Goal: Communication & Community: Answer question/provide support

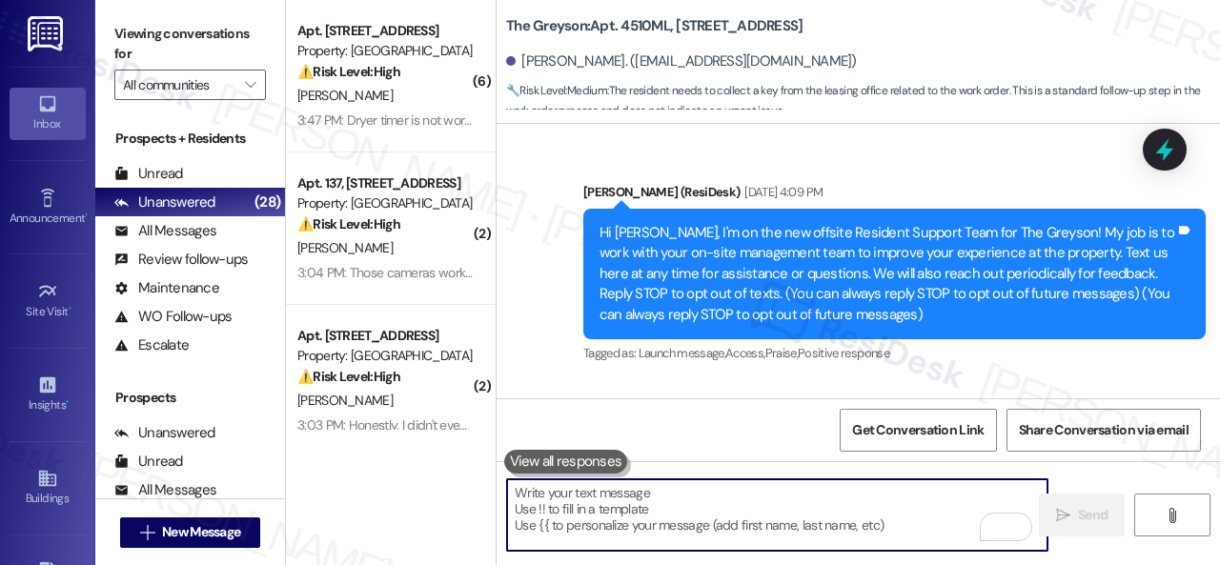
scroll to position [17468, 0]
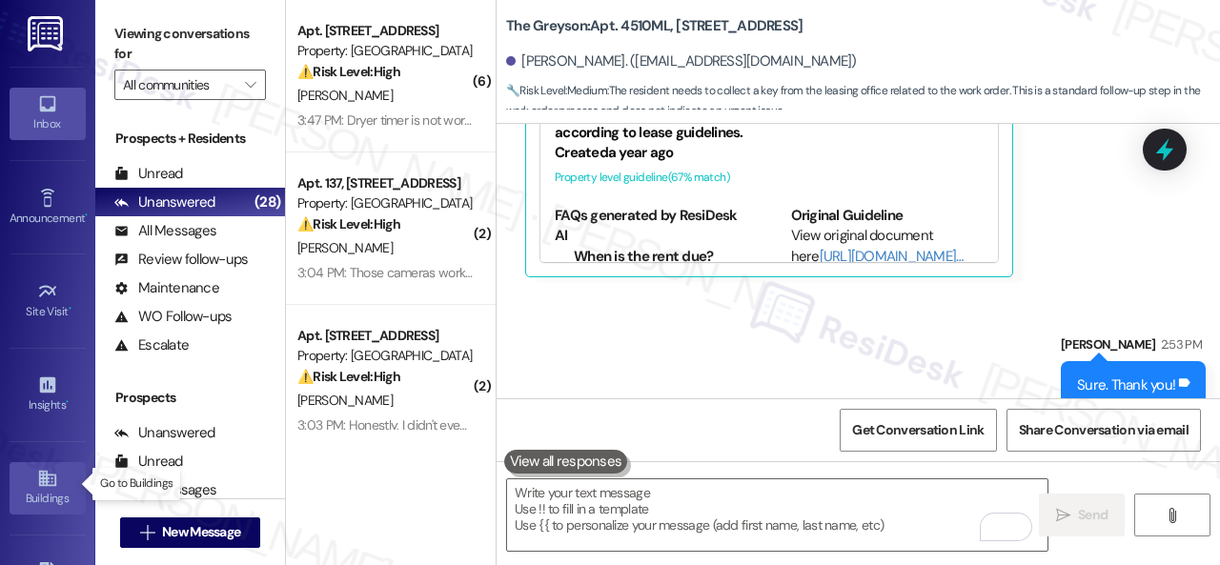
click at [37, 483] on icon at bounding box center [47, 478] width 21 height 21
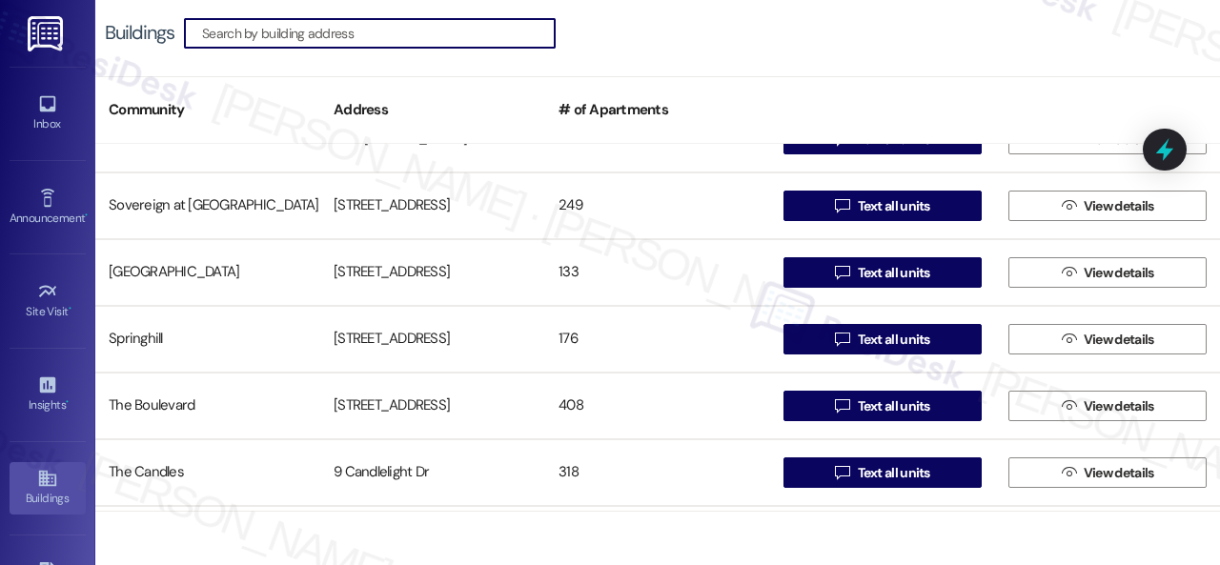
scroll to position [1239, 0]
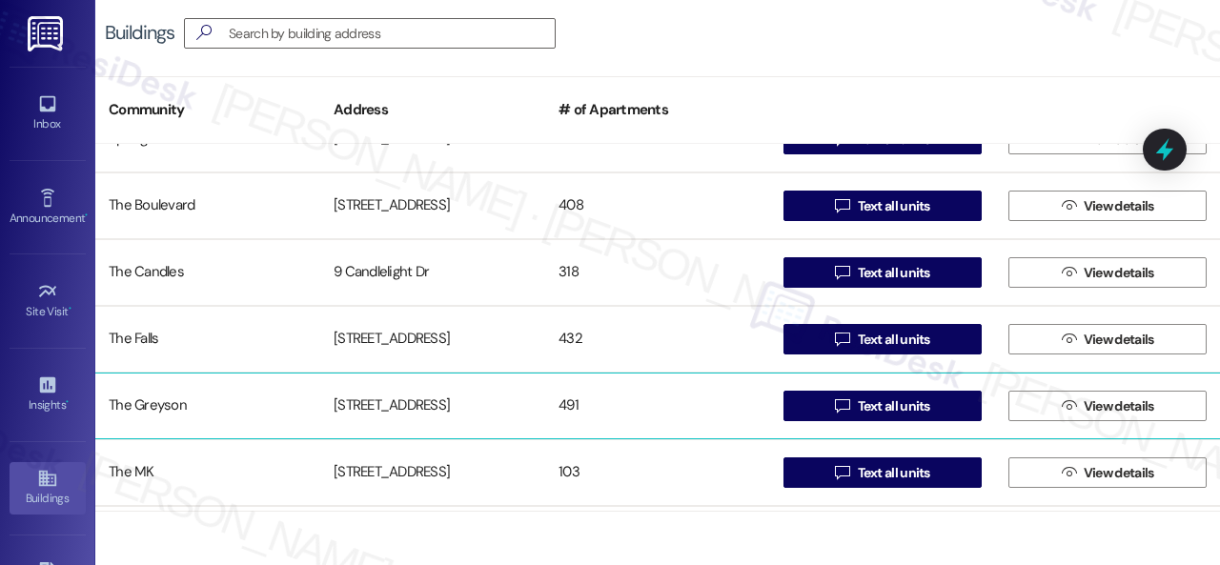
click at [149, 407] on div "The Greyson" at bounding box center [207, 406] width 225 height 38
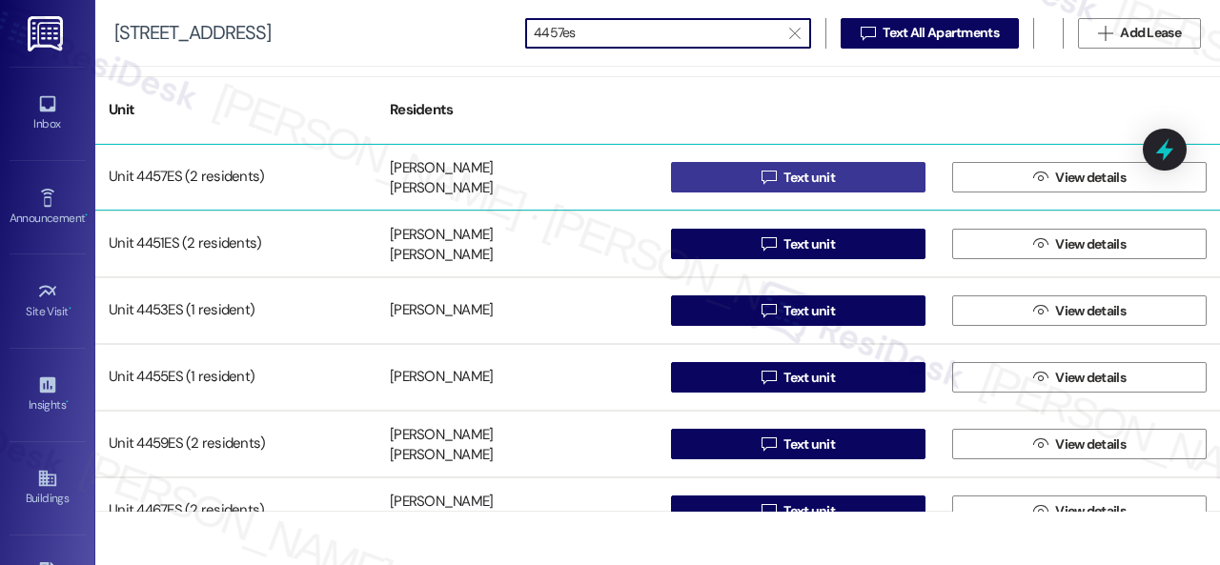
type input "4457es"
click at [743, 174] on button " Text unit" at bounding box center [798, 177] width 254 height 30
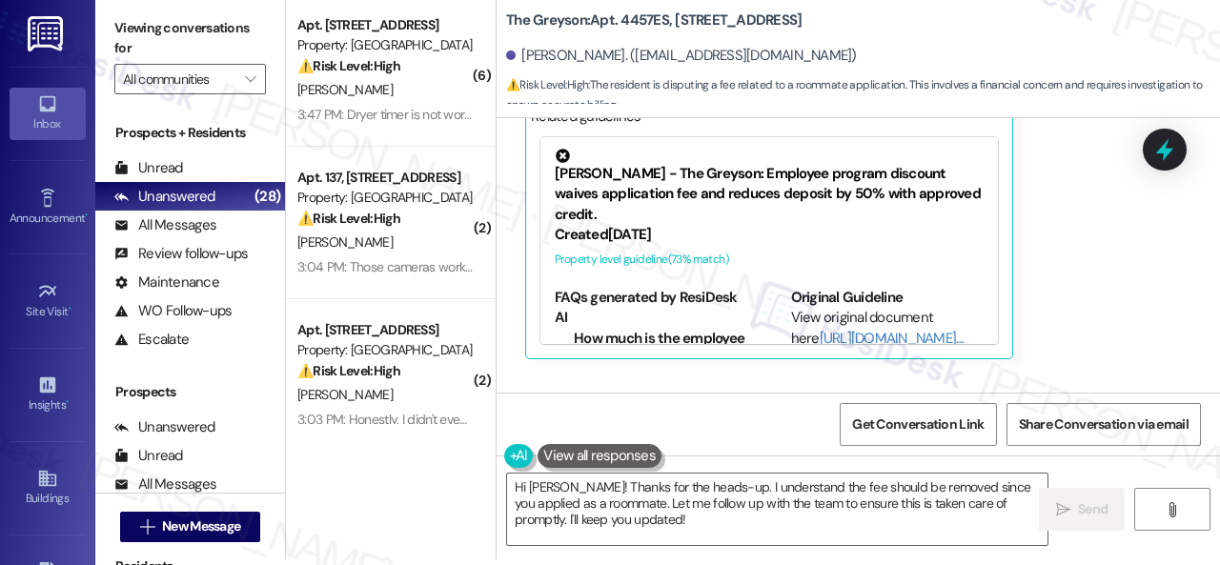
scroll to position [2800, 0]
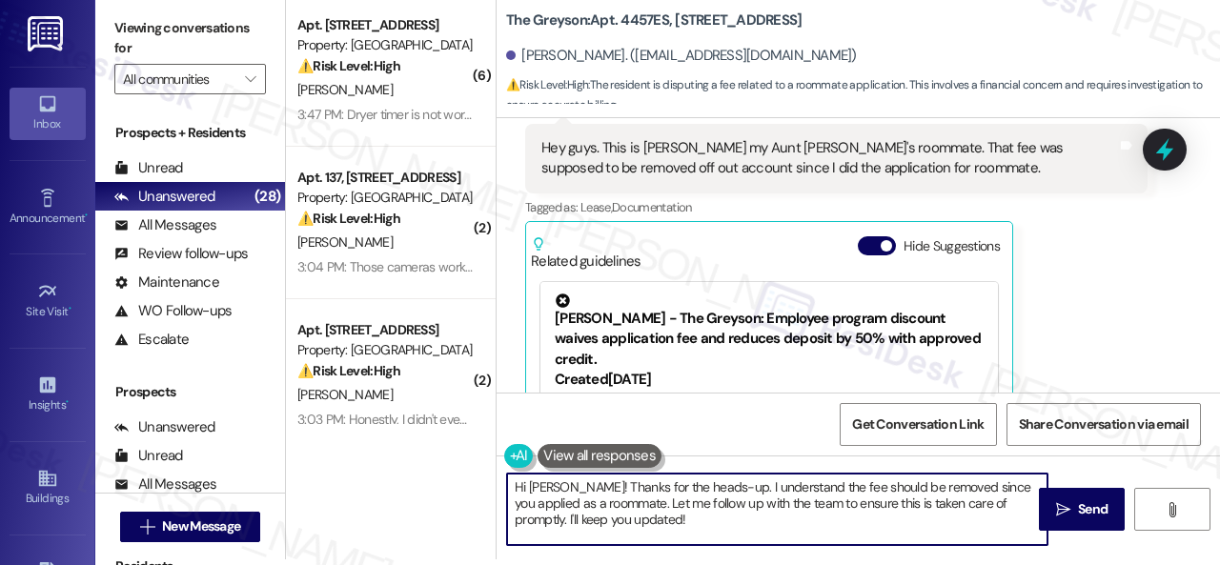
drag, startPoint x: 560, startPoint y: 485, endPoint x: 624, endPoint y: 525, distance: 75.4
click at [624, 525] on textarea "Hi Sam! Thanks for the heads-up. I understand the fee should be removed since y…" at bounding box center [777, 509] width 540 height 71
paste textarea "e site team has stated that they are waiting for one piece of the application t…"
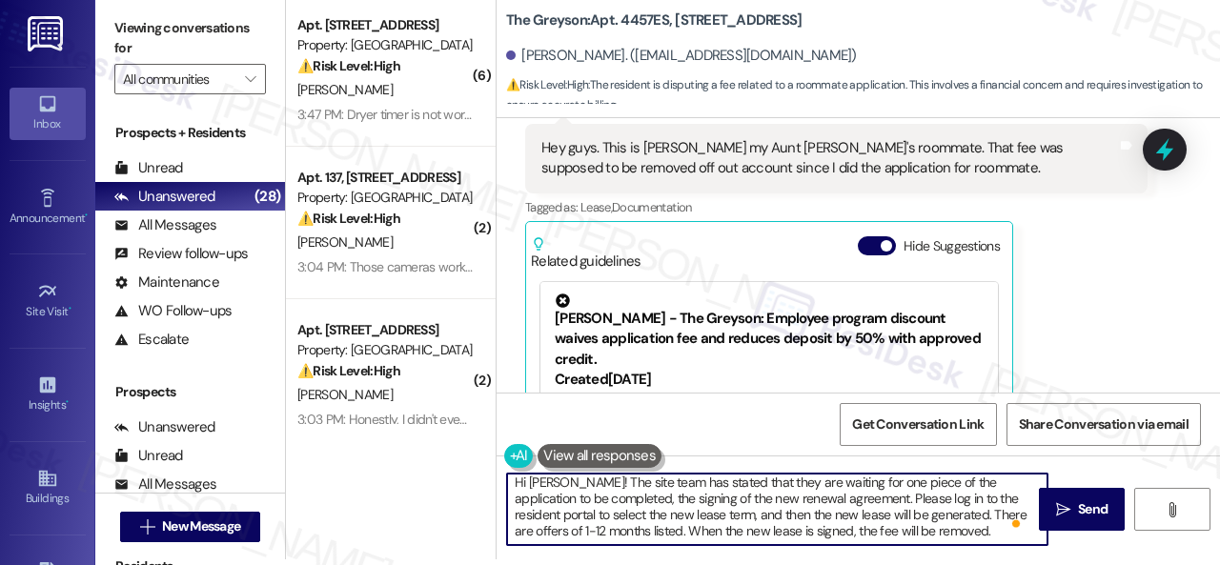
scroll to position [0, 0]
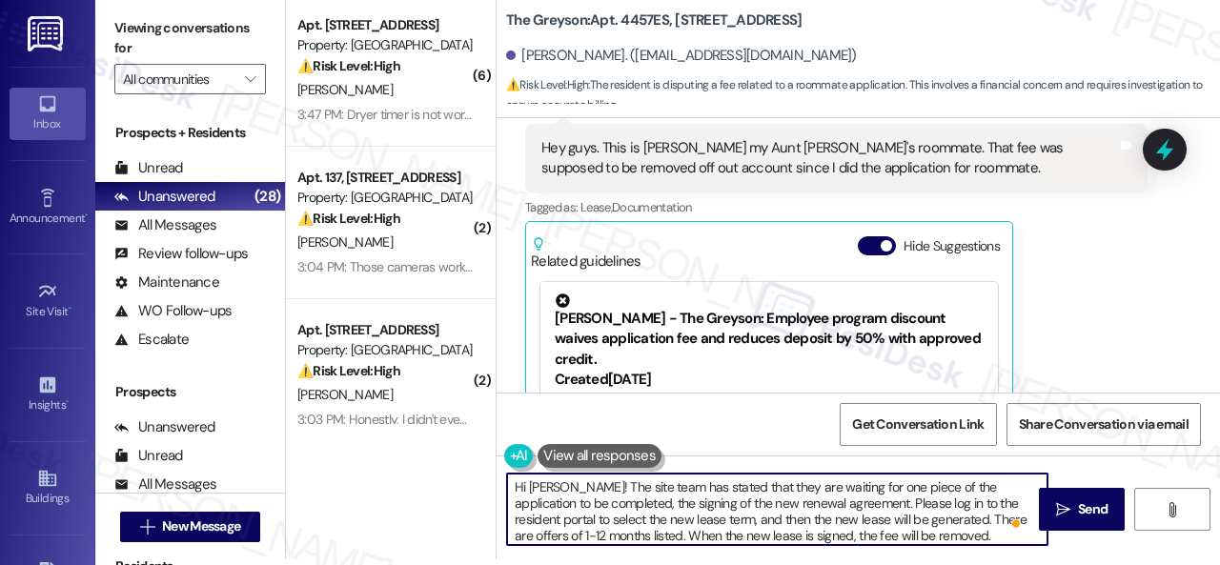
click at [939, 533] on textarea "Hi Sam! The site team has stated that they are waiting for one piece of the app…" at bounding box center [777, 509] width 540 height 71
type textarea "Hi Sam! The site team has stated that they are waiting for one piece of the app…"
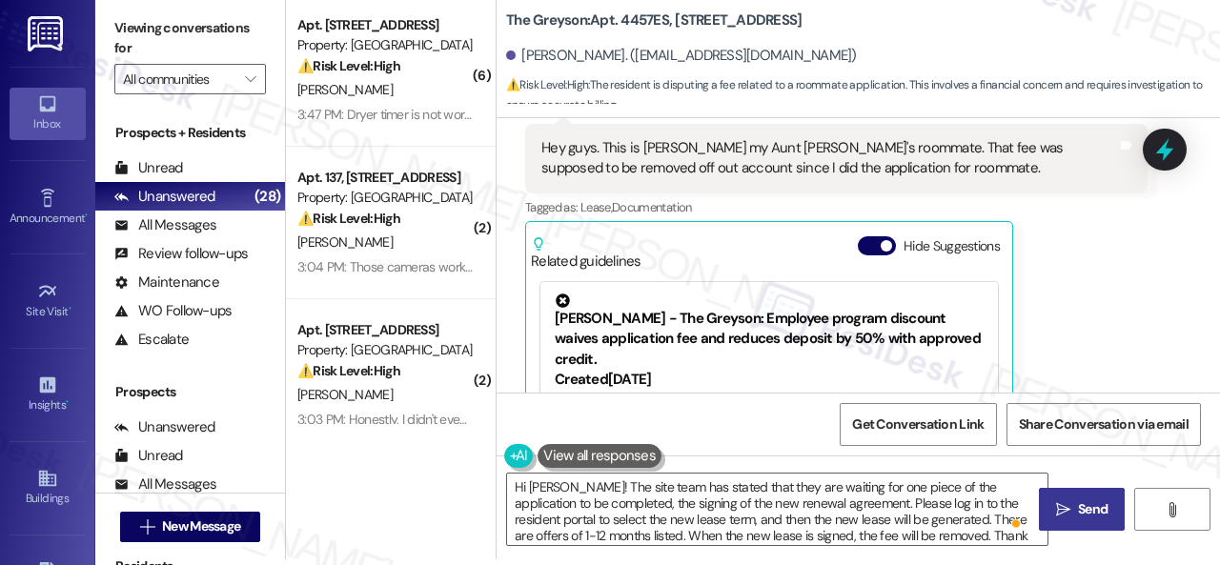
click at [1078, 508] on span "Send" at bounding box center [1093, 509] width 30 height 20
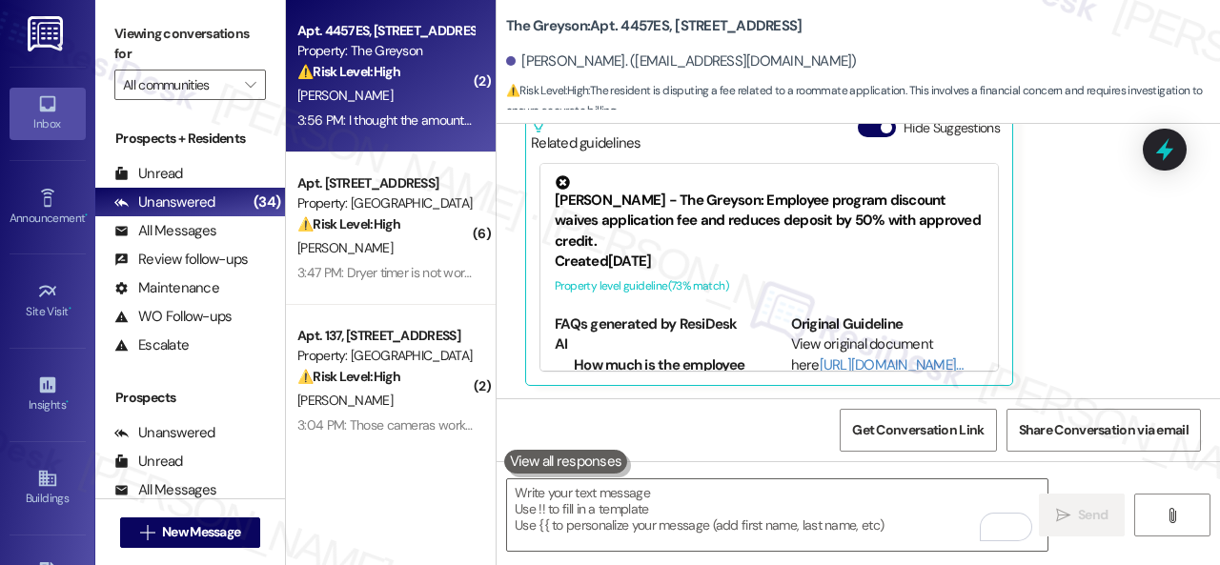
scroll to position [3412, 0]
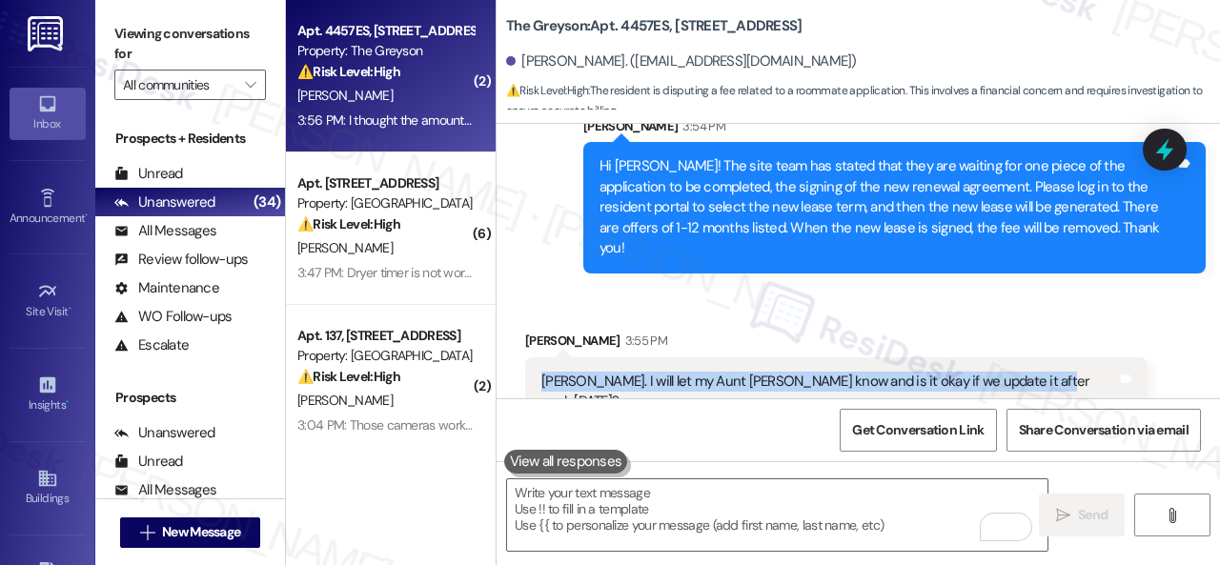
drag, startPoint x: 538, startPoint y: 359, endPoint x: 1028, endPoint y: 363, distance: 490.9
click at [1028, 363] on div "Okay Sarah. I will let my Aunt Michelle know and is it okay if we update it aft…" at bounding box center [836, 392] width 622 height 70
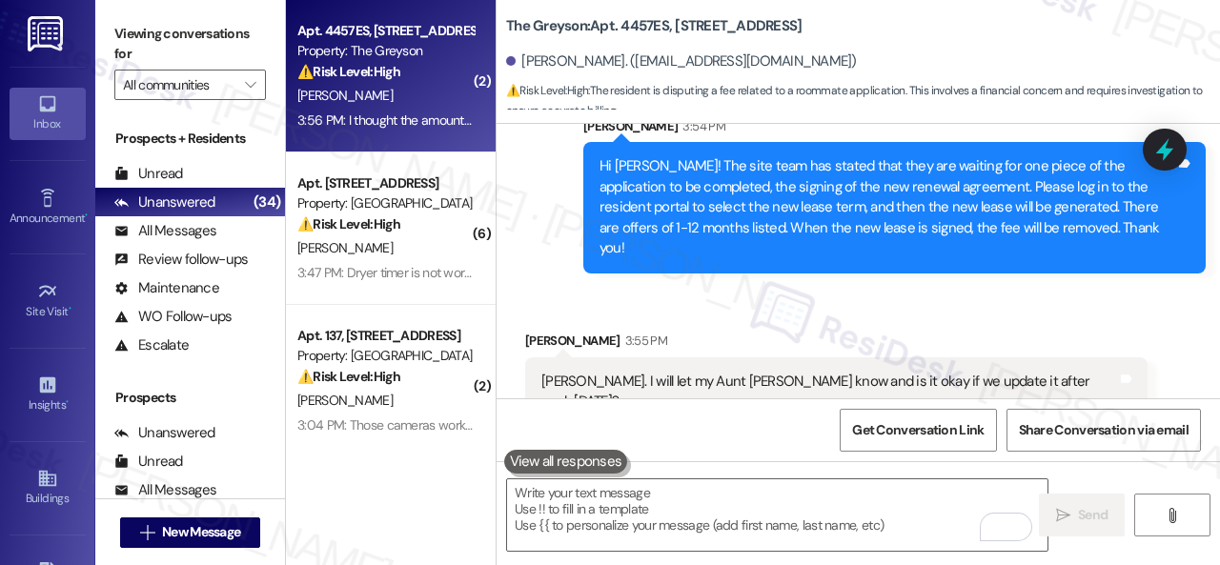
click at [644, 27] on b "The Greyson: Apt. 4457ES, 4460 Mountain Laurel Road" at bounding box center [653, 26] width 295 height 20
click at [660, 288] on div "Received via SMS Michelle Hays 3:55 PM Okay Sarah. I will let my Aunt Michelle …" at bounding box center [858, 431] width 723 height 286
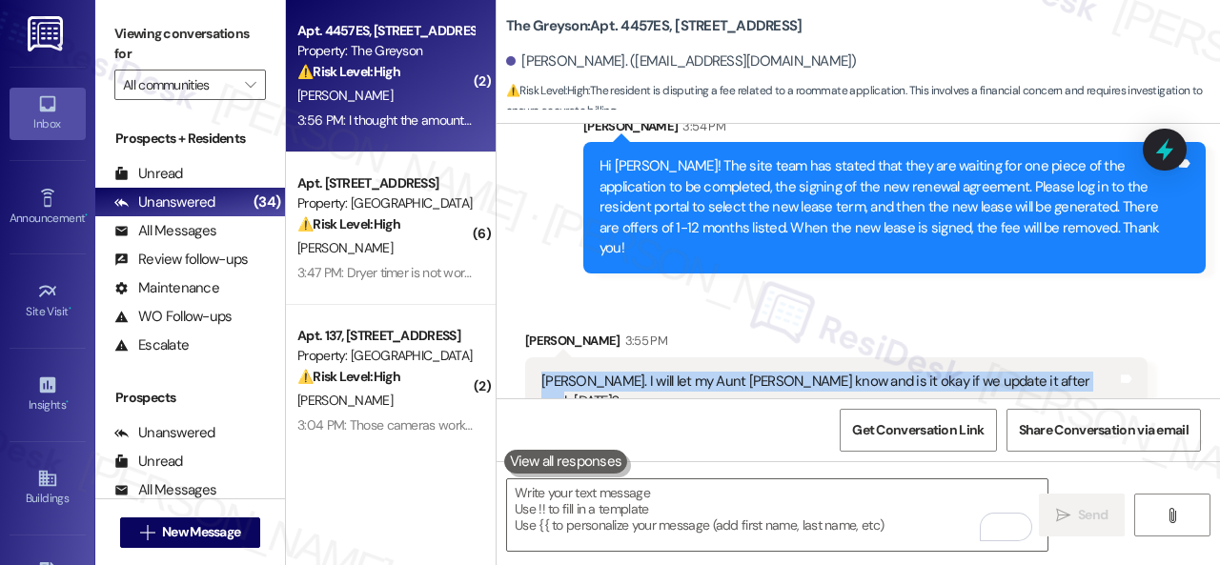
drag, startPoint x: 538, startPoint y: 356, endPoint x: 1070, endPoint y: 362, distance: 532.8
click at [1070, 362] on div "Okay Sarah. I will let my Aunt Michelle know and is it okay if we update it aft…" at bounding box center [836, 392] width 622 height 70
copy div "Okay Sarah. I will let my Aunt Michelle know and is it okay if we update it aft…"
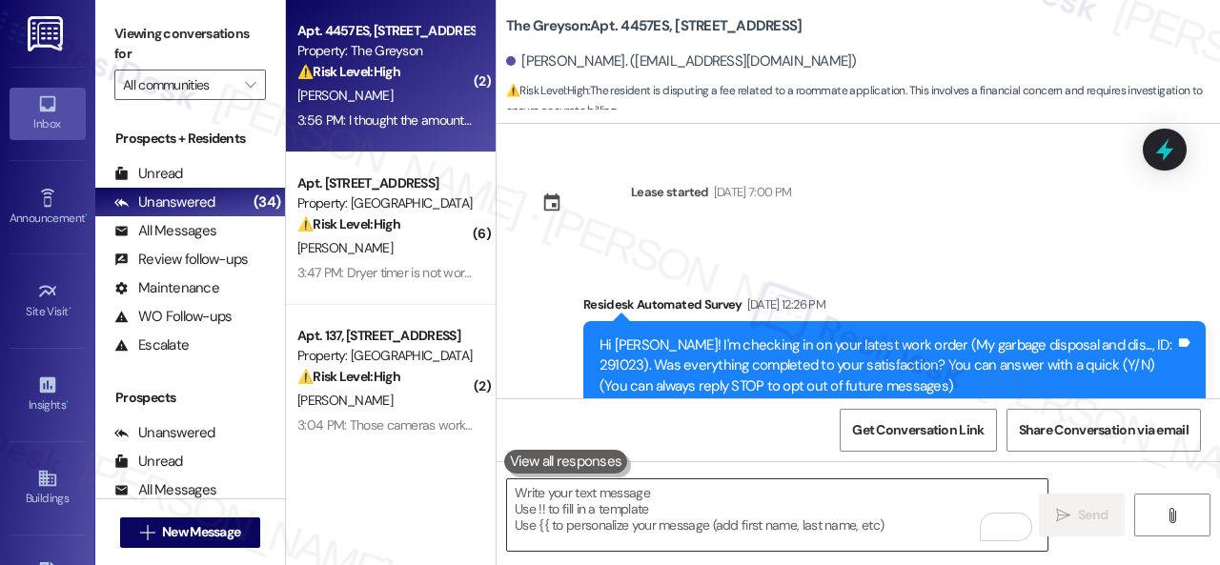
click at [650, 514] on textarea "To enrich screen reader interactions, please activate Accessibility in Grammarl…" at bounding box center [777, 514] width 540 height 71
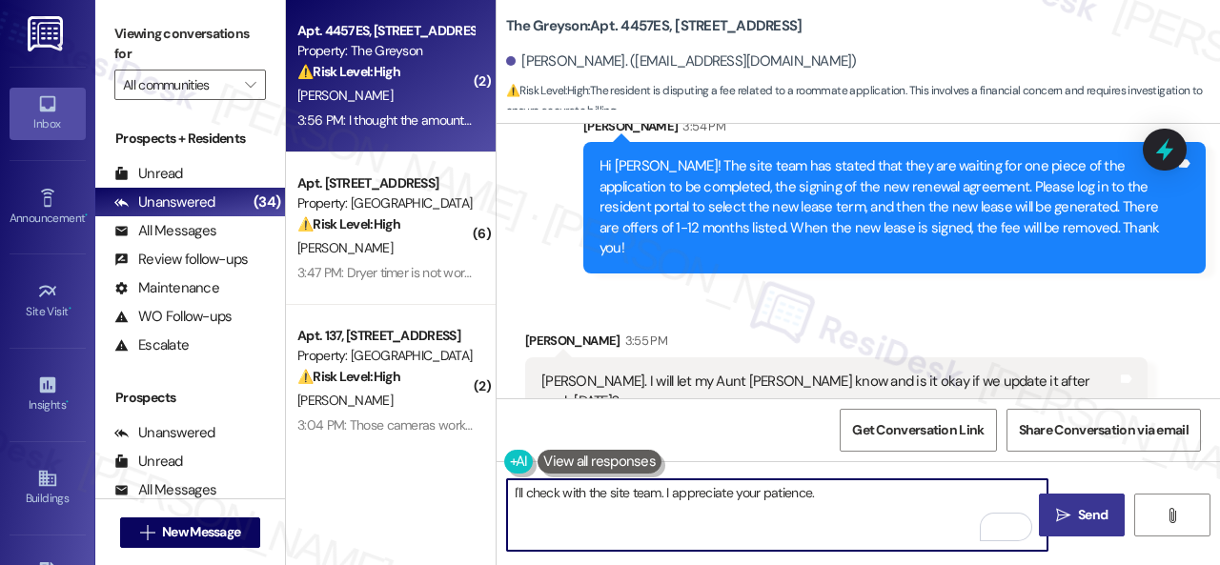
type textarea "I'll check with the site team. I appreciate your patience."
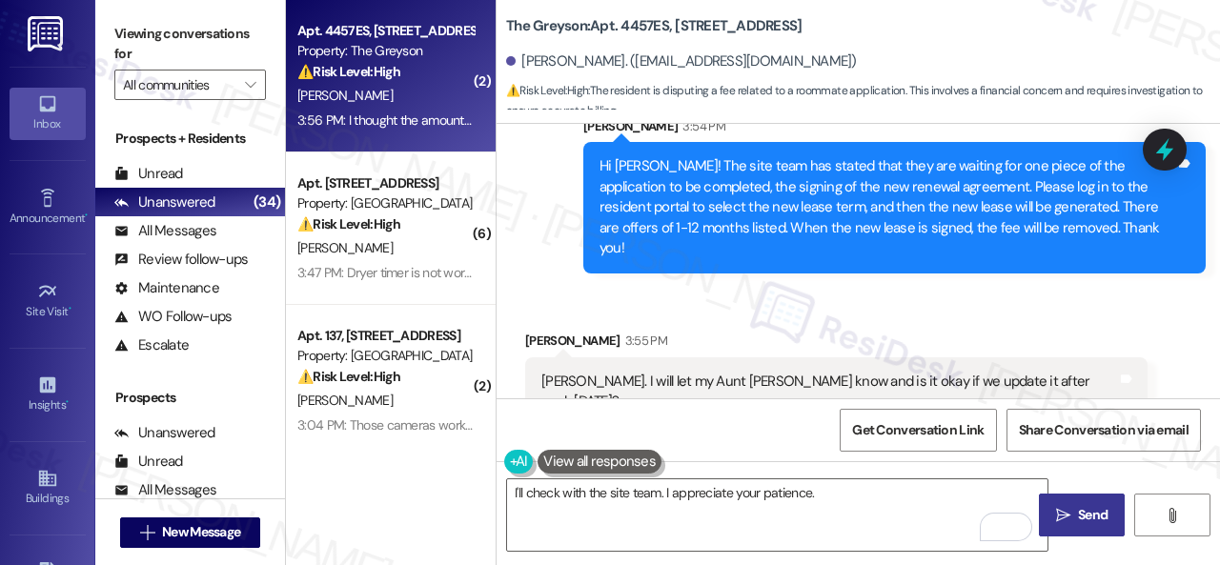
click at [1078, 518] on span "Send" at bounding box center [1093, 515] width 30 height 20
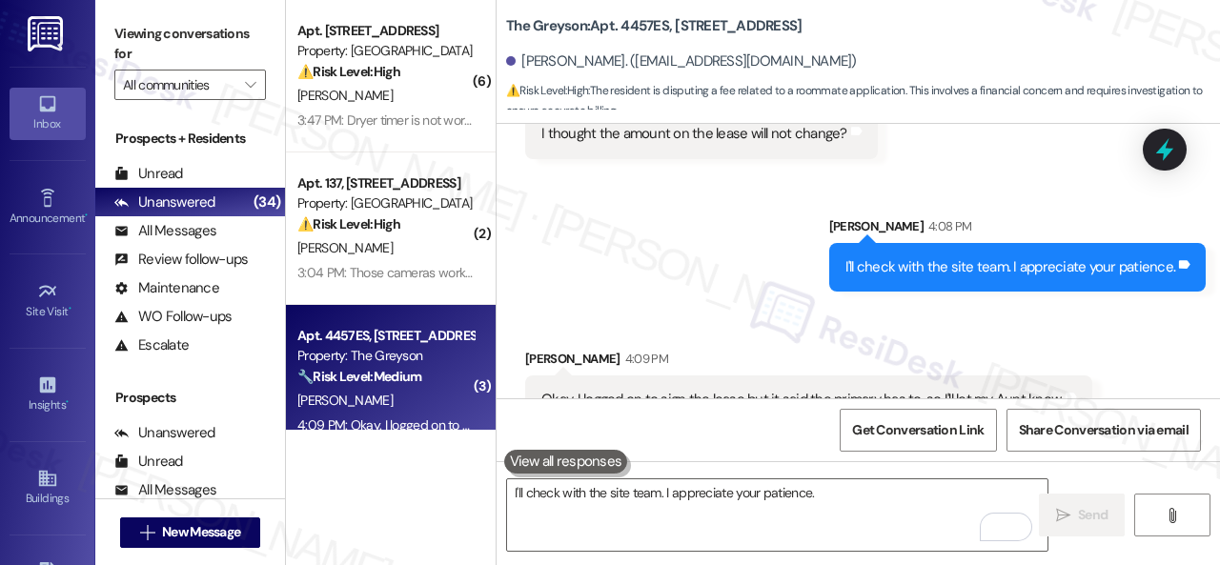
scroll to position [6, 0]
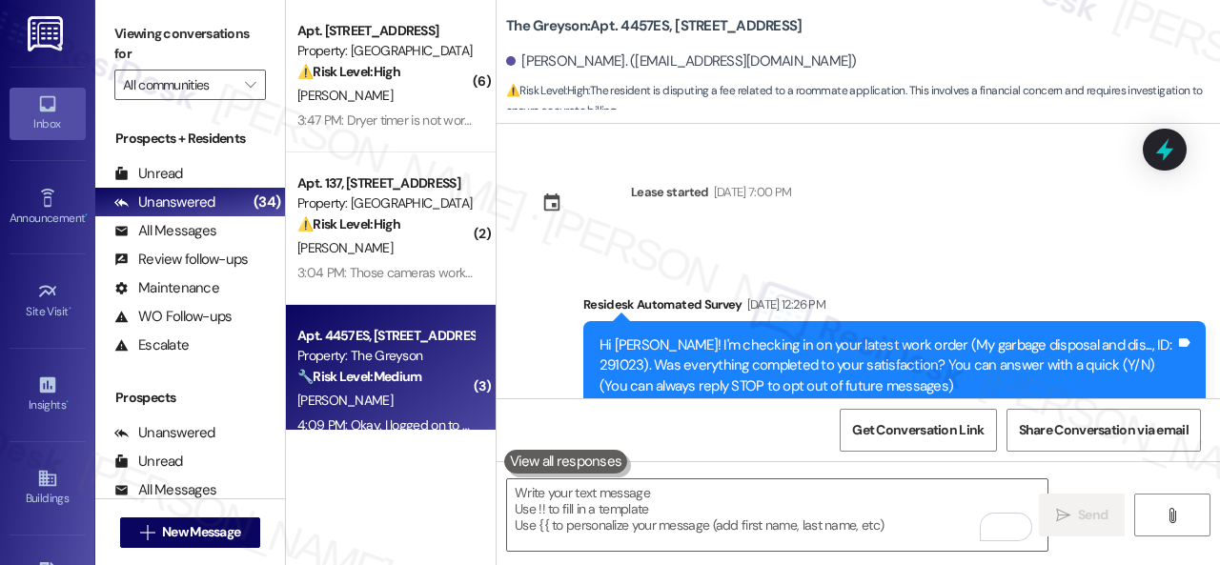
scroll to position [3812, 0]
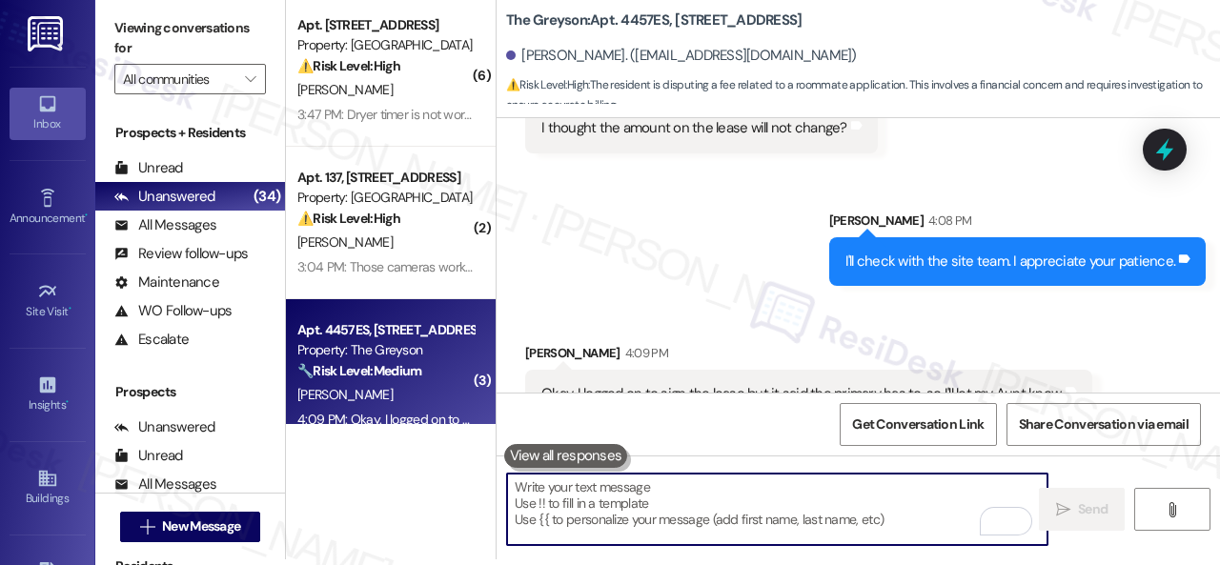
click at [669, 496] on textarea "To enrich screen reader interactions, please activate Accessibility in Grammarl…" at bounding box center [777, 509] width 540 height 71
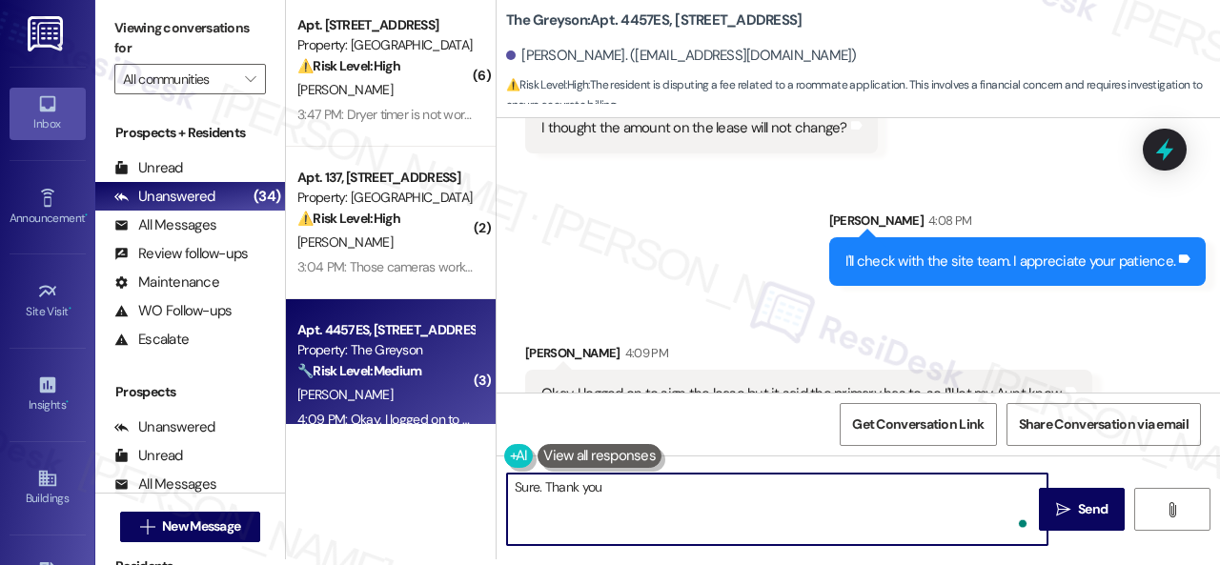
type textarea "Sure. Thank you."
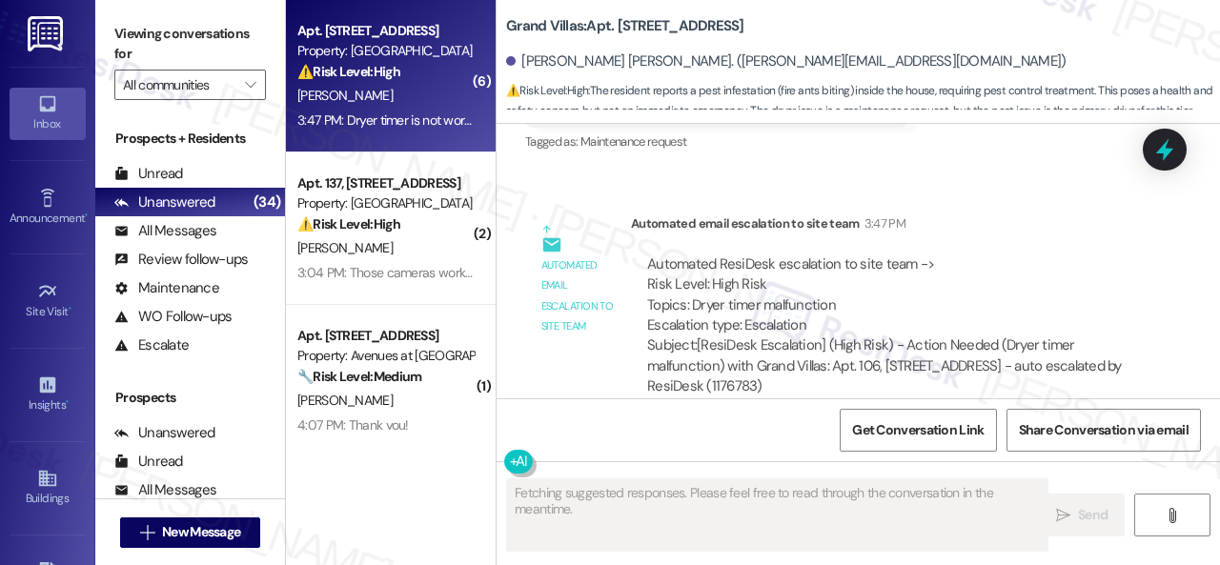
scroll to position [11369, 0]
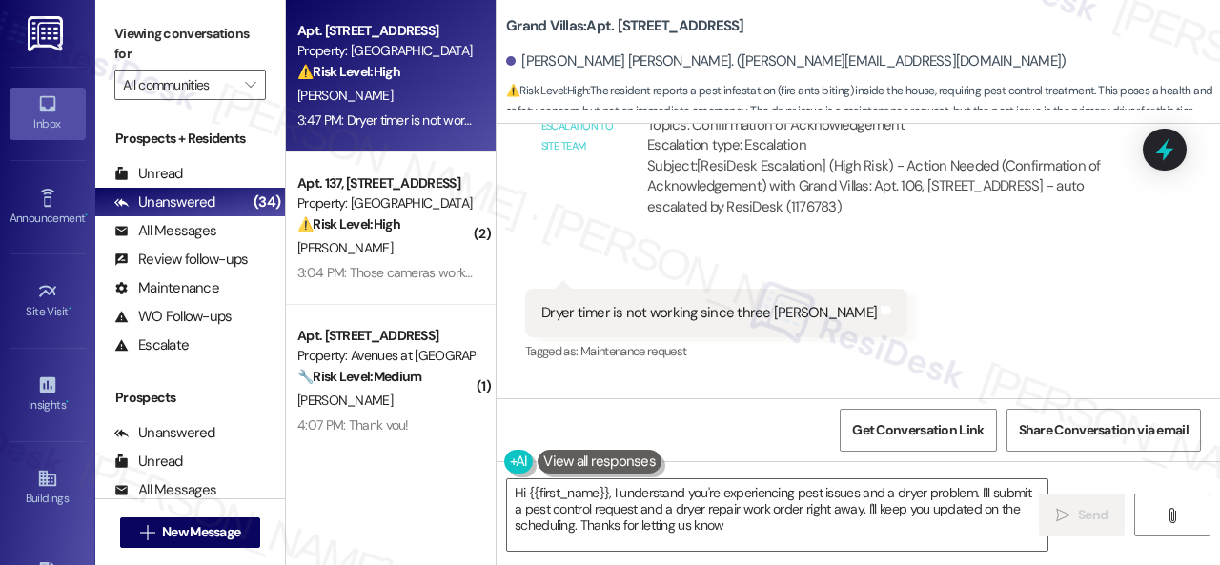
type textarea "Hi {{first_name}}, I understand you're experiencing pest issues and a dryer pro…"
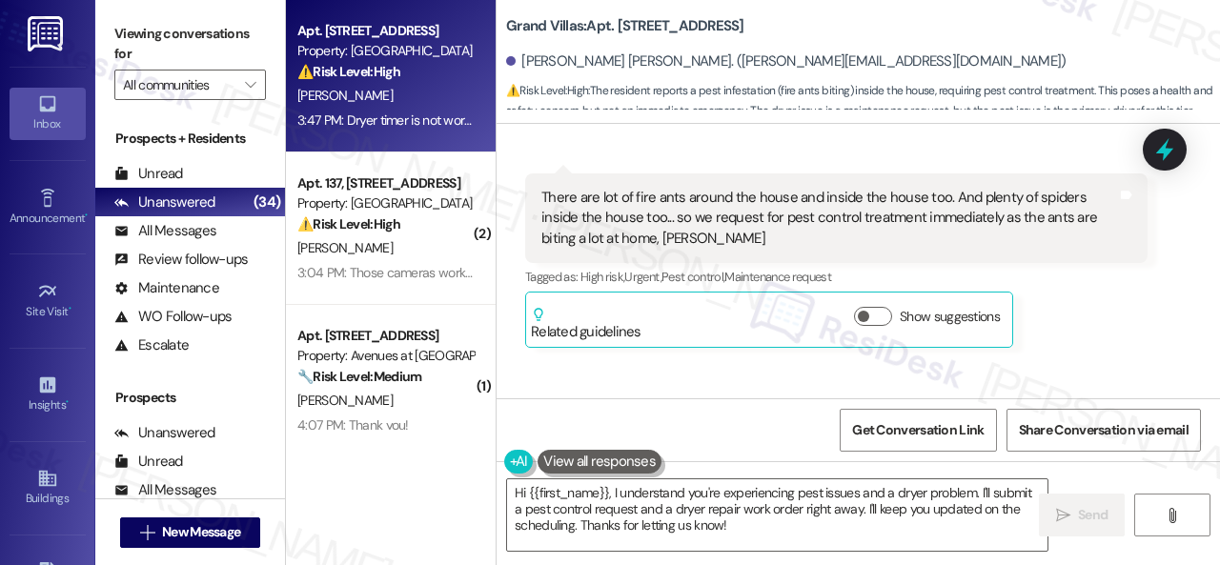
scroll to position [10034, 0]
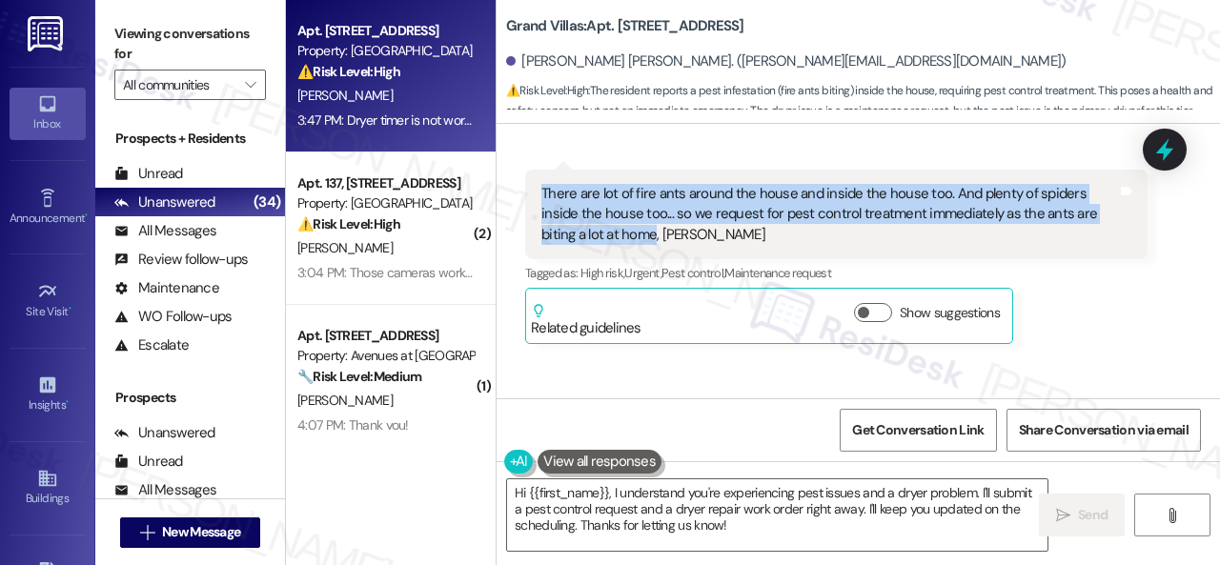
drag, startPoint x: 539, startPoint y: 211, endPoint x: 653, endPoint y: 253, distance: 120.9
click at [653, 245] on div "There are lot of fire ants around the house and inside the house too. And plent…" at bounding box center [828, 214] width 579 height 61
copy div "There are lot of fire ants around the house and inside the house too. And plent…"
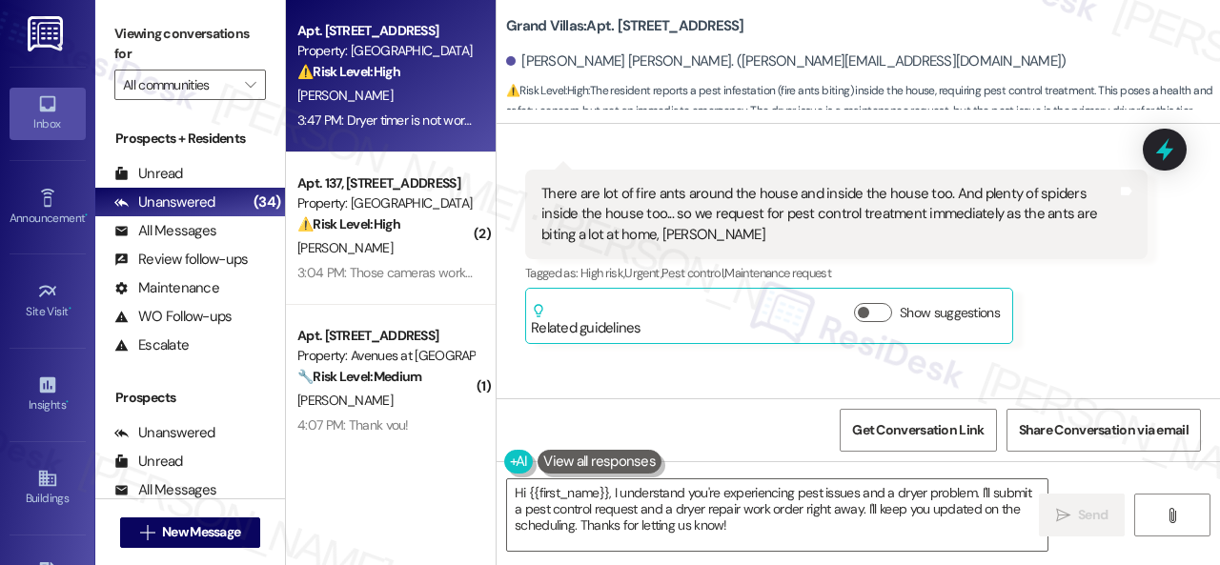
click at [1088, 335] on div "Ravi Kumar Pakalapati Neutral 3:44 PM There are lot of fire ants around the hou…" at bounding box center [836, 257] width 622 height 174
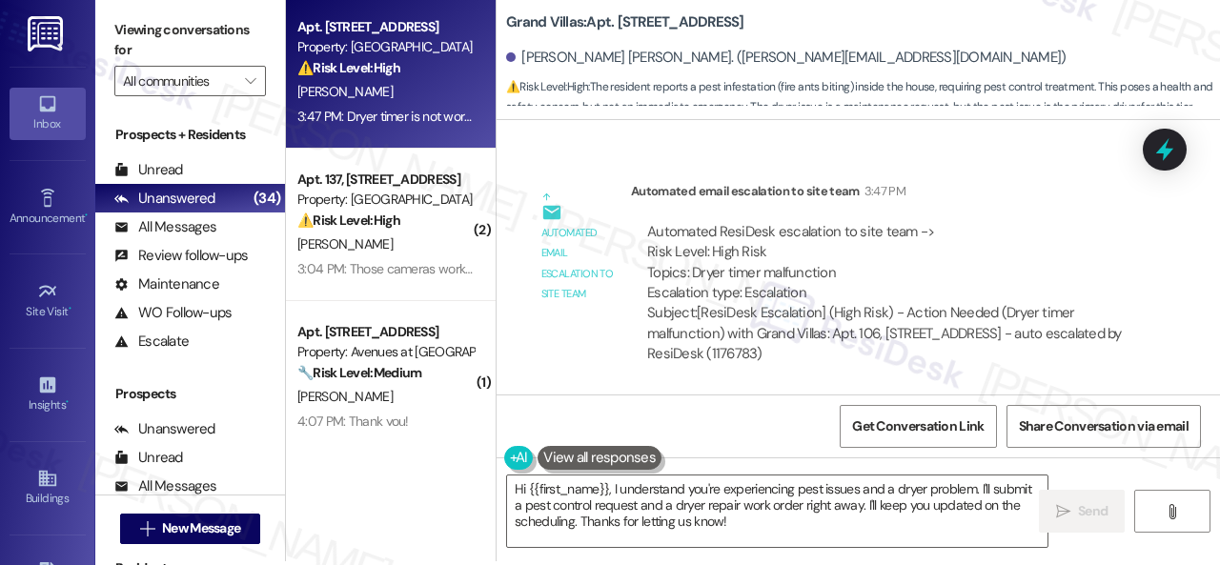
scroll to position [6, 0]
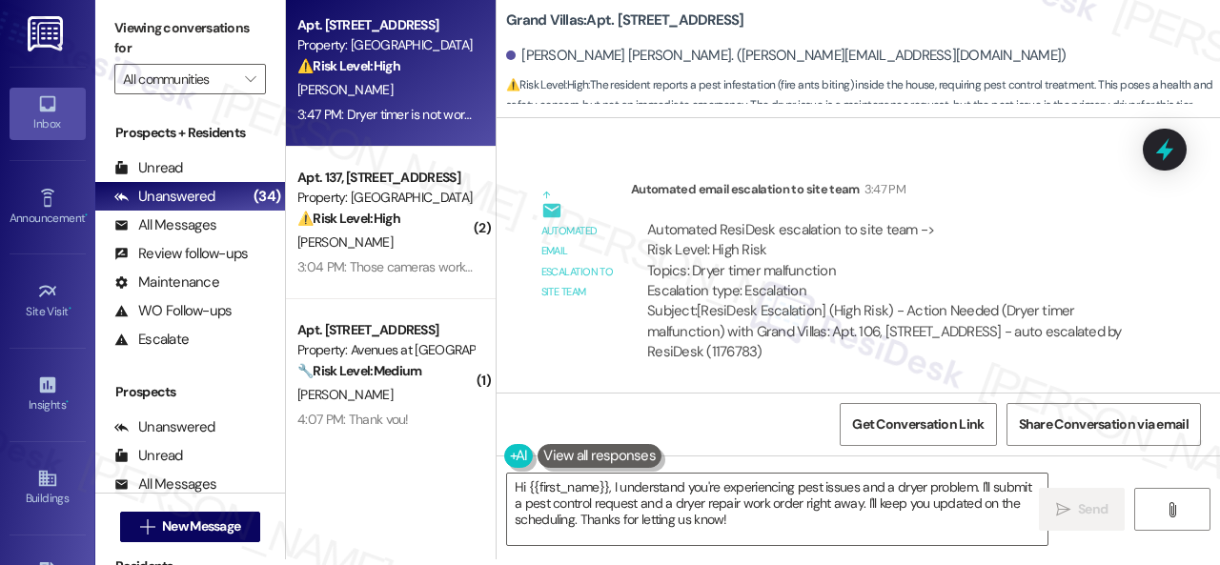
click at [1071, 232] on div "Automated ResiDesk escalation to site team -> Risk Level: High Risk Topics: Dry…" at bounding box center [889, 261] width 484 height 82
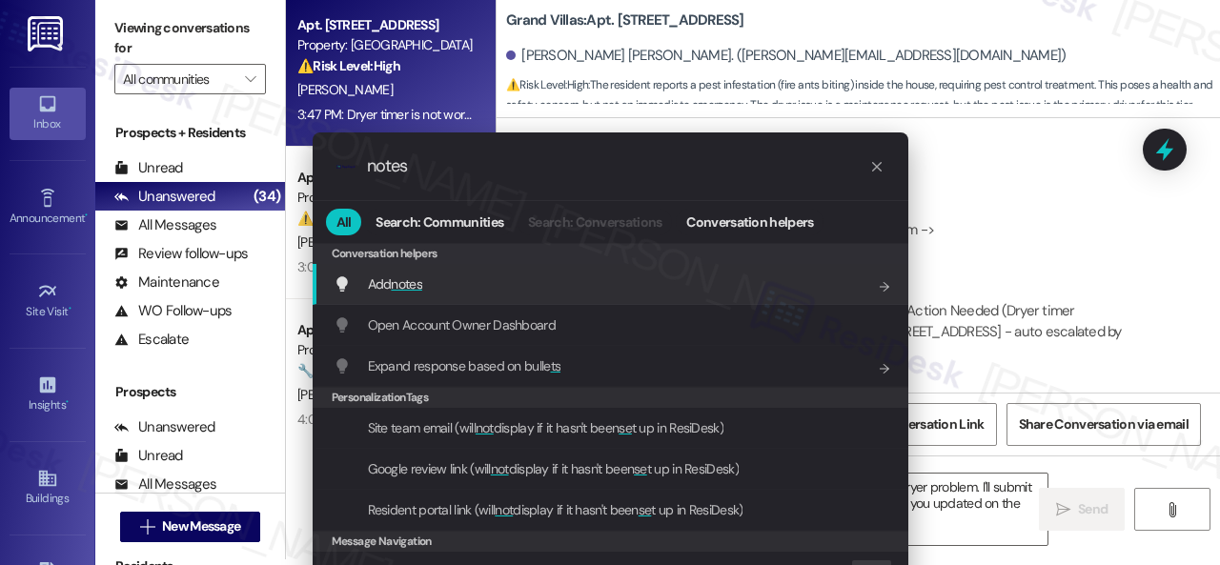
type input "notes"
click at [418, 293] on span "Add notes" at bounding box center [395, 284] width 54 height 21
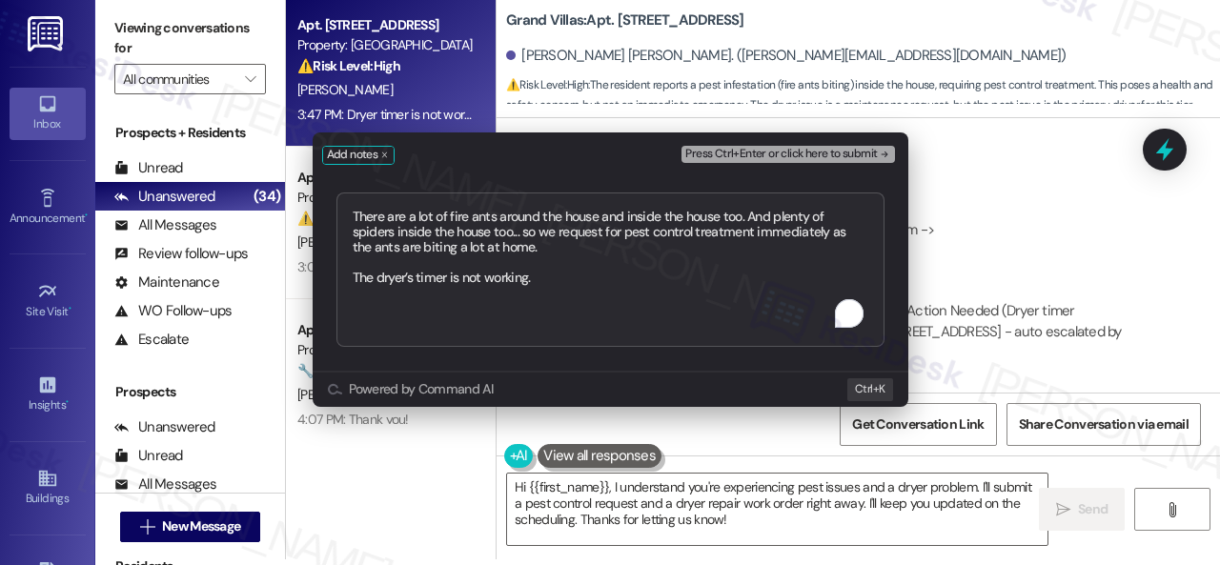
type textarea "There are a lot of fire ants around the house and inside the house too. And ple…"
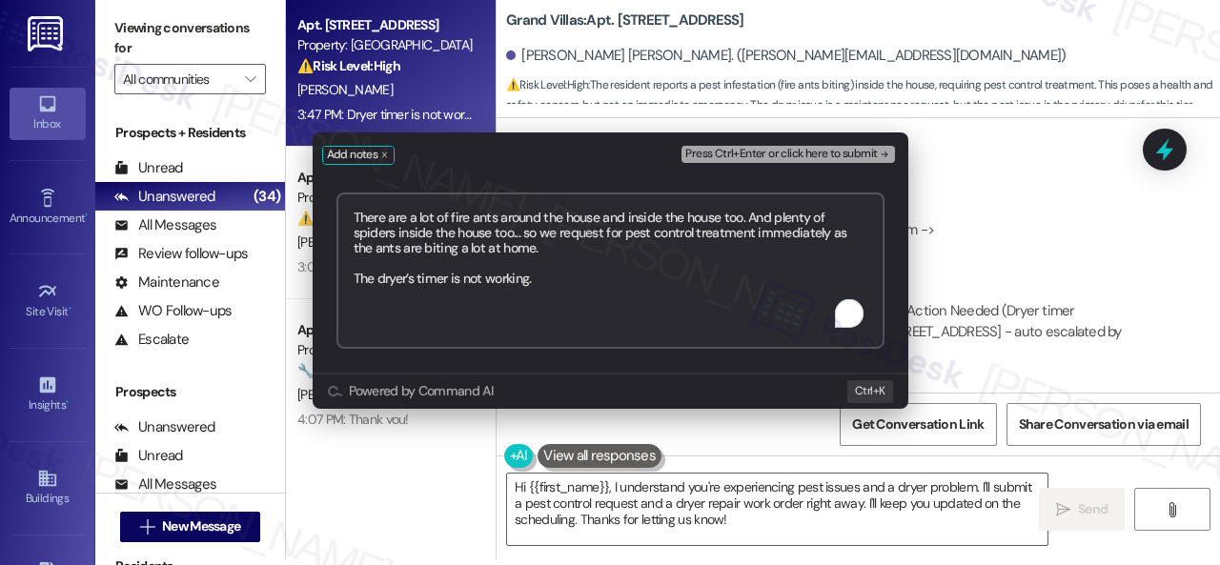
click at [835, 153] on span "Press Ctrl+Enter or click here to submit" at bounding box center [781, 154] width 192 height 13
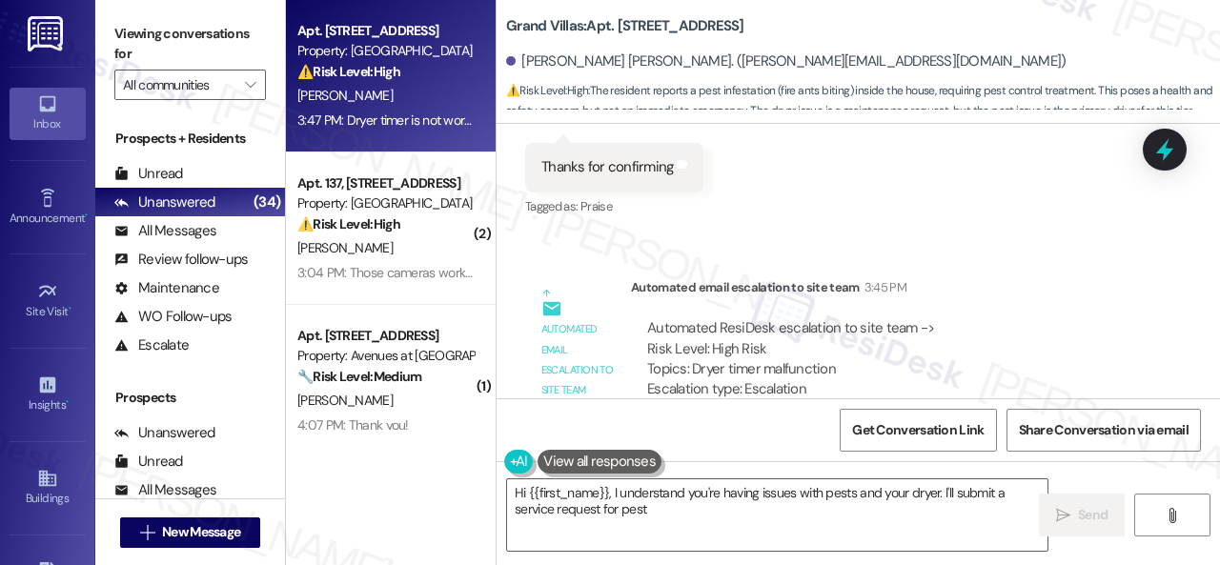
scroll to position [11346, 0]
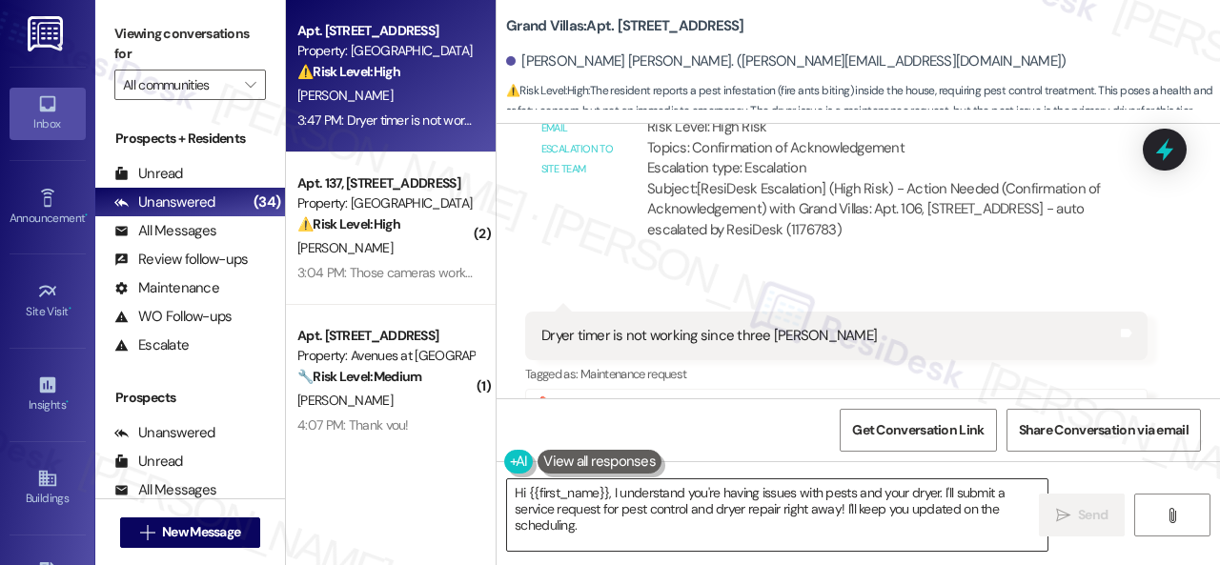
click at [803, 502] on textarea "Hi {{first_name}}, I understand you're having issues with pests and your dryer.…" at bounding box center [777, 514] width 540 height 71
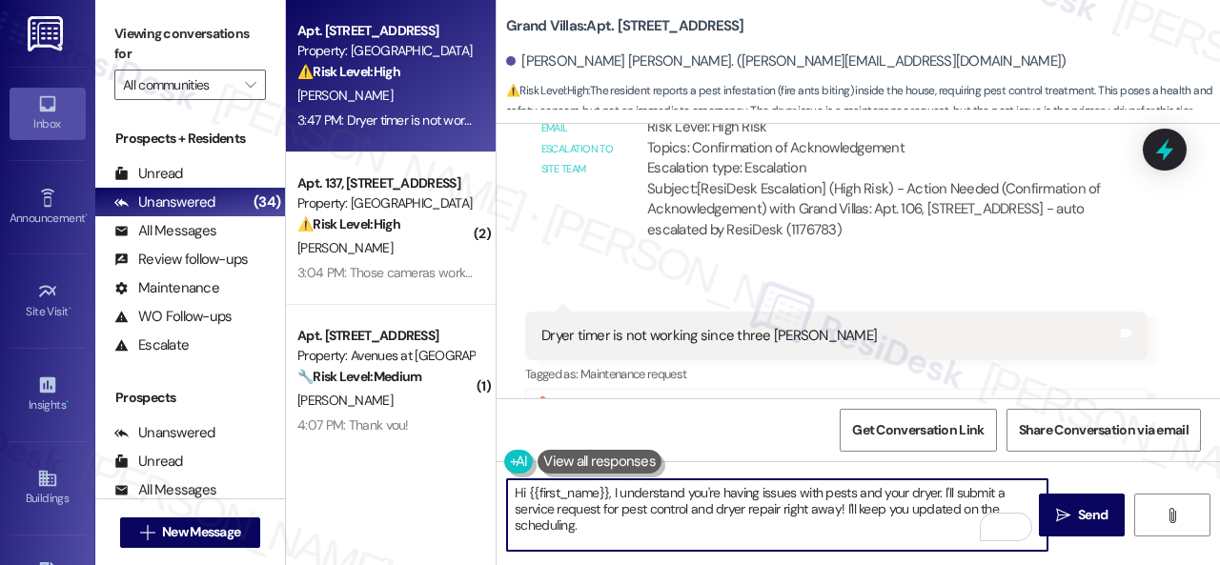
drag, startPoint x: 943, startPoint y: 492, endPoint x: 961, endPoint y: 548, distance: 59.1
click at [961, 549] on textarea "Hi {{first_name}}, I understand you're having issues with pests and your dryer.…" at bounding box center [777, 514] width 540 height 71
paste textarea "Are there already work orders for the issues? If so, may I have the work order …"
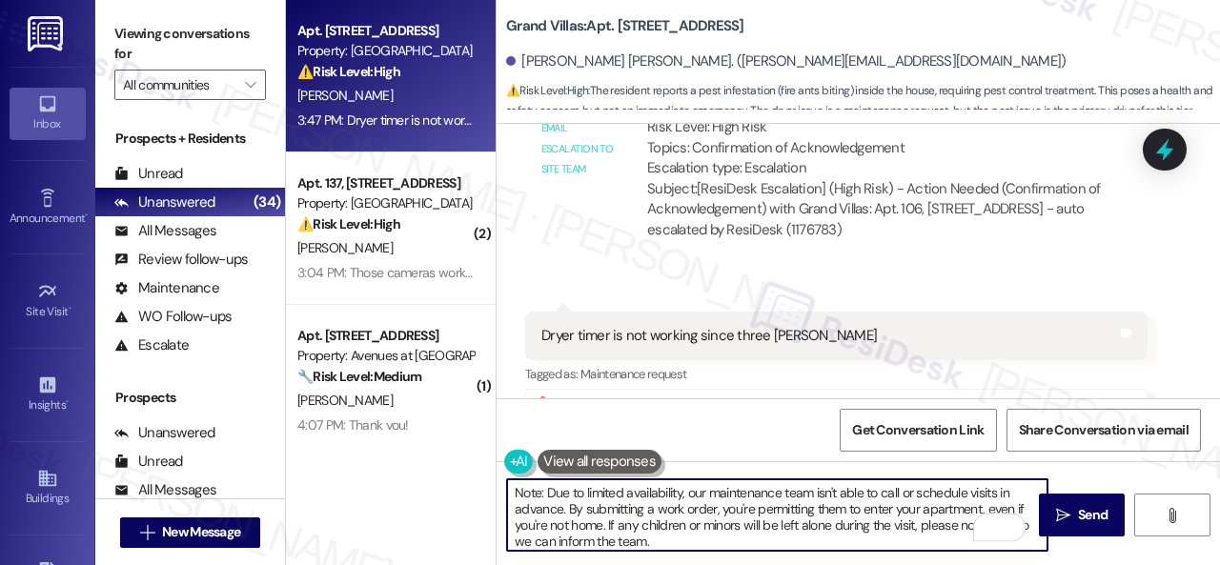
scroll to position [0, 0]
click at [657, 491] on textarea "Hi {{first_name}}, I understand you're having issues with pests and your dryer.…" at bounding box center [777, 514] width 540 height 71
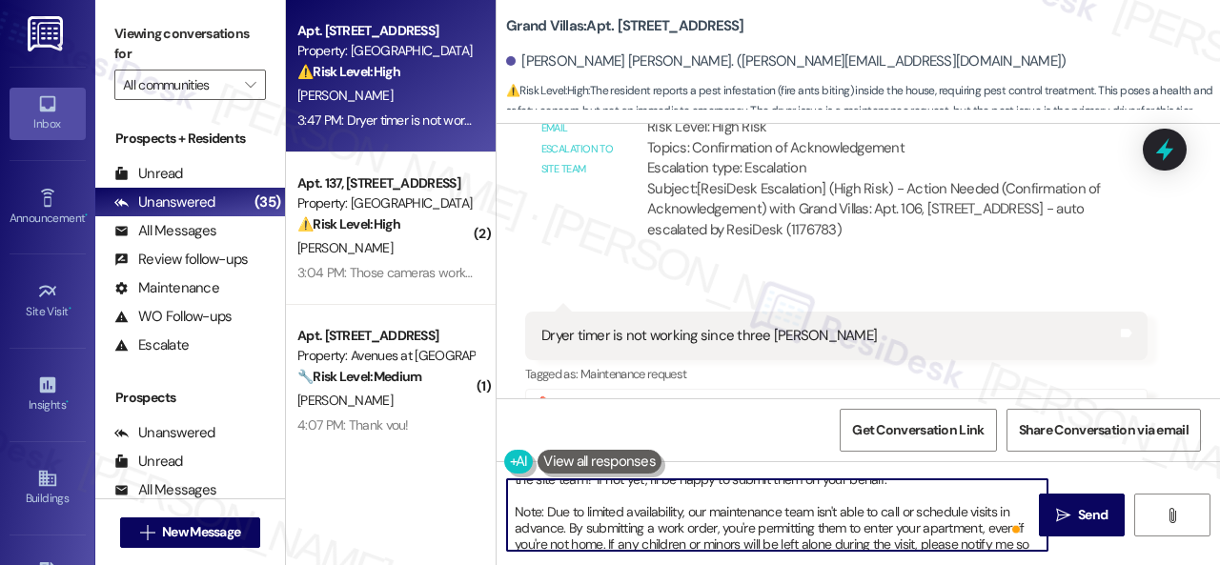
scroll to position [69, 0]
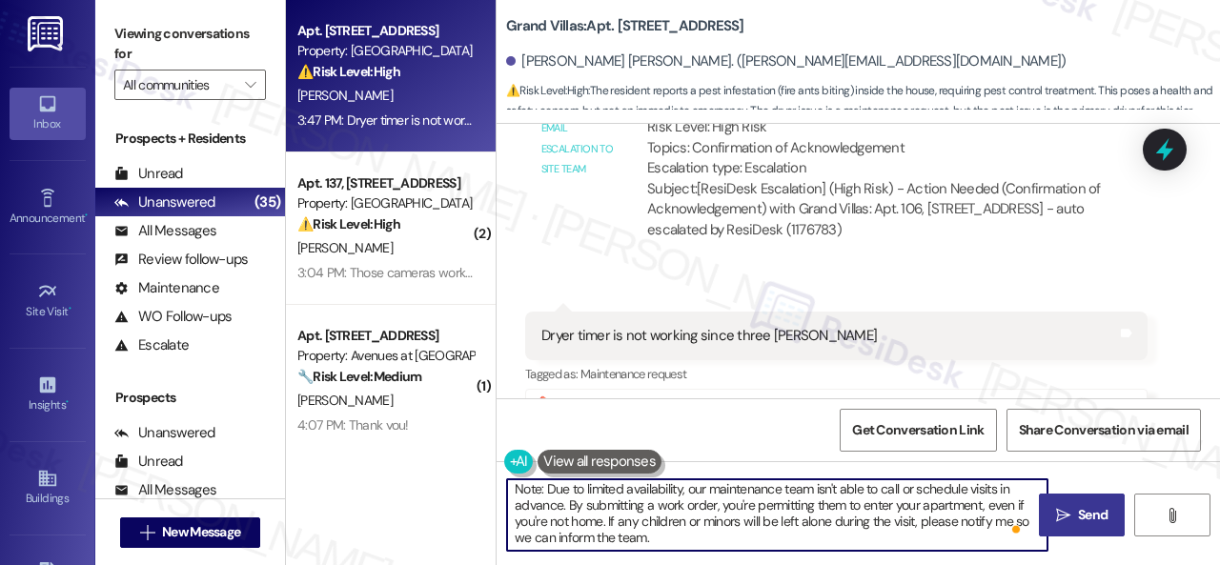
type textarea "Hi {{first_name}}, I'm sorry to hear you're having issues with pests and your d…"
click at [1065, 519] on span " Send" at bounding box center [1082, 515] width 60 height 20
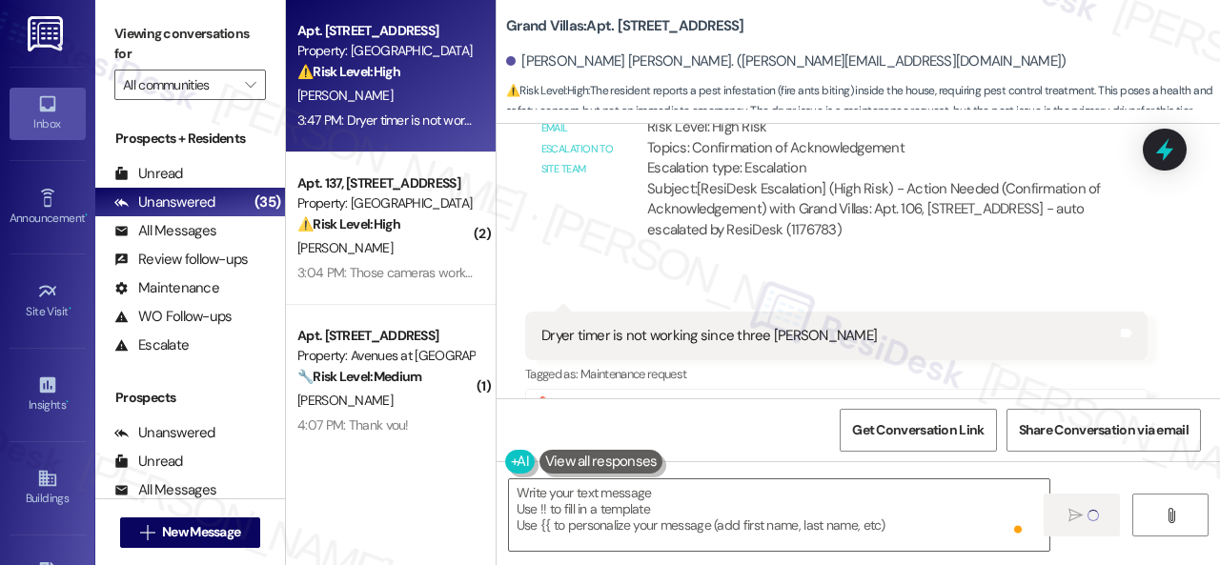
scroll to position [0, 0]
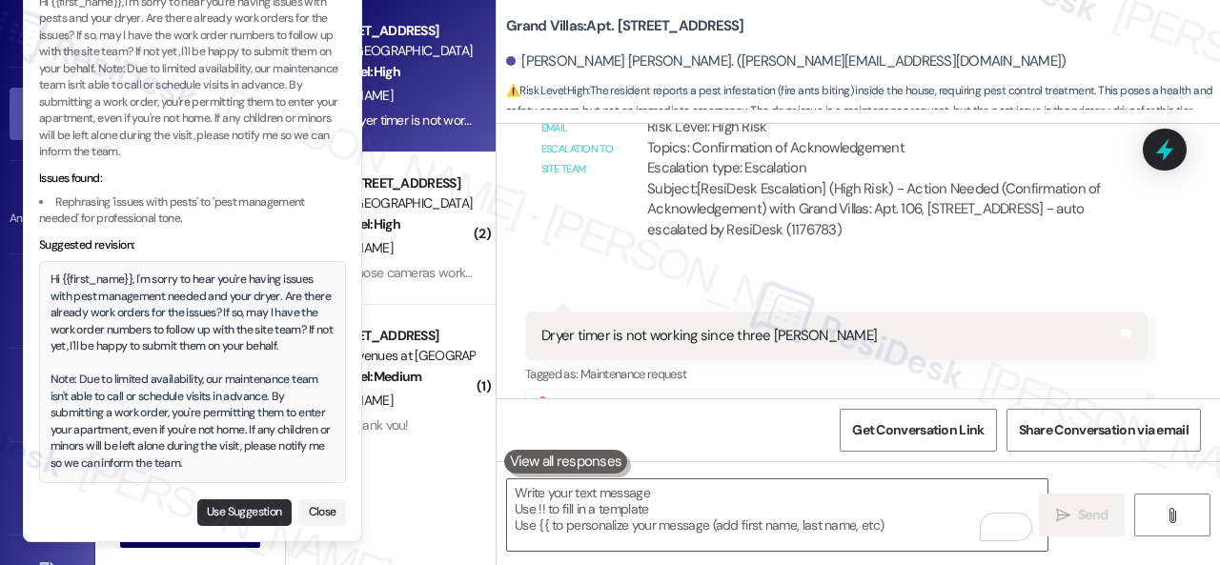
click at [229, 518] on button "Use Suggestion" at bounding box center [244, 512] width 94 height 27
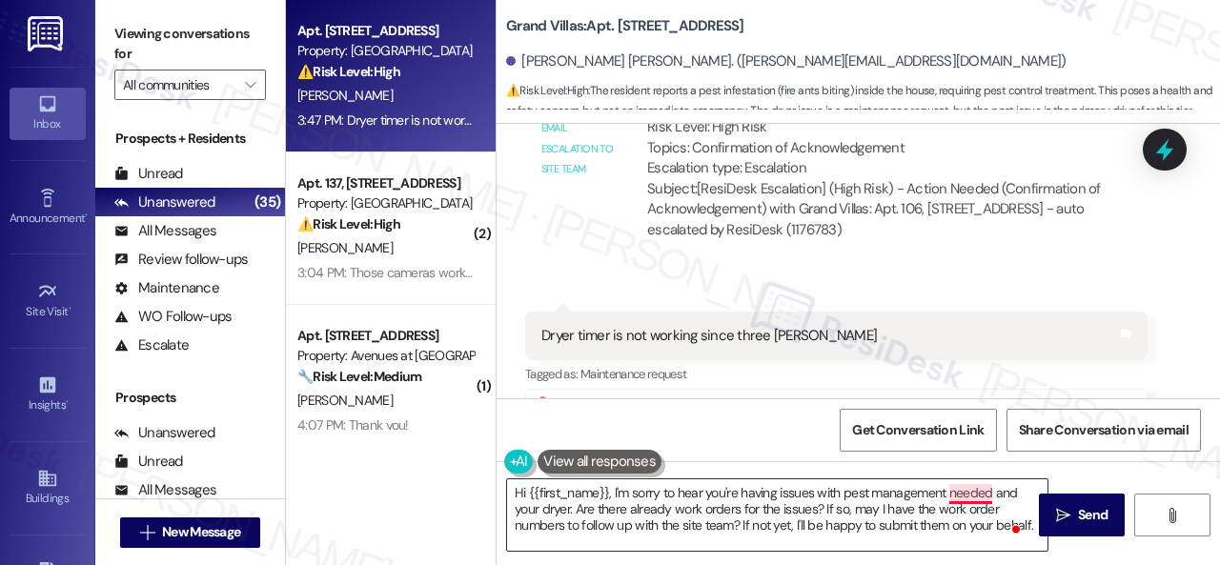
click at [972, 495] on textarea "Hi {{first_name}}, I'm sorry to hear you're having issues with pest management …" at bounding box center [777, 514] width 540 height 71
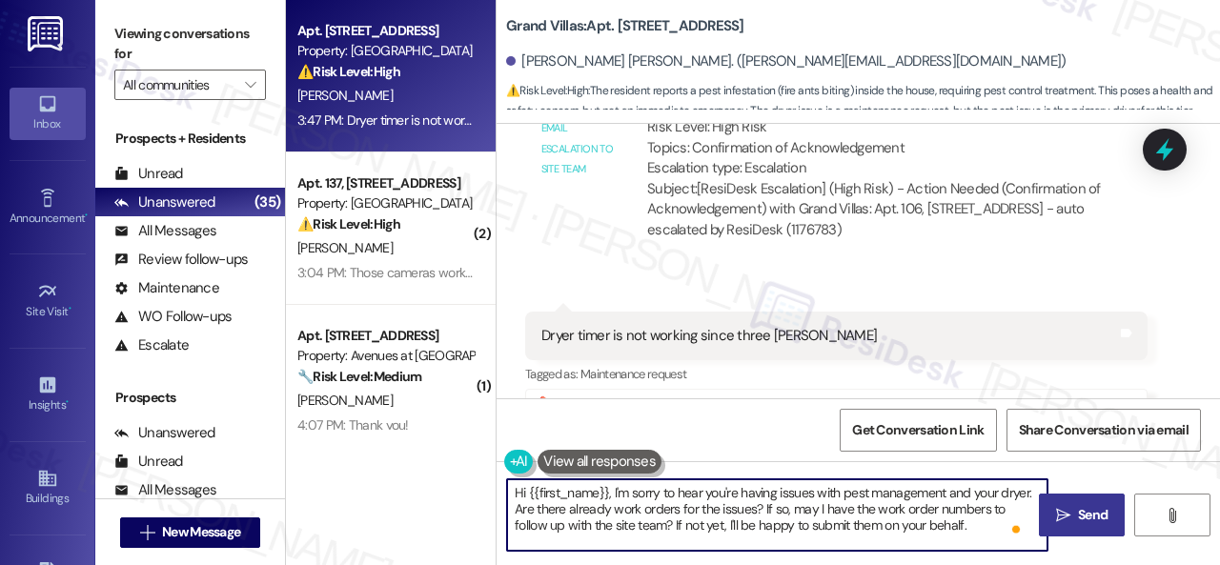
type textarea "Hi {{first_name}}, I'm sorry to hear you're having issues with pest management …"
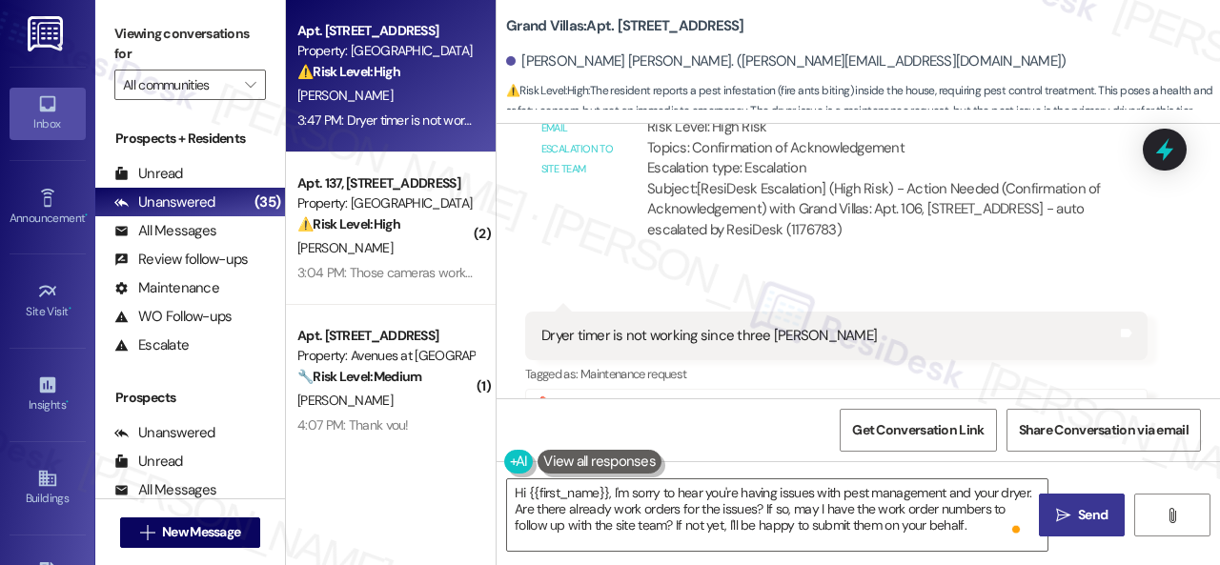
click at [1096, 520] on span "Send" at bounding box center [1093, 515] width 30 height 20
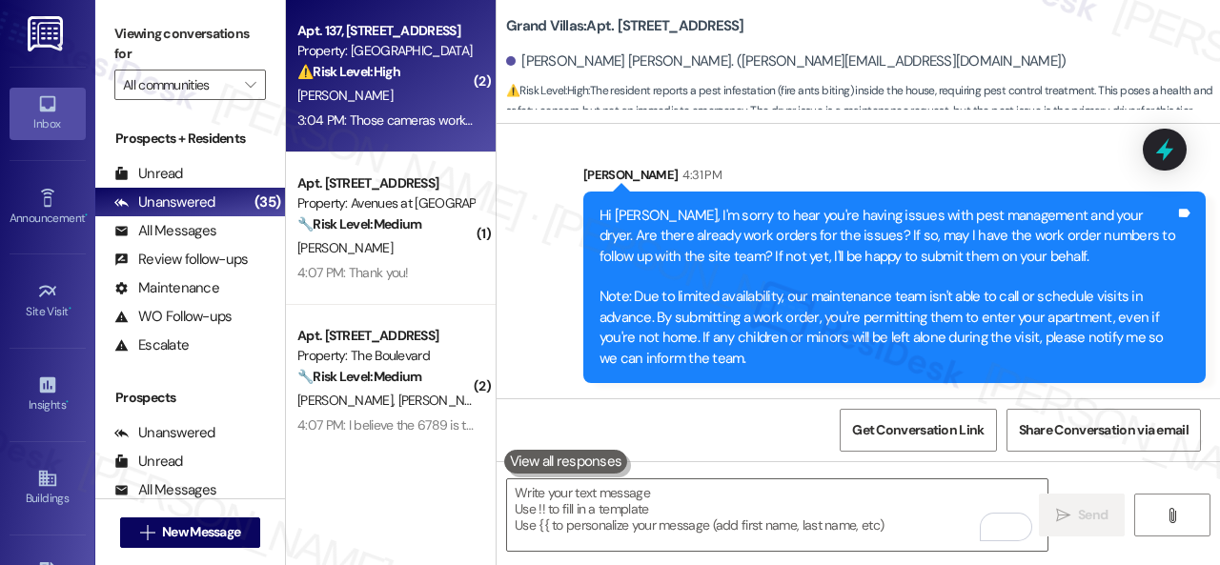
click at [425, 96] on div "I. Freeman" at bounding box center [385, 96] width 180 height 24
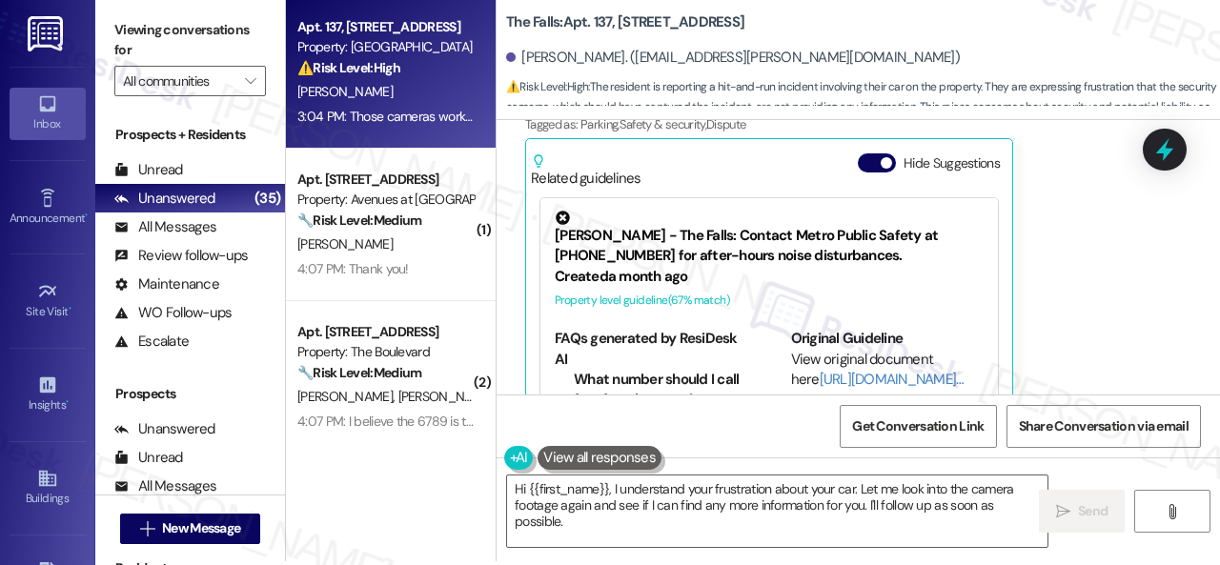
scroll to position [6, 0]
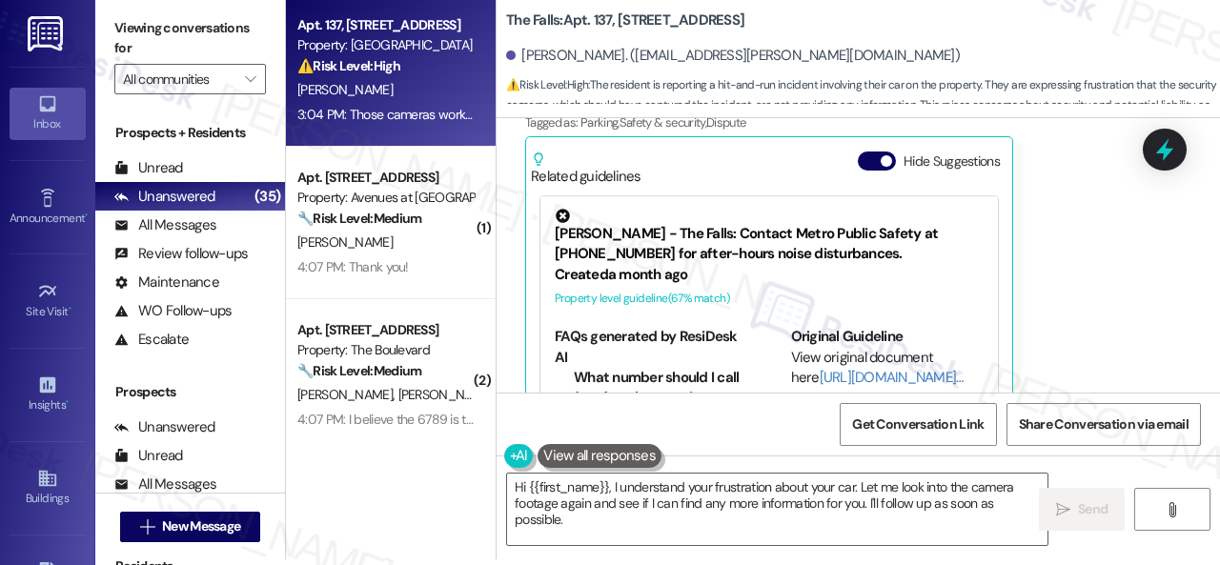
click at [1136, 244] on div "Received via SMS Izaiah Freeman Neutral 3:04 PM Those cameras work I was in my …" at bounding box center [836, 206] width 651 height 456
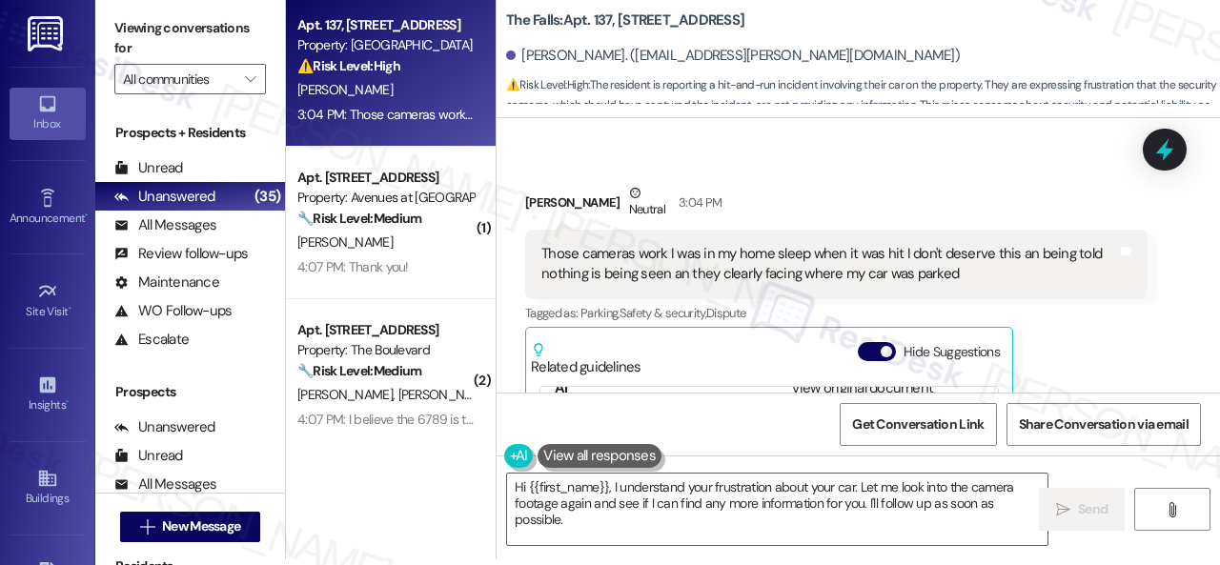
scroll to position [3995, 0]
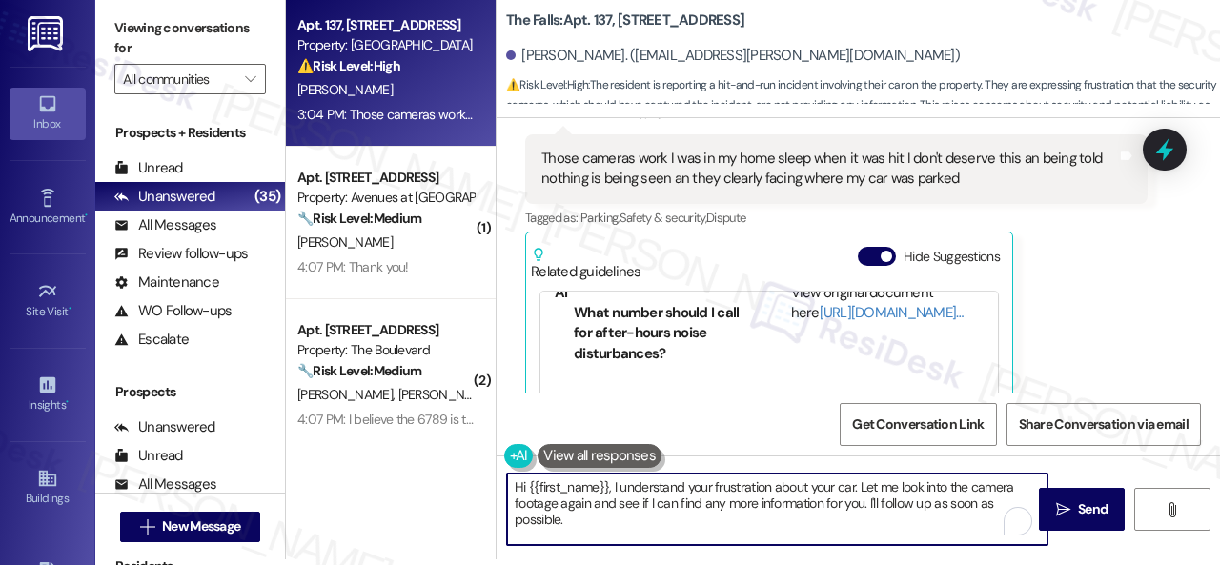
drag, startPoint x: 860, startPoint y: 487, endPoint x: 869, endPoint y: 514, distance: 28.3
click at [869, 514] on textarea "Hi {{first_name}}, I understand your frustration about your car. Let me look in…" at bounding box center [777, 509] width 540 height 71
paste textarea "The site team has been informed about your inquiry or concern. I'll get back to…"
drag, startPoint x: 628, startPoint y: 506, endPoint x: 685, endPoint y: 502, distance: 57.3
click at [685, 502] on textarea "Hi {{first_name}}, I understand your frustration about your car. The site team …" at bounding box center [777, 509] width 540 height 71
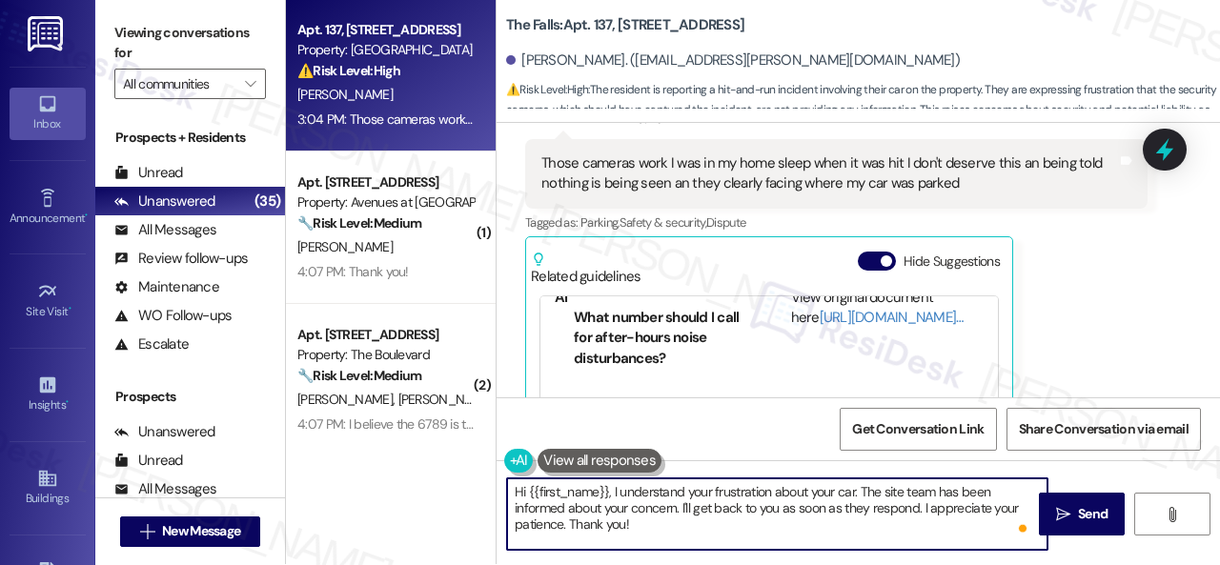
scroll to position [0, 0]
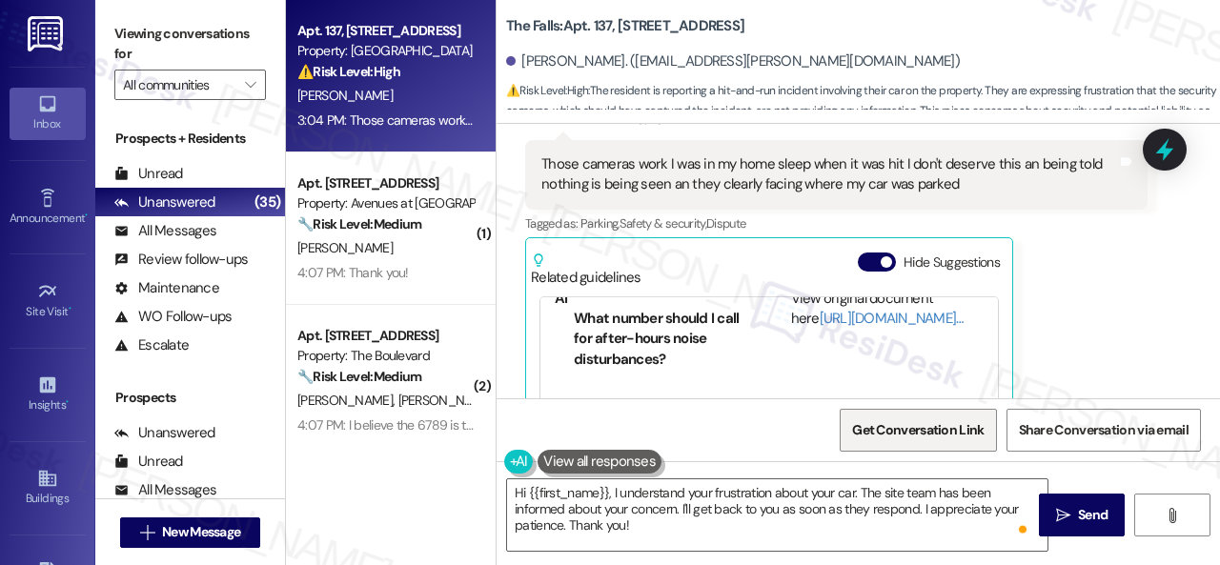
drag, startPoint x: 1090, startPoint y: 506, endPoint x: 915, endPoint y: 411, distance: 199.6
click at [900, 479] on div "Hi {{first_name}}, I understand your frustration about your car. The site team …" at bounding box center [858, 532] width 723 height 143
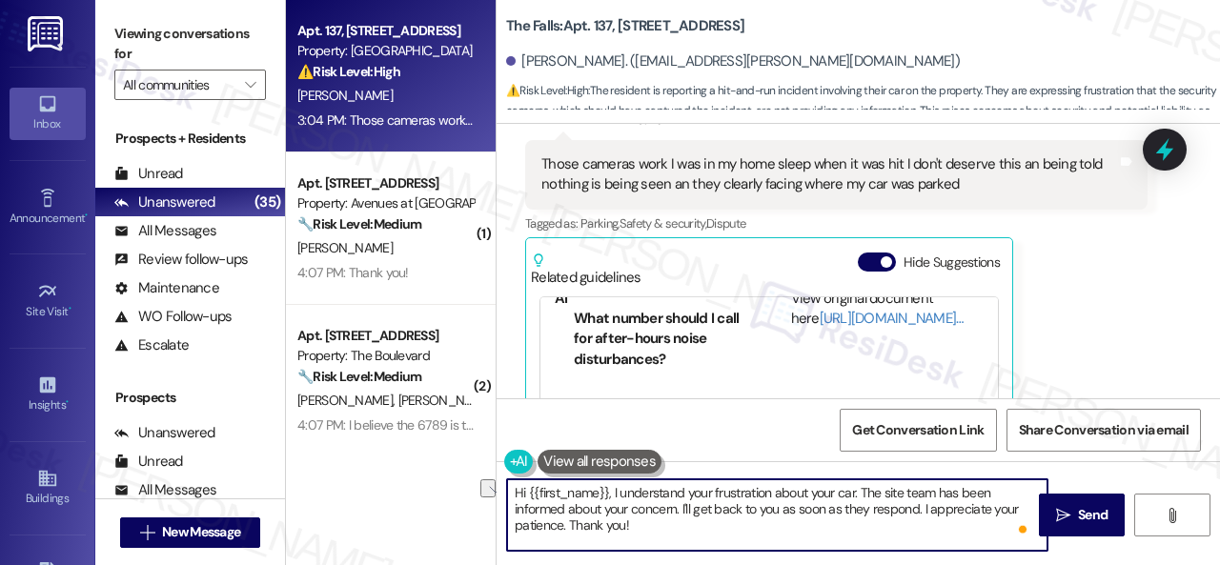
drag, startPoint x: 614, startPoint y: 483, endPoint x: 457, endPoint y: 484, distance: 157.3
click at [457, 484] on div "Apt. 137, 6565 W Foxridge Dr Property: The Falls ⚠️ Risk Level: High The reside…" at bounding box center [753, 282] width 934 height 565
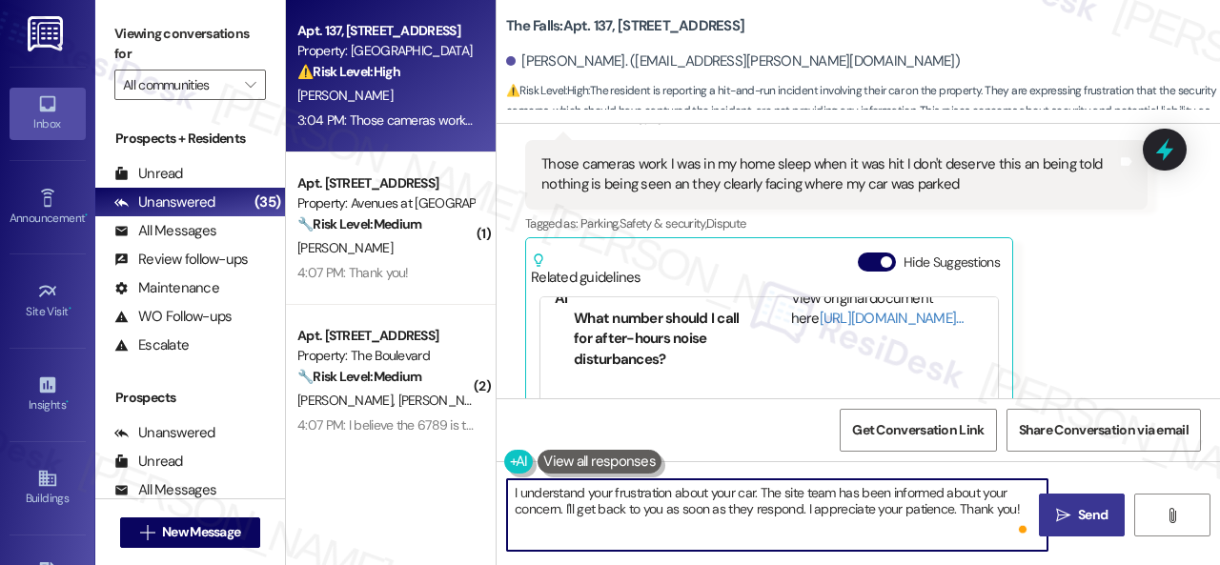
type textarea "I understand your frustration about your car. The site team has been informed a…"
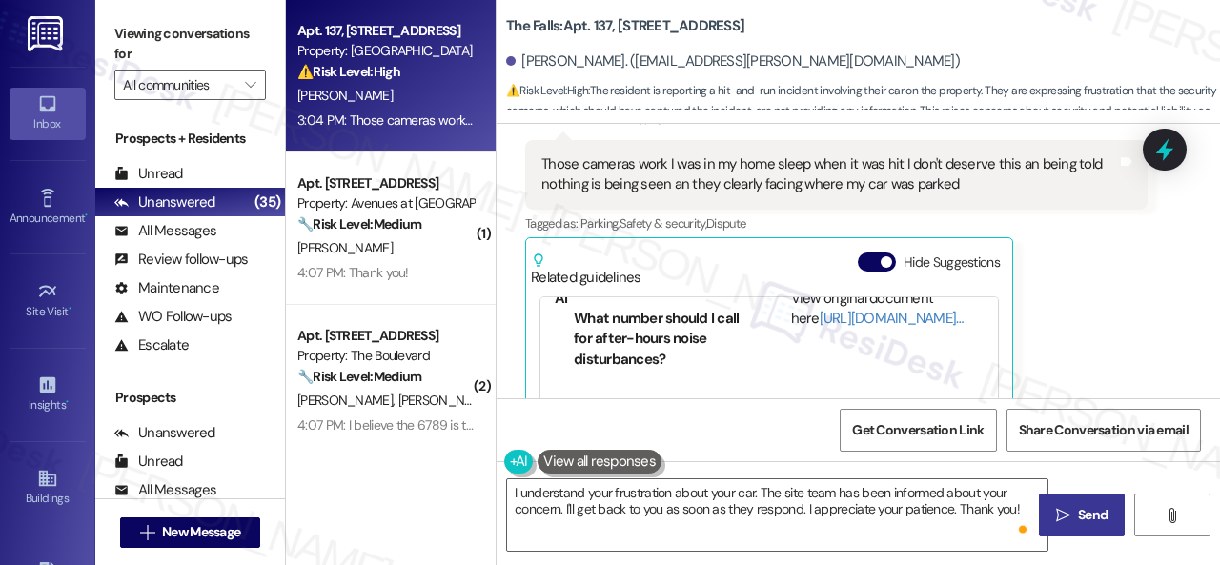
click at [1083, 504] on button " Send" at bounding box center [1082, 515] width 86 height 43
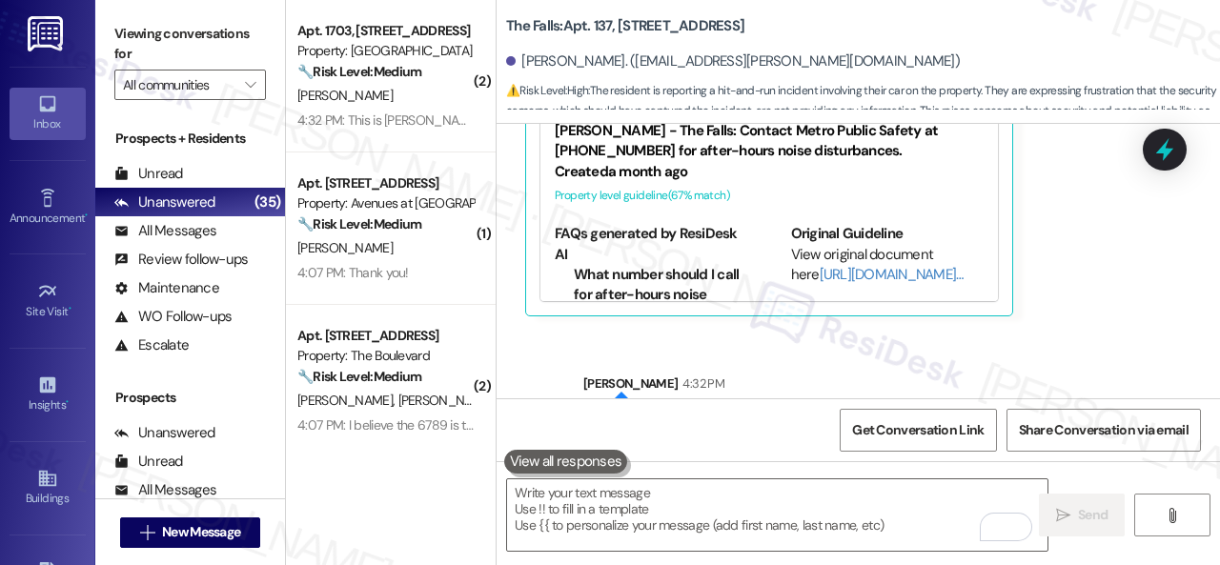
scroll to position [4243, 0]
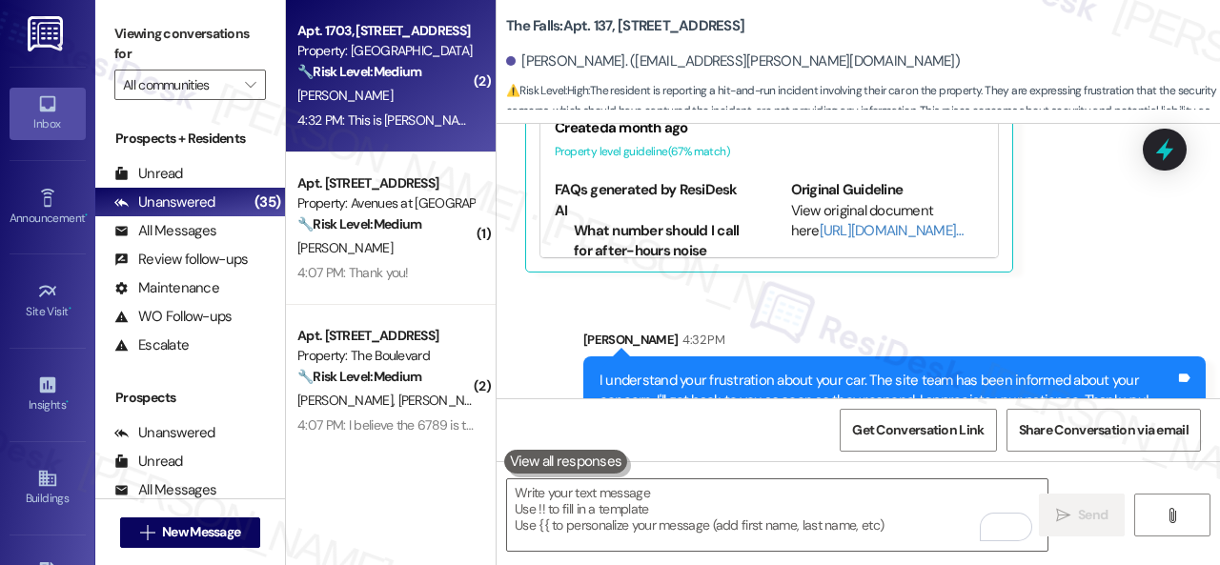
click at [418, 91] on div "B. Bell" at bounding box center [385, 96] width 180 height 24
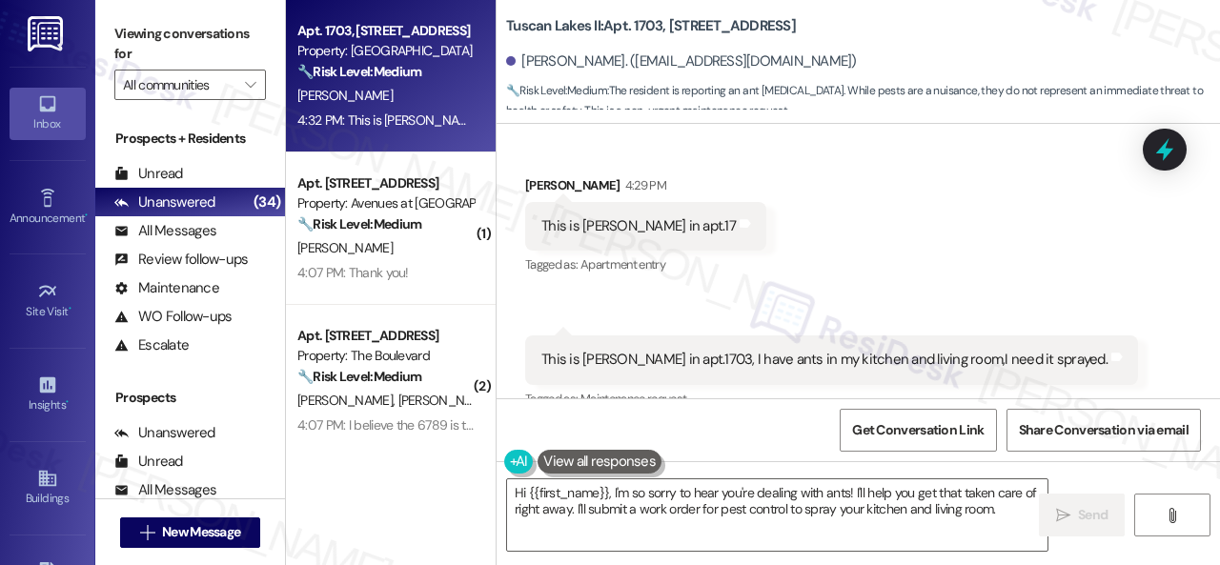
scroll to position [2460, 0]
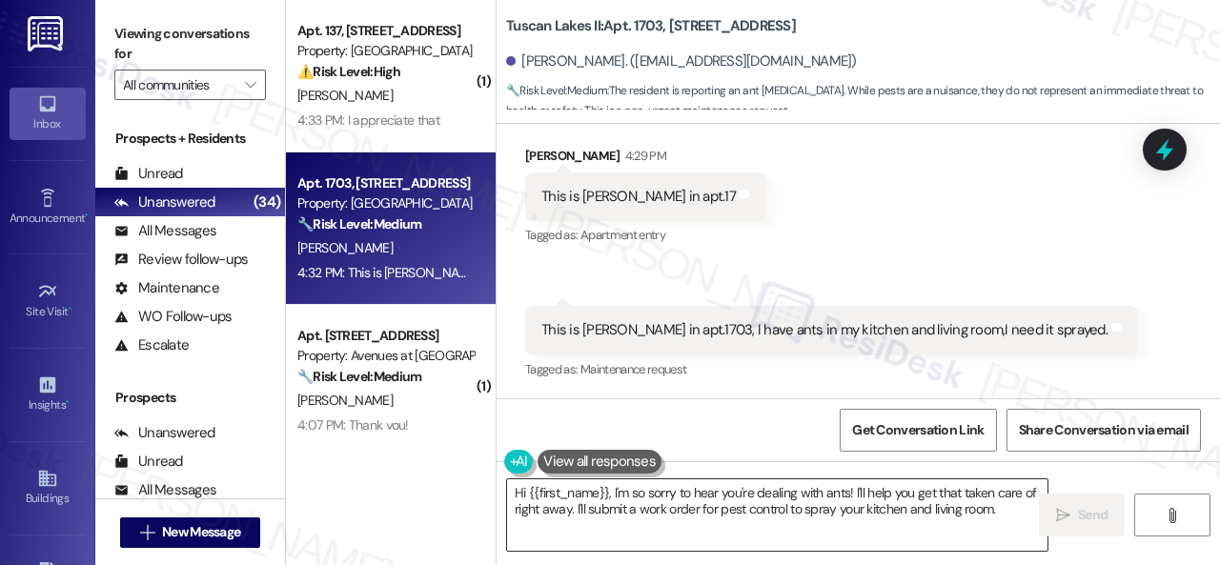
click at [635, 497] on textarea "Hi {{first_name}}, I'm so sorry to hear you're dealing with ants! I'll help you…" at bounding box center [777, 514] width 540 height 71
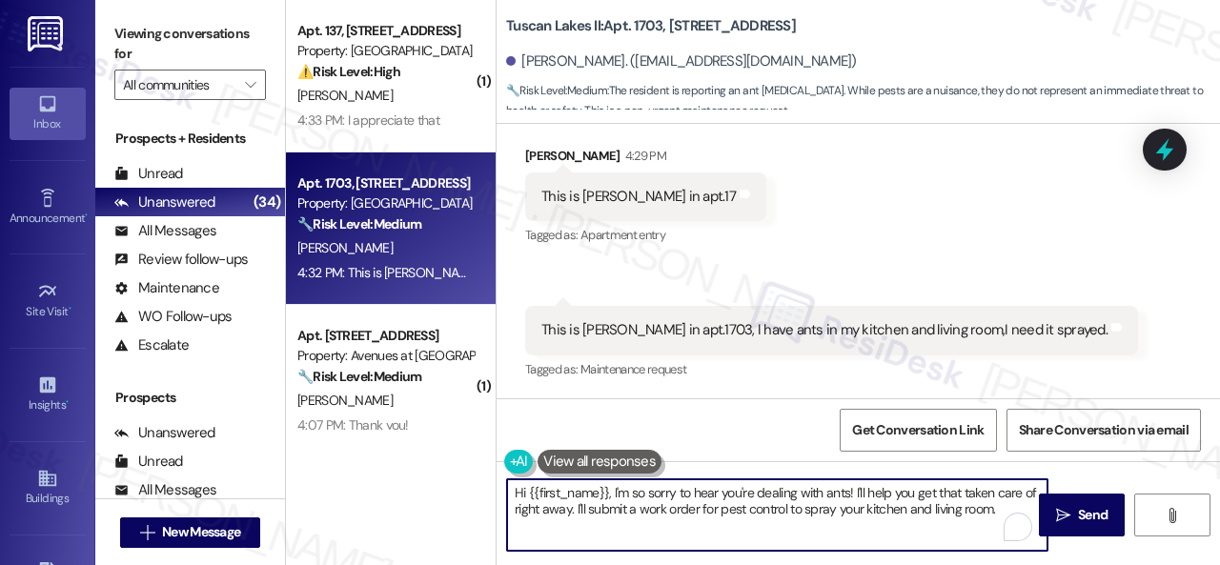
click at [635, 497] on textarea "Hi {{first_name}}, I'm so sorry to hear you're dealing with ants! I'll help you…" at bounding box center [777, 514] width 540 height 71
drag, startPoint x: 740, startPoint y: 492, endPoint x: 824, endPoint y: 492, distance: 84.8
click at [824, 492] on textarea "Hi {{first_name}}, I'm sorry to hear you're dealing with ants! I'll help you ge…" at bounding box center [777, 514] width 540 height 71
drag, startPoint x: 783, startPoint y: 489, endPoint x: 831, endPoint y: 498, distance: 48.4
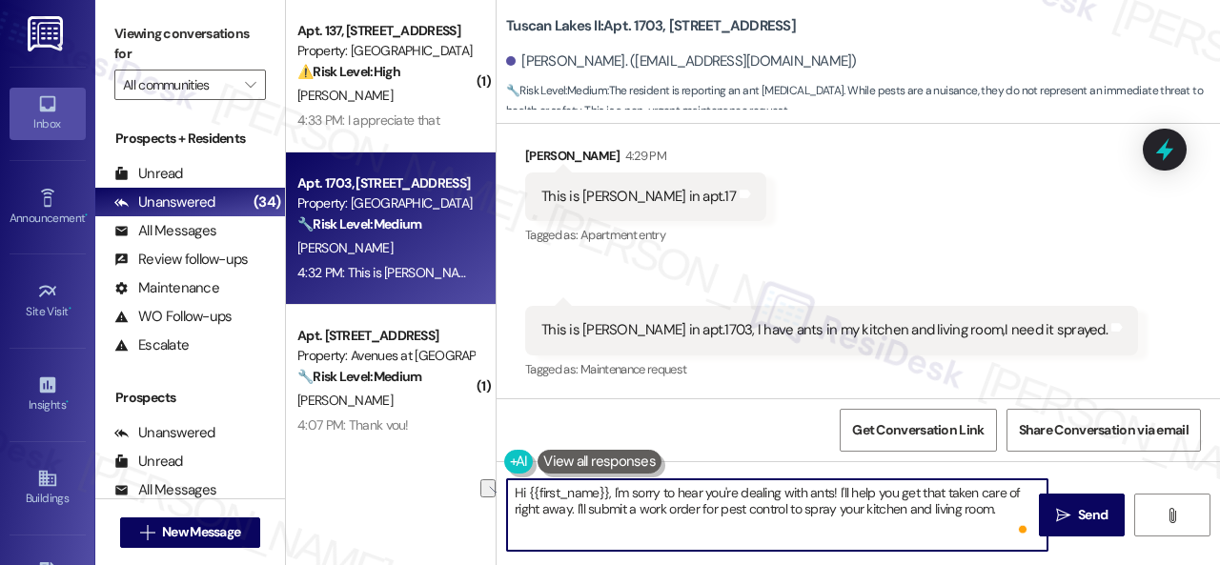
click at [831, 498] on textarea "Hi {{first_name}}, I'm sorry to hear you're dealing with ants! I'll help you ge…" at bounding box center [777, 514] width 540 height 71
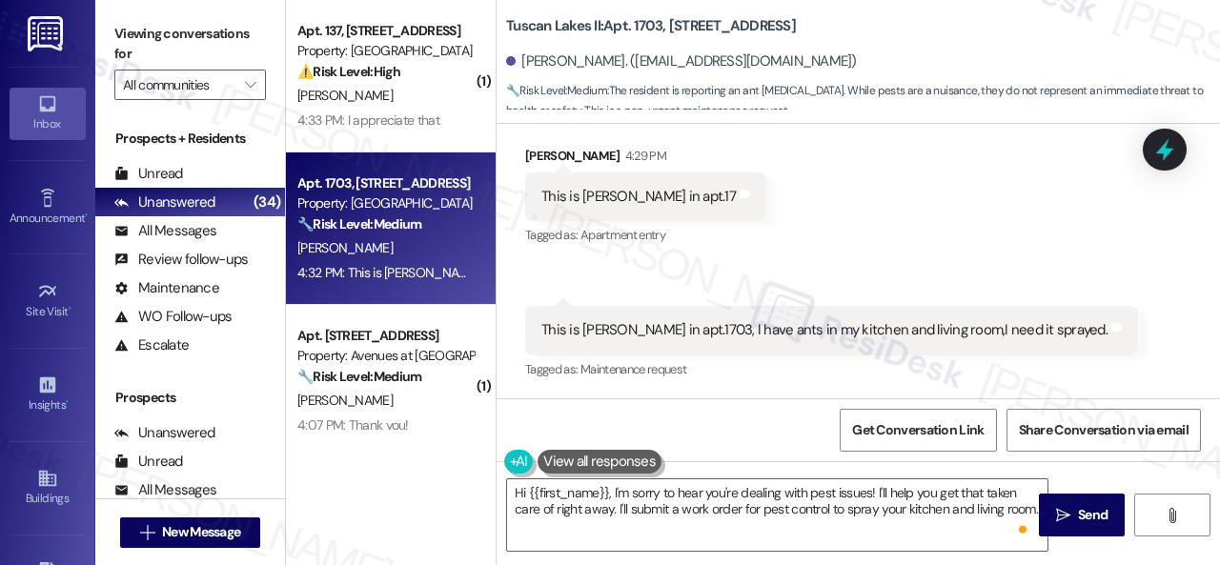
click at [945, 195] on div "Received via SMS Bernice Bell 4:29 PM This is Bernice Bell in apt.17 Tags and n…" at bounding box center [858, 250] width 723 height 295
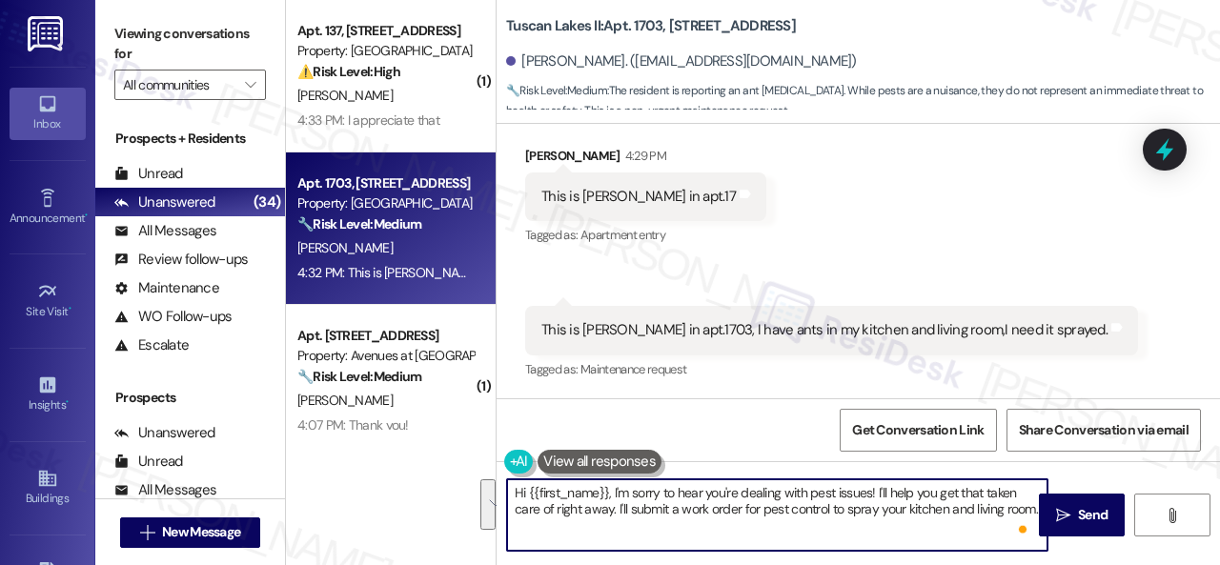
drag, startPoint x: 875, startPoint y: 497, endPoint x: 881, endPoint y: 524, distance: 28.2
click at [881, 524] on textarea "Hi {{first_name}}, I'm sorry to hear you're dealing with pest issues! I'll help…" at bounding box center [777, 514] width 540 height 71
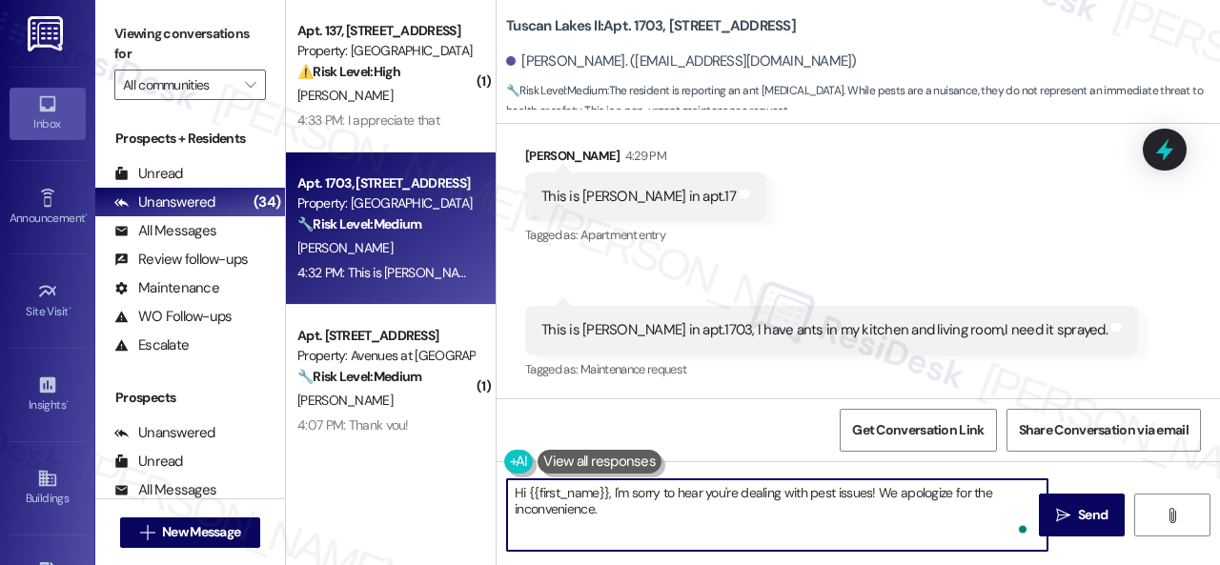
paste textarea "Is there already a work order for the issue? If so, may I have the work order n…"
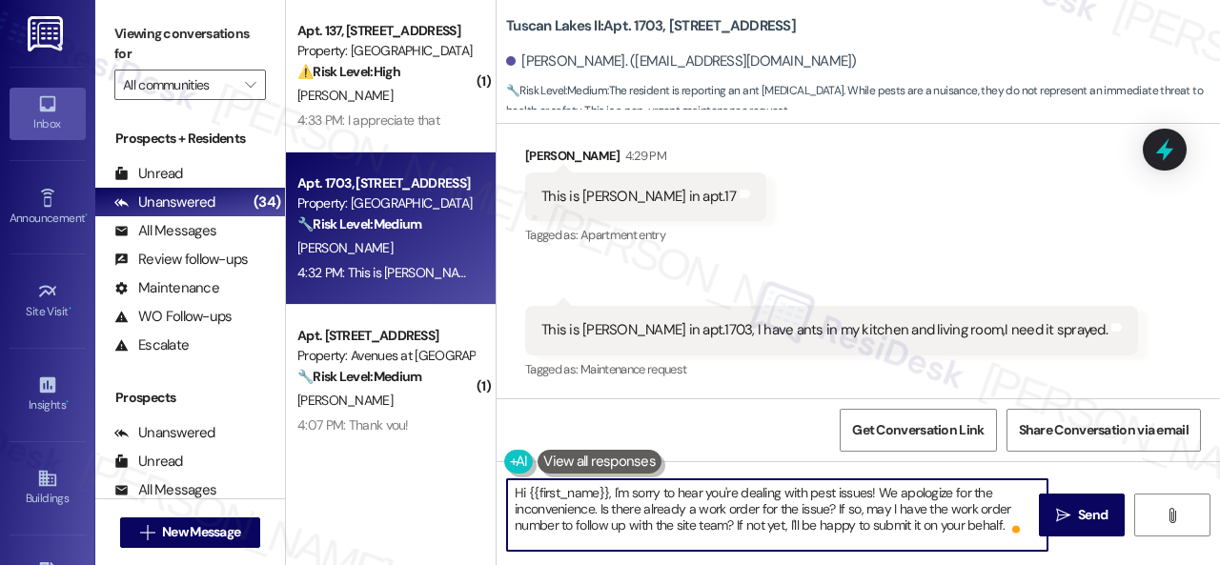
scroll to position [0, 0]
type textarea "Hi {{first_name}}, I'm sorry to hear you're dealing with pest issues! We apolog…"
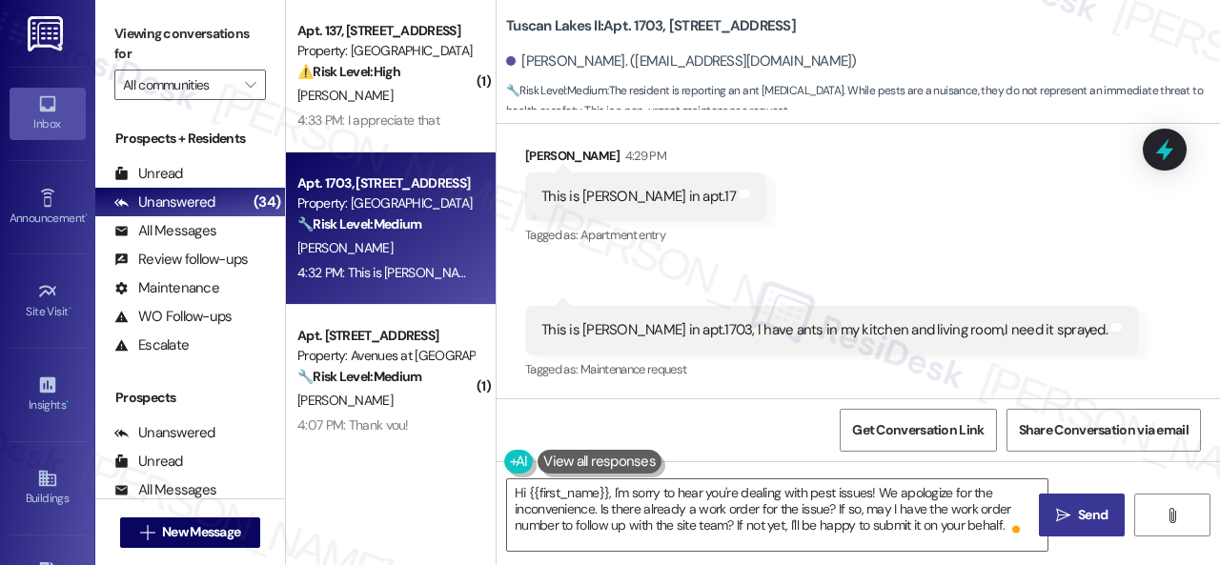
click at [1073, 531] on button " Send" at bounding box center [1082, 515] width 86 height 43
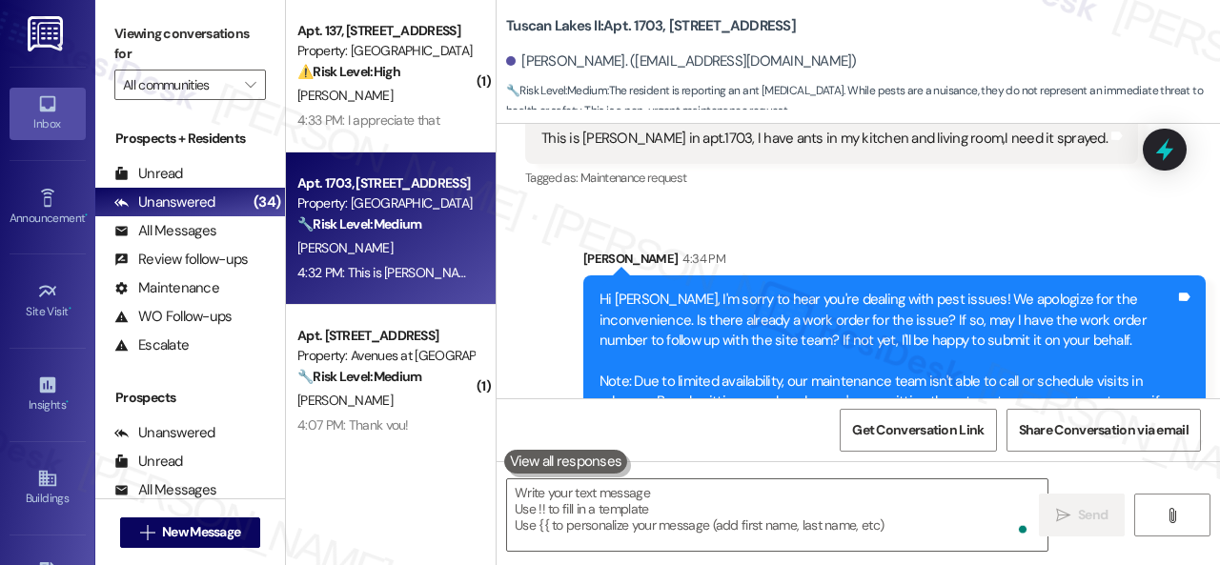
scroll to position [2735, 0]
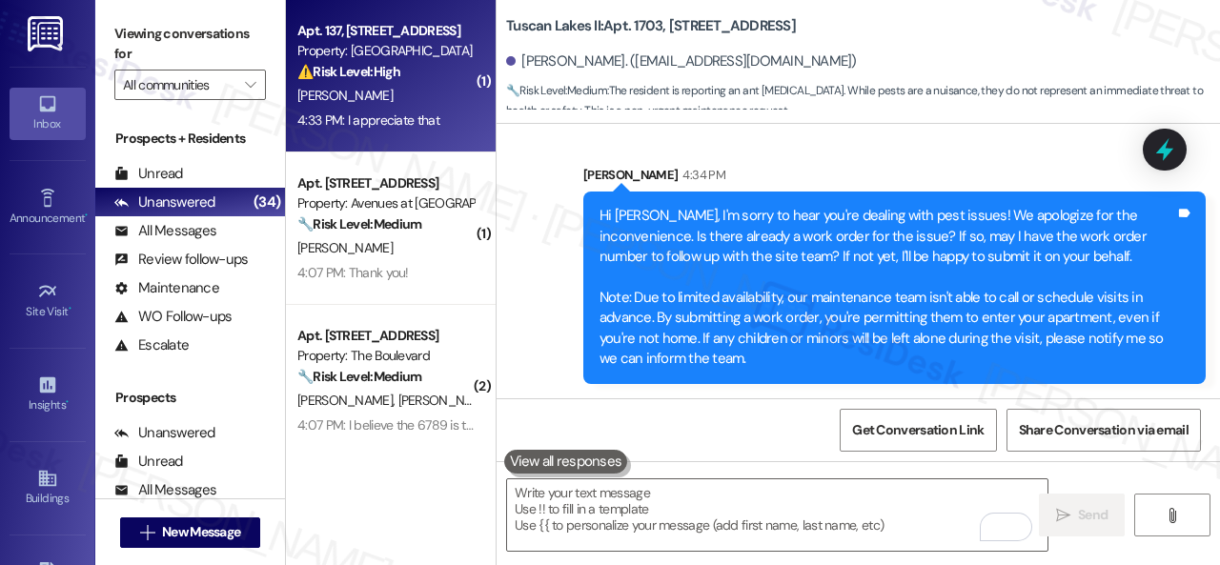
click at [446, 91] on div "I. Freeman" at bounding box center [385, 96] width 180 height 24
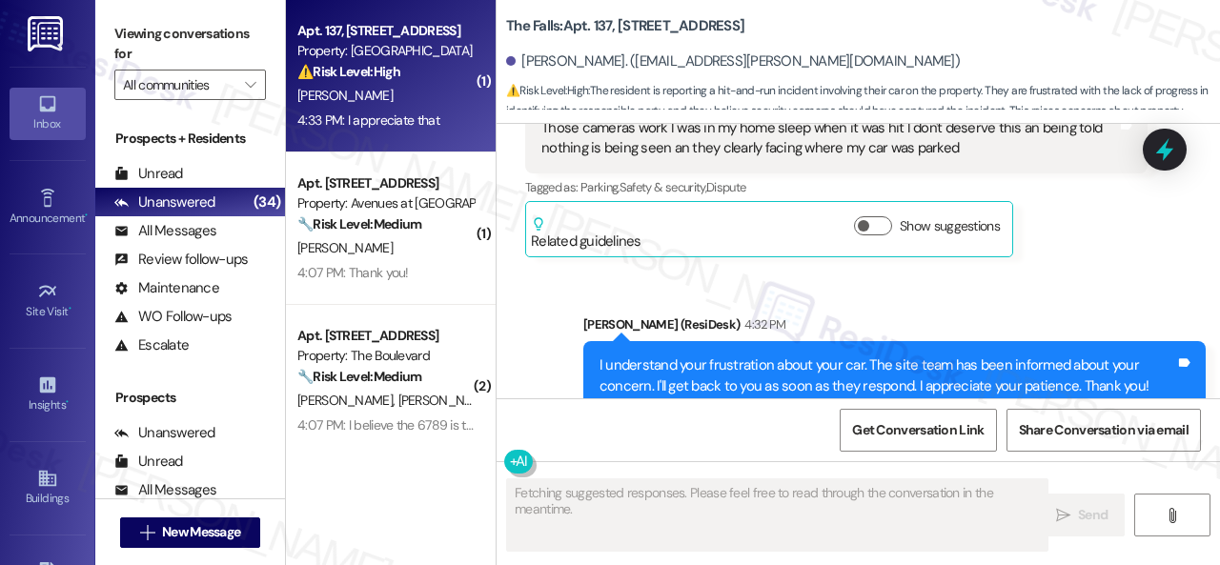
scroll to position [4205, 0]
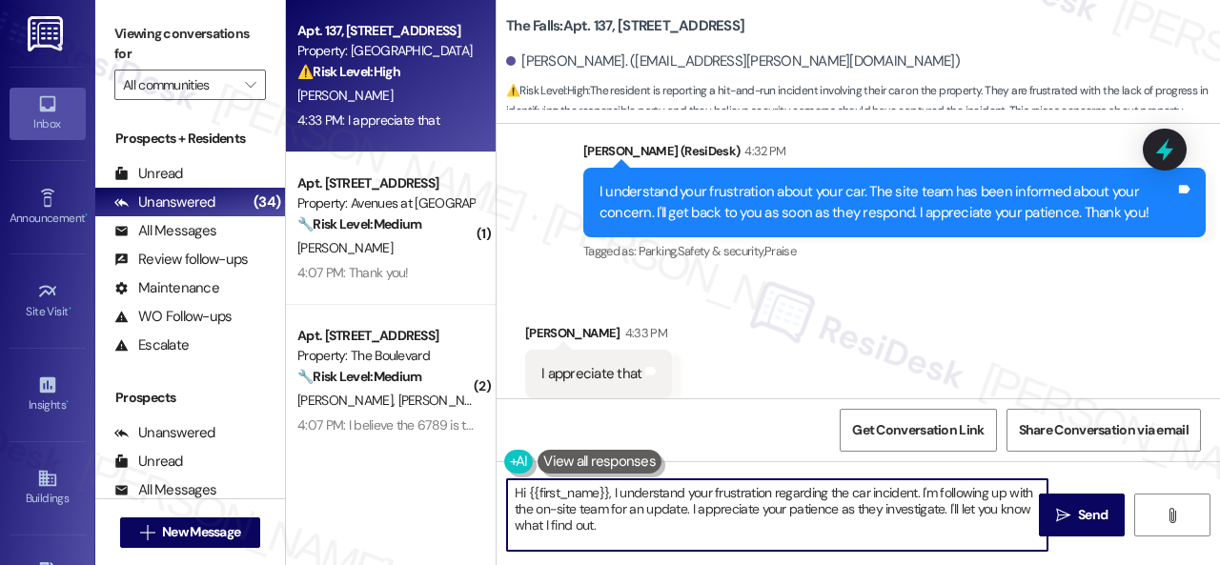
drag, startPoint x: 605, startPoint y: 529, endPoint x: 354, endPoint y: 465, distance: 259.6
click at [398, 491] on div "Apt. 137, 6565 W Foxridge Dr Property: The Falls ⚠️ Risk Level: High The reside…" at bounding box center [753, 282] width 934 height 565
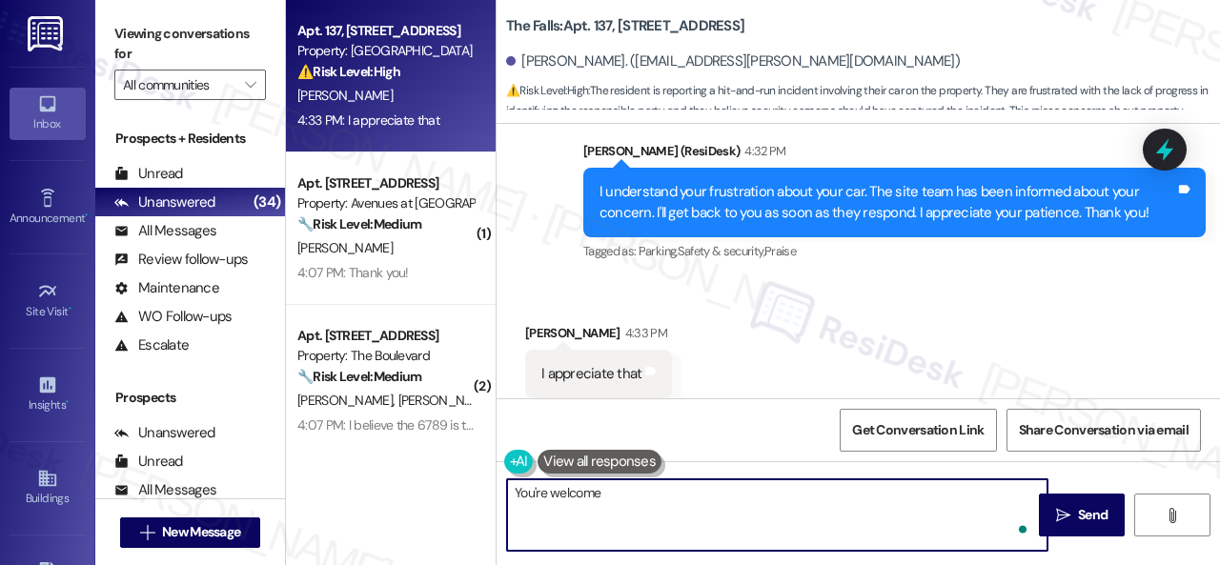
type textarea "You're welcome."
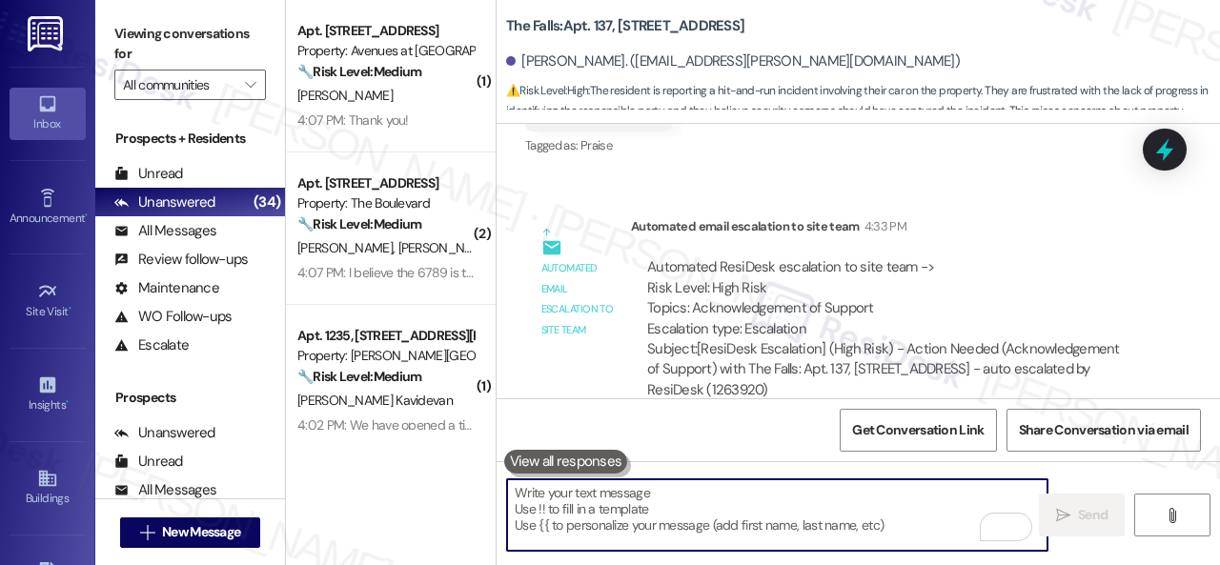
scroll to position [4595, 0]
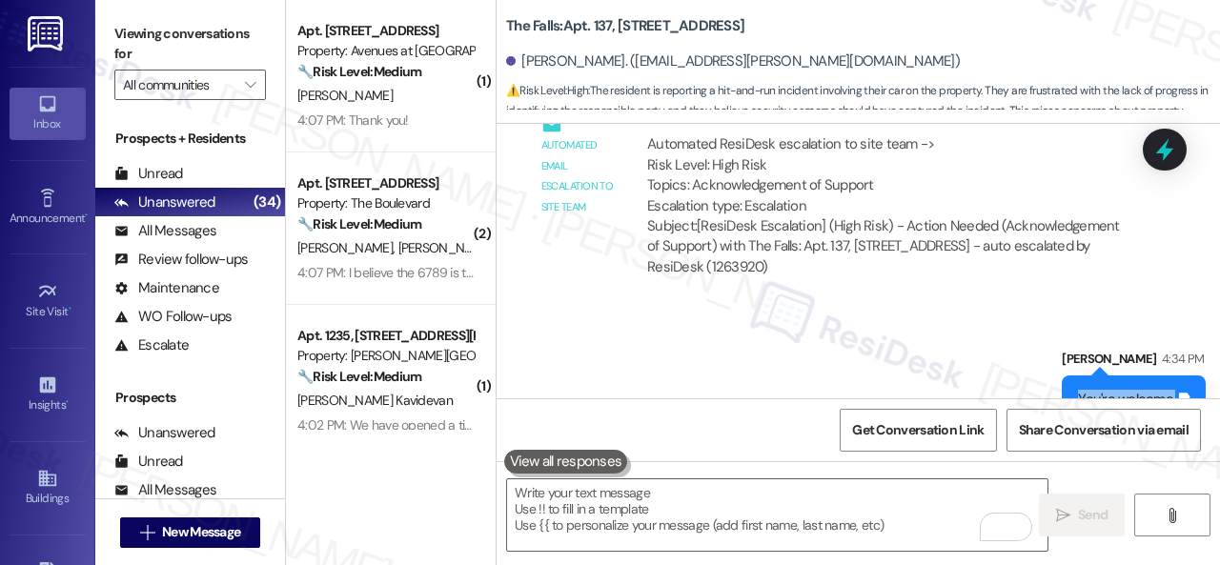
drag, startPoint x: 1069, startPoint y: 354, endPoint x: 1160, endPoint y: 357, distance: 90.6
click at [1160, 390] on div "You're welcome." at bounding box center [1126, 400] width 97 height 20
copy div "You're welcome."
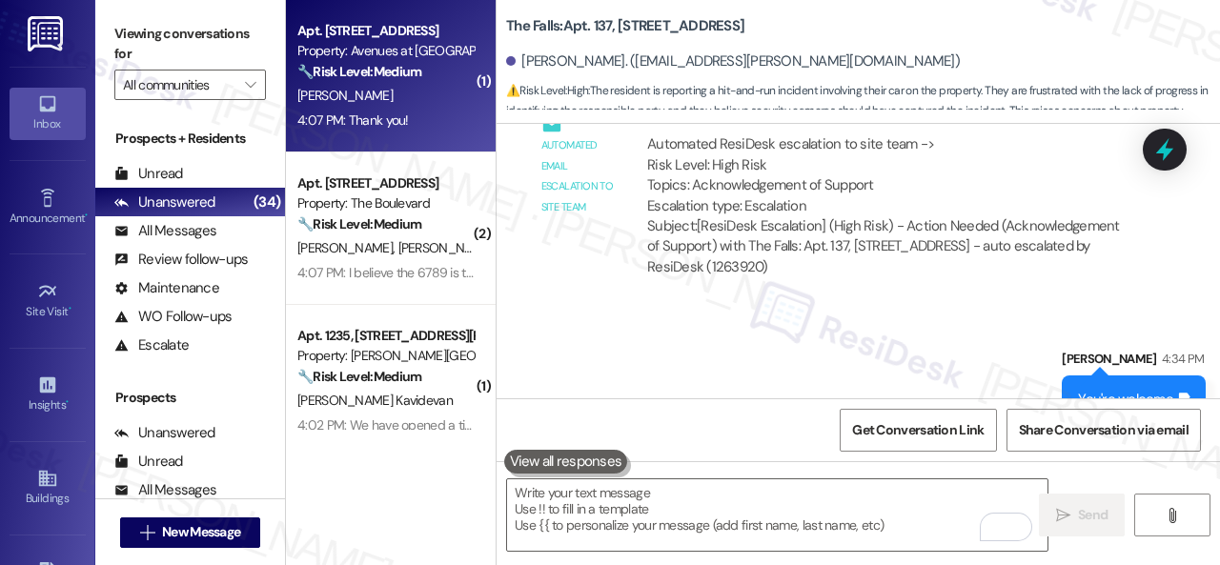
click at [408, 102] on div "C. Uribe" at bounding box center [385, 96] width 180 height 24
type textarea "Fetching suggested responses. Please feel free to read through the conversation…"
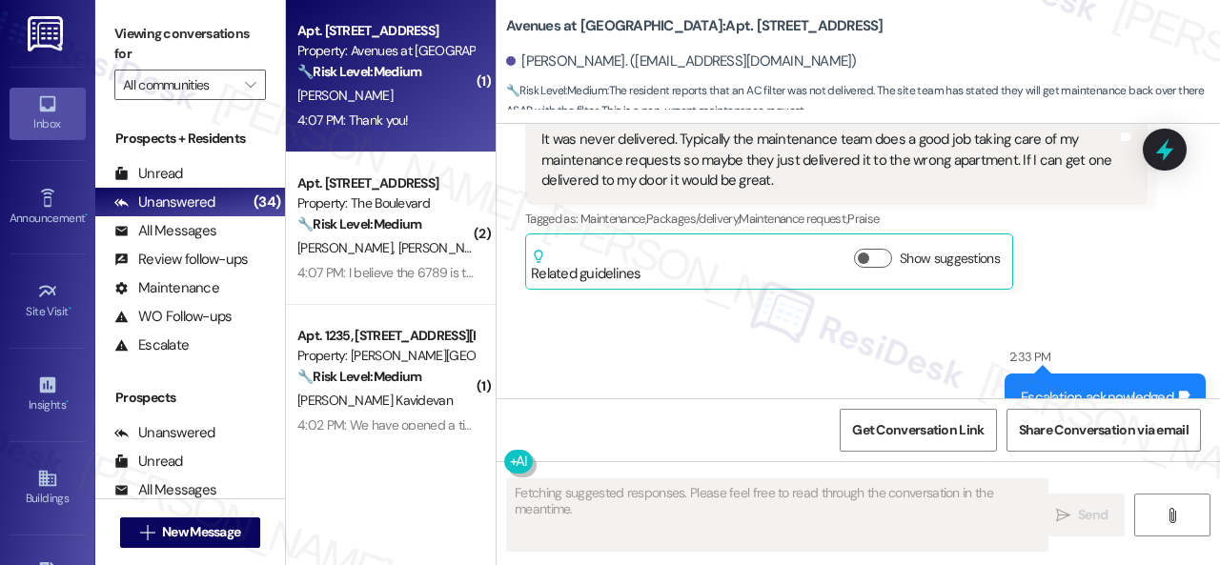
scroll to position [5242, 0]
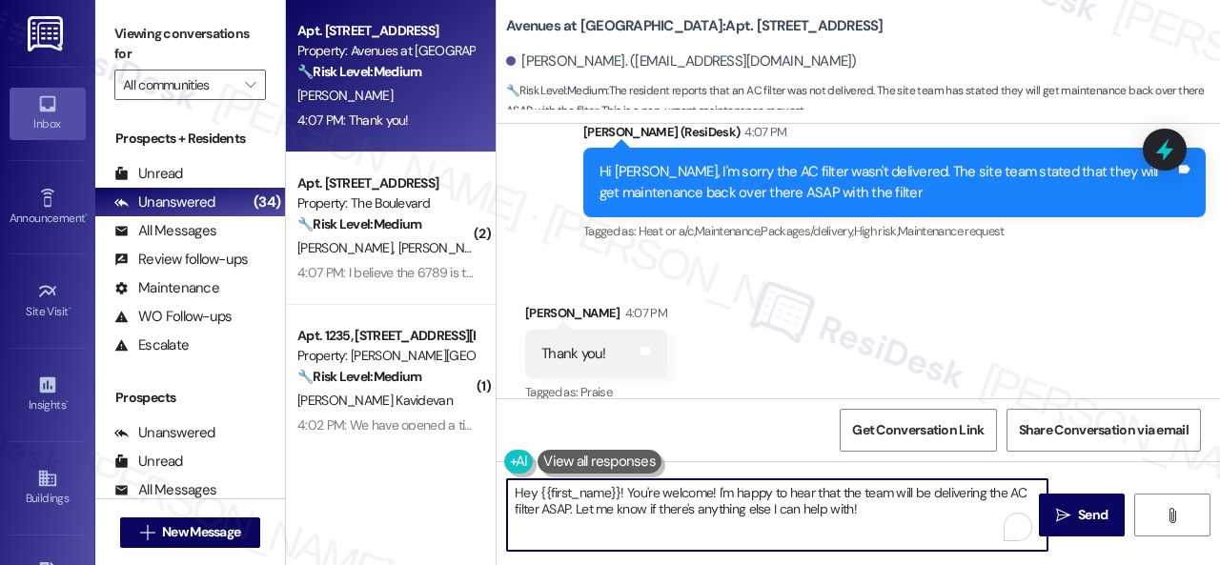
drag, startPoint x: 890, startPoint y: 512, endPoint x: 313, endPoint y: 478, distance: 578.6
click at [313, 478] on div "Apt. 1102, 12501 Broadway St Property: Avenues at Shadow Creek 🔧 Risk Level: Me…" at bounding box center [753, 282] width 934 height 565
paste textarea "You're welcome."
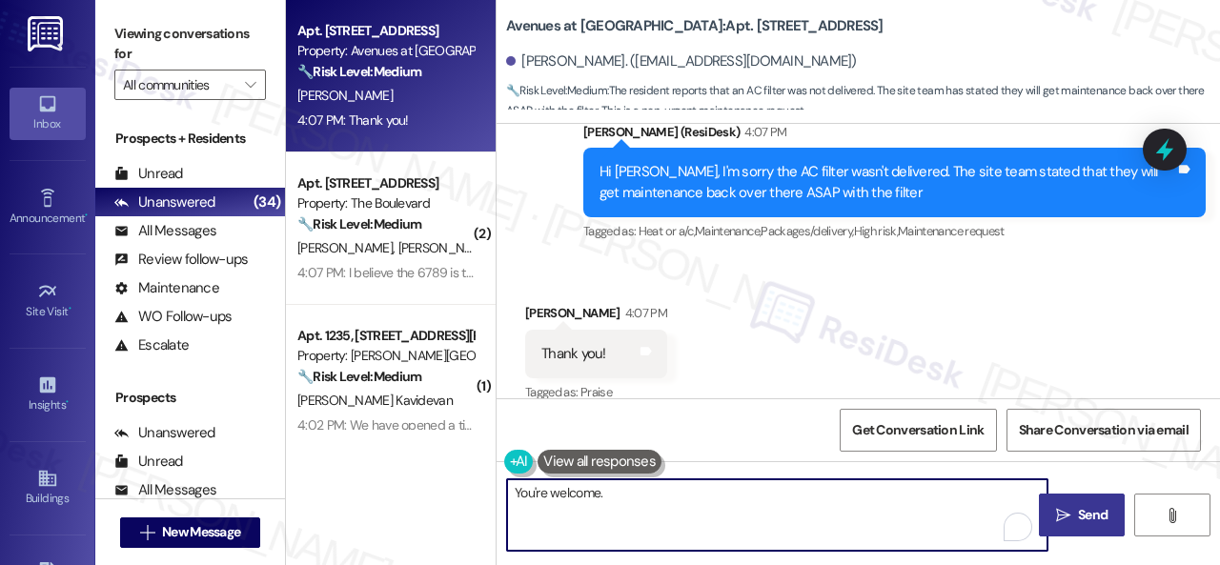
type textarea "You're welcome."
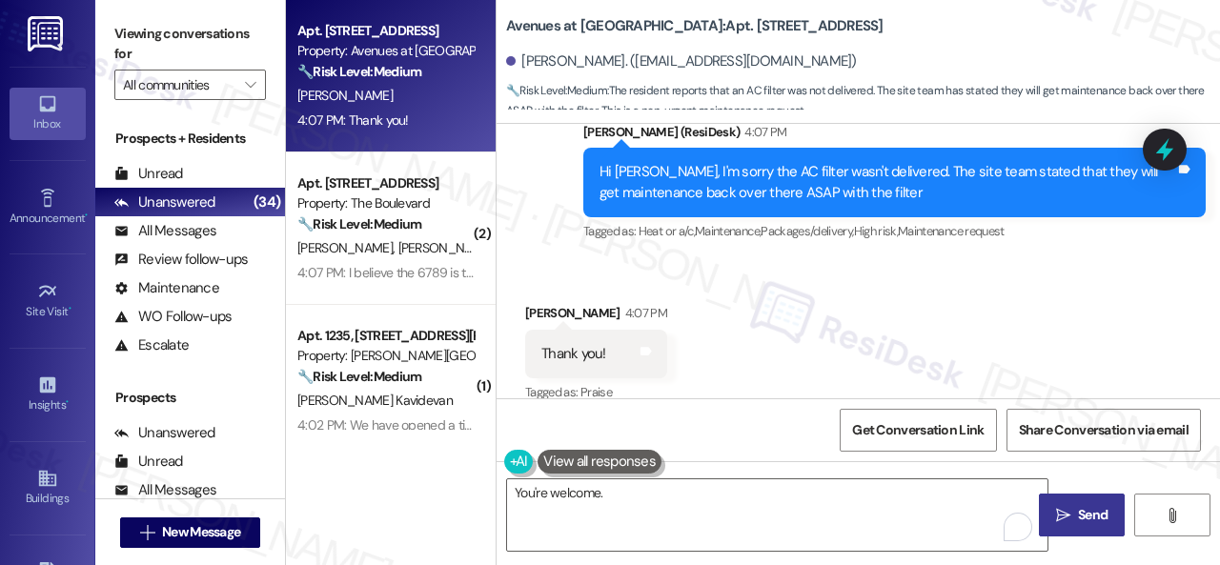
click at [1070, 525] on button " Send" at bounding box center [1082, 515] width 86 height 43
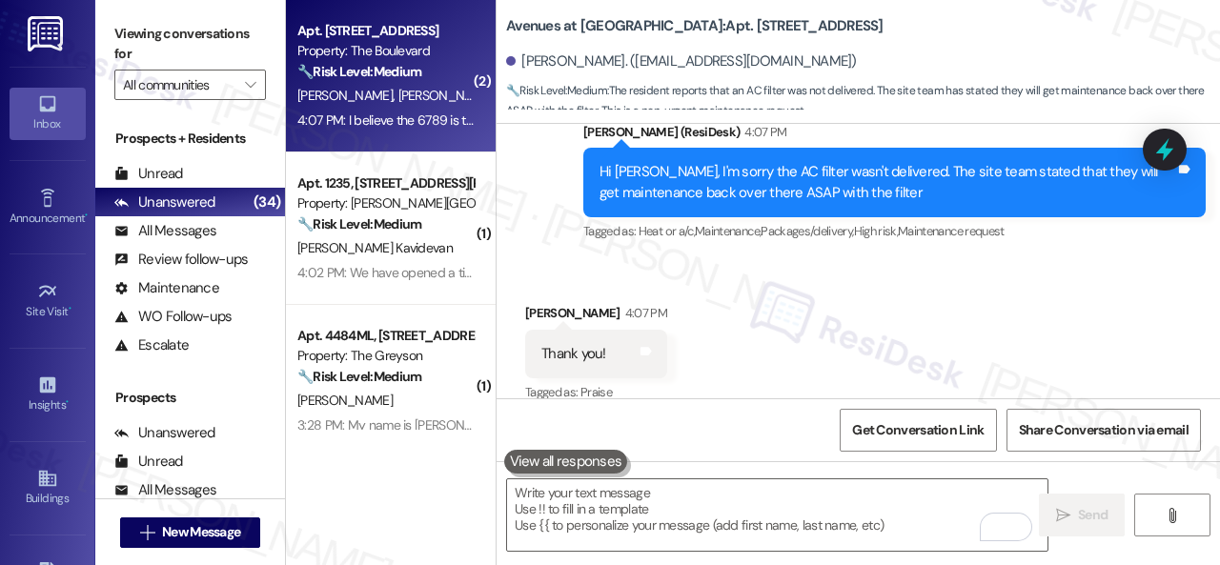
click at [446, 83] on div "Apt. 5438, 4800 Skyline Dr Property: The Boulevard 🔧 Risk Level: Medium The res…" at bounding box center [385, 51] width 180 height 65
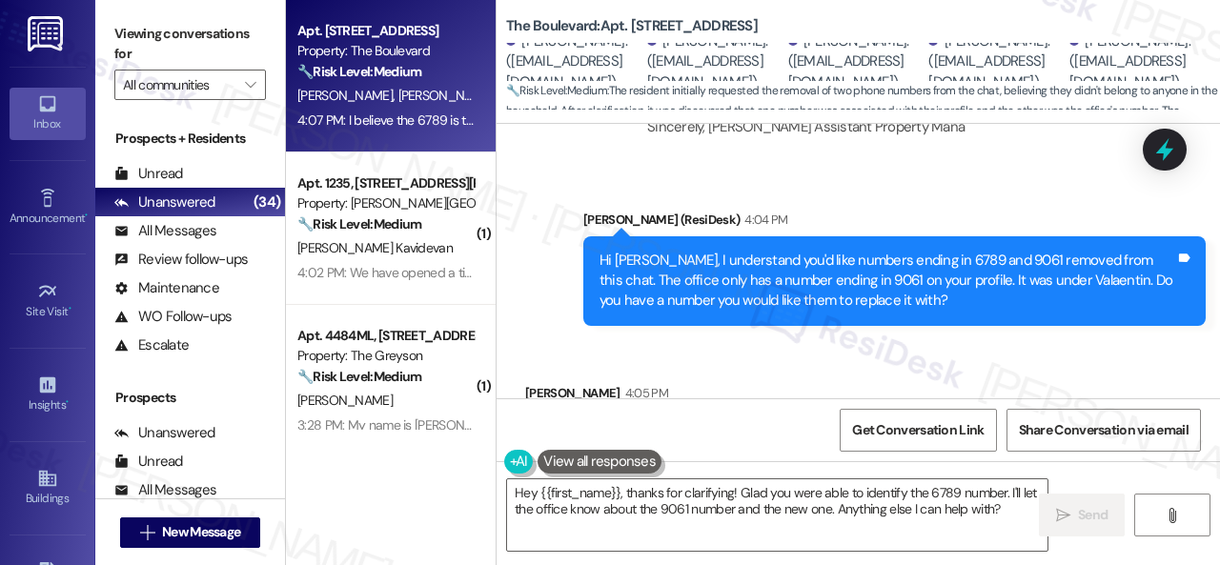
scroll to position [3500, 0]
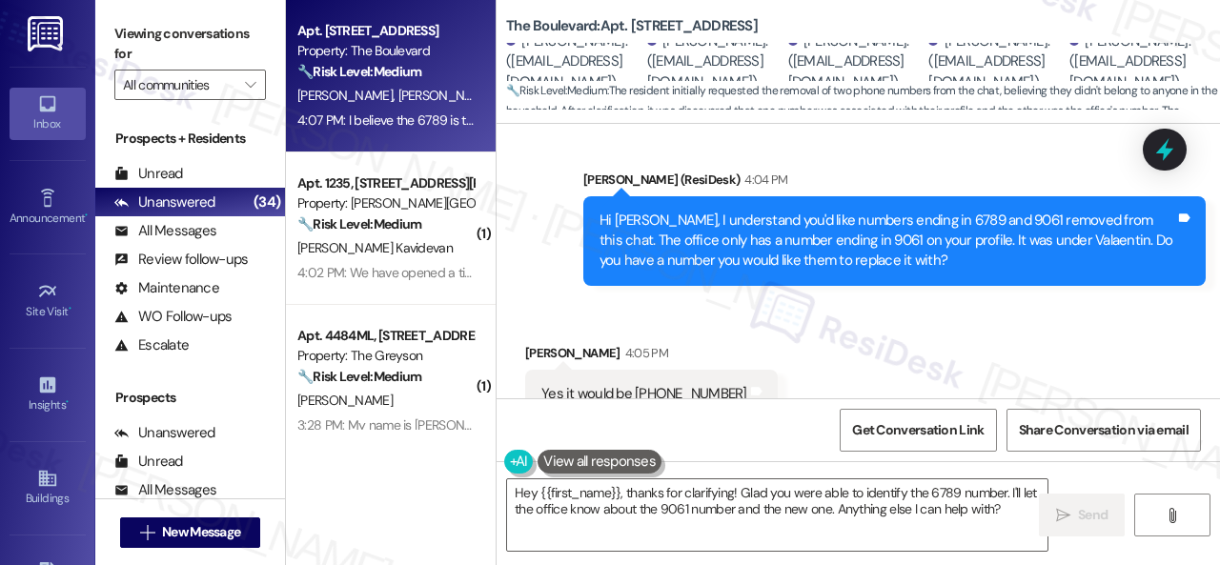
click at [640, 22] on b "The Boulevard: Apt. 5438, 4800 Skyline Dr" at bounding box center [632, 26] width 252 height 20
copy b "5438"
drag, startPoint x: 534, startPoint y: 305, endPoint x: 726, endPoint y: 313, distance: 192.7
click at [726, 370] on div "Yes it would be (913) 660-4459 Tags and notes" at bounding box center [651, 394] width 253 height 49
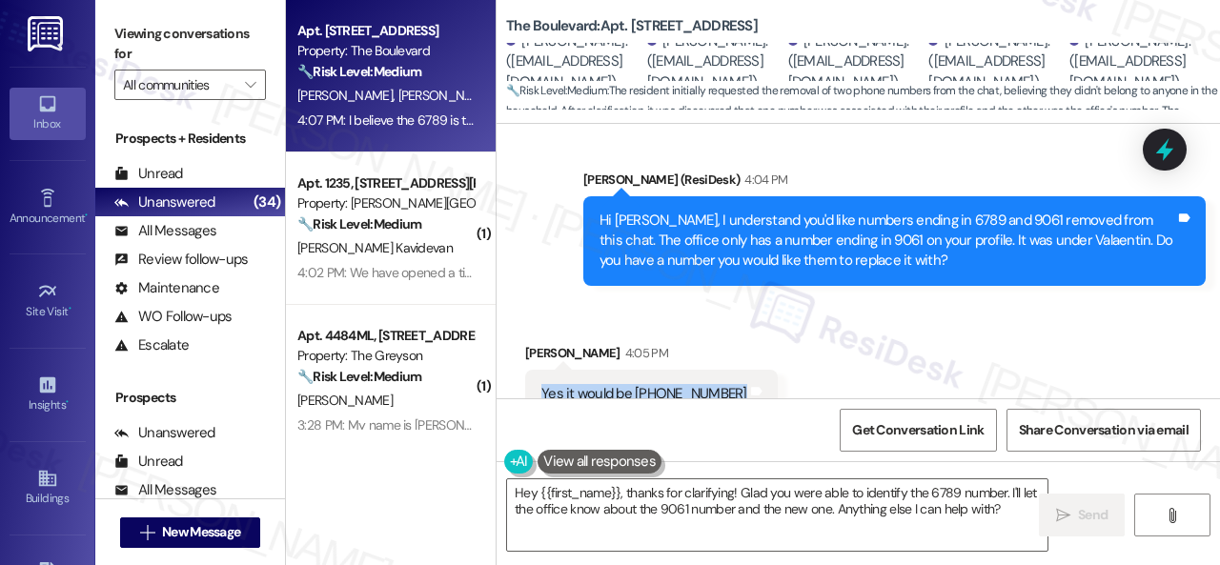
copy div "Yes it would be (913) 660-4459"
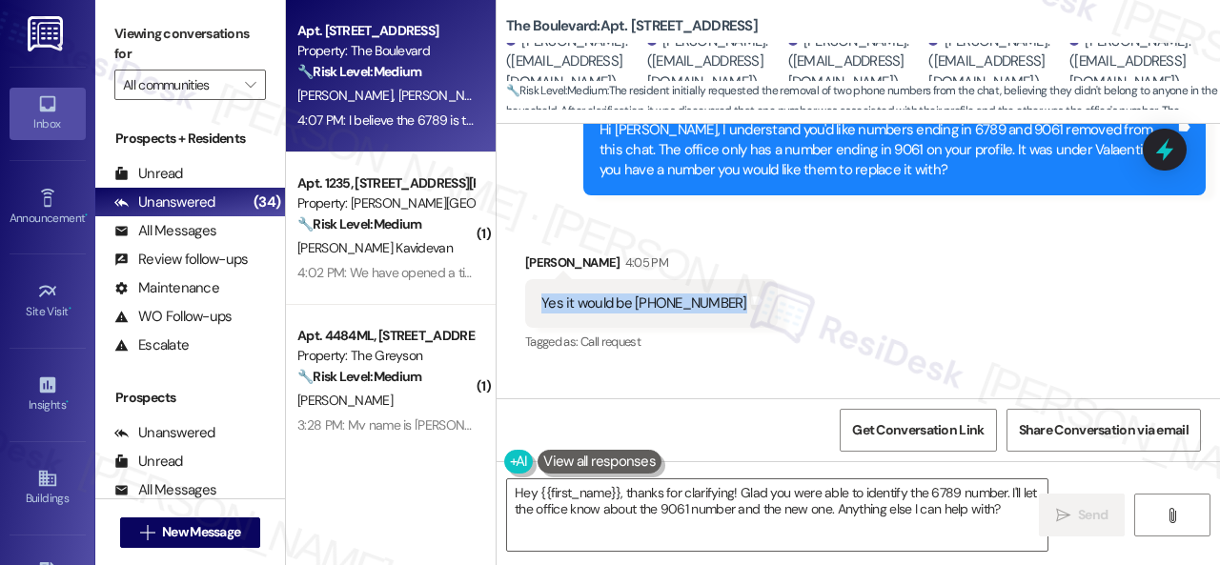
scroll to position [3692, 0]
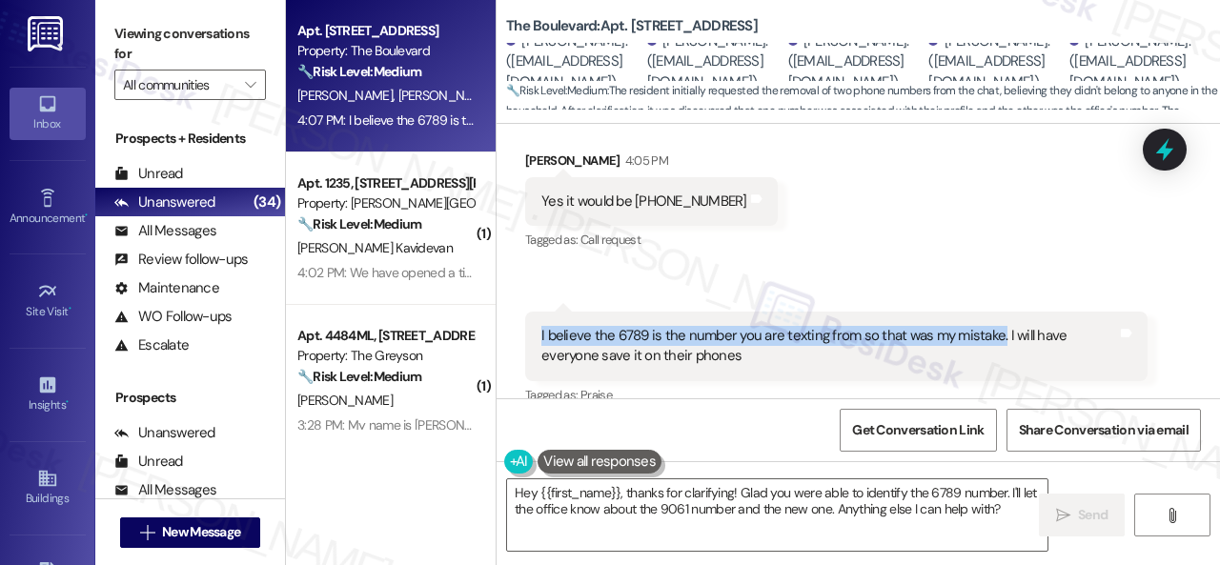
drag, startPoint x: 530, startPoint y: 251, endPoint x: 996, endPoint y: 254, distance: 466.1
click at [996, 312] on div "I believe the 6789 is the number you are texting from so that was my mistake. I…" at bounding box center [836, 347] width 622 height 70
copy div "I believe the 6789 is the number you are texting from so that was my mistake."
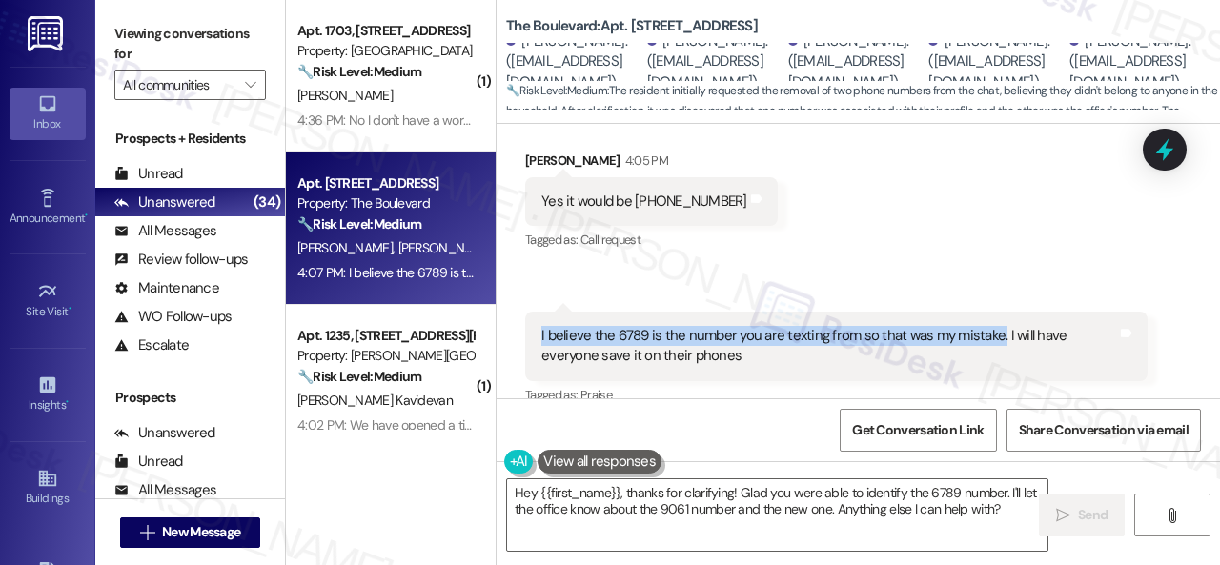
click at [875, 192] on div "Received via SMS Johnna Molina 4:05 PM Yes it would be (913) 660-4459 Tags and …" at bounding box center [858, 294] width 723 height 372
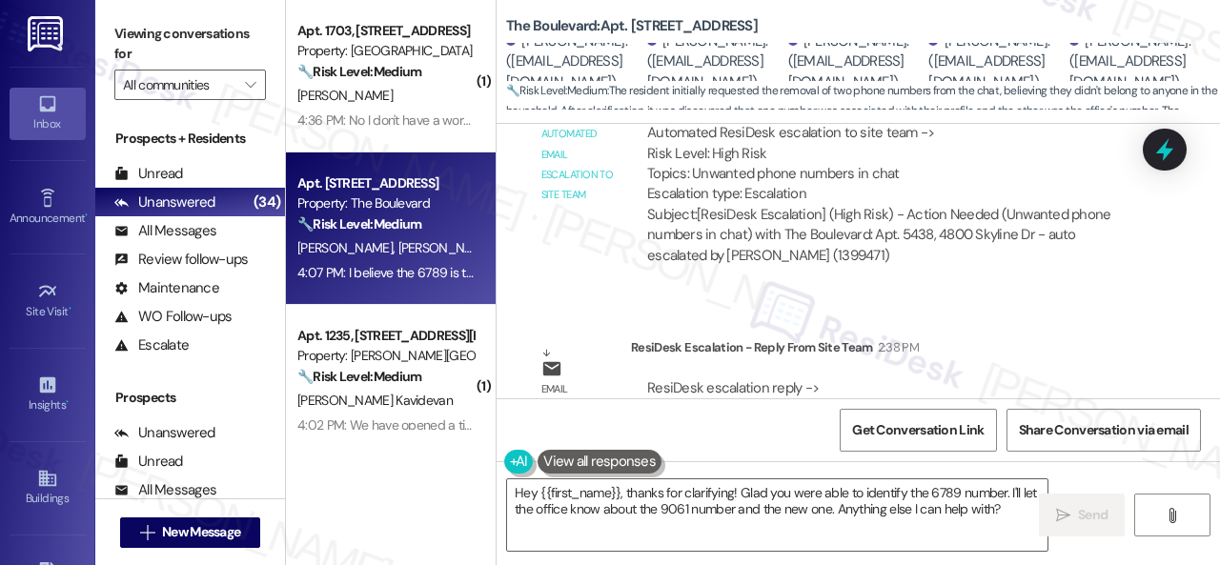
scroll to position [3120, 0]
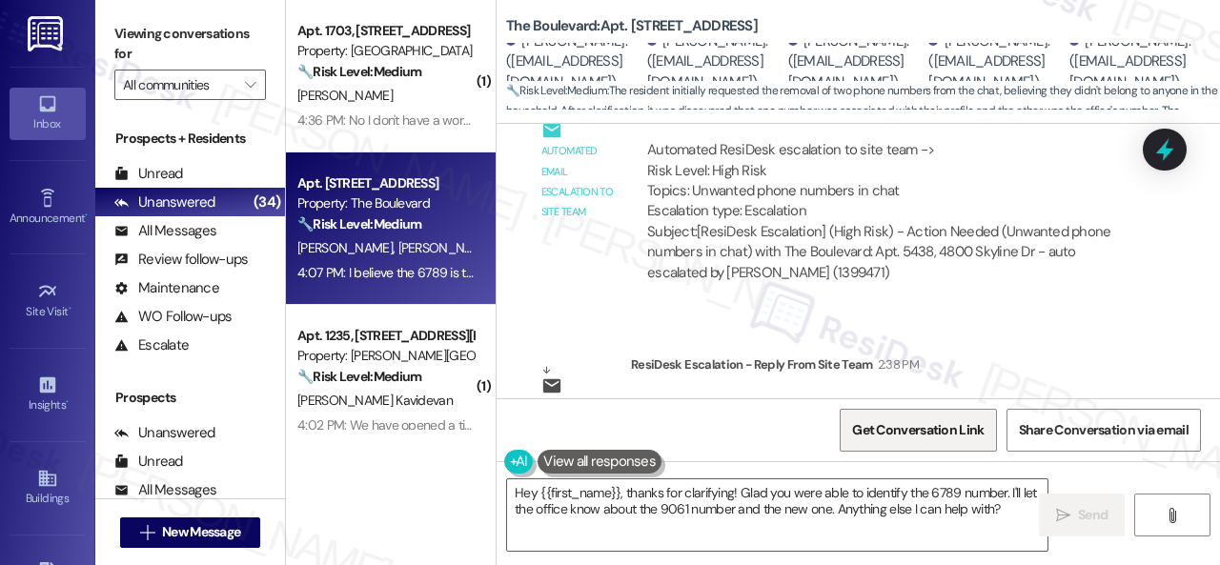
click at [917, 433] on span "Get Conversation Link" at bounding box center [918, 430] width 132 height 20
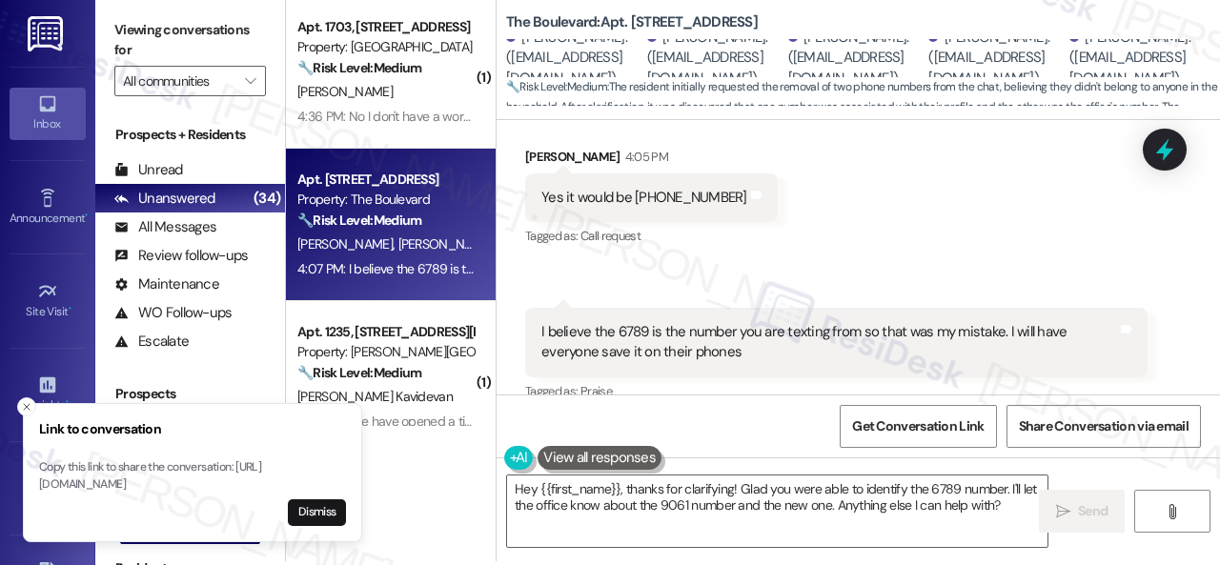
scroll to position [6, 0]
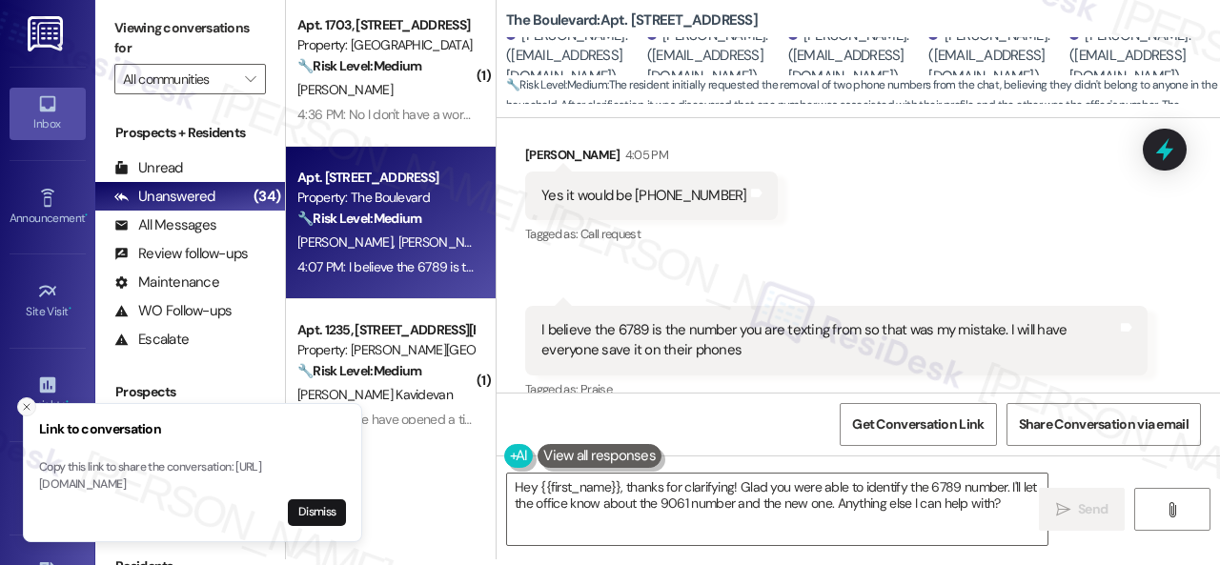
click at [21, 401] on icon "Close toast" at bounding box center [26, 406] width 11 height 11
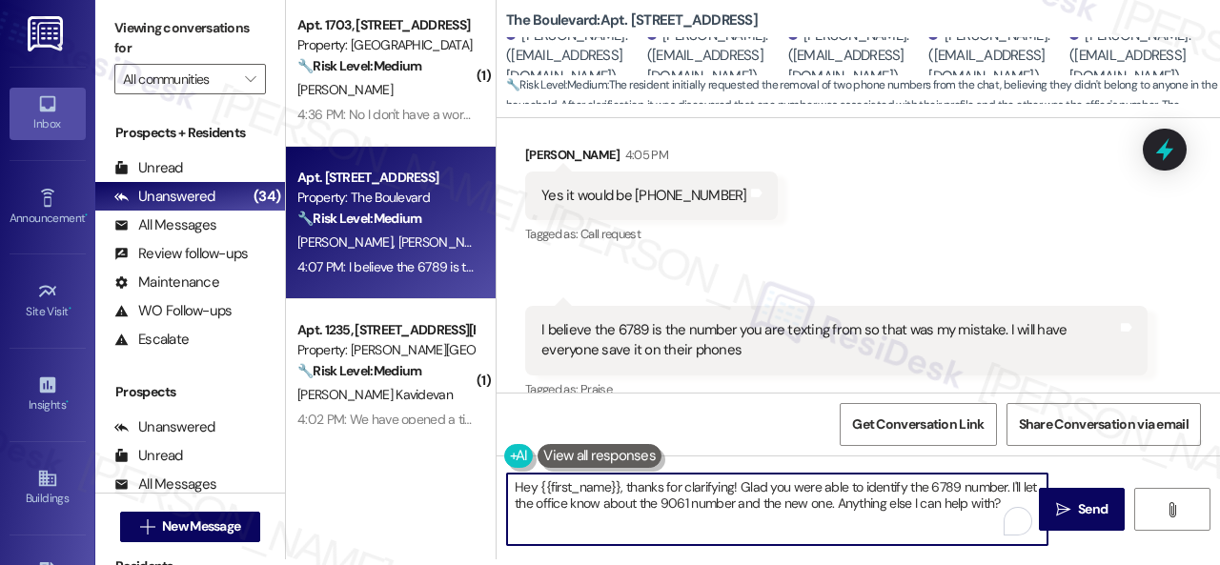
drag, startPoint x: 1025, startPoint y: 512, endPoint x: 338, endPoint y: 428, distance: 691.3
click at [337, 428] on div "( 1 ) Apt. 1703, 1805 S Egret Bay Blvd Property: Tuscan Lakes II 🔧 Risk Level: …" at bounding box center [753, 276] width 934 height 565
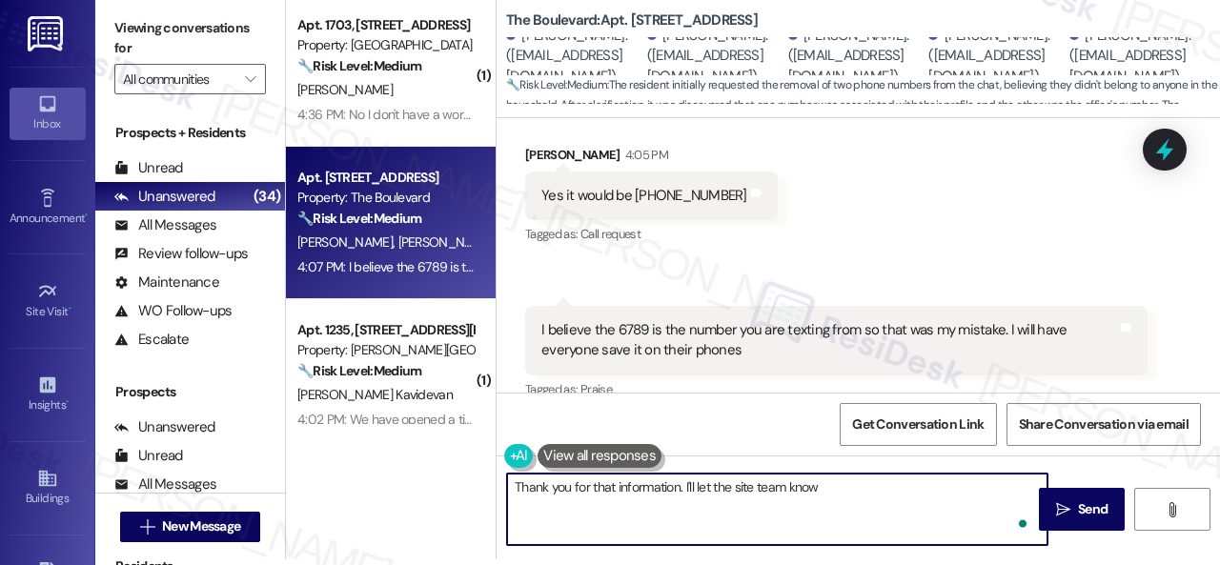
type textarea "Thank you for that information. I'll let the site team know."
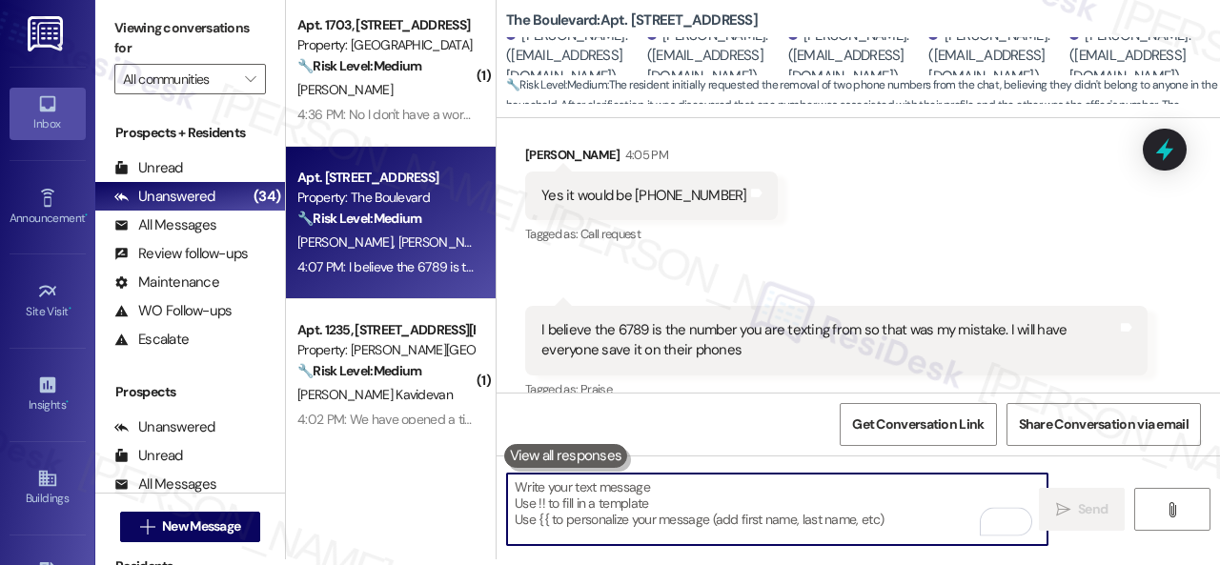
scroll to position [3690, 0]
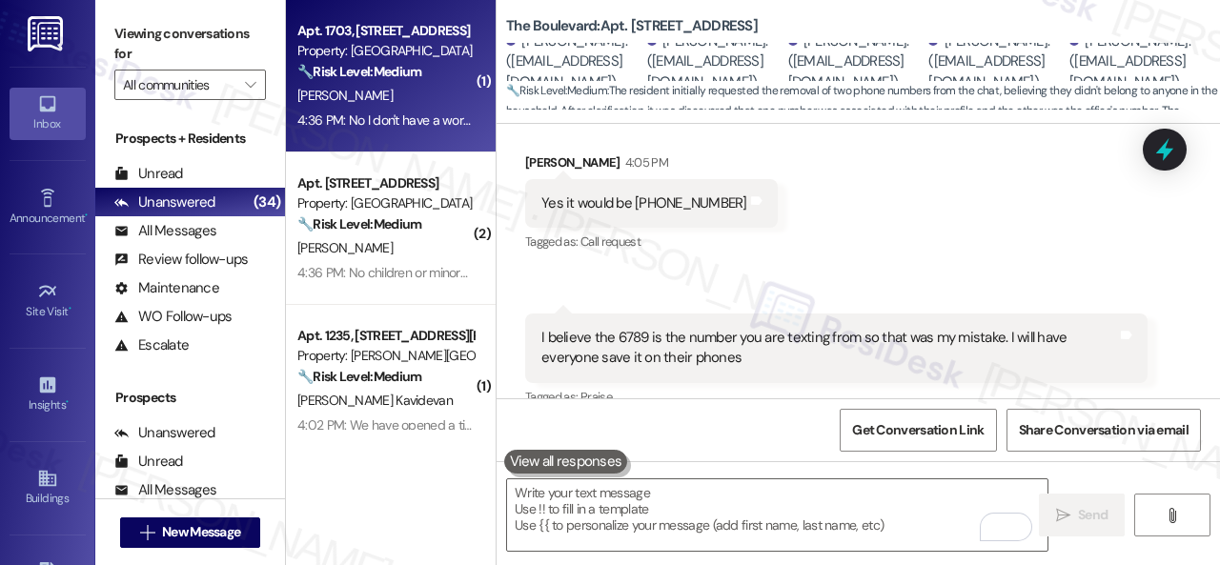
click at [409, 102] on div "B. Bell" at bounding box center [385, 96] width 180 height 24
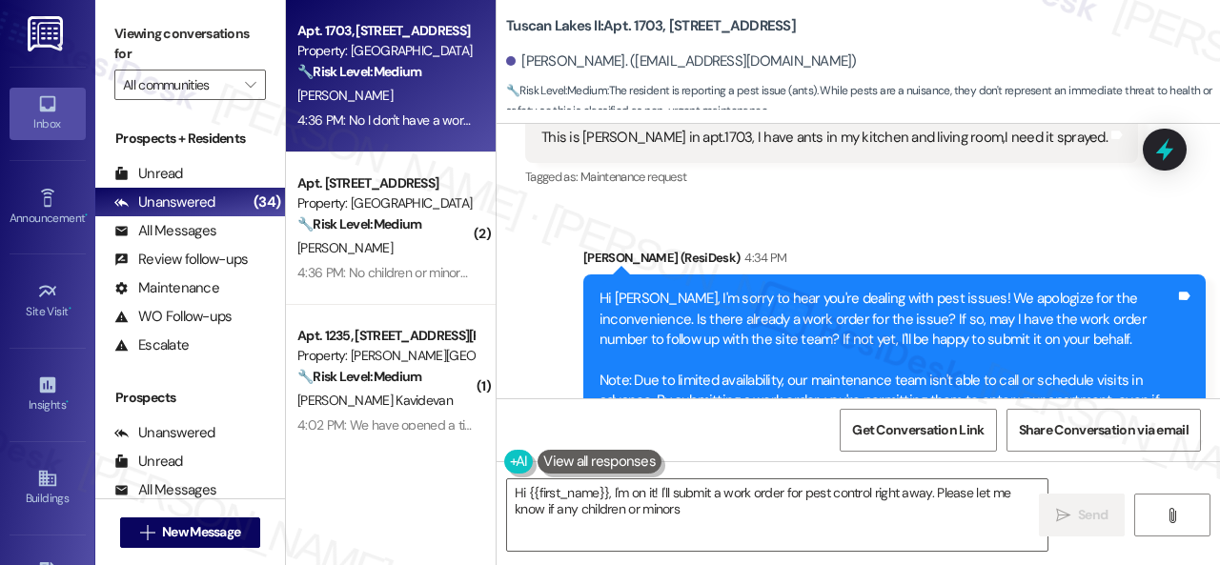
scroll to position [2638, 0]
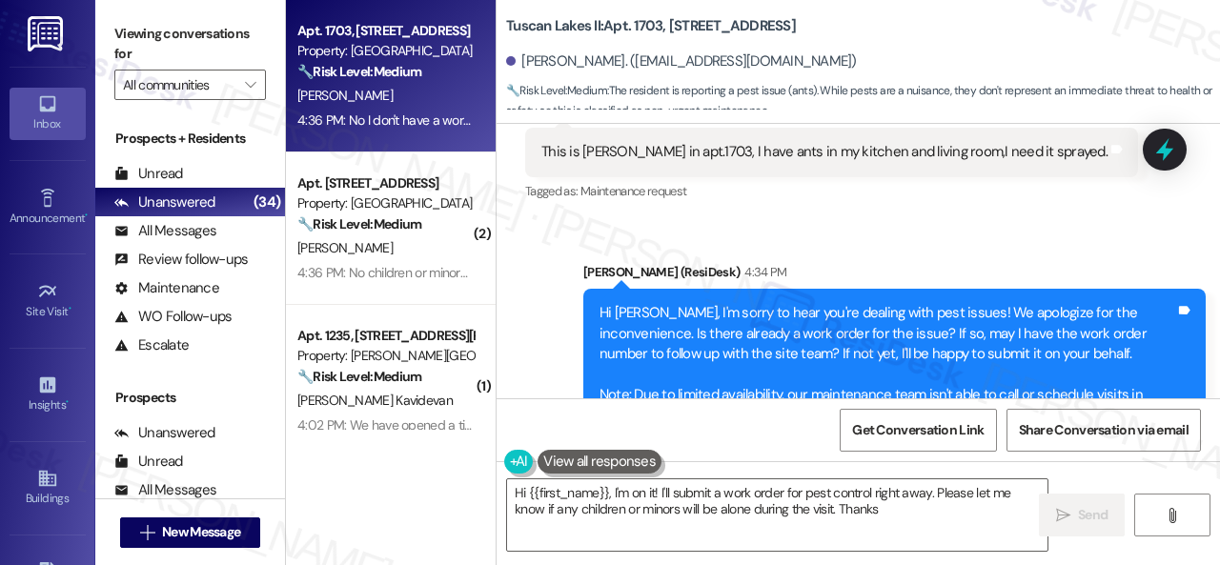
type textarea "Hi {{first_name}}, I'm on it! I'll submit a work order for pest control right a…"
click at [721, 152] on div "This is Bernice Bell in apt.1703, I have ants in my kitchen and living room,I n…" at bounding box center [824, 152] width 566 height 20
drag, startPoint x: 717, startPoint y: 152, endPoint x: 1059, endPoint y: 148, distance: 342.2
click at [1059, 148] on div "This is Bernice Bell in apt.1703, I have ants in my kitchen and living room,I n…" at bounding box center [824, 152] width 566 height 20
copy div "I have ants in my kitchen and living room,I need it sprayed."
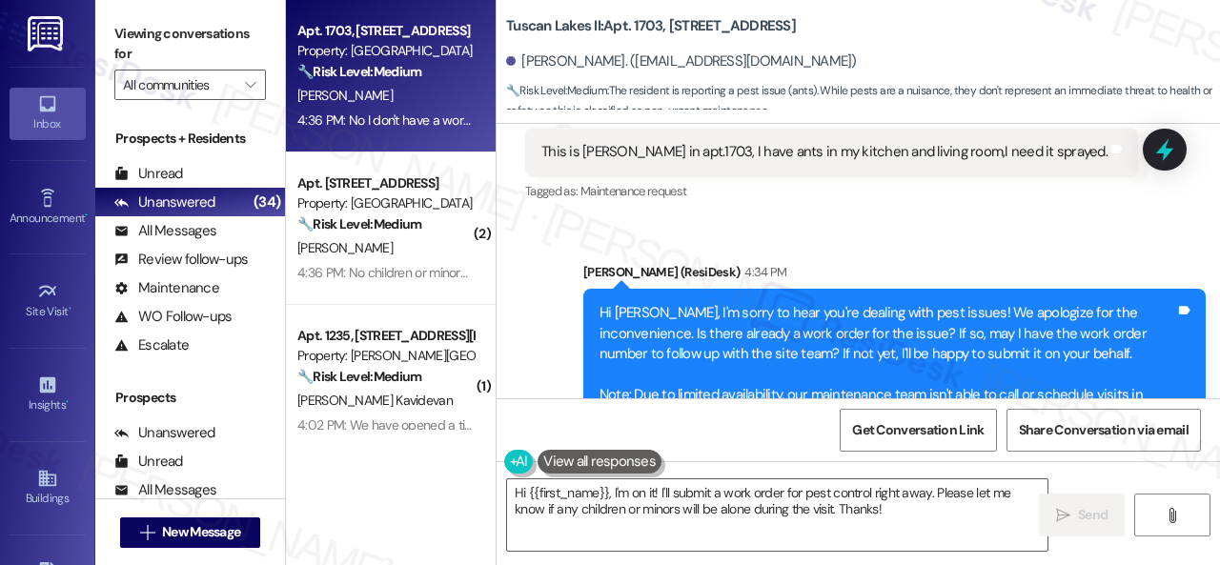
click at [942, 234] on div "Sent via SMS Sarah (ResiDesk) 4:34 PM Hi Bernice, I'm sorry to hear you're deal…" at bounding box center [858, 371] width 723 height 304
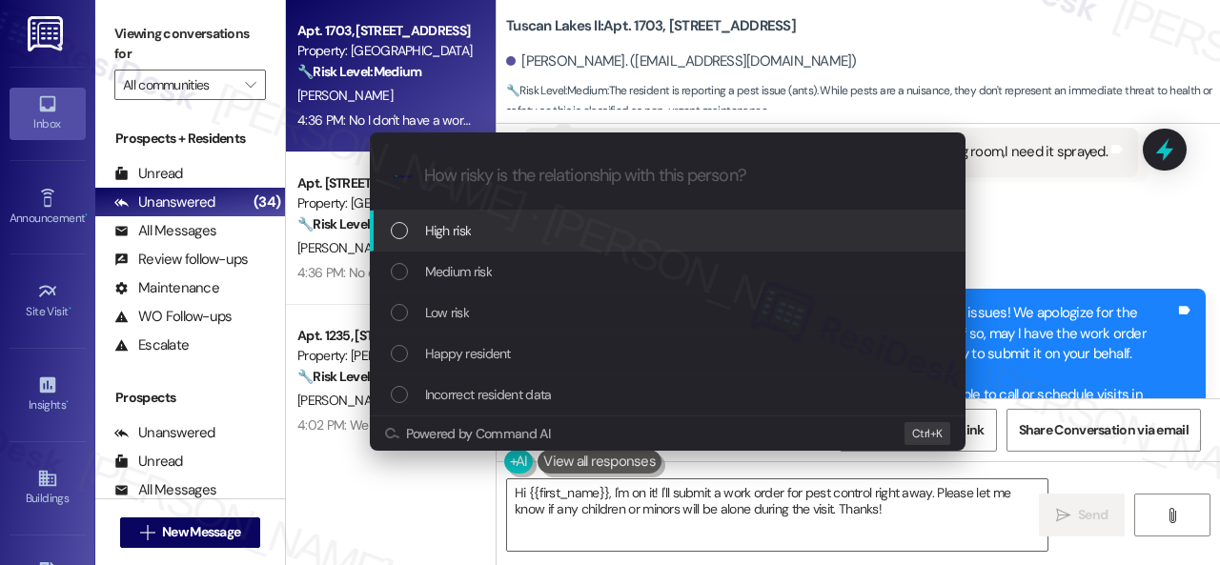
click at [1074, 233] on div "Escalate Conversation How risky is the relationship with this person? Topics (e…" at bounding box center [610, 282] width 1220 height 565
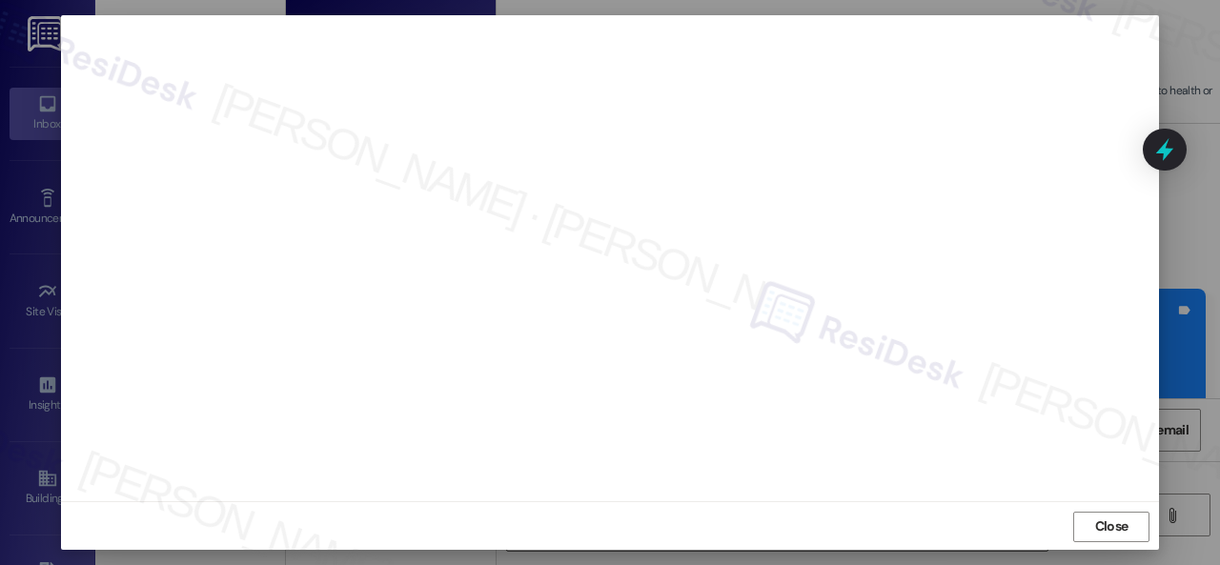
scroll to position [24, 0]
click at [1095, 521] on span "Close" at bounding box center [1111, 526] width 33 height 20
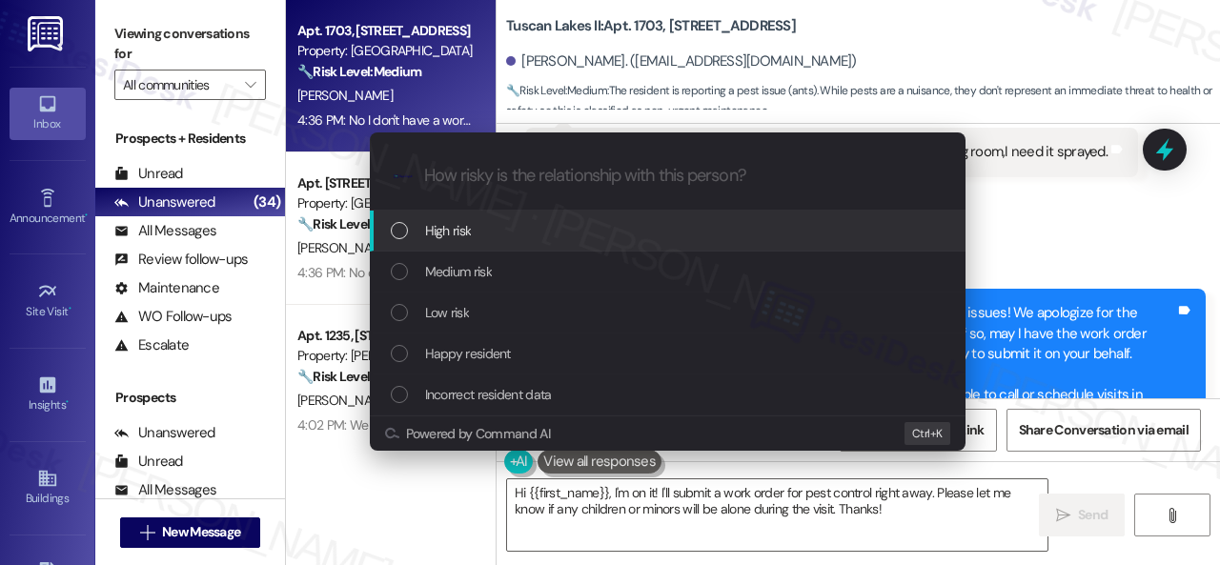
click at [417, 230] on div "High risk" at bounding box center [670, 230] width 558 height 21
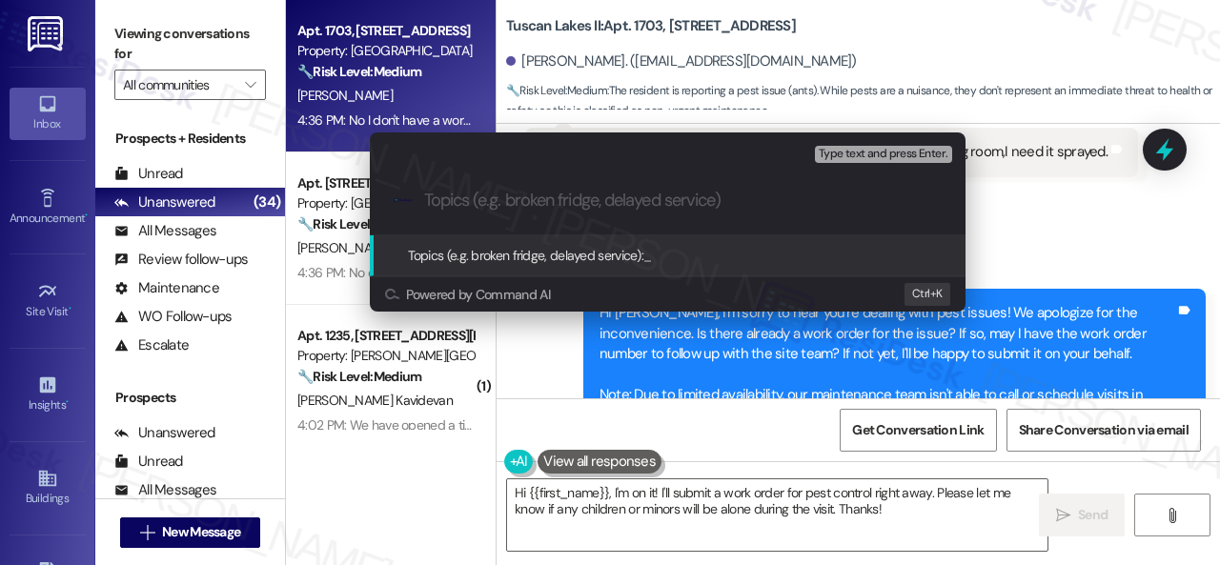
paste input "Work Order filed by ResiDesk 293366"
type input "Work Order filed by ResiDesk 293366"
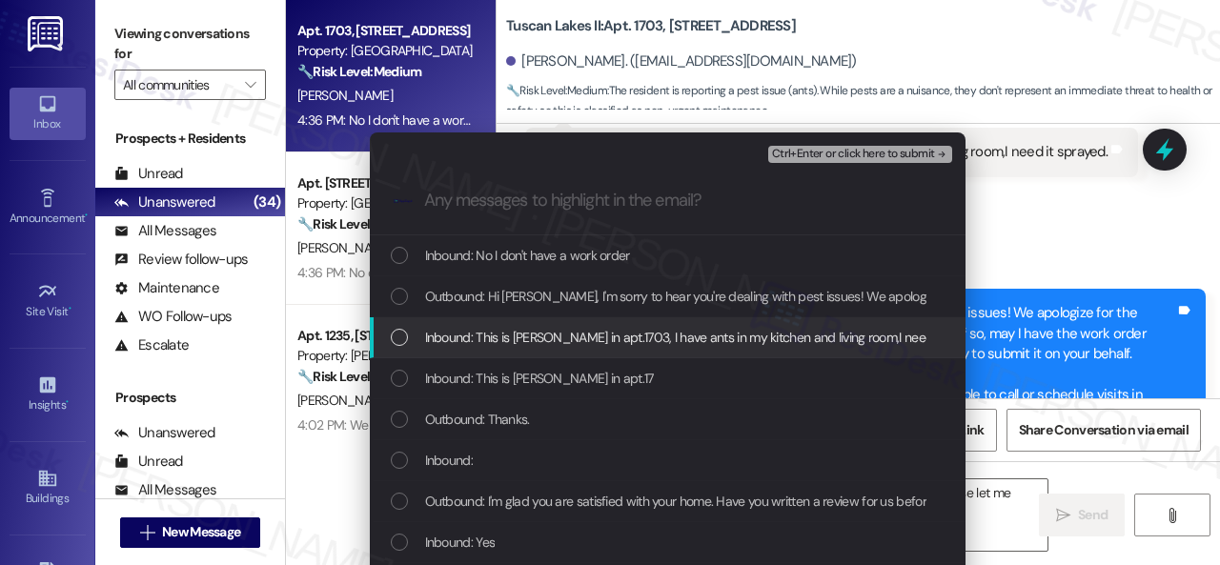
click at [498, 344] on span "Inbound: This is Bernice Bell in apt.1703, I have ants in my kitchen and living…" at bounding box center [709, 337] width 569 height 21
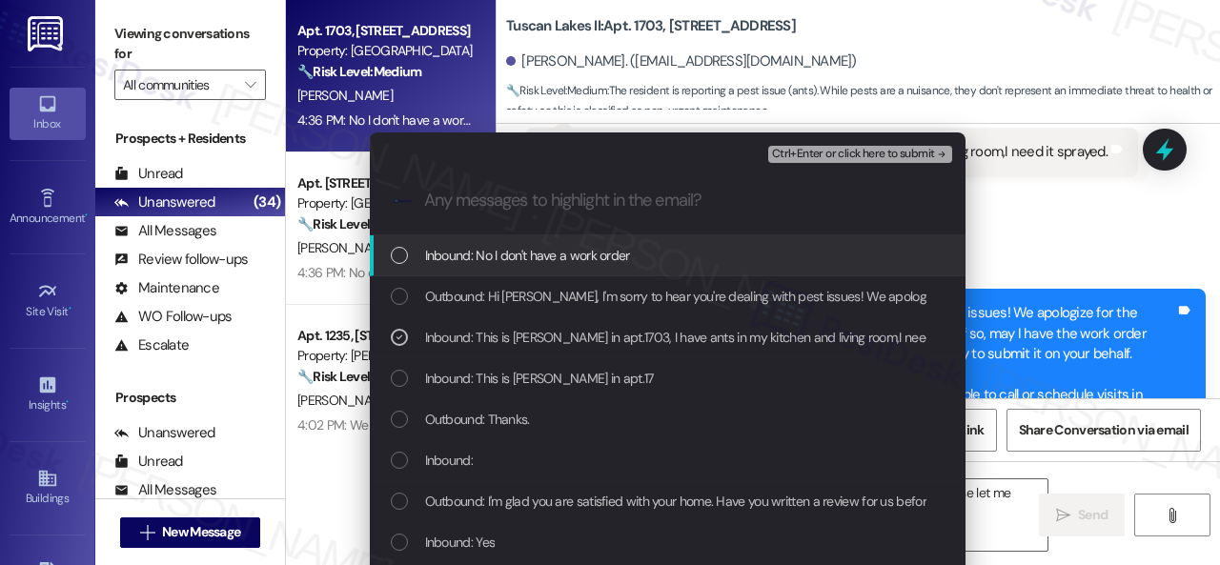
click at [818, 155] on span "Ctrl+Enter or click here to submit" at bounding box center [853, 154] width 163 height 13
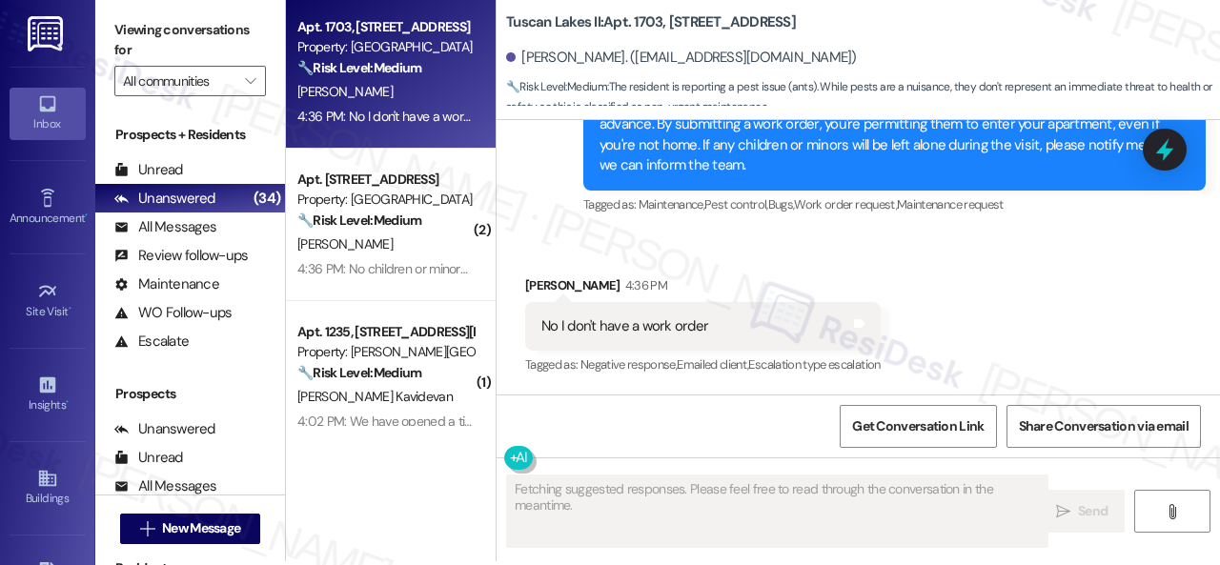
scroll to position [6, 0]
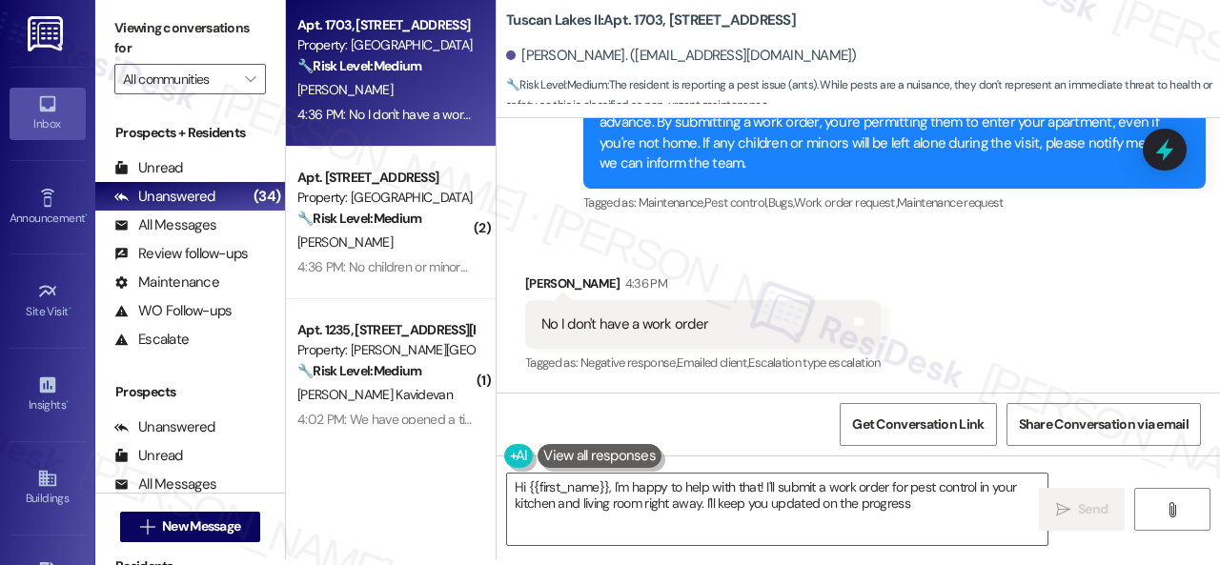
type textarea "Hi {{first_name}}, I'm happy to help with that! I'll submit a work order for pe…"
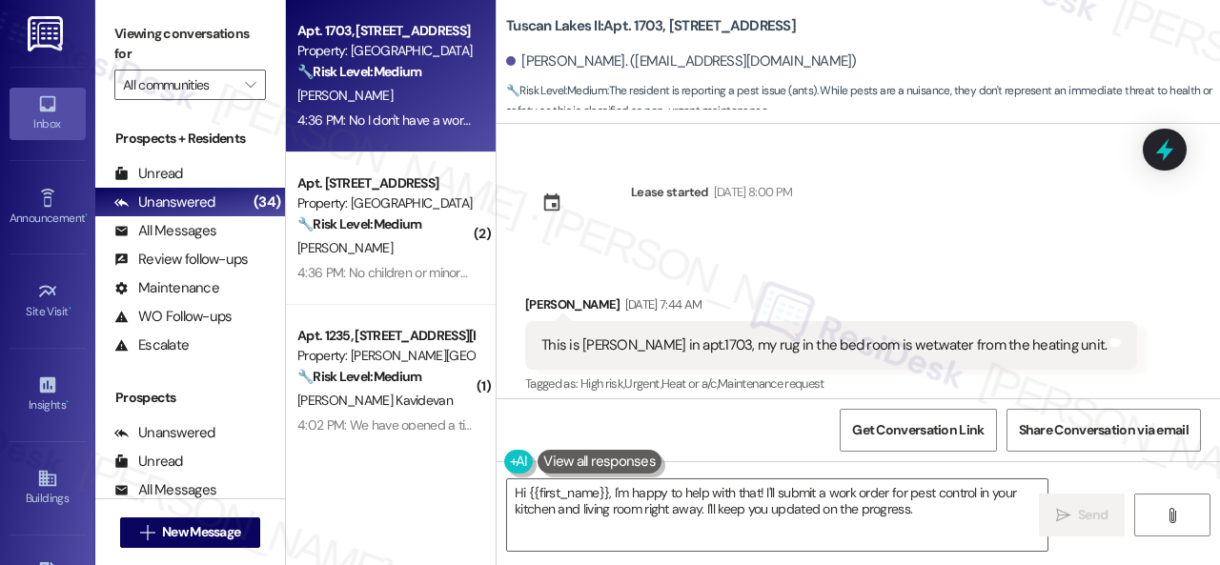
scroll to position [2925, 0]
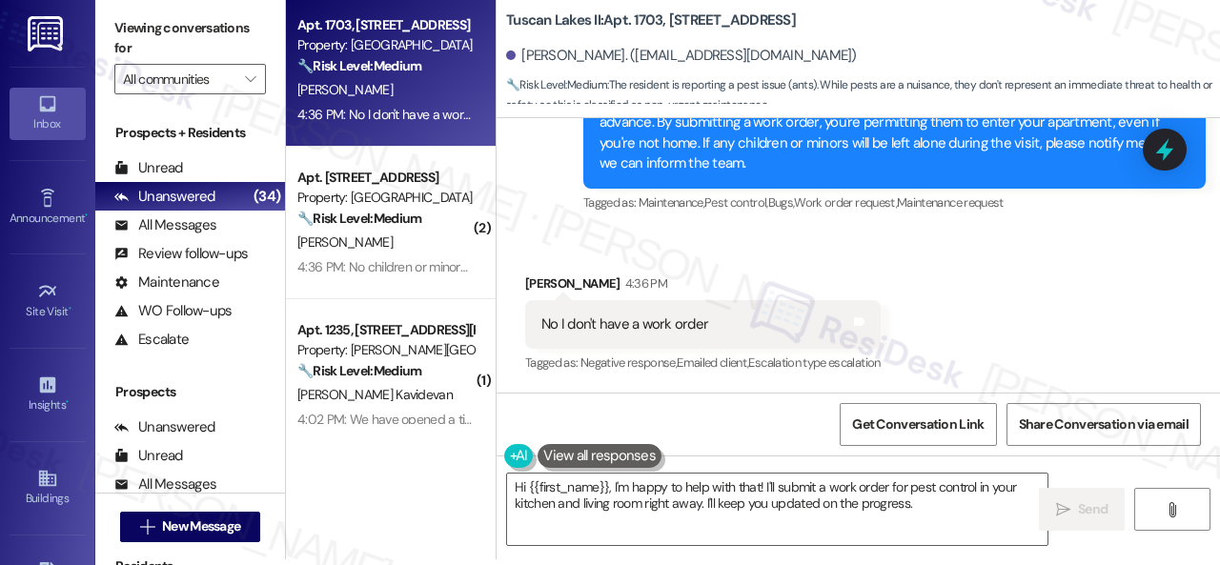
drag, startPoint x: 932, startPoint y: 245, endPoint x: 931, endPoint y: 270, distance: 24.8
click at [932, 245] on div "Received via SMS Bernice Bell 4:36 PM No I don't have a work order Tags and not…" at bounding box center [858, 311] width 723 height 161
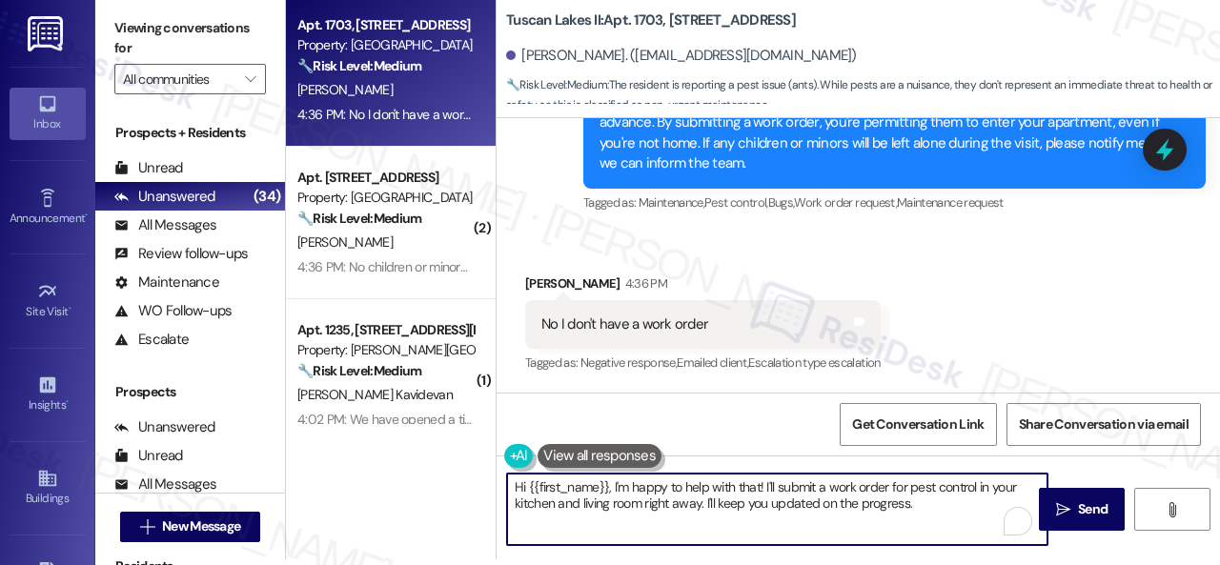
drag, startPoint x: 957, startPoint y: 510, endPoint x: 418, endPoint y: 489, distance: 538.9
click at [418, 489] on div "Apt. 1703, 1805 S Egret Bay Blvd Property: Tuscan Lakes II 🔧 Risk Level: Medium…" at bounding box center [753, 276] width 934 height 565
paste textarea "Thank you. I've submitted a work order on your behalf and notified the site tea…"
type textarea "Thank you. I've submitted a work order on your behalf and notified the site tea…"
click at [1078, 512] on span "Send" at bounding box center [1093, 509] width 30 height 20
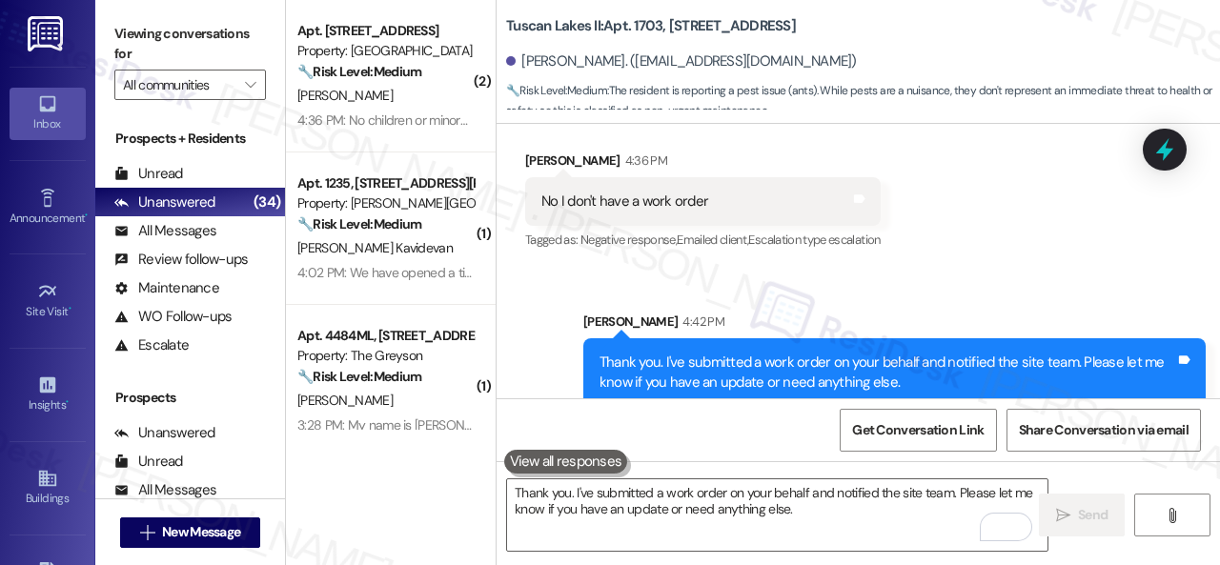
scroll to position [3079, 0]
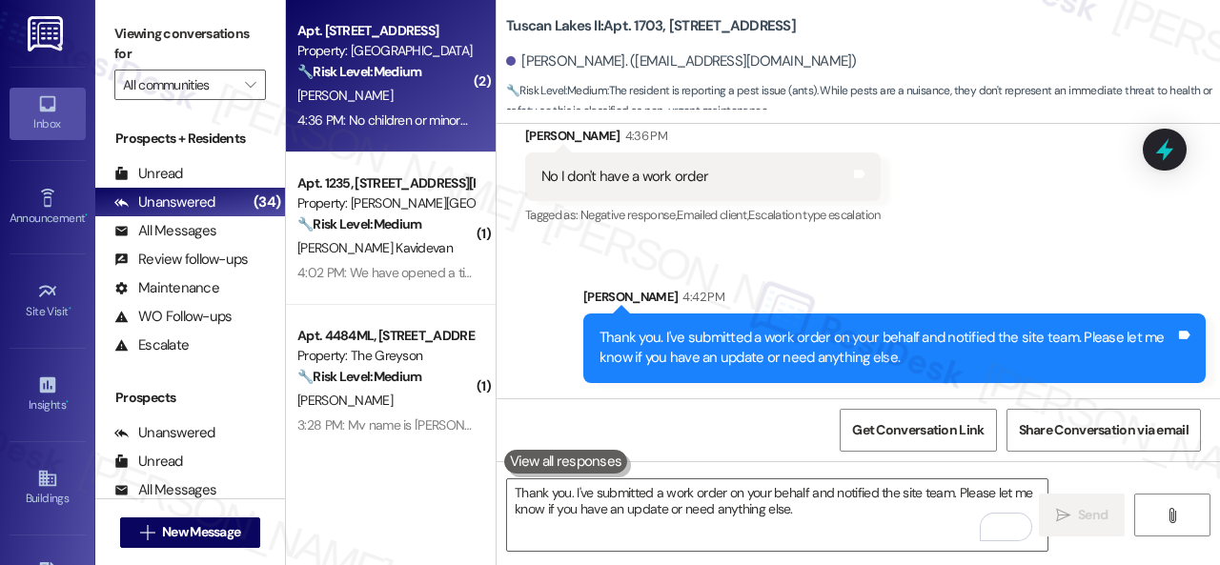
click at [414, 91] on div "[PERSON_NAME]" at bounding box center [385, 96] width 180 height 24
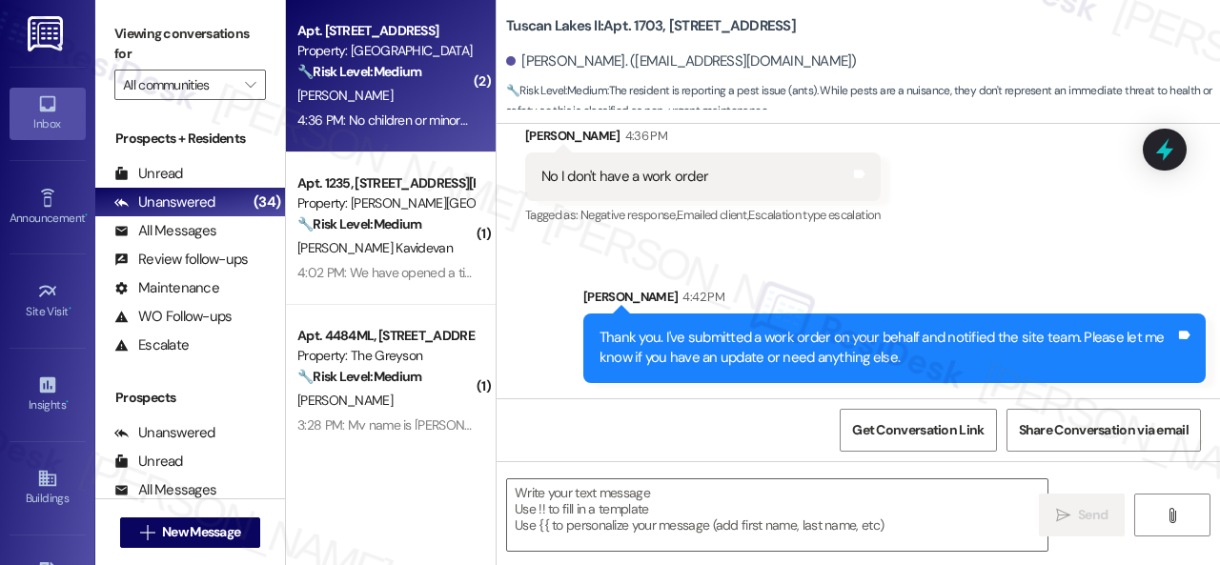
type textarea "Fetching suggested responses. Please feel free to read through the conversation…"
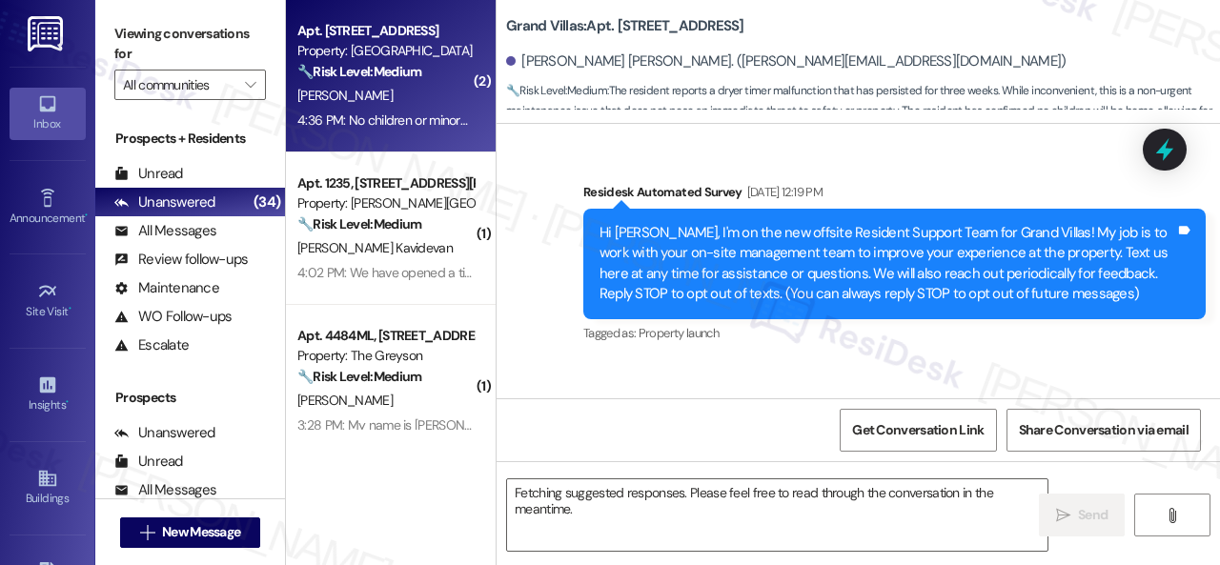
scroll to position [12486, 0]
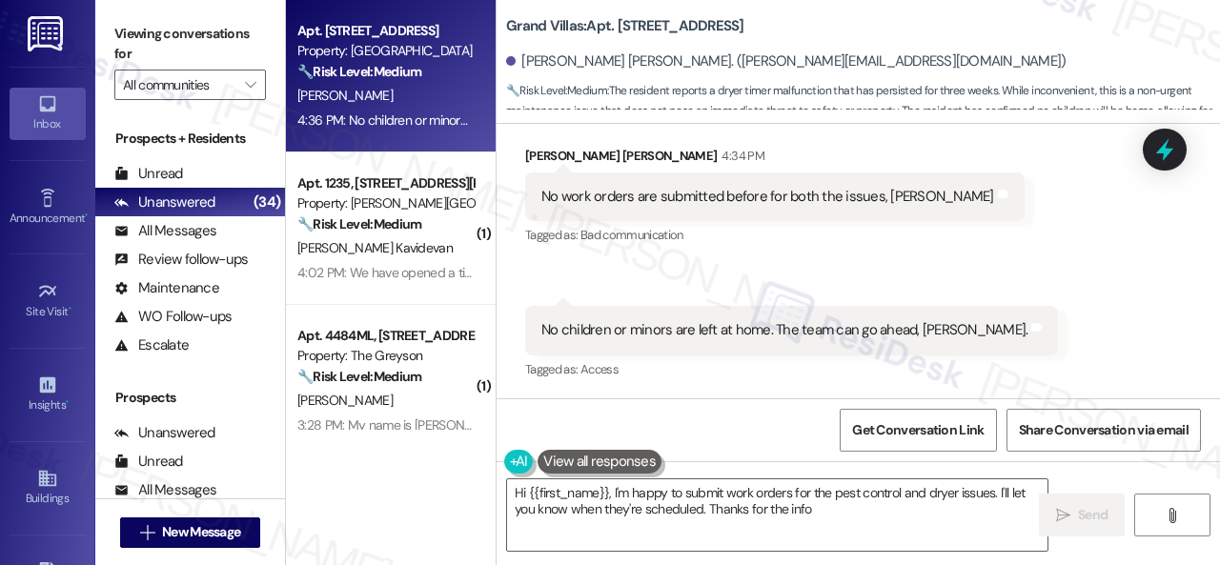
type textarea "Hi {{first_name}}, I'm happy to submit work orders for the pest control and dry…"
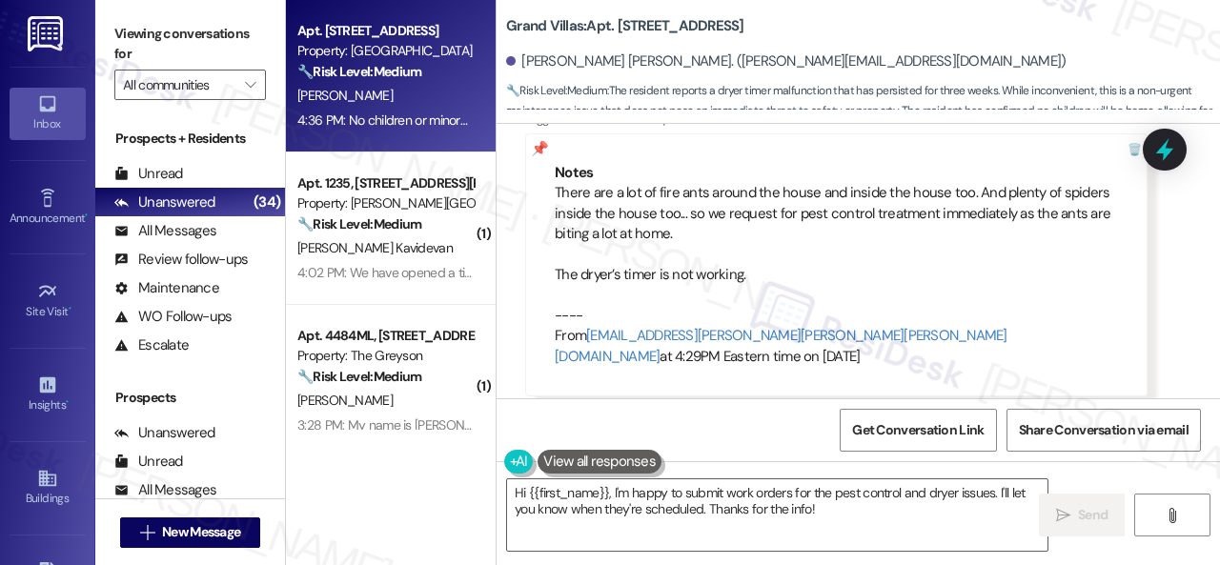
scroll to position [11533, 0]
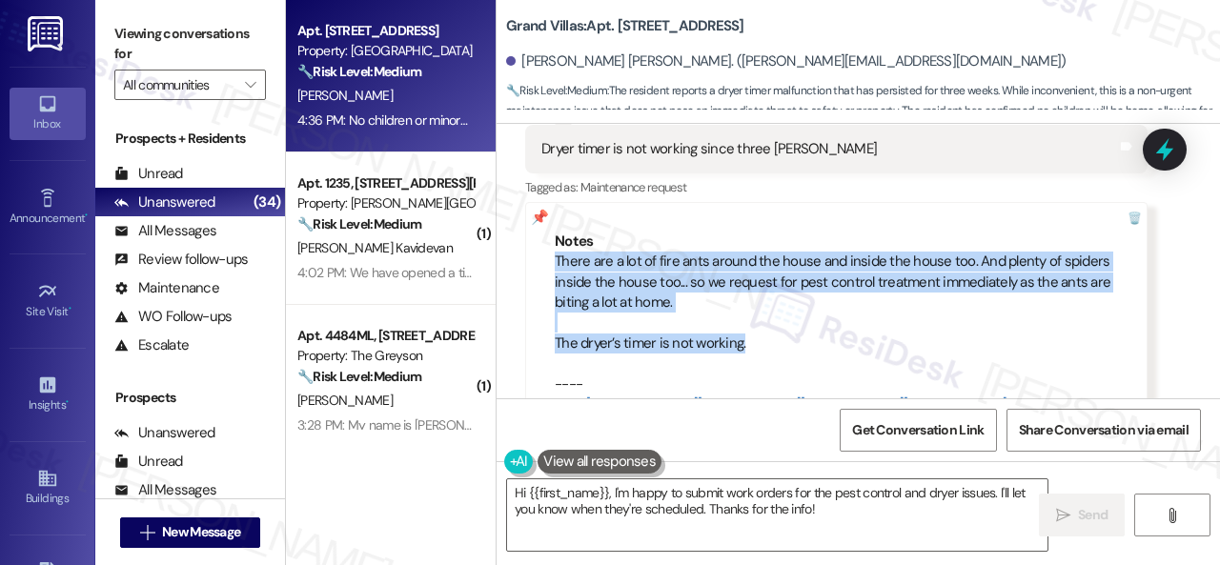
drag, startPoint x: 553, startPoint y: 279, endPoint x: 745, endPoint y: 366, distance: 211.2
click at [745, 366] on div "Notes There are a lot of fire ants around the house and inside the house too. A…" at bounding box center [836, 333] width 622 height 263
copy div "There are a lot of fire ants around the house and inside the house too. And ple…"
drag, startPoint x: 1170, startPoint y: 317, endPoint x: 1182, endPoint y: 312, distance: 12.8
click at [1172, 315] on div "Received via SMS 3:47 PM Ravi Kumar Pakalapati 3:47 PM Dryer timer is not worki…" at bounding box center [858, 280] width 723 height 397
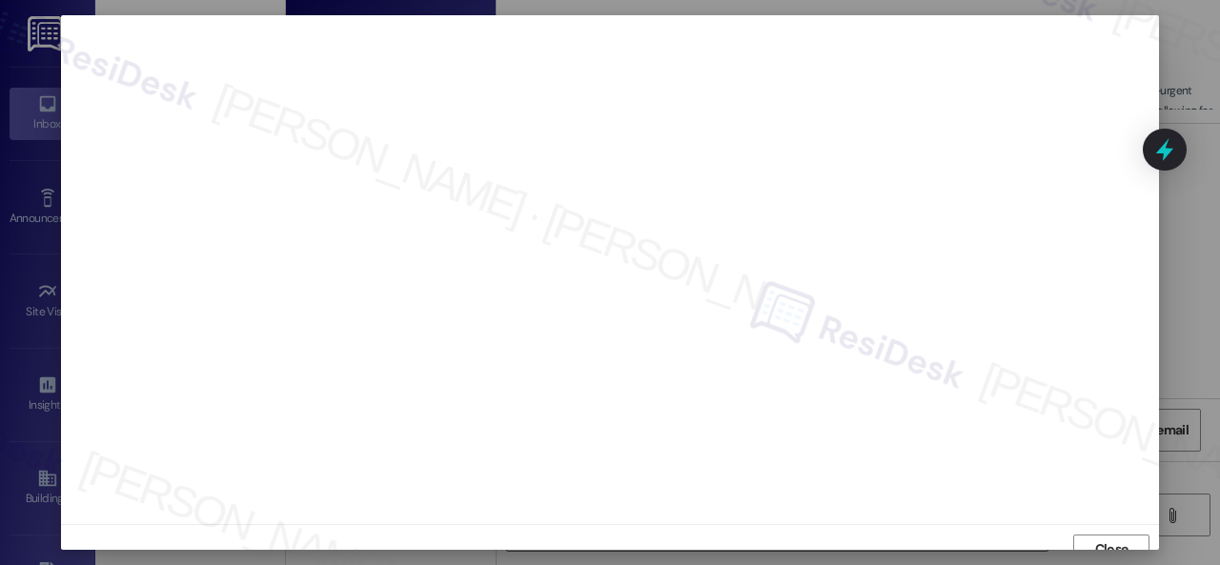
scroll to position [14, 0]
click at [1095, 530] on span "Close" at bounding box center [1111, 535] width 33 height 20
click at [1098, 527] on span "Close" at bounding box center [1111, 535] width 33 height 20
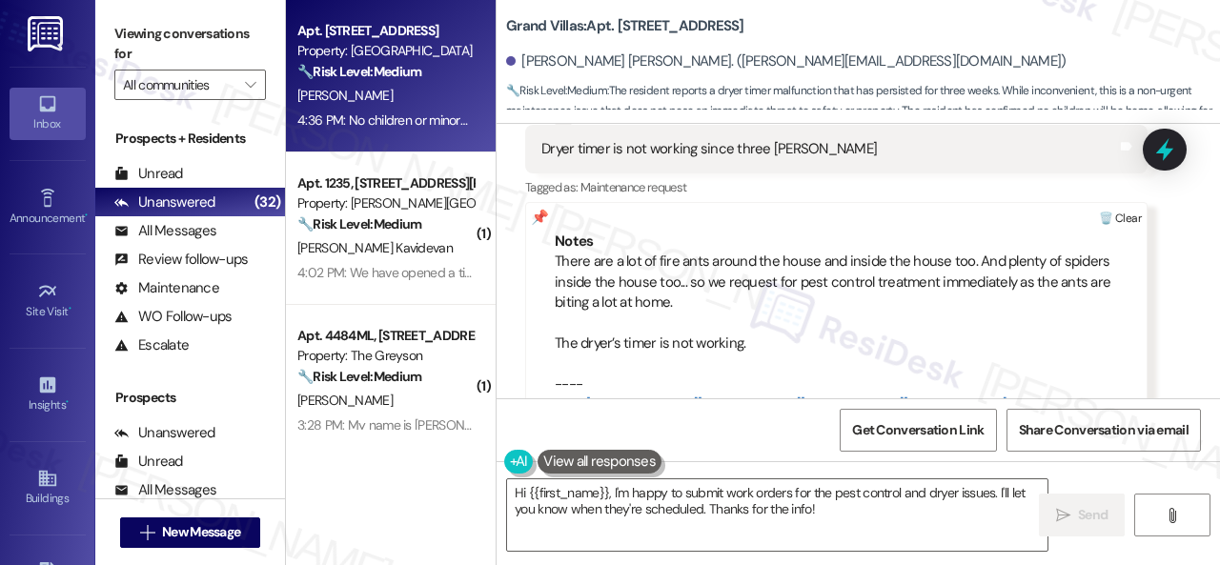
click at [1127, 234] on div at bounding box center [1119, 218] width 53 height 31
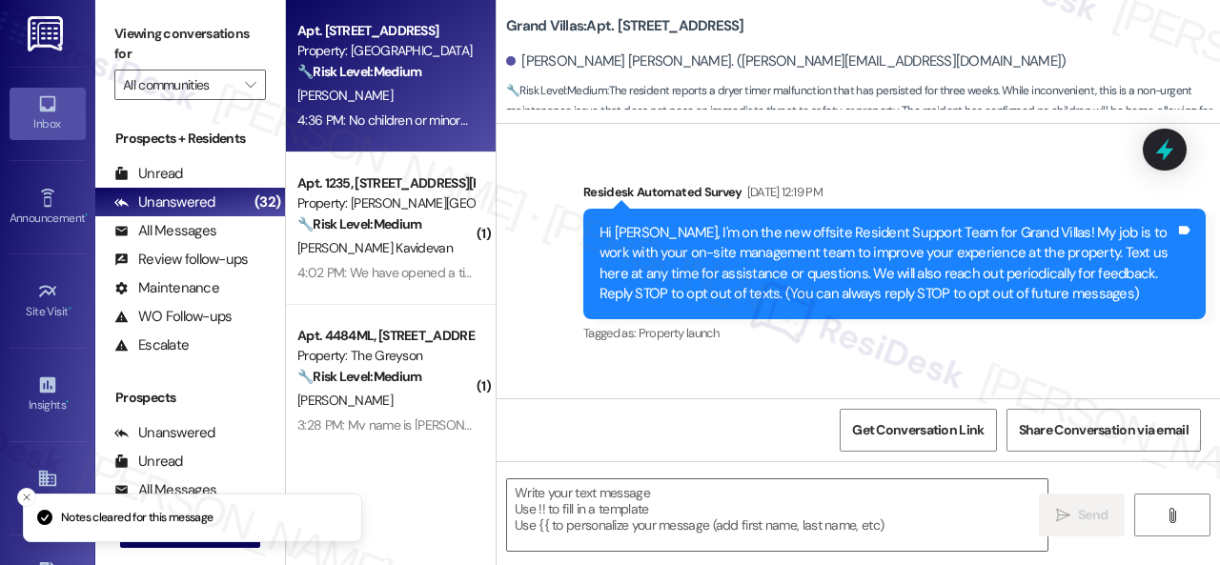
scroll to position [12223, 0]
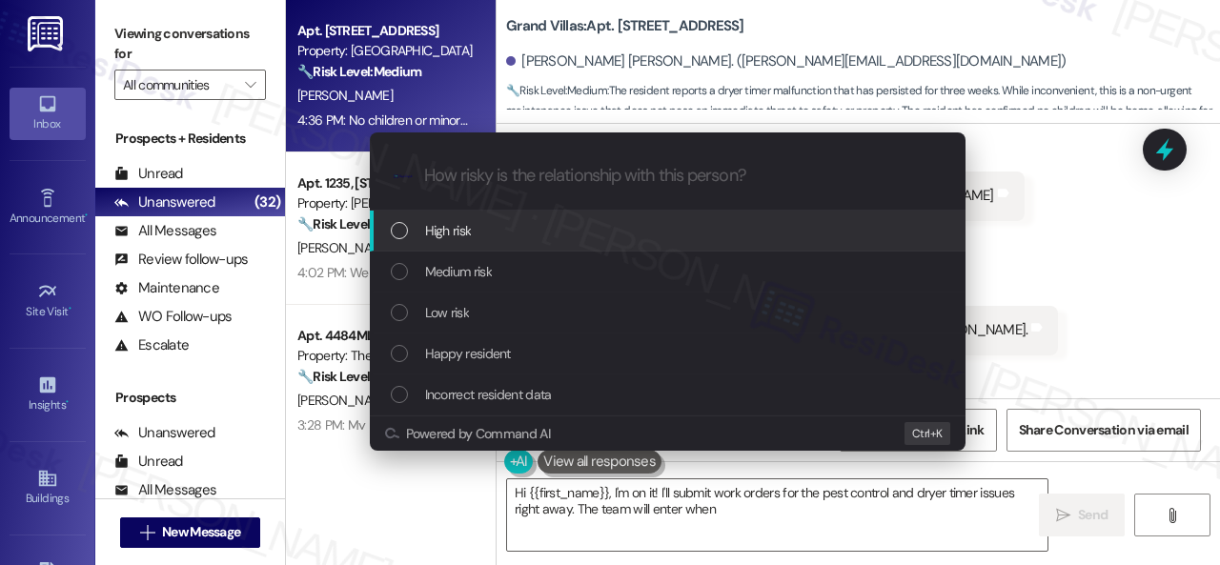
click at [436, 227] on span "High risk" at bounding box center [448, 230] width 47 height 21
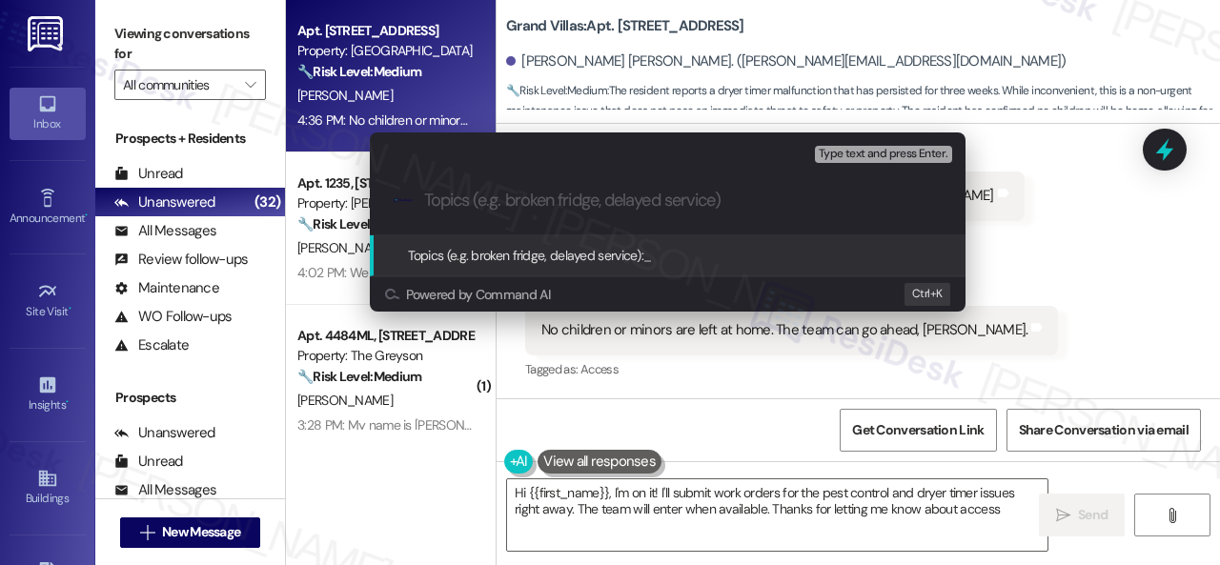
type textarea "Hi {{first_name}}, I'm on it! I'll submit work orders for the pest control and …"
paste input "Work Orders filed by ResiDesk 293367 & 293368"
type input "Work Orders filed by ResiDesk 293367 & 293368"
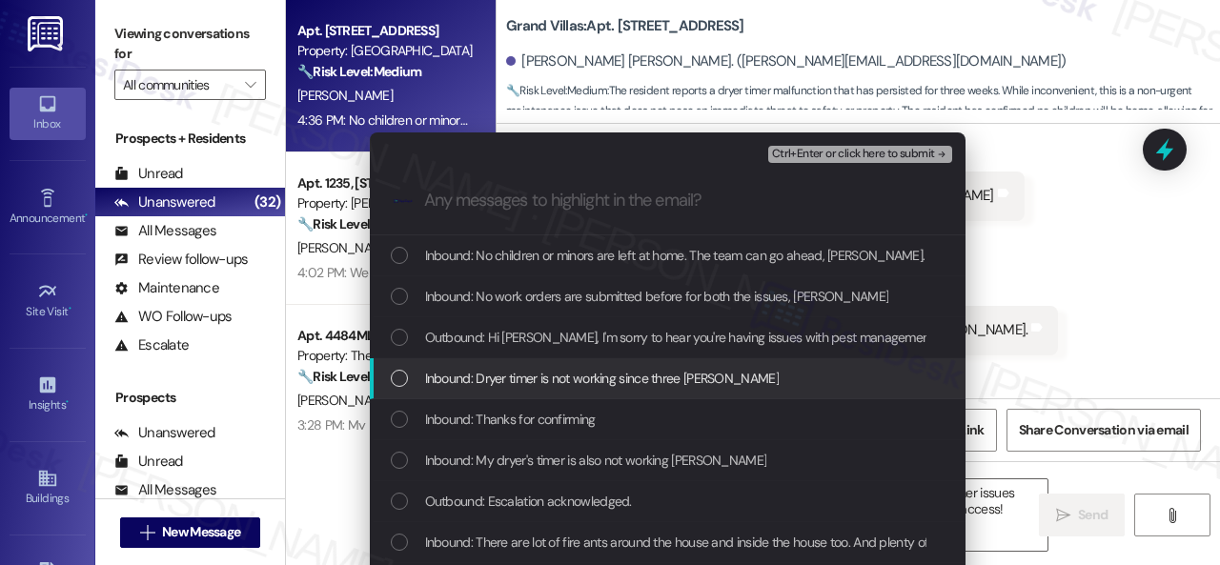
click at [551, 378] on span "Inbound: Dryer timer is not working since three weeks Sarah" at bounding box center [602, 378] width 354 height 21
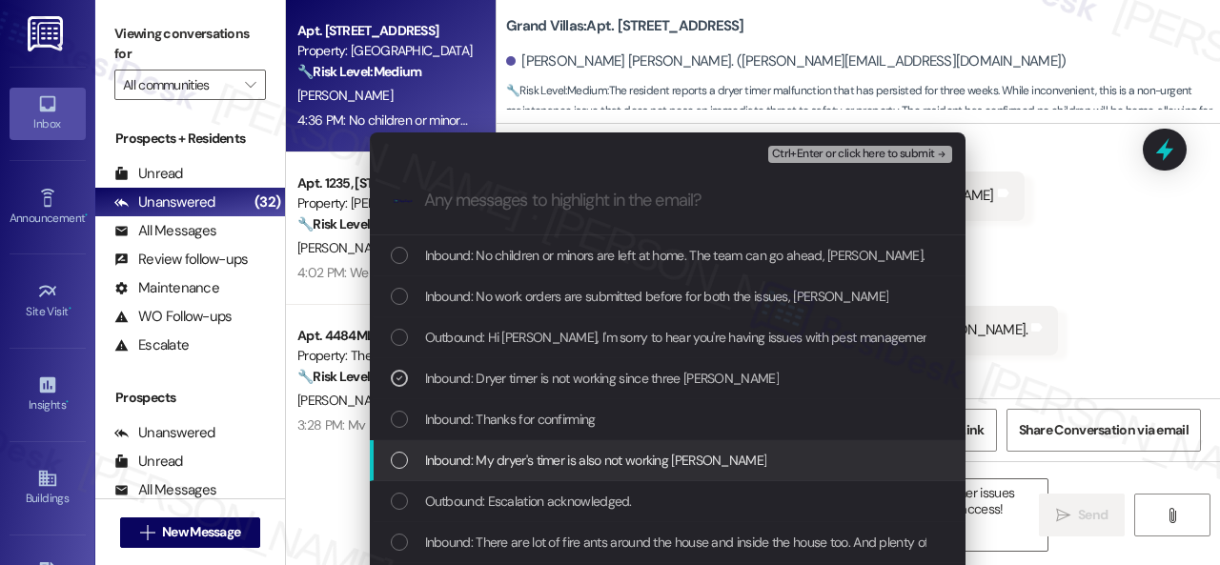
click at [549, 458] on span "Inbound: My dryer's timer is also not working Sarah" at bounding box center [596, 460] width 342 height 21
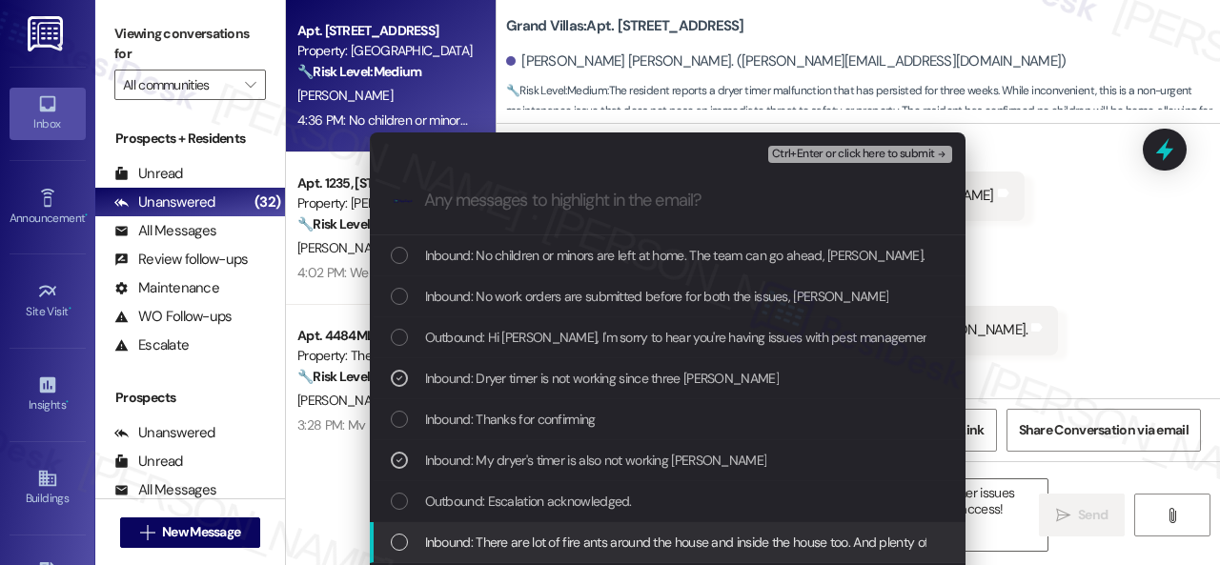
click at [545, 539] on span "Inbound: There are lot of fire ants around the house and inside the house too. …" at bounding box center [1057, 542] width 1264 height 21
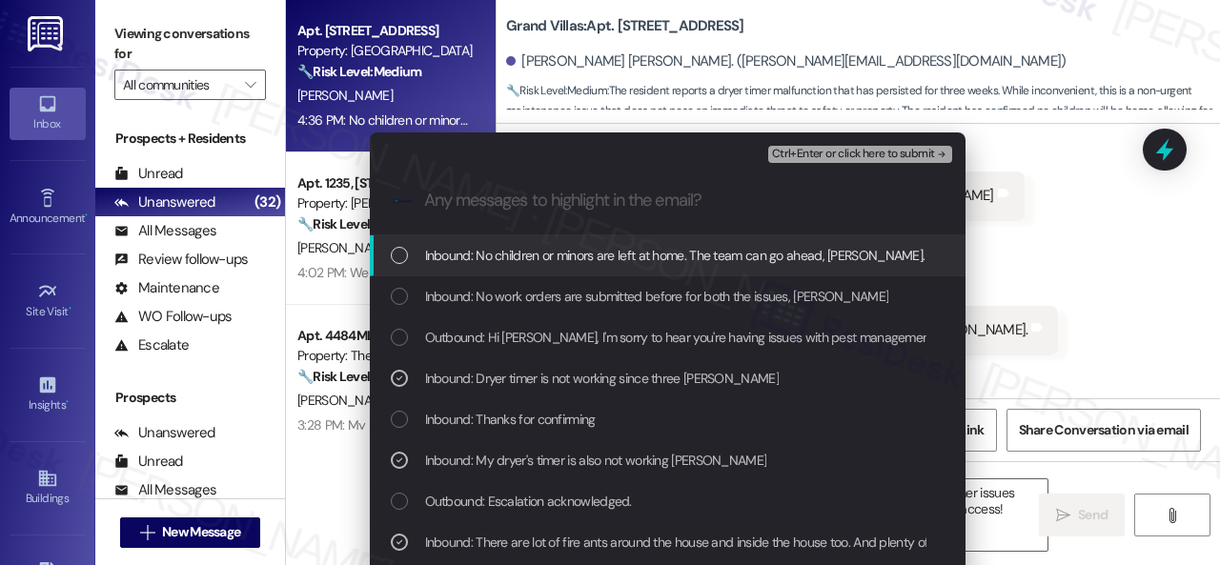
click at [860, 158] on span "Ctrl+Enter or click here to submit" at bounding box center [853, 154] width 163 height 13
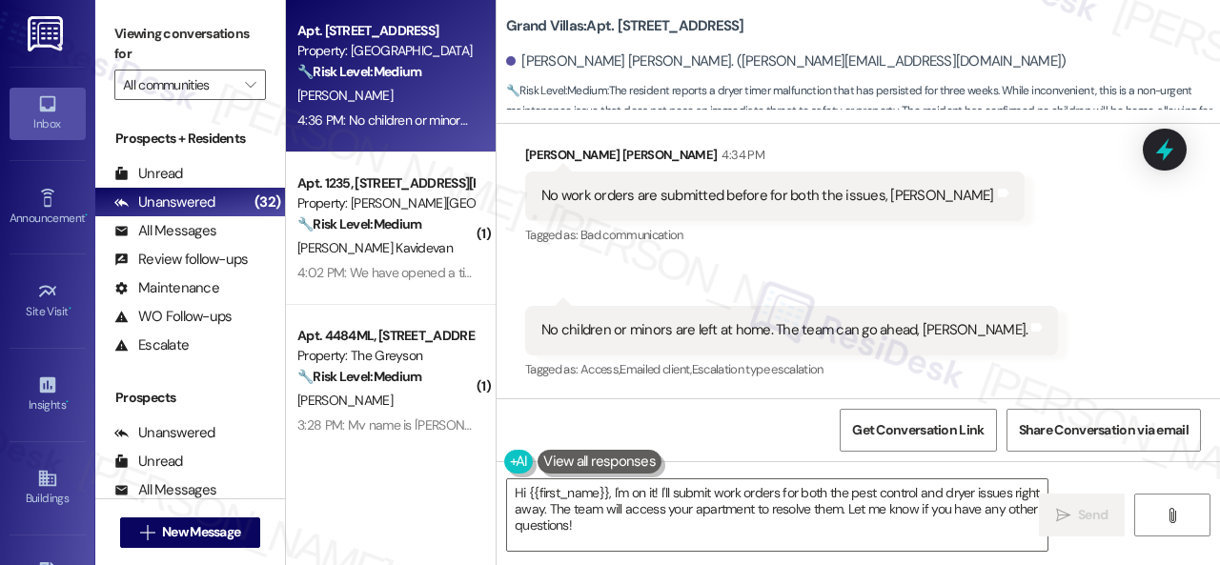
click at [883, 291] on div "Received via SMS Ravi Kumar Pakalapati 4:34 PM No work orders are submitted bef…" at bounding box center [858, 249] width 723 height 295
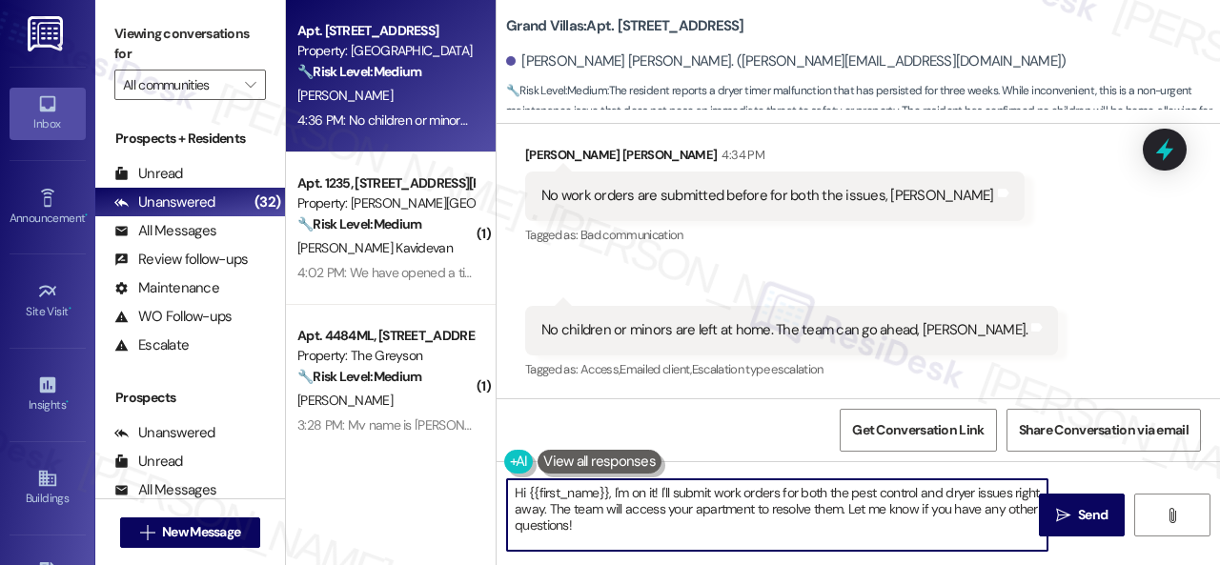
click at [457, 466] on div "Apt. 106, 1550 Katy Gap Rd Property: Grand Villas 🔧 Risk Level: Medium The resi…" at bounding box center [753, 282] width 934 height 565
paste textarea "Thank you. I've submitted work orders on your behalf and notified the site team…"
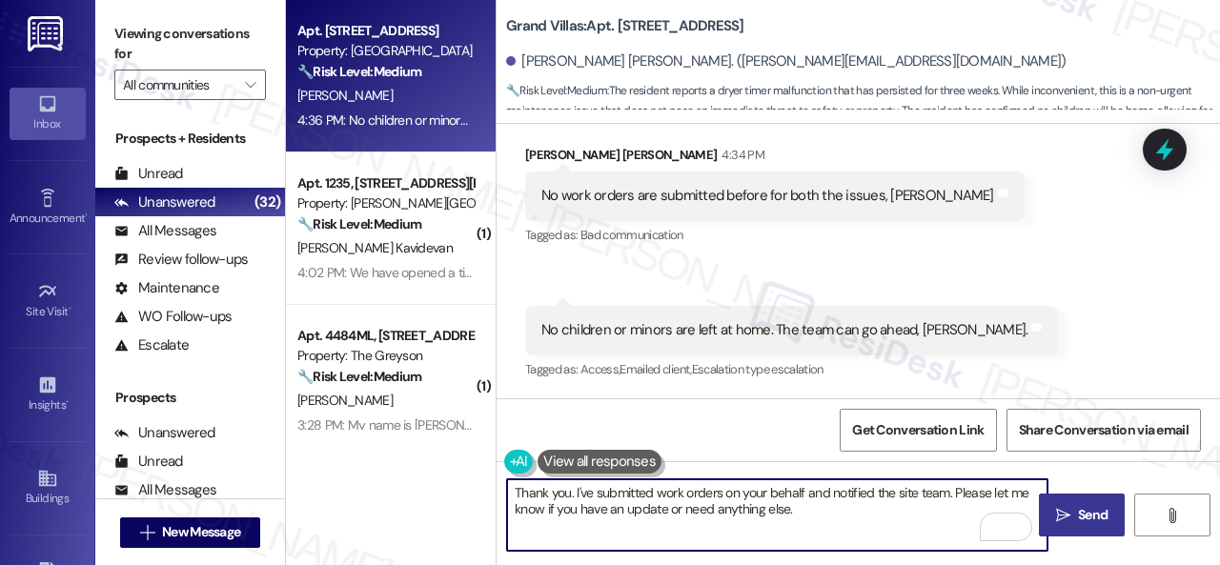
type textarea "Thank you. I've submitted work orders on your behalf and notified the site team…"
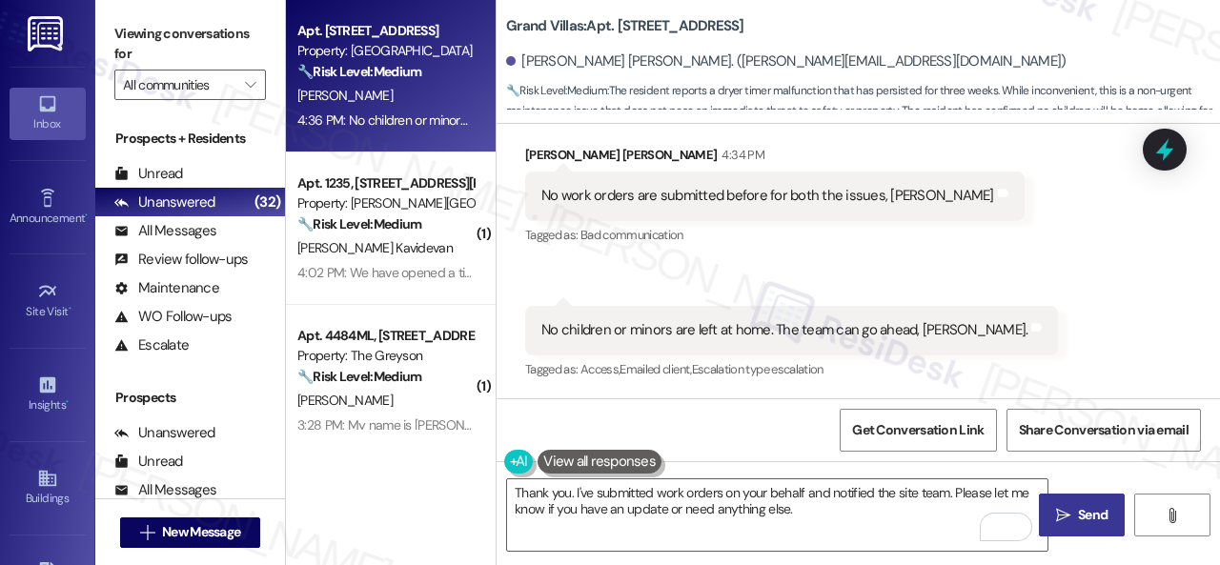
click at [1078, 515] on span "Send" at bounding box center [1093, 515] width 30 height 20
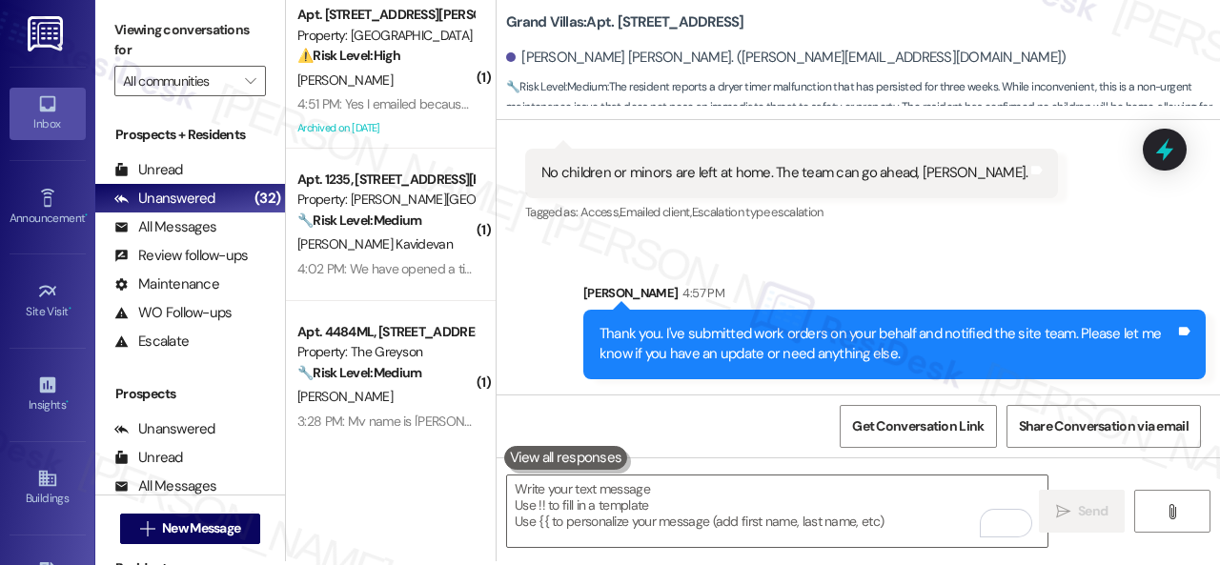
scroll to position [6, 0]
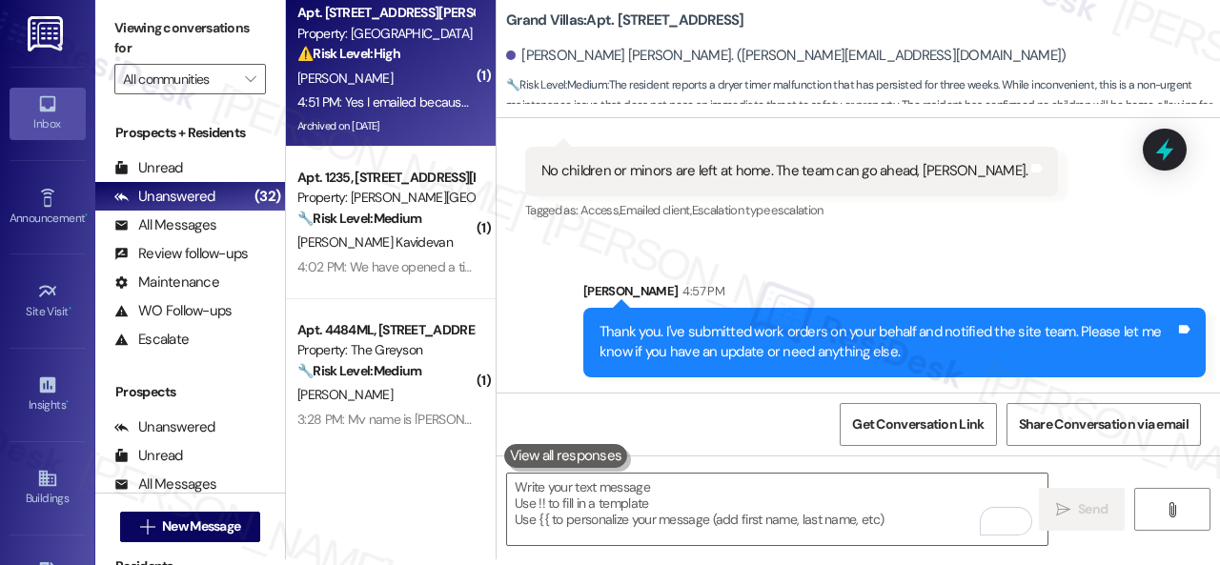
click at [404, 82] on div "[PERSON_NAME]" at bounding box center [385, 79] width 180 height 24
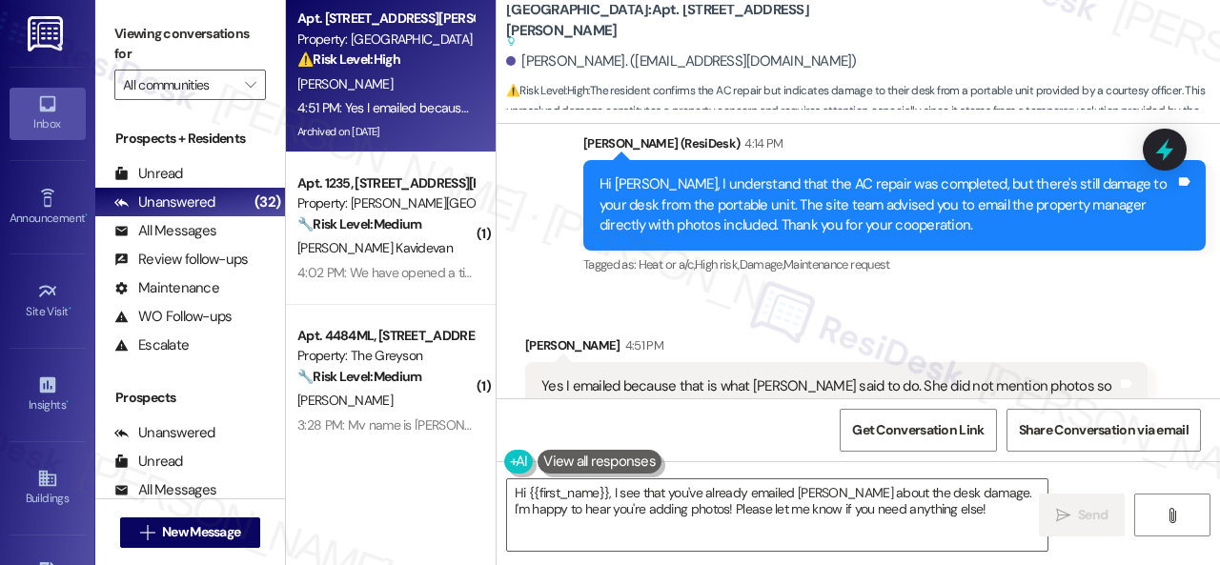
scroll to position [7082, 0]
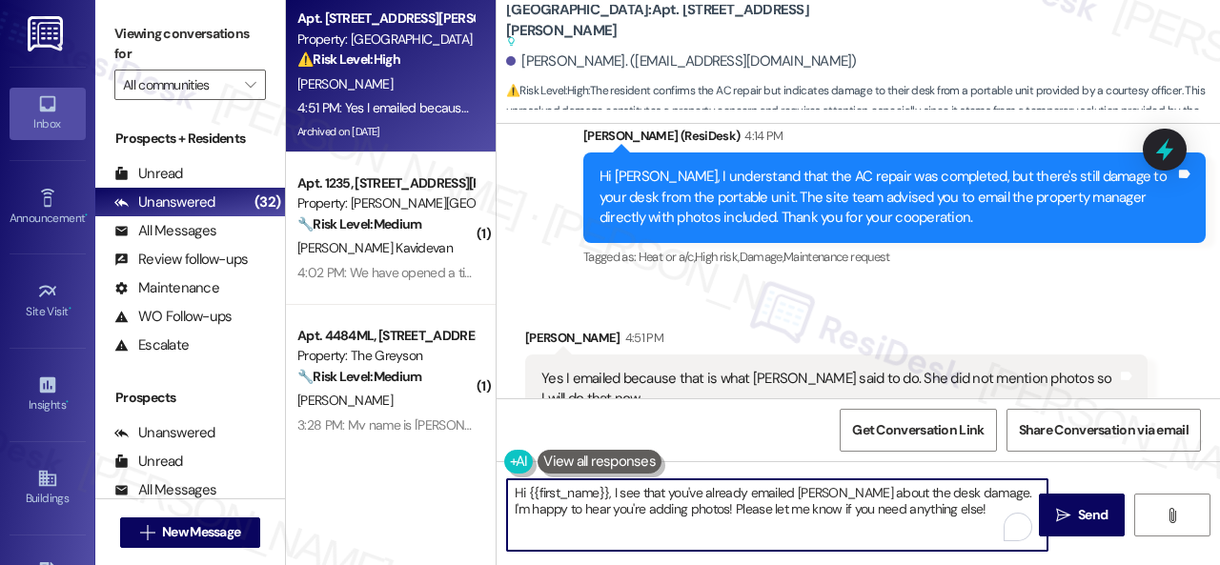
drag, startPoint x: 930, startPoint y: 508, endPoint x: 437, endPoint y: 443, distance: 497.9
click at [431, 441] on div "Apt. 206, 201 Courtright East Road Property: Overland Park ⚠️ Risk Level: High …" at bounding box center [753, 282] width 934 height 565
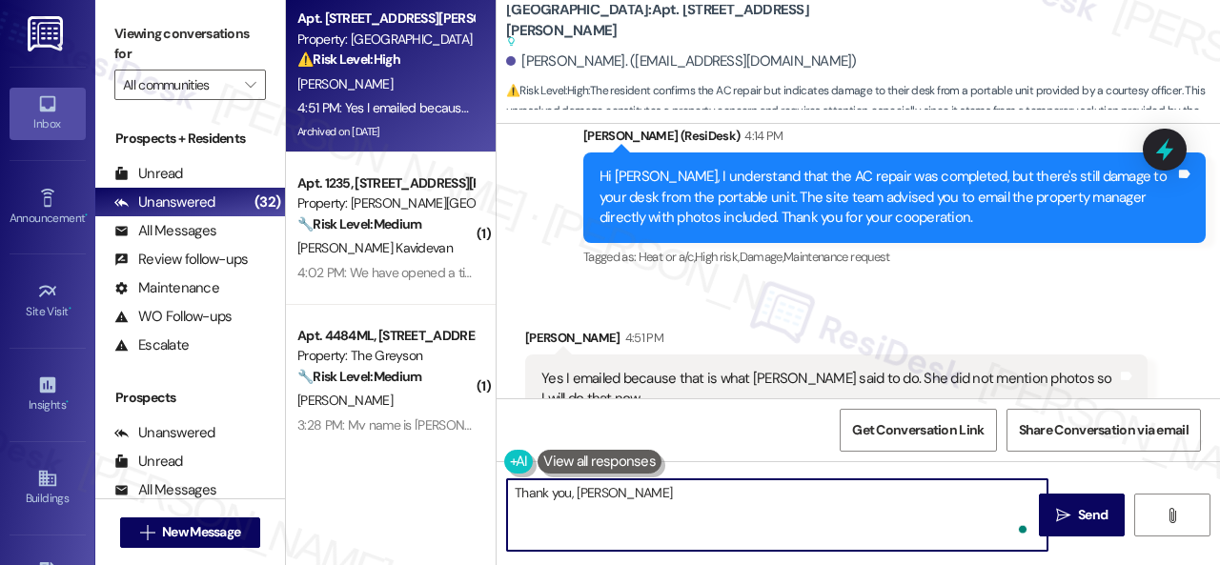
type textarea "Thank you, [PERSON_NAME]!"
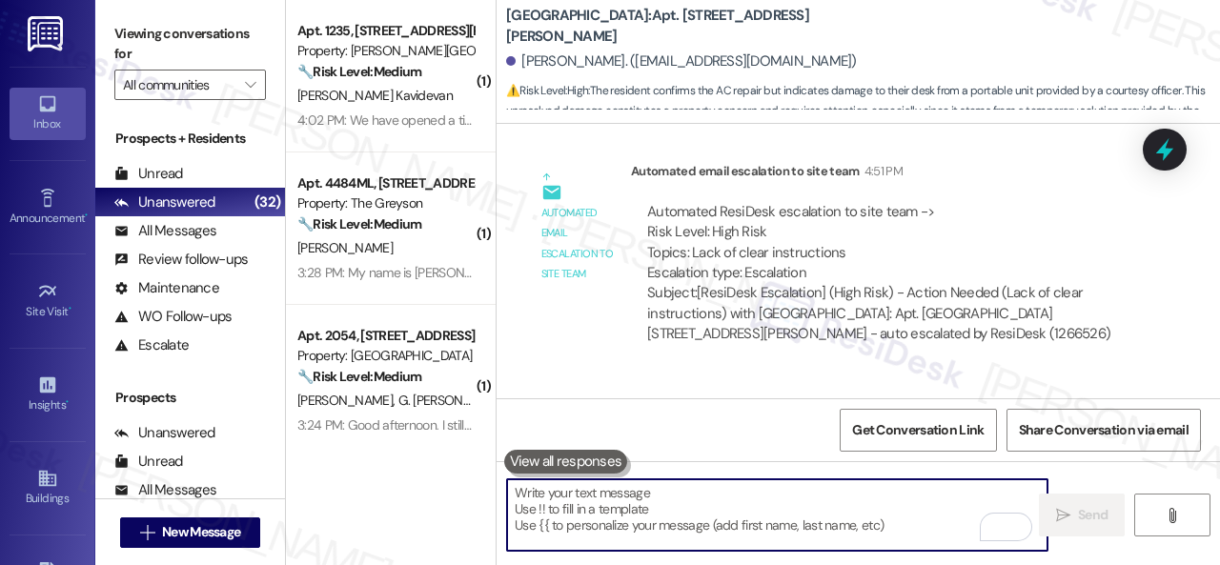
scroll to position [7756, 0]
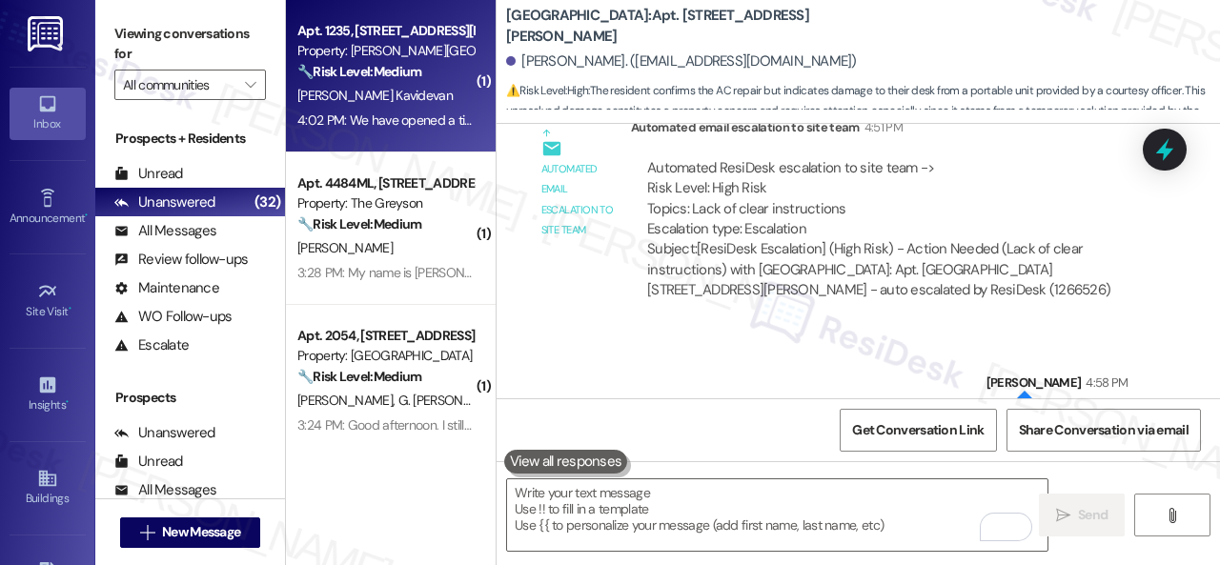
click at [428, 104] on div "J. Kavidevan" at bounding box center [385, 96] width 180 height 24
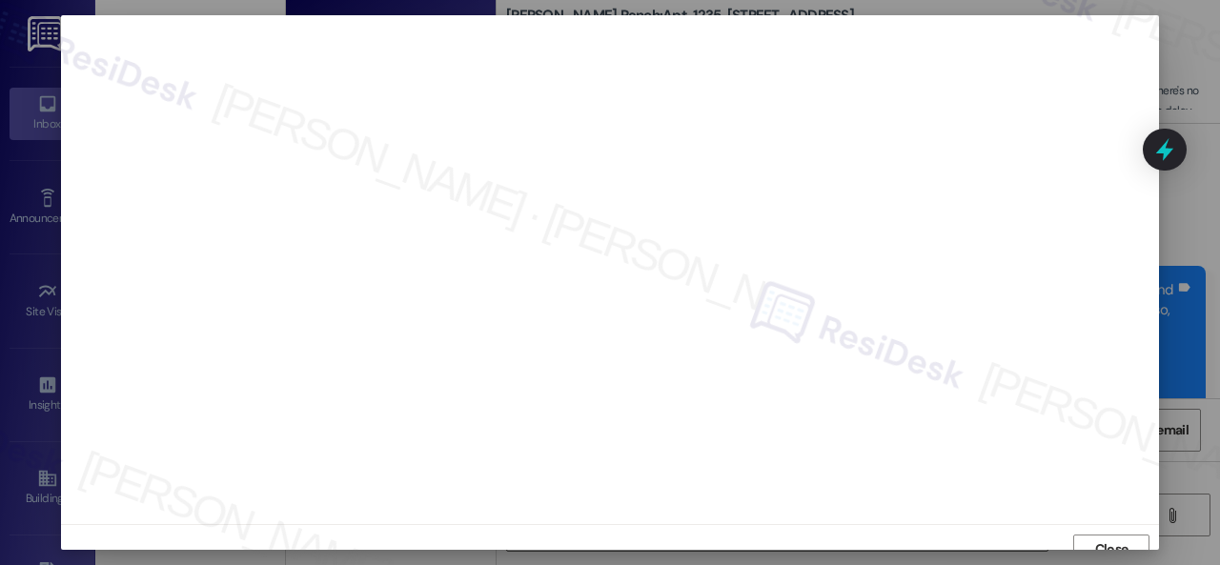
scroll to position [14, 0]
click at [1095, 537] on span "Close" at bounding box center [1111, 535] width 33 height 20
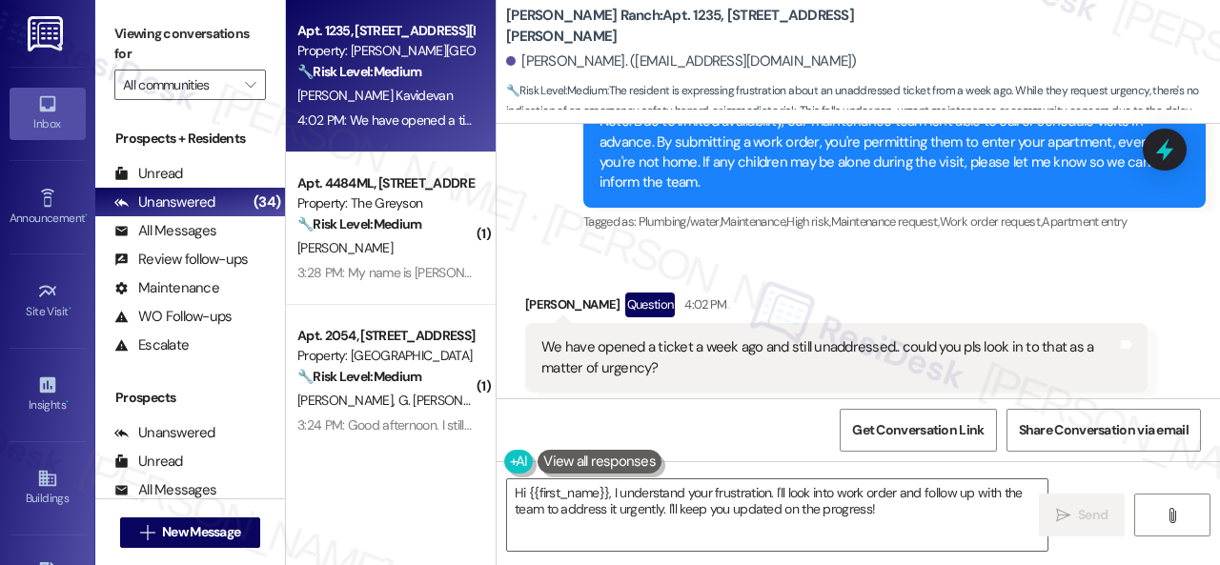
scroll to position [3981, 0]
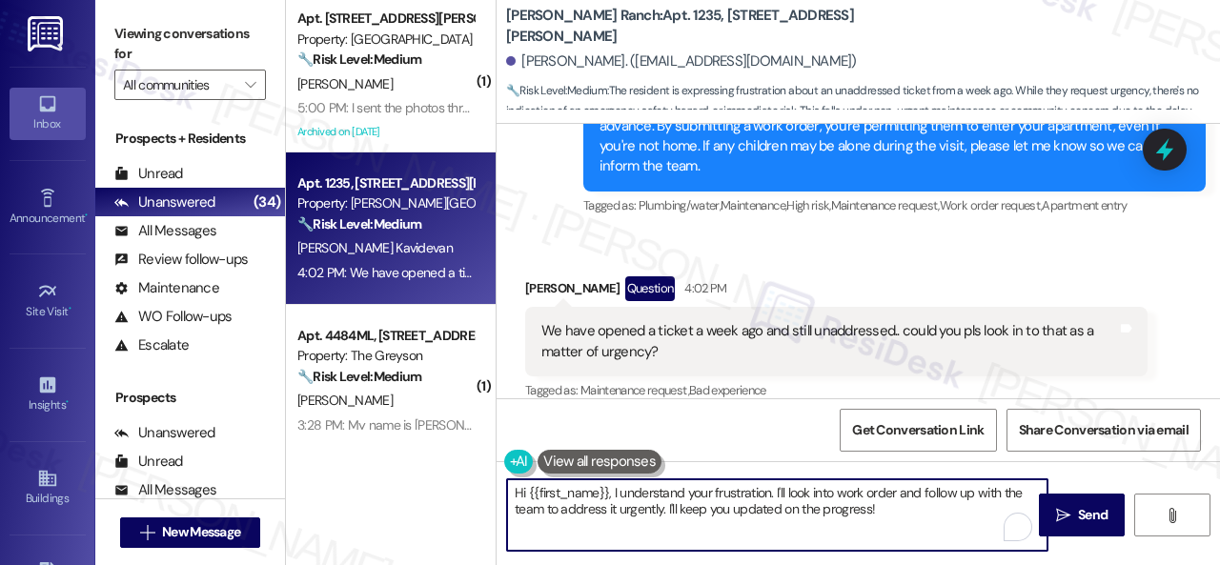
drag, startPoint x: 705, startPoint y: 495, endPoint x: 933, endPoint y: 509, distance: 228.2
click at [933, 509] on textarea "Hi {{first_name}}, I understand your frustration. I'll look into work order and…" at bounding box center [777, 514] width 540 height 71
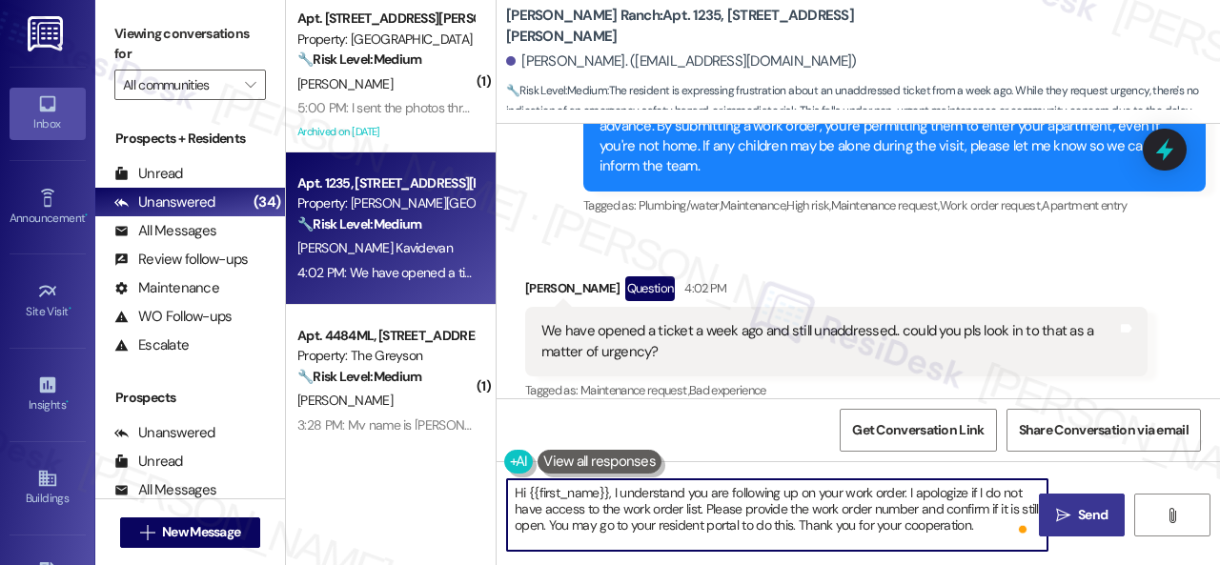
type textarea "Hi {{first_name}}, I understand you are following up on your work order. I apol…"
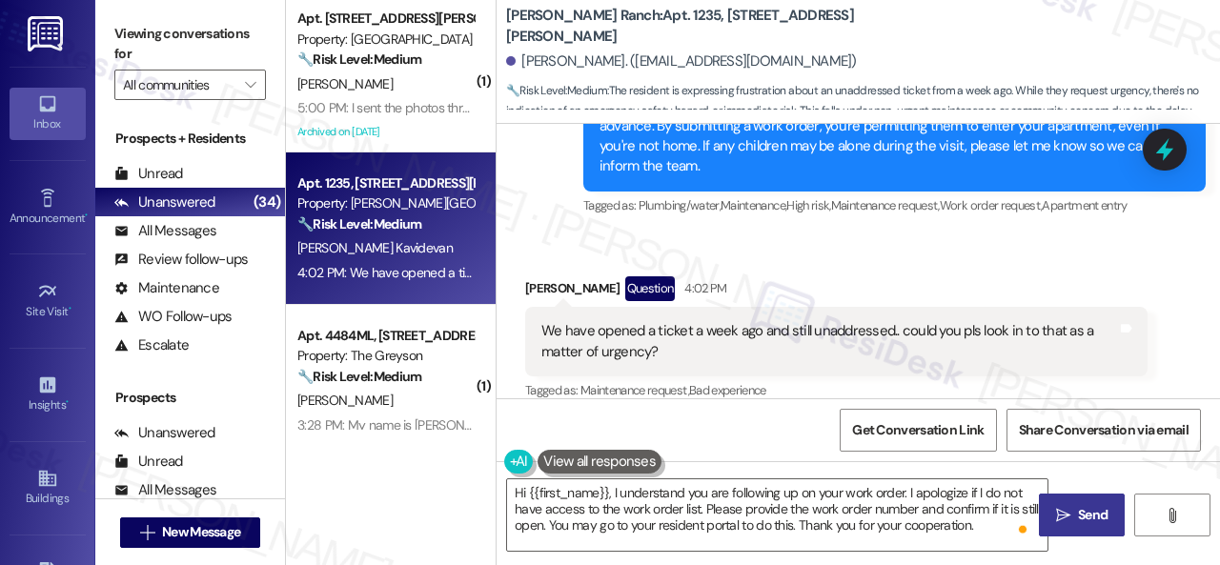
click at [1080, 513] on span "Send" at bounding box center [1093, 515] width 30 height 20
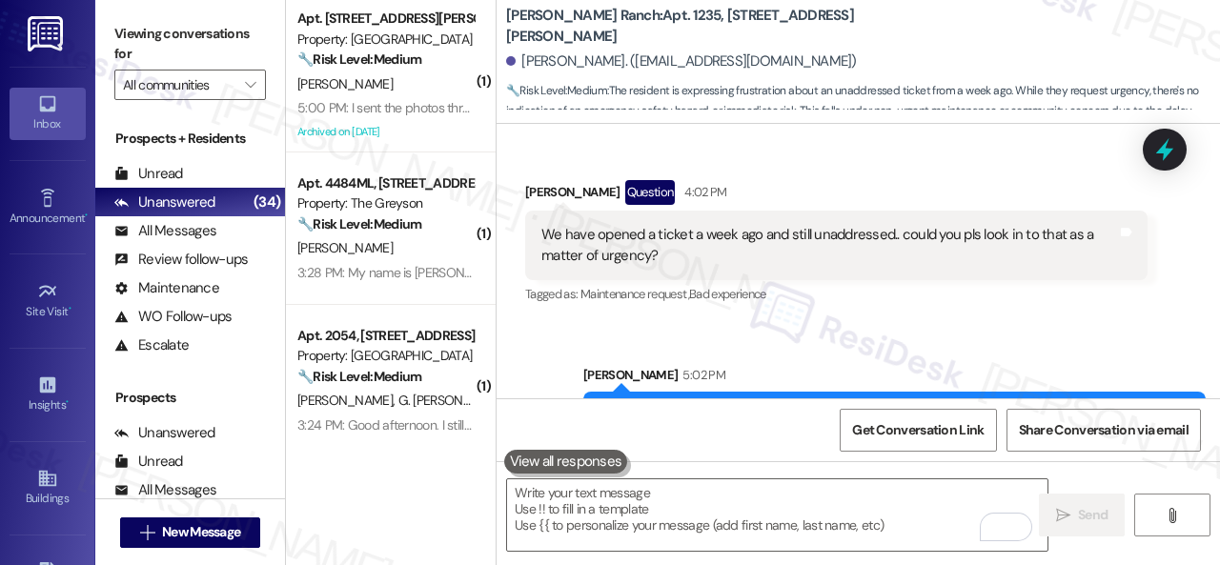
scroll to position [4155, 0]
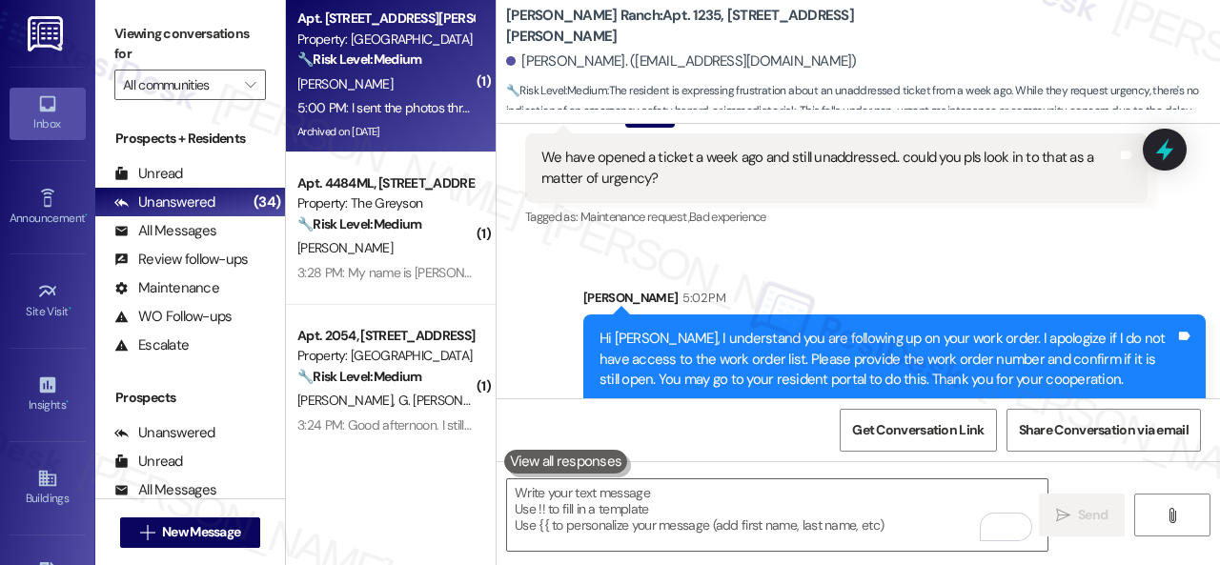
click at [415, 87] on div "[PERSON_NAME]" at bounding box center [385, 84] width 180 height 24
type textarea "Fetching suggested responses. Please feel free to read through the conversation…"
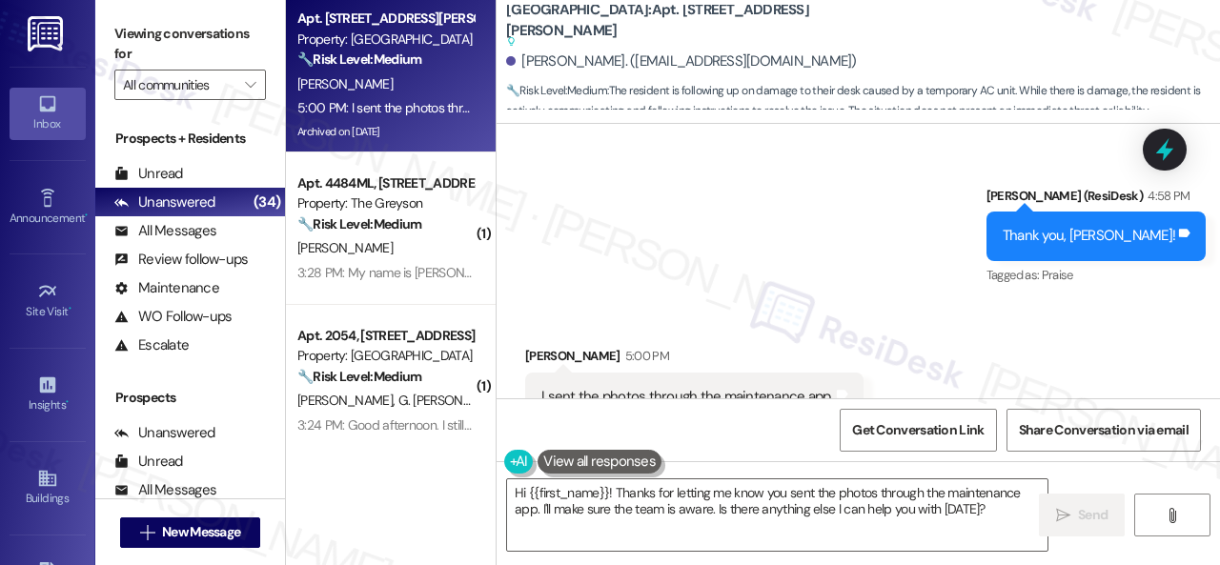
scroll to position [7720, 0]
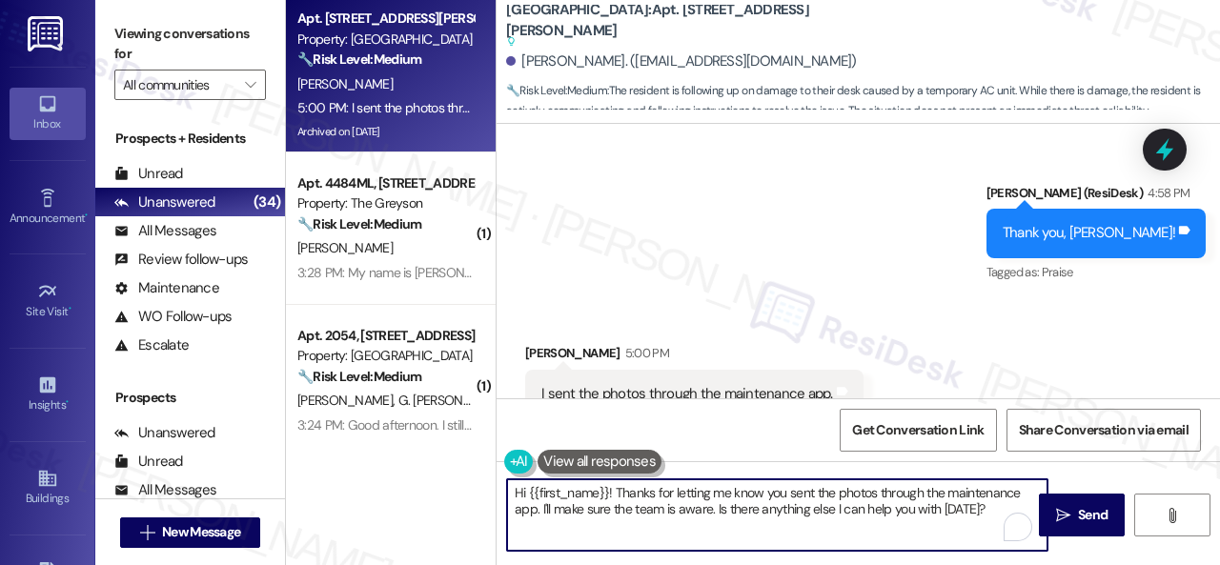
drag, startPoint x: 993, startPoint y: 508, endPoint x: 985, endPoint y: 458, distance: 50.3
click at [993, 506] on textarea "Hi {{first_name}}! Thanks for letting me know you sent the photos through the m…" at bounding box center [777, 514] width 540 height 71
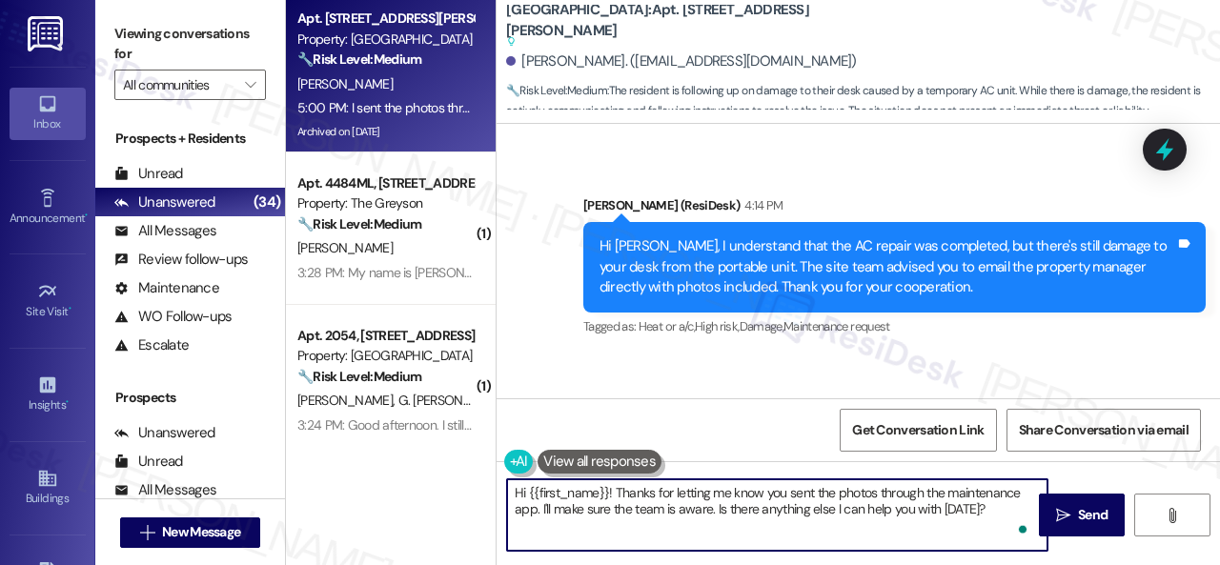
scroll to position [6958, 0]
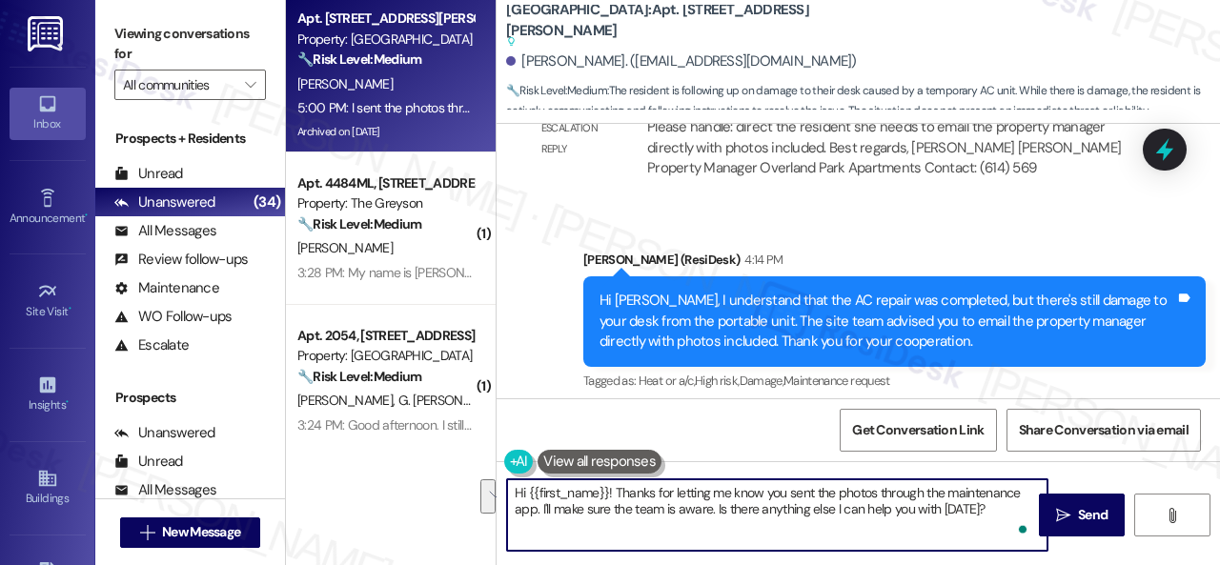
drag, startPoint x: 983, startPoint y: 512, endPoint x: 417, endPoint y: 437, distance: 571.0
click at [402, 443] on div "Apt. 206, 201 Courtright East Road Property: Overland Park 🔧 Risk Level: Medium…" at bounding box center [753, 282] width 934 height 565
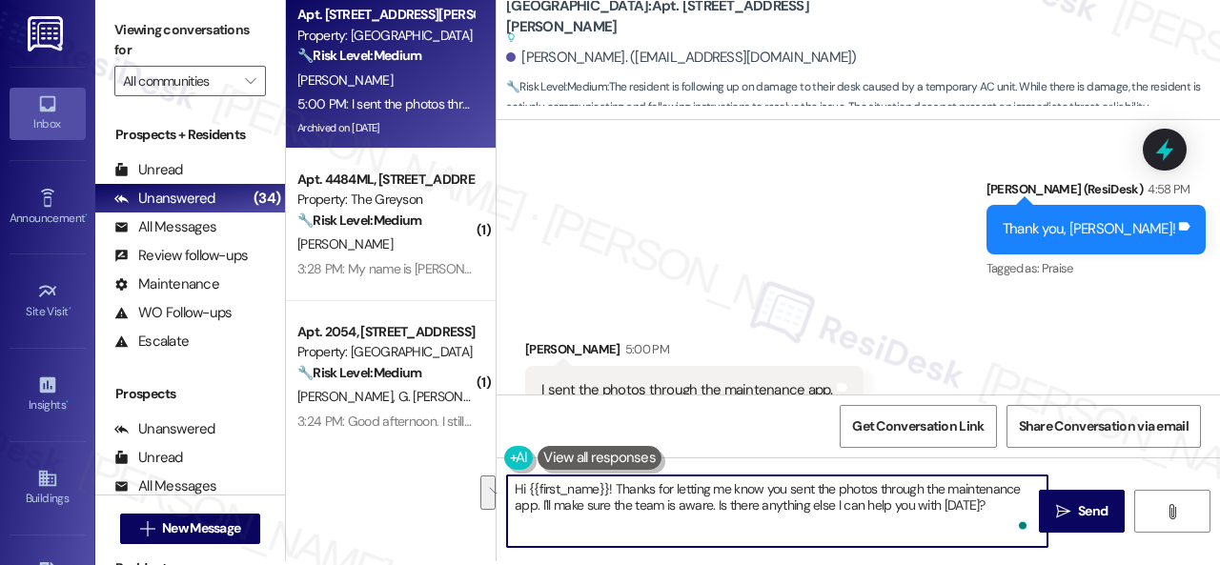
scroll to position [6, 0]
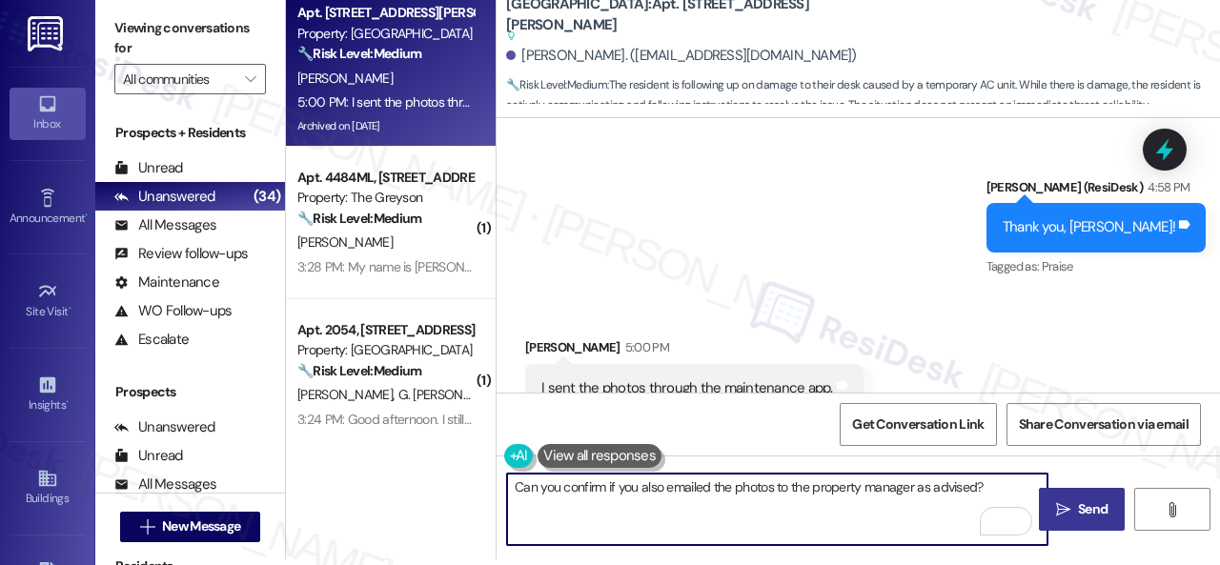
type textarea "Can you confirm if you also emailed the photos to the property manager as advis…"
click at [1080, 506] on span "Send" at bounding box center [1093, 509] width 30 height 20
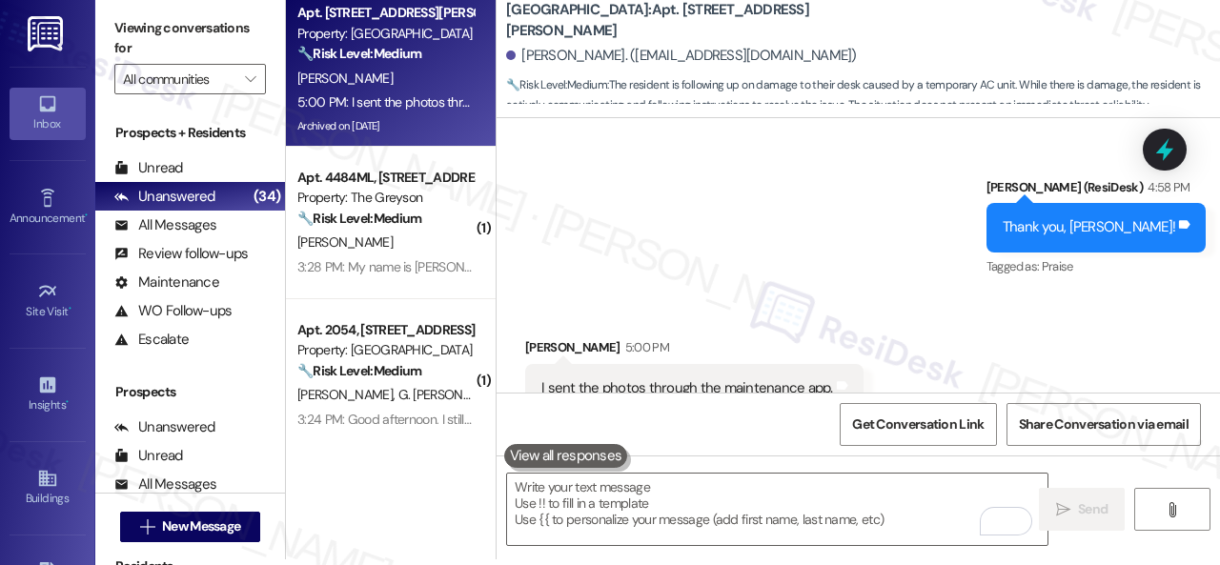
scroll to position [7718, 0]
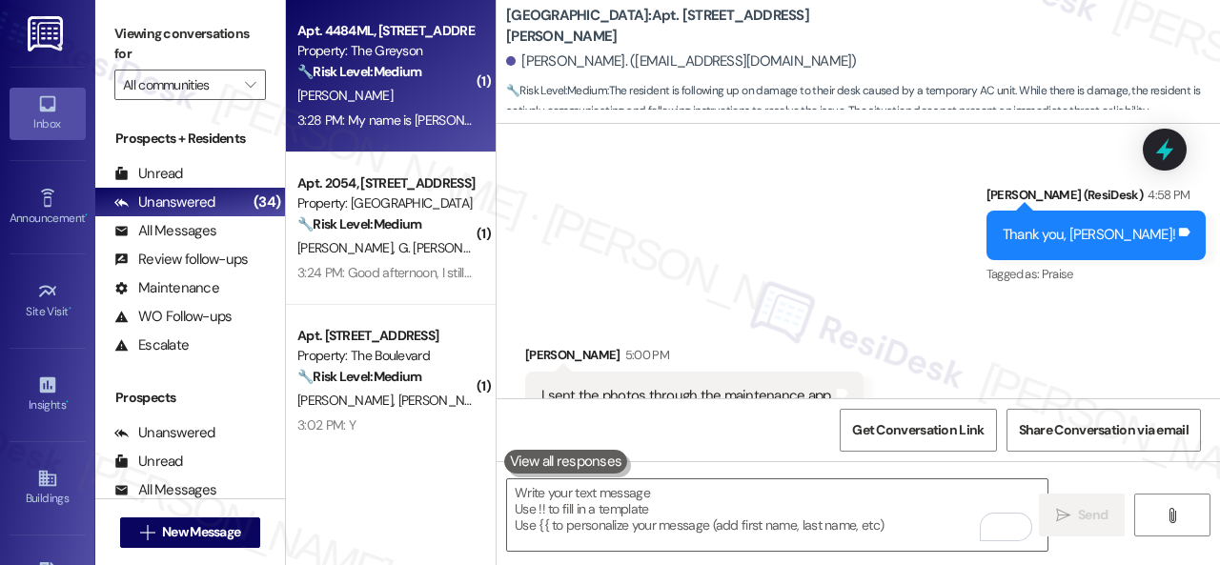
click at [413, 106] on div "E. Phipps" at bounding box center [385, 96] width 180 height 24
type textarea "Fetching suggested responses. Please feel free to read through the conversation…"
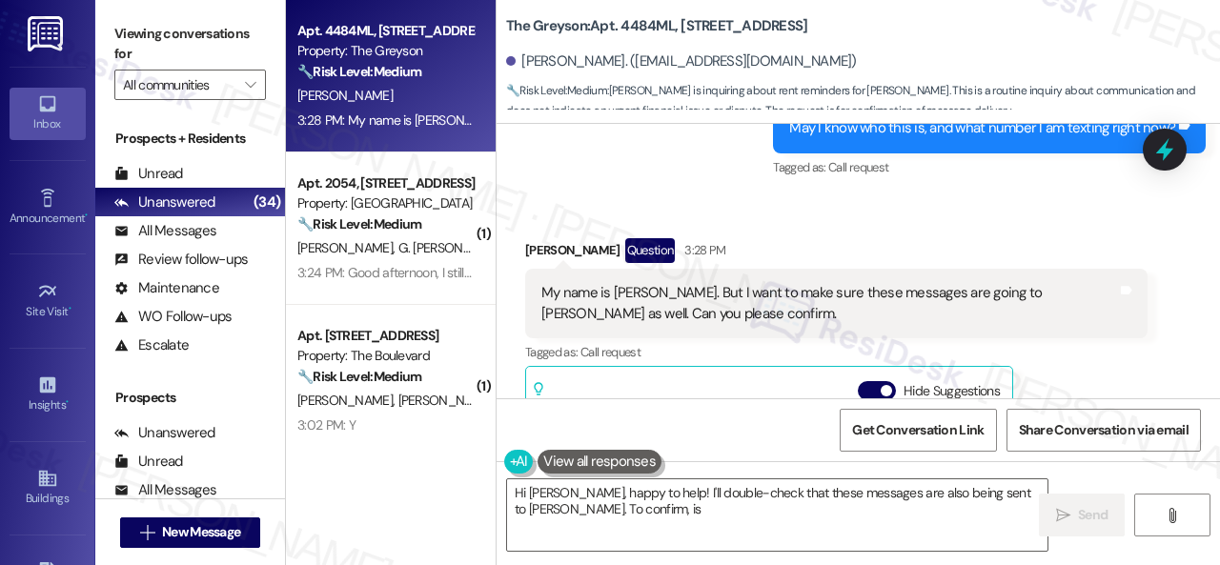
scroll to position [2223, 0]
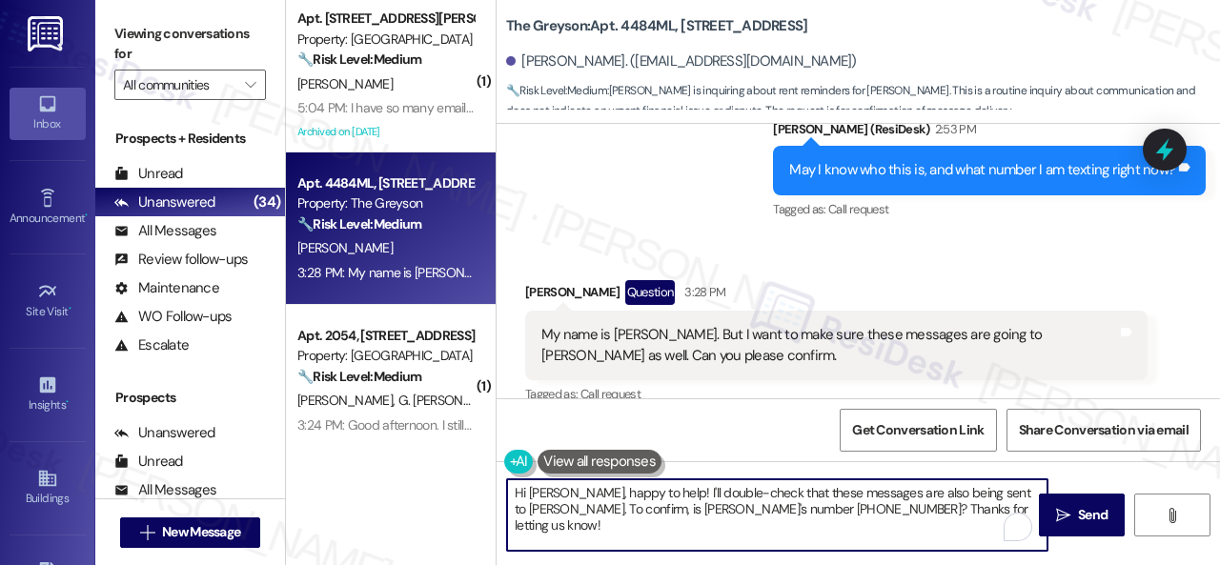
drag, startPoint x: 739, startPoint y: 502, endPoint x: 397, endPoint y: 460, distance: 343.8
click at [397, 462] on div "( 1 ) Apt. 206, 201 Courtright East Road Property: Overland Park 🔧 Risk Level: …" at bounding box center [753, 282] width 934 height 565
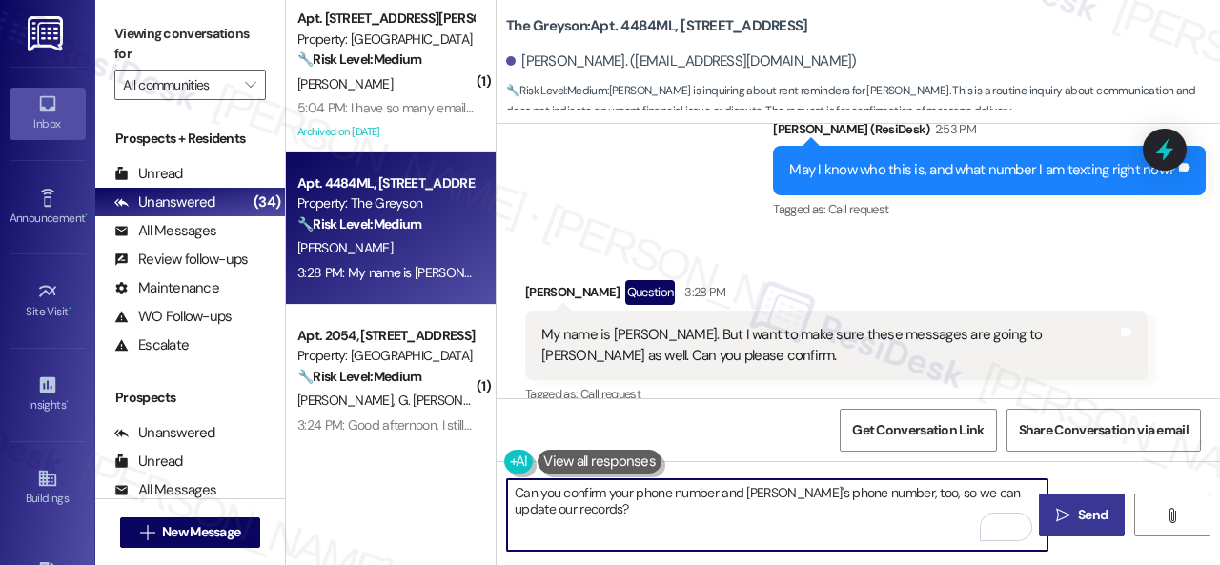
type textarea "Can you confirm your phone number and Edward's phone number, too, so we can upd…"
click at [1071, 532] on button " Send" at bounding box center [1082, 515] width 86 height 43
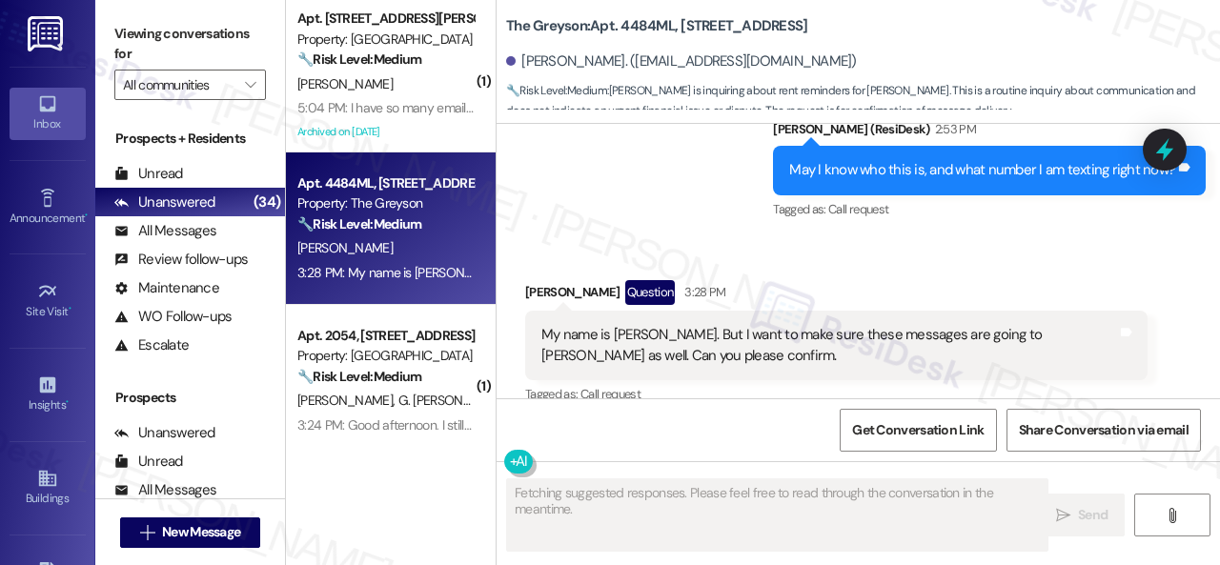
scroll to position [2509, 0]
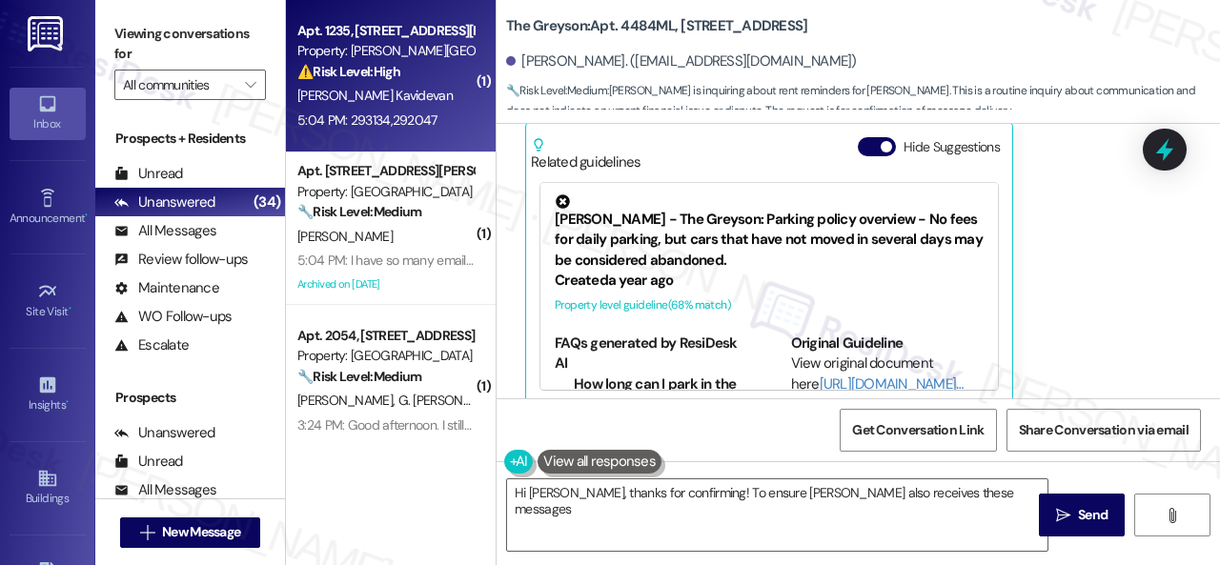
type textarea "Hi Farrah, thanks for confirming! To ensure Edward also receives these messages,"
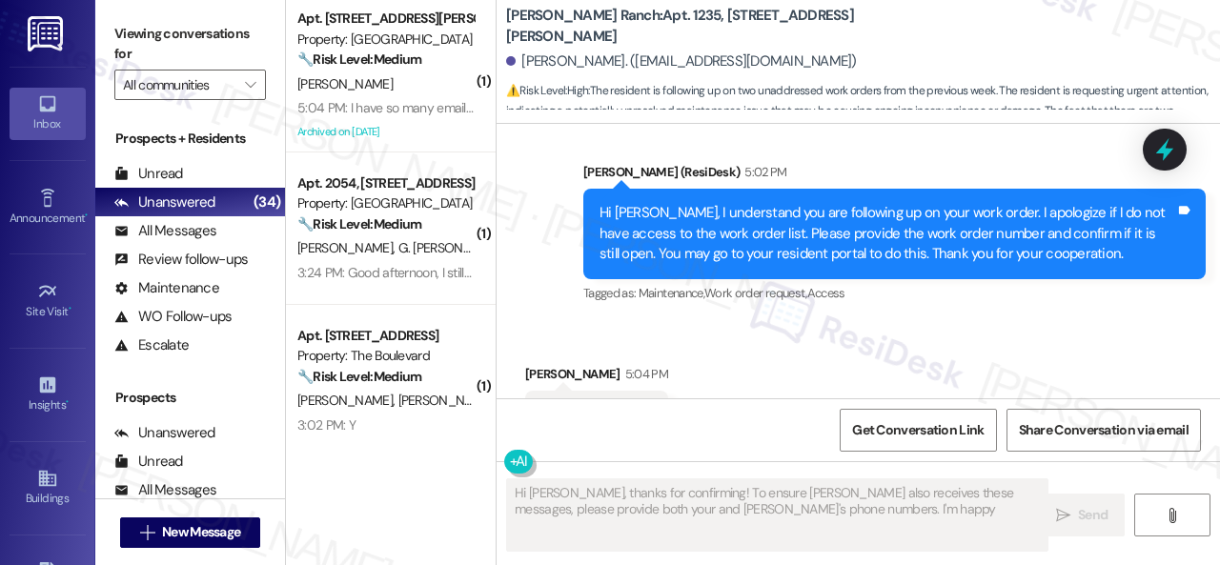
scroll to position [4314, 0]
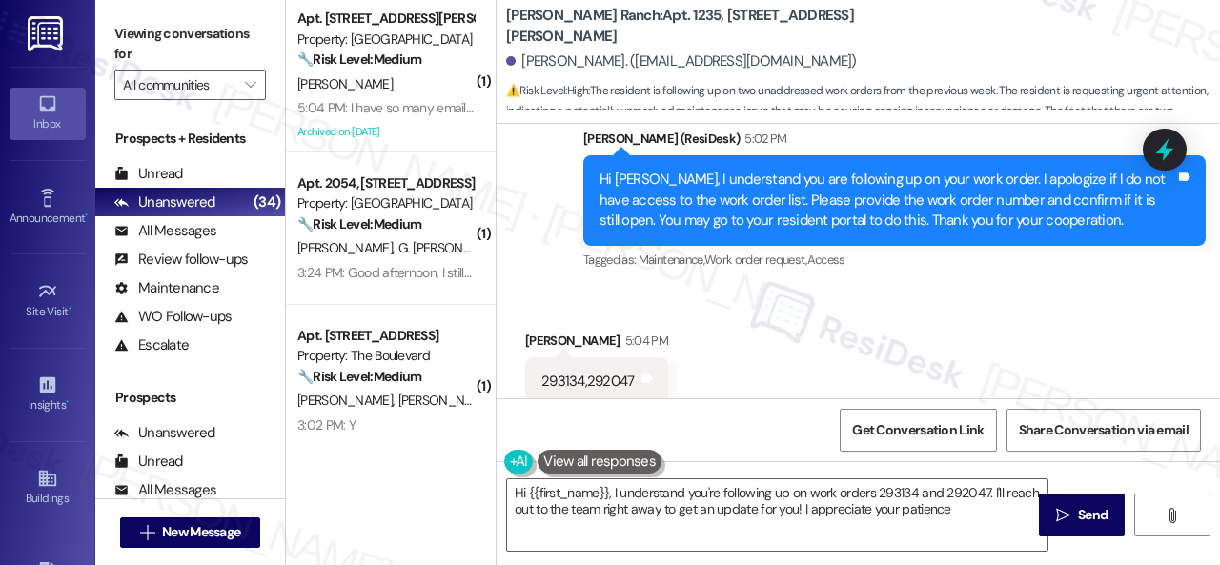
type textarea "Hi {{first_name}}, I understand you're following up on work orders 293134 and 2…"
drag, startPoint x: 542, startPoint y: 363, endPoint x: 629, endPoint y: 359, distance: 86.8
click at [629, 372] on div "293134,292047" at bounding box center [587, 382] width 92 height 20
copy div "293134,292047"
click at [887, 328] on div "Received via SMS Jeevitha Kavidevan 5:04 PM 293134,292047 Tags and notes" at bounding box center [858, 354] width 723 height 132
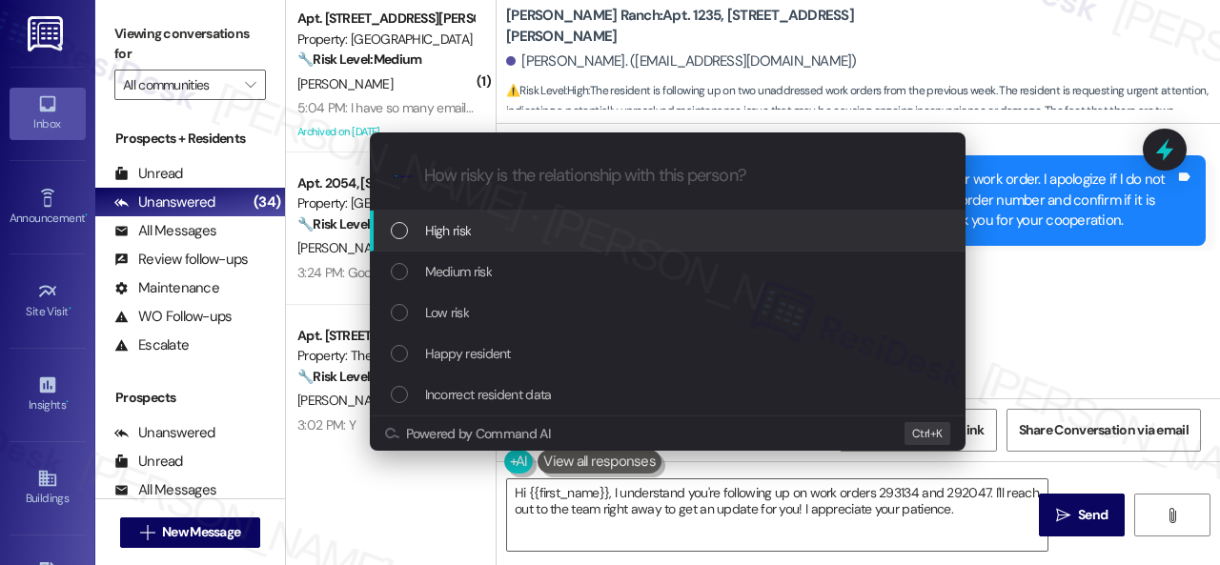
click at [448, 235] on span "High risk" at bounding box center [448, 230] width 47 height 21
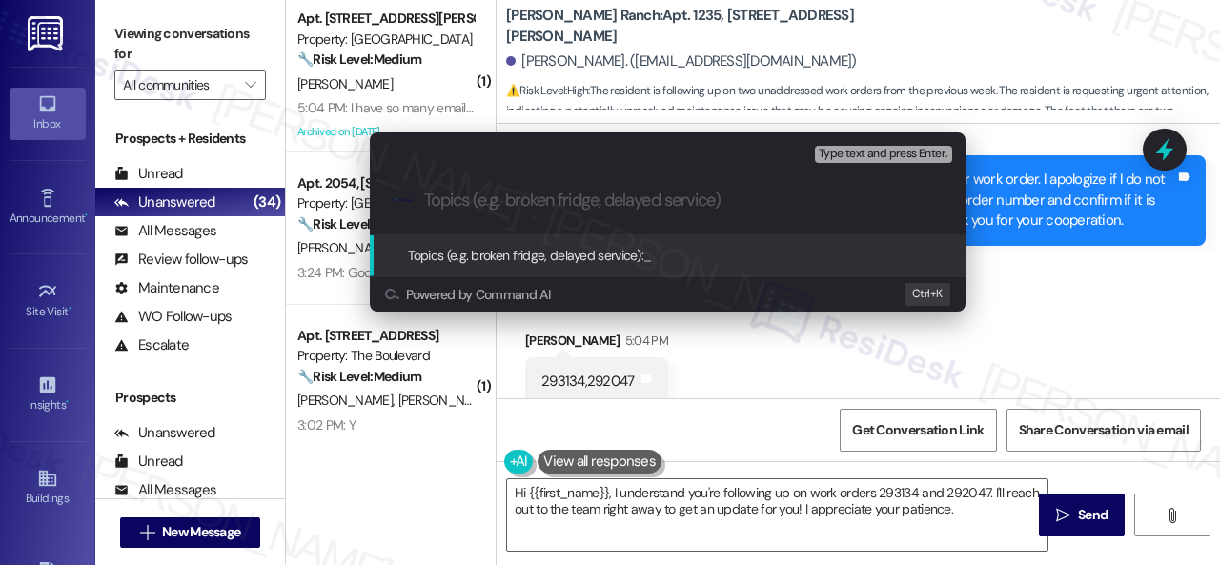
paste input "Follow-up on work orders 293134 & 292047"
type input "Follow-up on work orders 293134 & 292047"
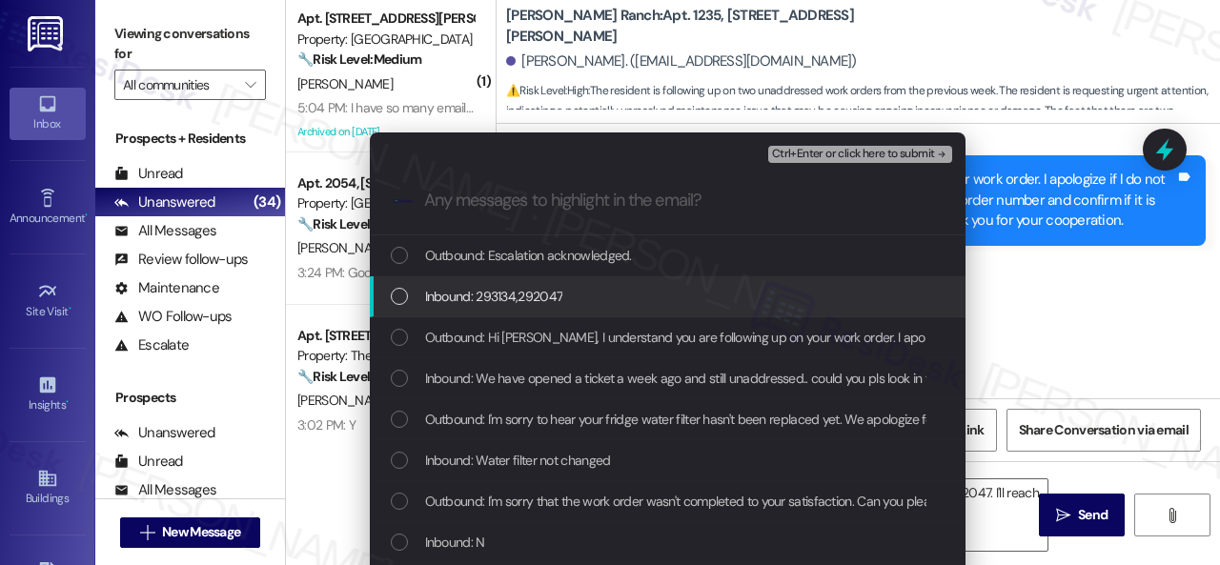
click at [507, 295] on span "Inbound: 293134,292047" at bounding box center [494, 296] width 138 height 21
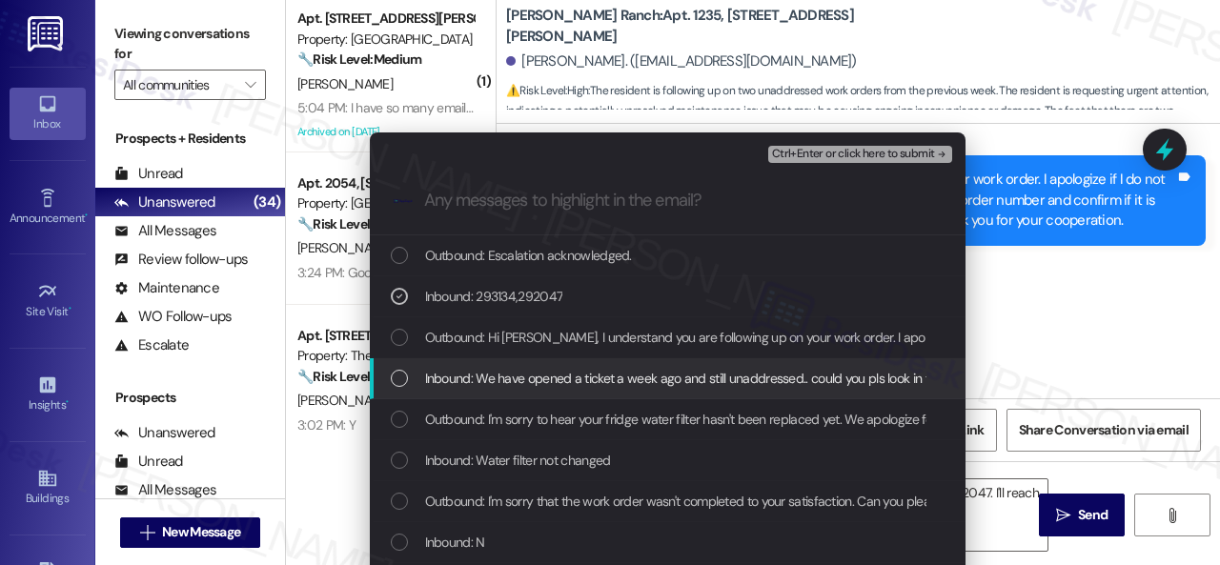
click at [497, 377] on span "Inbound: We have opened a ticket a week ago and still unaddressed.. could you p…" at bounding box center [761, 378] width 672 height 21
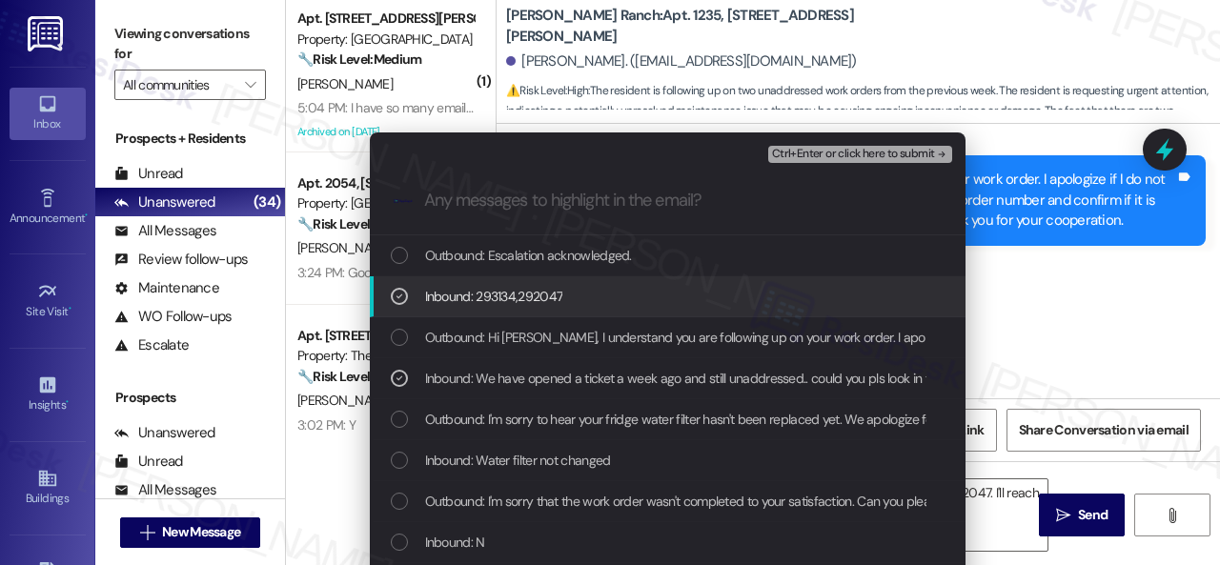
click at [791, 152] on span "Ctrl+Enter or click here to submit" at bounding box center [853, 154] width 163 height 13
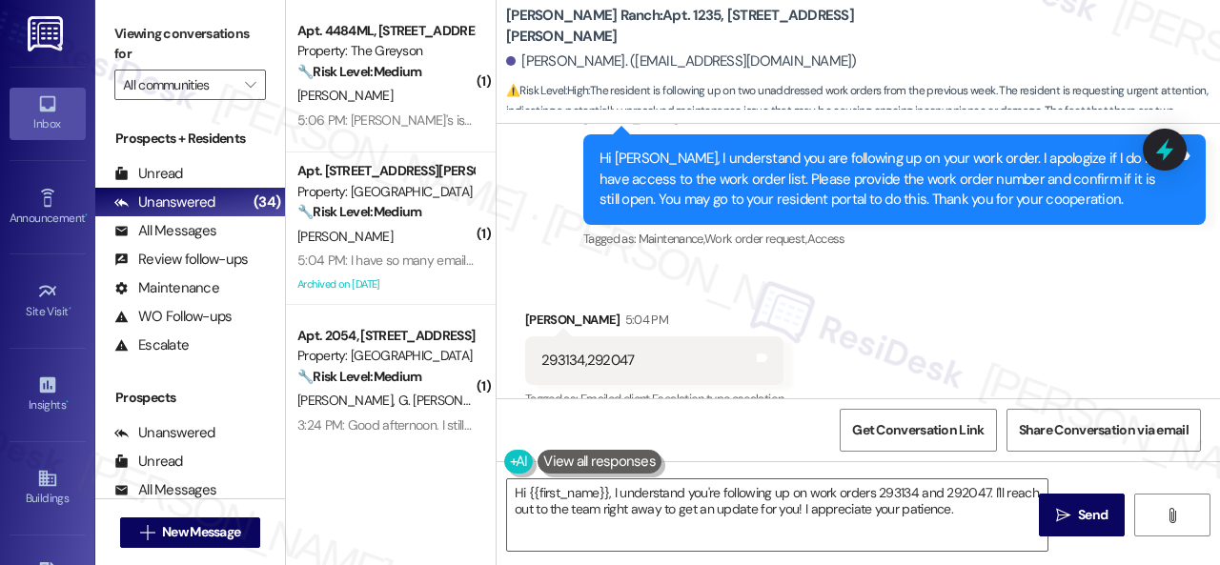
scroll to position [4342, 0]
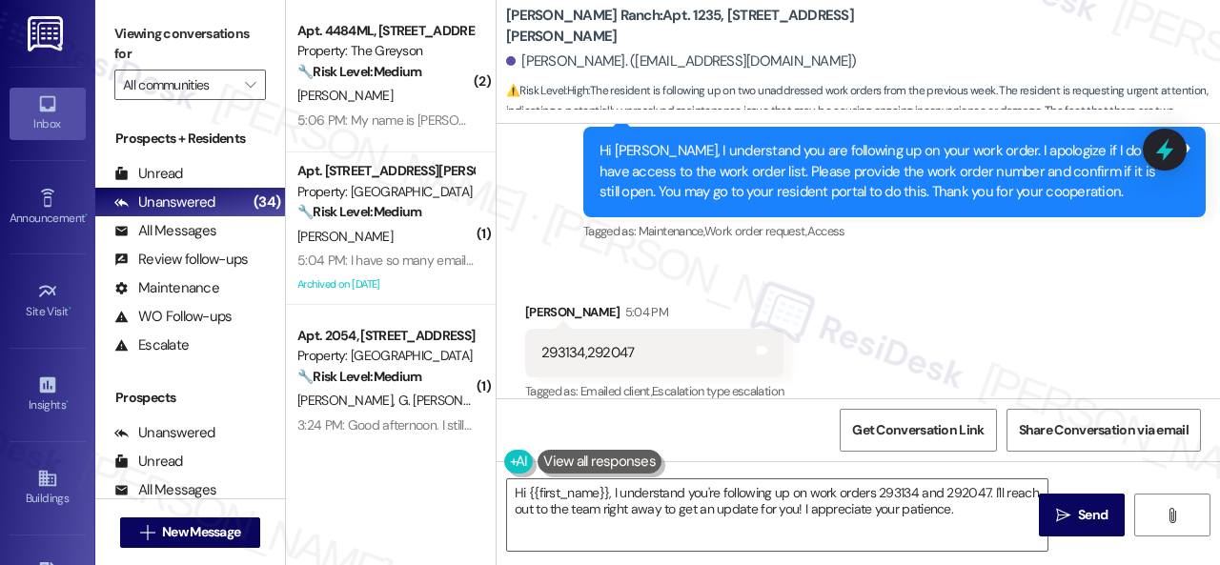
click at [914, 283] on div "Received via SMS Jeevitha Kavidevan 5:04 PM 293134,292047 Tags and notes Tagged…" at bounding box center [858, 339] width 723 height 161
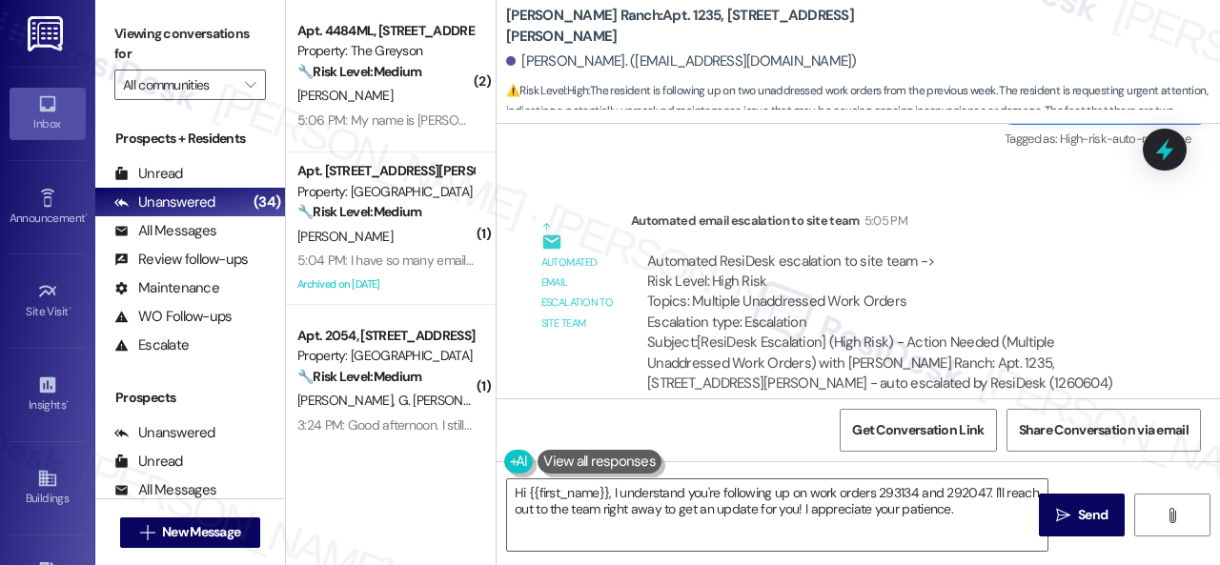
scroll to position [4760, 0]
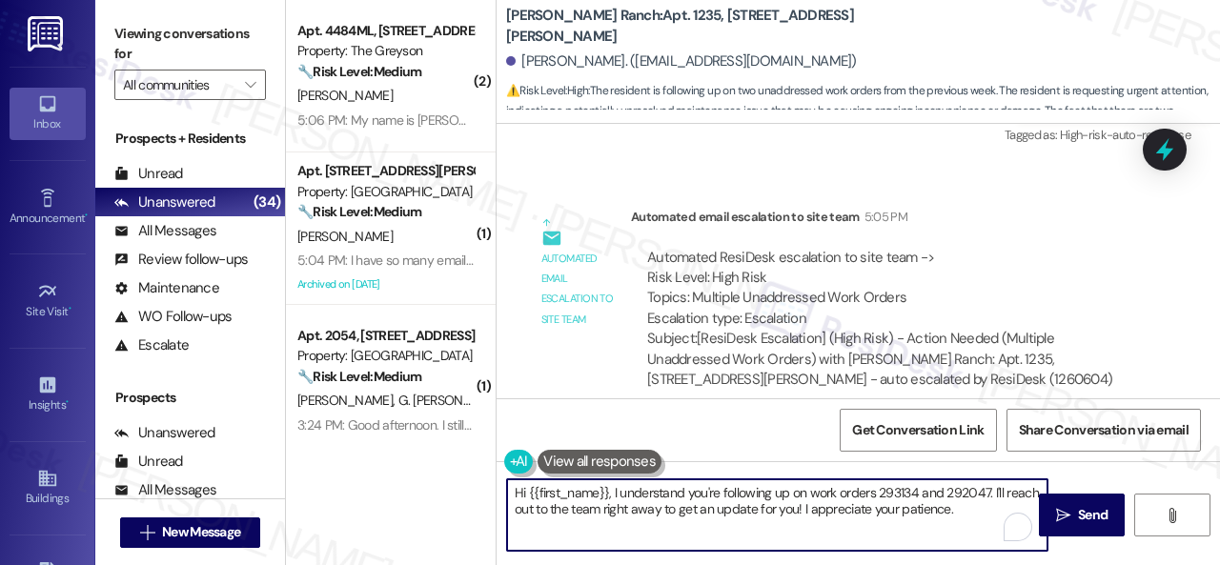
drag, startPoint x: 983, startPoint y: 511, endPoint x: 315, endPoint y: 491, distance: 667.5
click at [315, 491] on div "( 2 ) Apt. 4484ML, 4460 Mountain Laurel Road Property: The Greyson 🔧 Risk Level…" at bounding box center [753, 282] width 934 height 565
paste textarea "Thank you. I've made a follow-up with the site team regarding your work order. …"
click at [942, 493] on textarea "Thank you. I've made a follow-up with the site team regarding your work order. …" at bounding box center [777, 514] width 540 height 71
click at [941, 518] on textarea "Thank you. I've made a follow-up with the site team regarding your work orders.…" at bounding box center [777, 514] width 540 height 71
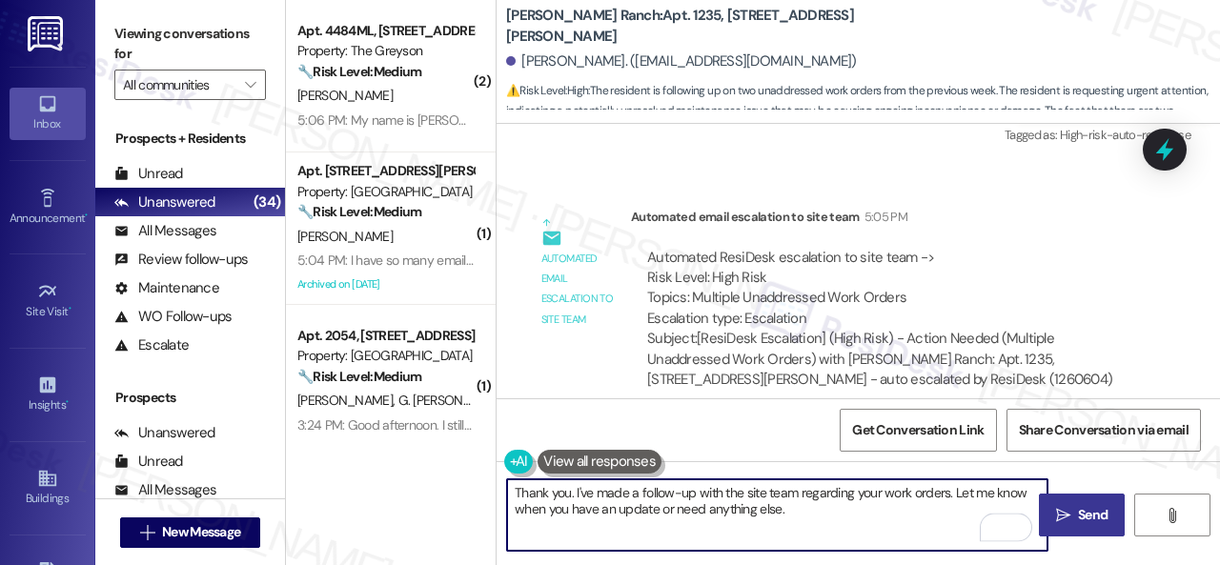
type textarea "Thank you. I've made a follow-up with the site team regarding your work orders.…"
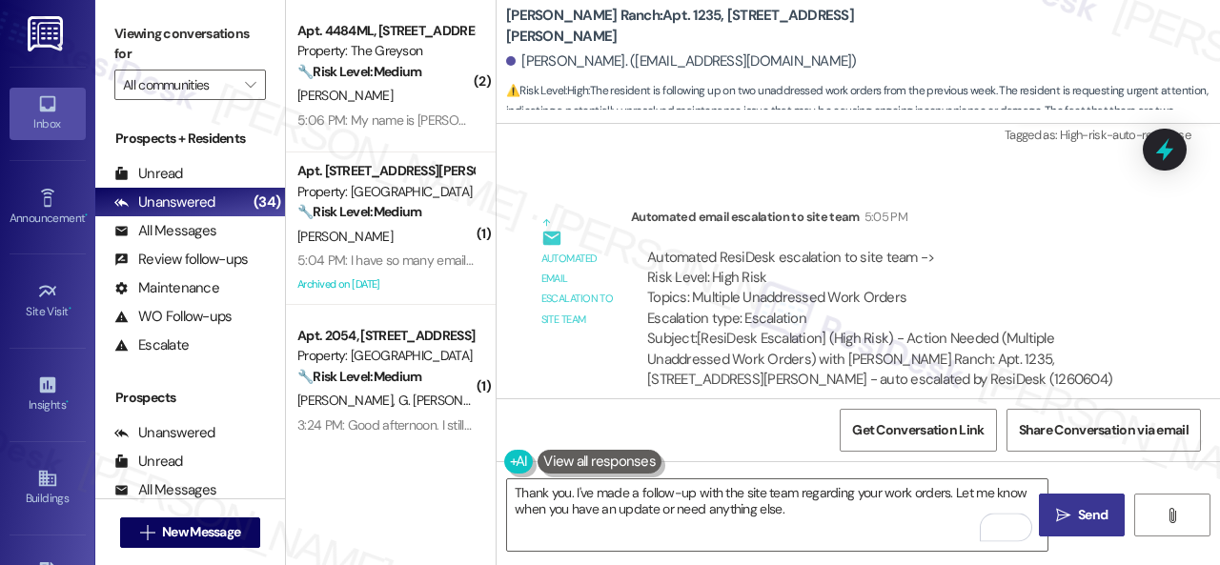
click at [1087, 512] on span "Send" at bounding box center [1093, 515] width 30 height 20
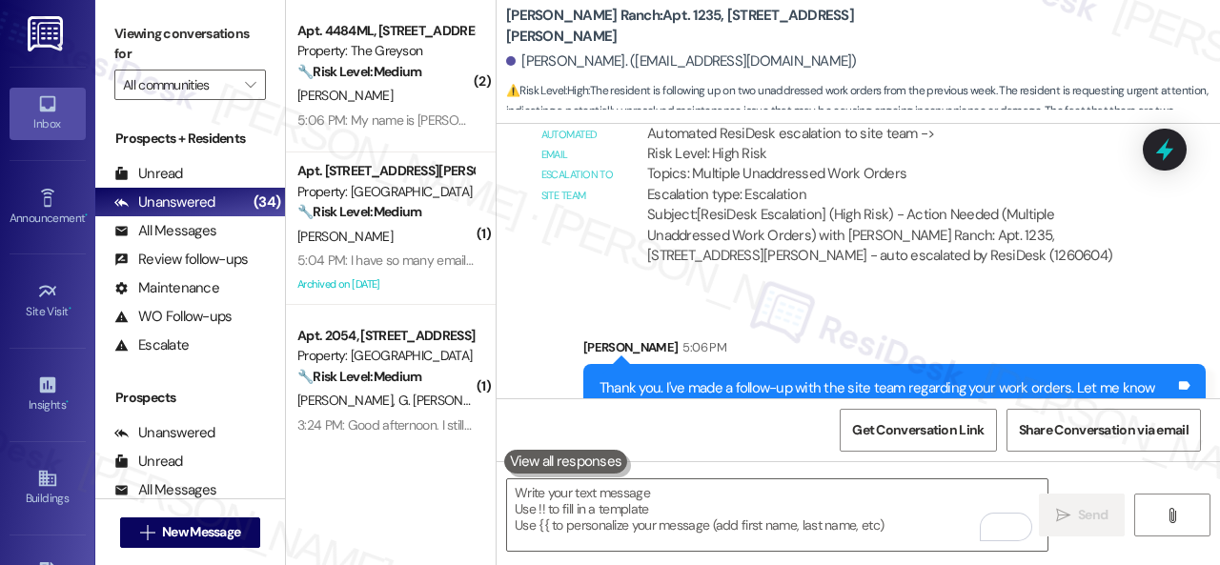
scroll to position [4913, 0]
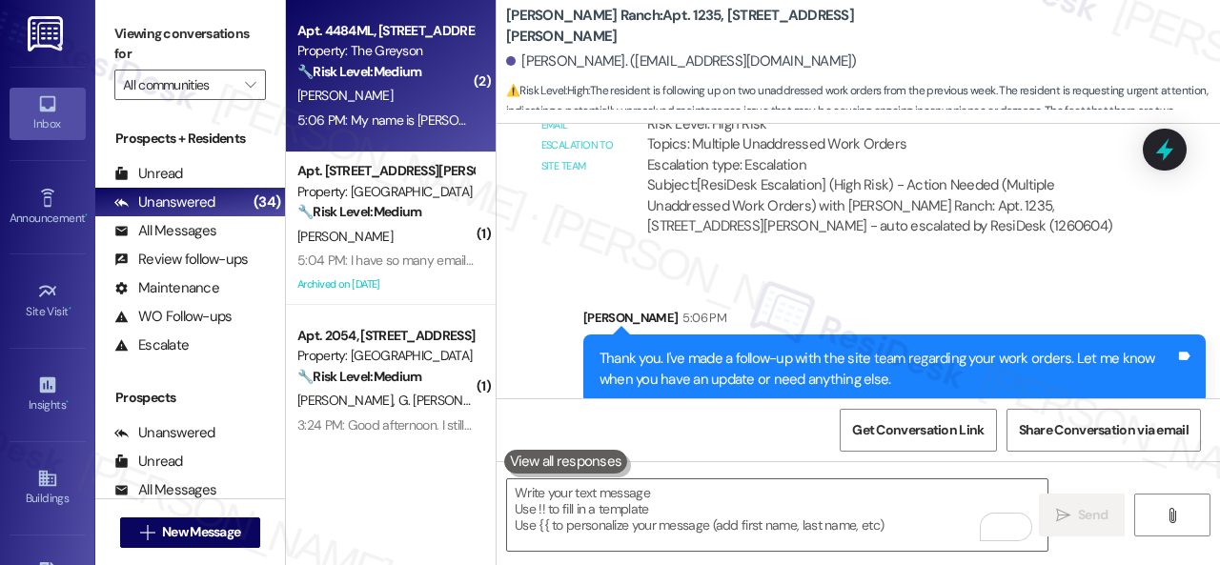
click at [434, 96] on div "E. Phipps" at bounding box center [385, 96] width 180 height 24
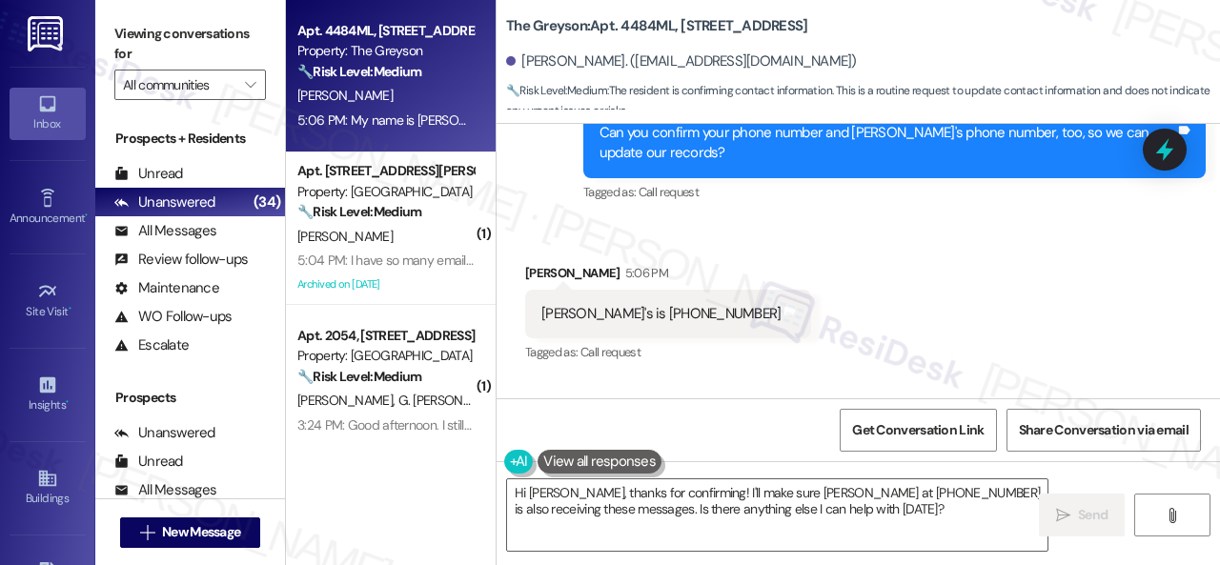
scroll to position [2760, 0]
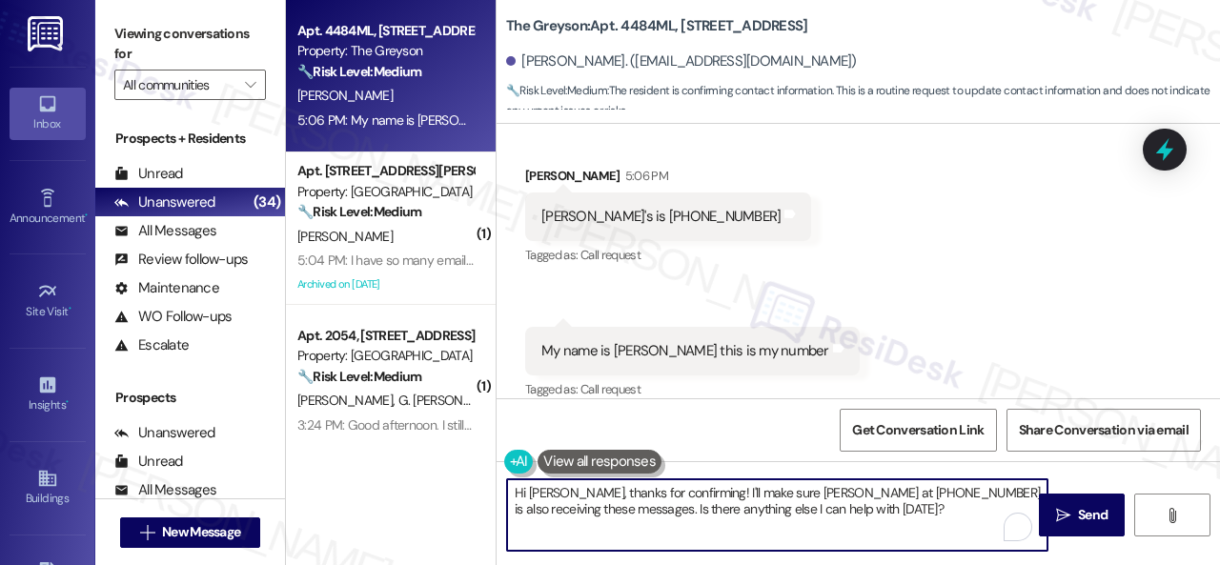
drag, startPoint x: 901, startPoint y: 516, endPoint x: 417, endPoint y: 476, distance: 485.8
click at [417, 476] on div "Apt. 4484ML, 4460 Mountain Laurel Road Property: The Greyson 🔧 Risk Level: Medi…" at bounding box center [753, 282] width 934 height 565
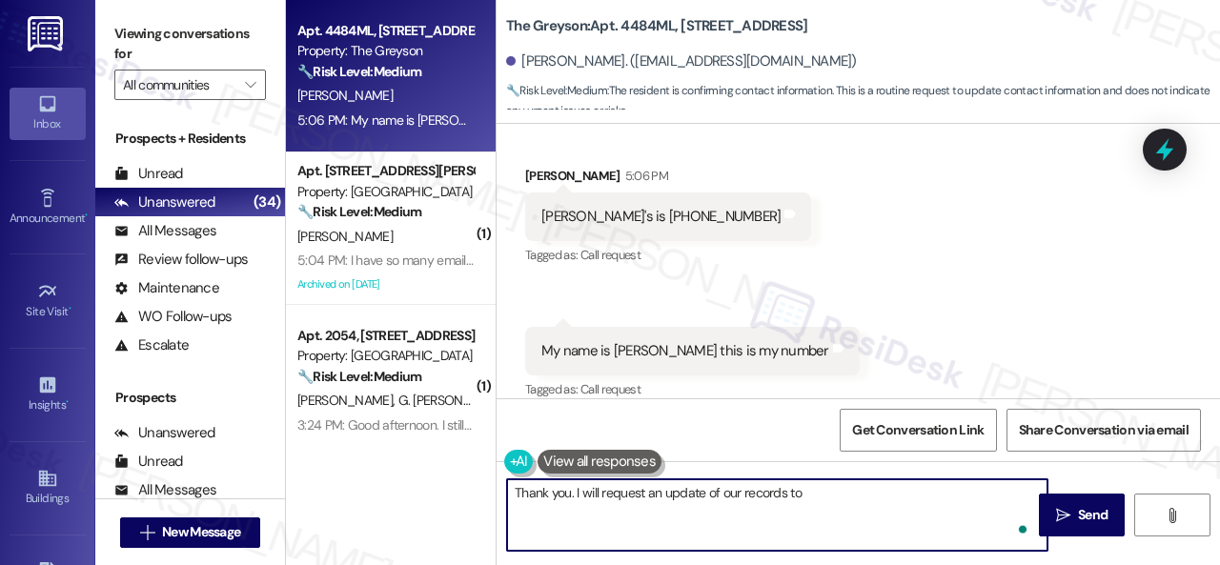
type textarea "Thank you. I will request an update of our records to i"
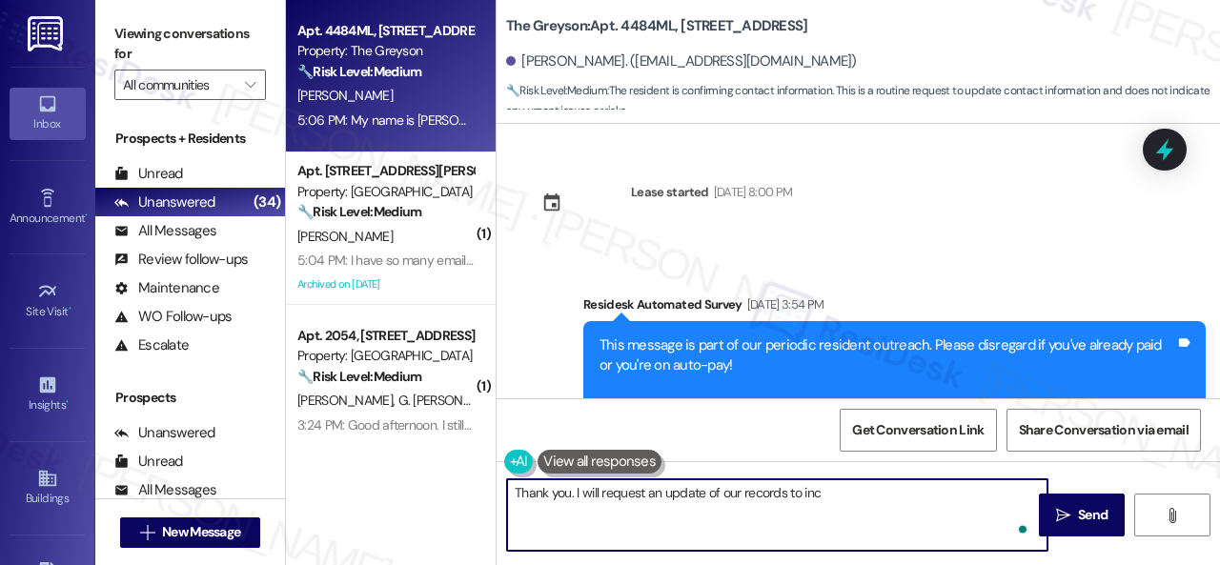
scroll to position [2760, 0]
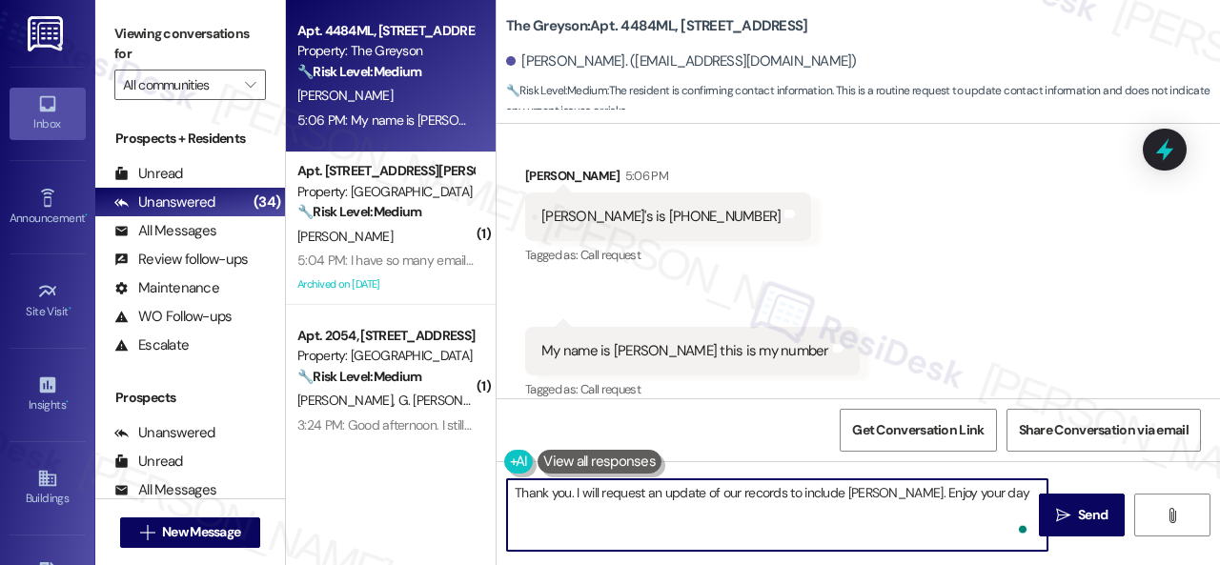
type textarea "Thank you. I will request an update of our records to include [PERSON_NAME]. En…"
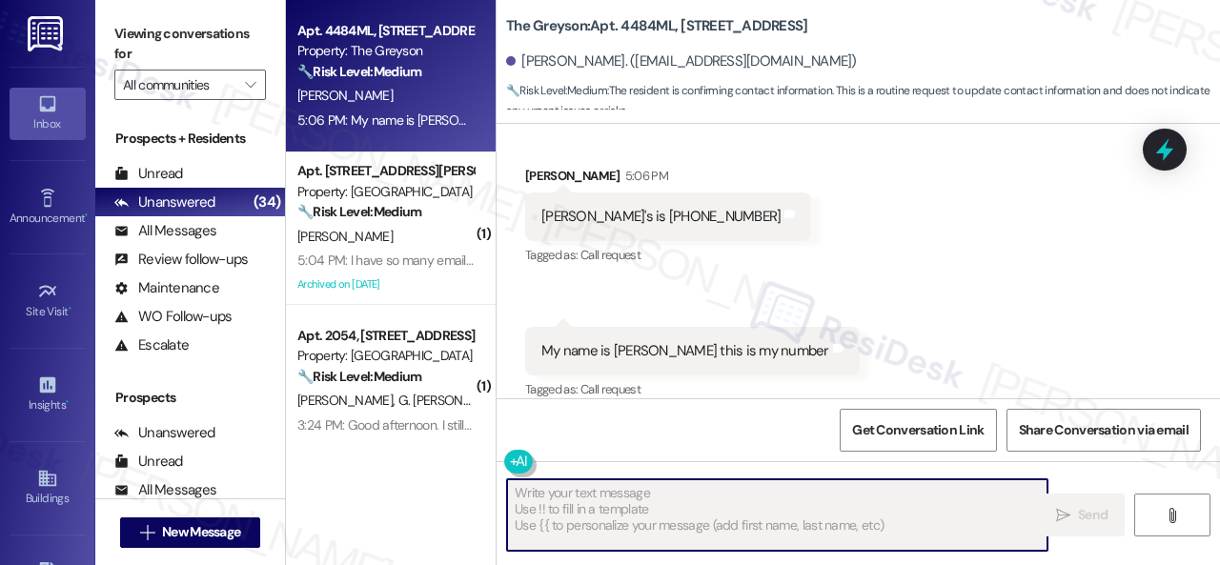
scroll to position [2758, 0]
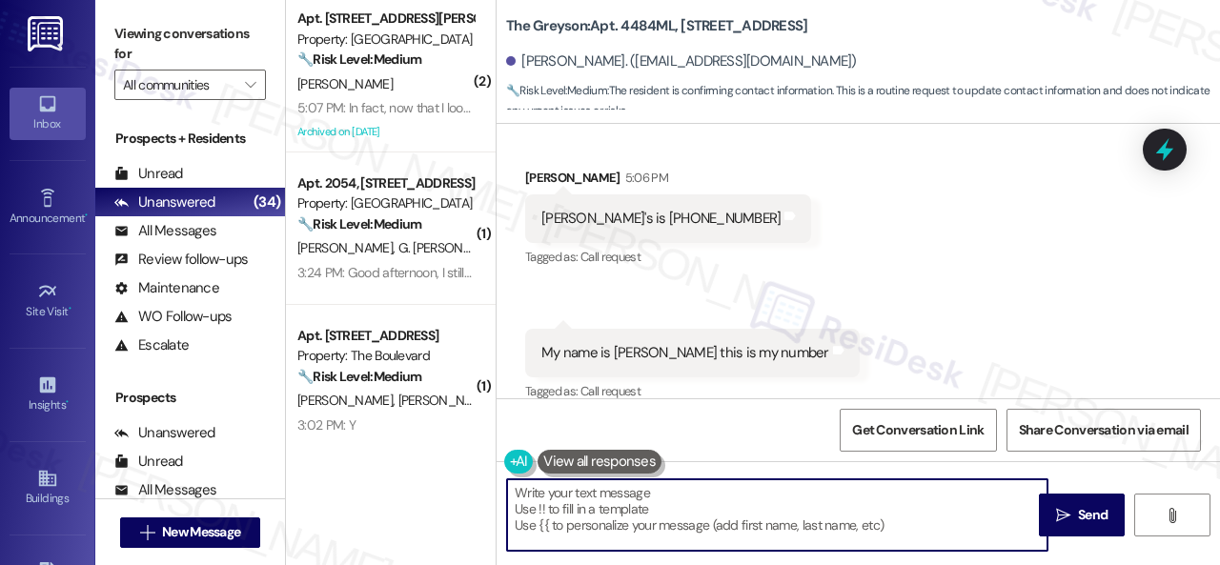
click at [830, 182] on div "Received via SMS [PERSON_NAME] 5:06 PM [PERSON_NAME]'s is [PHONE_NUMBER] Tags a…" at bounding box center [858, 272] width 723 height 295
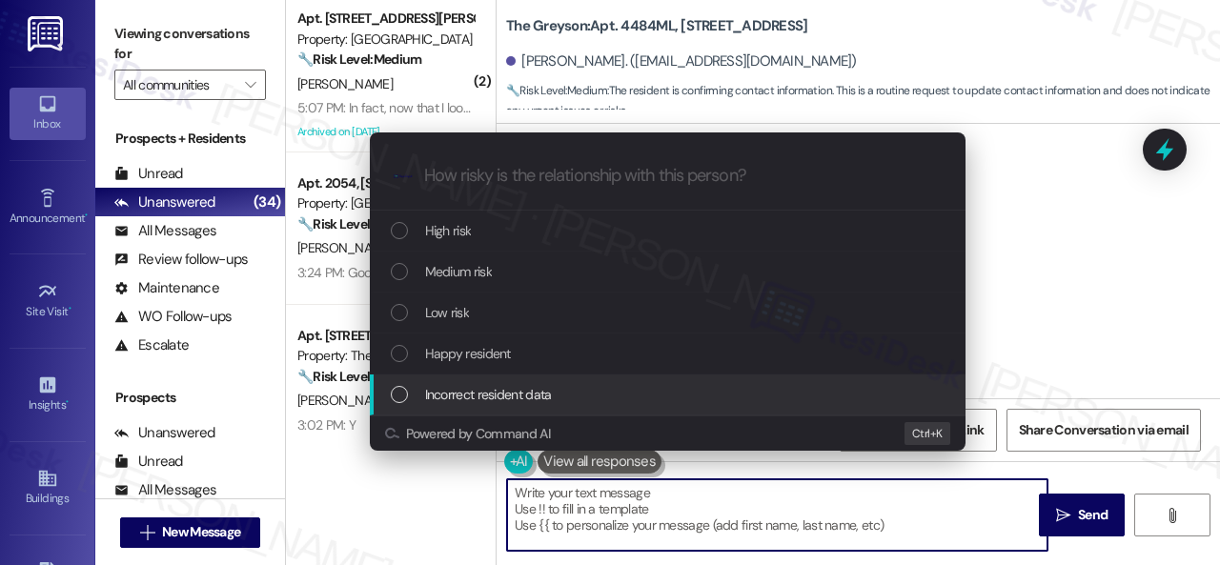
click at [482, 401] on span "Incorrect resident data" at bounding box center [488, 394] width 127 height 21
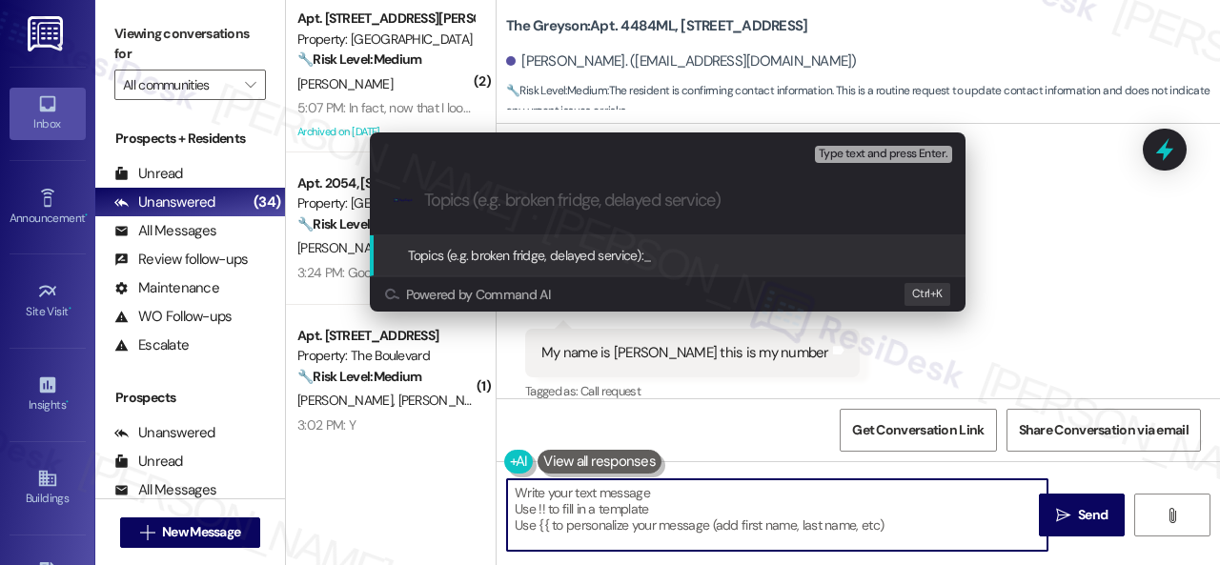
click at [618, 201] on input "Topics (e.g. broken fridge, delayed service)" at bounding box center [683, 201] width 518 height 20
type input "Phone number update request."
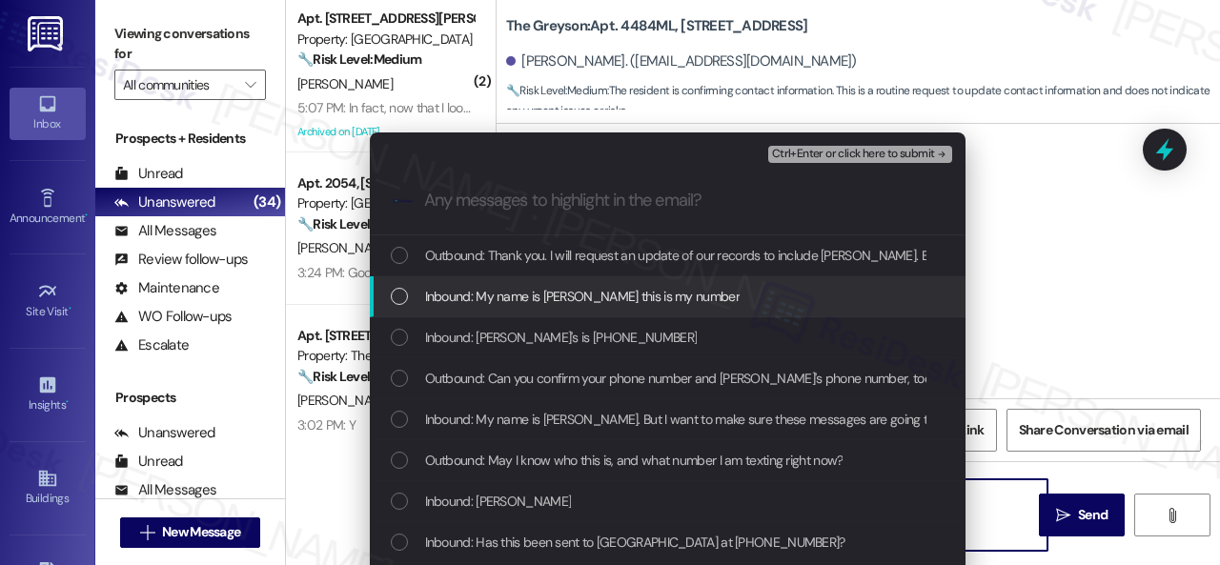
click at [569, 289] on span "Inbound: My name is [PERSON_NAME] this is my number" at bounding box center [582, 296] width 315 height 21
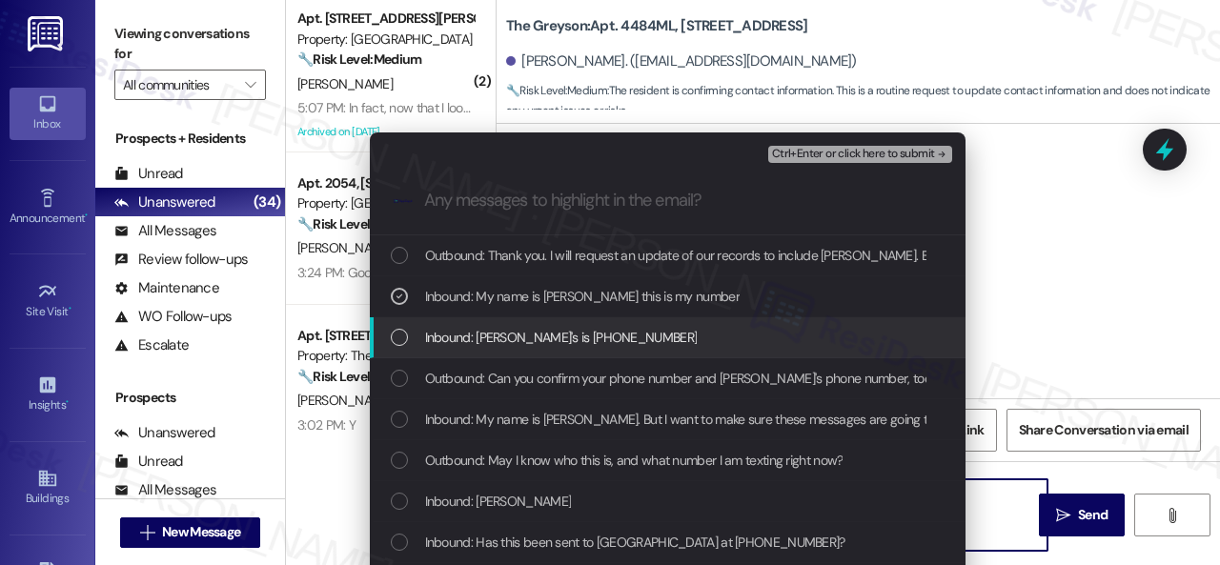
click at [521, 338] on span "Inbound: [PERSON_NAME]'s is [PHONE_NUMBER]" at bounding box center [561, 337] width 273 height 21
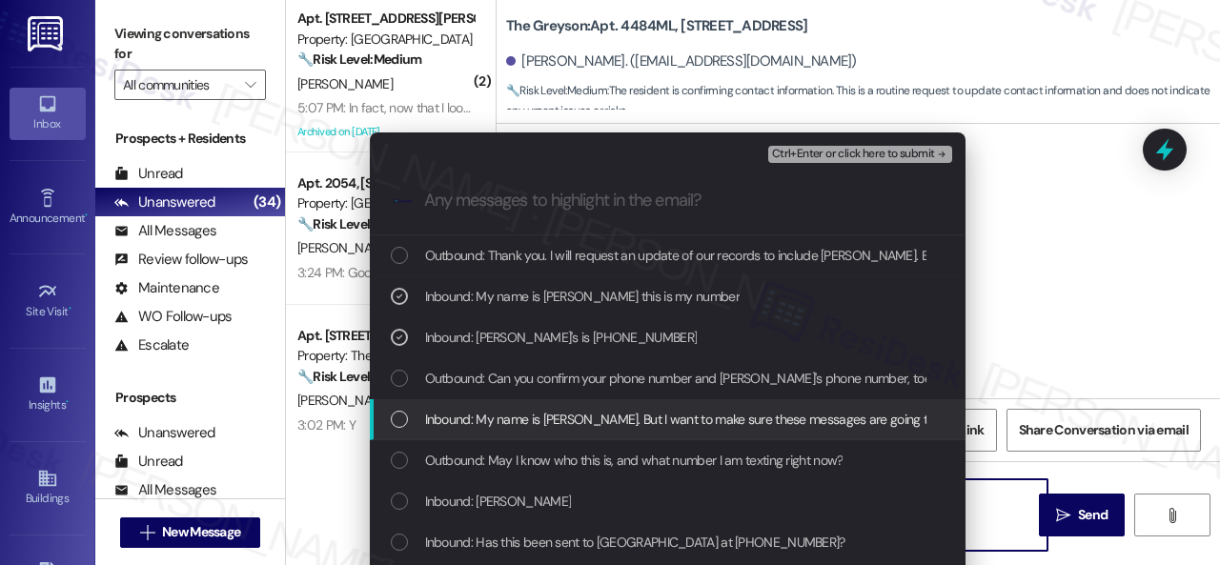
click at [583, 417] on span "Inbound: My name is [PERSON_NAME]. But I want to make sure these messages are g…" at bounding box center [818, 419] width 787 height 21
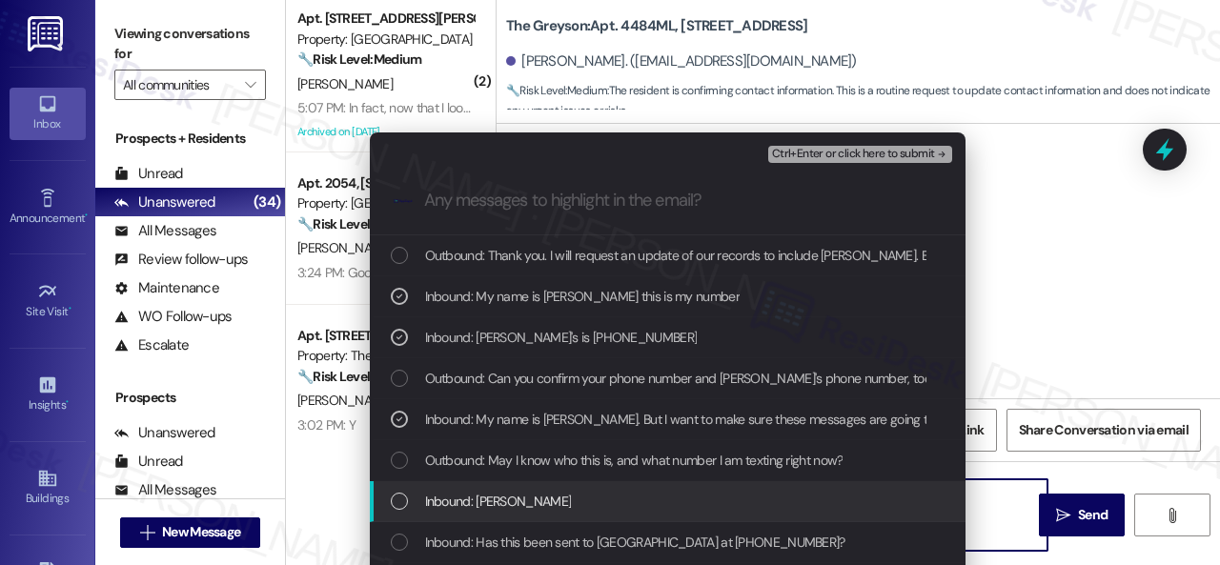
click at [532, 500] on span "Inbound: [PERSON_NAME]" at bounding box center [498, 501] width 147 height 21
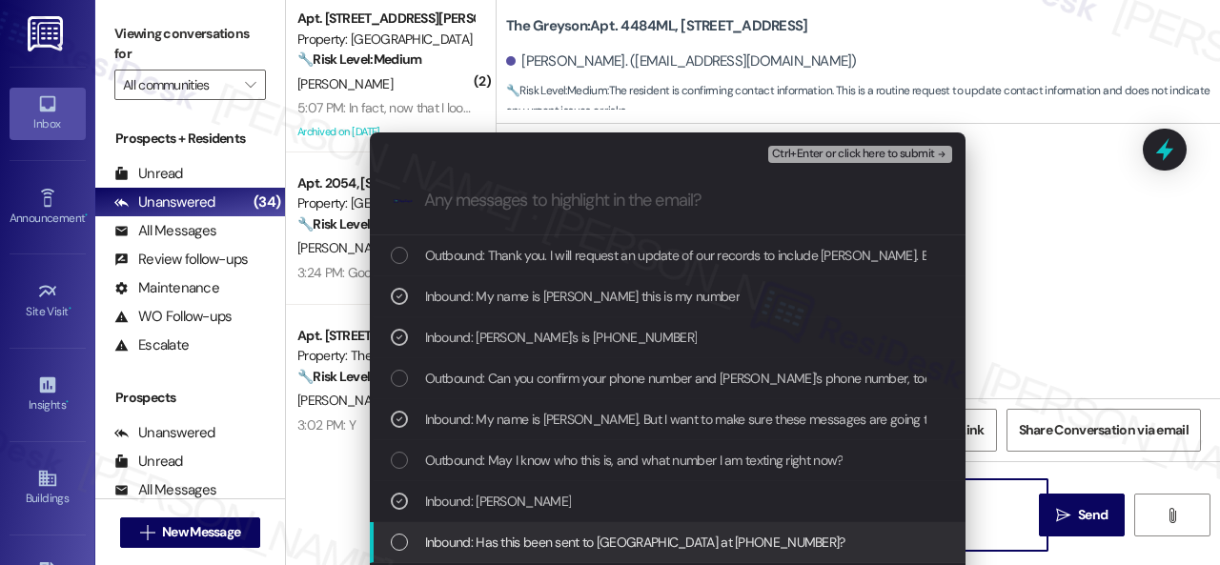
click at [554, 539] on span "Inbound: Has this been sent to [GEOGRAPHIC_DATA] at [PHONE_NUMBER]?" at bounding box center [635, 542] width 420 height 21
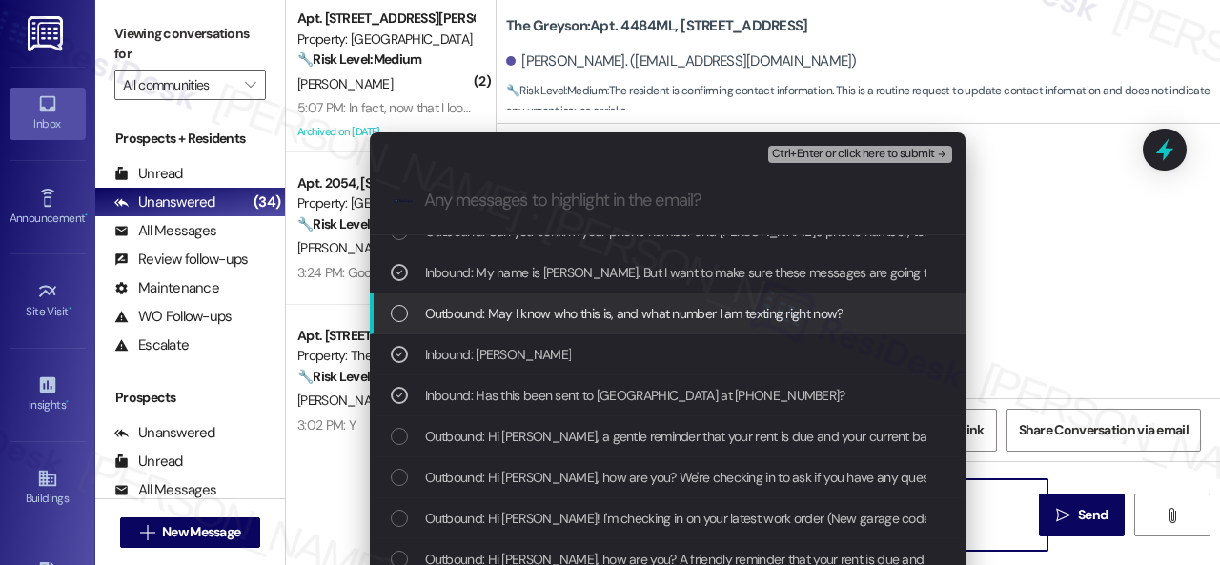
scroll to position [191, 0]
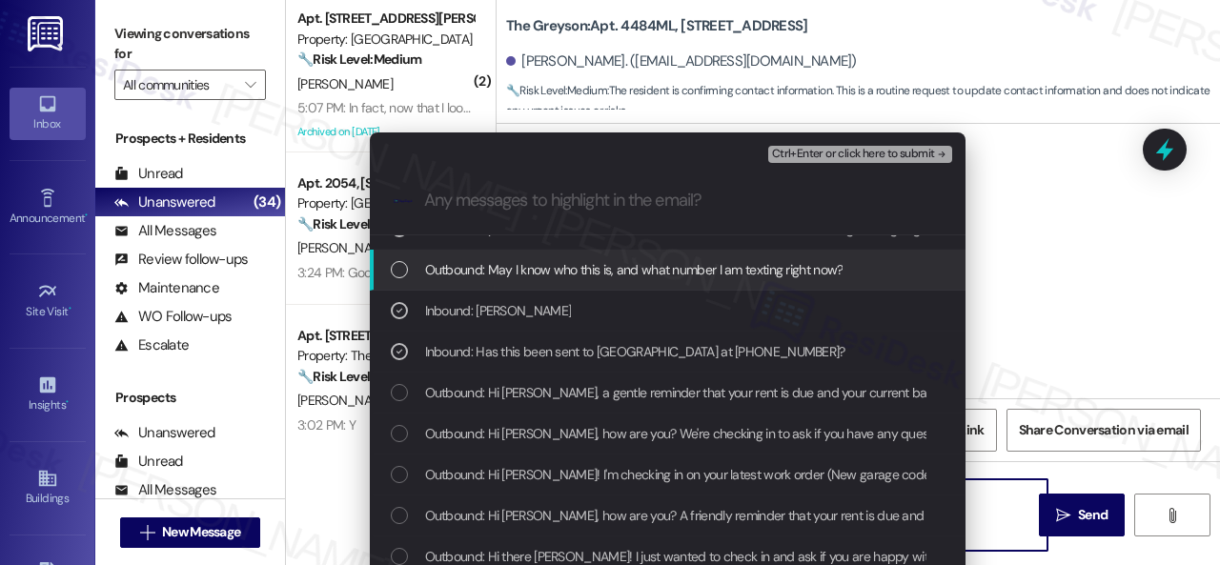
click at [819, 151] on span "Ctrl+Enter or click here to submit" at bounding box center [853, 154] width 163 height 13
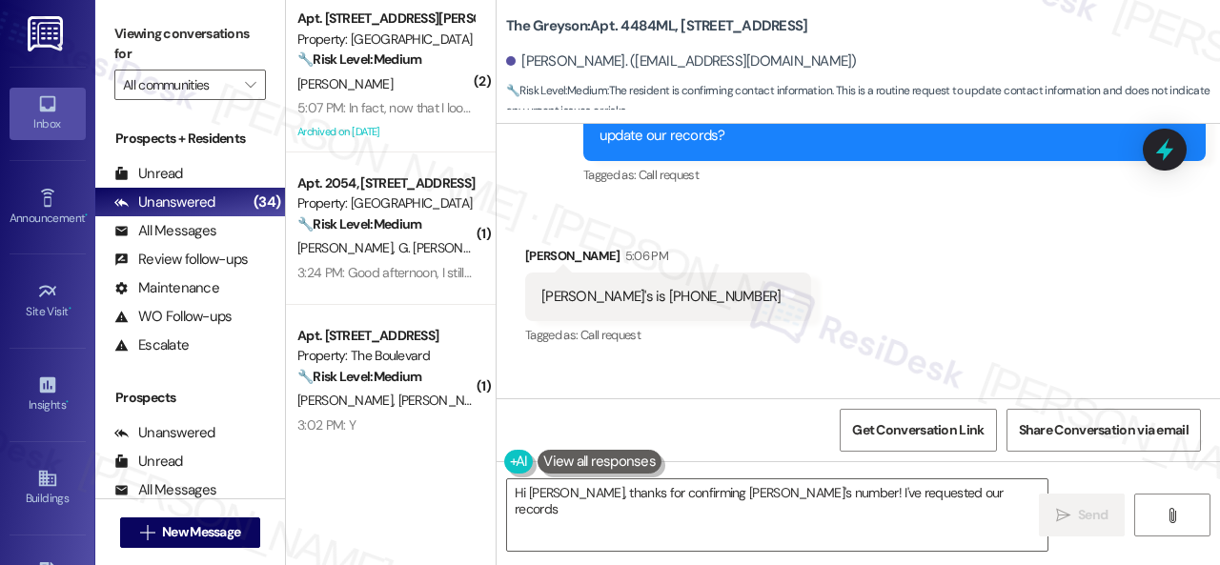
scroll to position [2758, 0]
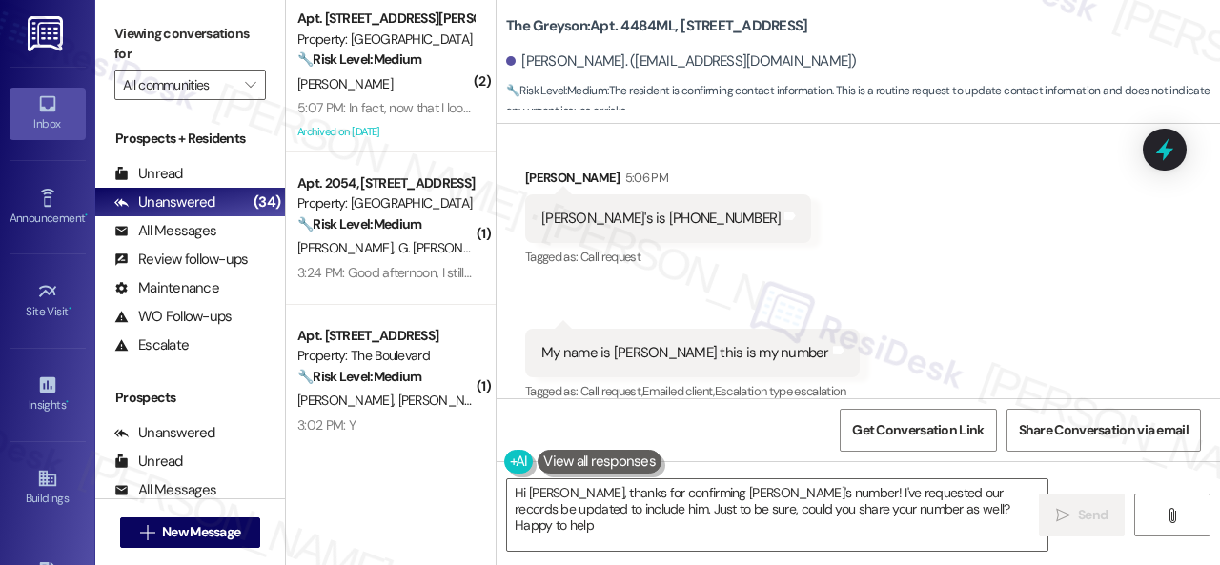
type textarea "Hi [PERSON_NAME], thanks for confirming [PERSON_NAME]'s number! I've requested …"
drag, startPoint x: 508, startPoint y: 28, endPoint x: 672, endPoint y: 23, distance: 164.0
click at [672, 23] on b "The Greyson: Apt. 4484ML, [STREET_ADDRESS]" at bounding box center [656, 26] width 301 height 20
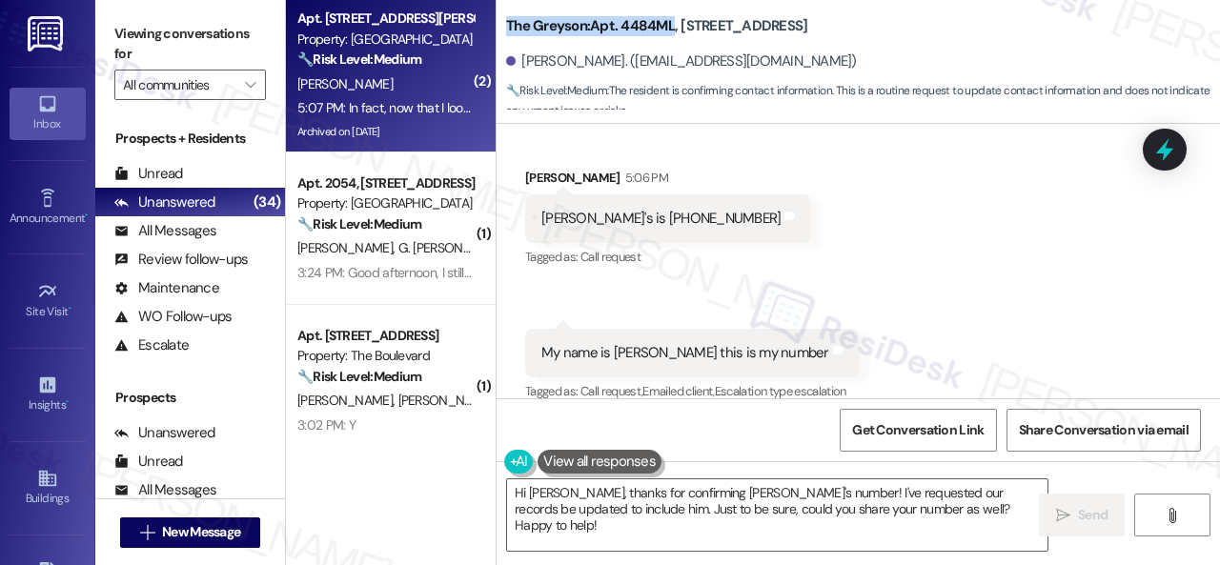
copy b "The Greyson: Apt. 4484ML"
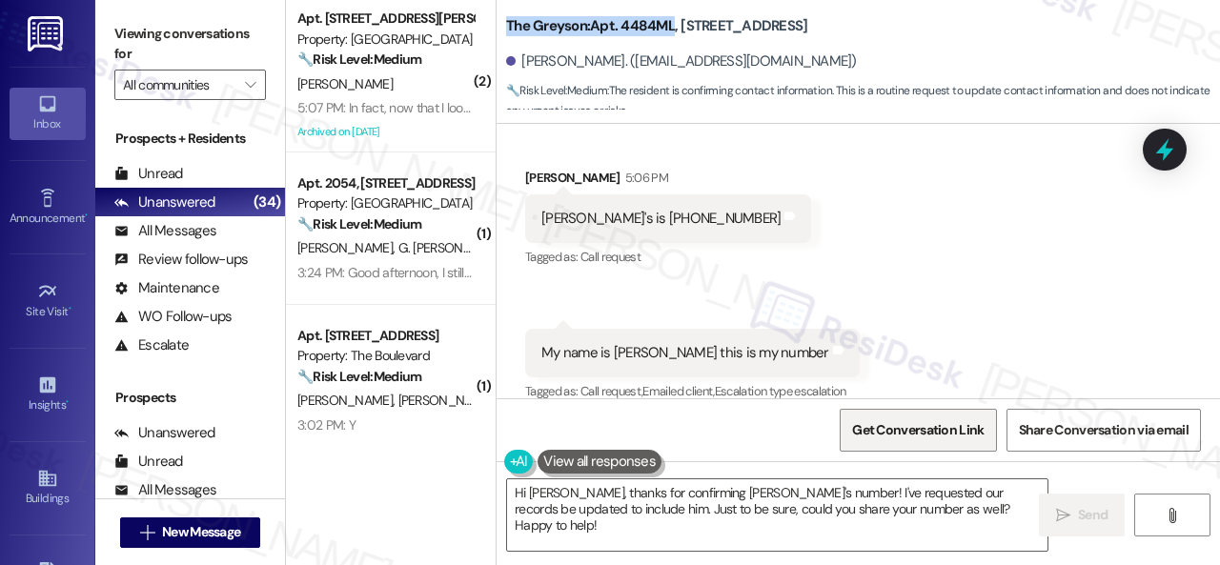
click at [871, 424] on span "Get Conversation Link" at bounding box center [918, 430] width 132 height 20
click at [945, 447] on span "Get Conversation Link" at bounding box center [917, 430] width 139 height 41
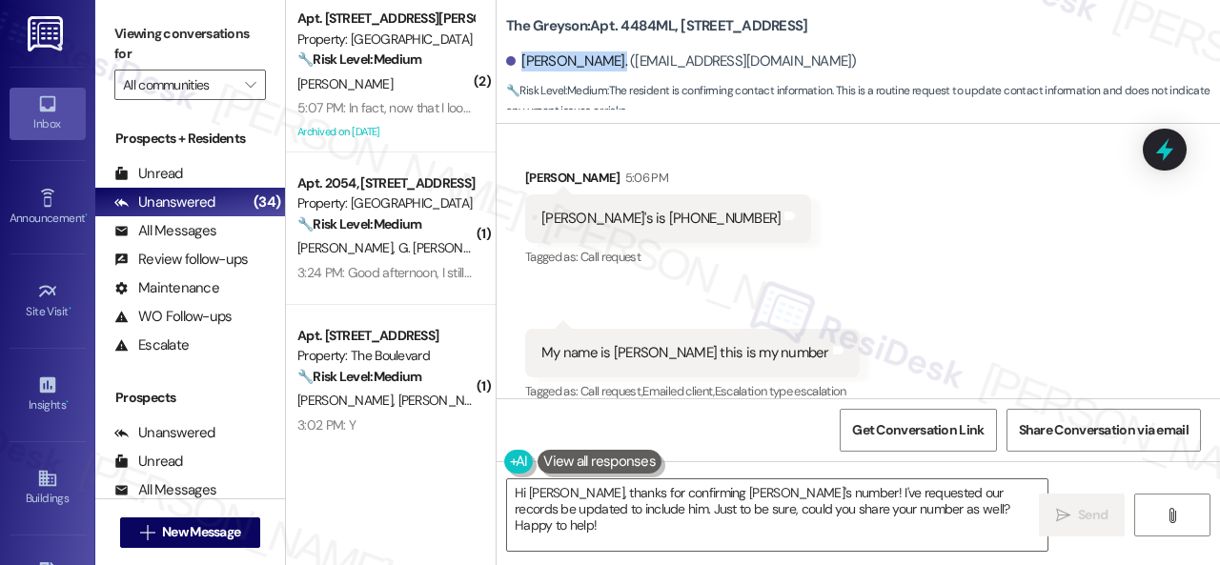
drag, startPoint x: 521, startPoint y: 63, endPoint x: 614, endPoint y: 66, distance: 92.5
click at [614, 66] on div "[PERSON_NAME]. ([EMAIL_ADDRESS][DOMAIN_NAME])" at bounding box center [681, 61] width 351 height 20
click at [600, 58] on div "[PERSON_NAME]. ([EMAIL_ADDRESS][DOMAIN_NAME])" at bounding box center [681, 61] width 351 height 20
drag, startPoint x: 609, startPoint y: 60, endPoint x: 523, endPoint y: 60, distance: 85.8
click at [523, 60] on div "[PERSON_NAME]. ([EMAIL_ADDRESS][DOMAIN_NAME])" at bounding box center [681, 61] width 351 height 20
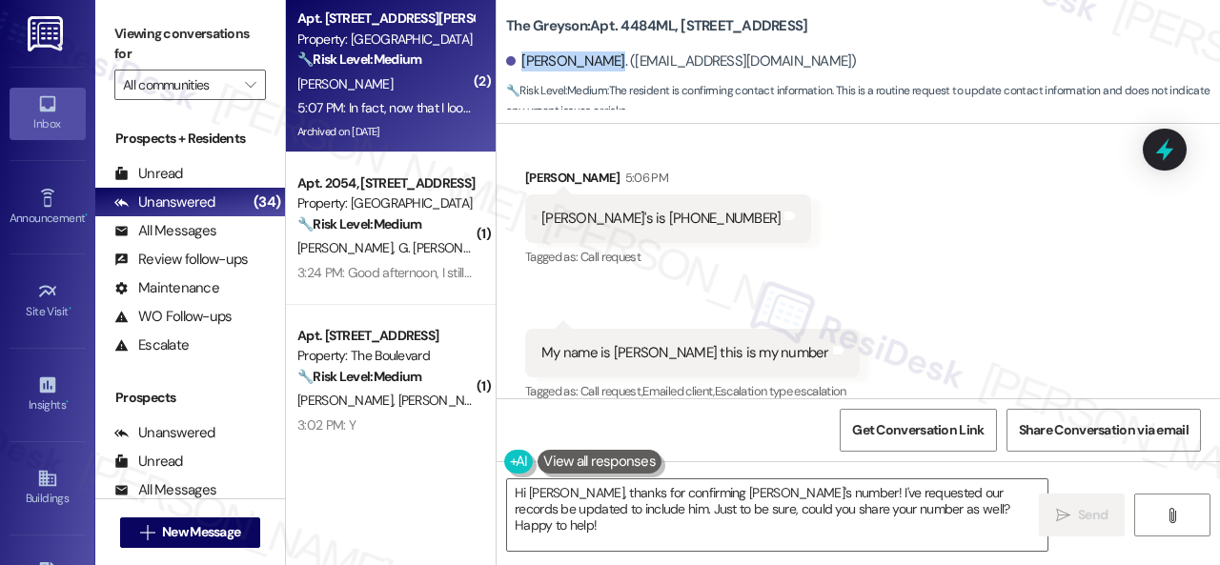
copy div "[PERSON_NAME]"
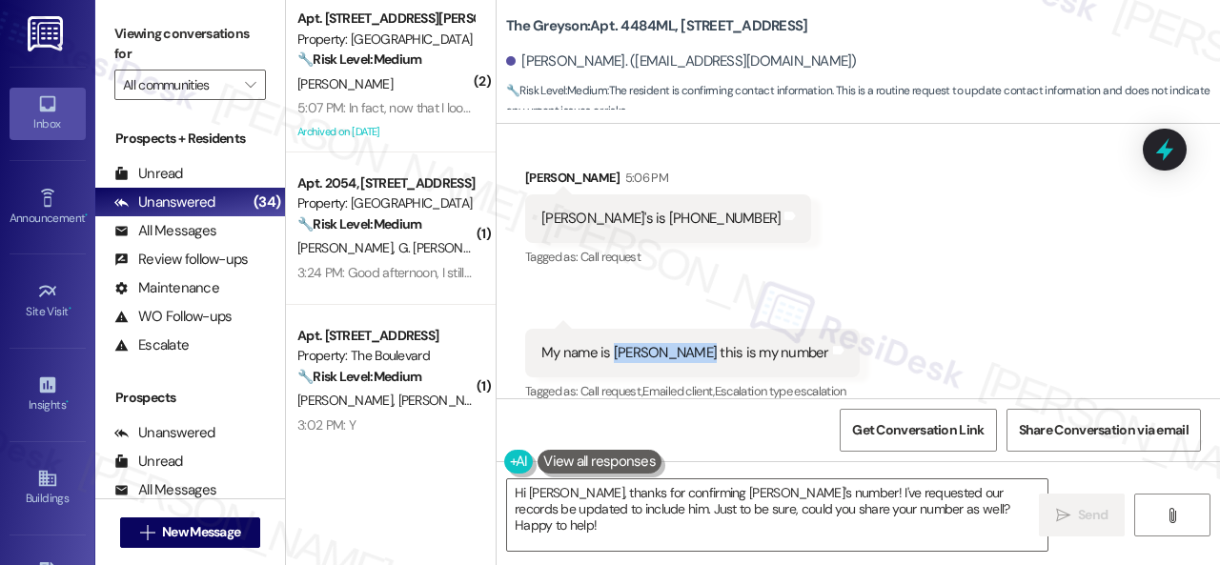
drag, startPoint x: 614, startPoint y: 333, endPoint x: 692, endPoint y: 332, distance: 78.2
click at [692, 343] on div "My name is [PERSON_NAME] this is my number" at bounding box center [685, 353] width 288 height 20
copy div "[PERSON_NAME]"
drag, startPoint x: 611, startPoint y: 199, endPoint x: 696, endPoint y: 195, distance: 84.9
click at [696, 209] on div "[PERSON_NAME]'s is [PHONE_NUMBER]" at bounding box center [660, 219] width 239 height 20
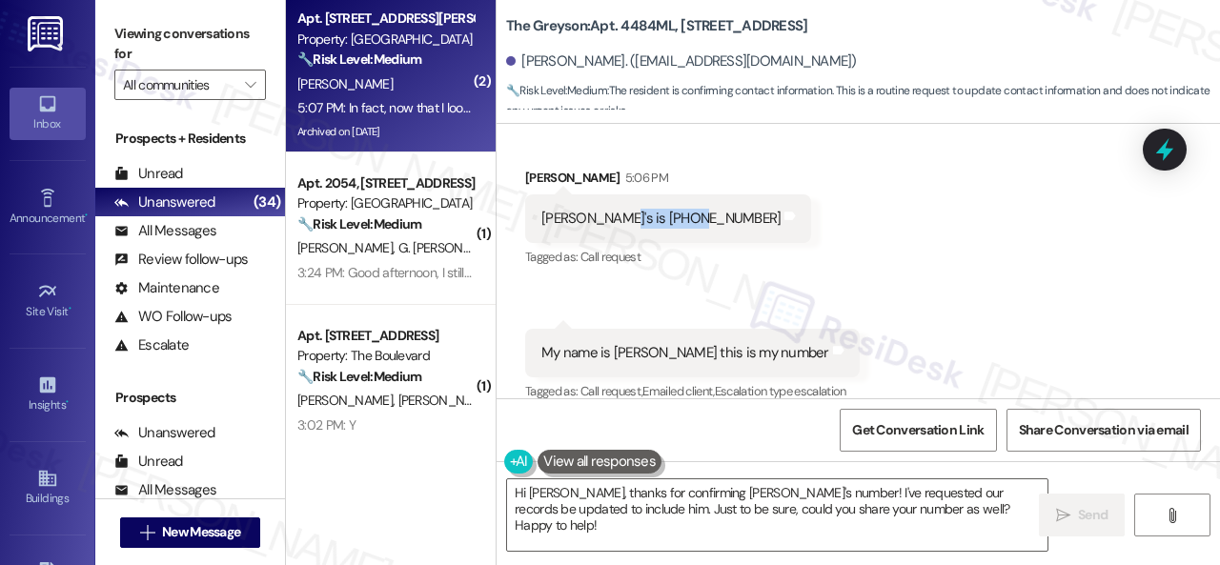
copy div "[PHONE_NUMBER]"
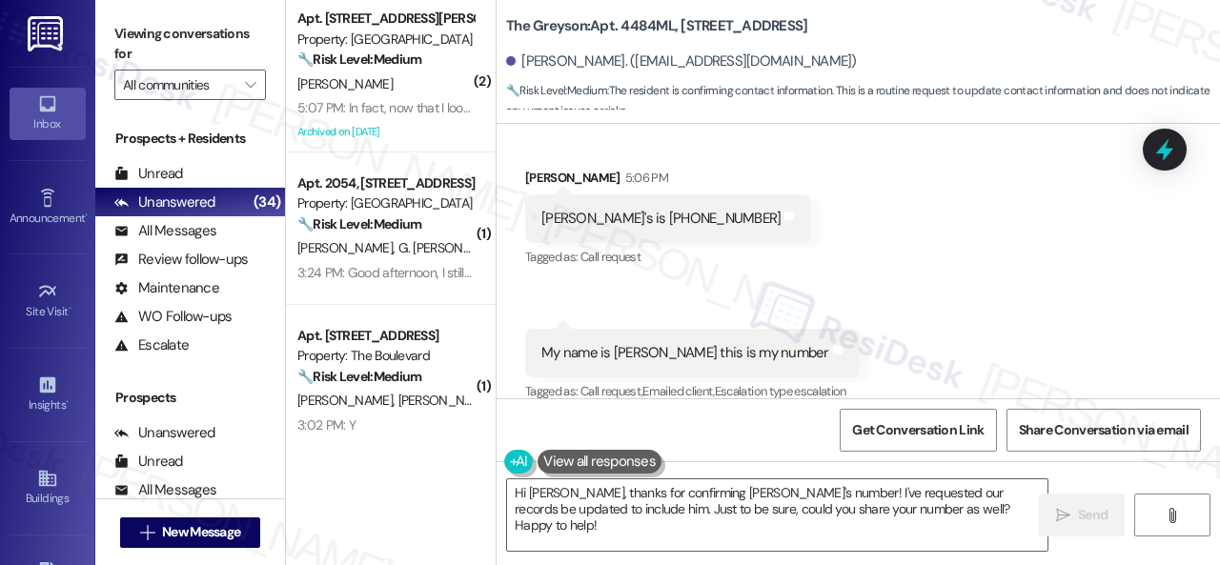
click at [821, 127] on div "Received via SMS [PERSON_NAME] 5:06 PM [PERSON_NAME]'s is [PHONE_NUMBER] Tags a…" at bounding box center [858, 272] width 723 height 295
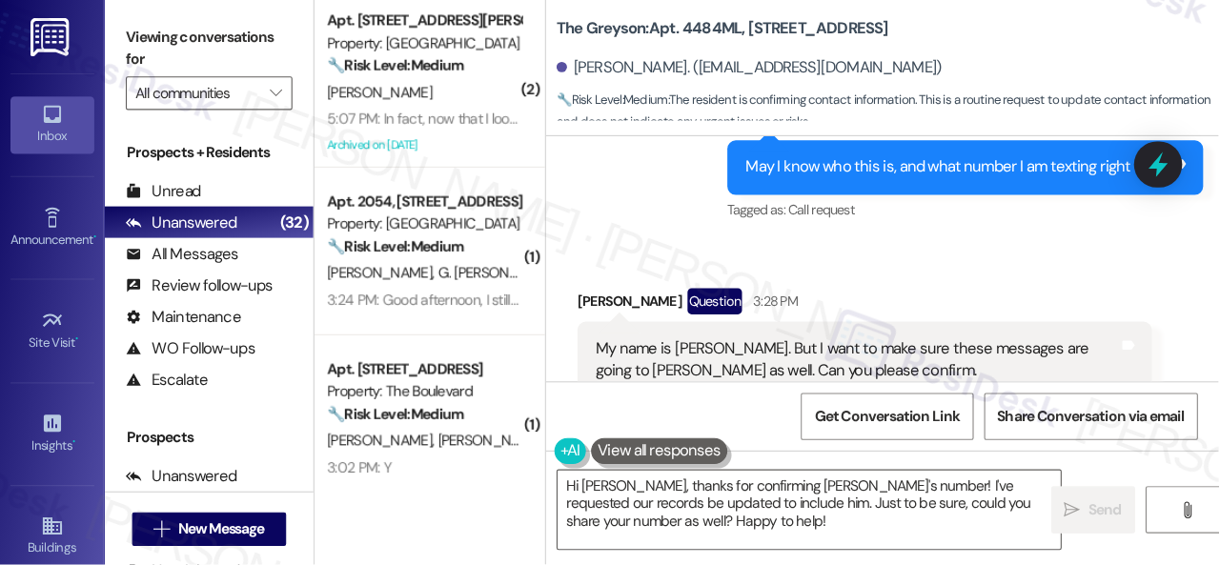
scroll to position [2282, 0]
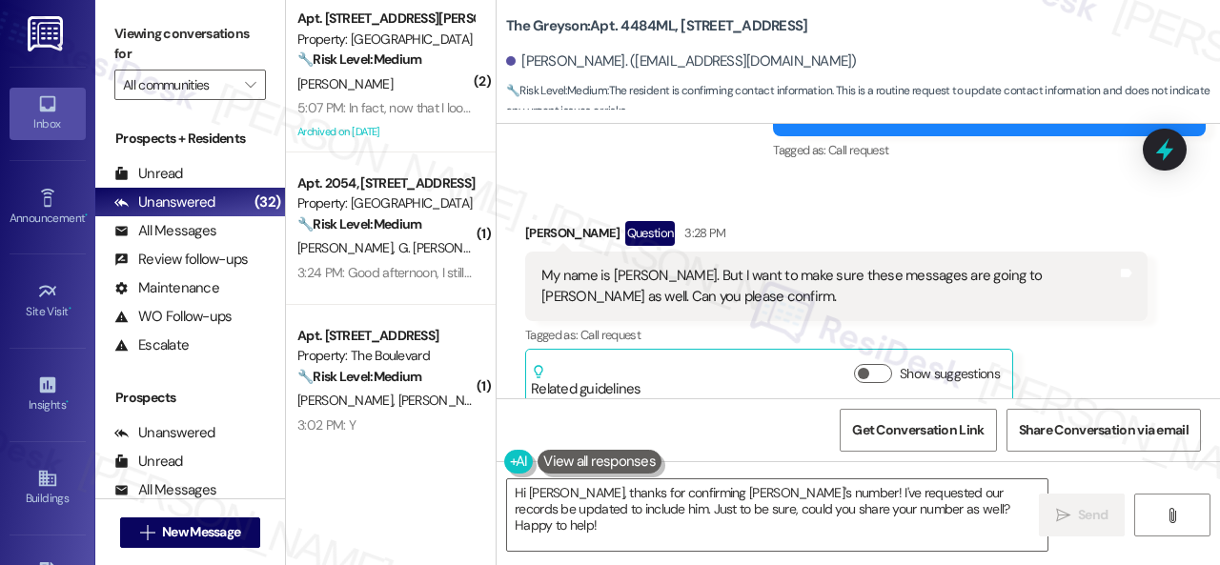
click at [706, 152] on div "Sent via SMS [PERSON_NAME] (ResiDesk) 2:53 PM May I know who this is, and what …" at bounding box center [858, 97] width 723 height 161
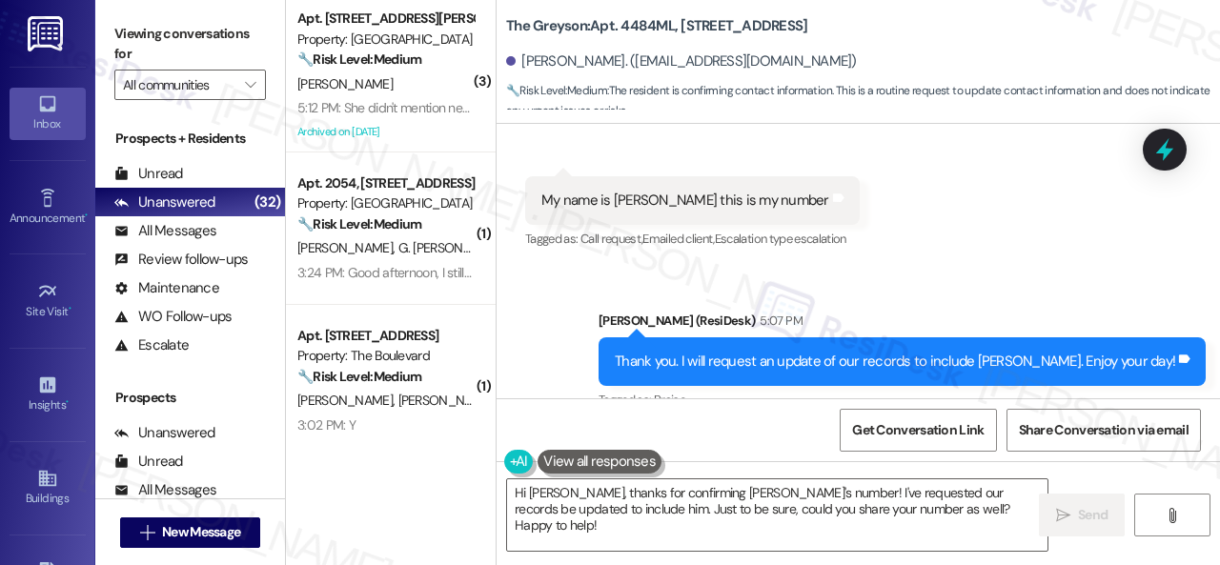
scroll to position [2920, 0]
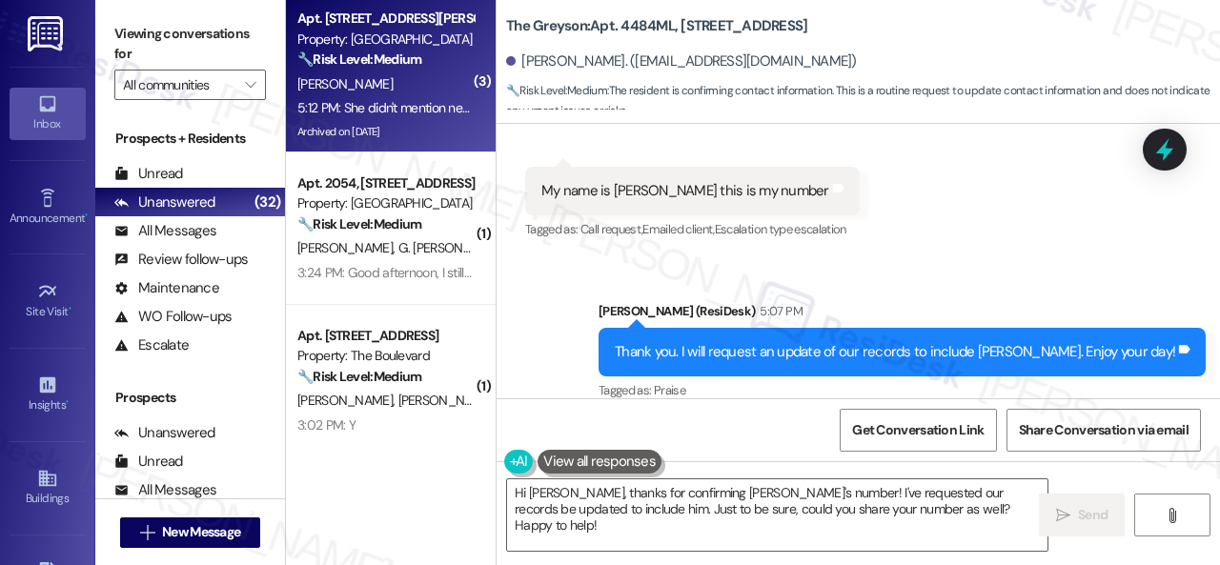
click at [404, 92] on div "[PERSON_NAME]" at bounding box center [385, 84] width 180 height 24
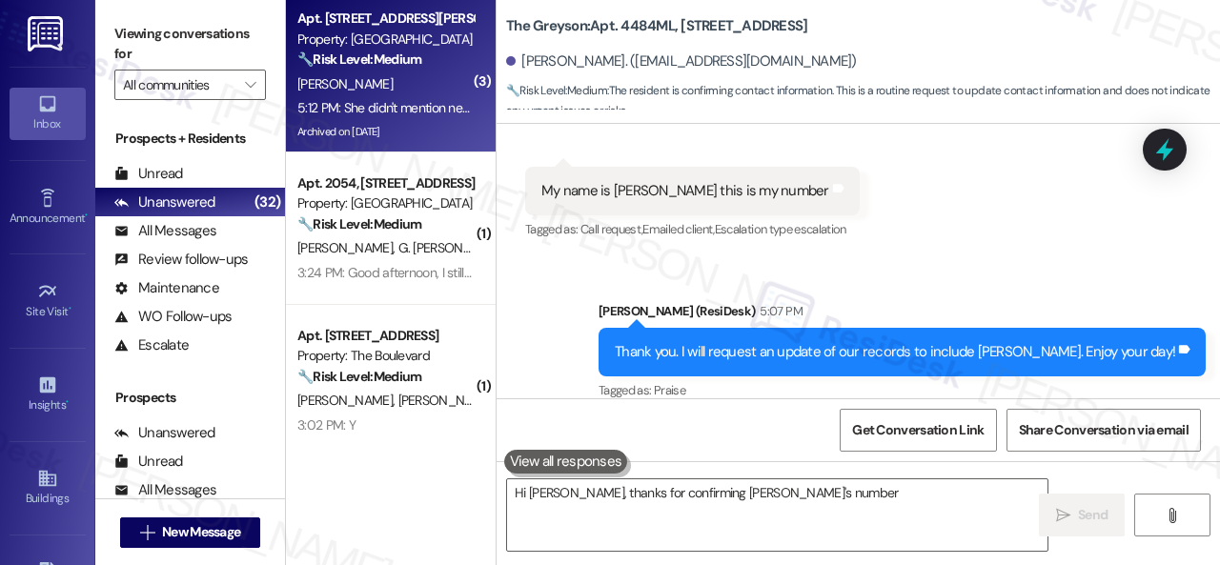
type textarea "Hi [PERSON_NAME], thanks for confirming [PERSON_NAME]'s number!"
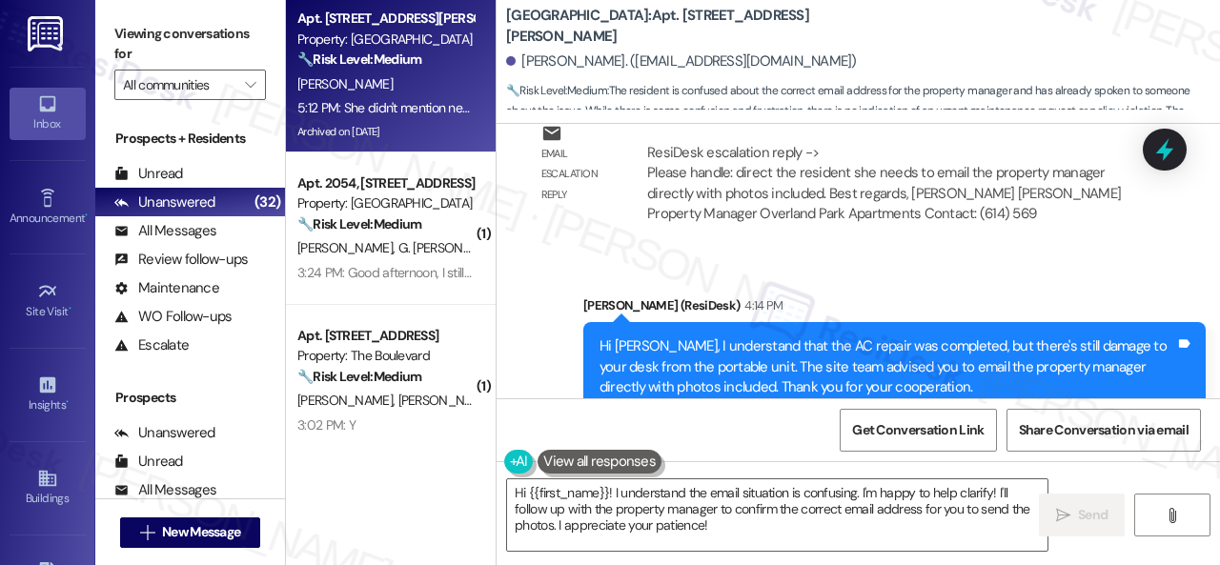
scroll to position [6855, 0]
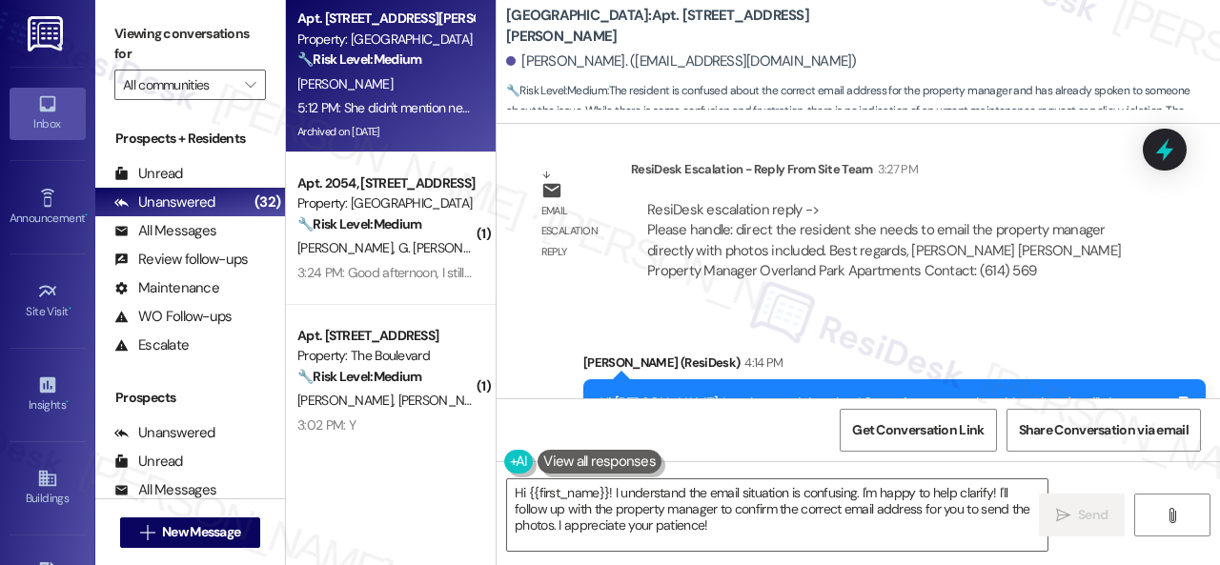
drag, startPoint x: 733, startPoint y: 357, endPoint x: 700, endPoint y: 383, distance: 42.1
click at [700, 394] on div "Hi [PERSON_NAME], I understand that the AC repair was completed, but there's st…" at bounding box center [887, 424] width 576 height 61
copy div "The site team advised you to email the property manager directly with photos in…"
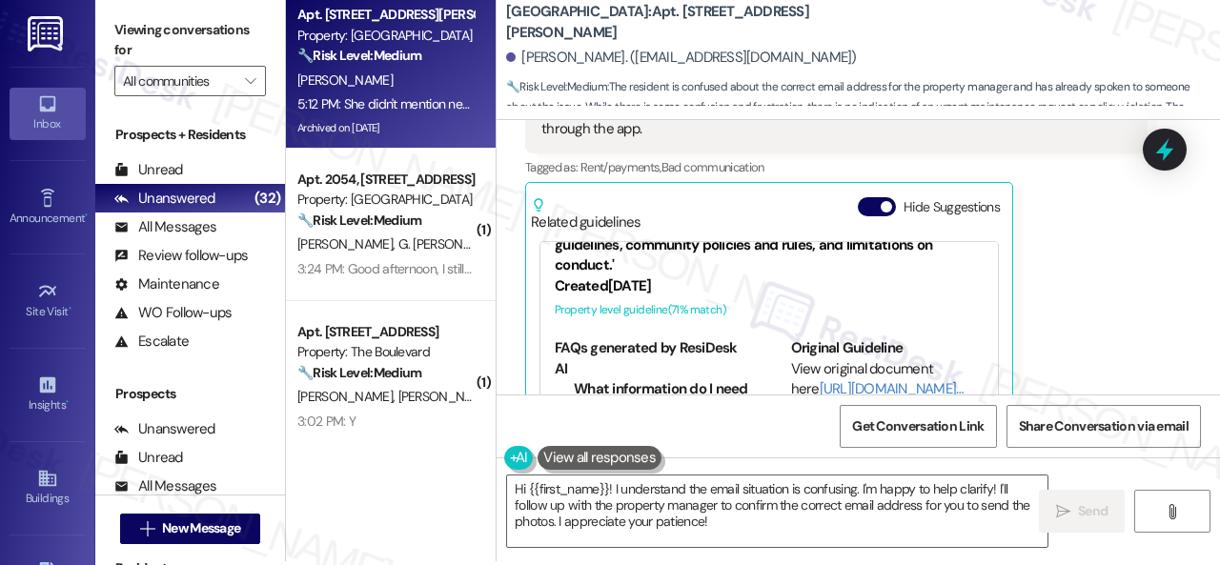
scroll to position [6, 0]
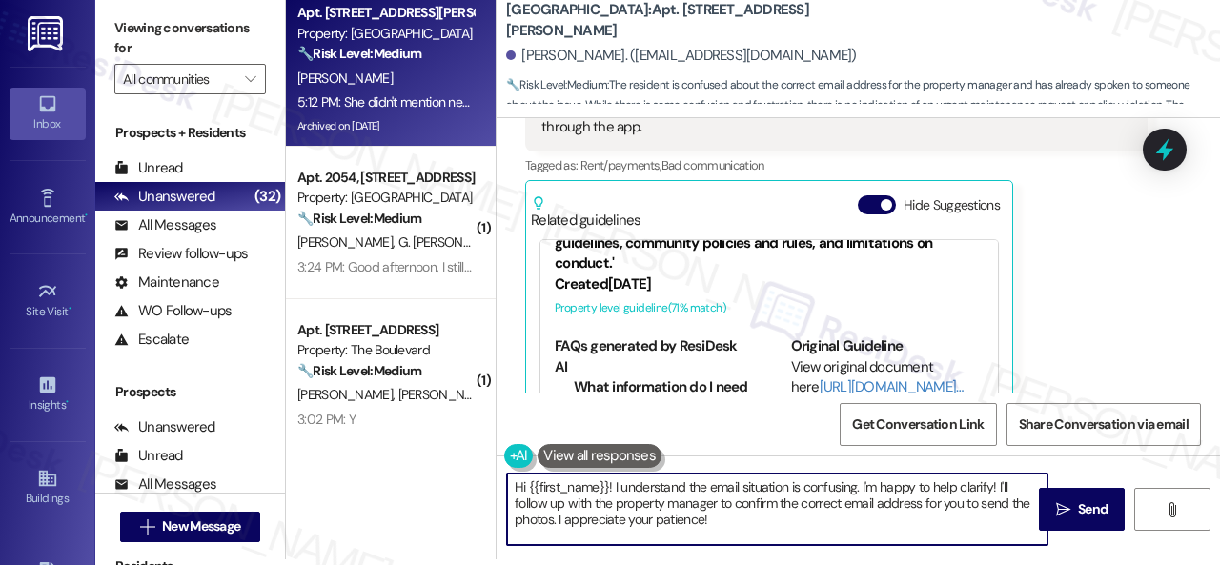
drag, startPoint x: 754, startPoint y: 521, endPoint x: 487, endPoint y: 456, distance: 274.9
click at [449, 451] on div "Apt. [STREET_ADDRESS][PERSON_NAME] Property: [GEOGRAPHIC_DATA] 🔧 Risk Level: Me…" at bounding box center [753, 276] width 934 height 565
paste textarea "The site team advised you to email the property manager directly with photos in…"
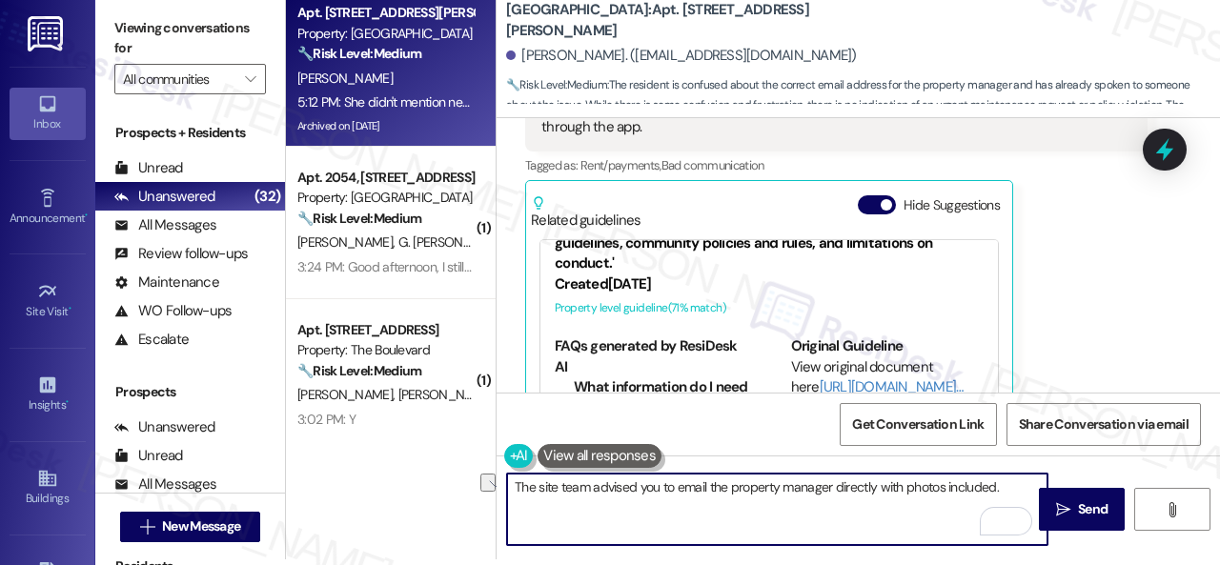
drag, startPoint x: 639, startPoint y: 491, endPoint x: 675, endPoint y: 493, distance: 36.3
click at [675, 493] on textarea "The site team advised you to email the property manager directly with photos in…" at bounding box center [777, 509] width 540 height 71
click at [640, 487] on textarea "The site team advised that you email the property manager directly with photos …" at bounding box center [777, 509] width 540 height 71
click at [627, 495] on textarea "The site team advised recently that you email the property manager directly wit…" at bounding box center [777, 509] width 540 height 71
click at [627, 505] on textarea "The site team advised recently that you email the property manager directly wit…" at bounding box center [777, 509] width 540 height 71
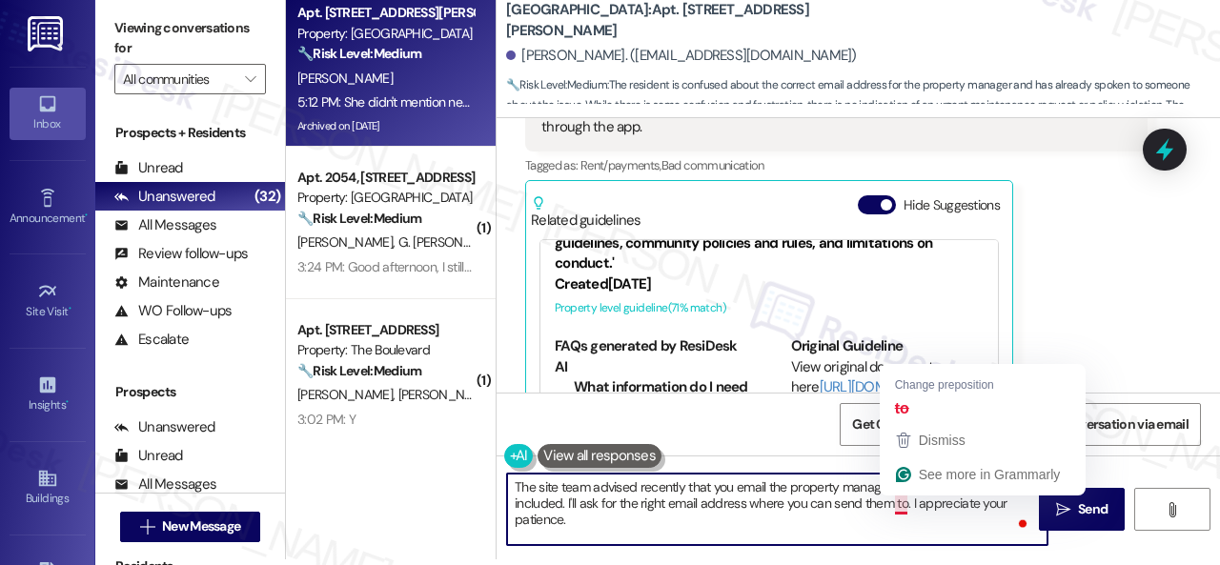
click at [901, 505] on textarea "The site team advised recently that you email the property manager directly wit…" at bounding box center [777, 509] width 540 height 71
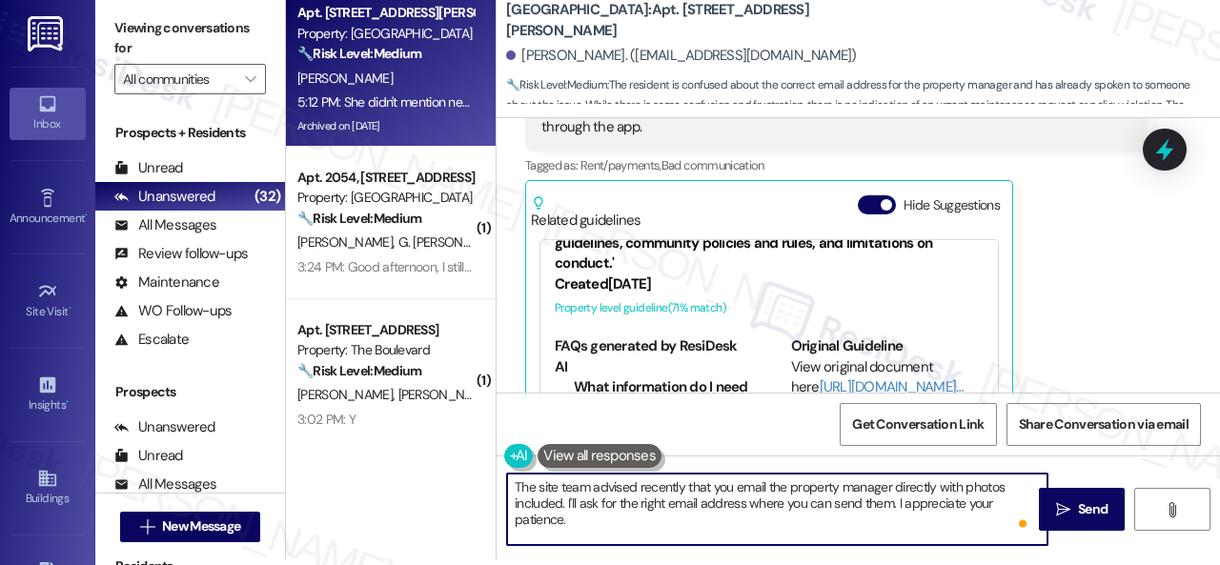
click at [818, 521] on textarea "The site team advised recently that you email the property manager directly wit…" at bounding box center [777, 509] width 540 height 71
type textarea "The site team advised recently that you email the property manager directly wit…"
drag, startPoint x: 1085, startPoint y: 508, endPoint x: 1087, endPoint y: 495, distance: 13.5
click at [1087, 504] on span "Send" at bounding box center [1093, 509] width 30 height 20
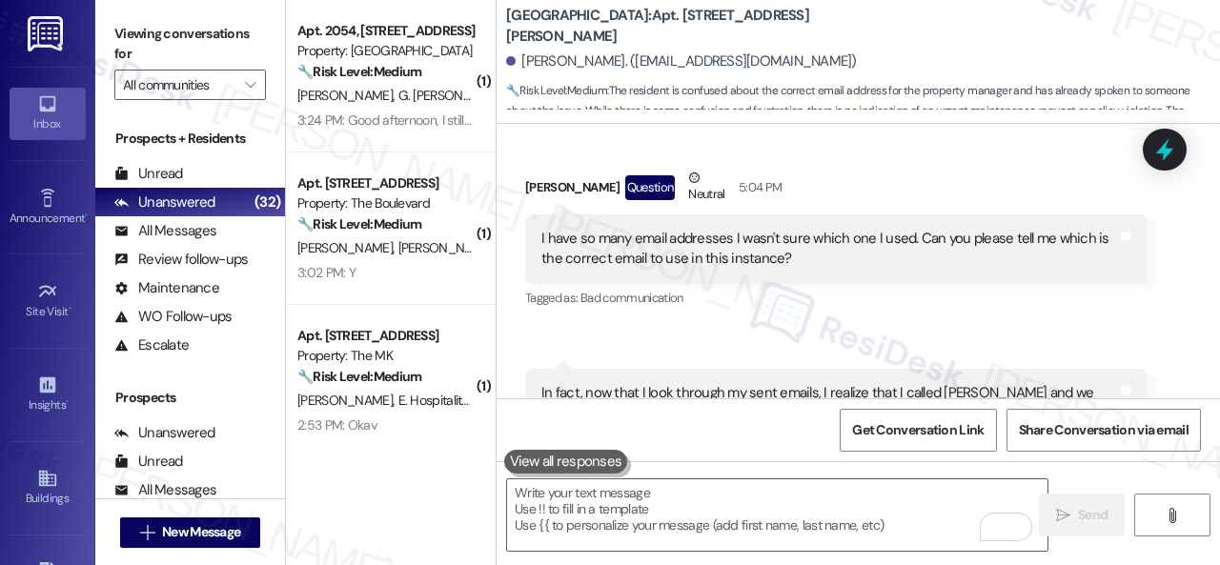
scroll to position [8187, 0]
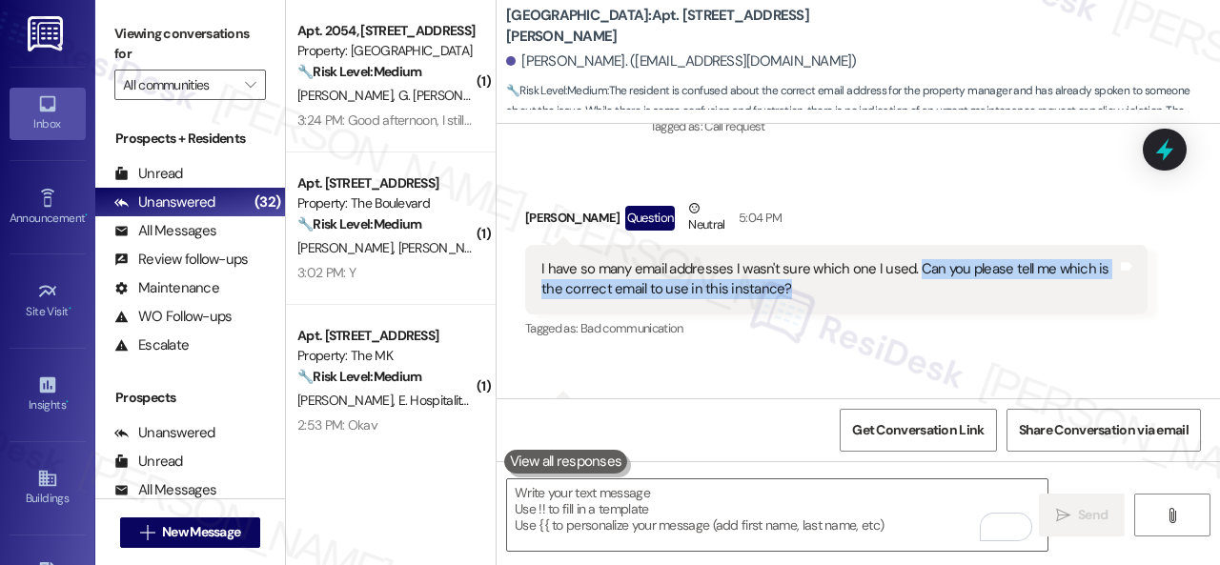
drag, startPoint x: 912, startPoint y: 205, endPoint x: 919, endPoint y: 215, distance: 12.4
click at [919, 259] on div "I have so many email addresses I wasn't sure which one I used. Can you please t…" at bounding box center [829, 279] width 576 height 41
copy div "Can you please tell me which is the correct email to use in this instance?"
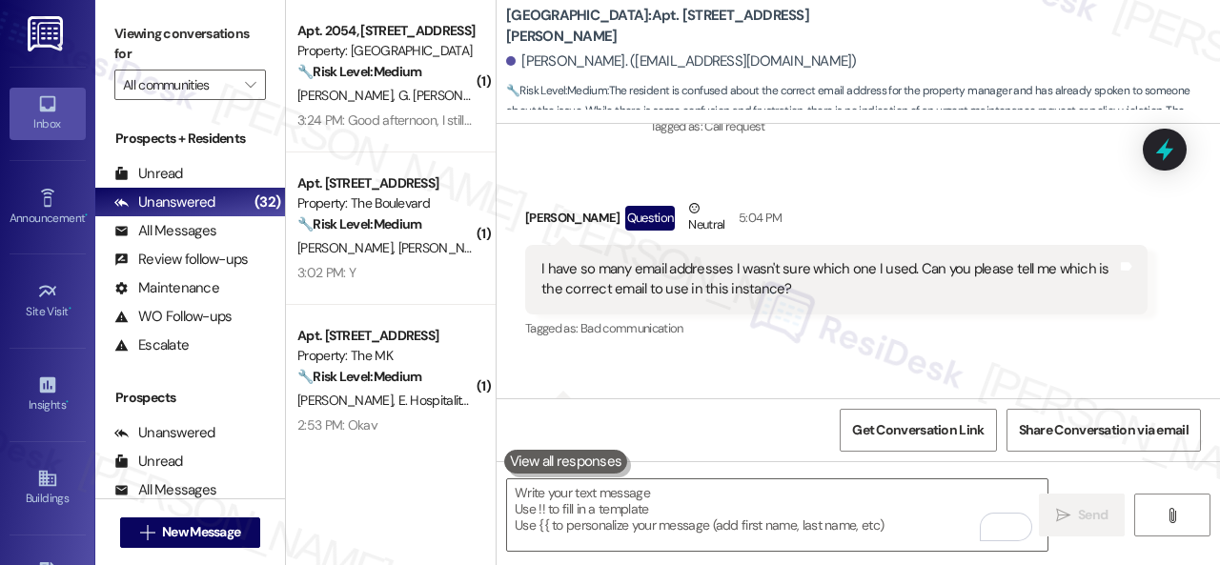
click at [846, 277] on div "Received via SMS [PERSON_NAME] Question Neutral 5:04 PM I have so many email ad…" at bounding box center [836, 270] width 651 height 173
click at [859, 281] on div "Received via SMS [PERSON_NAME] Question Neutral 5:04 PM I have so many email ad…" at bounding box center [836, 270] width 651 height 173
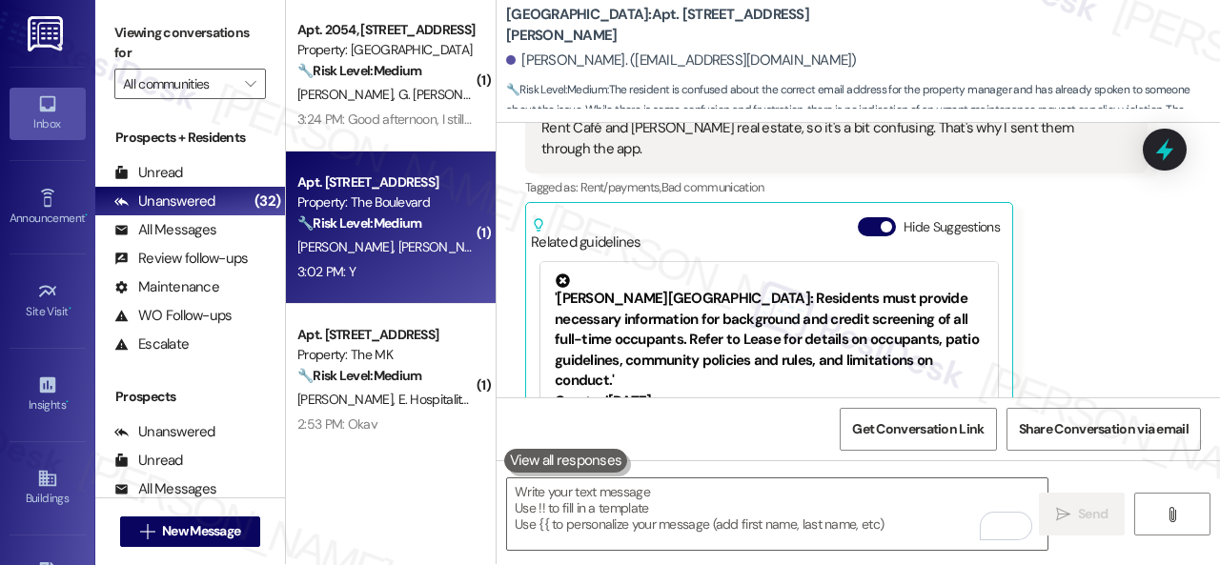
scroll to position [0, 0]
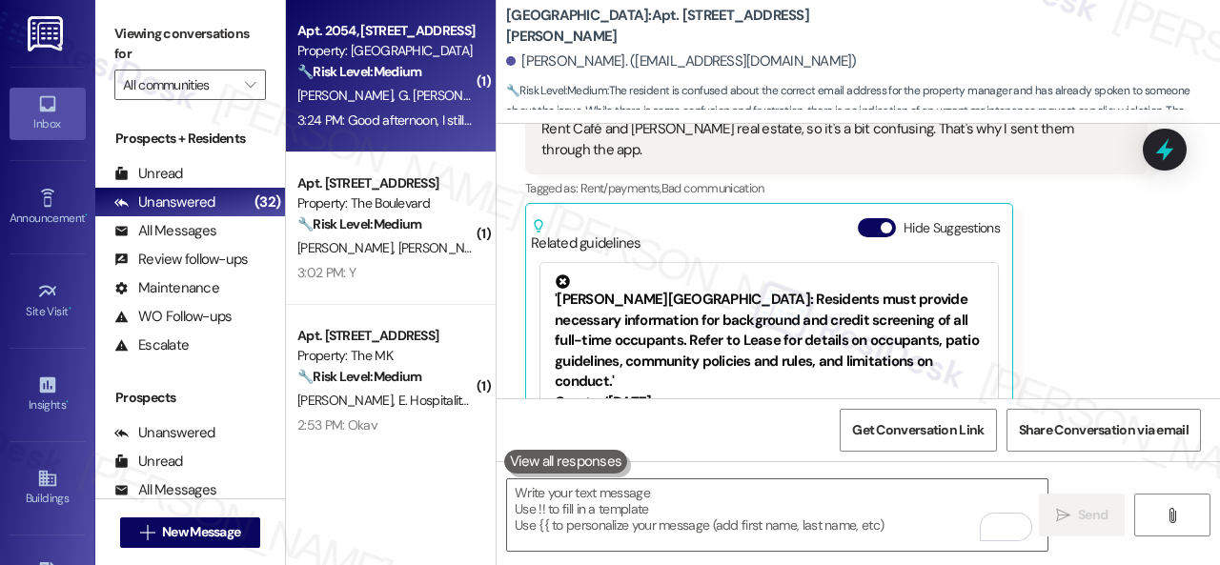
click at [449, 56] on div "Property: [GEOGRAPHIC_DATA]" at bounding box center [385, 51] width 176 height 20
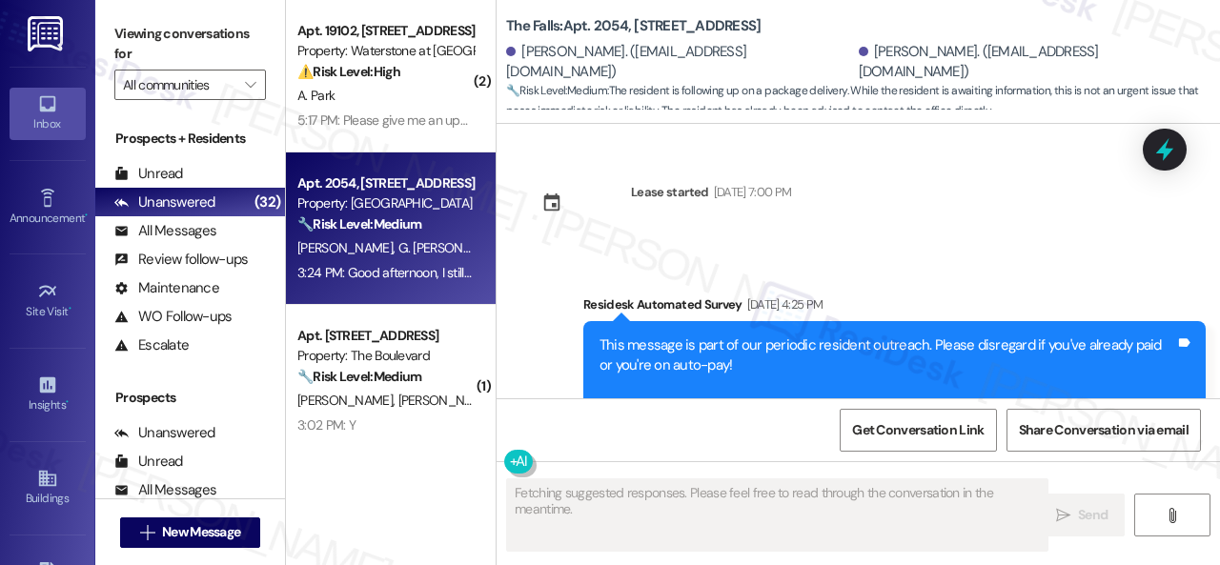
scroll to position [9887, 0]
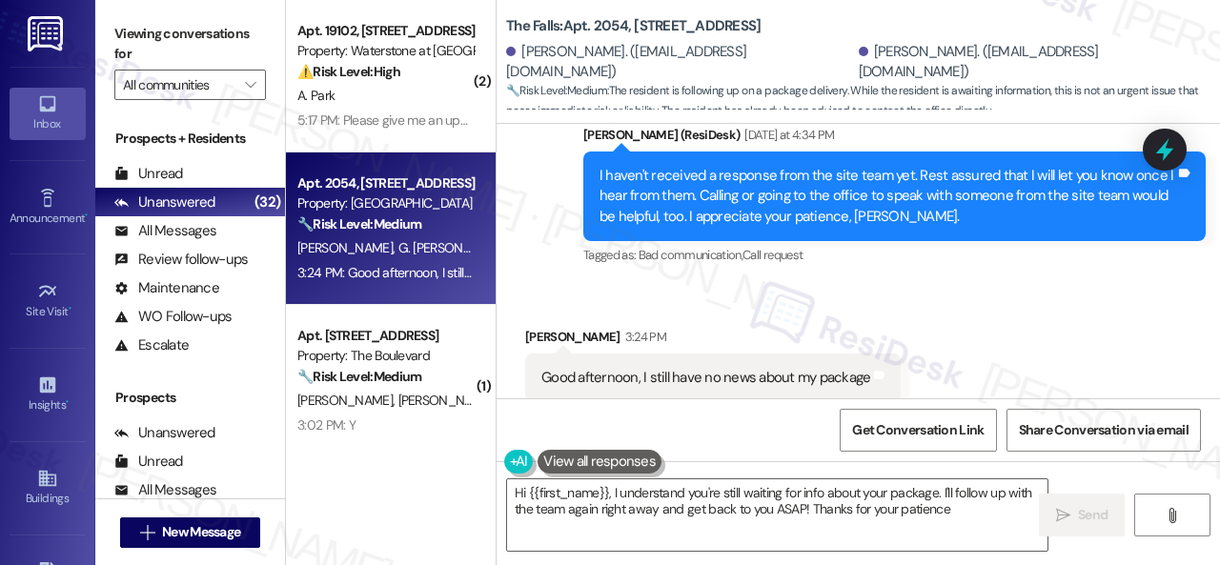
type textarea "Hi {{first_name}}, I understand you're still waiting for info about your packag…"
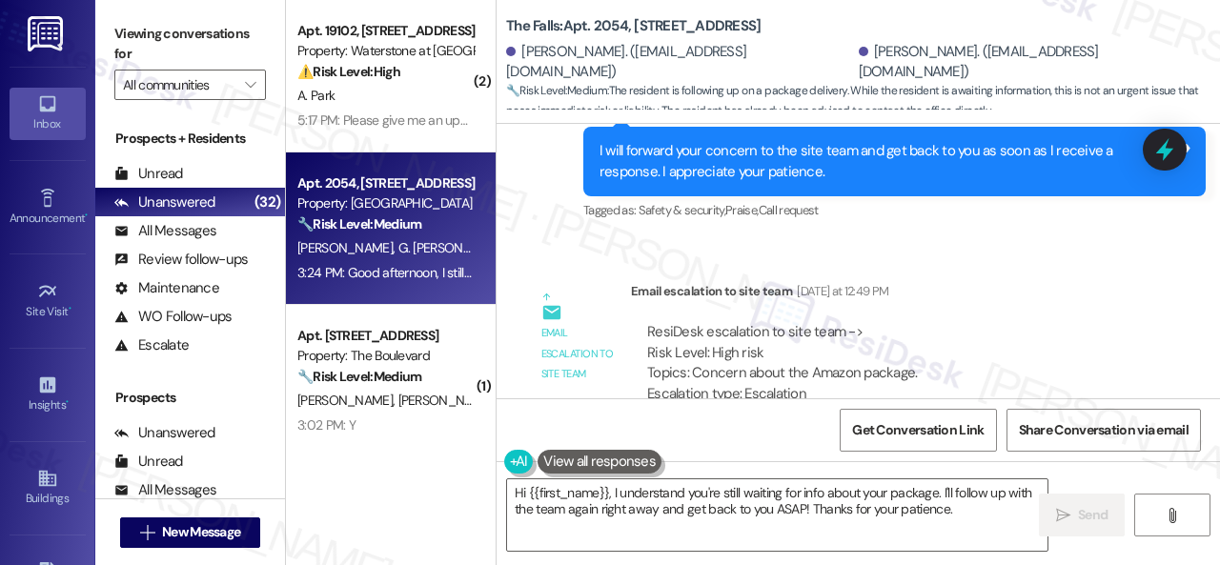
scroll to position [8934, 0]
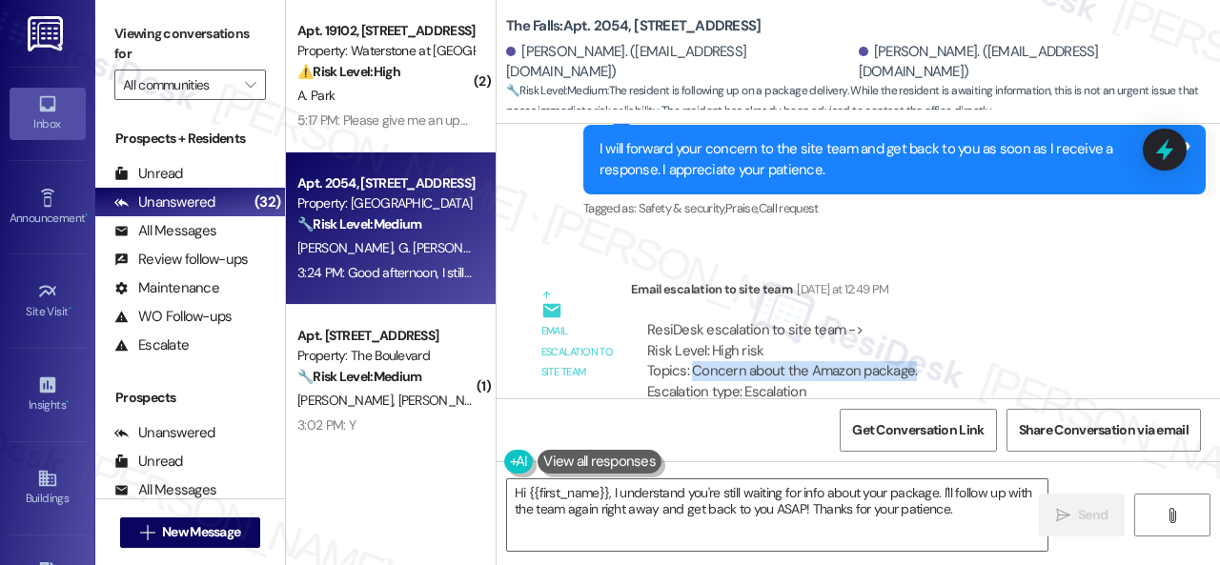
drag, startPoint x: 689, startPoint y: 327, endPoint x: 914, endPoint y: 331, distance: 225.0
click at [914, 331] on div "ResiDesk escalation to site team -> Risk Level: High risk Topics: Concern about…" at bounding box center [889, 361] width 484 height 82
copy div "Concern about the Amazon package."
click at [960, 279] on div "Email escalation to site team [DATE] at 12:49 PM" at bounding box center [889, 292] width 517 height 27
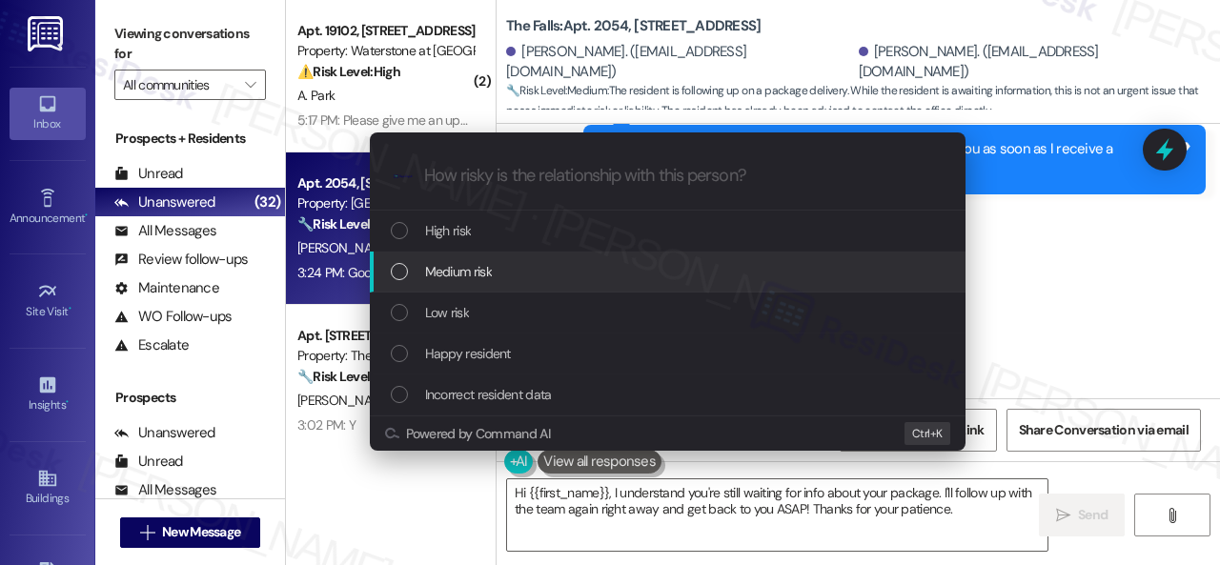
click at [446, 272] on span "Medium risk" at bounding box center [458, 271] width 67 height 21
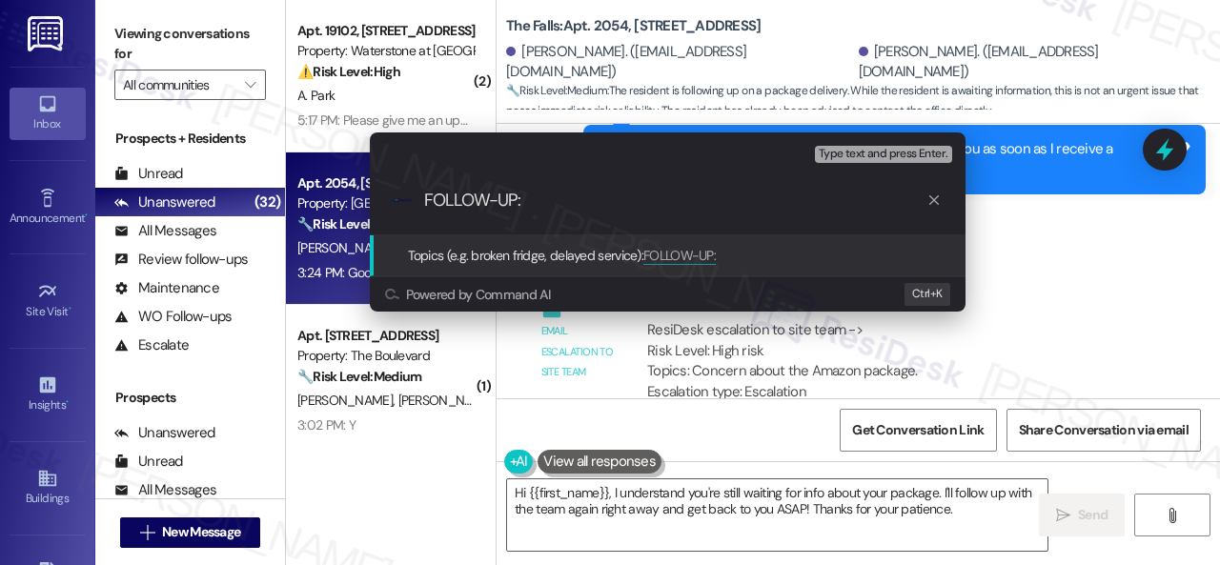
paste input "Concern about the Amazon package."
type input "FOLLOW-UP: Concern about the Amazon package."
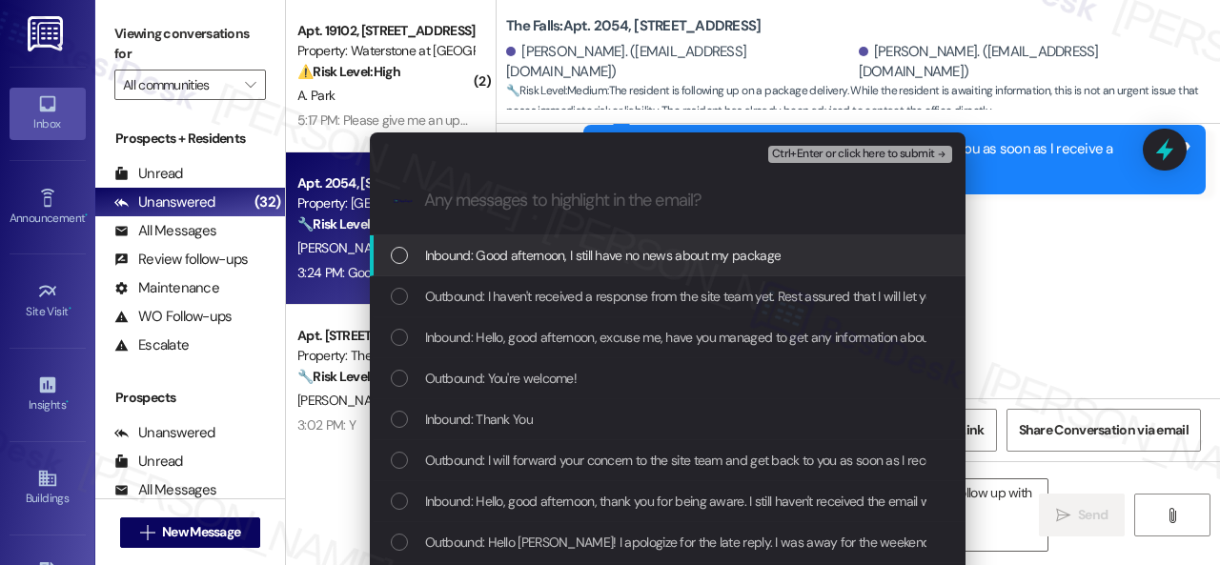
click at [485, 254] on span "Inbound: Good afternoon, I still have no news about my package" at bounding box center [603, 255] width 356 height 21
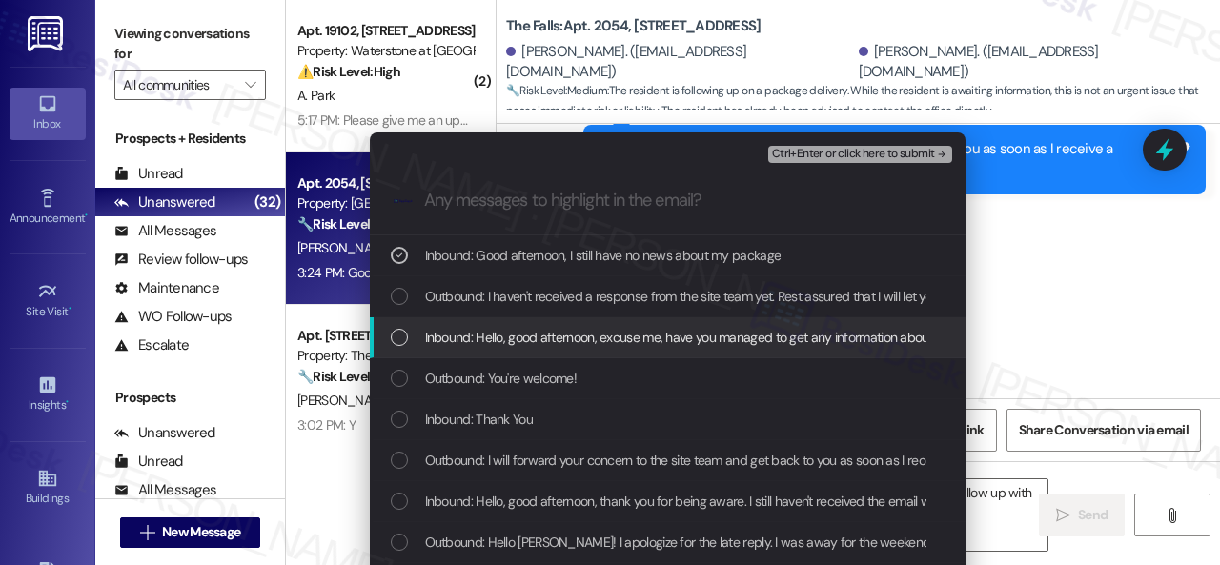
click at [463, 338] on span "Inbound: Hello, good afternoon, excuse me, have you managed to get any informat…" at bounding box center [818, 337] width 786 height 21
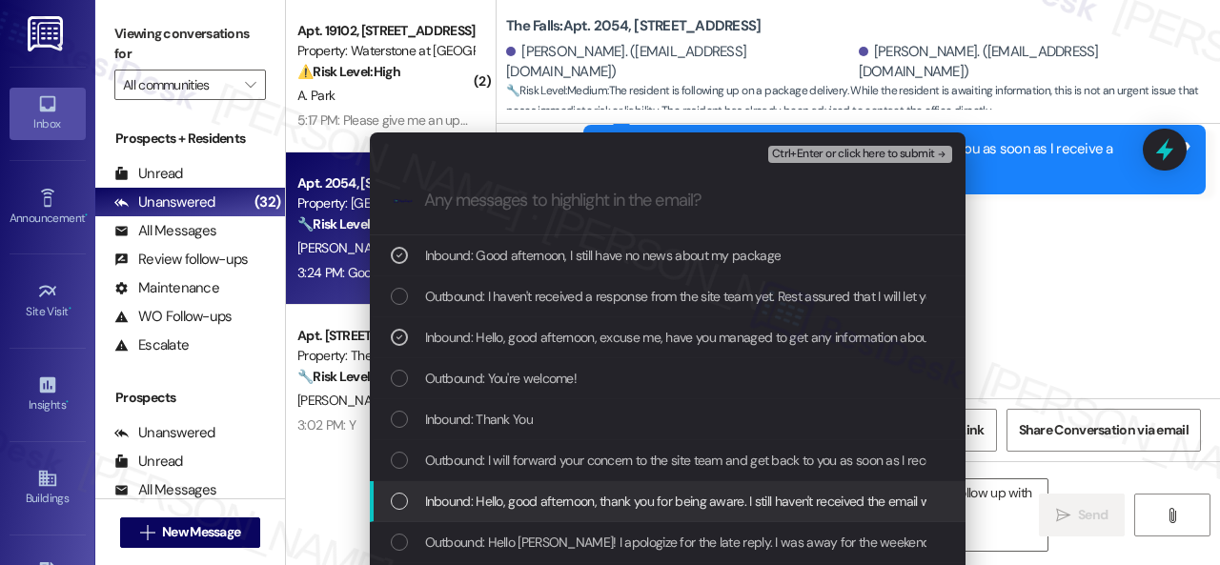
click at [474, 502] on span "Inbound: Hello, good afternoon, thank you for being aware. I still haven't rece…" at bounding box center [929, 501] width 1009 height 21
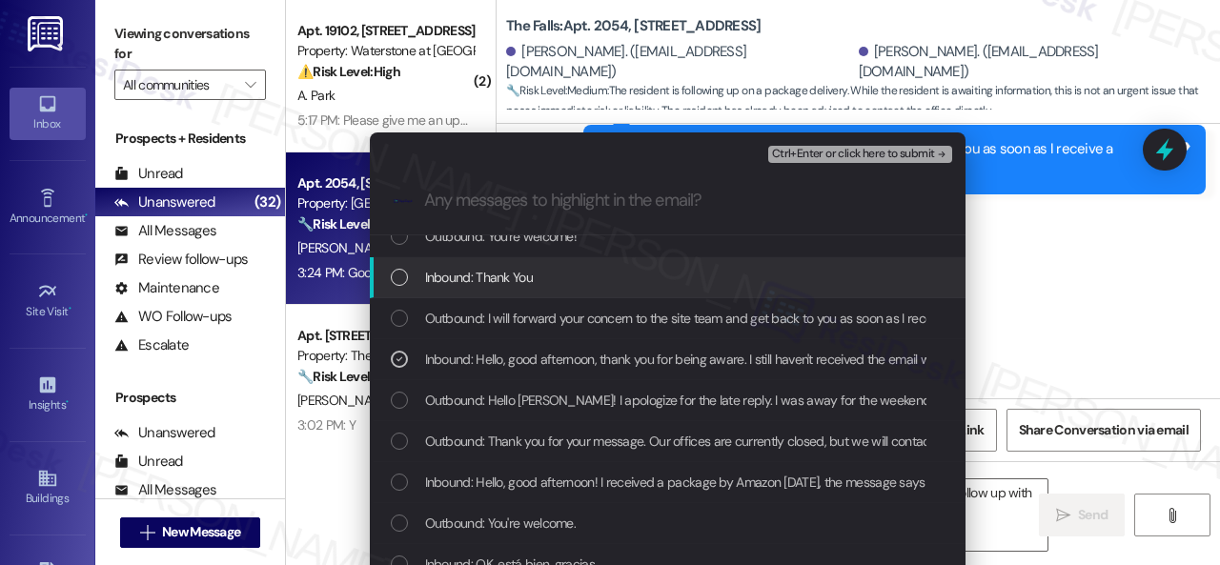
scroll to position [191, 0]
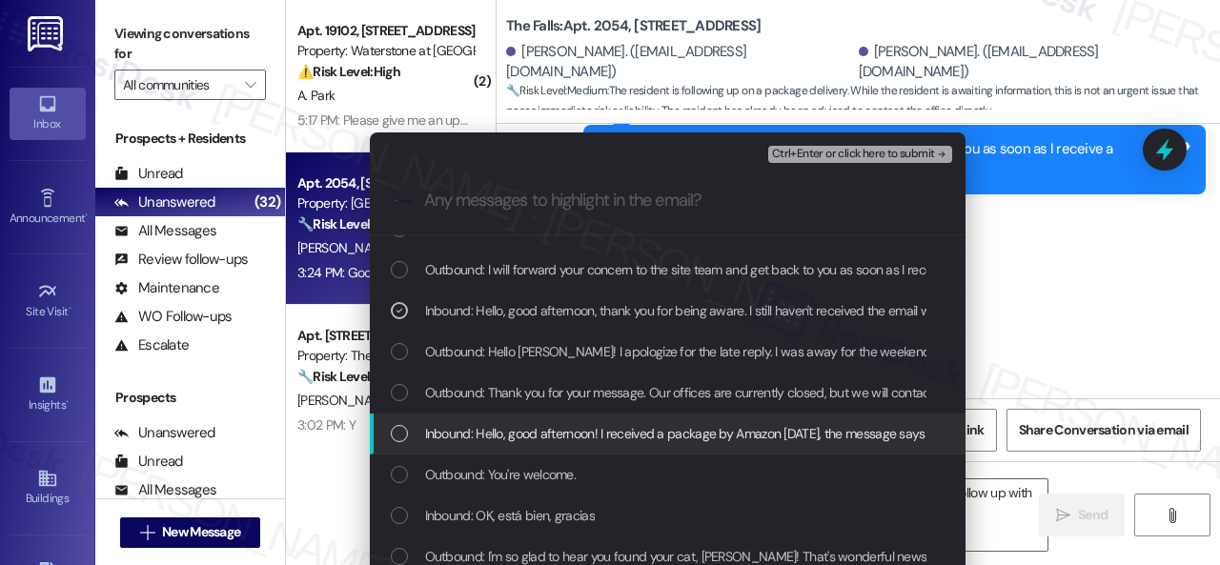
click at [500, 434] on span "Inbound: Hello, good afternoon! I received a package by Amazon today, the messa…" at bounding box center [1101, 433] width 1353 height 21
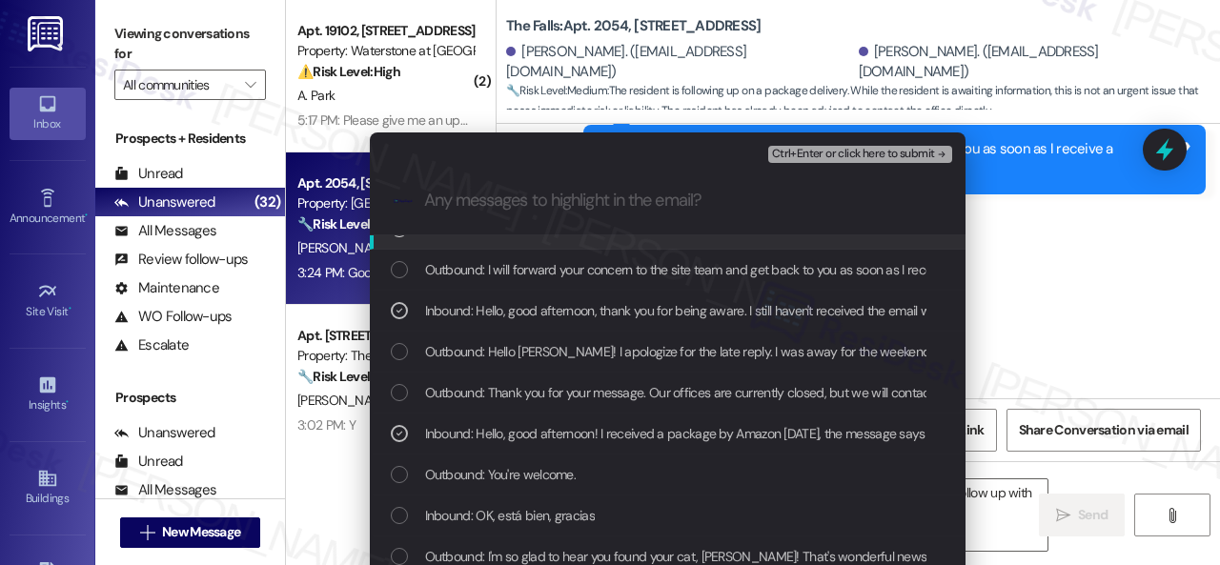
click at [811, 155] on span "Ctrl+Enter or click here to submit" at bounding box center [853, 154] width 163 height 13
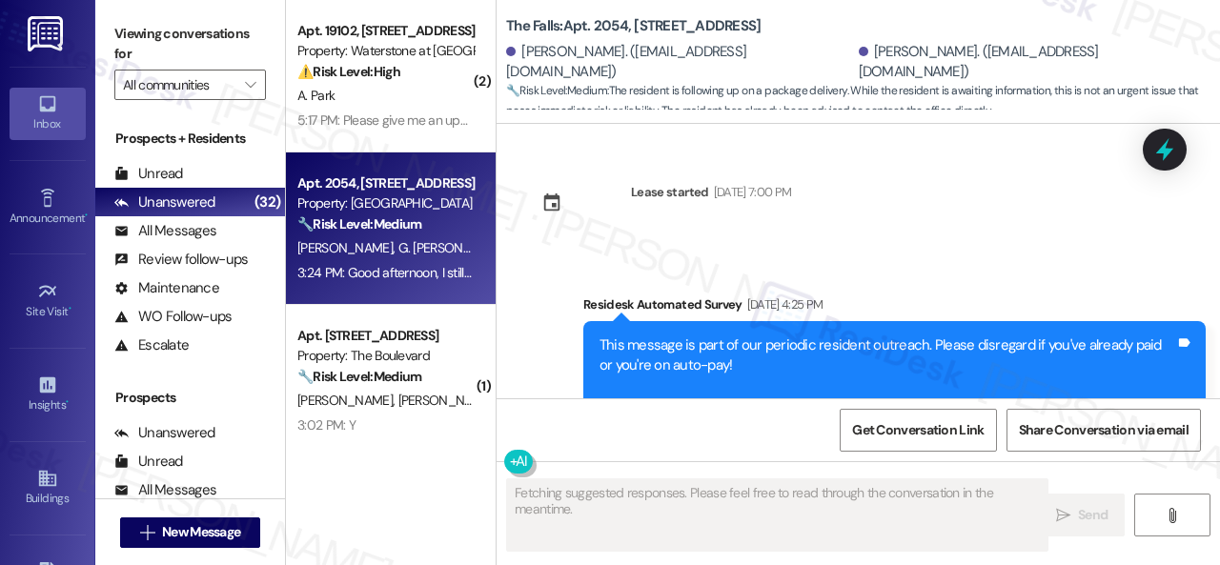
scroll to position [9887, 0]
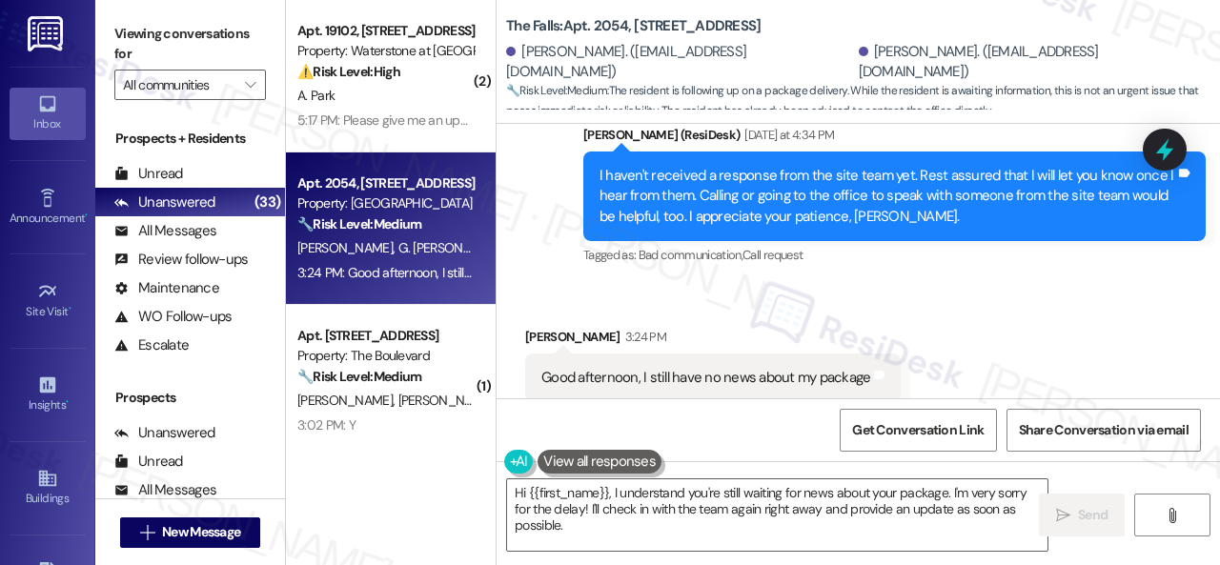
click at [872, 241] on div "Tagged as: Bad communication , Click to highlight conversations about Bad commu…" at bounding box center [894, 255] width 622 height 28
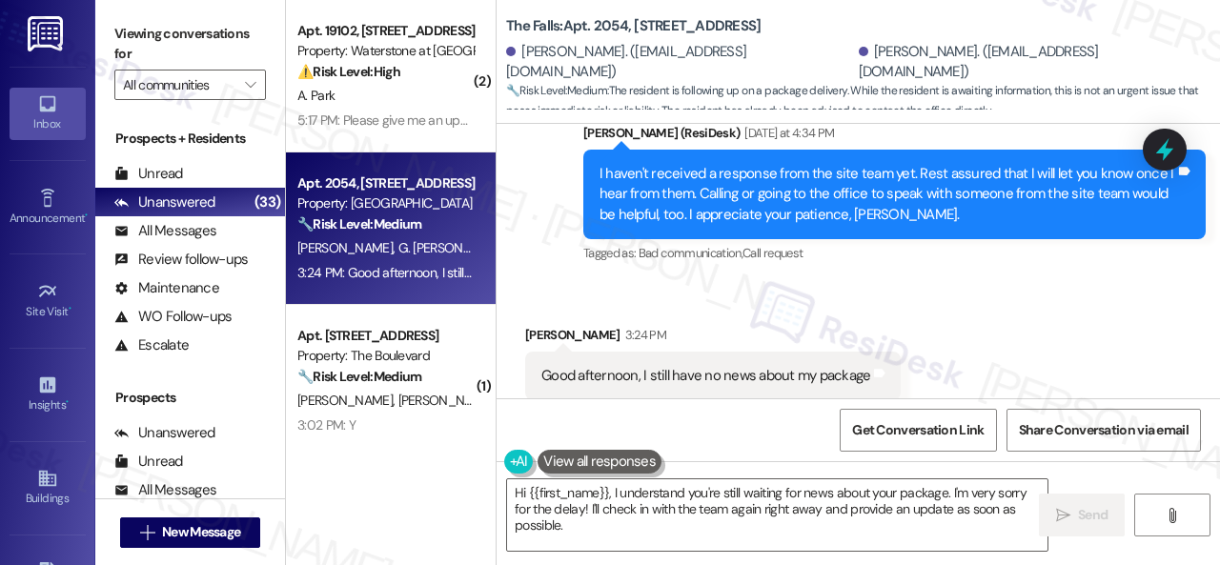
scroll to position [6, 0]
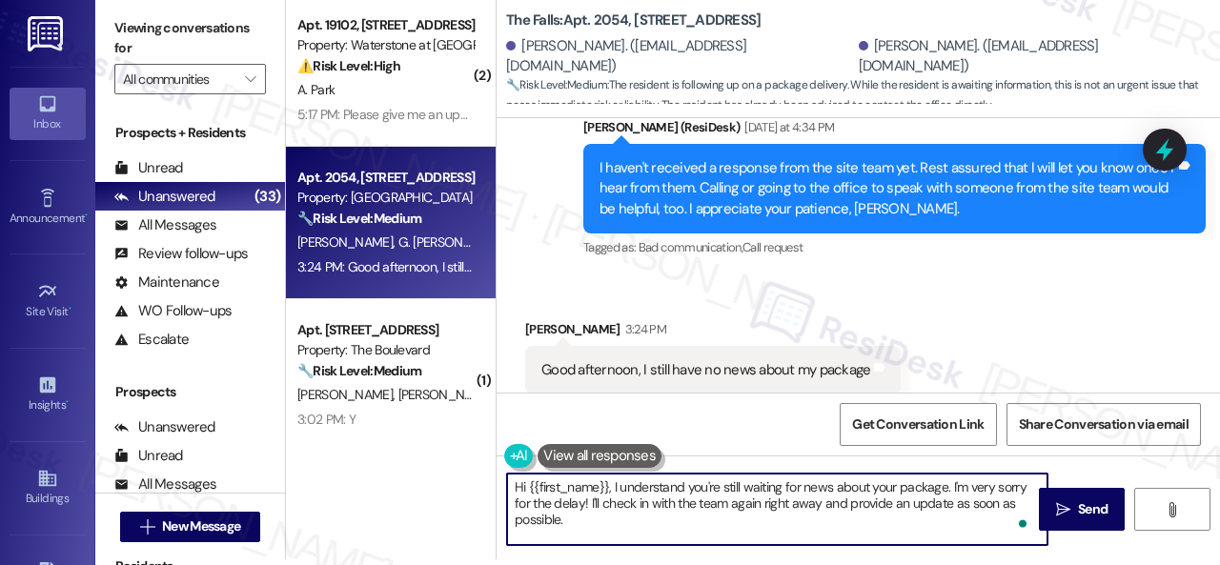
drag, startPoint x: 527, startPoint y: 482, endPoint x: 578, endPoint y: 521, distance: 63.9
click at [578, 521] on textarea "Hi {{first_name}}, I understand you're still waiting for news about your packag…" at bounding box center [777, 509] width 540 height 71
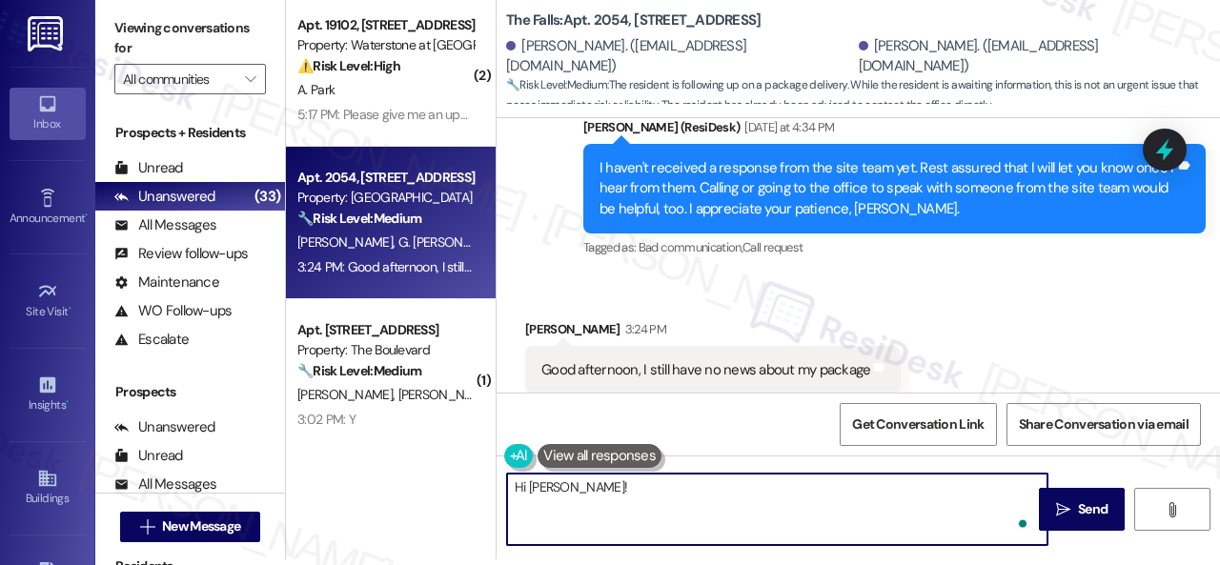
paste textarea "I haven't received a response from the site team yet, but I have made a follow-…"
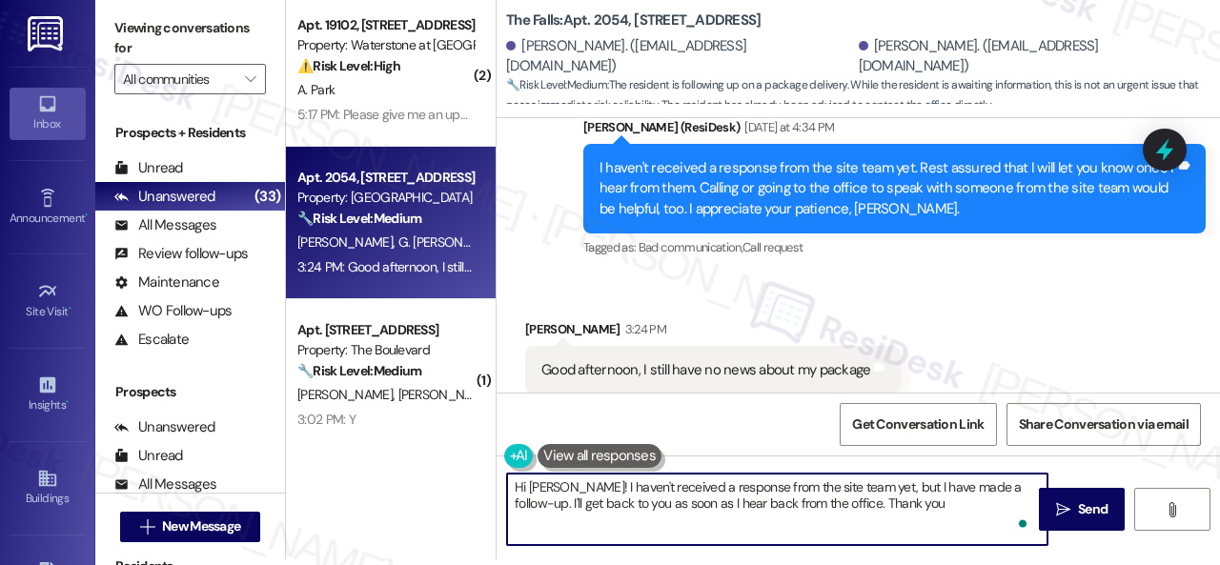
type textarea "Hi [PERSON_NAME]! I haven't received a response from the site team yet, but I h…"
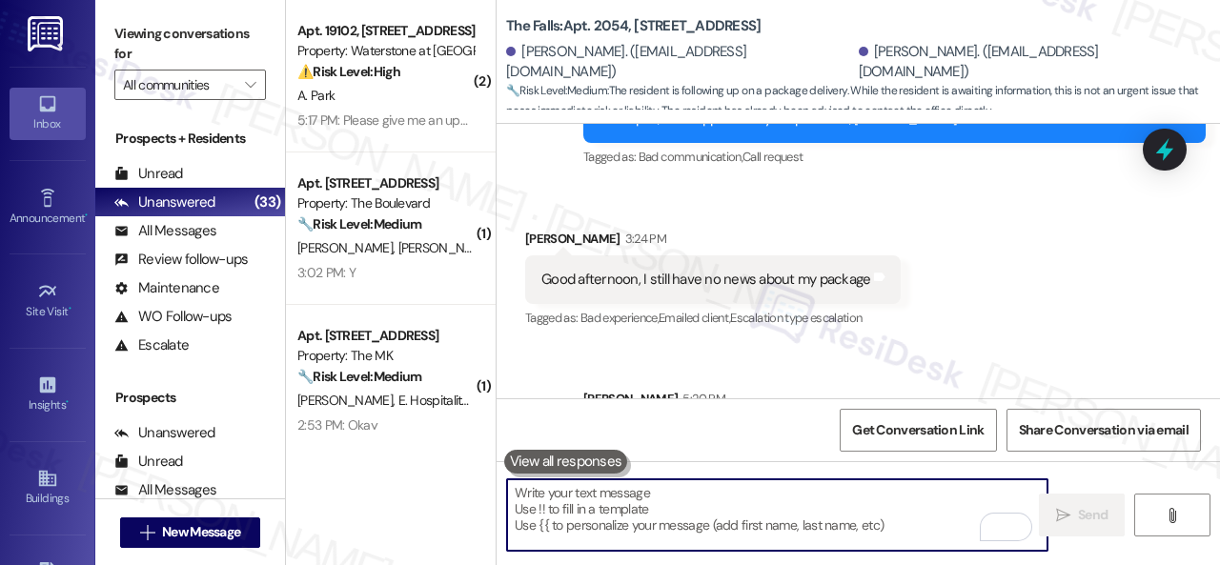
scroll to position [9968, 0]
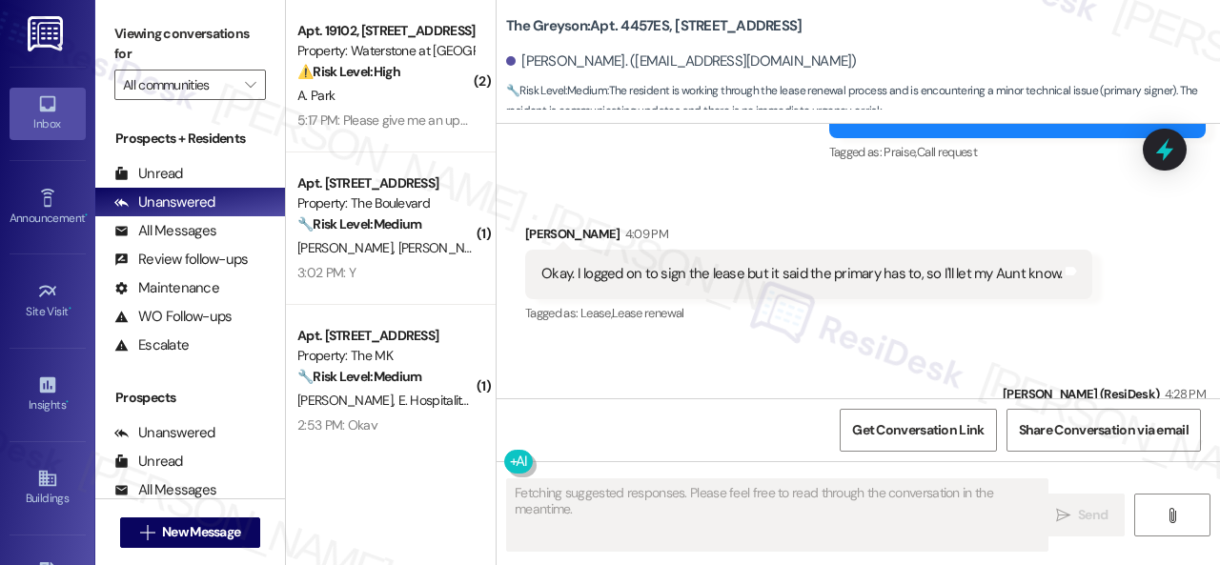
scroll to position [4119, 0]
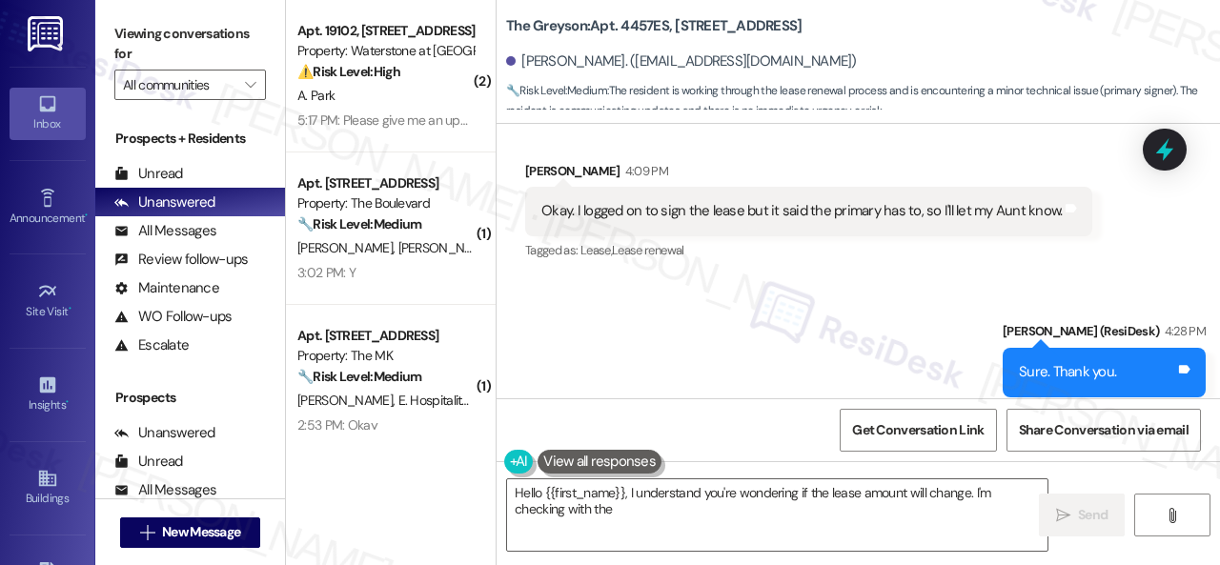
drag, startPoint x: 195, startPoint y: 226, endPoint x: 284, endPoint y: 216, distance: 89.1
click at [195, 226] on div "All Messages" at bounding box center [165, 231] width 102 height 20
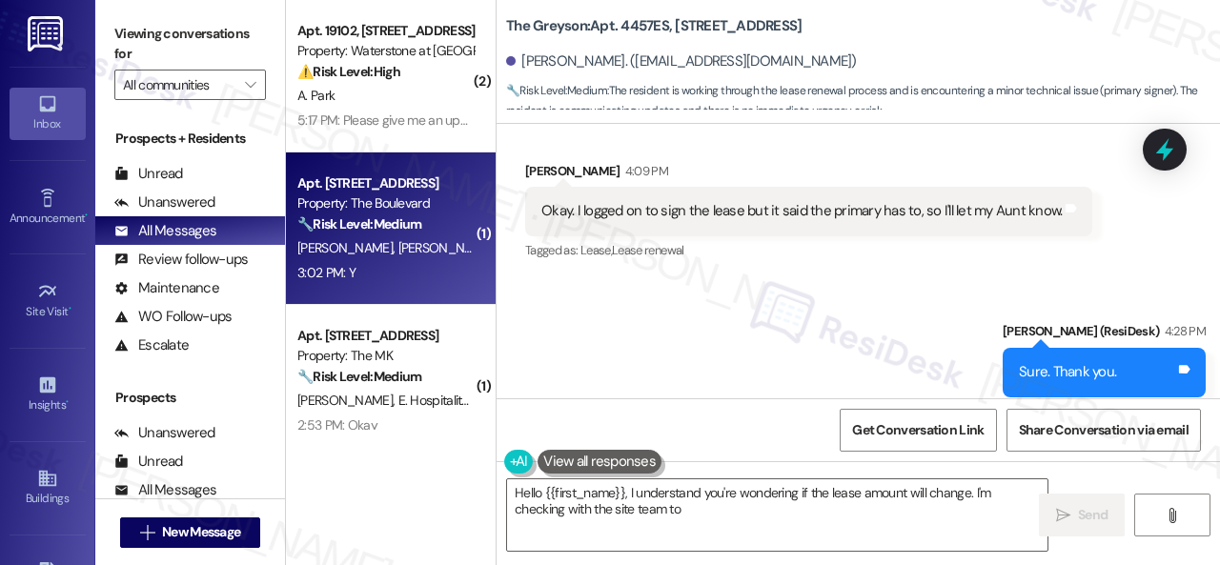
type textarea "Hello {{first_name}}, I understand you're wondering if the lease amount will ch…"
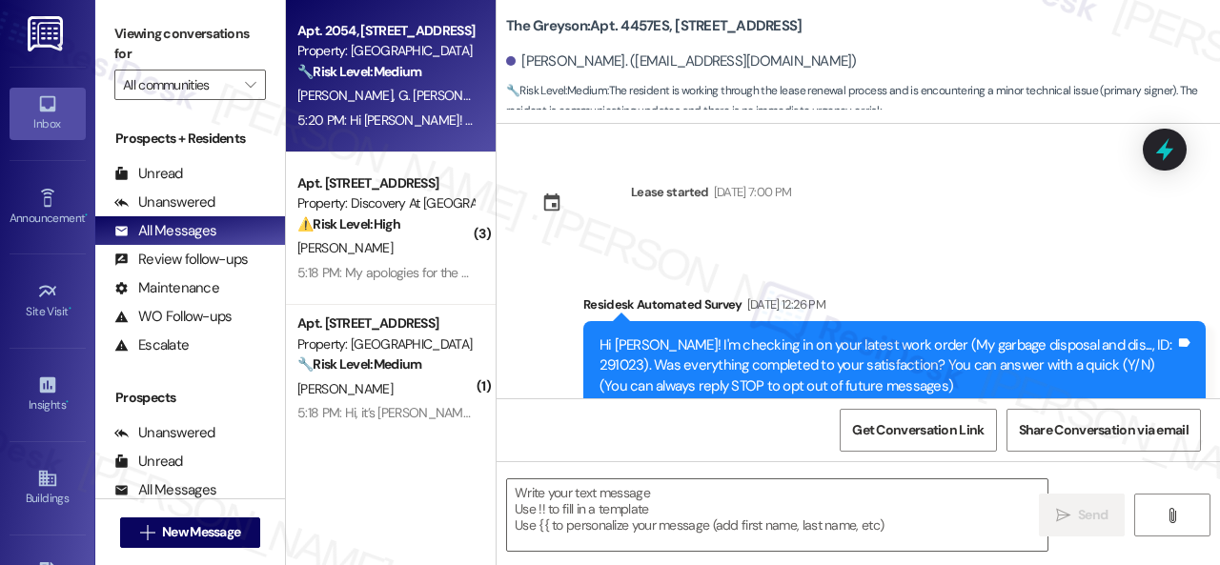
type textarea "Fetching suggested responses. Please feel free to read through the conversation…"
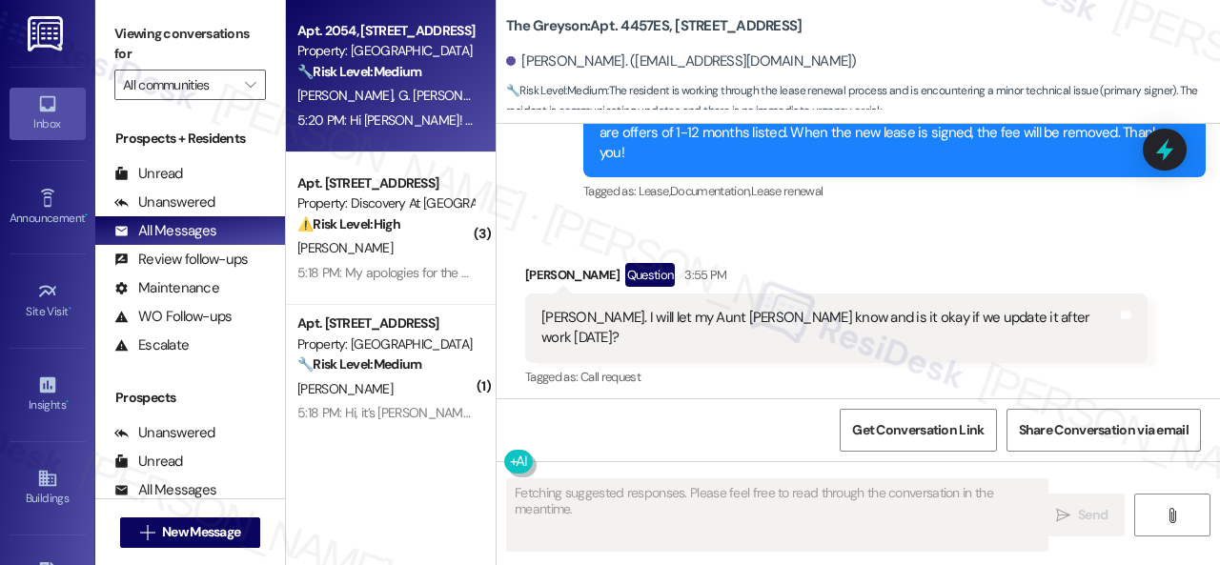
scroll to position [3957, 0]
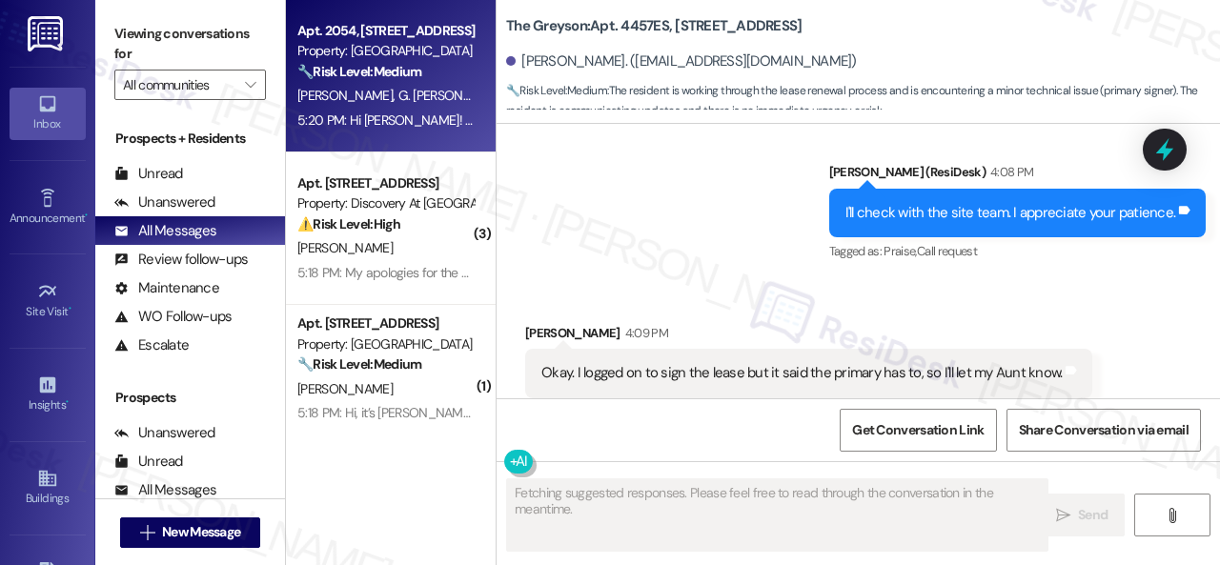
click at [432, 101] on span "G. [PERSON_NAME]" at bounding box center [453, 95] width 111 height 17
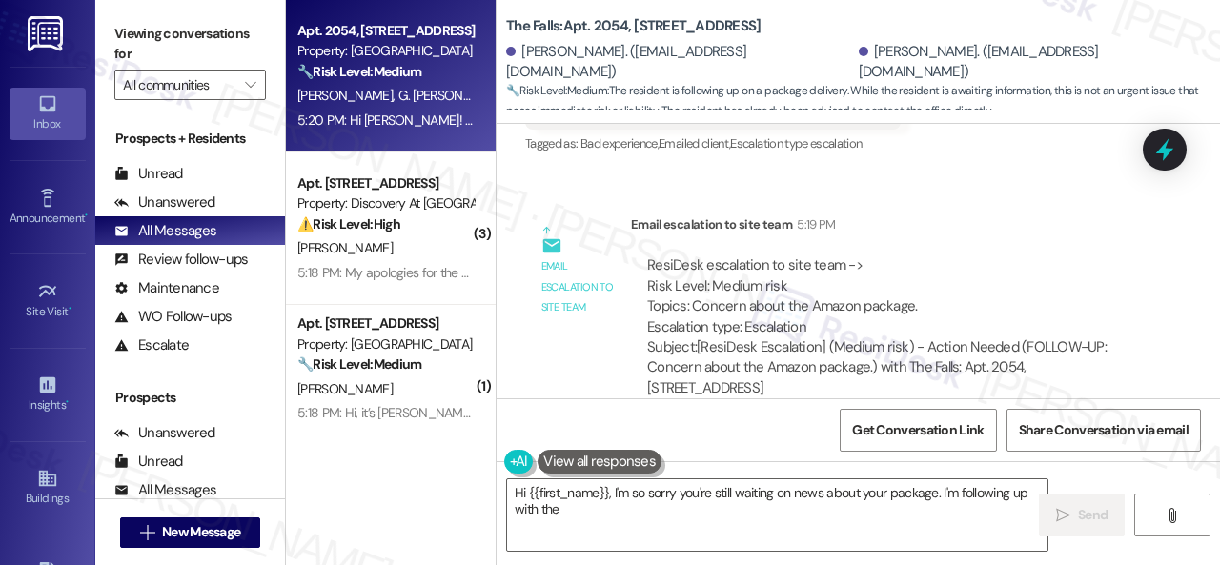
scroll to position [10158, 0]
type textarea "Hi {{first_name}}, I'm so sorry you're still waiting on news about your package…"
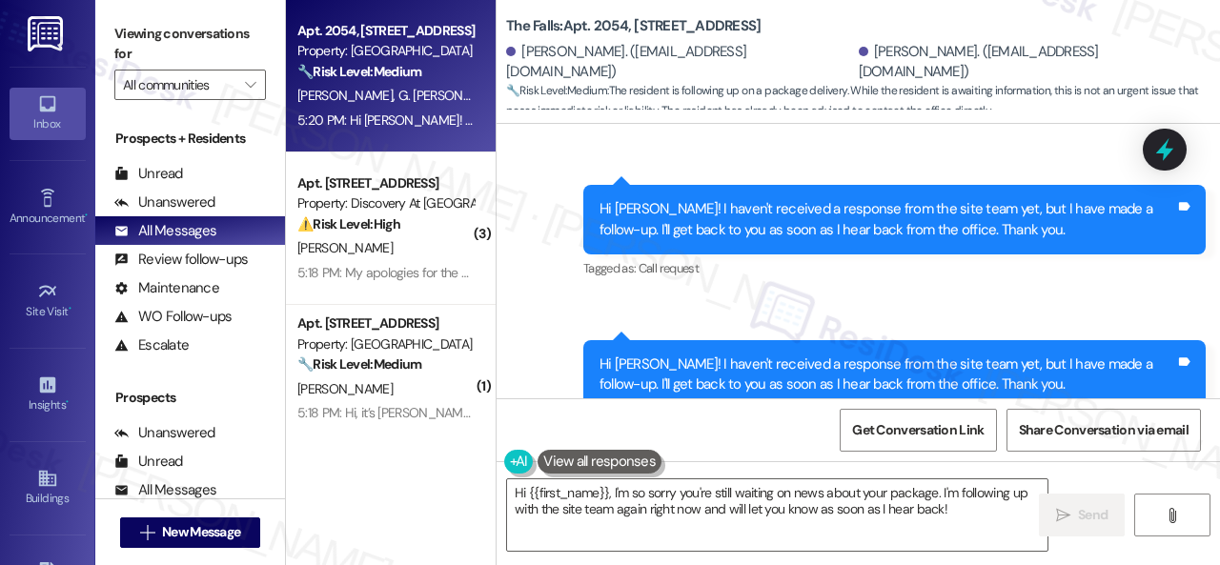
scroll to position [10635, 0]
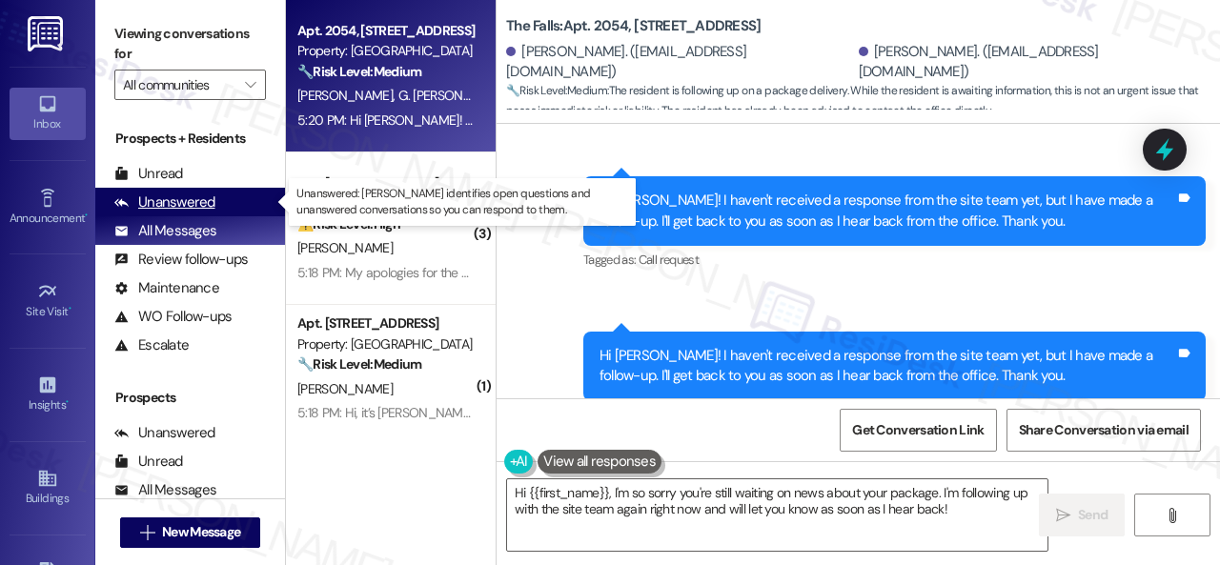
click at [192, 197] on div "Unanswered" at bounding box center [164, 203] width 101 height 20
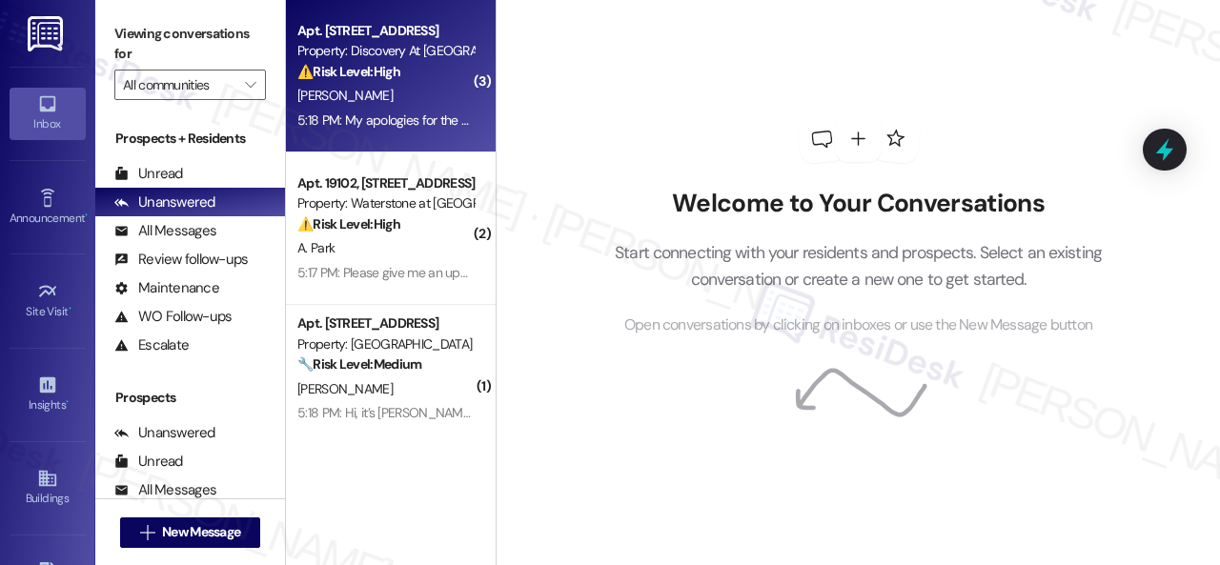
click at [400, 104] on div "S. Bush" at bounding box center [385, 96] width 180 height 24
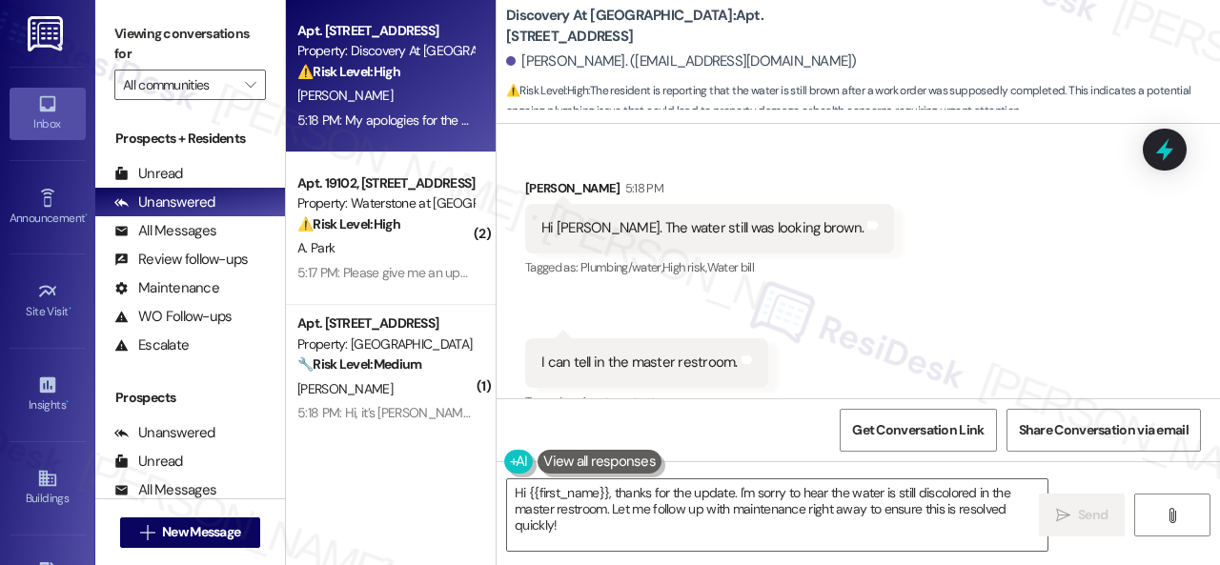
scroll to position [345, 0]
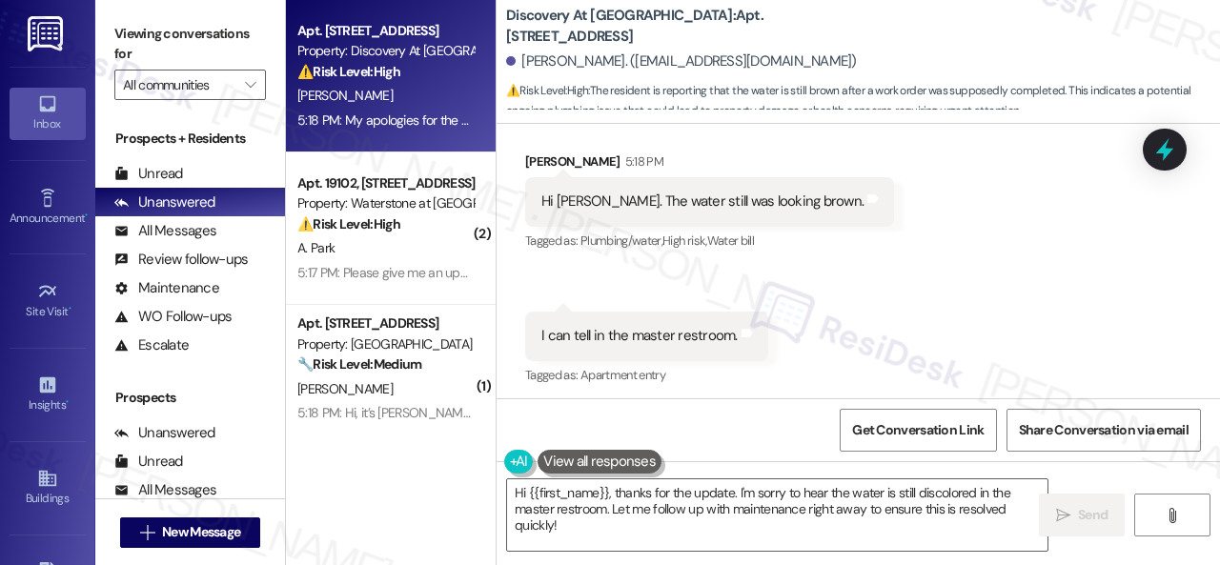
click at [614, 301] on div "Received via SMS 5:18 PM Shavanda Bush 5:18 PM I can tell in the master restroo…" at bounding box center [647, 350] width 272 height 106
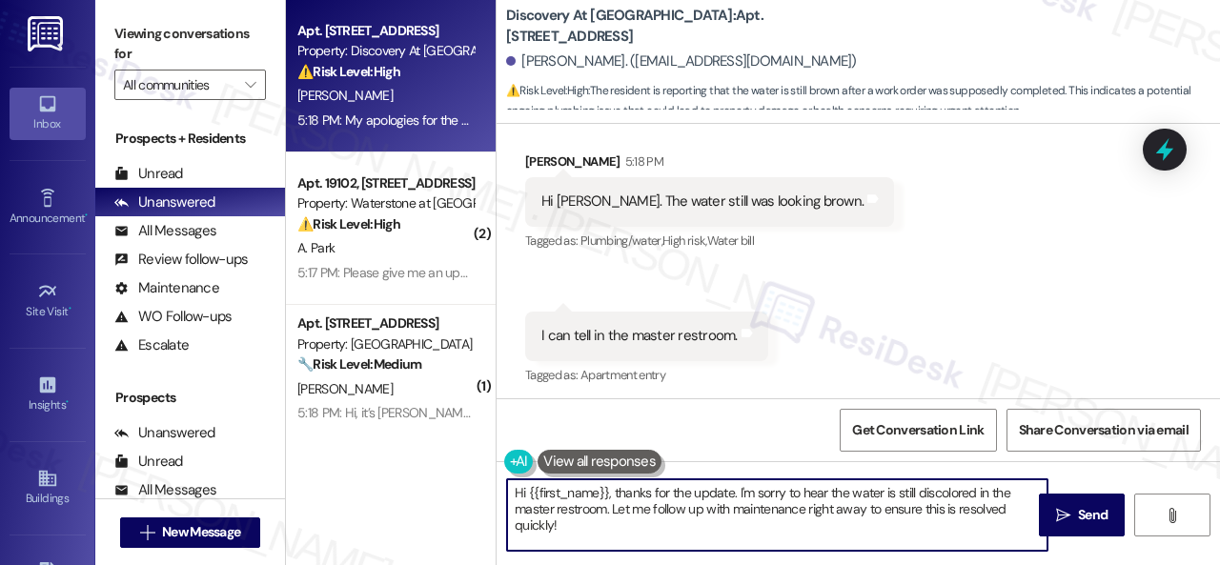
click at [396, 443] on div "Apt. 124, 150 Northpark Plaza Drive Property: Discovery At Kingwood ⚠️ Risk Lev…" at bounding box center [753, 282] width 934 height 565
paste textarea "I'm sorry to hear the issue hasn't been resolved yet. We apologize for the dela…"
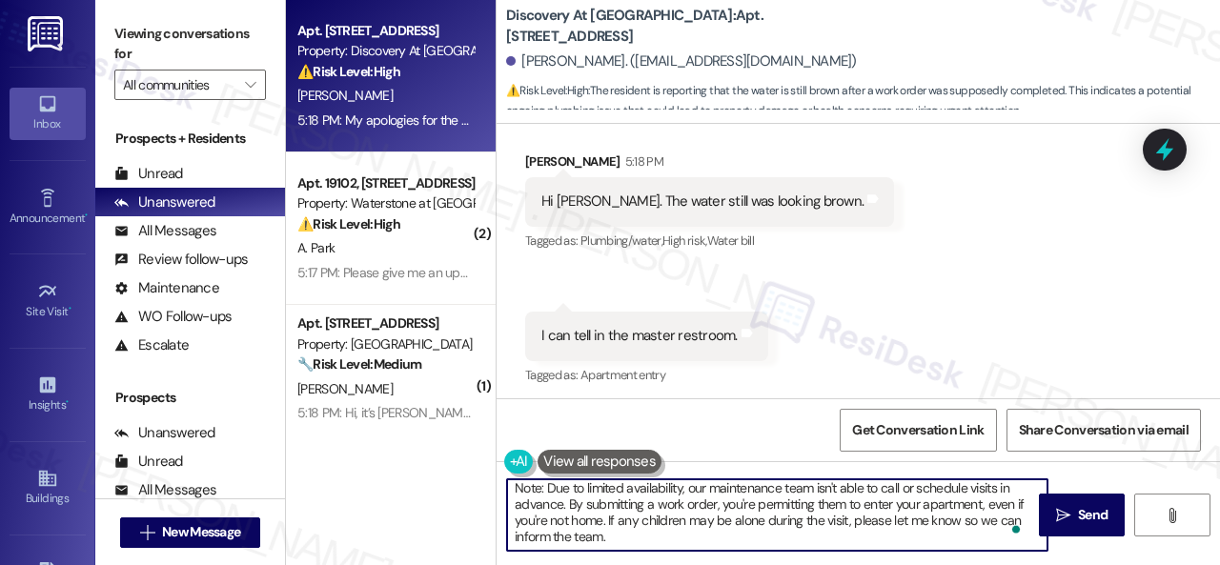
scroll to position [0, 0]
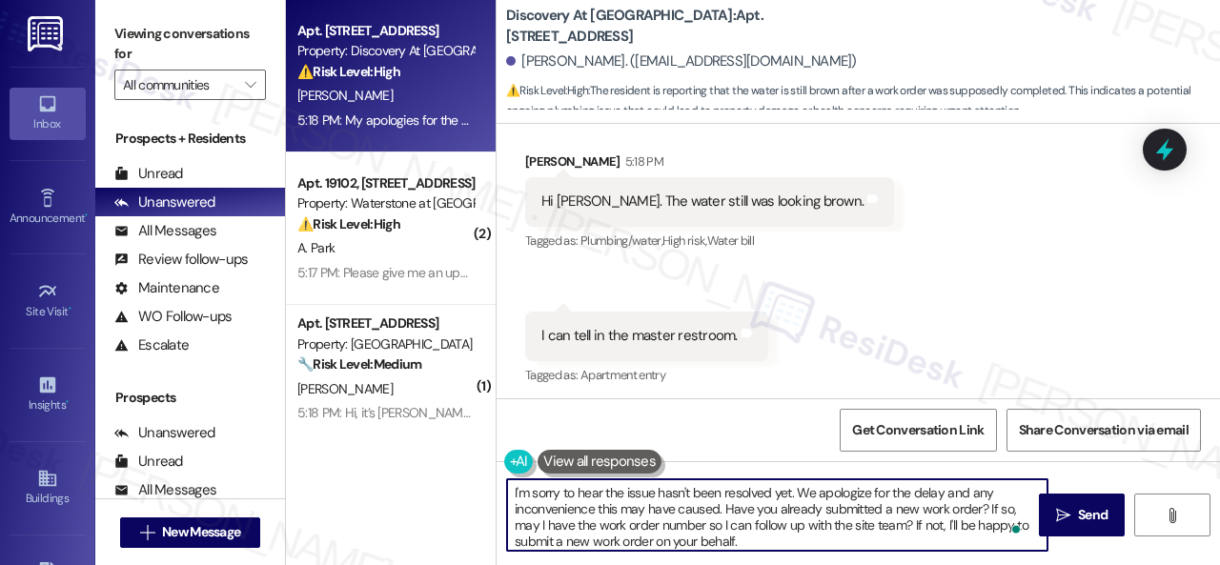
type textarea "I'm sorry to hear the issue hasn't been resolved yet. We apologize for the dela…"
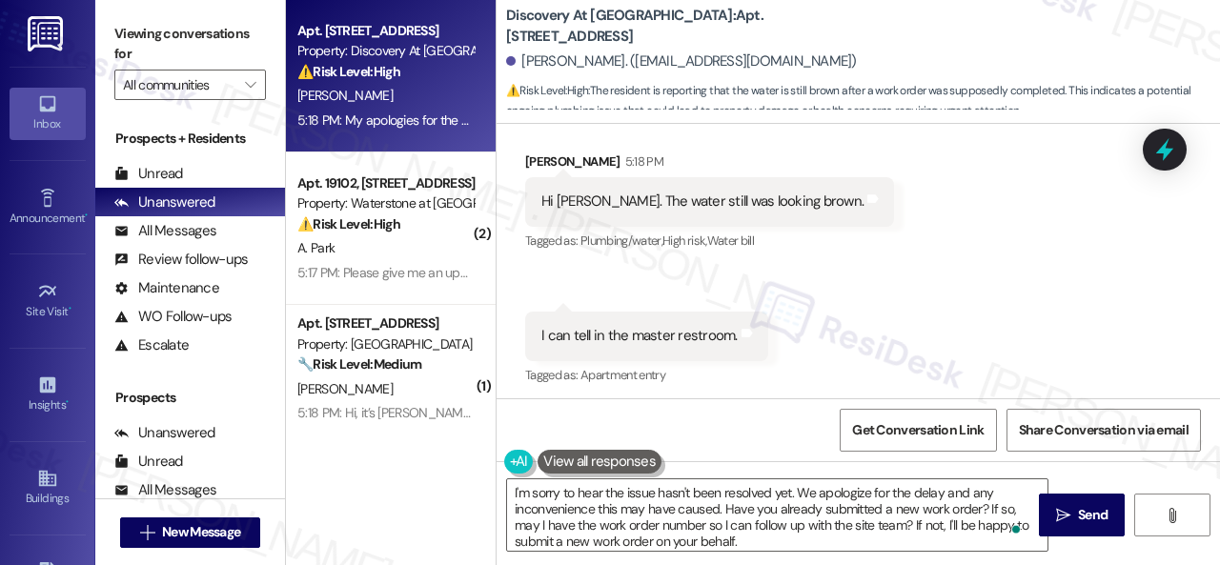
click at [952, 310] on div "Received via SMS Shavanda Bush 5:18 PM Hi Sarah. The water still was looking br…" at bounding box center [858, 256] width 723 height 295
click at [1081, 520] on span "Send" at bounding box center [1093, 515] width 30 height 20
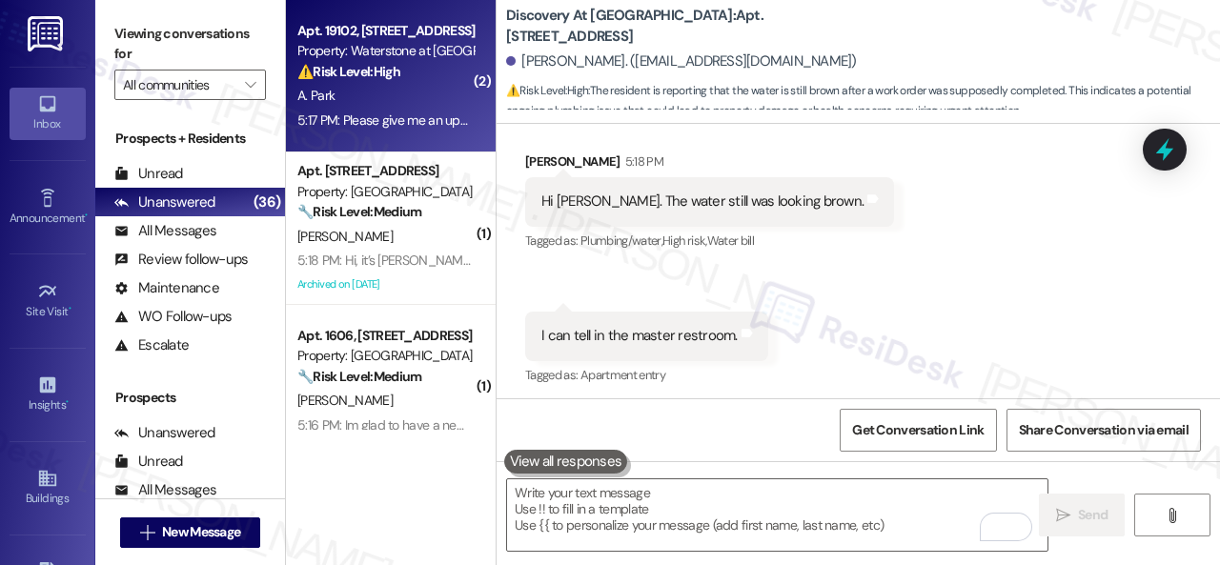
click at [426, 101] on div "A. Park" at bounding box center [385, 96] width 180 height 24
type textarea "Fetching suggested responses. Please feel free to read through the conversation…"
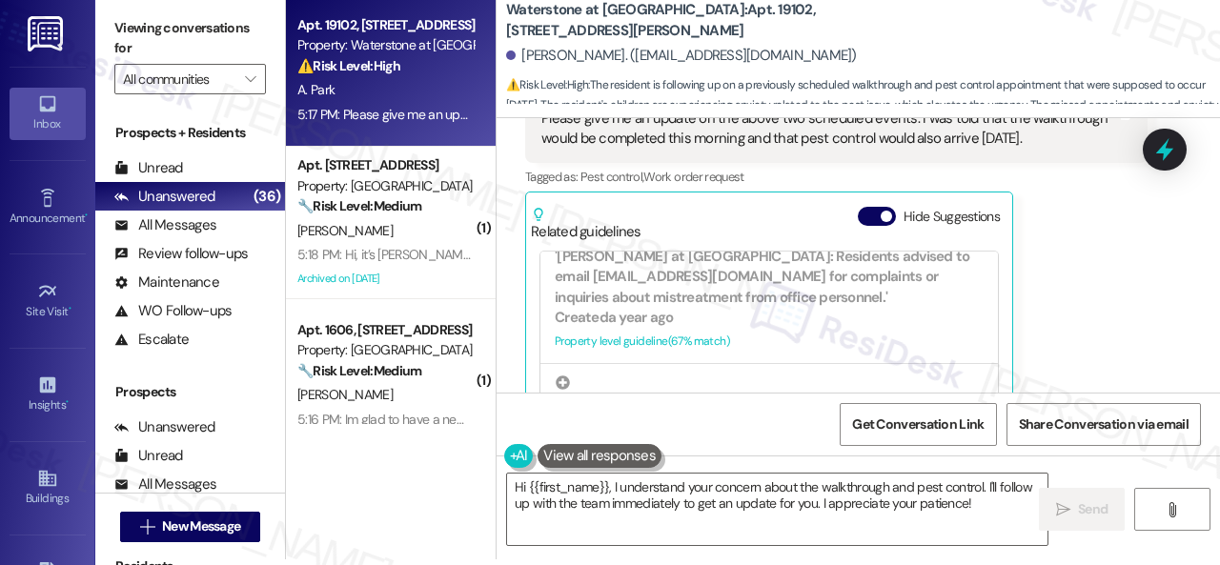
scroll to position [346, 0]
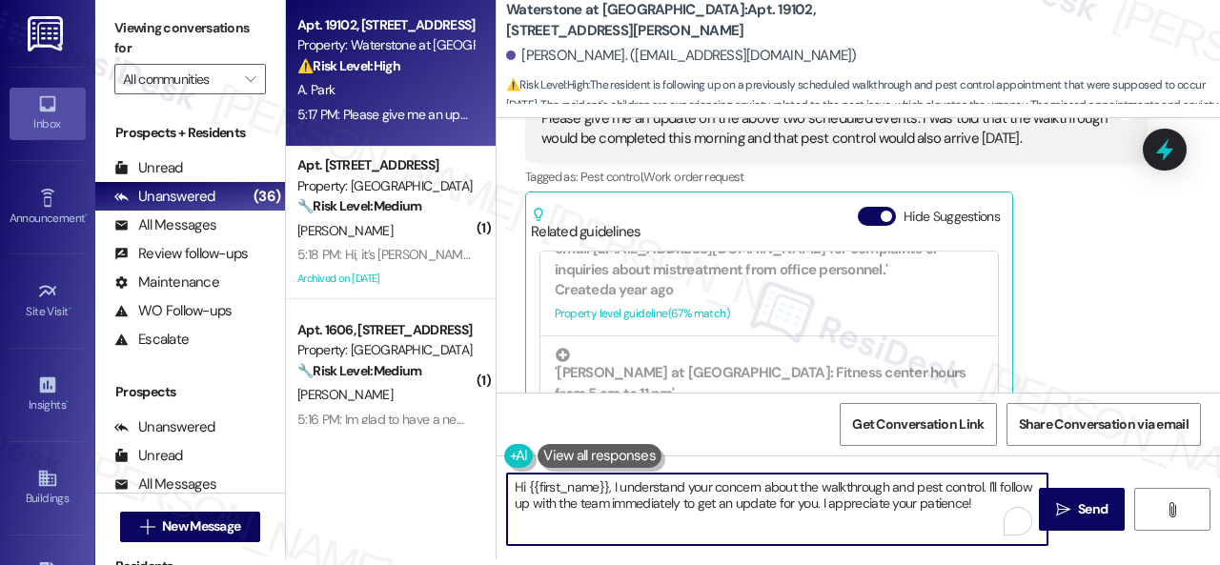
drag, startPoint x: 619, startPoint y: 493, endPoint x: 1014, endPoint y: 490, distance: 395.5
click at [1011, 494] on textarea "Hi {{first_name}}, I understand your concern about the walkthrough and pest con…" at bounding box center [777, 509] width 540 height 71
click at [966, 491] on textarea "Hi {{first_name}}, I understand your concern about the walkthrough and pest con…" at bounding box center [777, 509] width 540 height 71
drag, startPoint x: 975, startPoint y: 504, endPoint x: 619, endPoint y: 492, distance: 356.7
click at [619, 492] on textarea "Hi {{first_name}}, I understand your concern about the walkthrough and pest con…" at bounding box center [777, 509] width 540 height 71
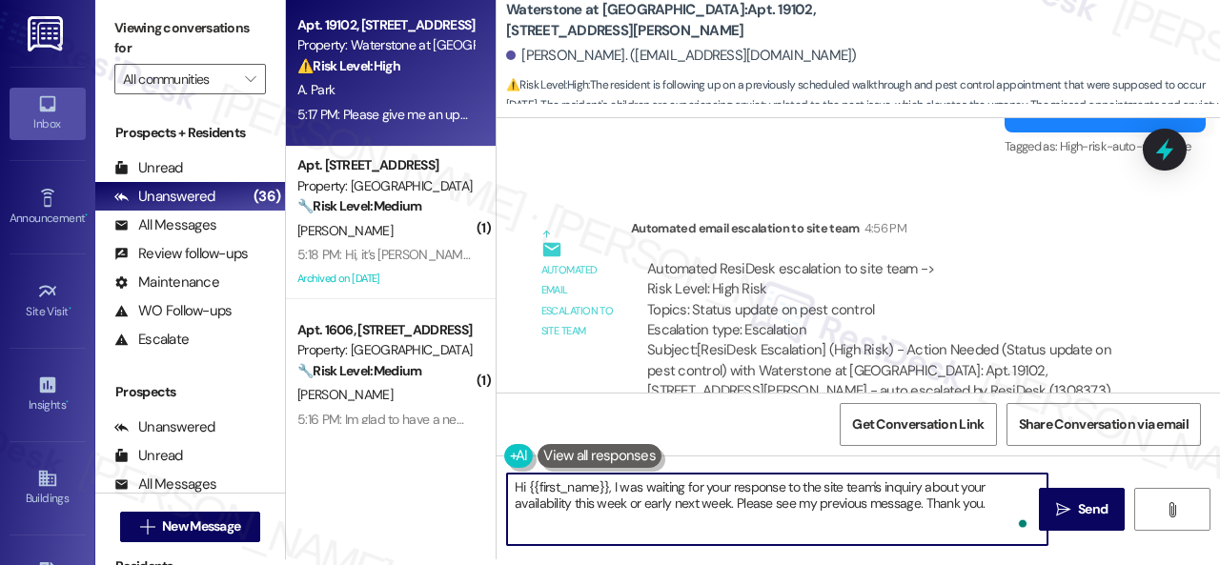
scroll to position [28967, 0]
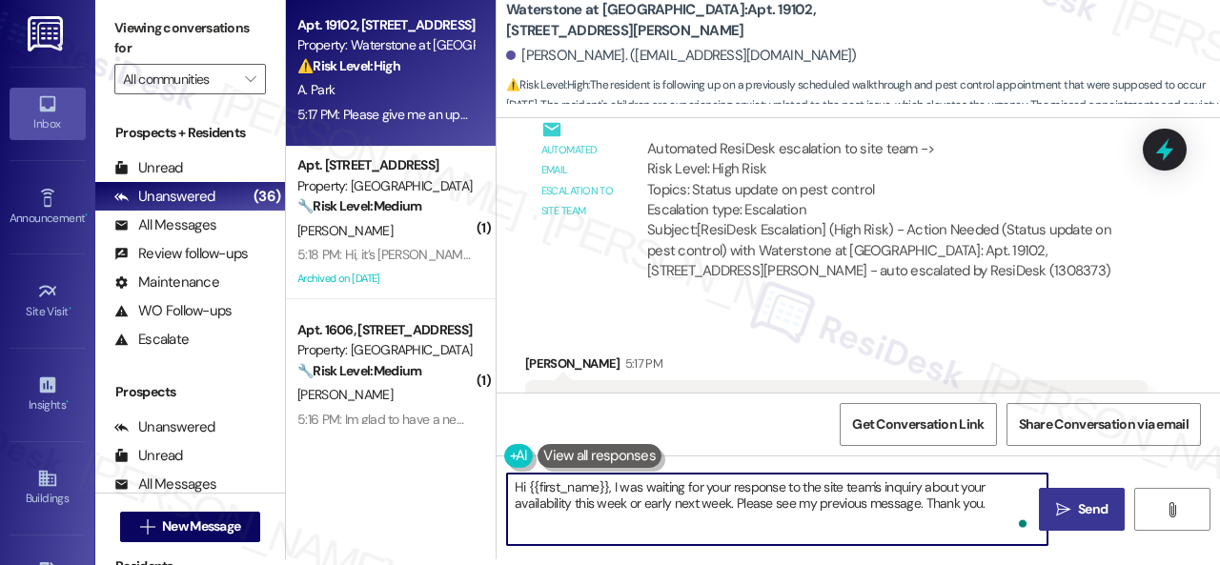
type textarea "Hi {{first_name}}, I was waiting for your response to the site team's inquiry a…"
click at [1084, 513] on span "Send" at bounding box center [1093, 509] width 30 height 20
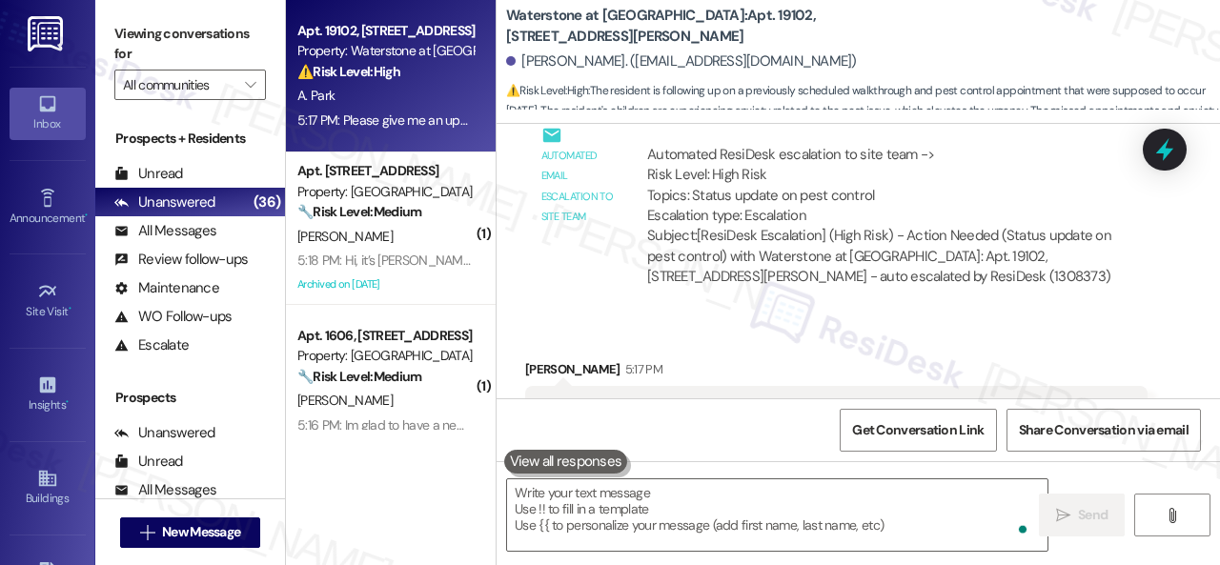
scroll to position [29251, 0]
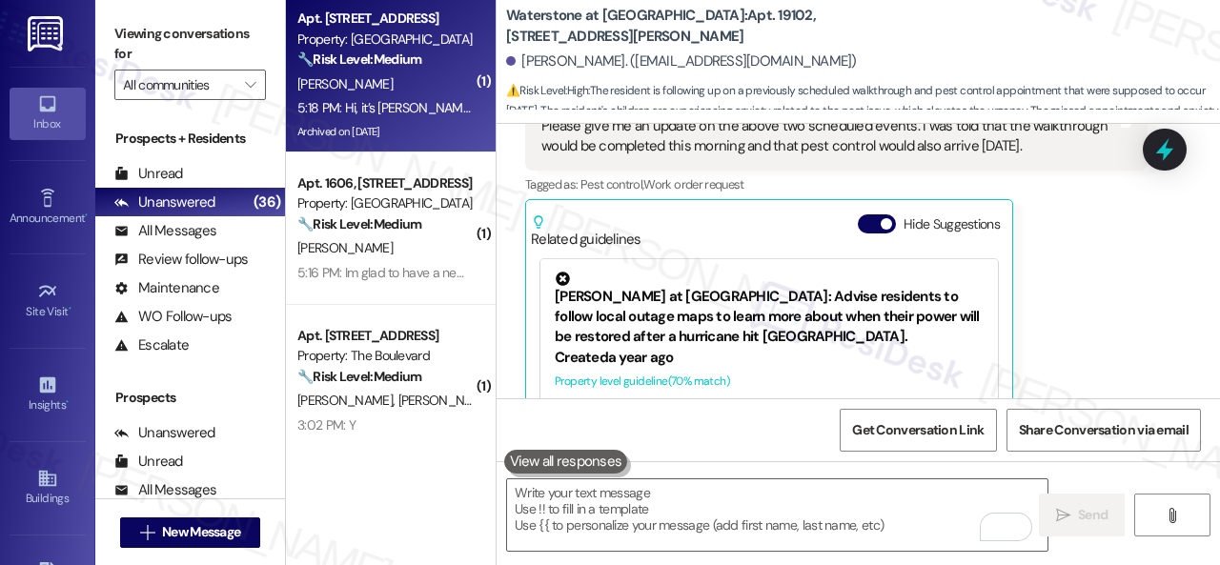
click at [423, 93] on div "H. Feldt" at bounding box center [385, 84] width 180 height 24
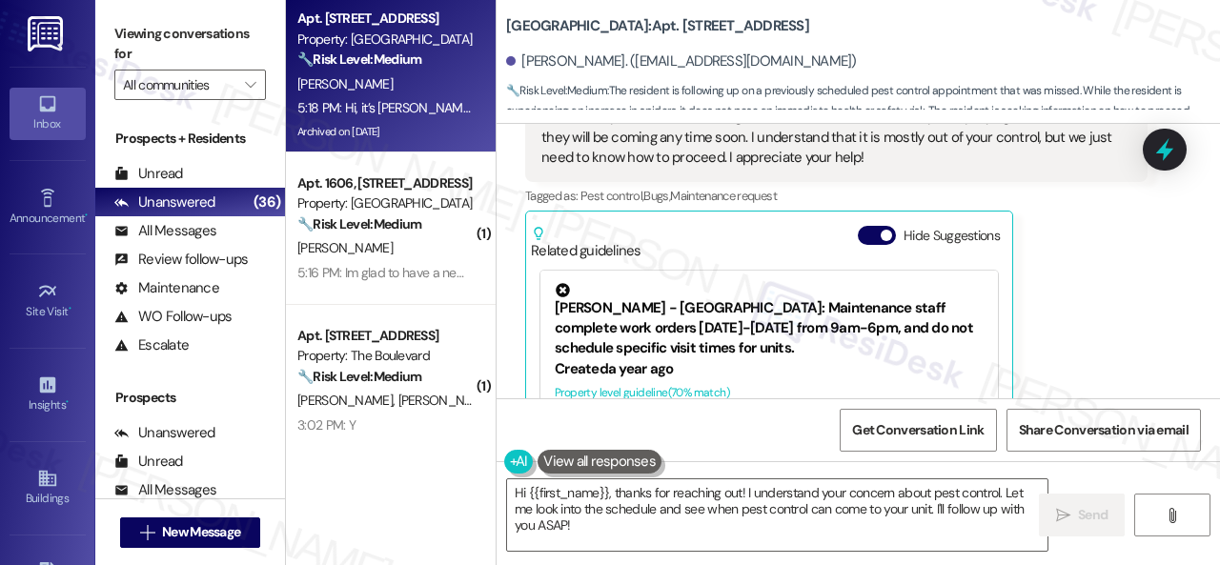
scroll to position [572, 0]
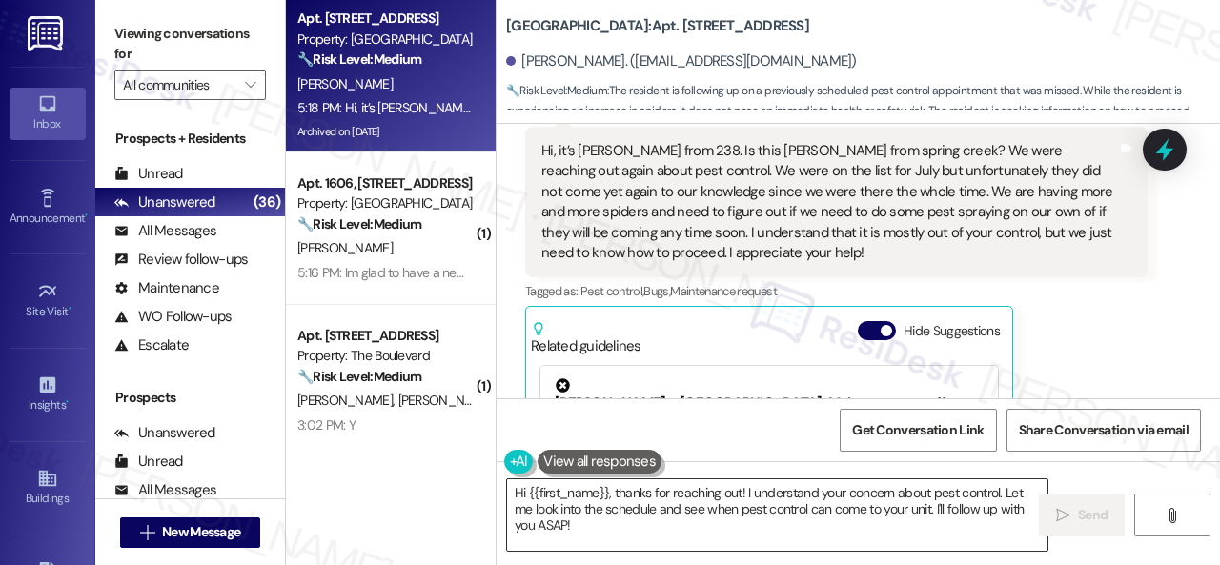
click at [1004, 498] on textarea "Hi {{first_name}}, thanks for reaching out! I understand your concern about pes…" at bounding box center [777, 514] width 540 height 71
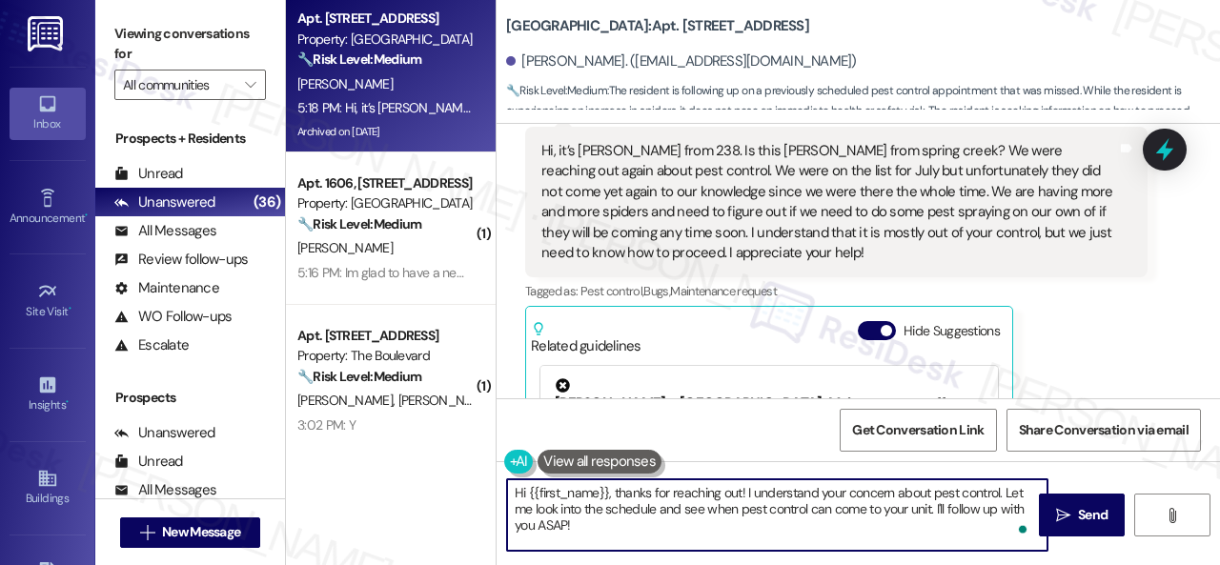
drag, startPoint x: 1004, startPoint y: 494, endPoint x: 1006, endPoint y: 542, distance: 48.6
click at [1006, 542] on textarea "Hi {{first_name}}, thanks for reaching out! I understand your concern about pes…" at bounding box center [777, 514] width 540 height 71
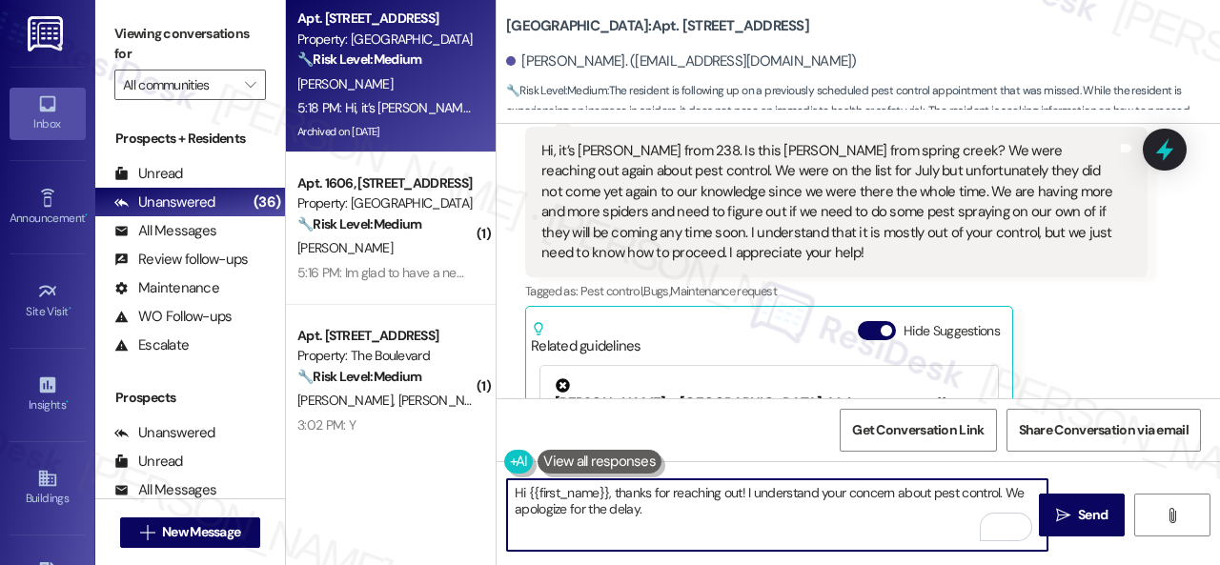
click at [863, 497] on textarea "Hi {{first_name}}, thanks for reaching out! I understand your concern about pes…" at bounding box center [777, 514] width 540 height 71
drag, startPoint x: 745, startPoint y: 493, endPoint x: 759, endPoint y: 513, distance: 24.1
click at [759, 513] on textarea "Hi {{first_name}}, thanks for reaching out! I understand your concern about pes…" at bounding box center [777, 514] width 540 height 71
paste textarea "'m sorry to hear about the pests in your apartment. We apologize for the inconv…"
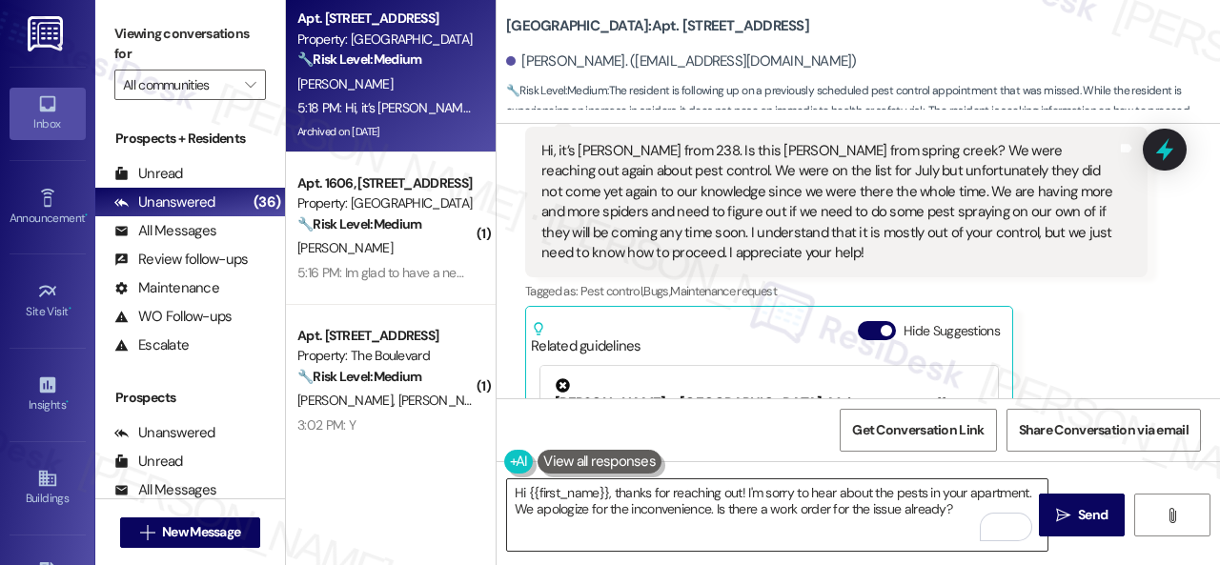
click at [955, 511] on textarea "Hi {{first_name}}, thanks for reaching out! I'm sorry to hear about the pests i…" at bounding box center [777, 514] width 540 height 71
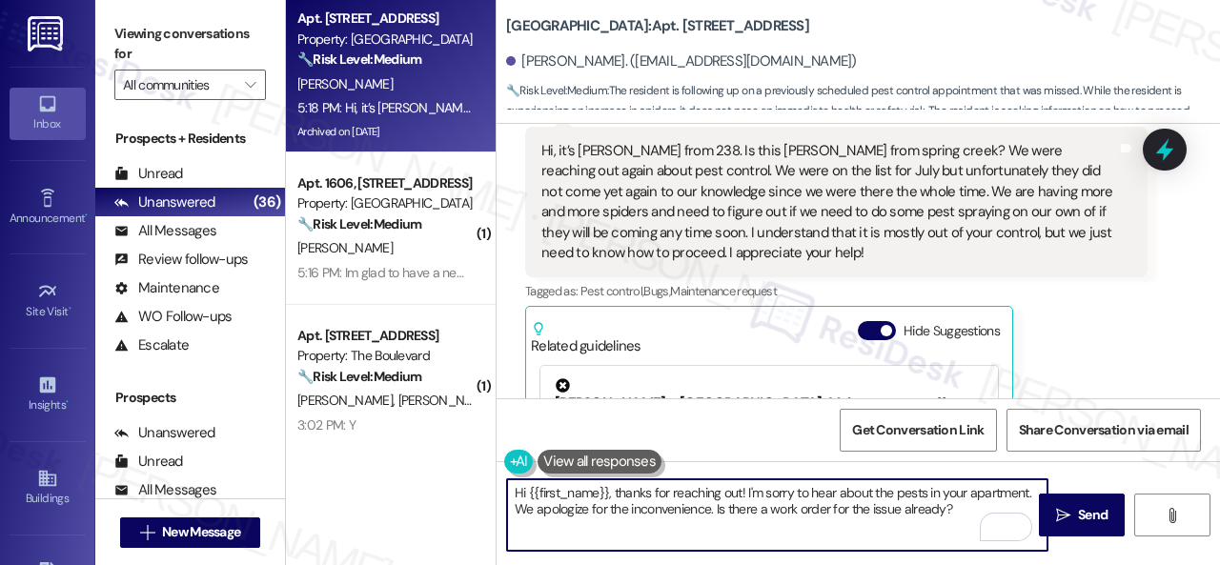
paste textarea "I'll be happy to submit a work order on your behalf."
click at [949, 511] on textarea "Hi {{first_name}}, thanks for reaching out! I'm sorry to hear about the pests i…" at bounding box center [777, 514] width 540 height 71
click at [758, 527] on textarea "Hi {{first_name}}, thanks for reaching out! I'm sorry to hear about the pests i…" at bounding box center [777, 514] width 540 height 71
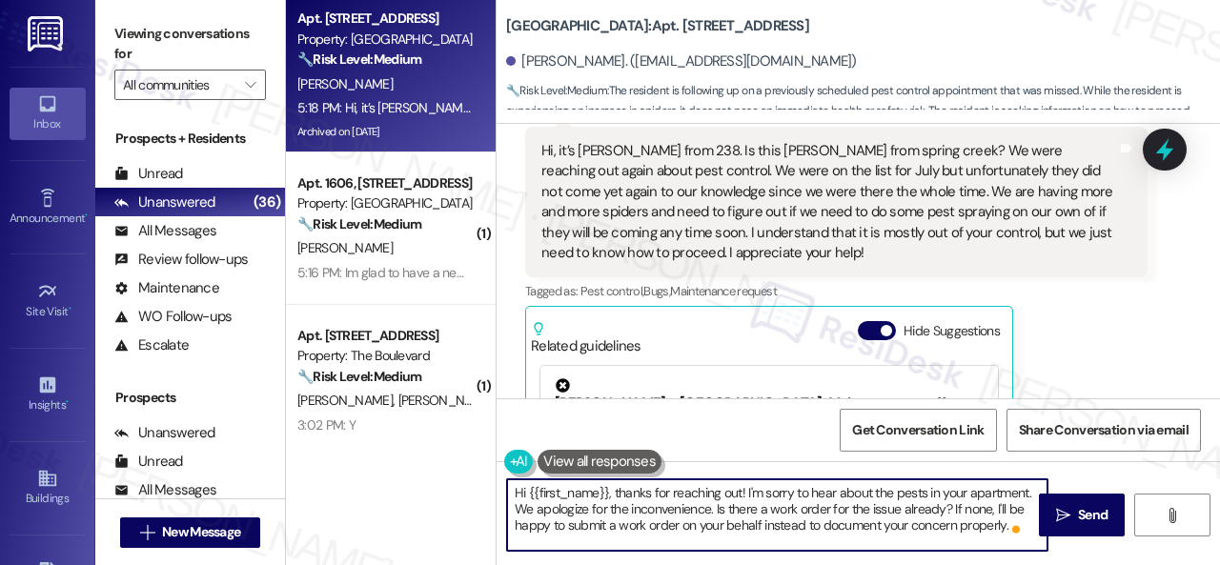
scroll to position [32, 0]
click at [778, 523] on textarea "Hi {{first_name}}, thanks for reaching out! I'm sorry to hear about the pests i…" at bounding box center [777, 514] width 540 height 71
click at [730, 544] on textarea "Hi {{first_name}}, thanks for reaching out! I'm sorry to hear about the pests i…" at bounding box center [777, 514] width 540 height 71
paste textarea "Note: Due to limited availability, our pest control team isn't able to call or …"
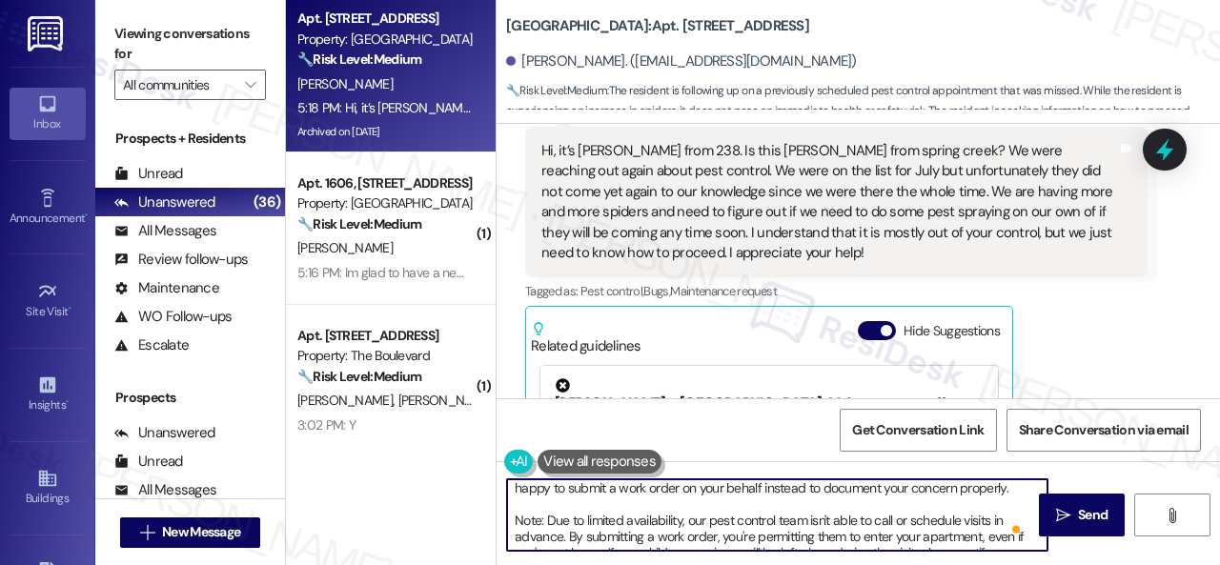
scroll to position [37, 0]
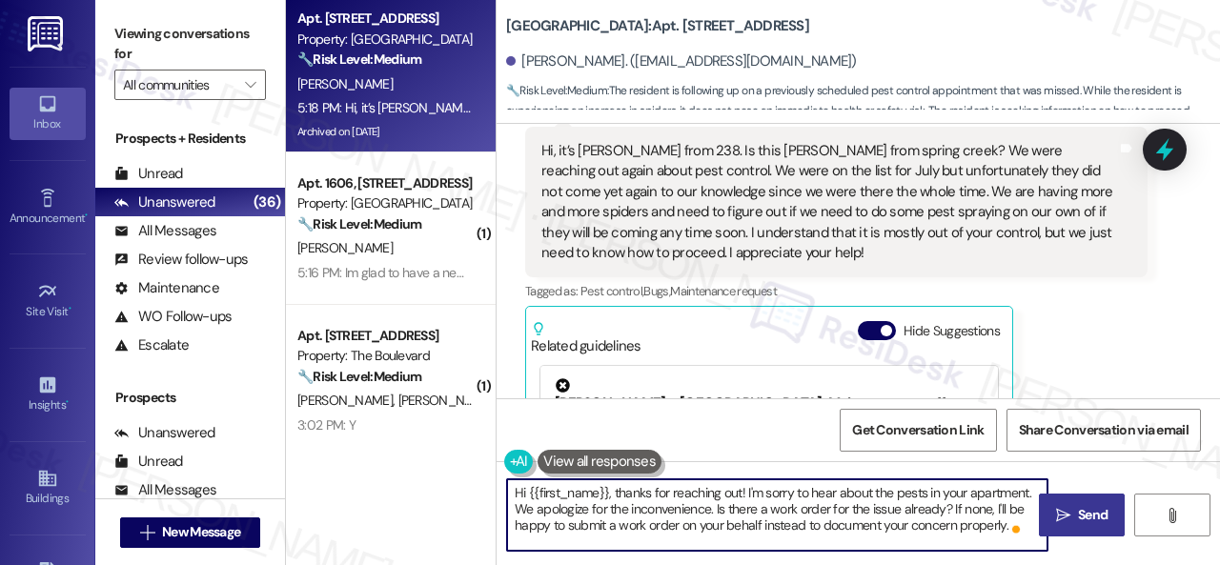
type textarea "Hi {{first_name}}, thanks for reaching out! I'm sorry to hear about the pests i…"
click at [1058, 516] on icon "" at bounding box center [1063, 515] width 14 height 15
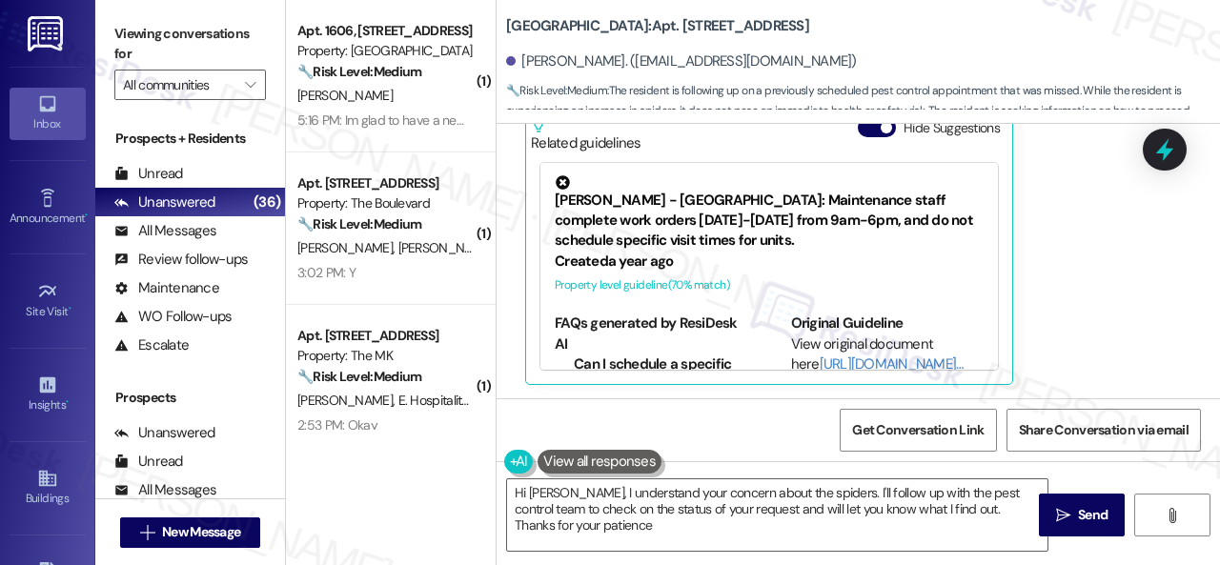
type textarea "Hi Hannah, I understand your concern about the spiders. I'll follow up with the…"
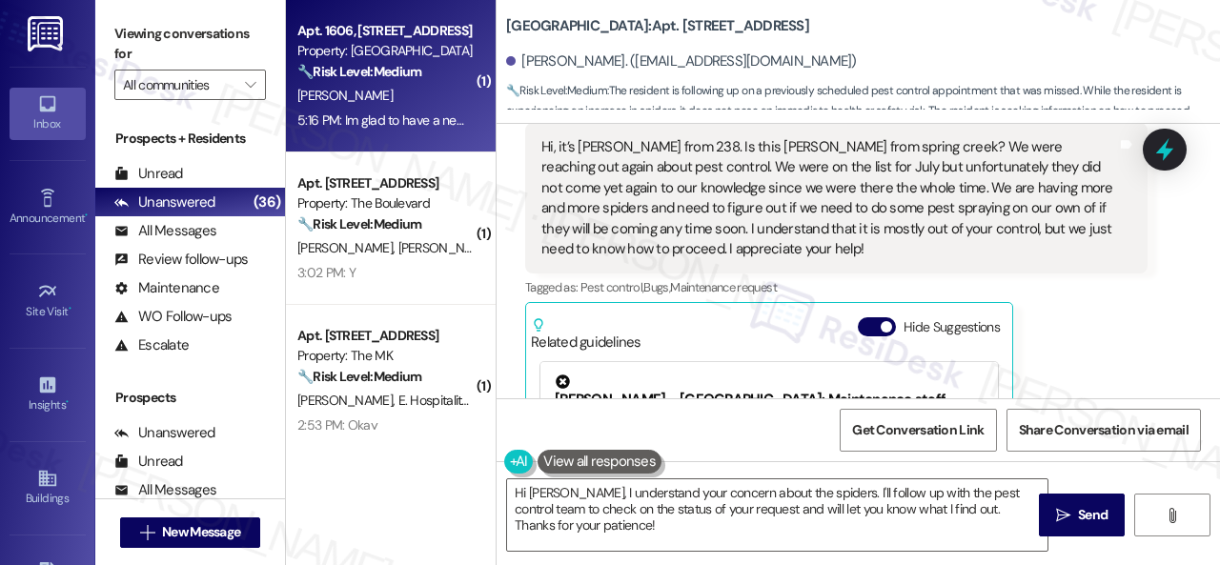
click at [396, 101] on div "L. Sampson" at bounding box center [385, 96] width 180 height 24
type textarea "Fetching suggested responses. Please feel free to read through the conversation…"
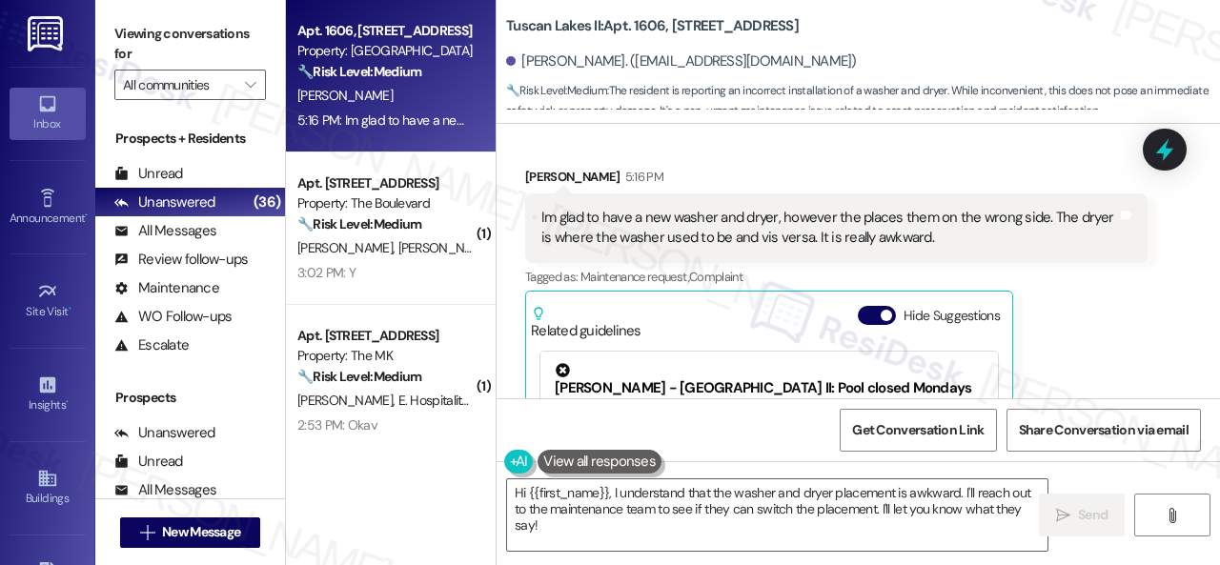
click at [1099, 331] on div "Lucretia Sampson 5:16 PM Im glad to have a new washer and dryer, however the pl…" at bounding box center [836, 370] width 622 height 407
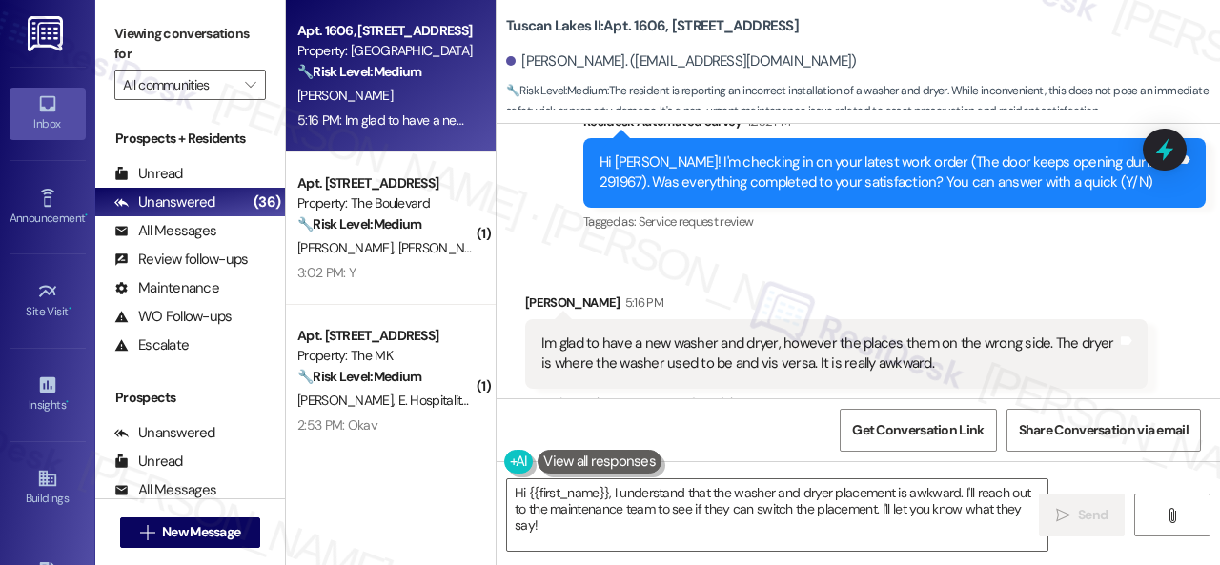
scroll to position [16134, 0]
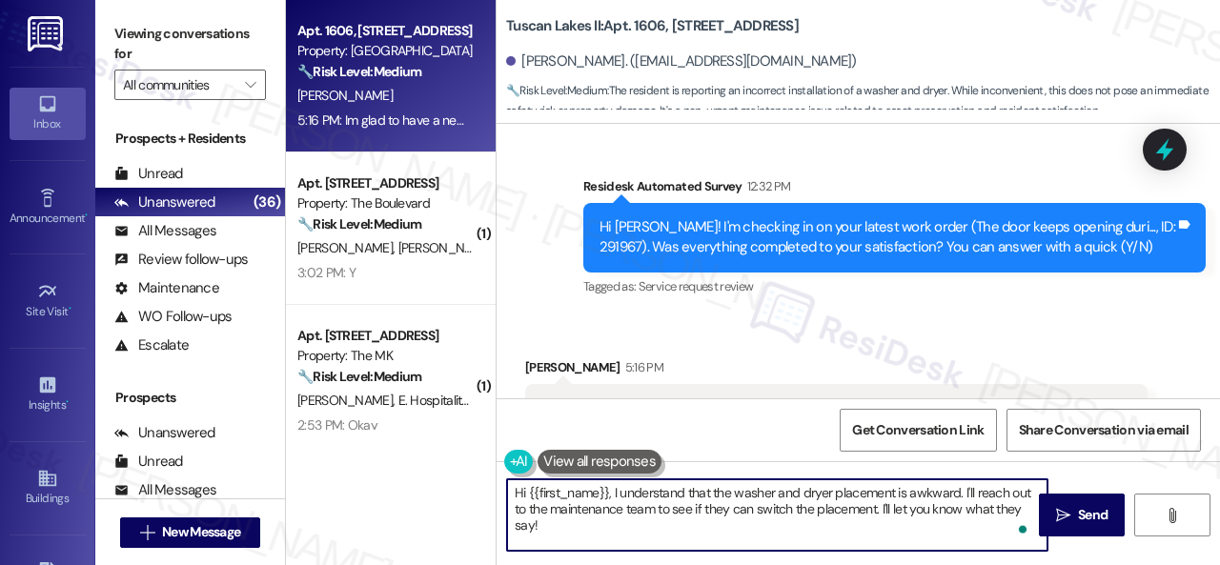
drag, startPoint x: 602, startPoint y: 484, endPoint x: 468, endPoint y: 479, distance: 134.5
click at [468, 478] on div "Apt. 1606, 1805 S Egret Bay Blvd Property: Tuscan Lakes II 🔧 Risk Level: Medium…" at bounding box center [753, 282] width 934 height 565
drag, startPoint x: 861, startPoint y: 489, endPoint x: 1018, endPoint y: 513, distance: 159.1
click at [1018, 513] on textarea "I understand that the washer and dryer placement is awkward. I'll reach out to …" at bounding box center [777, 514] width 540 height 71
paste textarea "s there already a work order for the issue? If so, may I have the work order nu…"
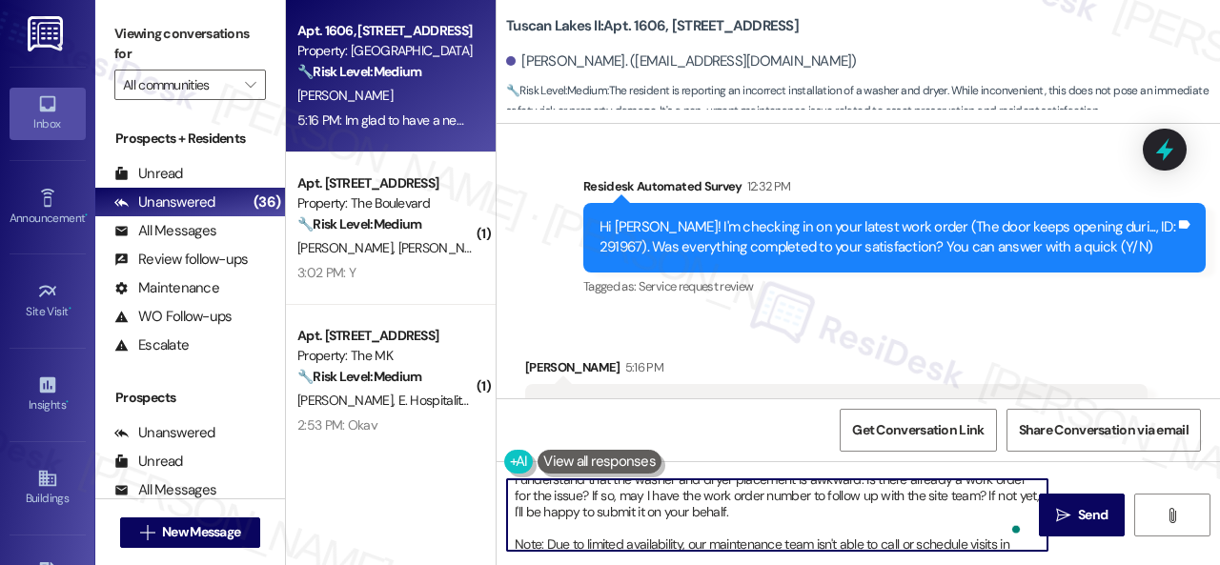
scroll to position [0, 0]
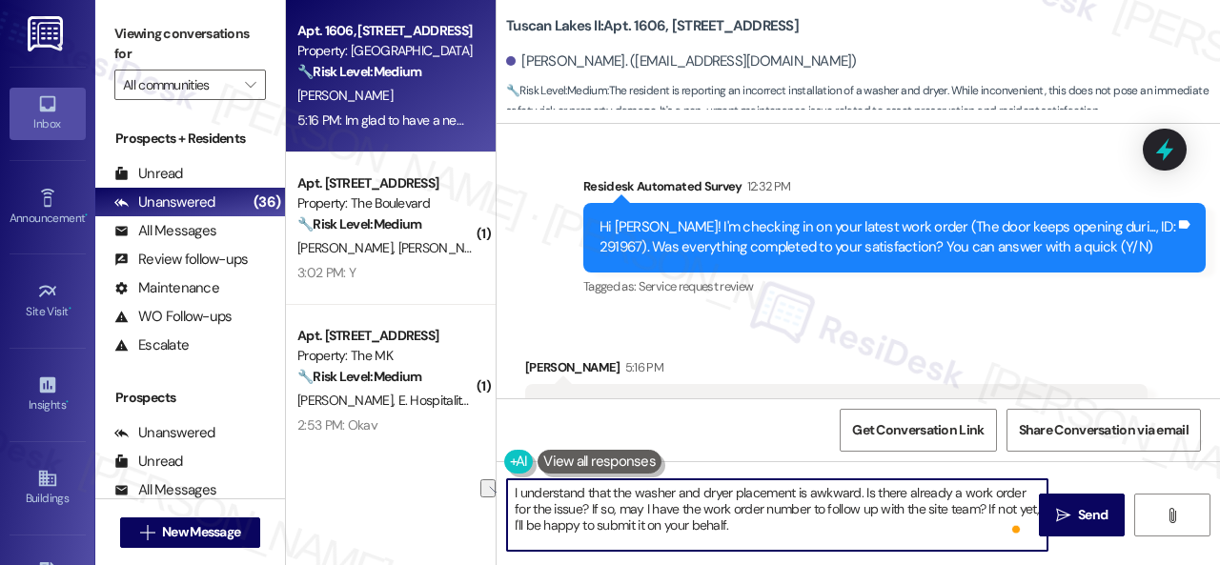
drag, startPoint x: 960, startPoint y: 494, endPoint x: 1017, endPoint y: 492, distance: 57.2
click at [1017, 492] on textarea "I understand that the washer and dryer placement is awkward. Is there already a…" at bounding box center [777, 514] width 540 height 71
click at [510, 508] on textarea "I understand that the washer and dryer placement is awkward. Is there already a…" at bounding box center [777, 514] width 540 height 71
drag, startPoint x: 512, startPoint y: 508, endPoint x: 583, endPoint y: 512, distance: 71.6
click at [583, 512] on textarea "I understand that the washer and dryer placement is awkward. Is there already a…" at bounding box center [777, 514] width 540 height 71
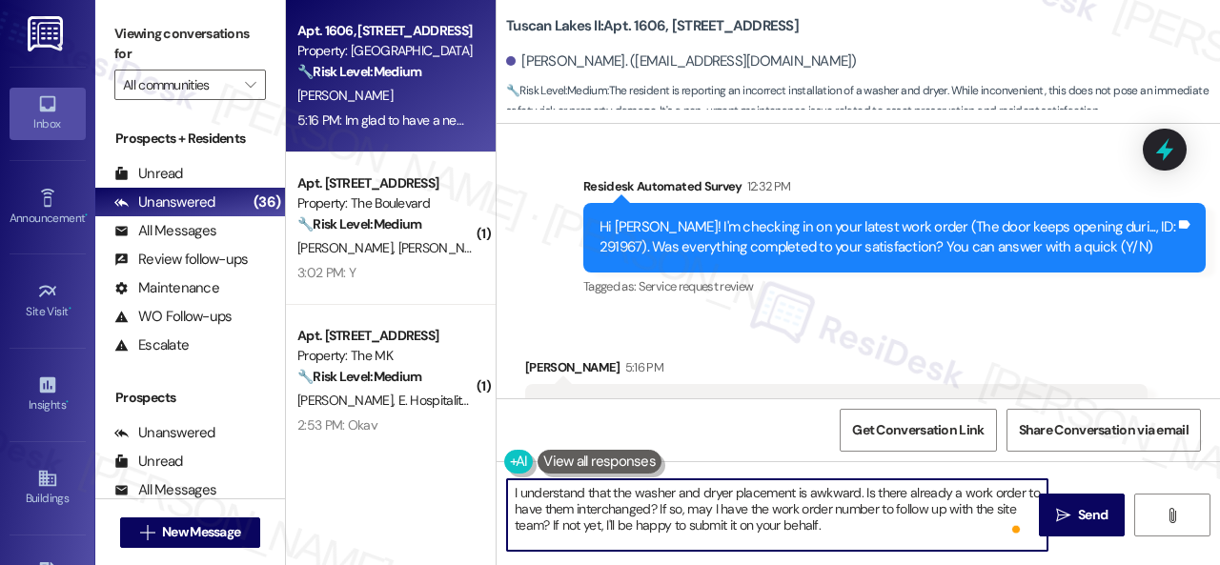
click at [755, 519] on textarea "I understand that the washer and dryer placement is awkward. Is there already a…" at bounding box center [777, 514] width 540 height 71
type textarea "I understand that the washer and dryer placement is awkward. Is there already a…"
click at [1074, 525] on span "Send" at bounding box center [1092, 515] width 37 height 20
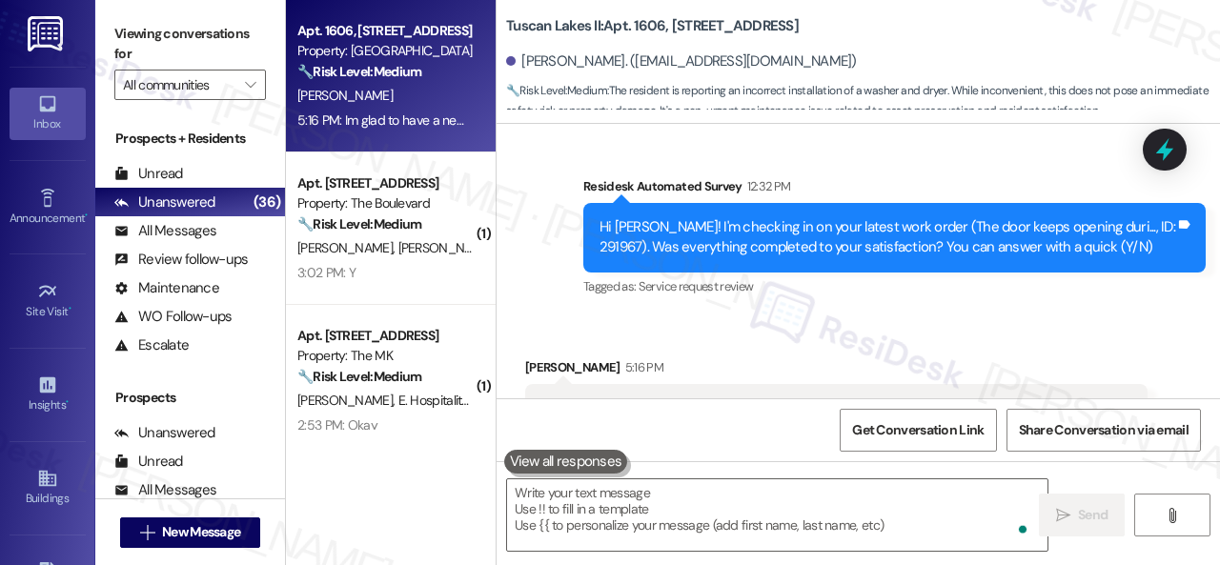
scroll to position [16513, 0]
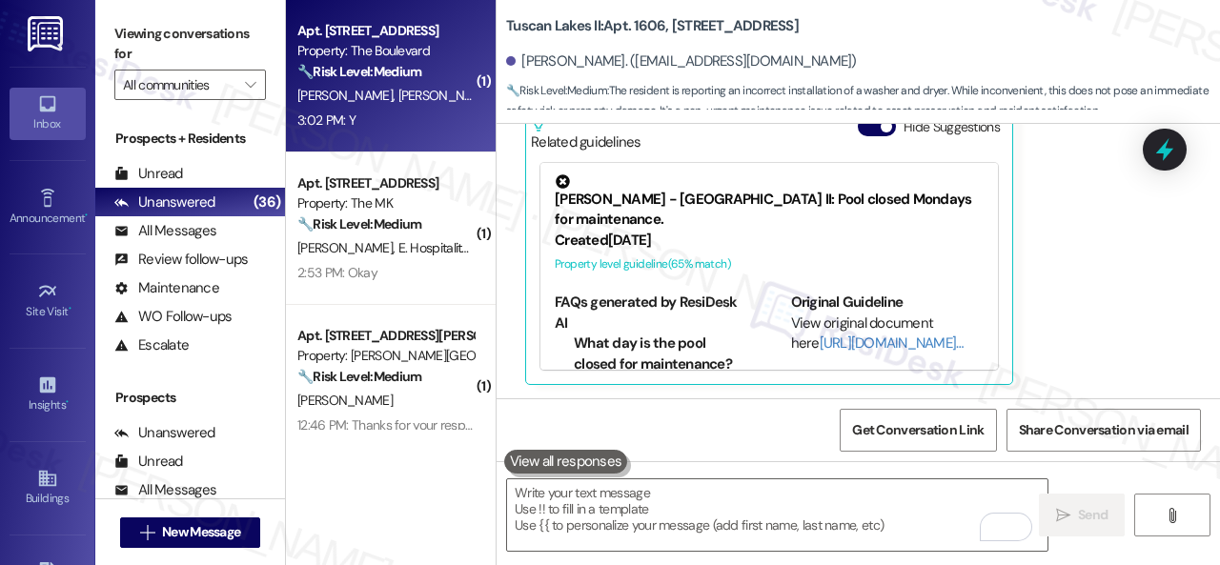
click at [430, 109] on div "3:02 PM: Y 3:02 PM: Y" at bounding box center [385, 121] width 180 height 24
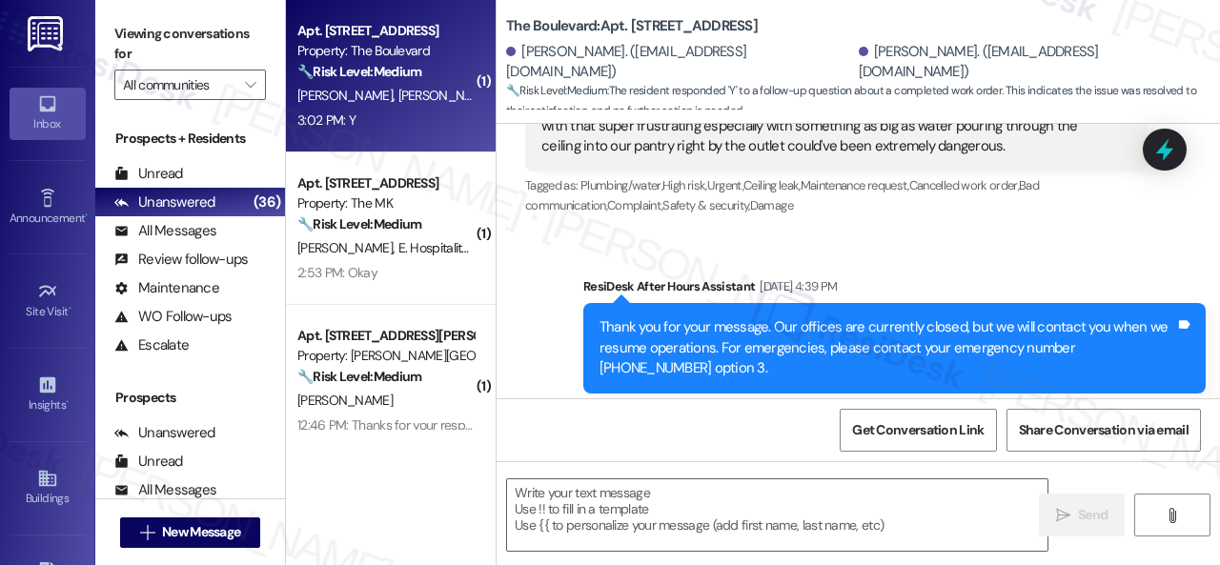
type textarea "Fetching suggested responses. Please feel free to read through the conversation…"
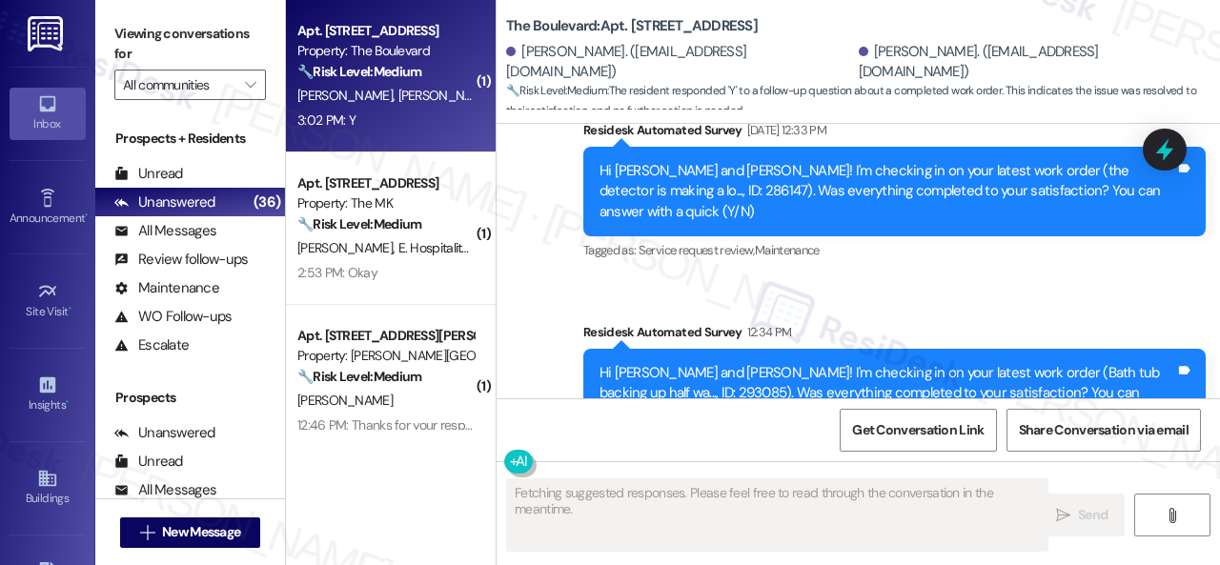
scroll to position [5602, 0]
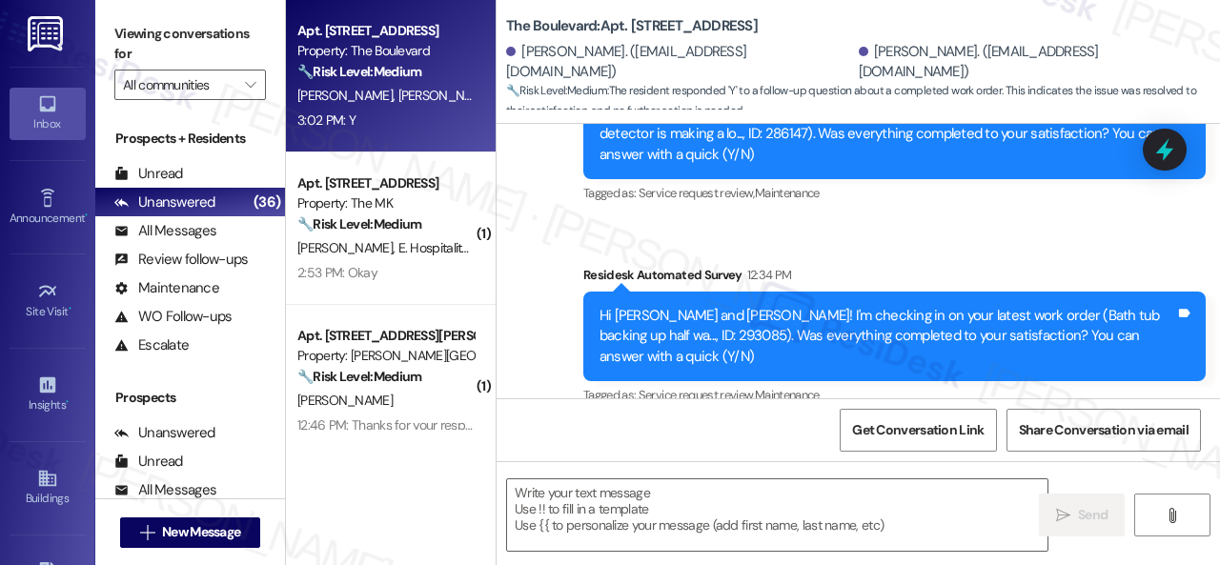
click at [575, 423] on div "Received via SMS Chloe Vetter 3:02 PM Y Tags and notes Tagged as: Positive resp…" at bounding box center [858, 503] width 723 height 161
click at [675, 492] on textarea at bounding box center [777, 514] width 540 height 71
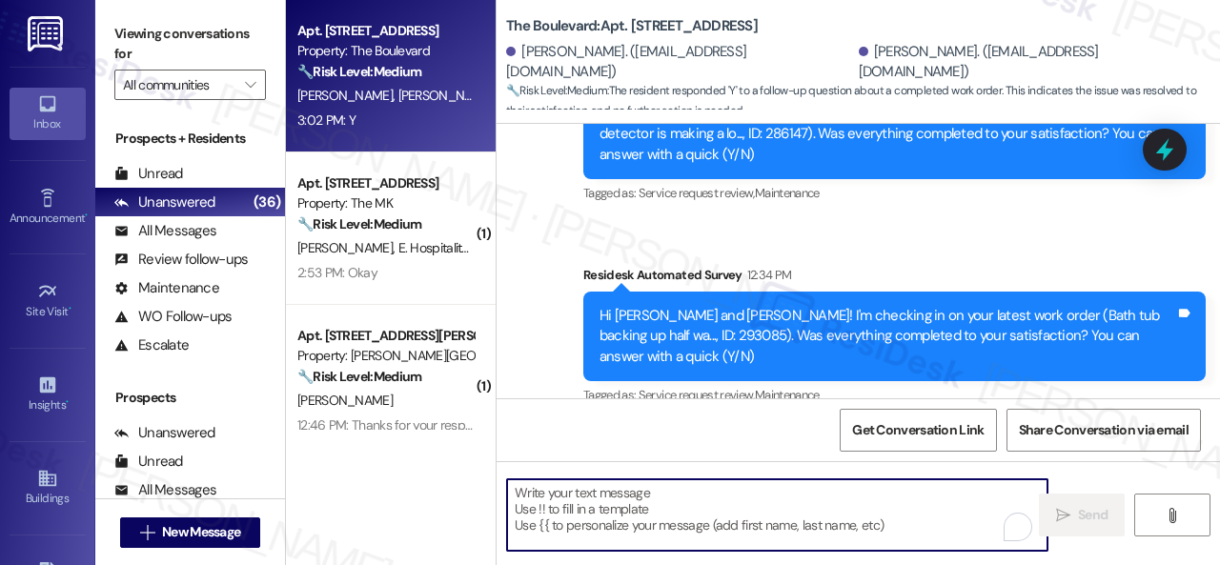
paste textarea "Glad to hear things are all set! If {{property}} met your expectations, please …"
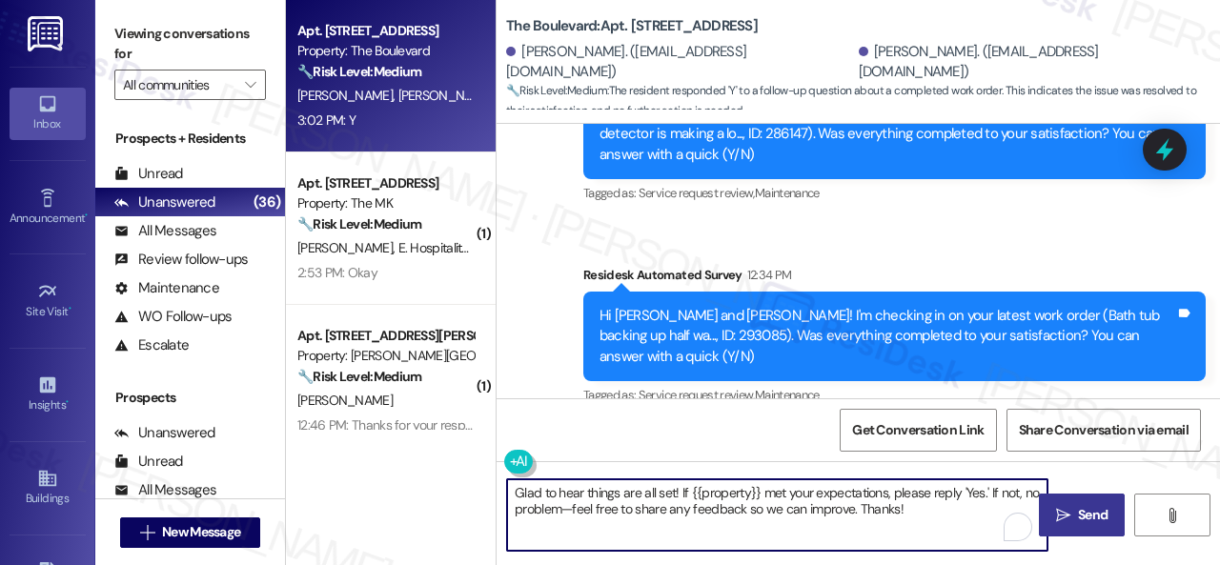
type textarea "Glad to hear things are all set! If {{property}} met your expectations, please …"
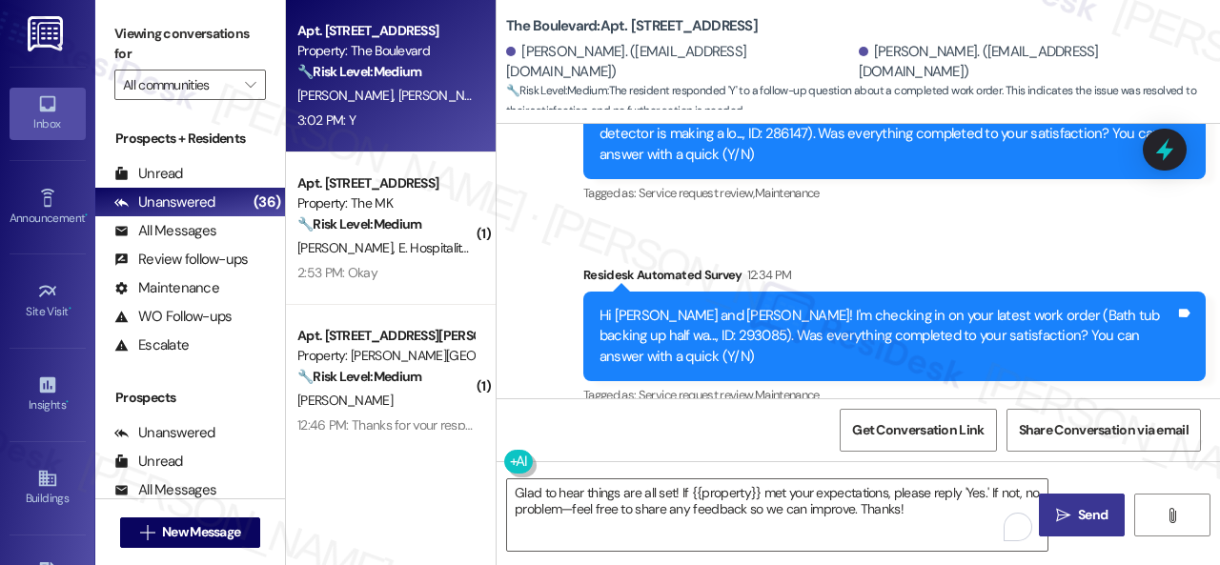
click at [1074, 518] on span "Send" at bounding box center [1092, 515] width 37 height 20
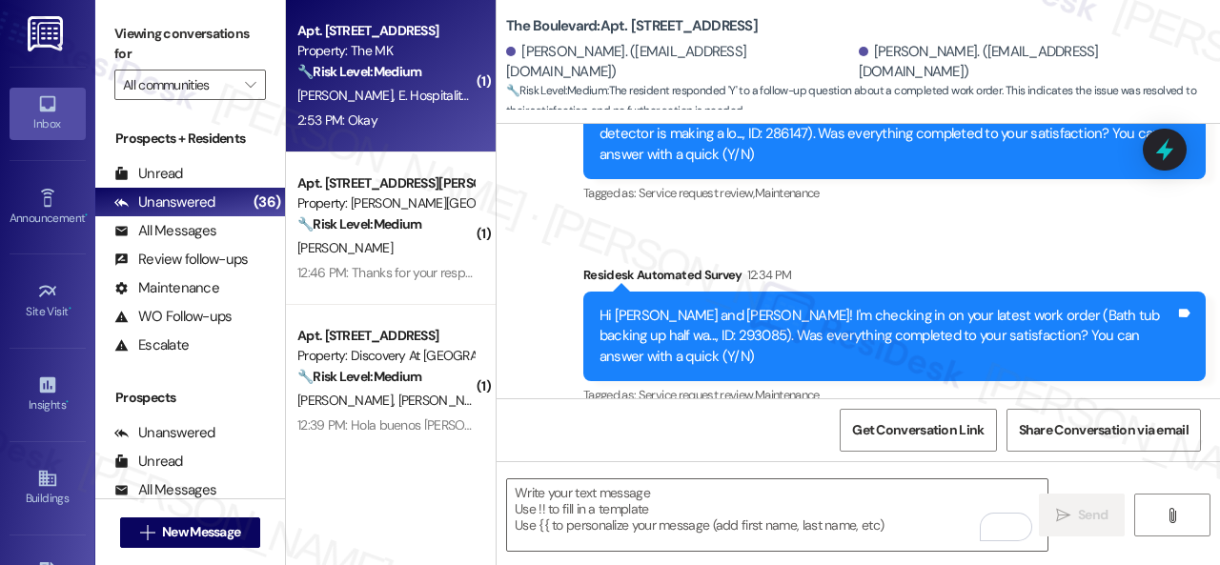
click at [445, 105] on div "D. Boyd E. Hospitality Llc" at bounding box center [385, 96] width 180 height 24
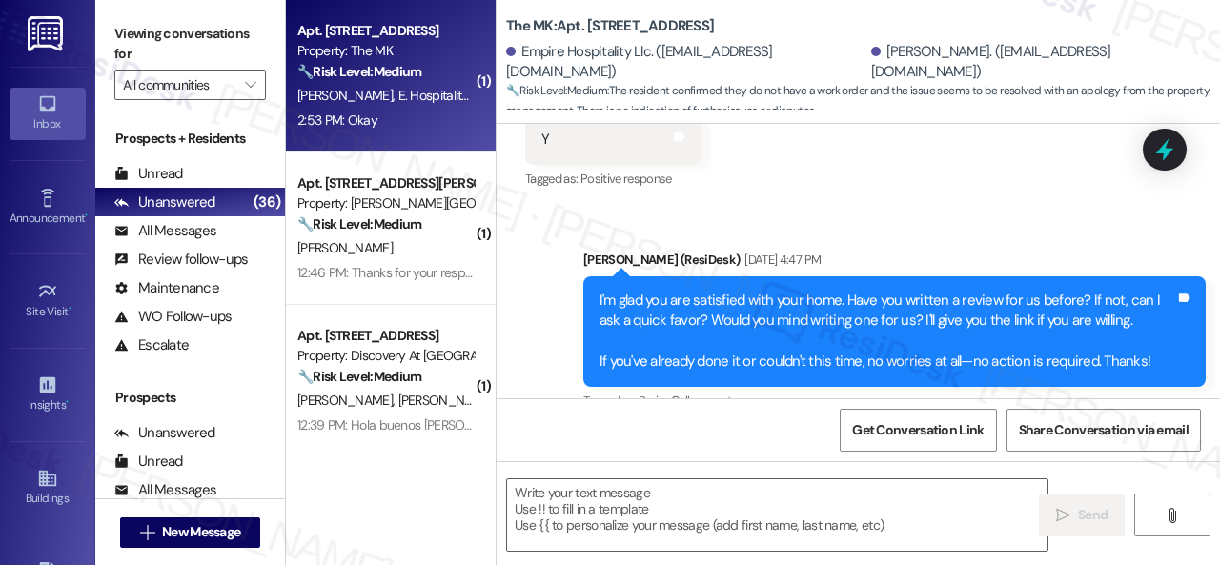
type textarea "Fetching suggested responses. Please feel free to read through the conversation…"
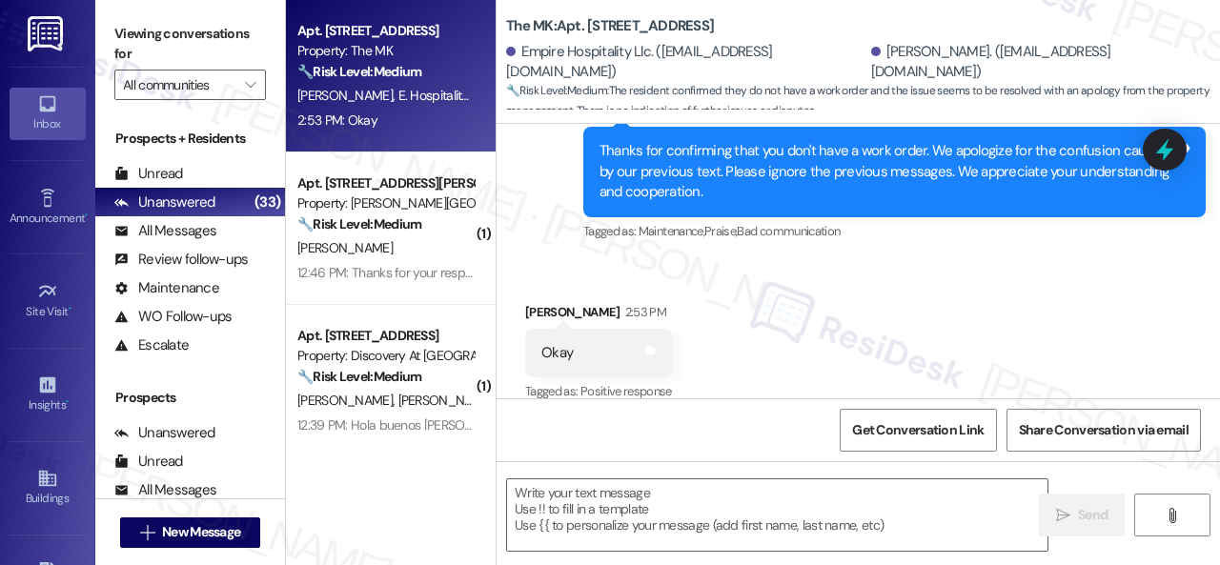
scroll to position [2356, 0]
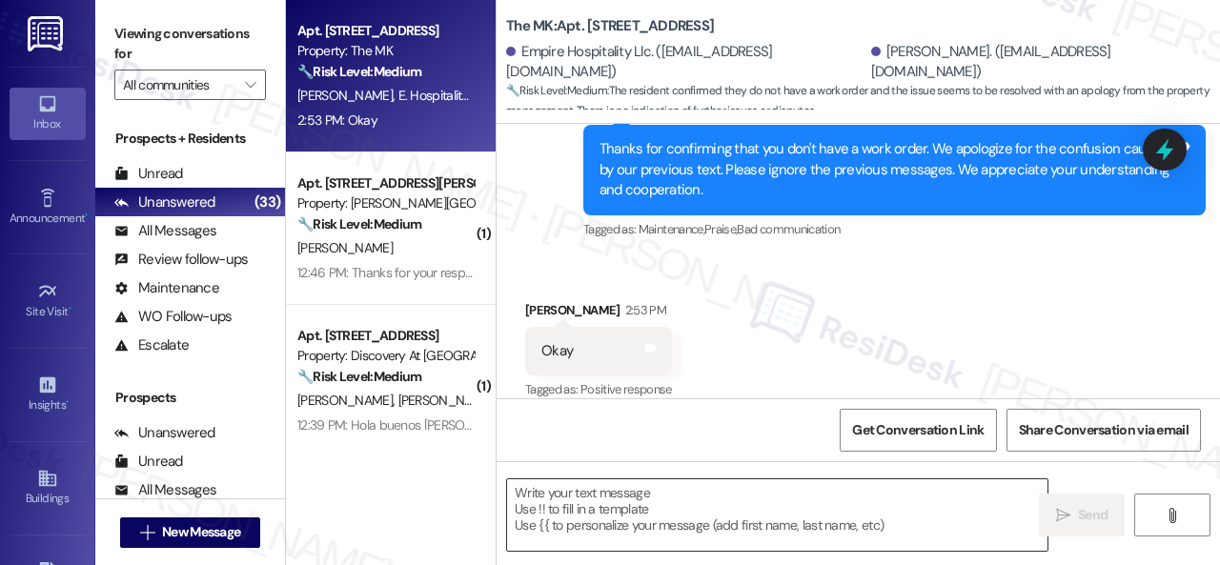
click at [683, 523] on textarea at bounding box center [777, 514] width 540 height 71
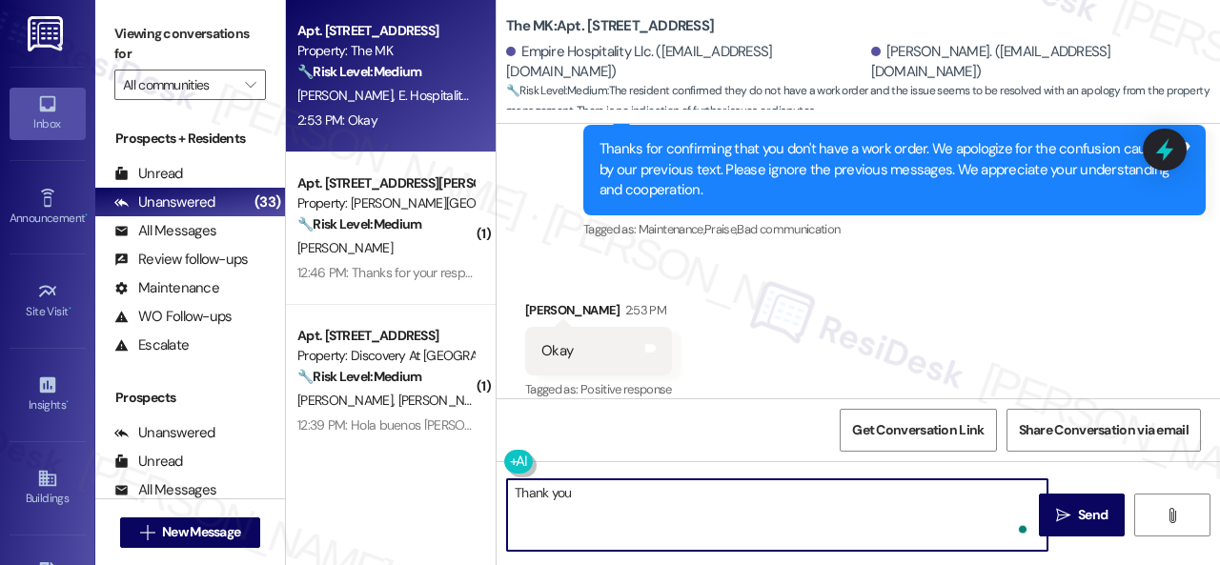
type textarea "Thank you."
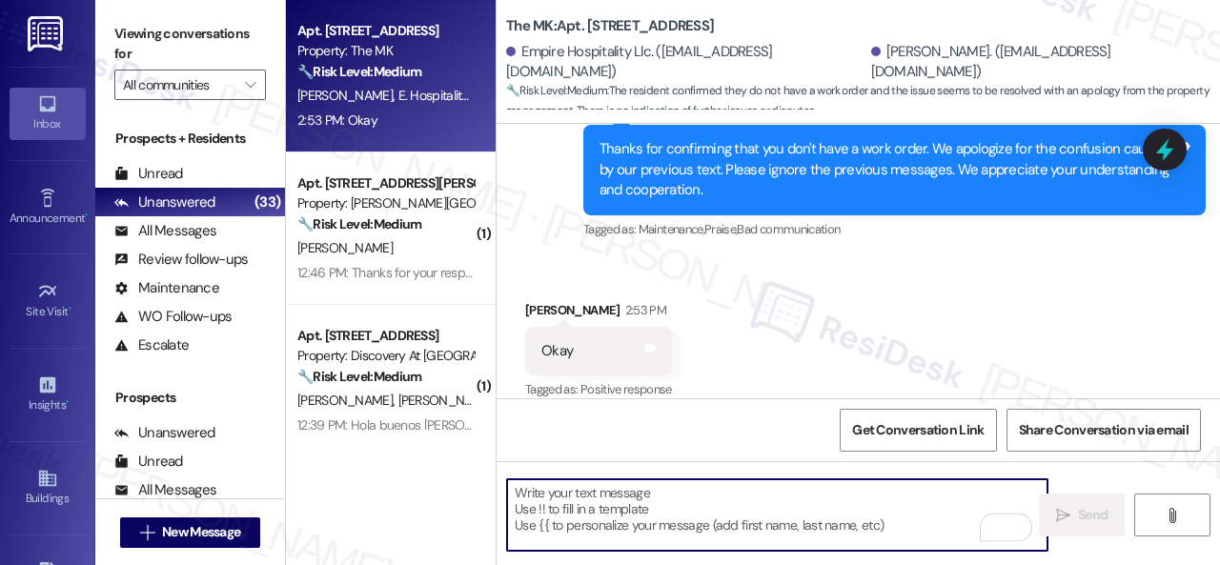
scroll to position [2355, 0]
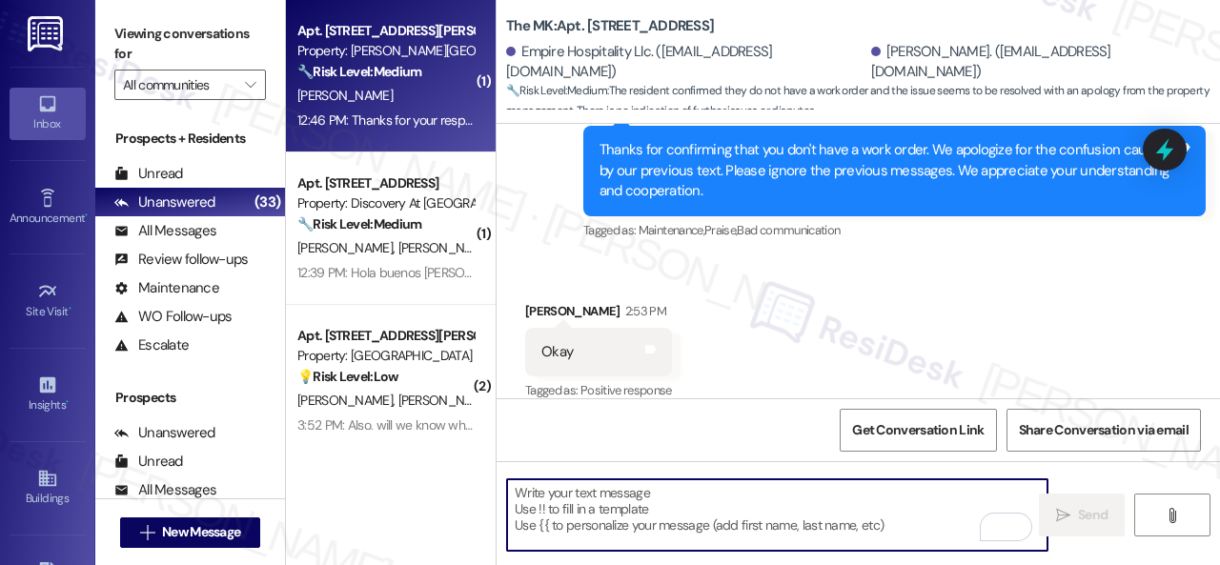
click at [437, 112] on div "12:46 PM: Thanks for your response! 12:46 PM: Thanks for your response!" at bounding box center [396, 120] width 198 height 17
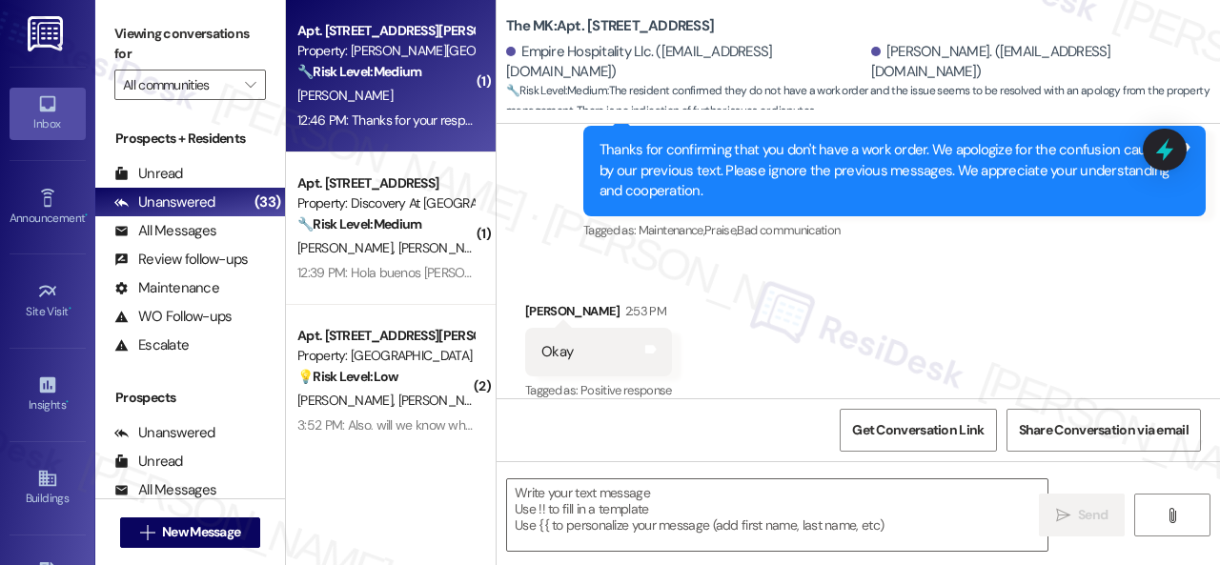
type textarea "Fetching suggested responses. Please feel free to read through the conversation…"
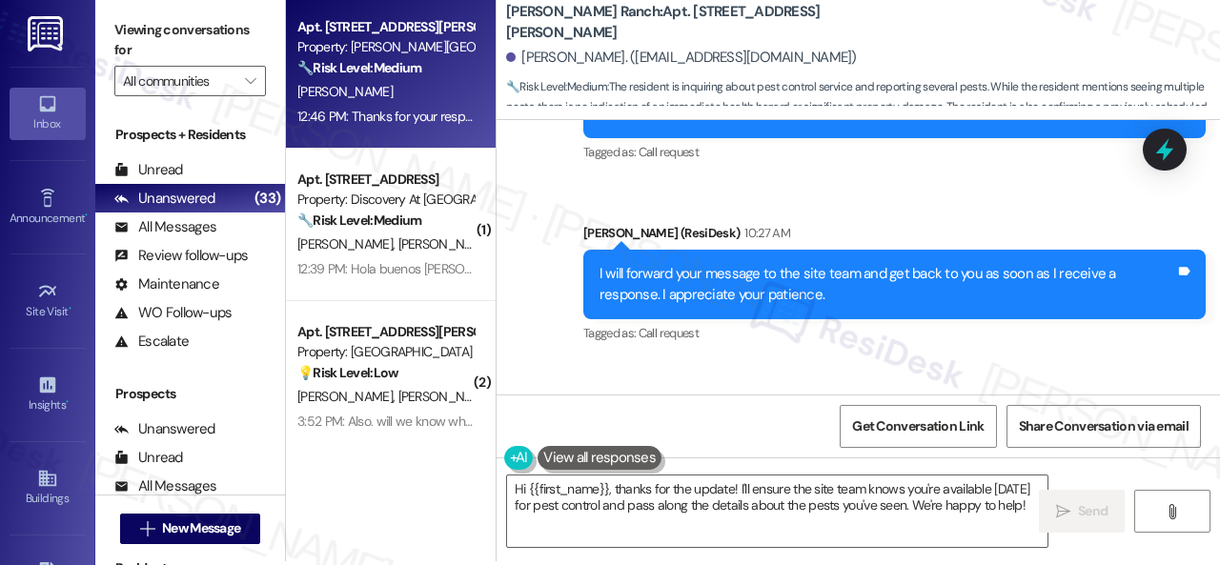
scroll to position [6, 0]
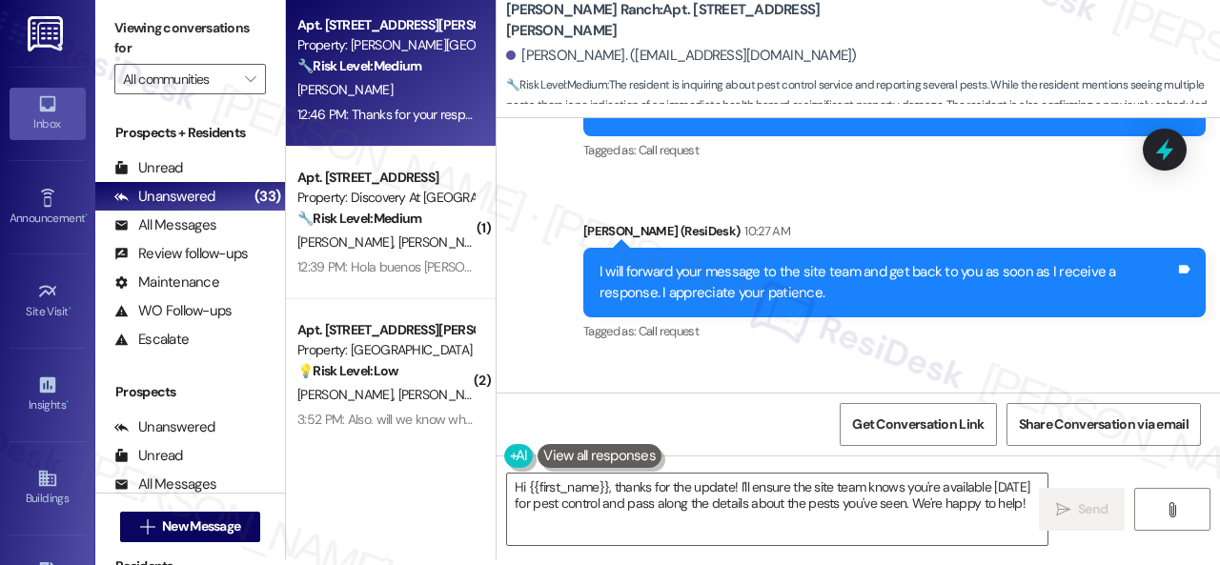
click at [409, 437] on div "Apt. 1111, 4101 S Custer Rd Property: Craig Ranch 🔧 Risk Level: Medium The resi…" at bounding box center [753, 276] width 934 height 565
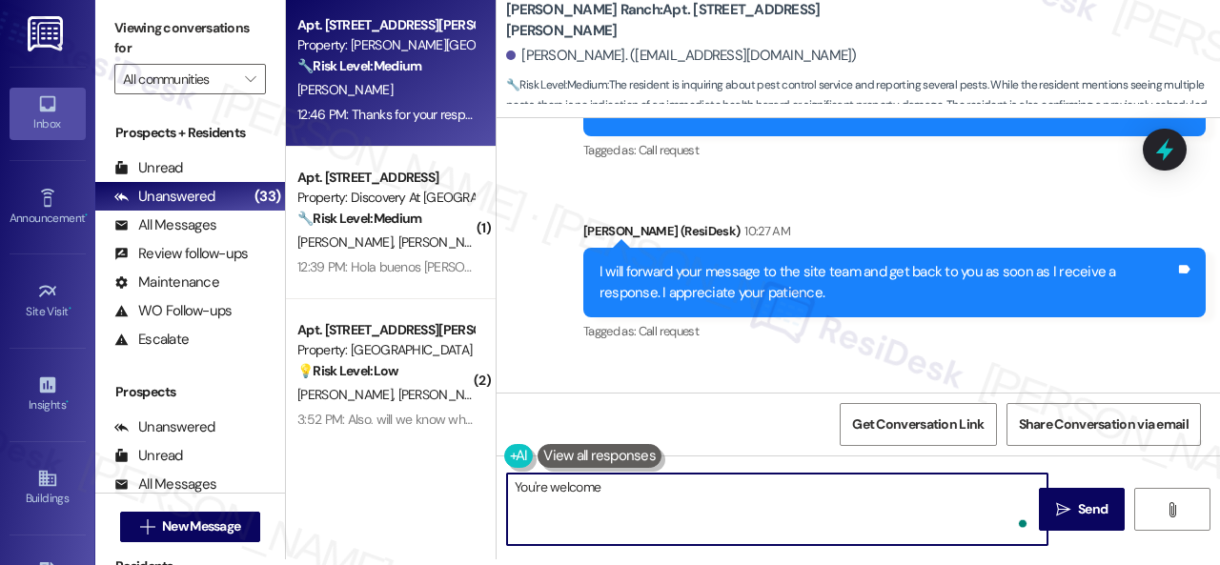
type textarea "You're welcome."
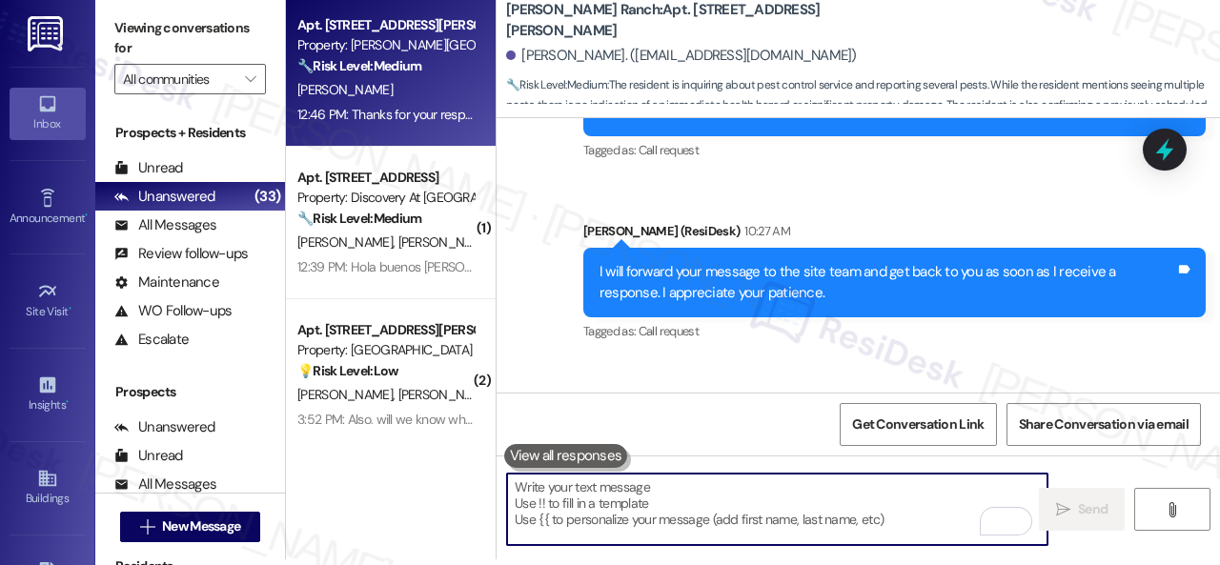
scroll to position [12000, 0]
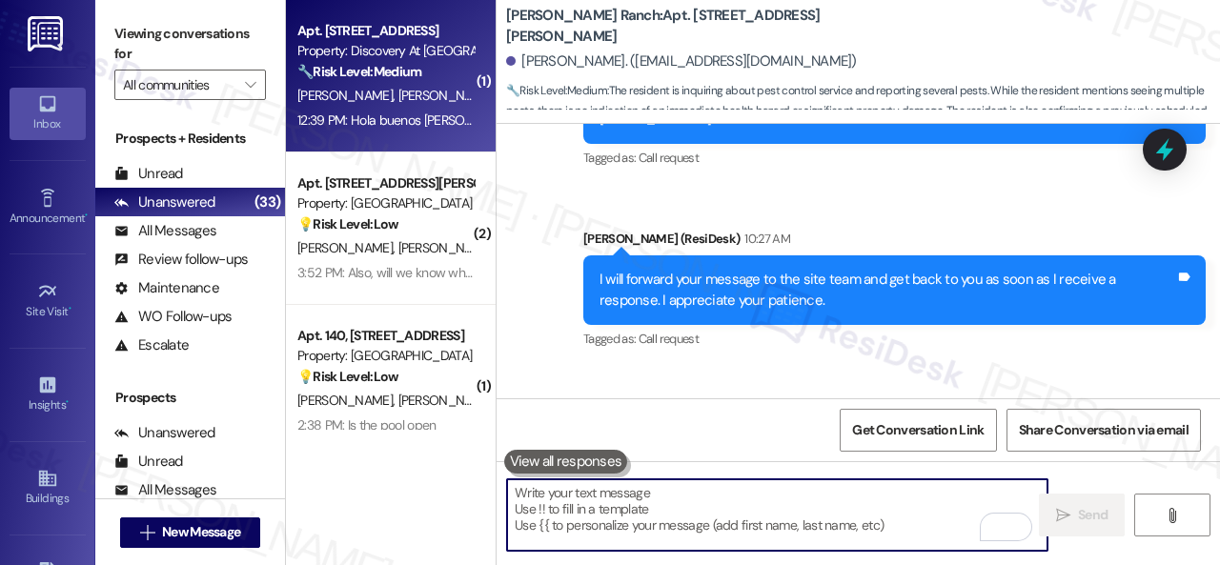
click at [437, 105] on div "K. Garcia J. Medina" at bounding box center [385, 96] width 180 height 24
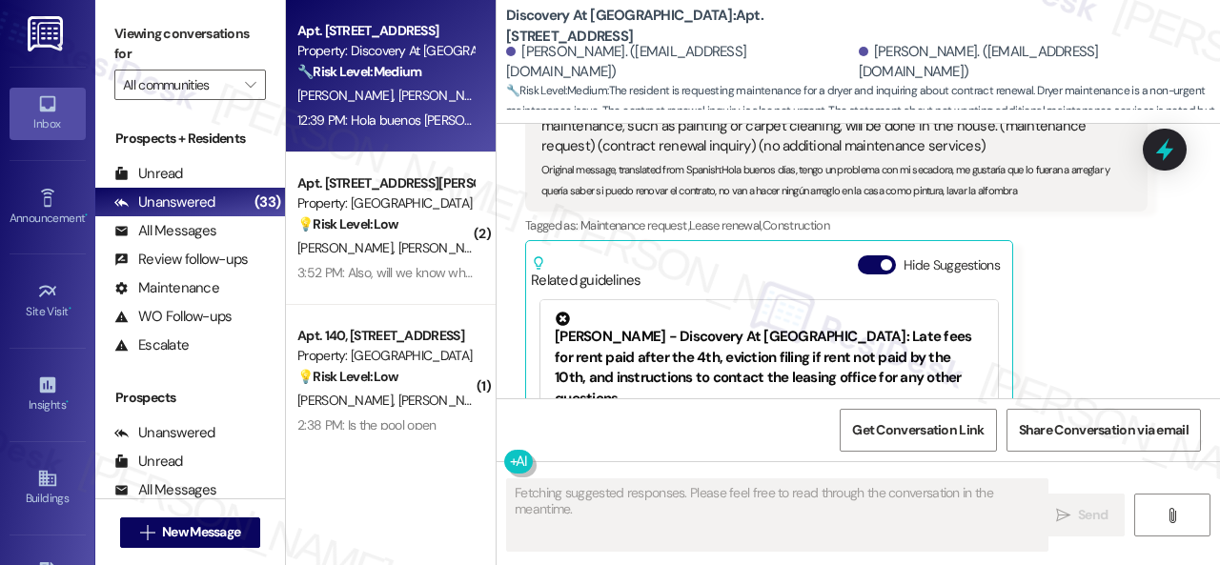
scroll to position [5311, 0]
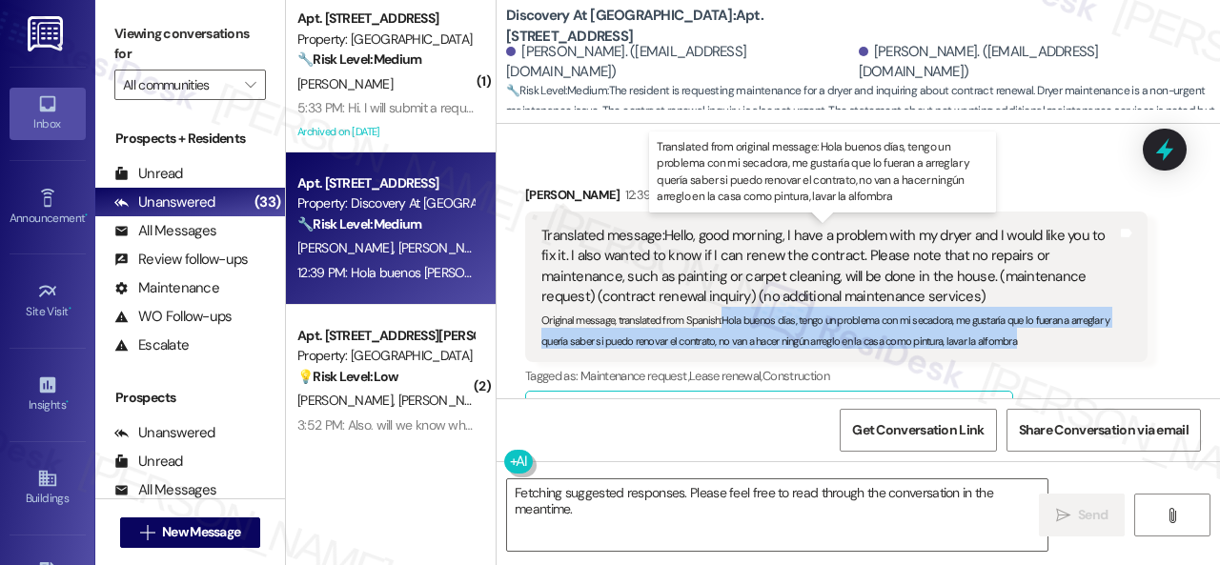
drag, startPoint x: 723, startPoint y: 317, endPoint x: 1064, endPoint y: 340, distance: 341.0
click at [1064, 340] on div "Original message, translated from Spanish : Hola buenos días, tengo un problema…" at bounding box center [829, 327] width 576 height 41
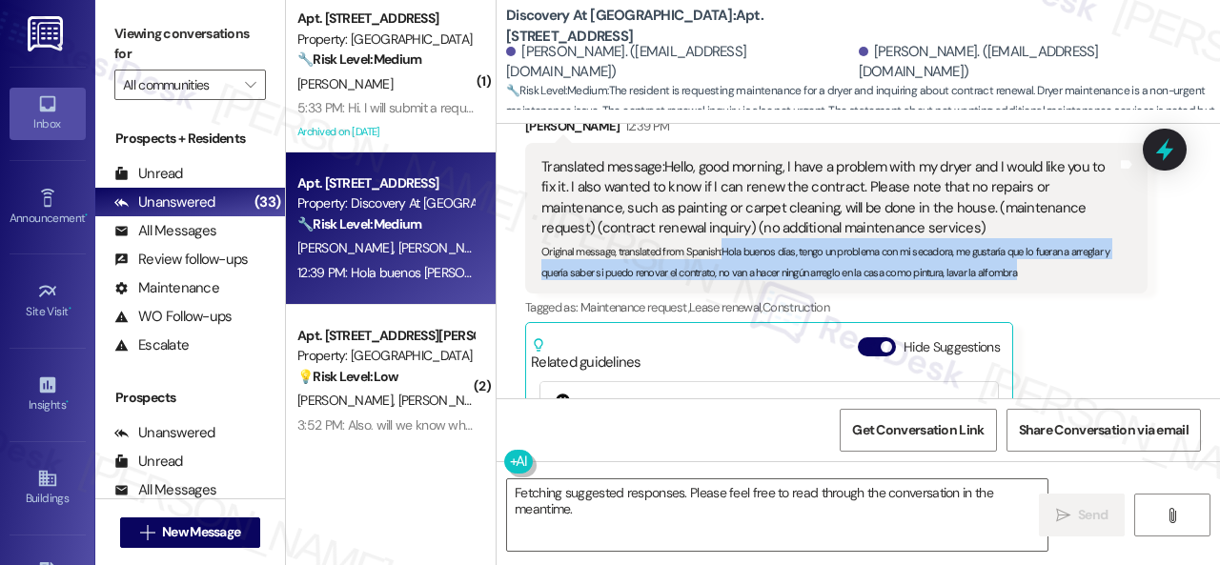
scroll to position [5406, 0]
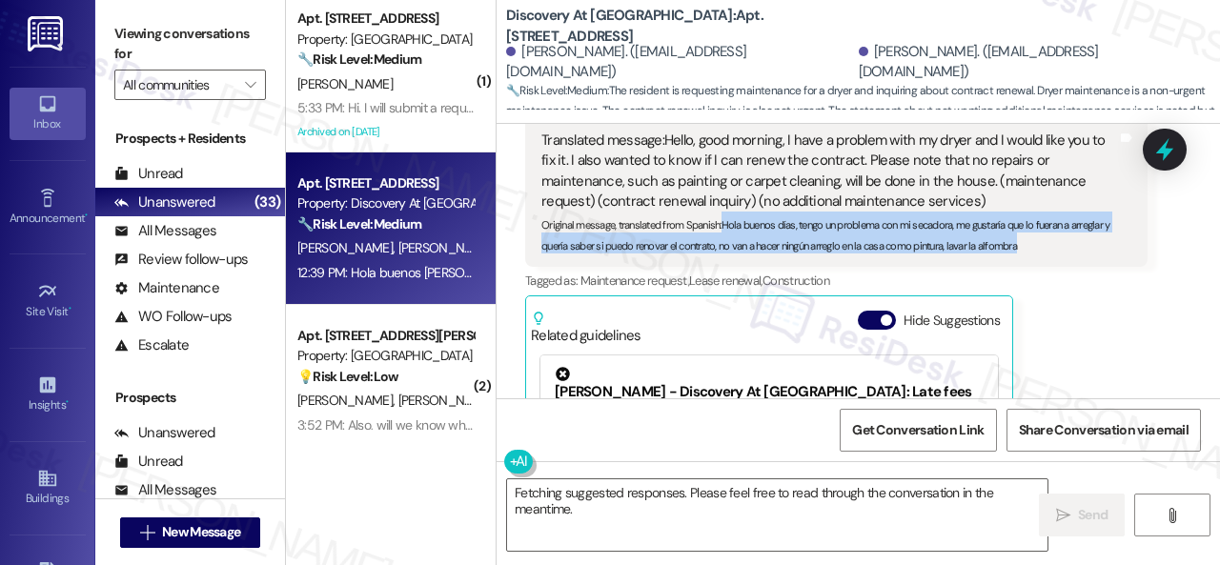
copy sub "Hola buenos días, tengo un problema con mi secadora, me gustaría que lo fueran …"
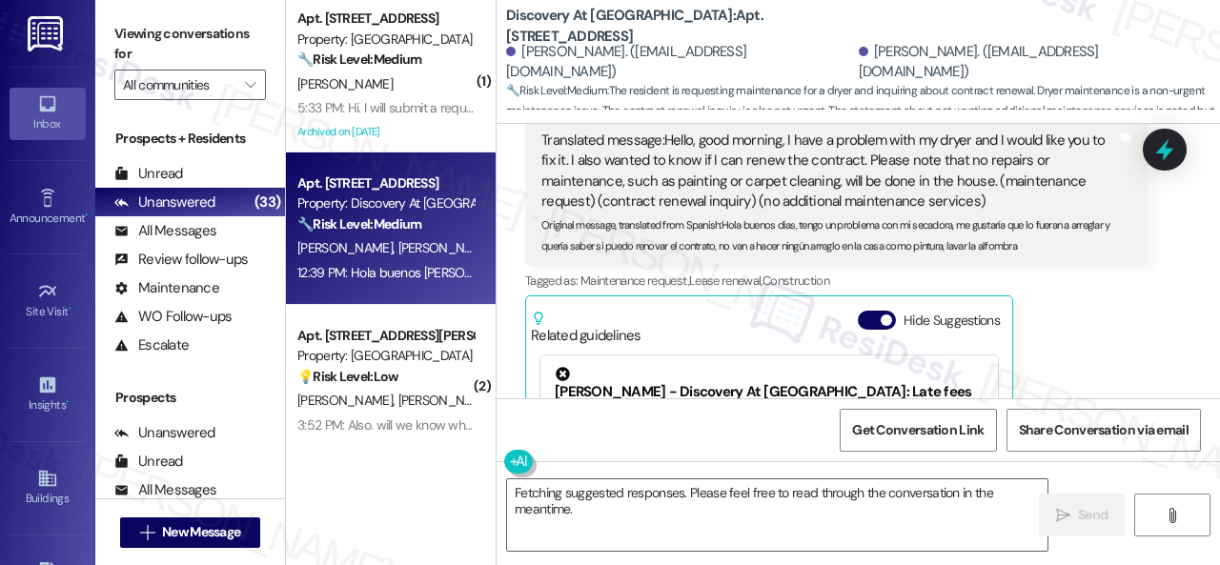
drag, startPoint x: 605, startPoint y: 521, endPoint x: 347, endPoint y: 433, distance: 273.1
click at [348, 433] on div "( 1 ) Apt. 238, 146 Spring Creek Dr Property: Spring Creek 🔧 Risk Level: Medium…" at bounding box center [753, 282] width 934 height 565
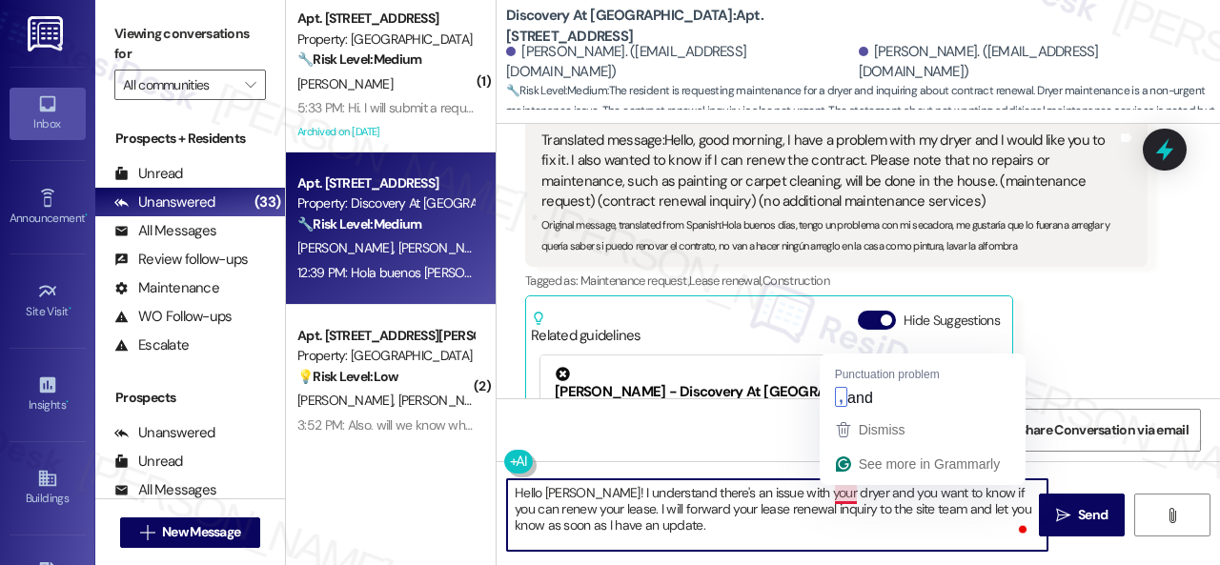
click at [843, 498] on textarea "Hello Karelys! I understand there's an issue with your dryer and you want to kn…" at bounding box center [777, 514] width 540 height 71
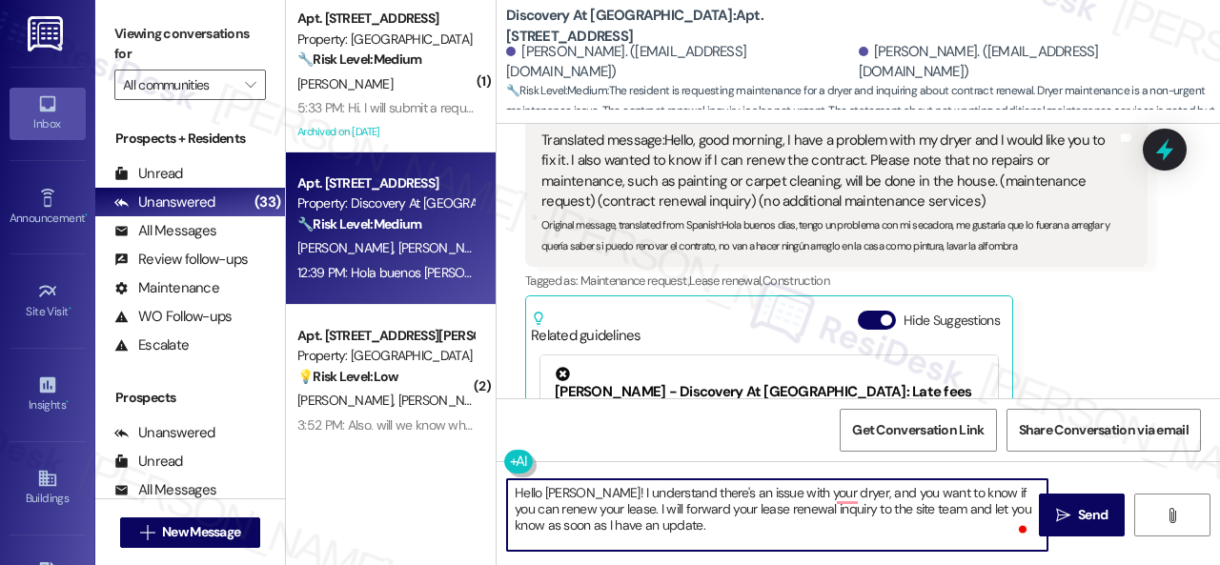
click at [711, 528] on textarea "Hello Karelys! I understand there's an issue with your dryer, and you want to k…" at bounding box center [777, 514] width 540 height 71
click at [676, 527] on textarea "Hello Karelys! I understand there's an issue with your dryer, and you want to k…" at bounding box center [777, 514] width 540 height 71
click at [798, 530] on textarea "Hello Karelys! I understand there's an issue with your dryer, and you want to k…" at bounding box center [777, 514] width 540 height 71
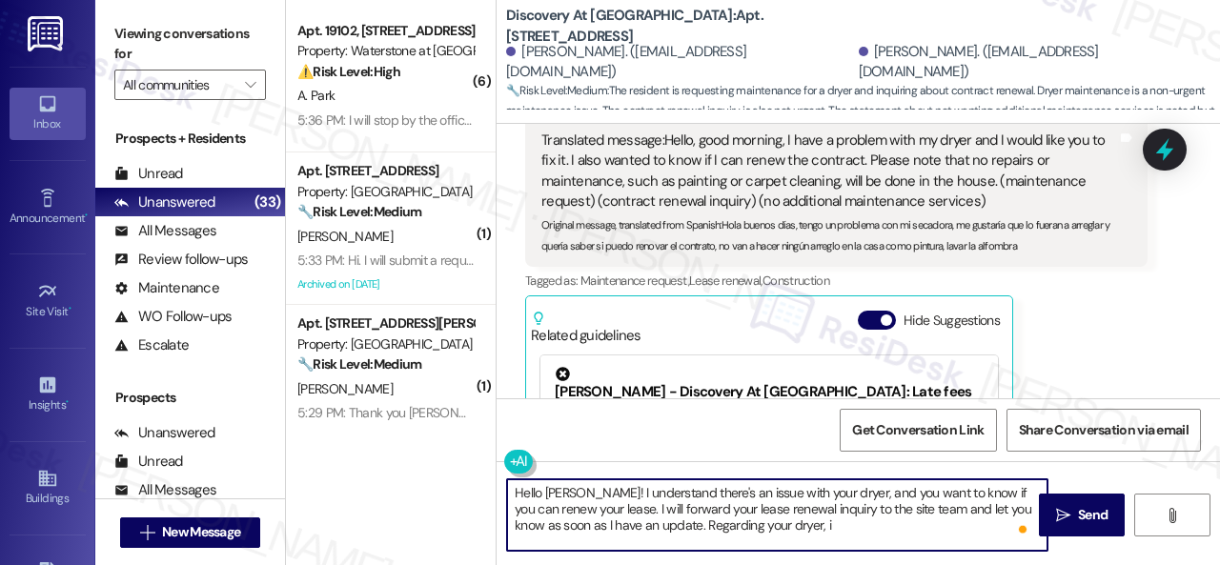
paste textarea "s there already a work order for the issue? If so, may I have the work order nu…"
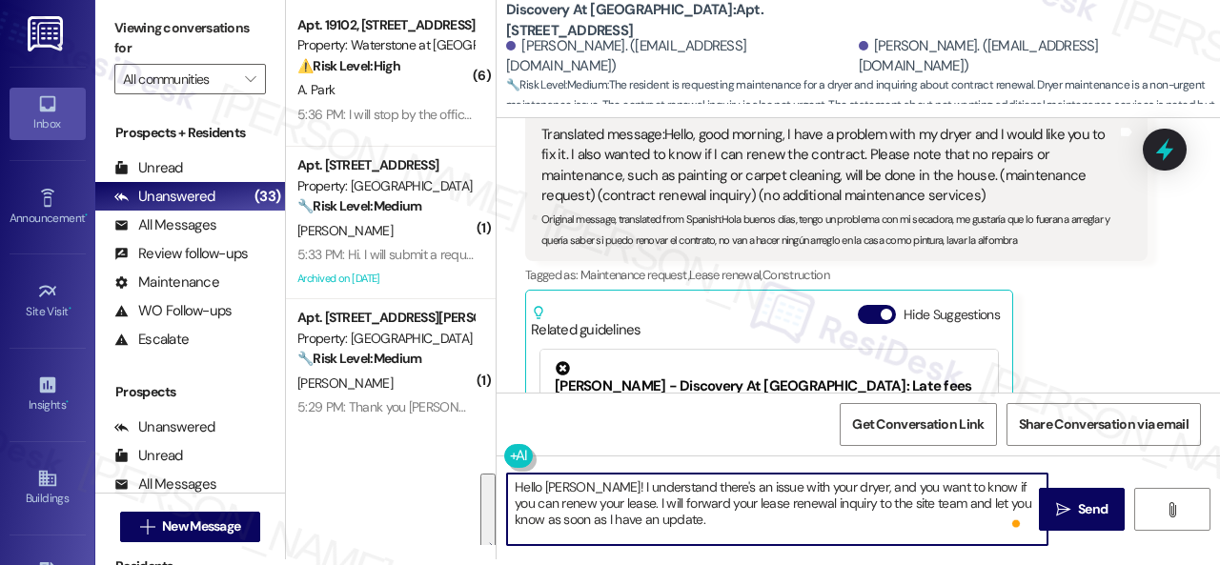
scroll to position [0, 0]
drag, startPoint x: 657, startPoint y: 525, endPoint x: 731, endPoint y: 602, distance: 107.2
type textarea "Hello Karelys! I understand there's an issue with your dryer, and you want to k…"
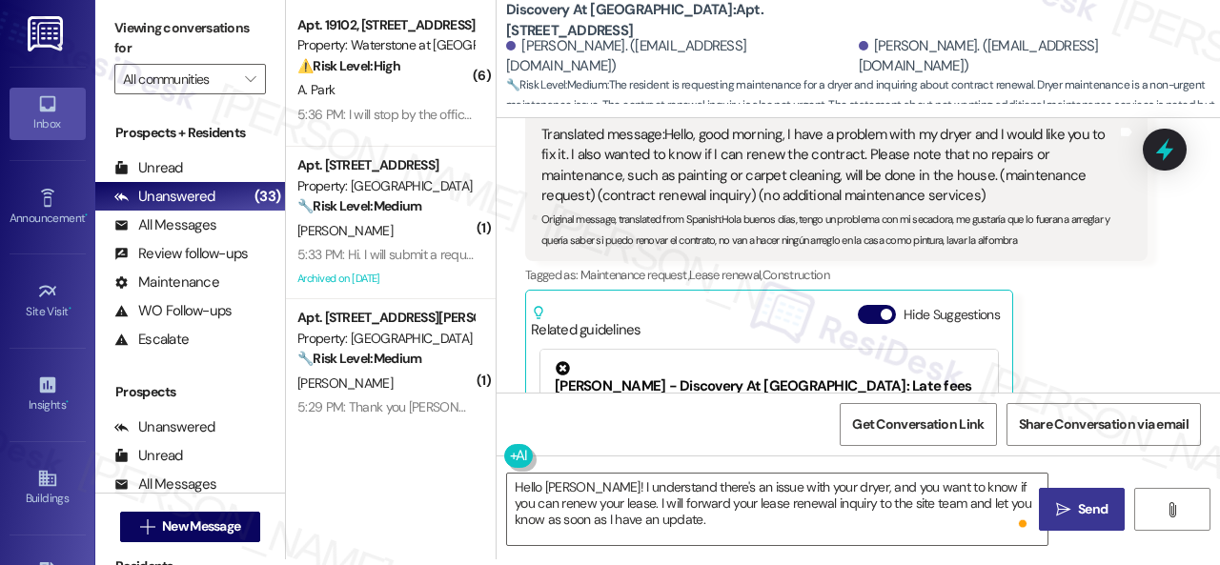
click at [1060, 519] on span " Send" at bounding box center [1082, 509] width 60 height 20
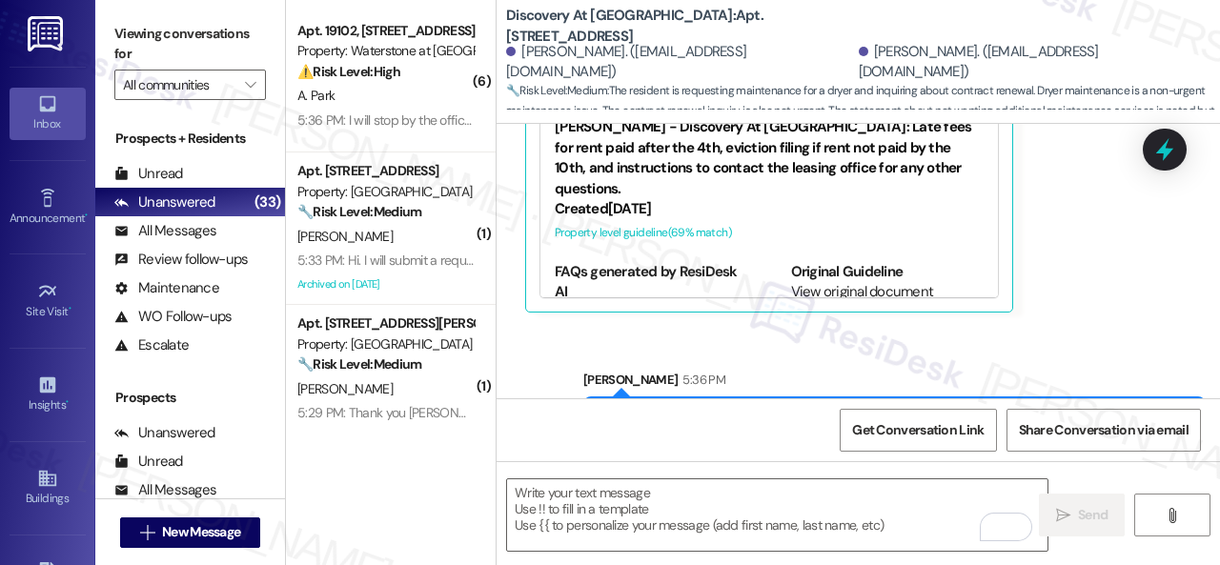
scroll to position [5772, 0]
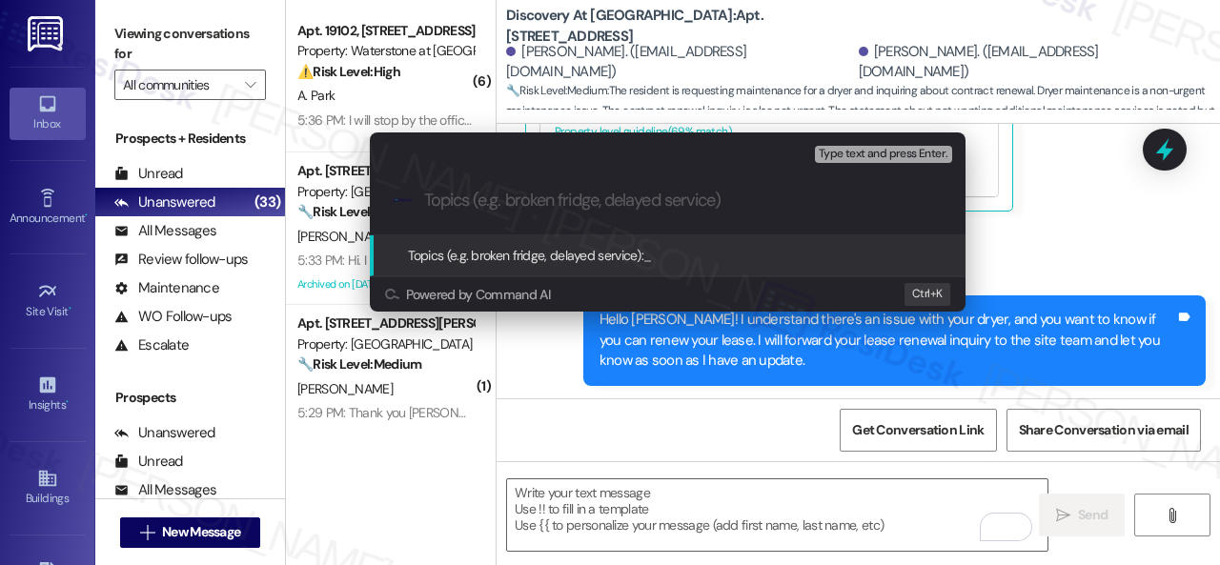
click at [542, 207] on input "Topics (e.g. broken fridge, delayed service)" at bounding box center [683, 201] width 518 height 20
type input "Inquiry about lease renewal."
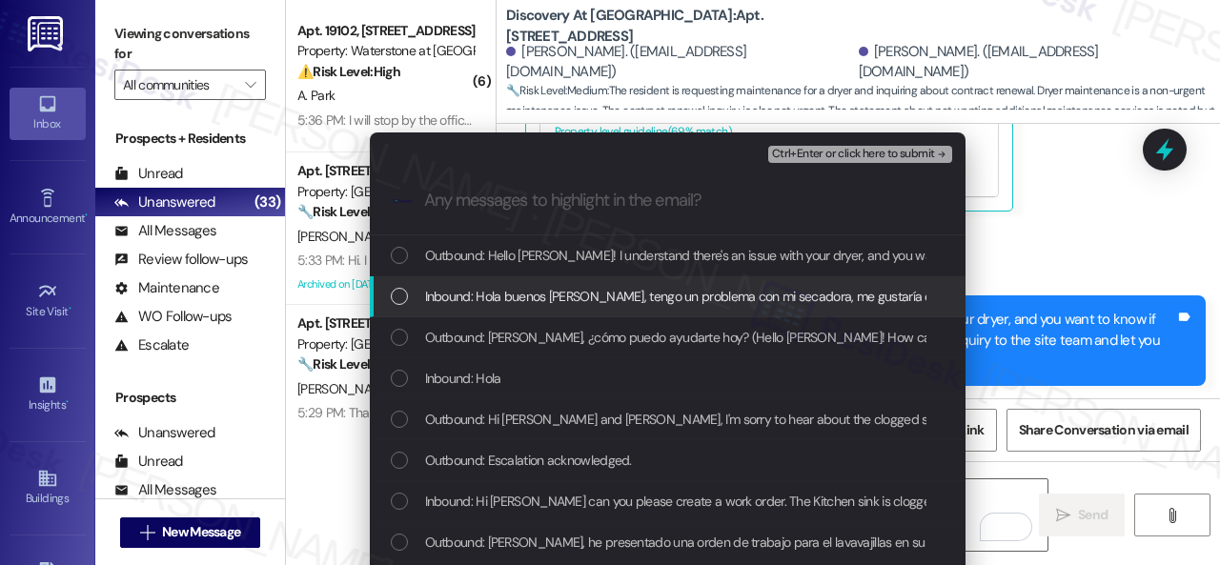
click at [571, 293] on span "Inbound: Hola buenos días, tengo un problema con mi secadora, me gustaría que l…" at bounding box center [1096, 296] width 1343 height 21
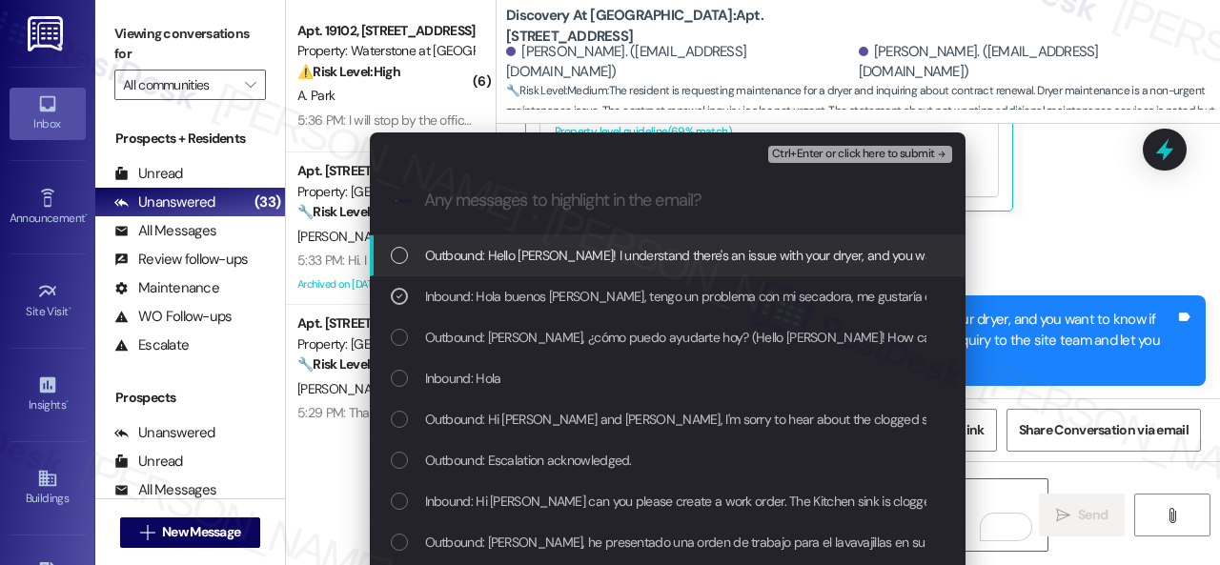
click at [865, 153] on span "Ctrl+Enter or click here to submit" at bounding box center [853, 154] width 163 height 13
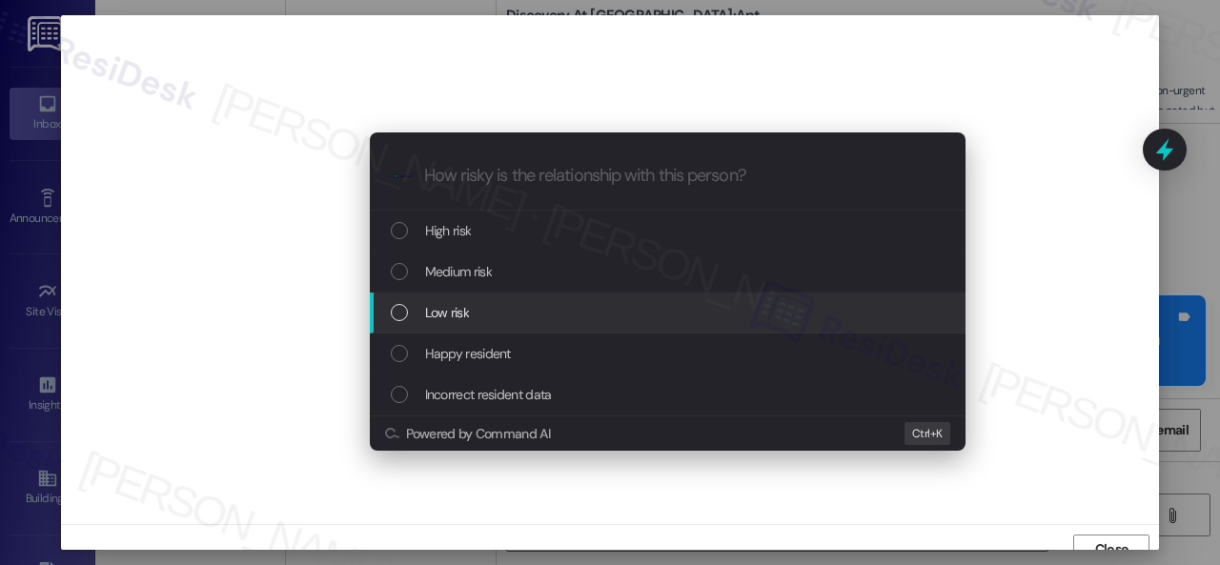
scroll to position [14, 0]
click at [445, 309] on span "Low risk" at bounding box center [447, 312] width 44 height 21
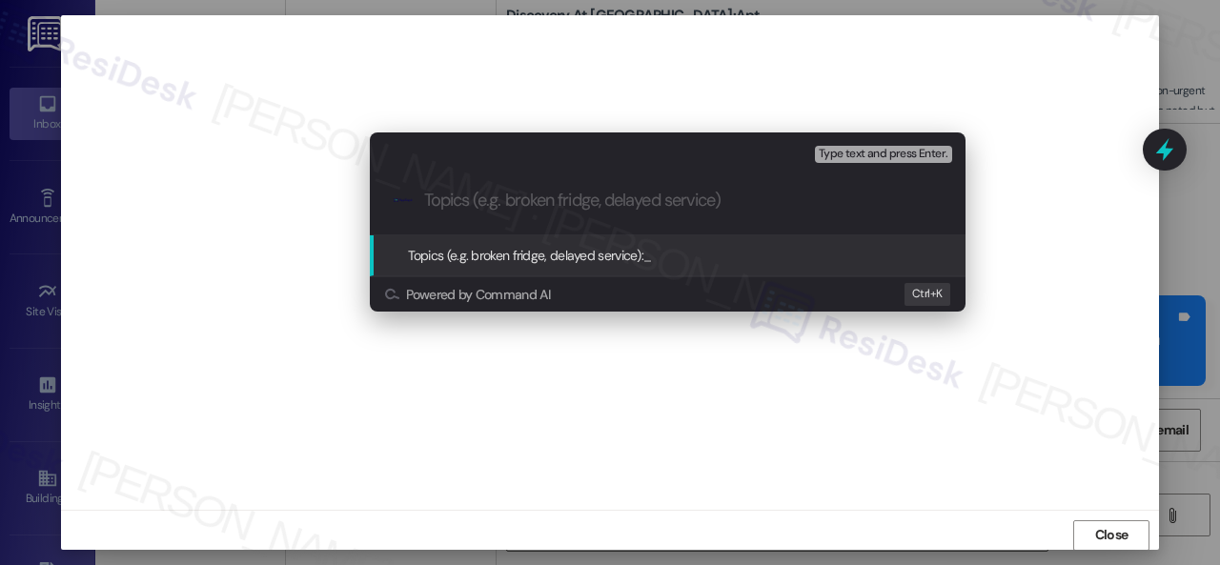
click at [1052, 245] on div "Escalate Conversation How risky is the relationship with this person? Inquiry a…" at bounding box center [610, 282] width 1220 height 565
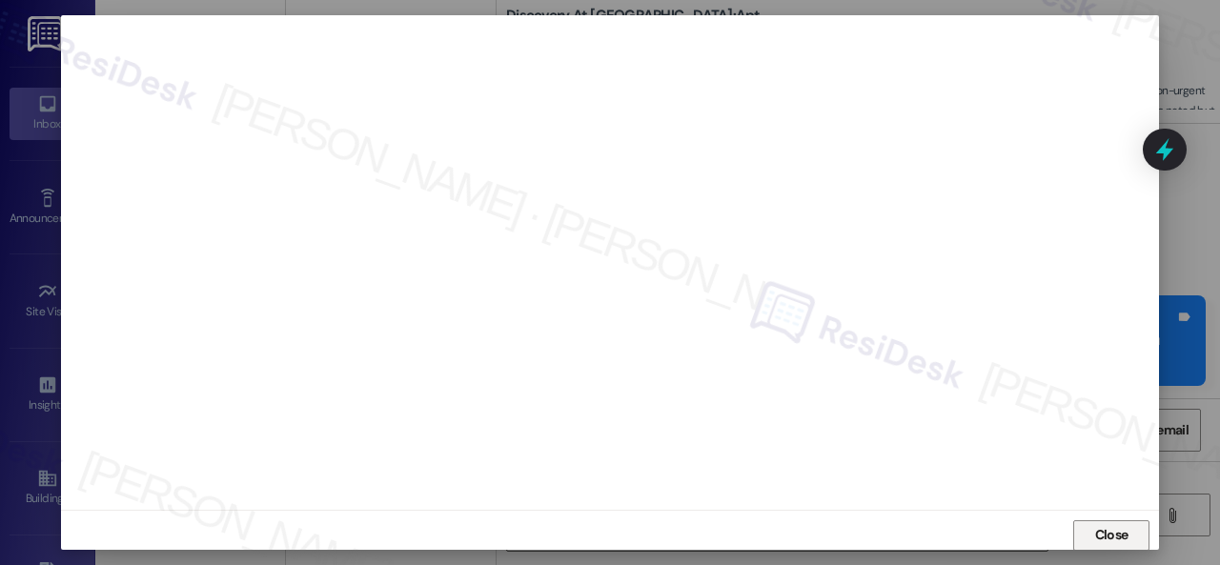
click at [1103, 538] on span "Close" at bounding box center [1111, 535] width 33 height 20
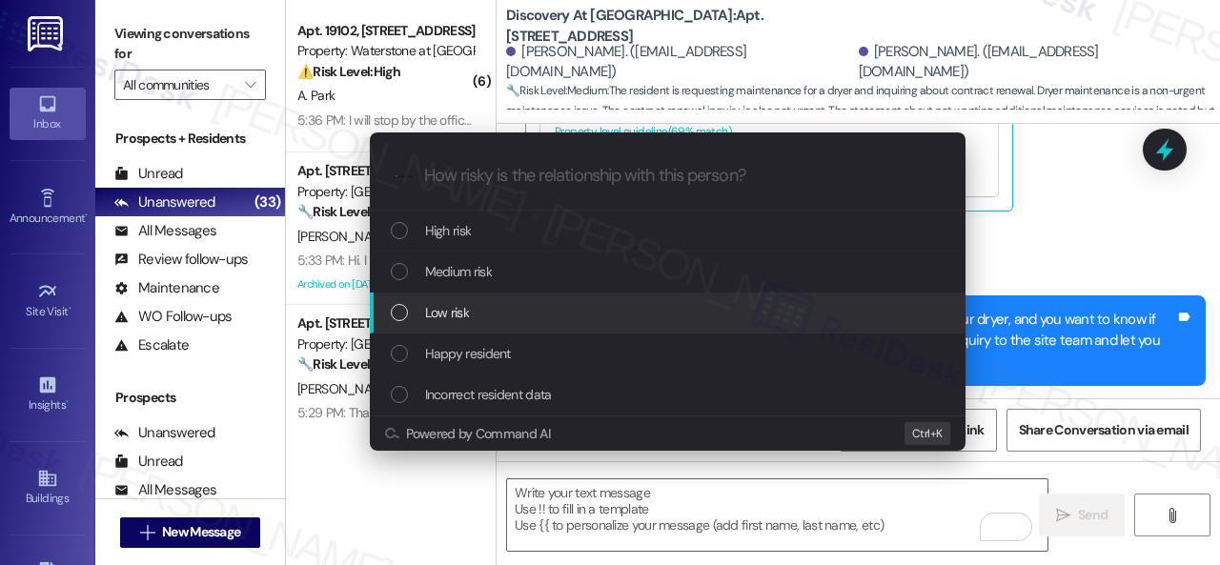
click at [452, 317] on span "Low risk" at bounding box center [447, 312] width 44 height 21
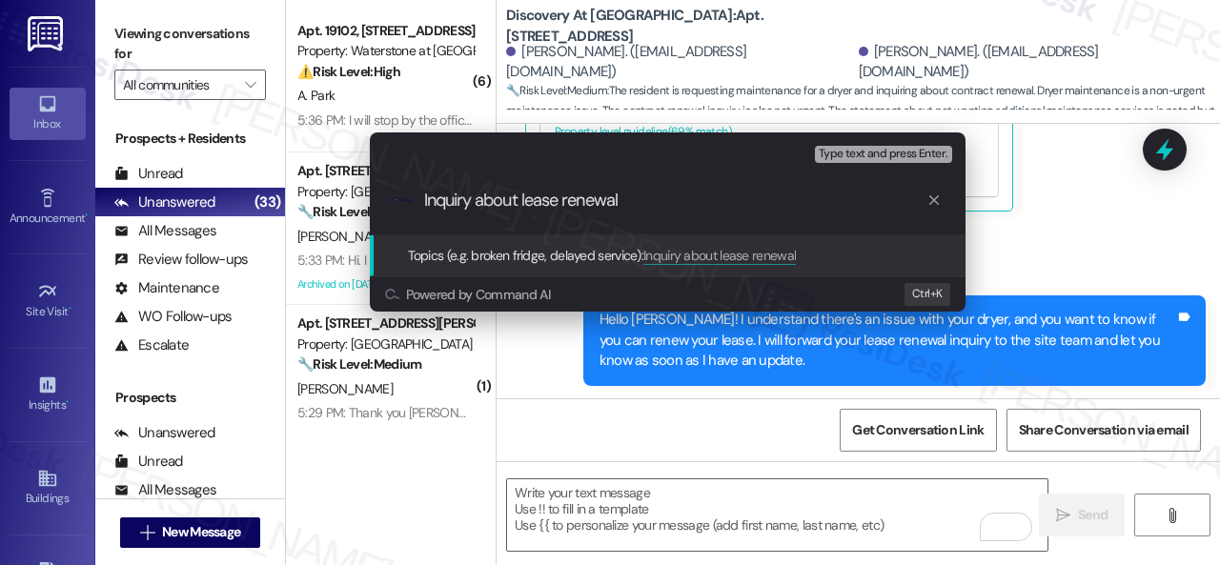
type input "Inquiry about lease renewal."
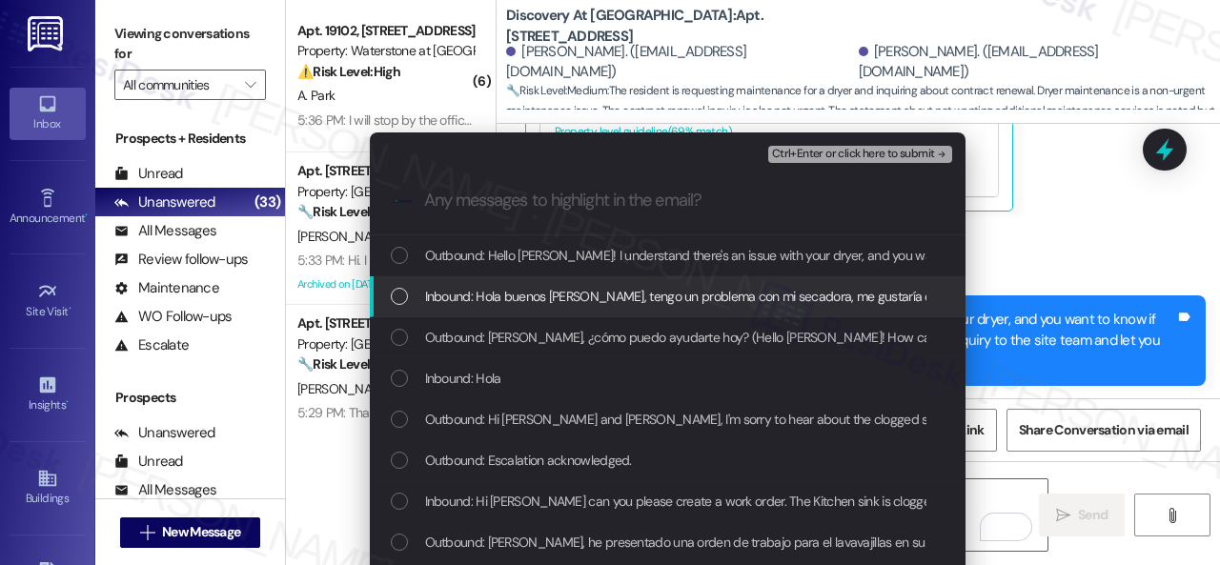
click at [736, 296] on span "Inbound: Hola buenos días, tengo un problema con mi secadora, me gustaría que l…" at bounding box center [1096, 296] width 1343 height 21
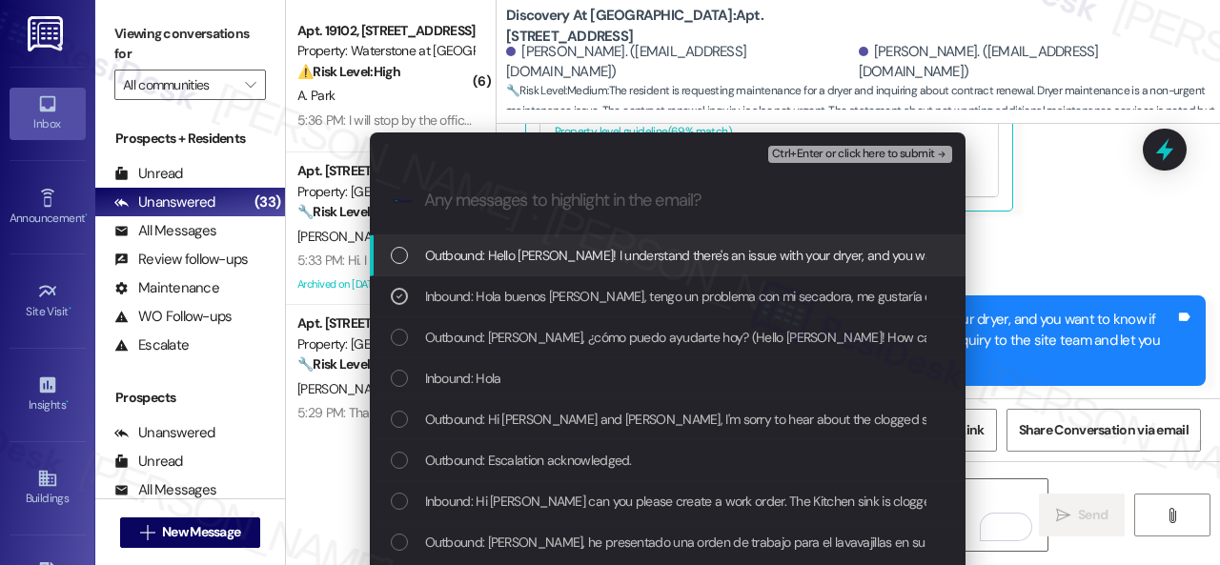
click at [807, 155] on span "Ctrl+Enter or click here to submit" at bounding box center [853, 154] width 163 height 13
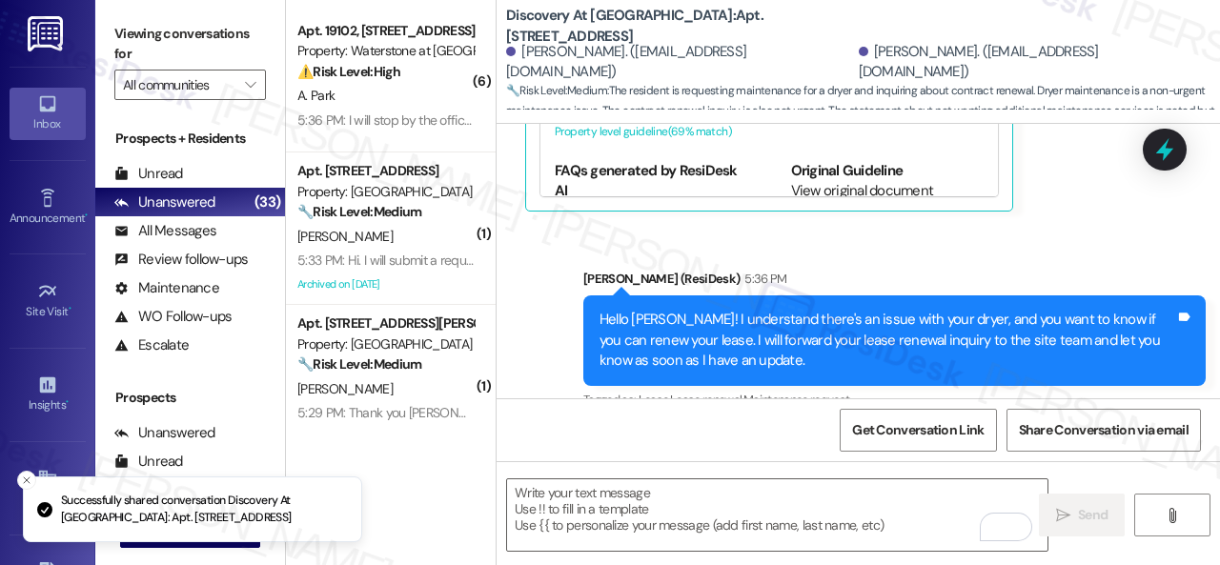
scroll to position [5597, 0]
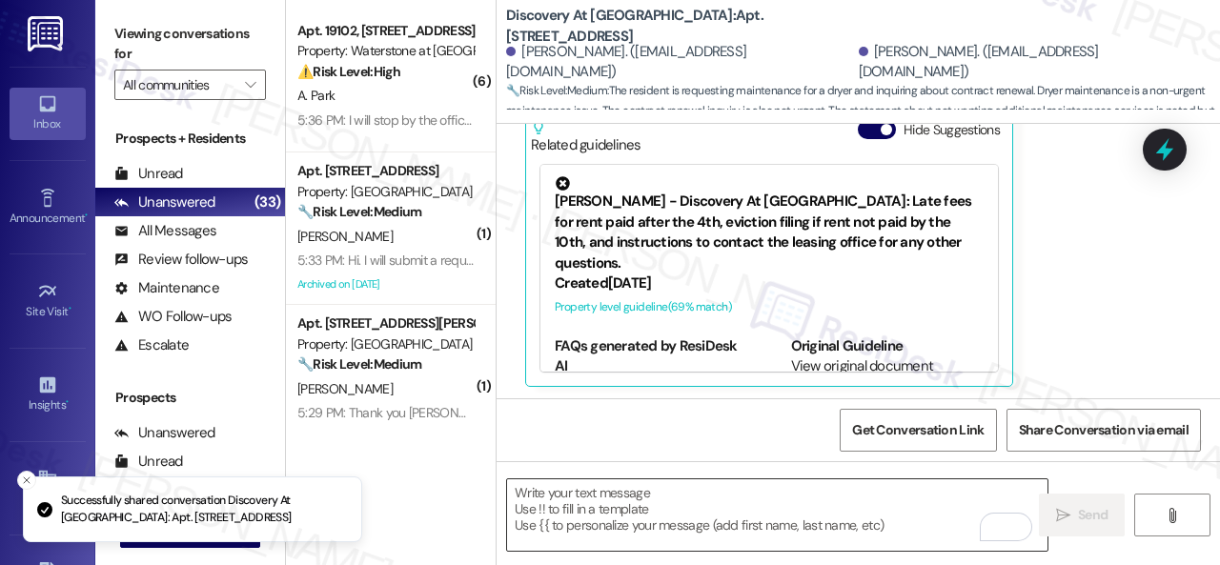
click at [658, 498] on textarea "To enrich screen reader interactions, please activate Accessibility in Grammarl…" at bounding box center [777, 514] width 540 height 71
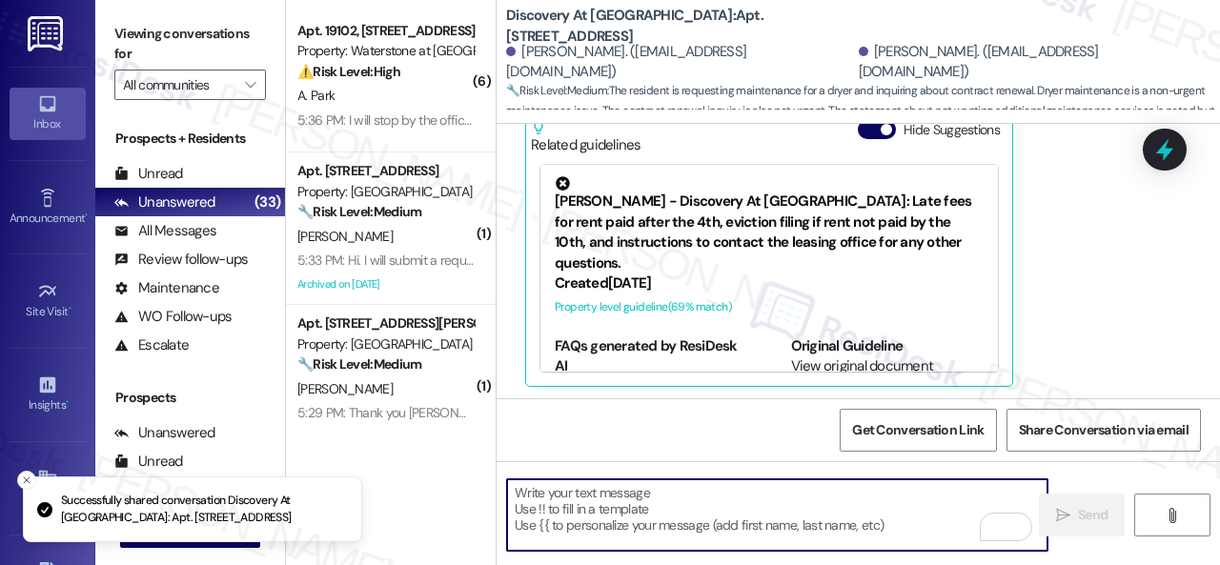
paste textarea "Regarding your dryer, is there already a work order for the issue? If so, may I…"
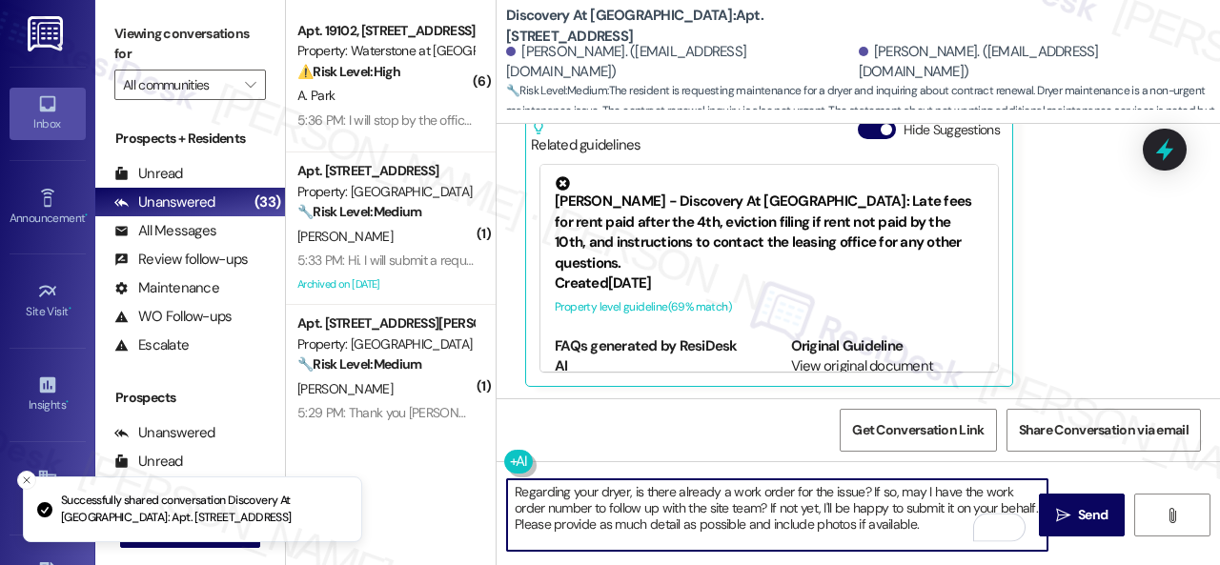
scroll to position [0, 0]
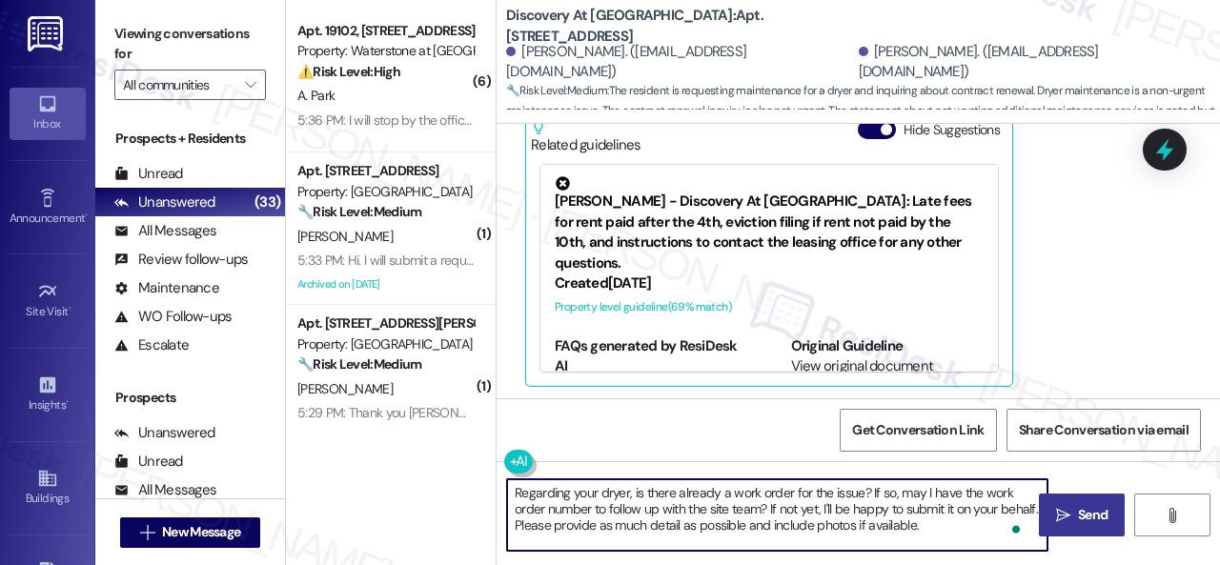
type textarea "Regarding your dryer, is there already a work order for the issue? If so, may I…"
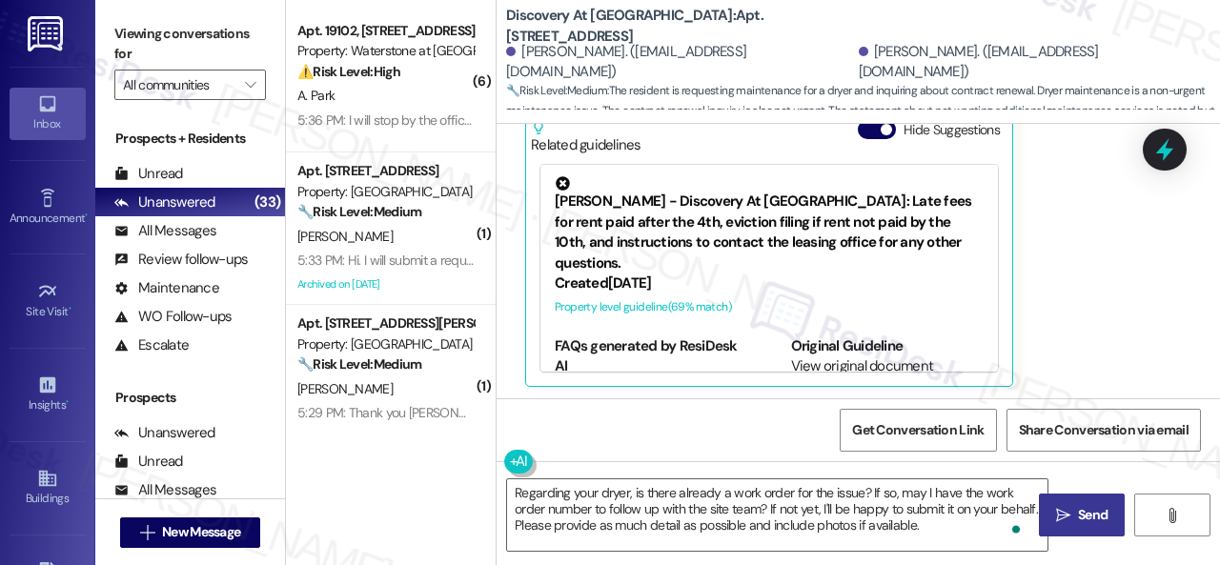
click at [1074, 510] on span "Send" at bounding box center [1092, 515] width 37 height 20
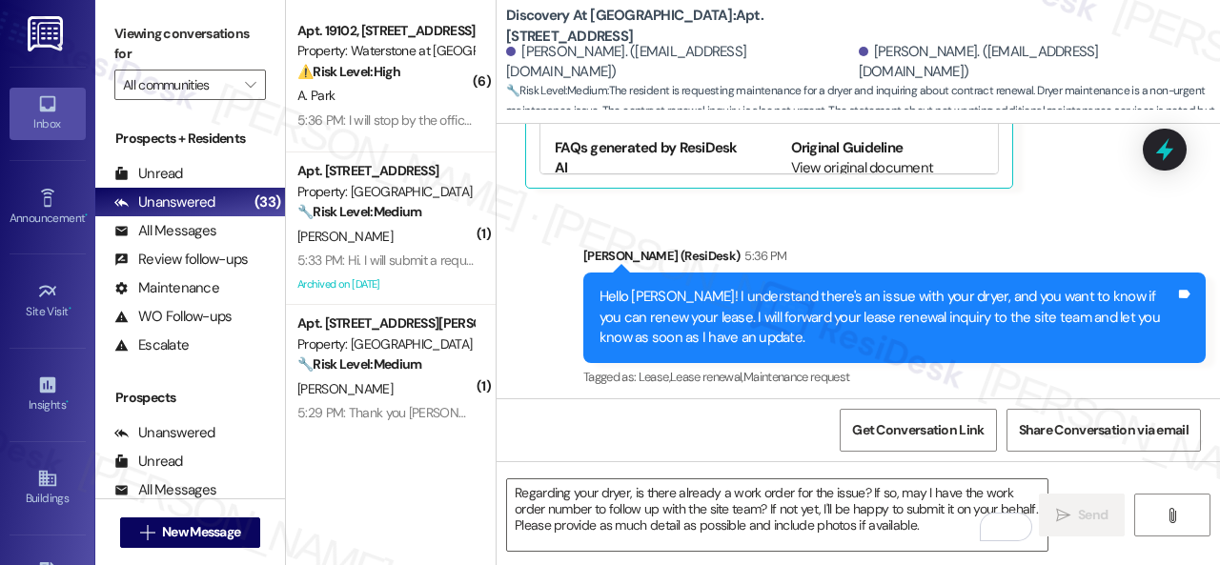
scroll to position [5787, 0]
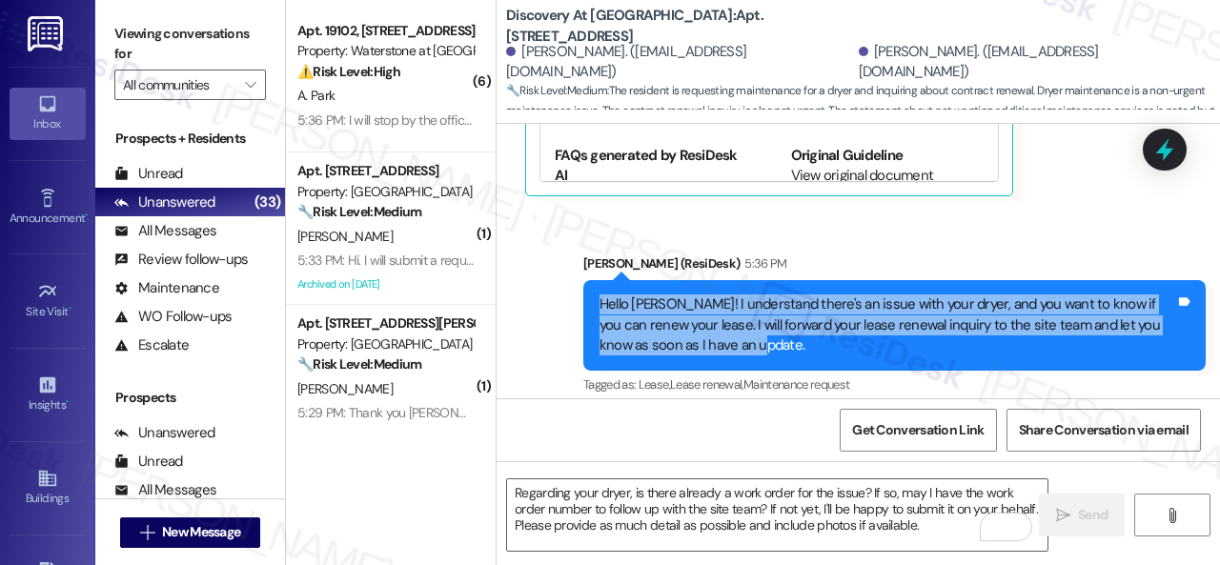
drag, startPoint x: 599, startPoint y: 300, endPoint x: 761, endPoint y: 345, distance: 168.1
click at [761, 345] on div "Hello Karelys! I understand there's an issue with your dryer, and you want to k…" at bounding box center [887, 325] width 576 height 61
copy div "Hello Karelys! I understand there's an issue with your dryer, and you want to k…"
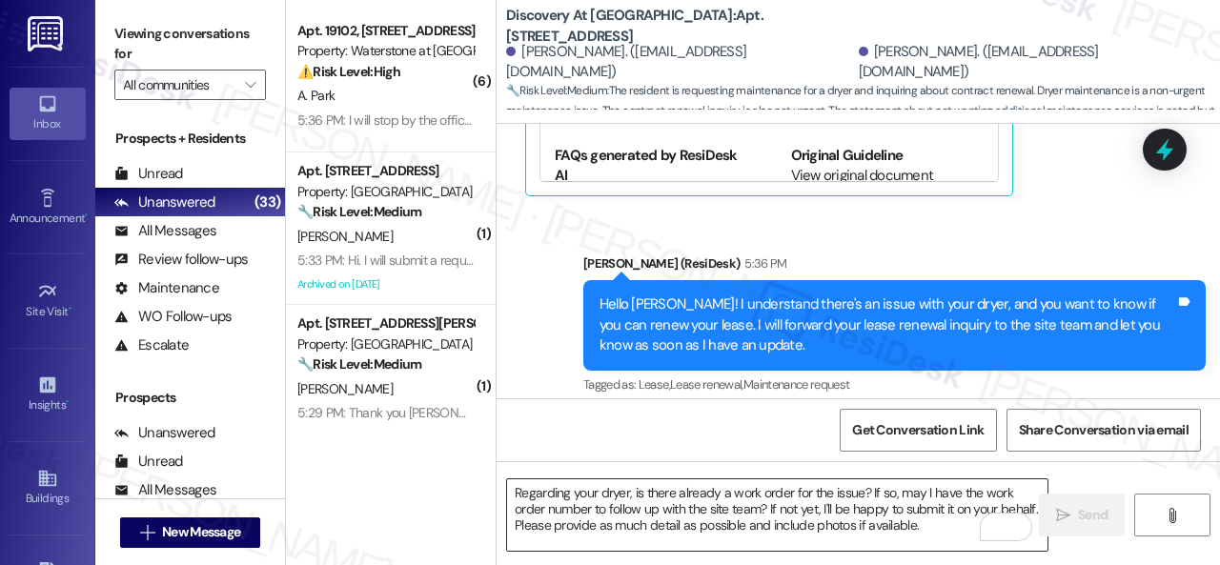
click at [661, 544] on textarea "Regarding your dryer, is there already a work order for the issue? If so, may I…" at bounding box center [777, 514] width 540 height 71
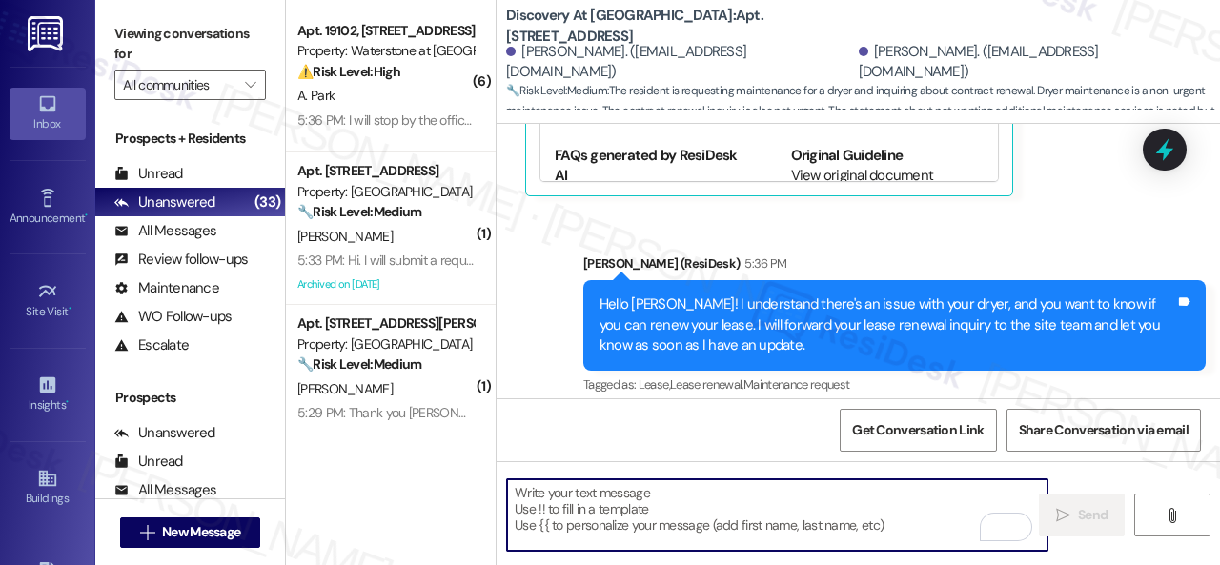
paste textarea "Hello Karelys! I understand there's an issue with your dryer, and you want to k…"
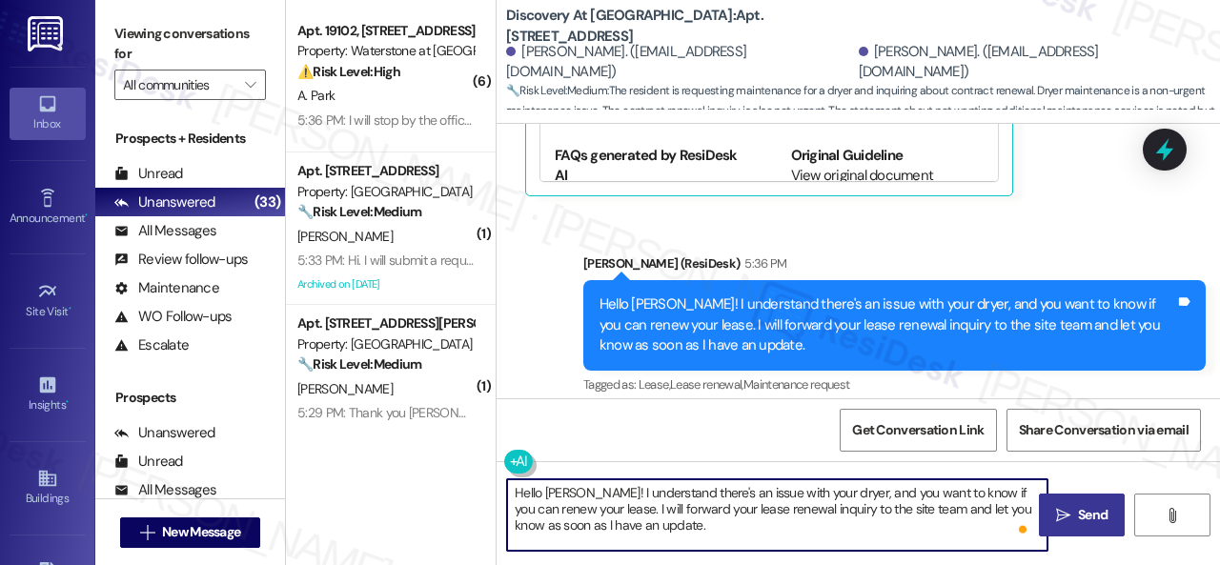
click at [674, 418] on div "Get Conversation Link Share Conversation via email" at bounding box center [858, 429] width 723 height 63
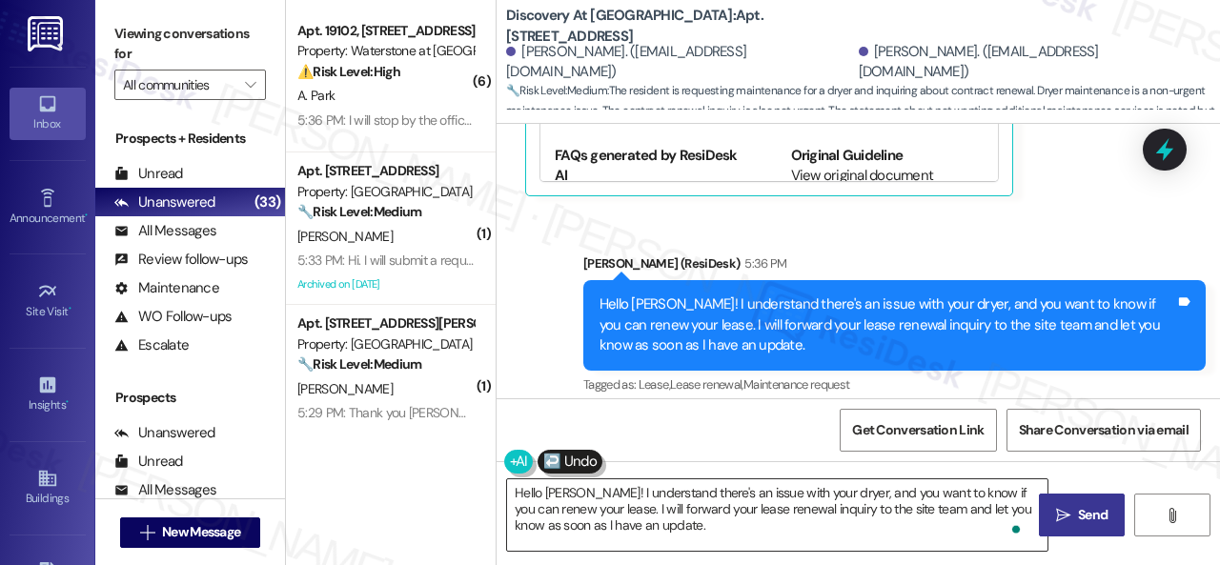
scroll to position [32, 0]
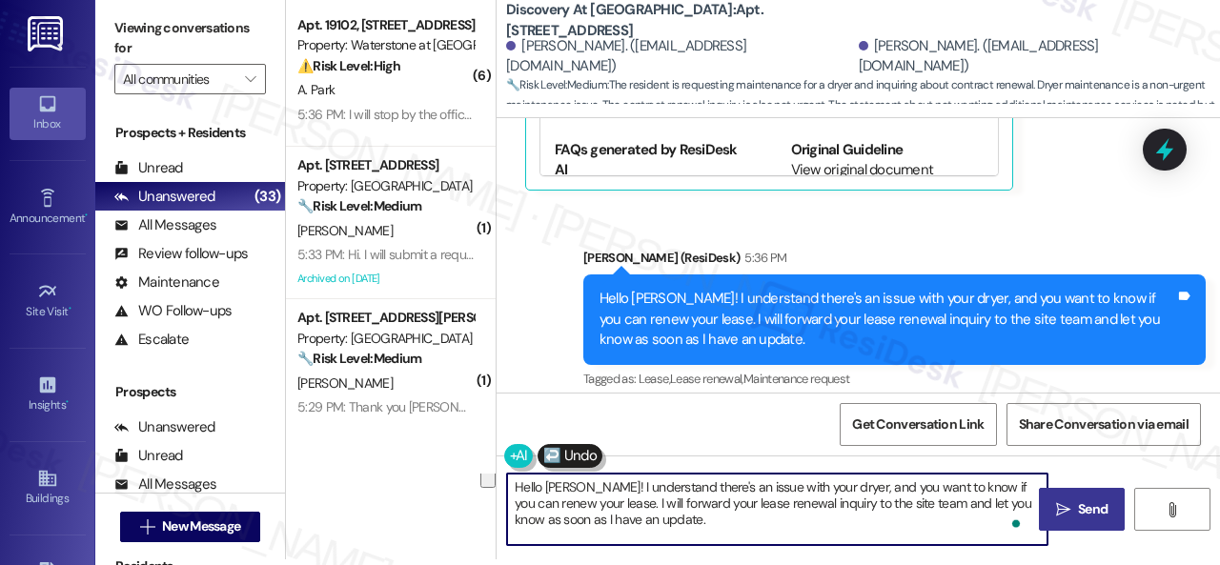
drag, startPoint x: 508, startPoint y: 510, endPoint x: 1045, endPoint y: 602, distance: 544.5
click at [1045, 564] on html "Inbox Go to Inbox Announcement • Send A Text Announcement Site Visit • Go to Si…" at bounding box center [610, 282] width 1220 height 565
type textarea "Hola Karelys, entiendo que hay un problema con tu secadora y quieres saber si p…"
click at [1087, 514] on span "Send" at bounding box center [1093, 509] width 30 height 20
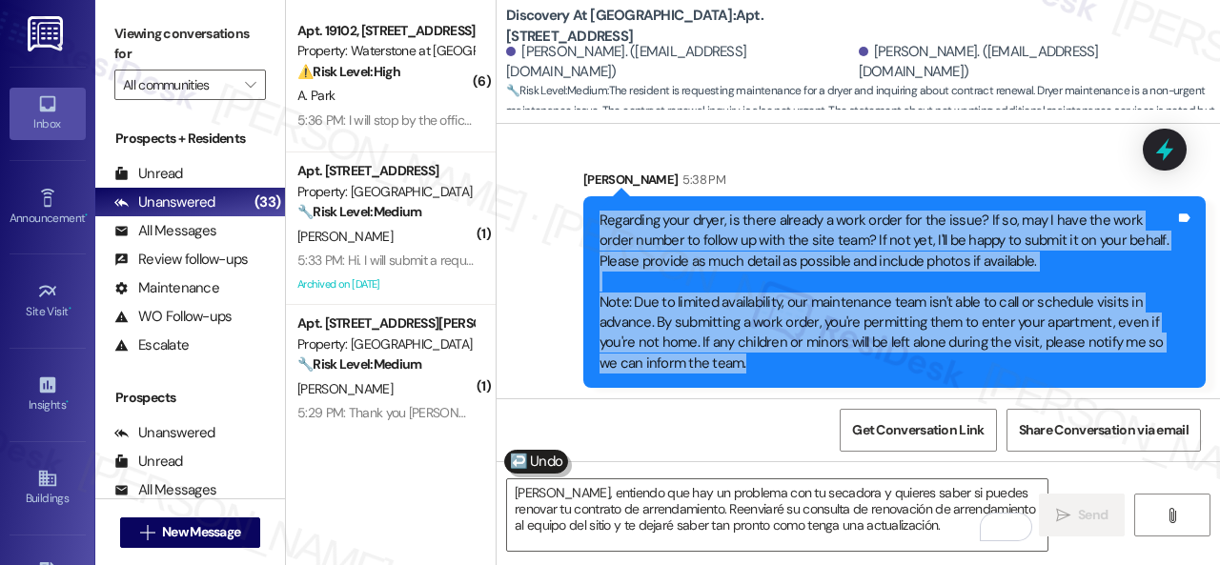
drag, startPoint x: 600, startPoint y: 313, endPoint x: 751, endPoint y: 359, distance: 157.7
click at [751, 359] on div "Regarding your dryer, is there already a work order for the issue? If so, may I…" at bounding box center [887, 292] width 576 height 163
copy div "Regarding your dryer, is there already a work order for the issue? If so, may I…"
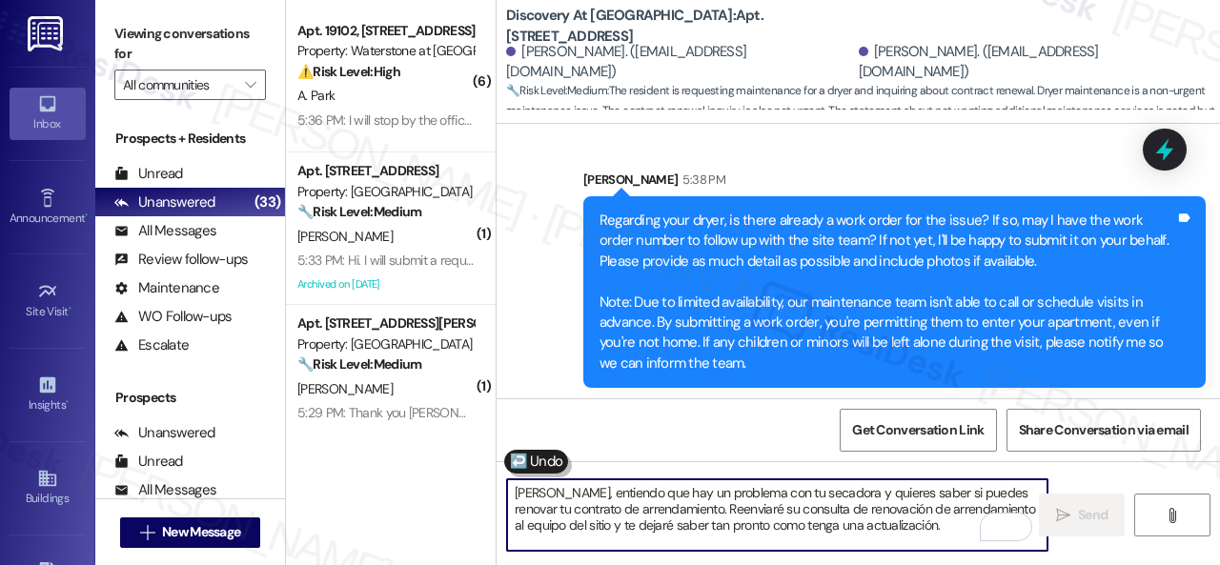
click at [636, 501] on textarea "Hola Karelys, entiendo que hay un problema con tu secadora y quieres saber si p…" at bounding box center [777, 514] width 540 height 71
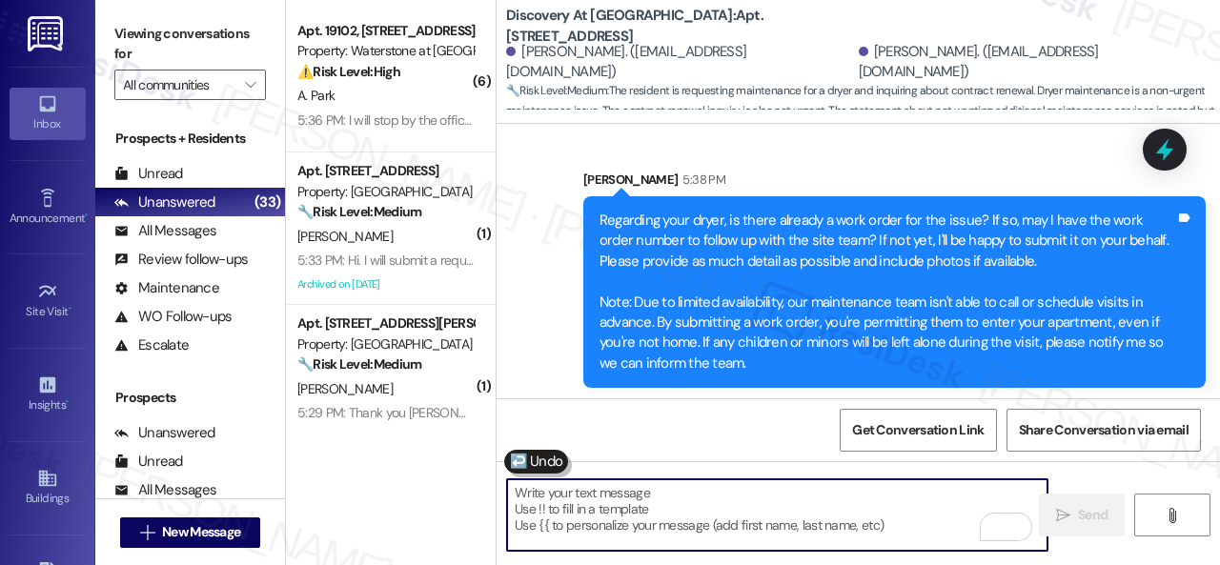
paste textarea "Regarding your dryer, is there already a work order for the issue? If so, may I…"
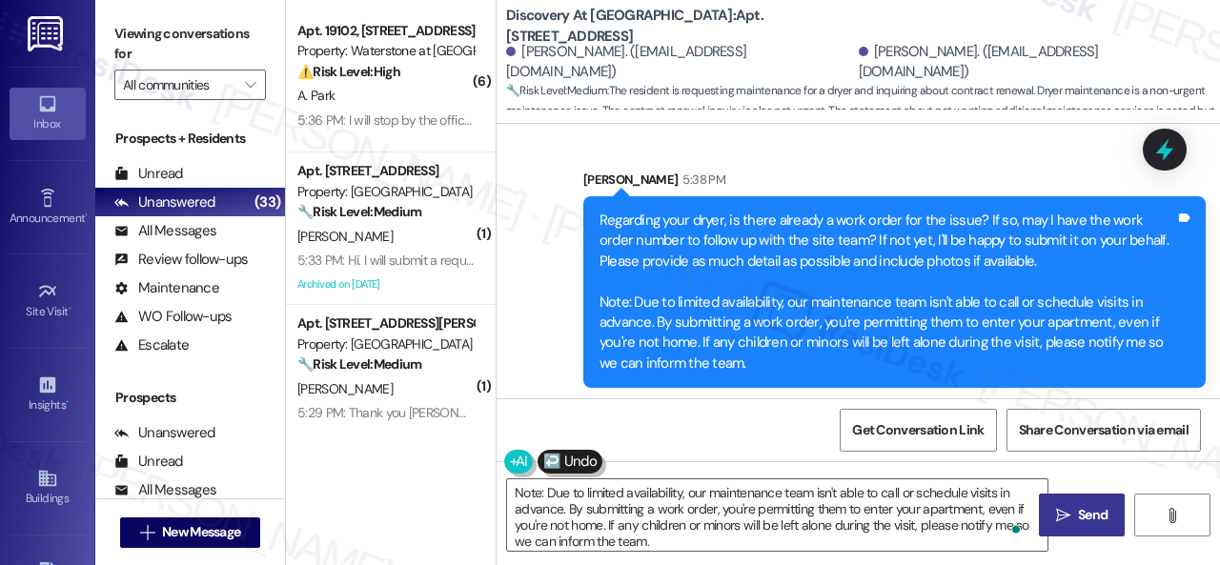
click at [666, 422] on div "Get Conversation Link Share Conversation via email" at bounding box center [858, 429] width 723 height 63
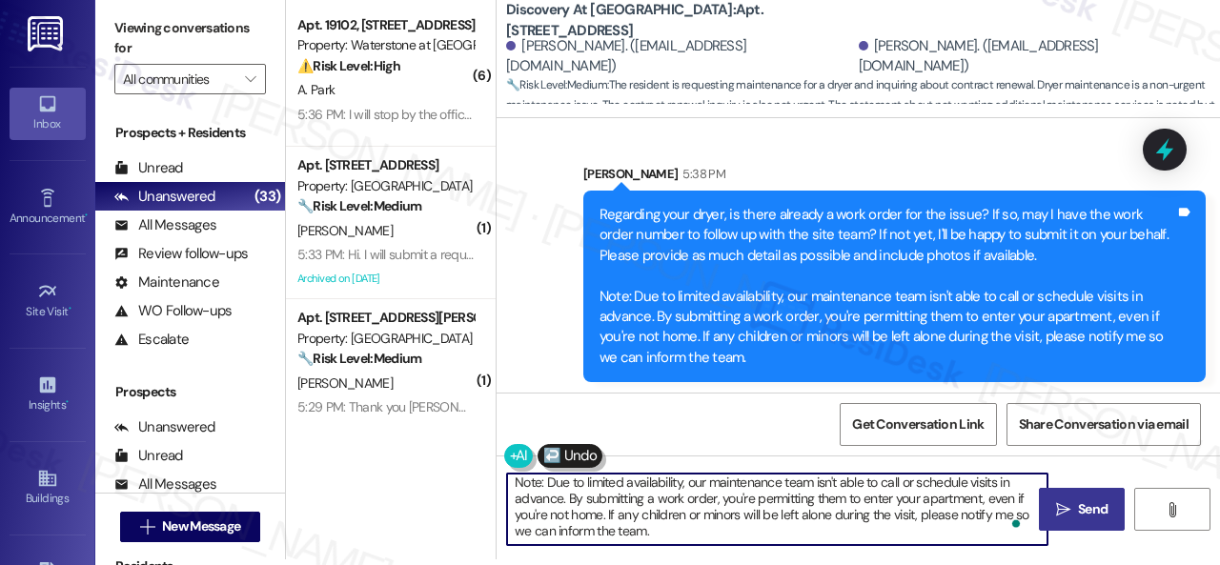
drag, startPoint x: 950, startPoint y: 525, endPoint x: 953, endPoint y: 538, distance: 12.7
click at [924, 525] on textarea "To enrich screen reader interactions, please activate Accessibility in Grammarl…" at bounding box center [777, 509] width 540 height 71
drag, startPoint x: 951, startPoint y: 483, endPoint x: 969, endPoint y: 602, distance: 120.5
click at [969, 564] on html "Inbox Go to Inbox Announcement • Send A Text Announcement Site Visit • Go to Si…" at bounding box center [610, 282] width 1220 height 565
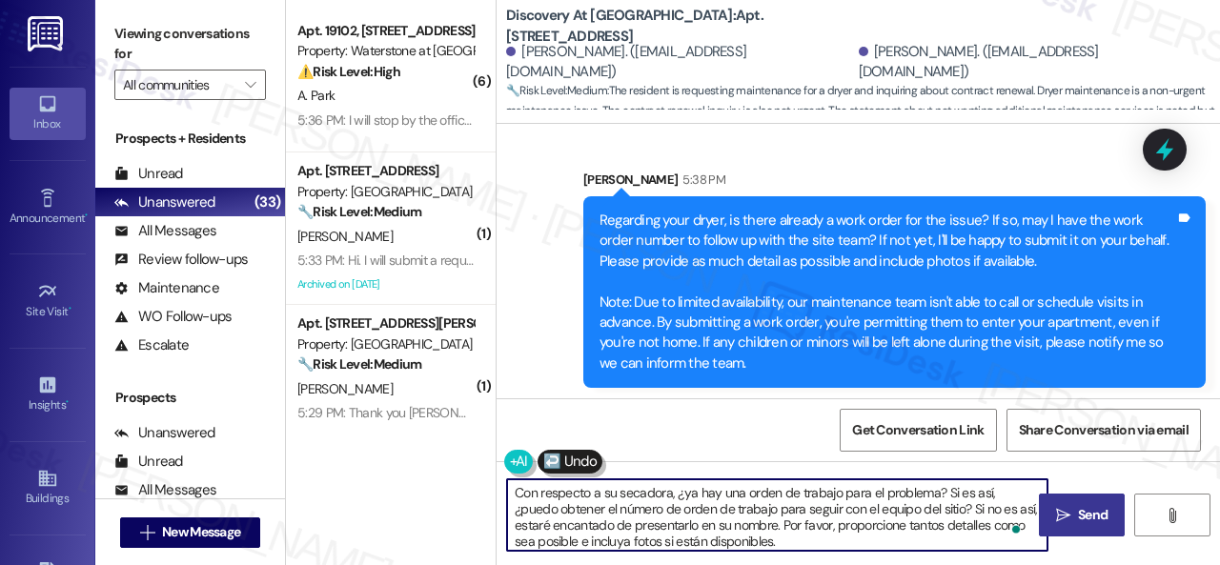
type textarea "Con respecto a su secadora, ¿ya hay una orden de trabajo para el problema? Si e…"
click at [1056, 516] on icon "" at bounding box center [1063, 515] width 14 height 15
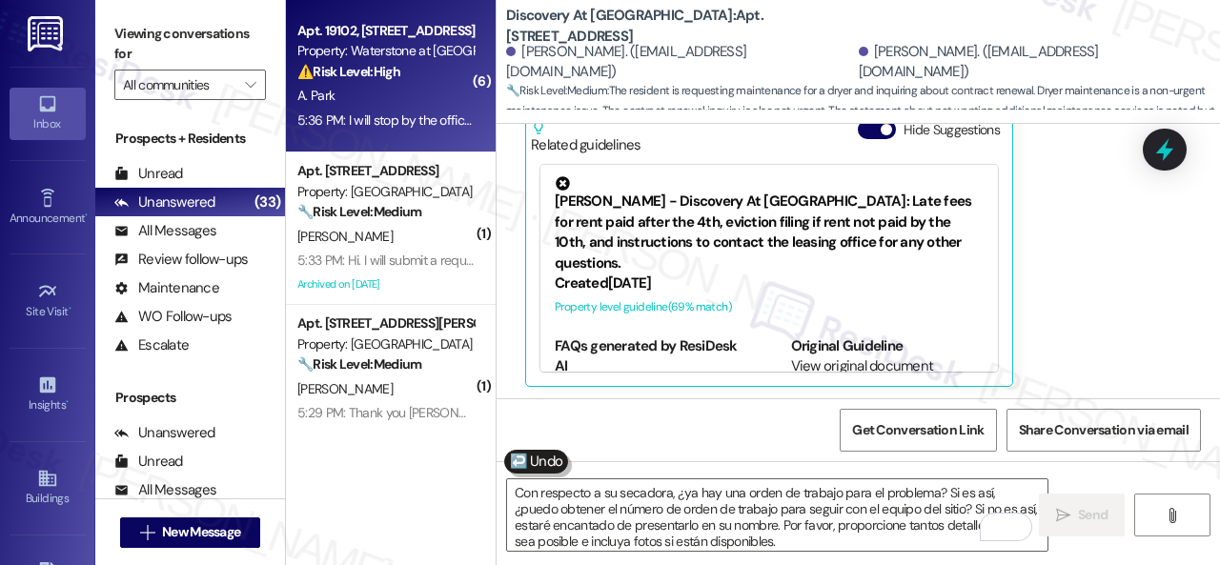
click at [423, 98] on div "A. Park" at bounding box center [385, 96] width 180 height 24
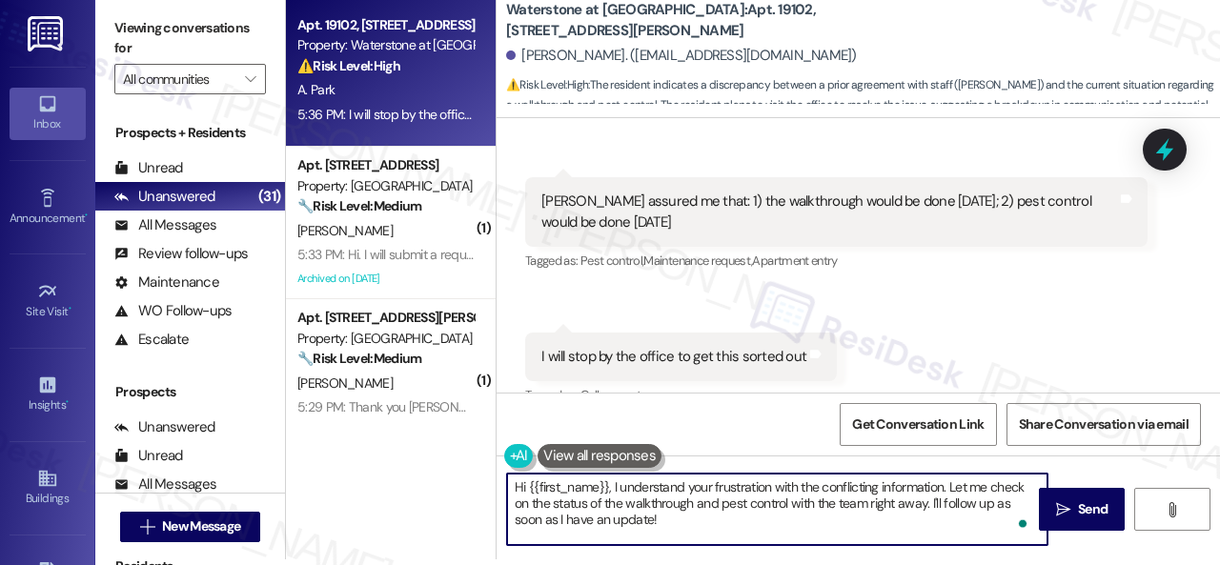
drag, startPoint x: 660, startPoint y: 530, endPoint x: 441, endPoint y: 460, distance: 229.1
click at [441, 460] on div "Apt. 19102, 6855 S Mason Rd Property: Waterstone at Cinco Ranch ⚠️ Risk Level: …" at bounding box center [753, 276] width 934 height 565
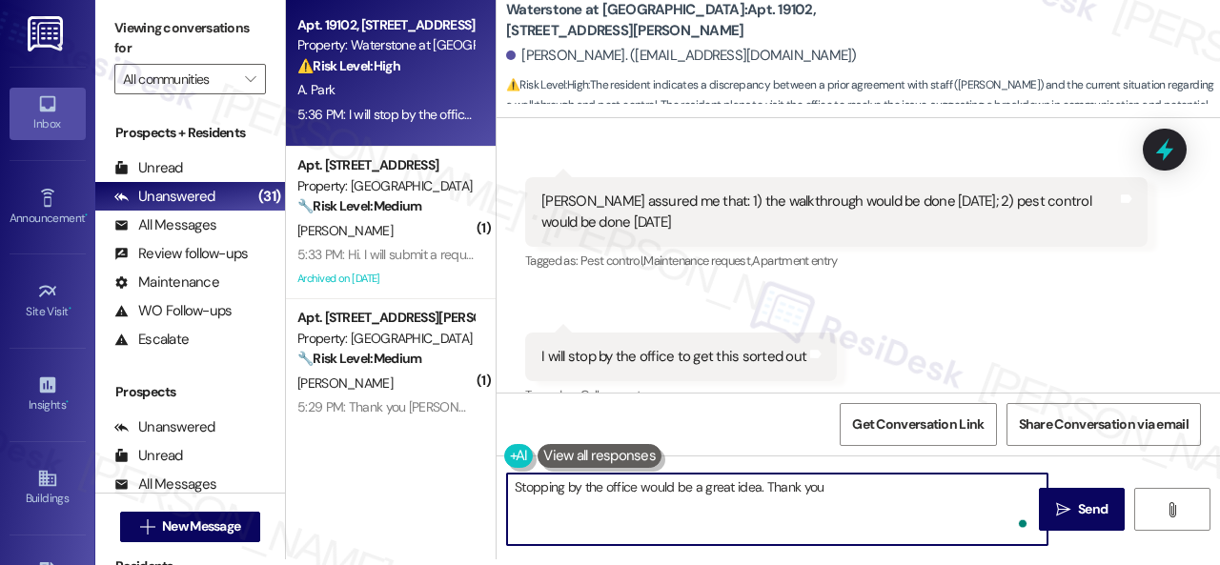
type textarea "Stopping by the office would be a great idea. Thank you."
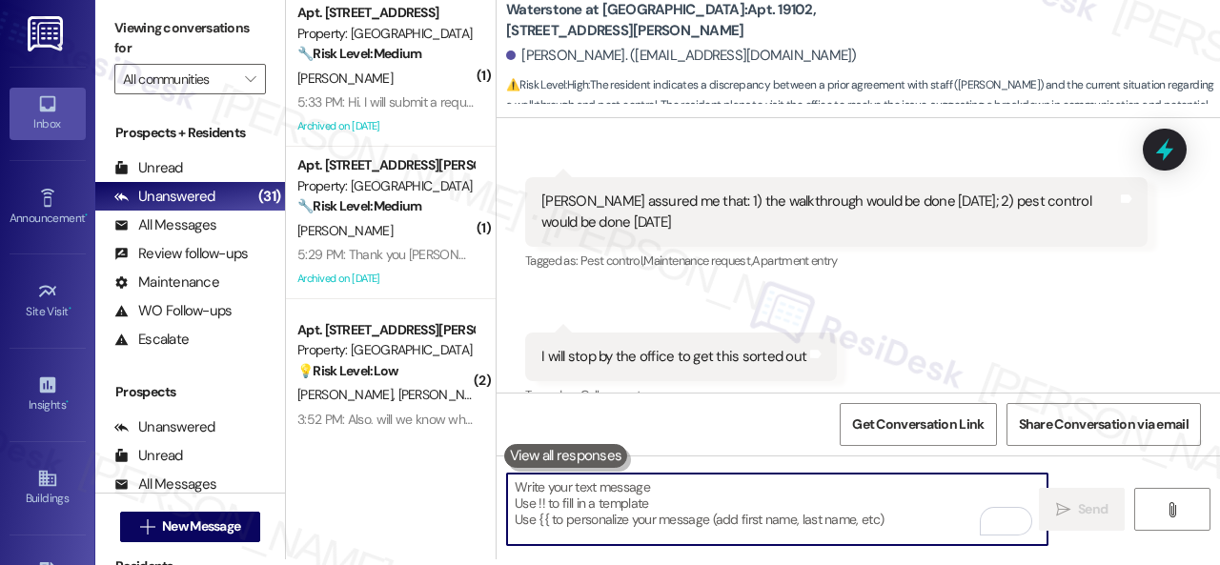
scroll to position [30825, 0]
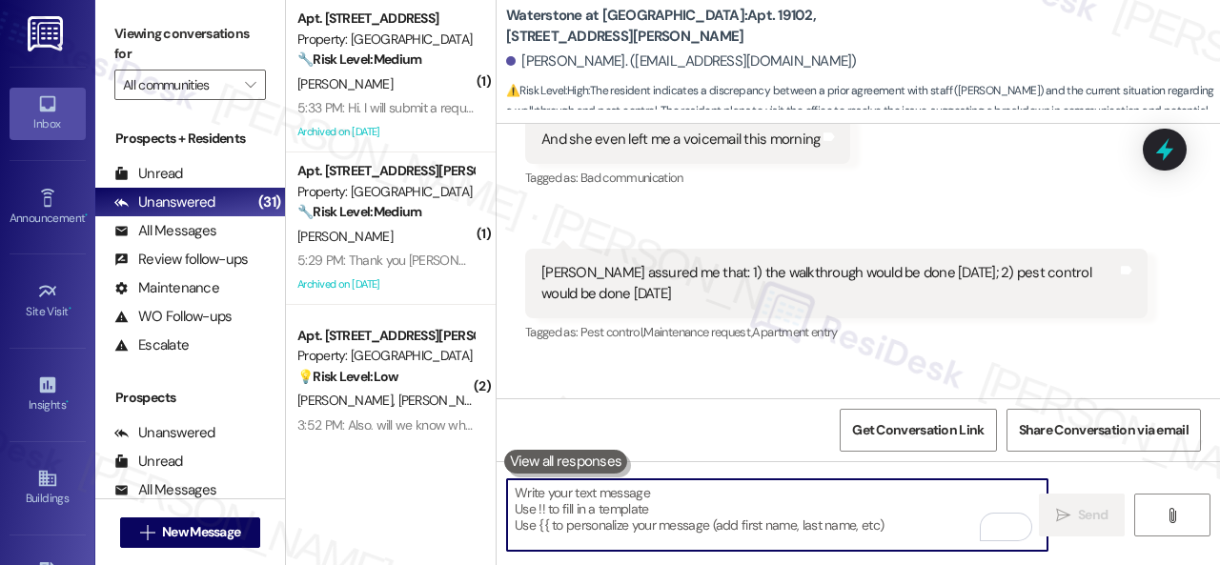
drag, startPoint x: 438, startPoint y: 94, endPoint x: 723, endPoint y: 186, distance: 299.3
click at [437, 92] on div "H. Feldt" at bounding box center [385, 84] width 180 height 24
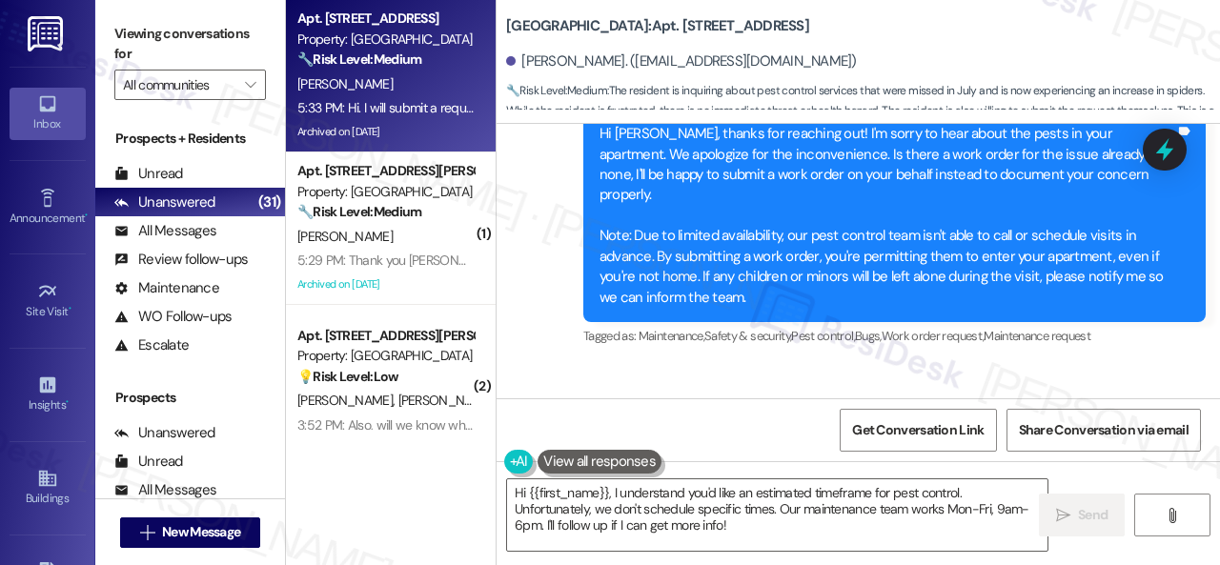
scroll to position [938, 0]
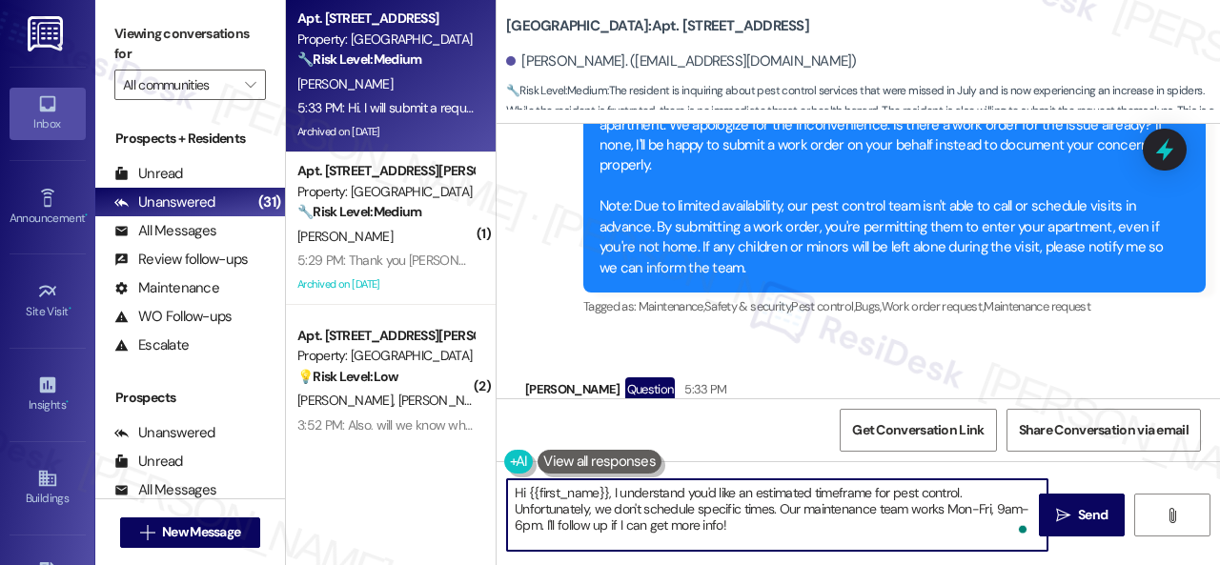
drag, startPoint x: 754, startPoint y: 527, endPoint x: 454, endPoint y: 476, distance: 304.6
click at [454, 476] on div "Apt. 238, 146 Spring Creek Dr Property: Spring Creek 🔧 Risk Level: Medium The r…" at bounding box center [753, 282] width 934 height 565
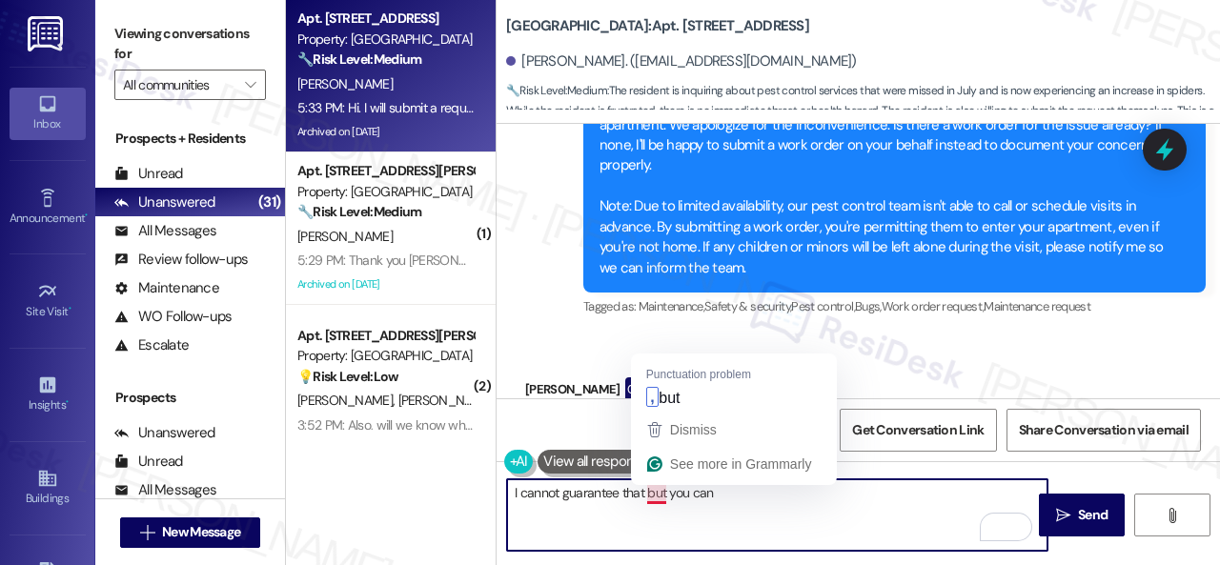
click at [649, 498] on textarea "I cannot guarantee that but you can" at bounding box center [777, 514] width 540 height 71
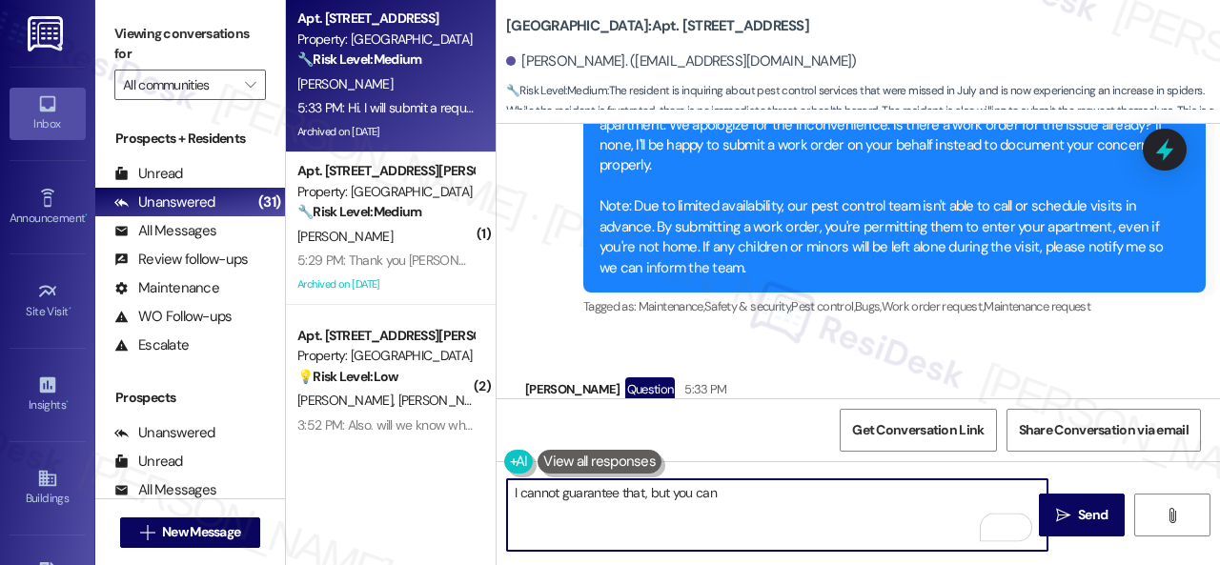
click at [739, 491] on textarea "I cannot guarantee that, but you can" at bounding box center [777, 514] width 540 height 71
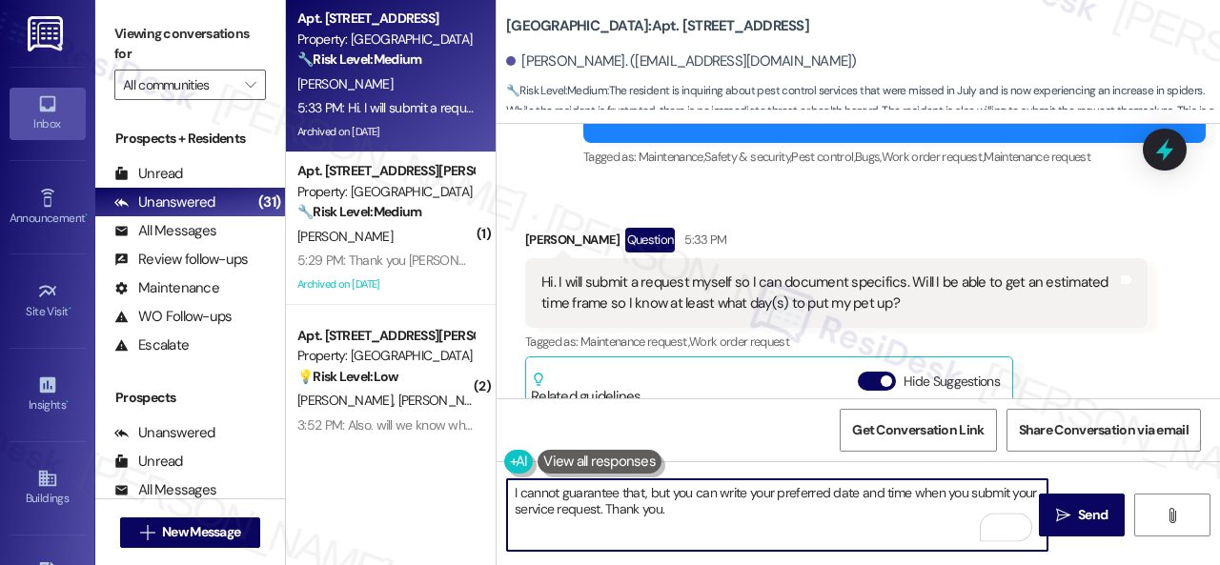
scroll to position [1128, 0]
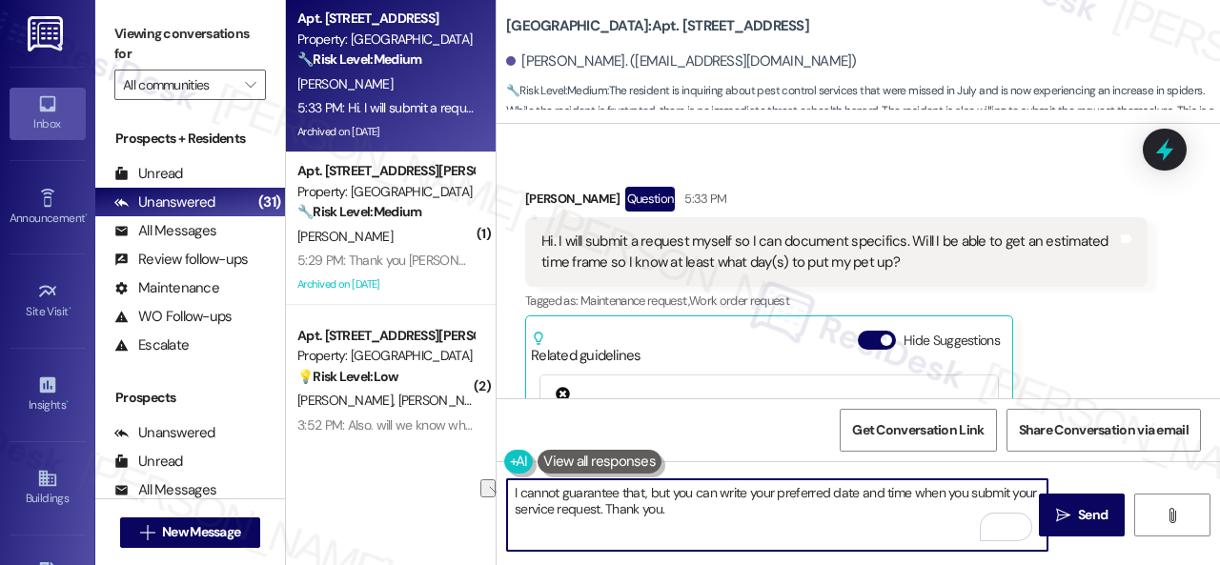
drag, startPoint x: 512, startPoint y: 496, endPoint x: 643, endPoint y: 498, distance: 131.6
click at [643, 498] on textarea "I cannot guarantee that, but you can write your preferred date and time when yo…" at bounding box center [777, 514] width 540 height 71
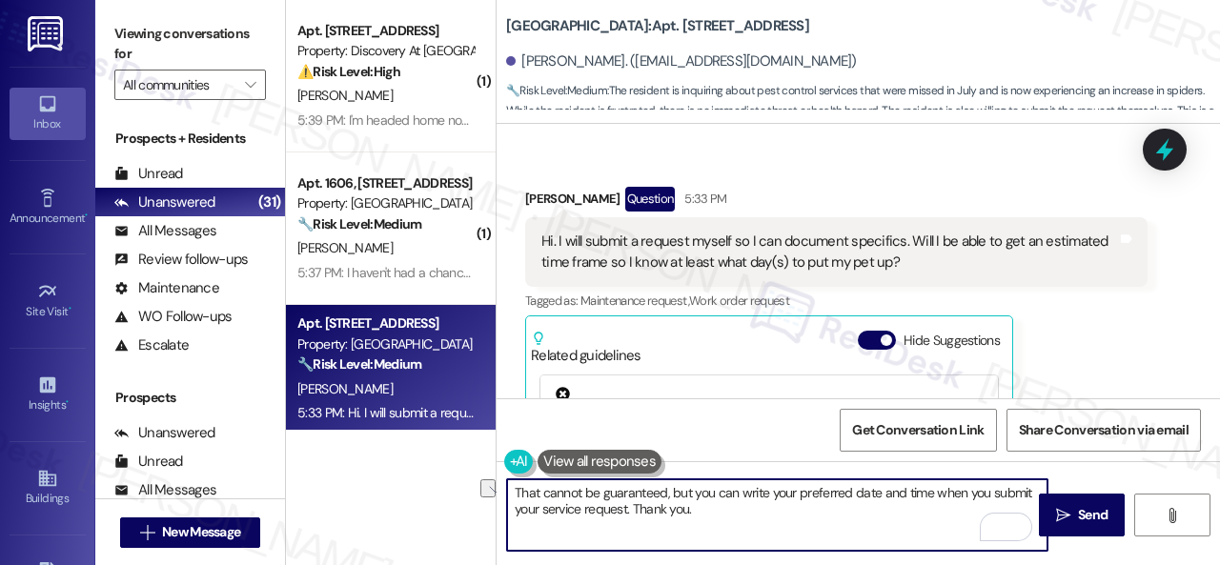
drag, startPoint x: 694, startPoint y: 499, endPoint x: 736, endPoint y: 505, distance: 42.3
click at [736, 499] on textarea "That cannot be guaranteed, but you can write your preferred date and time when …" at bounding box center [777, 514] width 540 height 71
click at [776, 509] on textarea "That cannot be guaranteed, but feel free to write your preferred date and time …" at bounding box center [777, 514] width 540 height 71
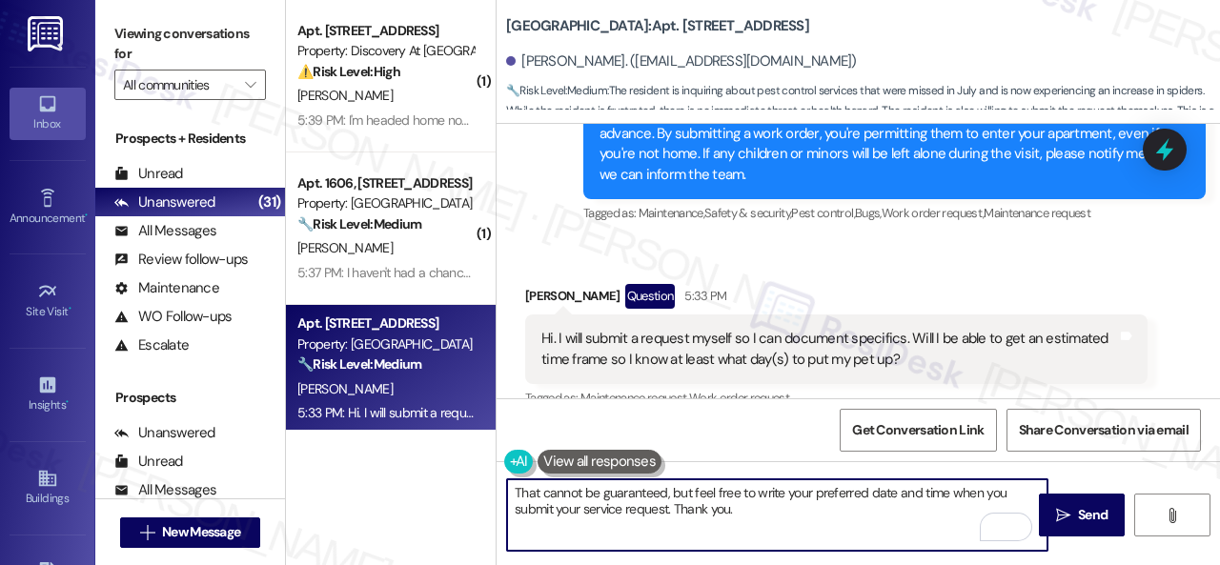
scroll to position [843, 0]
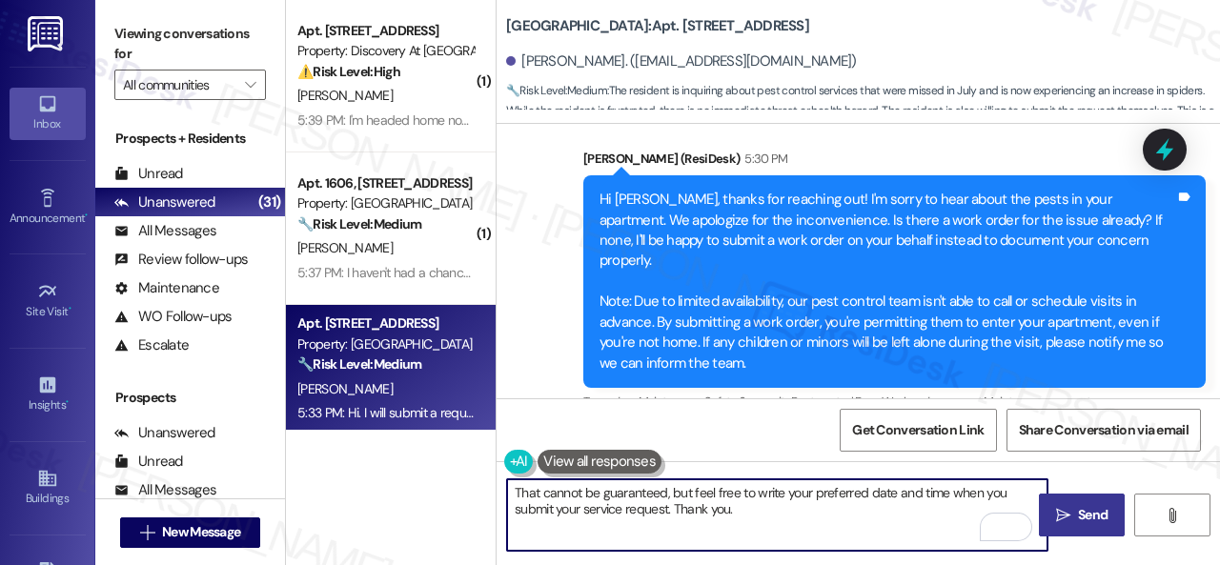
type textarea "That cannot be guaranteed, but feel free to write your preferred date and time …"
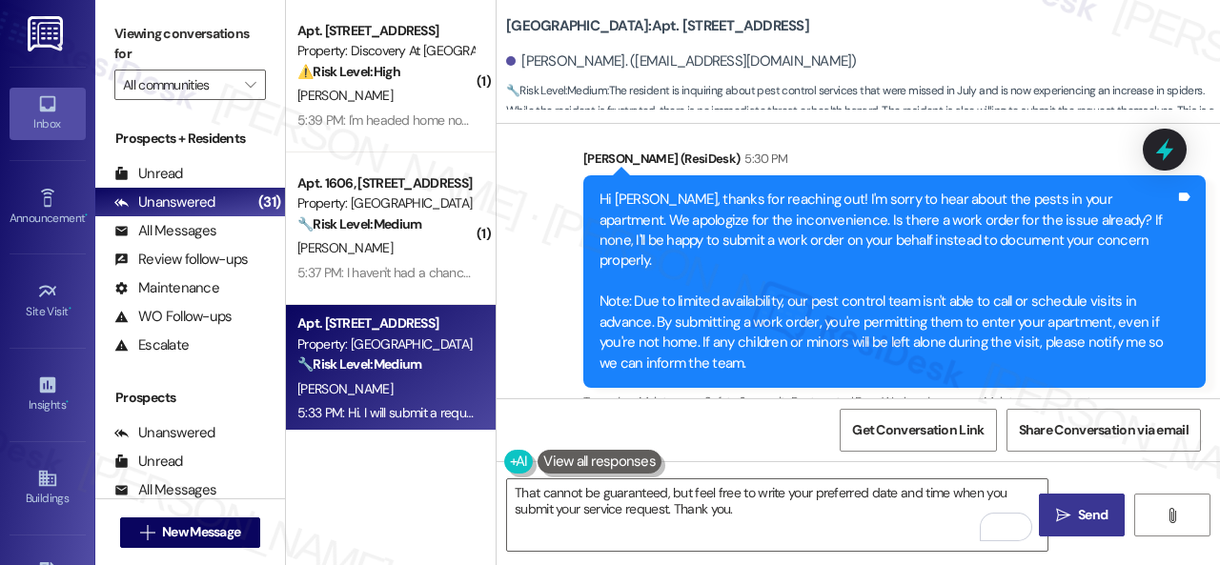
click at [1081, 517] on span "Send" at bounding box center [1093, 515] width 30 height 20
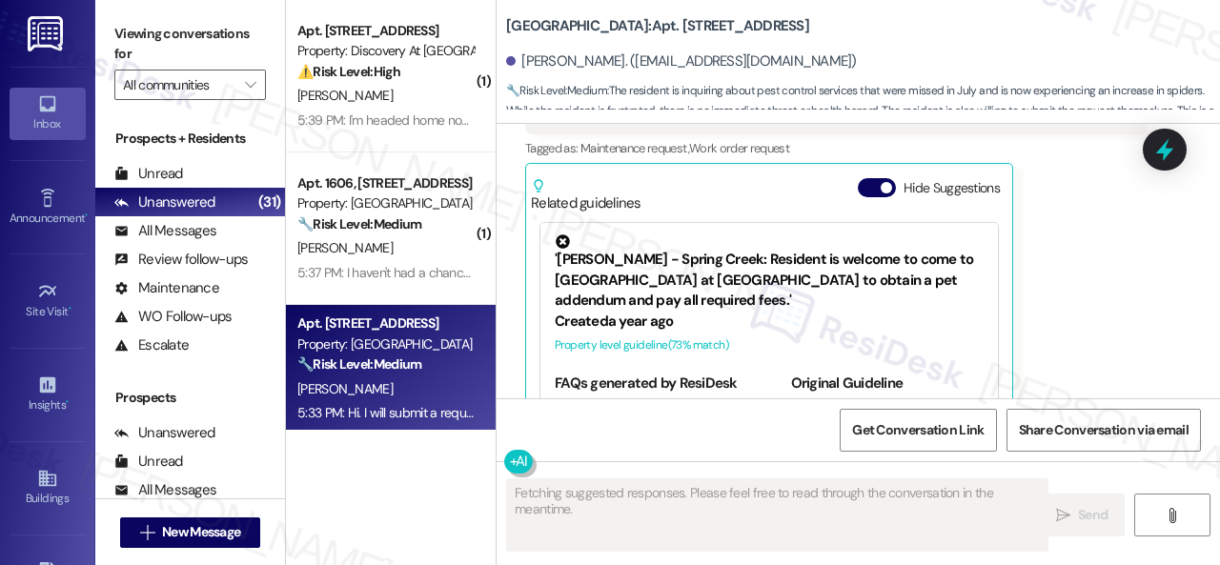
scroll to position [1319, 0]
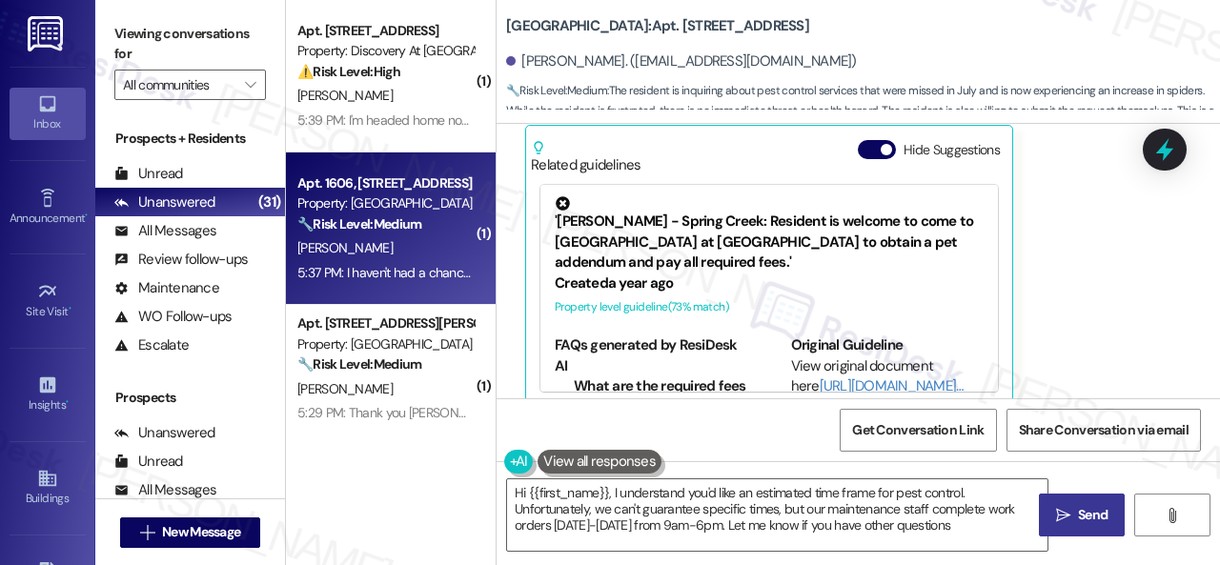
type textarea "Hi {{first_name}}, I understand you'd like an estimated time frame for pest con…"
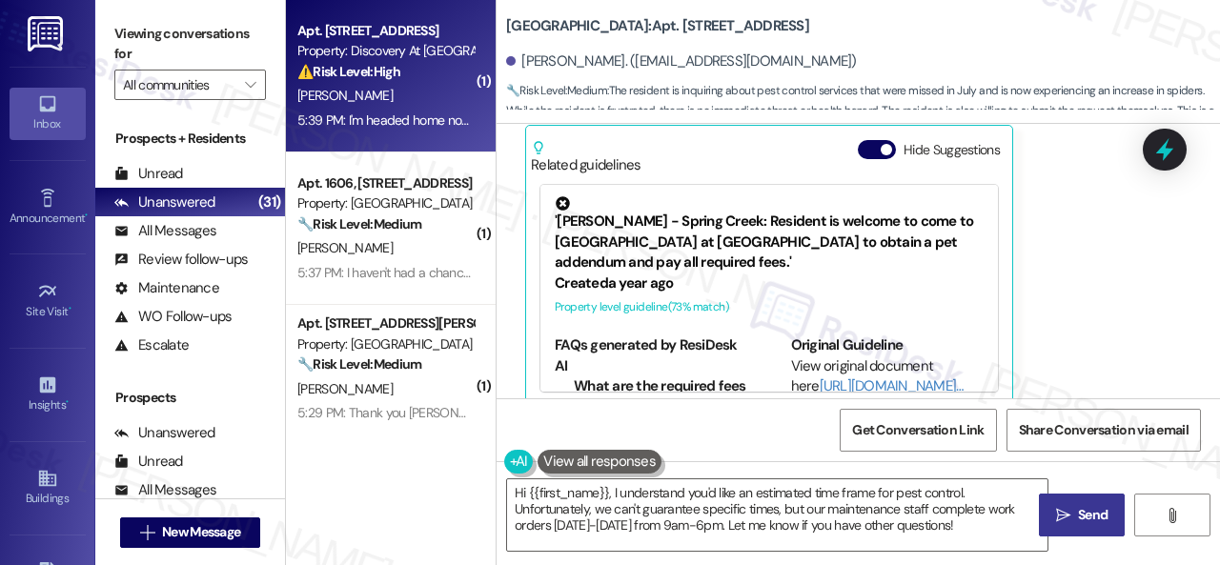
click at [431, 104] on div "S. Bush" at bounding box center [385, 96] width 180 height 24
type textarea "Fetching suggested responses. Please feel free to read through the conversation…"
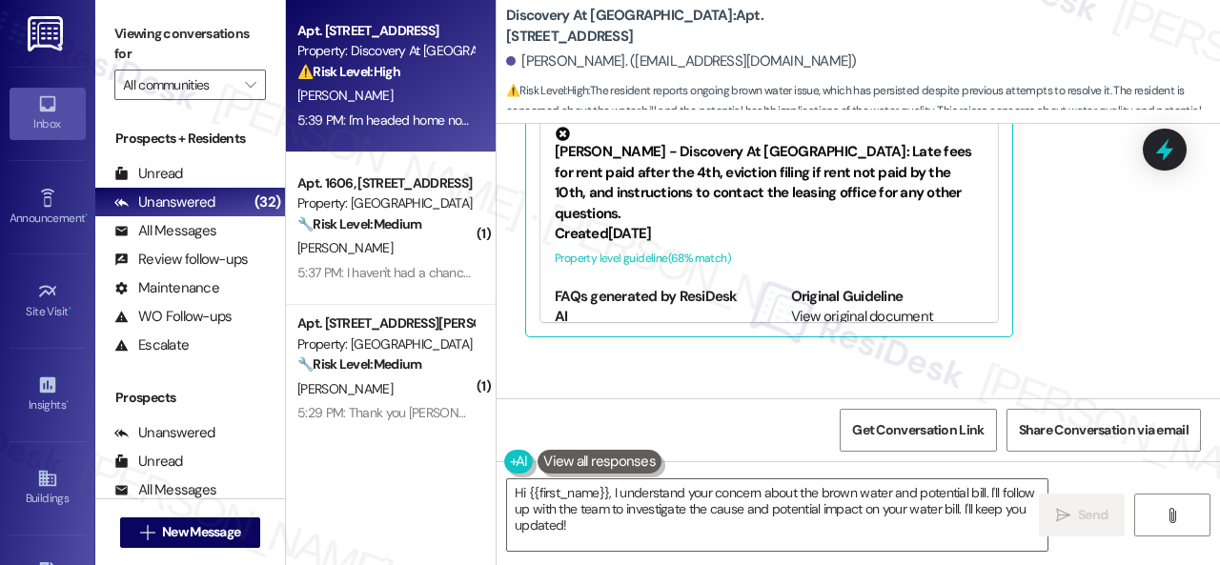
scroll to position [2321, 0]
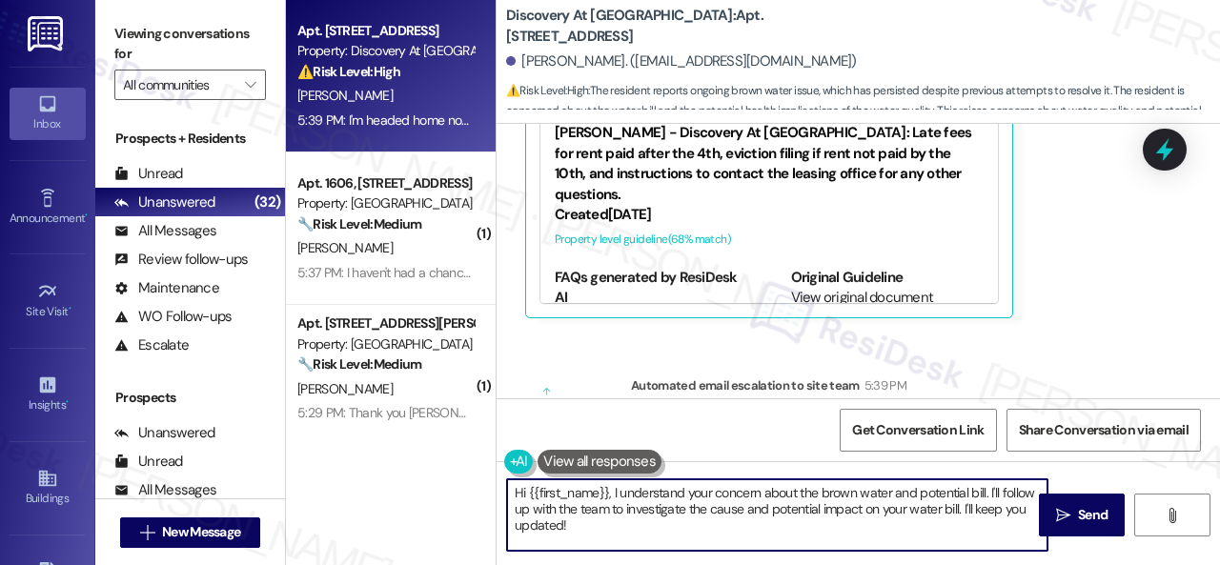
drag, startPoint x: 569, startPoint y: 524, endPoint x: 455, endPoint y: 447, distance: 138.0
click at [455, 447] on div "Apt. 124, 150 Northpark Plaza Drive Property: Discovery At Kingwood ⚠️ Risk Lev…" at bounding box center [753, 282] width 934 height 565
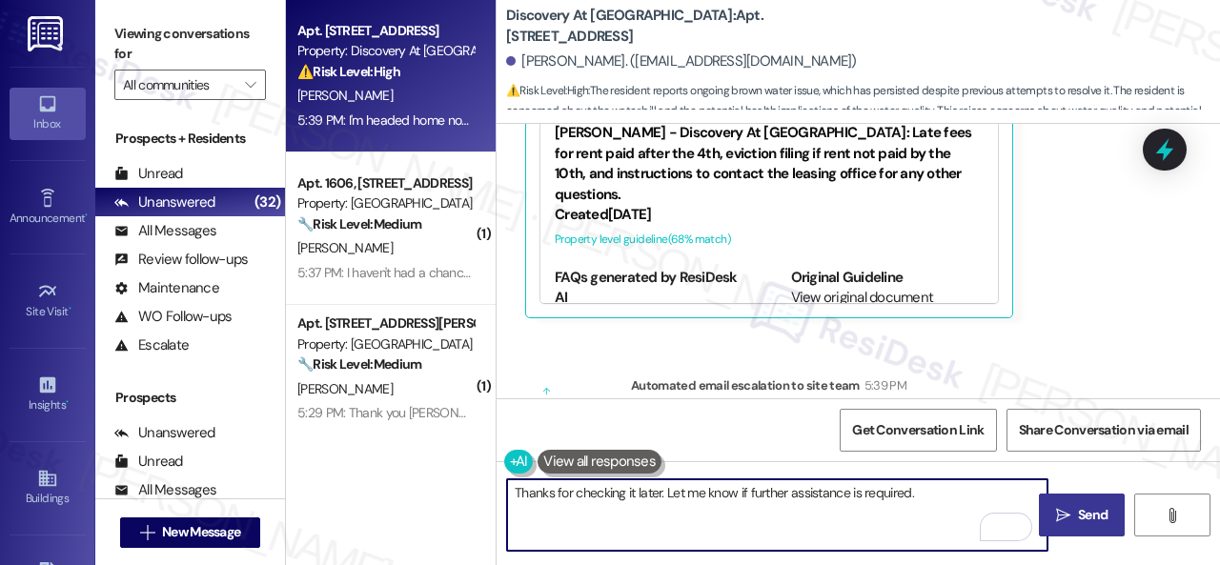
type textarea "Thanks for checking it later. Let me know if further assistance is required."
click at [1094, 514] on span "Send" at bounding box center [1093, 515] width 30 height 20
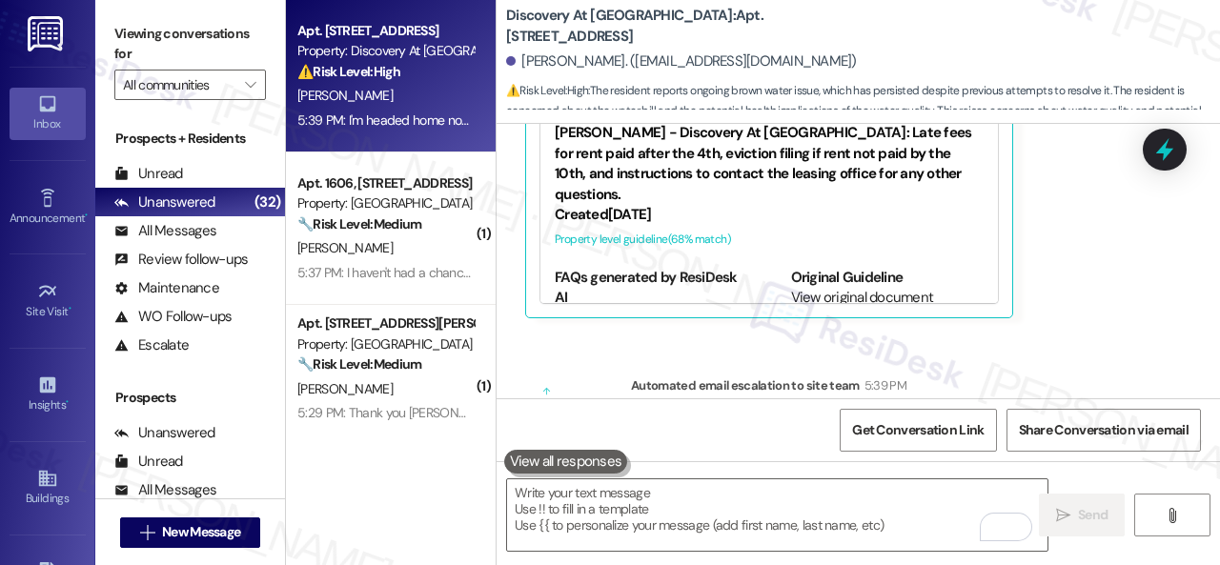
scroll to position [2255, 0]
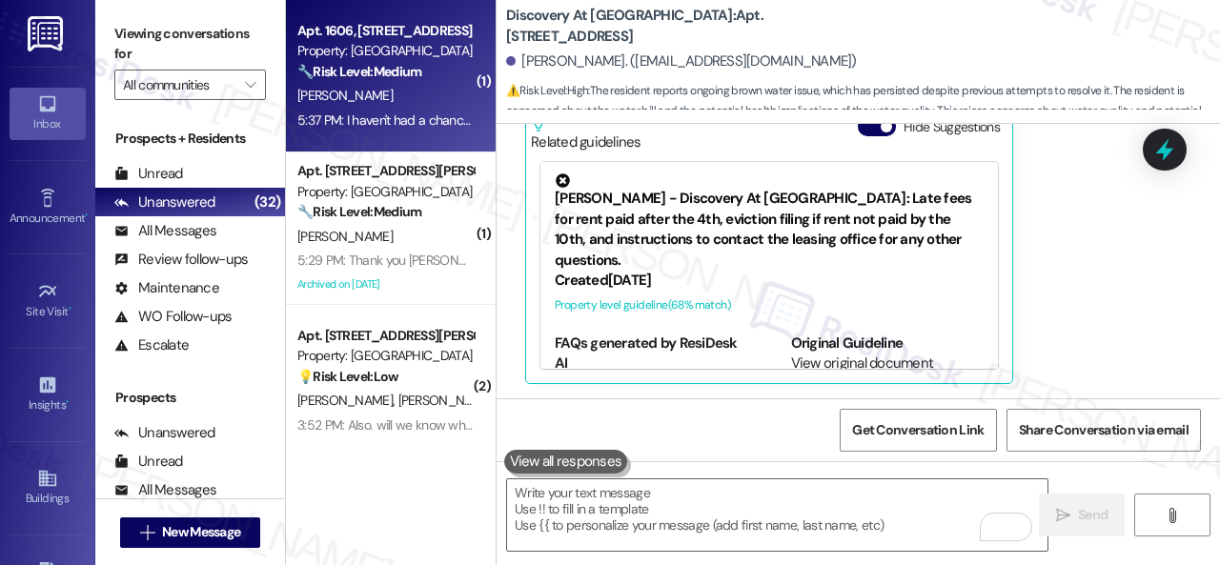
click at [423, 92] on div "L. Sampson" at bounding box center [385, 96] width 180 height 24
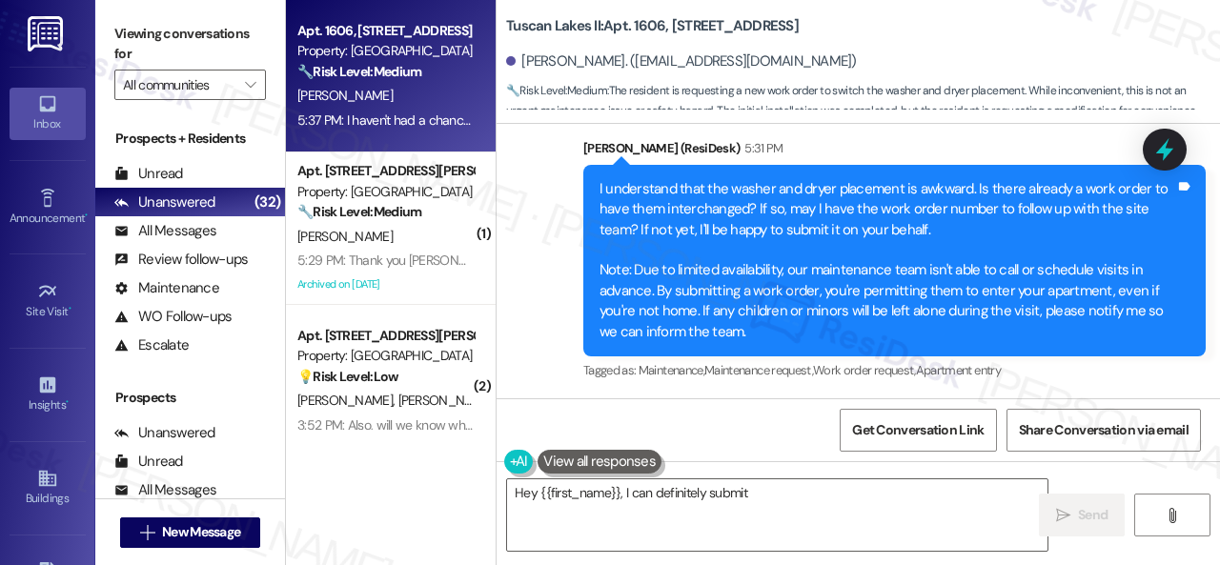
scroll to position [16582, 0]
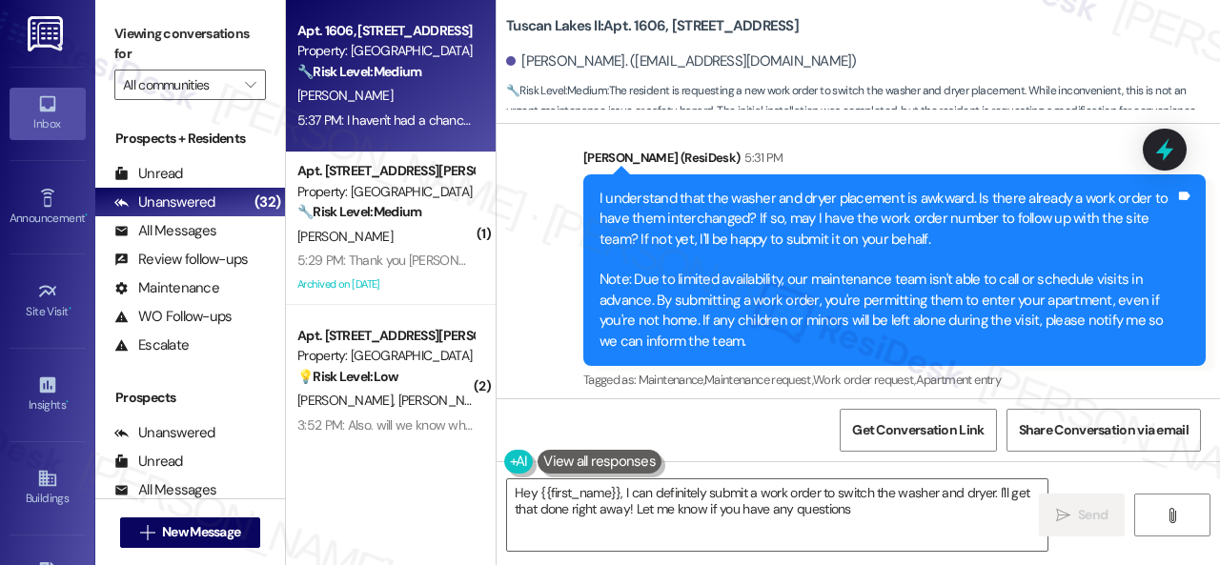
type textarea "Hey {{first_name}}, I can definitely submit a work order to switch the washer a…"
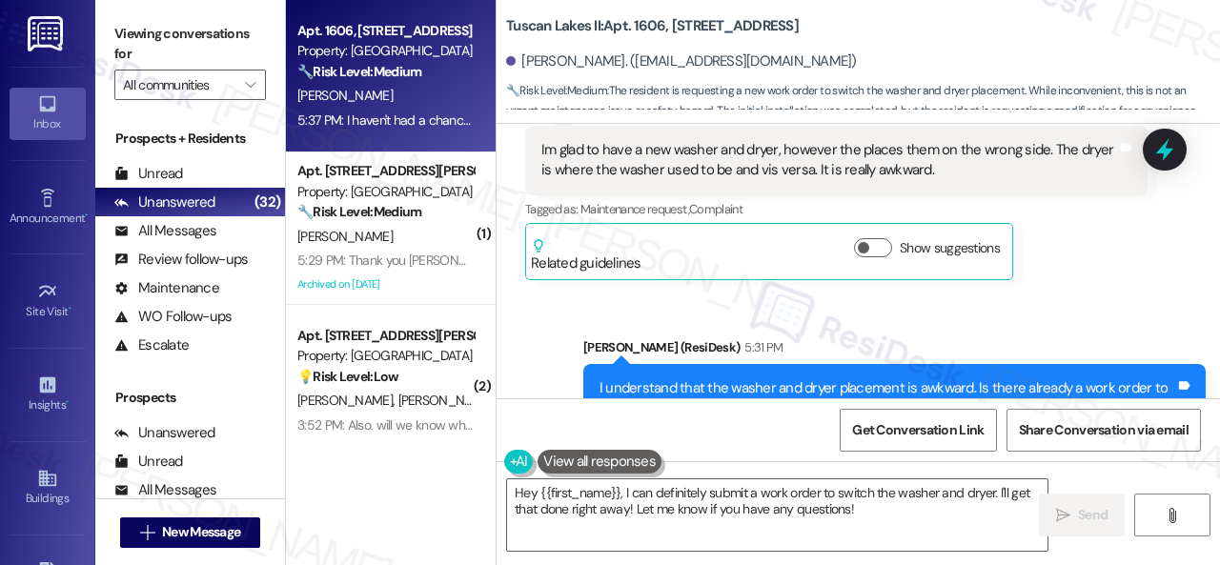
scroll to position [16391, 0]
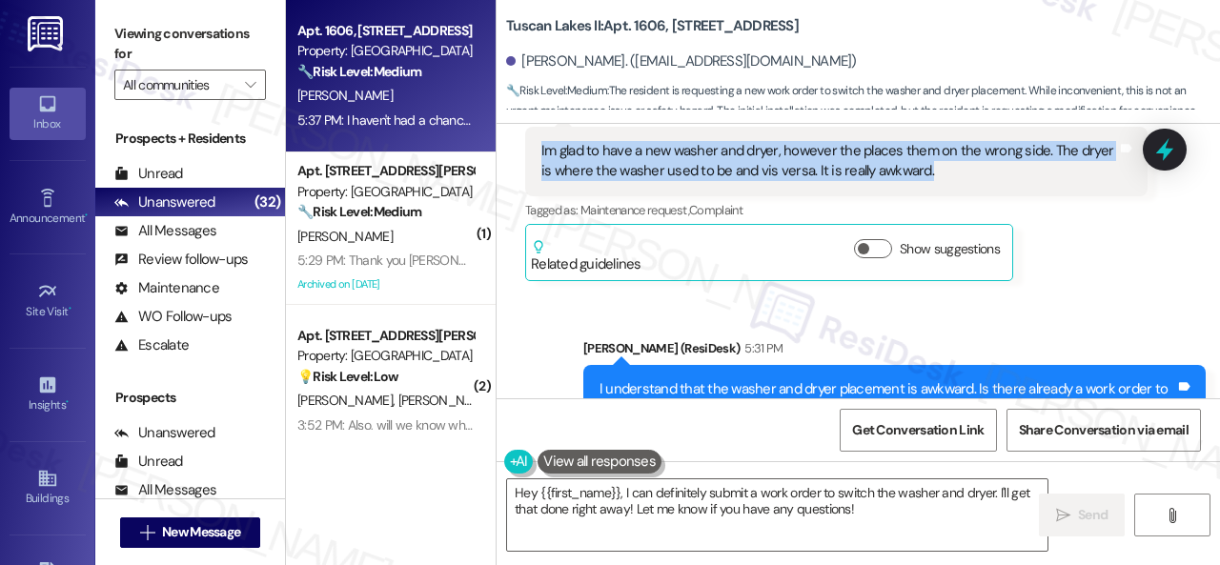
drag, startPoint x: 537, startPoint y: 142, endPoint x: 977, endPoint y: 175, distance: 441.6
click at [977, 175] on div "Im glad to have a new washer and dryer, however the places them on the wrong si…" at bounding box center [836, 162] width 622 height 70
copy div "Im glad to have a new washer and dryer, however the places them on the wrong si…"
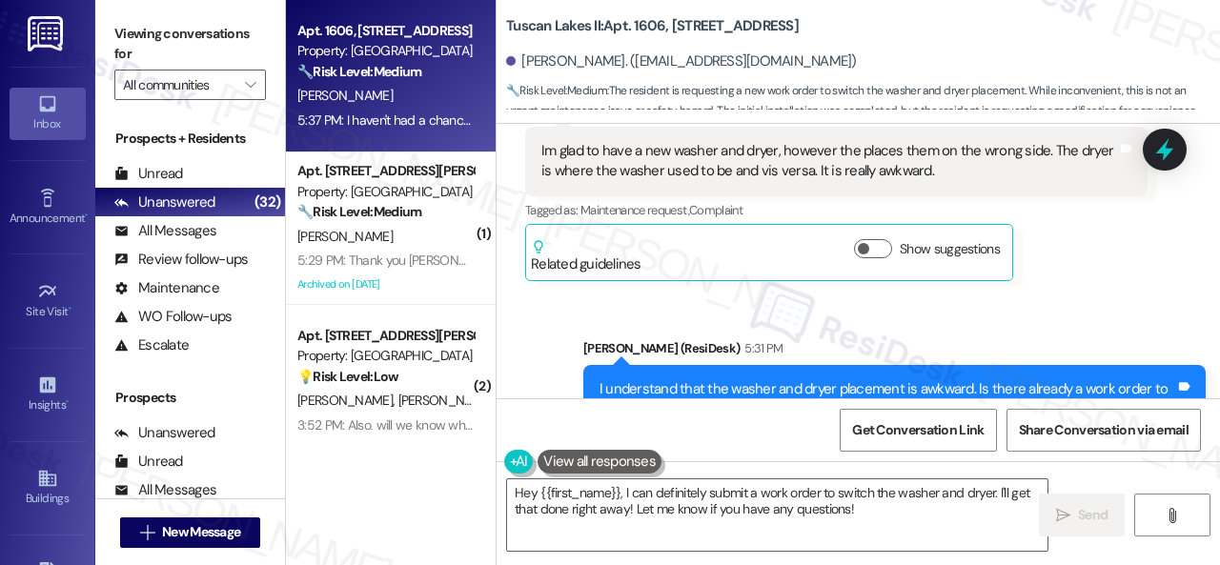
click at [961, 331] on div "Sent via SMS Sarah (ResiDesk) 5:31 PM I understand that the washer and dryer pl…" at bounding box center [894, 461] width 651 height 275
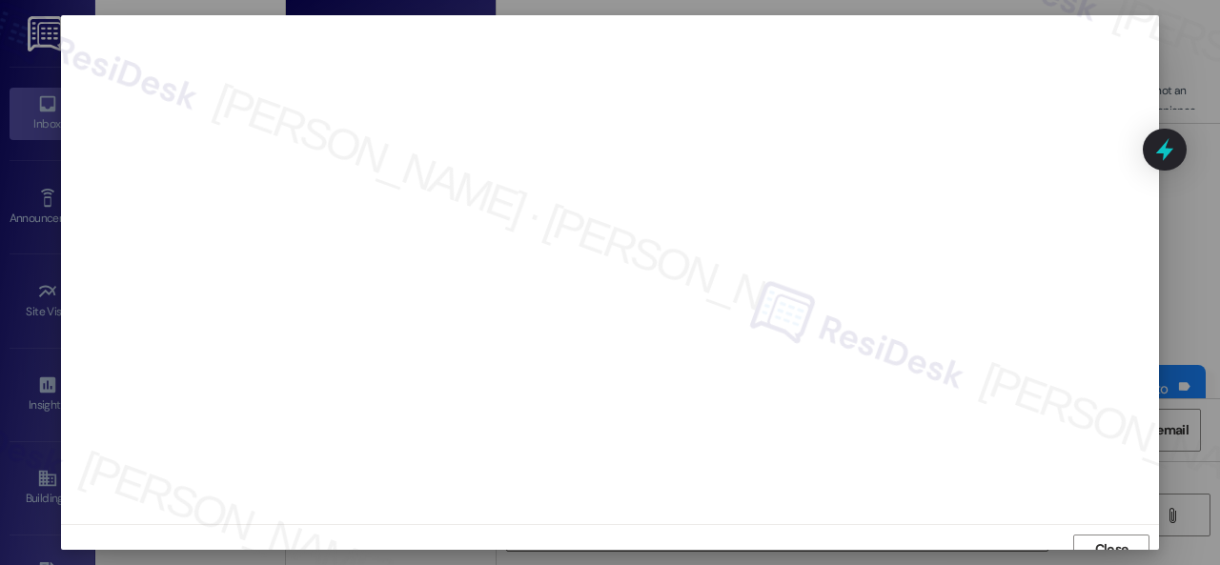
scroll to position [14, 0]
click at [1110, 546] on span "Close" at bounding box center [1111, 535] width 41 height 29
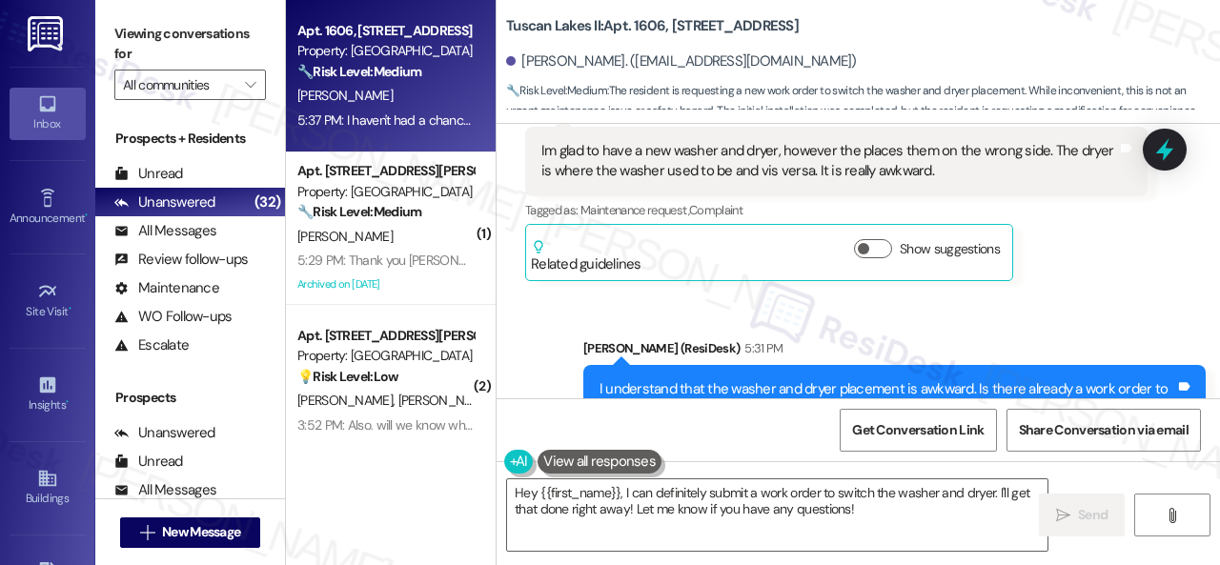
click at [513, 295] on div "Sent via SMS Sarah (ResiDesk) 5:31 PM I understand that the washer and dryer pl…" at bounding box center [858, 447] width 723 height 304
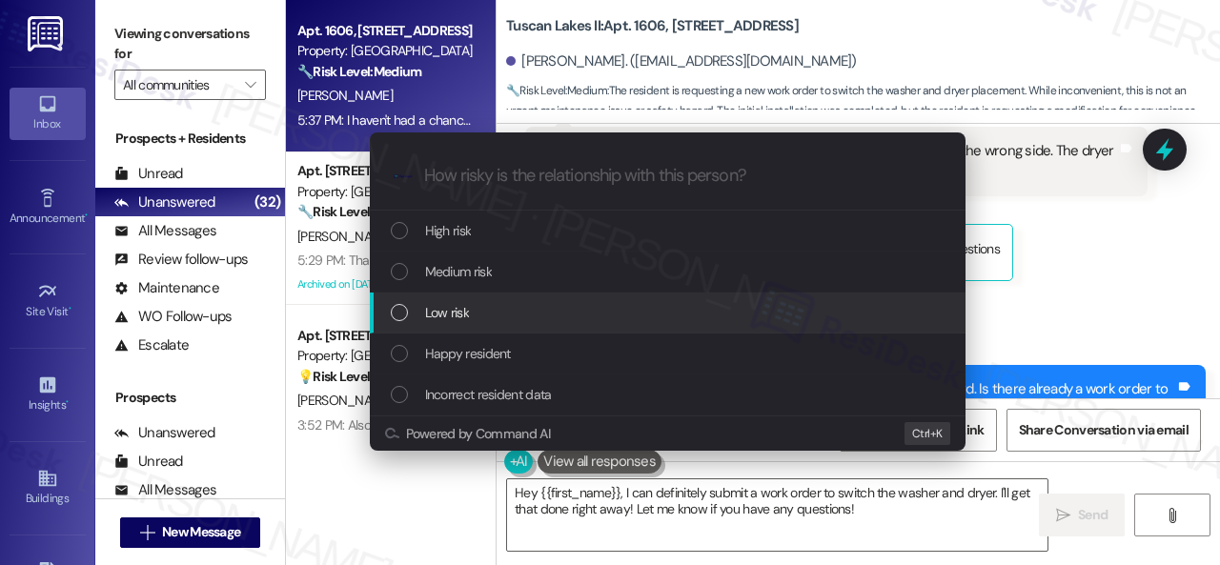
click at [421, 317] on div "Low risk" at bounding box center [670, 312] width 558 height 21
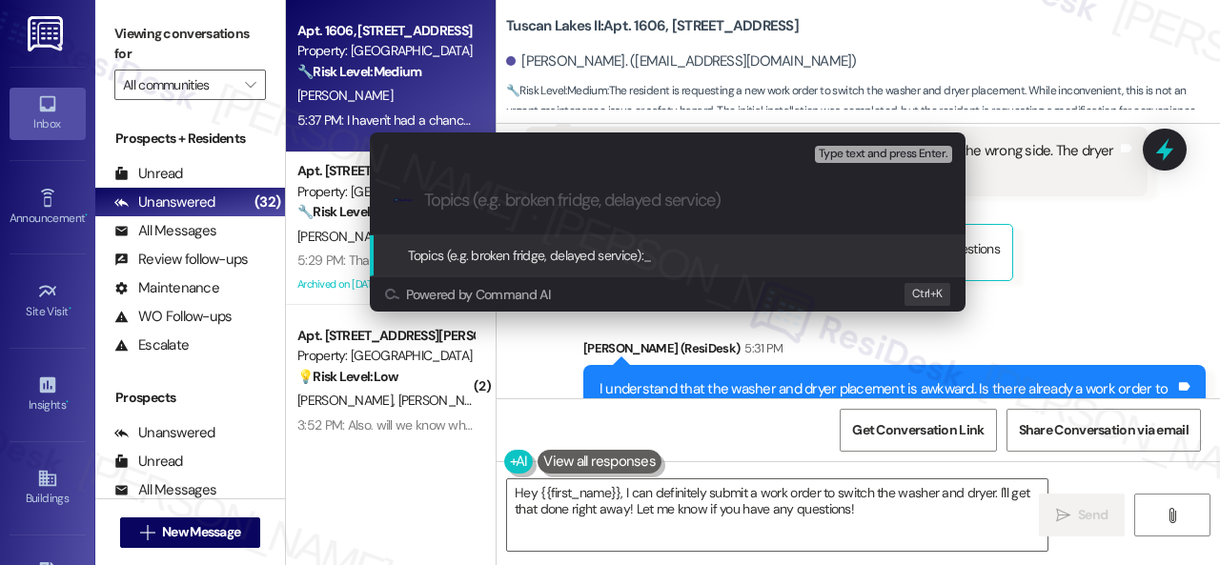
paste input "Work Order filed by ResiDesk 293381"
type input "Work Order filed by ResiDesk 293381"
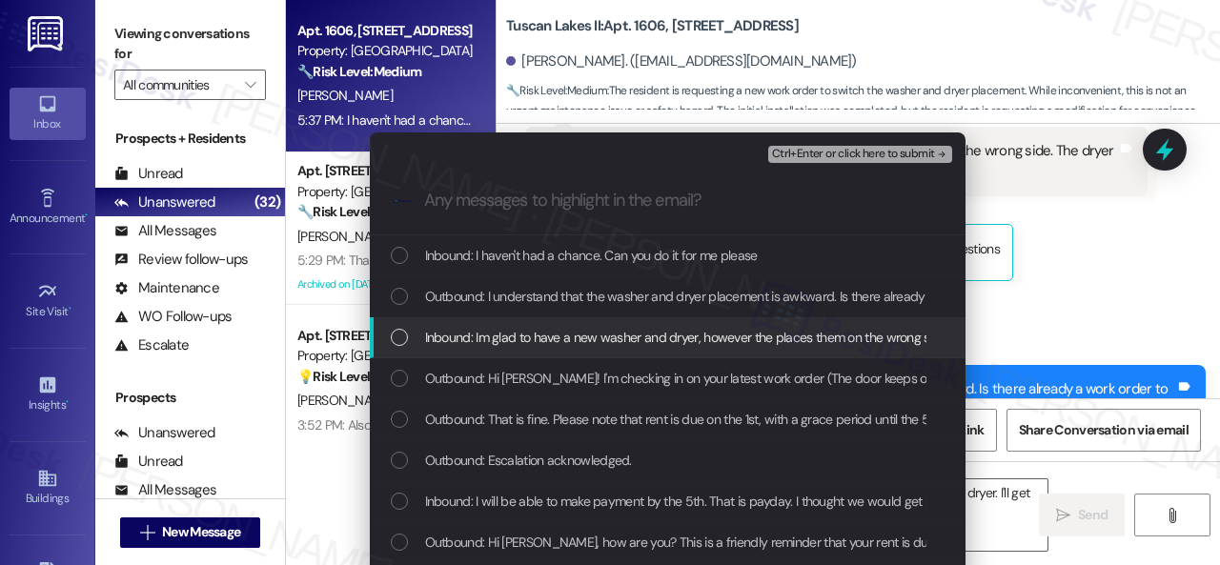
click at [496, 340] on span "Inbound: Im glad to have a new washer and dryer, however the places them on the…" at bounding box center [898, 337] width 946 height 21
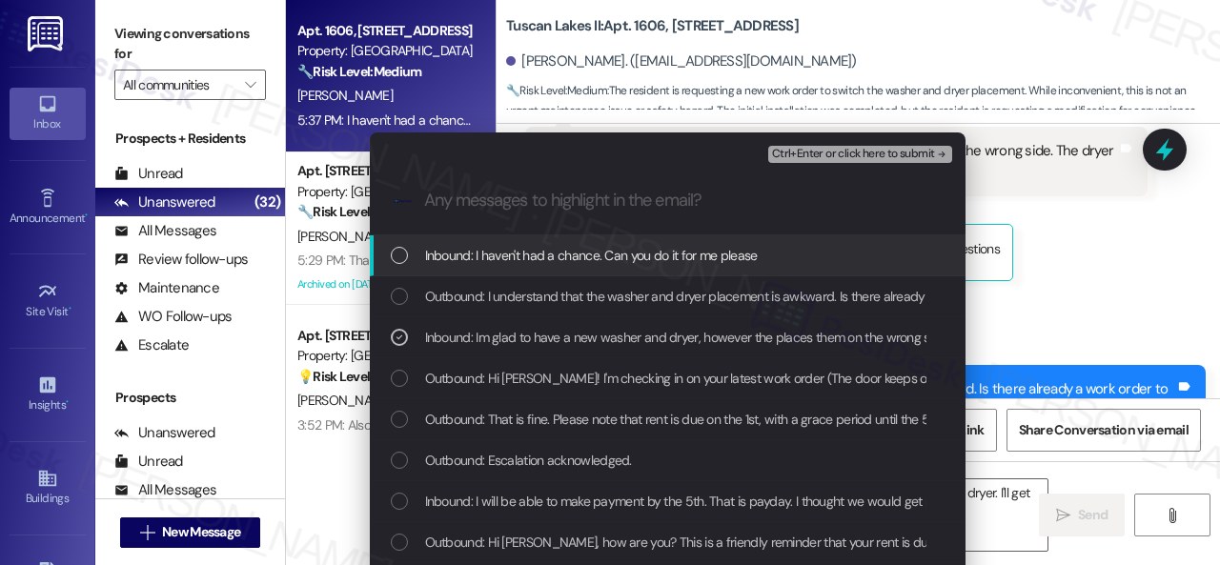
click at [799, 153] on span "Ctrl+Enter or click here to submit" at bounding box center [853, 154] width 163 height 13
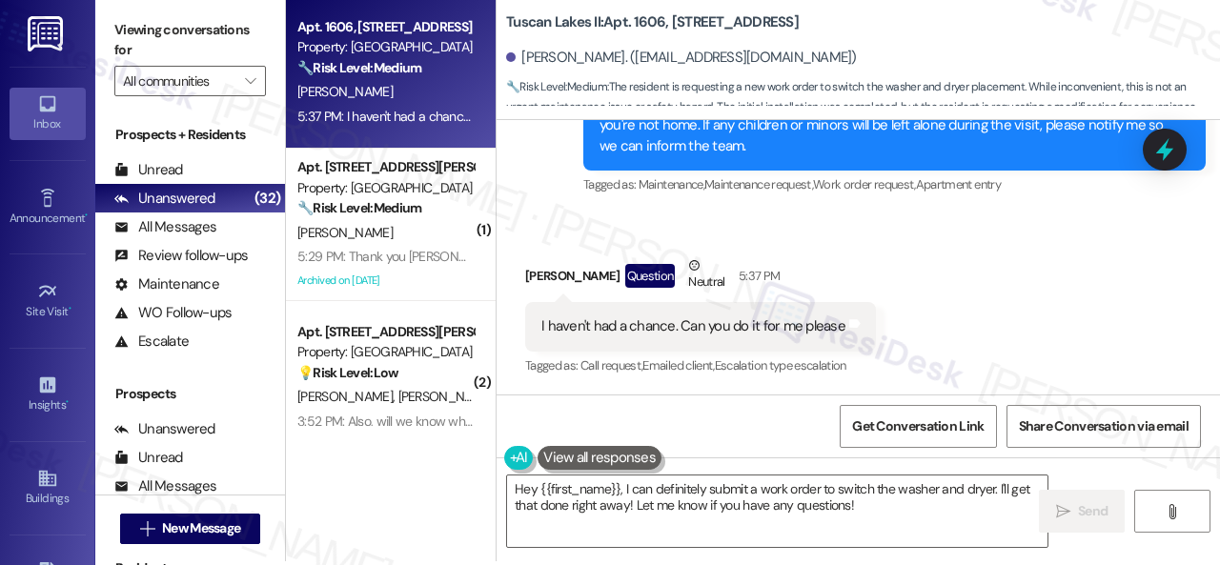
scroll to position [6, 0]
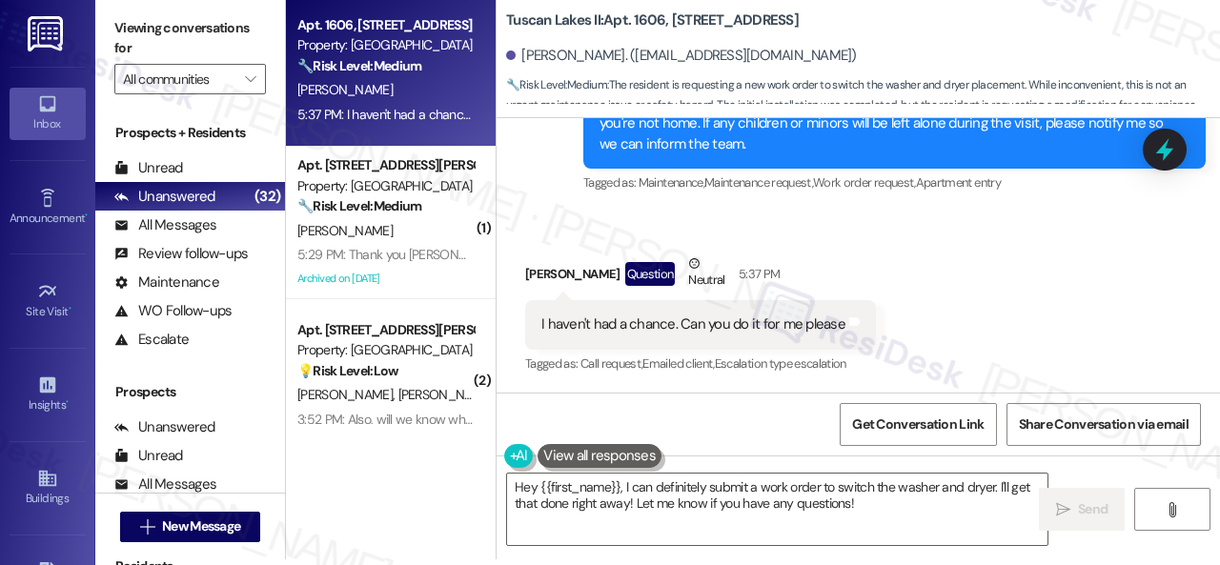
click at [979, 260] on div "Received via SMS Lucretia Sampson Question Neutral 5:37 PM I haven't had a chan…" at bounding box center [858, 301] width 723 height 181
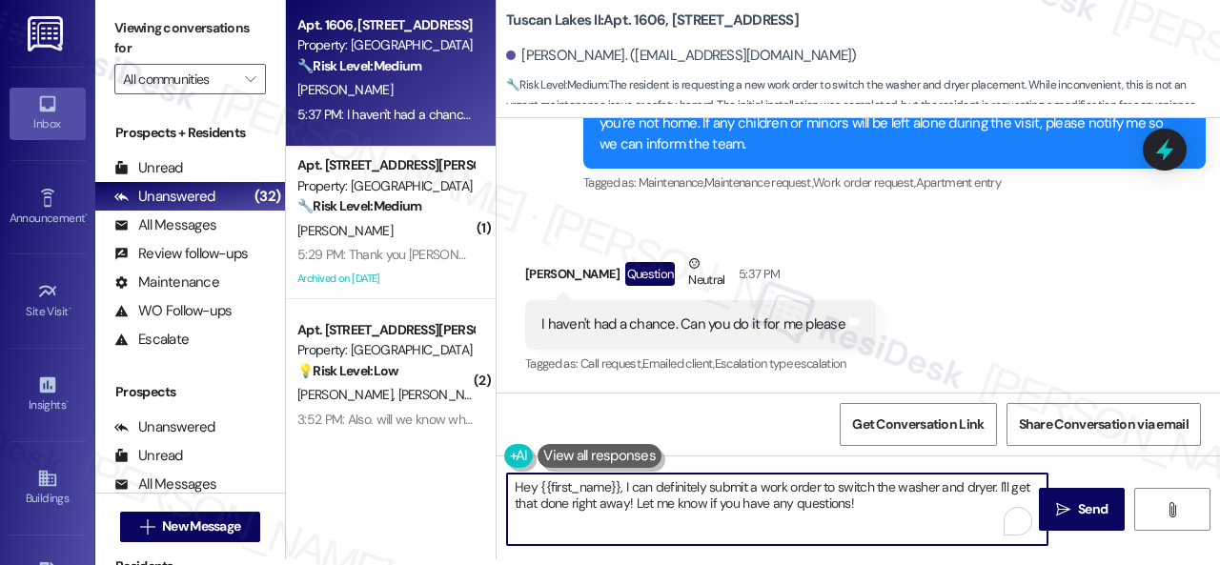
drag, startPoint x: 599, startPoint y: 480, endPoint x: 408, endPoint y: 471, distance: 191.8
click at [408, 471] on div "Apt. 1606, 1805 S Egret Bay Blvd Property: Tuscan Lakes II 🔧 Risk Level: Medium…" at bounding box center [753, 276] width 934 height 565
paste textarea "I've submitted a work order on your behalf and notified the site team. Please l…"
type textarea "I've submitted a work order on your behalf and notified the site team. Please l…"
click at [1087, 510] on span "Send" at bounding box center [1093, 509] width 30 height 20
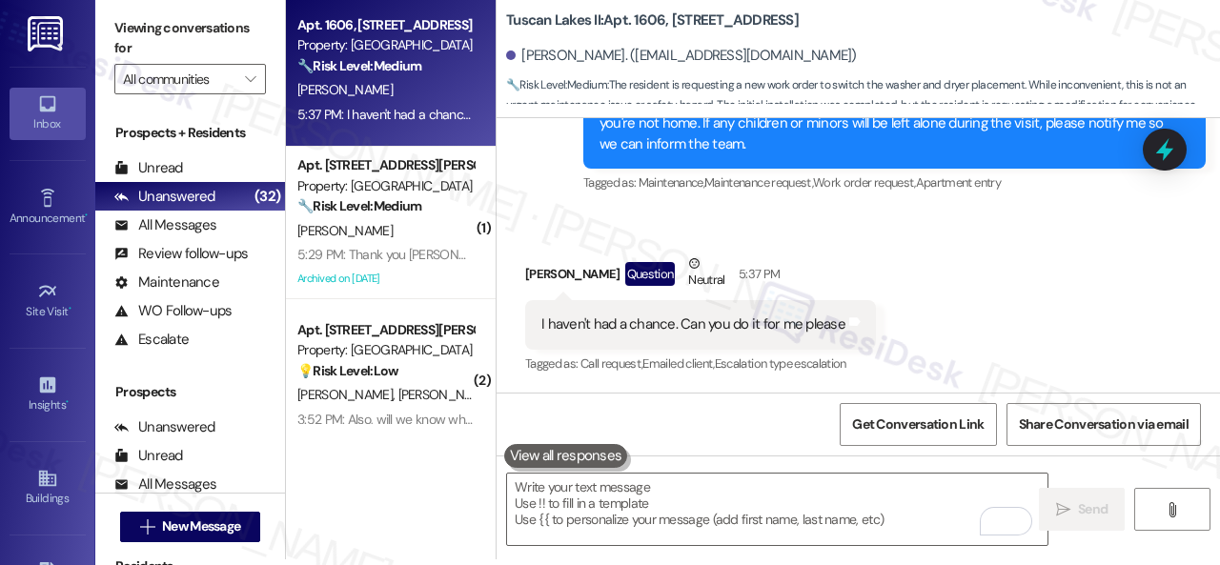
scroll to position [16773, 0]
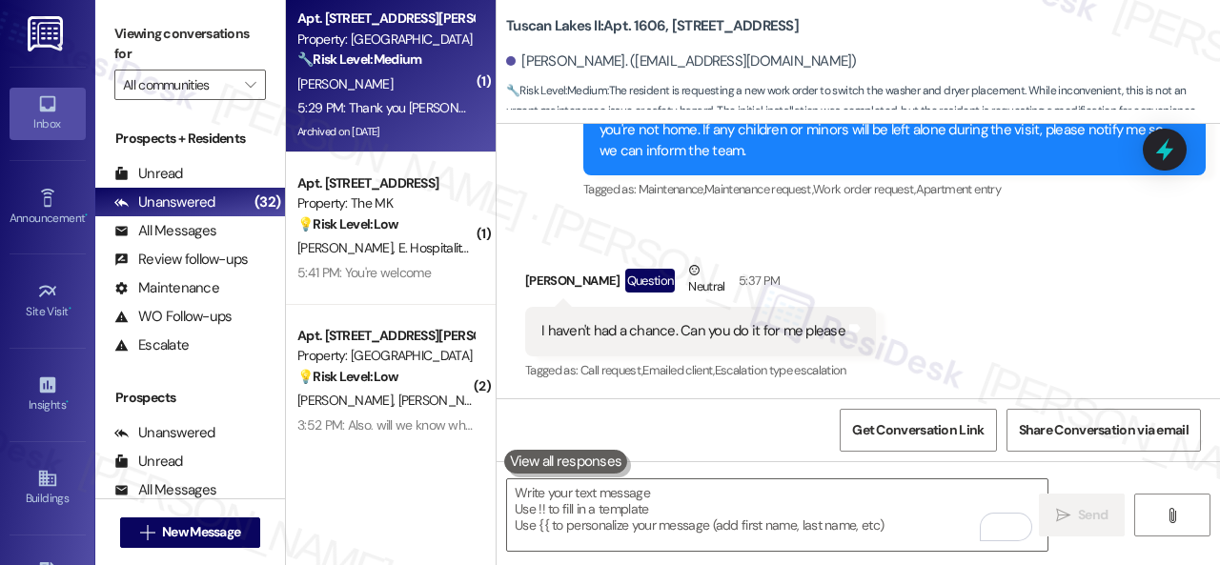
click at [415, 85] on div "J. Rothman" at bounding box center [385, 84] width 180 height 24
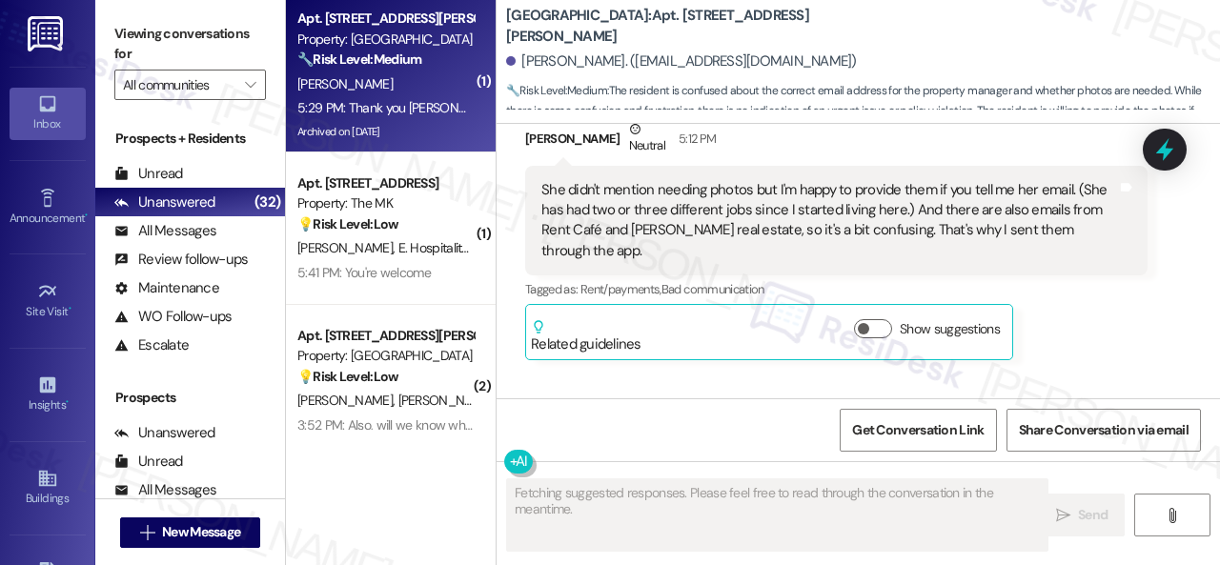
scroll to position [8896, 0]
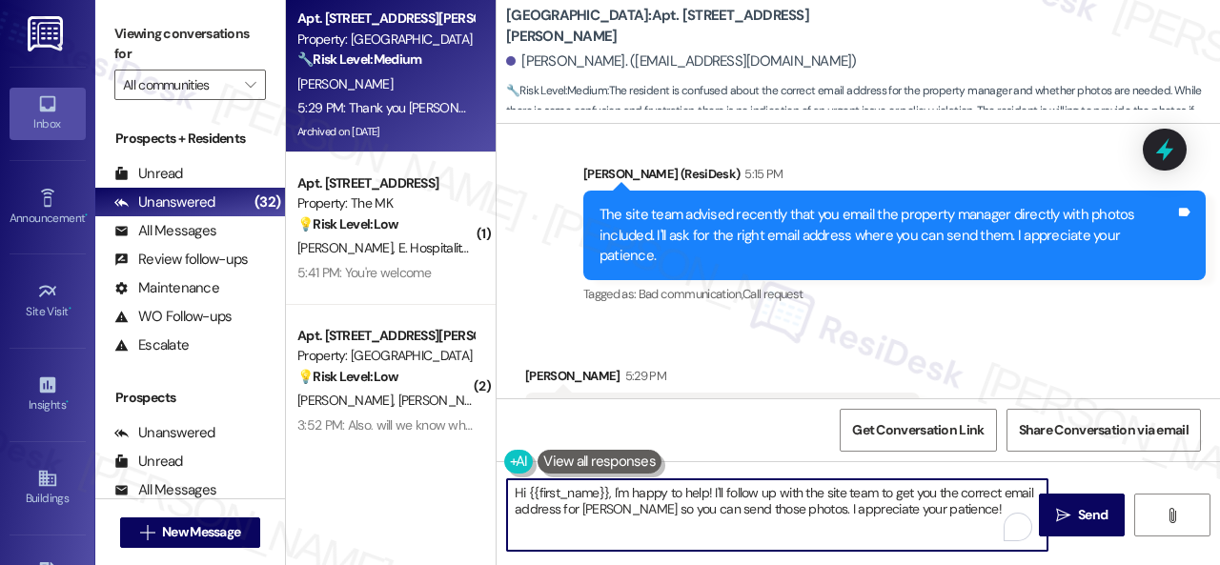
drag, startPoint x: 972, startPoint y: 509, endPoint x: 405, endPoint y: 449, distance: 570.3
click at [407, 449] on div "Apt. 206, 201 Courtright East Road Property: Overland Park 🔧 Risk Level: Medium…" at bounding box center [753, 282] width 934 height 565
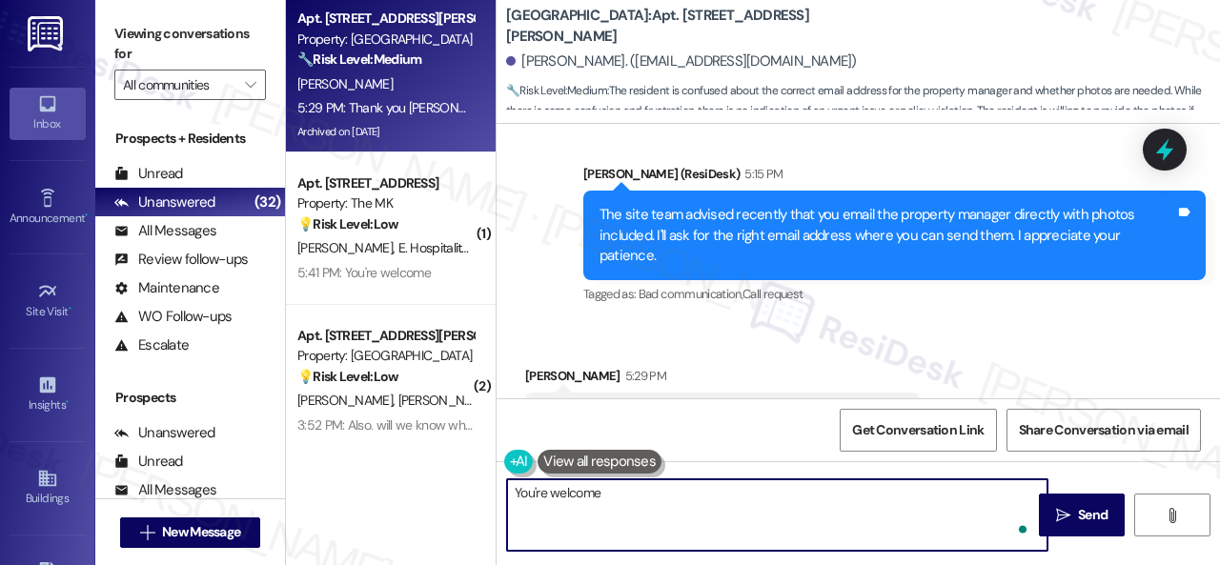
type textarea "You're welcome."
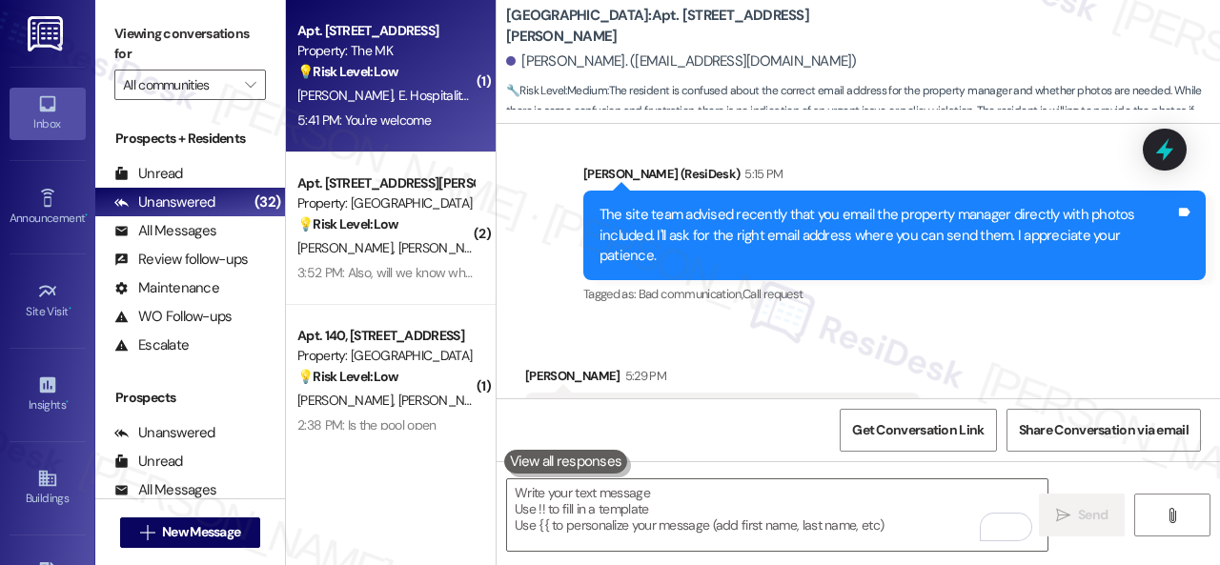
click at [448, 85] on div "D. Boyd E. Hospitality Llc" at bounding box center [385, 96] width 180 height 24
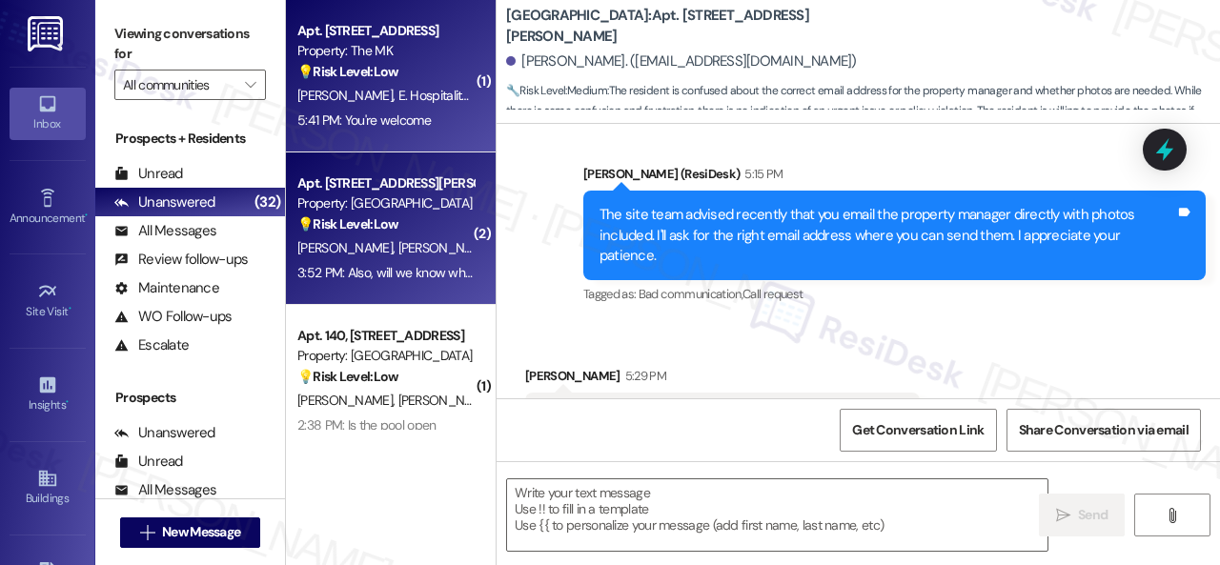
type textarea "Fetching suggested responses. Please feel free to read through the conversation…"
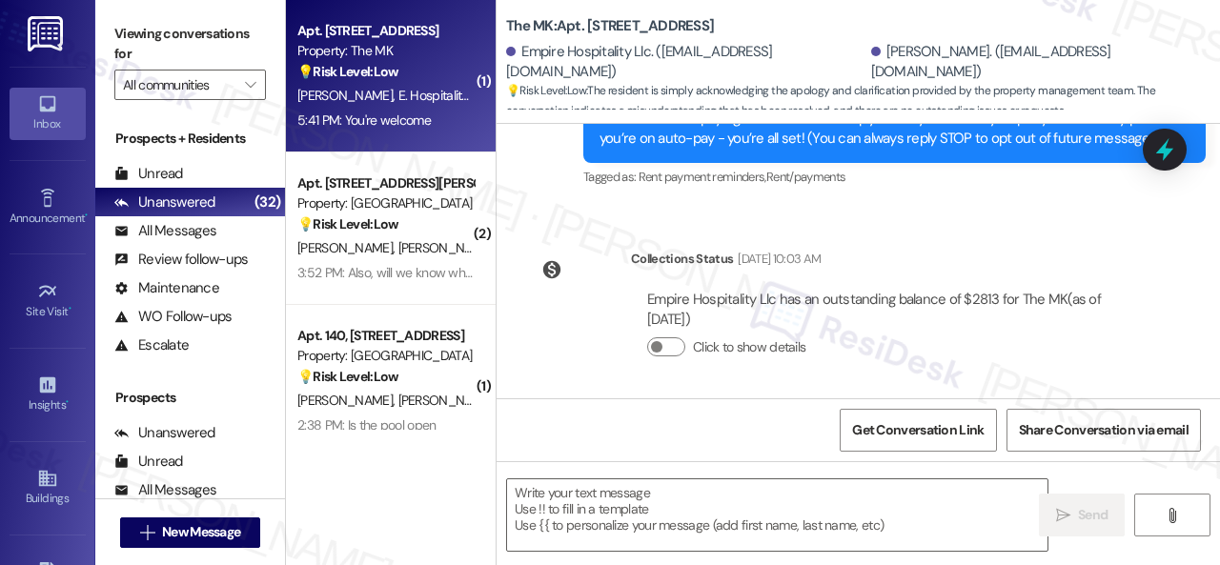
type textarea "Fetching suggested responses. Please feel free to read through the conversation…"
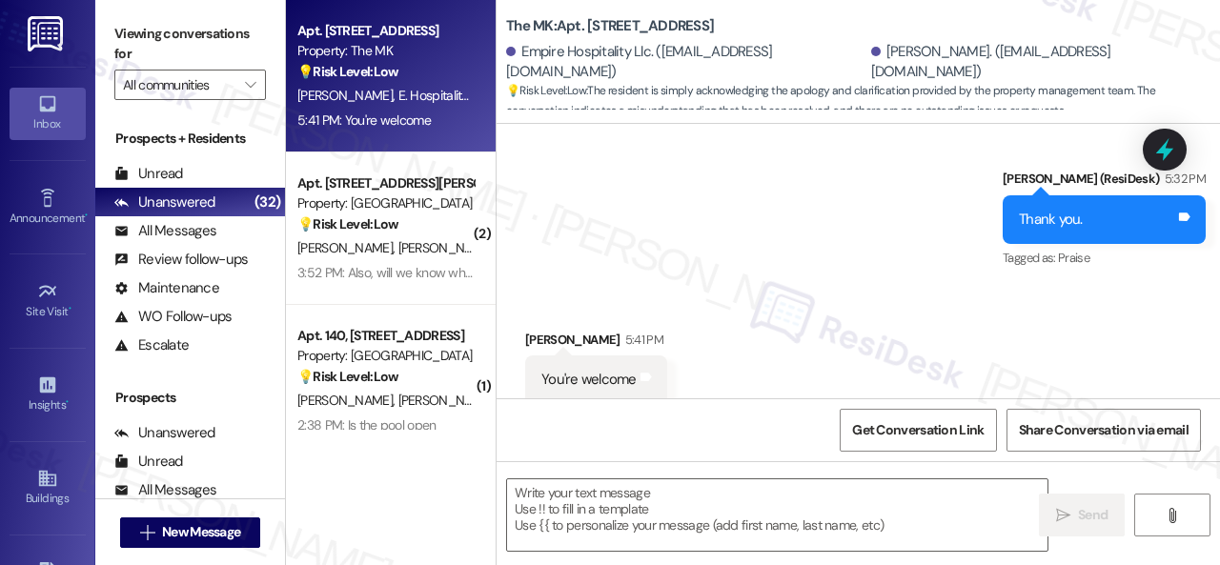
scroll to position [2650, 0]
click at [589, 513] on textarea at bounding box center [777, 514] width 540 height 71
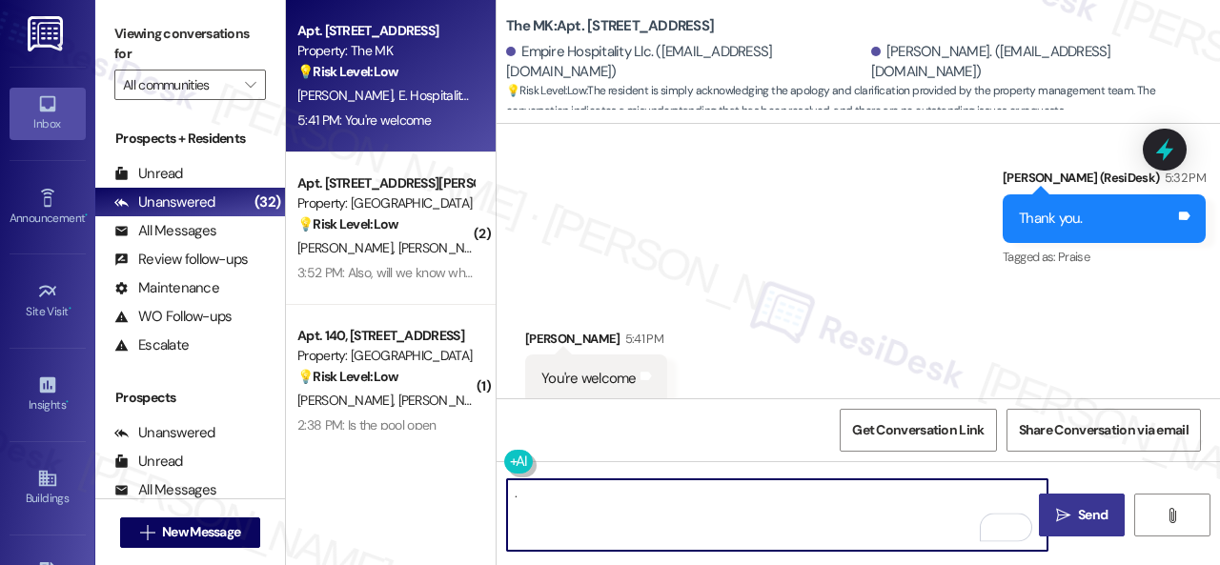
type textarea "."
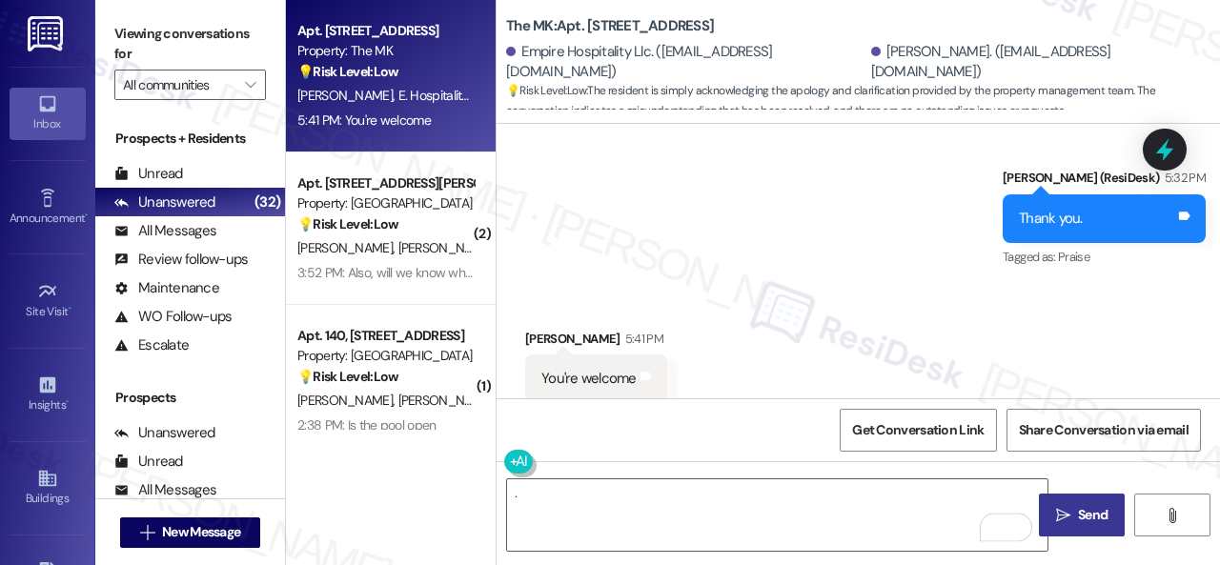
click at [1078, 505] on span "Send" at bounding box center [1093, 515] width 30 height 20
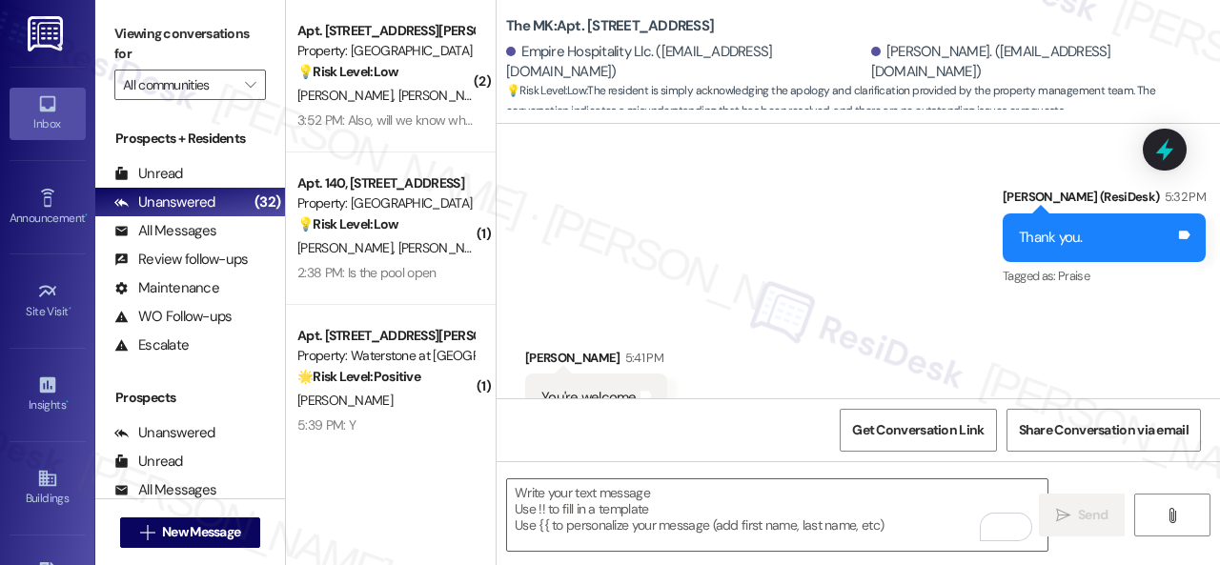
scroll to position [2497, 0]
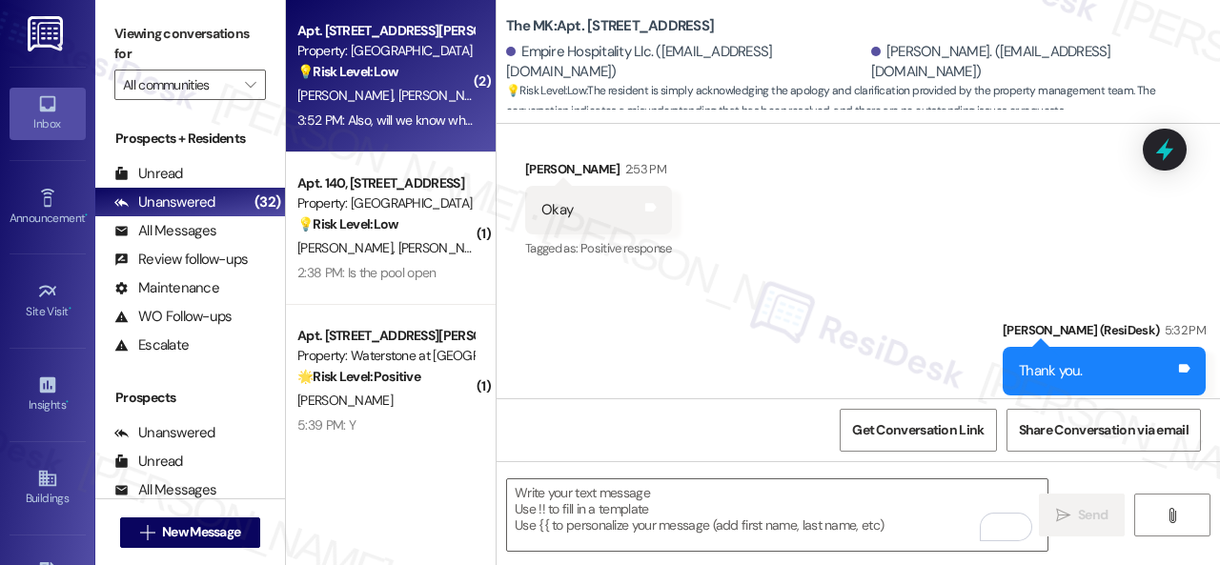
click at [435, 105] on div "J. Roark C. Arnold" at bounding box center [385, 96] width 180 height 24
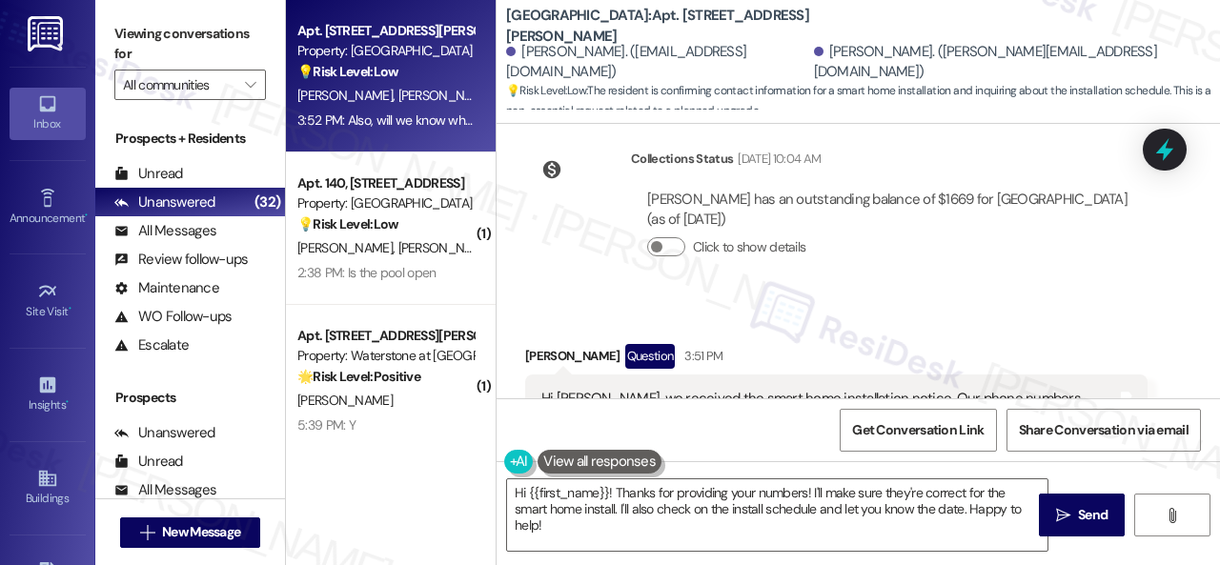
scroll to position [5251, 0]
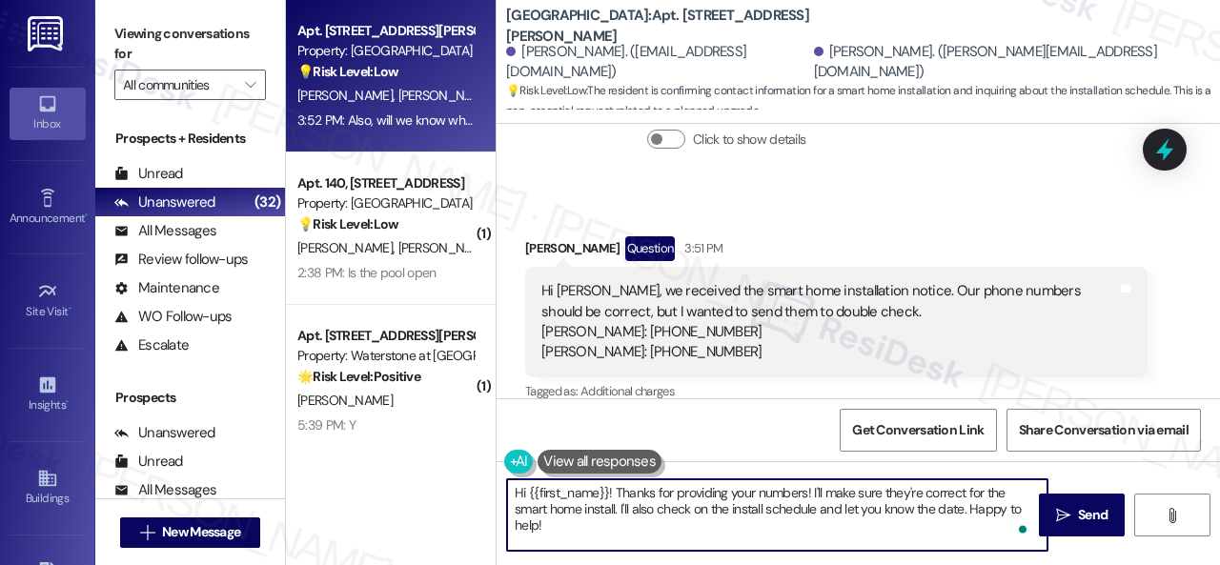
drag, startPoint x: 551, startPoint y: 492, endPoint x: 607, endPoint y: 489, distance: 56.3
click at [607, 489] on textarea "Hi {{first_name}}! Thanks for providing your numbers! I'll make sure they're co…" at bounding box center [777, 514] width 540 height 71
type textarea "Hi Jamie! Thanks for providing your numbers! I'll make sure they're correct for…"
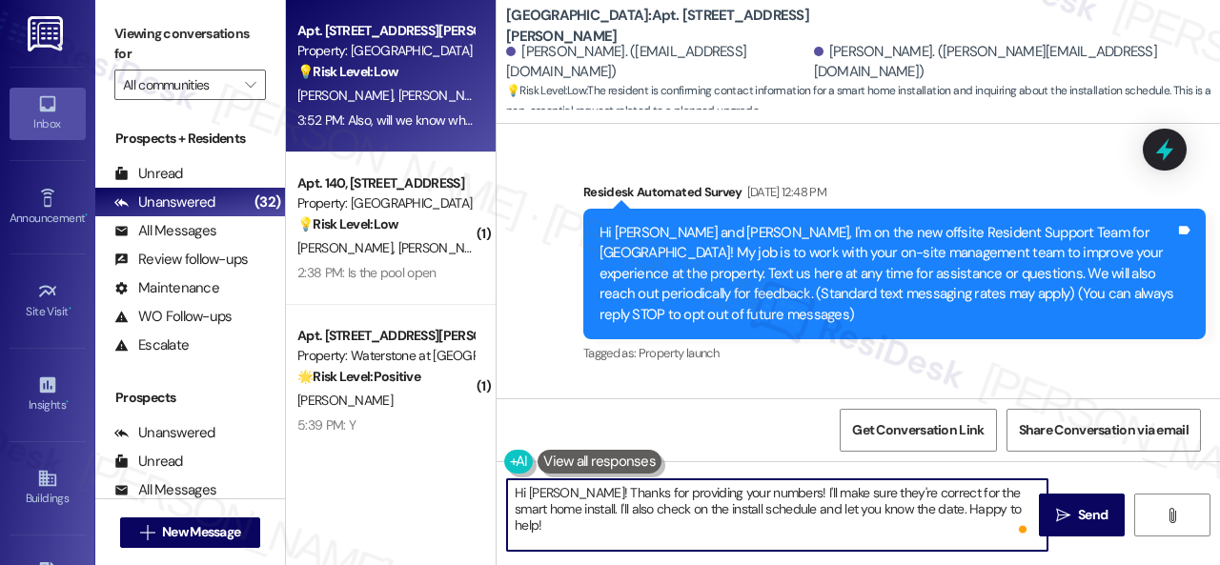
scroll to position [5251, 0]
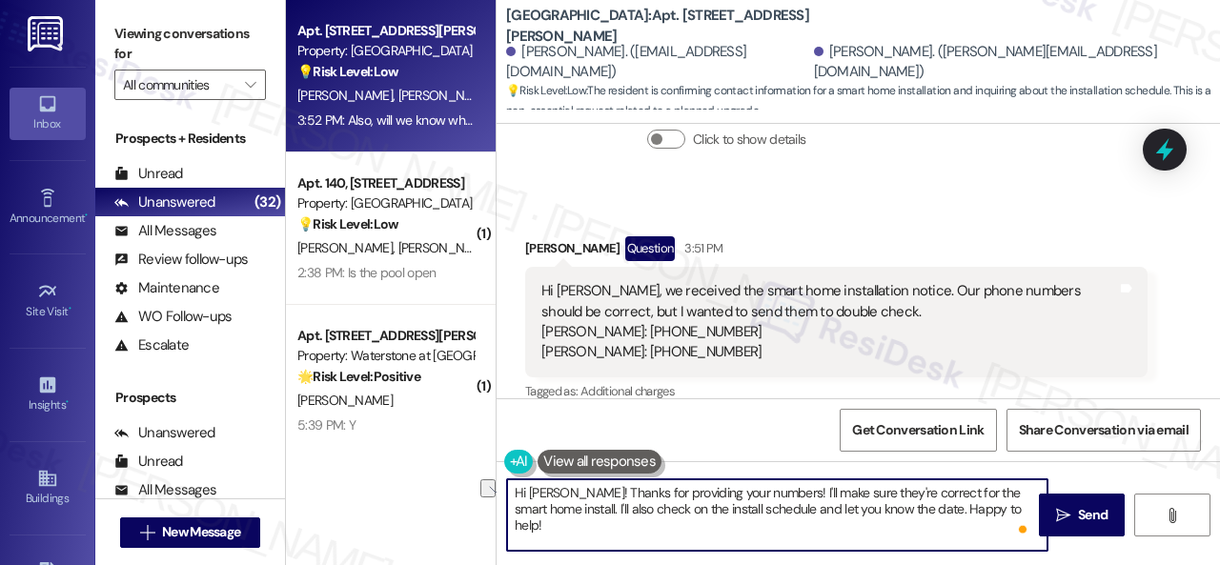
drag, startPoint x: 775, startPoint y: 495, endPoint x: 833, endPoint y: 493, distance: 58.2
click at [833, 493] on textarea "Hi [PERSON_NAME]! Thanks for providing your numbers! I'll make sure they're cor…" at bounding box center [777, 514] width 540 height 71
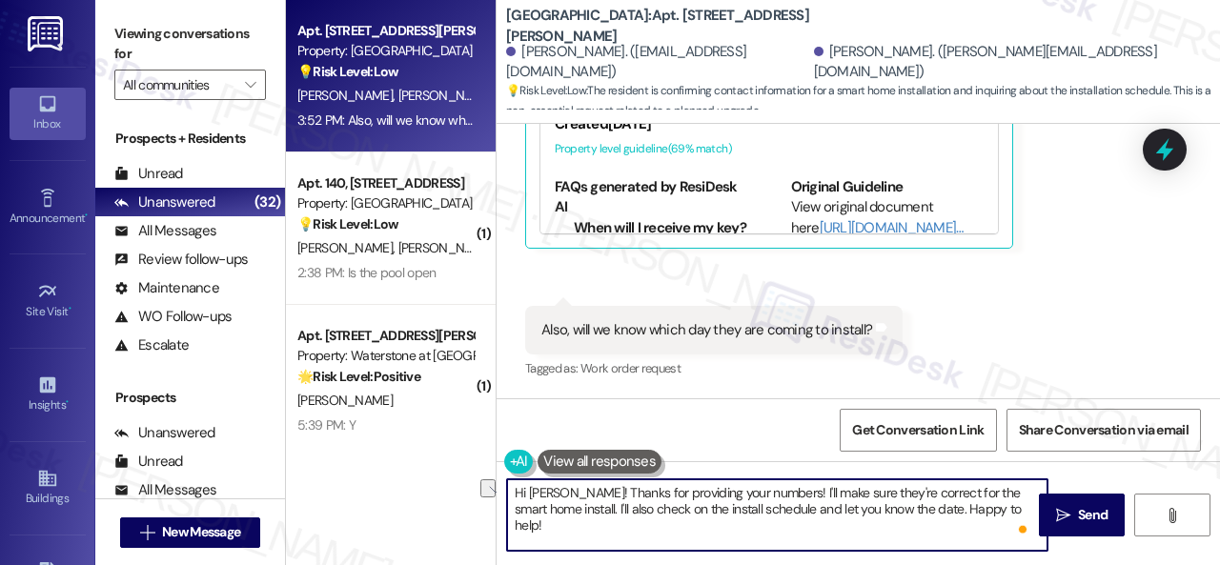
scroll to position [5728, 0]
click at [875, 505] on textarea "Hi [PERSON_NAME]! Thanks for providing your numbers! I'll make sure they're cor…" at bounding box center [777, 514] width 540 height 71
drag, startPoint x: 775, startPoint y: 489, endPoint x: 951, endPoint y: 514, distance: 178.1
click at [983, 504] on textarea "Hi [PERSON_NAME]! Thanks for providing your numbers! I'll make sure they're cor…" at bounding box center [777, 514] width 540 height 71
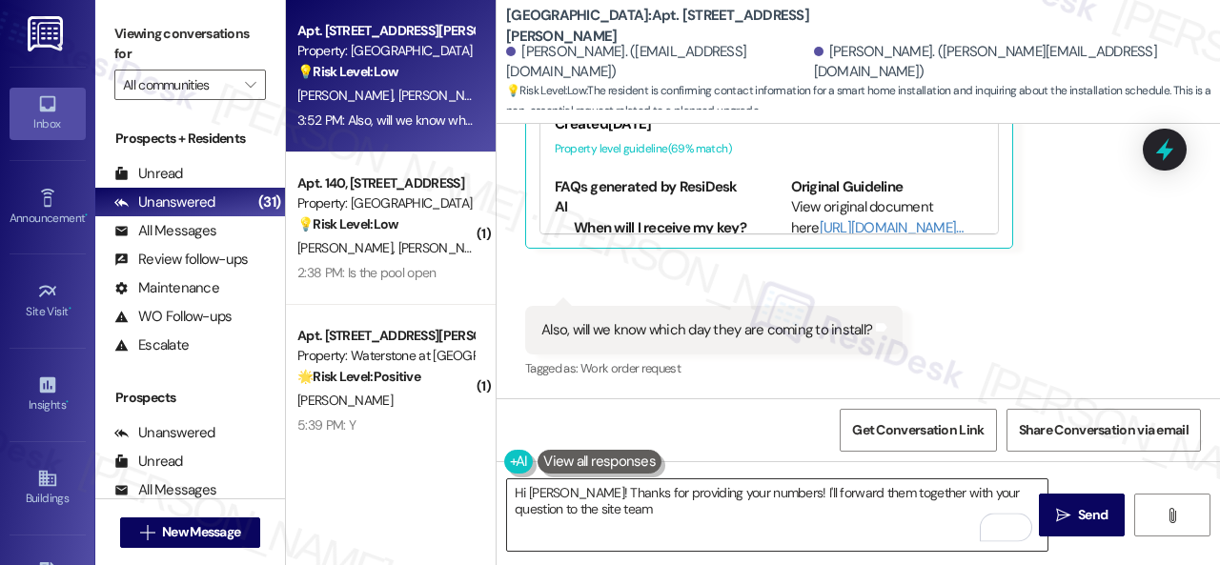
click at [718, 506] on textarea "Hi [PERSON_NAME]! Thanks for providing your numbers! I'll forward them together…" at bounding box center [777, 514] width 540 height 71
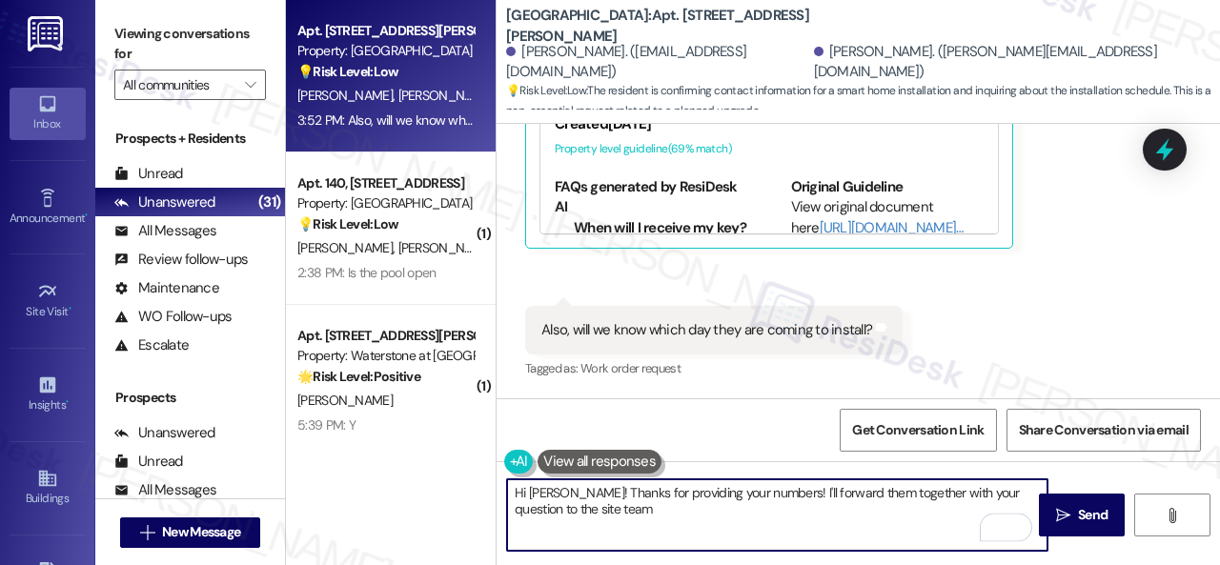
paste textarea "and get back to you as soon as I receive a response. I appreciate your patience."
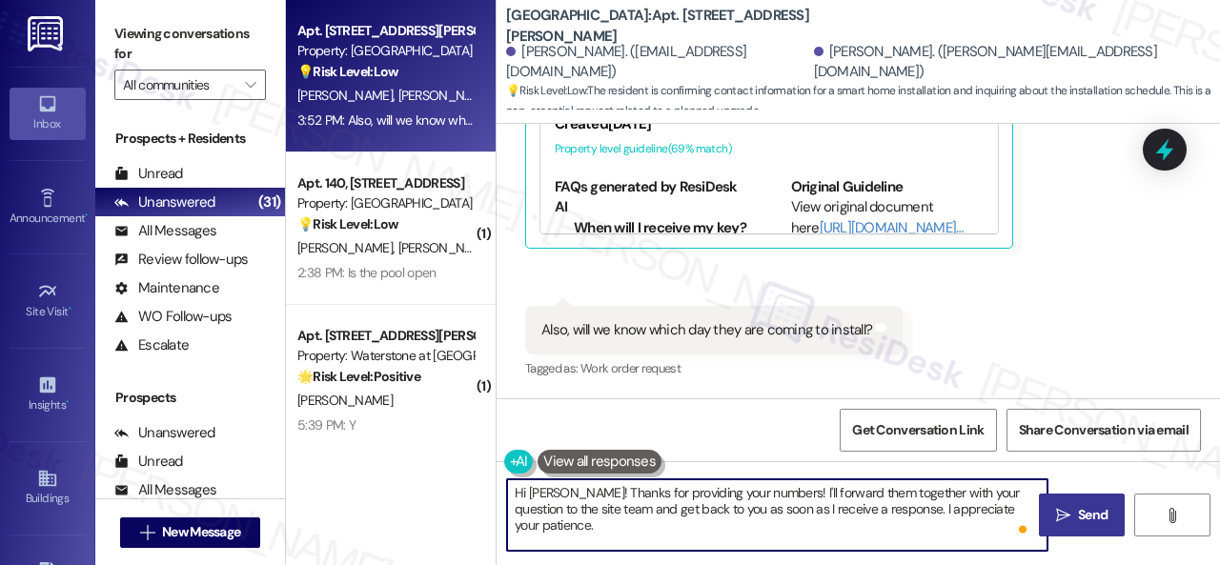
type textarea "Hi [PERSON_NAME]! Thanks for providing your numbers! I'll forward them together…"
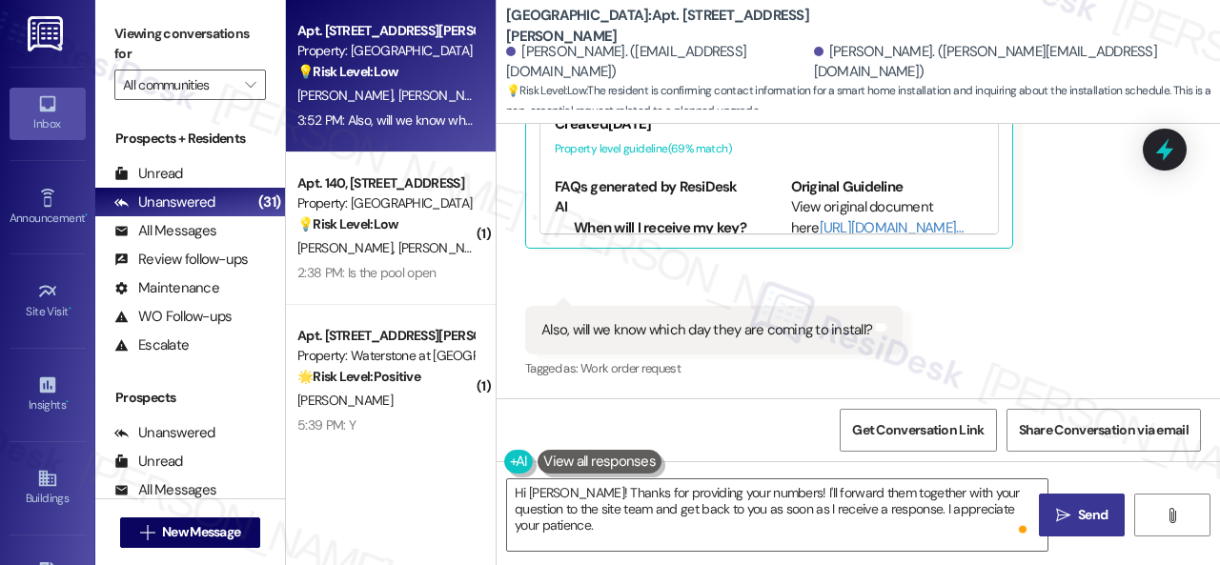
click at [1061, 523] on span " Send" at bounding box center [1082, 515] width 60 height 20
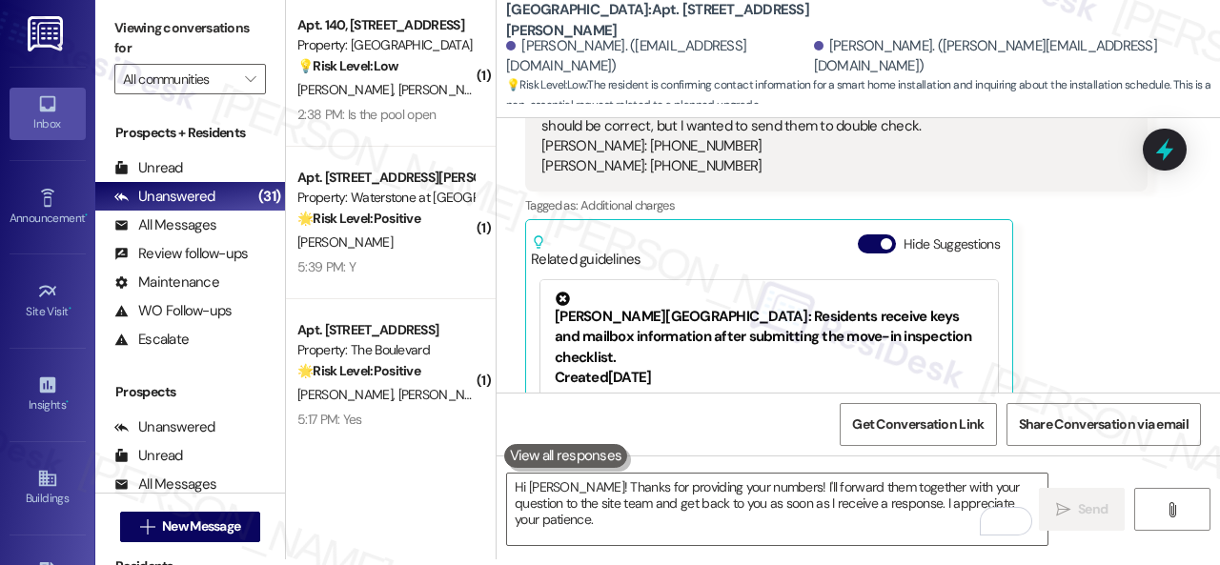
scroll to position [5405, 0]
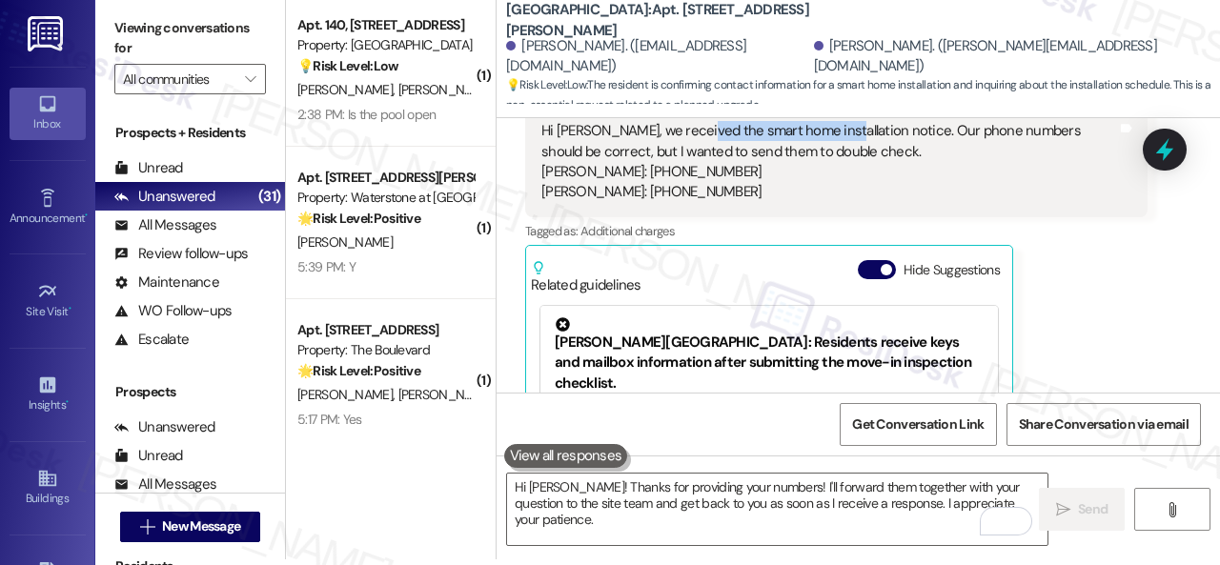
drag, startPoint x: 692, startPoint y: 168, endPoint x: 828, endPoint y: 166, distance: 136.3
click at [828, 166] on div "Hi [PERSON_NAME], we received the smart home installation notice. Our phone num…" at bounding box center [829, 162] width 576 height 82
copy div "smart home installation"
click at [1094, 306] on div "[PERSON_NAME] Question 3:51 PM Hi [PERSON_NAME], we received the smart home ins…" at bounding box center [836, 302] width 622 height 452
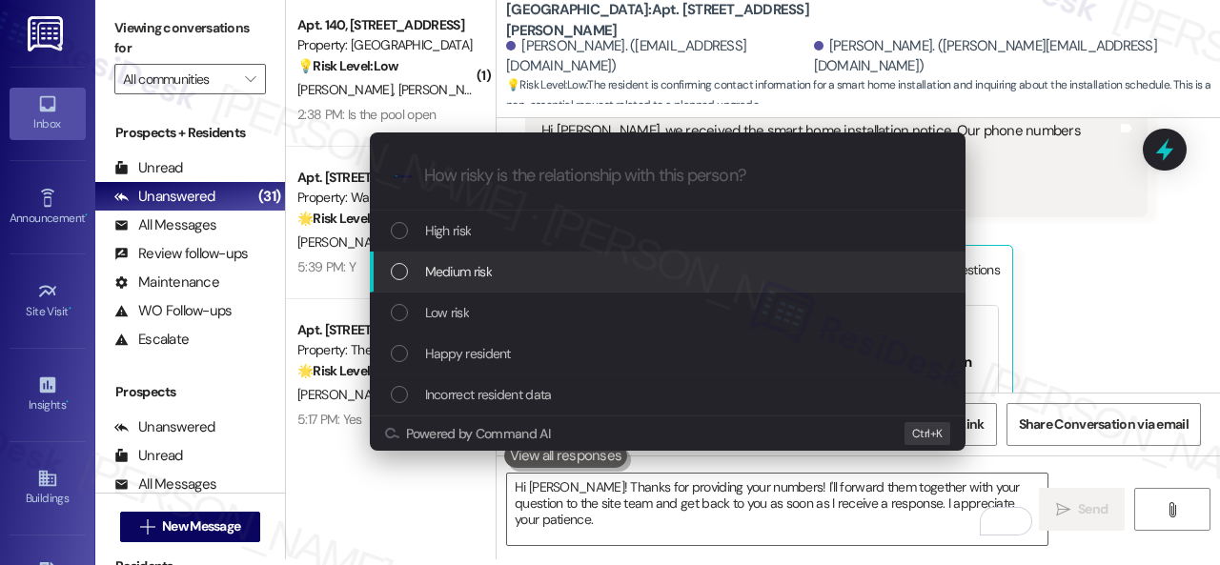
click at [447, 281] on span "Medium risk" at bounding box center [458, 271] width 67 height 21
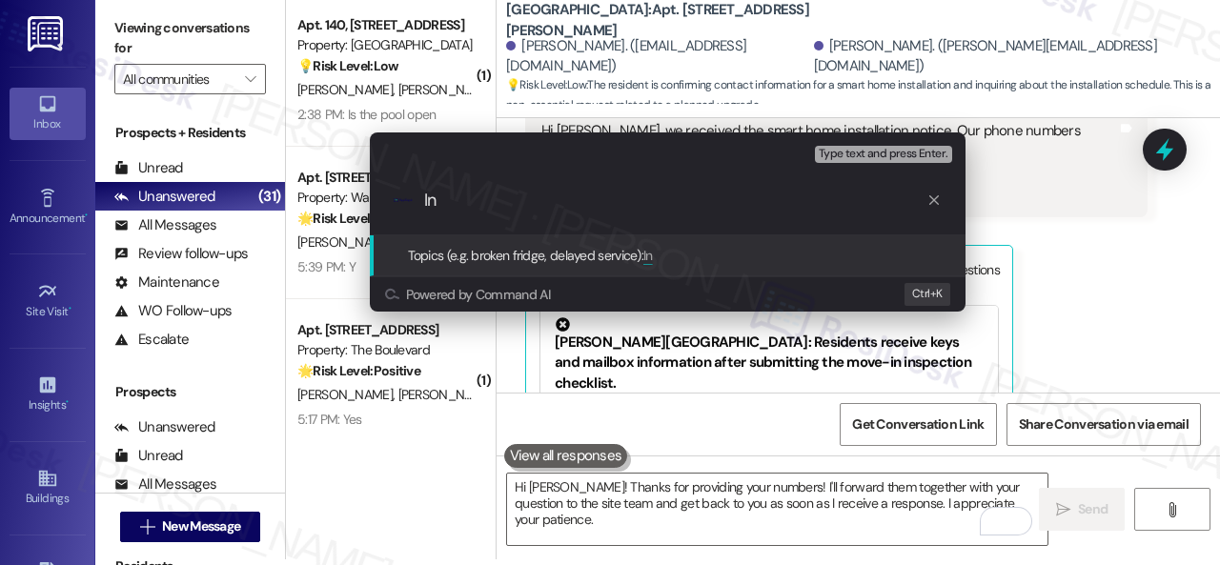
type input "I"
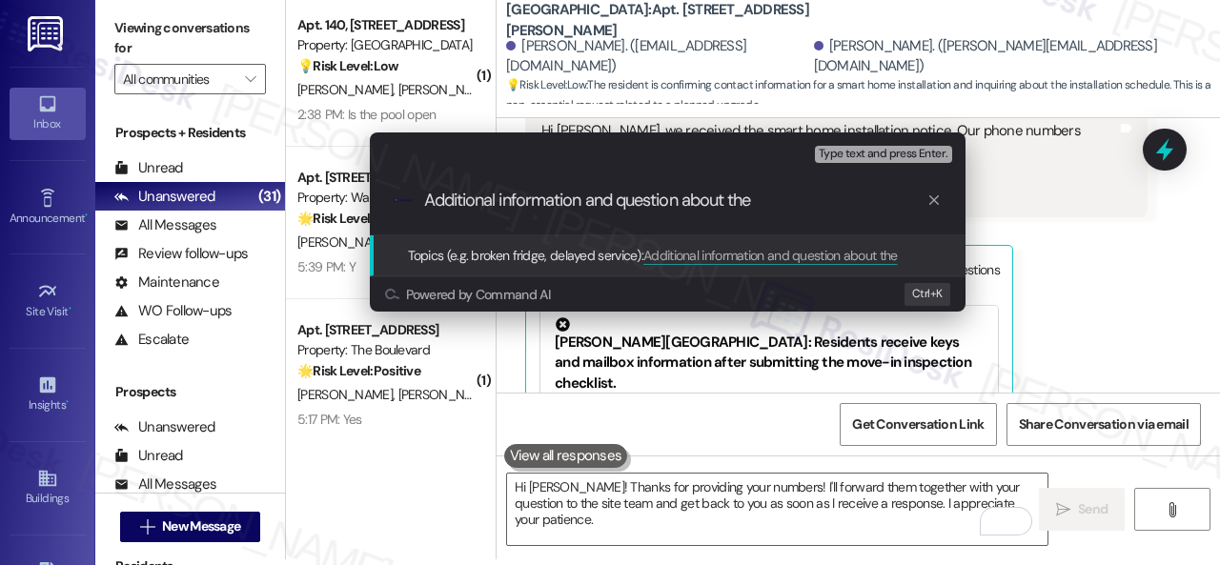
paste input "smart home installation"
type input "Additional information and question about the smart home installation."
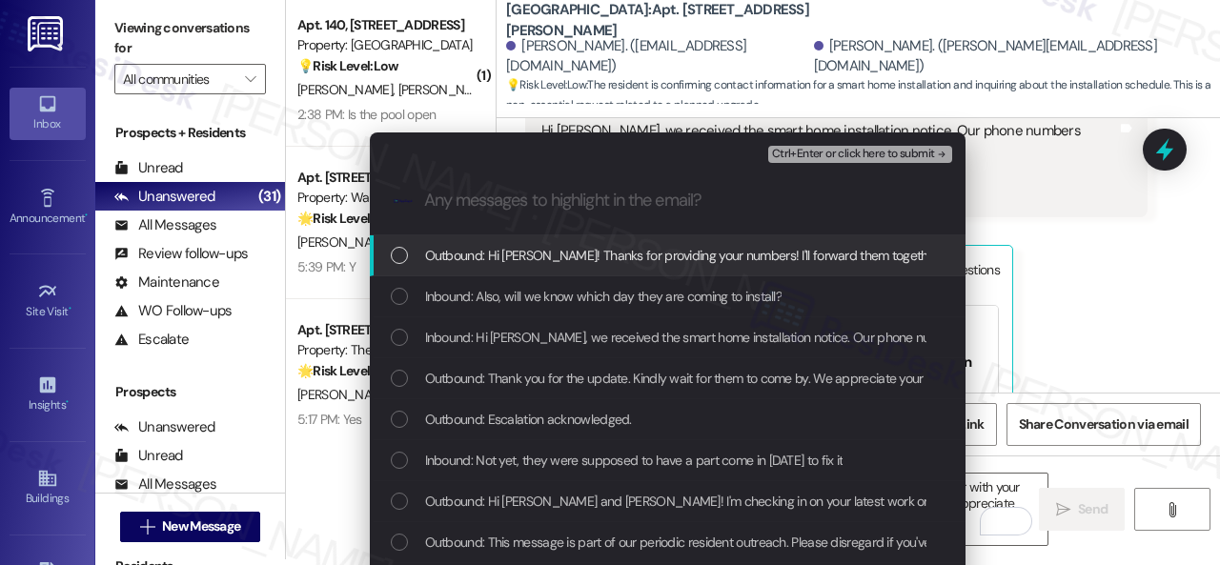
scroll to position [0, 0]
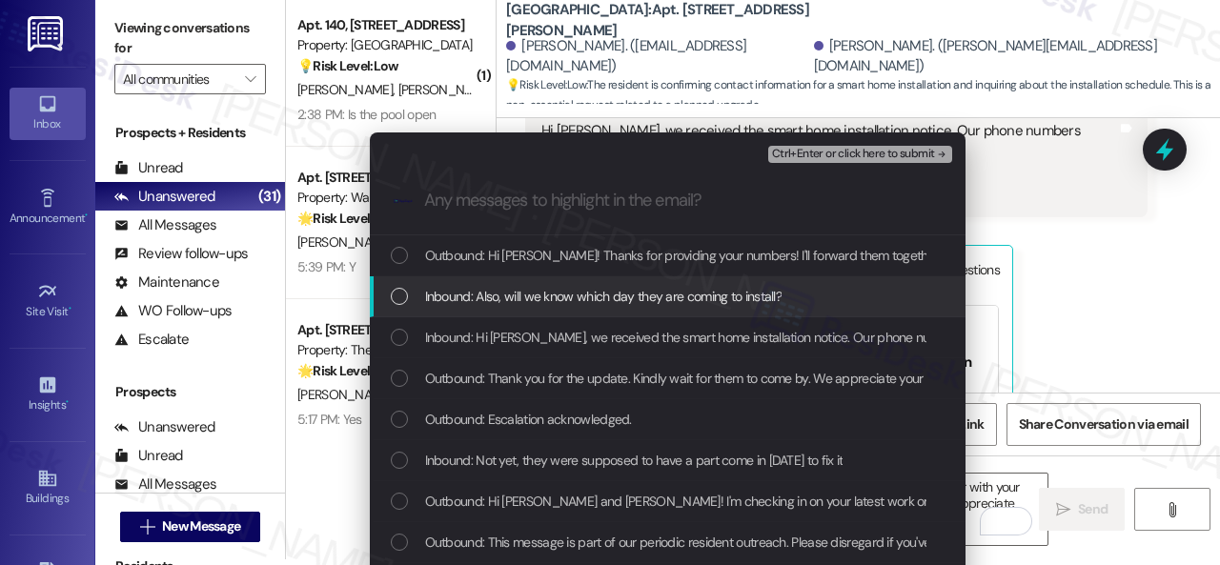
click at [474, 304] on span "Inbound: Also, will we know which day they are coming to install?" at bounding box center [603, 296] width 357 height 21
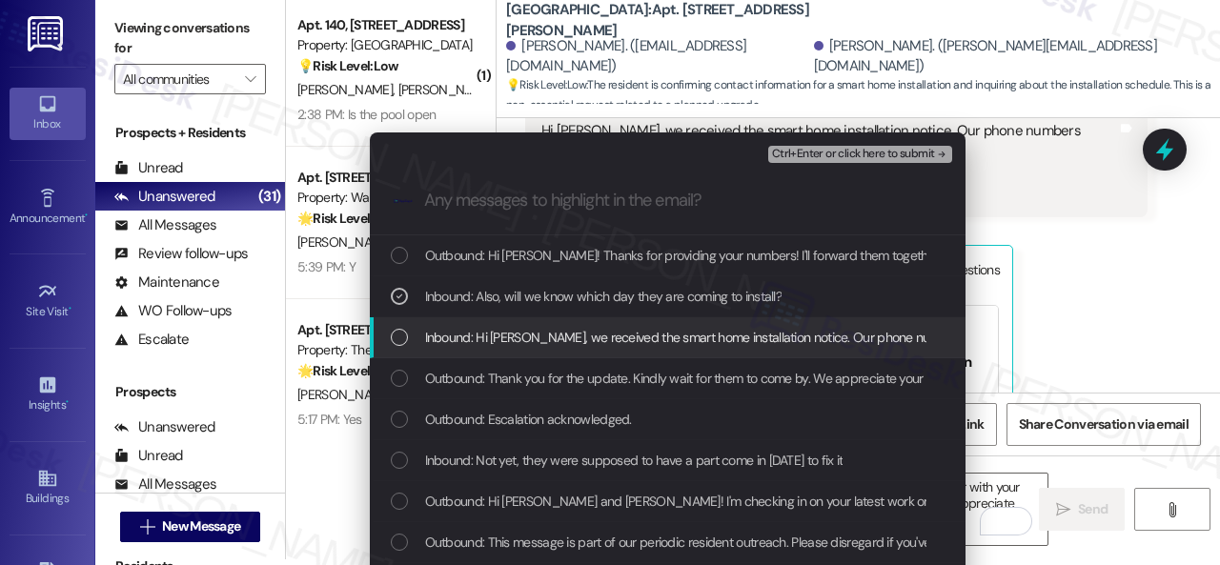
click at [517, 344] on span "Inbound: Hi [PERSON_NAME], we received the smart home installation notice. Our …" at bounding box center [1078, 337] width 1307 height 21
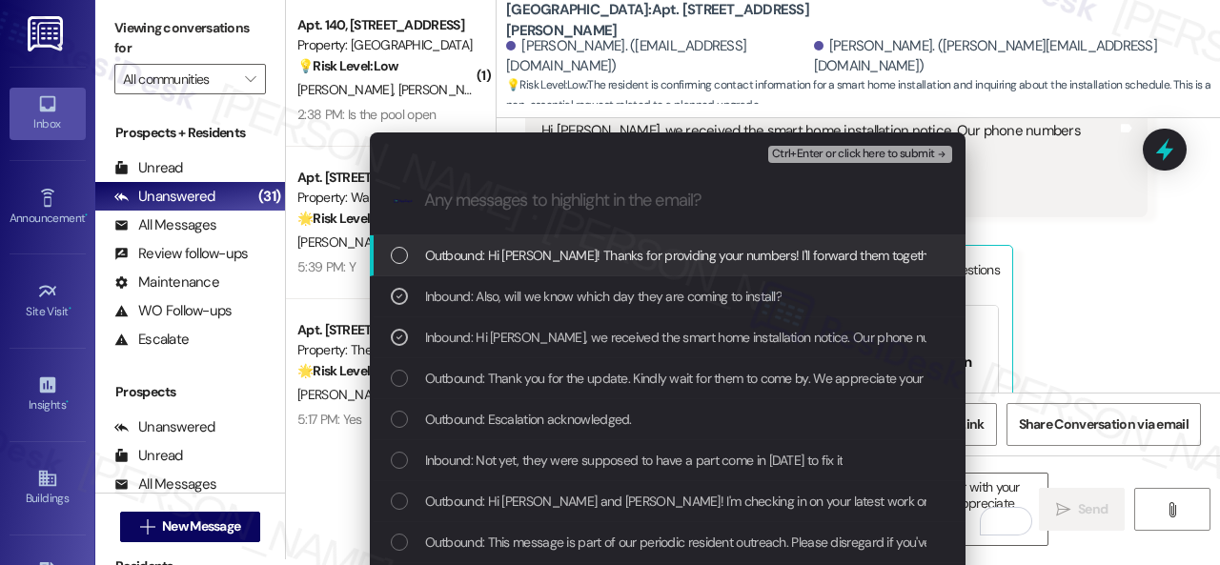
click at [802, 159] on span "Ctrl+Enter or click here to submit" at bounding box center [853, 154] width 163 height 13
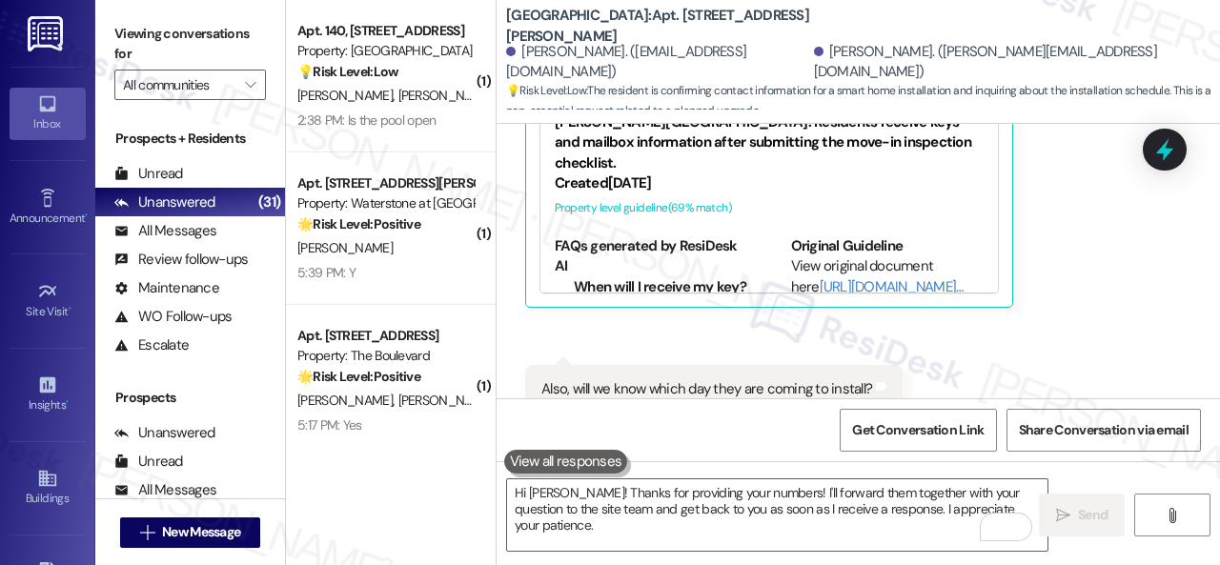
scroll to position [5727, 0]
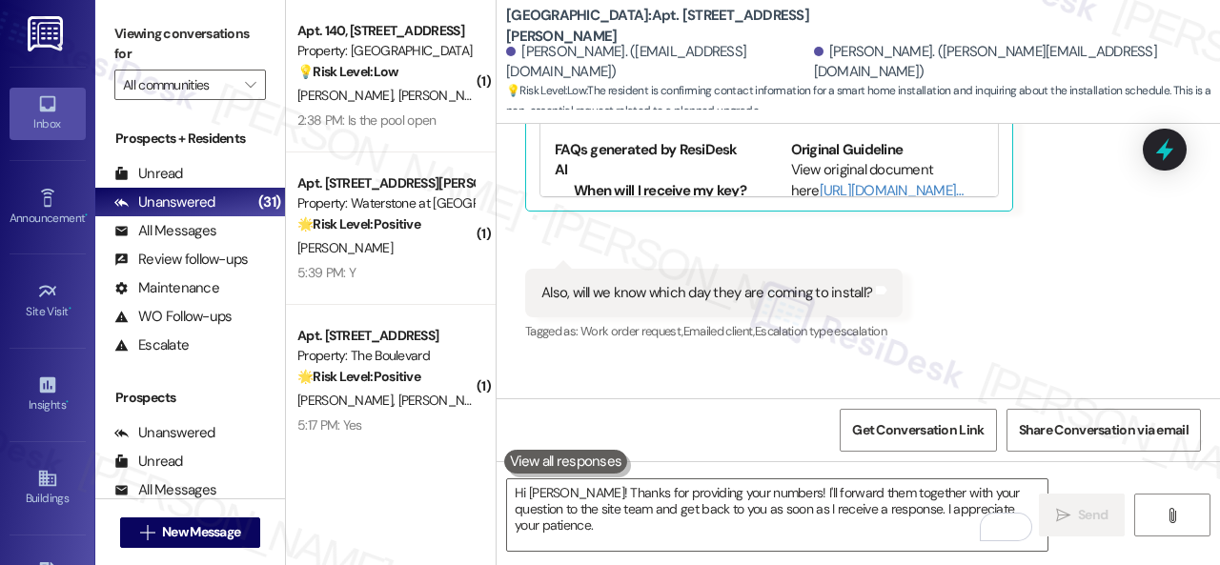
click at [457, 89] on div "[PERSON_NAME] [PERSON_NAME]" at bounding box center [385, 96] width 180 height 24
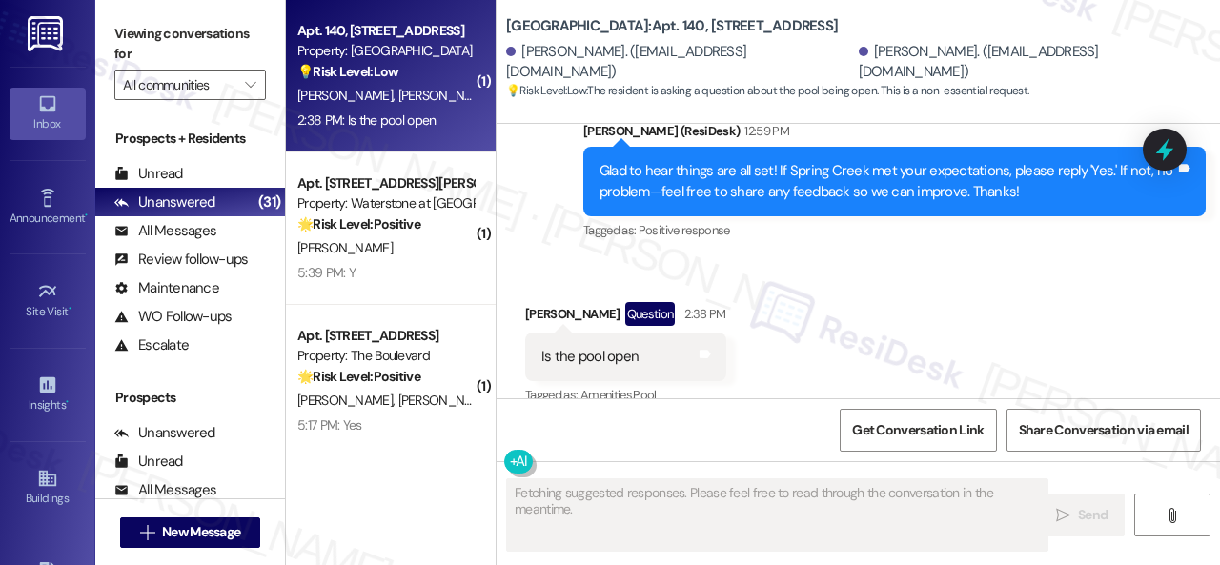
scroll to position [4923, 0]
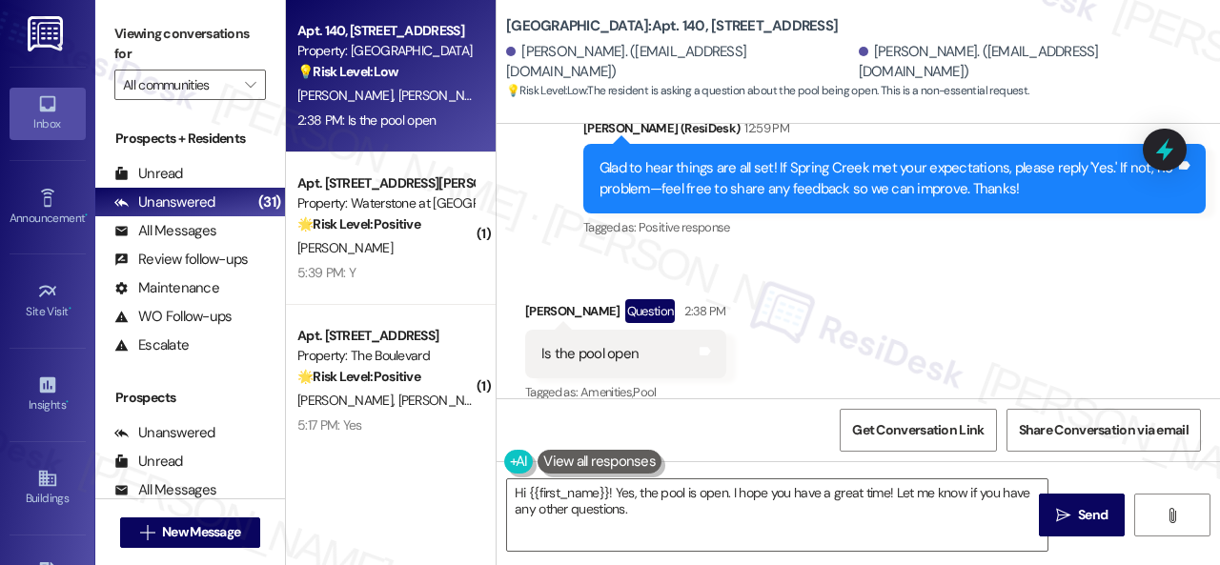
click at [800, 277] on div "Received via SMS [PERSON_NAME] Question 2:38 PM Is the pool open Tags and notes…" at bounding box center [858, 338] width 723 height 165
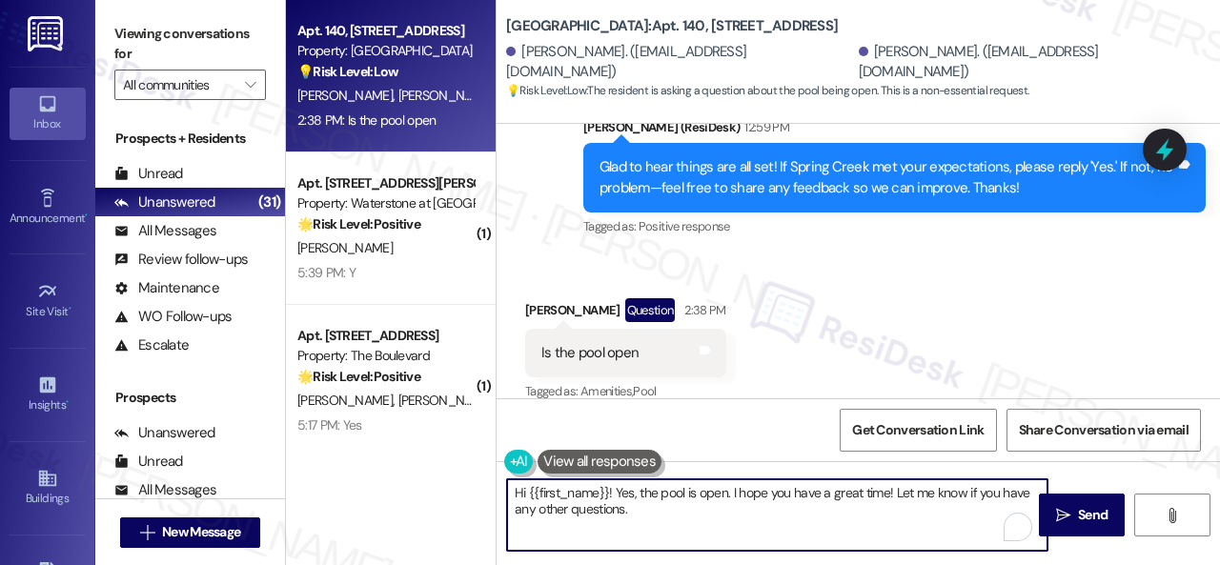
drag, startPoint x: 657, startPoint y: 516, endPoint x: 455, endPoint y: 477, distance: 205.8
click at [455, 477] on div "Apt. 140, [STREET_ADDRESS] Property: Spring Creek 💡 Risk Level: Low The residen…" at bounding box center [753, 282] width 934 height 565
paste textarea "I'm sorry for the delayed response. Please don’t hesitate to reach out if you r…"
drag, startPoint x: 744, startPoint y: 492, endPoint x: 890, endPoint y: 493, distance: 145.8
click at [890, 493] on textarea "I'm sorry for the delayed response. Please don’t hesitate to reach out if you r…" at bounding box center [777, 514] width 540 height 71
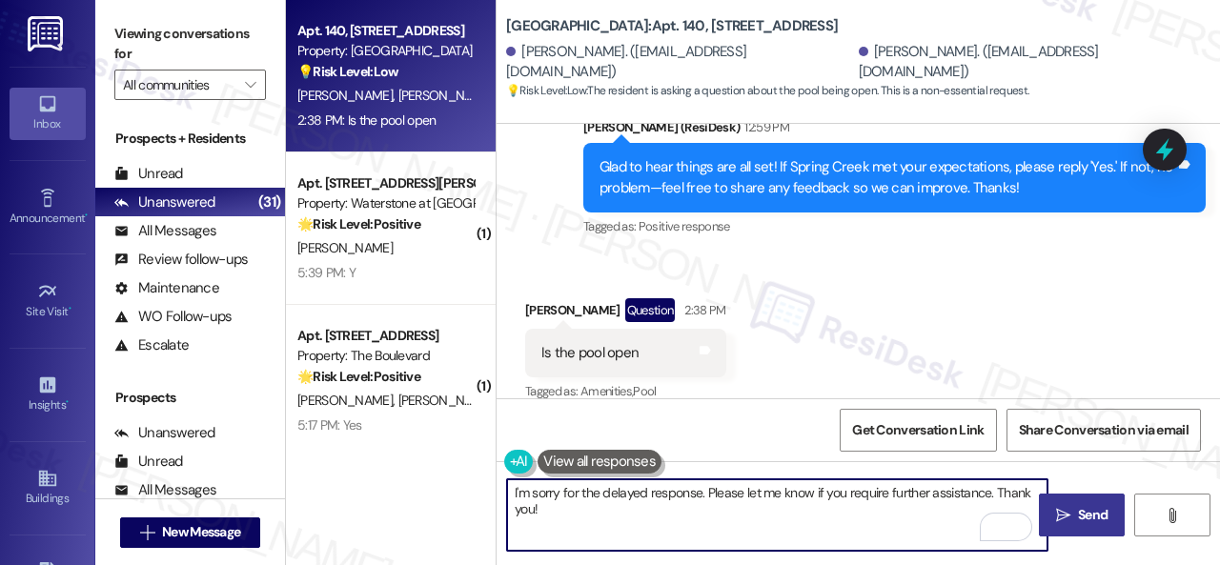
type textarea "I'm sorry for the delayed response. Please let me know if you require further a…"
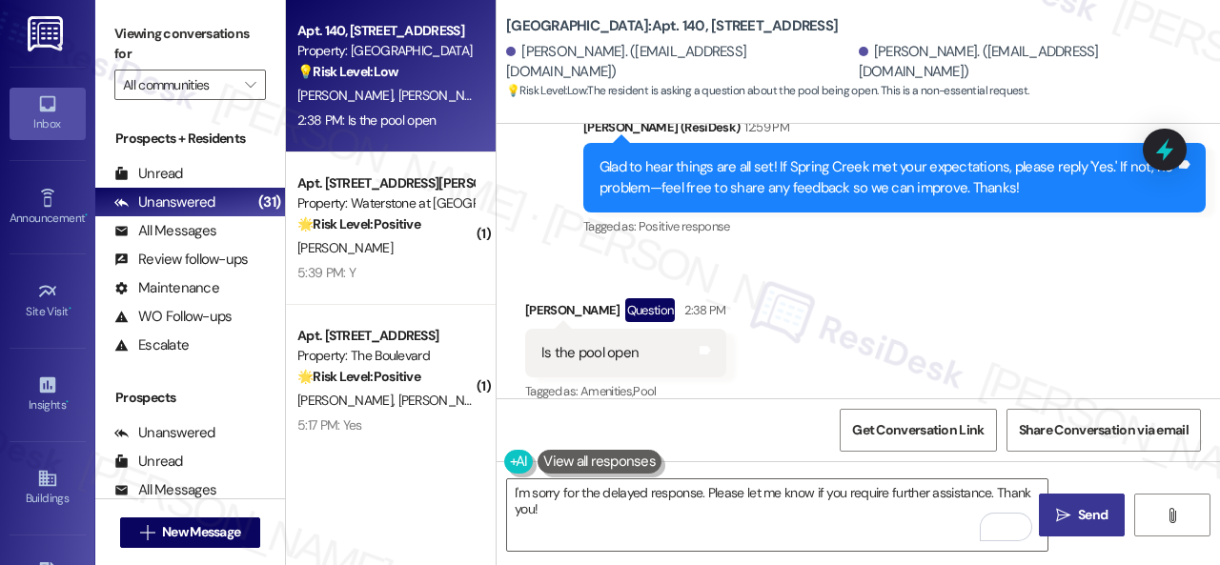
click at [1074, 518] on span "Send" at bounding box center [1092, 515] width 37 height 20
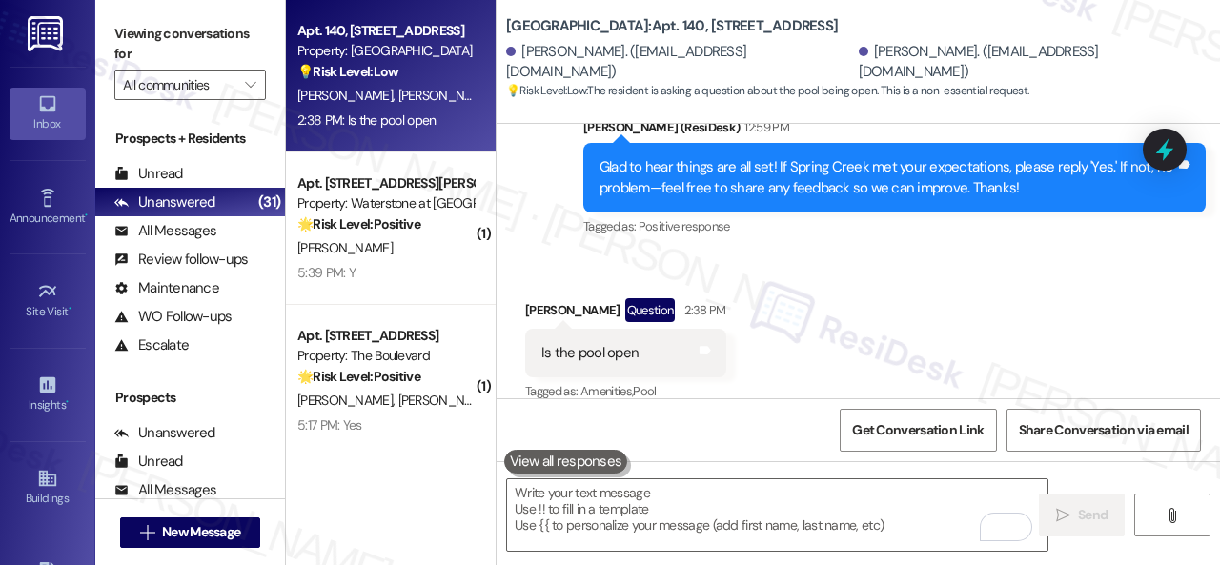
scroll to position [4923, 0]
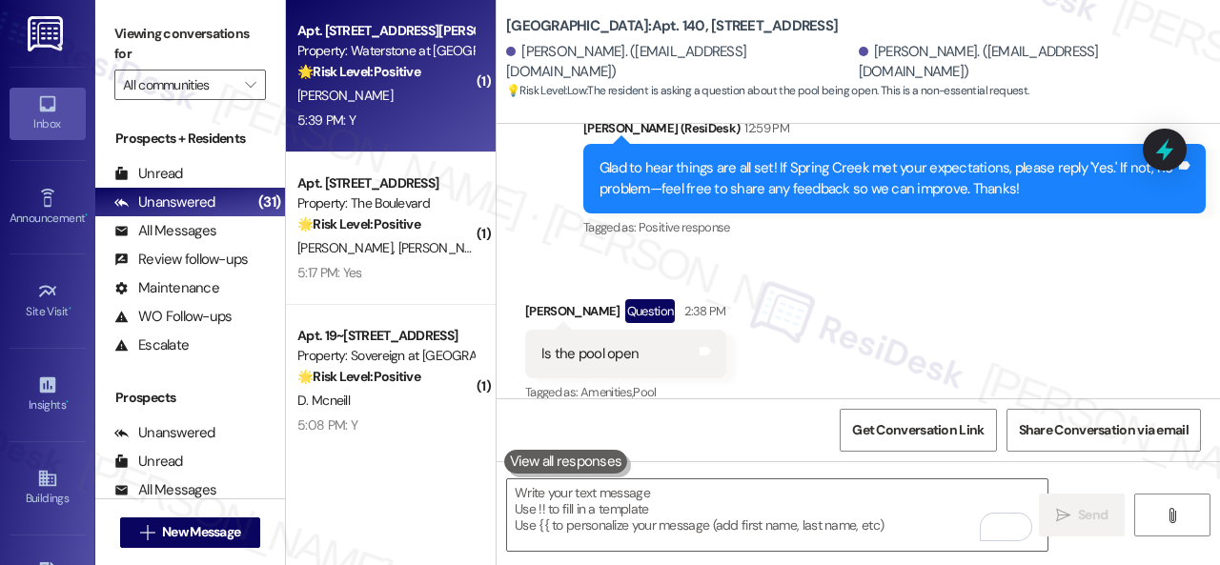
click at [410, 107] on div "[PERSON_NAME]" at bounding box center [385, 96] width 180 height 24
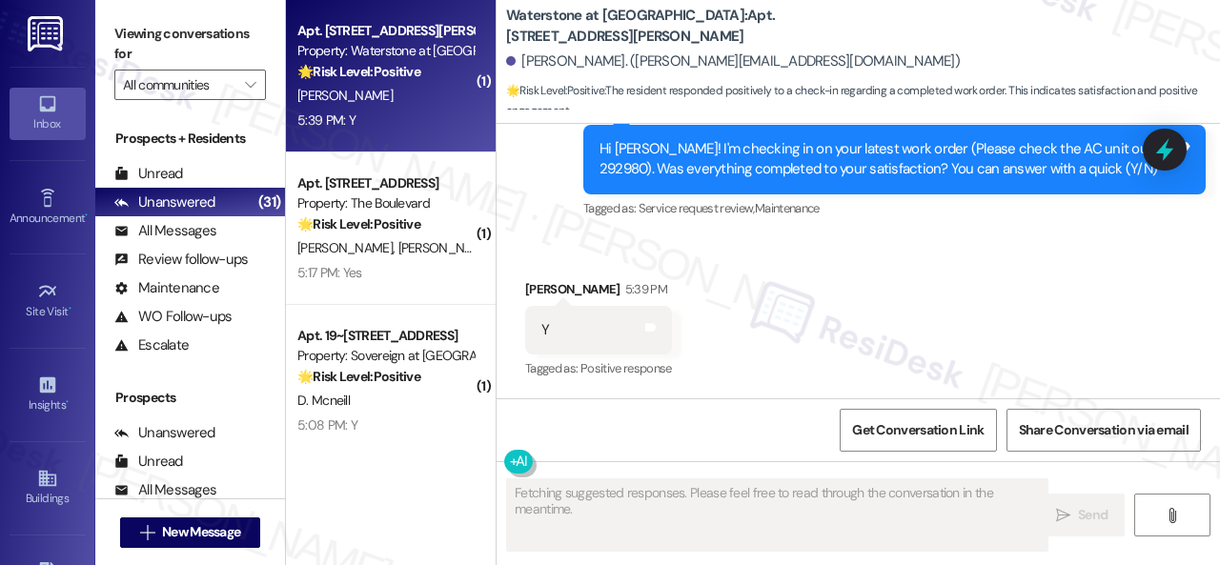
scroll to position [15685, 0]
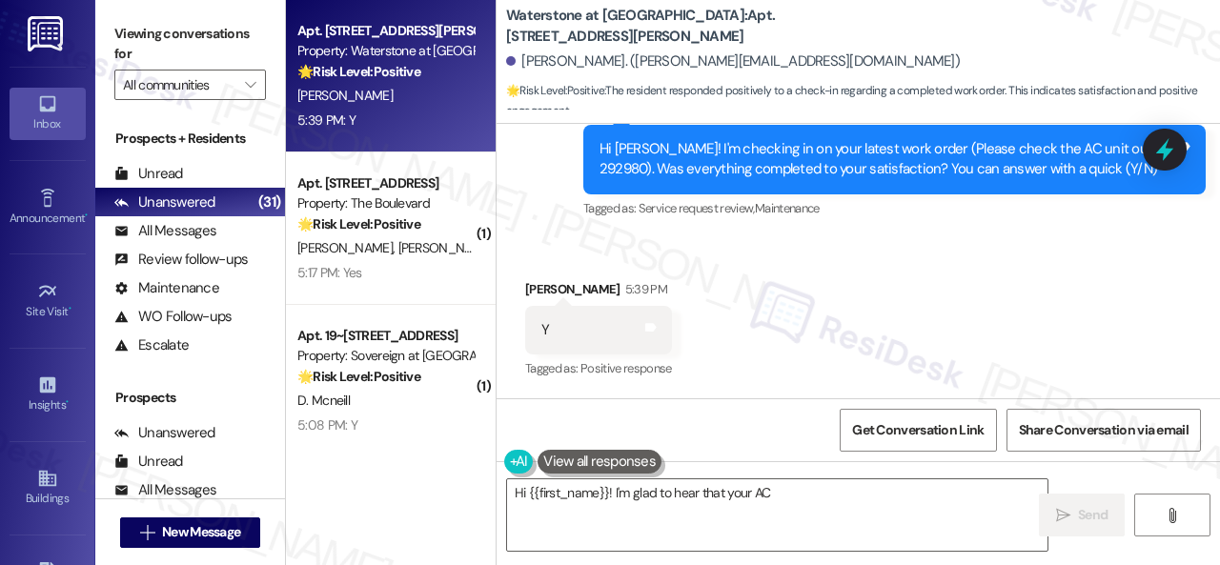
click at [580, 236] on div "Survey, sent via SMS Residesk Automated Survey 12:35 PM Hi [PERSON_NAME]! I'm c…" at bounding box center [894, 160] width 651 height 152
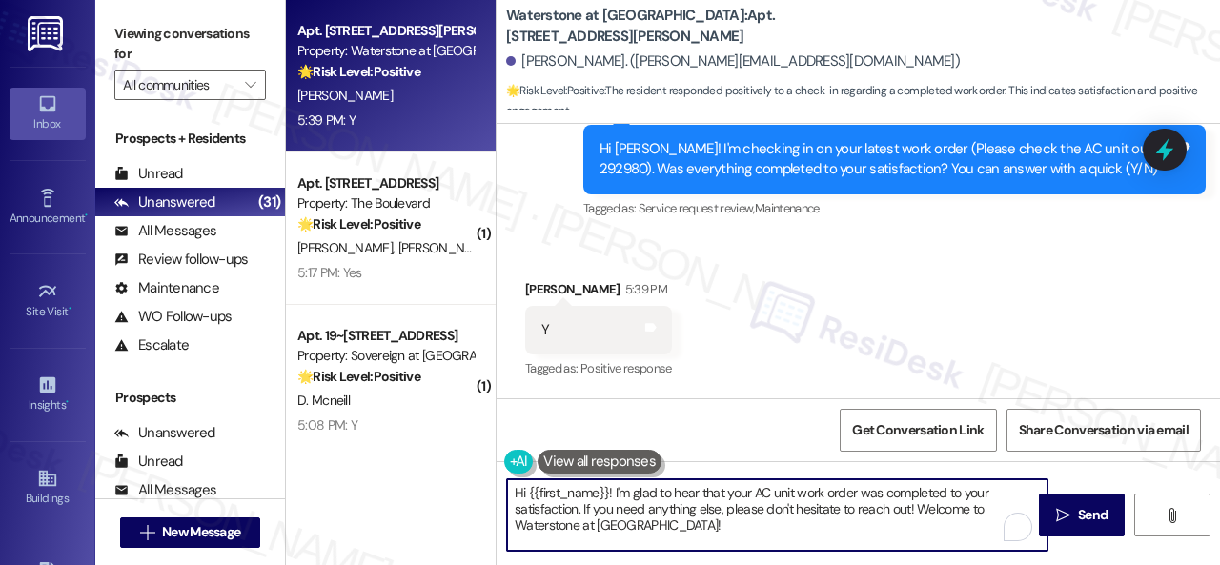
paste textarea "Glad to hear things are all set! If {{property}} met your expectations, please …"
drag, startPoint x: 545, startPoint y: 481, endPoint x: 737, endPoint y: 514, distance: 194.3
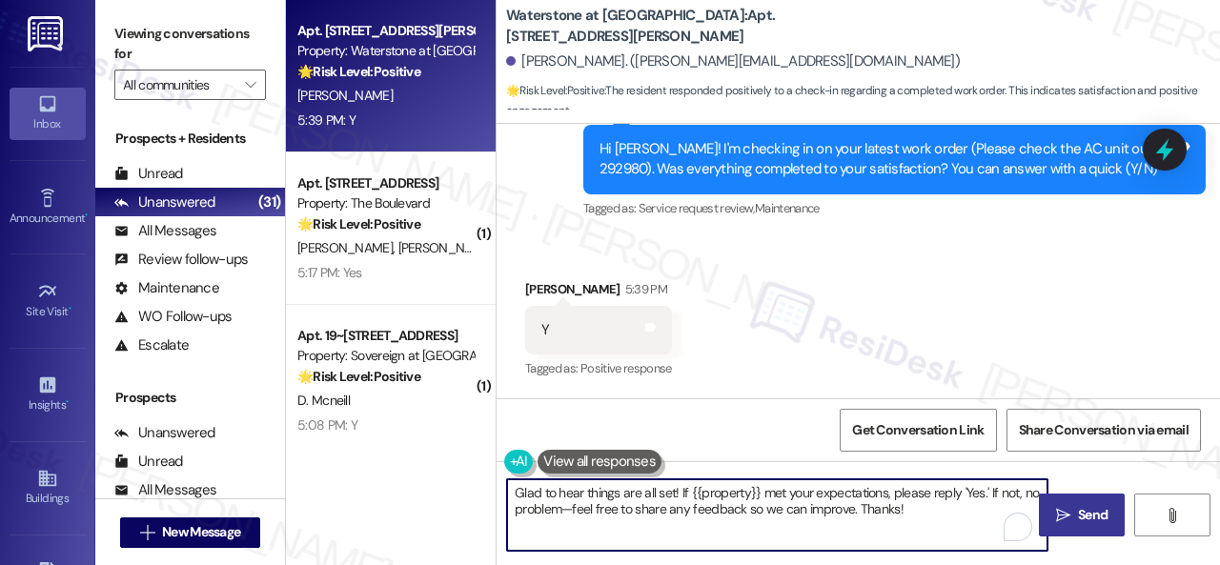
type textarea "Glad to hear things are all set! If {{property}} met your expectations, please …"
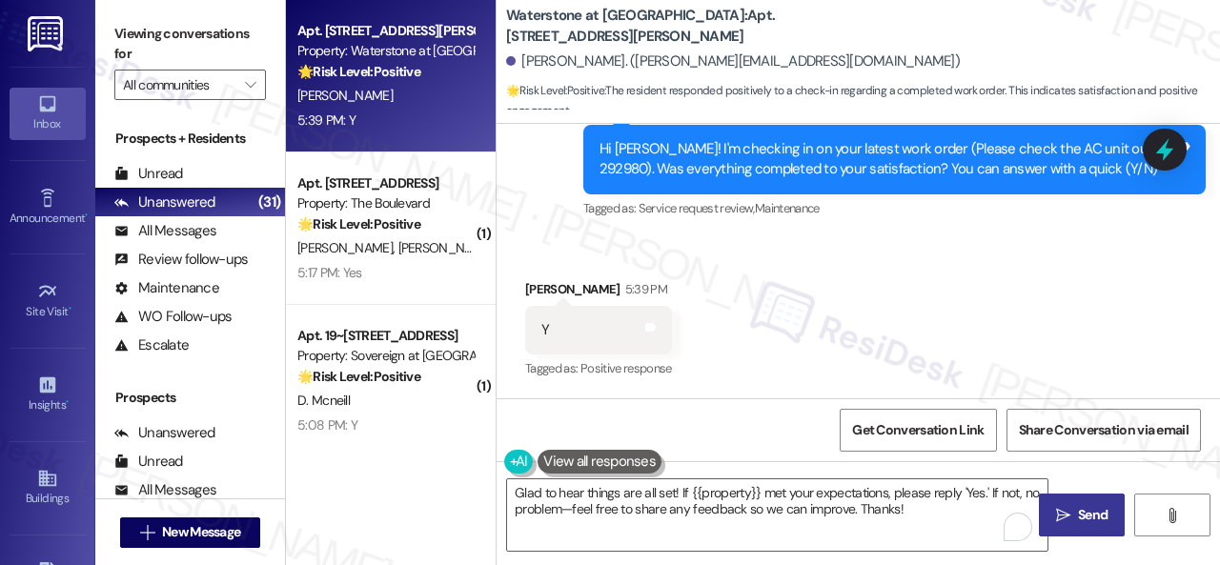
click at [1082, 520] on span "Send" at bounding box center [1093, 515] width 30 height 20
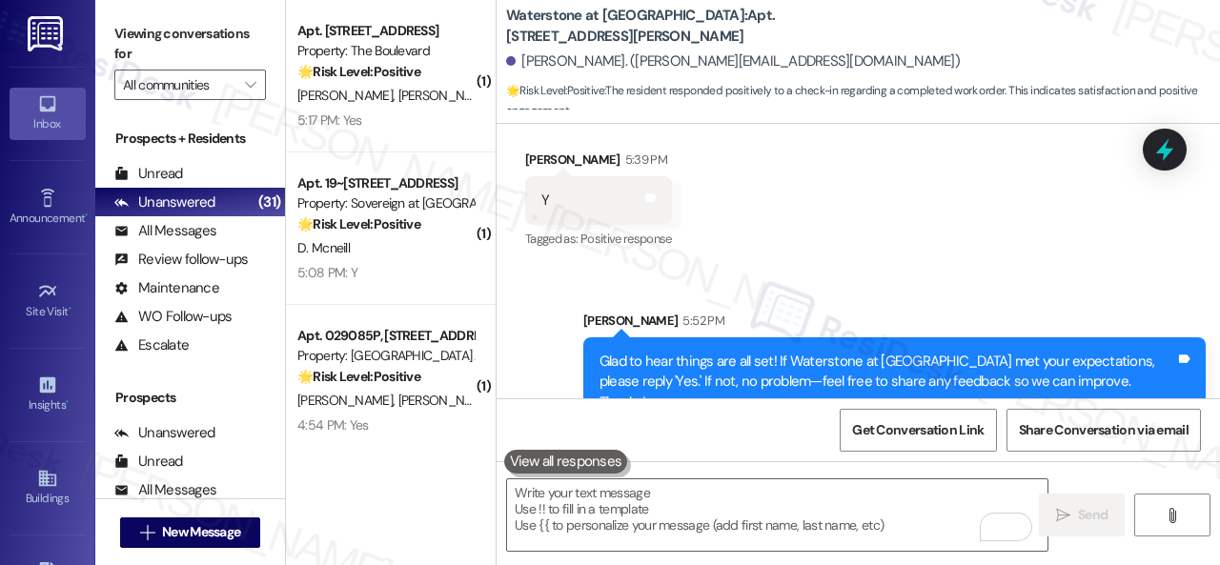
scroll to position [15840, 0]
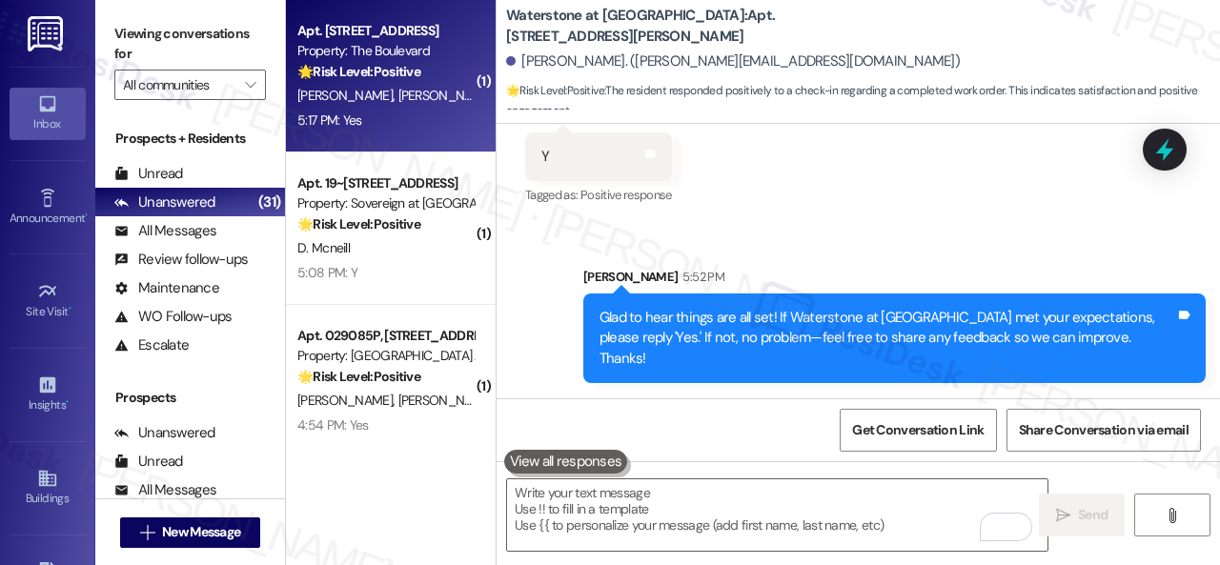
click at [431, 128] on div "5:17 PM: Yes 5:17 PM: Yes" at bounding box center [385, 121] width 180 height 24
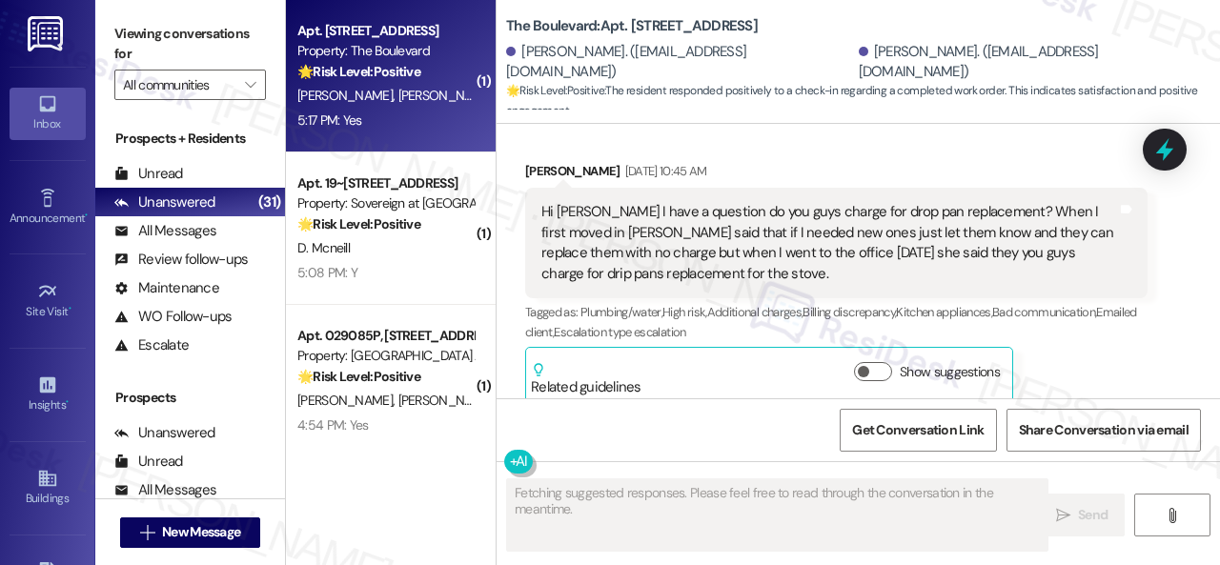
type textarea "Fetching suggested responses. Please feel free to read through the conversation…"
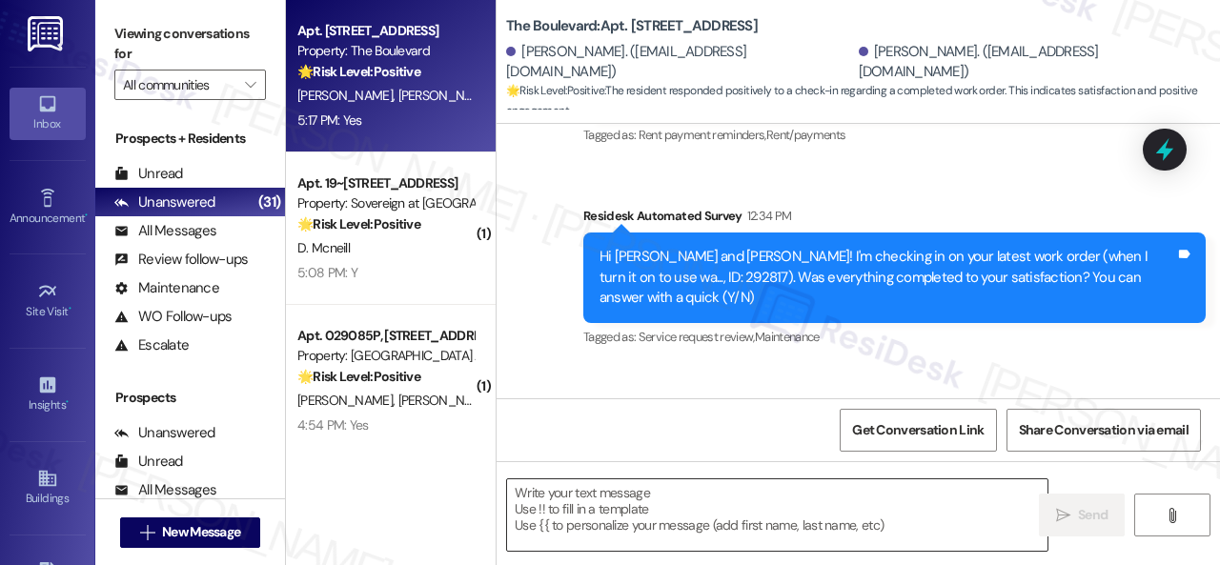
click at [658, 498] on textarea at bounding box center [777, 514] width 540 height 71
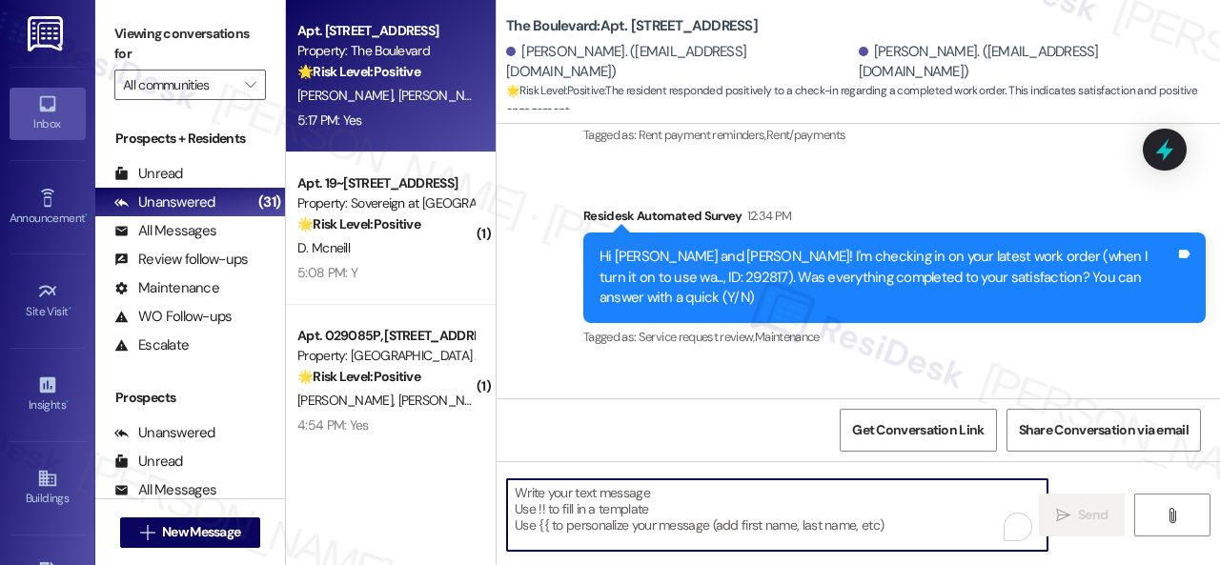
paste textarea "Glad to hear things are all set! If {{property}} met your expectations, please …"
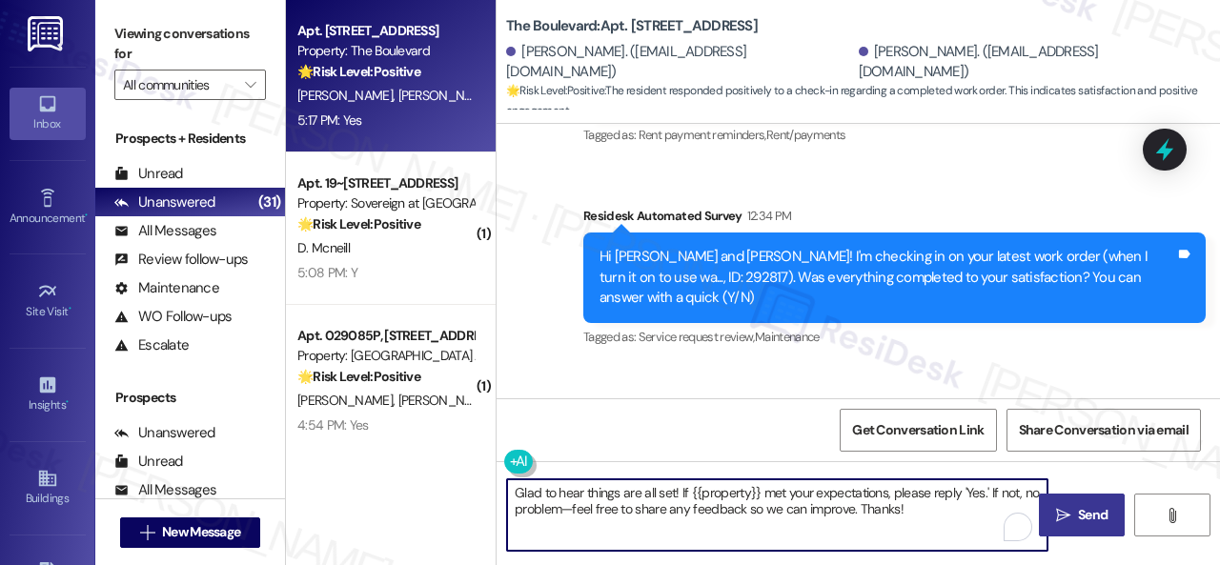
type textarea "Glad to hear things are all set! If {{property}} met your expectations, please …"
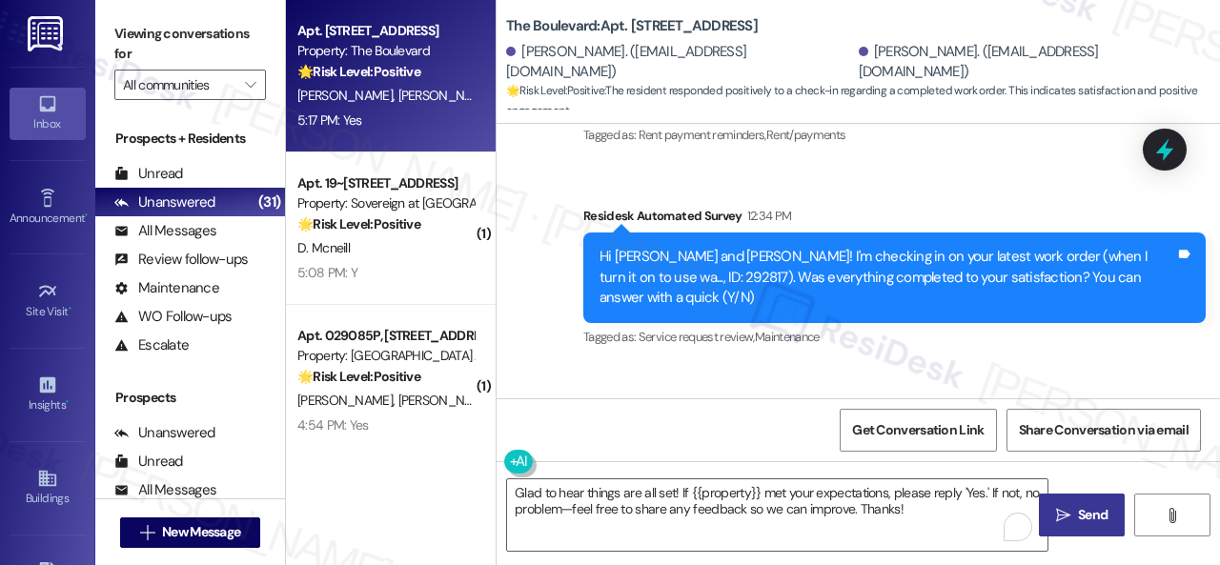
click at [1088, 509] on span "Send" at bounding box center [1093, 515] width 30 height 20
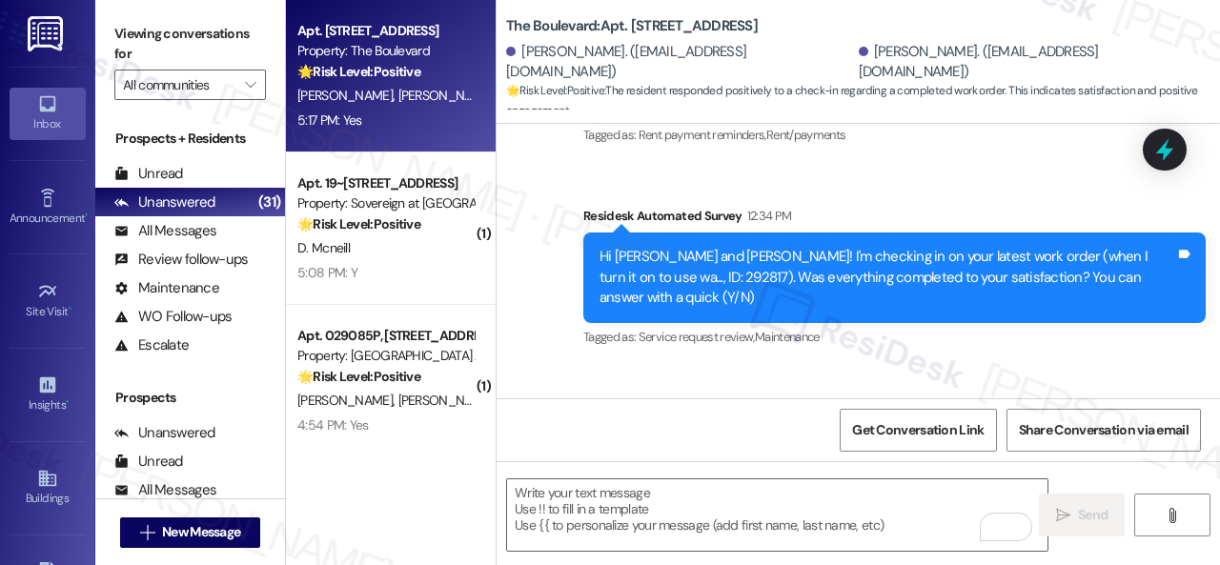
scroll to position [9017, 0]
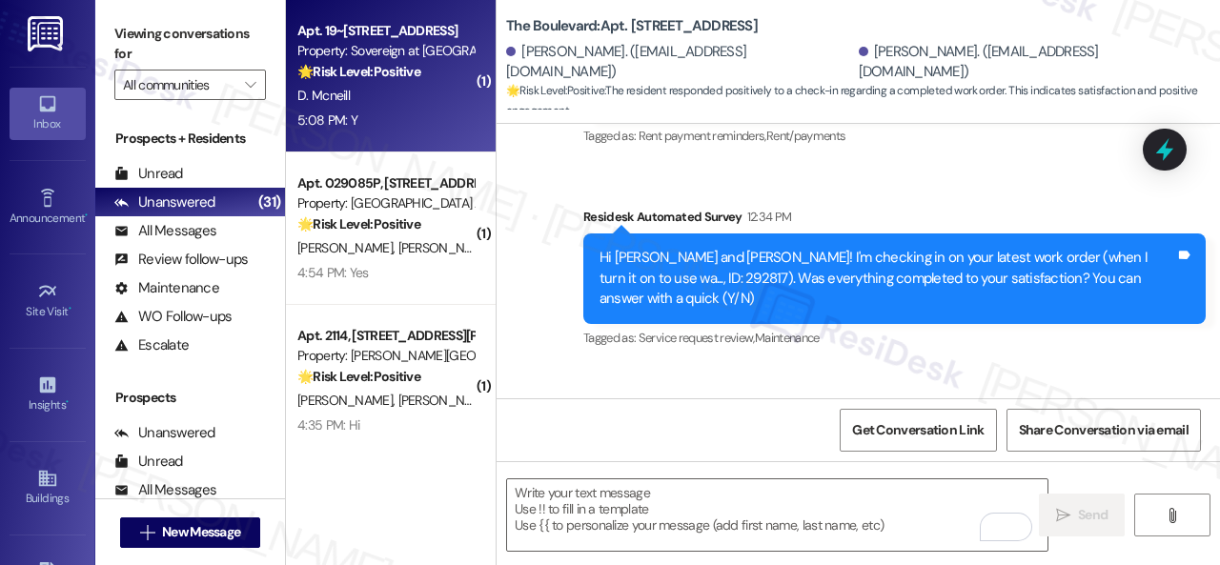
click at [417, 99] on div "D. Mcneill" at bounding box center [385, 96] width 180 height 24
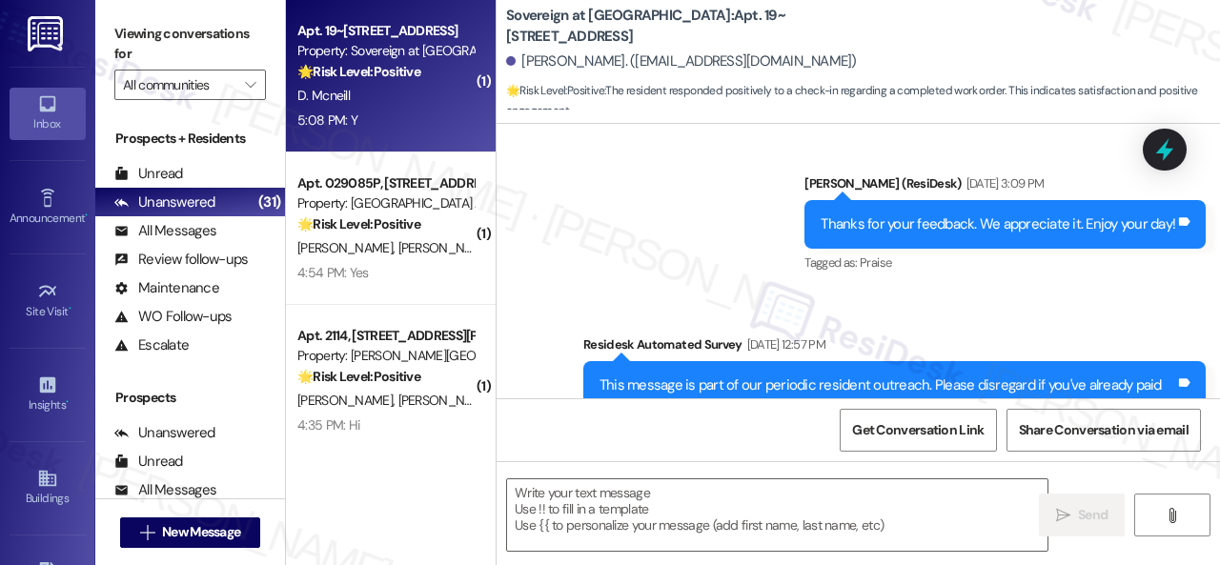
type textarea "Fetching suggested responses. Please feel free to read through the conversation…"
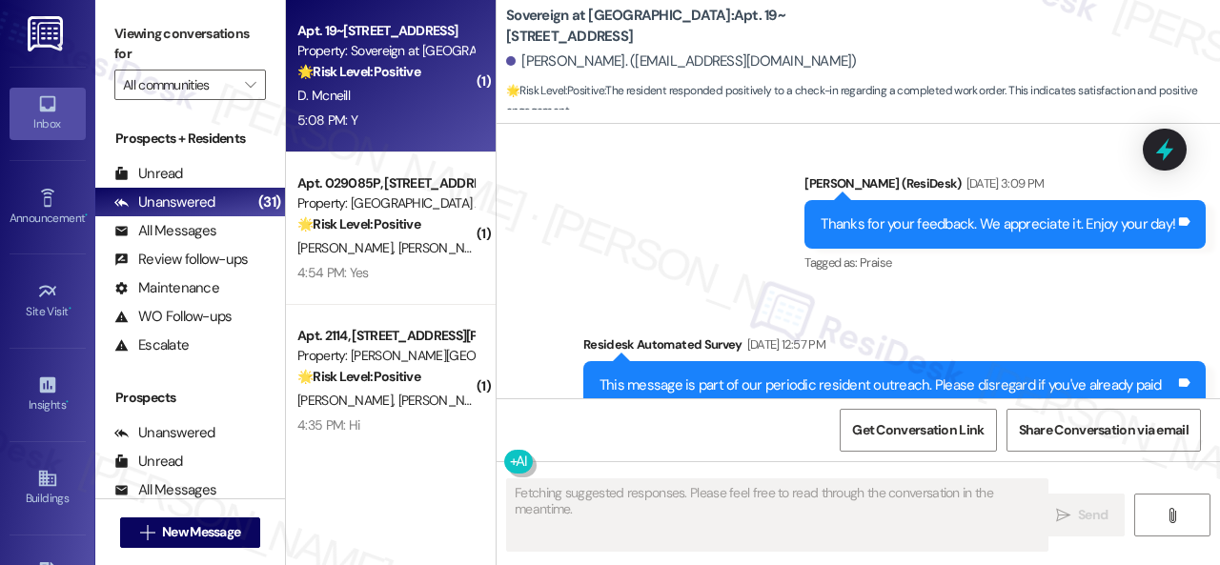
scroll to position [3792, 0]
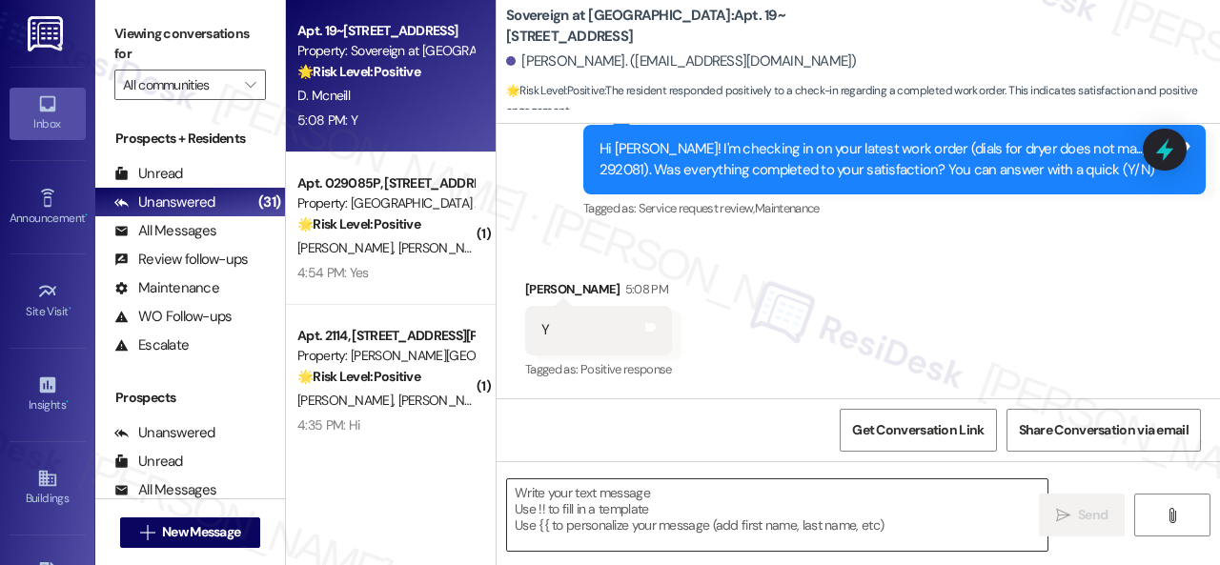
click at [625, 493] on textarea at bounding box center [777, 514] width 540 height 71
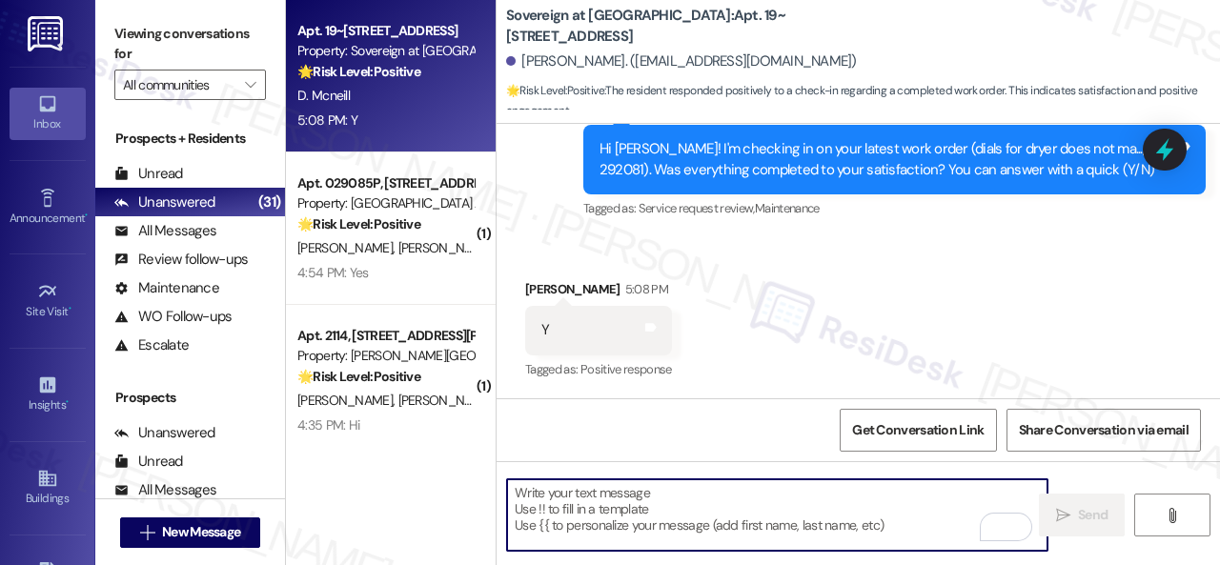
paste textarea "Glad to hear things are all set! If {{property}} met your expectations, please …"
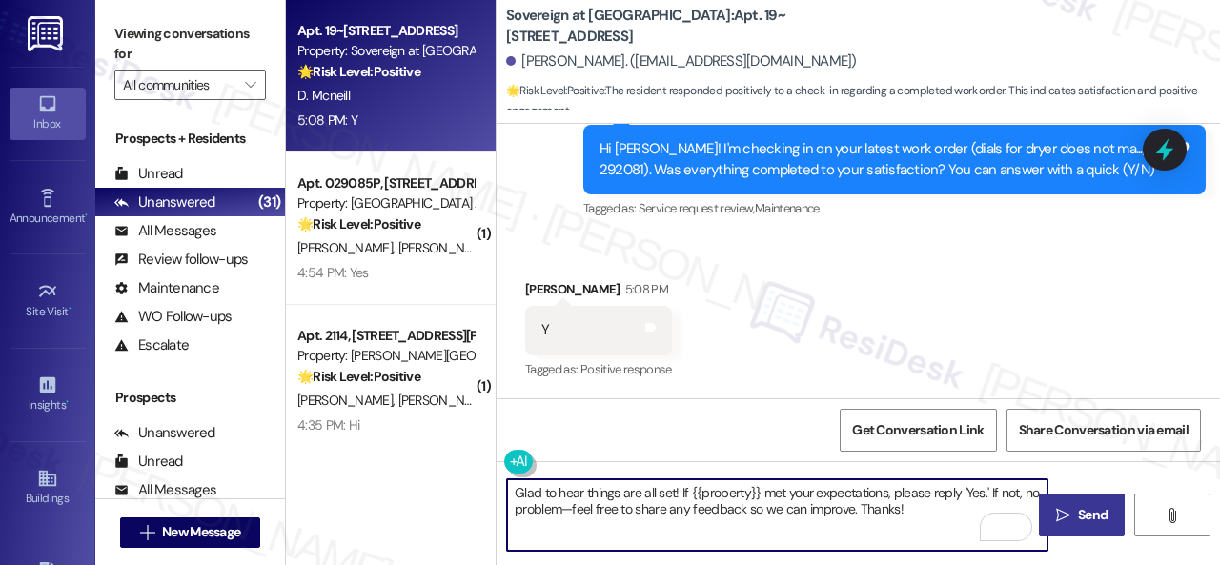
type textarea "Glad to hear things are all set! If {{property}} met your expectations, please …"
click at [1067, 516] on span " Send" at bounding box center [1082, 515] width 60 height 20
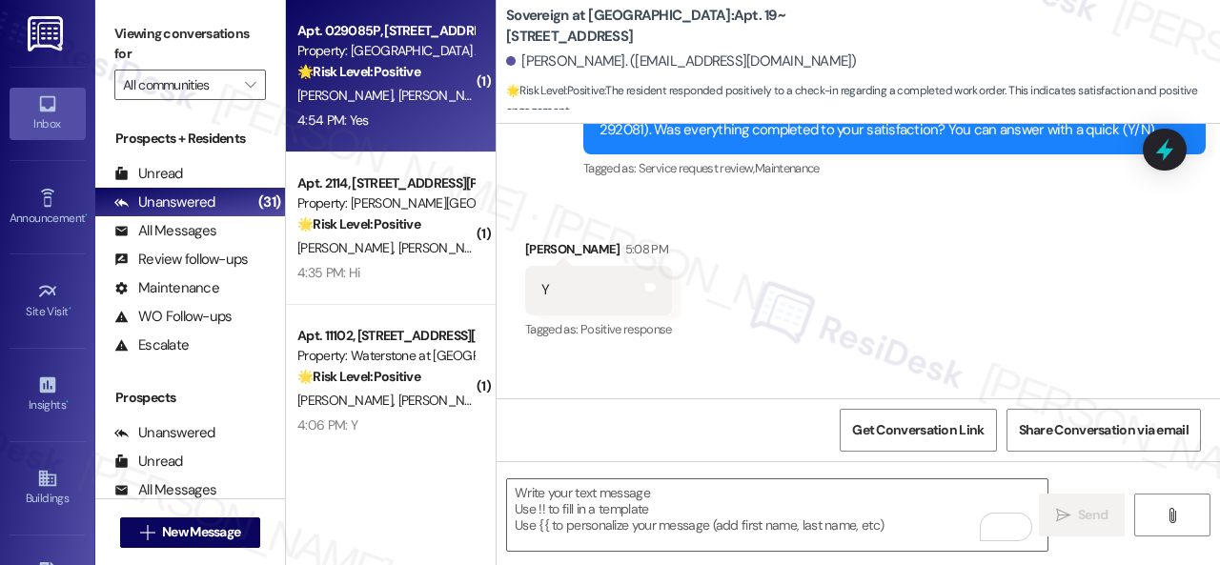
click at [442, 106] on div "[PERSON_NAME] [PERSON_NAME]" at bounding box center [385, 96] width 180 height 24
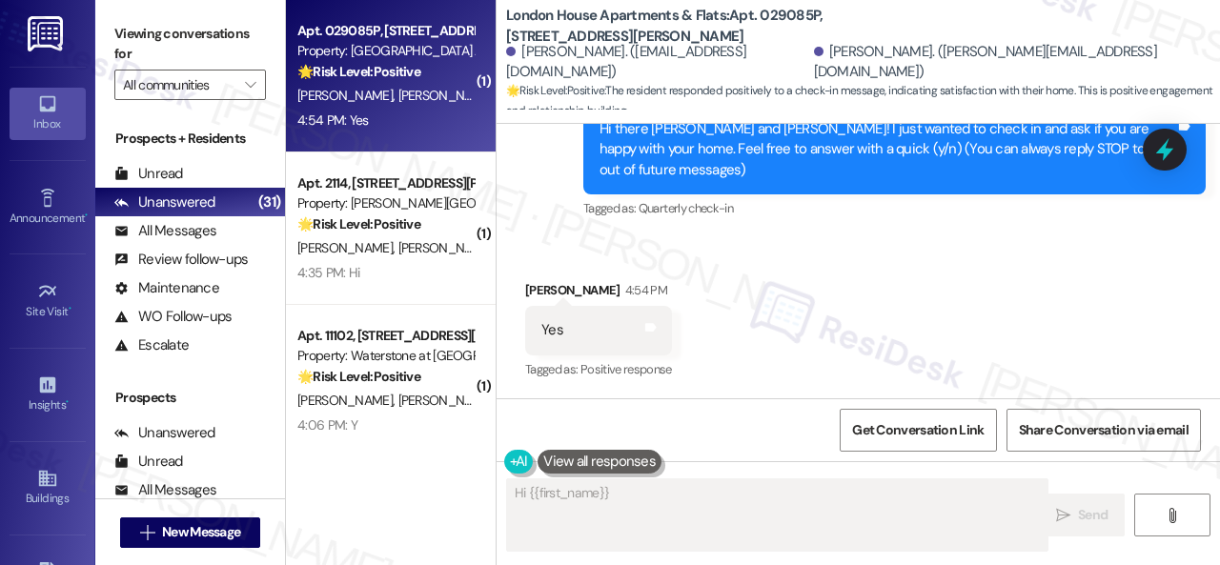
scroll to position [216, 0]
type textarea "Hi {{first_name}}, thanks for confirming you're"
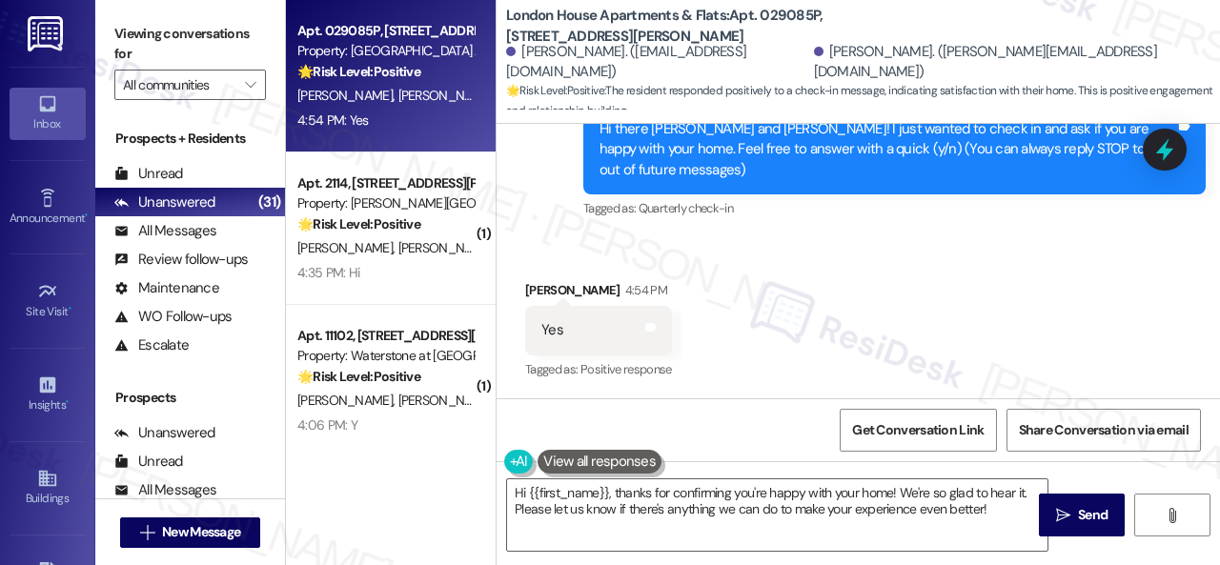
click at [567, 260] on div "Received via SMS [PERSON_NAME] 4:54 PM Yes Tags and notes Tagged as: Positive r…" at bounding box center [858, 317] width 723 height 161
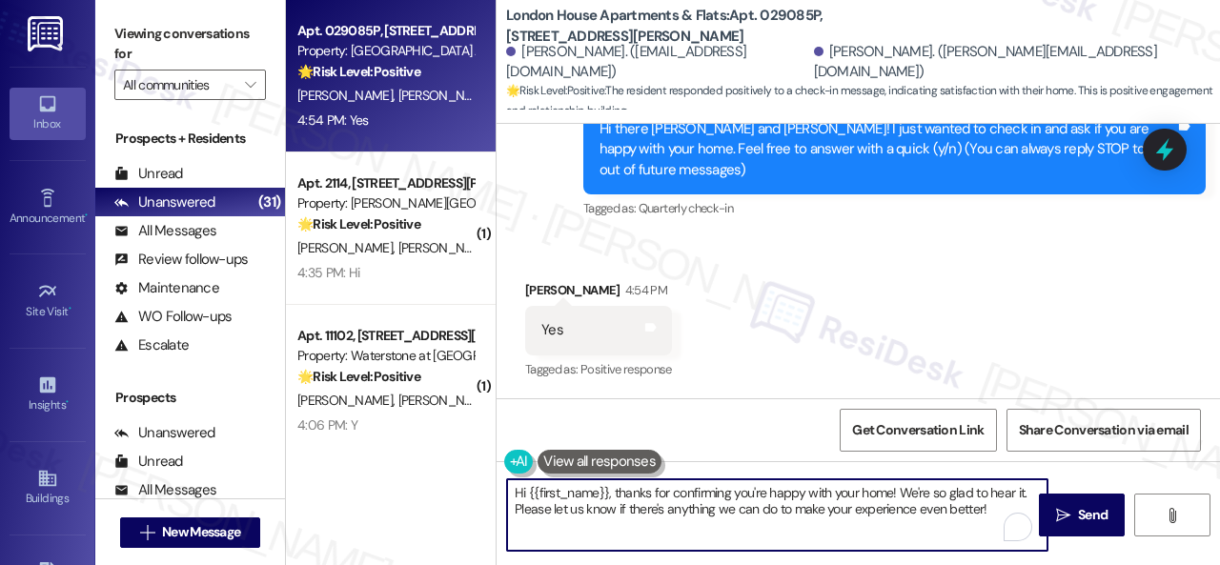
drag, startPoint x: 894, startPoint y: 491, endPoint x: 392, endPoint y: 437, distance: 505.2
click at [390, 437] on div "Apt. 029085P, [STREET_ADDRESS][PERSON_NAME] Property: [GEOGRAPHIC_DATA] Apartme…" at bounding box center [753, 282] width 934 height 565
paste textarea "I'm glad you are satisfied with your home. Have you written a review for us bef…"
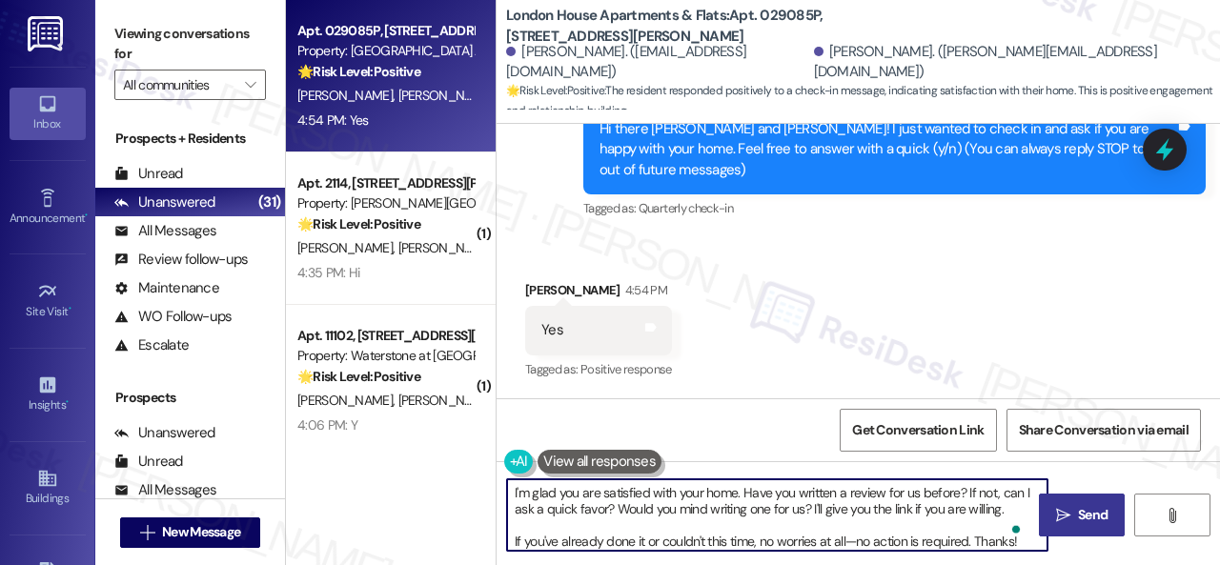
type textarea "I'm glad you are satisfied with your home. Have you written a review for us bef…"
click at [1058, 519] on icon "" at bounding box center [1063, 515] width 14 height 15
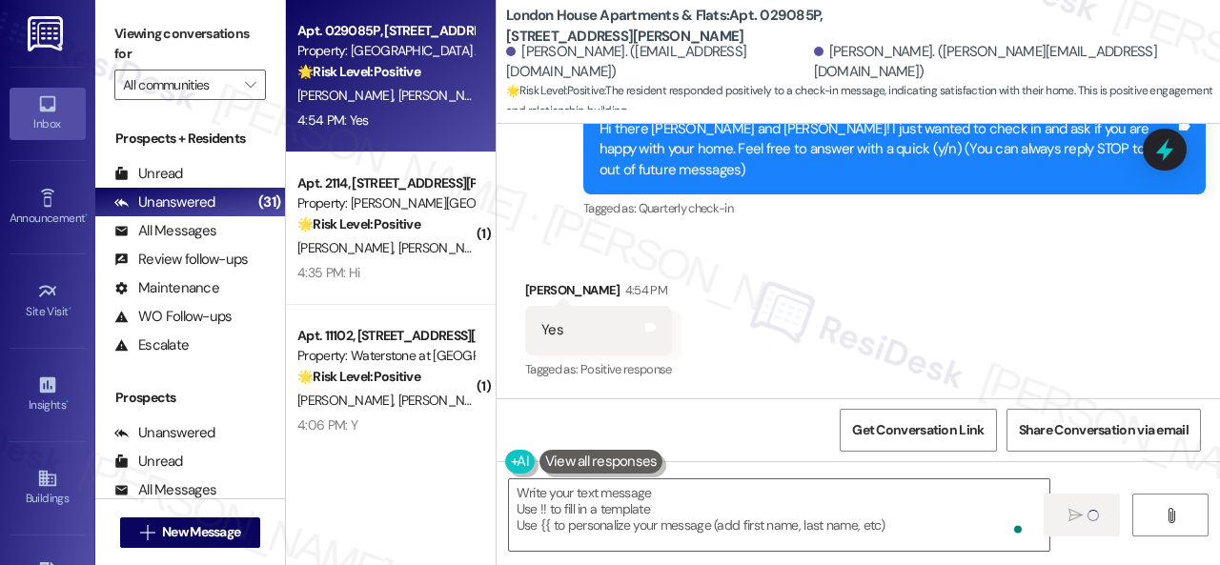
type textarea "Fetching suggested responses. Please feel free to read through the conversation…"
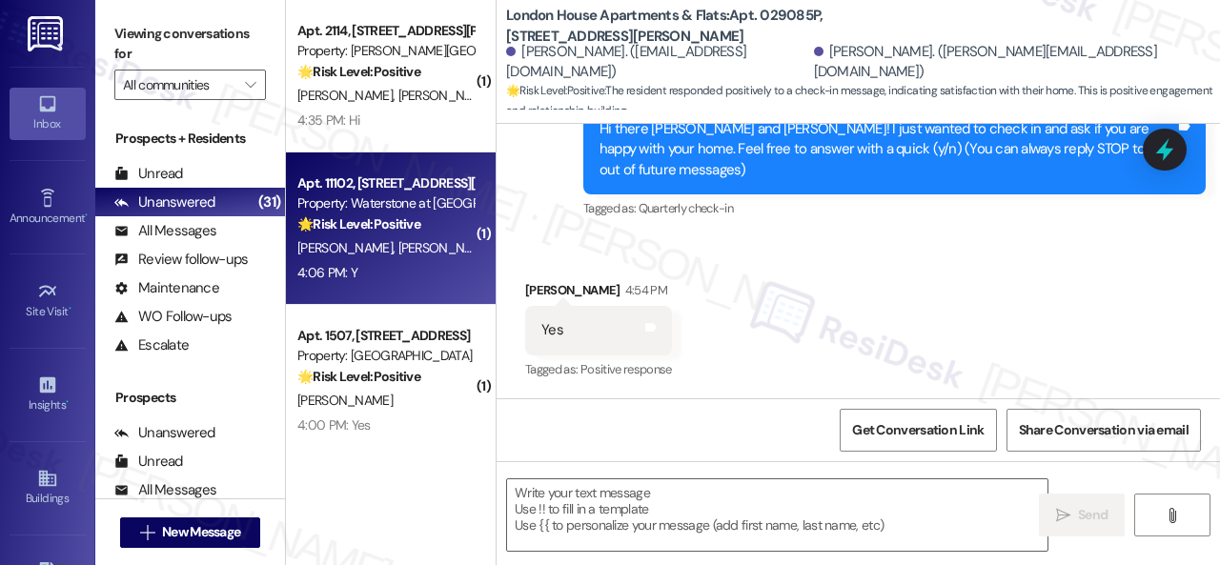
click at [415, 279] on div "4:06 PM: Y 4:06 PM: Y" at bounding box center [385, 273] width 180 height 24
type textarea "Fetching suggested responses. Please feel free to read through the conversation…"
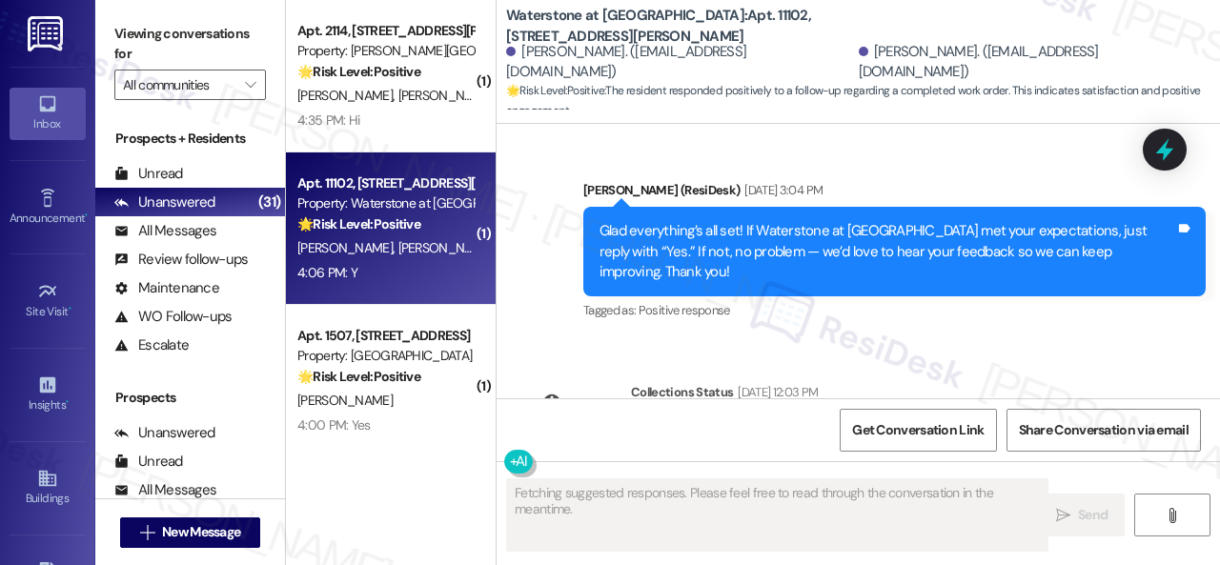
scroll to position [12741, 0]
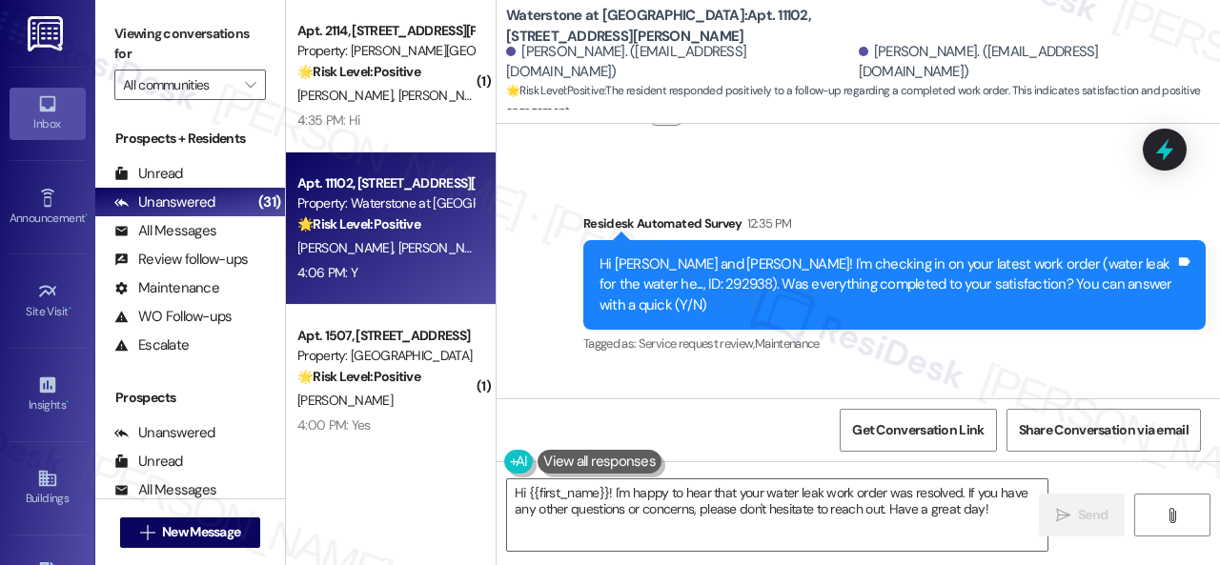
click at [541, 207] on div "Survey, sent via SMS Residesk Automated Survey 12:35 PM Hi [PERSON_NAME] and [P…" at bounding box center [858, 272] width 723 height 202
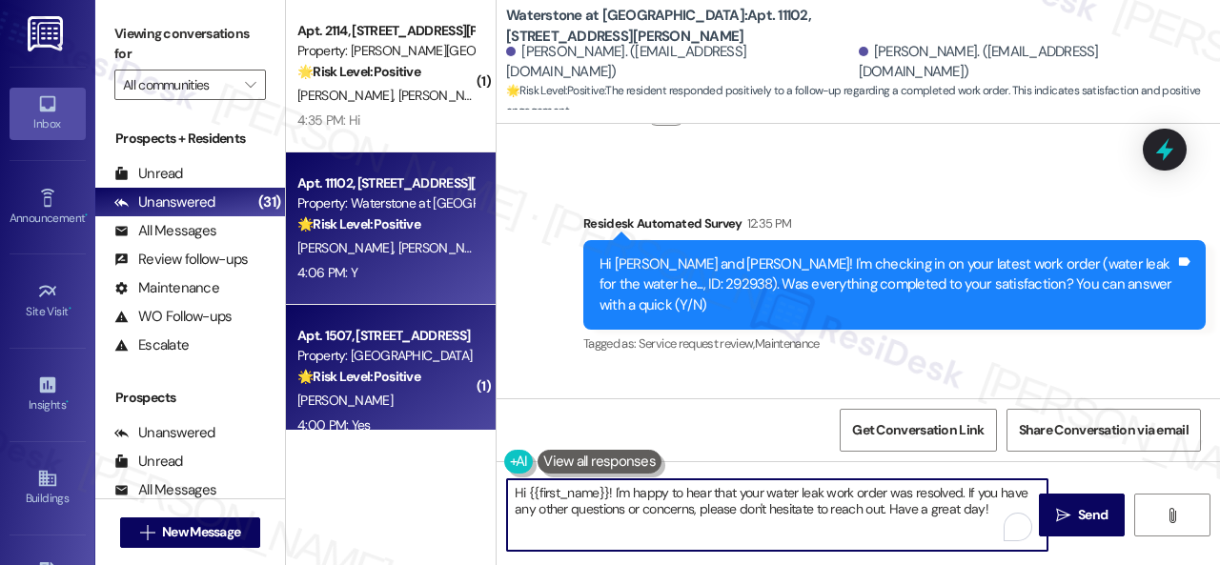
drag, startPoint x: 999, startPoint y: 512, endPoint x: 431, endPoint y: 392, distance: 580.6
click at [431, 392] on div "( 1 ) Apt. 2114, [STREET_ADDRESS][PERSON_NAME] Property: [PERSON_NAME] Ranch 🌟 …" at bounding box center [753, 282] width 934 height 565
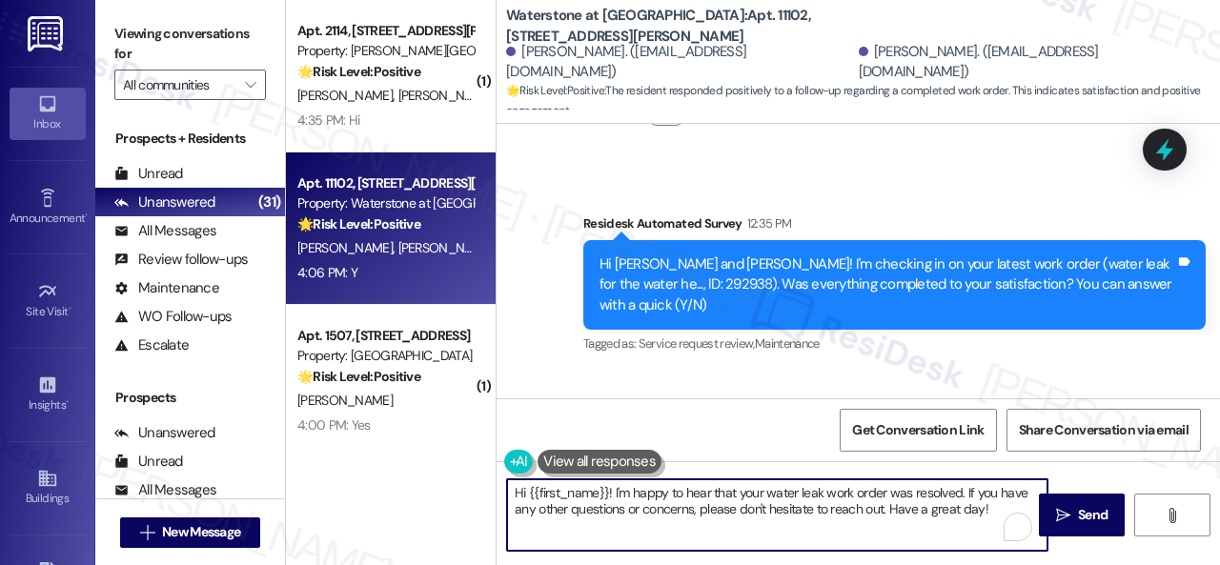
paste textarea "Glad to hear things are all set! If {{property}} met your expectations, please …"
type textarea "Glad to hear things are all set! If {{property}} met your expectations, please …"
click at [1078, 522] on span "Send" at bounding box center [1093, 515] width 30 height 20
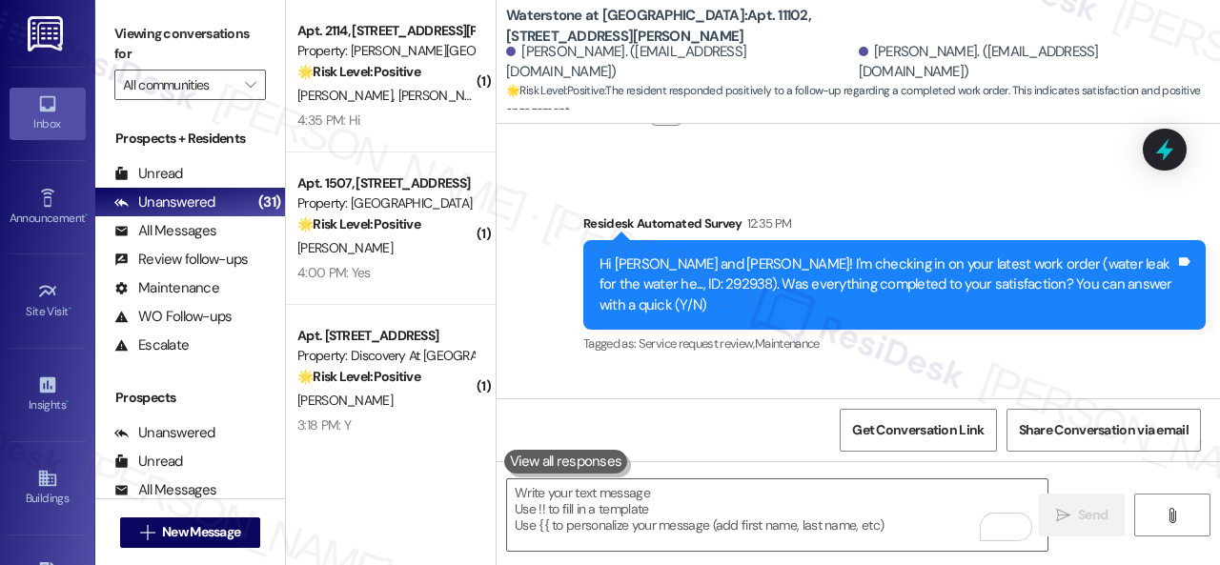
click at [415, 237] on div "[PERSON_NAME]" at bounding box center [385, 248] width 180 height 24
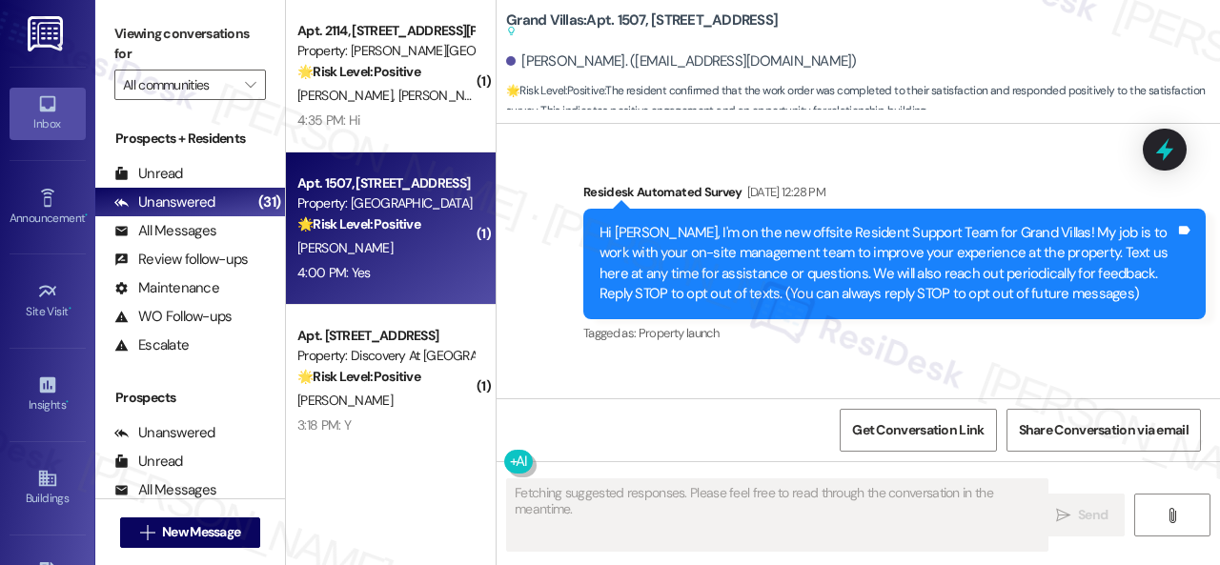
scroll to position [11713, 0]
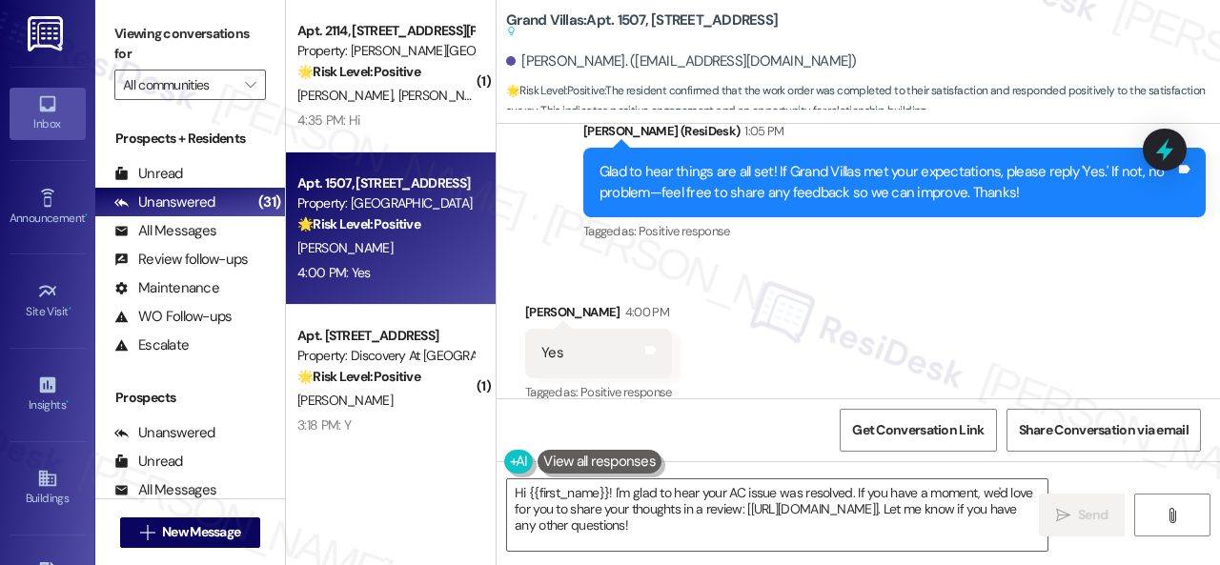
click at [582, 259] on div "Received via SMS [PERSON_NAME] 4:00 PM Yes Tags and notes Tagged as: Positive r…" at bounding box center [858, 339] width 723 height 161
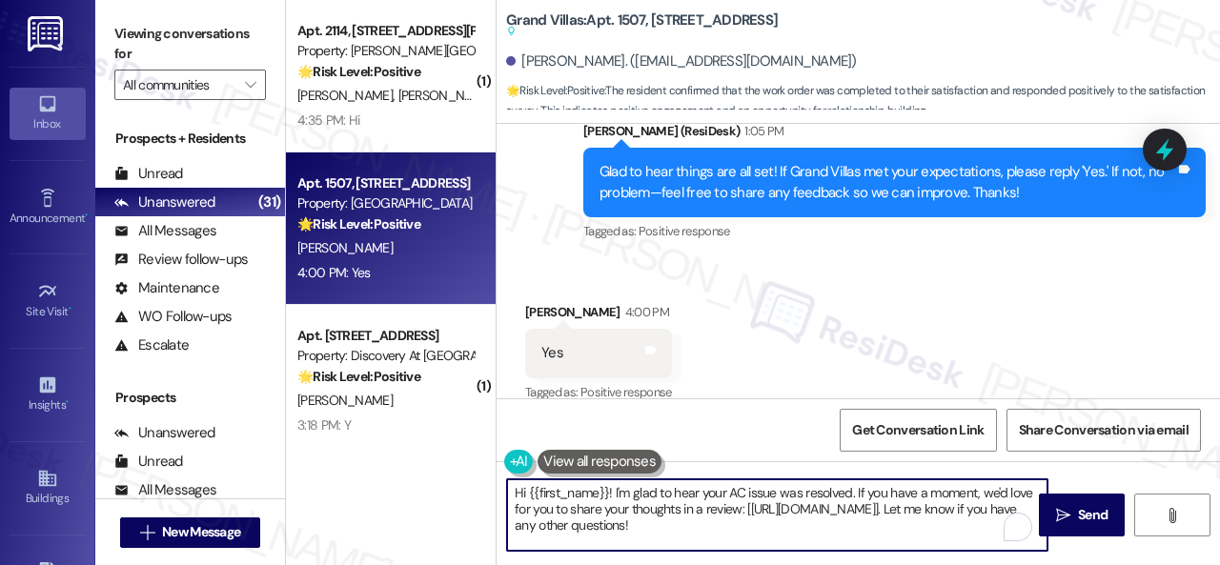
drag, startPoint x: 852, startPoint y: 529, endPoint x: 394, endPoint y: 430, distance: 469.0
click at [394, 430] on div "( 1 ) Apt. 2114, [STREET_ADDRESS][PERSON_NAME] Property: [PERSON_NAME] Ranch 🌟 …" at bounding box center [753, 282] width 934 height 565
paste textarea "I'm glad you are satisfied with your home. Have you written a review for us bef…"
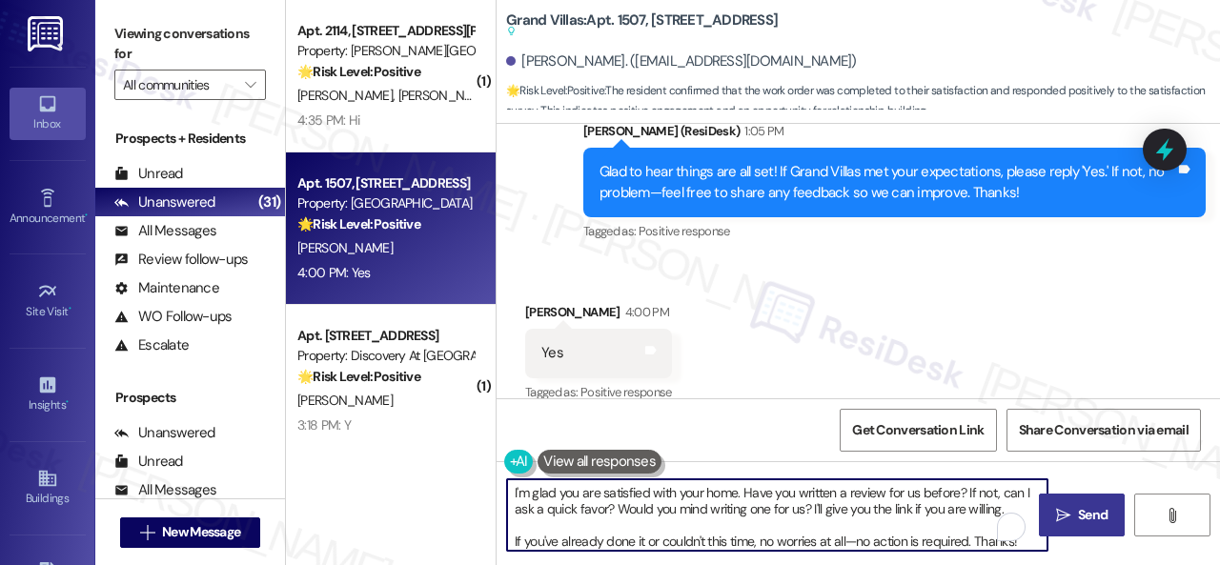
type textarea "I'm glad you are satisfied with your home. Have you written a review for us bef…"
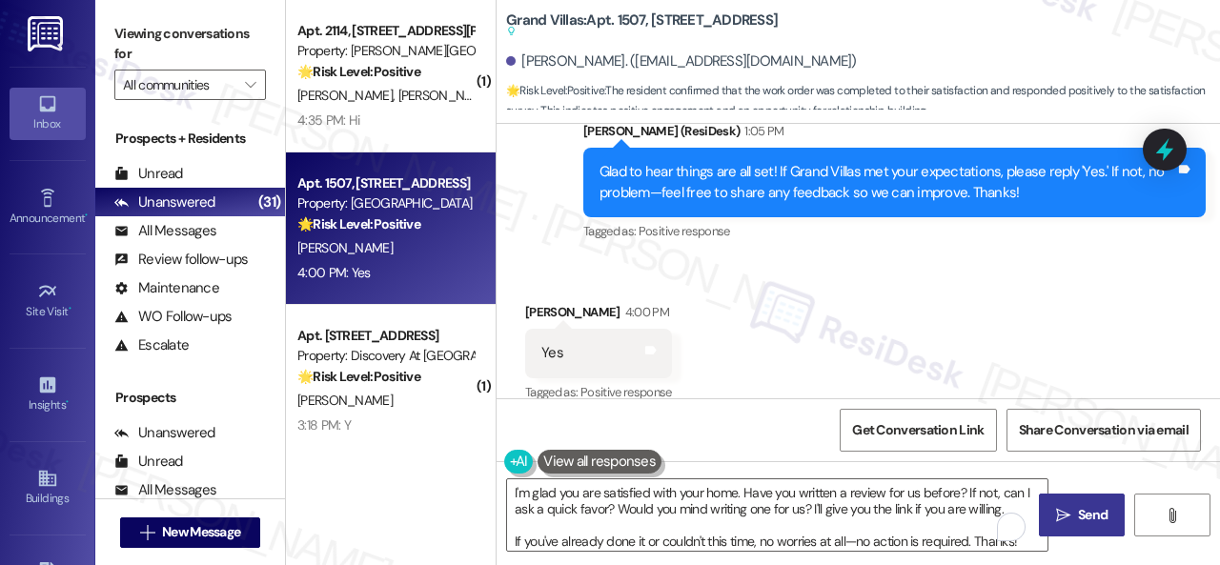
click at [1082, 522] on span "Send" at bounding box center [1093, 515] width 30 height 20
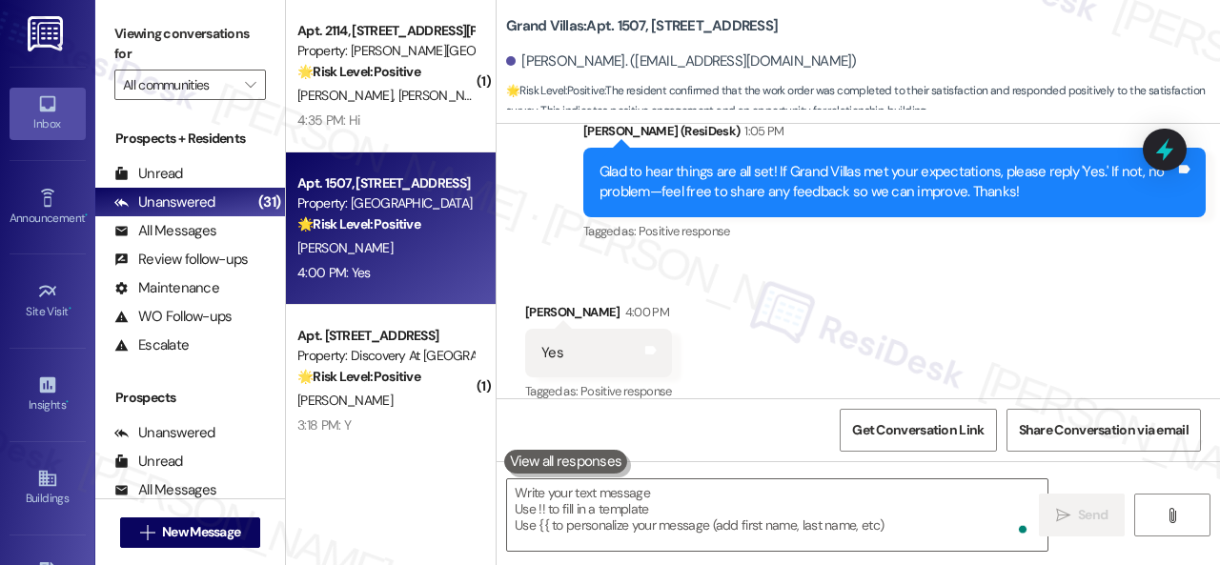
scroll to position [11656, 0]
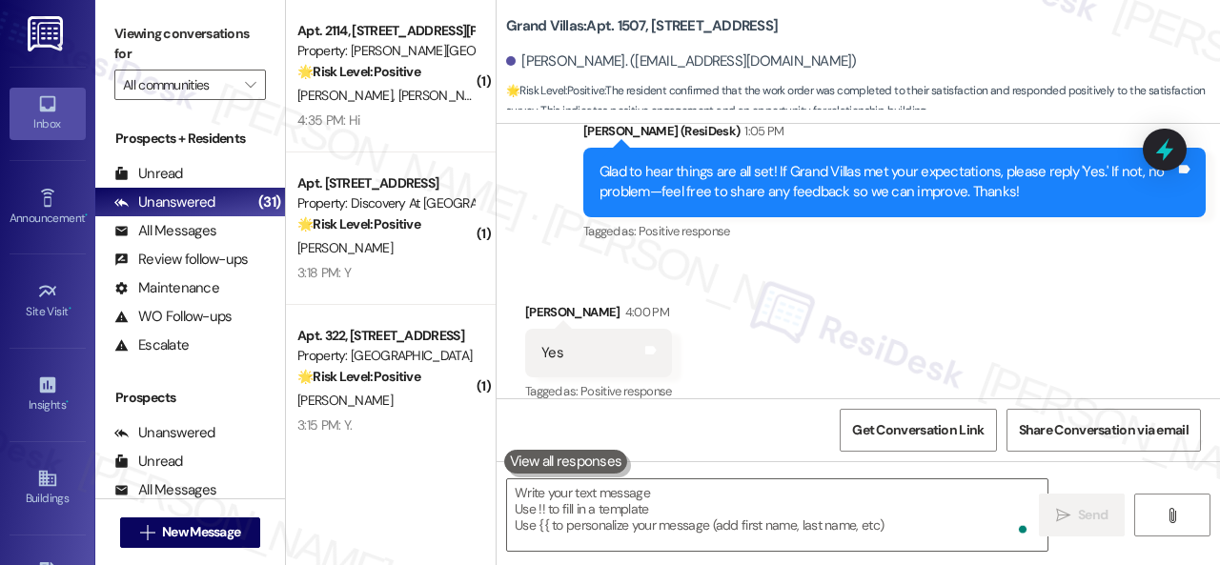
click at [430, 241] on div "[PERSON_NAME]" at bounding box center [385, 248] width 180 height 24
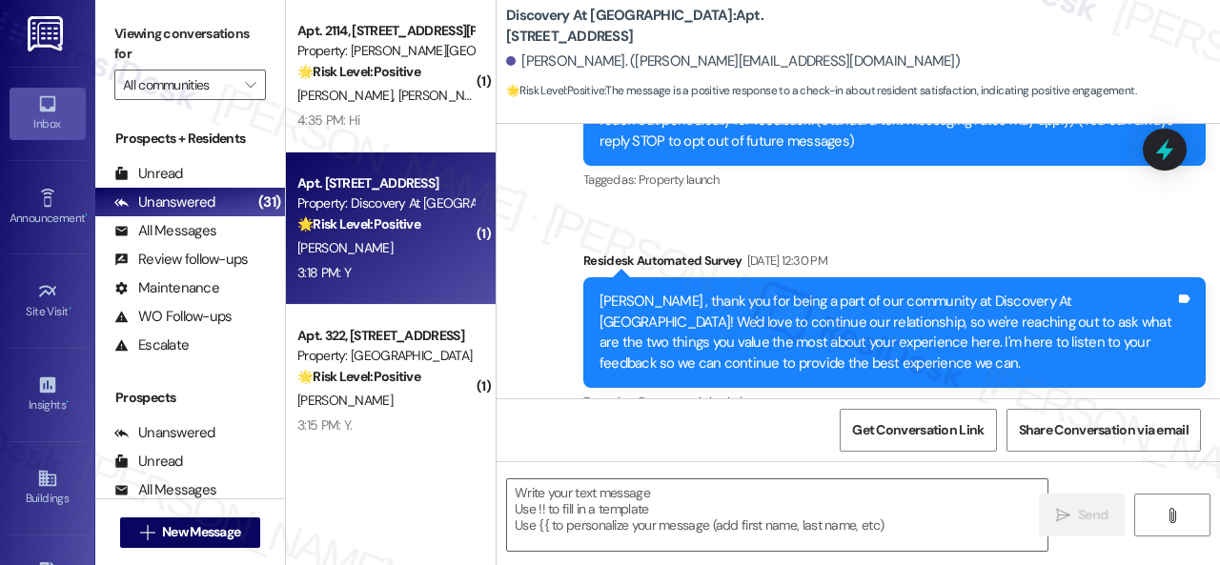
type textarea "Fetching suggested responses. Please feel free to read through the conversation…"
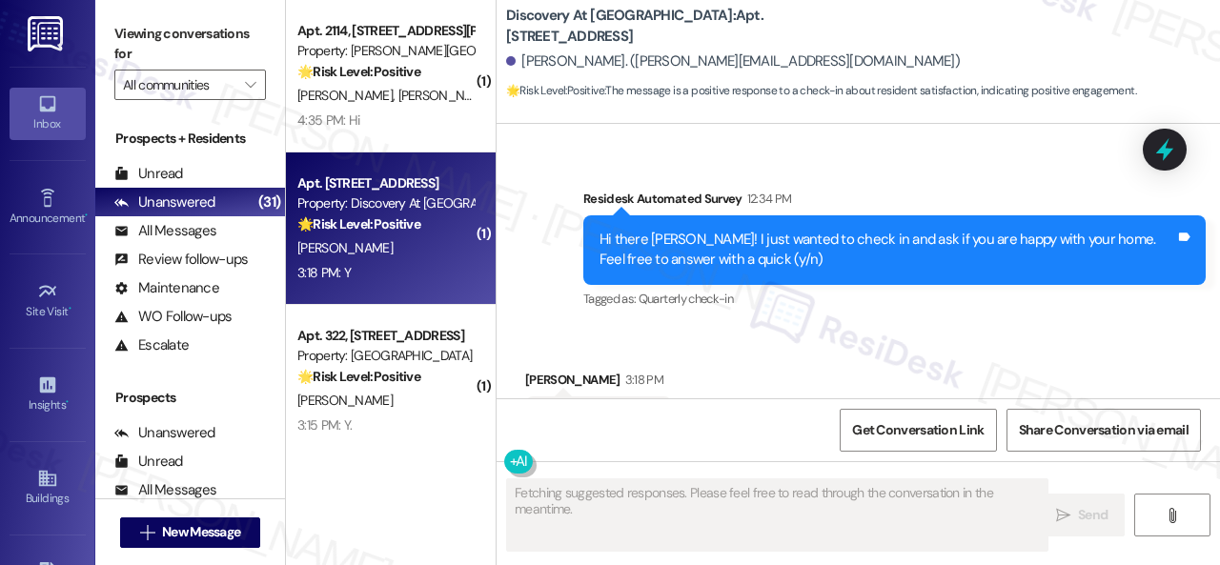
scroll to position [3098, 0]
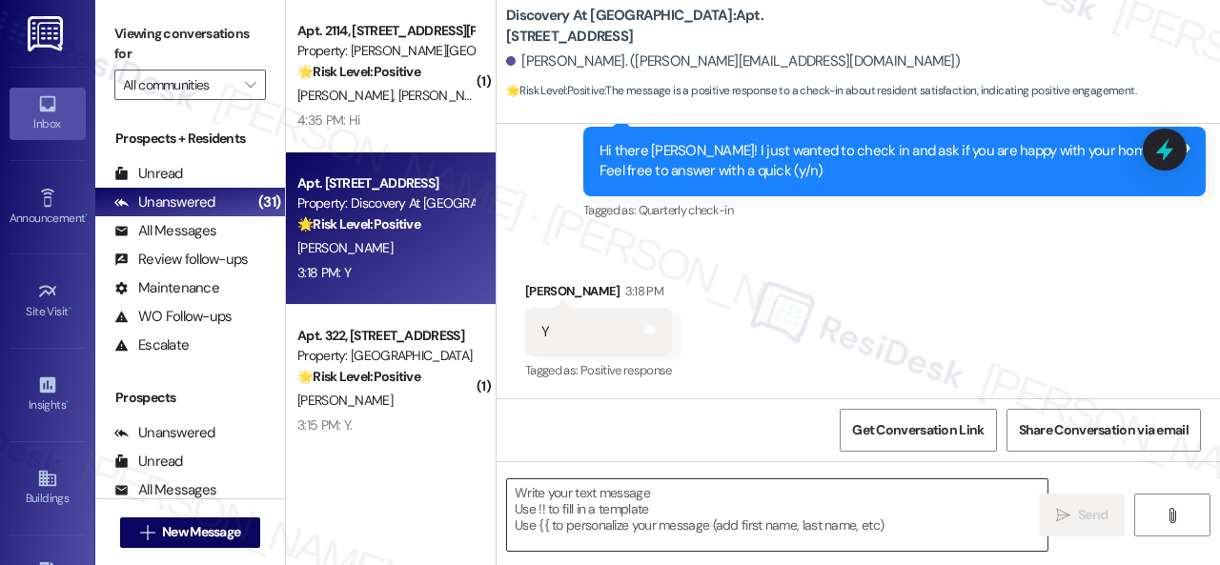
click at [687, 510] on textarea at bounding box center [777, 514] width 540 height 71
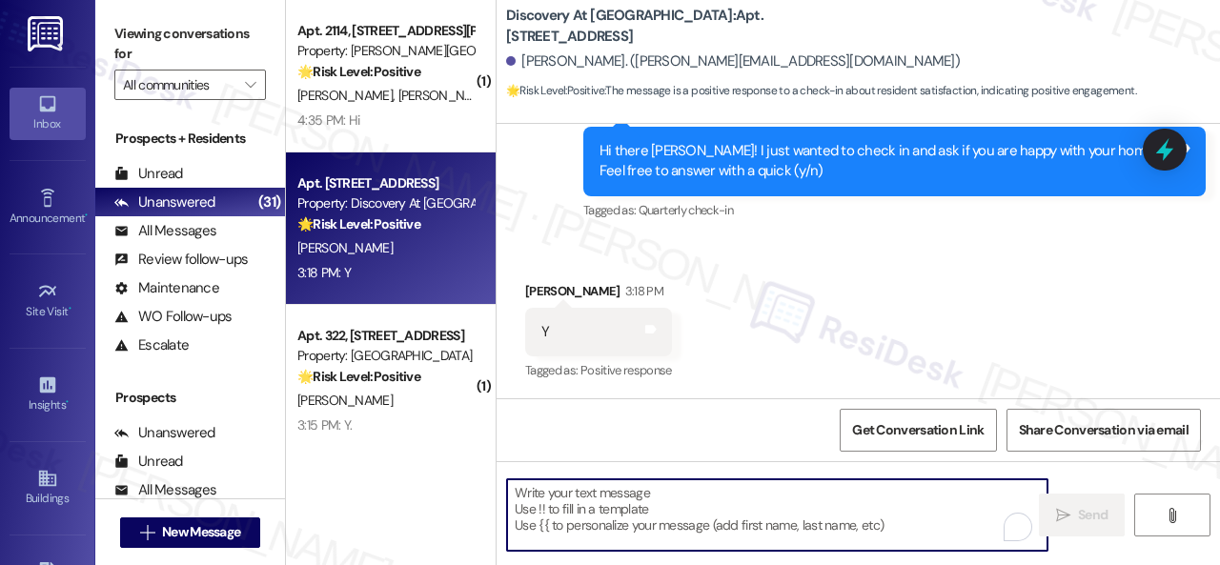
paste textarea "I'm glad you are satisfied with your home. Have you written a review for us bef…"
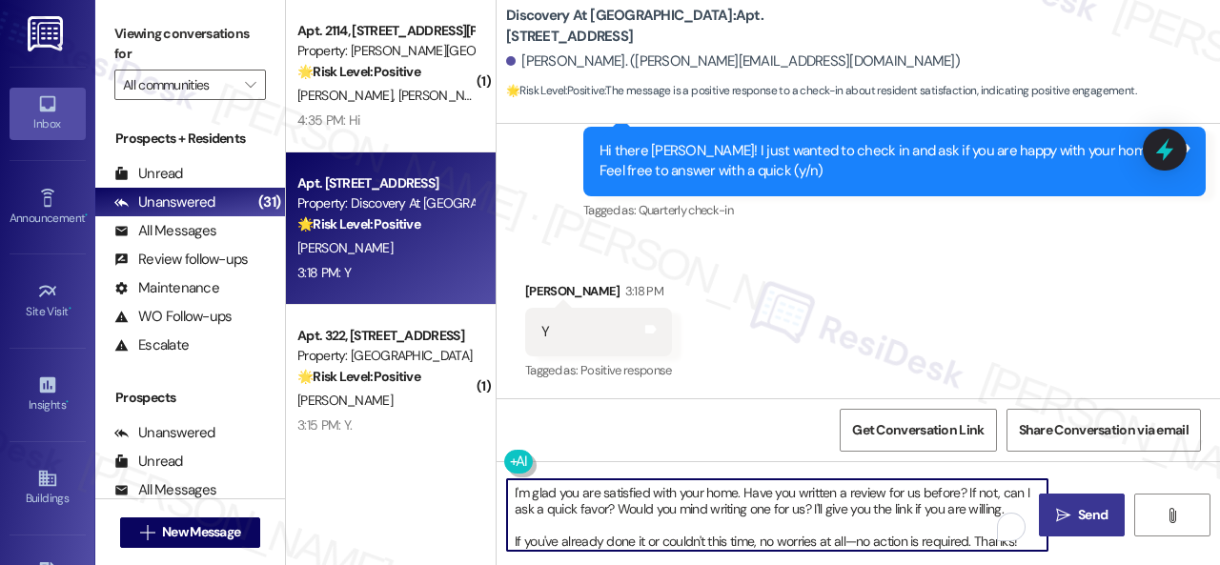
type textarea "I'm glad you are satisfied with your home. Have you written a review for us bef…"
click at [1098, 528] on button " Send" at bounding box center [1082, 515] width 86 height 43
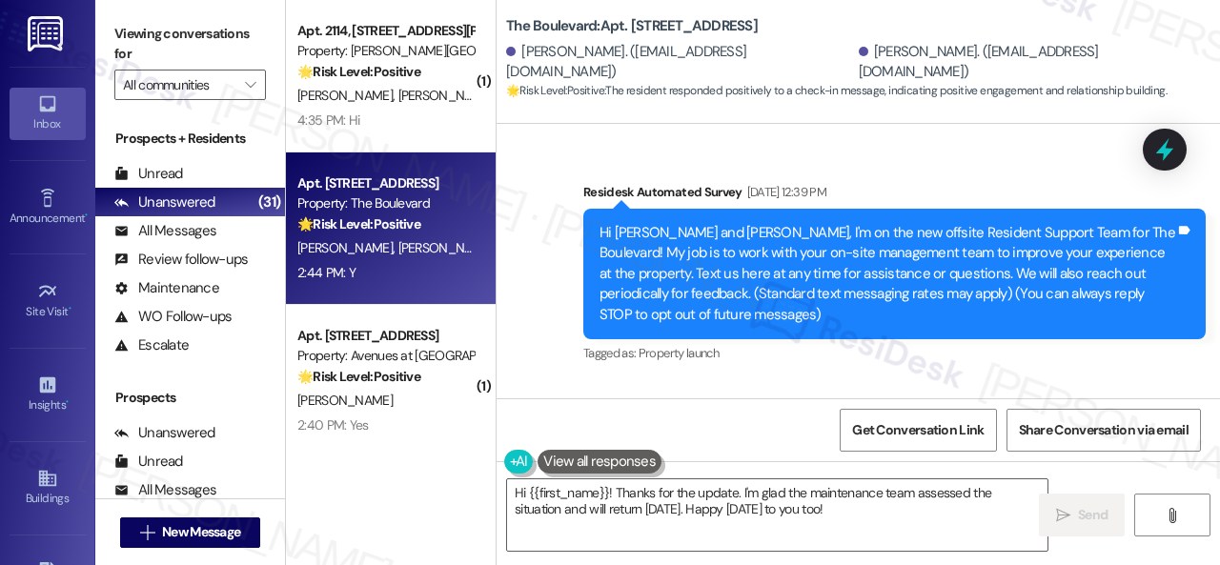
scroll to position [6295, 0]
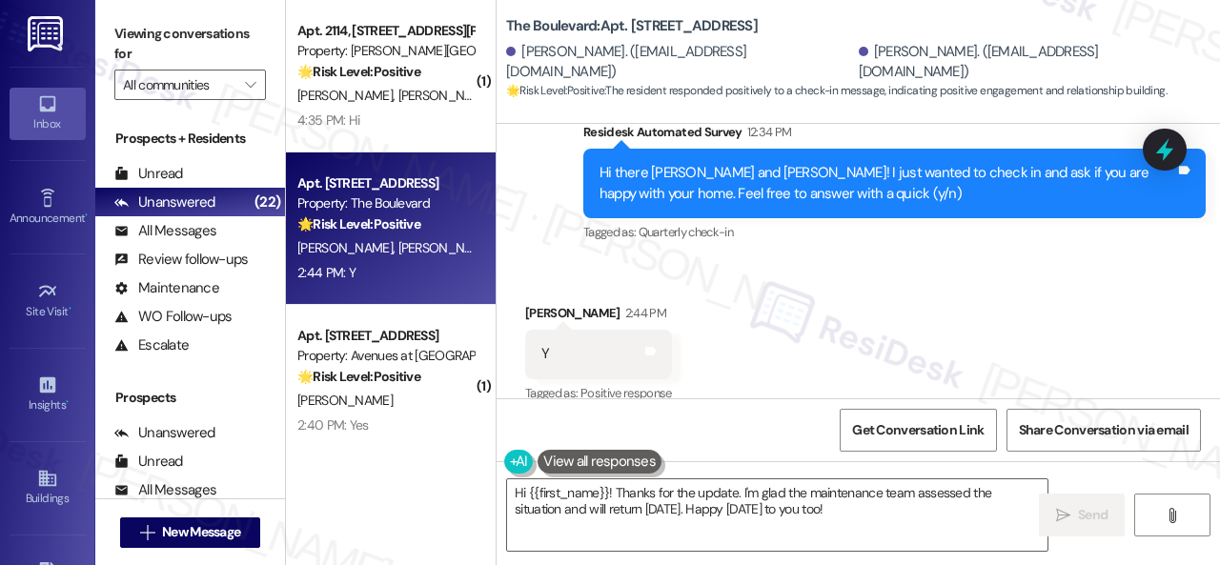
click at [739, 261] on div "Received via SMS Khemraj Ramoo 2:44 PM Y Tags and notes Tagged as: Positive res…" at bounding box center [858, 340] width 723 height 161
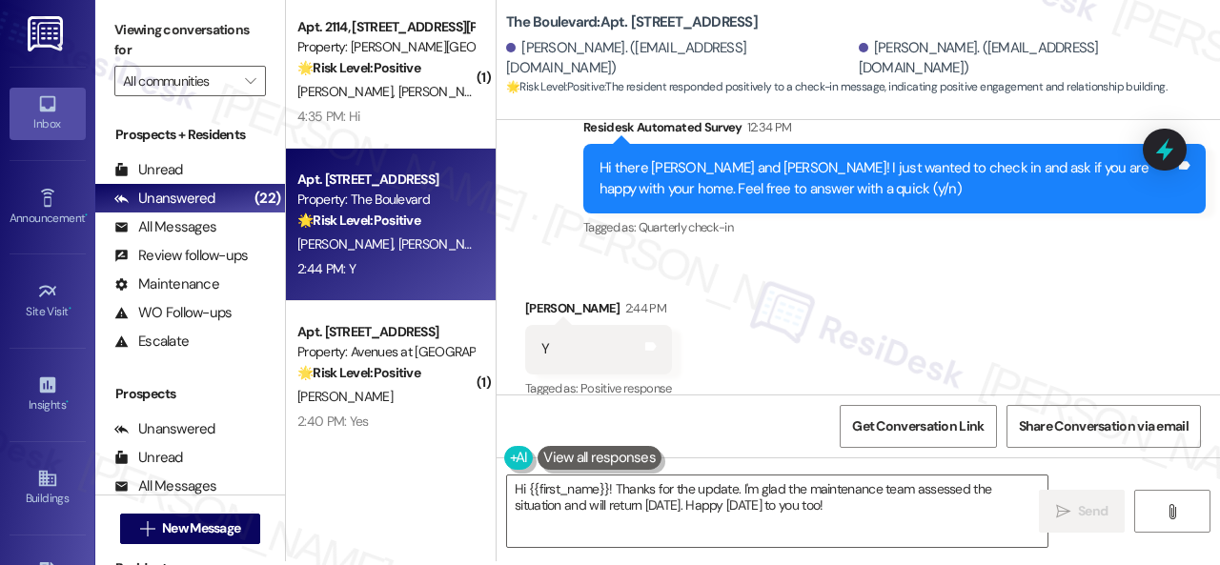
scroll to position [6, 0]
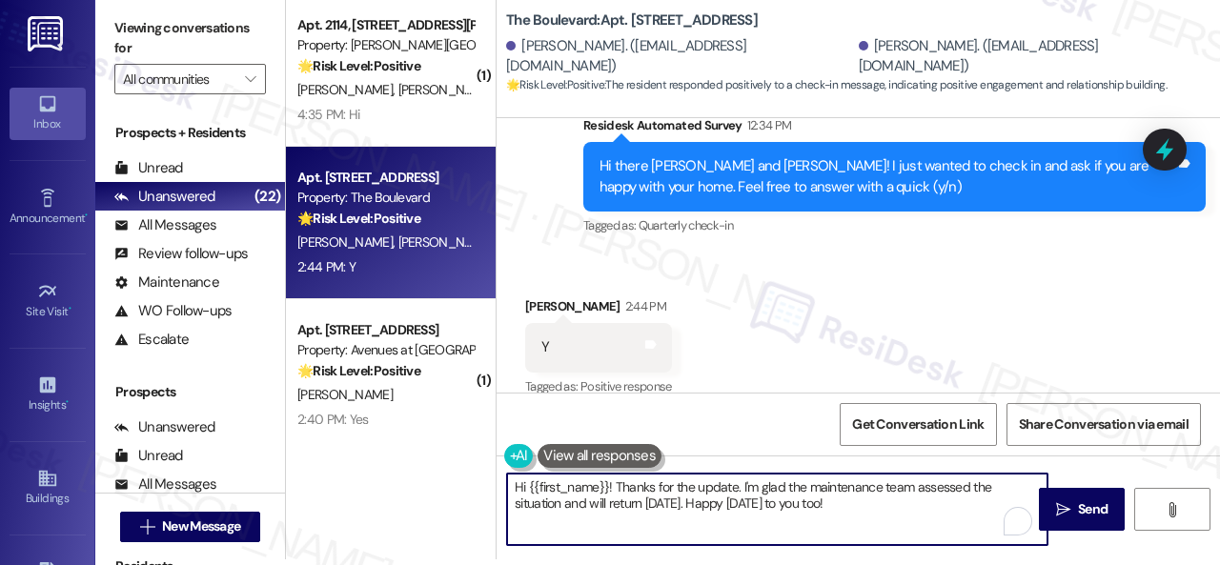
drag, startPoint x: 890, startPoint y: 508, endPoint x: 450, endPoint y: 452, distance: 443.9
click at [450, 452] on div "( 1 ) Apt. 2114, 4101 S Custer Rd Property: Craig Ranch 🌟 Risk Level: Positive …" at bounding box center [753, 276] width 934 height 565
paste textarea "I'm glad you are satisfied with your home. Have you written a review for us bef…"
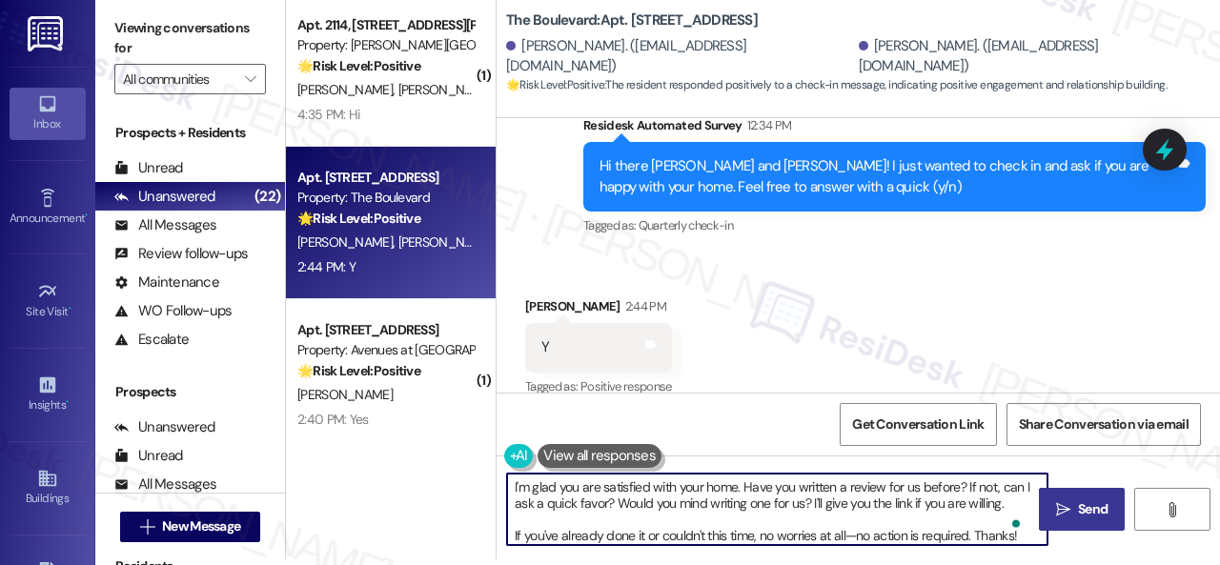
type textarea "I'm glad you are satisfied with your home. Have you written a review for us bef…"
click at [1074, 515] on span "Send" at bounding box center [1092, 509] width 37 height 20
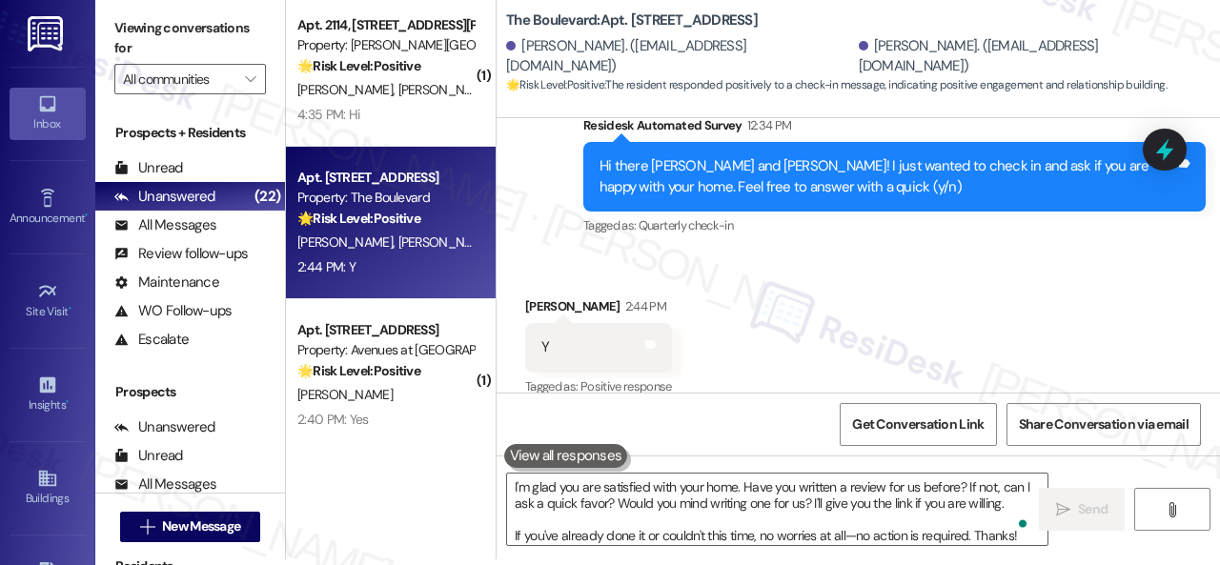
scroll to position [6295, 0]
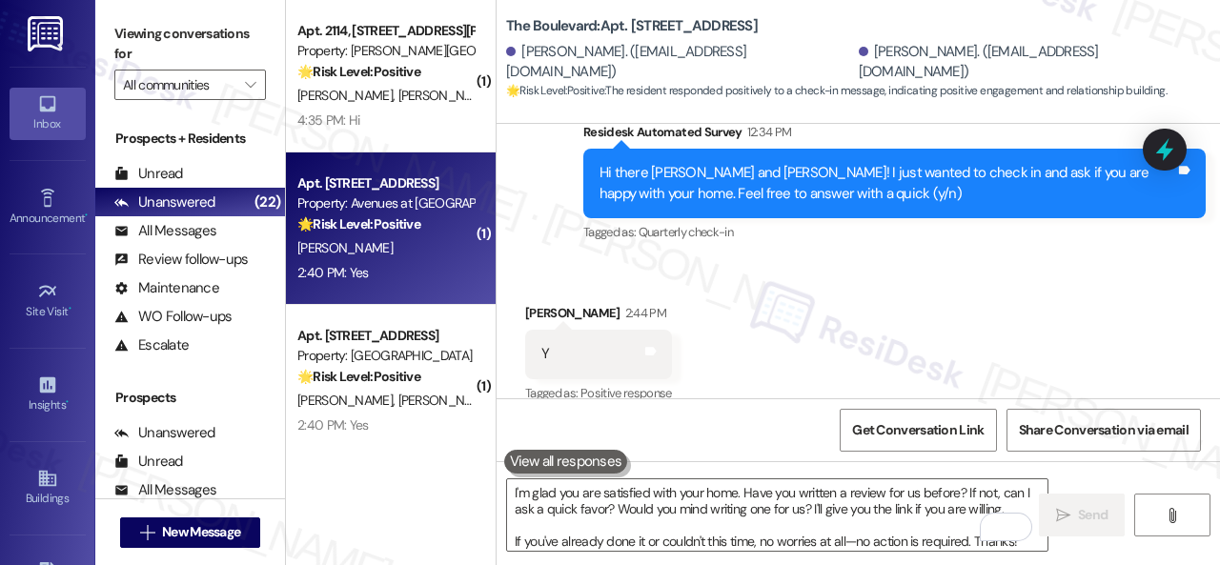
click at [398, 254] on div "[PERSON_NAME]" at bounding box center [385, 248] width 180 height 24
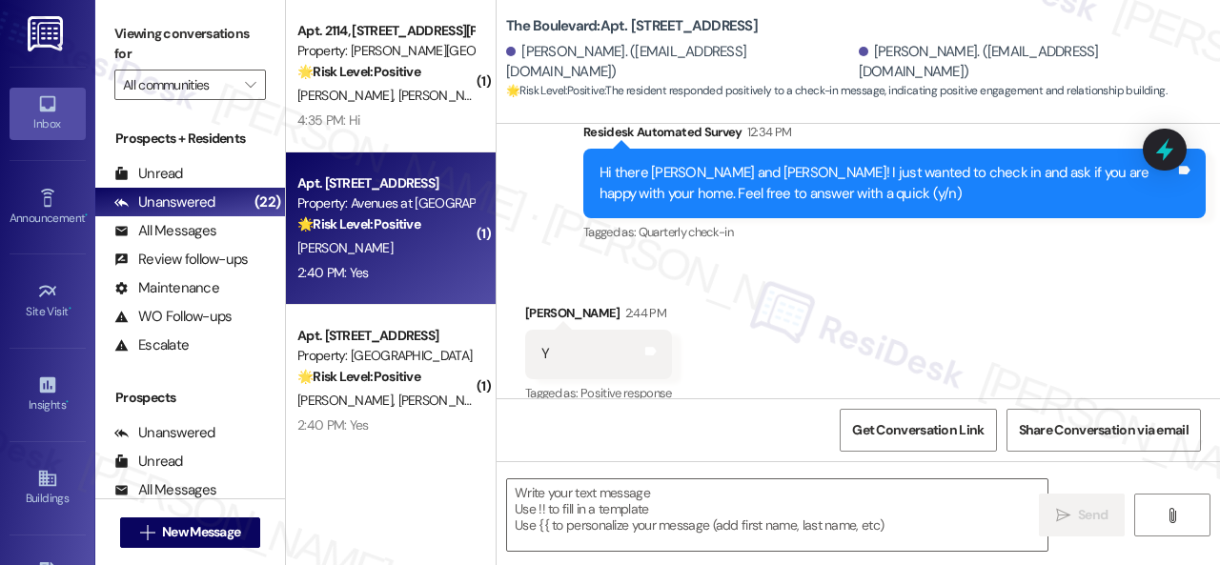
type textarea "Fetching suggested responses. Please feel free to read through the conversation…"
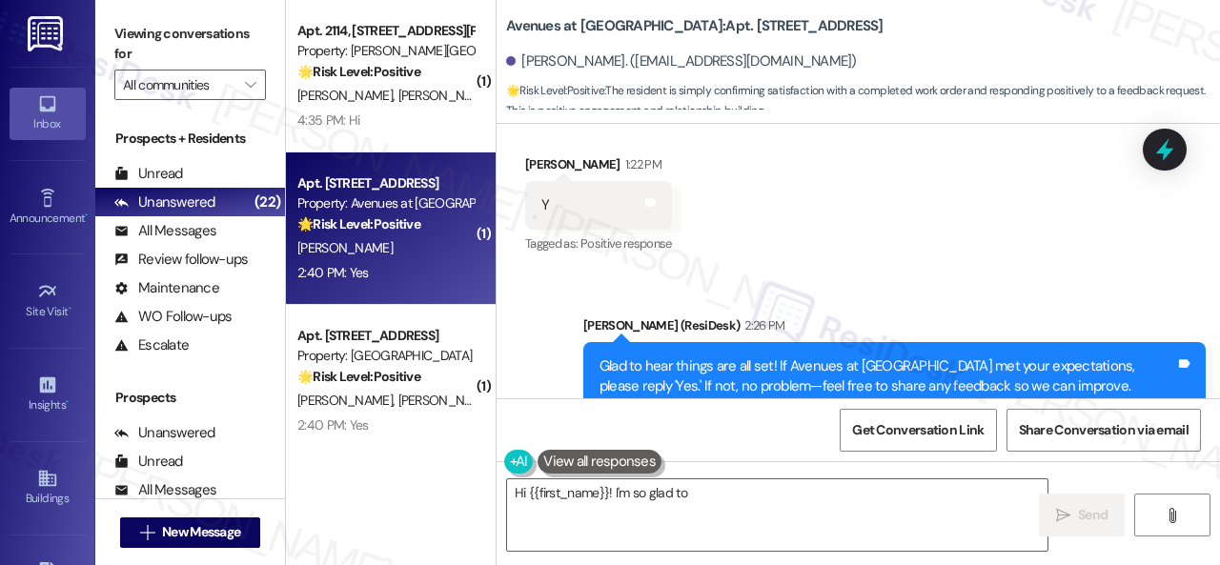
scroll to position [11600, 0]
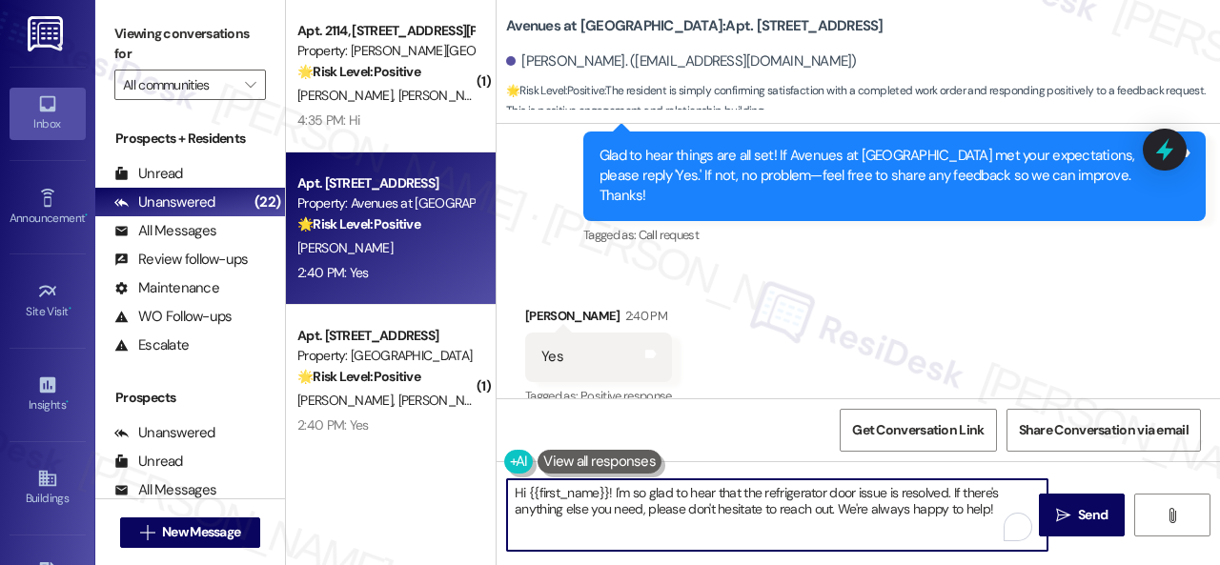
drag, startPoint x: 994, startPoint y: 508, endPoint x: 376, endPoint y: 485, distance: 618.0
click at [376, 485] on div "( 1 ) Apt. 2114, 4101 S Custer Rd Property: Craig Ranch 🌟 Risk Level: Positive …" at bounding box center [753, 282] width 934 height 565
paste textarea "I'm glad you are satisfied with your home. Have you written a review for us bef…"
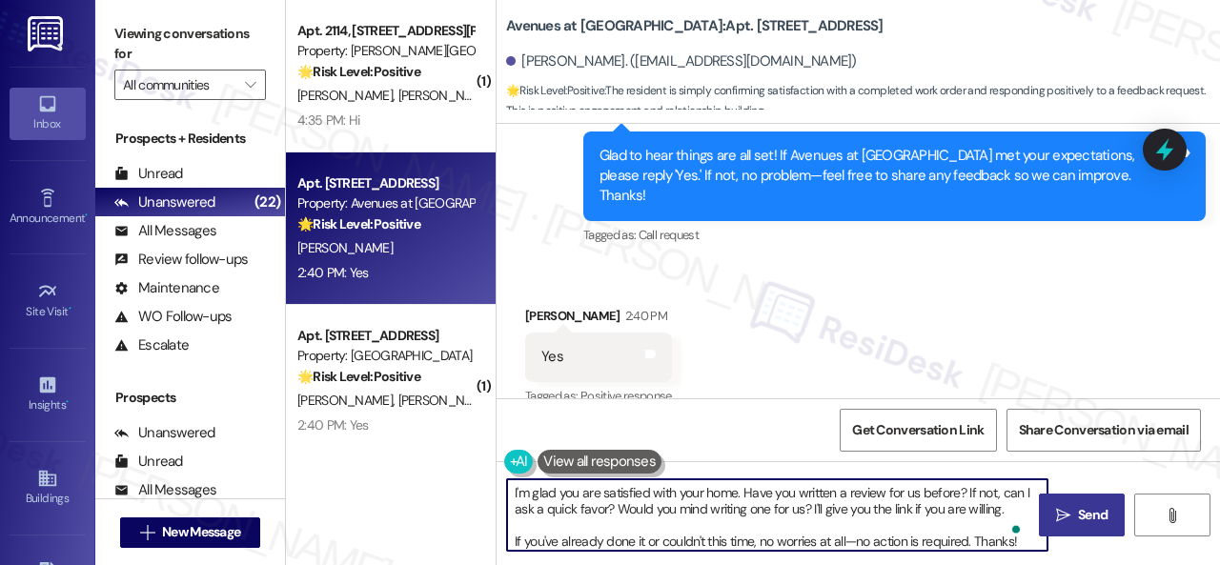
type textarea "I'm glad you are satisfied with your home. Have you written a review for us bef…"
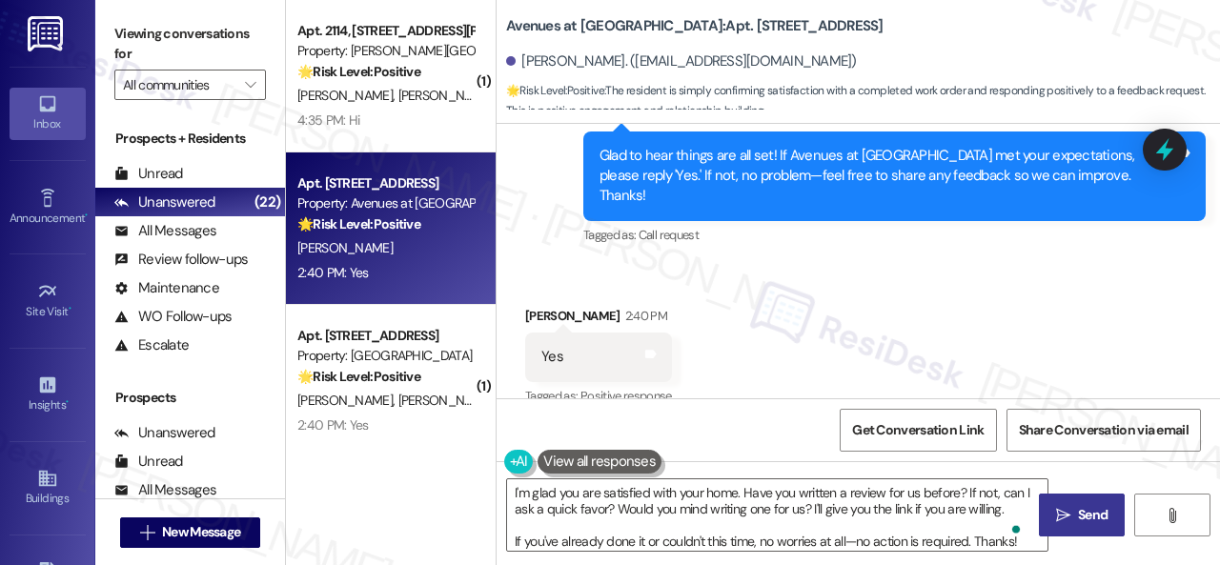
click at [1078, 518] on span "Send" at bounding box center [1093, 515] width 30 height 20
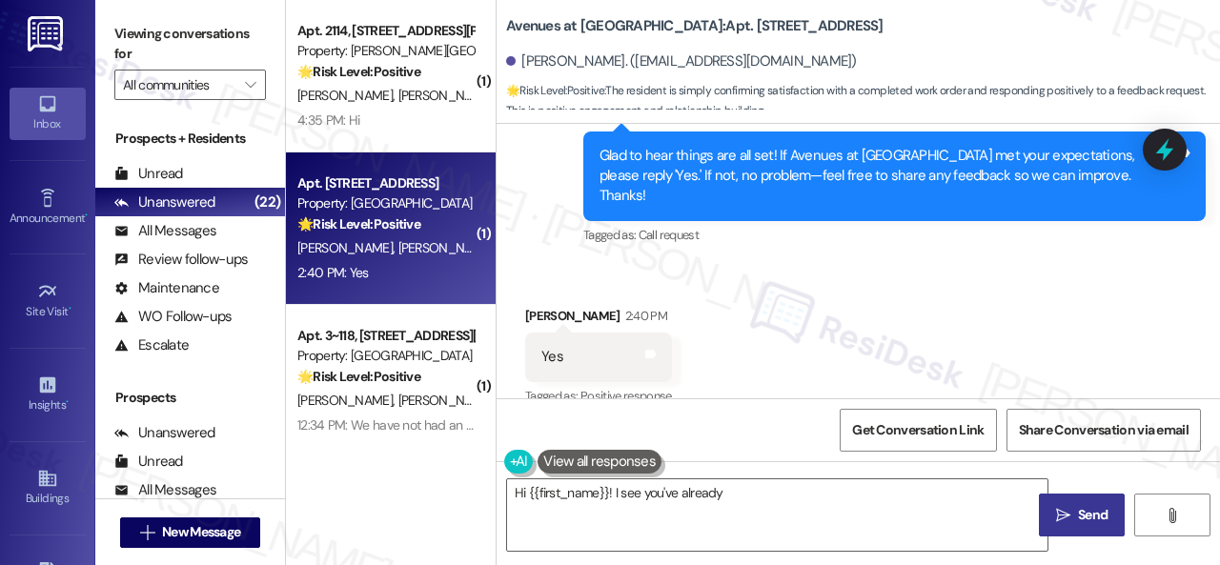
type textarea "Hi {{first_name}}! I see you've already"
click at [399, 274] on div "2:40 PM: Yes 2:40 PM: Yes" at bounding box center [385, 273] width 180 height 24
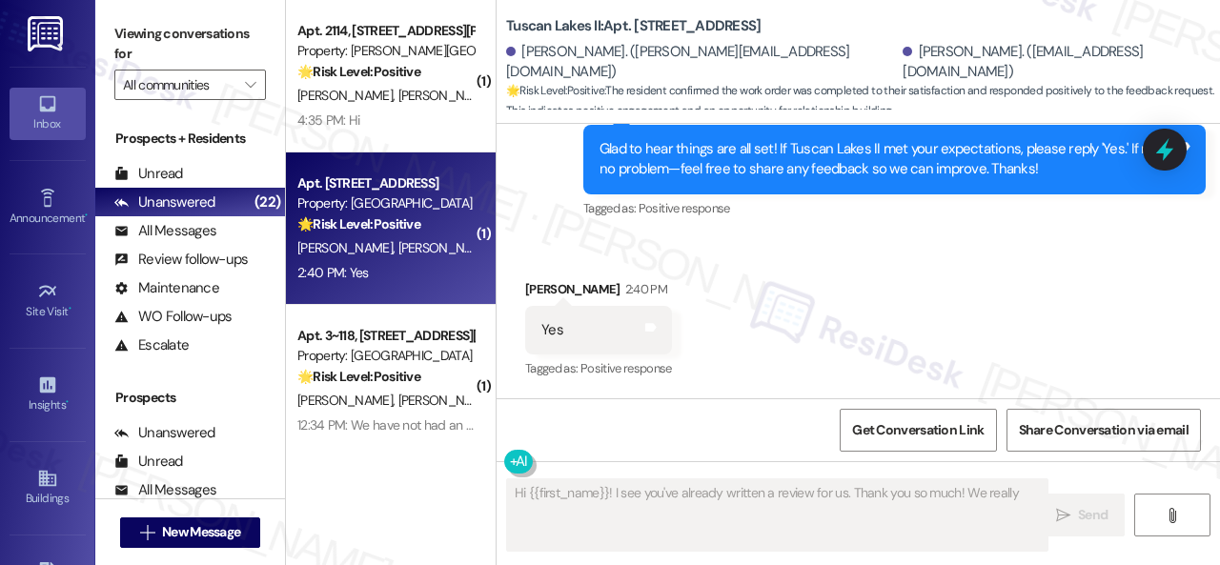
scroll to position [976, 0]
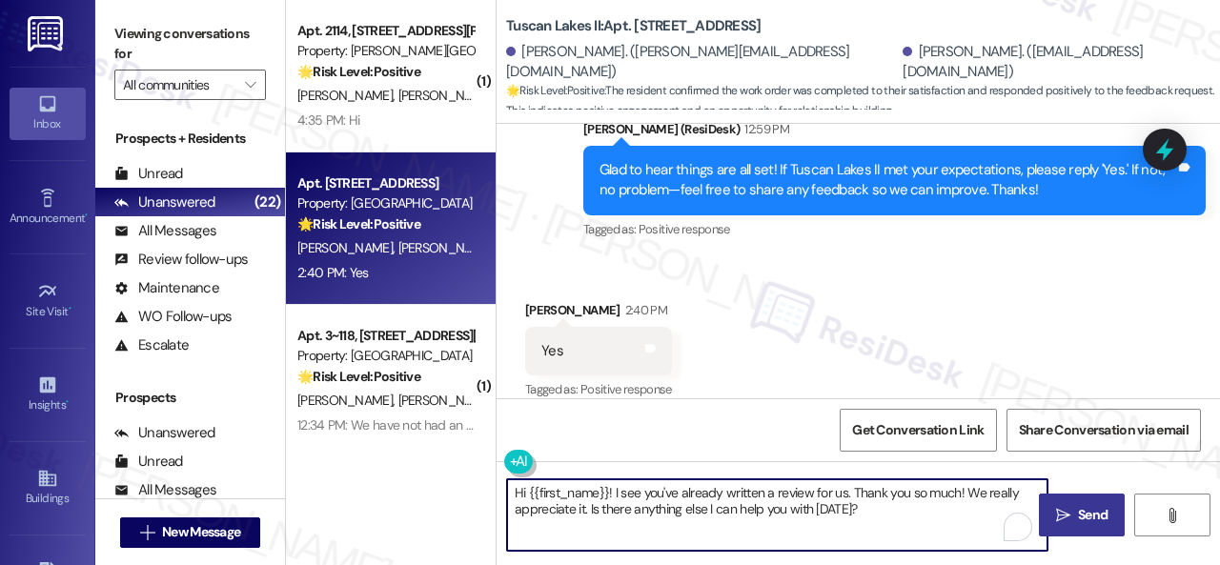
drag, startPoint x: 885, startPoint y: 510, endPoint x: 431, endPoint y: 496, distance: 454.9
click at [431, 496] on div "( 1 ) Apt. 2114, 4101 S Custer Rd Property: Craig Ranch 🌟 Risk Level: Positive …" at bounding box center [753, 282] width 934 height 565
paste textarea "I'm glad you are satisfied with your home. Have you written a review for us bef…"
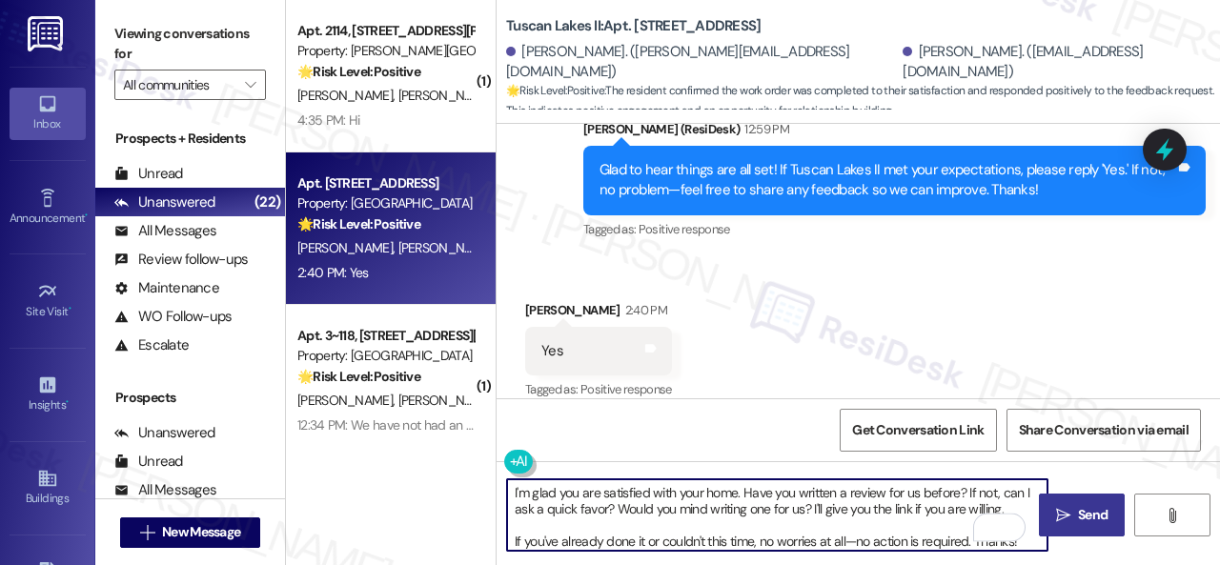
type textarea "I'm glad you are satisfied with your home. Have you written a review for us bef…"
click at [1079, 523] on span "Send" at bounding box center [1093, 515] width 30 height 20
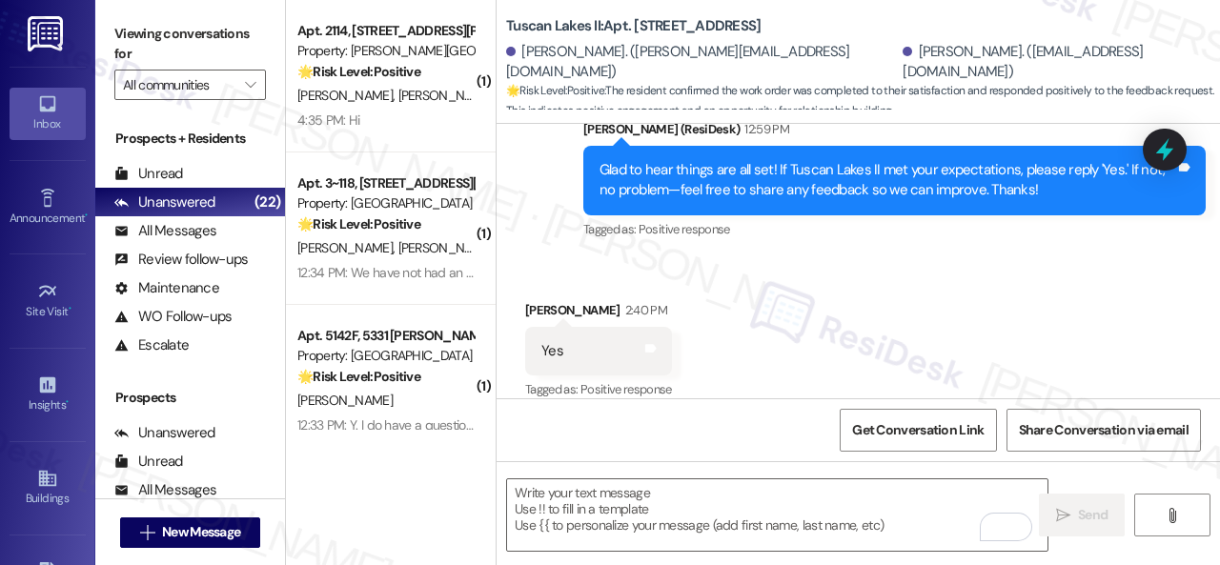
click at [424, 122] on div "4:35 PM: Hi 4:35 PM: Hi" at bounding box center [385, 121] width 180 height 24
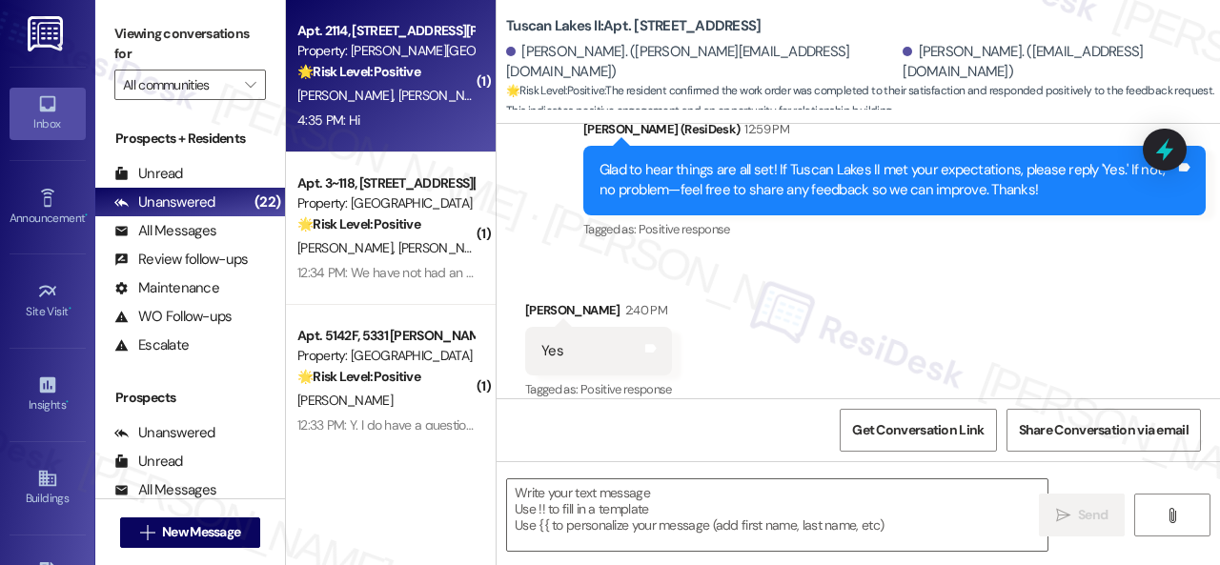
type textarea "Fetching suggested responses. Please feel free to read through the conversation…"
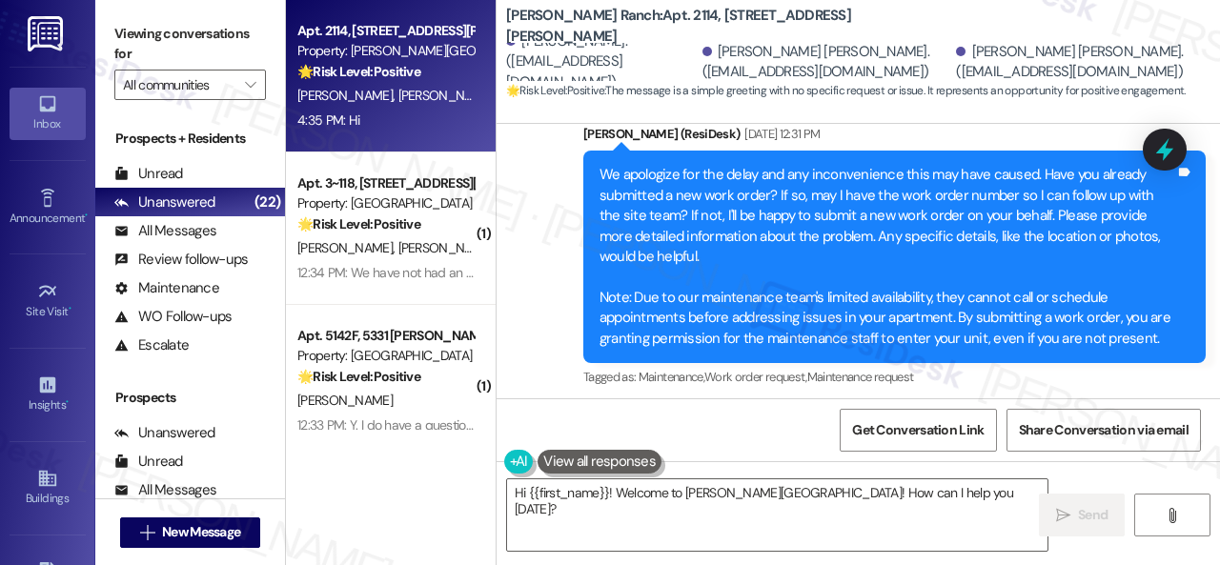
scroll to position [11446, 0]
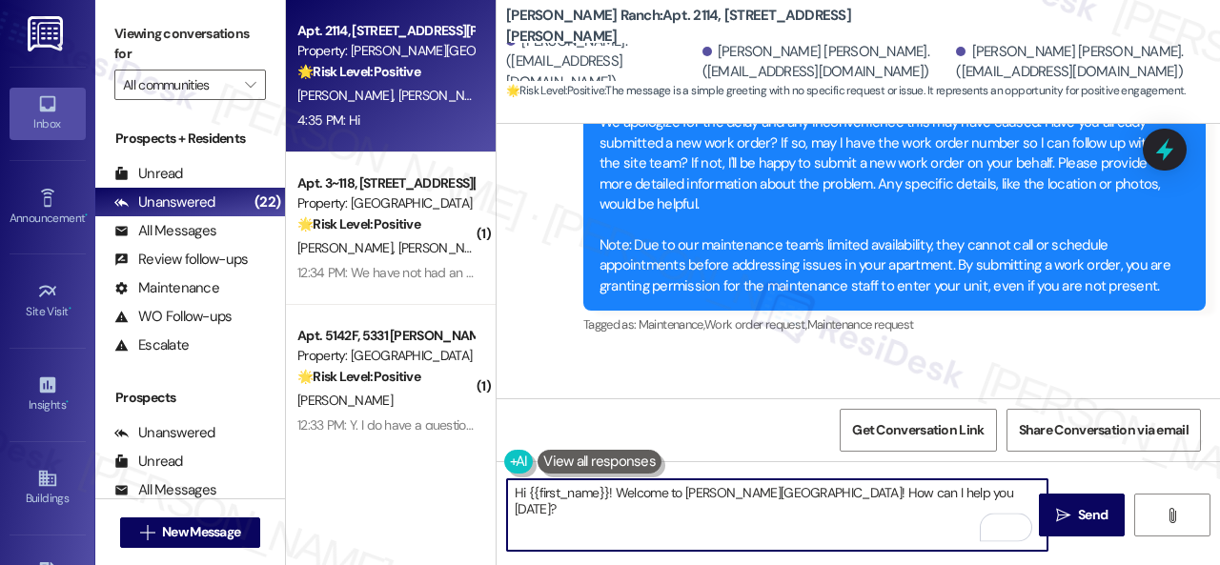
drag, startPoint x: 794, startPoint y: 491, endPoint x: 528, endPoint y: 492, distance: 265.9
click at [528, 492] on textarea "Hi {{first_name}}! Welcome to Nolan - Craig Ranch! How can I help you today?" at bounding box center [777, 514] width 540 height 71
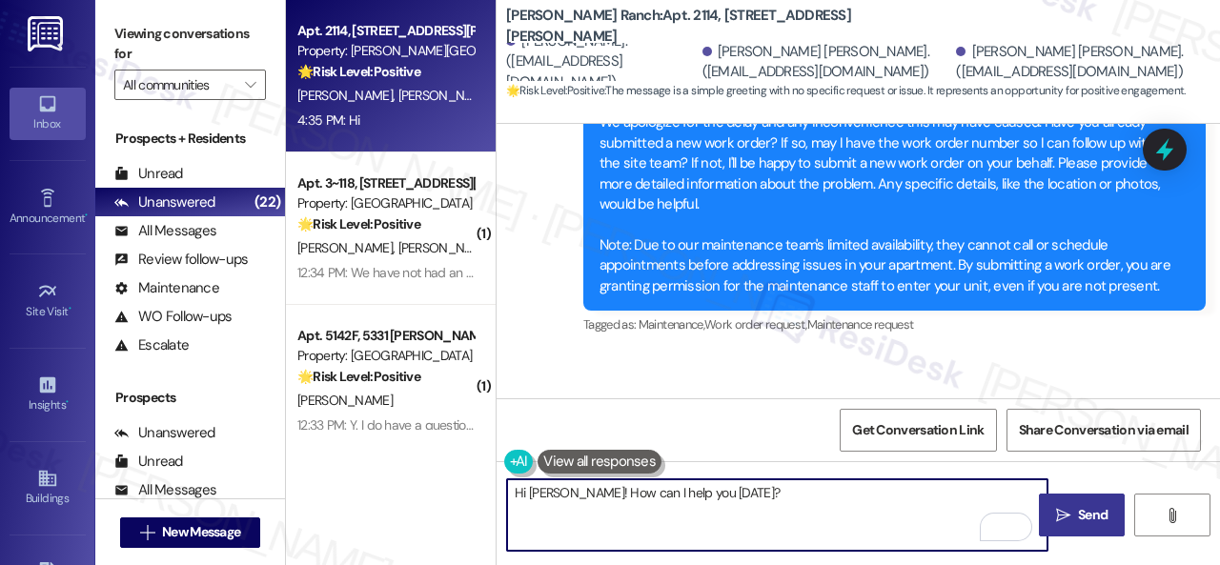
type textarea "Hi [PERSON_NAME]! How can I help you [DATE]?"
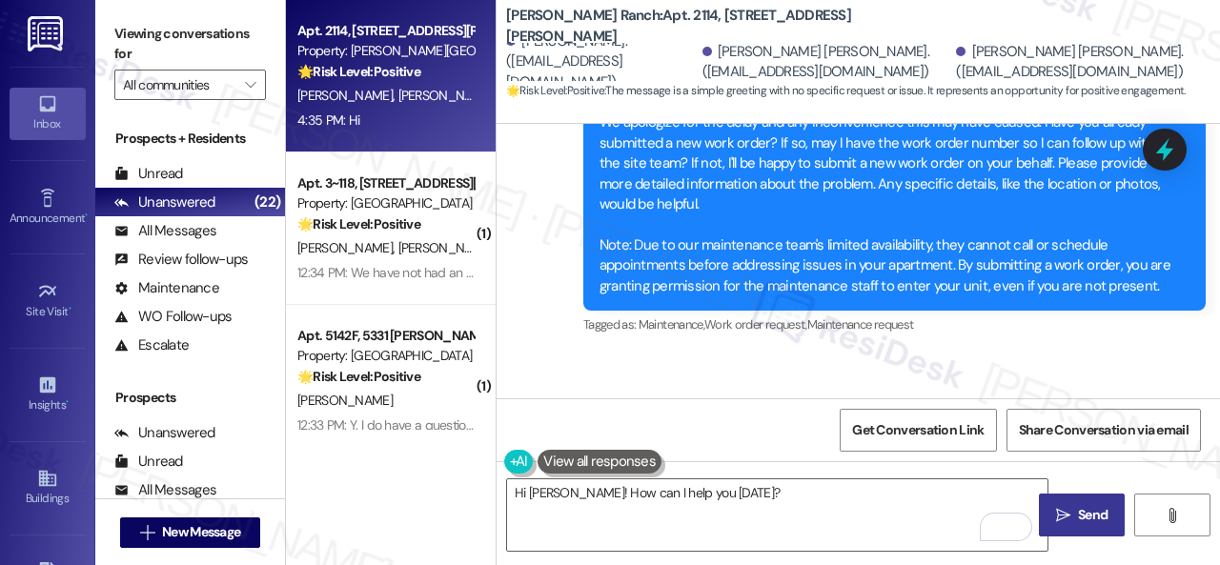
click at [1089, 515] on span "Send" at bounding box center [1093, 515] width 30 height 20
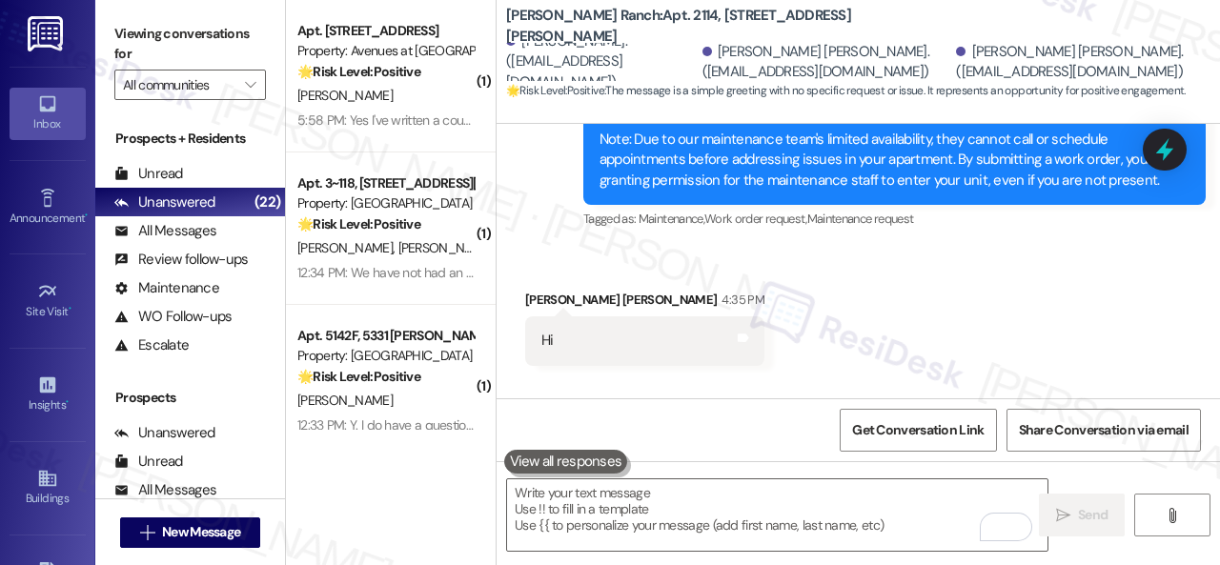
scroll to position [11578, 0]
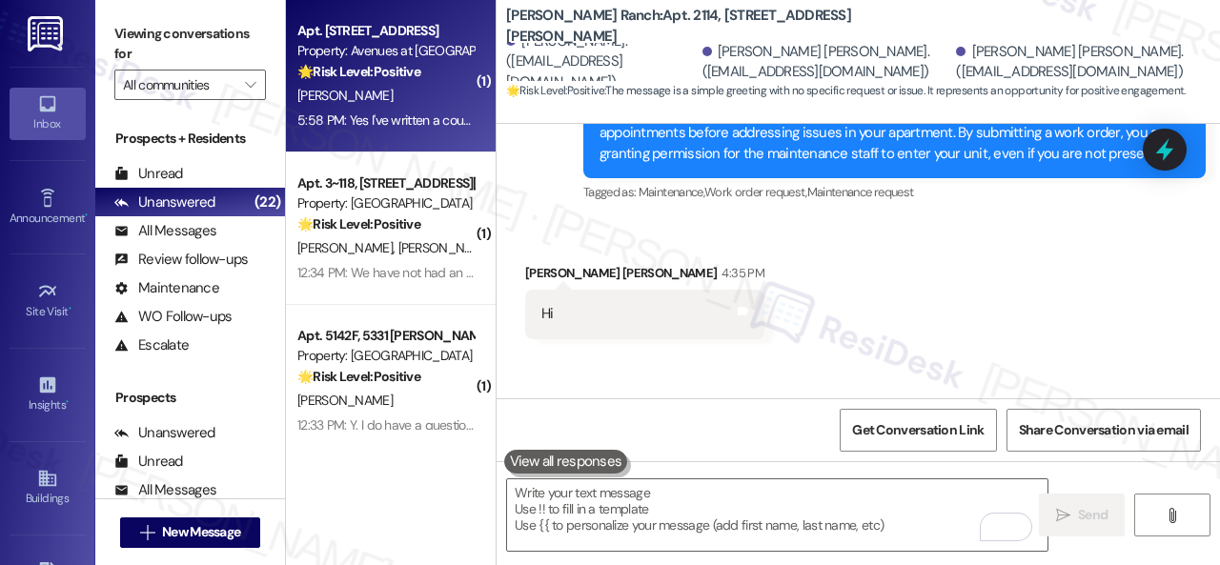
click at [416, 95] on div "[PERSON_NAME]" at bounding box center [385, 96] width 180 height 24
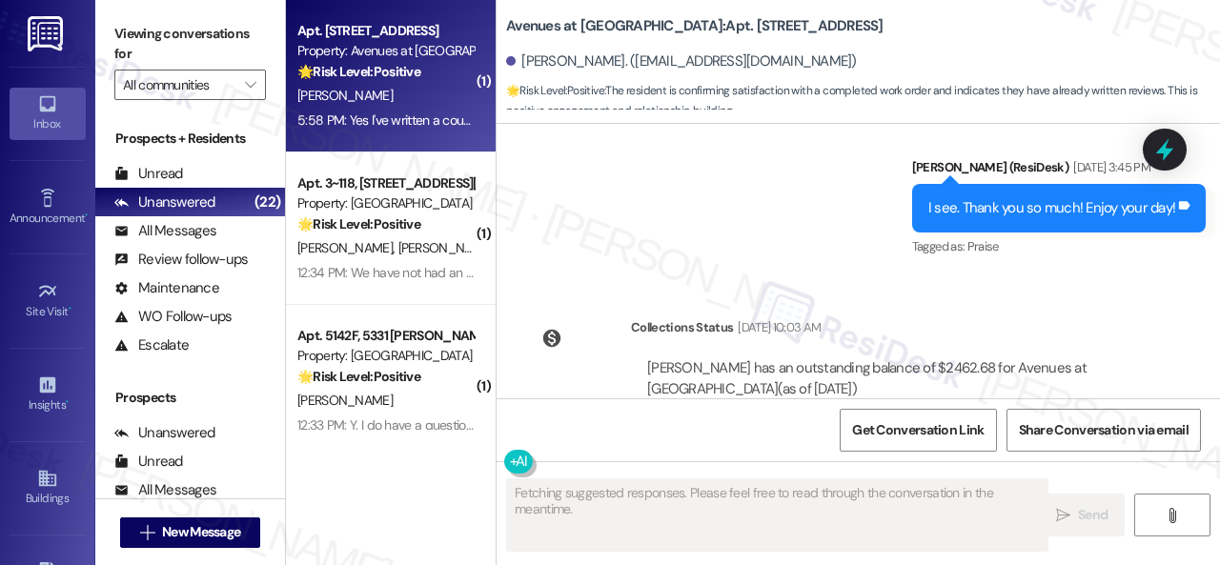
scroll to position [11983, 0]
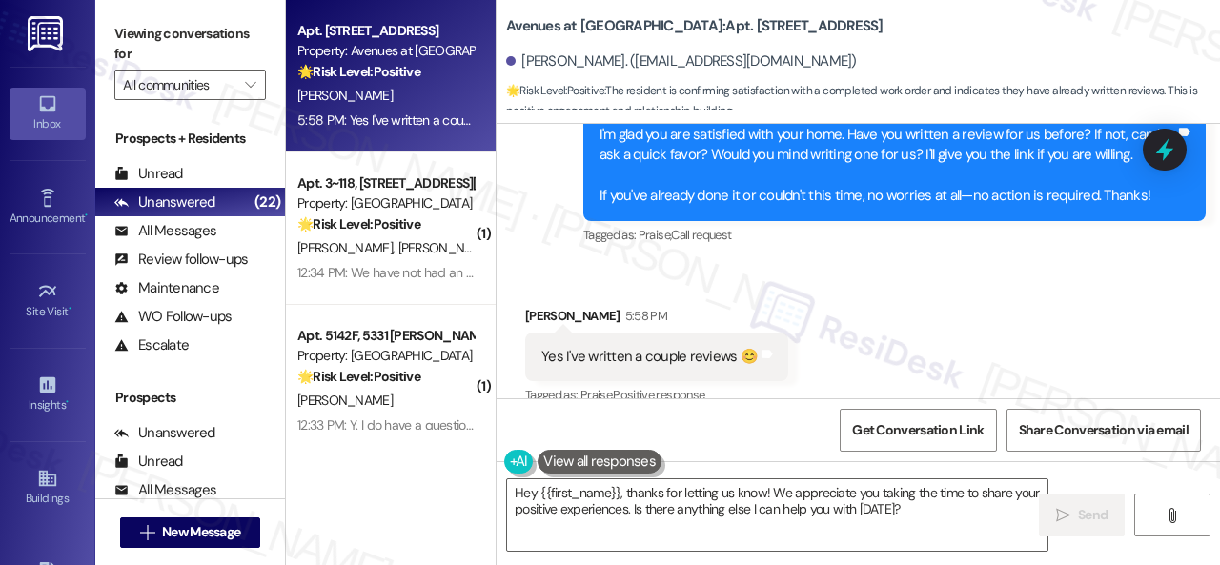
click at [561, 227] on div "Sent via SMS Sarah (ResiDesk) 5:56 PM I'm glad you are satisfied with your home…" at bounding box center [858, 152] width 723 height 222
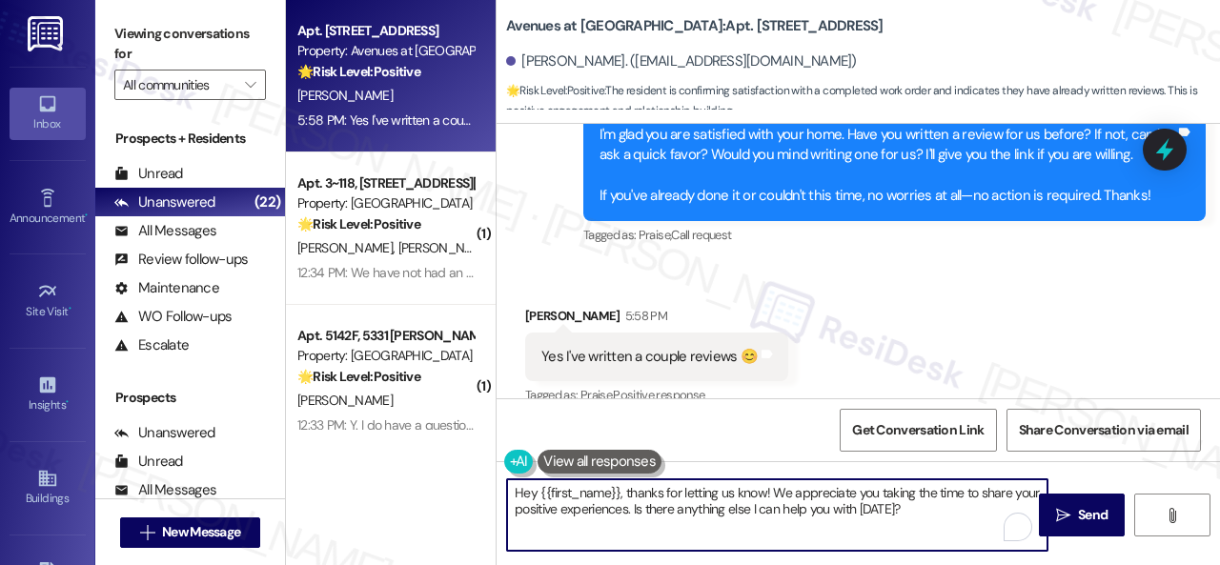
drag, startPoint x: 848, startPoint y: 506, endPoint x: 441, endPoint y: 437, distance: 412.7
click at [441, 437] on div "Apt. 14103, 12501 Broadway St Property: Avenues at Shadow Creek 🌟 Risk Level: P…" at bounding box center [753, 282] width 934 height 565
paste textarea "I see. Thank you so much! Enjoy your day!"
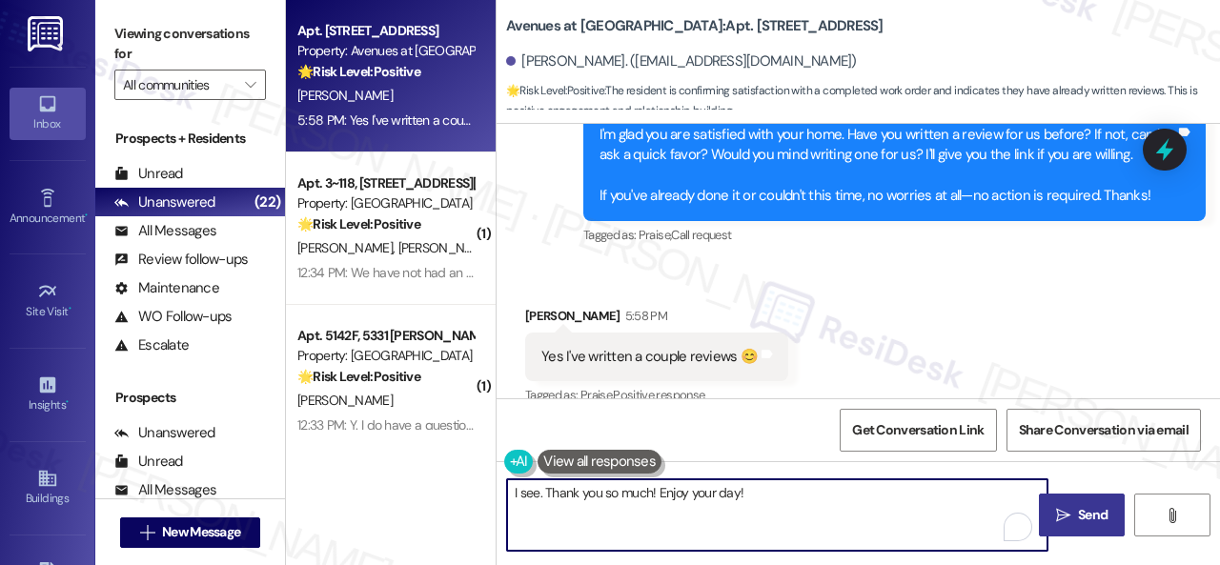
type textarea "I see. Thank you so much! Enjoy your day!"
click at [1078, 510] on span "Send" at bounding box center [1093, 515] width 30 height 20
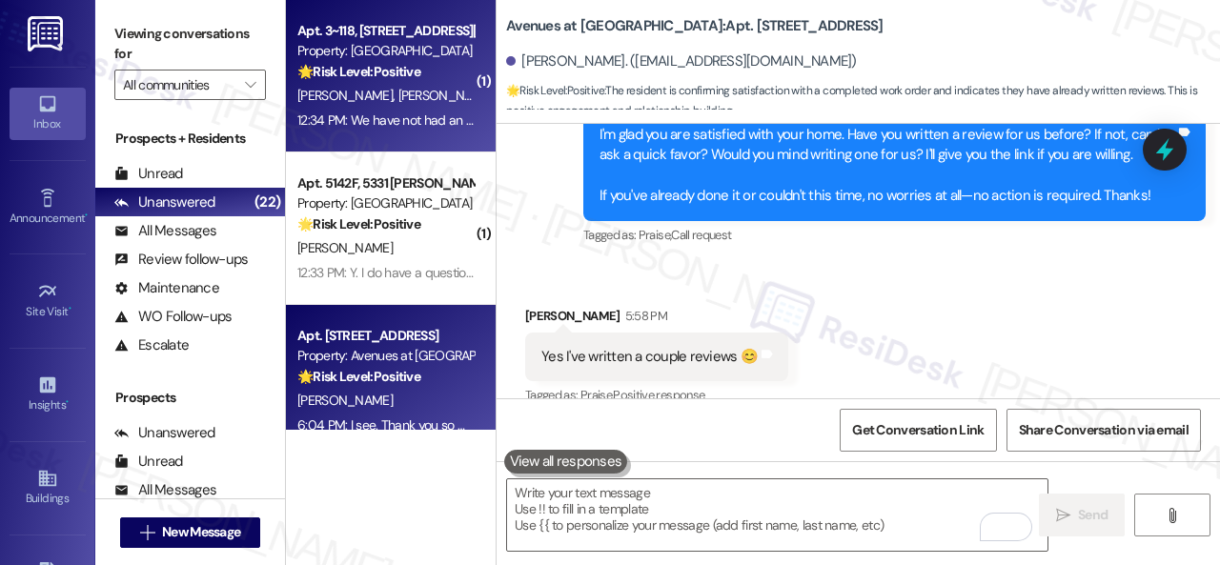
click at [448, 94] on div "L. Mollette J. Mollette" at bounding box center [385, 96] width 180 height 24
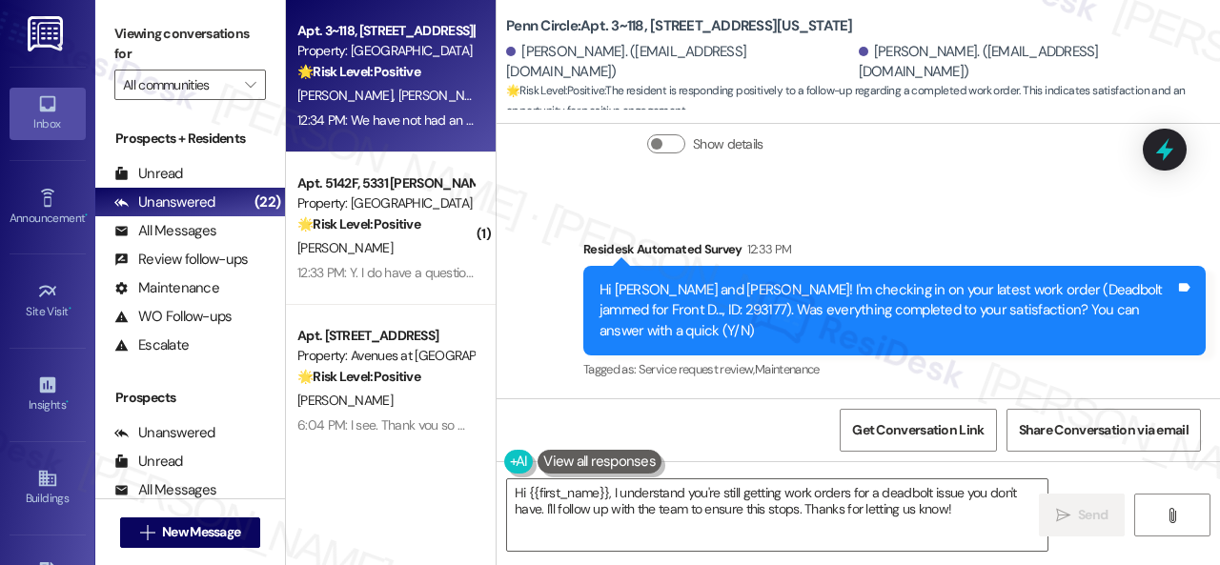
scroll to position [7191, 0]
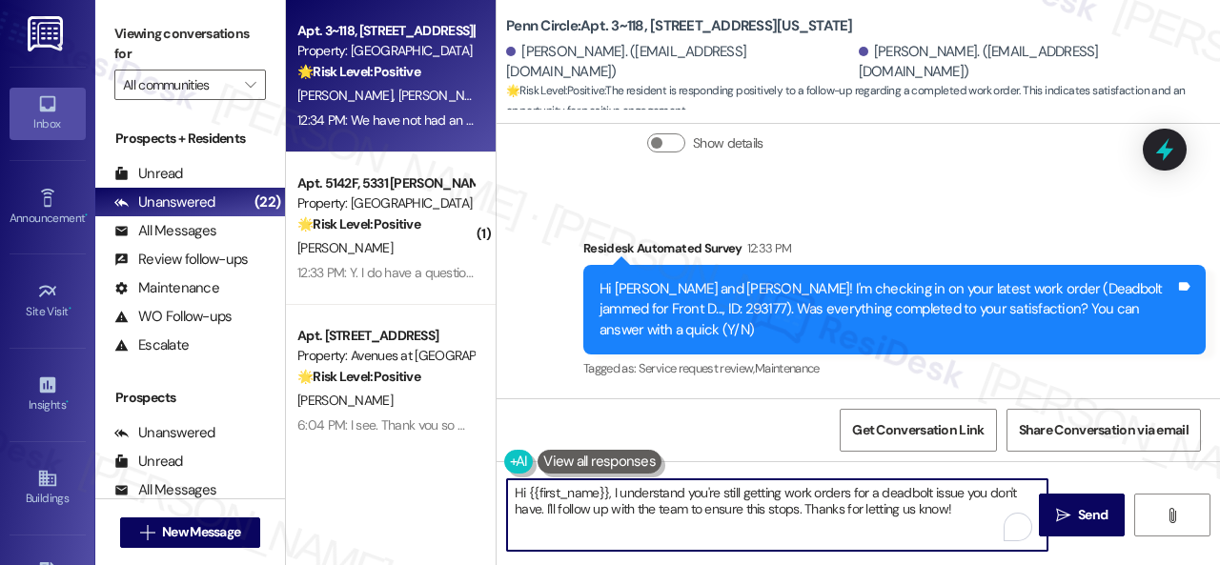
drag, startPoint x: 965, startPoint y: 512, endPoint x: 420, endPoint y: 468, distance: 546.0
click at [420, 468] on div "Apt. 3~118, 12415 Pennsylvania Street Property: Penn Circle 🌟 Risk Level: Posit…" at bounding box center [753, 282] width 934 height 565
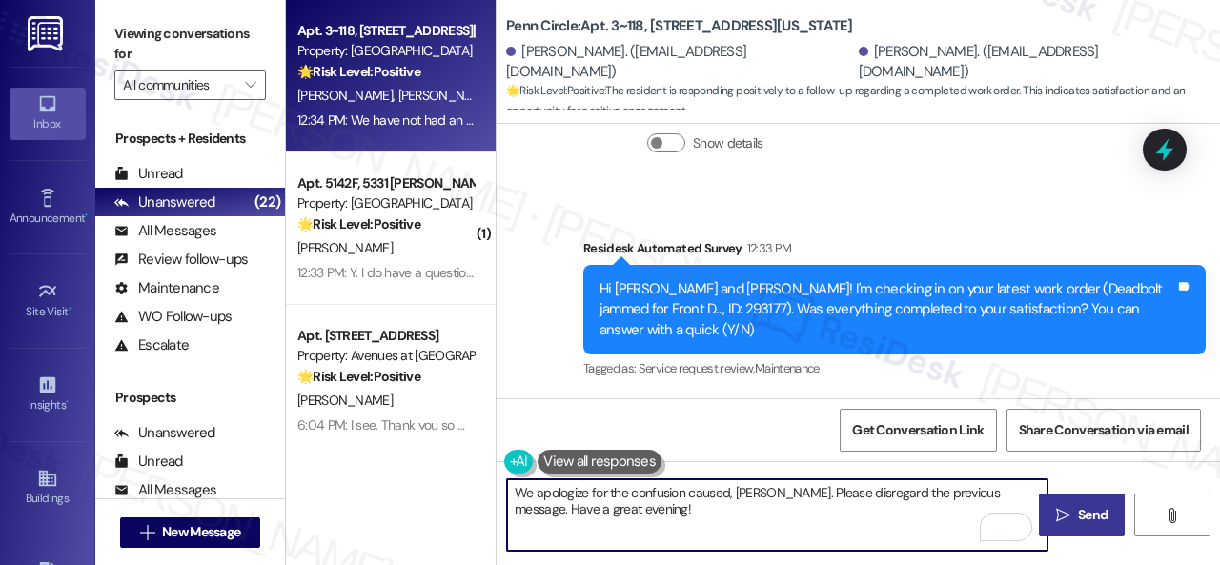
type textarea "We apologize for the confusion caused, Lisa. Please disregard the previous mess…"
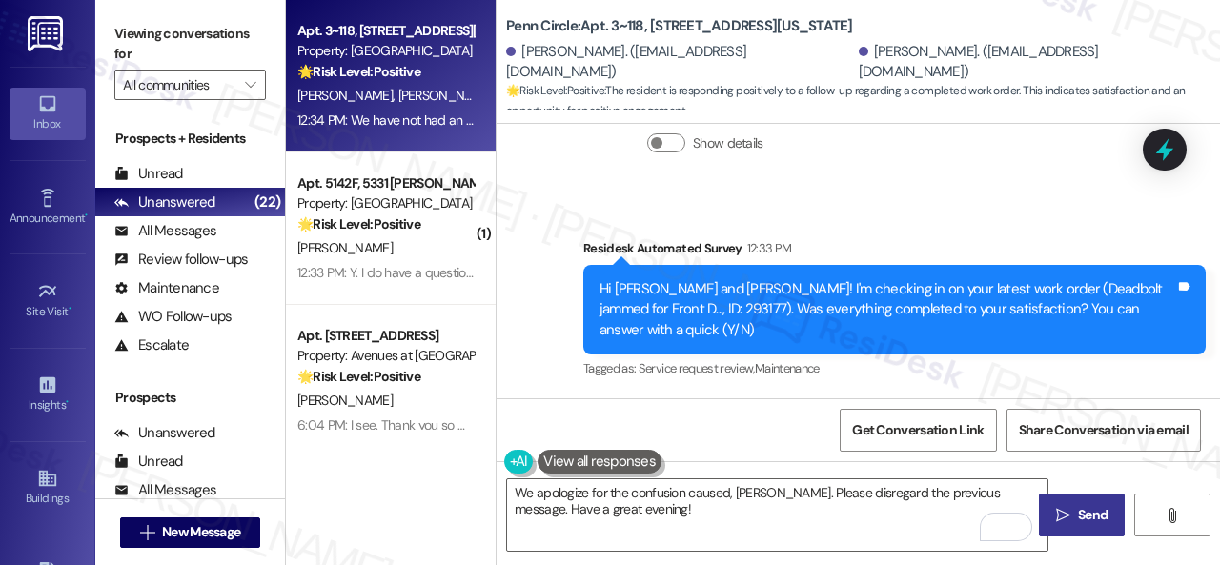
click at [1087, 529] on button " Send" at bounding box center [1082, 515] width 86 height 43
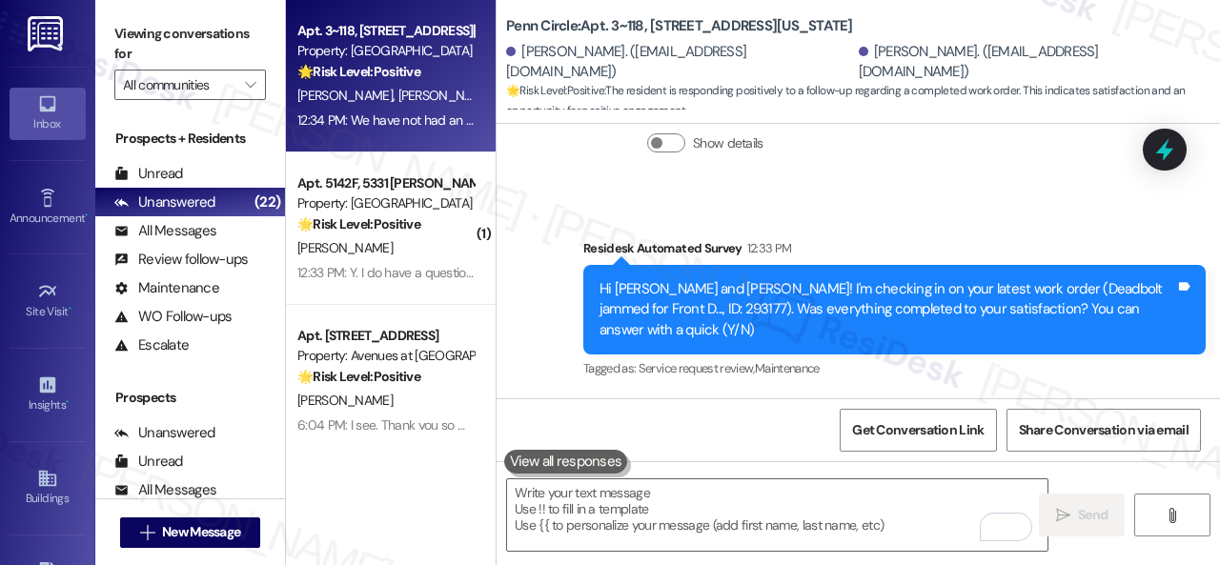
scroll to position [7190, 0]
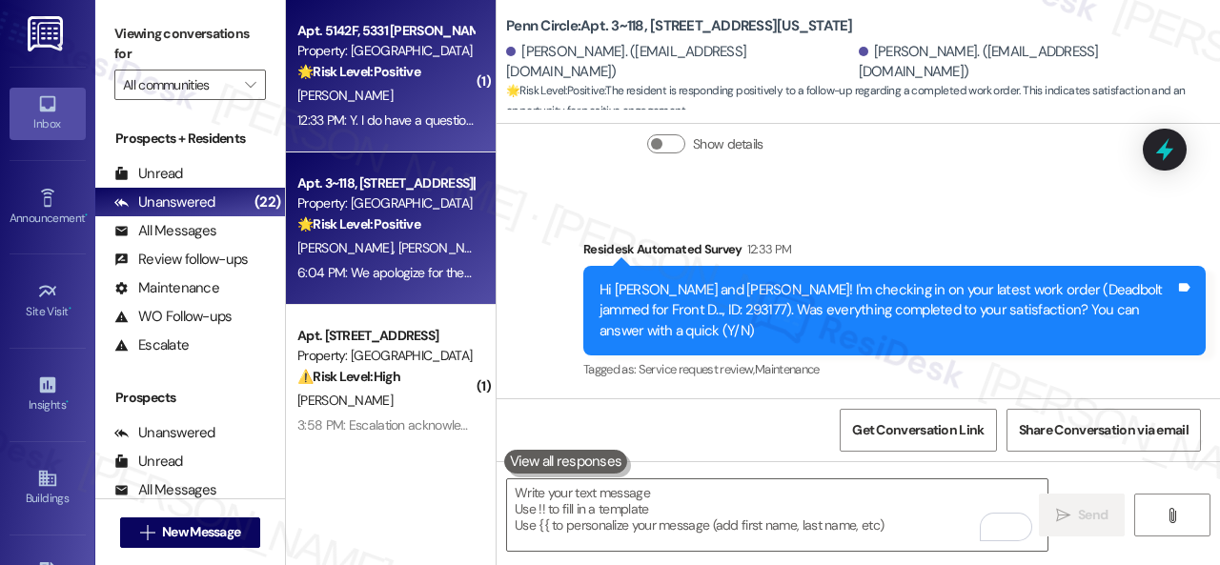
click at [419, 96] on div "[PERSON_NAME]" at bounding box center [385, 96] width 180 height 24
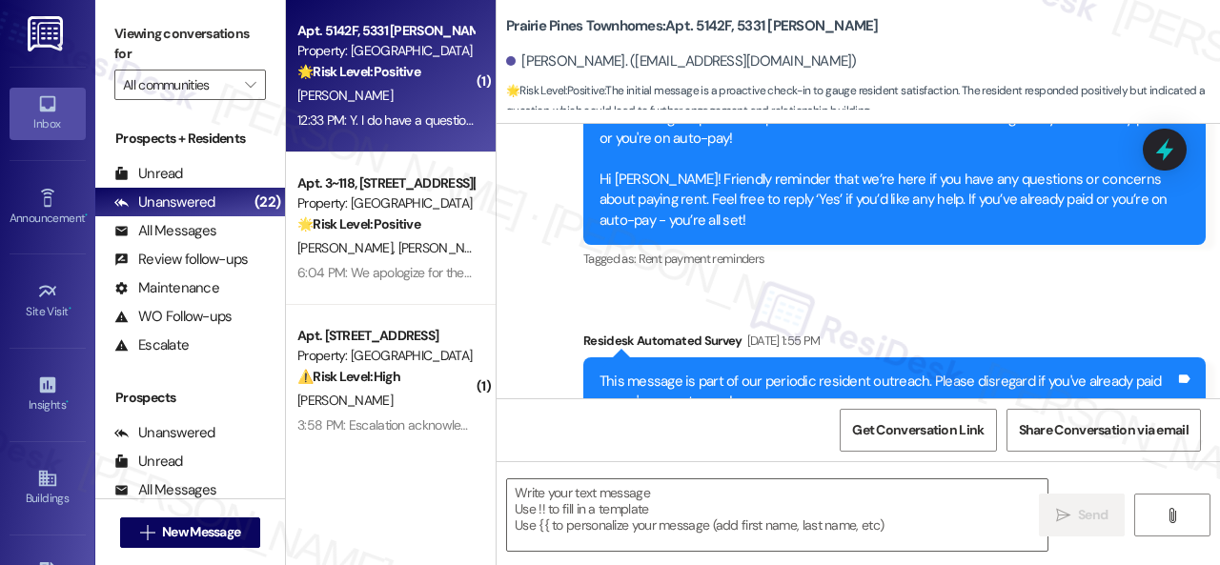
type textarea "Fetching suggested responses. Please feel free to read through the conversation…"
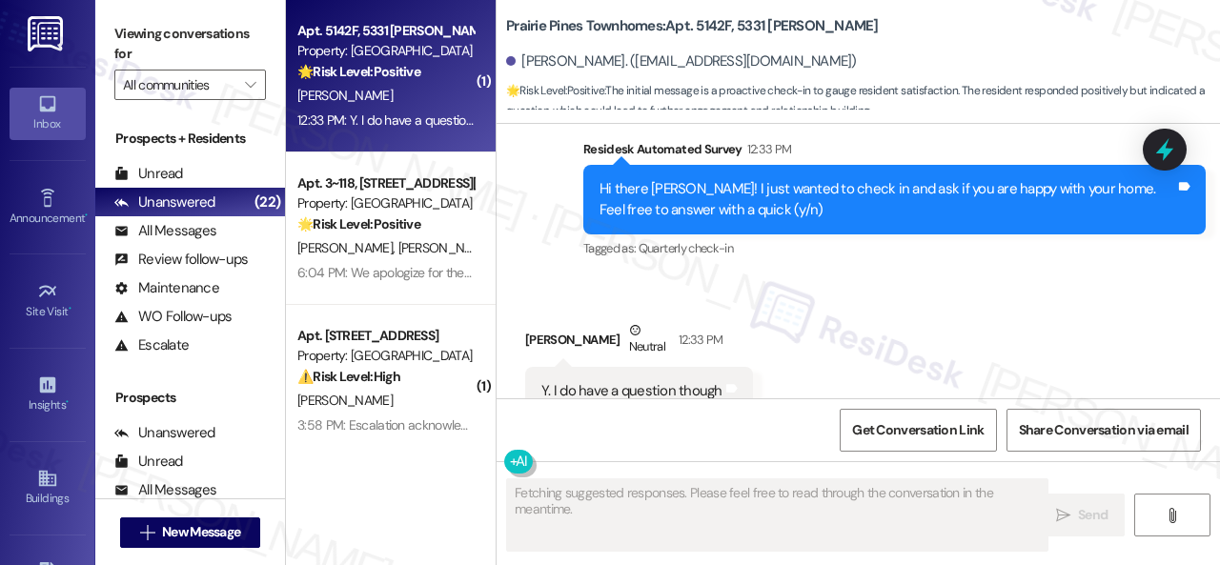
scroll to position [1004, 0]
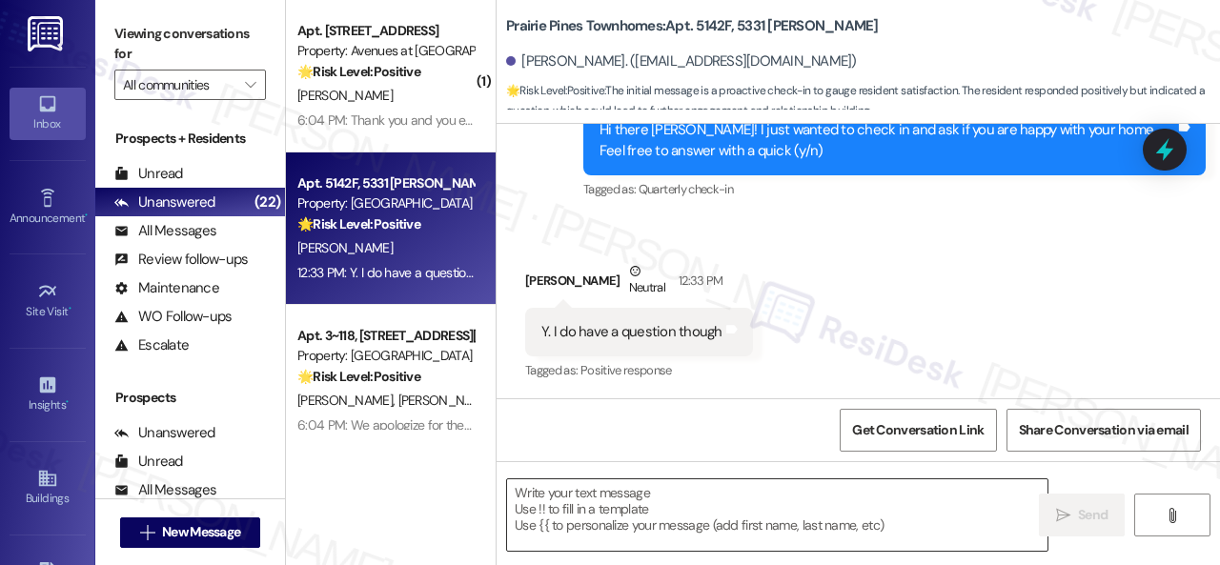
click at [652, 512] on textarea at bounding box center [777, 514] width 540 height 71
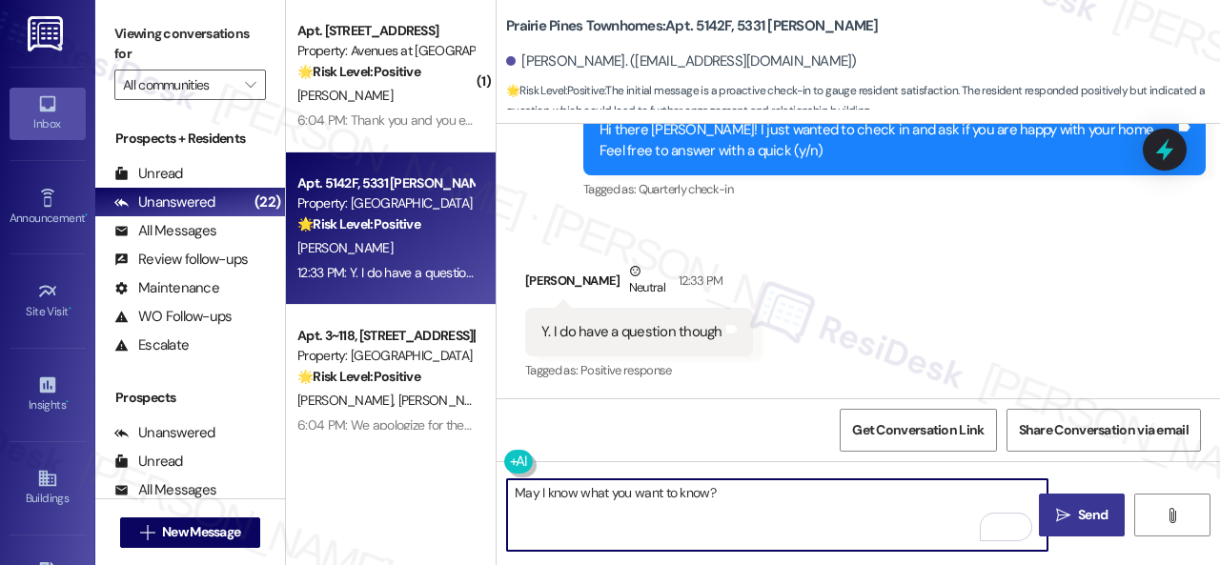
type textarea "May I know what you want to know?"
click at [1067, 515] on span " Send" at bounding box center [1082, 515] width 60 height 20
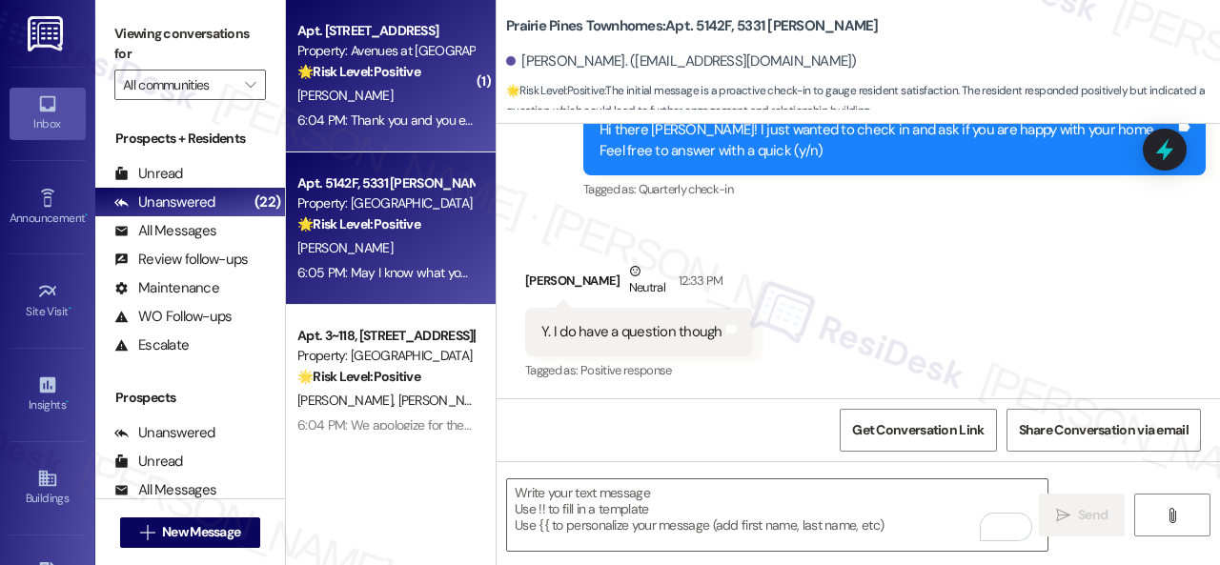
click at [423, 106] on div "[PERSON_NAME]" at bounding box center [385, 96] width 180 height 24
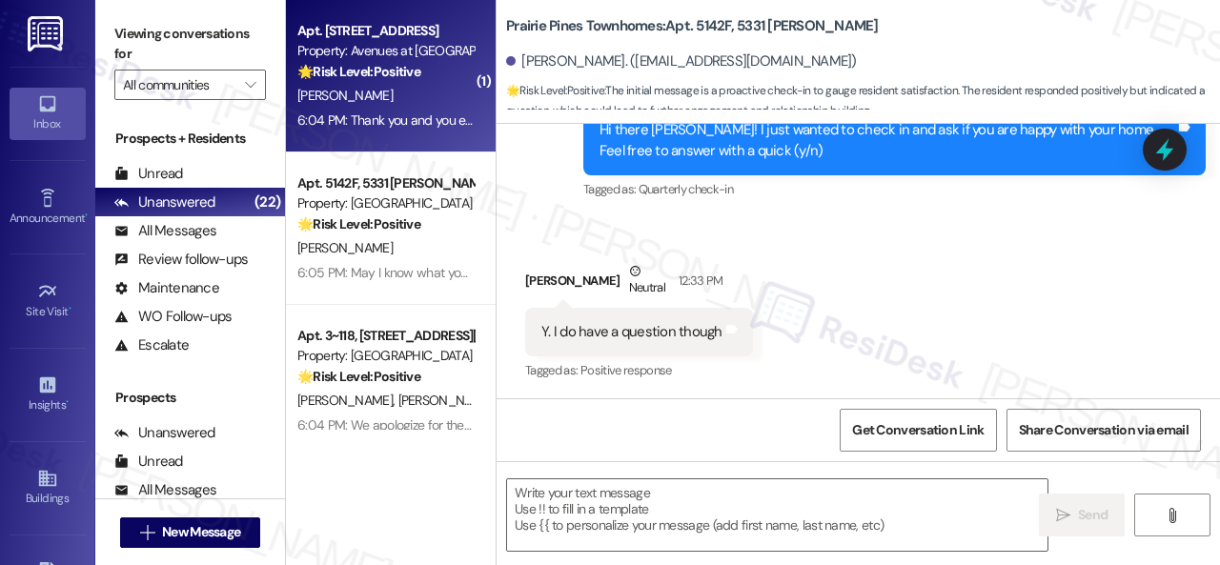
type textarea "Fetching suggested responses. Please feel free to read through the conversation…"
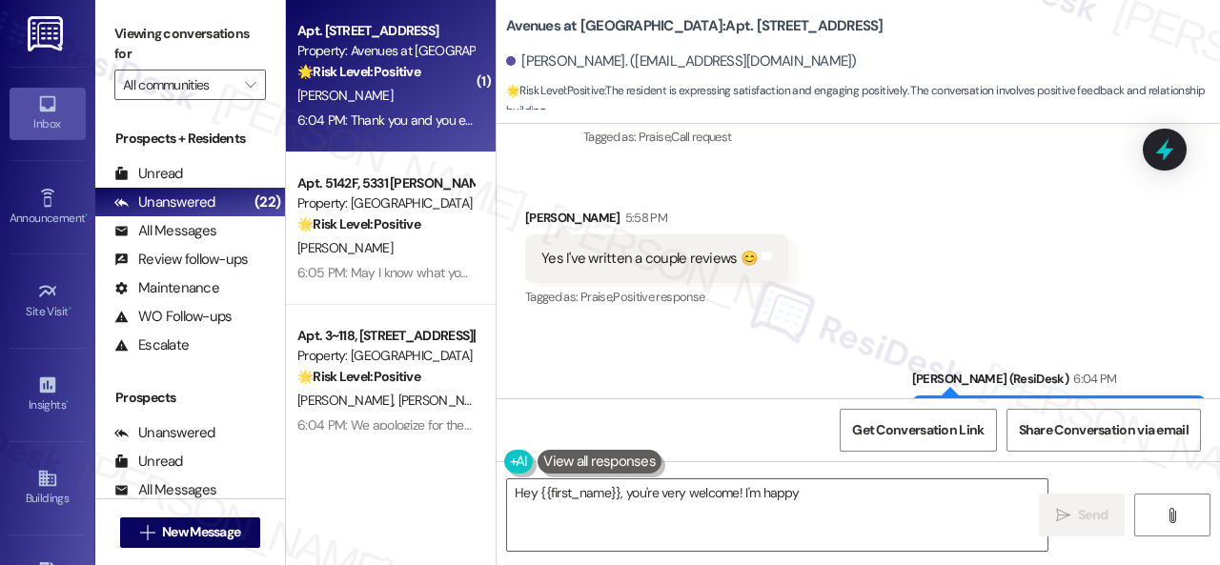
scroll to position [12305, 0]
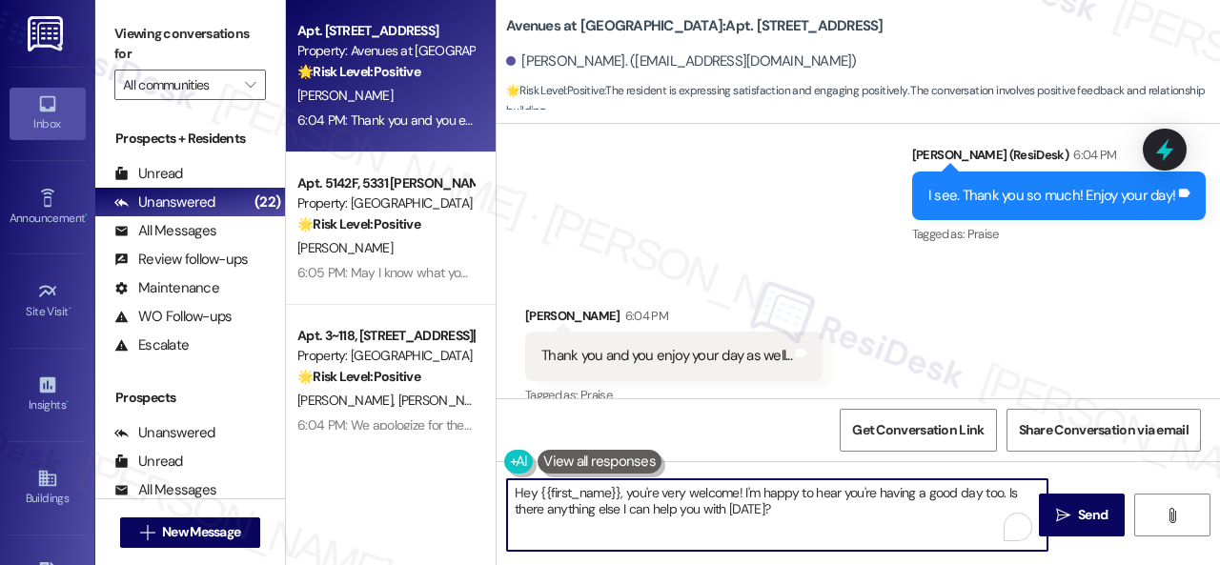
drag, startPoint x: 631, startPoint y: 476, endPoint x: 293, endPoint y: 455, distance: 339.0
click at [294, 455] on div "Apt. 14103, 12501 Broadway St Property: Avenues at Shadow Creek 🌟 Risk Level: P…" at bounding box center [753, 282] width 934 height 565
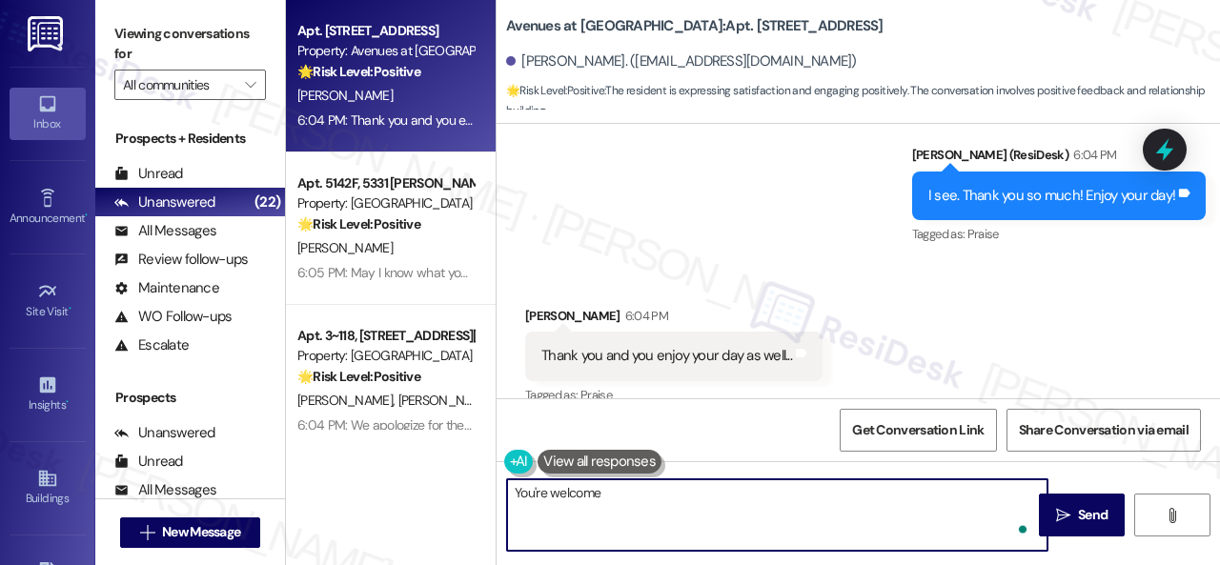
type textarea "You're welcome."
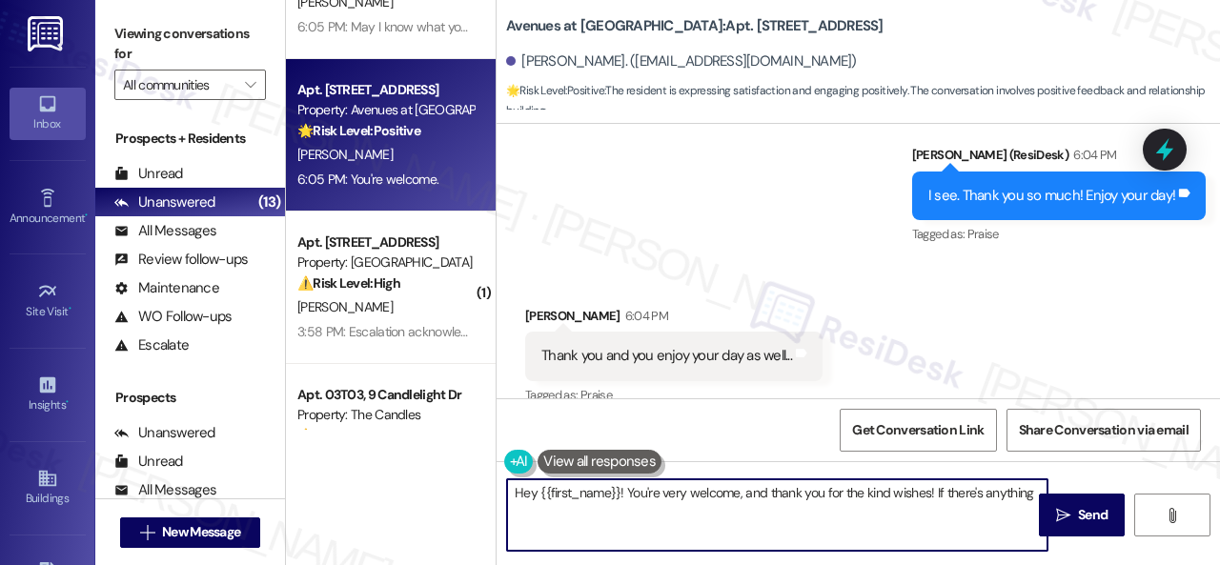
scroll to position [95, 0]
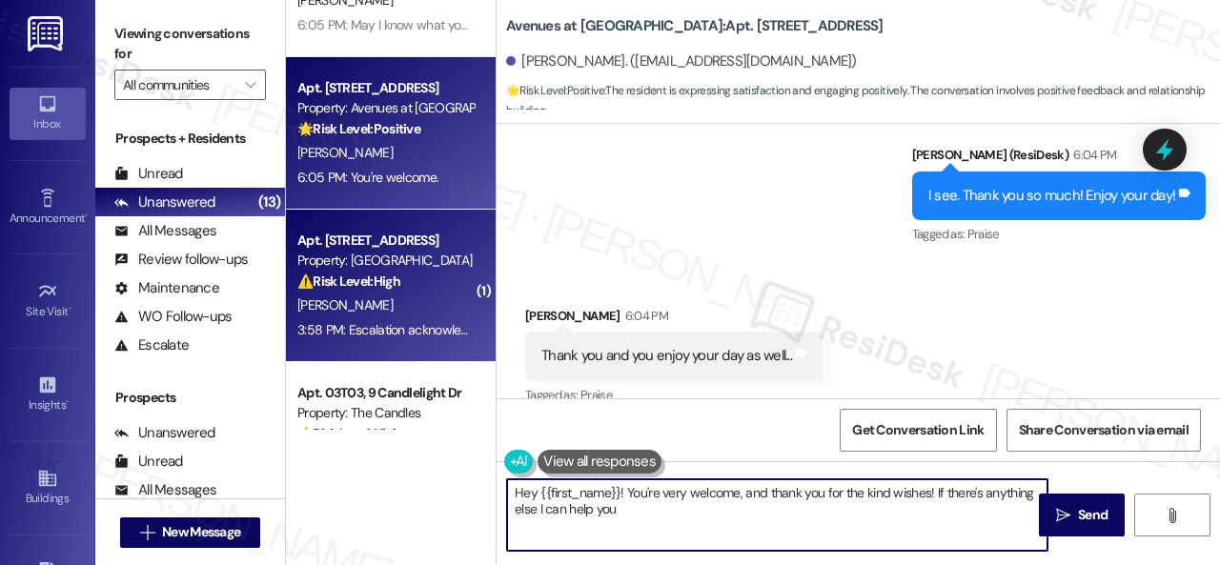
type textarea "Hey {{first_name}}! You're very welcome, and thank you for the kind wishes! If …"
click at [428, 312] on div "[PERSON_NAME]" at bounding box center [385, 306] width 180 height 24
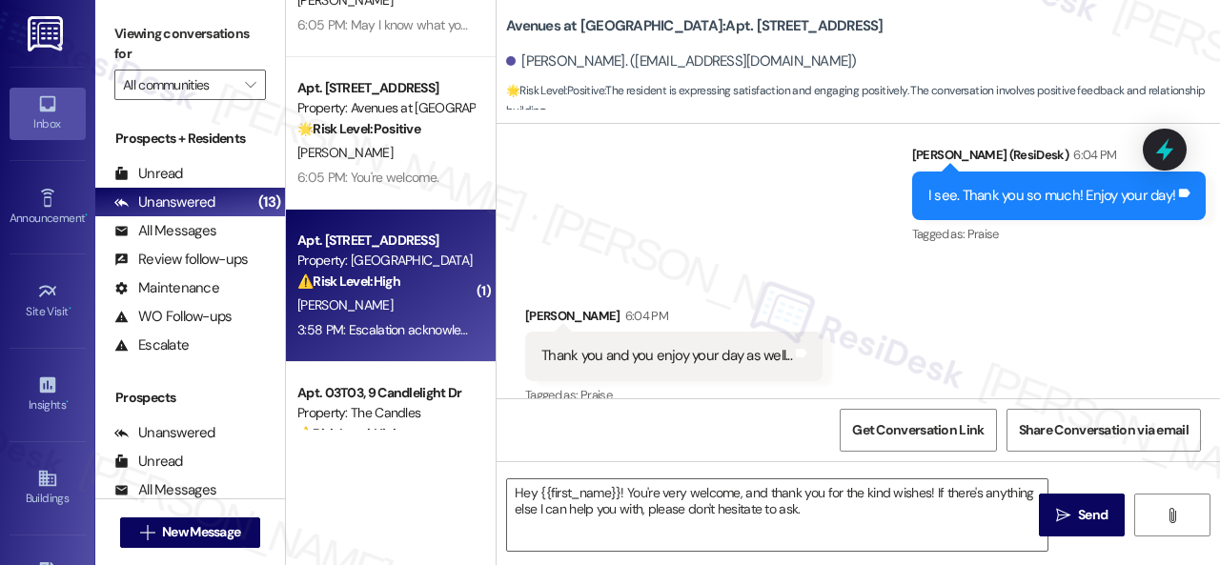
type textarea "Fetching suggested responses. Please feel free to read through the conversation…"
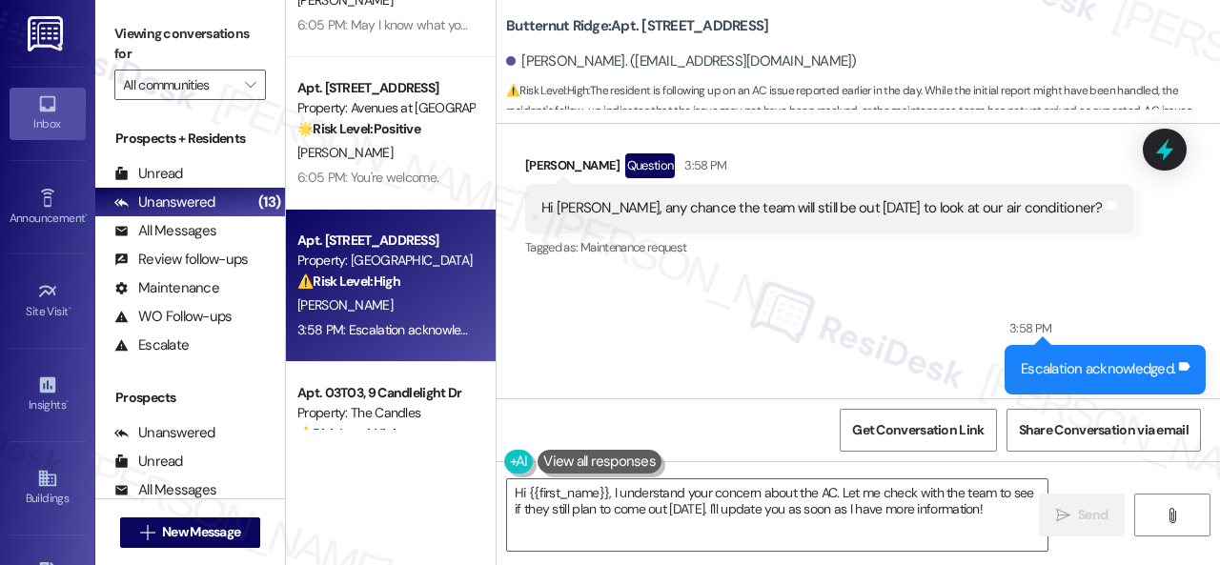
scroll to position [11775, 0]
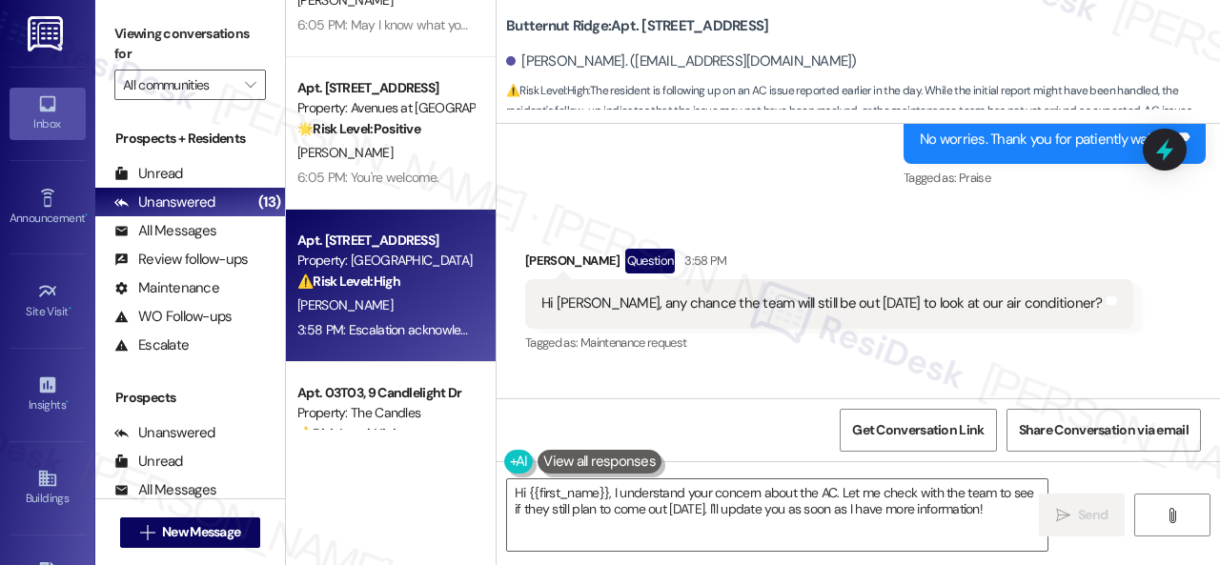
click at [774, 236] on div "Received via SMS Cheryl Peskura Question 3:58 PM Hi Sarah, any chance the team …" at bounding box center [829, 302] width 637 height 136
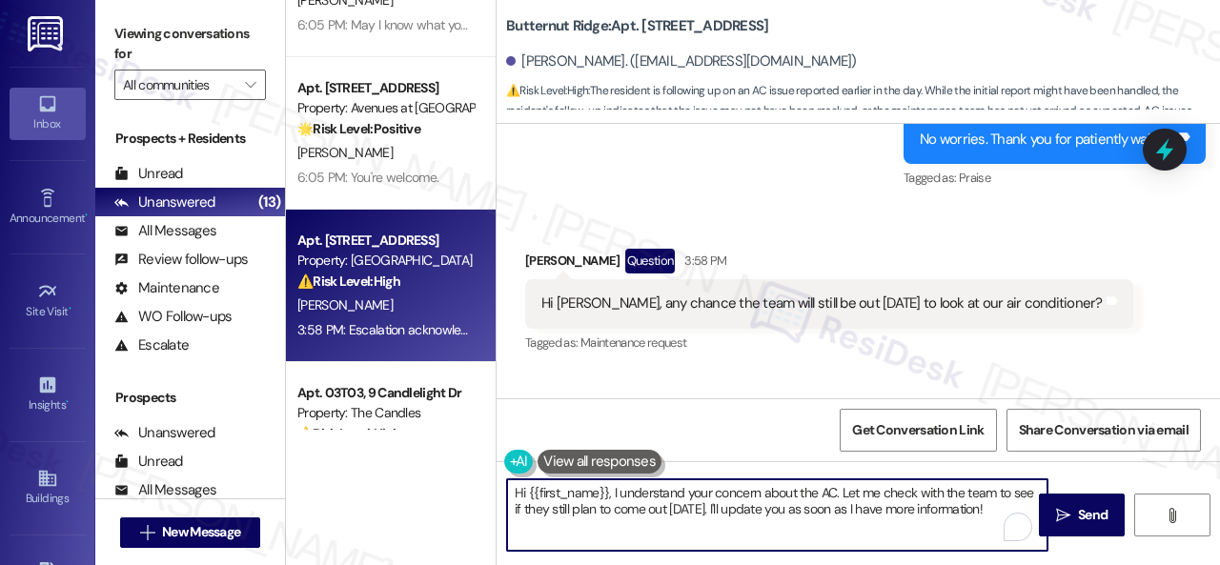
scroll to position [6, 0]
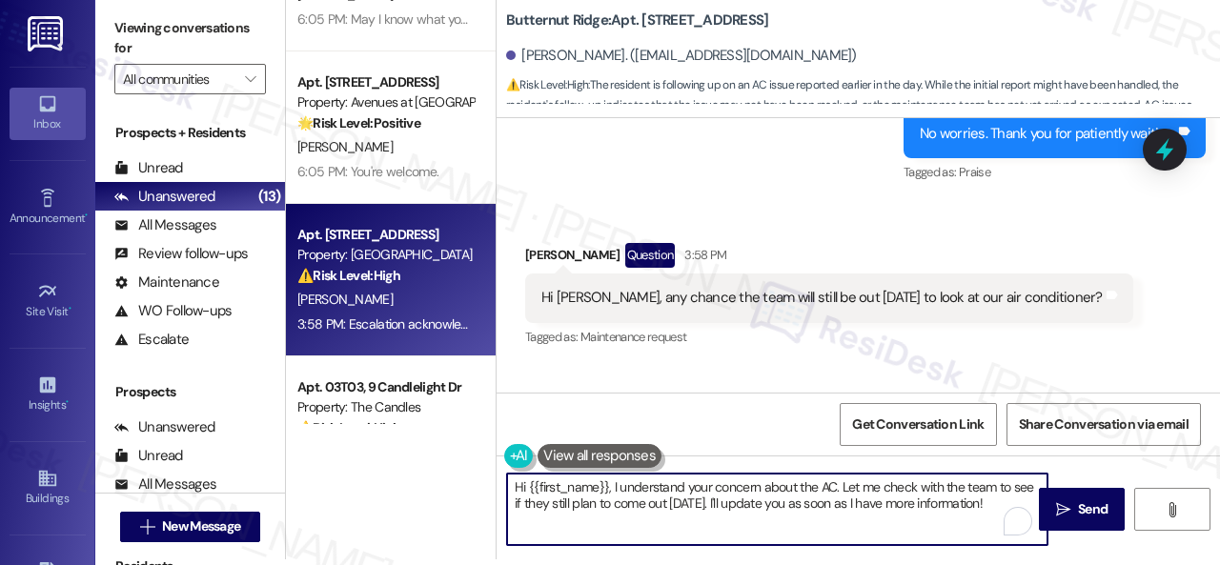
drag, startPoint x: 511, startPoint y: 490, endPoint x: 1219, endPoint y: 602, distance: 717.0
click at [1219, 564] on html "Inbox Go to Inbox Announcement • Send A Text Announcement Site Visit • Go to Si…" at bounding box center [610, 282] width 1220 height 565
paste textarea "I'm sorry for the delayed response."
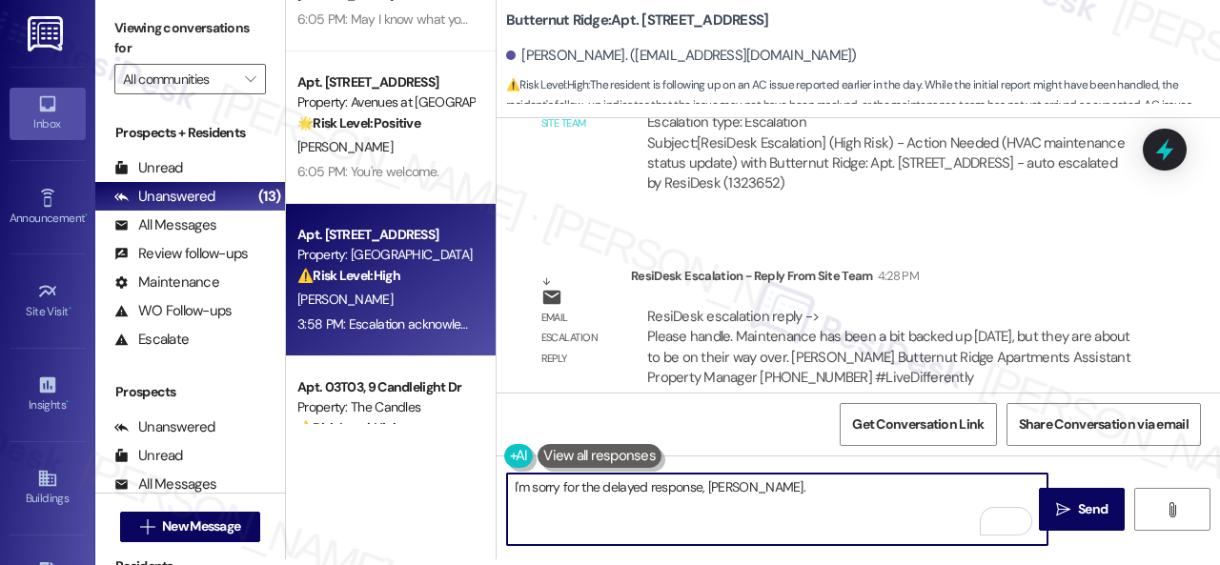
scroll to position [12346, 0]
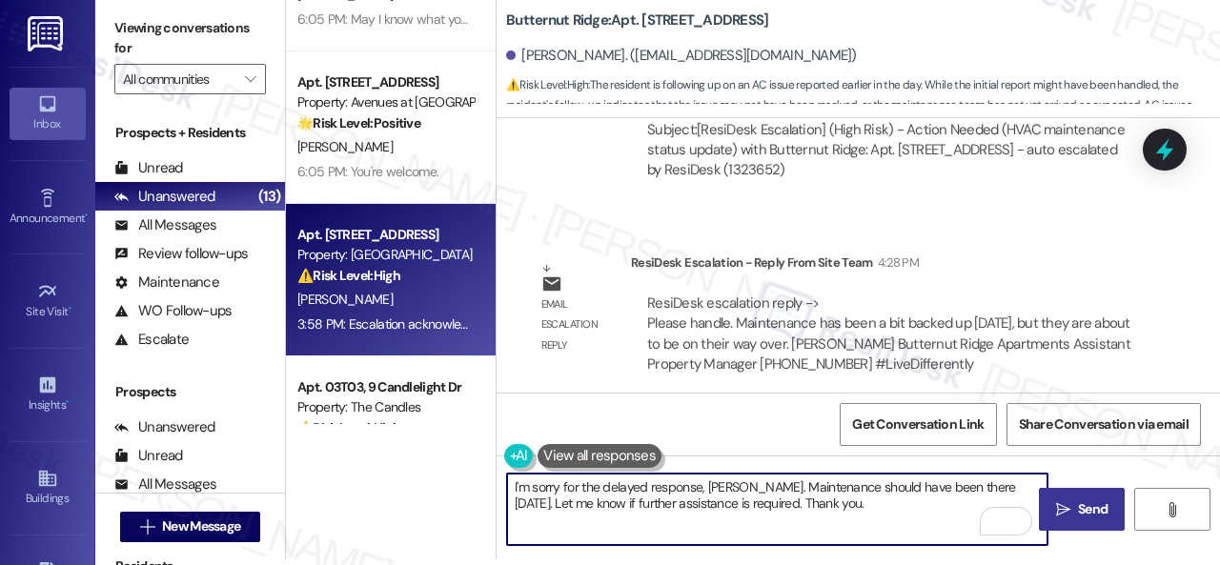
type textarea "I'm sorry for the delayed response, [PERSON_NAME]. Maintenance should have been…"
click at [1074, 504] on span "Send" at bounding box center [1092, 509] width 37 height 20
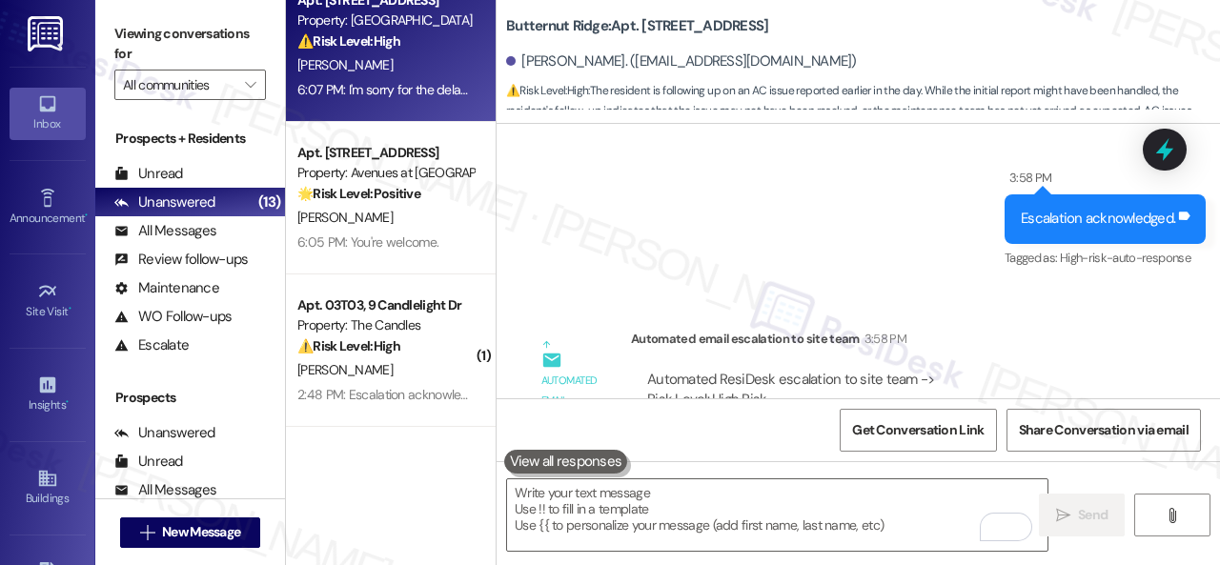
scroll to position [286, 0]
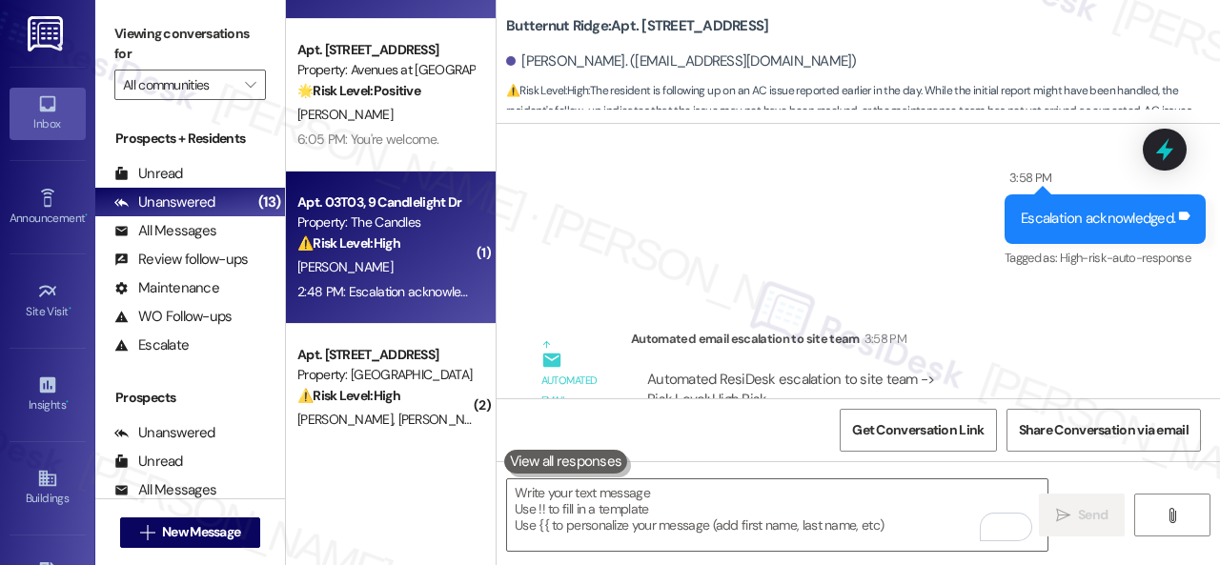
click at [429, 255] on div "[PERSON_NAME]" at bounding box center [385, 267] width 180 height 24
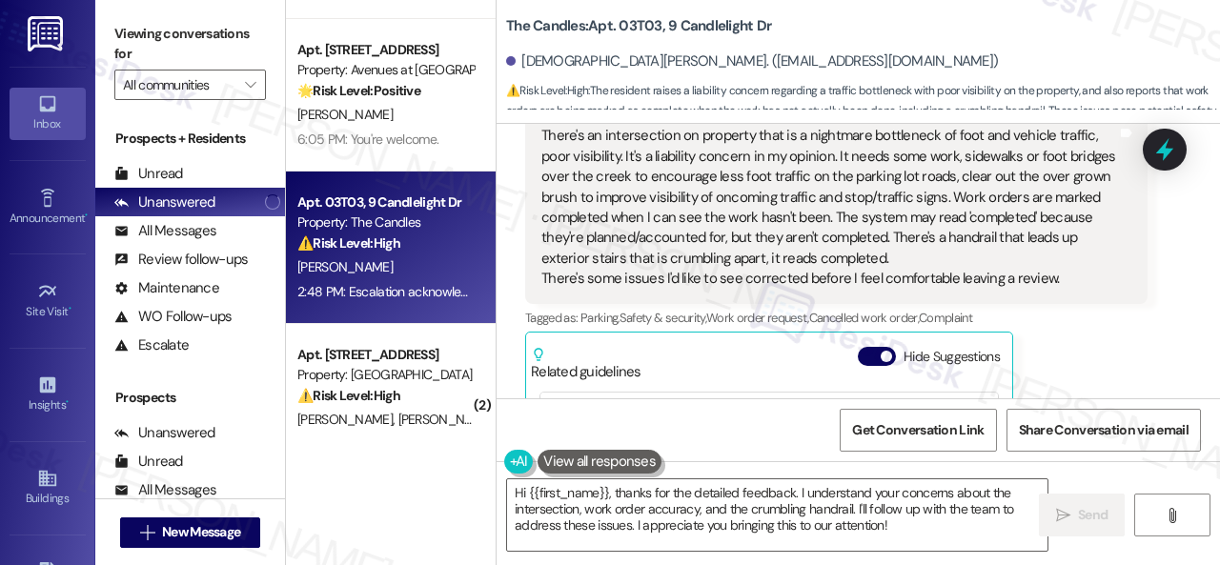
scroll to position [2627, 0]
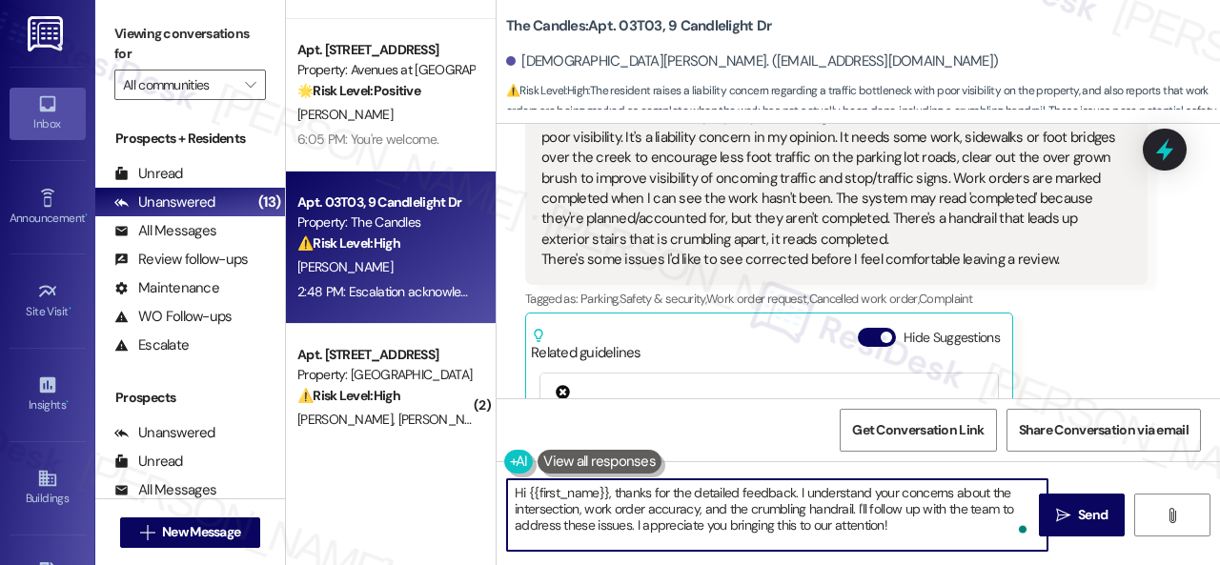
drag, startPoint x: 619, startPoint y: 495, endPoint x: 471, endPoint y: 493, distance: 147.7
click at [471, 493] on div "Apt. 5142F, 5331 Findley Property: Prairie Pines Townhomes 🌟 Risk Level: Positi…" at bounding box center [753, 282] width 934 height 565
type textarea "I understand and thanks for the detailed feedback. I understand your concerns a…"
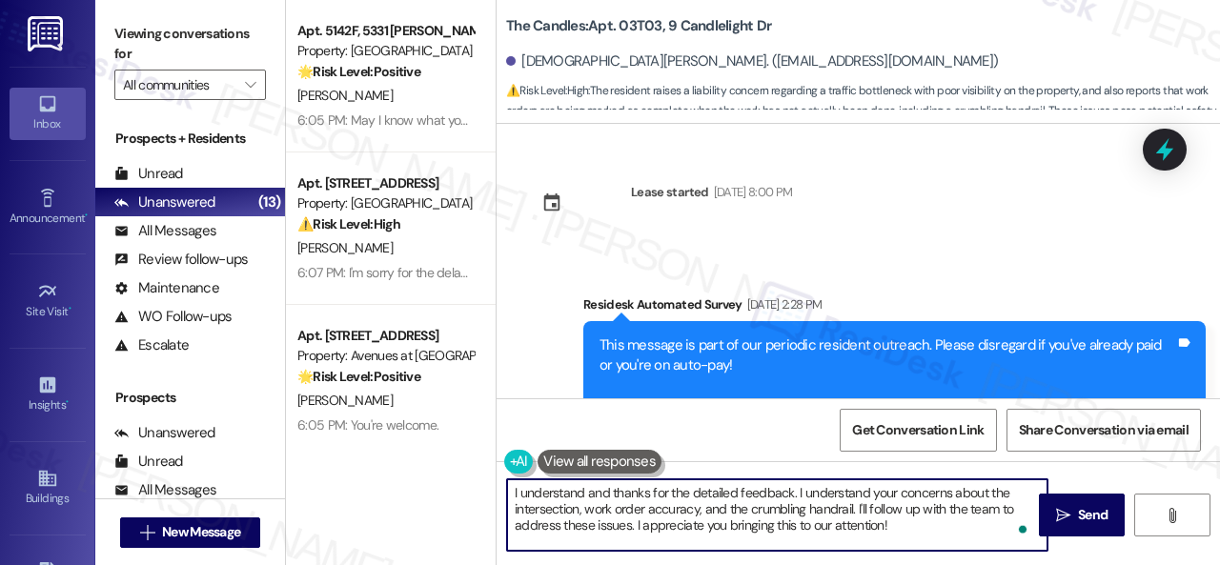
scroll to position [2627, 0]
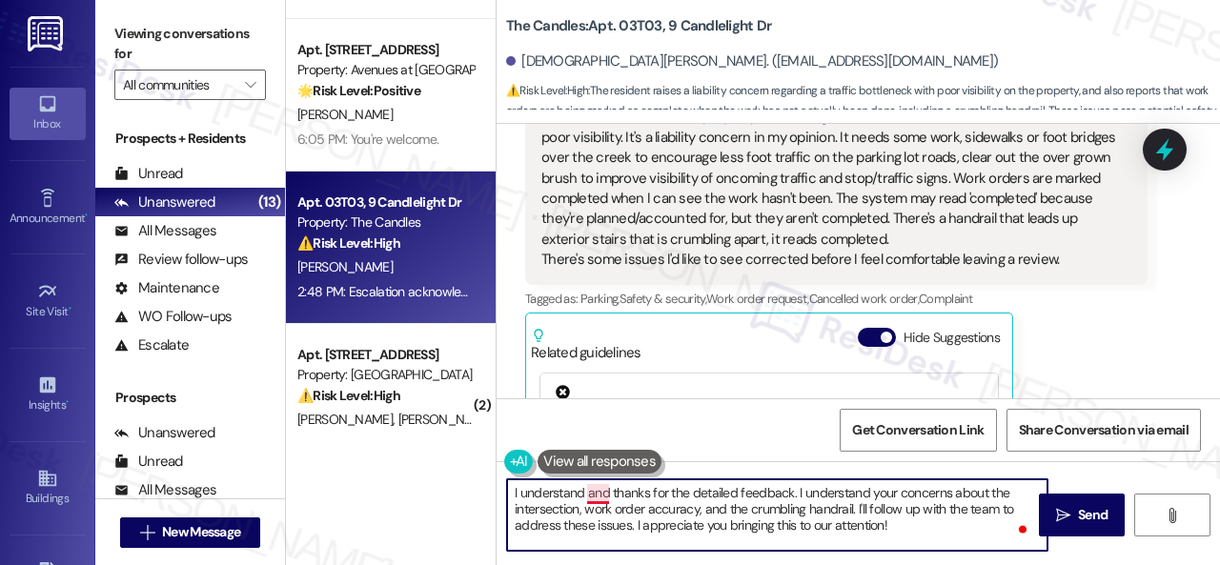
click at [587, 494] on textarea "I understand and thanks for the detailed feedback. I understand your concerns a…" at bounding box center [777, 514] width 540 height 71
drag, startPoint x: 876, startPoint y: 504, endPoint x: 633, endPoint y: 525, distance: 243.9
click at [633, 525] on textarea "I understand, and thanks for the detailed feedback. I understand your concerns …" at bounding box center [777, 514] width 540 height 71
drag, startPoint x: 904, startPoint y: 492, endPoint x: 852, endPoint y: 512, distance: 56.1
click at [852, 512] on textarea "I understand, and thanks for the detailed feedback. I understand your concerns …" at bounding box center [777, 514] width 540 height 71
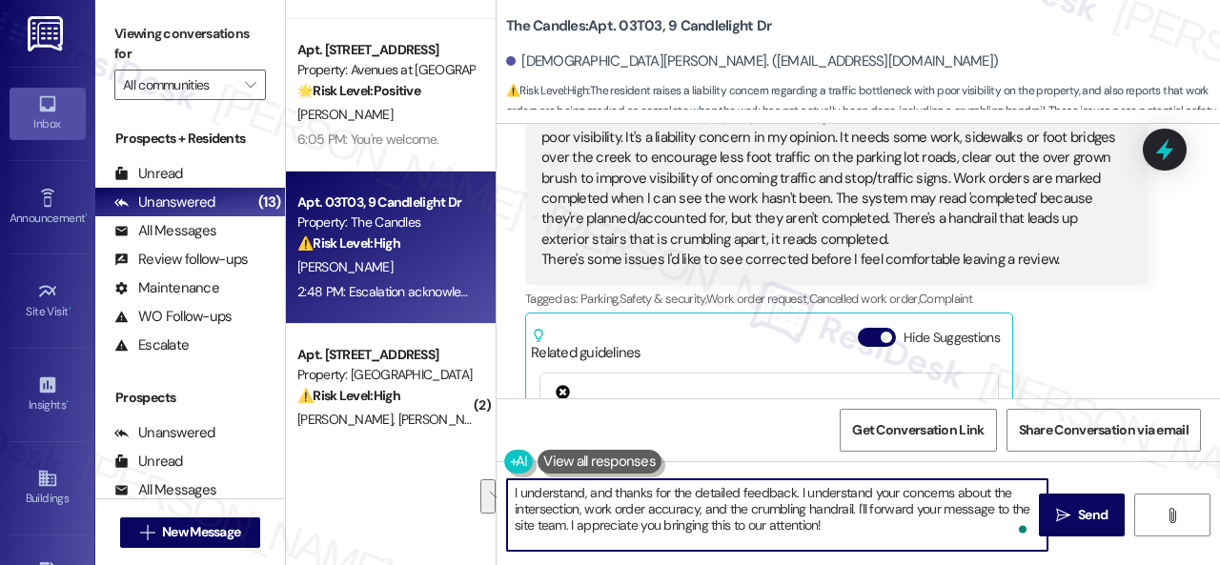
click at [911, 545] on textarea "I understand, and thanks for the detailed feedback. I understand your concerns …" at bounding box center [777, 514] width 540 height 71
type textarea "I understand, and thanks for the detailed feedback. I understand your concerns …"
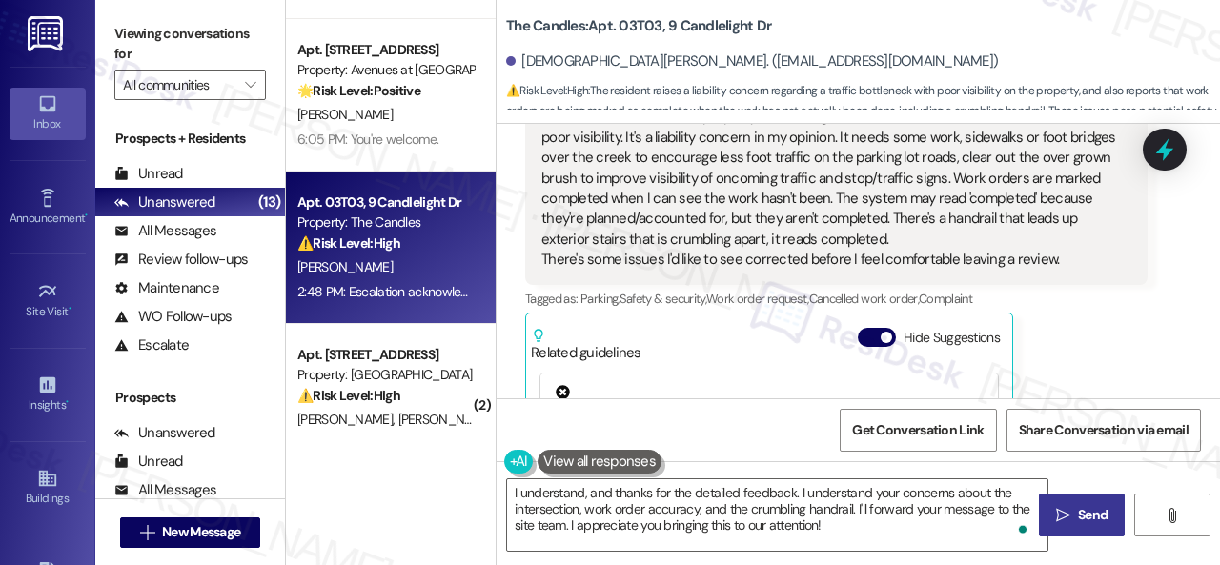
click at [1066, 514] on span " Send" at bounding box center [1082, 515] width 60 height 20
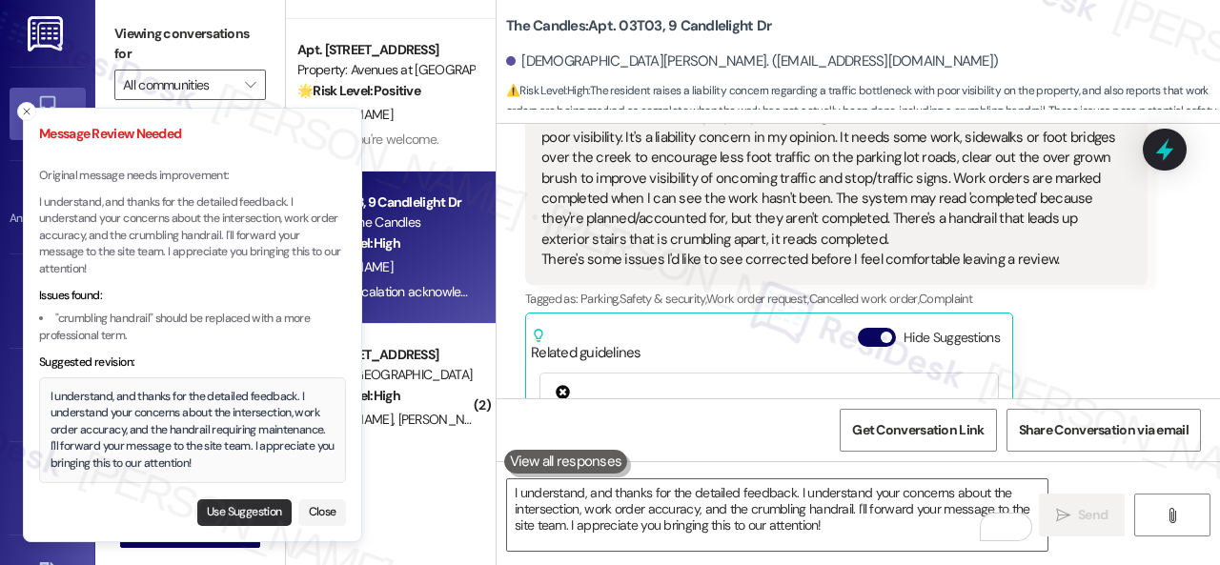
click at [250, 510] on button "Use Suggestion" at bounding box center [244, 512] width 94 height 27
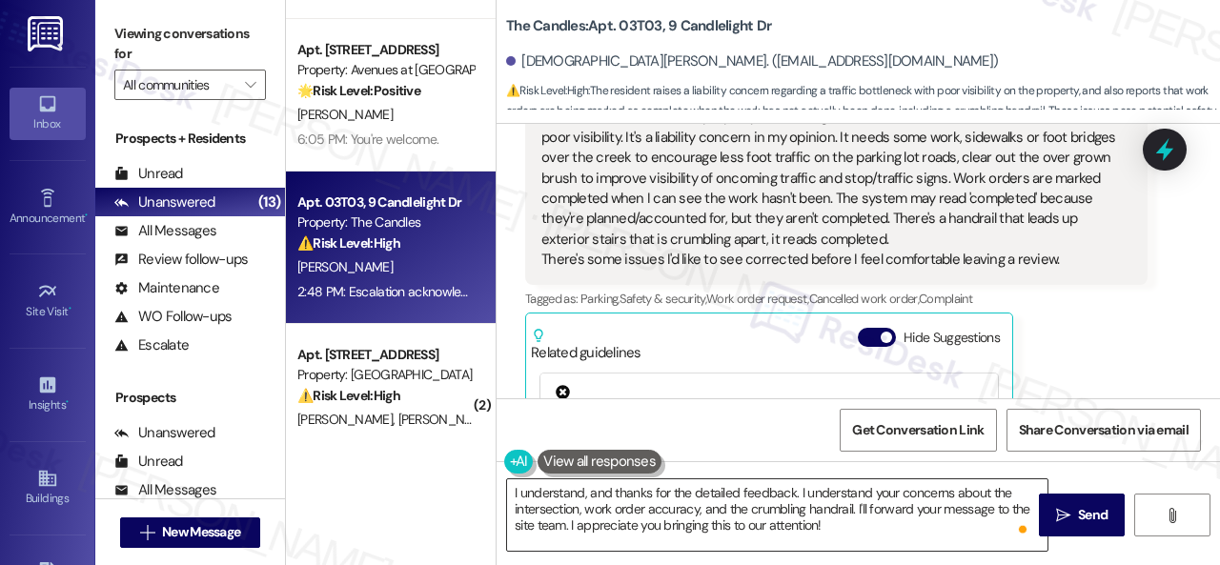
scroll to position [6, 0]
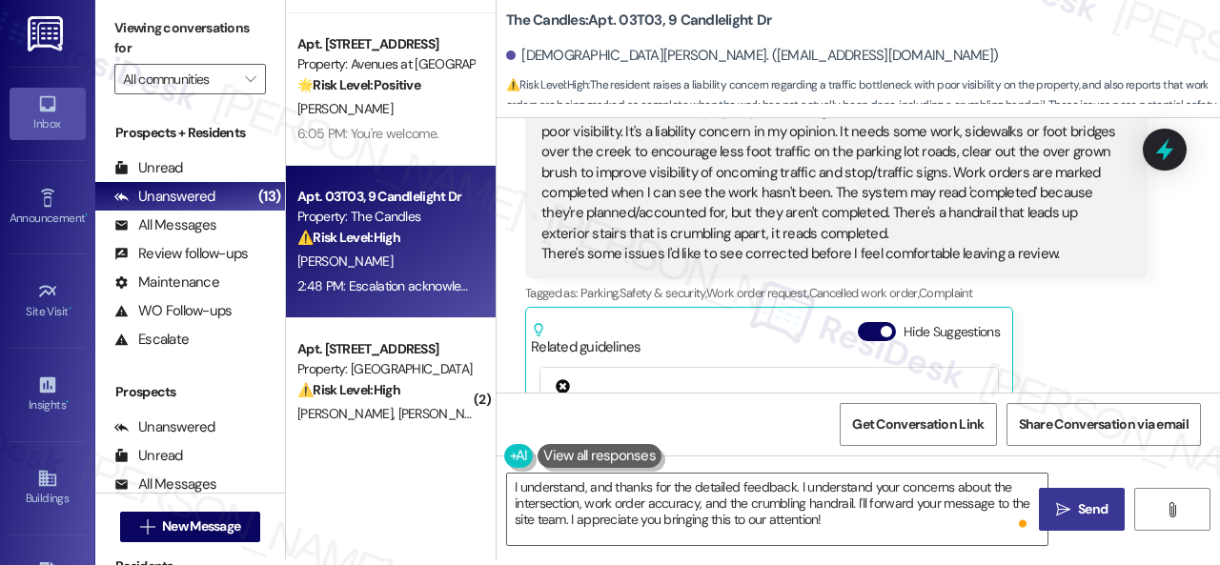
click at [1081, 508] on span "Send" at bounding box center [1093, 509] width 30 height 20
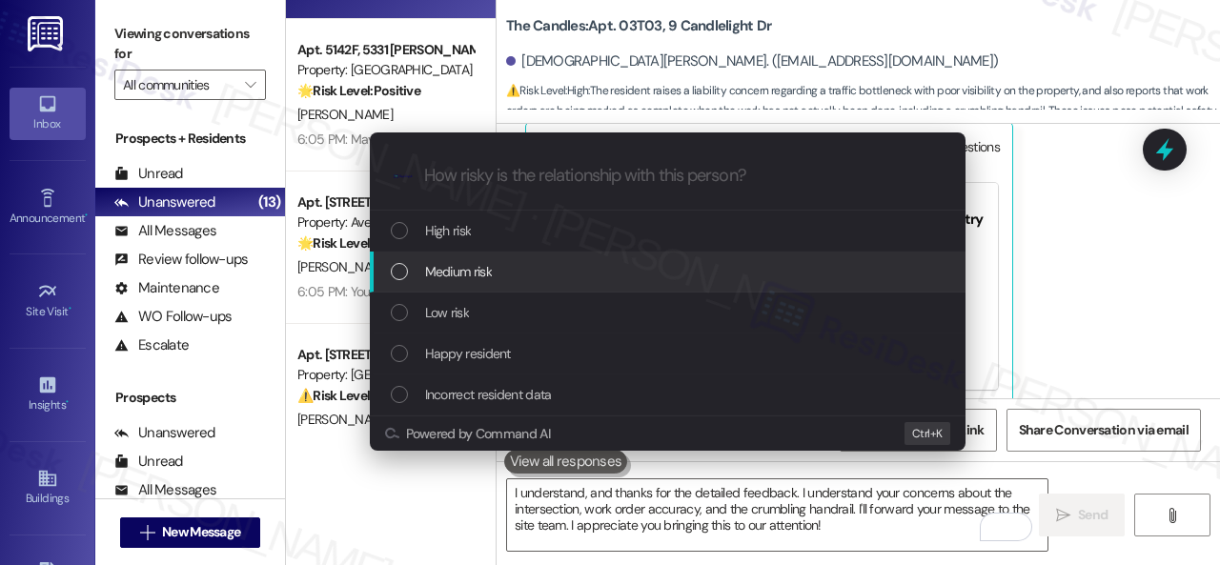
click at [457, 264] on span "Medium risk" at bounding box center [458, 271] width 67 height 21
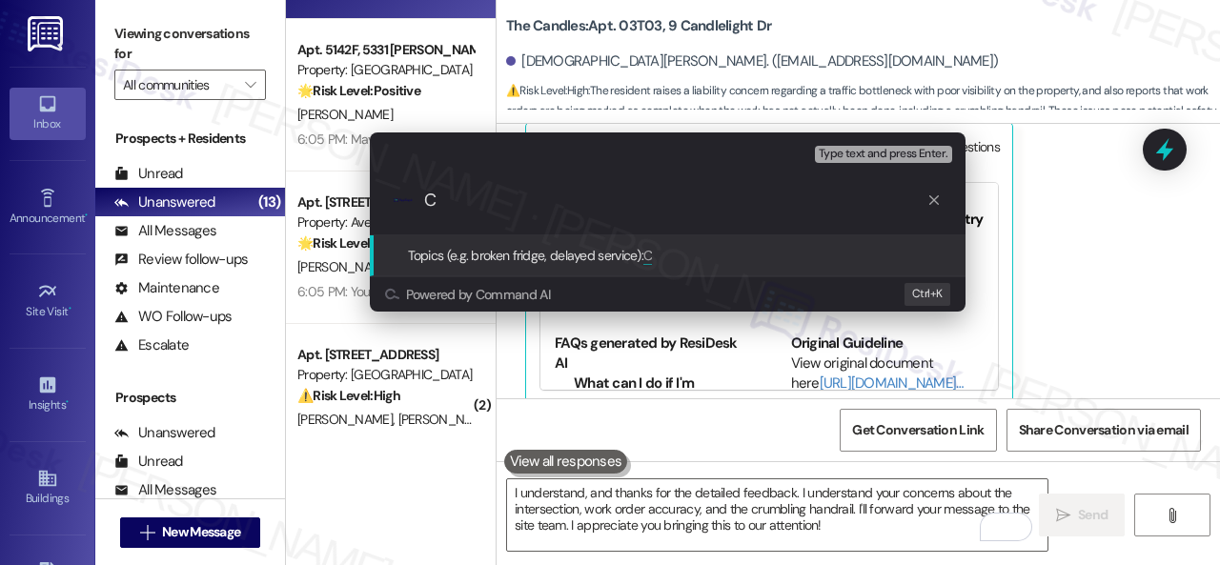
paste input "oncerns about the intersection, work order accuracy, and the crumbling handrail."
type input "Concerns about the intersection, work order accuracy, and the crumbling handrai…"
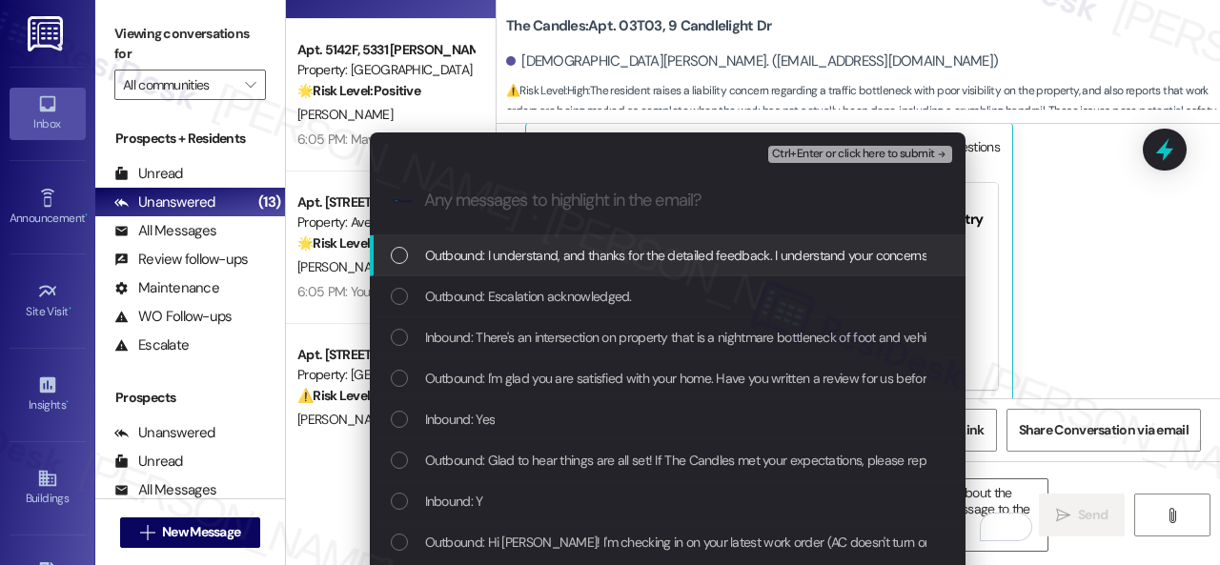
scroll to position [0, 0]
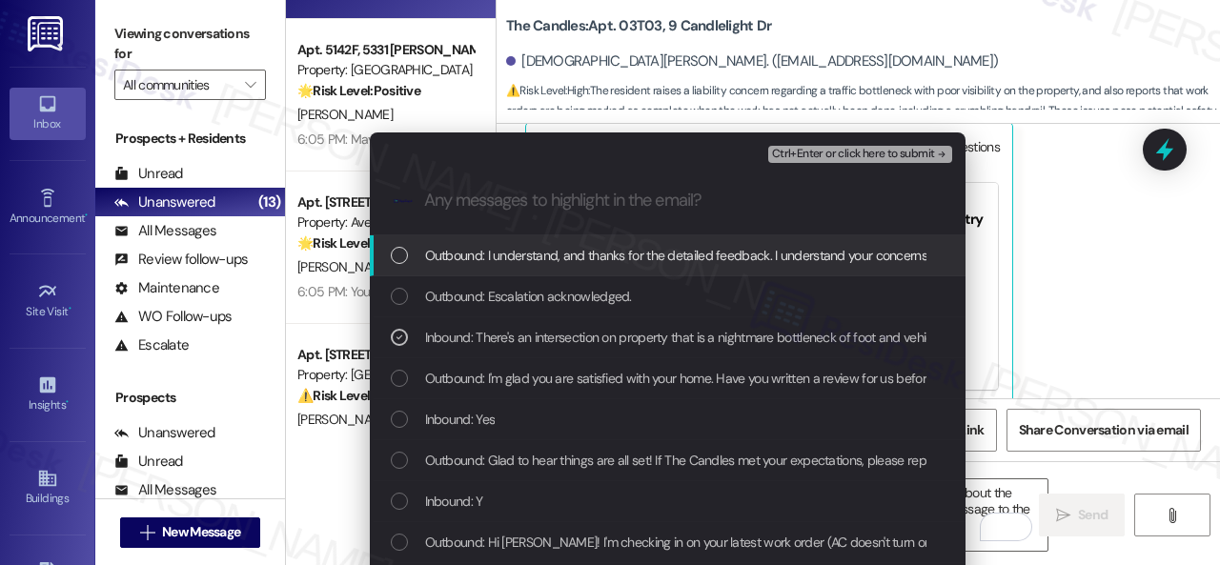
click at [857, 153] on span "Ctrl+Enter or click here to submit" at bounding box center [853, 154] width 163 height 13
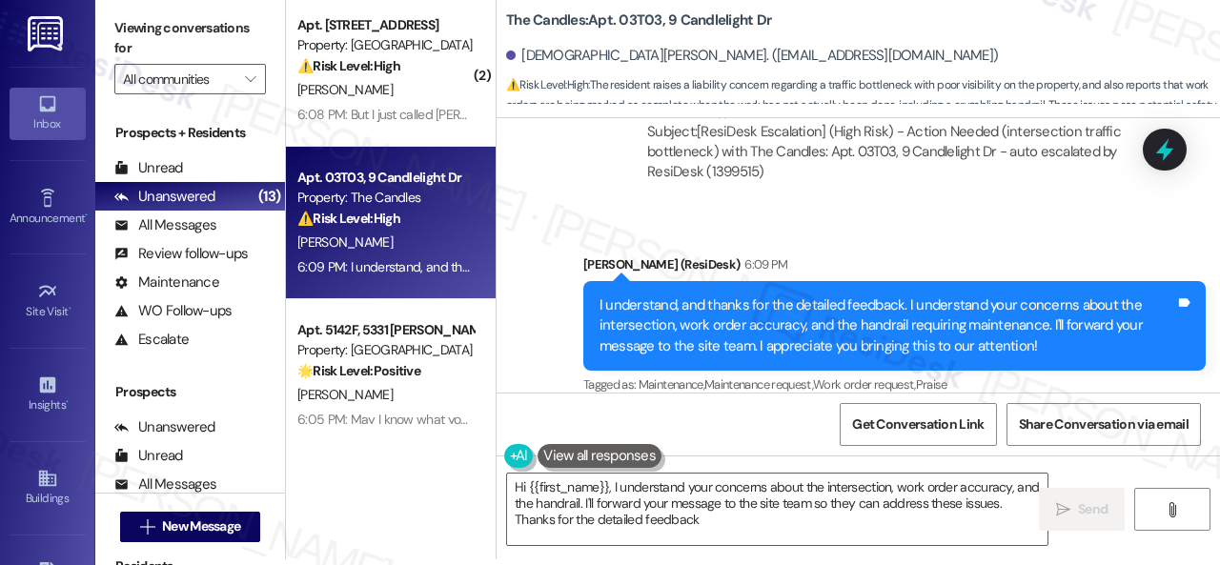
type textarea "Hi {{first_name}}, I understand your concerns about the intersection, work orde…"
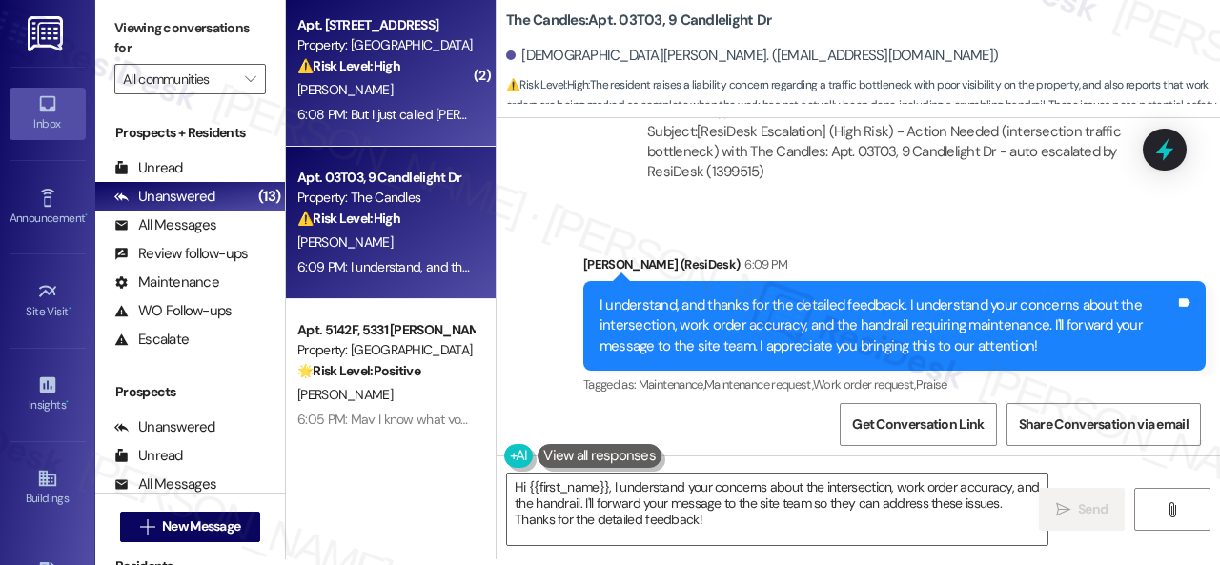
click at [402, 91] on div "[PERSON_NAME]" at bounding box center [385, 90] width 180 height 24
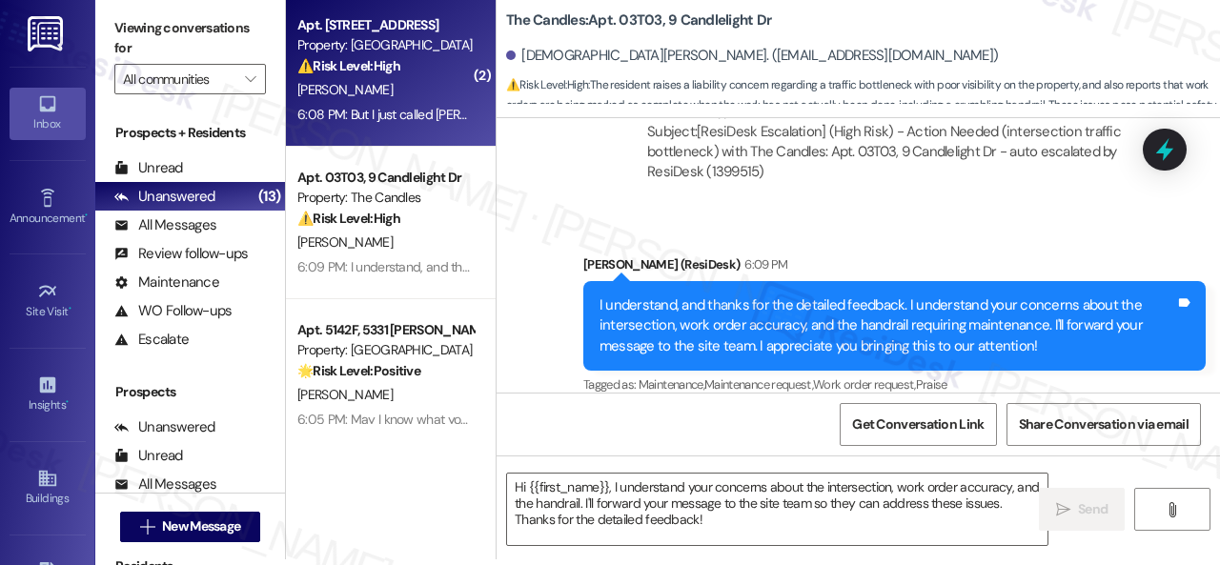
type textarea "Fetching suggested responses. Please feel free to read through the conversation…"
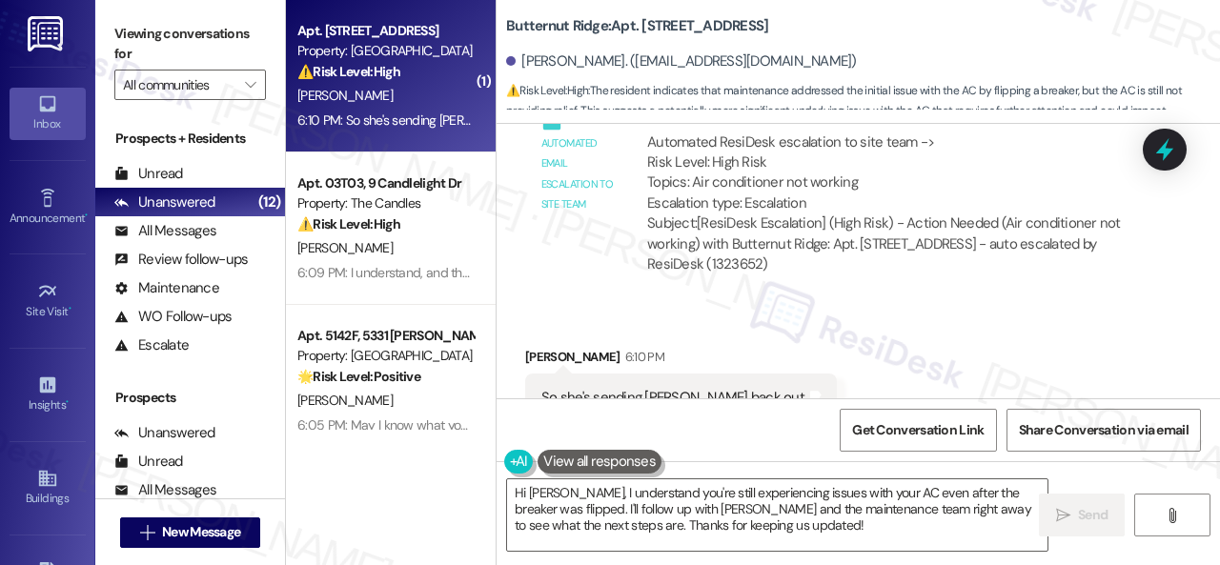
scroll to position [13211, 0]
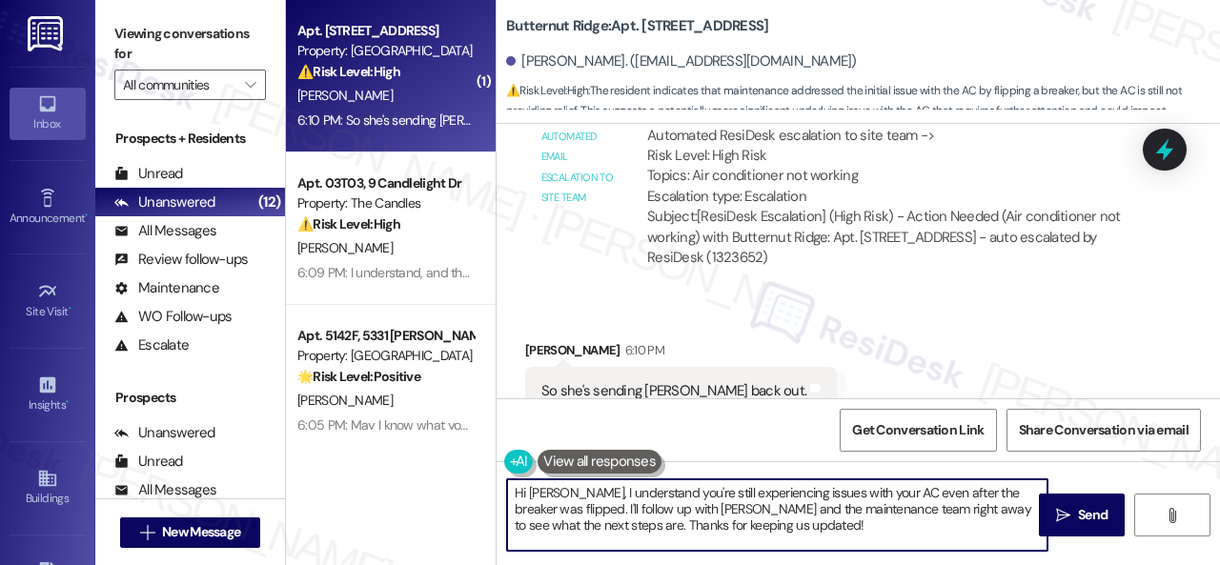
drag, startPoint x: 756, startPoint y: 523, endPoint x: 385, endPoint y: 434, distance: 381.4
click at [385, 434] on div "( 1 ) Apt. [STREET_ADDRESS] Property: [GEOGRAPHIC_DATA] ⚠️ Risk Level: High The…" at bounding box center [753, 282] width 934 height 565
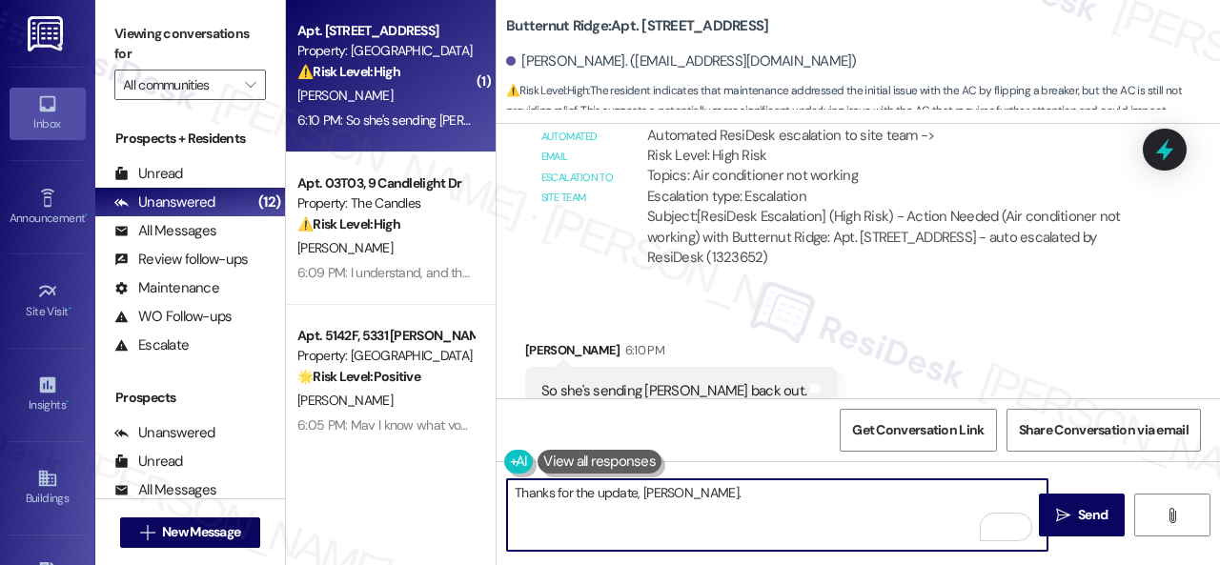
click at [511, 485] on textarea "Thanks for the update, [PERSON_NAME]." at bounding box center [777, 514] width 540 height 71
type textarea "Great to hear [PERSON_NAME]'s coming back. Thanks for the update, [PERSON_NAME]."
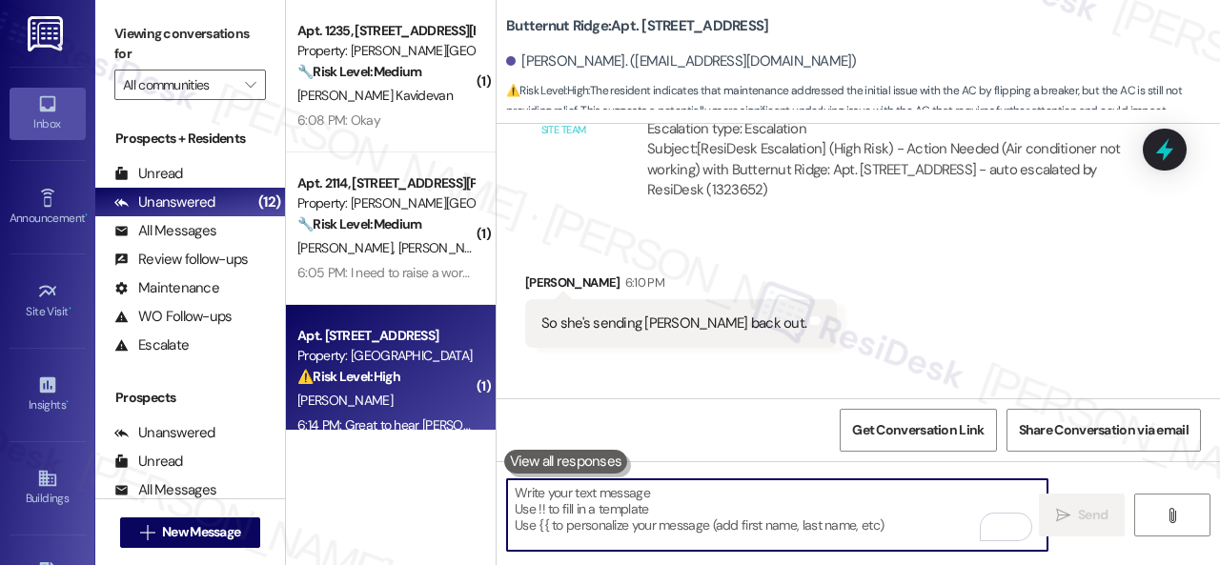
scroll to position [13343, 0]
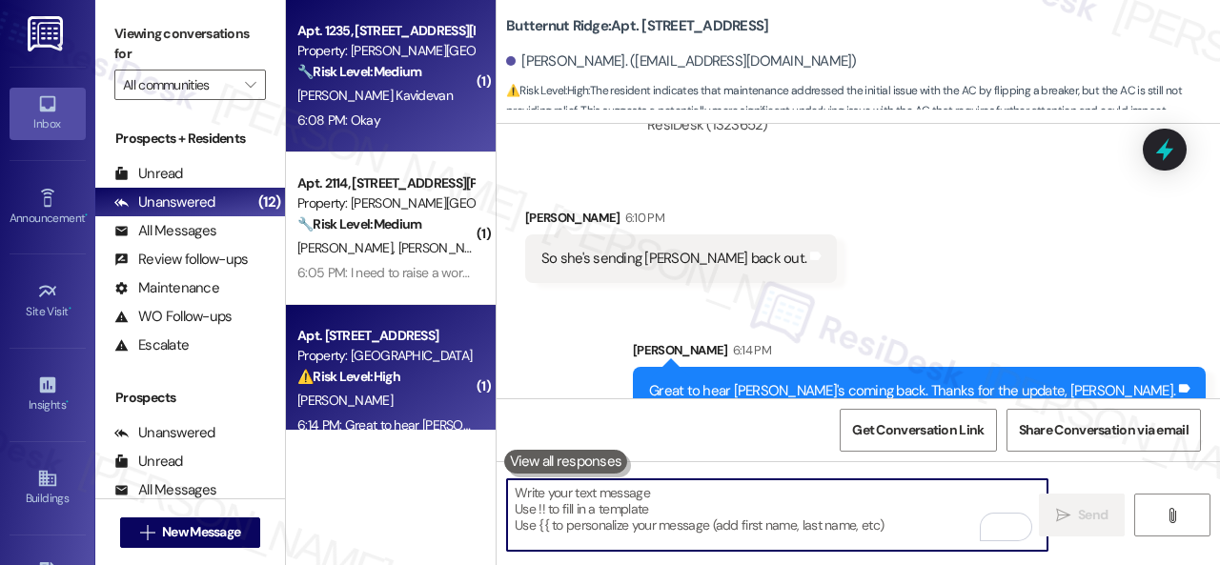
click at [419, 113] on div "6:08 PM: Okay 6:08 PM: Okay" at bounding box center [385, 121] width 180 height 24
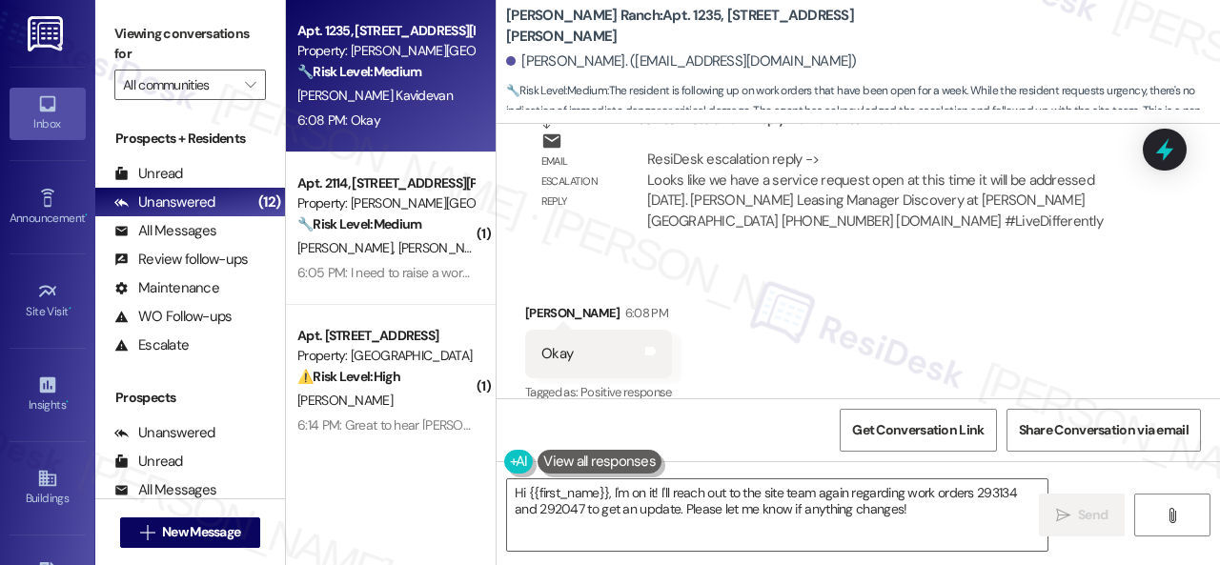
scroll to position [5551, 0]
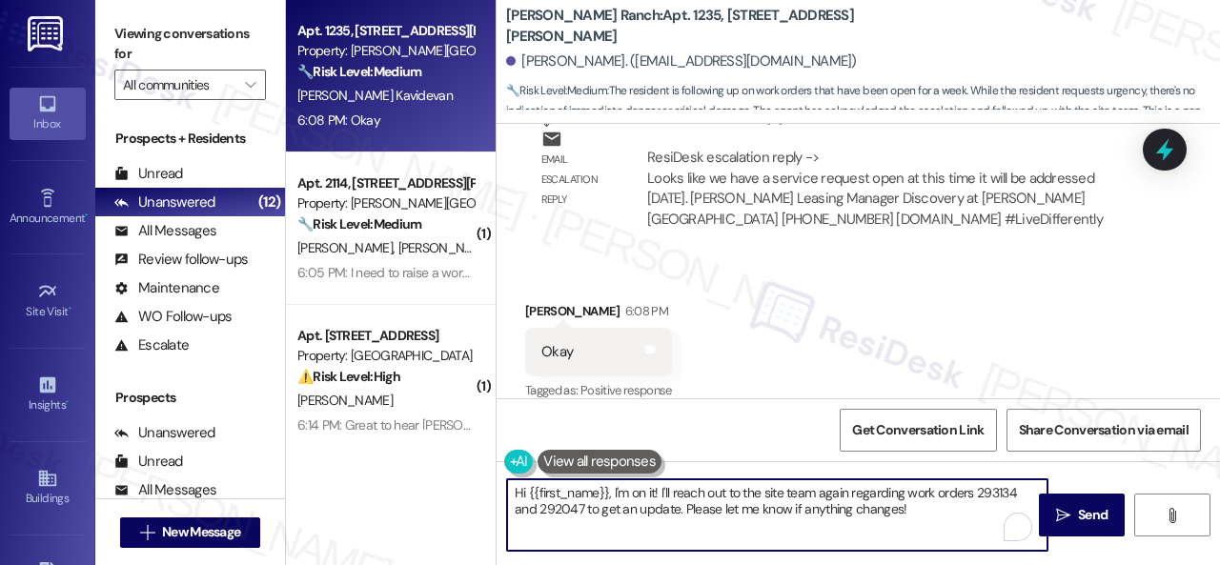
drag, startPoint x: 924, startPoint y: 514, endPoint x: 471, endPoint y: 439, distance: 458.8
click at [471, 439] on div "Apt. 1235, [STREET_ADDRESS][PERSON_NAME] Property: [PERSON_NAME] Ranch 🔧 Risk L…" at bounding box center [753, 282] width 934 height 565
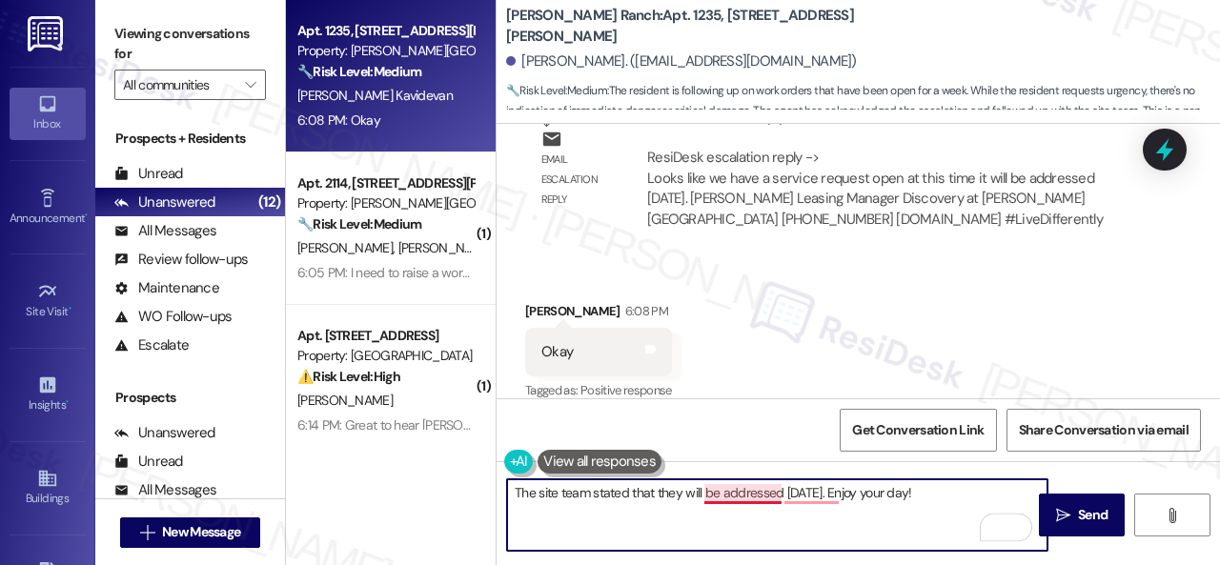
click at [734, 497] on textarea "The site team stated that they will be addressed [DATE]. Enjoy your day!" at bounding box center [777, 514] width 540 height 71
click at [679, 489] on textarea "The site team stated that they will be addressed [DATE]. Enjoy your day!" at bounding box center [777, 514] width 540 height 71
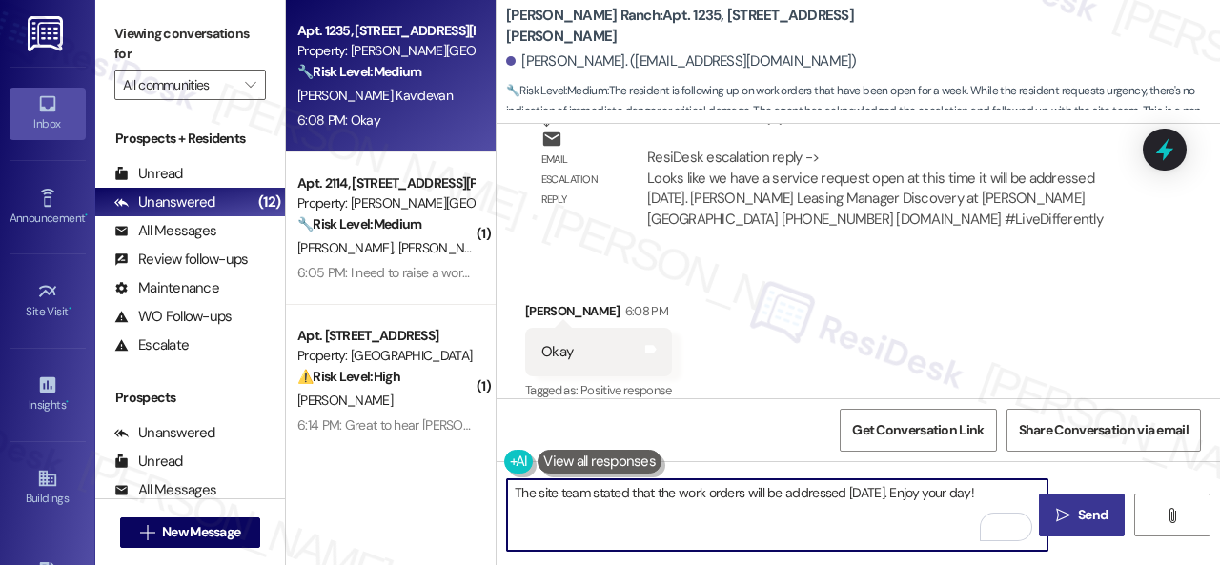
type textarea "The site team stated that the work orders will be addressed [DATE]. Enjoy your …"
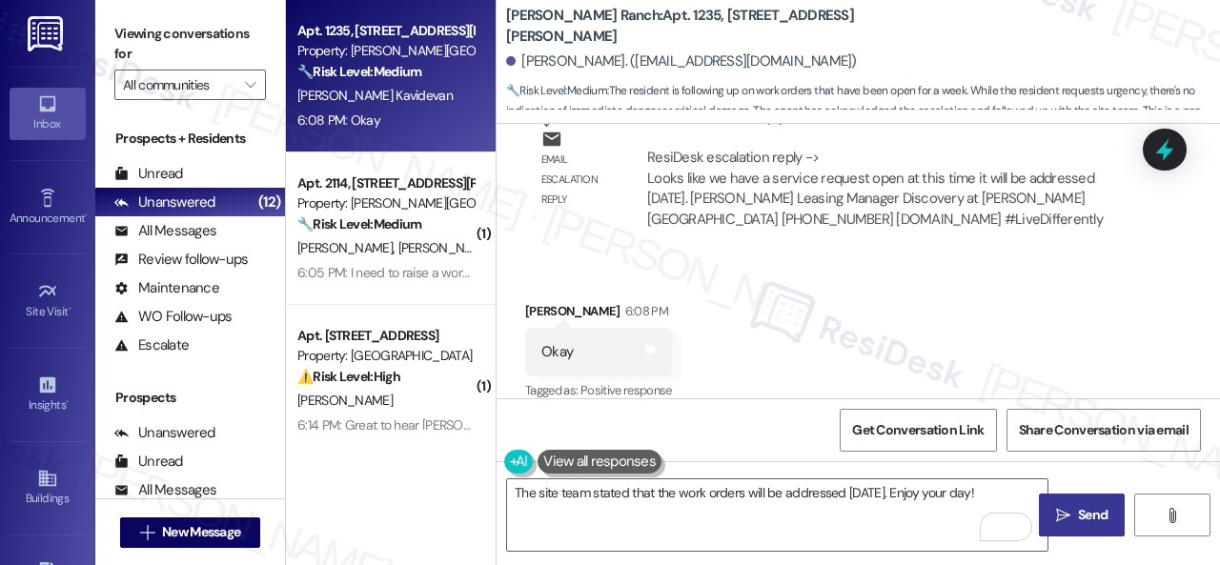
click at [1081, 525] on button " Send" at bounding box center [1082, 515] width 86 height 43
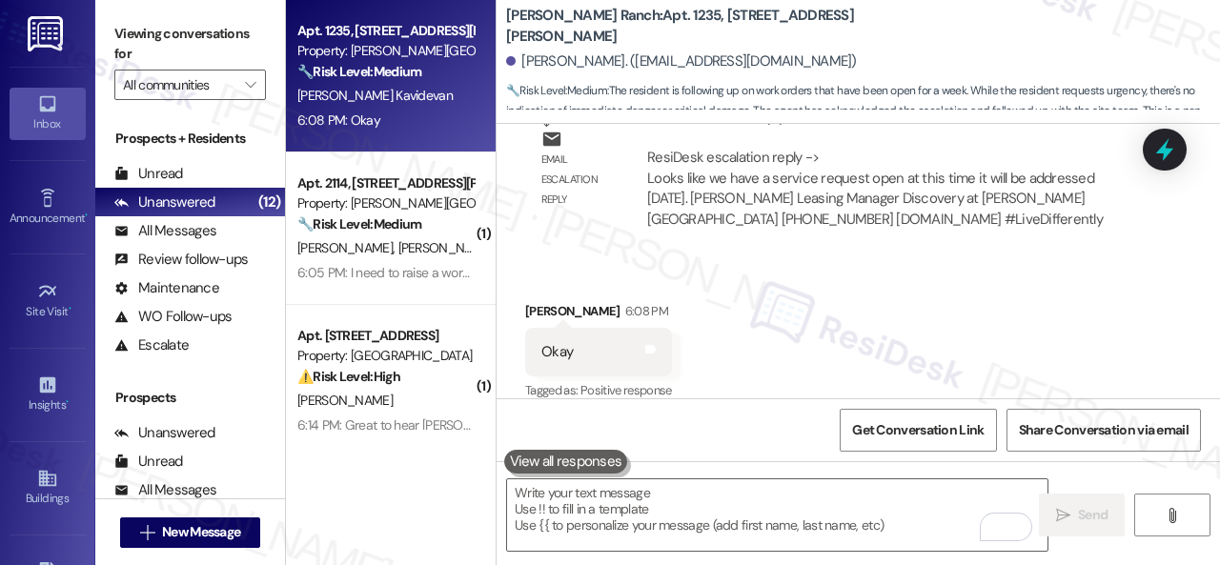
scroll to position [5550, 0]
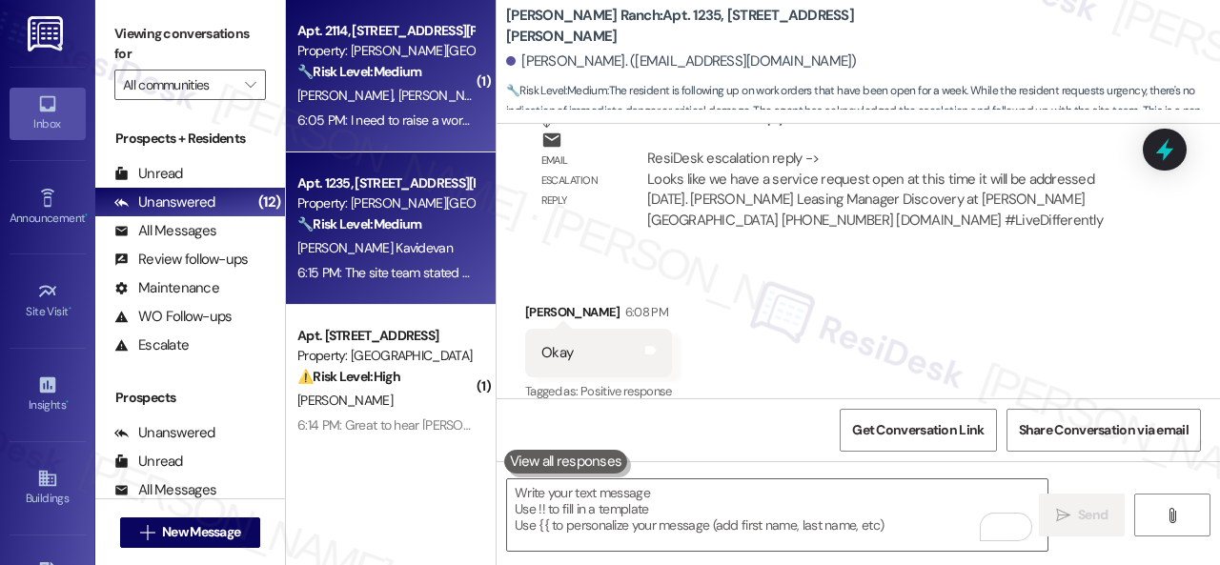
click at [459, 56] on div "Property: [PERSON_NAME][GEOGRAPHIC_DATA]" at bounding box center [385, 51] width 176 height 20
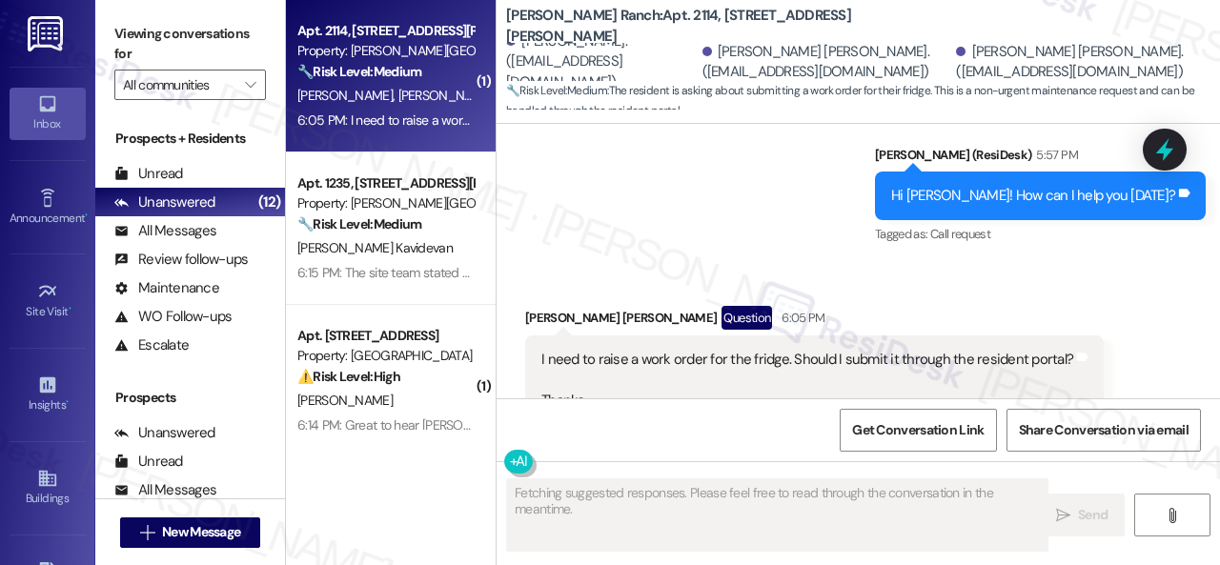
scroll to position [11828, 0]
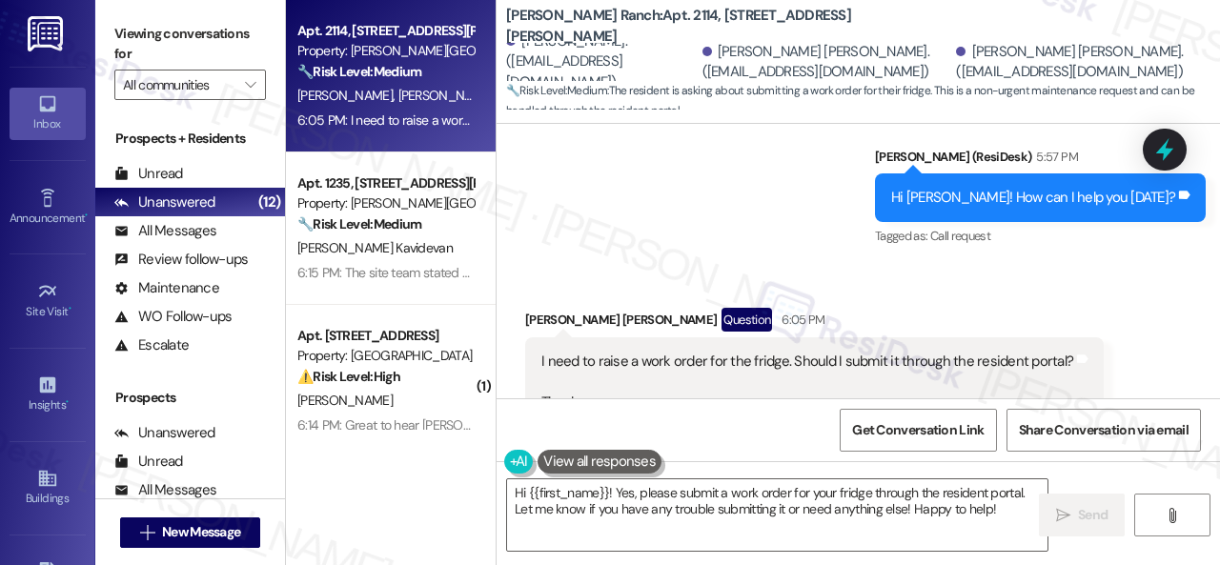
click at [507, 476] on div "Hi {{first_name}}! Yes, please submit a work order for your fridge through the …" at bounding box center [858, 532] width 723 height 143
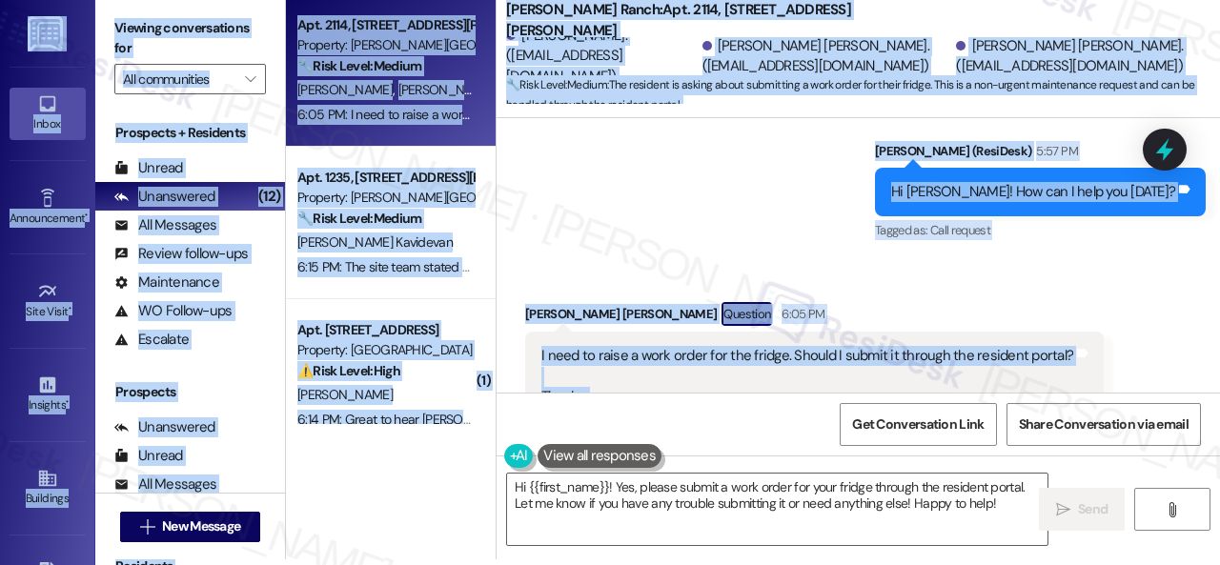
drag, startPoint x: 505, startPoint y: 492, endPoint x: 1079, endPoint y: 602, distance: 584.3
click at [1079, 564] on html "Inbox Go to Inbox Announcement • Send A Text Announcement Site Visit • Go to Si…" at bounding box center [610, 282] width 1220 height 565
click at [894, 538] on textarea "Hi {{first_name}}! Yes, please submit a work order for your fridge through the …" at bounding box center [777, 509] width 540 height 71
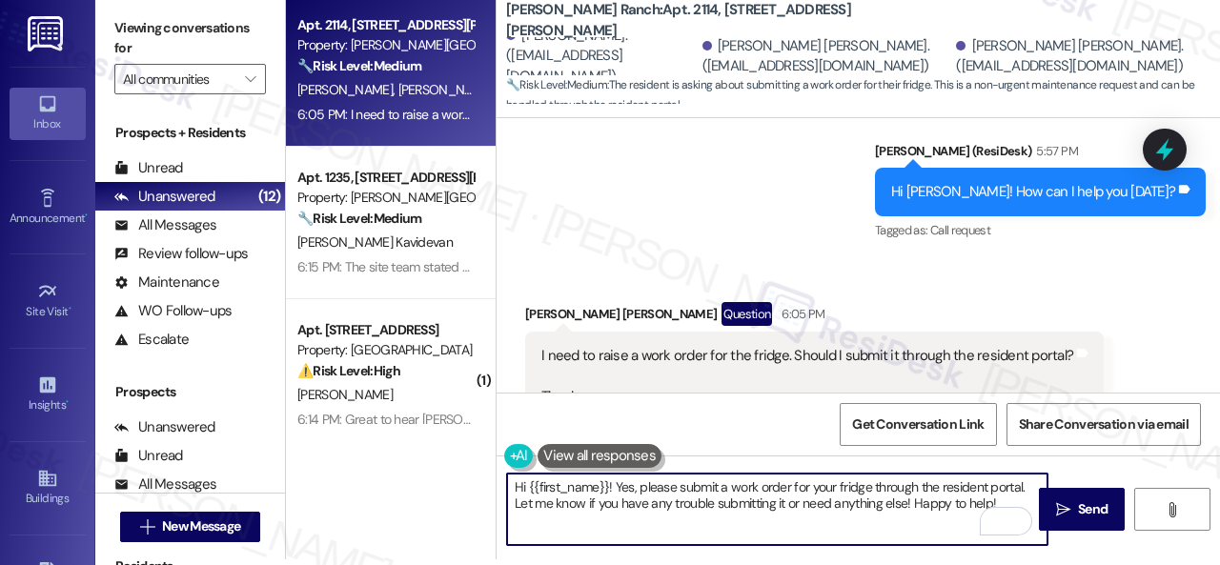
drag, startPoint x: 1003, startPoint y: 505, endPoint x: 492, endPoint y: 446, distance: 514.3
click at [492, 446] on div "Apt. 2114, [STREET_ADDRESS][PERSON_NAME] Property: [PERSON_NAME] Ranch 🔧 Risk L…" at bounding box center [753, 276] width 934 height 565
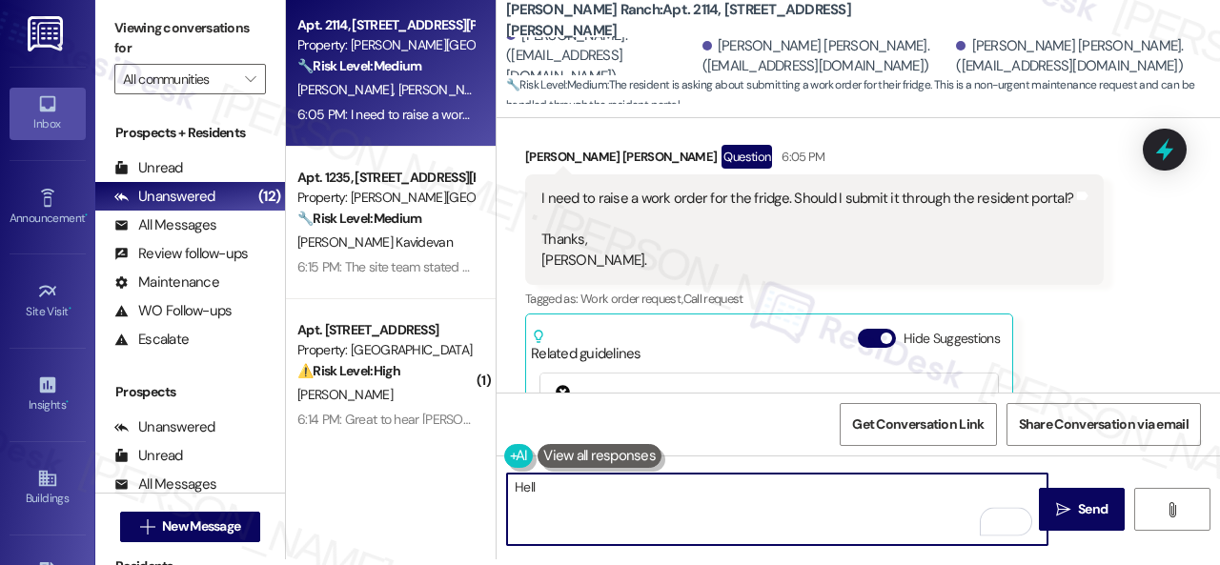
scroll to position [12114, 0]
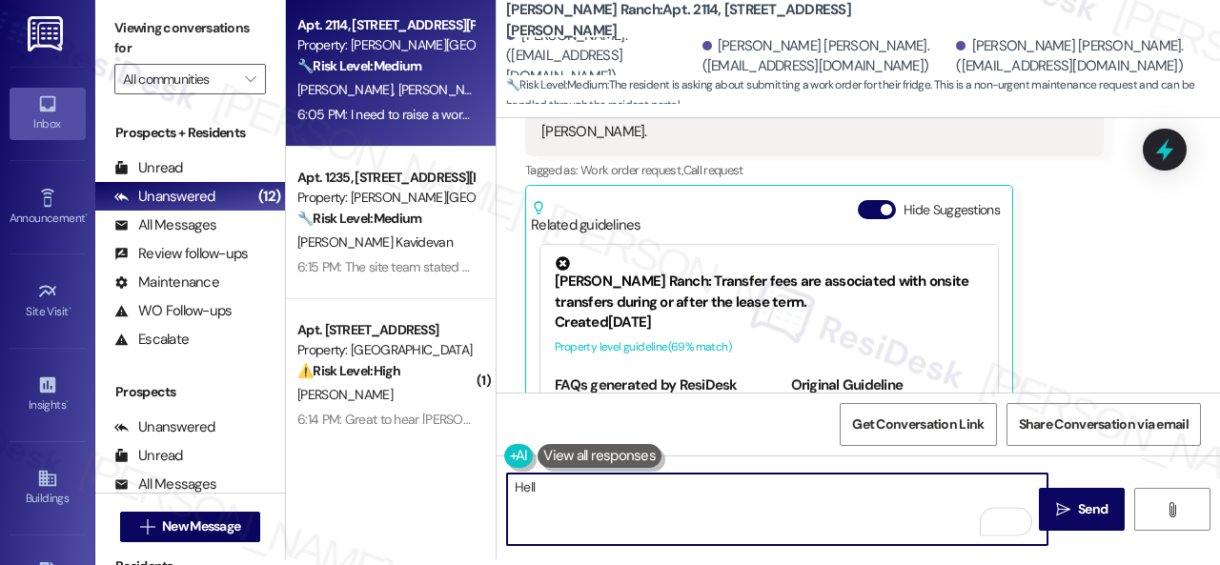
drag, startPoint x: 538, startPoint y: 485, endPoint x: 443, endPoint y: 466, distance: 96.3
click at [443, 466] on div "Apt. 2114, [STREET_ADDRESS][PERSON_NAME] Property: [PERSON_NAME] Ranch 🔧 Risk L…" at bounding box center [753, 276] width 934 height 565
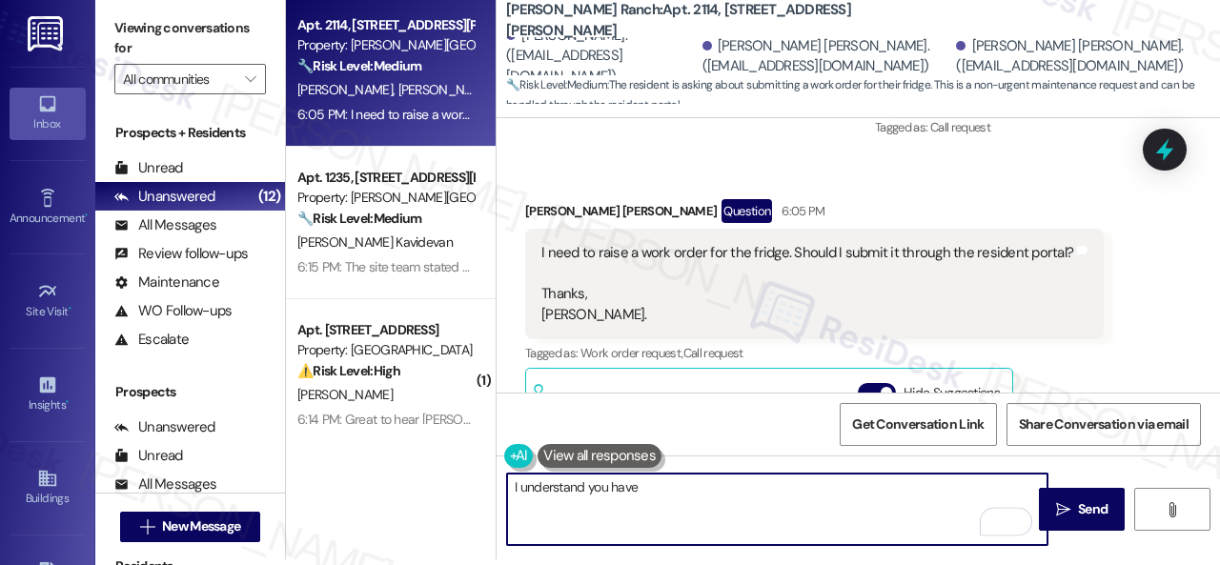
scroll to position [11923, 0]
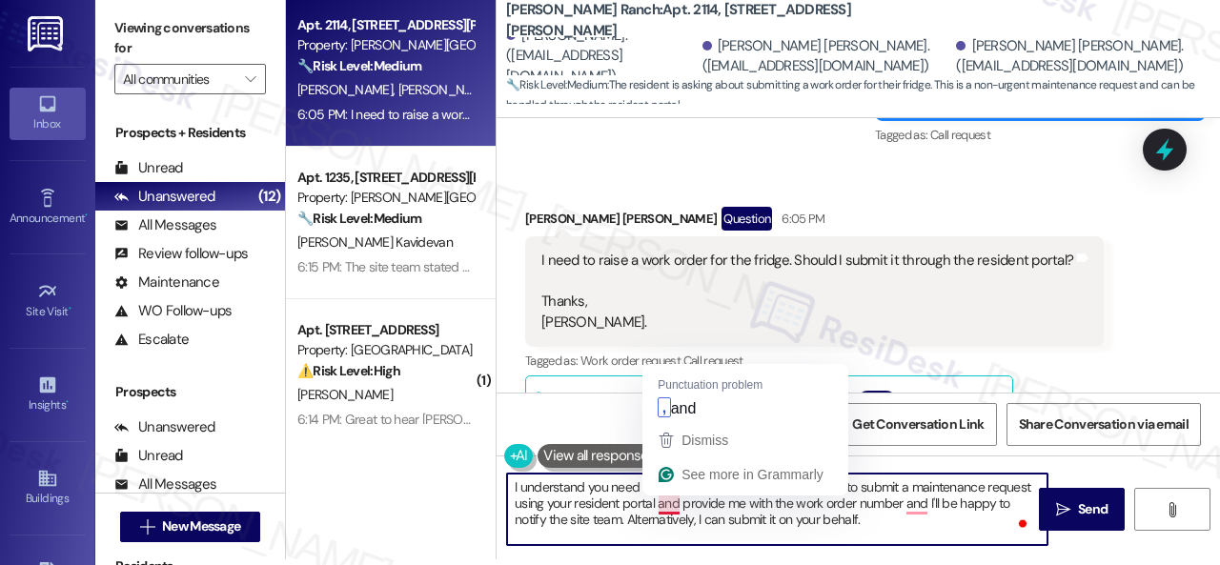
click at [660, 505] on textarea "I understand you need maintenance for the fridge. Feel free to submit a mainten…" at bounding box center [777, 509] width 540 height 71
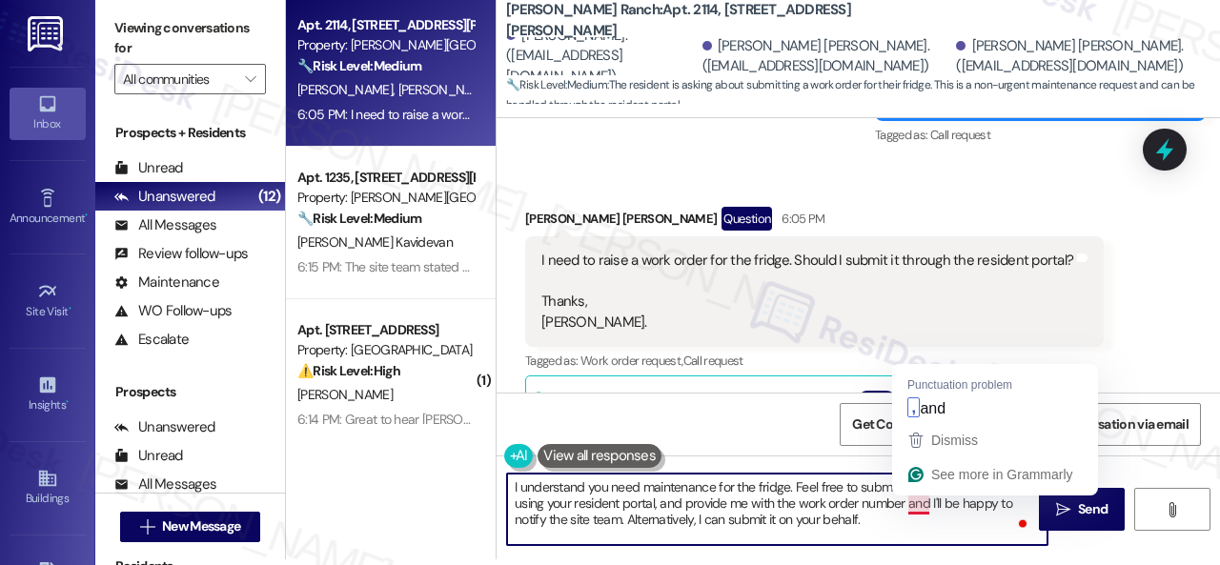
click at [915, 501] on textarea "I understand you need maintenance for the fridge. Feel free to submit a mainten…" at bounding box center [777, 509] width 540 height 71
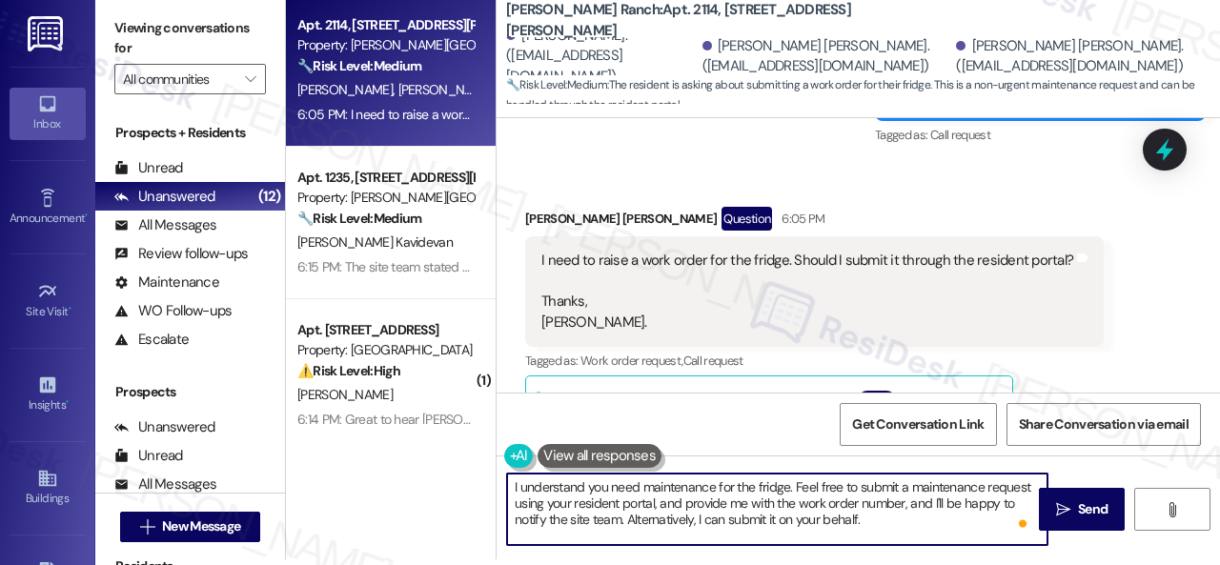
click at [628, 509] on textarea "I understand you need maintenance for the fridge. Feel free to submit a mainten…" at bounding box center [777, 509] width 540 height 71
click at [628, 514] on textarea "I understand you need maintenance for the fridge. Feel free to submit a mainten…" at bounding box center [777, 509] width 540 height 71
click at [983, 524] on textarea "I understand you need maintenance for the fridge. Feel free to submit a mainten…" at bounding box center [777, 509] width 540 height 71
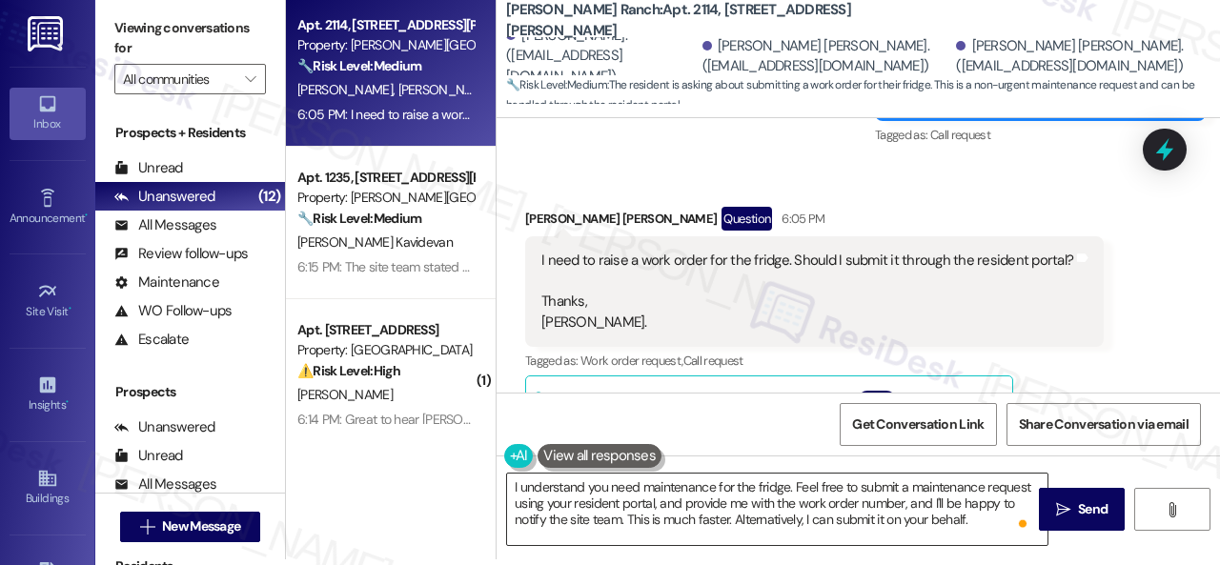
click at [991, 521] on textarea "I understand you need maintenance for the fridge. Feel free to submit a mainten…" at bounding box center [777, 509] width 540 height 71
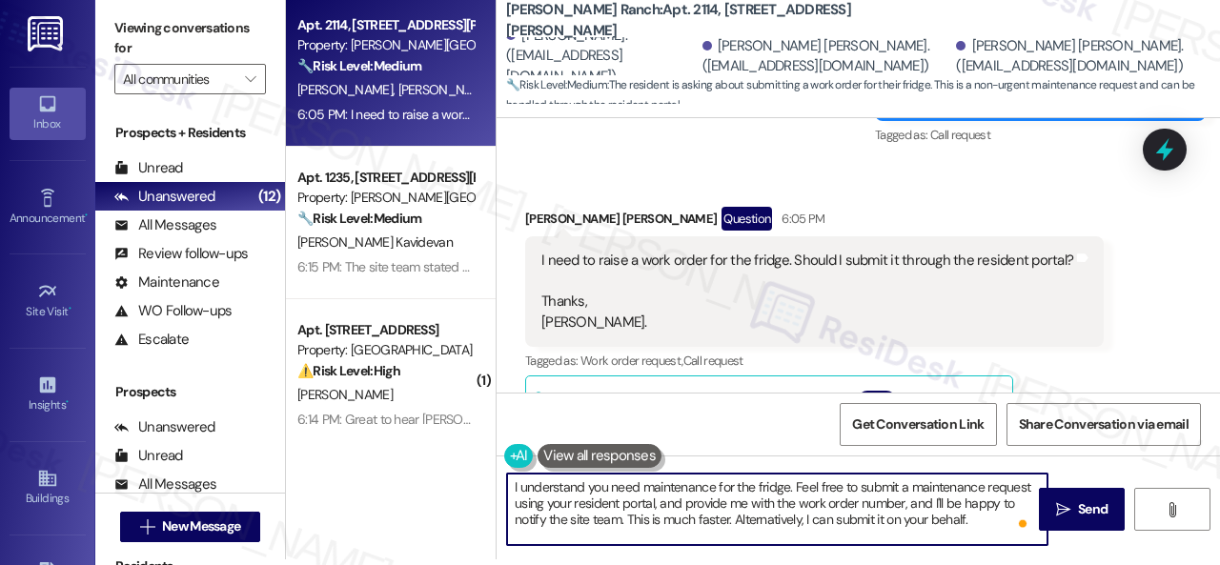
paste textarea "Please provide as much detail as possible and include photos if available. Note…"
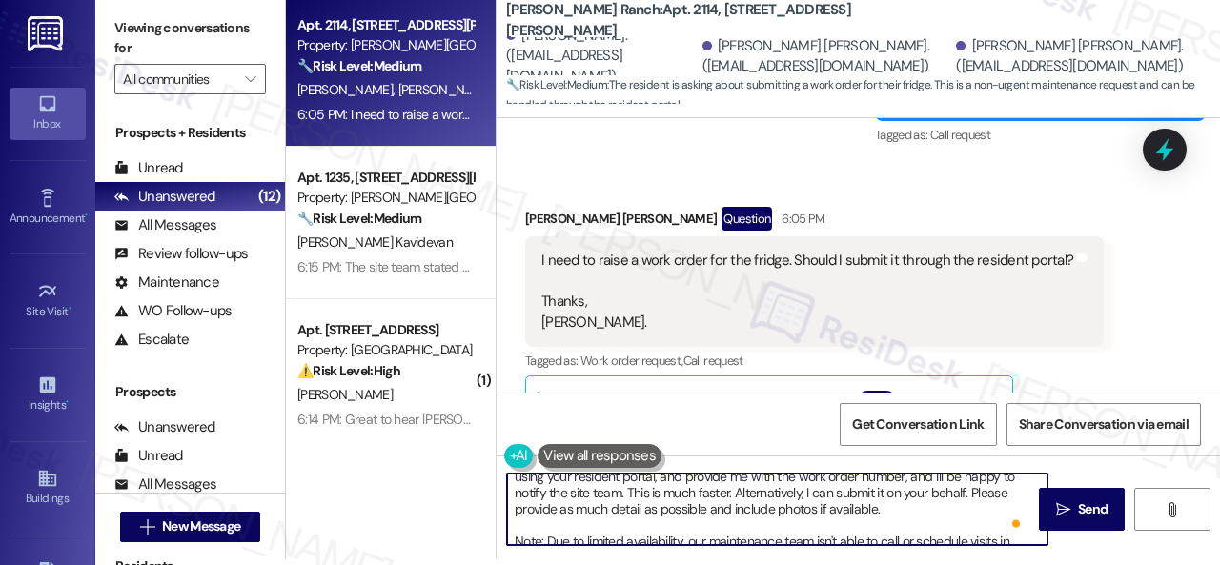
scroll to position [0, 0]
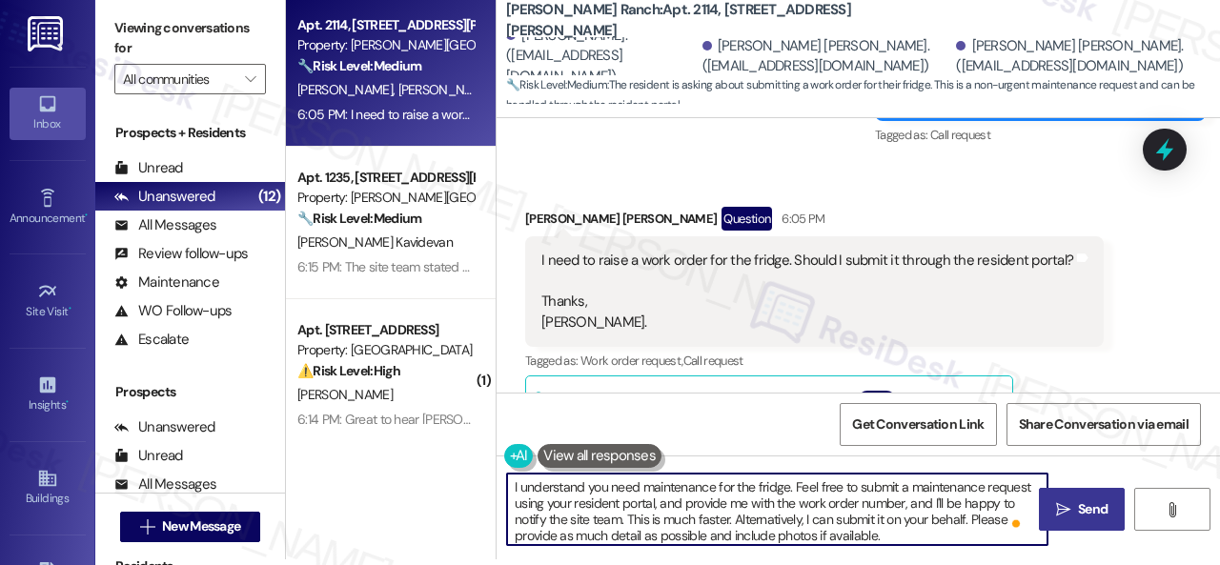
type textarea "I understand you need maintenance for the fridge. Feel free to submit a mainten…"
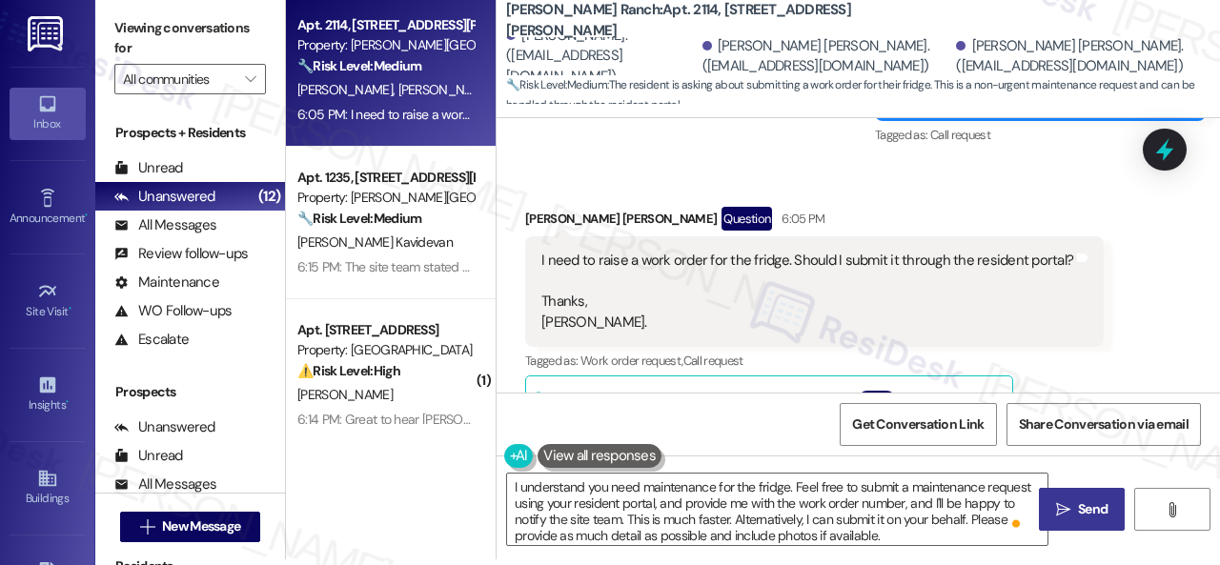
click at [1065, 526] on button " Send" at bounding box center [1082, 509] width 86 height 43
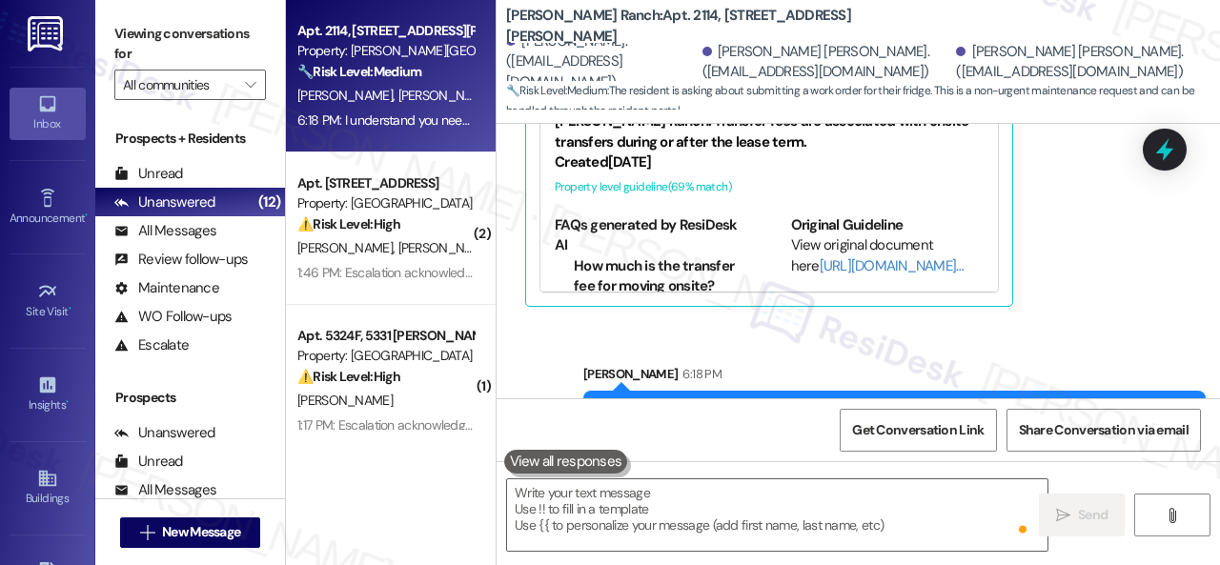
scroll to position [12400, 0]
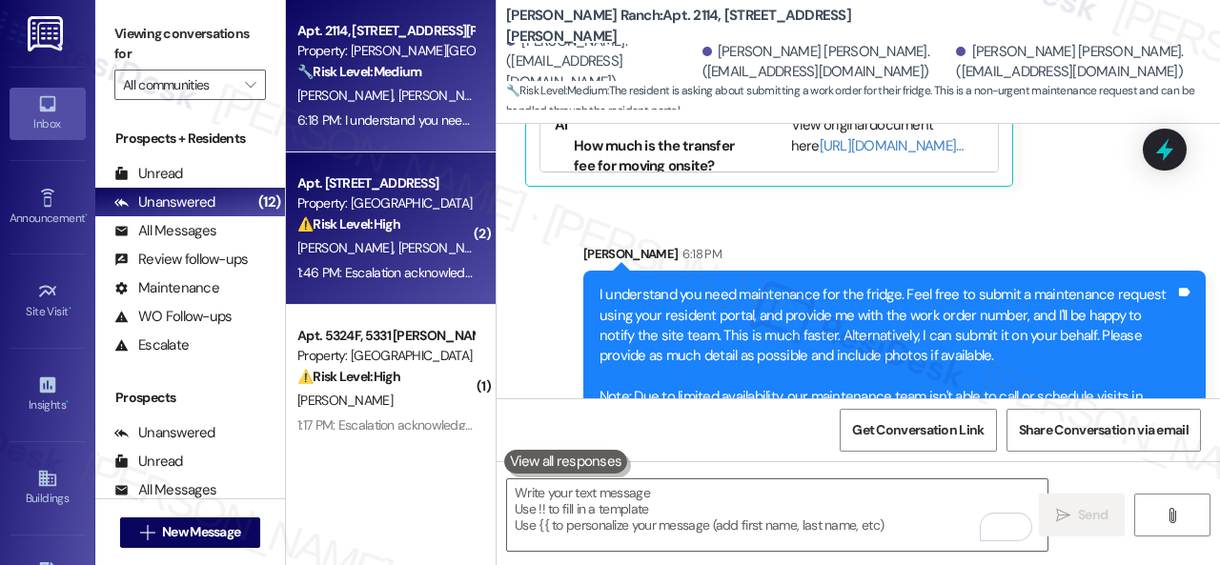
click at [437, 214] on div "⚠️ Risk Level: High The resident reports a missing package that was delivered t…" at bounding box center [385, 224] width 176 height 20
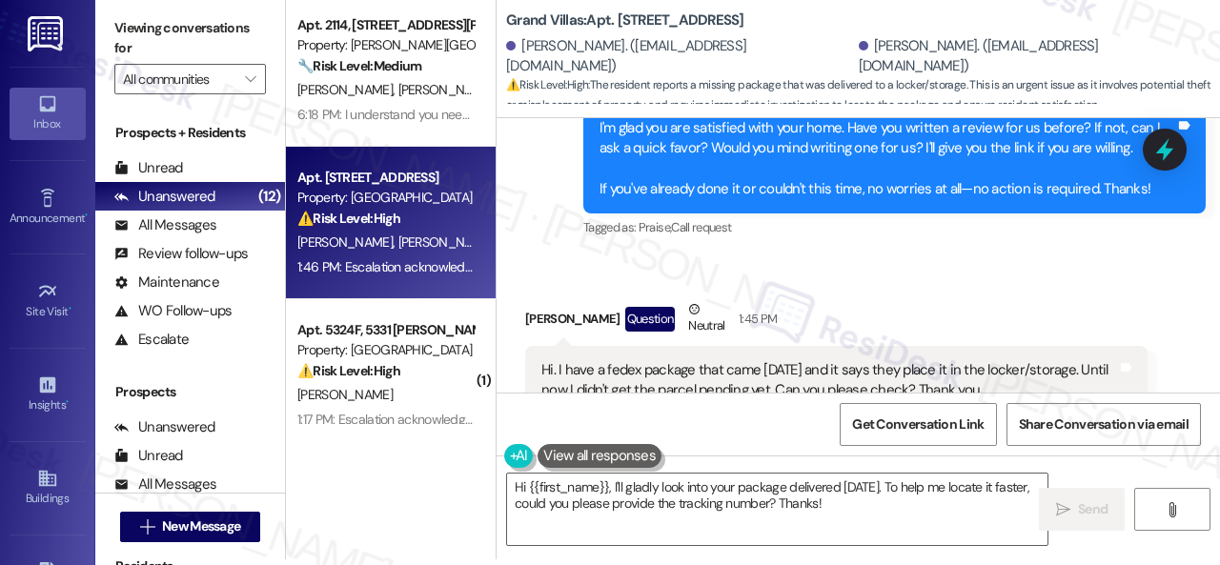
scroll to position [13031, 0]
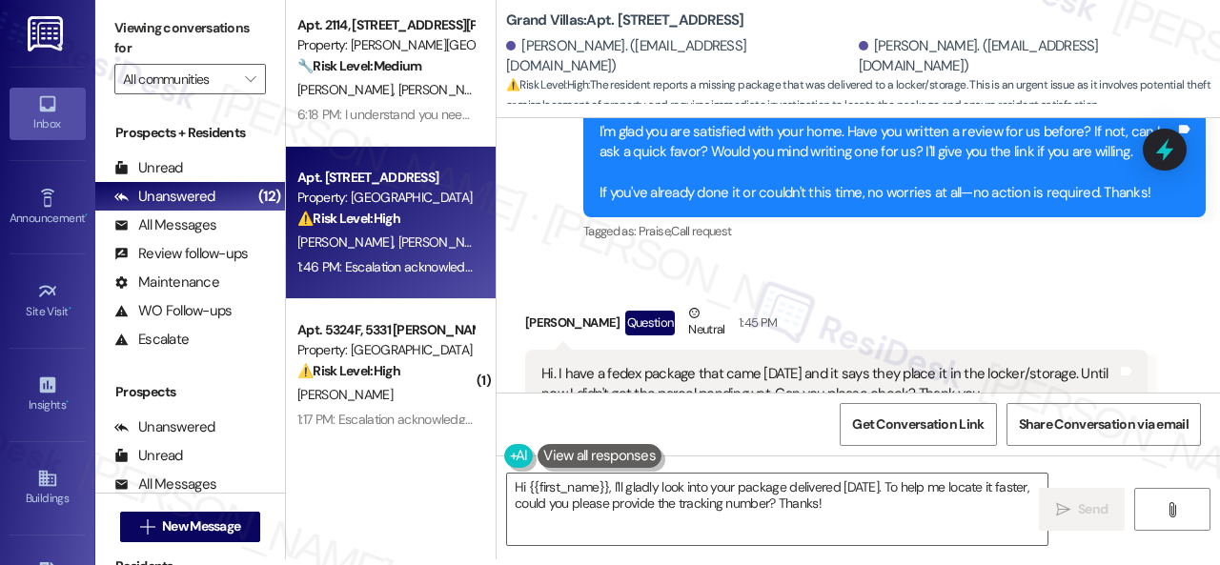
click at [878, 303] on div "[PERSON_NAME] Question Neutral 1:45 PM" at bounding box center [836, 326] width 622 height 47
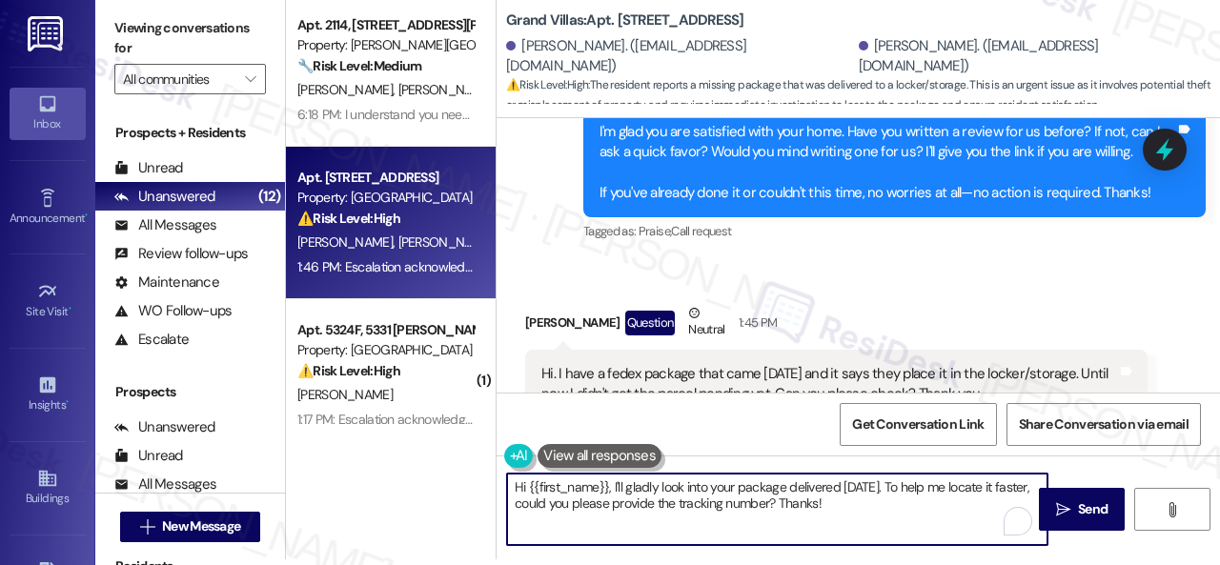
drag, startPoint x: 906, startPoint y: 491, endPoint x: 904, endPoint y: 502, distance: 11.6
click at [904, 502] on textarea "Hi {{first_name}}, I'll gladly look into your package delivered [DATE]. To help…" at bounding box center [777, 509] width 540 height 71
paste textarea "I will forward your concern to the site team and get back to you as soon as I r…"
drag, startPoint x: 529, startPoint y: 489, endPoint x: 609, endPoint y: 483, distance: 80.3
click at [609, 483] on textarea "Hi {{first_name}}, I'll gladly look into your package delivered [DATE]. I will …" at bounding box center [777, 509] width 540 height 71
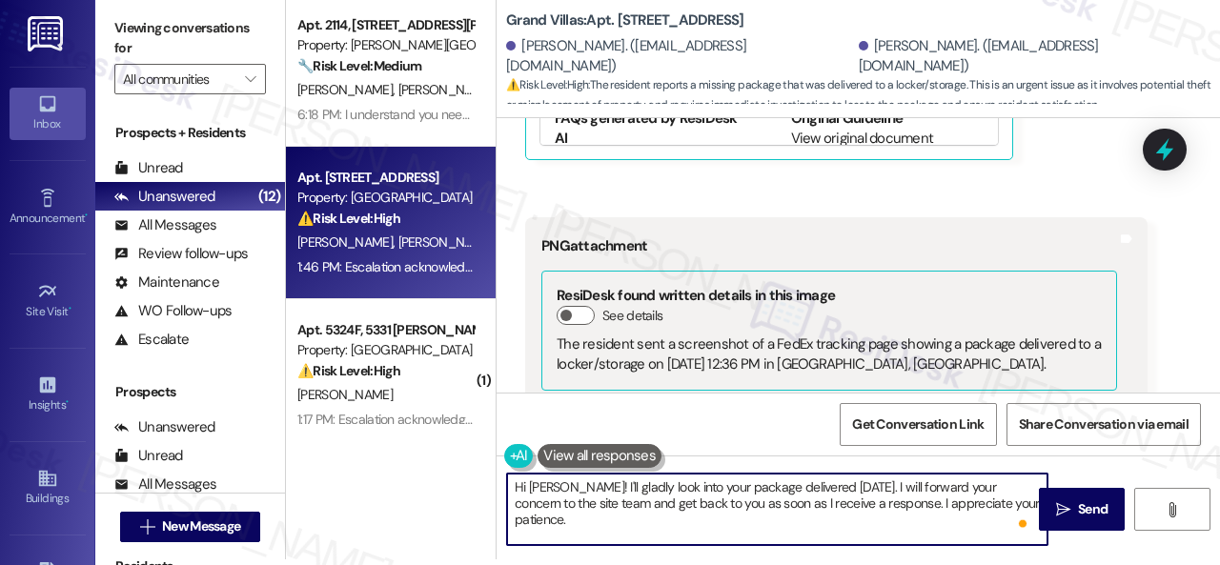
scroll to position [13889, 0]
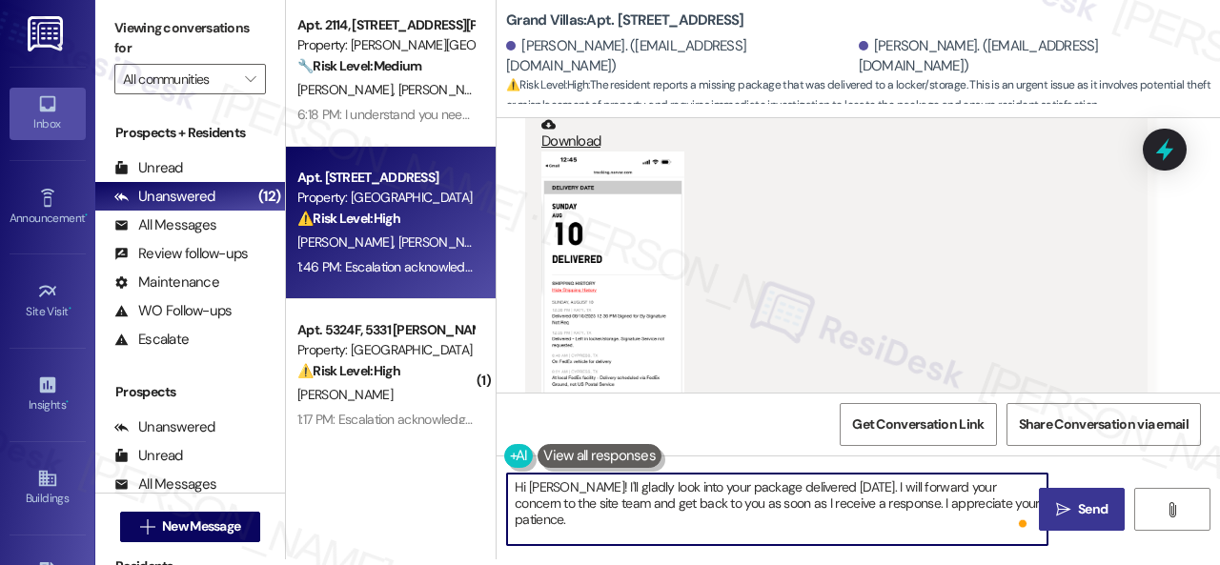
type textarea "Hi [PERSON_NAME]! I'll gladly look into your package delivered [DATE]. I will f…"
click at [1062, 516] on icon "" at bounding box center [1063, 509] width 14 height 15
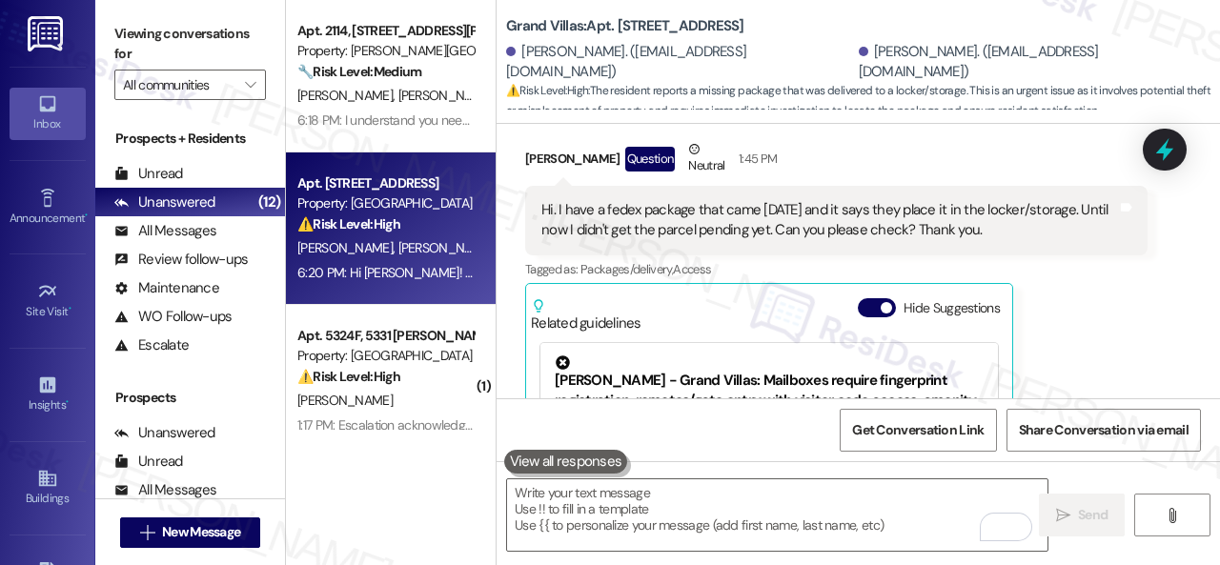
scroll to position [13185, 0]
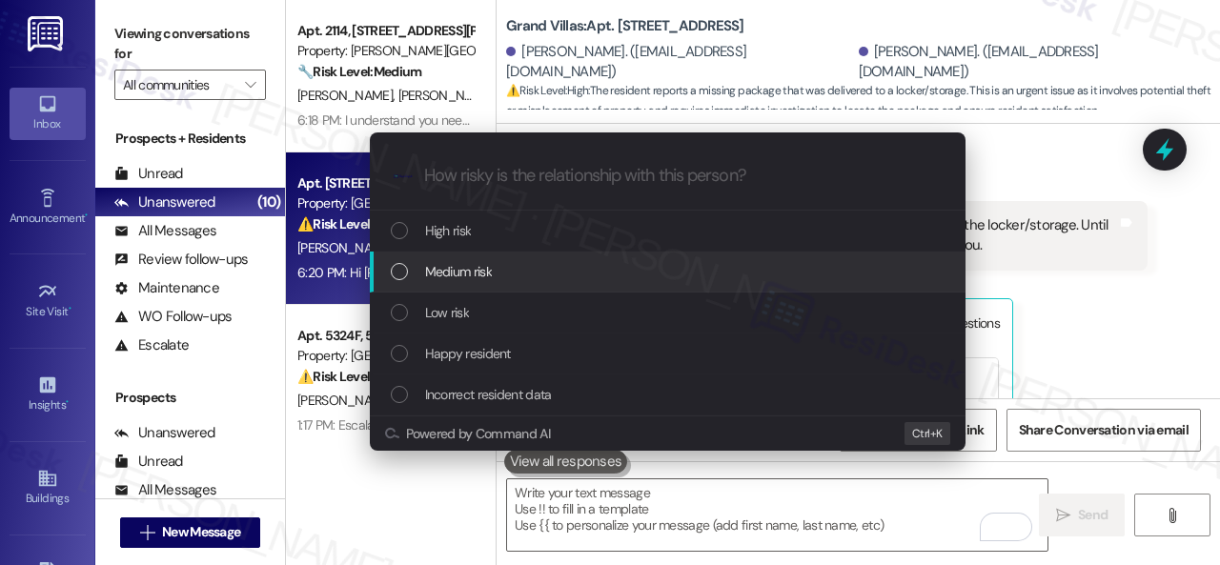
click at [460, 271] on span "Medium risk" at bounding box center [458, 271] width 67 height 21
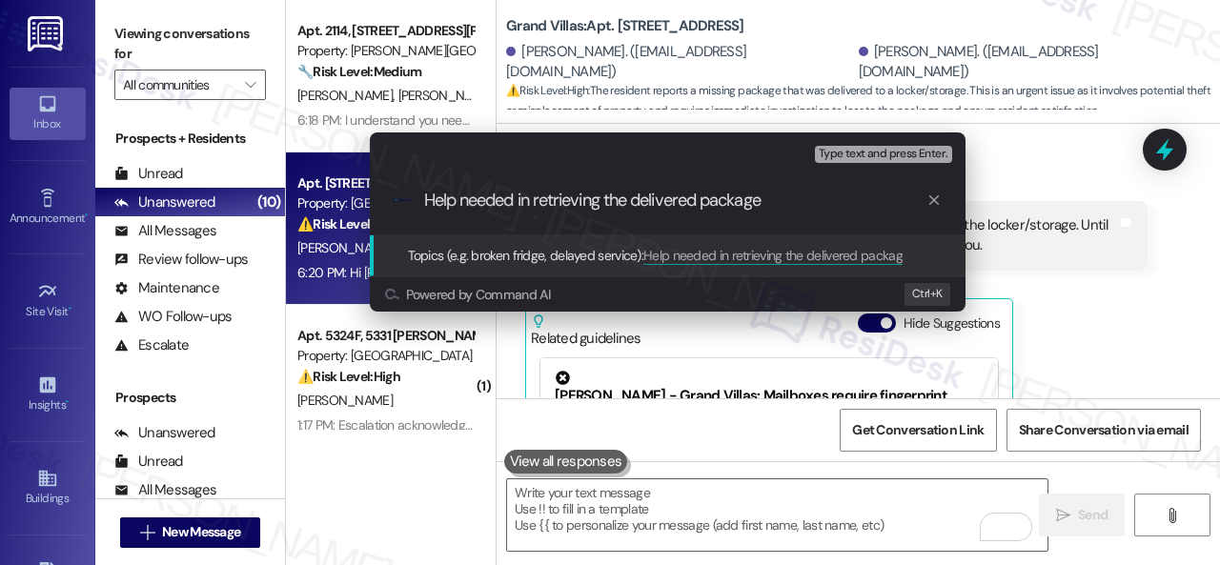
type input "Help needed in retrieving the delivered package."
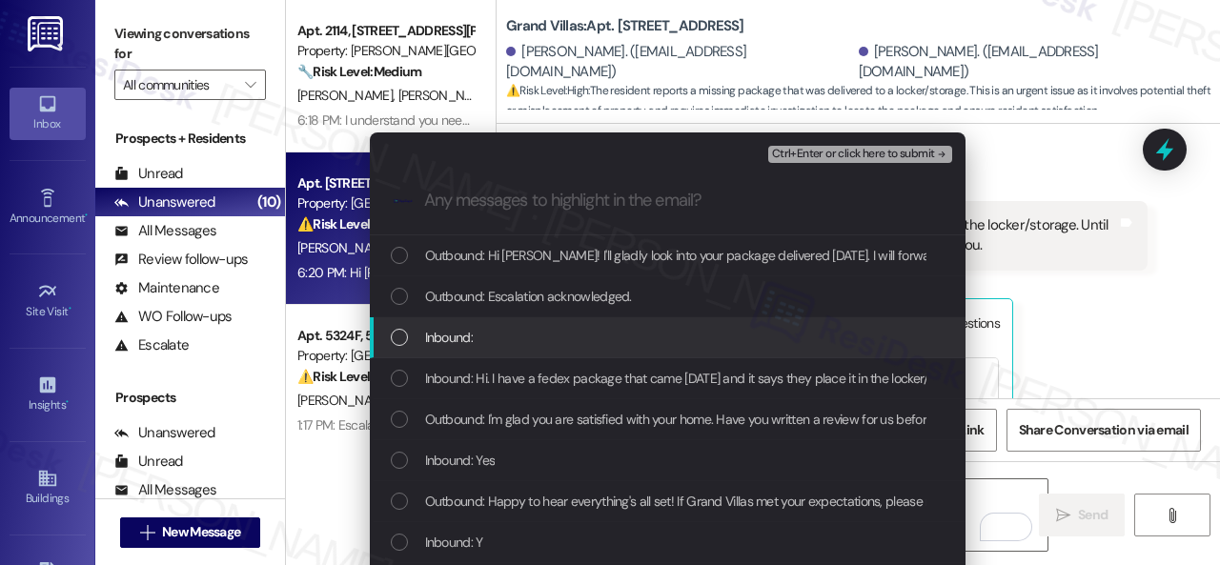
click at [470, 340] on div "Inbound:" at bounding box center [670, 337] width 558 height 21
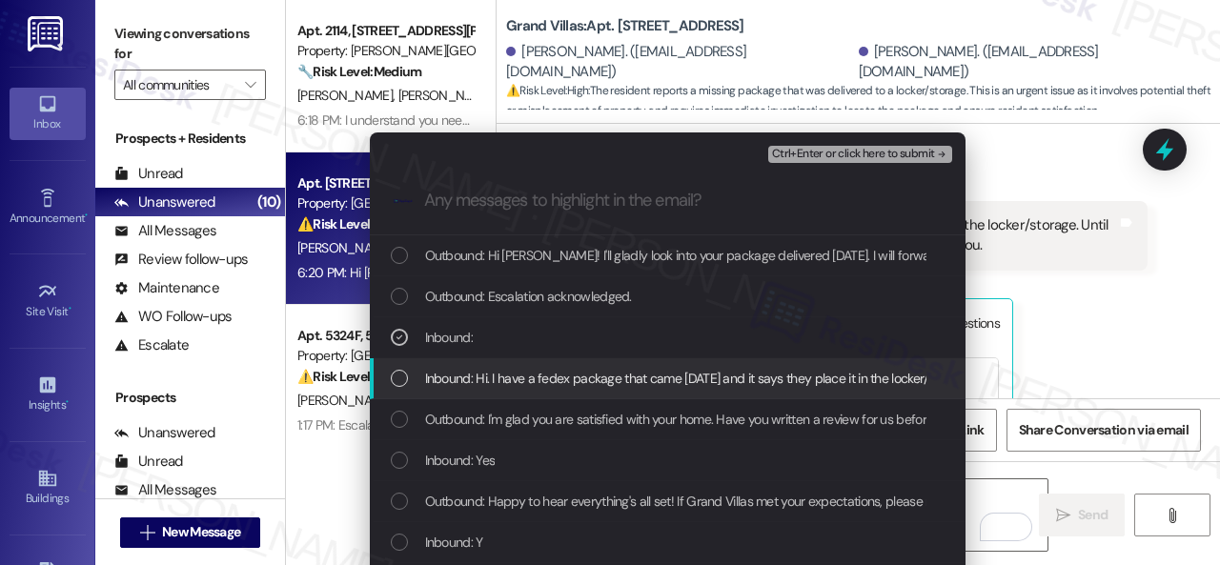
click at [492, 380] on span "Inbound: Hi. I have a fedex package that came [DATE] and it says they place it …" at bounding box center [917, 378] width 985 height 21
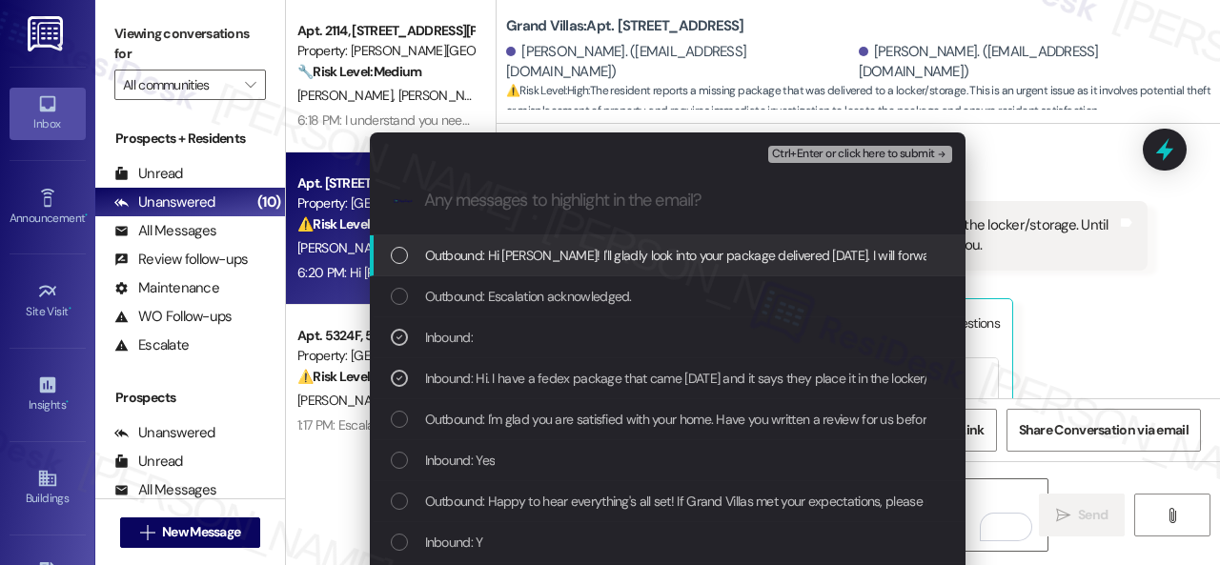
click at [844, 152] on span "Ctrl+Enter or click here to submit" at bounding box center [853, 154] width 163 height 13
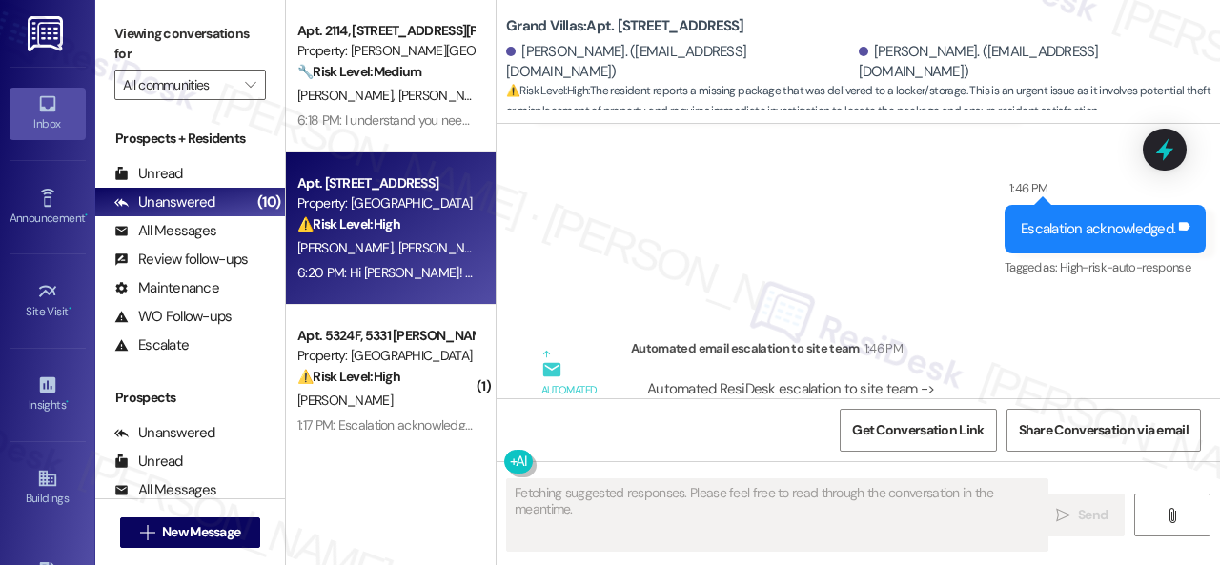
scroll to position [14453, 0]
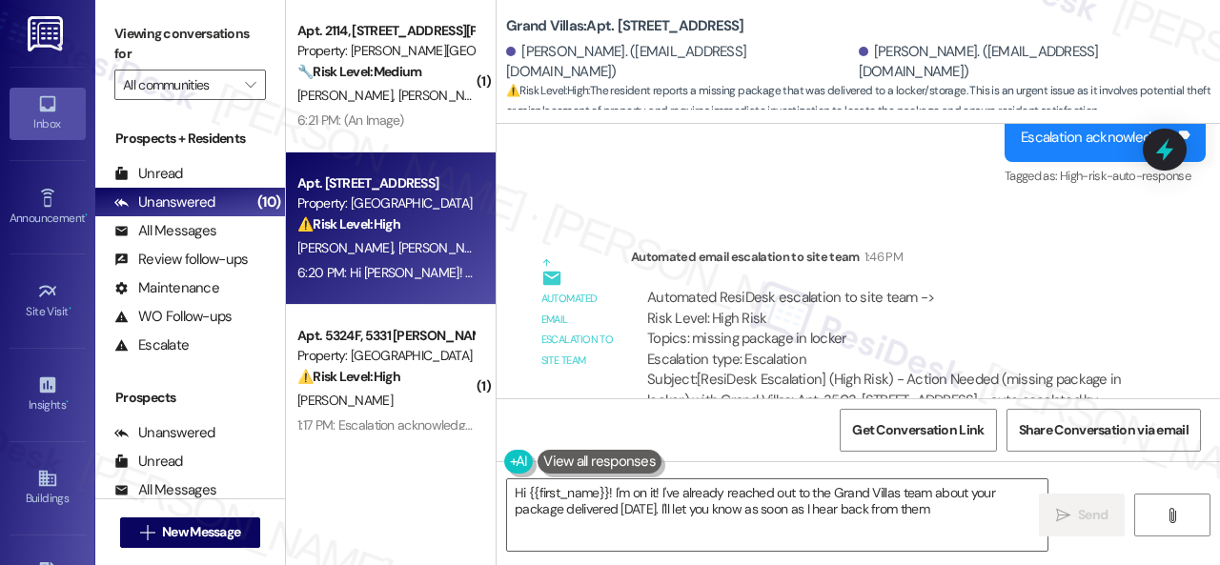
type textarea "Hi {{first_name}}! I'm on it! I've already reached out to the Grand Villas team…"
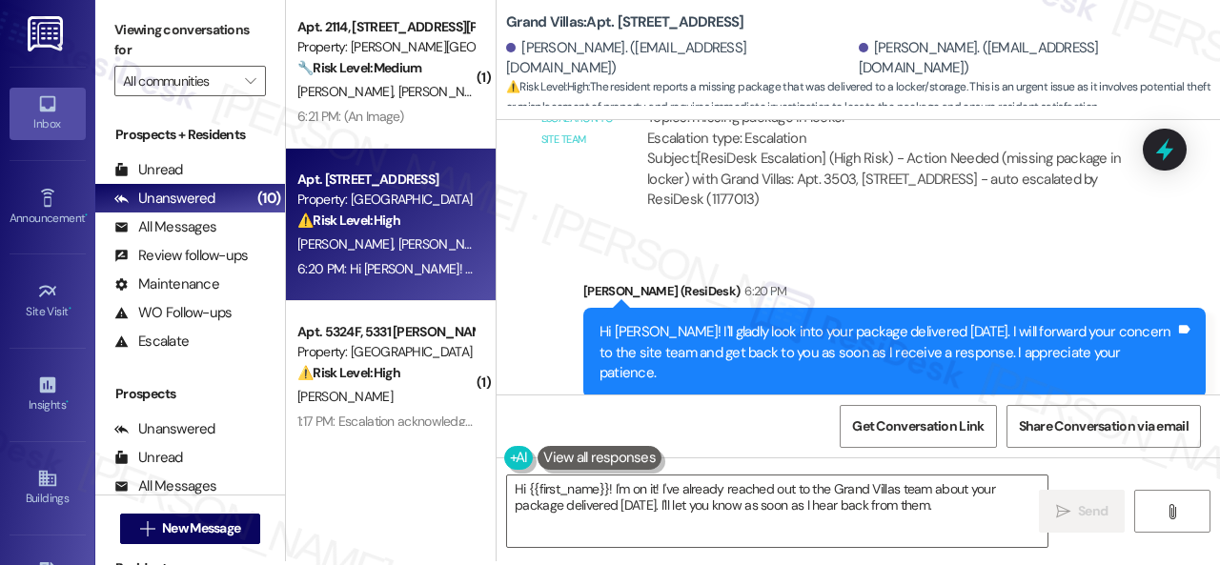
scroll to position [6, 0]
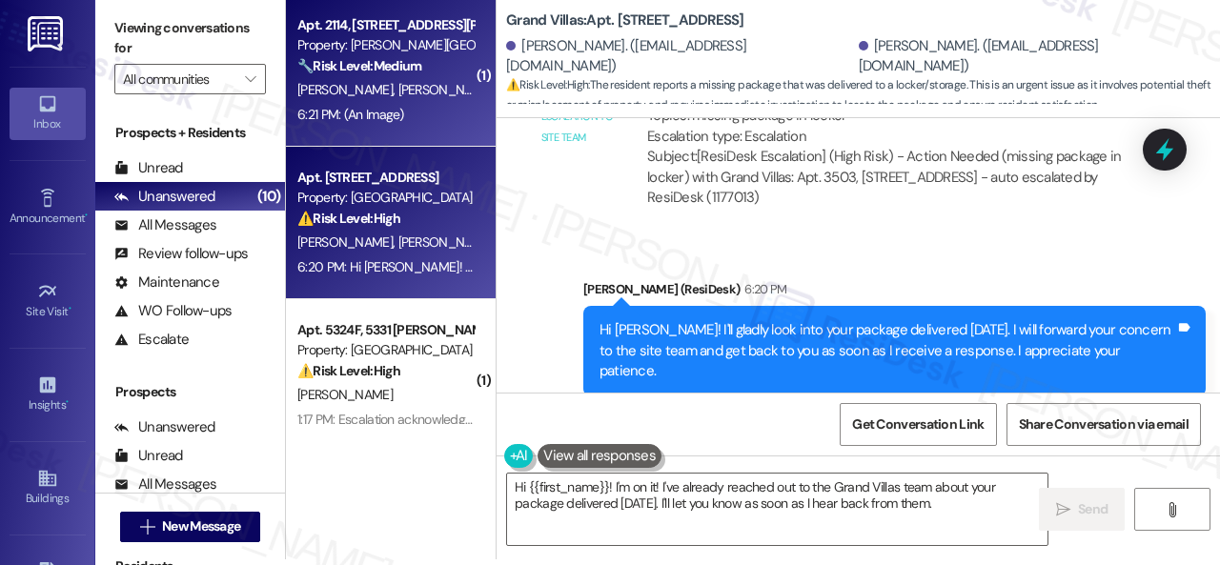
click at [421, 64] on strong "🔧 Risk Level: Medium" at bounding box center [359, 65] width 124 height 17
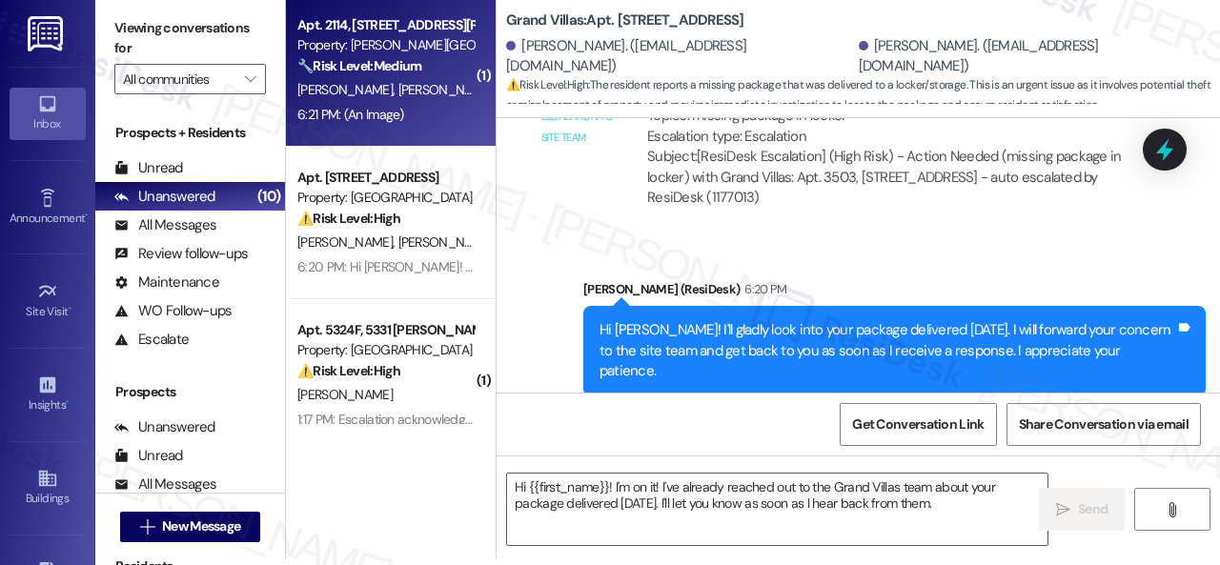
type textarea "Fetching suggested responses. Please feel free to read through the conversation…"
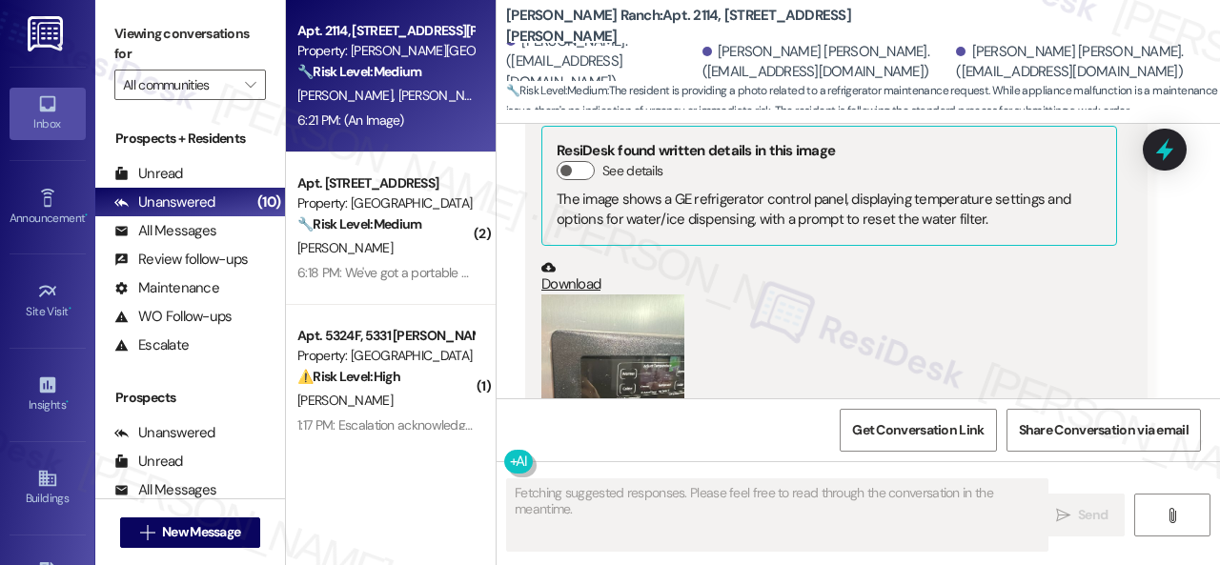
scroll to position [12699, 0]
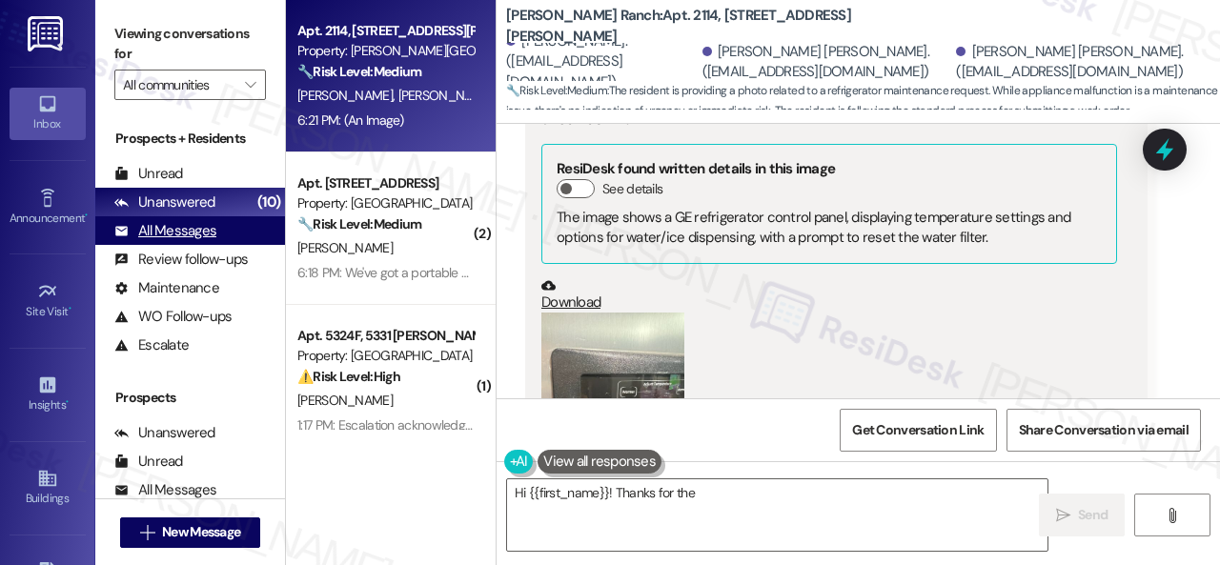
click at [151, 238] on div "All Messages" at bounding box center [165, 231] width 102 height 20
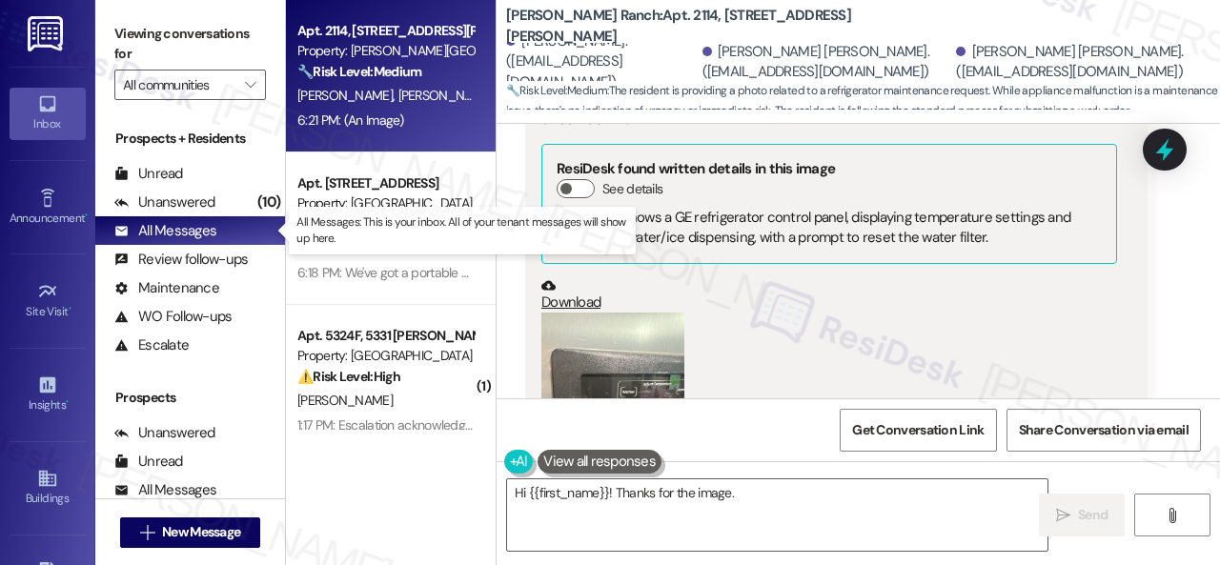
type textarea "Hi {{first_name}}! Thanks for the image. To"
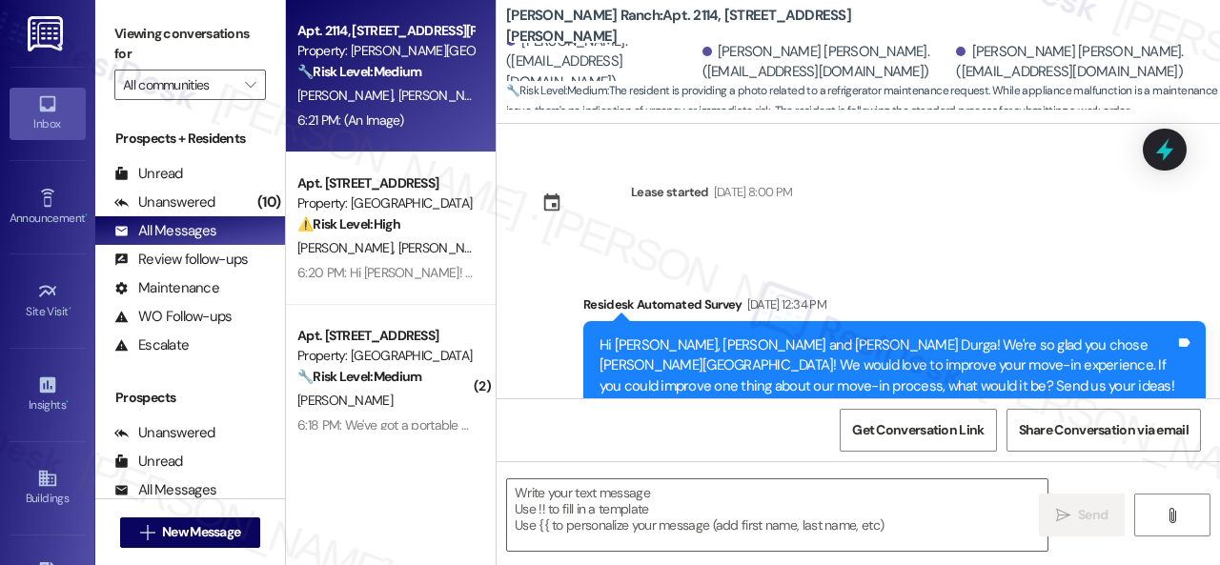
type textarea "Fetching suggested responses. Please feel free to read through the conversation…"
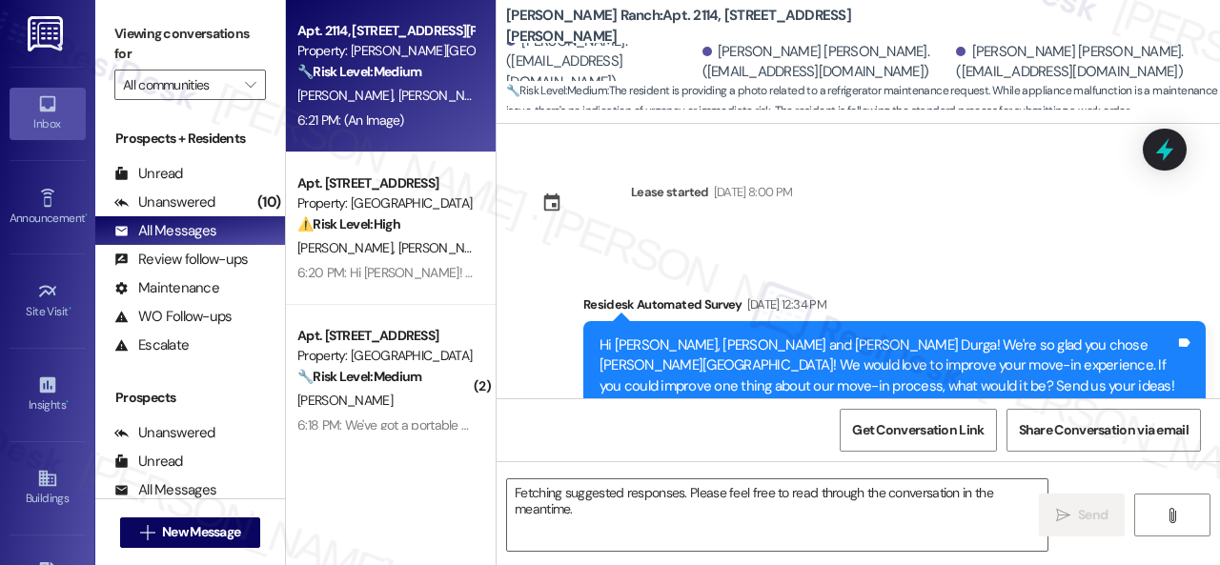
scroll to position [13078, 0]
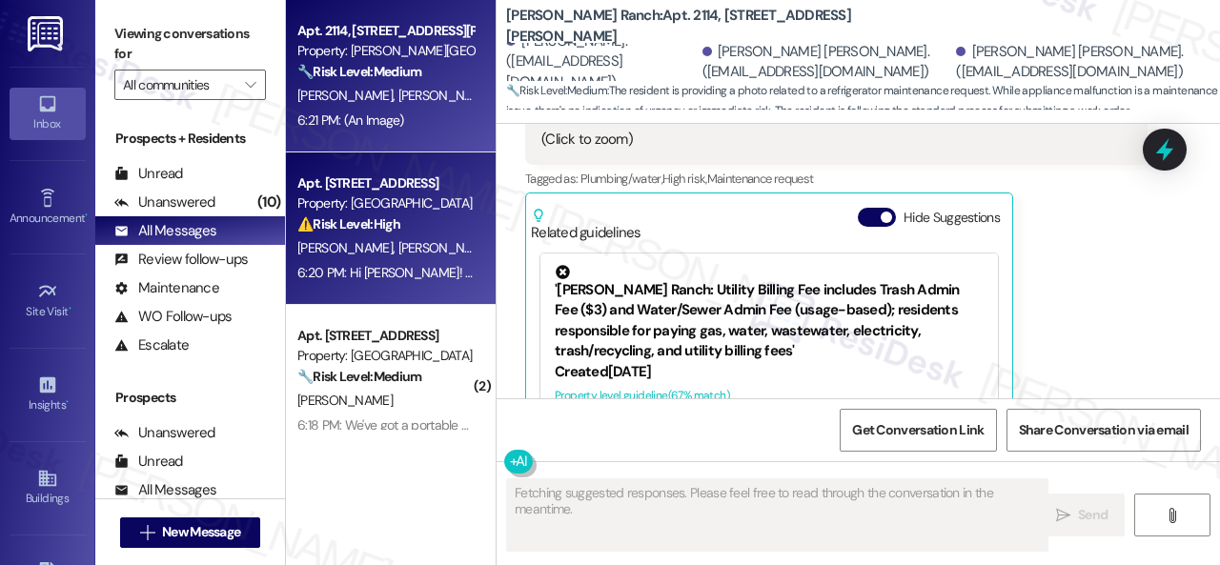
click at [442, 243] on div "M. Faustino M. Faustino" at bounding box center [385, 248] width 180 height 24
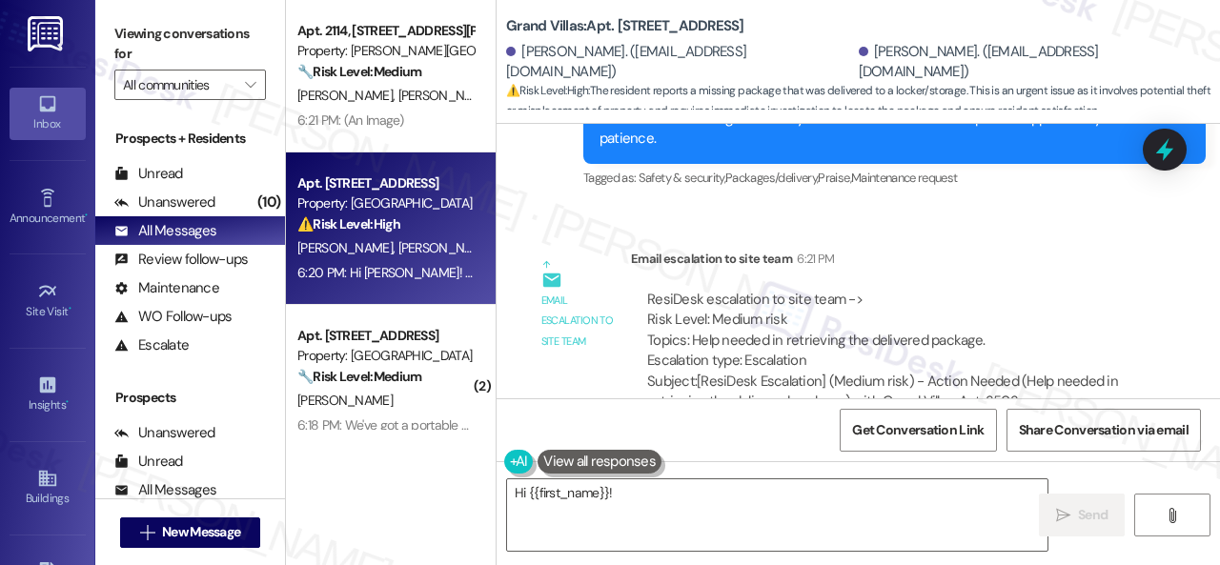
scroll to position [14926, 0]
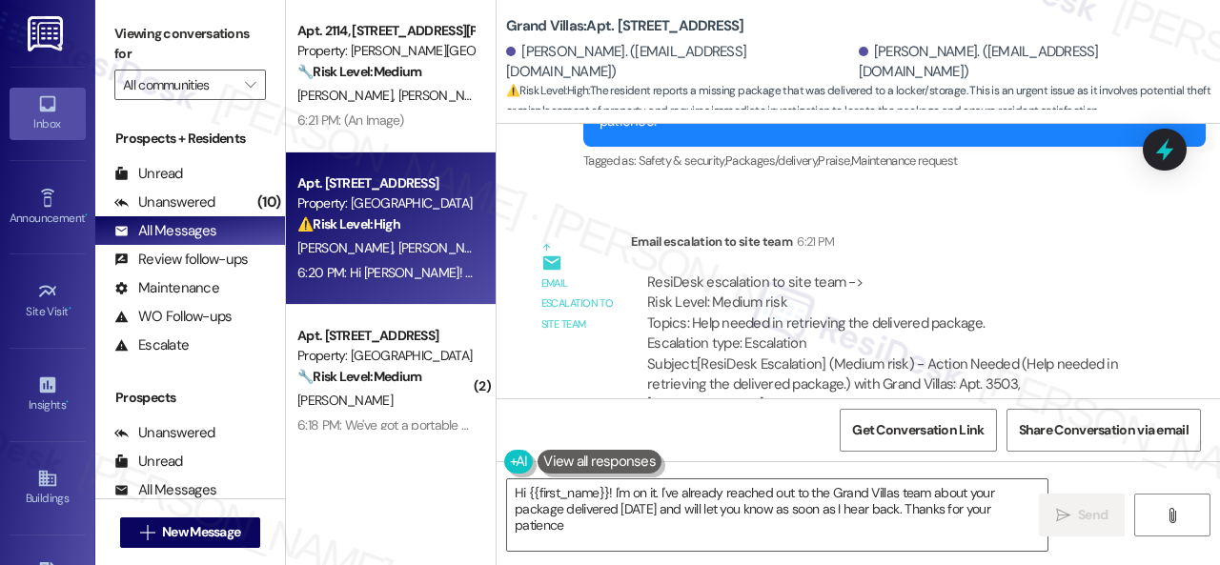
type textarea "Hi {{first_name}}! I'm on it. I've already reached out to the Grand Villas team…"
click at [166, 205] on div "Unanswered" at bounding box center [164, 203] width 101 height 20
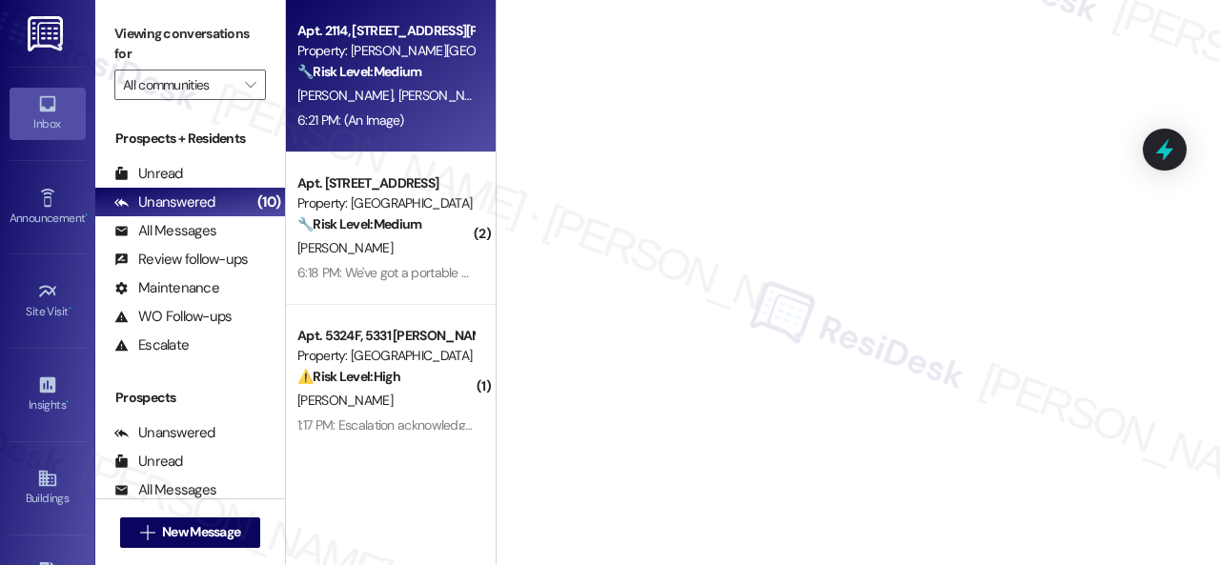
click at [433, 86] on div "J. Manukonda S. Bellam P. Bellam" at bounding box center [385, 96] width 180 height 24
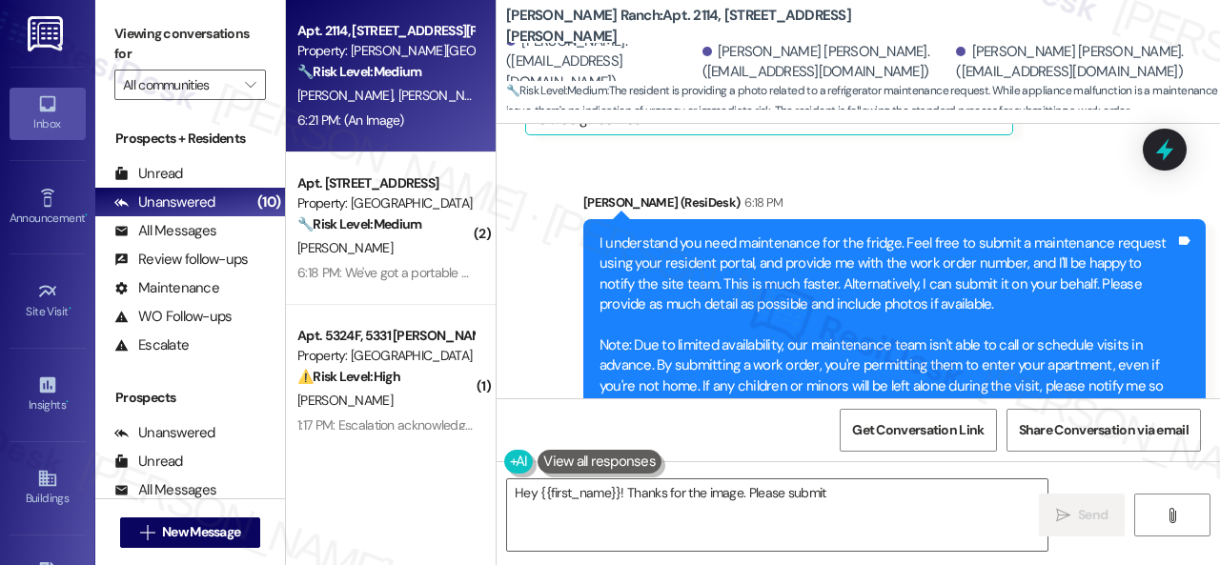
scroll to position [12221, 0]
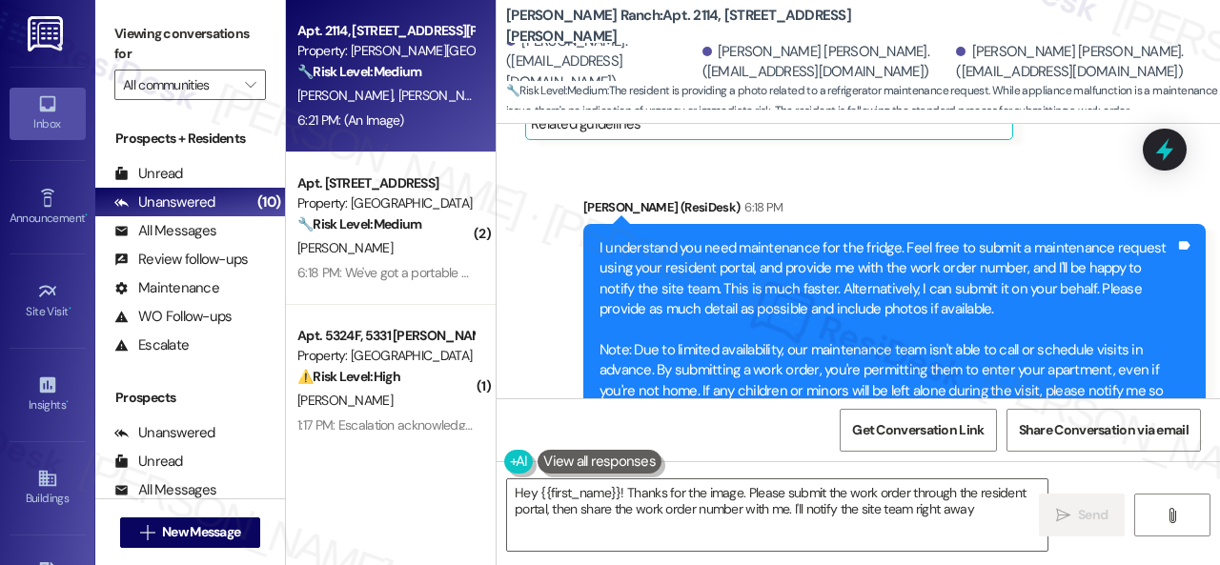
type textarea "Hey {{first_name}}! Thanks for the image. Please submit the work order through …"
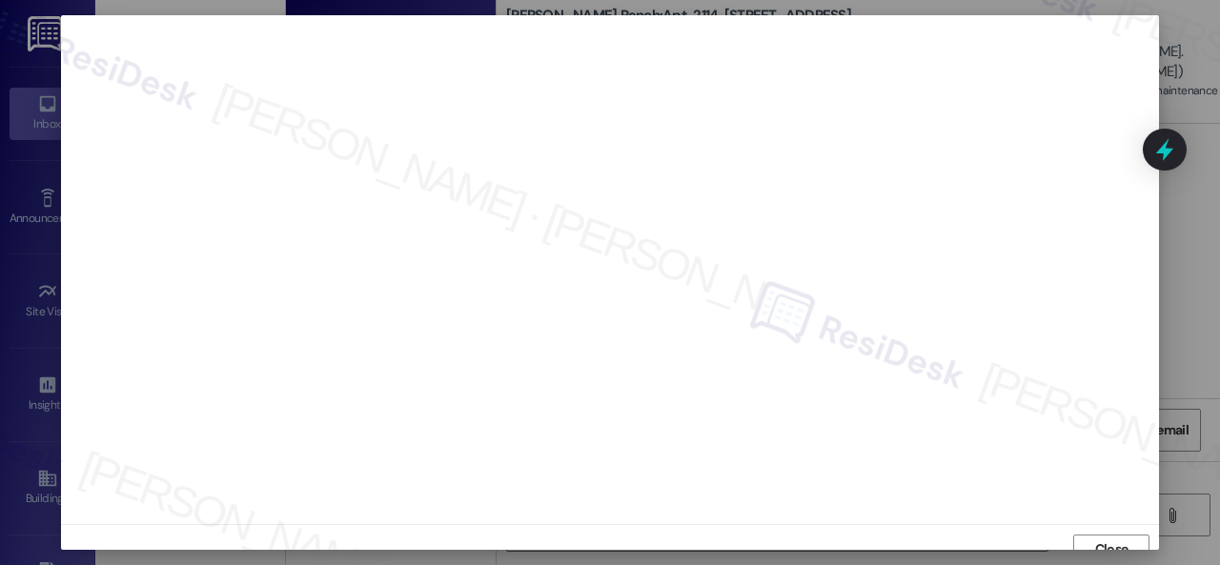
scroll to position [14, 0]
drag, startPoint x: 1100, startPoint y: 520, endPoint x: 997, endPoint y: 543, distance: 105.4
click at [1100, 522] on span "Close" at bounding box center [1111, 535] width 41 height 29
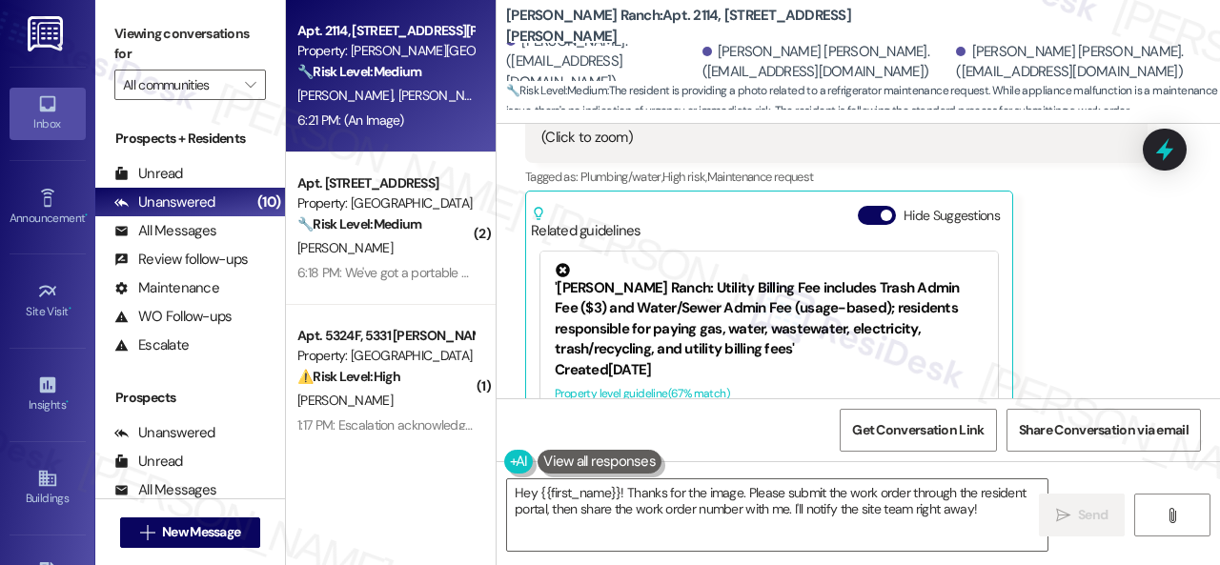
scroll to position [13078, 0]
click at [1087, 278] on div "Sravani Durga Bellam 6:21 PM The water filter needs to be changed. JPG attachme…" at bounding box center [836, 70] width 622 height 812
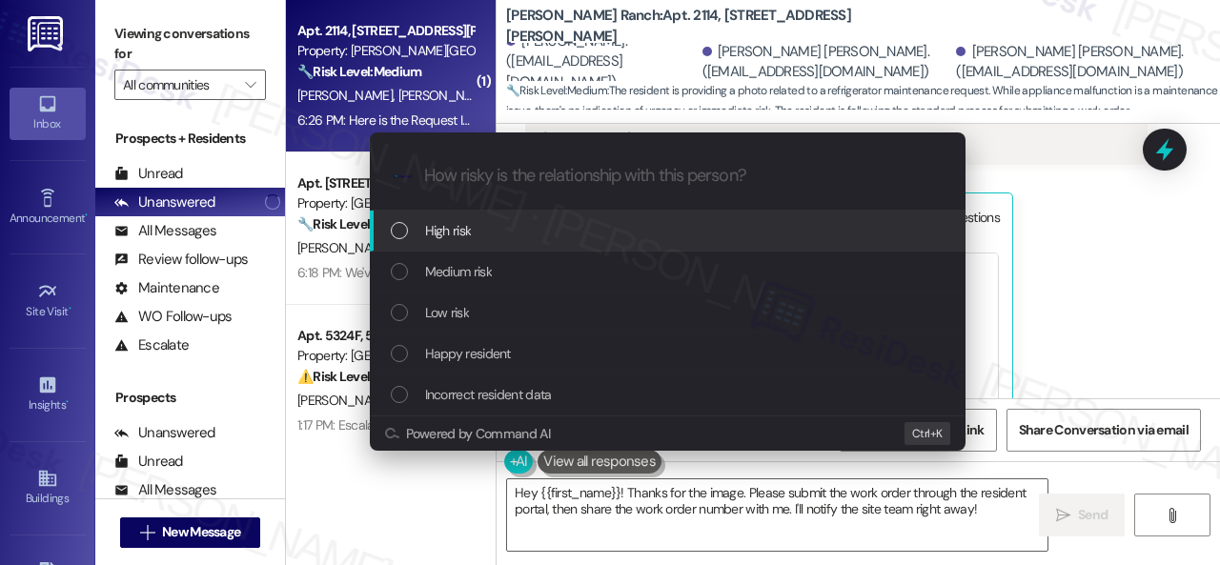
click at [448, 232] on span "High risk" at bounding box center [448, 230] width 47 height 21
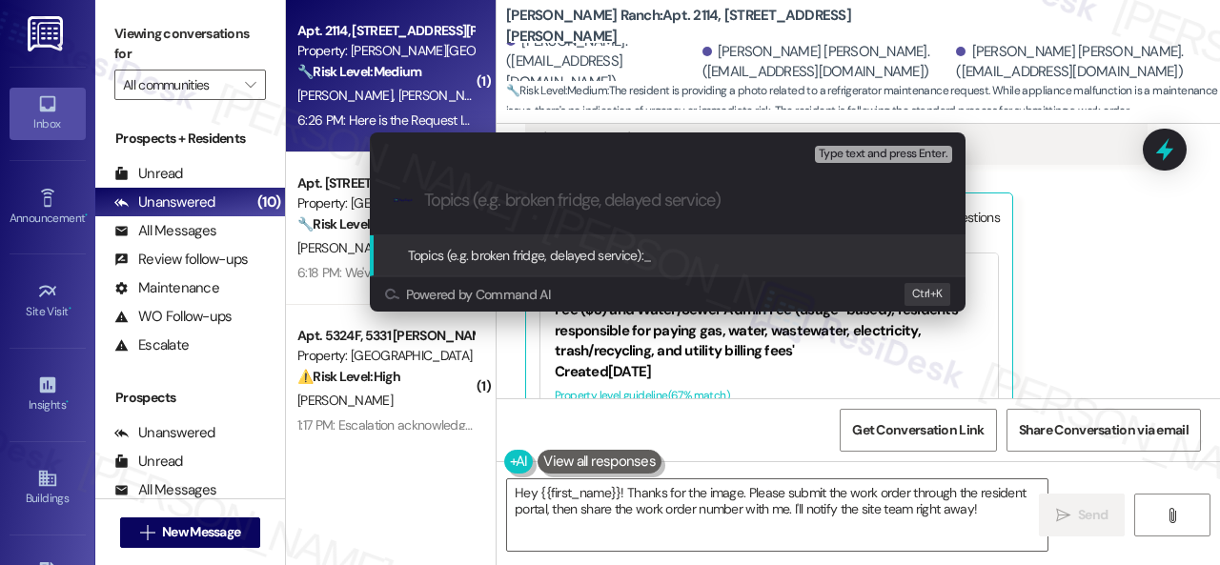
paste input "Work Order filed by ResiDesk 293388"
type input "Work Order filed by ResiDesk 293388"
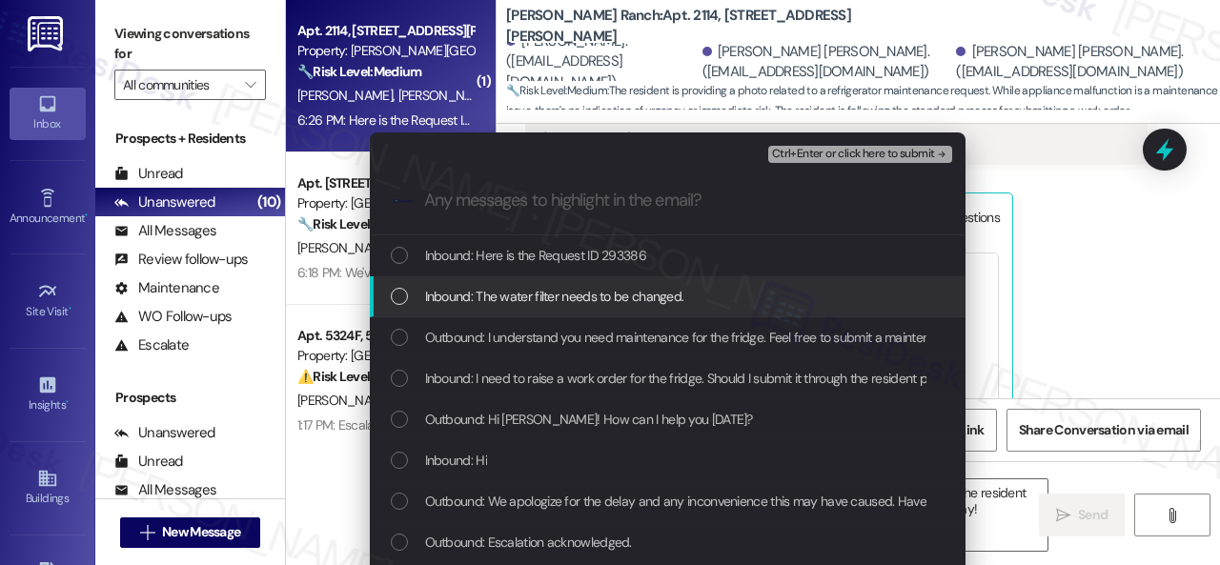
click at [1070, 286] on div "Escalate Conversation High risk Work Order filed by ResiDesk 293388 Any message…" at bounding box center [610, 282] width 1220 height 565
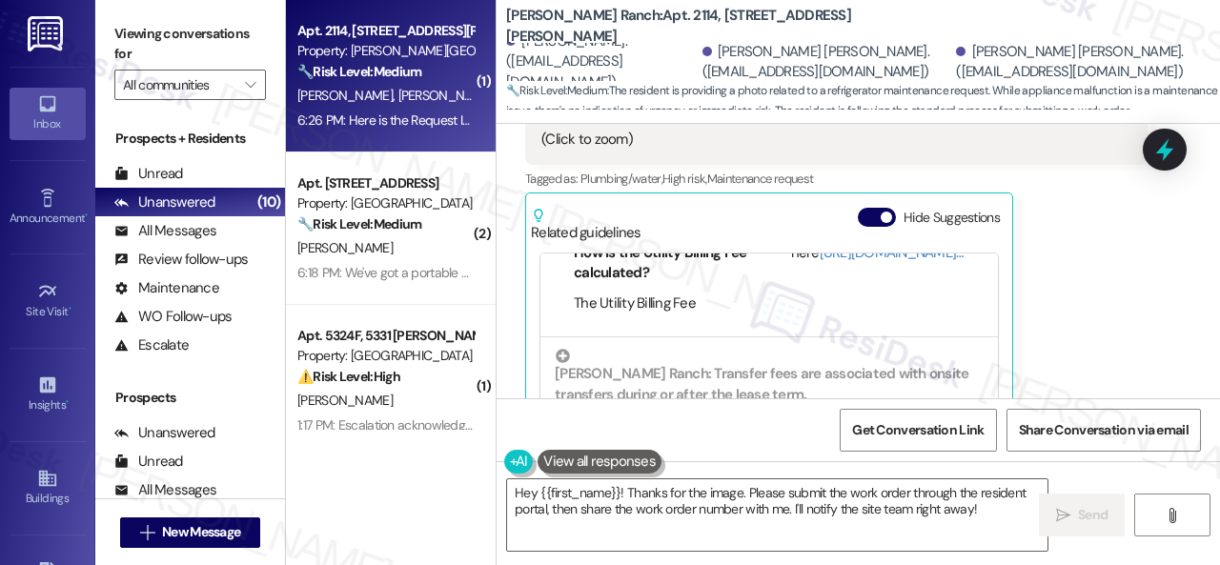
scroll to position [13213, 0]
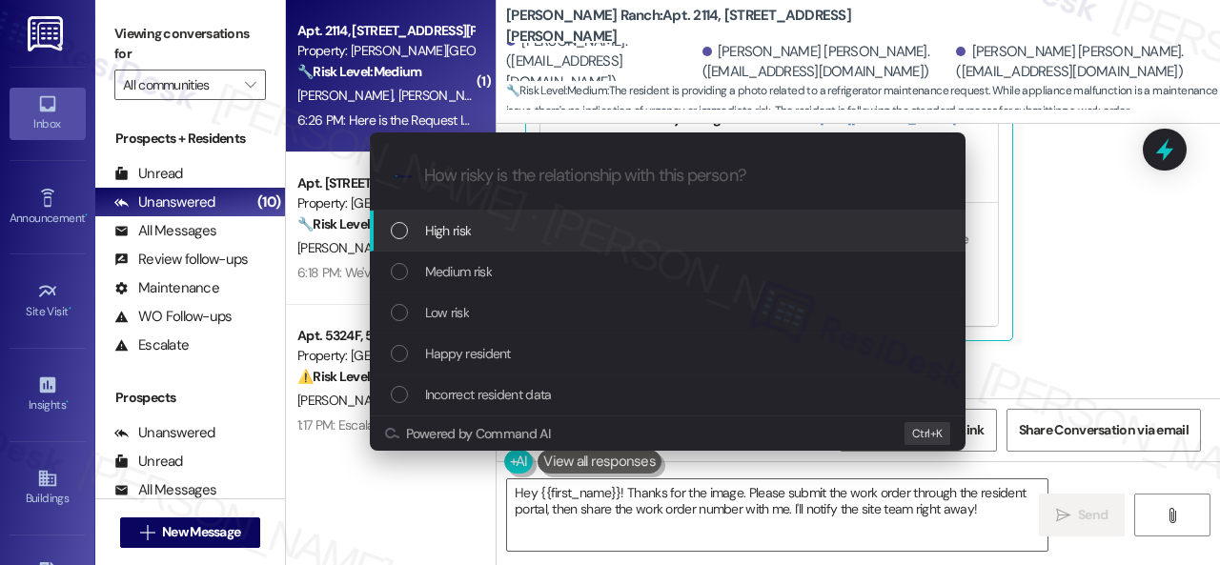
click at [430, 231] on span "High risk" at bounding box center [448, 230] width 47 height 21
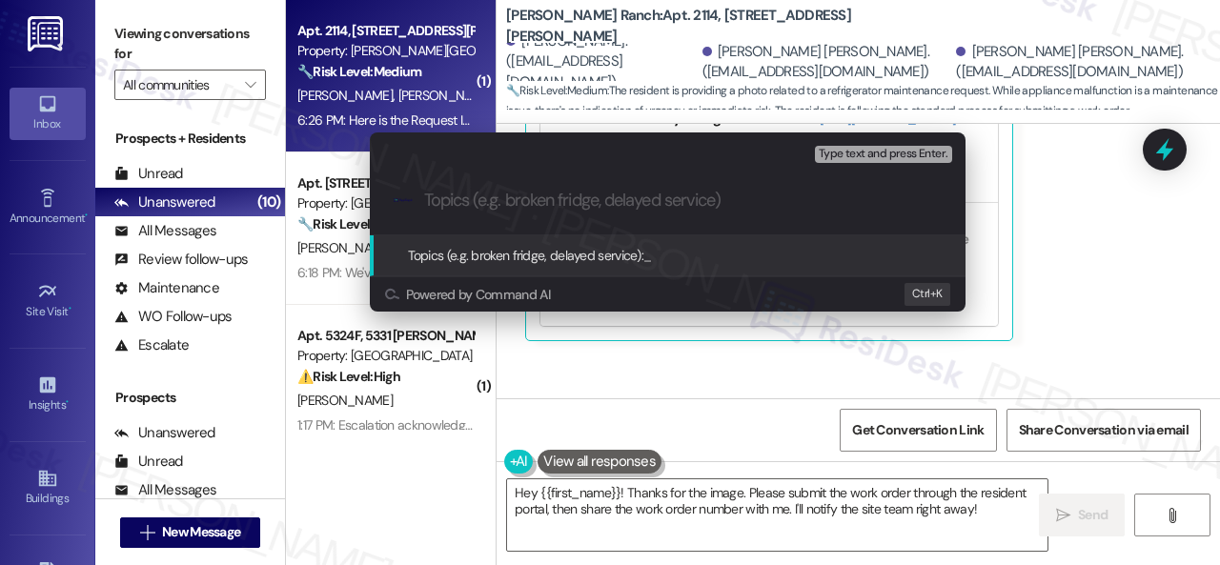
click at [464, 204] on input "Topics (e.g. broken fridge, delayed service)" at bounding box center [683, 201] width 518 height 20
paste input "Work Order filed by ResiDesk 293388"
click at [691, 193] on input "Work Order filed by ResiDesk 293388" at bounding box center [675, 201] width 502 height 20
drag, startPoint x: 632, startPoint y: 197, endPoint x: 345, endPoint y: 208, distance: 287.1
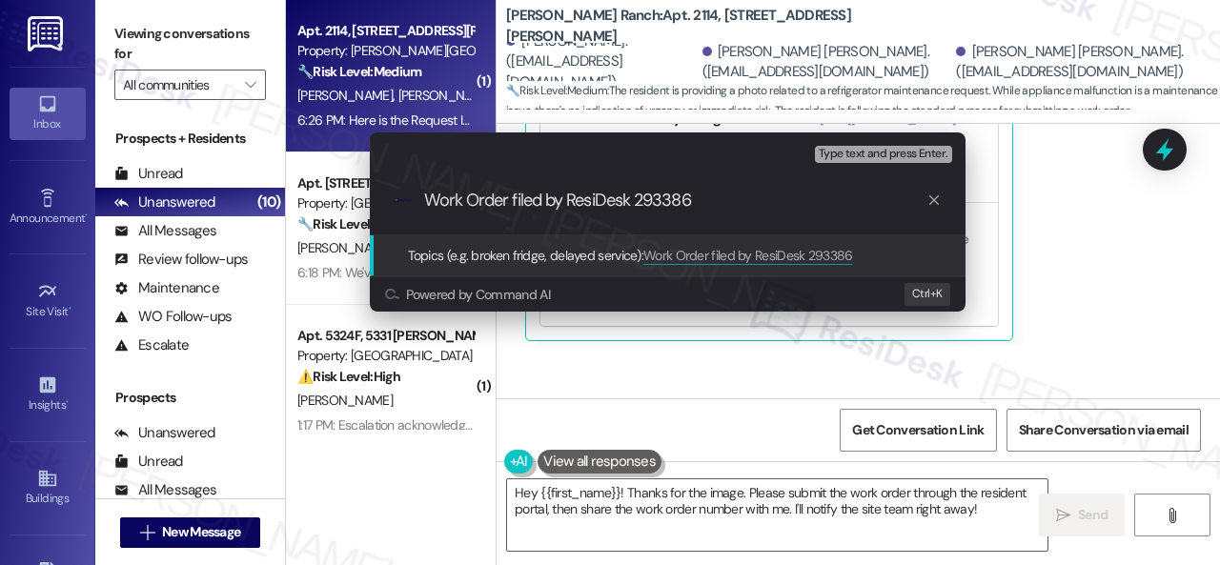
click at [347, 206] on div "Escalate Conversation High risk Topics (e.g. broken fridge, delayed service) An…" at bounding box center [667, 221] width 643 height 217
paste input "New Work Order Submitted"
type input "New Work Order Submitted 293386"
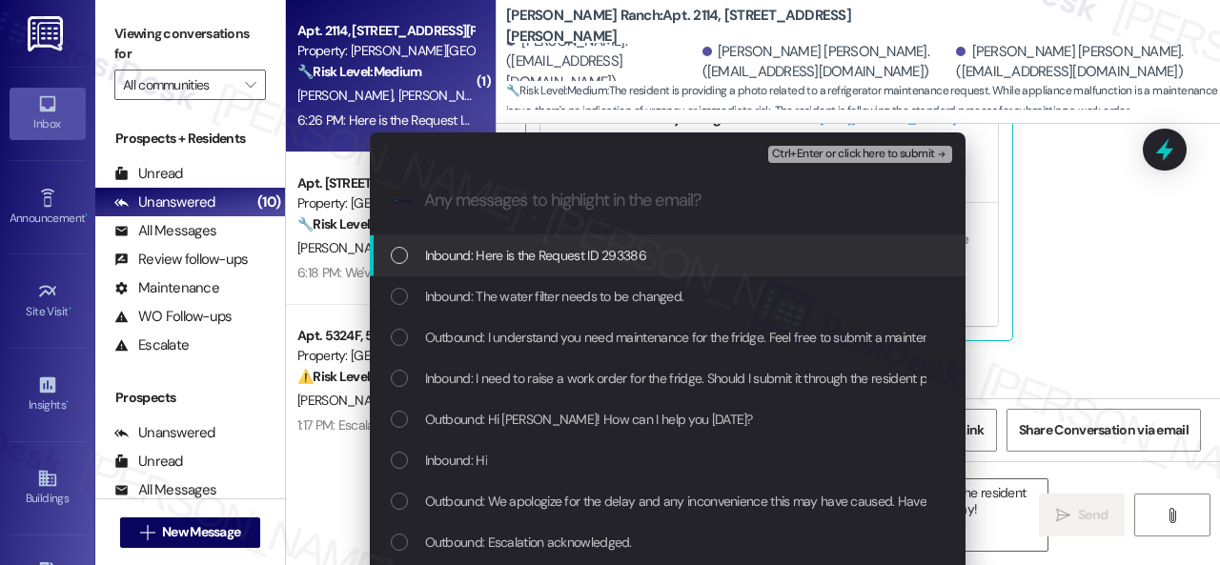
click at [623, 251] on span "Inbound: Here is the Request ID 293386" at bounding box center [535, 255] width 221 height 21
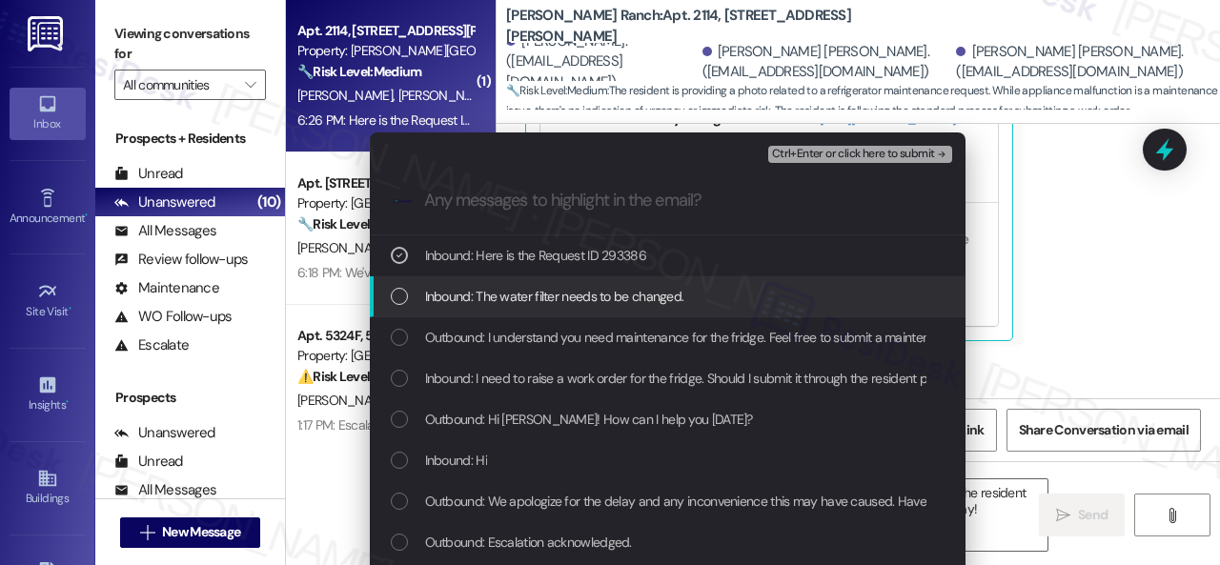
click at [559, 300] on span "Inbound: The water filter needs to be changed." at bounding box center [554, 296] width 259 height 21
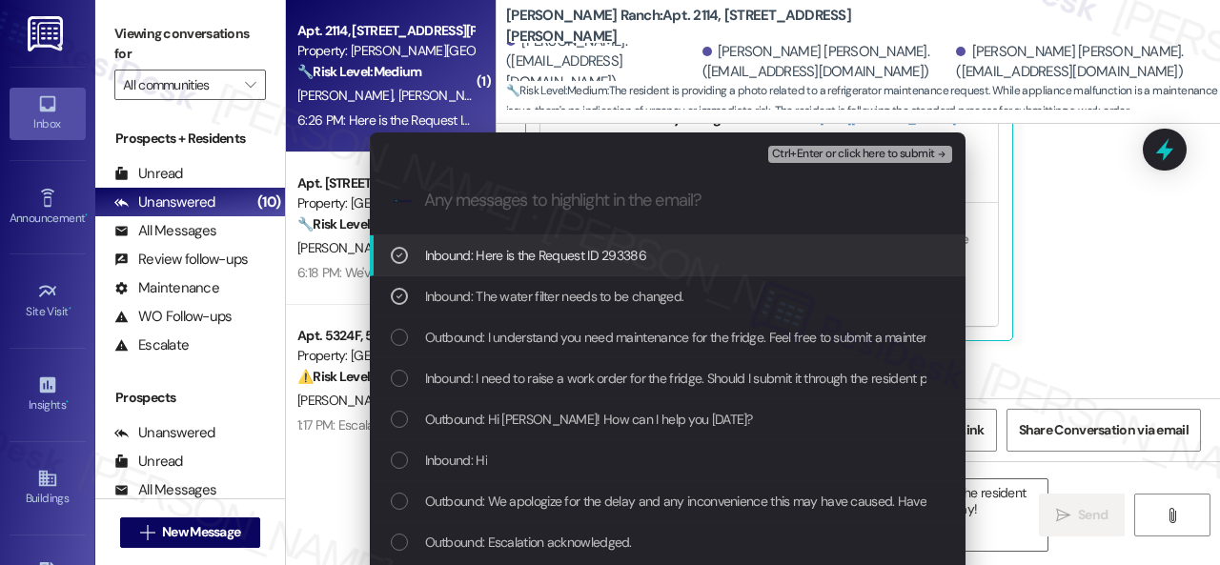
click at [817, 148] on span "Ctrl+Enter or click here to submit" at bounding box center [853, 154] width 163 height 13
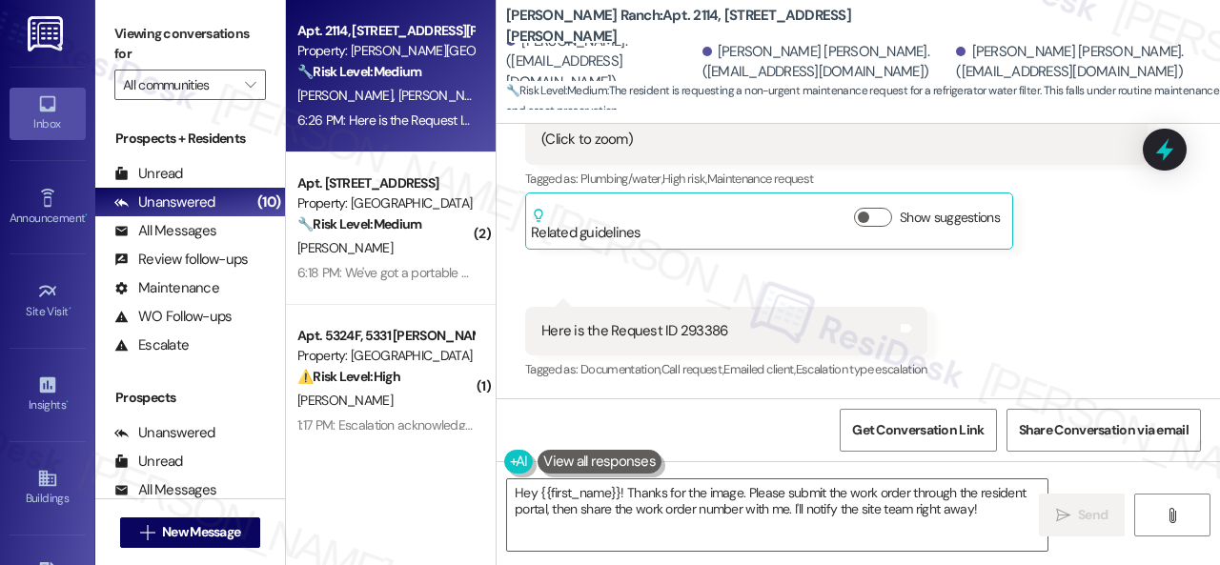
scroll to position [12987, 0]
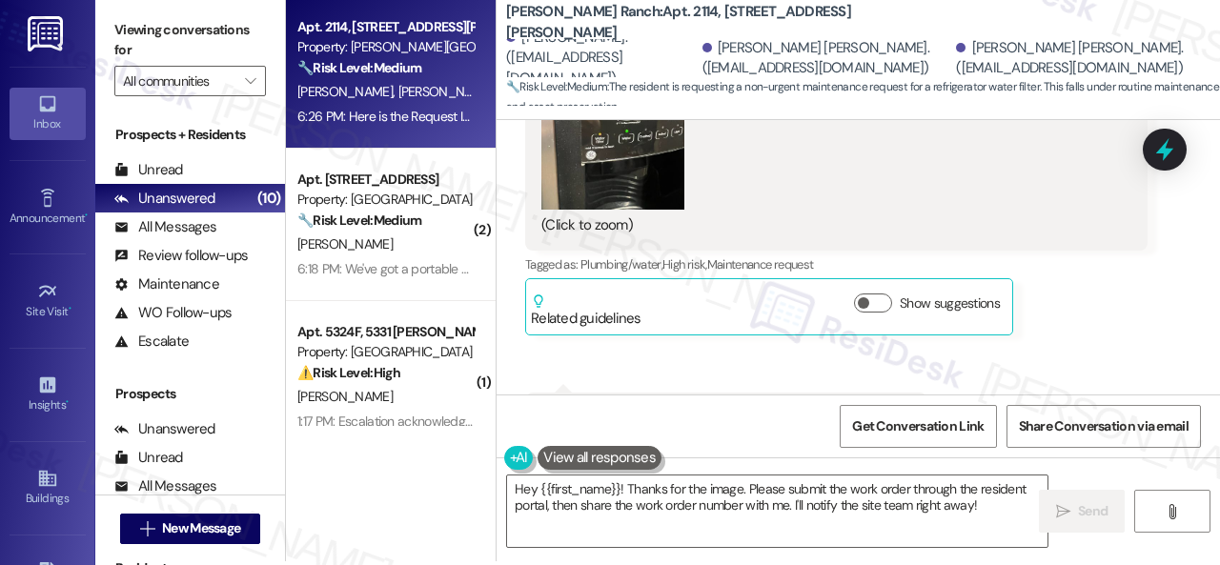
scroll to position [6, 0]
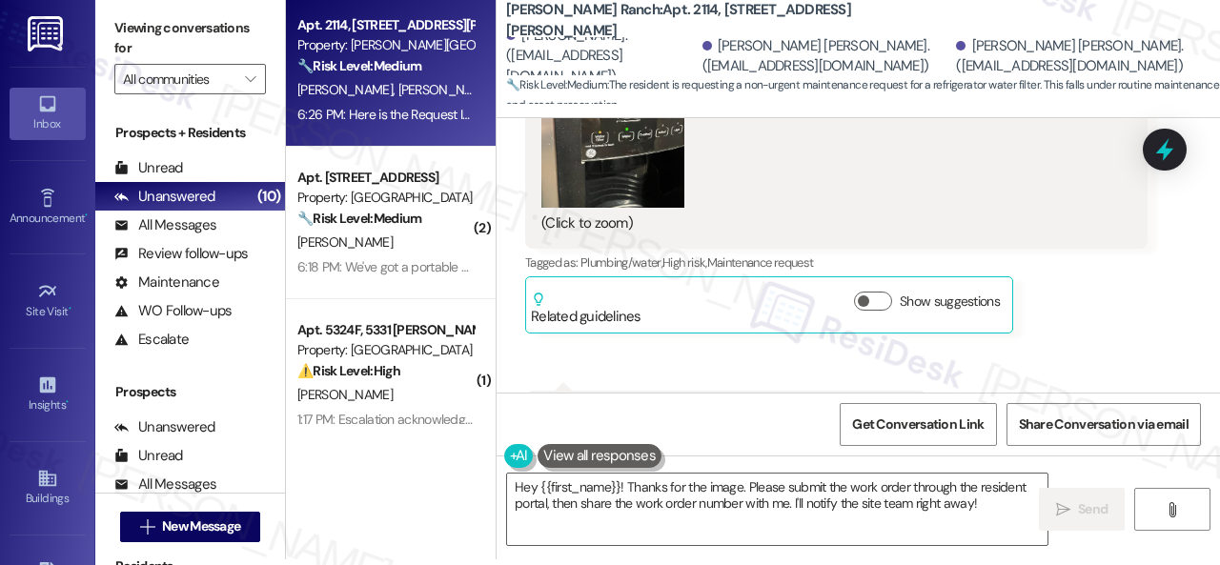
click at [1017, 308] on div "Received via SMS [PERSON_NAME] [PERSON_NAME] 6:21 PM The water filter needs to …" at bounding box center [858, 93] width 723 height 777
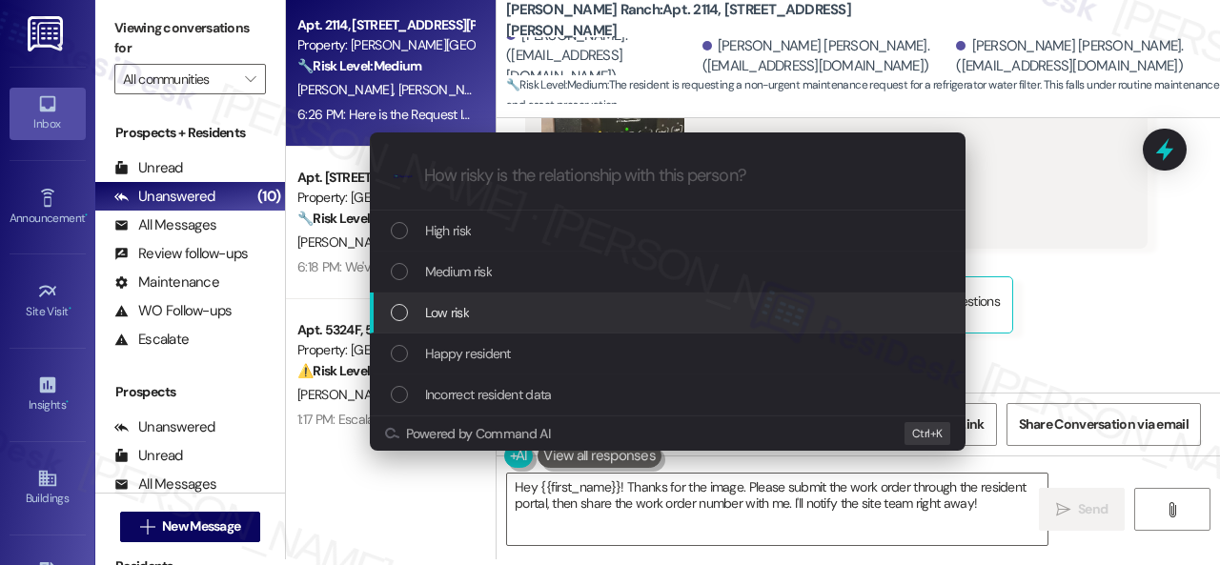
click at [434, 315] on span "Low risk" at bounding box center [447, 312] width 44 height 21
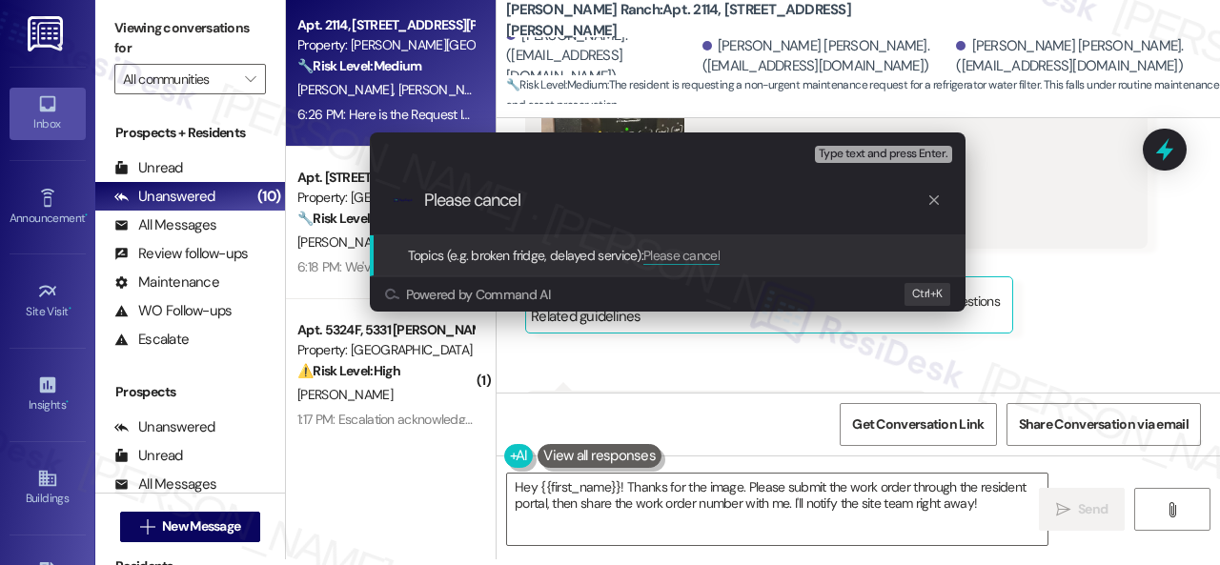
paste input "work order 293388"
type input "Please cancel work order 293388"
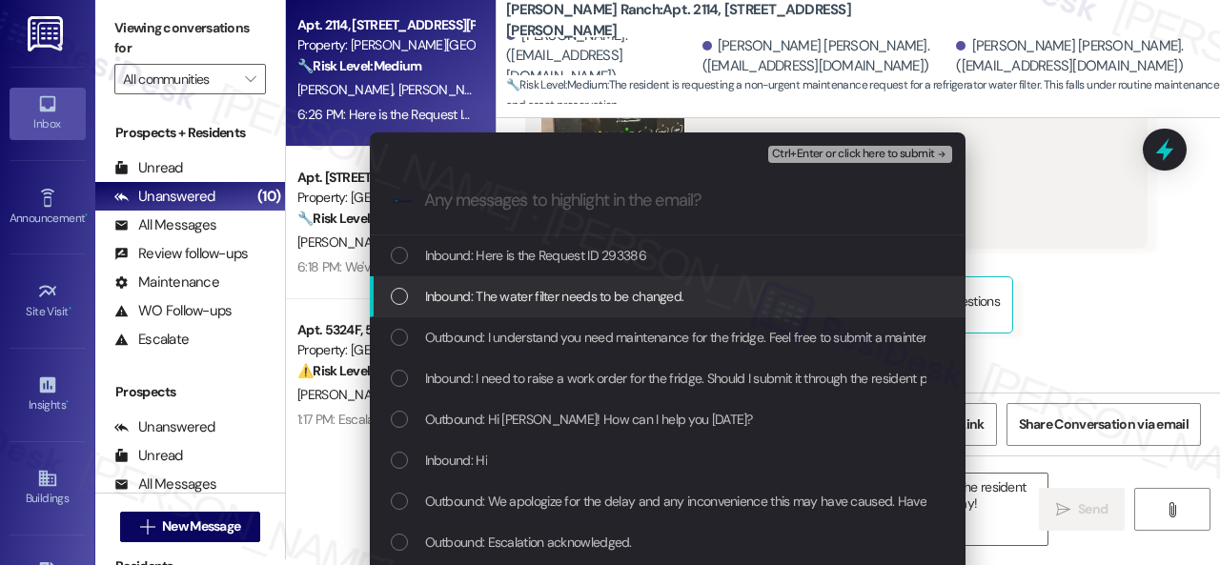
click at [1134, 277] on div "Escalate Conversation Low risk Please cancel work order 293388 Any messages to …" at bounding box center [610, 282] width 1220 height 565
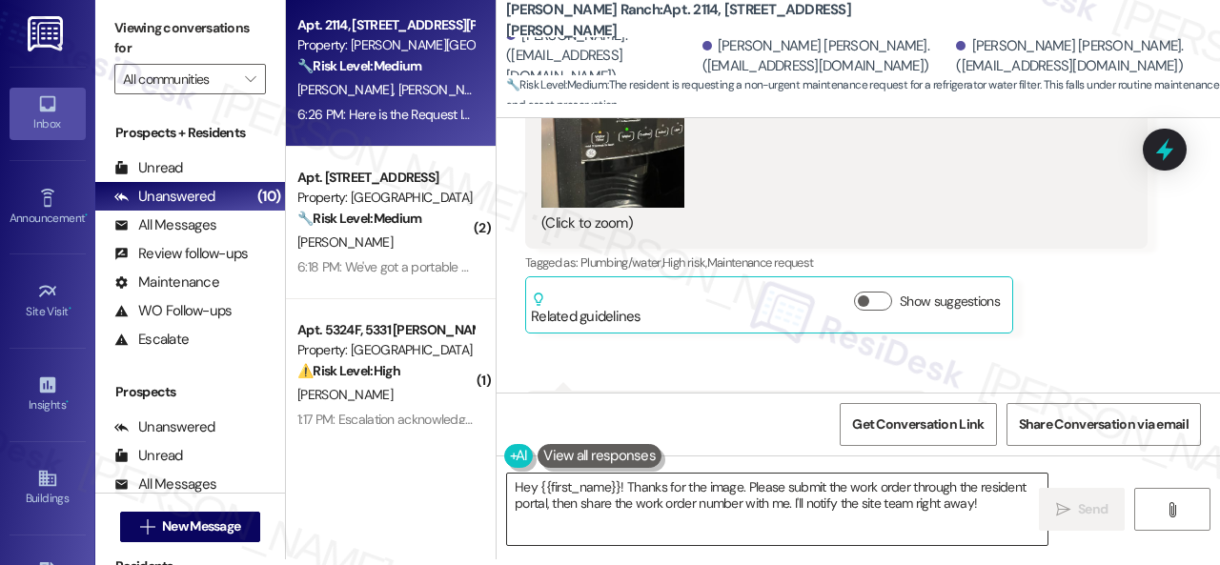
click at [764, 474] on textarea "Hey {{first_name}}! Thanks for the image. Please submit the work order through …" at bounding box center [777, 509] width 540 height 71
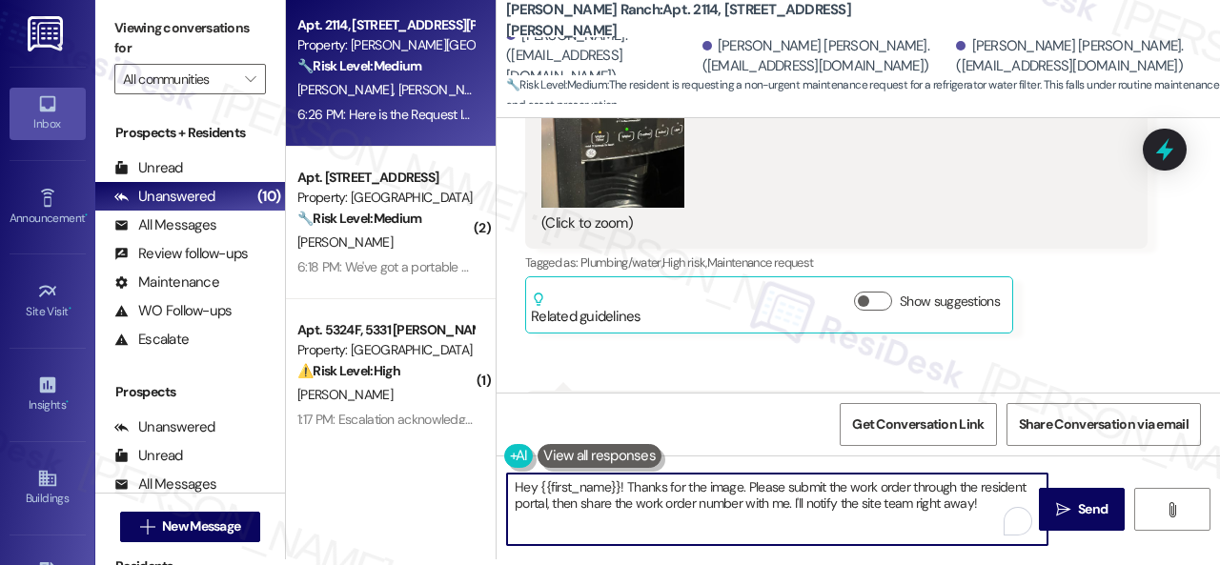
drag, startPoint x: 1001, startPoint y: 505, endPoint x: 326, endPoint y: 473, distance: 675.6
click at [326, 473] on div "Apt. 2114, [STREET_ADDRESS][PERSON_NAME] Property: [PERSON_NAME] Ranch 🔧 Risk L…" at bounding box center [753, 276] width 934 height 565
paste textarea "Thank you. I've submitted a work order on your behalf and notified the site tea…"
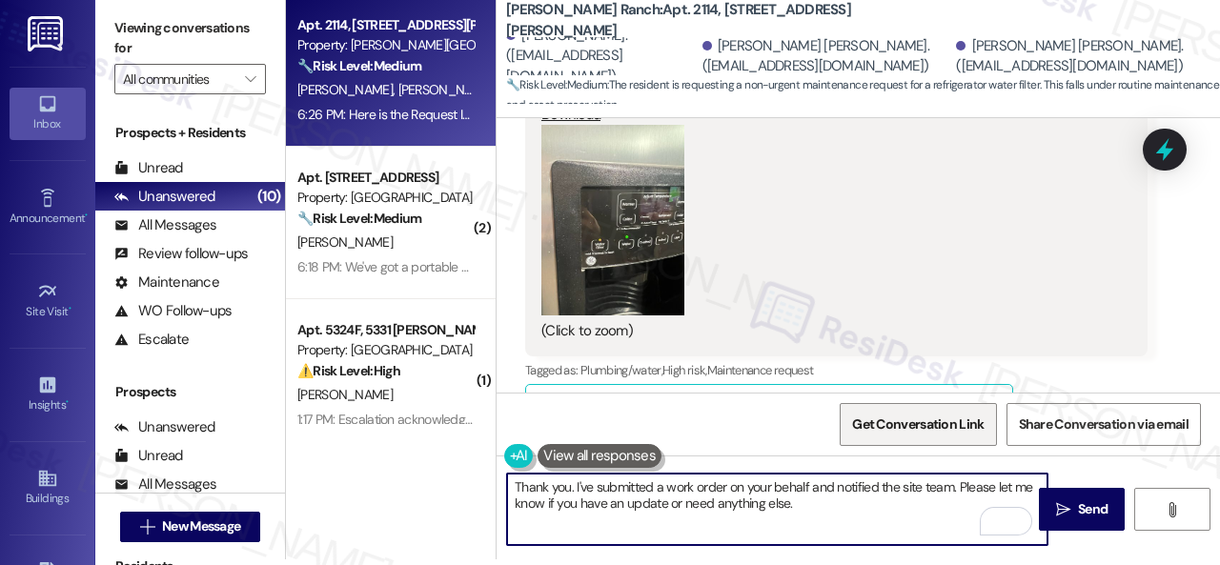
scroll to position [12989, 0]
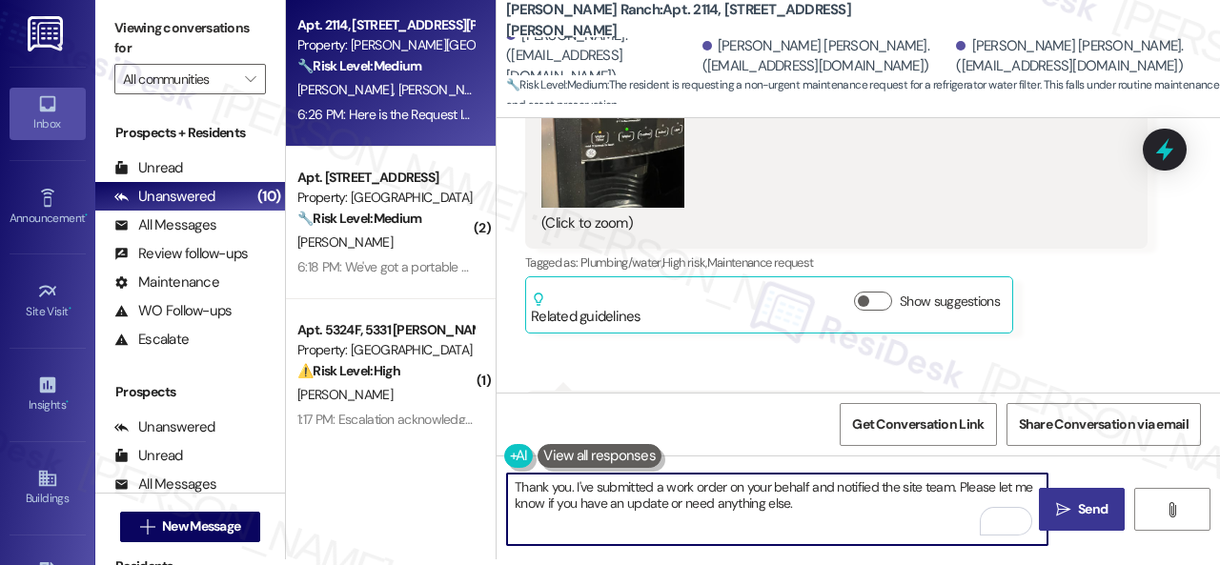
type textarea "Thank you. I've submitted a work order on your behalf and notified the site tea…"
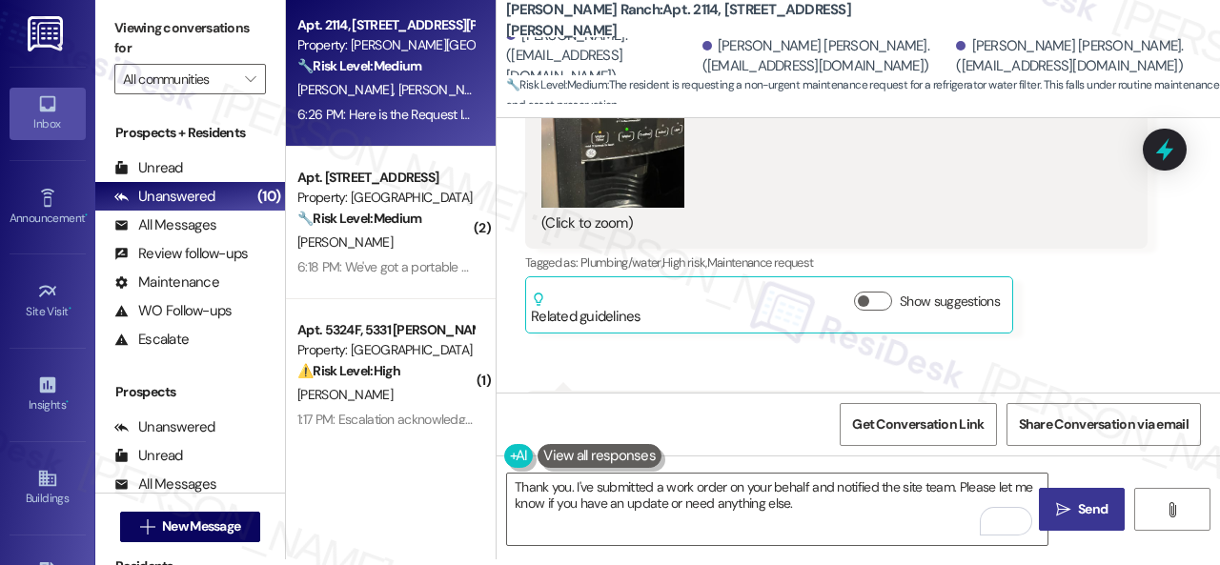
click at [1087, 511] on span "Send" at bounding box center [1093, 509] width 30 height 20
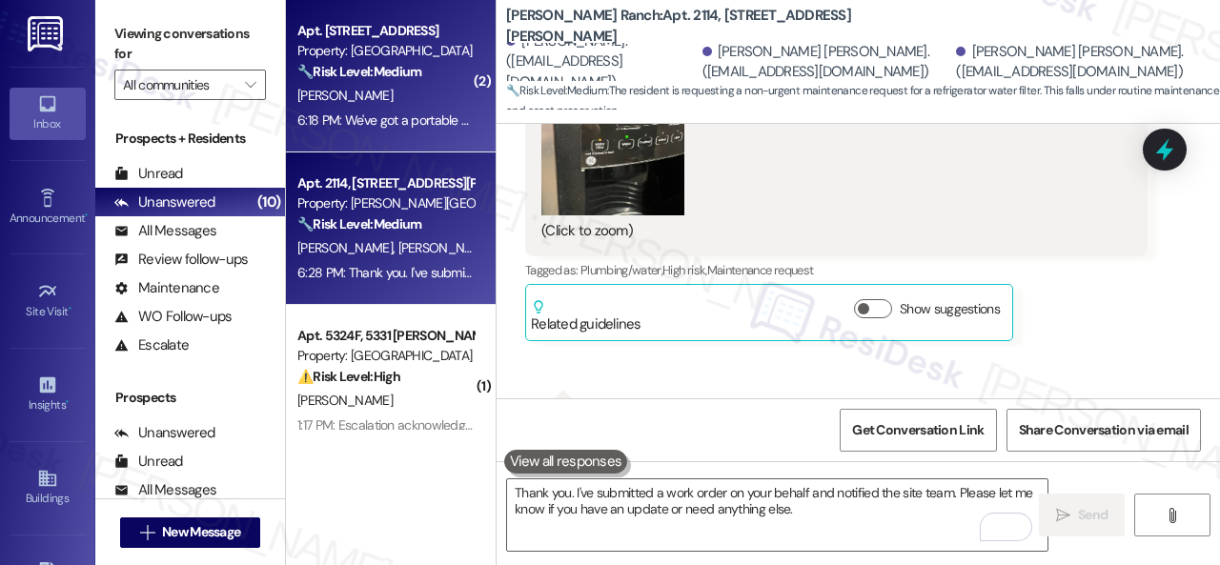
click at [391, 106] on div "[PERSON_NAME]" at bounding box center [385, 96] width 180 height 24
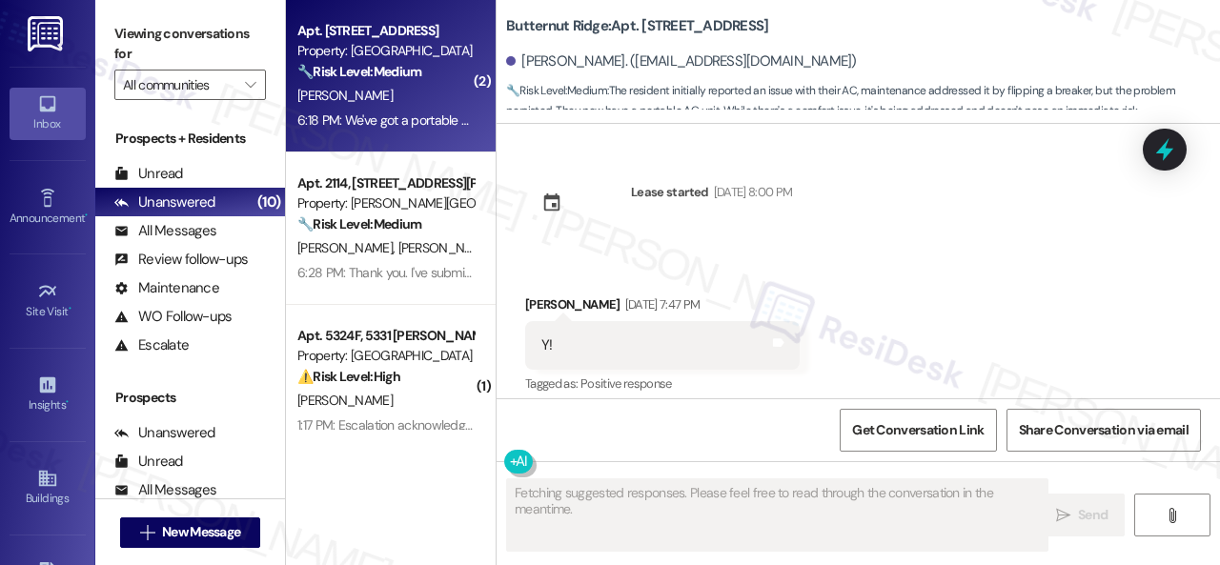
scroll to position [13533, 0]
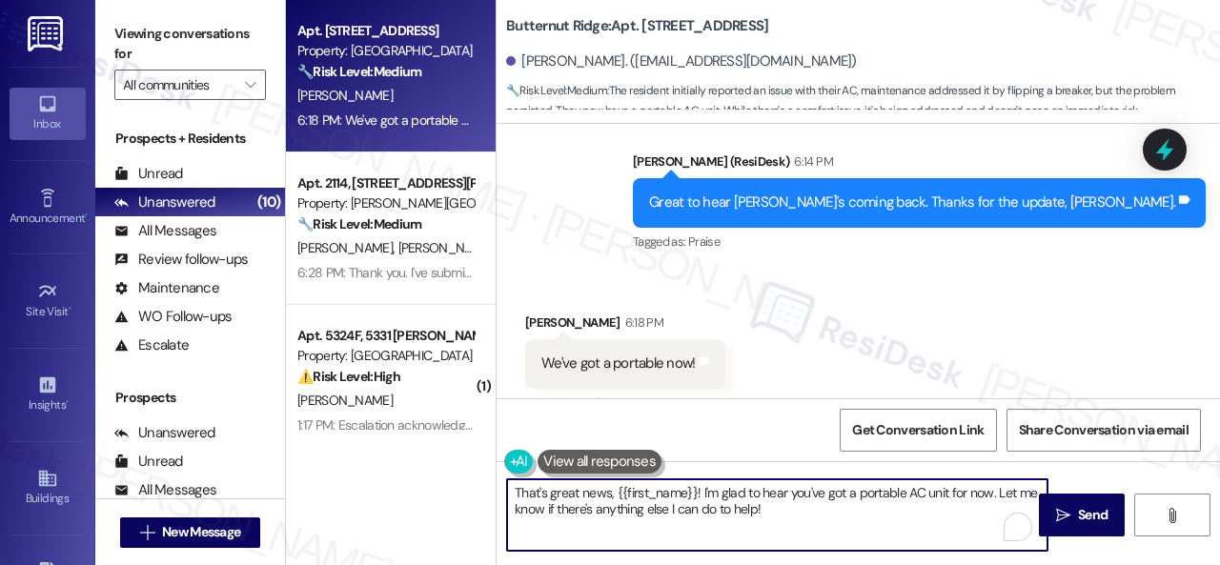
drag, startPoint x: 785, startPoint y: 518, endPoint x: 387, endPoint y: 498, distance: 398.9
click at [387, 498] on div "Apt. [STREET_ADDRESS] Property: [GEOGRAPHIC_DATA] 🔧 Risk Level: Medium The resi…" at bounding box center [753, 282] width 934 height 565
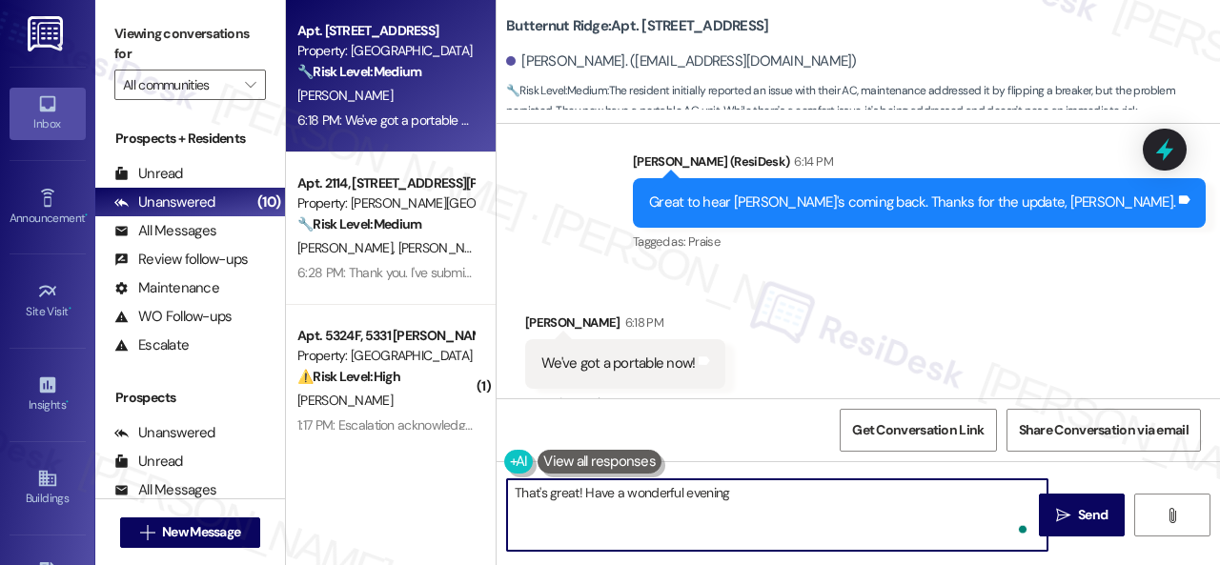
type textarea "That's great! Have a wonderful evening."
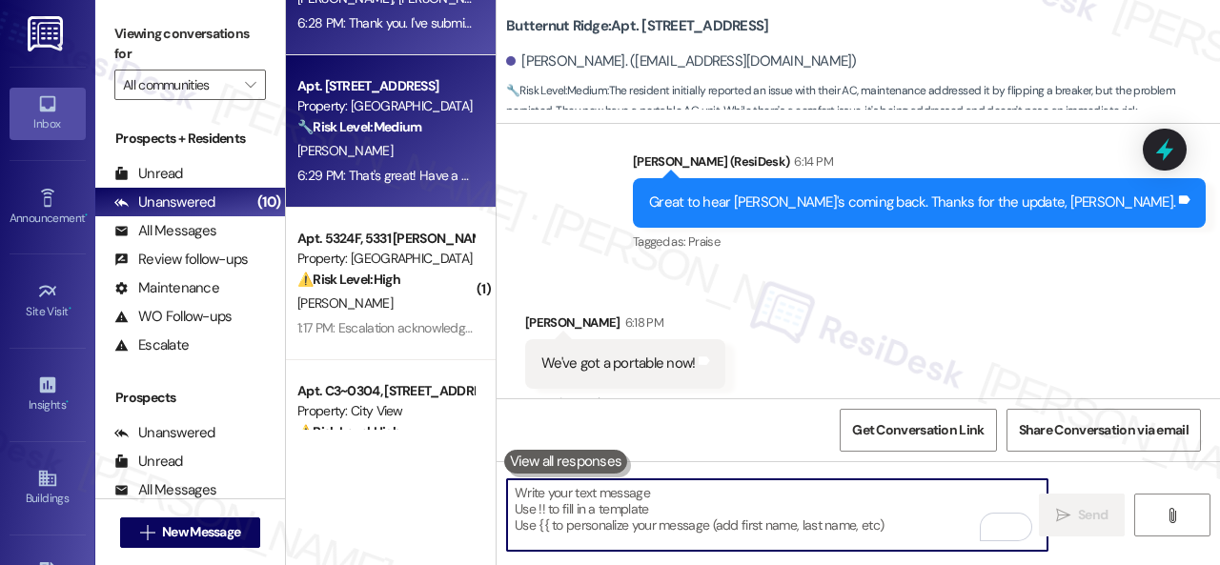
scroll to position [191, 0]
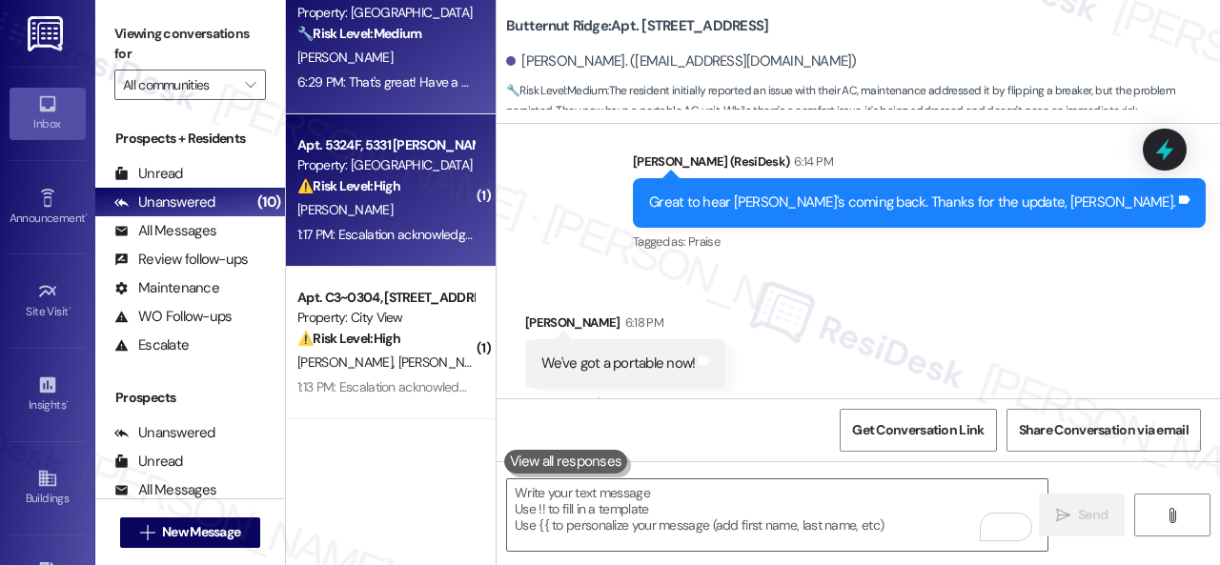
click at [406, 199] on div "[PERSON_NAME]" at bounding box center [385, 210] width 180 height 24
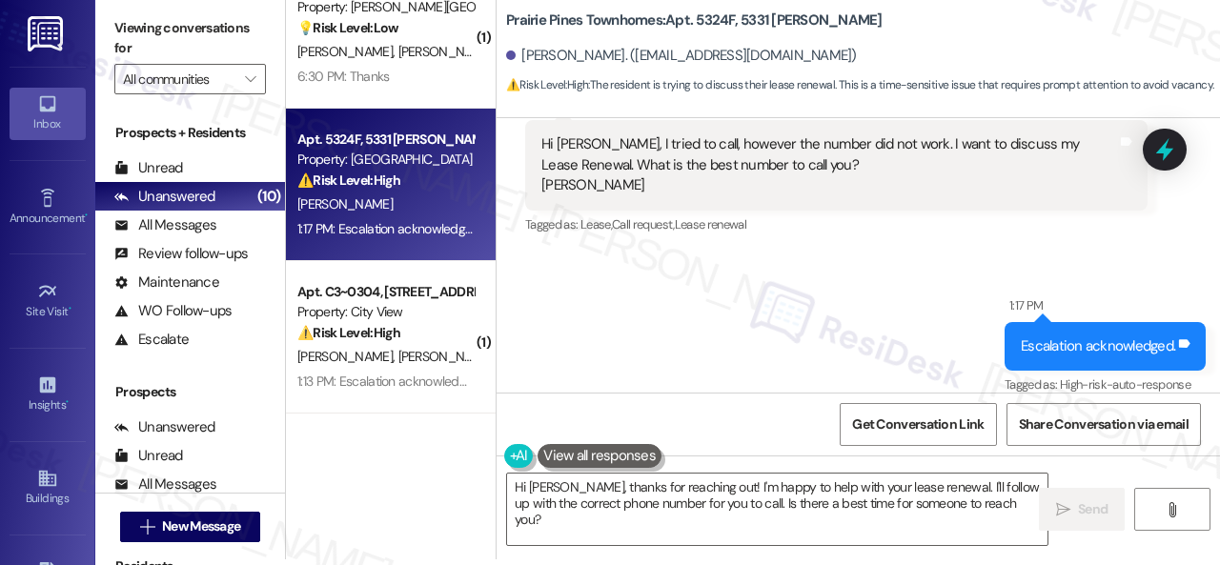
scroll to position [3108, 0]
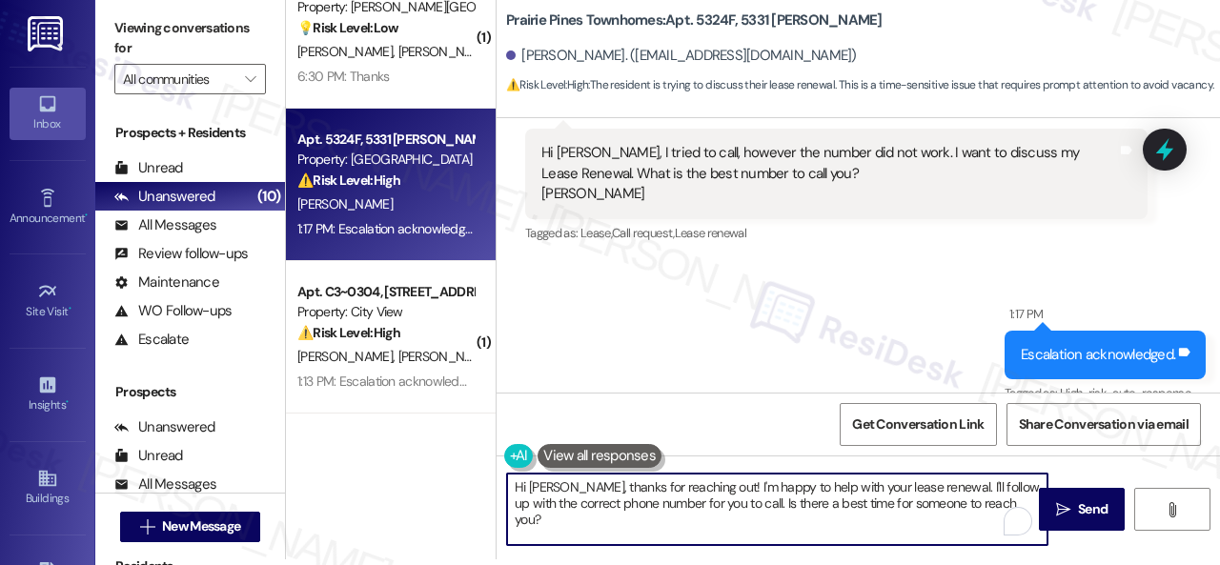
drag, startPoint x: 694, startPoint y: 486, endPoint x: 990, endPoint y: 521, distance: 298.5
click at [990, 521] on textarea "Hi [PERSON_NAME], thanks for reaching out! I'm happy to help with your lease re…" at bounding box center [777, 509] width 540 height 71
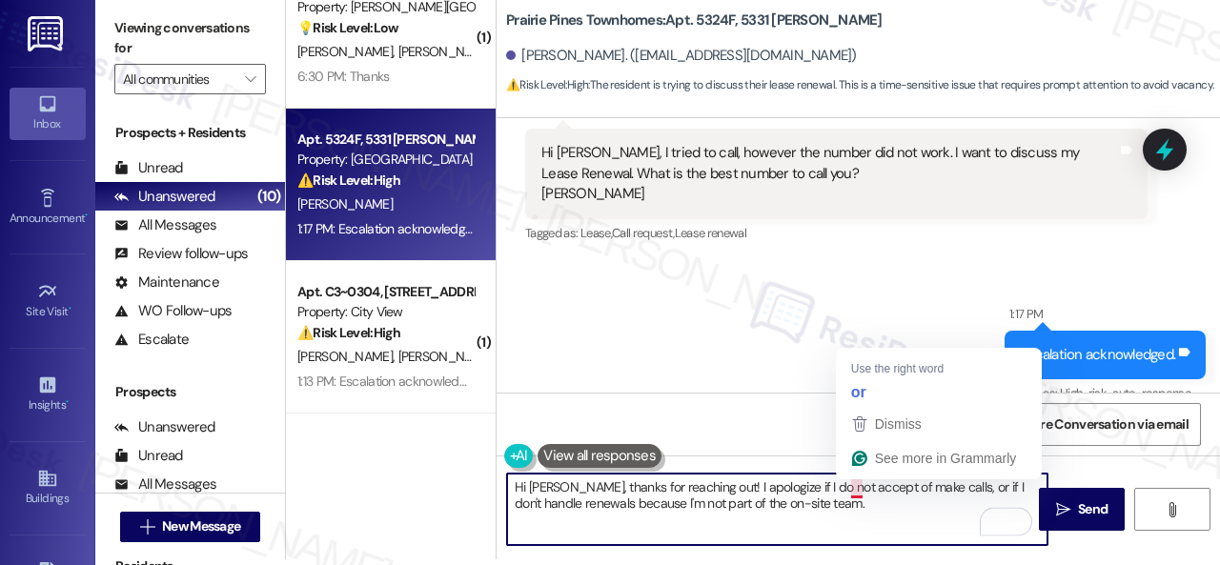
click at [860, 485] on textarea "Hi [PERSON_NAME], thanks for reaching out! I apologize if I do not accept of ma…" at bounding box center [777, 509] width 540 height 71
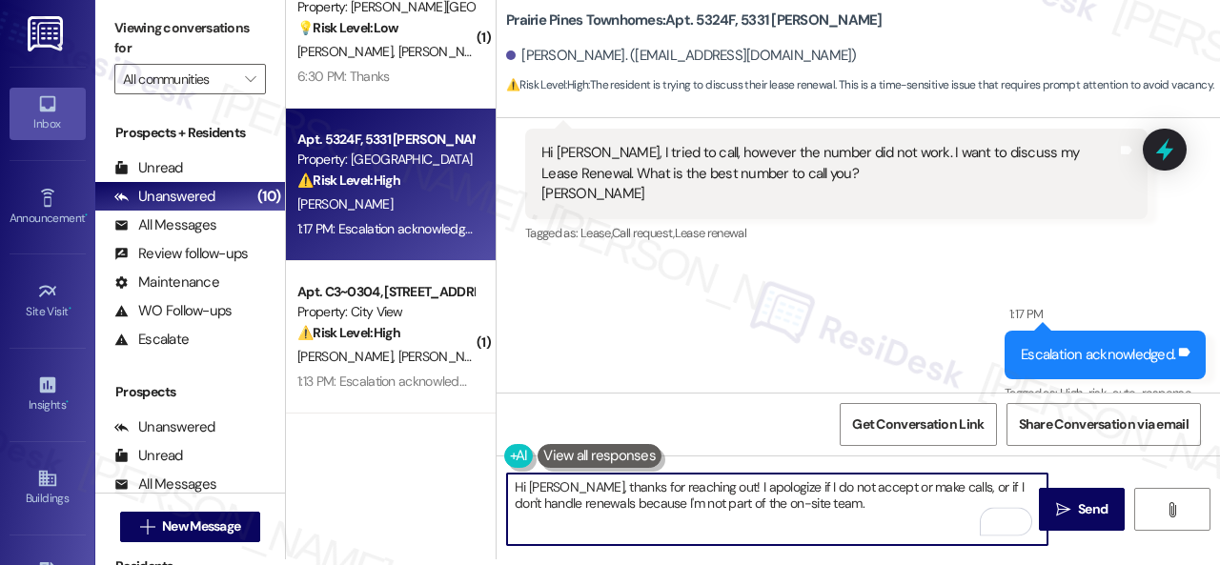
click at [823, 500] on textarea "Hi [PERSON_NAME], thanks for reaching out! I apologize if I do not accept or ma…" at bounding box center [777, 509] width 540 height 71
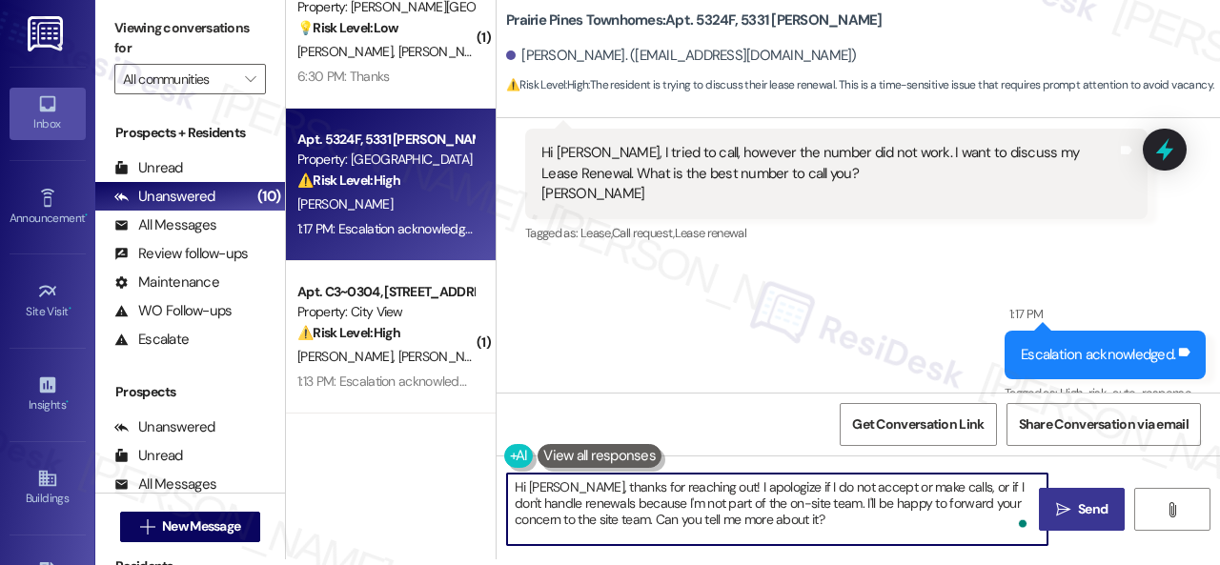
type textarea "Hi [PERSON_NAME], thanks for reaching out! I apologize if I do not accept or ma…"
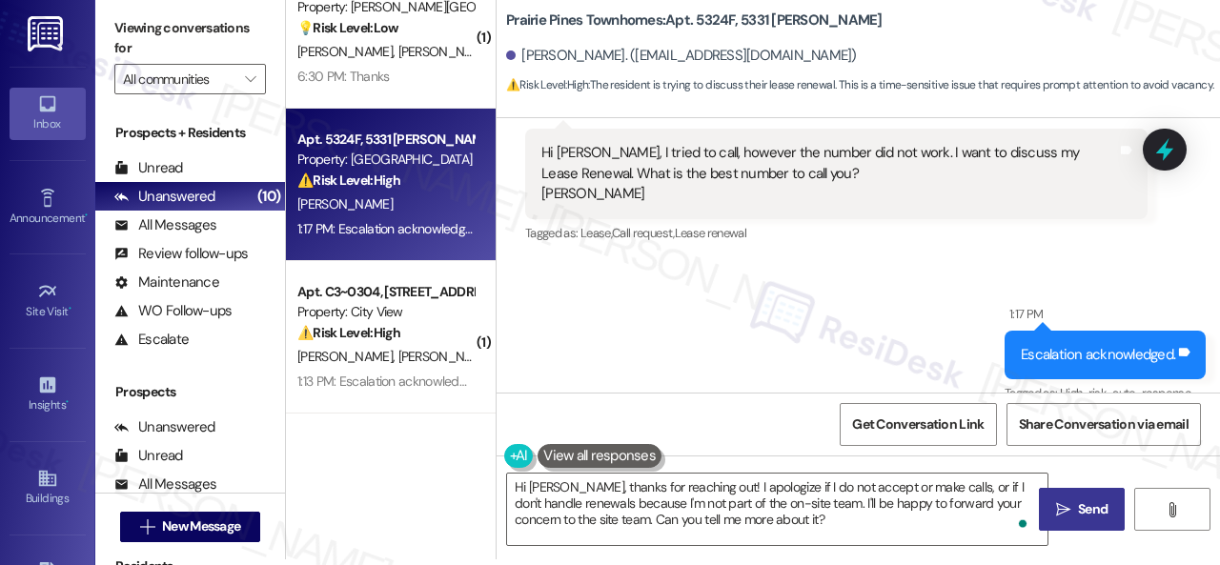
click at [1078, 518] on span "Send" at bounding box center [1093, 509] width 30 height 20
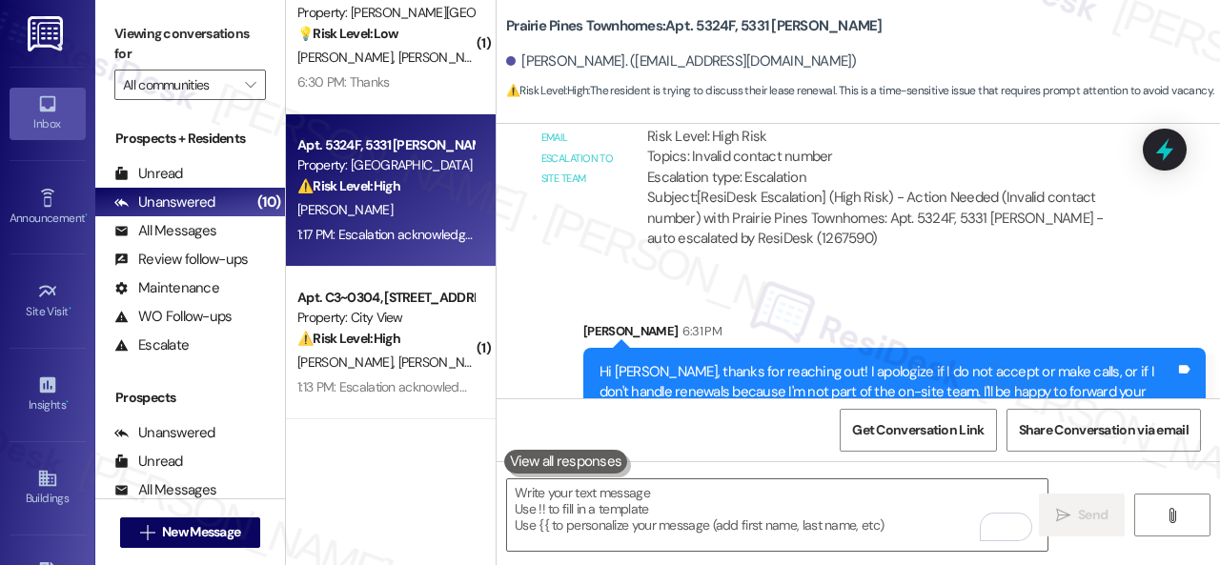
scroll to position [3567, 0]
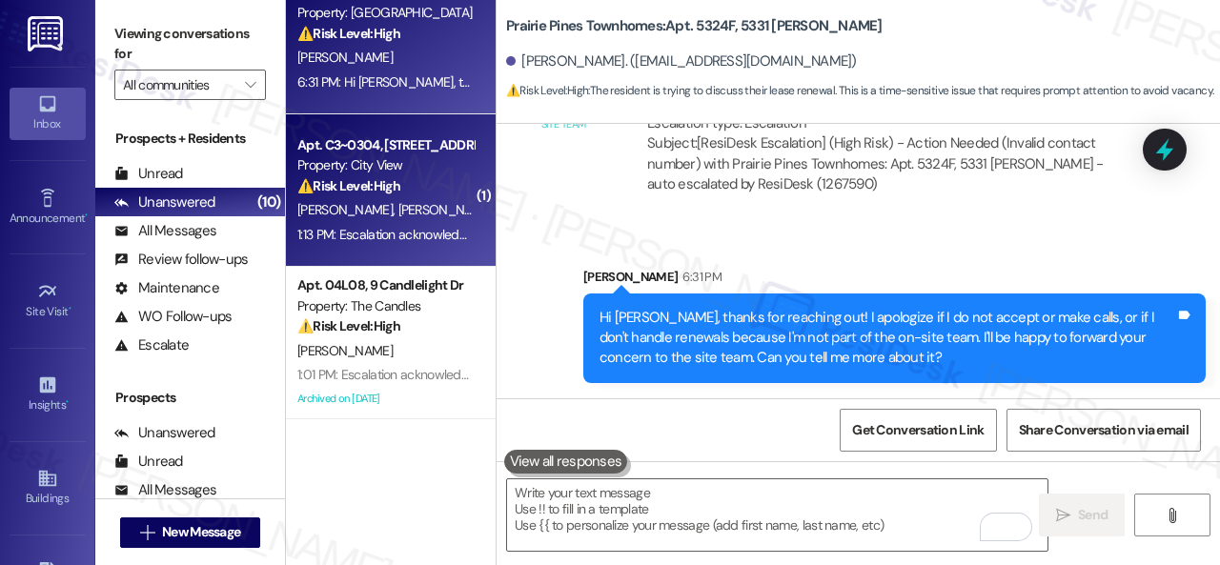
click at [459, 210] on div "[PERSON_NAME] [PERSON_NAME]" at bounding box center [385, 210] width 180 height 24
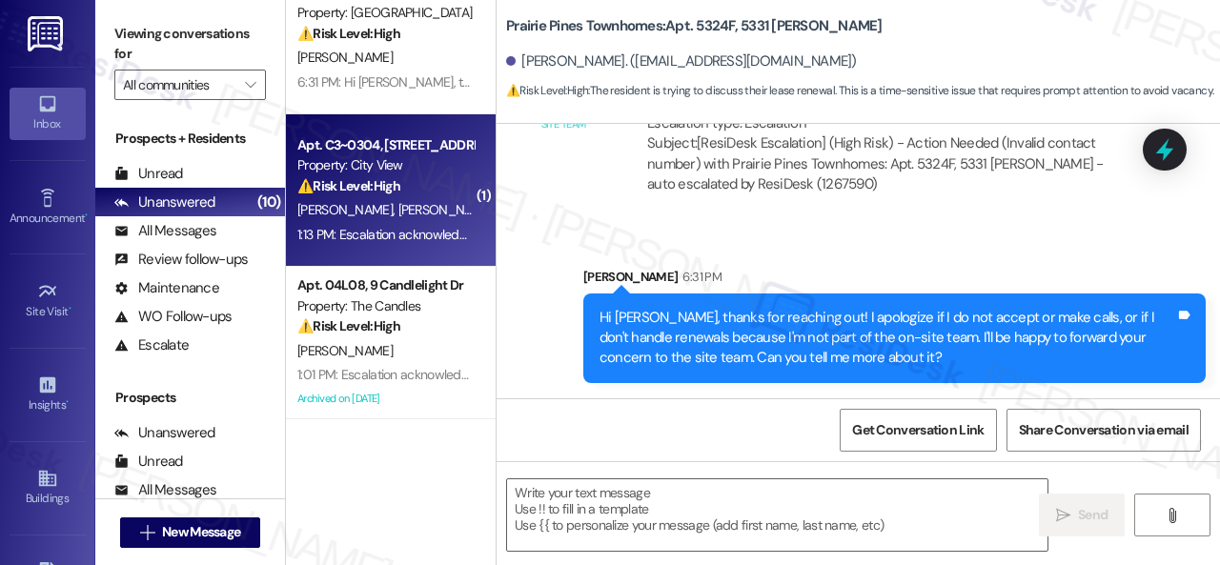
type textarea "Fetching suggested responses. Please feel free to read through the conversation…"
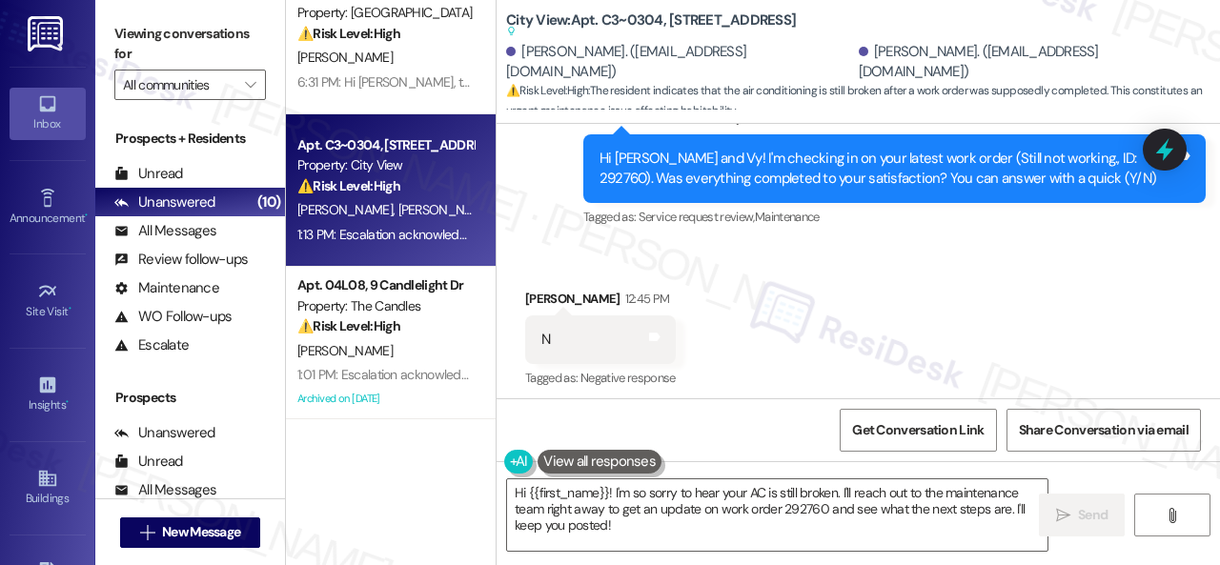
scroll to position [3685, 0]
click at [597, 246] on div "Received via SMS [PERSON_NAME] 12:45 PM N Tags and notes Tagged as: Negative re…" at bounding box center [858, 326] width 723 height 161
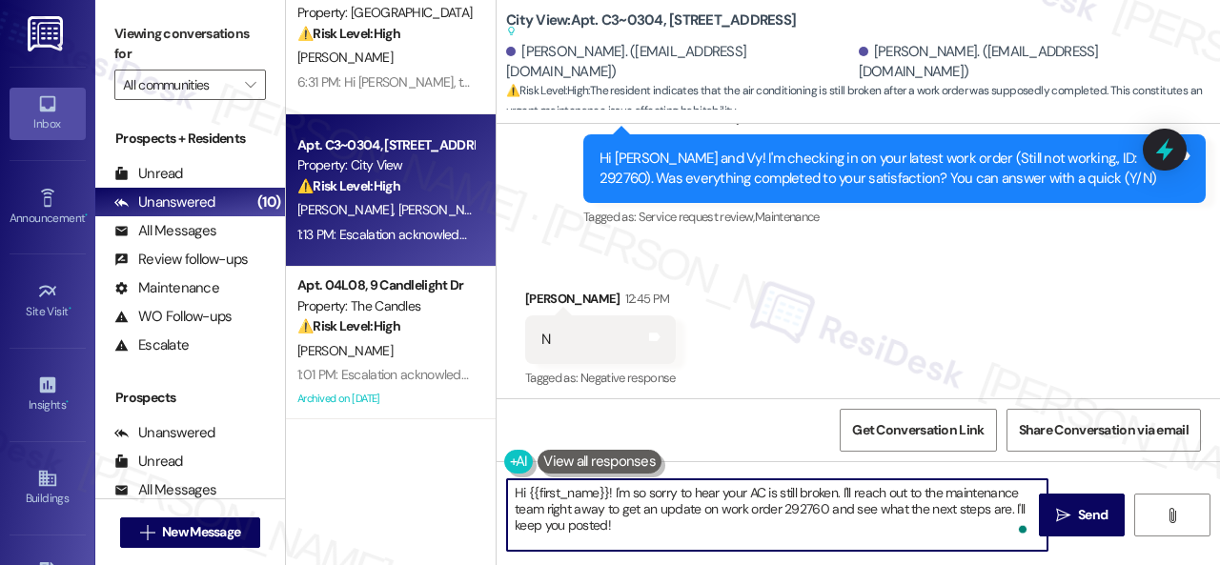
drag, startPoint x: 645, startPoint y: 532, endPoint x: 385, endPoint y: 478, distance: 265.8
click at [385, 478] on div "( 1 ) Apt. 5760B2, [STREET_ADDRESS] Property: [GEOGRAPHIC_DATA] 🔧 Risk Level: M…" at bounding box center [753, 282] width 934 height 565
paste textarea "I'm sorry to hear the issue hasn't been resolved yet. We apologize for the dela…"
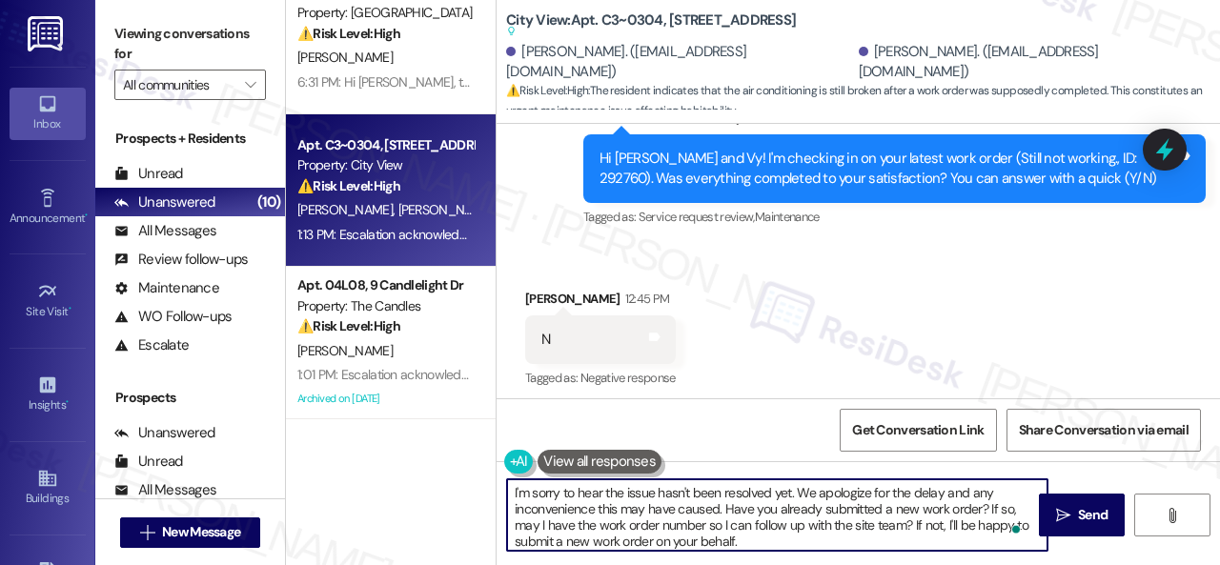
click at [623, 490] on textarea "I'm sorry to hear the issue hasn't been resolved yet. We apologize for the dela…" at bounding box center [777, 514] width 540 height 71
click at [755, 543] on textarea "I'm sorry to hear the AC issue hasn't been resolved yet. We apologize for the d…" at bounding box center [777, 514] width 540 height 71
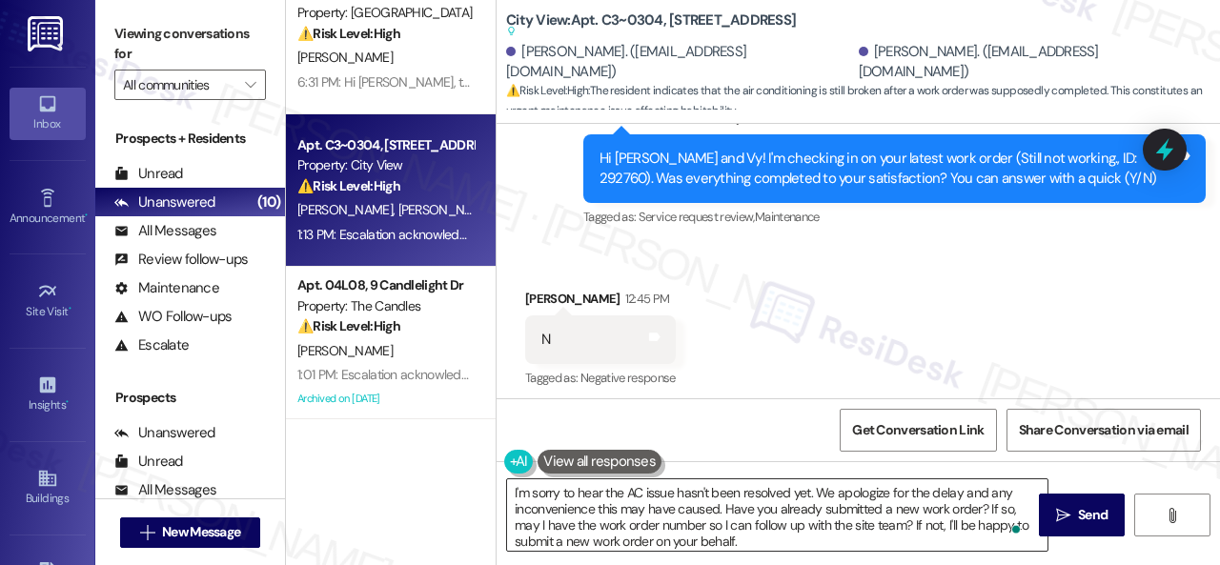
click at [873, 518] on textarea "I'm sorry to hear the AC issue hasn't been resolved yet. We apologize for the d…" at bounding box center [777, 514] width 540 height 71
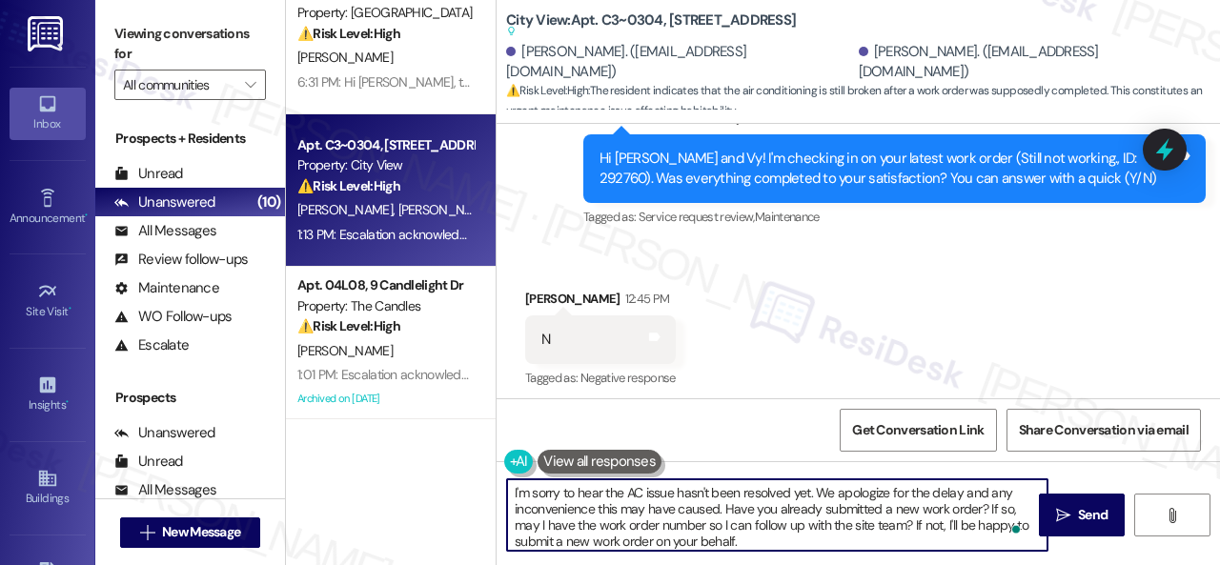
click at [874, 539] on textarea "I'm sorry to hear the AC issue hasn't been resolved yet. We apologize for the d…" at bounding box center [777, 514] width 540 height 71
paste textarea "Is your AC running but not blowing cold air, or is it not turning on at all?"
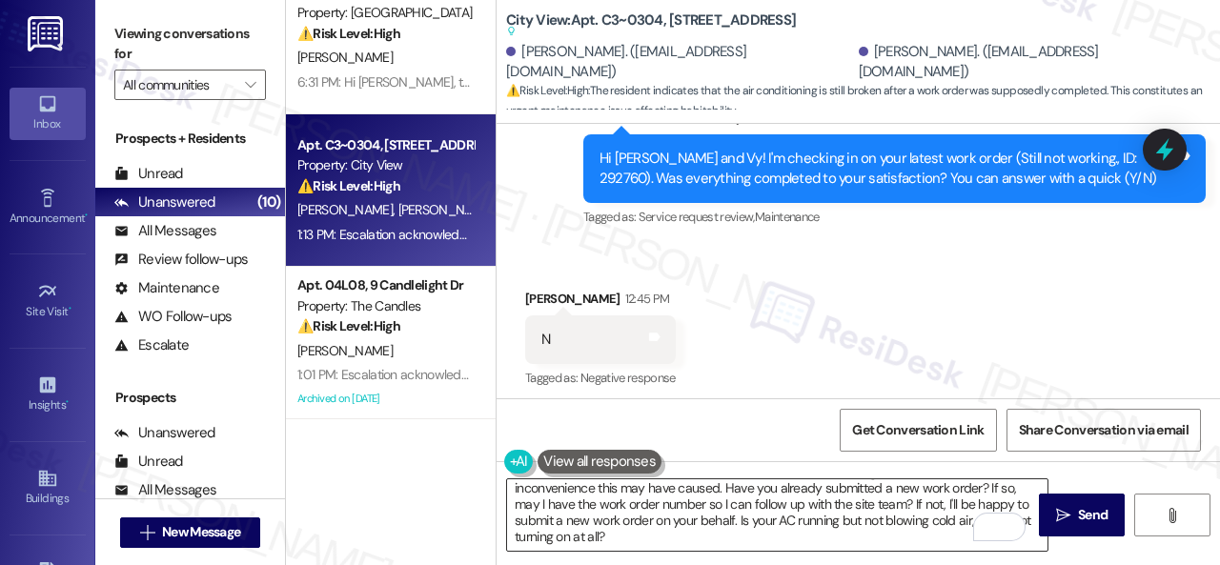
click at [595, 543] on textarea "I'm sorry to hear the AC issue hasn't been resolved yet. We apologize for the d…" at bounding box center [777, 514] width 540 height 71
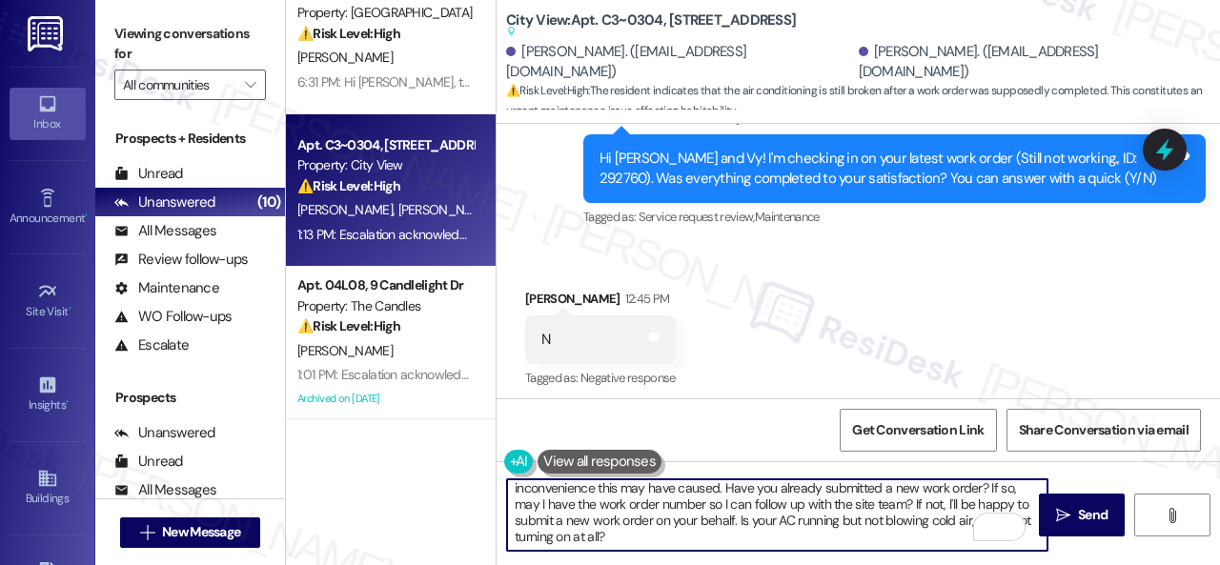
paste textarea "Note: Due to limited availability, our maintenance team isn't able to call or s…"
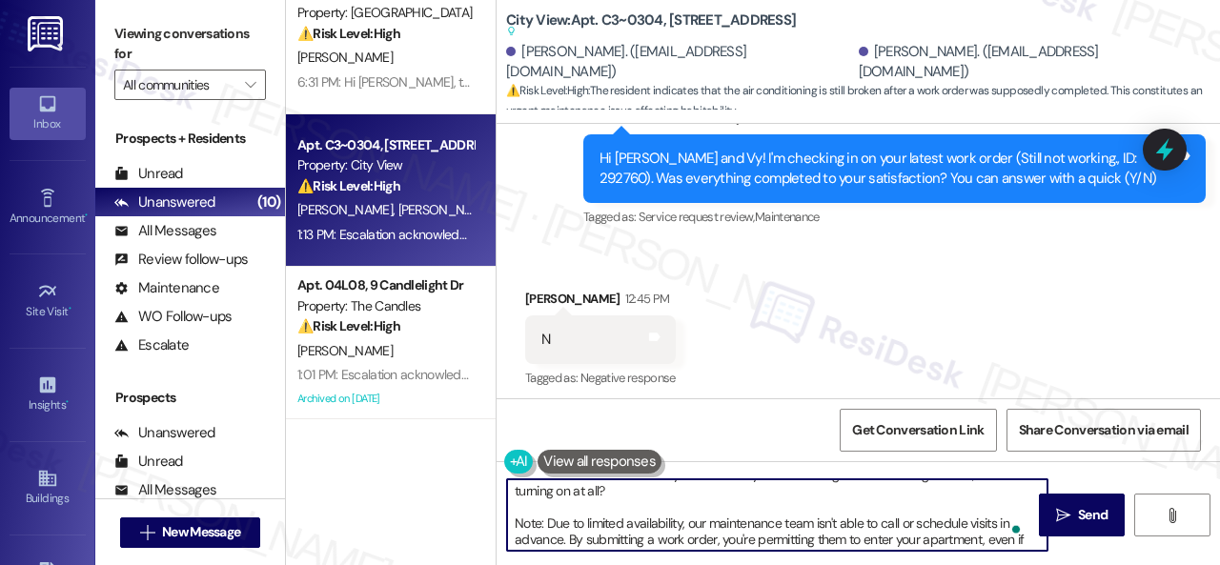
scroll to position [0, 0]
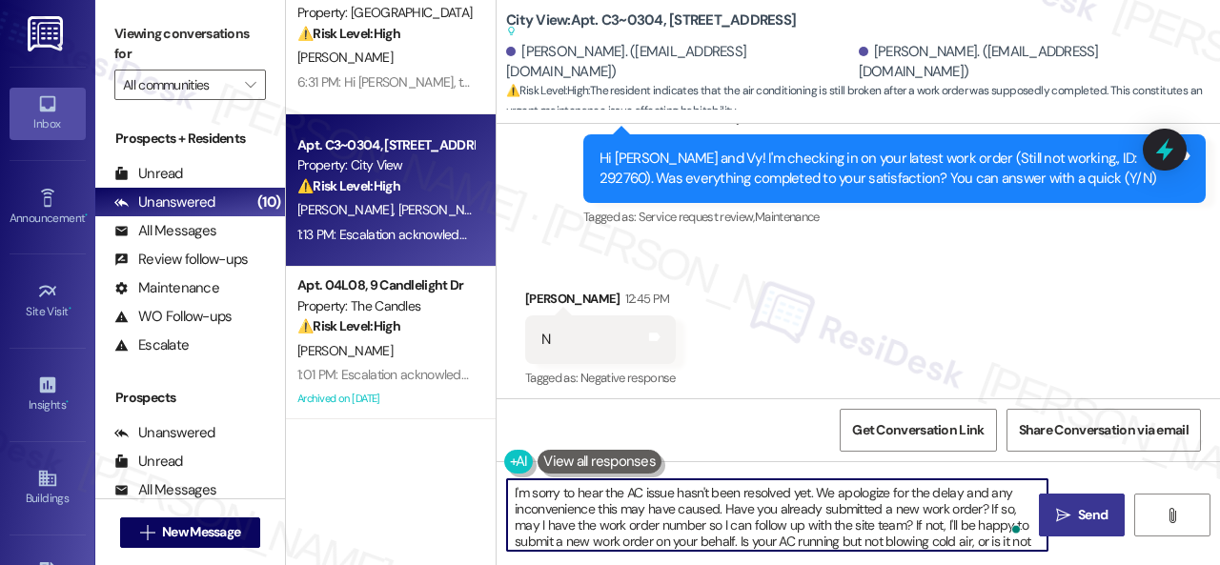
type textarea "I'm sorry to hear the AC issue hasn't been resolved yet. We apologize for the d…"
click at [1074, 520] on span "Send" at bounding box center [1092, 515] width 37 height 20
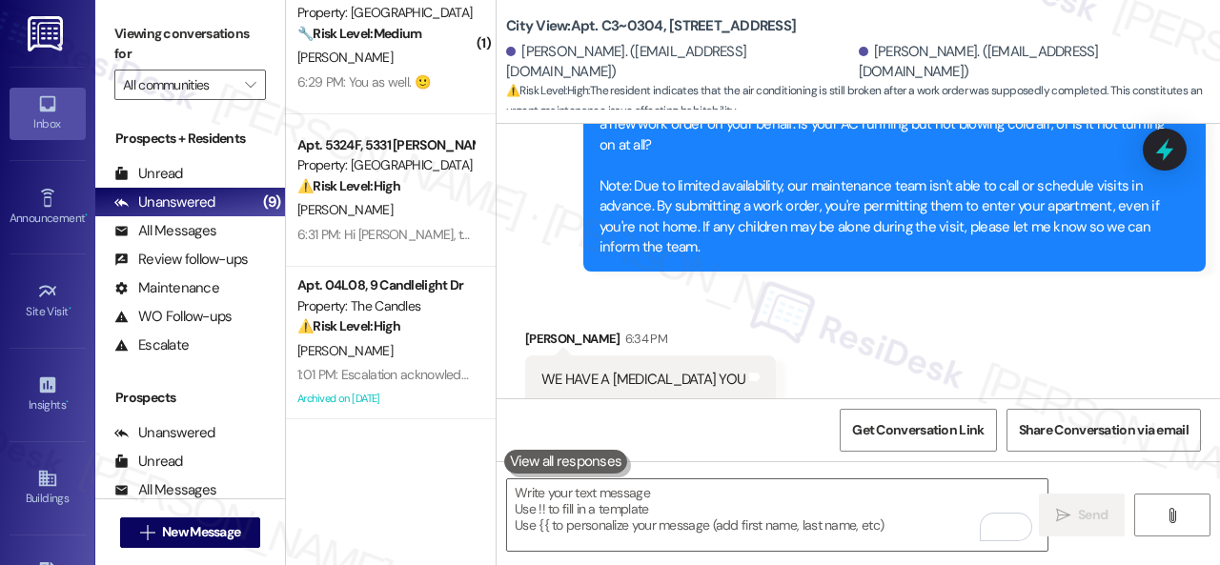
scroll to position [6, 0]
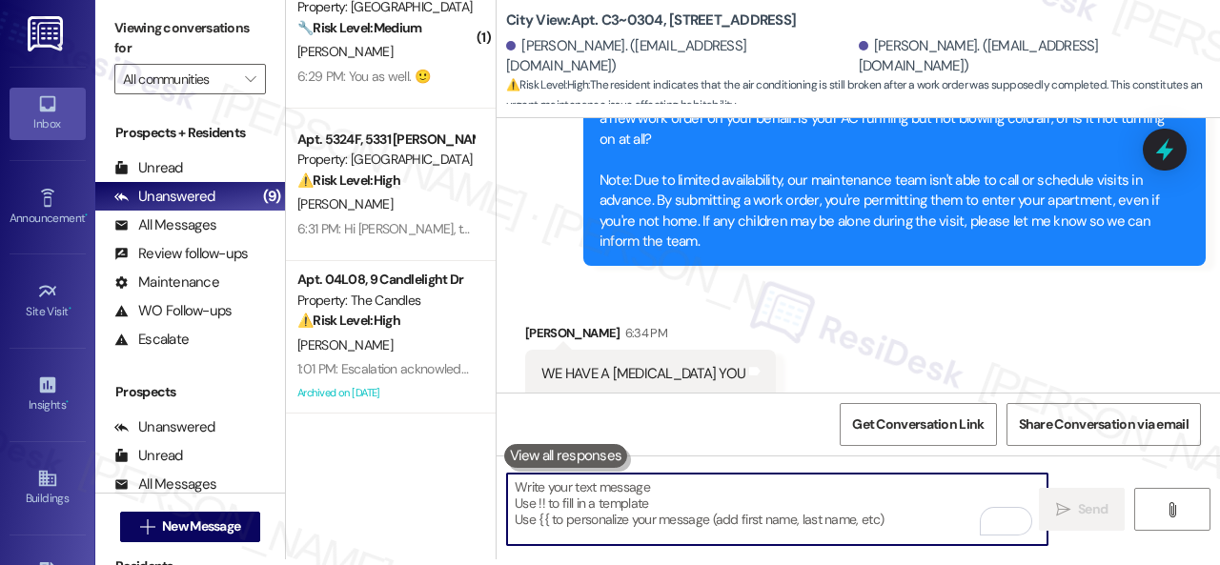
click at [661, 502] on textarea "To enrich screen reader interactions, please activate Accessibility in Grammarl…" at bounding box center [777, 509] width 540 height 71
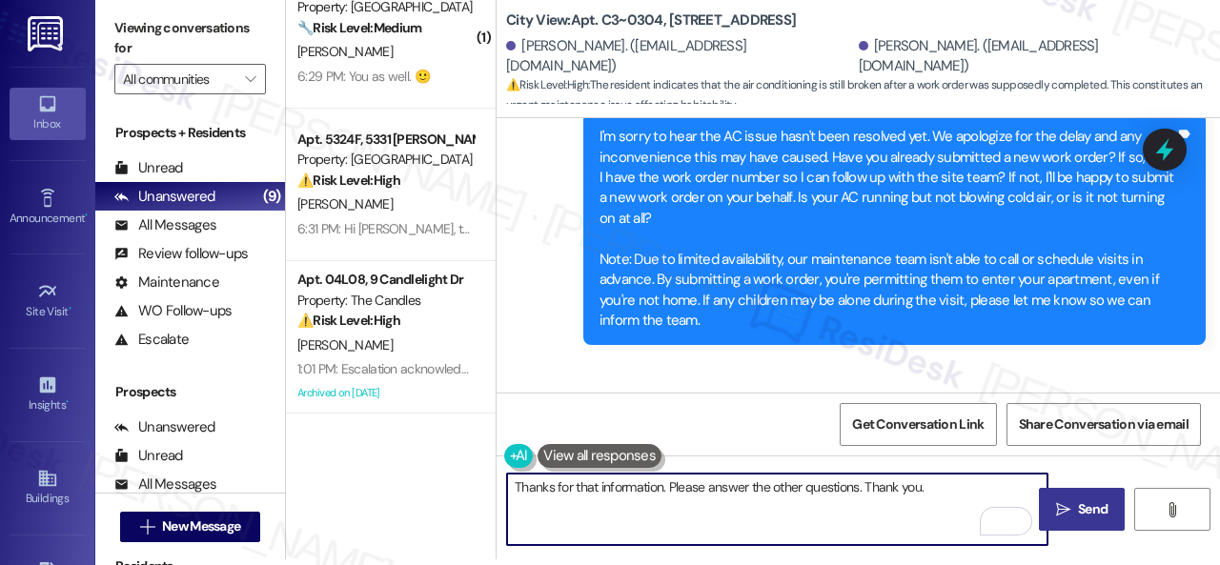
scroll to position [4805, 0]
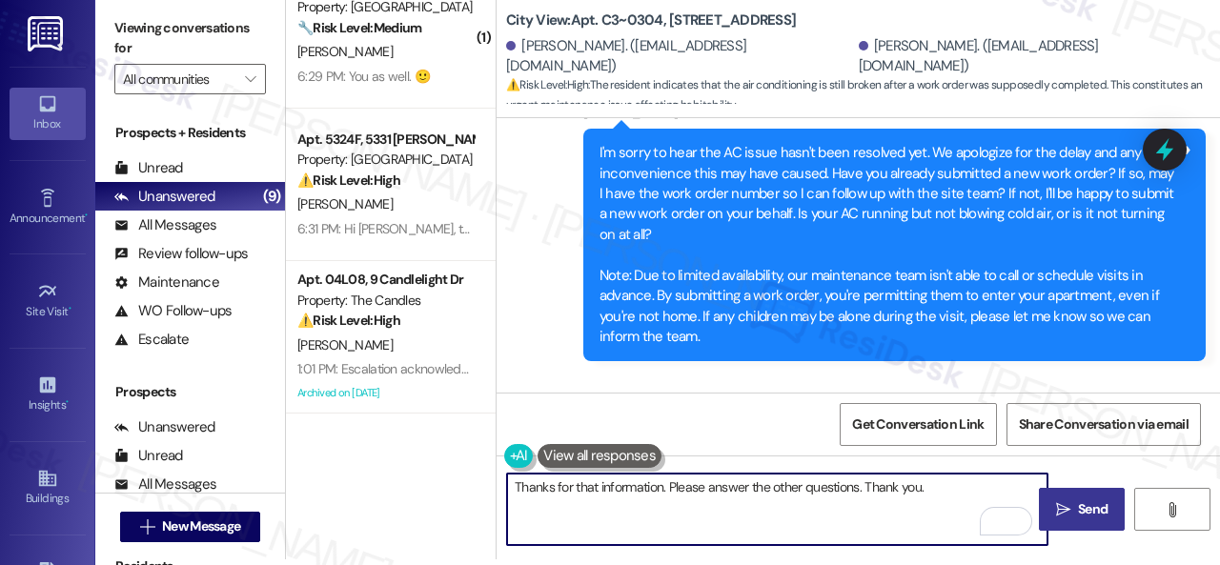
type textarea "Thanks for that information. Please answer the other questions. Thank you."
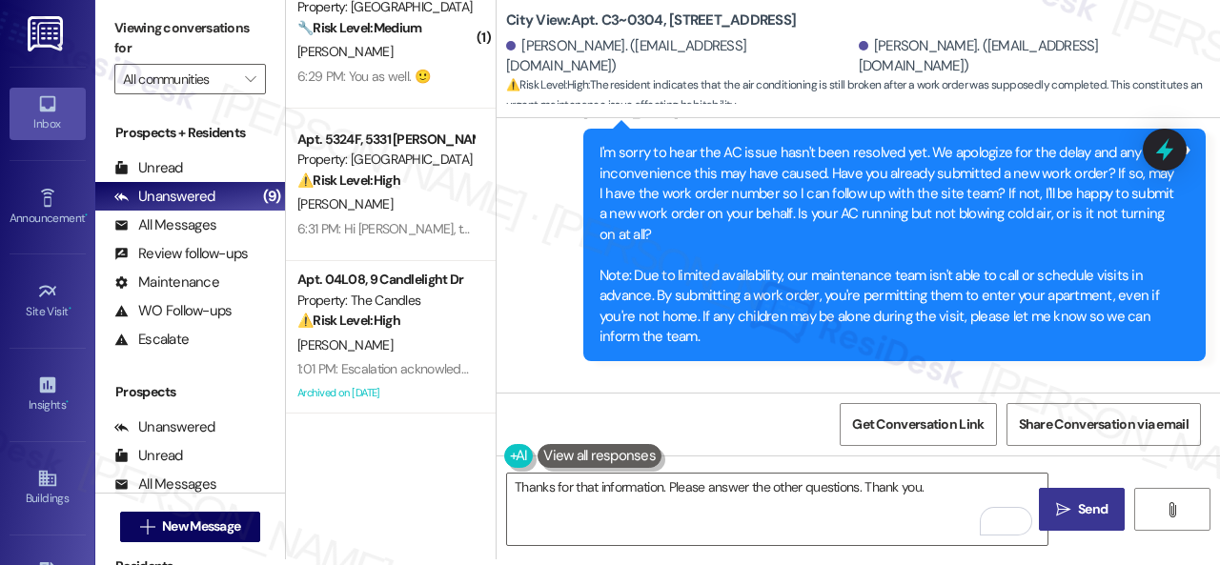
click at [1085, 512] on span "Send" at bounding box center [1093, 509] width 30 height 20
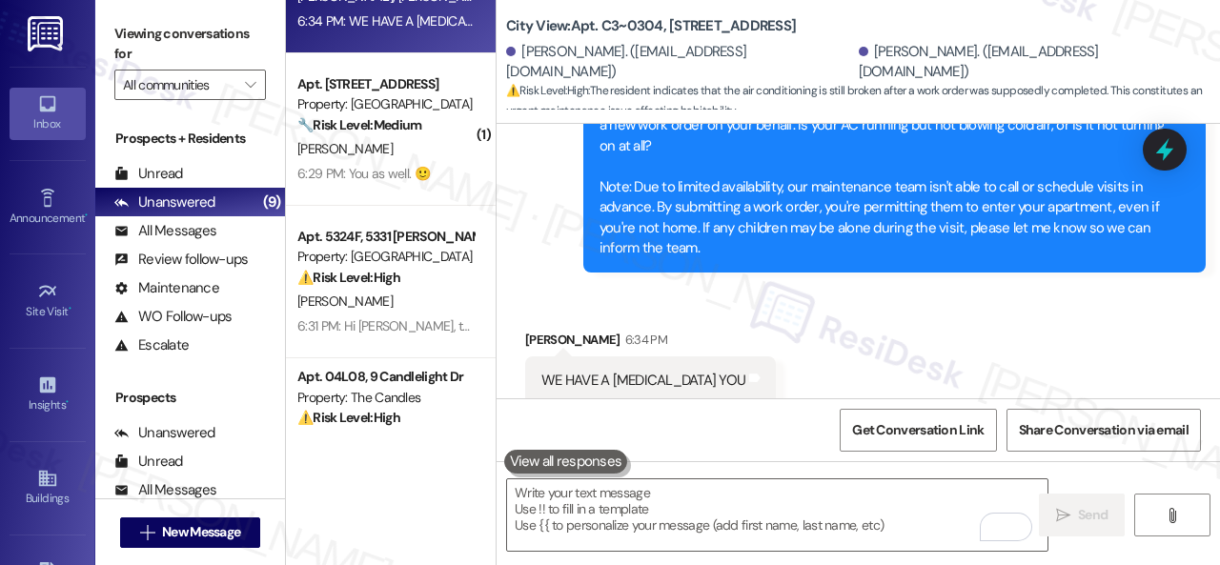
scroll to position [0, 0]
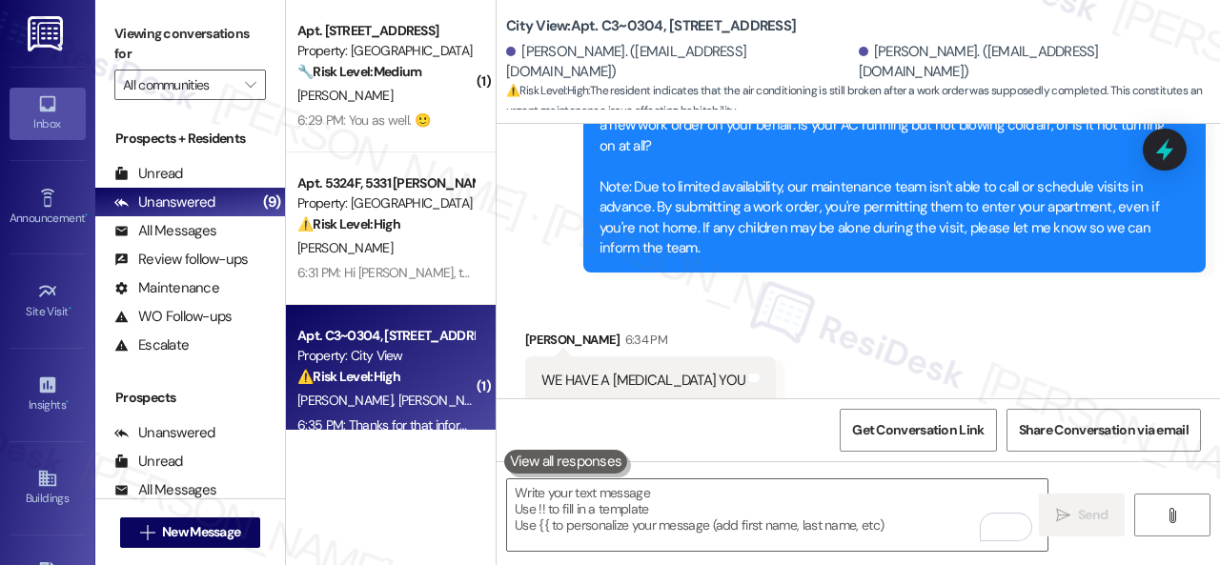
click at [568, 287] on div "Received [STREET_ADDRESS][PERSON_NAME]:34 PM WE HAVE A [MEDICAL_DATA] YOU Tags …" at bounding box center [858, 353] width 723 height 132
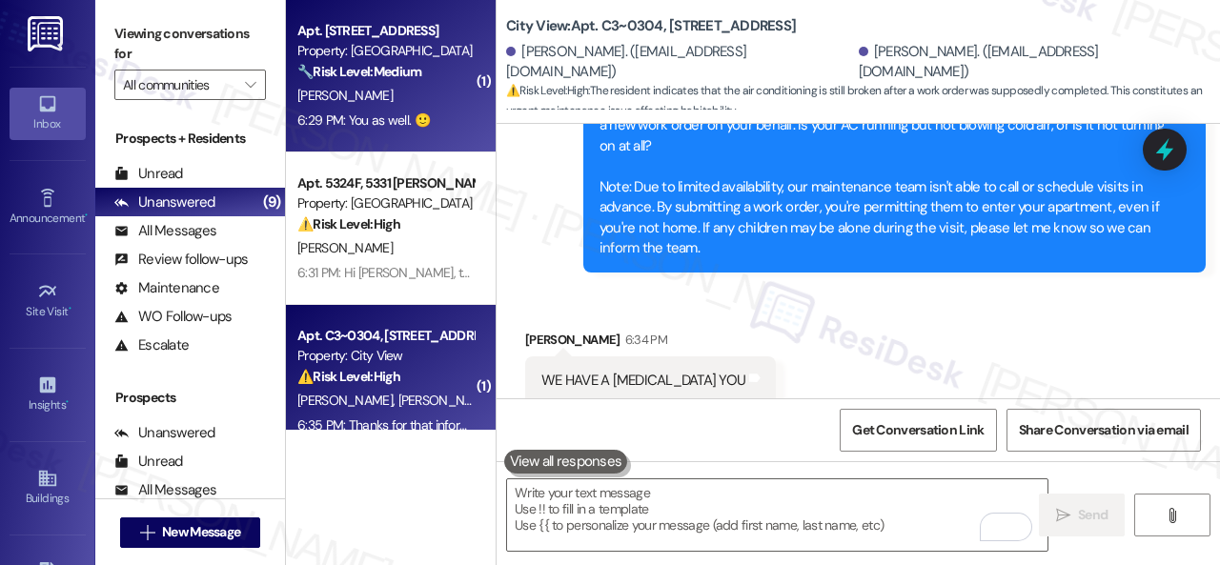
click at [419, 97] on div "[PERSON_NAME]" at bounding box center [385, 96] width 180 height 24
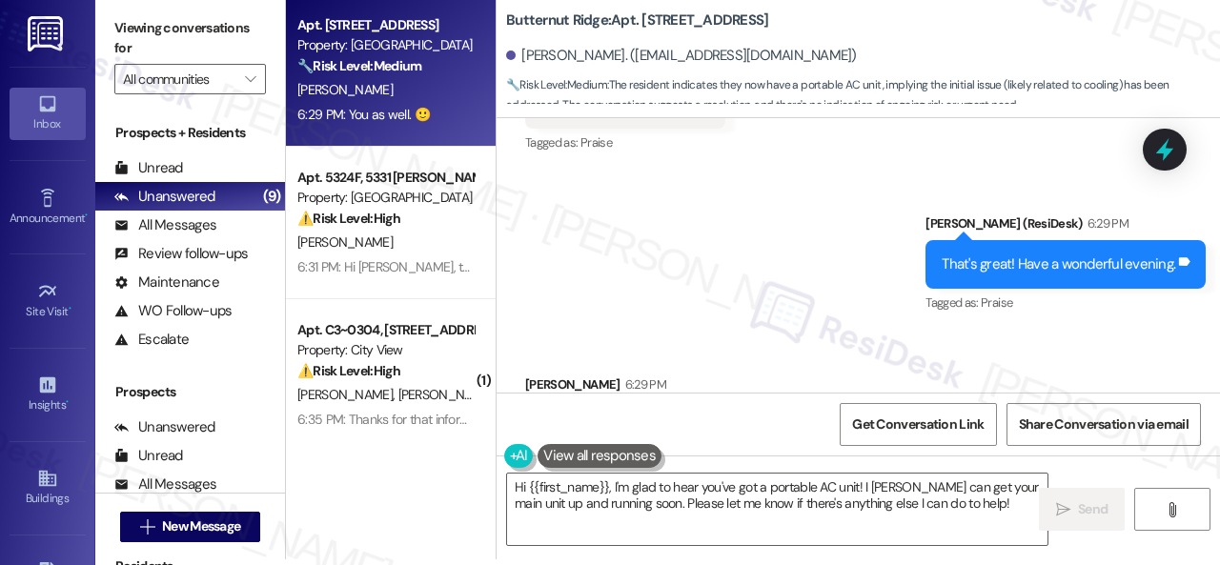
scroll to position [13856, 0]
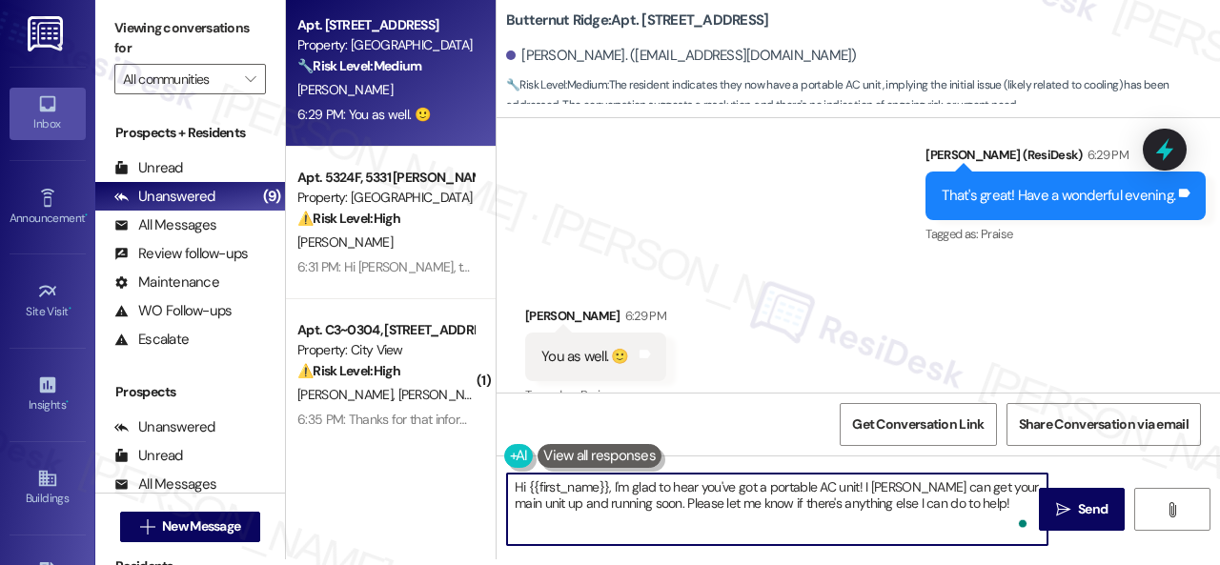
drag, startPoint x: 1019, startPoint y: 506, endPoint x: 409, endPoint y: 430, distance: 614.7
click at [409, 430] on div "Apt. 5760B2, 5800 Great Northern Boulevard Property: Butternut Ridge 🔧 Risk Lev…" at bounding box center [753, 276] width 934 height 565
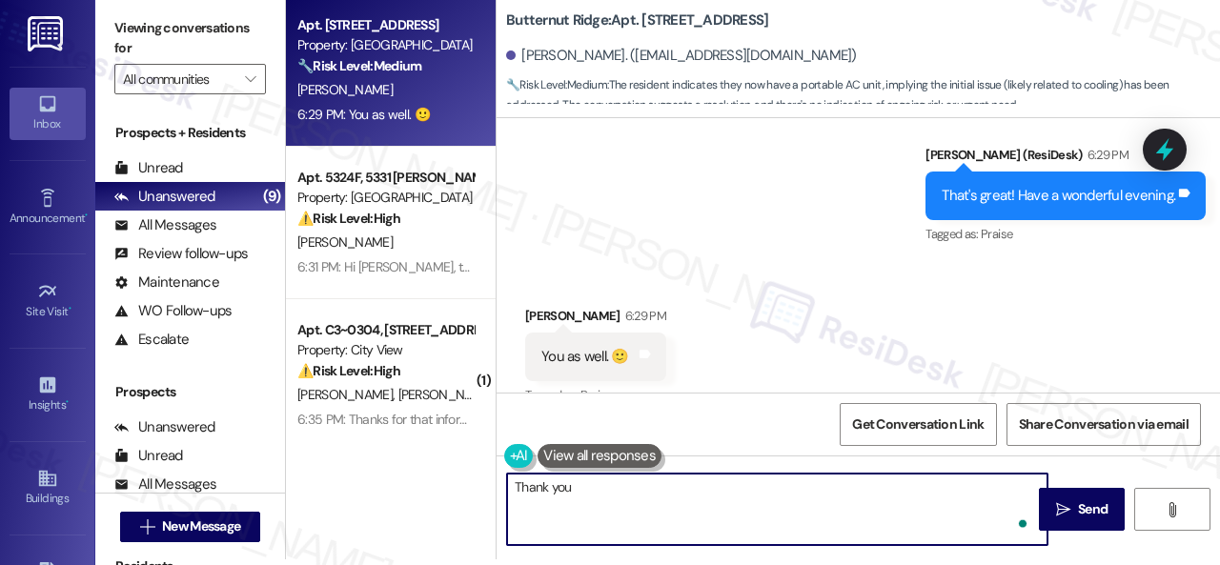
type textarea "Thank you."
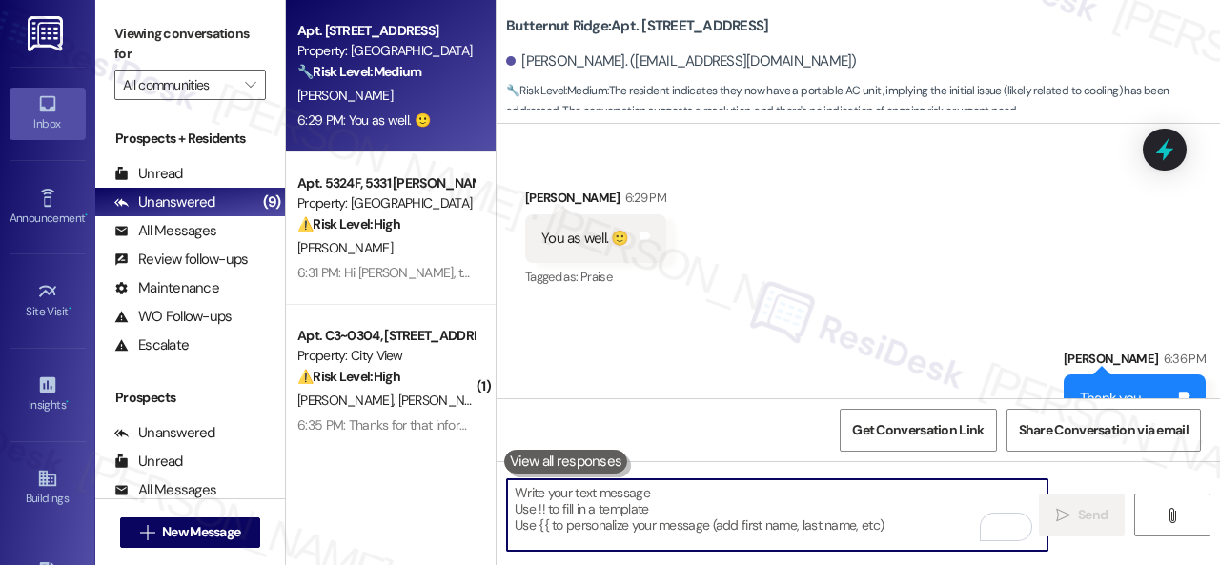
scroll to position [13989, 0]
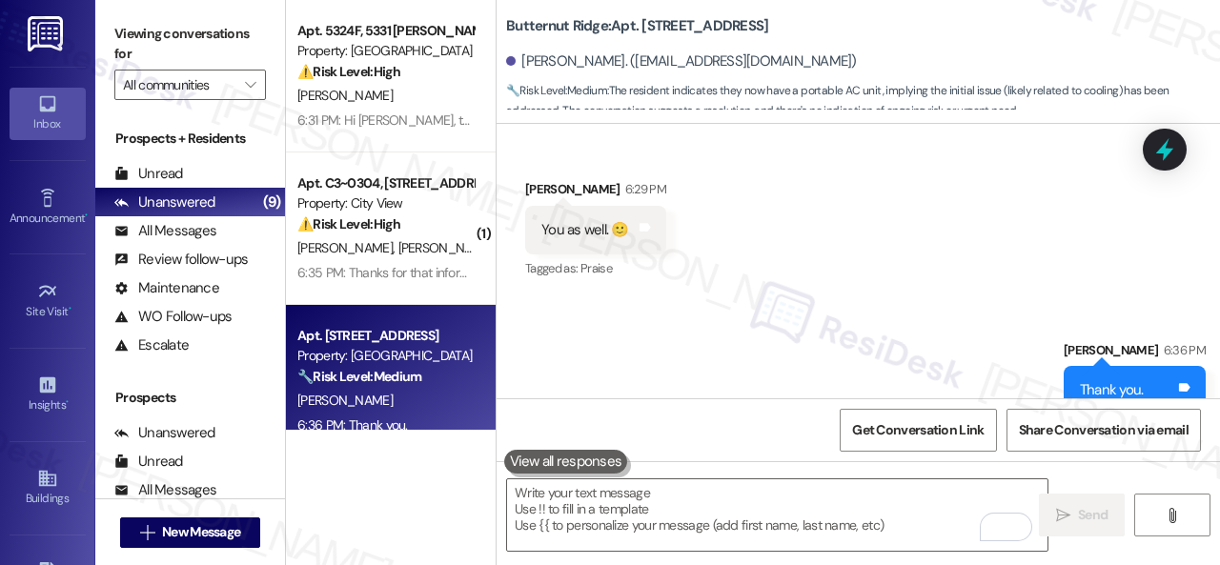
drag, startPoint x: 422, startPoint y: 232, endPoint x: 546, endPoint y: 222, distance: 124.3
click at [422, 231] on div "⚠️ Risk Level: High The resident indicates they have a dog that will bite, whic…" at bounding box center [385, 224] width 176 height 20
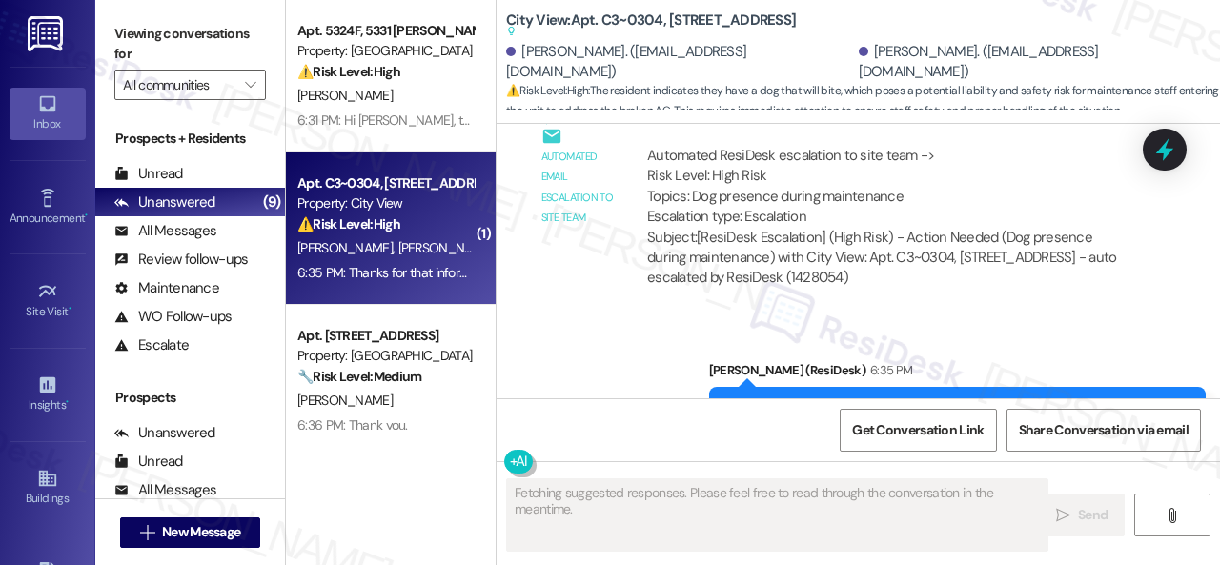
scroll to position [5428, 0]
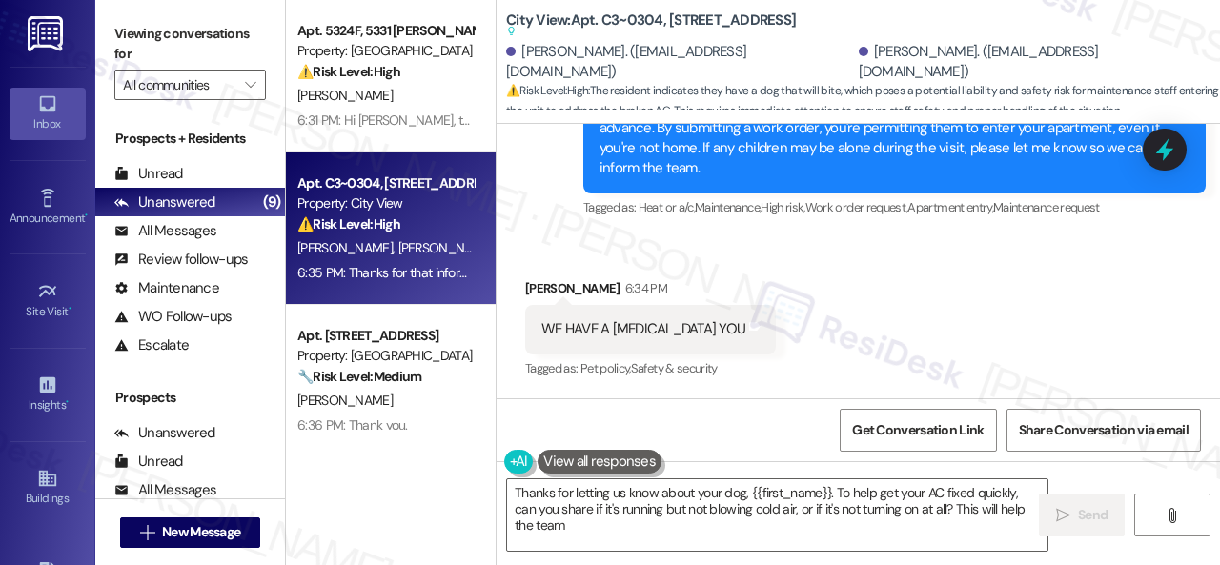
type textarea "Thanks for letting us know about your dog, {{first_name}}. To help get your AC …"
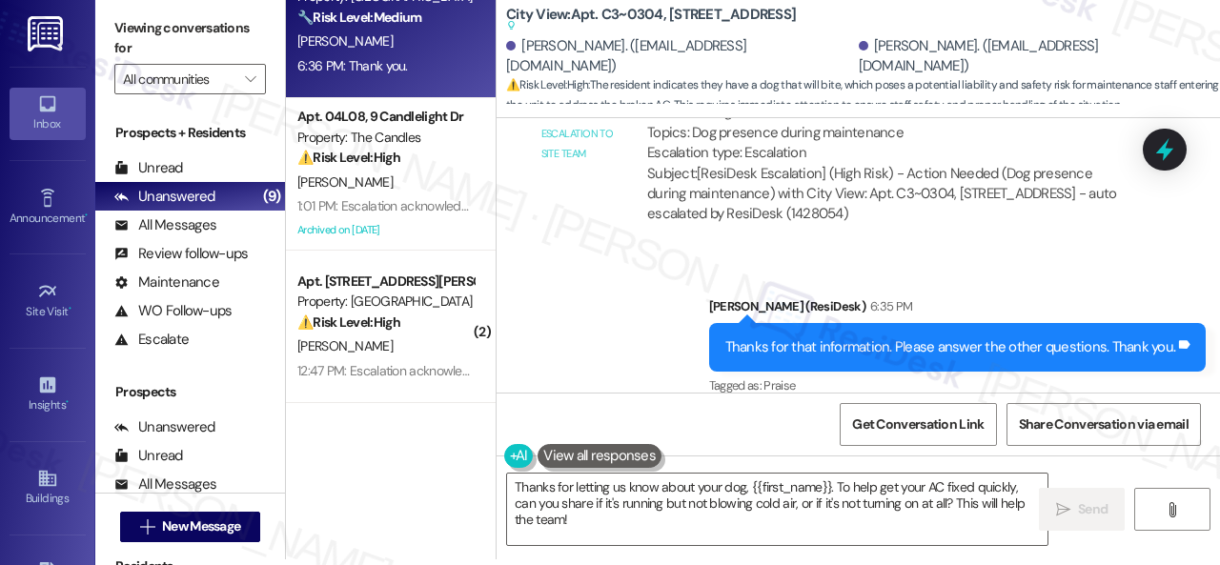
scroll to position [381, 0]
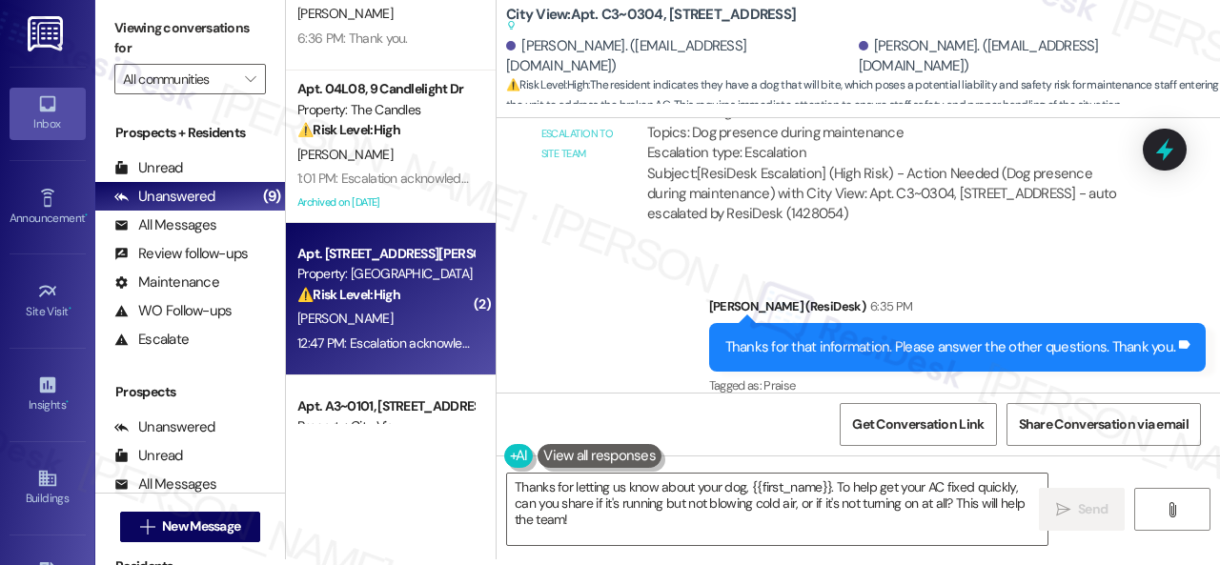
click at [416, 321] on div "[PERSON_NAME]" at bounding box center [385, 319] width 180 height 24
type textarea "Fetching suggested responses. Please feel free to read through the conversation…"
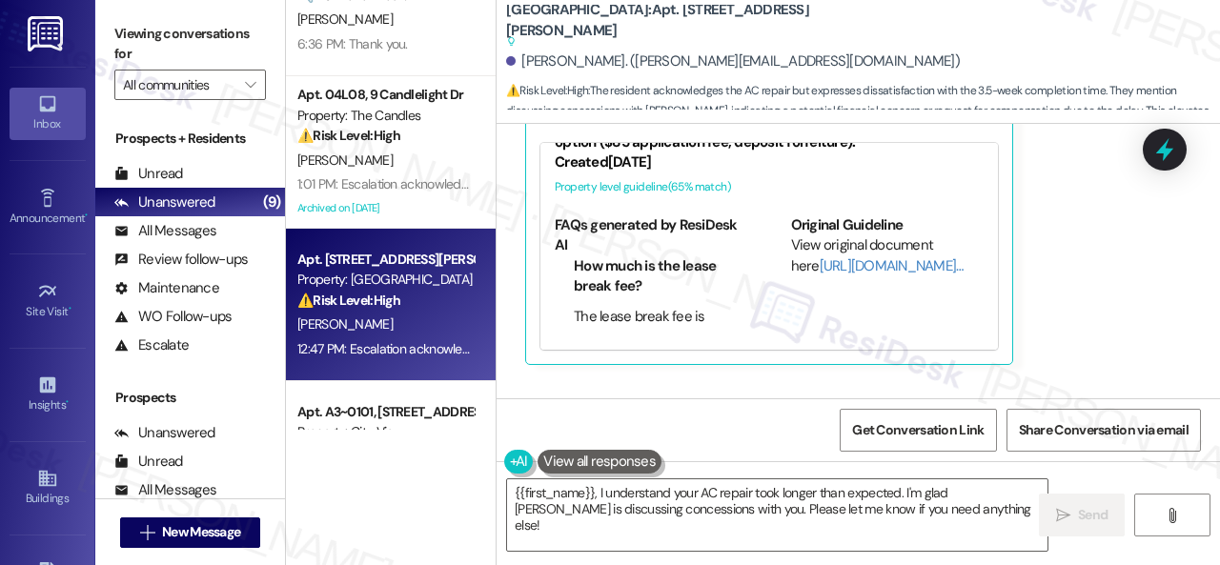
scroll to position [975, 0]
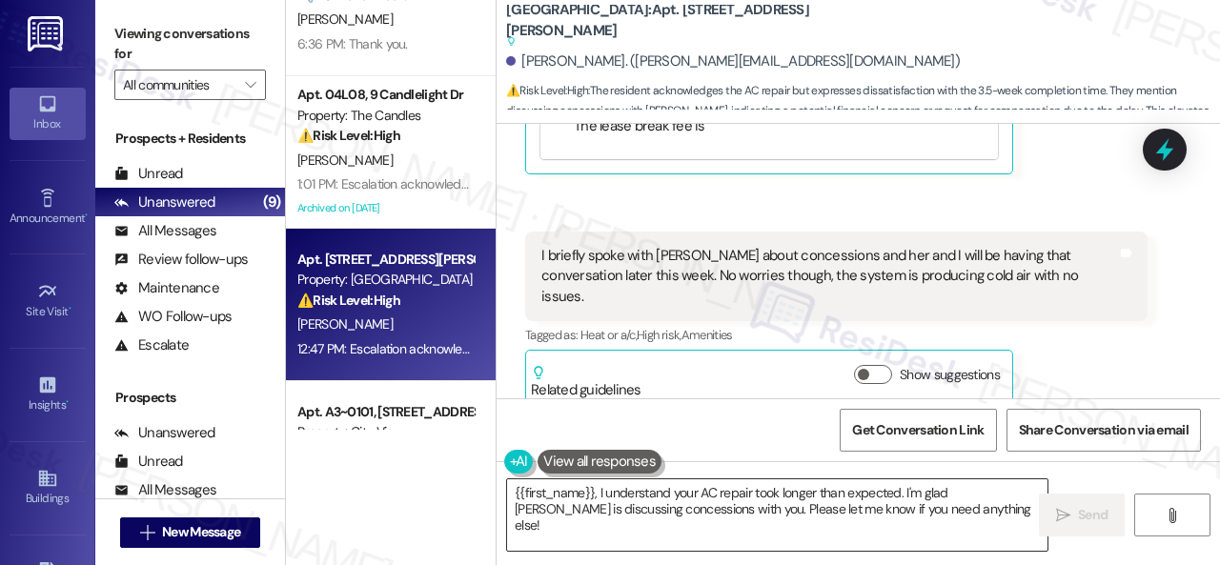
click at [904, 494] on textarea "{{first_name}}, I understand your AC repair took longer than expected. I'm glad…" at bounding box center [777, 514] width 540 height 71
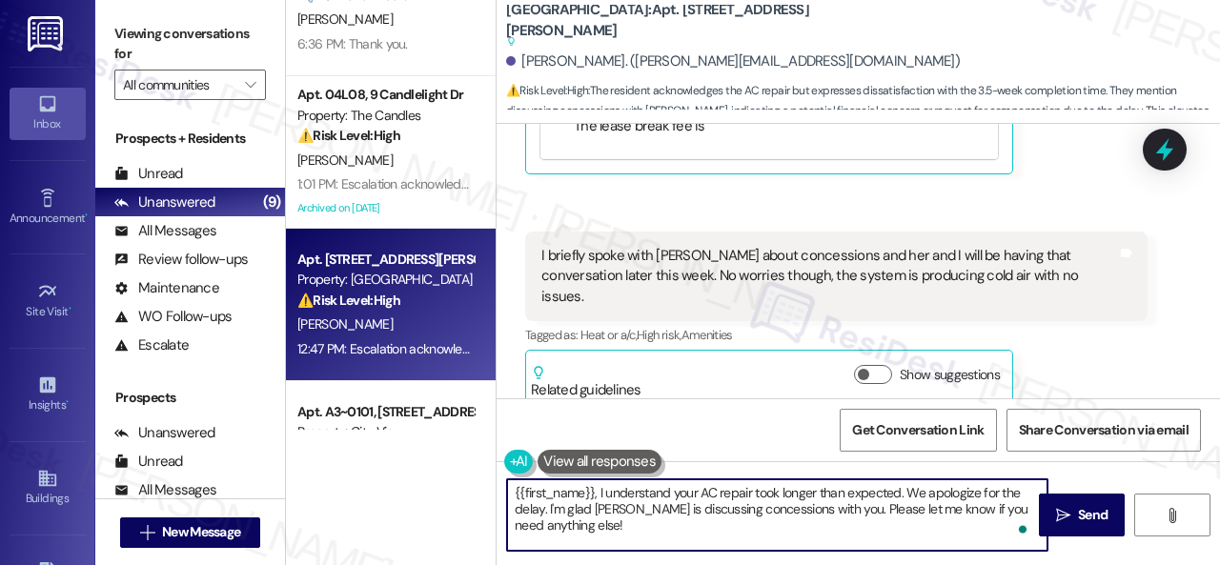
click at [510, 492] on textarea "{{first_name}}, I understand your AC repair took longer than expected. We apolo…" at bounding box center [777, 514] width 540 height 71
drag, startPoint x: 628, startPoint y: 492, endPoint x: 467, endPoint y: 485, distance: 161.2
click at [467, 485] on div "Apt. 5324F, 5331 Findley Property: Prairie Pines Townhomes ⚠️ Risk Level: High …" at bounding box center [753, 282] width 934 height 565
type textarea "I understand your AC repair took longer than expected. We apologize for the del…"
click at [1074, 514] on span "Send" at bounding box center [1092, 515] width 37 height 20
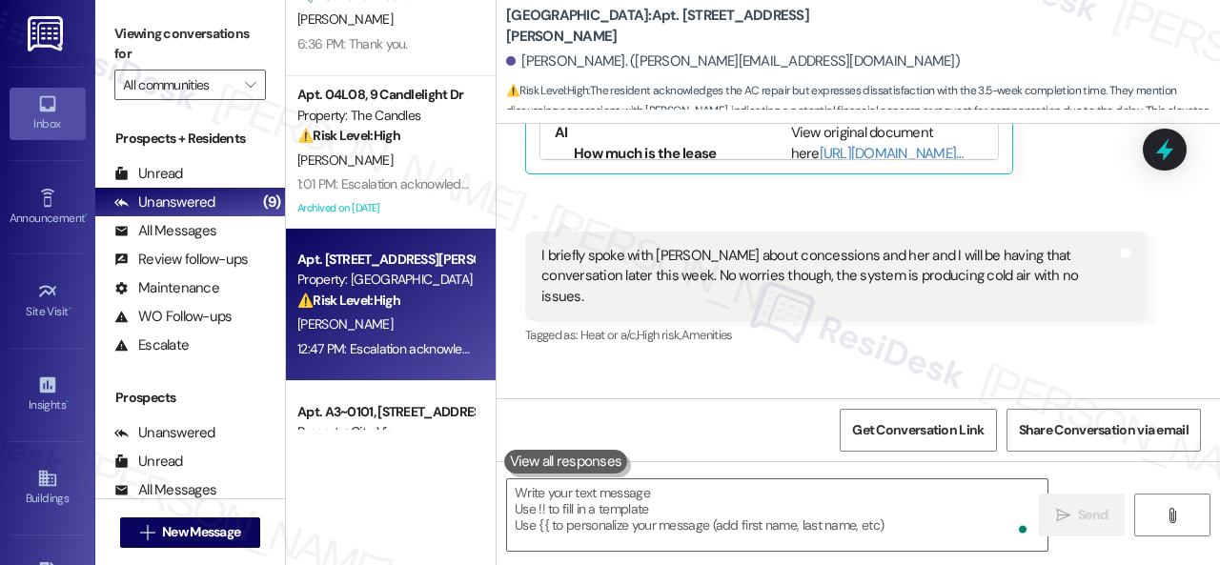
scroll to position [693, 0]
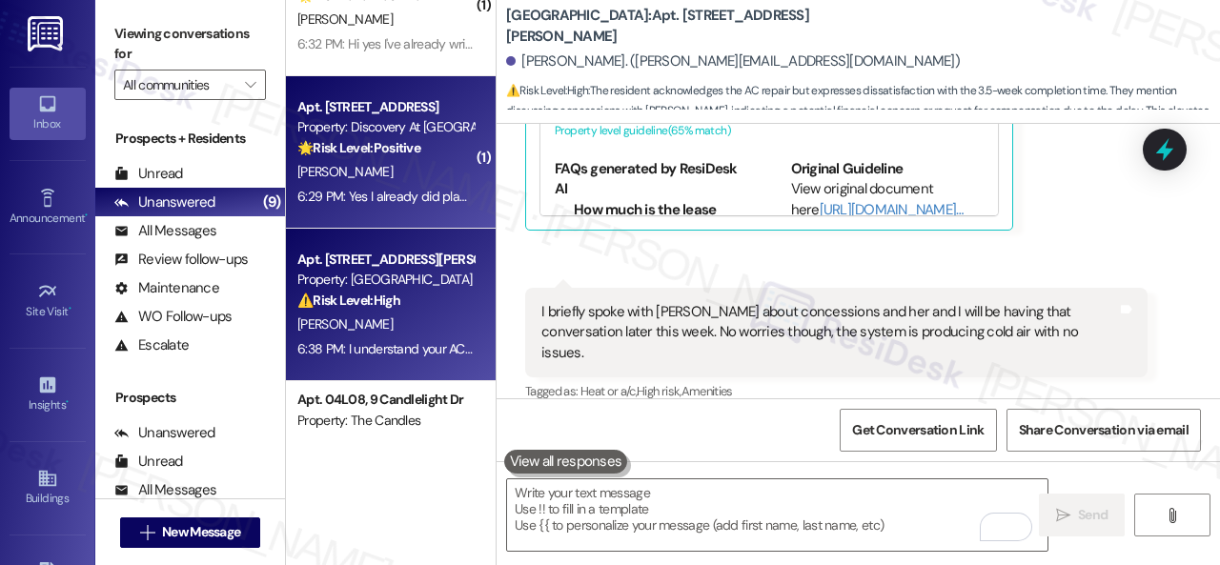
click at [407, 179] on div "[PERSON_NAME]" at bounding box center [385, 172] width 180 height 24
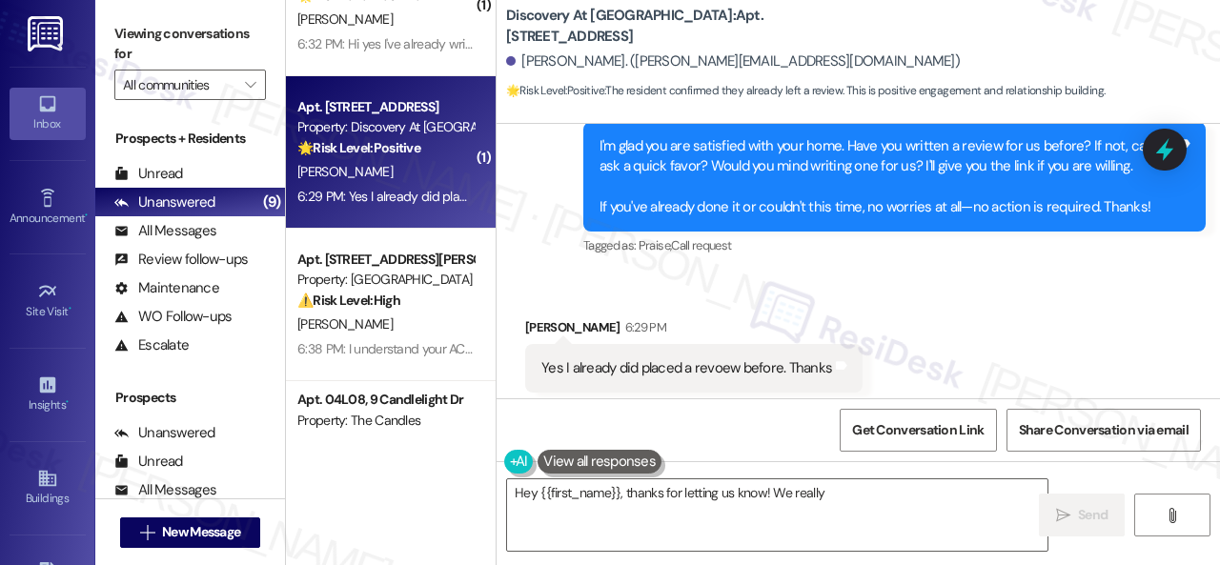
scroll to position [3481, 0]
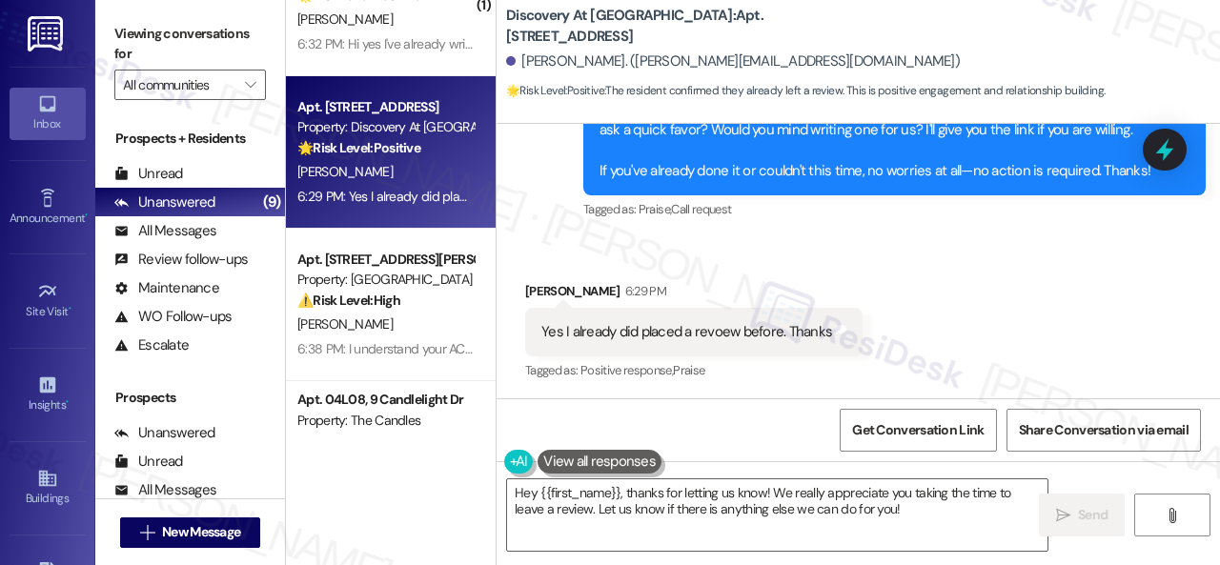
click at [541, 207] on div "Sent via SMS Sarah (ResiDesk) 5:53 PM I'm glad you are satisfied with your home…" at bounding box center [858, 127] width 723 height 222
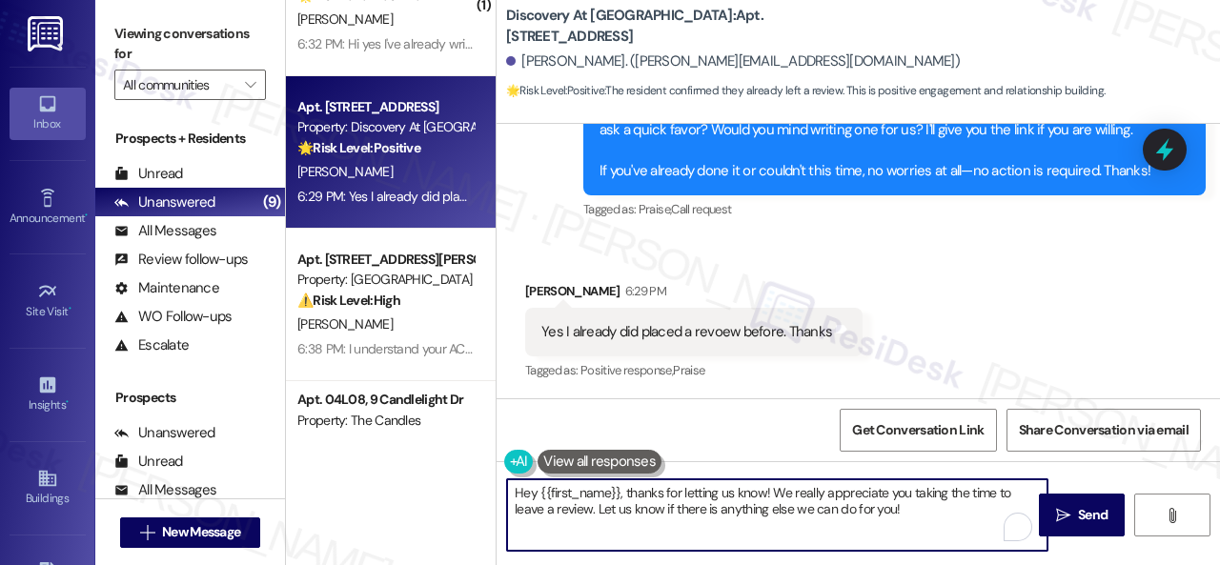
drag, startPoint x: 843, startPoint y: 504, endPoint x: 463, endPoint y: 497, distance: 380.4
click at [463, 497] on div "( 1 ) Apt. 13107, 6855 S Mason Rd Property: Waterstone at Cinco Ranch ⚠️ Risk L…" at bounding box center [753, 282] width 934 height 565
paste textarea "I see. Thank you so much! Enjoy your day"
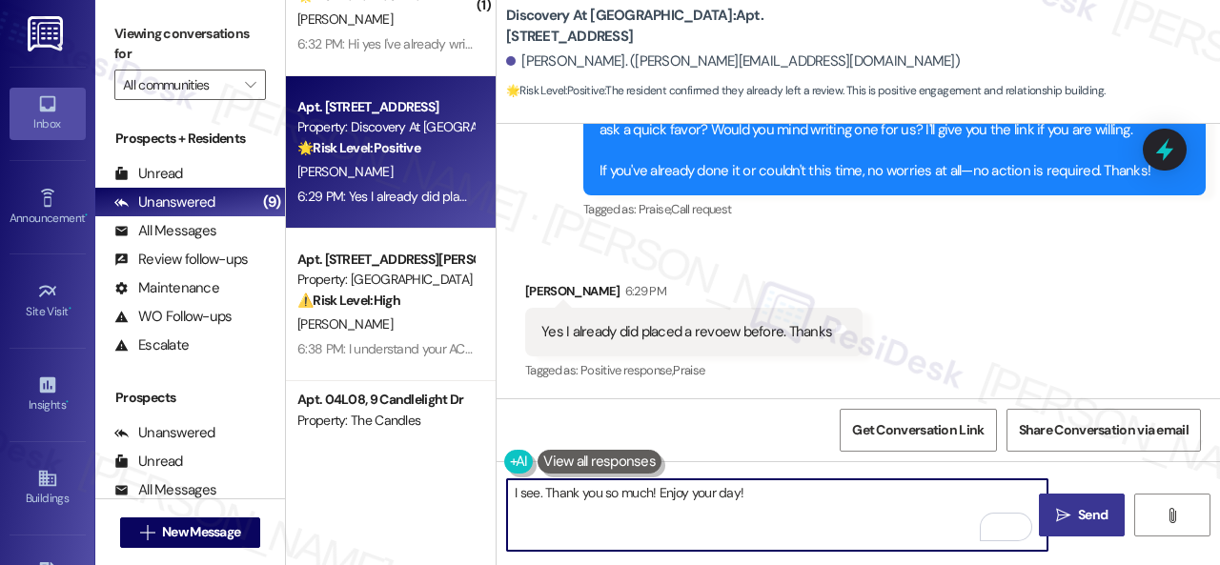
type textarea "I see. Thank you so much! Enjoy your day!"
click at [1067, 509] on span " Send" at bounding box center [1082, 515] width 60 height 20
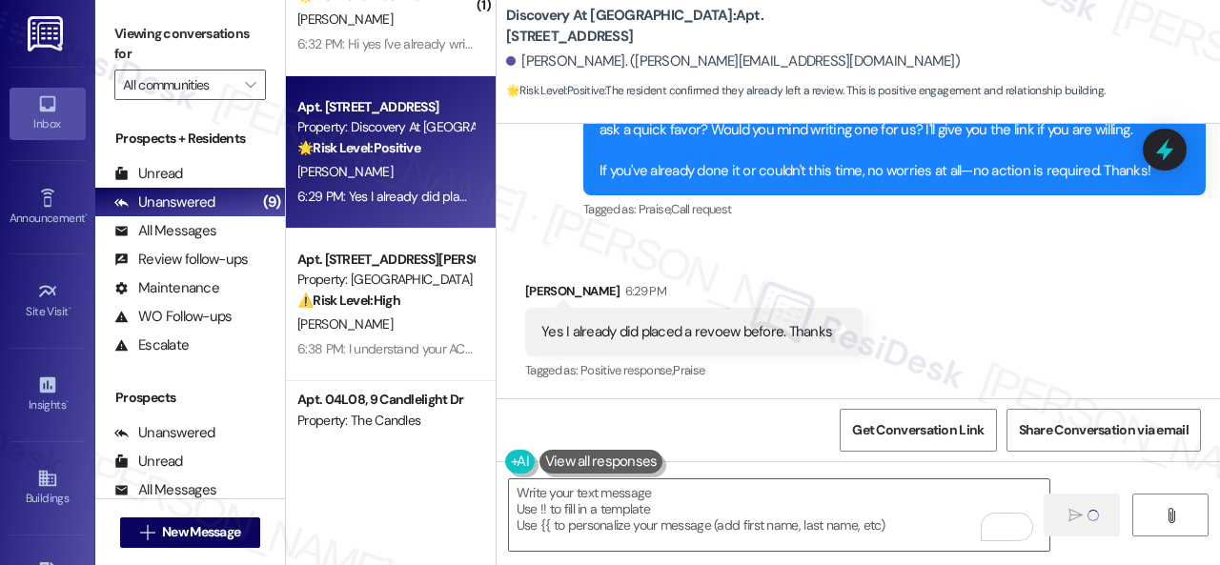
type textarea "Fetching suggested responses. Please feel free to read through the conversation…"
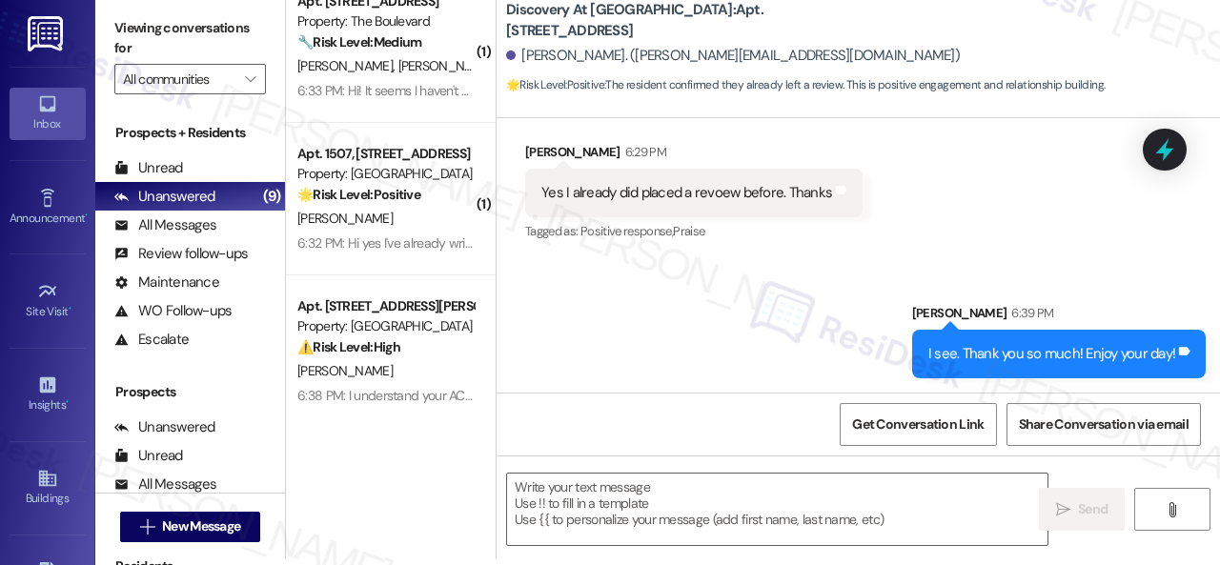
scroll to position [95, 0]
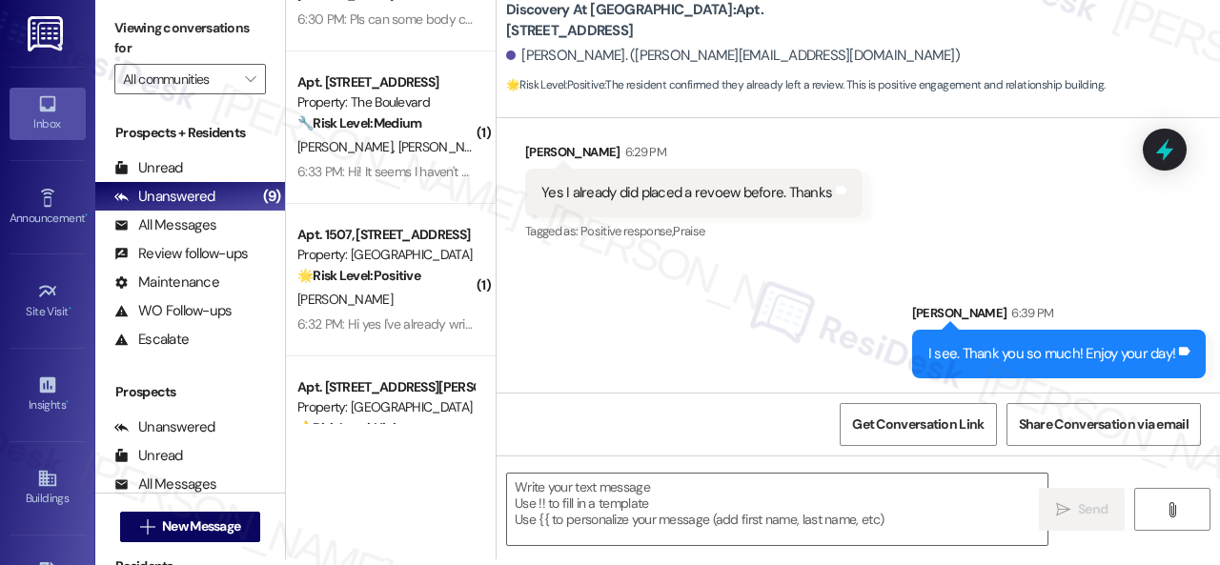
drag, startPoint x: 447, startPoint y: 312, endPoint x: 508, endPoint y: 302, distance: 61.7
click at [447, 310] on div "[PERSON_NAME]" at bounding box center [385, 300] width 180 height 24
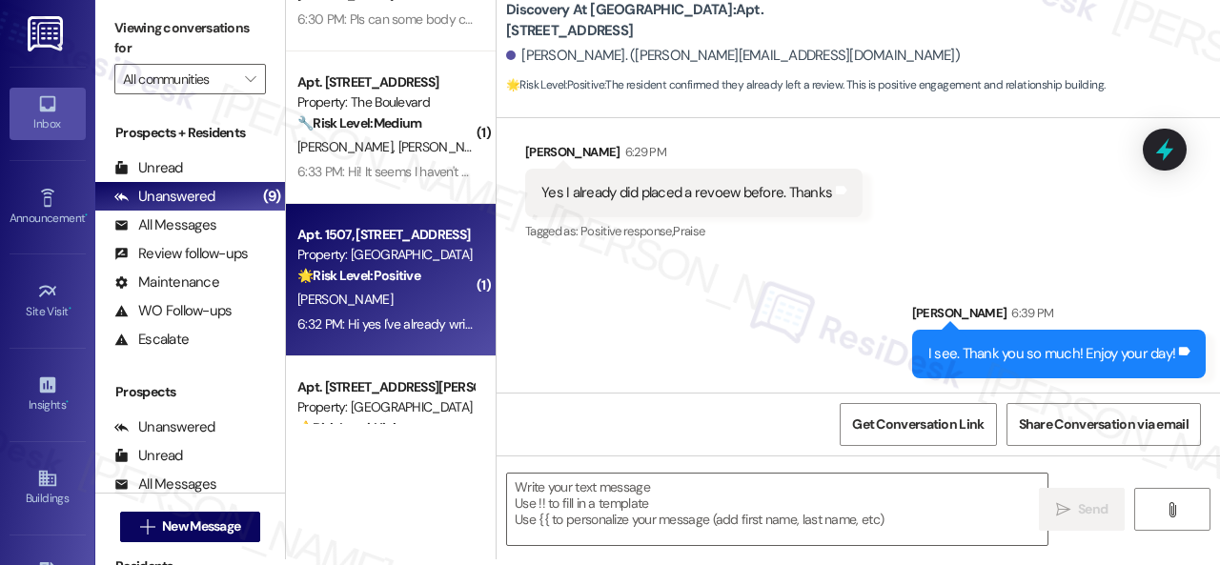
type textarea "Fetching suggested responses. Please feel free to read through the conversation…"
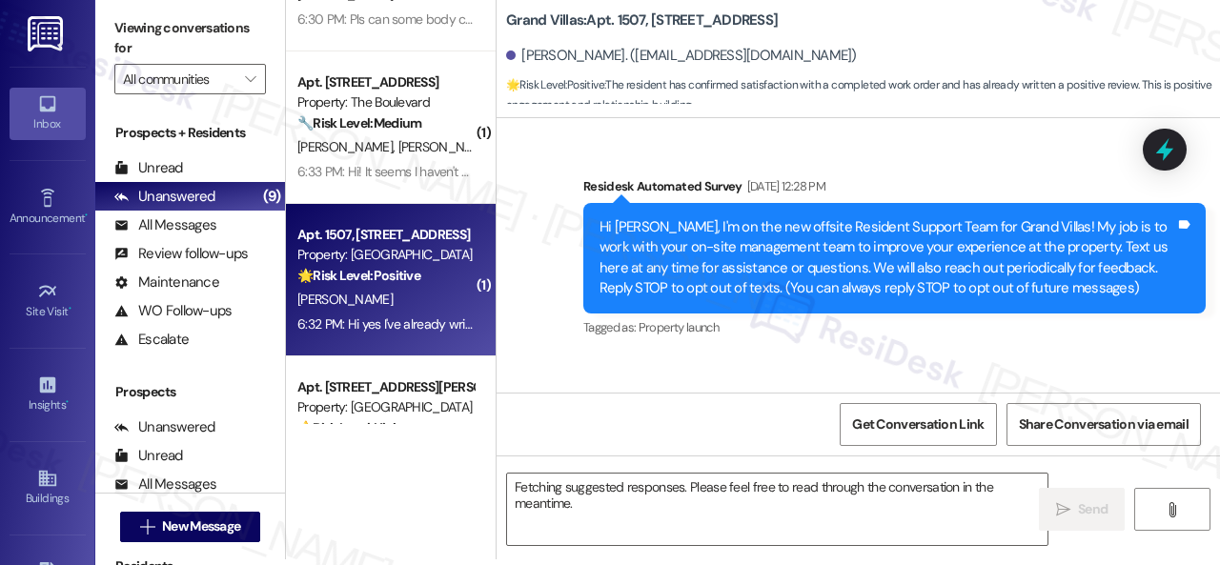
scroll to position [0, 0]
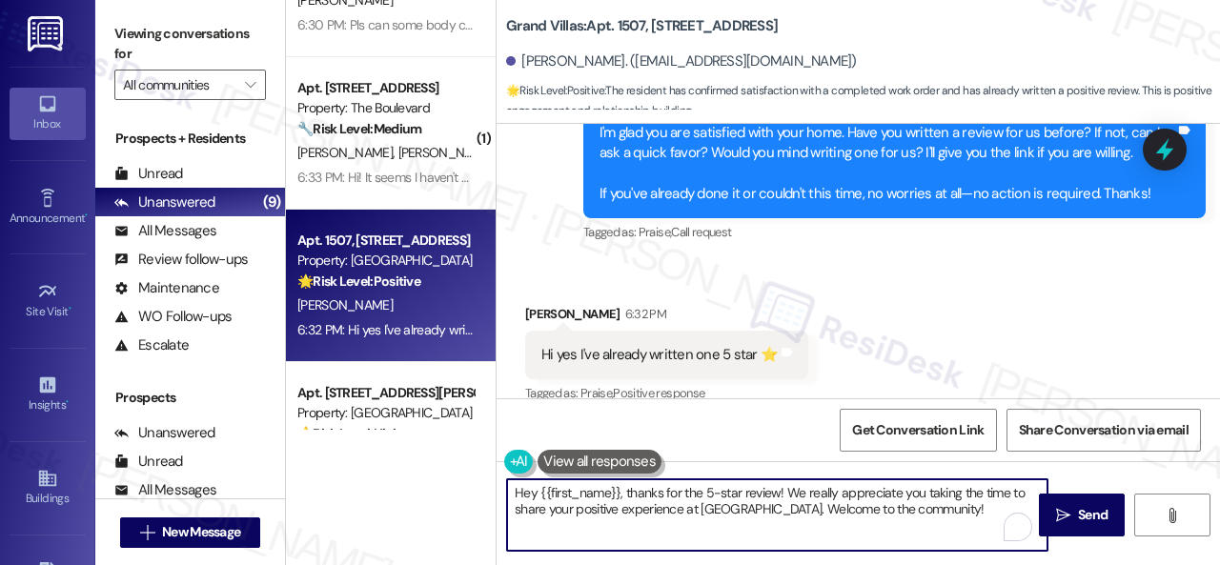
drag, startPoint x: 951, startPoint y: 508, endPoint x: 444, endPoint y: 449, distance: 510.5
click at [444, 449] on div "( 1 ) Apt. 13107, 6855 S Mason Rd Property: Waterstone at Cinco Ranch ⚠️ Risk L…" at bounding box center [753, 282] width 934 height 565
paste textarea "I see. Thank you so much! Enjoy your da"
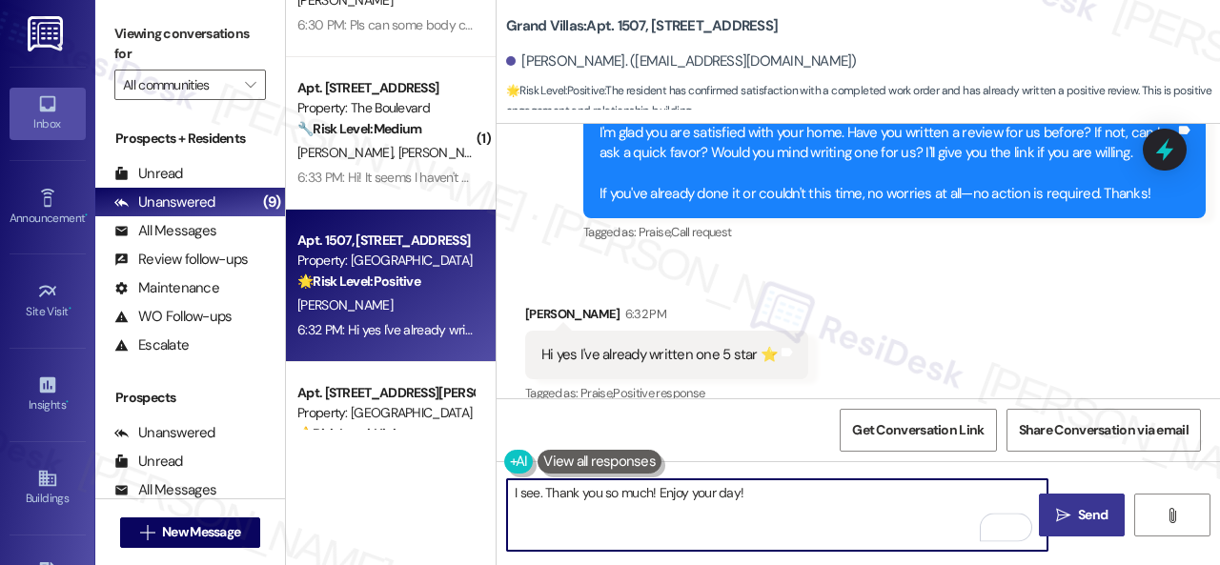
type textarea "I see. Thank you so much! Enjoy your day!"
click at [1066, 514] on span " Send" at bounding box center [1082, 515] width 60 height 20
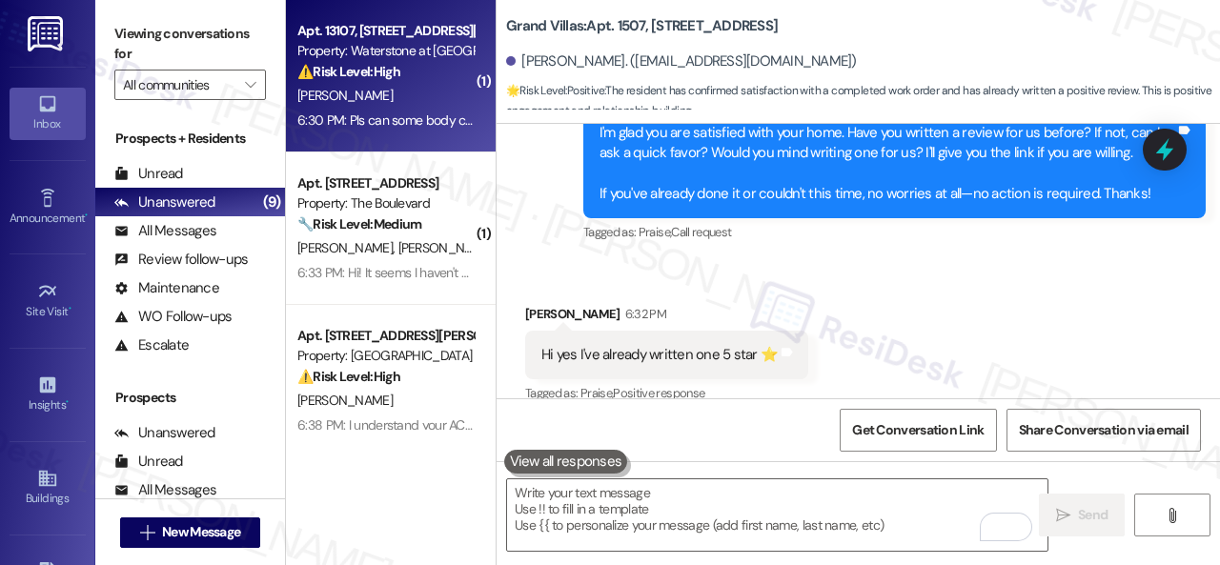
click at [423, 92] on div "[PERSON_NAME]" at bounding box center [385, 96] width 180 height 24
type textarea "Fetching suggested responses. Please feel free to read through the conversation…"
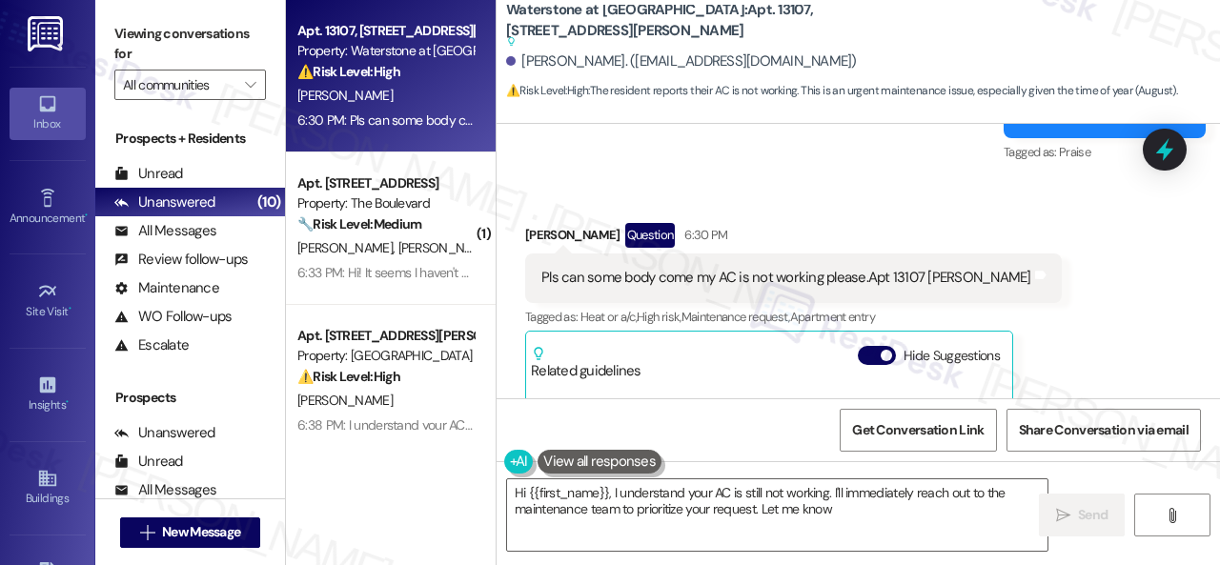
scroll to position [11522, 0]
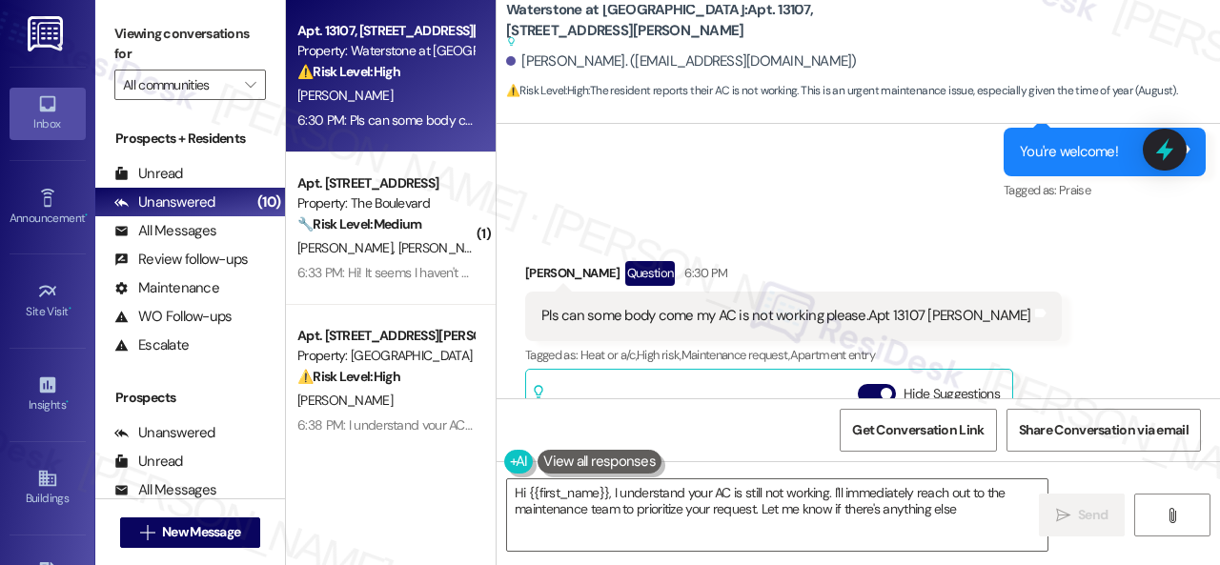
type textarea "Hi {{first_name}}, I understand your AC is still not working. I'll immediately …"
drag, startPoint x: 707, startPoint y: 293, endPoint x: 658, endPoint y: 293, distance: 49.6
click at [658, 292] on div "Sherifat Oyefeso Question 6:30 PM" at bounding box center [793, 276] width 537 height 30
click at [856, 218] on div "Sent via SMS Sarah (ResiDesk) 2:28 PM You're welcome! Tags and notes Tagged as:…" at bounding box center [858, 138] width 723 height 161
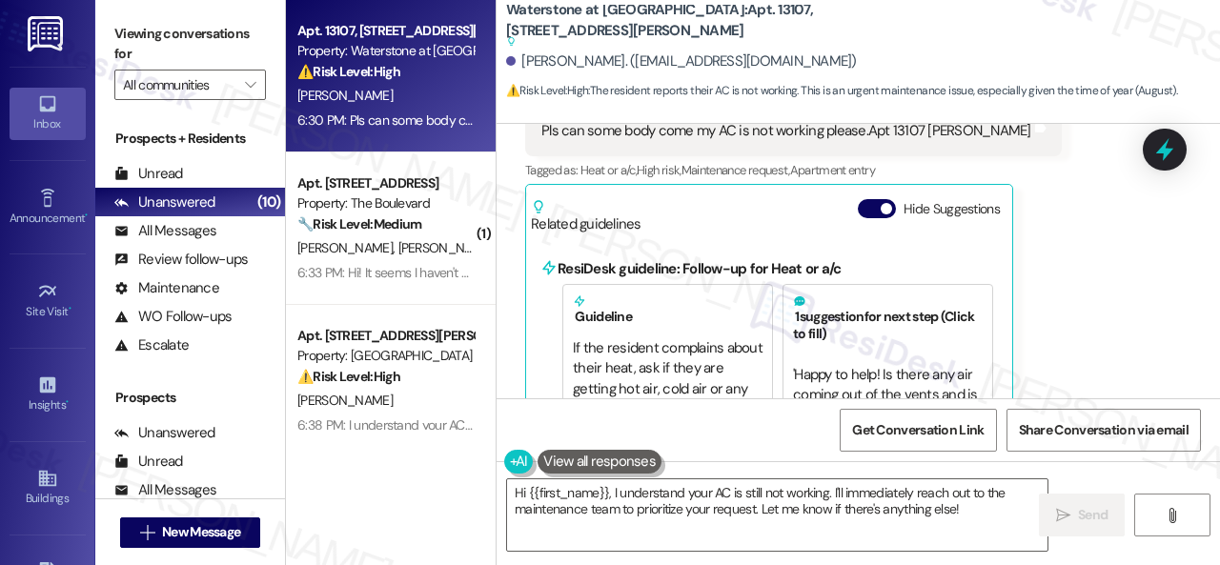
scroll to position [11713, 0]
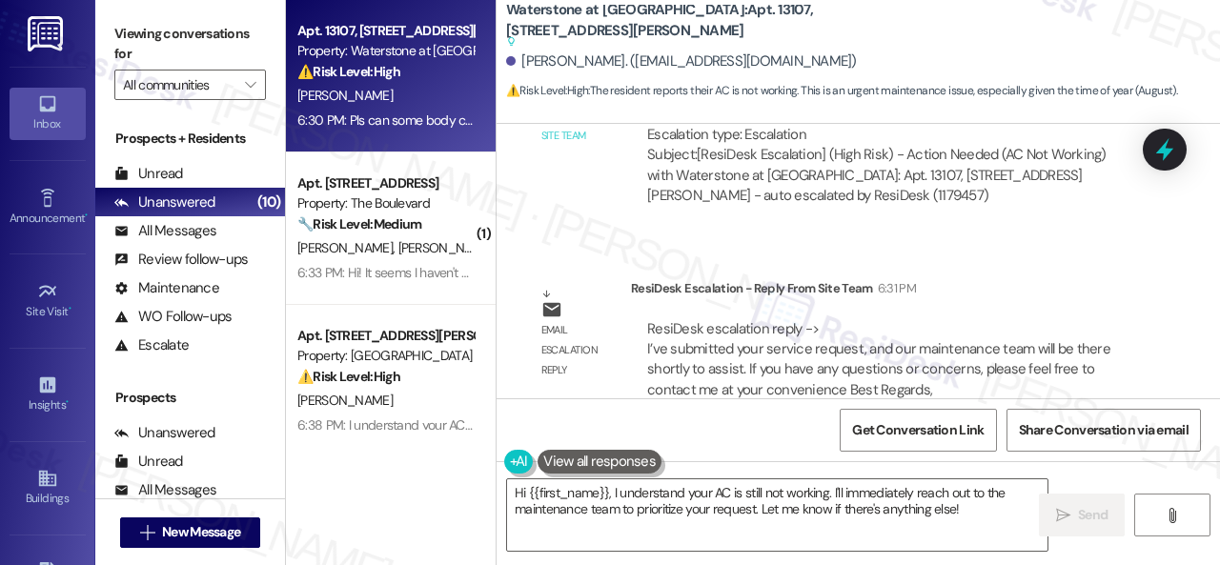
scroll to position [12259, 0]
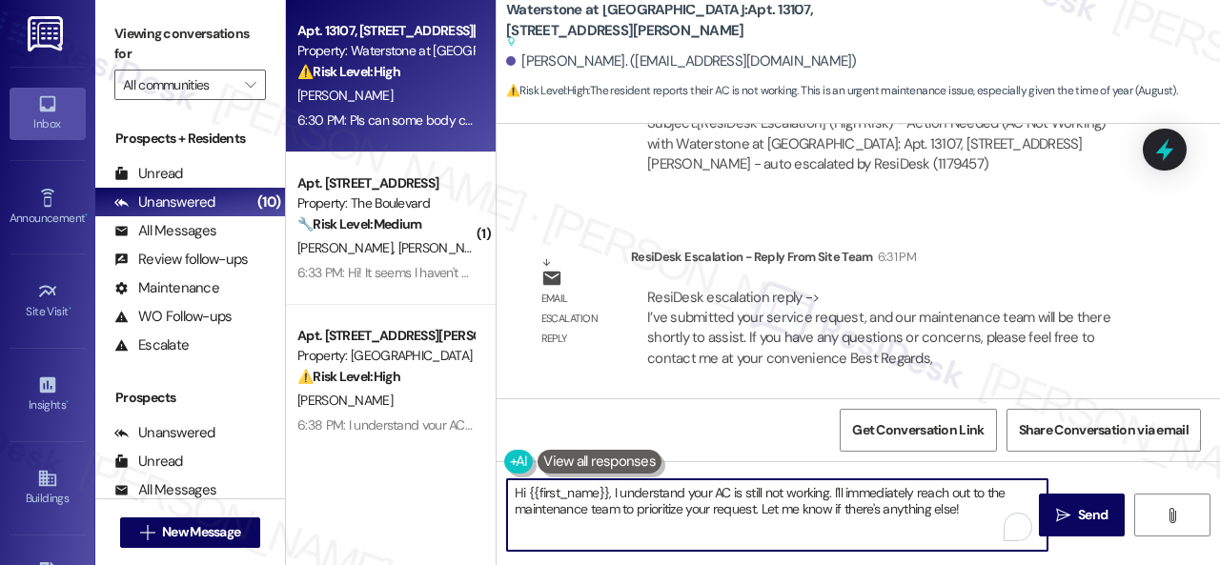
drag, startPoint x: 833, startPoint y: 491, endPoint x: 976, endPoint y: 510, distance: 144.2
click at [974, 510] on textarea "Hi {{first_name}}, I understand your AC is still not working. I'll immediately …" at bounding box center [777, 514] width 540 height 71
click at [730, 14] on b "Waterstone at [GEOGRAPHIC_DATA]: Apt. [STREET_ADDRESS][PERSON_NAME] Suggested a…" at bounding box center [696, 25] width 381 height 51
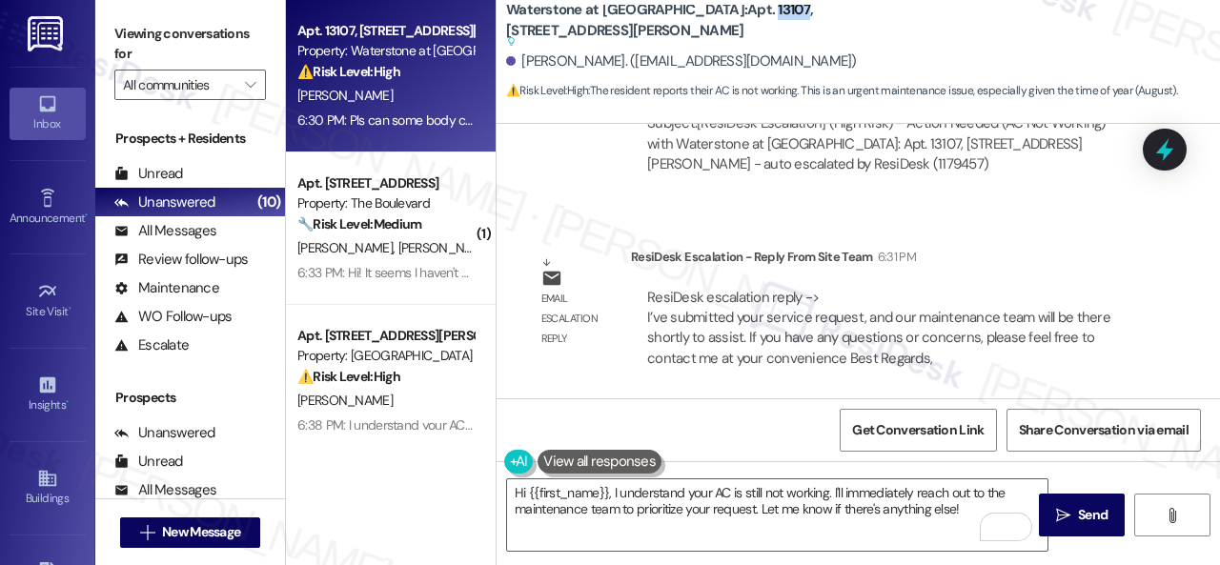
copy b "13107"
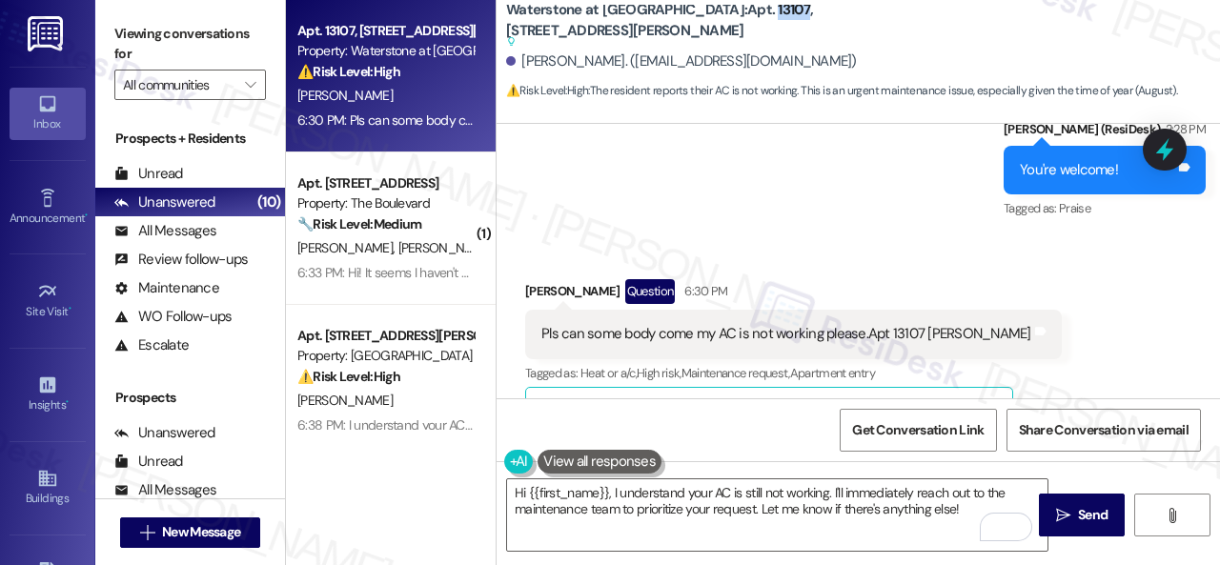
scroll to position [11496, 0]
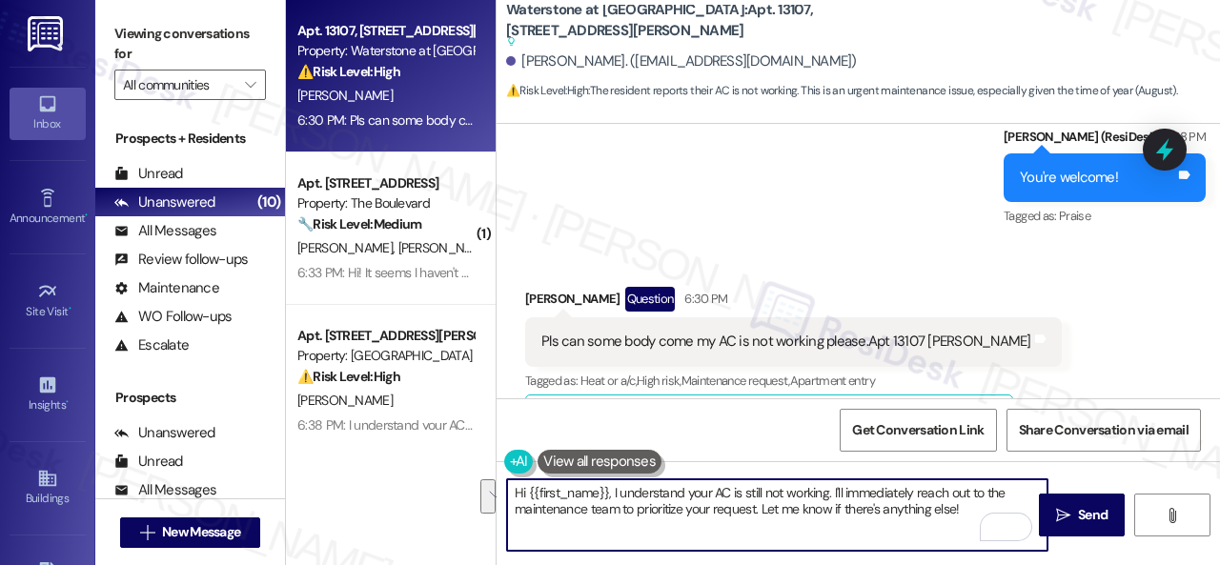
drag, startPoint x: 834, startPoint y: 491, endPoint x: 968, endPoint y: 527, distance: 139.2
click at [968, 527] on textarea "Hi {{first_name}}, I understand your AC is still not working. I'll immediately …" at bounding box center [777, 514] width 540 height 71
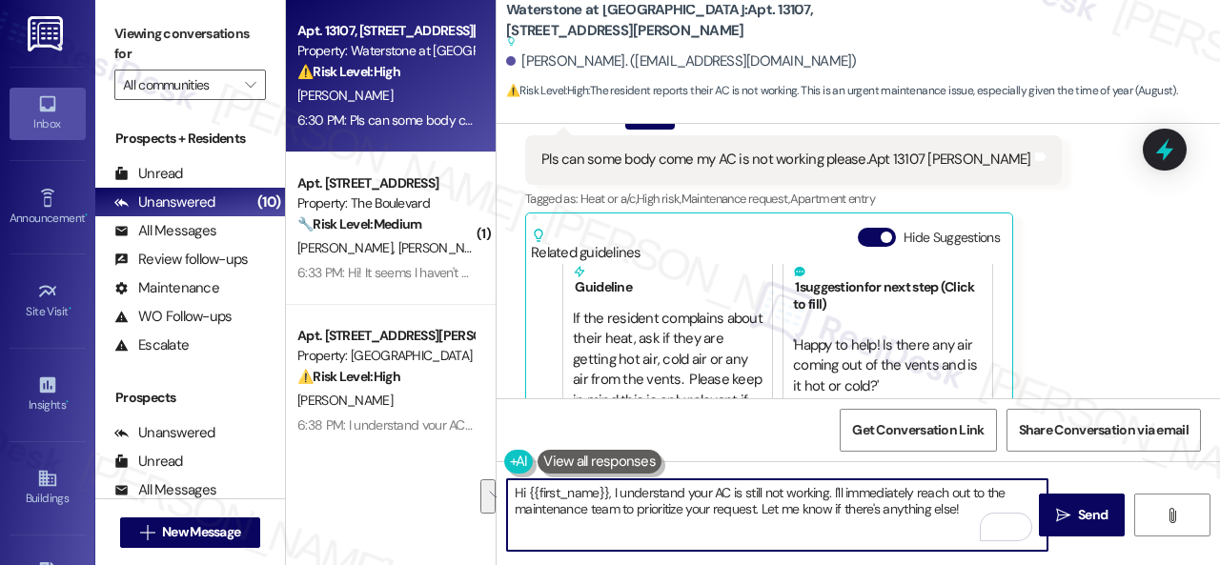
scroll to position [11687, 0]
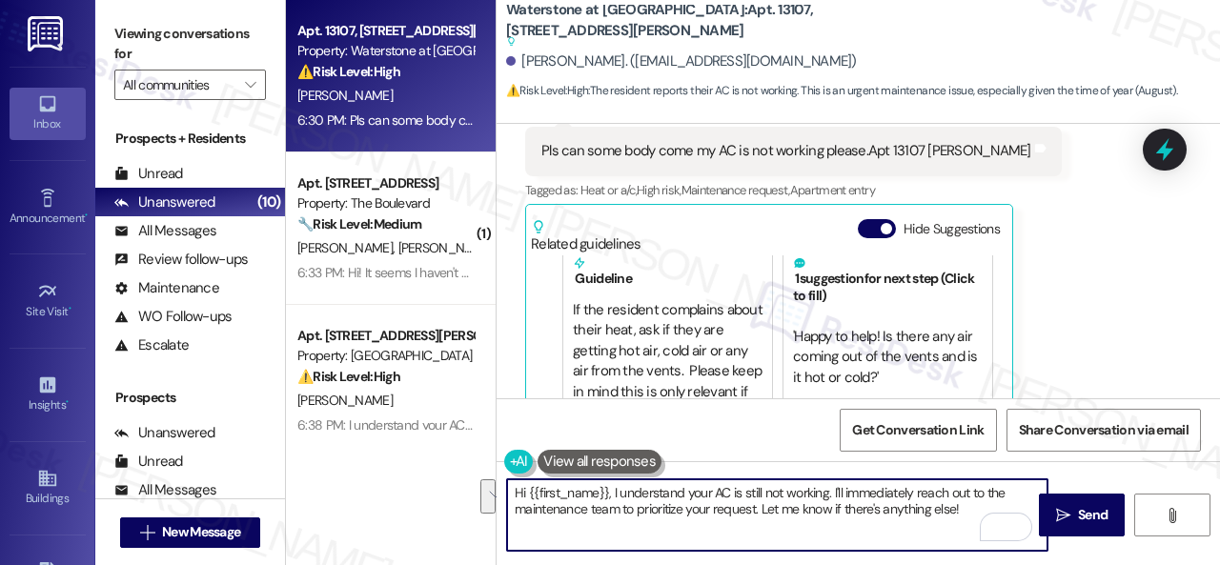
click at [524, 490] on textarea "Hi {{first_name}}, I understand your AC is still not working. I'll immediately …" at bounding box center [777, 514] width 540 height 71
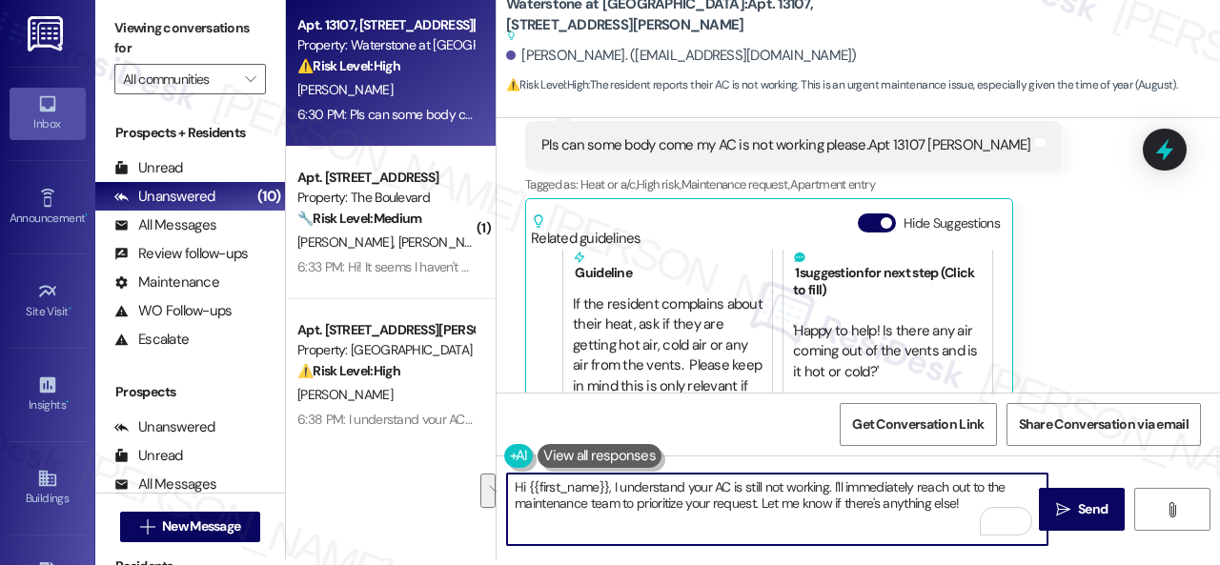
drag, startPoint x: 515, startPoint y: 492, endPoint x: 1022, endPoint y: 602, distance: 519.0
click at [1022, 564] on html "Inbox Go to Inbox Announcement • Send A Text Announcement Site Visit • Go to Si…" at bounding box center [610, 282] width 1220 height 565
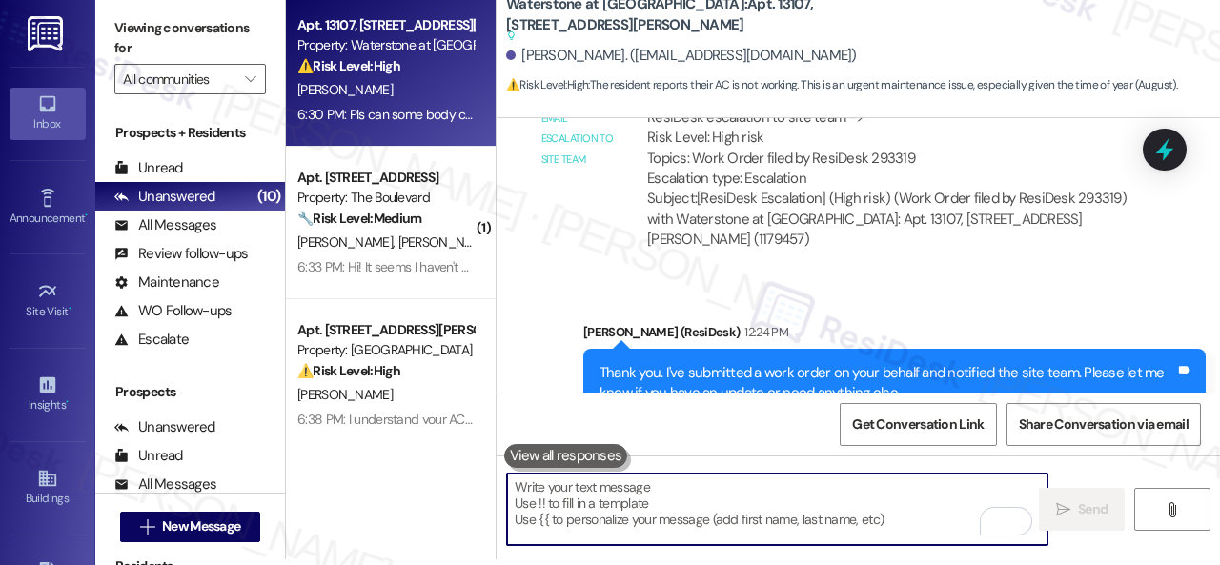
scroll to position [10924, 0]
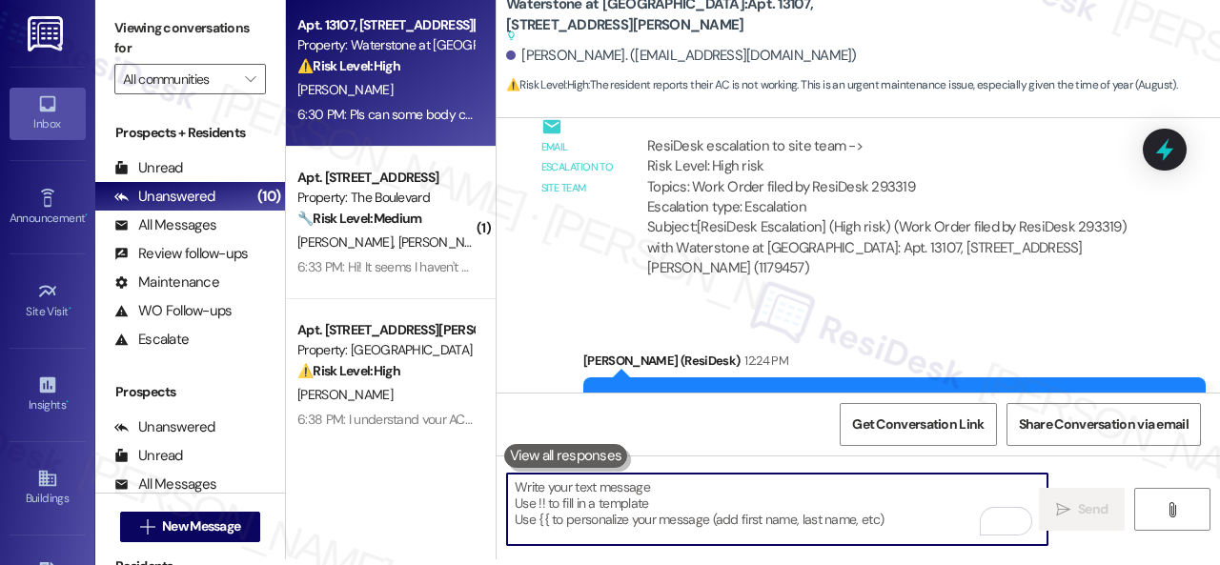
click at [885, 218] on div "ResiDesk escalation to site team -> Risk Level: High risk Topics: Work Order fi…" at bounding box center [889, 177] width 484 height 82
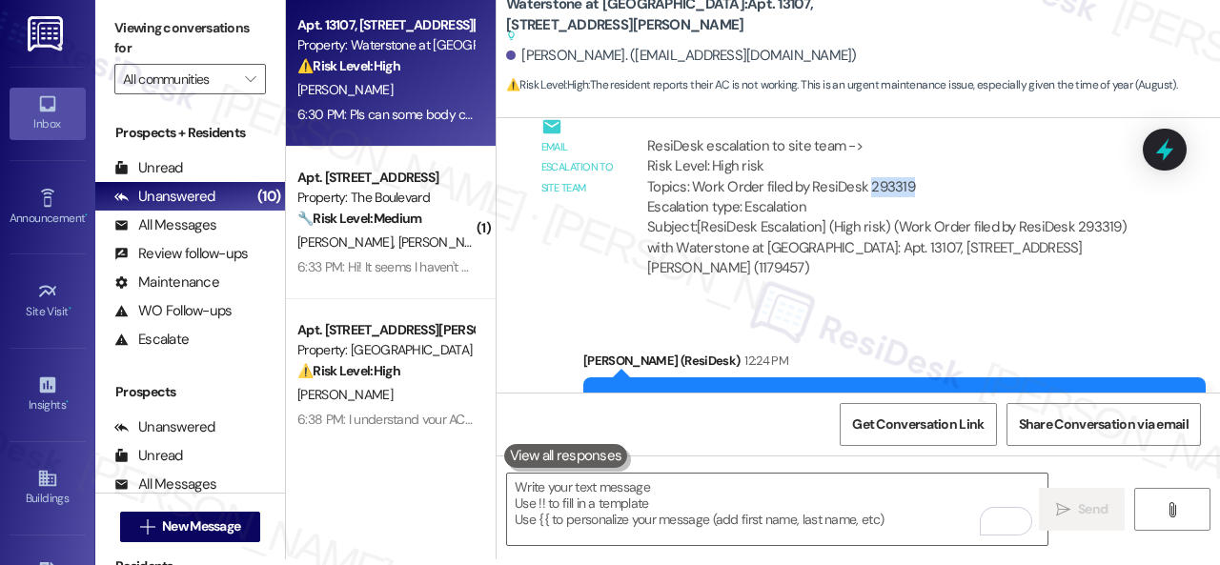
click at [885, 218] on div "ResiDesk escalation to site team -> Risk Level: High risk Topics: Work Order fi…" at bounding box center [889, 177] width 484 height 82
copy div "293319"
click at [984, 203] on div "ResiDesk escalation to site team -> Risk Level: High risk Topics: Work Order fi…" at bounding box center [889, 177] width 484 height 82
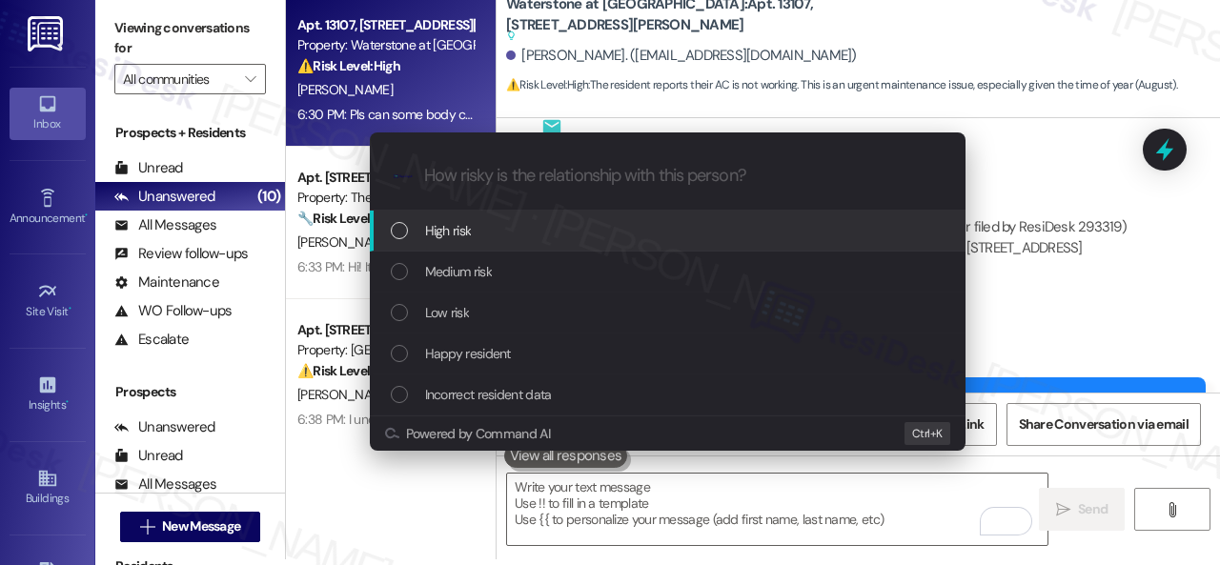
click at [445, 238] on span "High risk" at bounding box center [448, 230] width 47 height 21
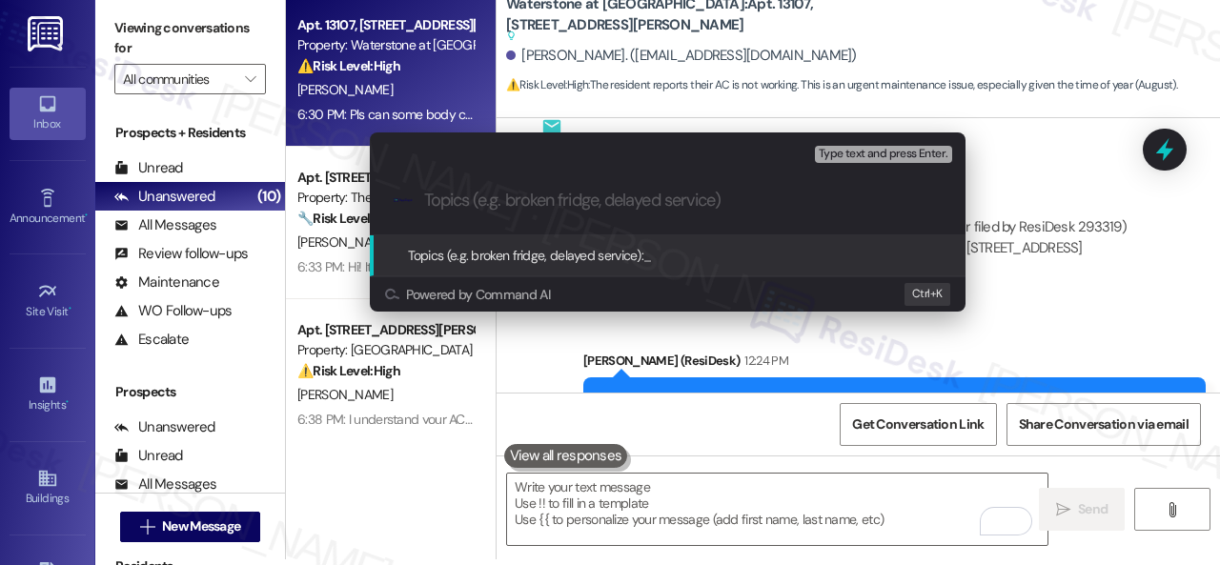
click at [492, 192] on input "Topics (e.g. broken fridge, delayed service)" at bounding box center [683, 201] width 518 height 20
paste input "Follow-up on work order 293319"
click at [424, 191] on input "Follow-up on work order 293319" at bounding box center [675, 201] width 502 height 20
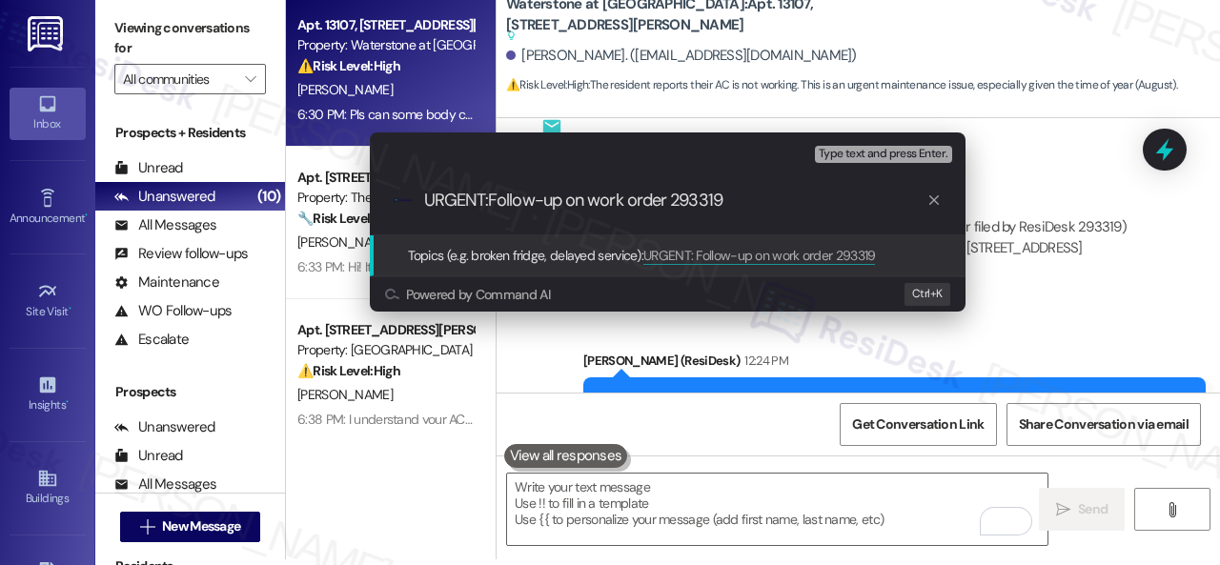
type input "URGENT: Follow-up on work order 293319"
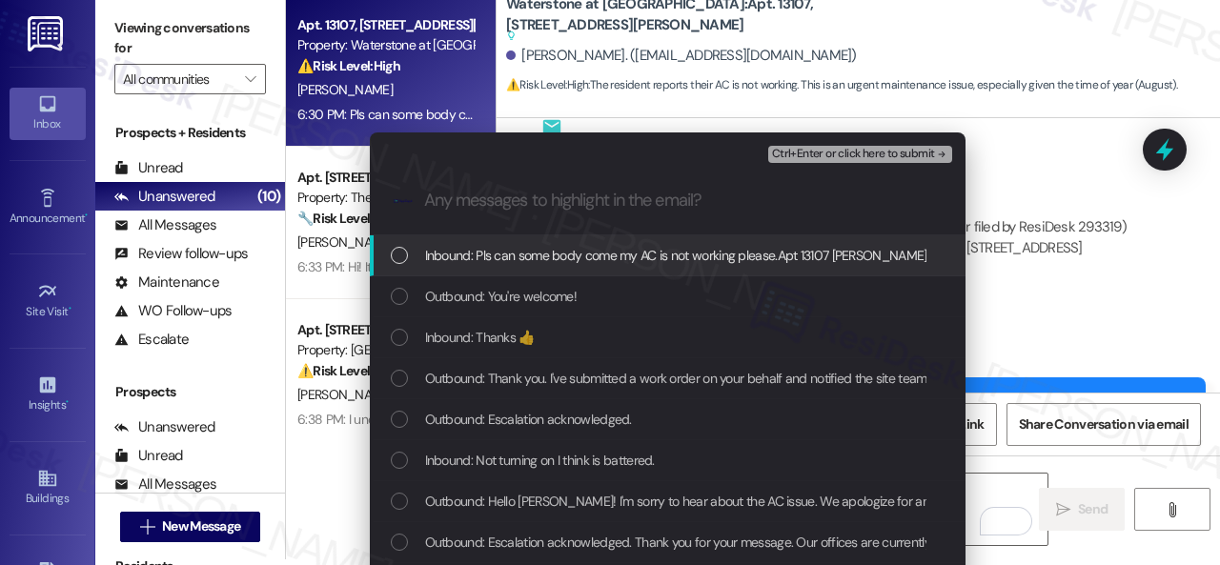
click at [576, 266] on div "Inbound: Pls can some body come my AC is not working please.Apt 13107 [PERSON_N…" at bounding box center [668, 255] width 596 height 41
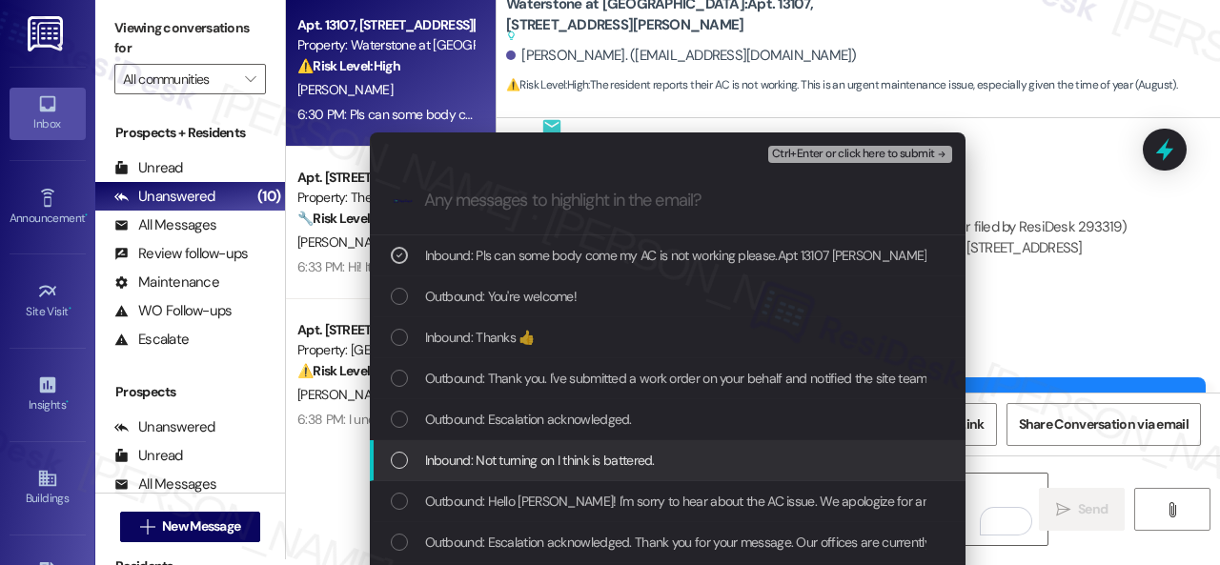
click at [478, 461] on span "Inbound: Not turning on I think is battered." at bounding box center [540, 460] width 230 height 21
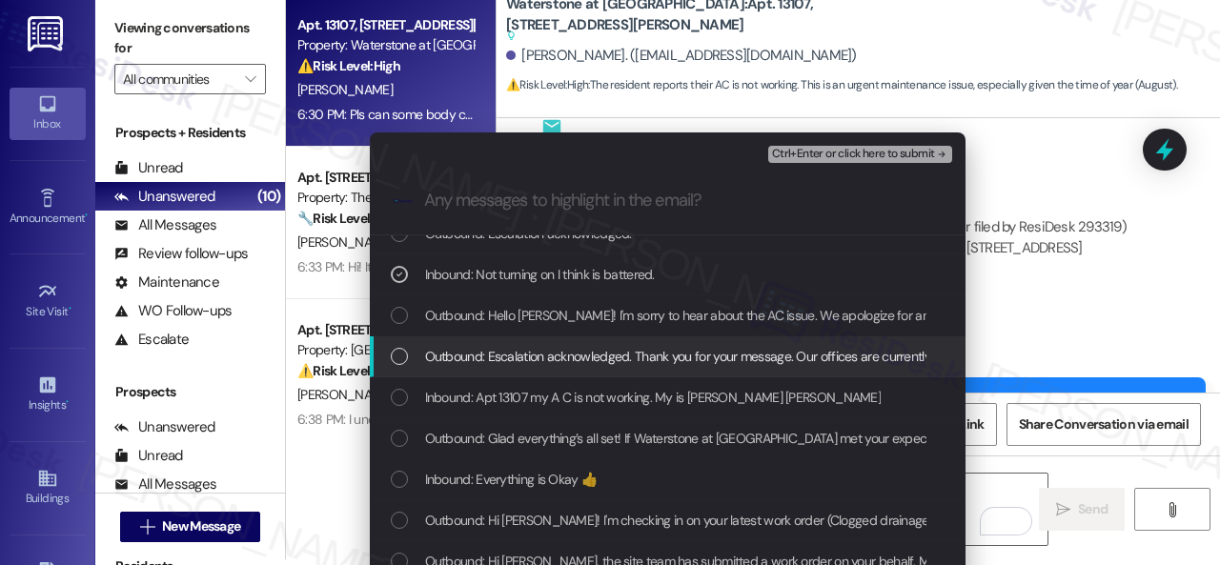
scroll to position [191, 0]
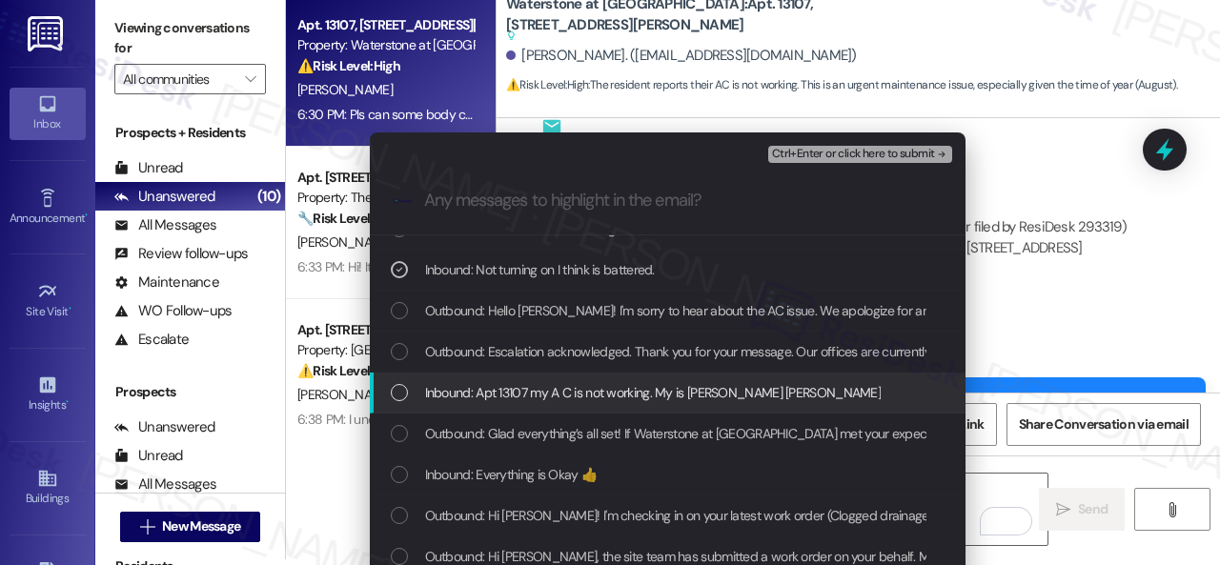
click at [486, 390] on span "Inbound: Apt 13107 my A C is not working. My is [PERSON_NAME] [PERSON_NAME]" at bounding box center [653, 392] width 457 height 21
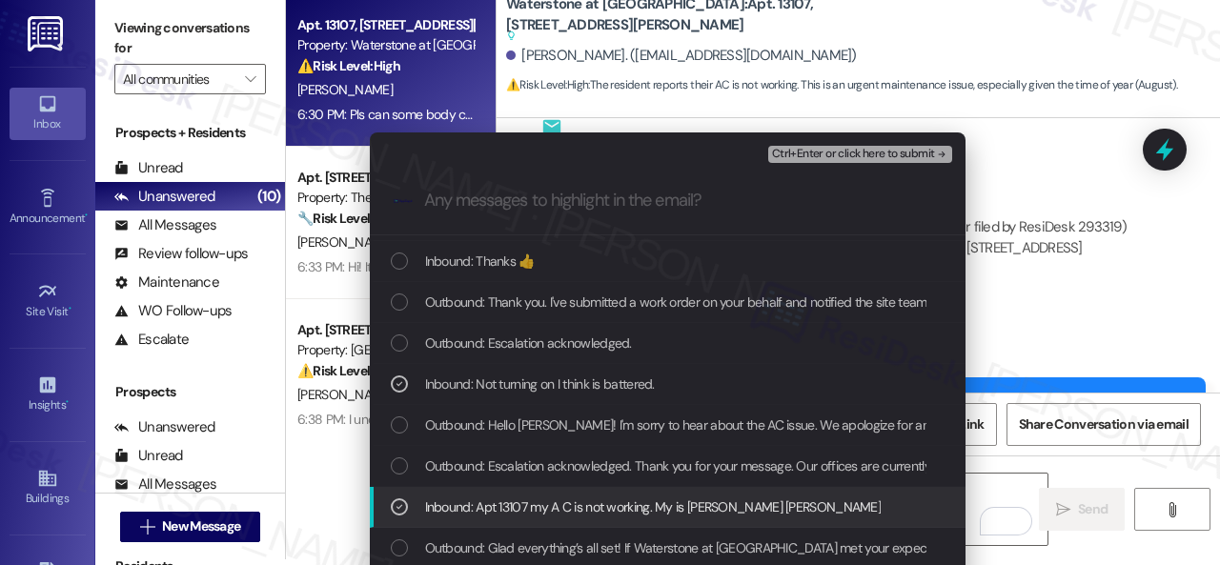
scroll to position [0, 0]
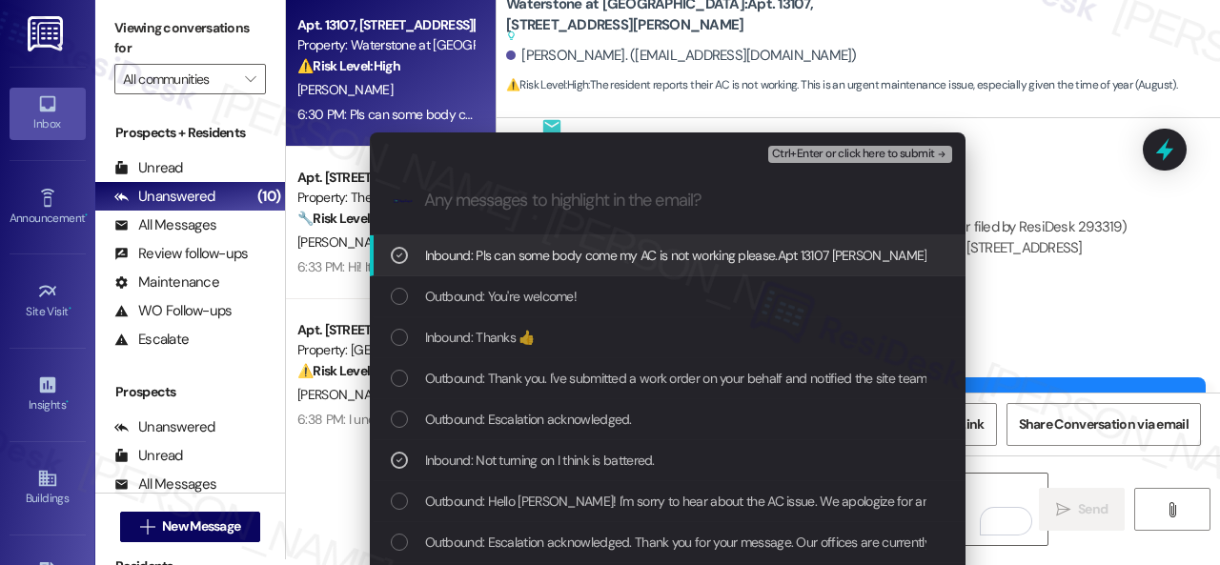
click at [810, 158] on span "Ctrl+Enter or click here to submit" at bounding box center [853, 154] width 163 height 13
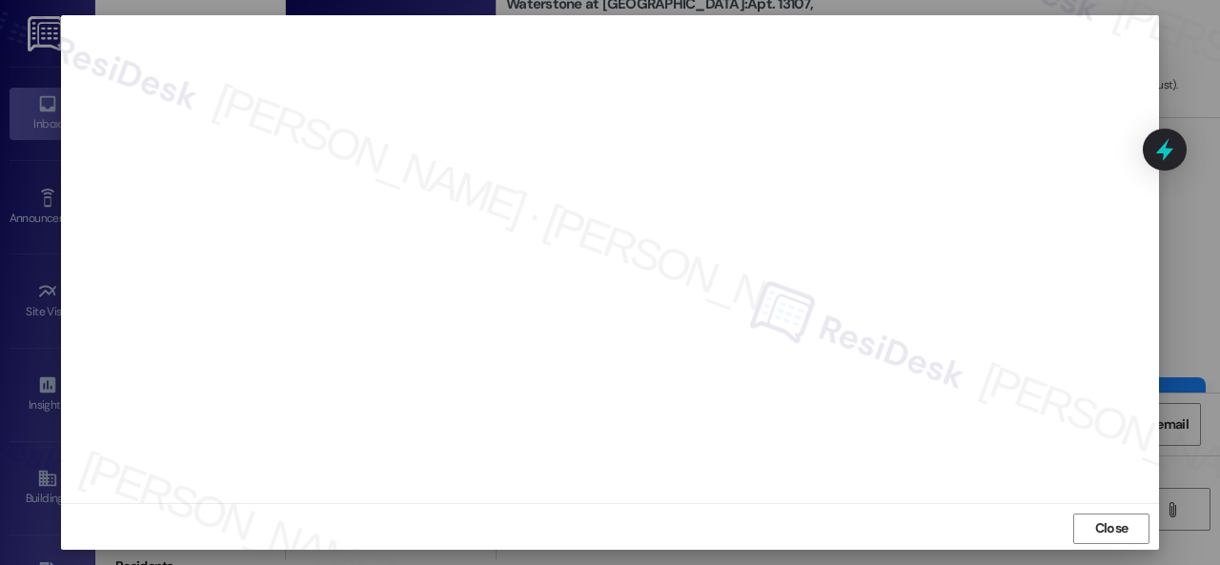
scroll to position [24, 0]
click at [1091, 525] on span "Close" at bounding box center [1111, 526] width 41 height 20
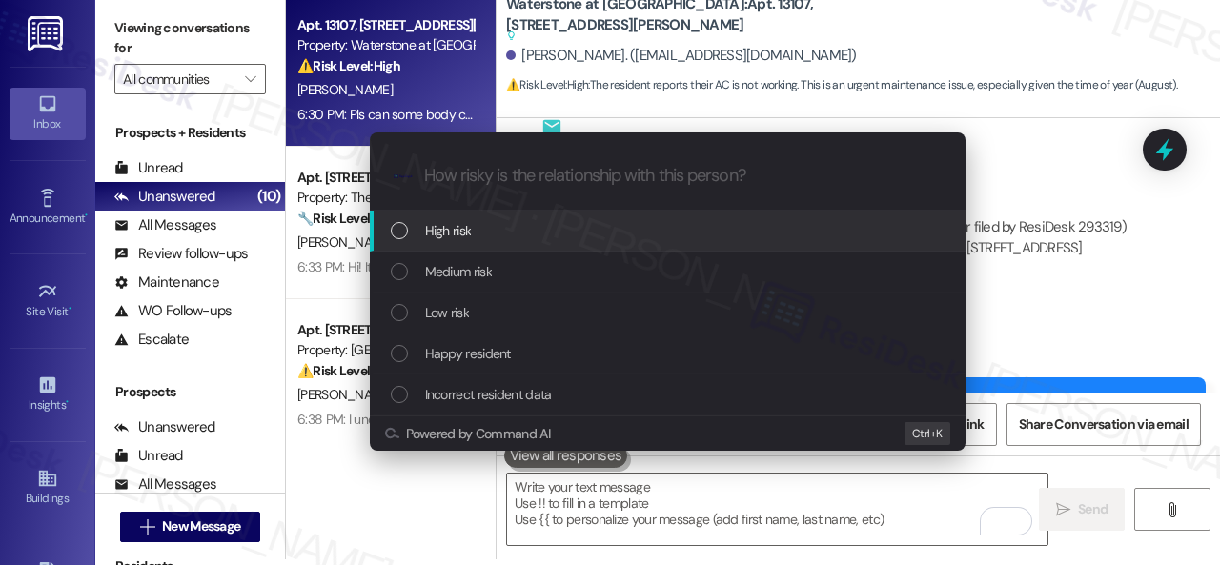
click at [448, 236] on span "High risk" at bounding box center [448, 230] width 47 height 21
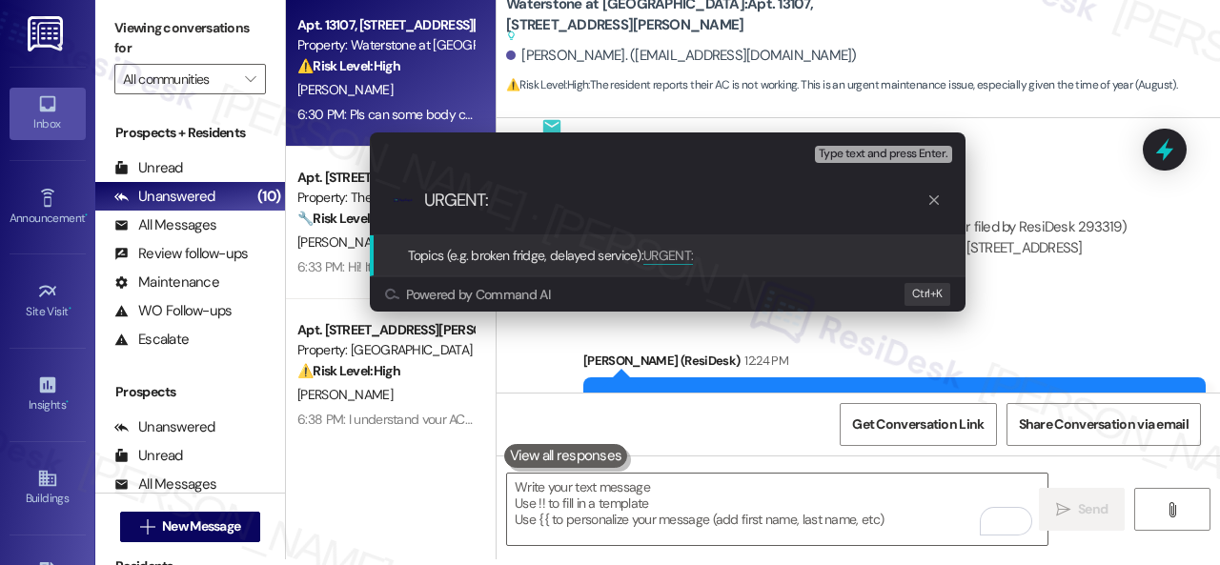
paste input "Follow-up on work order 293319"
type input "URGENT: Follow-up on work order 293319"
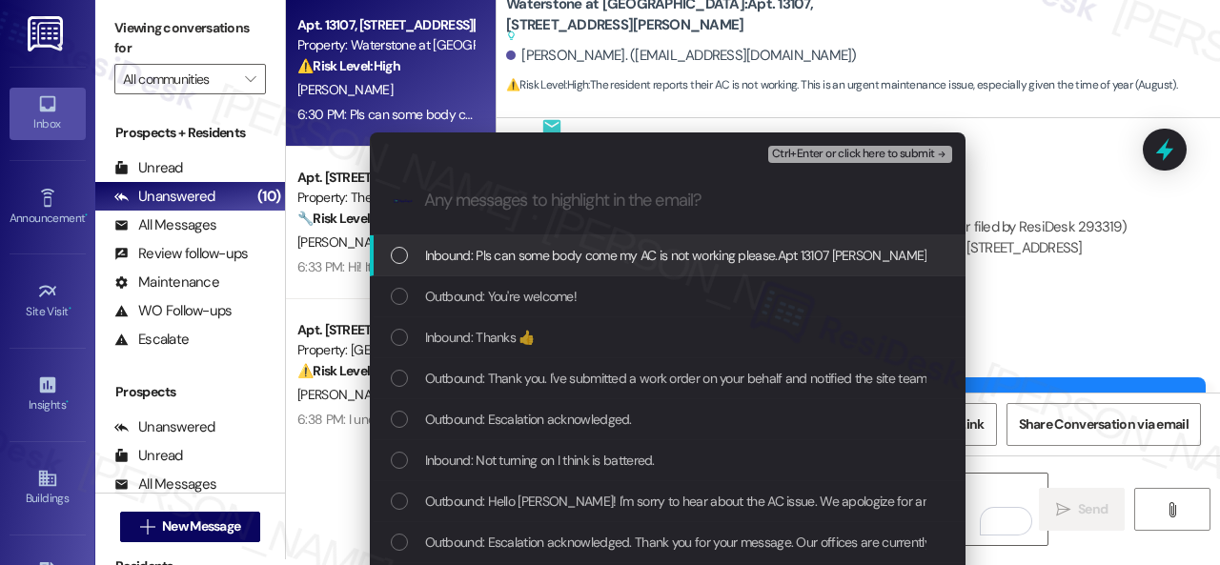
click at [475, 258] on span "Inbound: Pls can some body come my AC is not working please.Apt 13107 [PERSON_N…" at bounding box center [676, 255] width 502 height 21
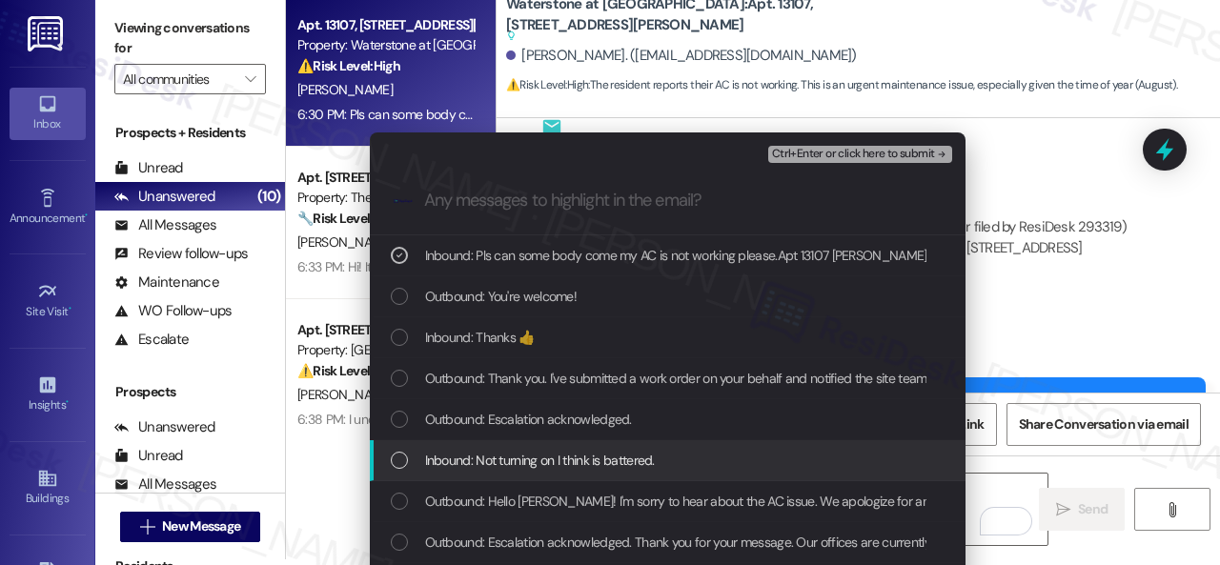
click at [505, 457] on span "Inbound: Not turning on I think is battered." at bounding box center [540, 460] width 230 height 21
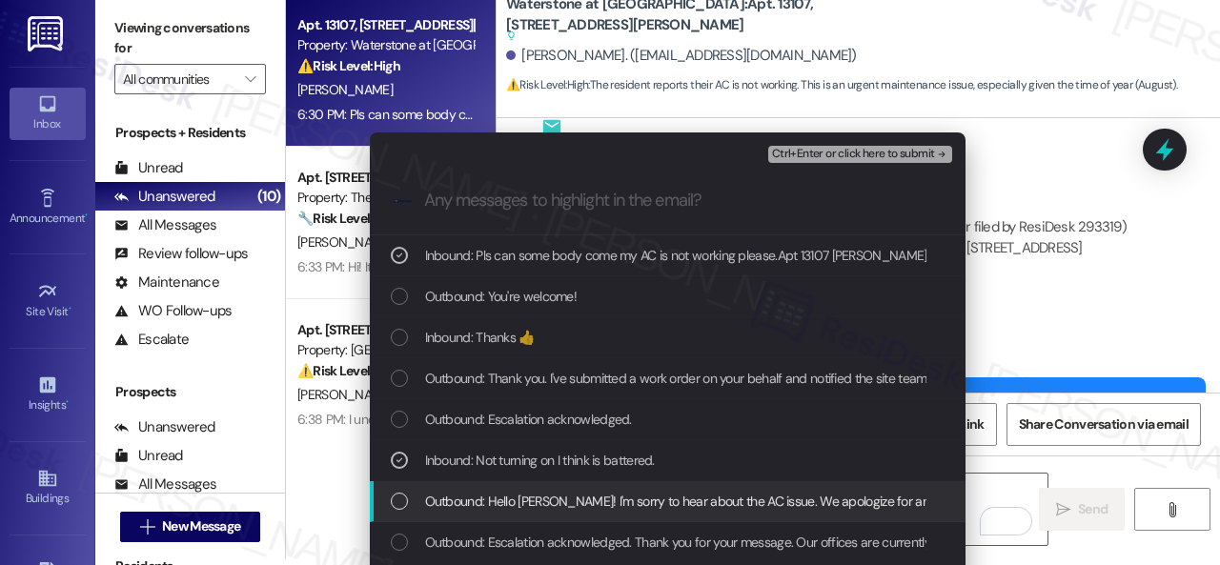
scroll to position [95, 0]
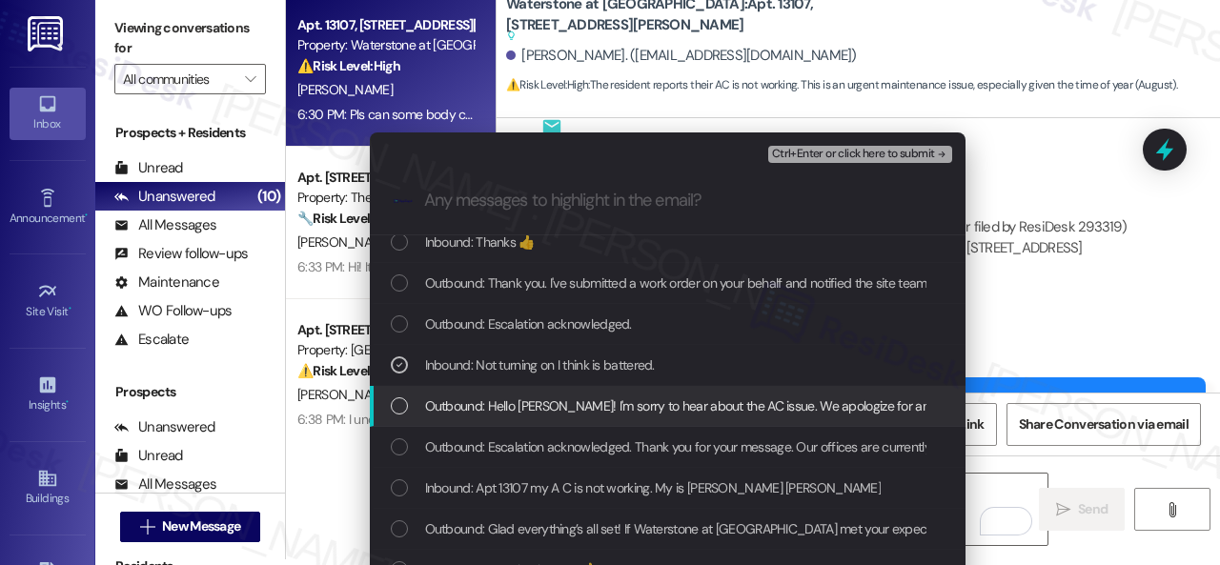
click at [508, 481] on span "Inbound: Apt 13107 my A C is not working. My is SHERIFAT OYEFESO mason Rd" at bounding box center [653, 488] width 457 height 21
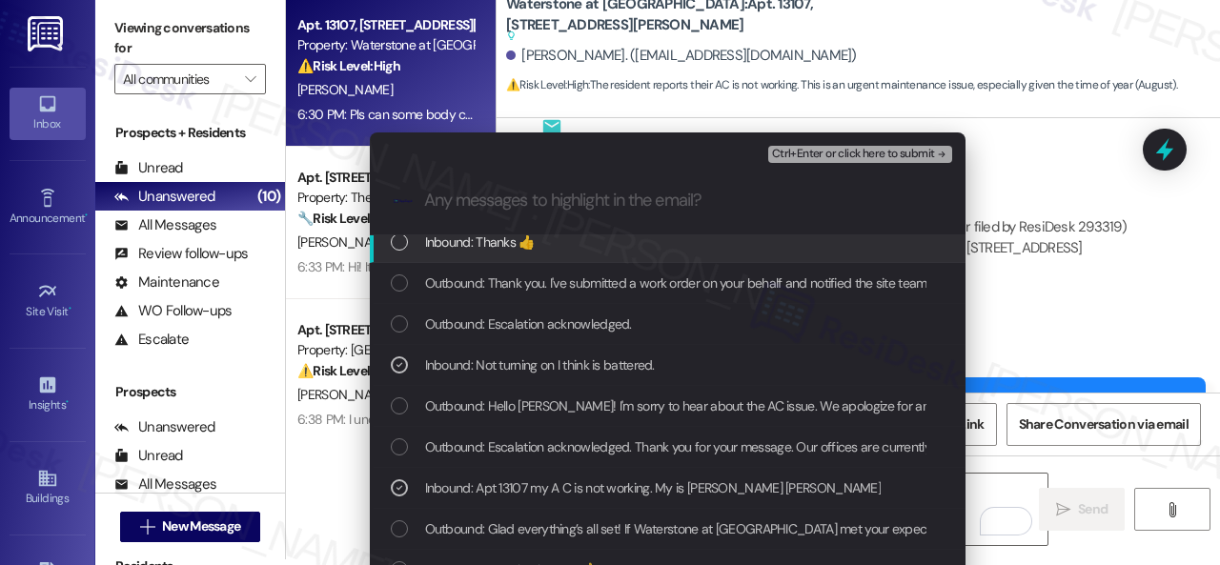
click at [810, 148] on span "Ctrl+Enter or click here to submit" at bounding box center [853, 154] width 163 height 13
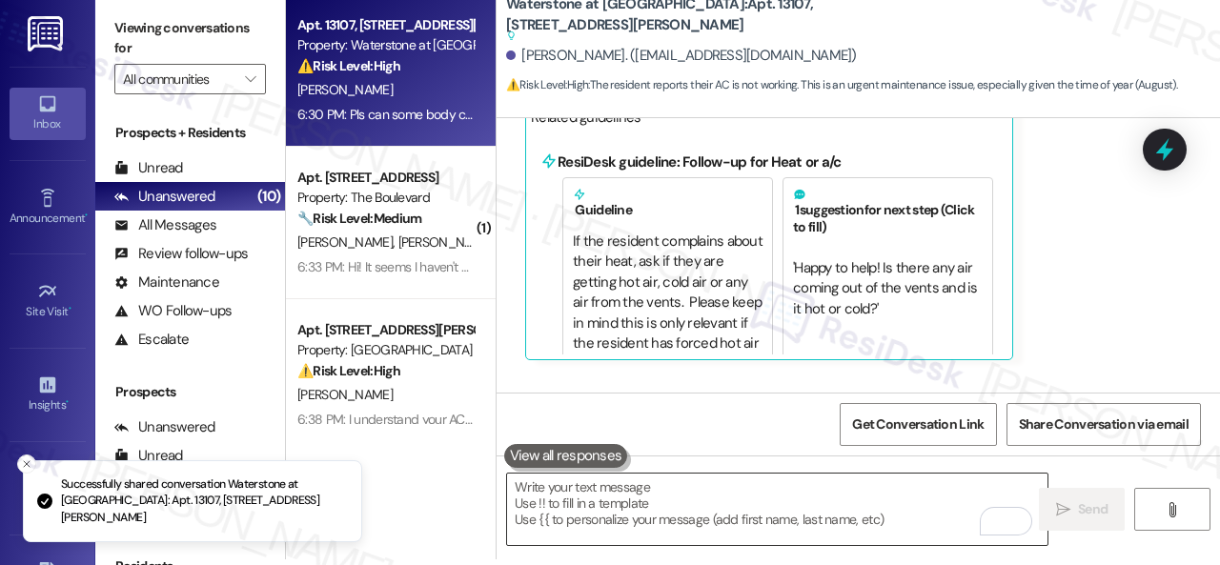
scroll to position [0, 0]
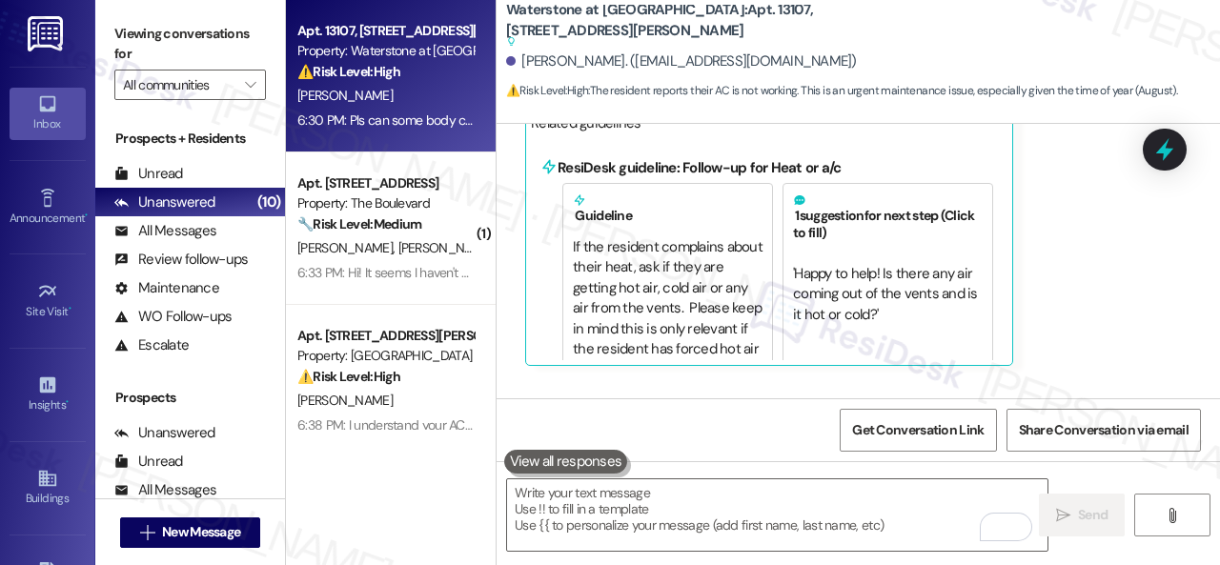
click at [1023, 251] on div "Sherifat Oyefeso Question 6:30 PM Pls can some body come my AC is not working p…" at bounding box center [802, 170] width 554 height 390
click at [642, 508] on textarea "To enrich screen reader interactions, please activate Accessibility in Grammarl…" at bounding box center [777, 514] width 540 height 71
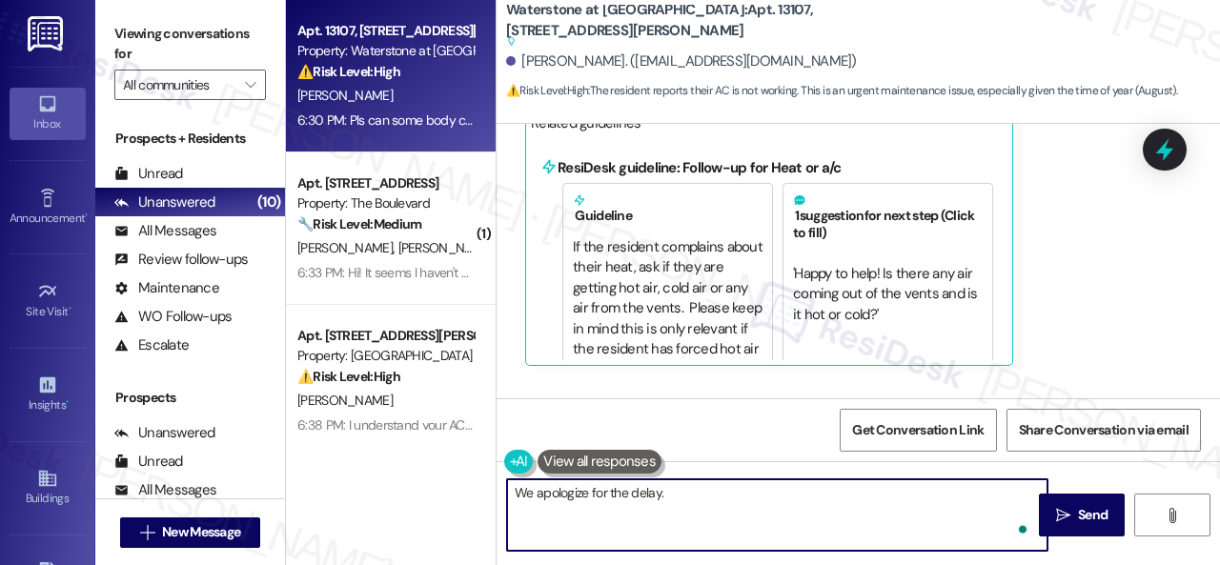
paste textarea "I haven't received a response from the site team yet, but I have made a follow-…"
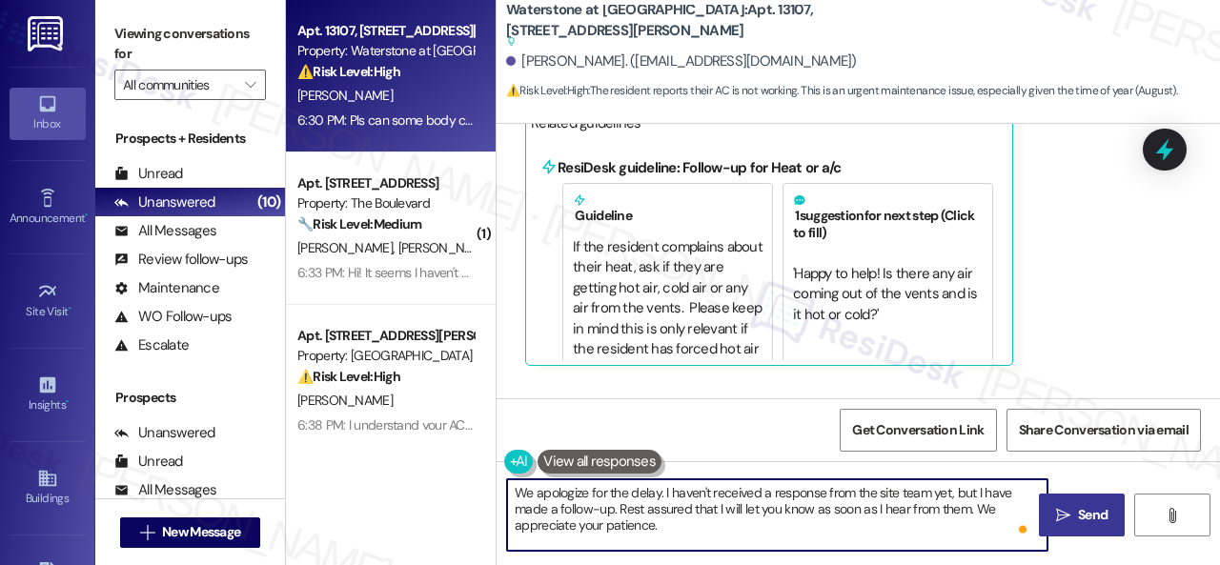
type textarea "We apologize for the delay. I haven't received a response from the site team ye…"
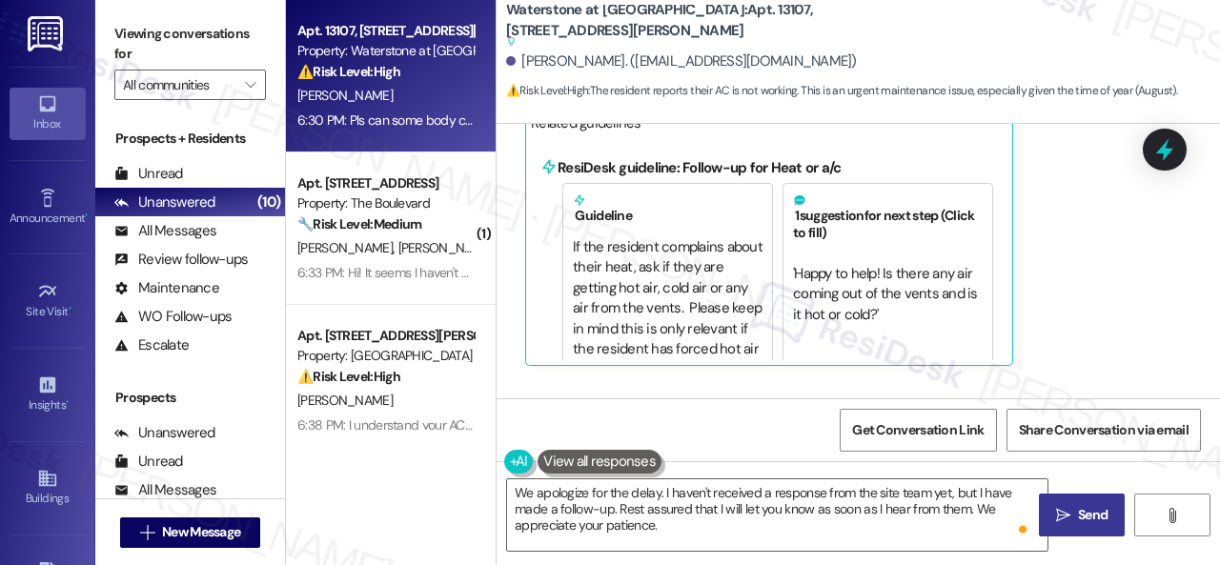
click at [1078, 519] on span "Send" at bounding box center [1093, 515] width 30 height 20
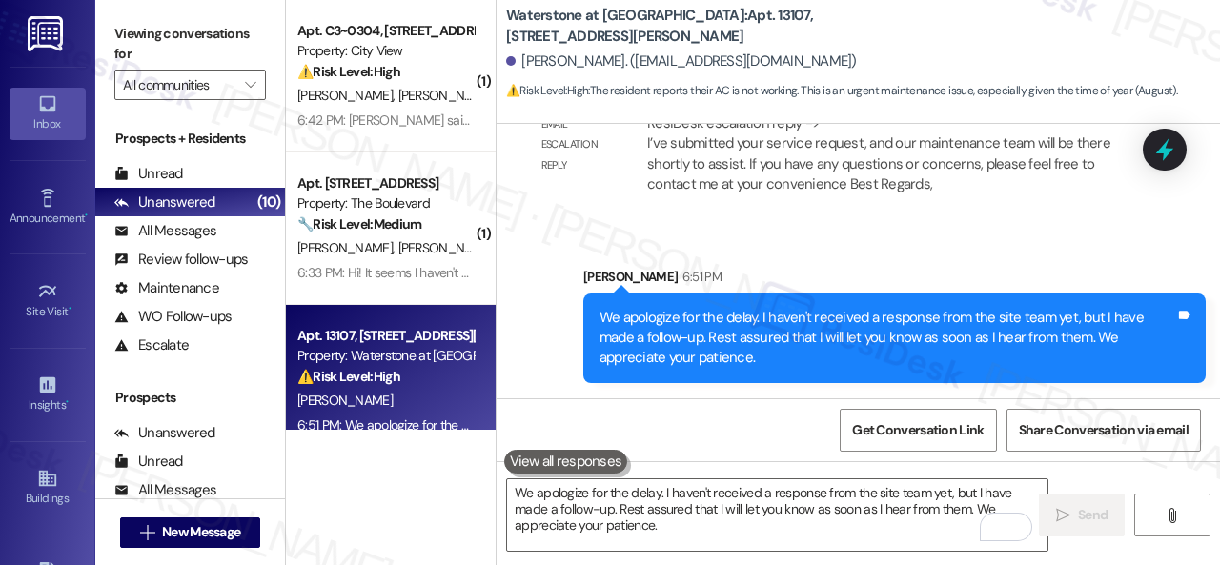
scroll to position [12150, 0]
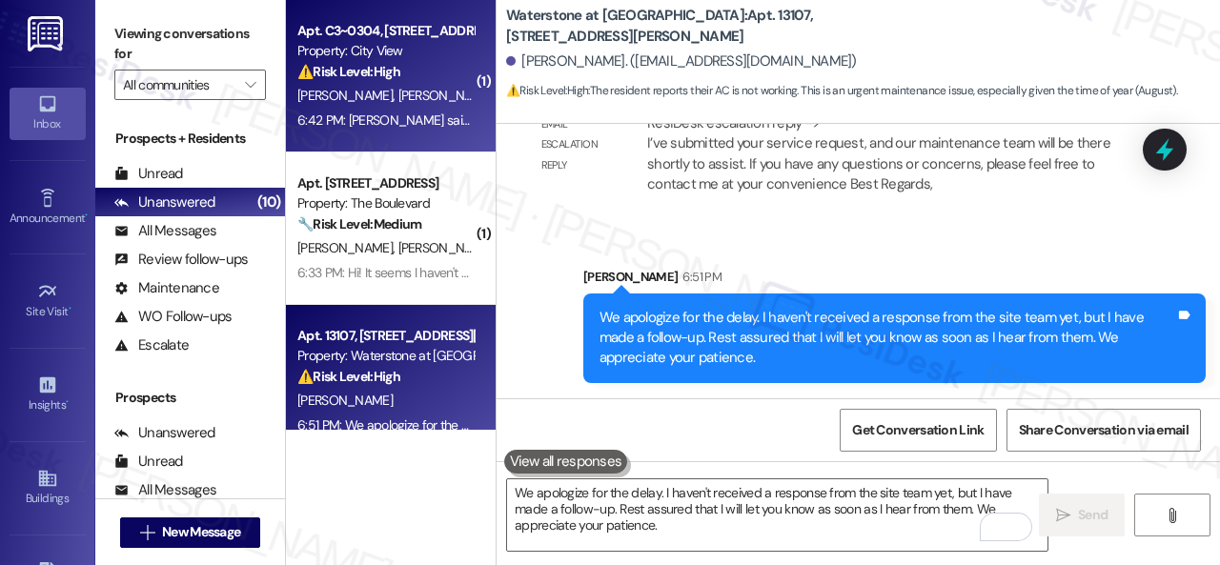
click at [441, 102] on div "R. Schultz V. Mai" at bounding box center [385, 96] width 180 height 24
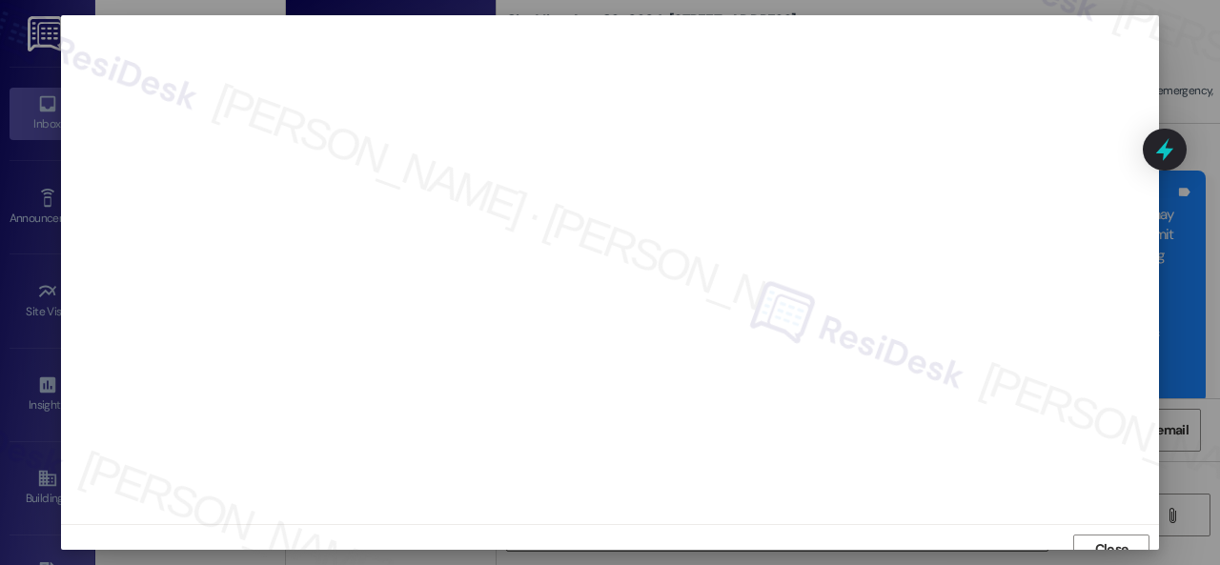
scroll to position [14, 0]
click at [1110, 531] on span "Close" at bounding box center [1111, 535] width 33 height 20
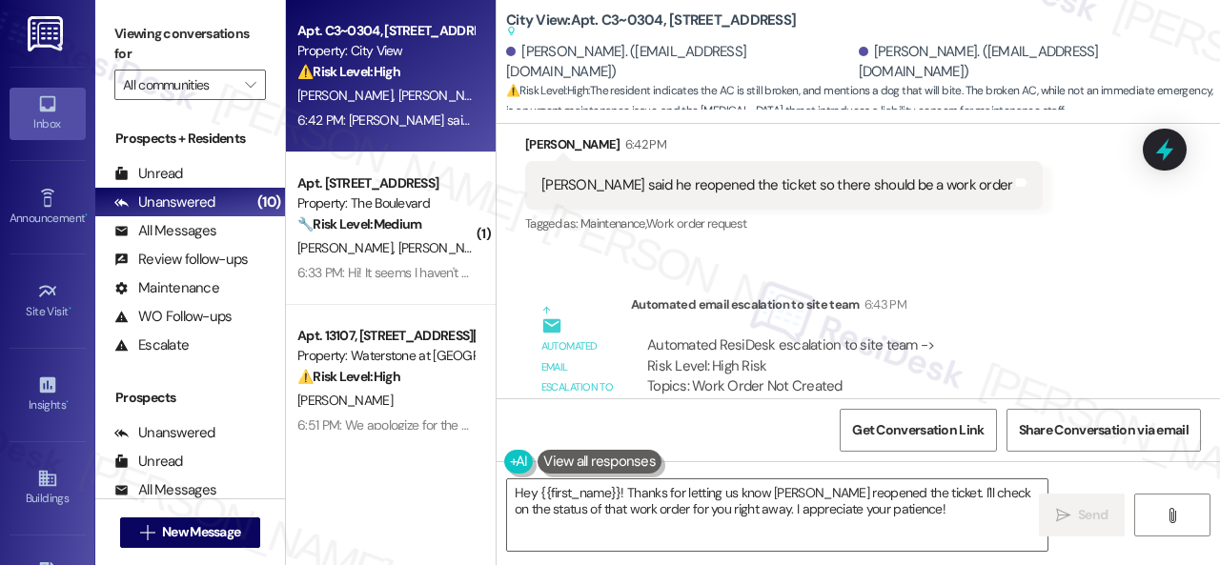
scroll to position [5844, 0]
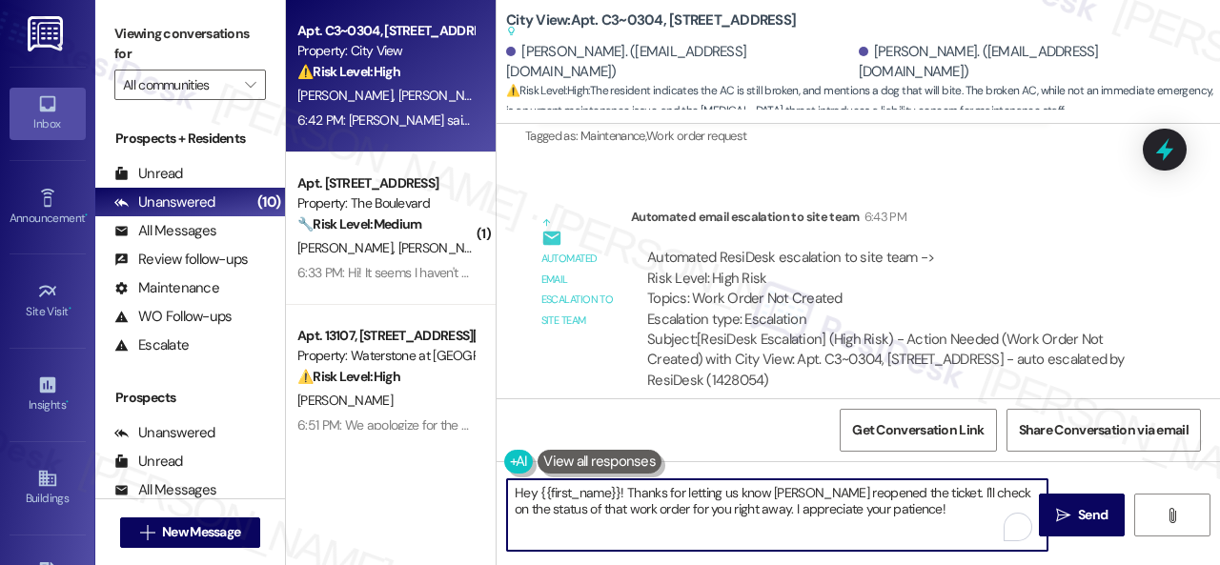
drag, startPoint x: 514, startPoint y: 491, endPoint x: 998, endPoint y: 537, distance: 486.3
click at [994, 542] on textarea "Hey {{first_name}}! Thanks for letting us know Luis reopened the ticket. I'll c…" at bounding box center [777, 514] width 540 height 71
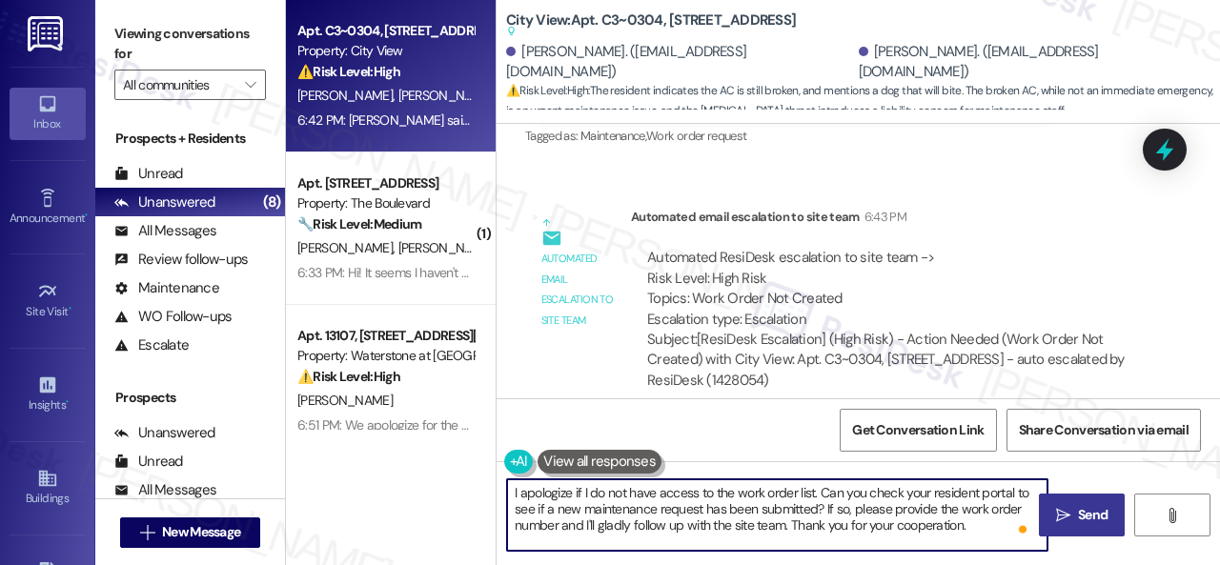
type textarea "I apologize if I do not have access to the work order list. Can you check your …"
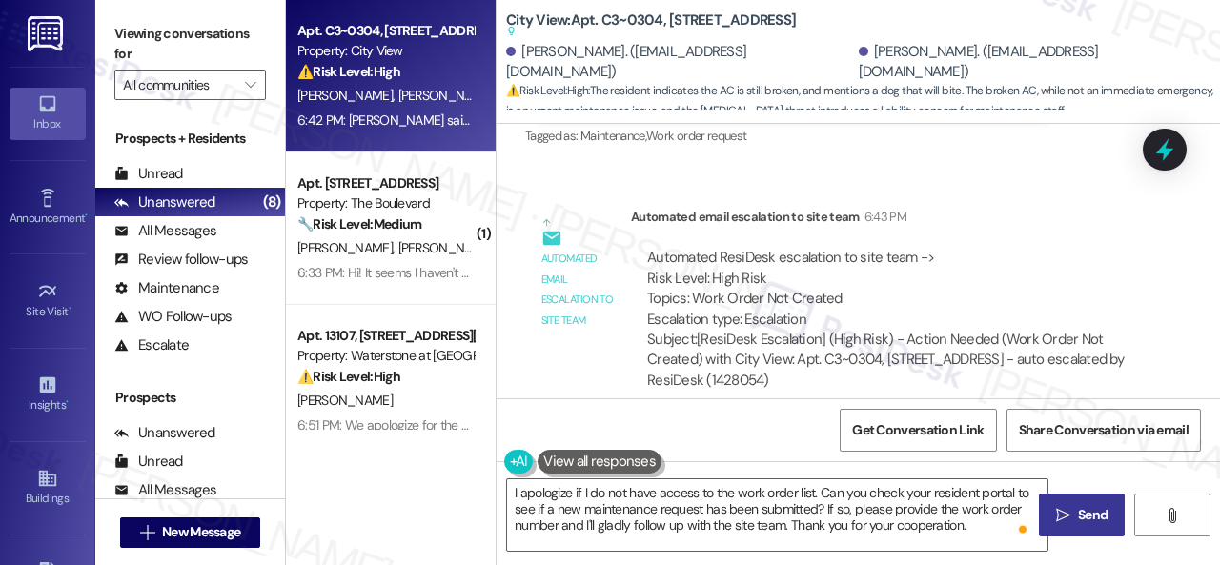
click at [1062, 517] on icon "" at bounding box center [1063, 515] width 14 height 15
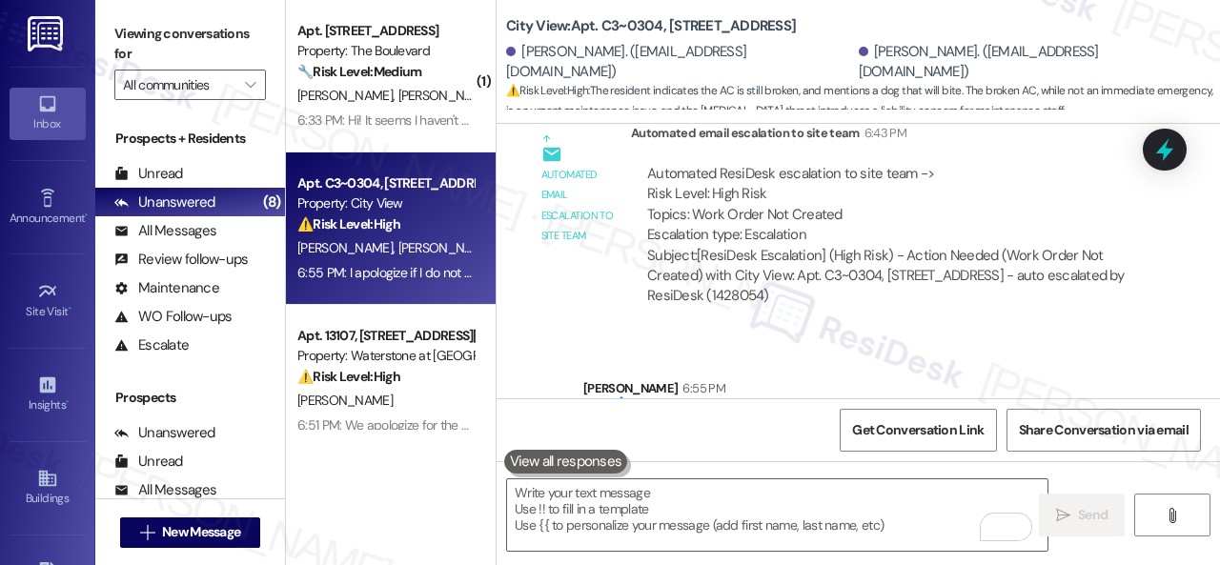
scroll to position [5963, 0]
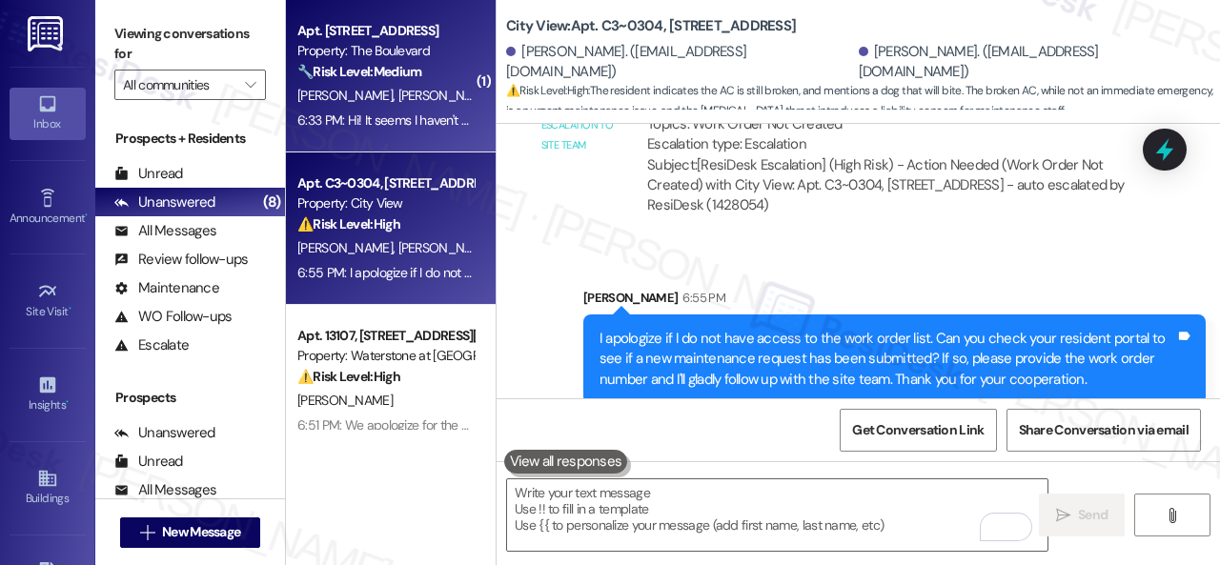
click at [439, 100] on div "T. Millsap E. Watson" at bounding box center [385, 96] width 180 height 24
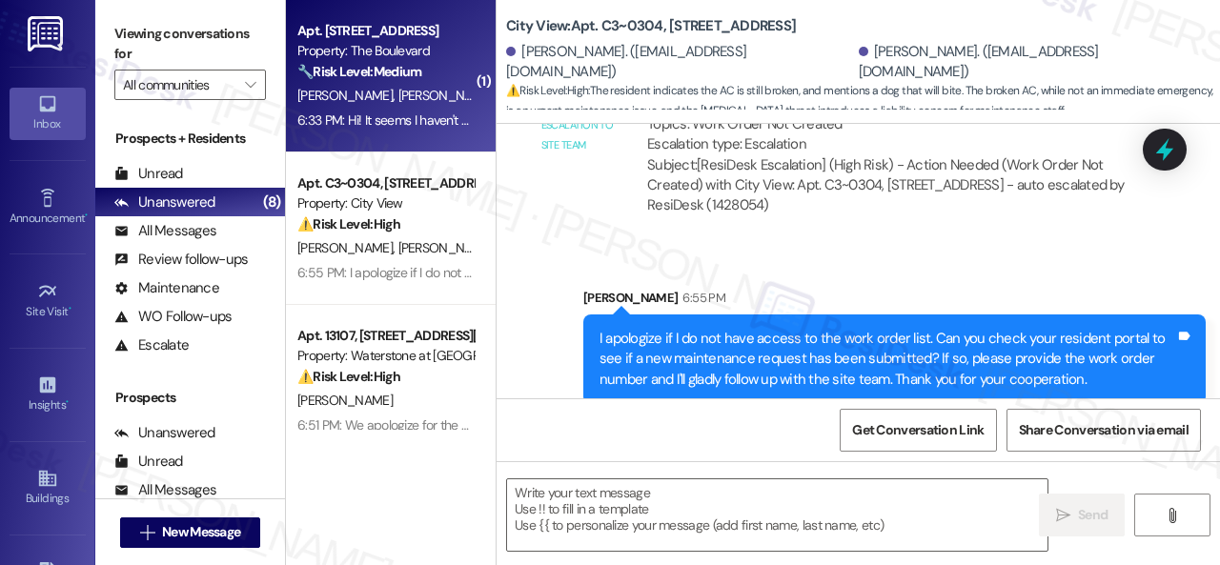
type textarea "Fetching suggested responses. Please feel free to read through the conversation…"
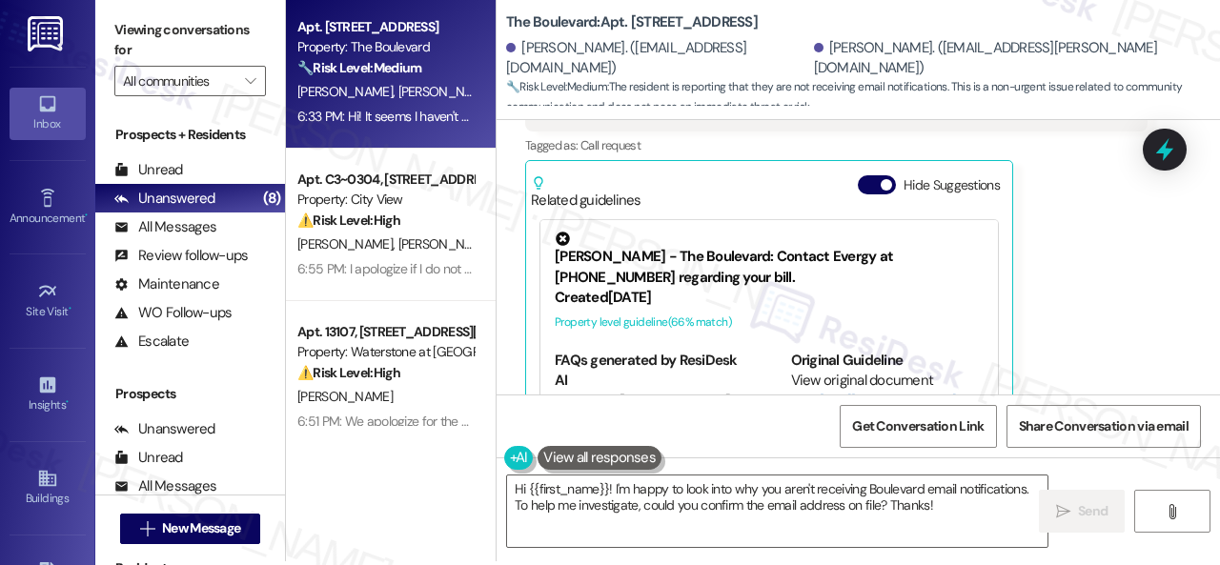
scroll to position [6, 0]
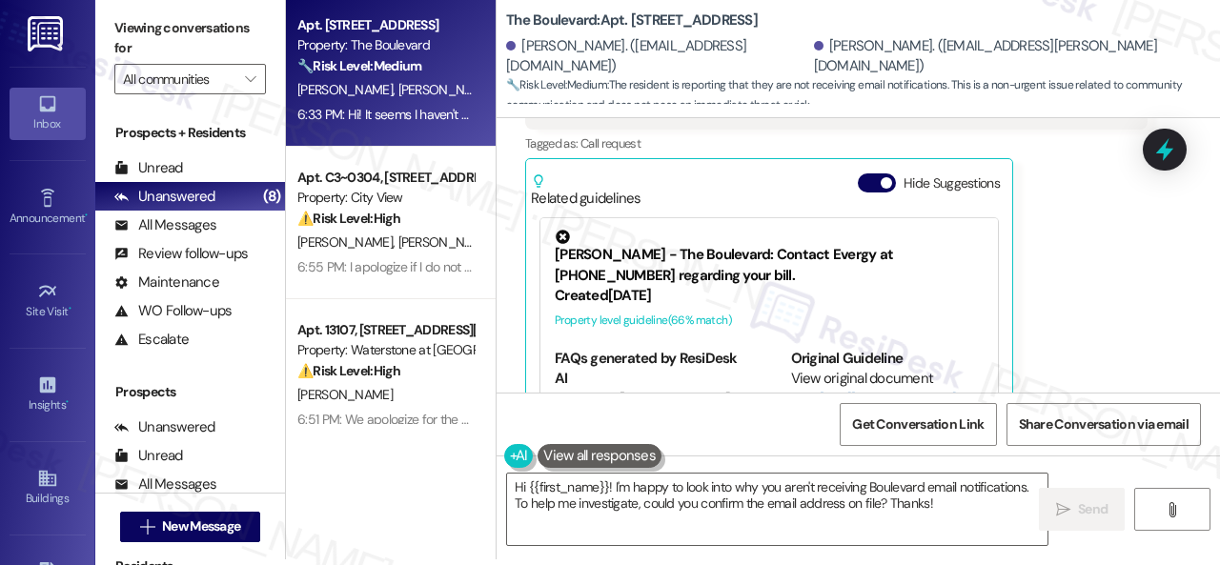
click at [1086, 285] on div "Emily Watson Neutral 6:33 PM Hi! It seems I haven't been receiving all the Boul…" at bounding box center [836, 216] width 622 height 447
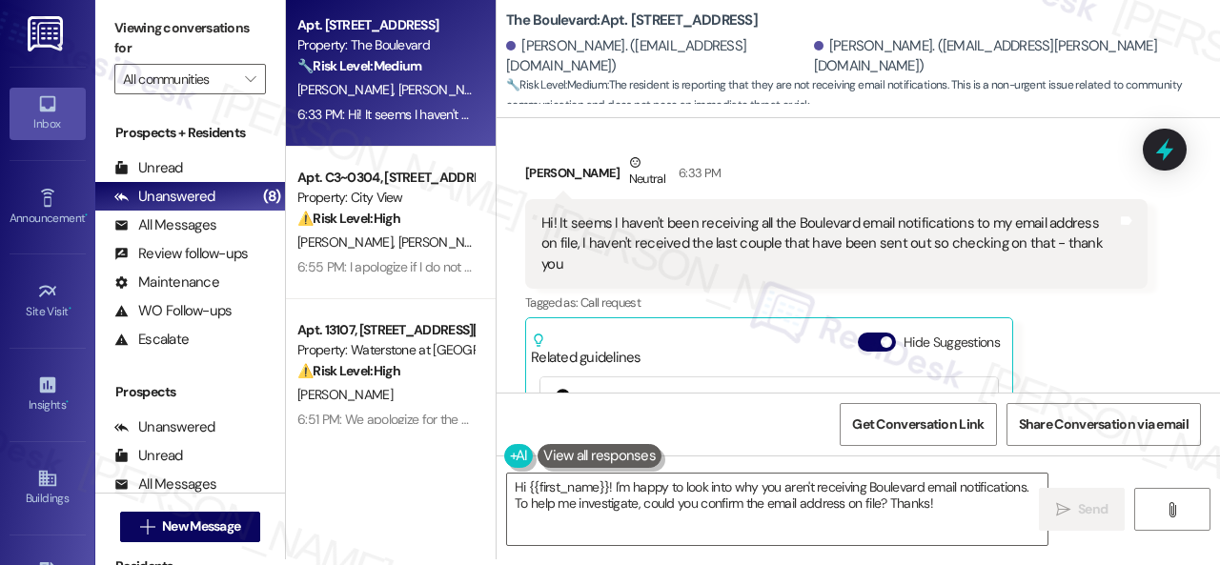
scroll to position [3240, 0]
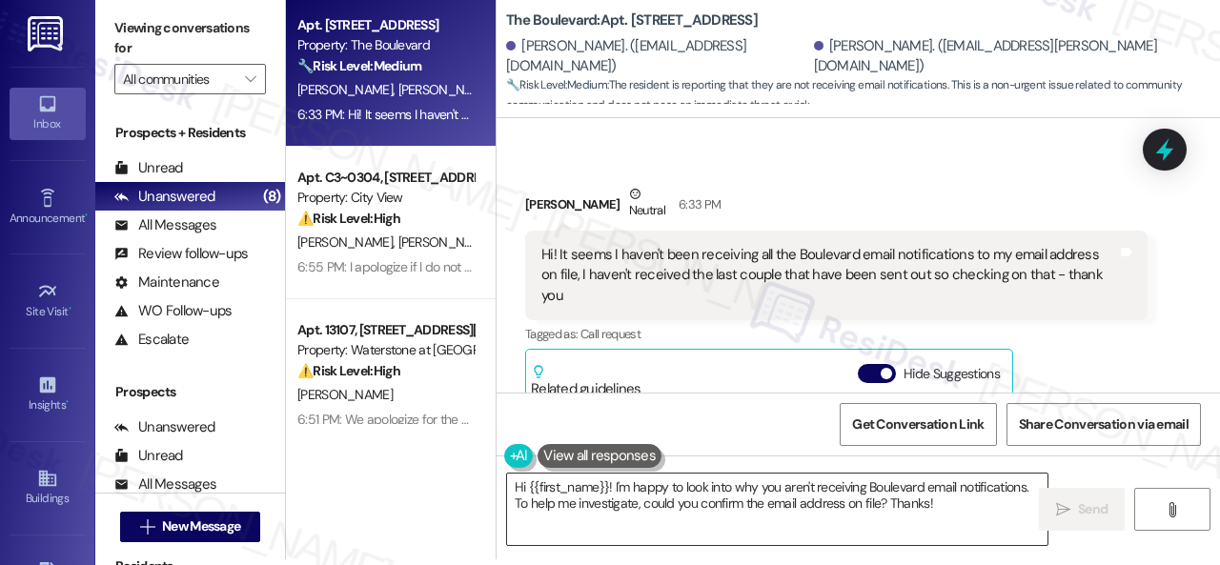
click at [954, 508] on textarea "Hi {{first_name}}! I'm happy to look into why you aren't receiving Boulevard em…" at bounding box center [777, 509] width 540 height 71
drag, startPoint x: 1063, startPoint y: 509, endPoint x: 703, endPoint y: 441, distance: 365.6
click at [703, 441] on div "Survey, sent via SMS Residesk Automated Survey Sep 24, 2024 at 12:39 PM Hi Emil…" at bounding box center [858, 400] width 723 height 565
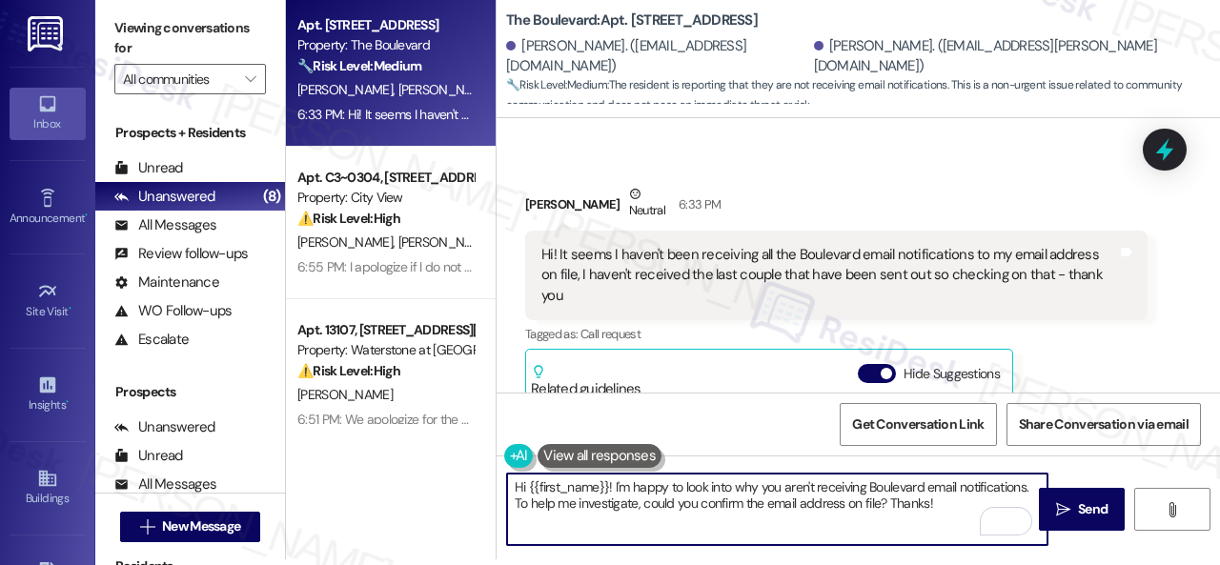
drag, startPoint x: 529, startPoint y: 487, endPoint x: 607, endPoint y: 485, distance: 78.2
click at [607, 485] on textarea "Hi {{first_name}}! I'm happy to look into why you aren't receiving Boulevard em…" at bounding box center [777, 509] width 540 height 71
type textarea "Hi Emily! I'm happy to look into why you aren't receiving Boulevard email notif…"
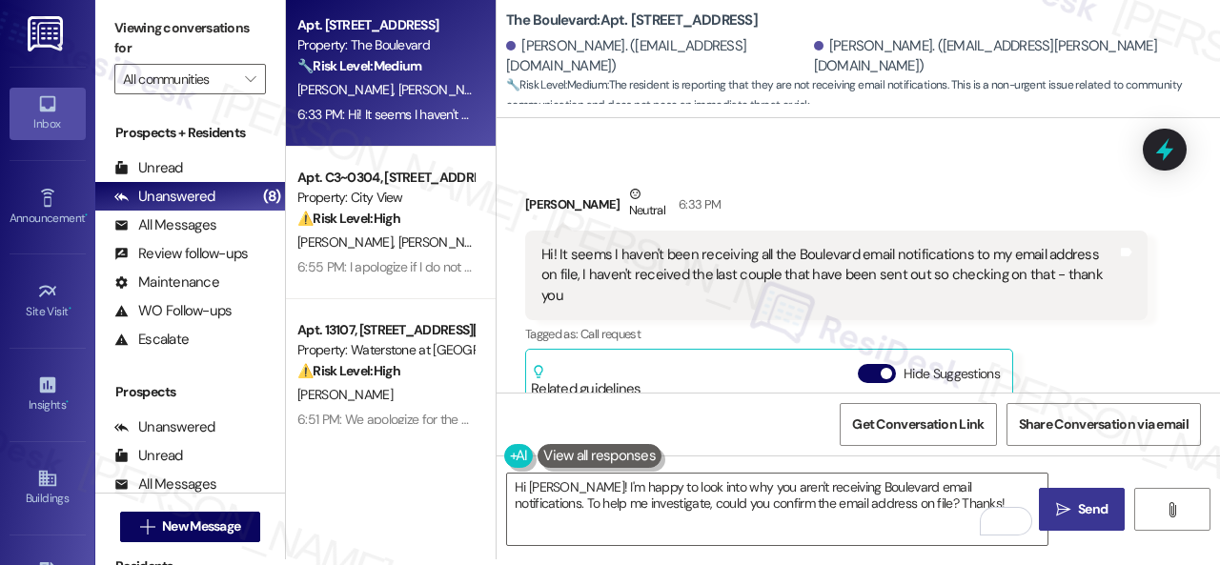
click at [1078, 512] on span "Send" at bounding box center [1093, 509] width 30 height 20
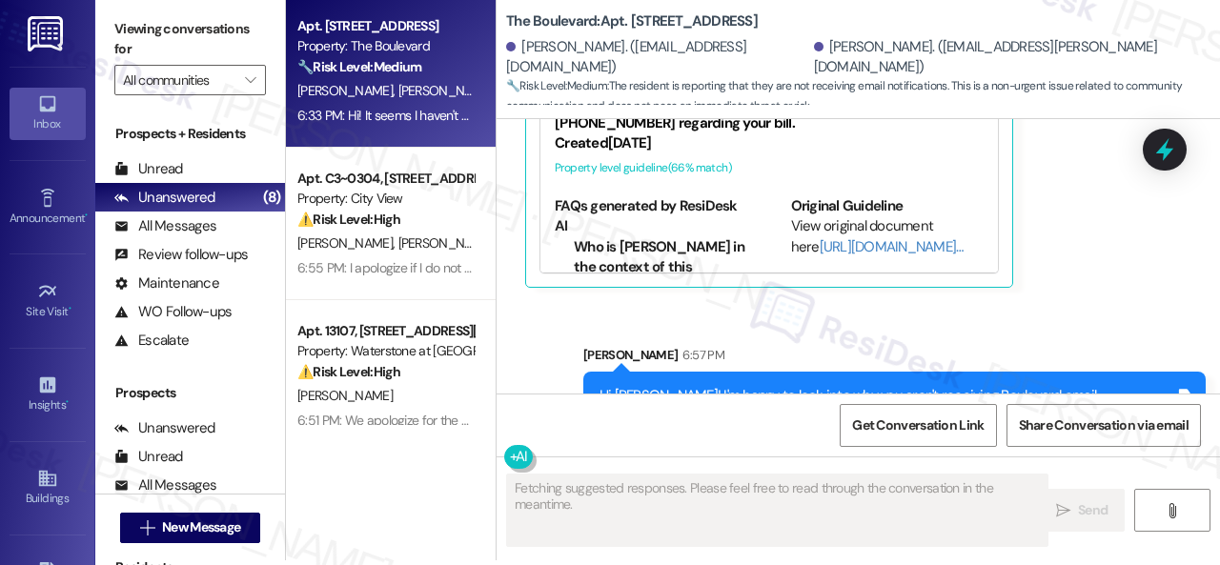
scroll to position [6, 0]
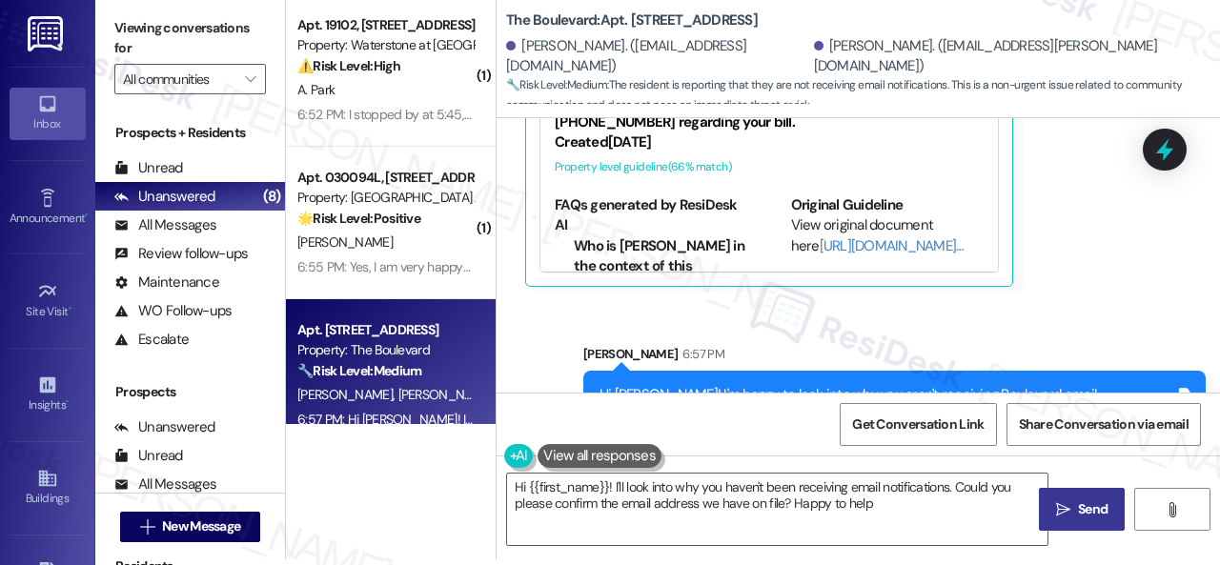
type textarea "Hi {{first_name}}! I'll look into why you haven't been receiving email notifica…"
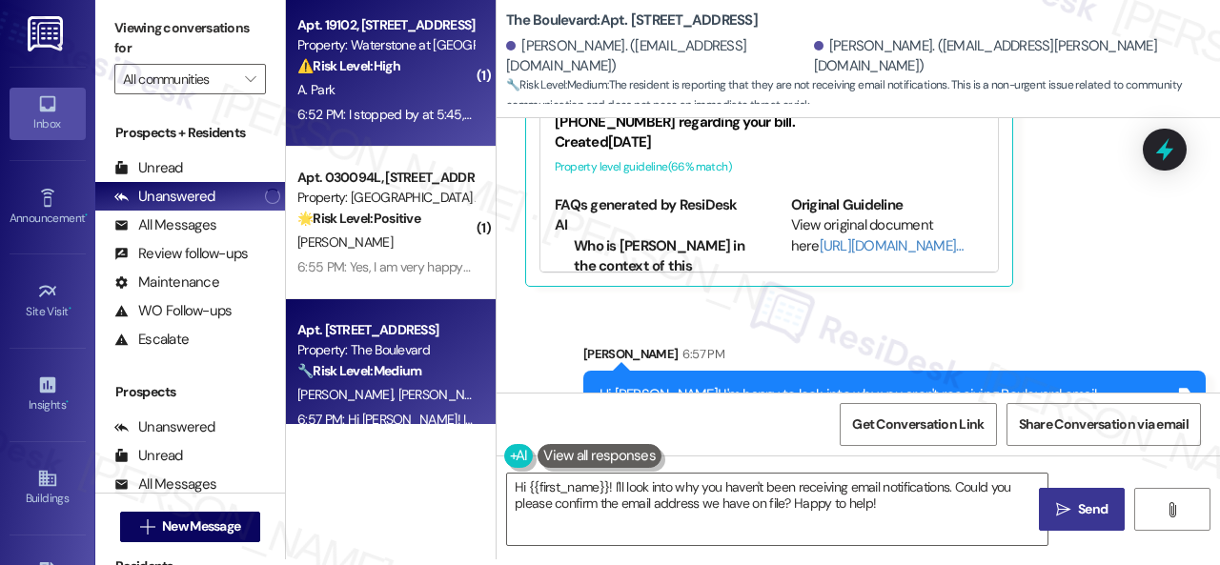
click at [400, 89] on div "A. Park" at bounding box center [385, 90] width 180 height 24
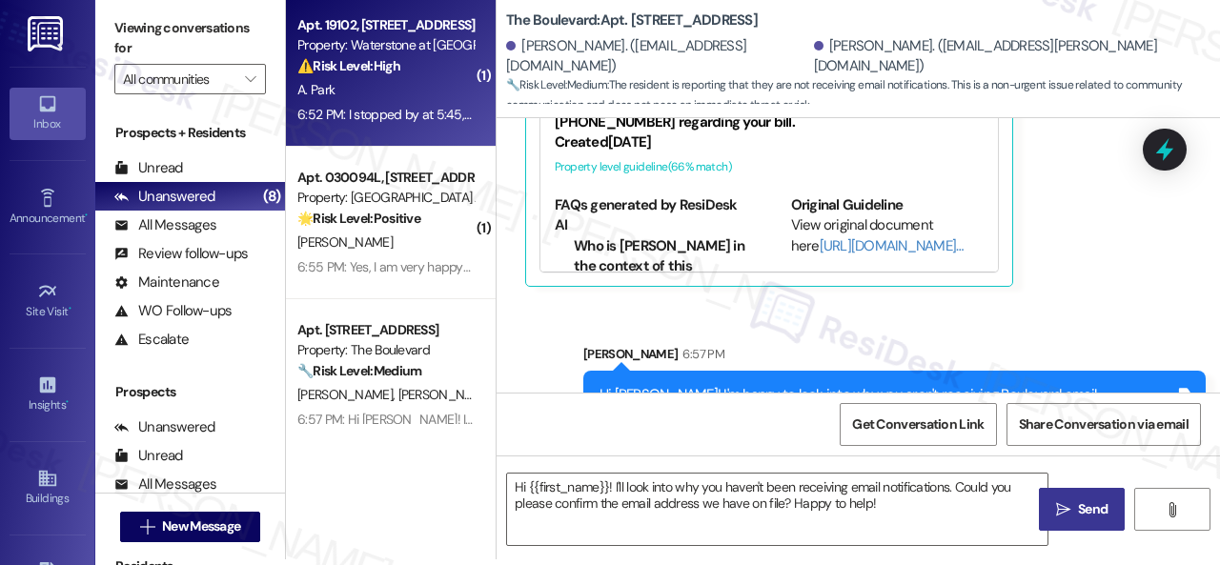
type textarea "Fetching suggested responses. Please feel free to read through the conversation…"
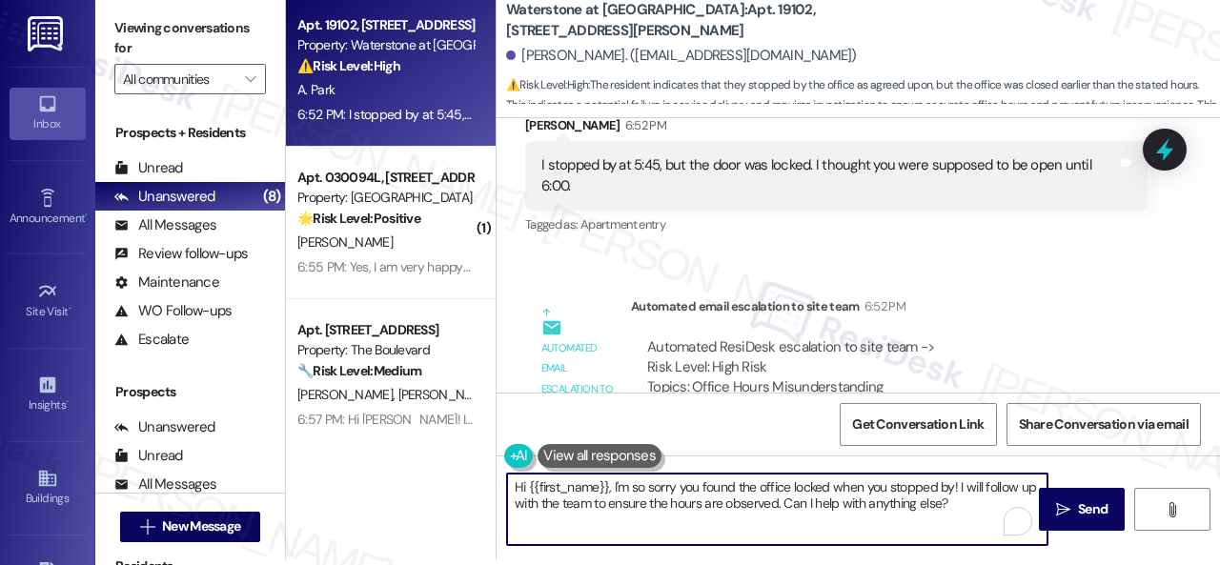
drag, startPoint x: 640, startPoint y: 489, endPoint x: 482, endPoint y: 484, distance: 158.3
click at [482, 484] on div "Apt. 19102, 6855 S Mason Rd Property: Waterstone at Cinco Ranch ⚠️ Risk Level: …" at bounding box center [753, 276] width 934 height 565
drag, startPoint x: 860, startPoint y: 490, endPoint x: 870, endPoint y: 508, distance: 20.9
click at [870, 508] on textarea "I'm so sorry you found the office locked when you stopped by! I will follow up …" at bounding box center [777, 509] width 540 height 71
click at [663, 508] on textarea "I'm so sorry you found the office locked when you stopped by! We apologize for …" at bounding box center [777, 509] width 540 height 71
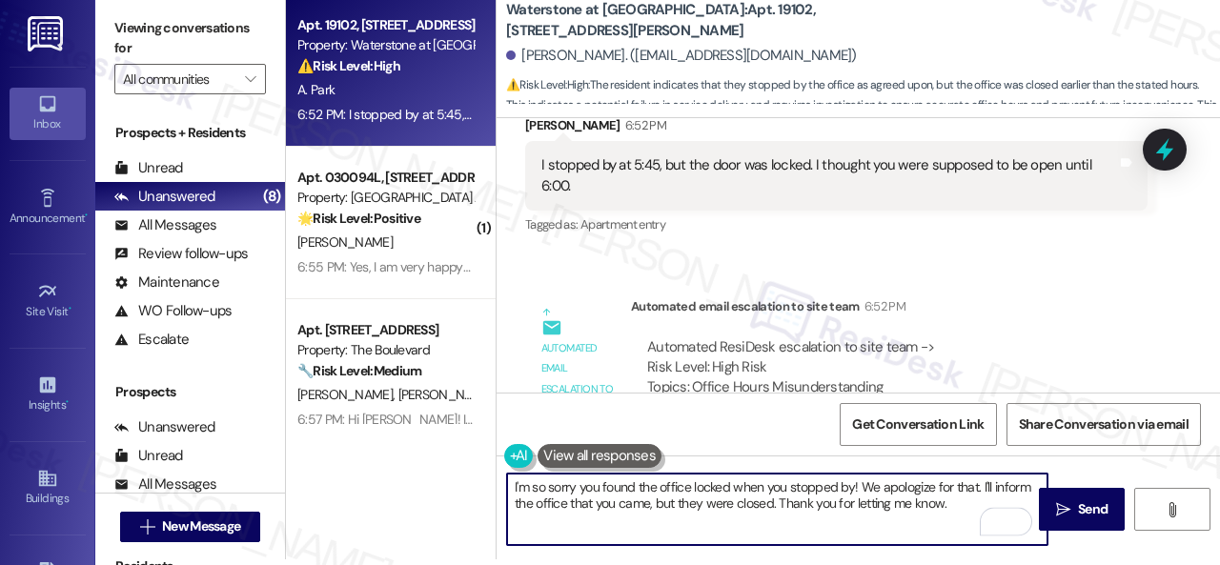
click at [956, 502] on textarea "I'm so sorry you found the office locked when you stopped by! We apologize for …" at bounding box center [777, 509] width 540 height 71
type textarea "I'm so sorry you found the office locked when you stopped by! We apologize for …"
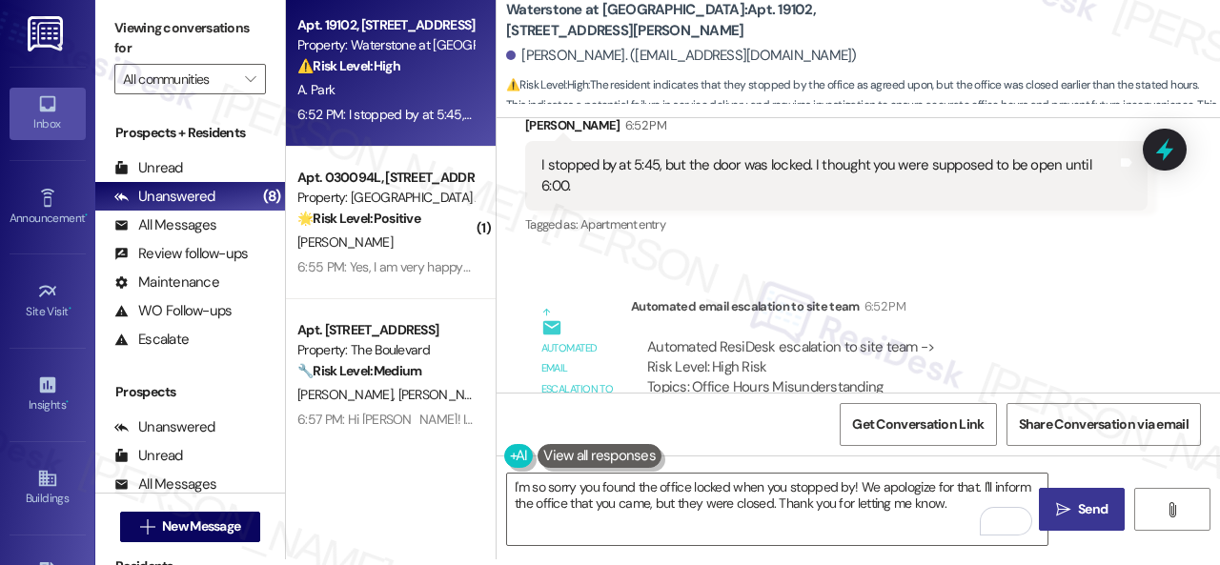
click at [1067, 510] on span " Send" at bounding box center [1082, 509] width 60 height 20
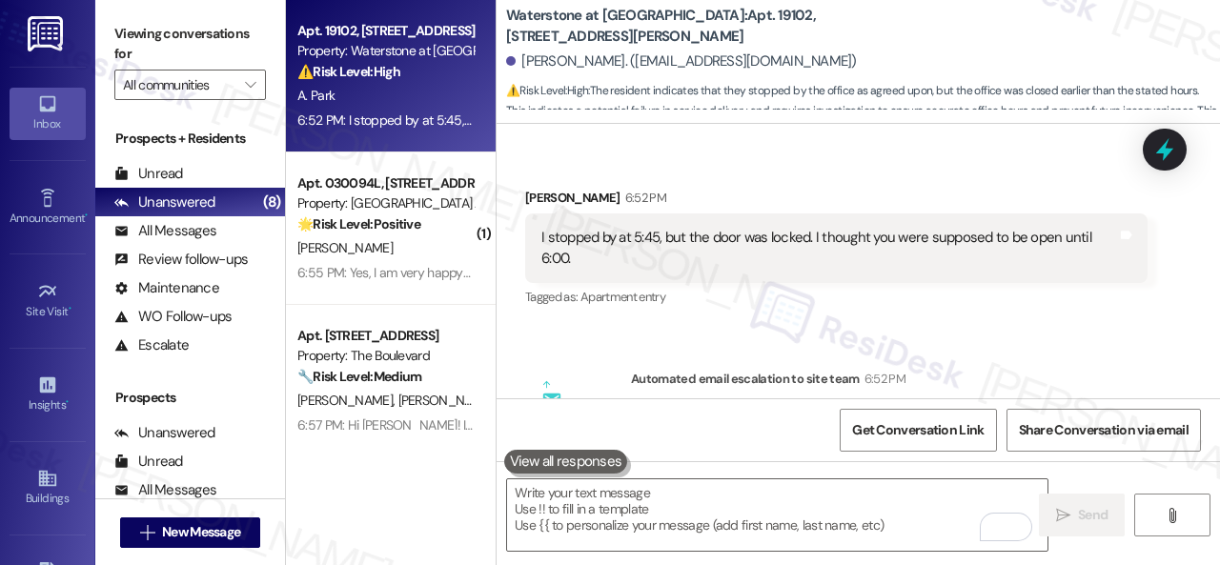
scroll to position [31833, 0]
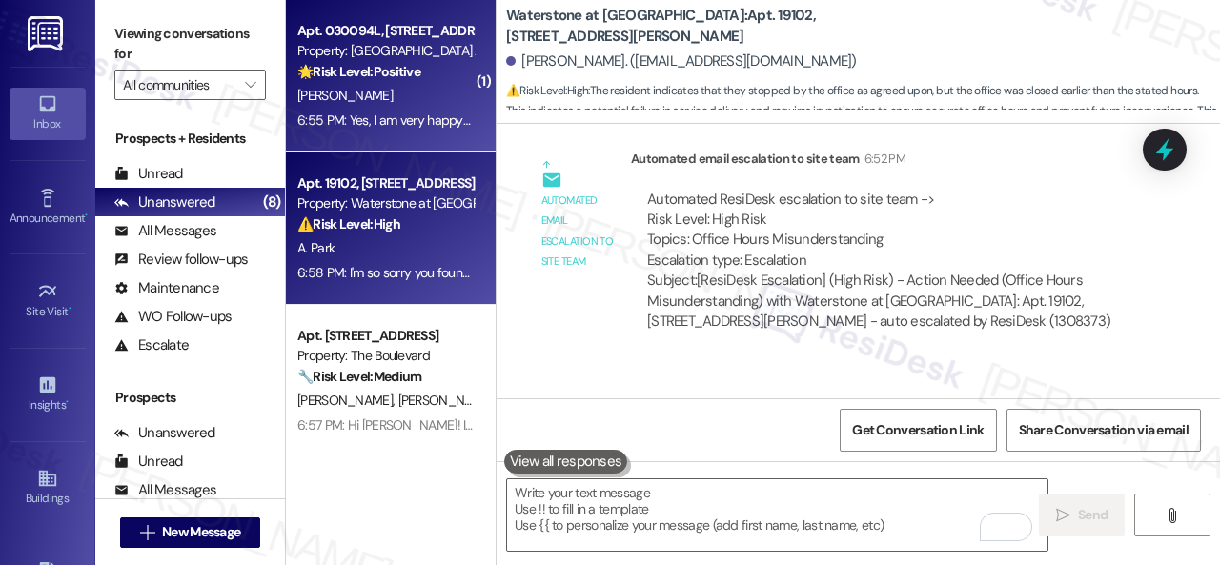
click at [412, 108] on div "[PERSON_NAME]" at bounding box center [385, 96] width 180 height 24
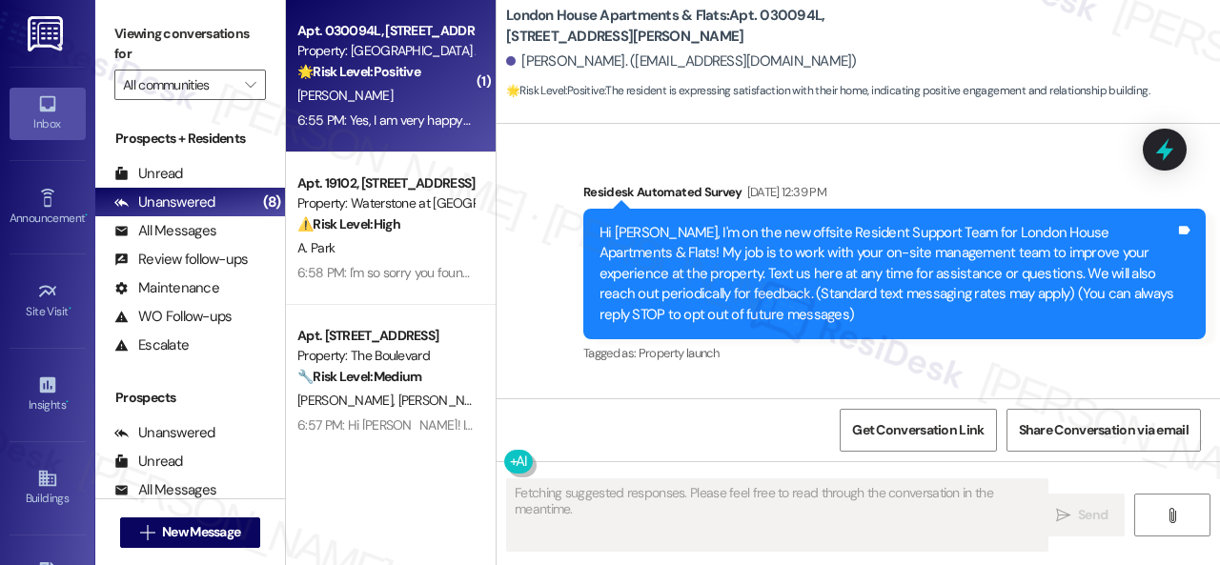
type textarea "Fetching suggested responses. Please feel free to read through the conversation…"
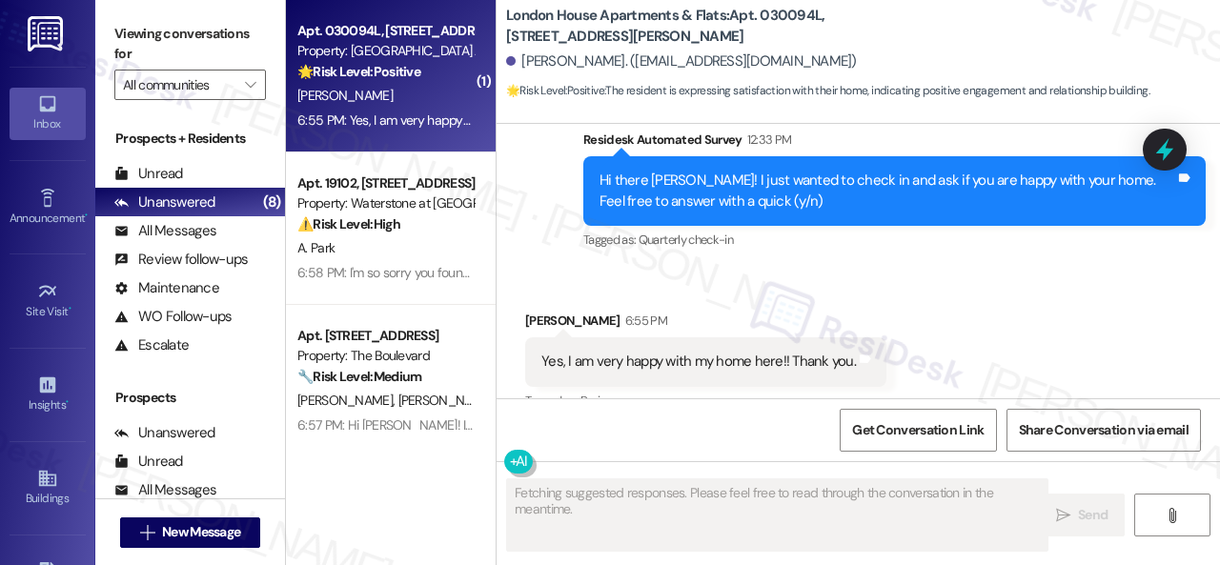
scroll to position [2995, 0]
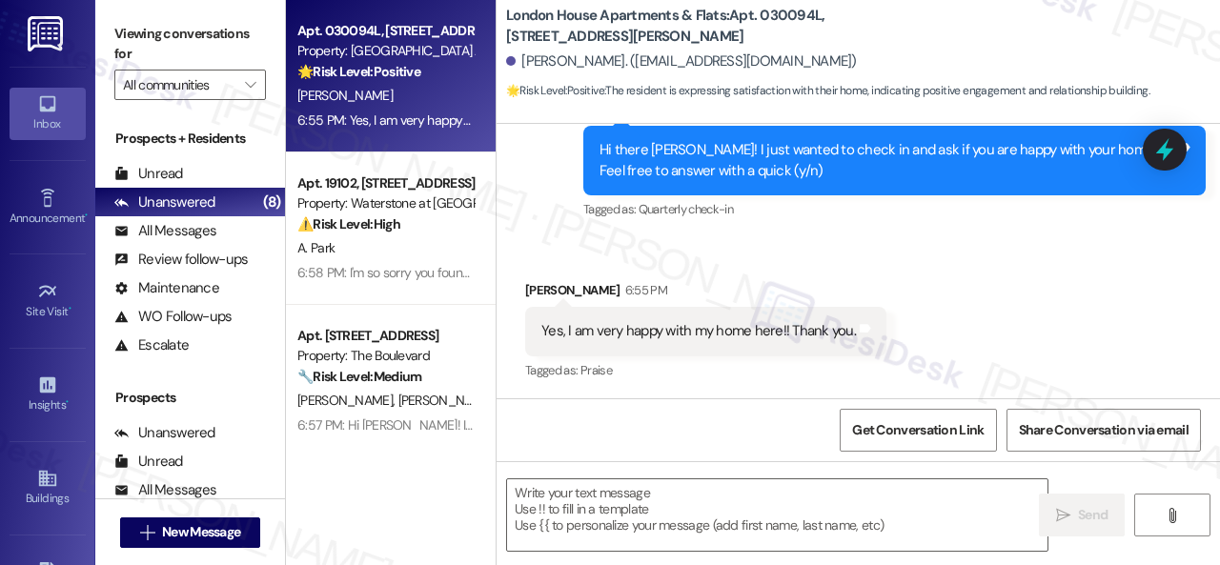
click at [572, 232] on div "Survey, sent via SMS Residesk Automated Survey 12:33 PM Hi there Michael! I jus…" at bounding box center [894, 161] width 651 height 152
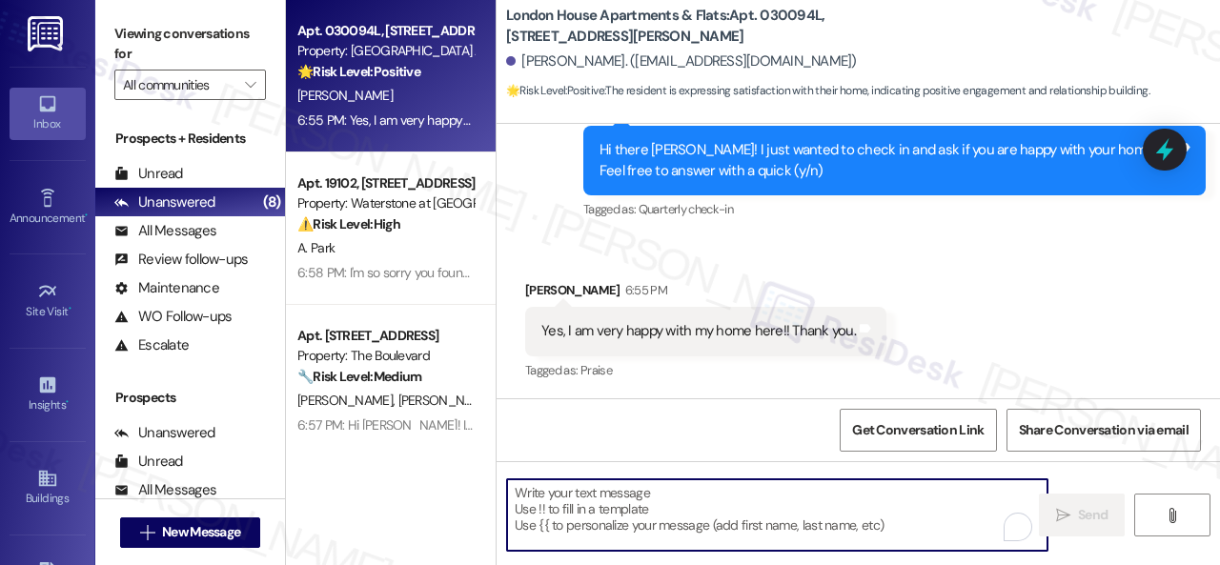
paste textarea "I'm glad you are satisfied with your home. Have you written a review for us bef…"
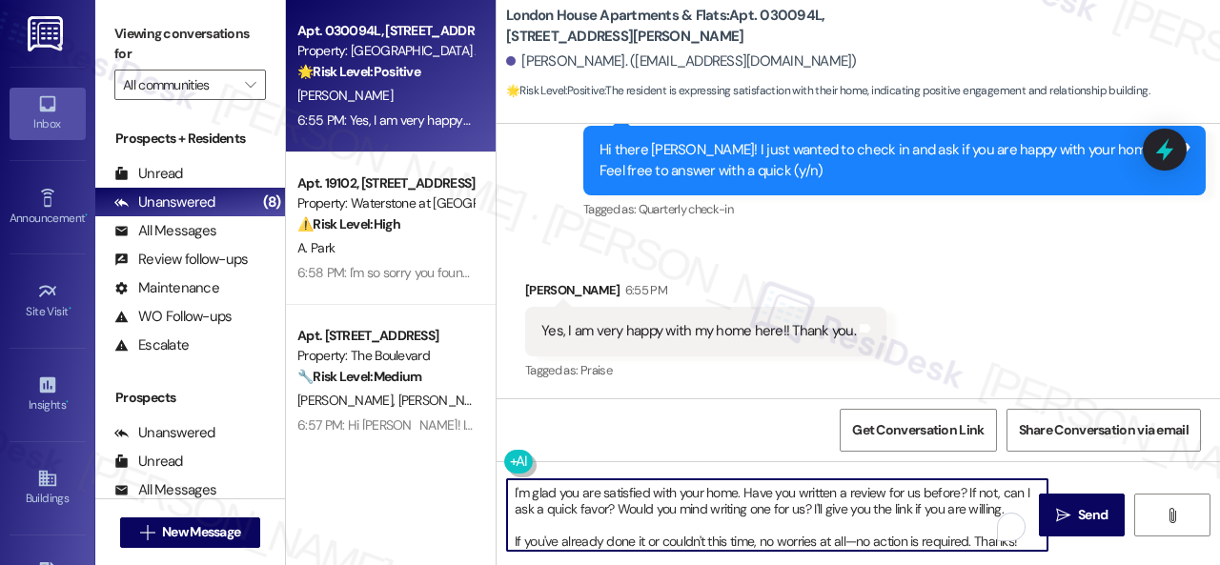
scroll to position [0, 0]
type textarea "I'm glad you are satisfied with your home. Have you written a review for us bef…"
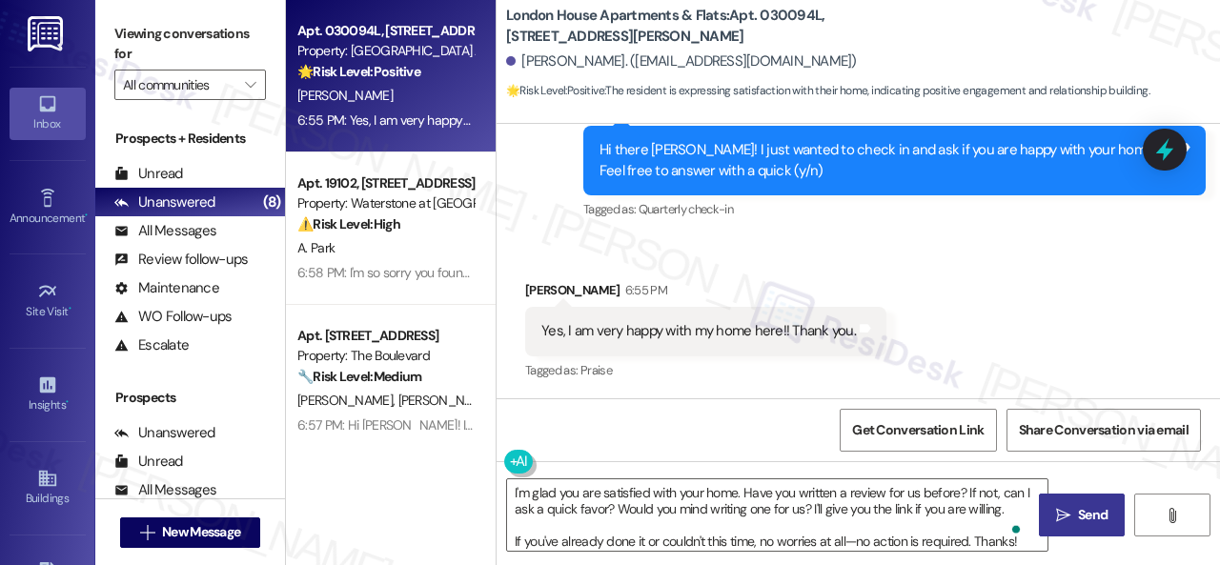
click at [1078, 515] on span "Send" at bounding box center [1093, 515] width 30 height 20
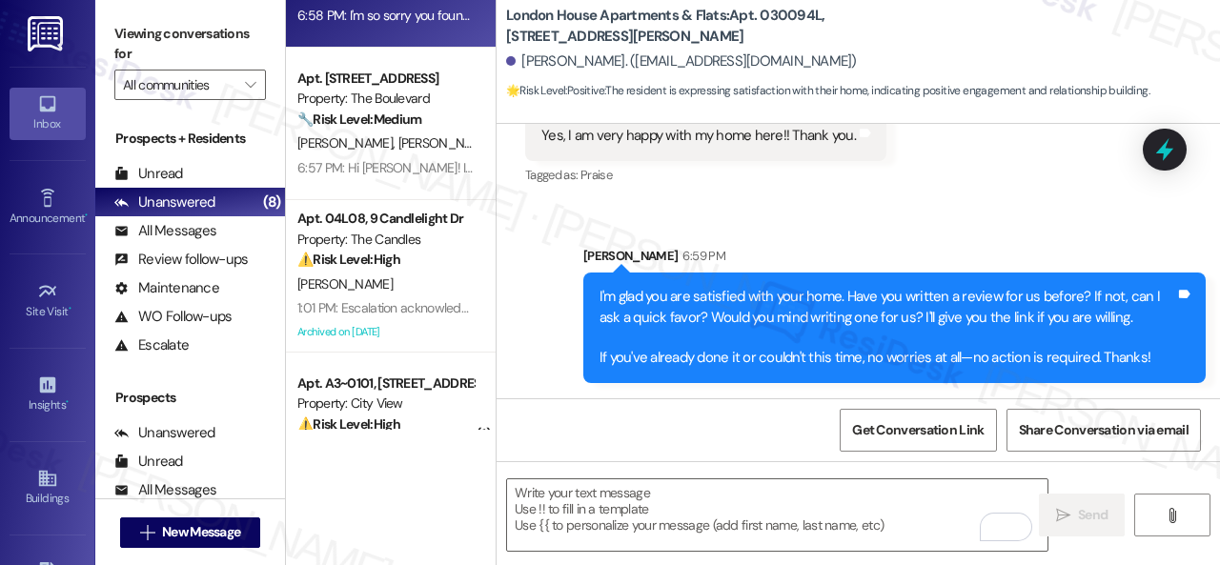
scroll to position [286, 0]
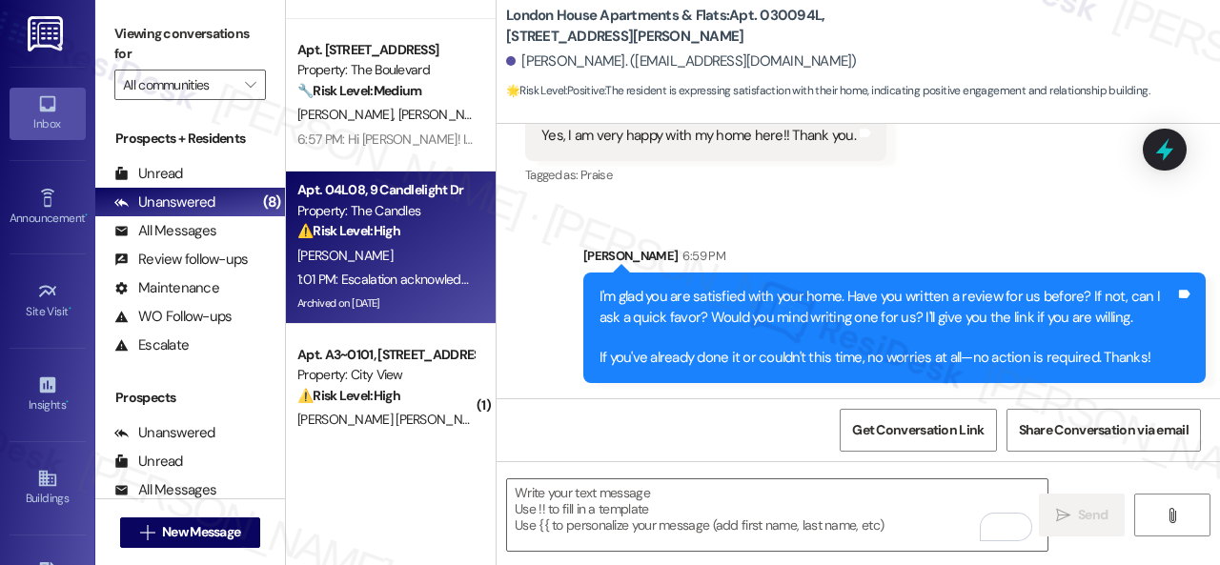
click at [396, 243] on div "Apt. 04L08, 9 Candlelight Dr Property: The Candles ⚠️ Risk Level: High The resi…" at bounding box center [385, 210] width 180 height 65
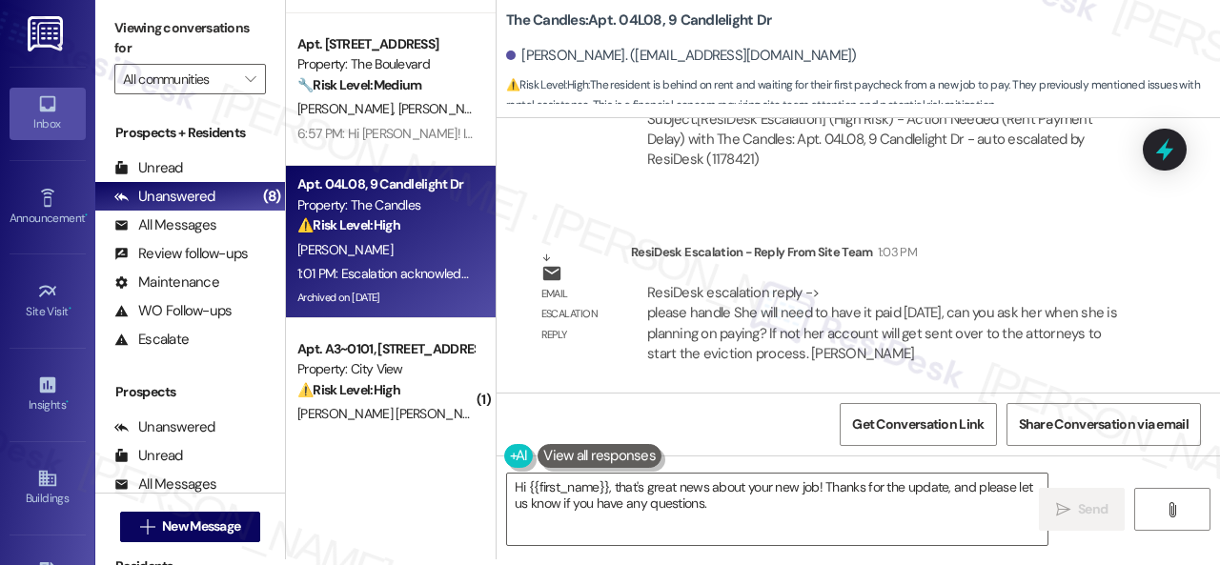
scroll to position [36904, 0]
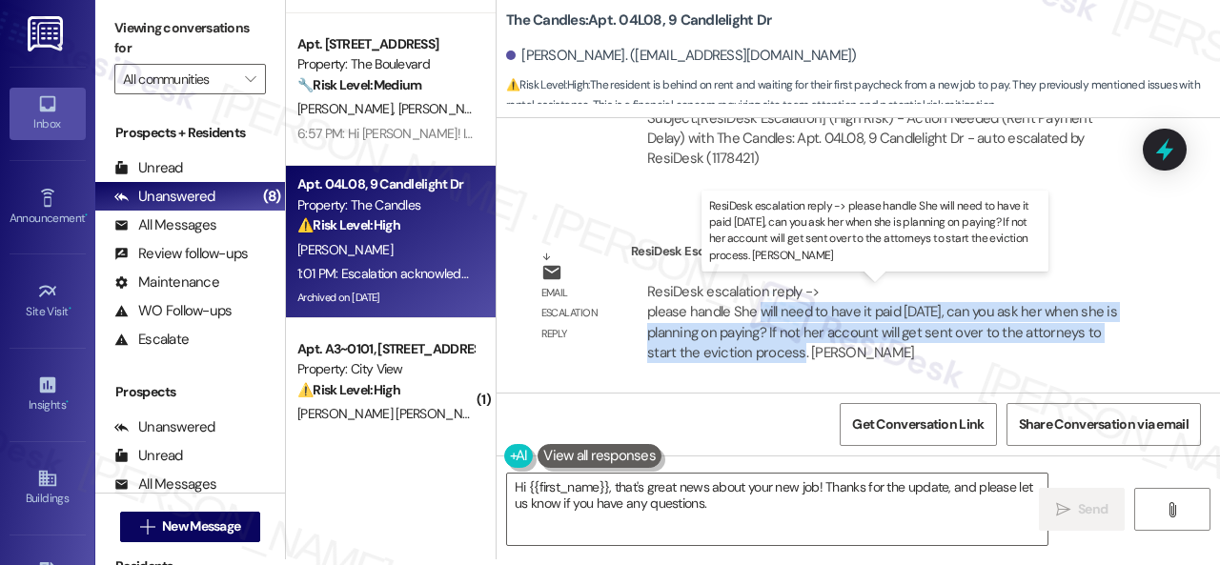
drag, startPoint x: 757, startPoint y: 315, endPoint x: 801, endPoint y: 350, distance: 55.7
click at [801, 350] on div "ResiDesk escalation reply -> please handle She will need to have it paid today,…" at bounding box center [882, 322] width 470 height 80
copy div "will need to have it paid [DATE], can you ask her when she is planning on payin…"
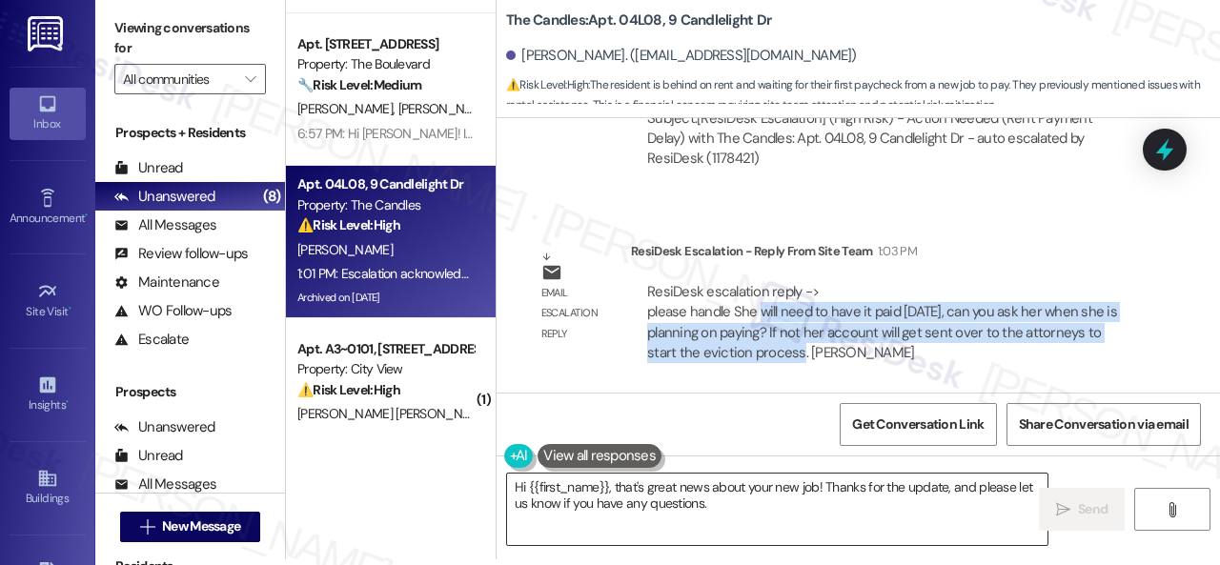
click at [645, 497] on textarea "Hi {{first_name}}, that's great news about your new job! Thanks for the update,…" at bounding box center [777, 509] width 540 height 71
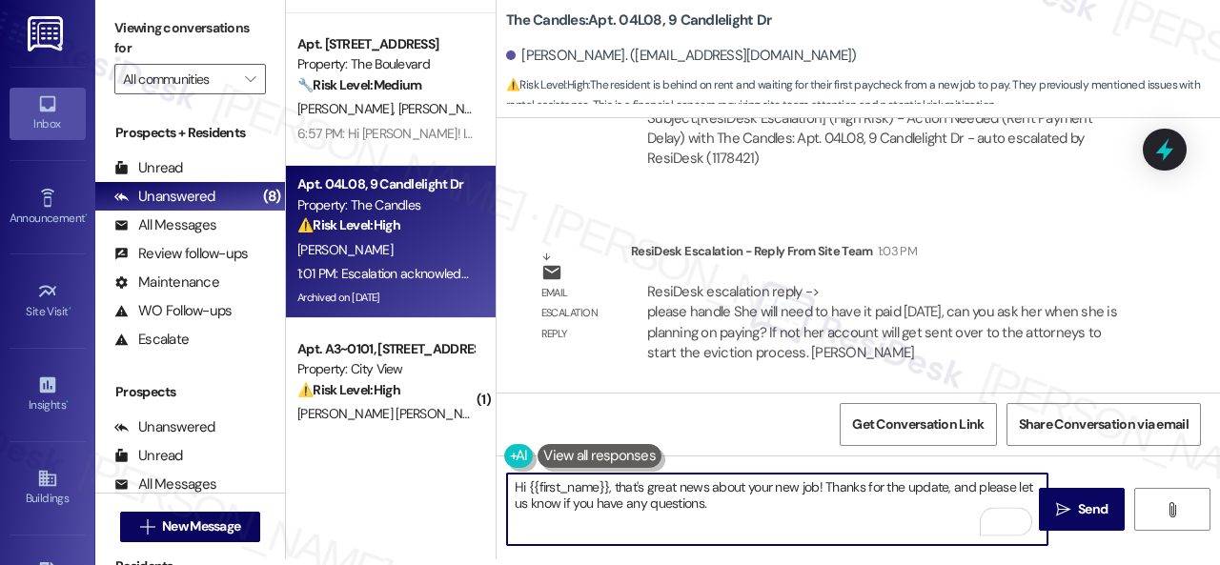
drag, startPoint x: 627, startPoint y: 483, endPoint x: 721, endPoint y: 502, distance: 95.3
click at [721, 502] on textarea "Hi {{first_name}}, that's great news about your new job! Thanks for the update,…" at bounding box center [777, 509] width 540 height 71
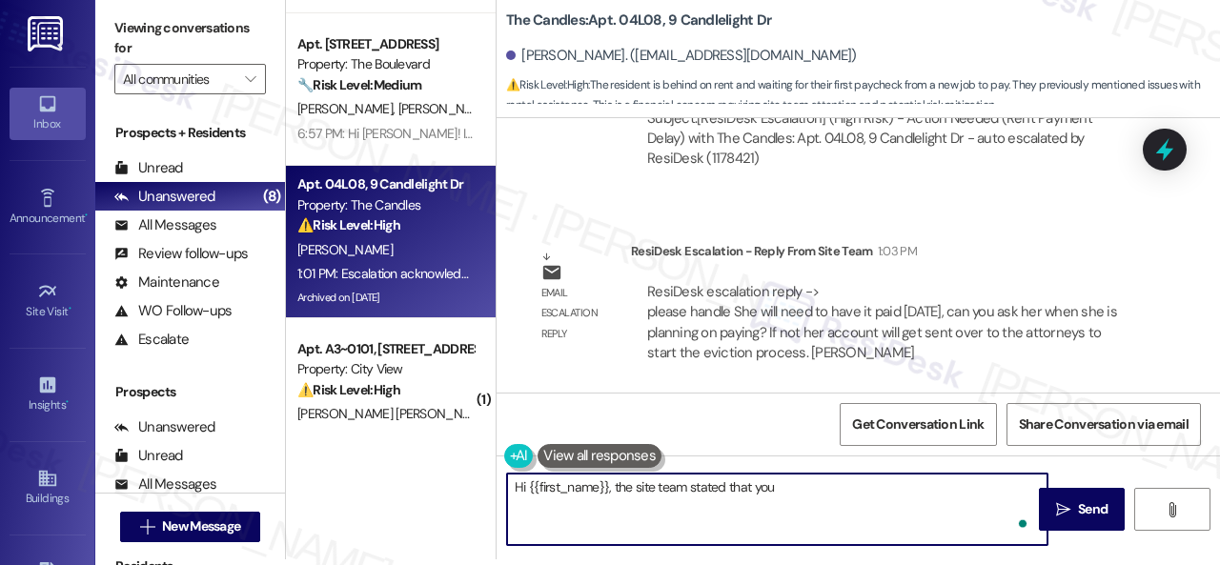
paste textarea "will need to have it paid [DATE], can you ask her when she is planning on payin…"
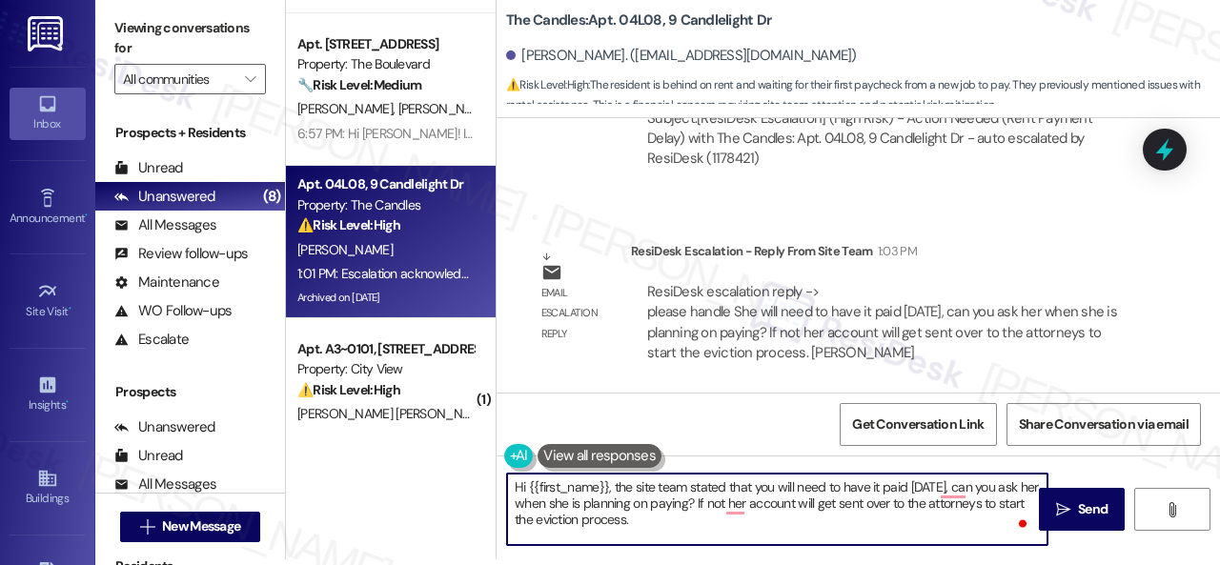
click at [938, 493] on textarea "Hi {{first_name}}, the site team stated that you will need to have it paid toda…" at bounding box center [777, 509] width 540 height 71
drag, startPoint x: 938, startPoint y: 488, endPoint x: 690, endPoint y: 502, distance: 248.2
click at [690, 502] on textarea "Hi {{first_name}}, the site team stated that you will need to have it paid toda…" at bounding box center [777, 509] width 540 height 71
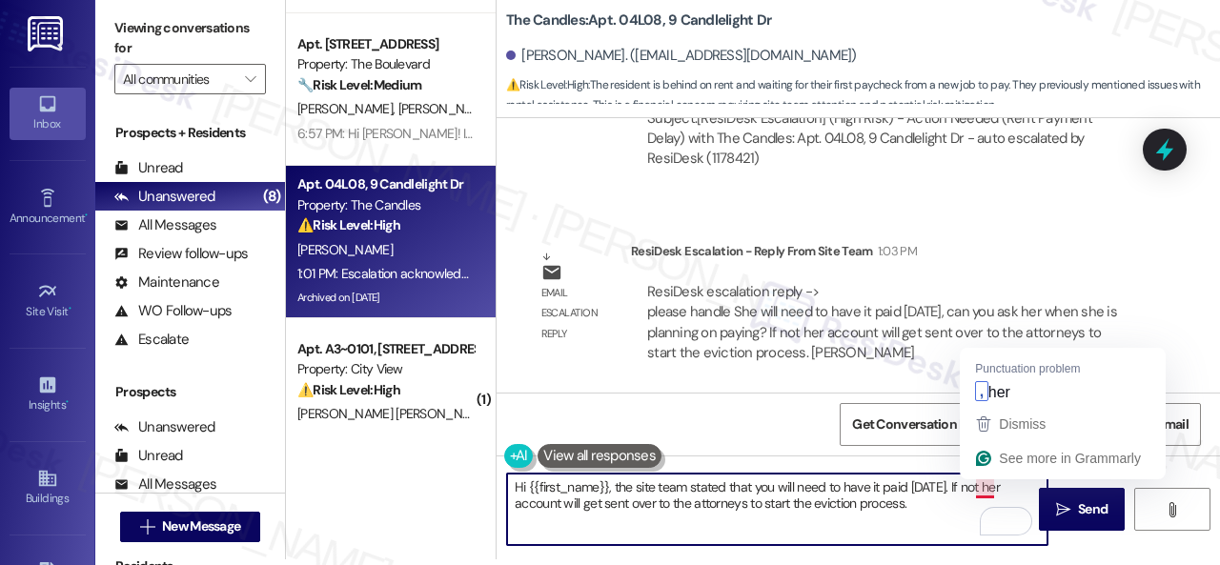
drag, startPoint x: 972, startPoint y: 489, endPoint x: 996, endPoint y: 486, distance: 24.0
click at [996, 486] on textarea "Hi {{first_name}}, the site team stated that you will need to have it paid toda…" at bounding box center [777, 509] width 540 height 71
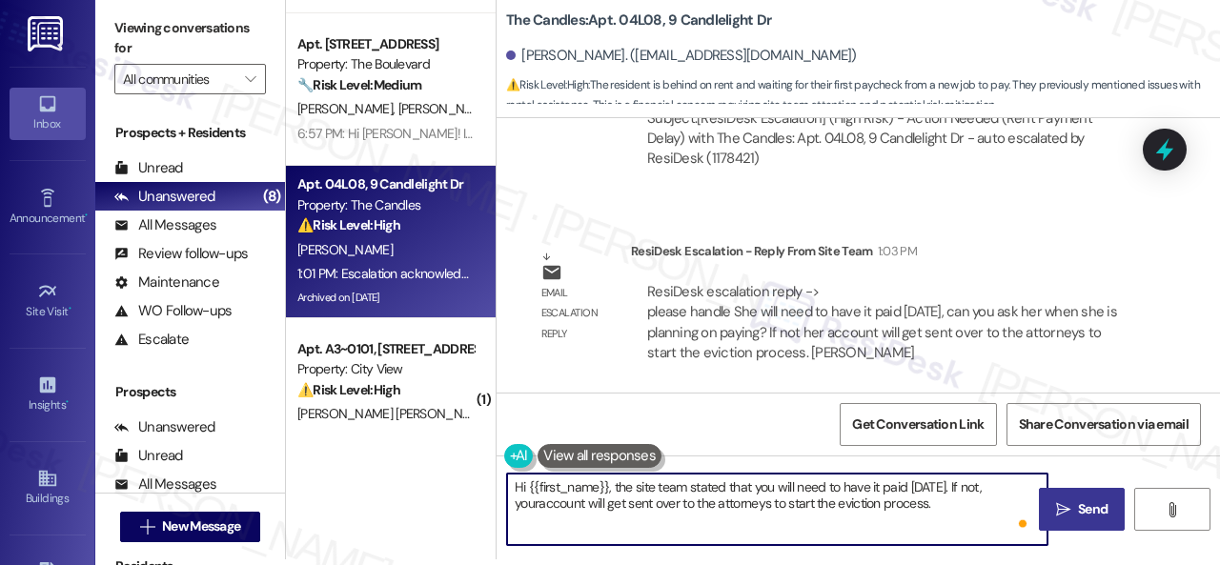
type textarea "Hi {{first_name}}, the site team stated that you will need to have it paid [DAT…"
click at [593, 505] on textarea "Hi {{first_name}}, the site team stated that you will need to have it paid [DAT…" at bounding box center [777, 509] width 540 height 71
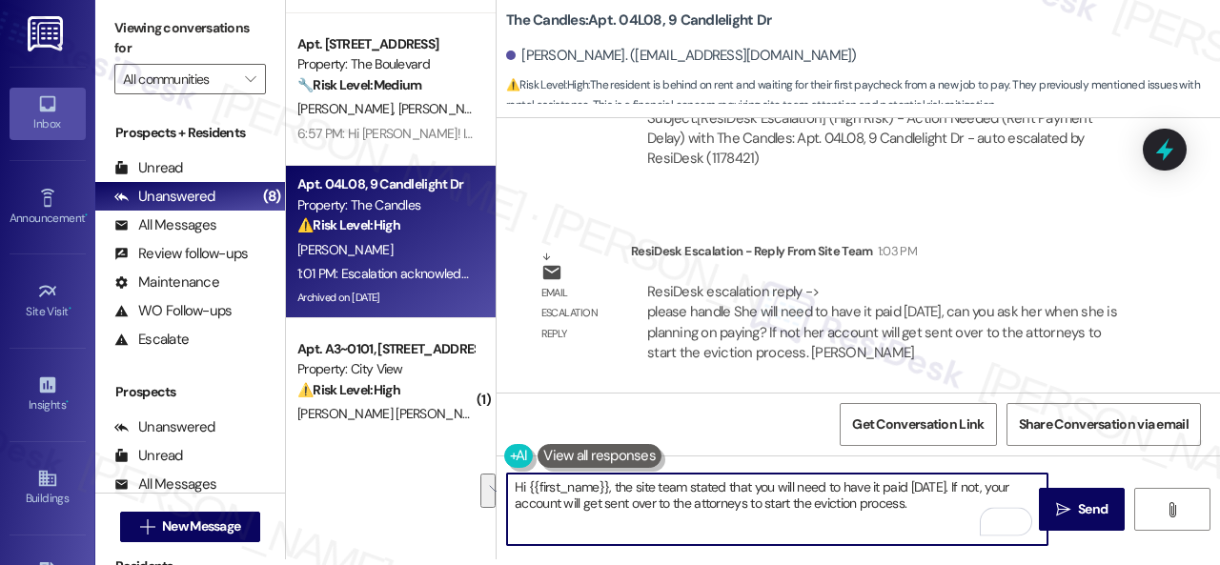
click at [593, 505] on textarea "Hi {{first_name}}, the site team stated that you will need to have it paid toda…" at bounding box center [777, 509] width 540 height 71
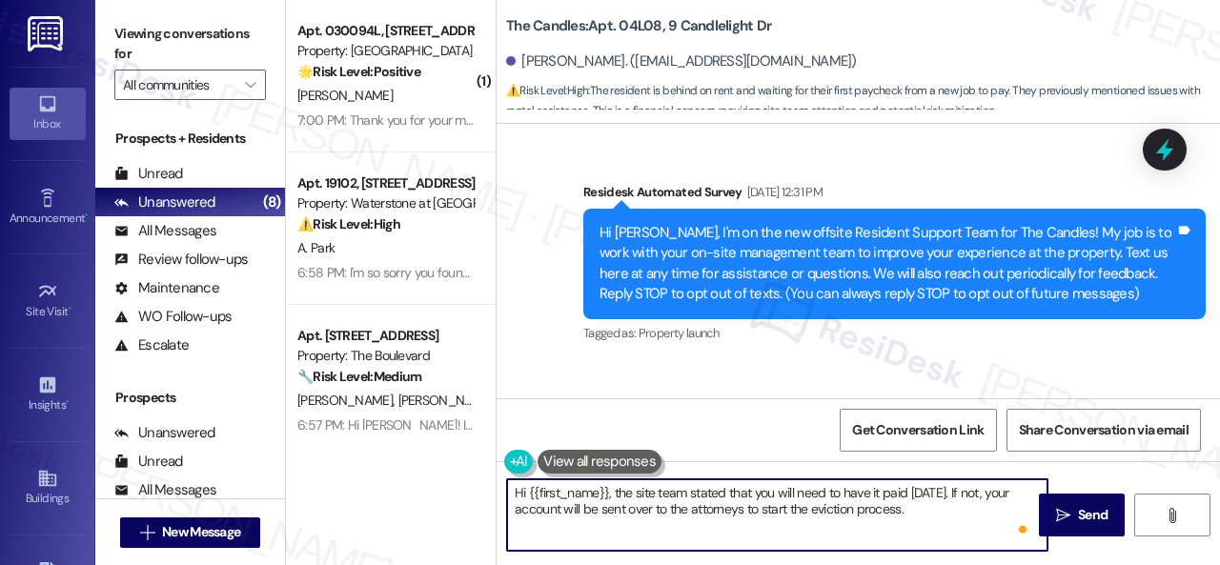
scroll to position [36904, 0]
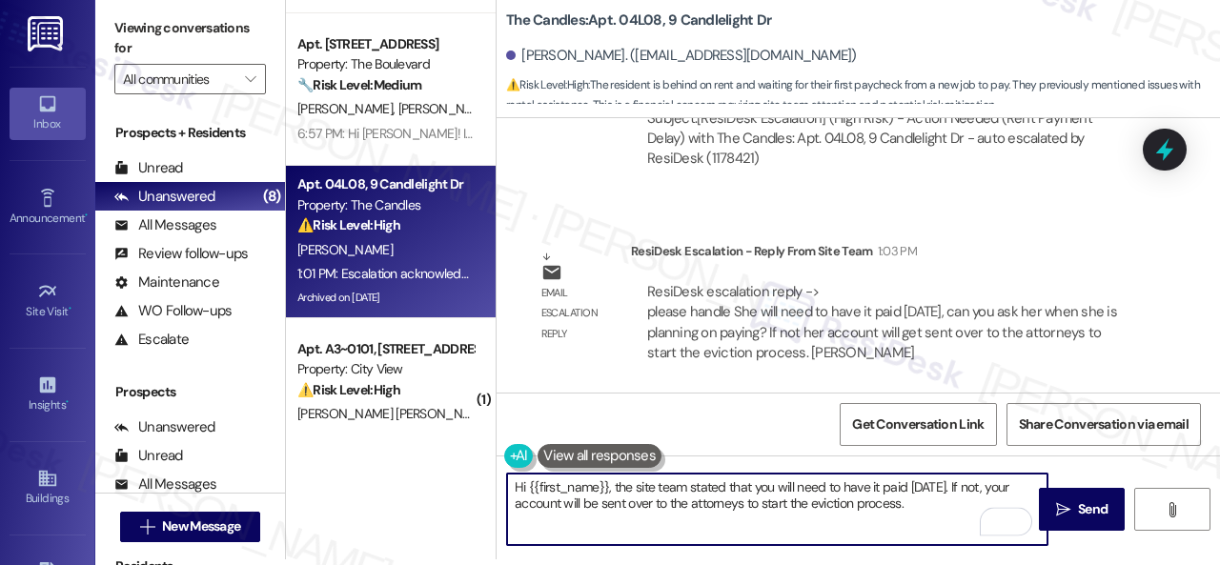
click at [939, 504] on textarea "Hi {{first_name}}, the site team stated that you will need to have it paid [DAT…" at bounding box center [777, 509] width 540 height 71
click at [600, 521] on textarea "Hi {{first_name}}, the site team stated that you will need to have it paid [DAT…" at bounding box center [777, 509] width 540 height 71
click at [680, 521] on textarea "Hi {{first_name}}, the site team stated that you will need to have it paid [DAT…" at bounding box center [777, 509] width 540 height 71
click at [981, 499] on textarea "Hi {{first_name}}, the site team stated that you will need to have it paid [DAT…" at bounding box center [777, 509] width 540 height 71
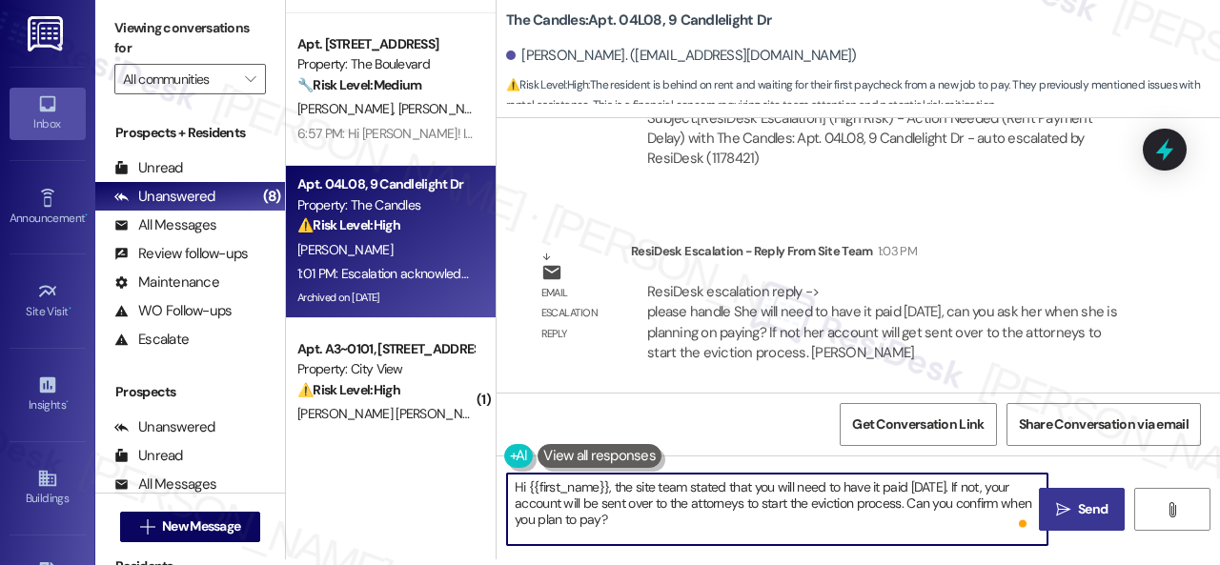
type textarea "Hi {{first_name}}, the site team stated that you will need to have it paid [DAT…"
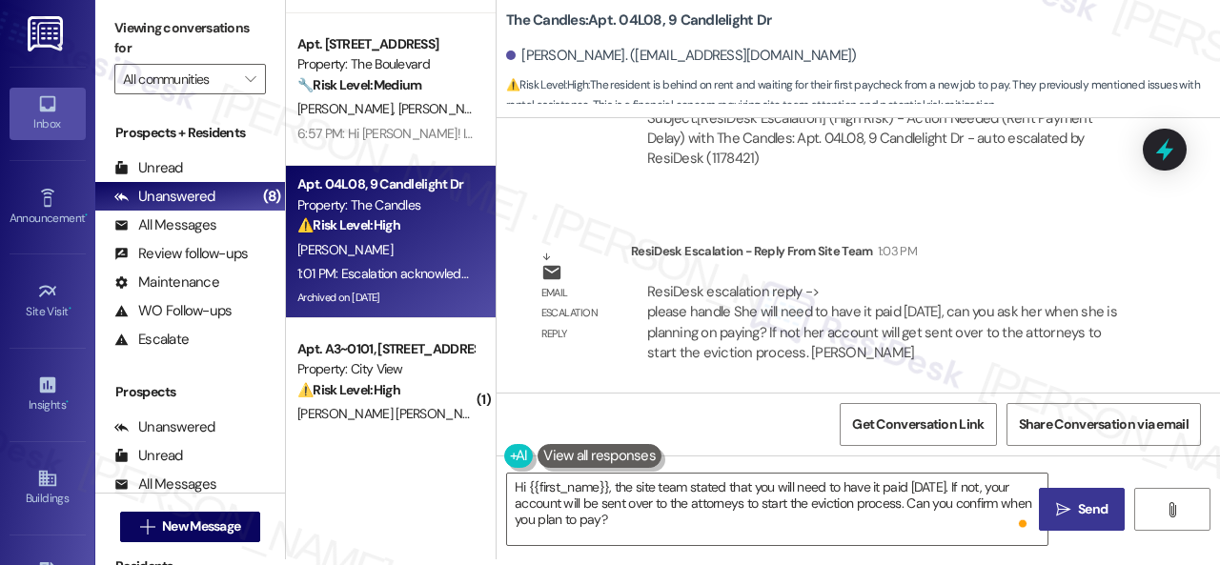
click at [1078, 514] on span "Send" at bounding box center [1093, 509] width 30 height 20
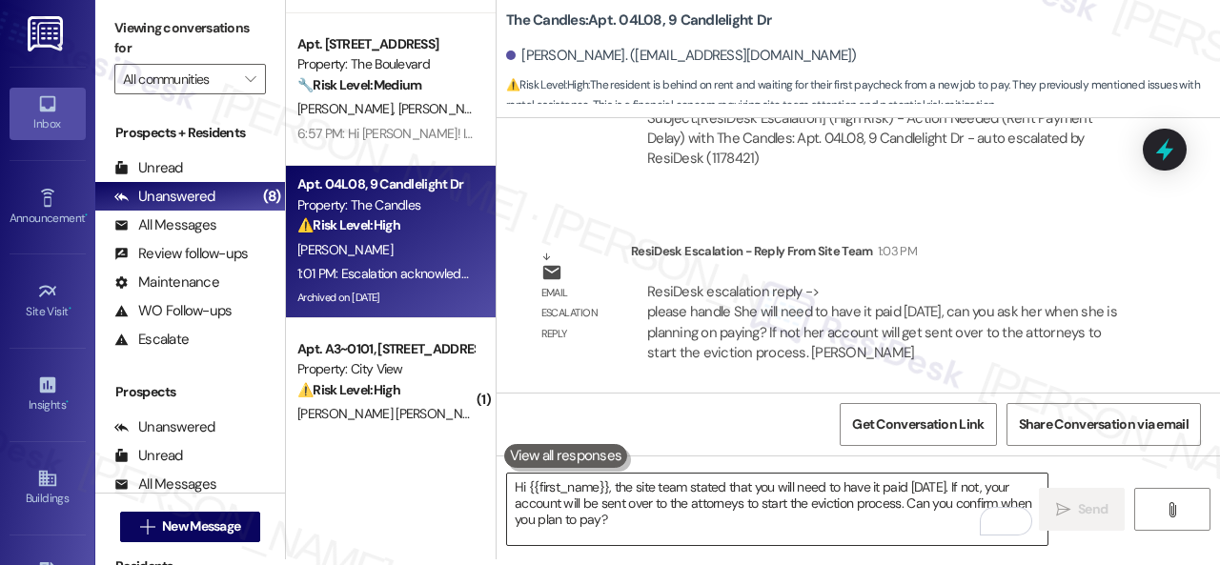
click at [612, 498] on textarea "Hi {{first_name}}, the site team stated that you will need to have it paid [DAT…" at bounding box center [777, 509] width 540 height 71
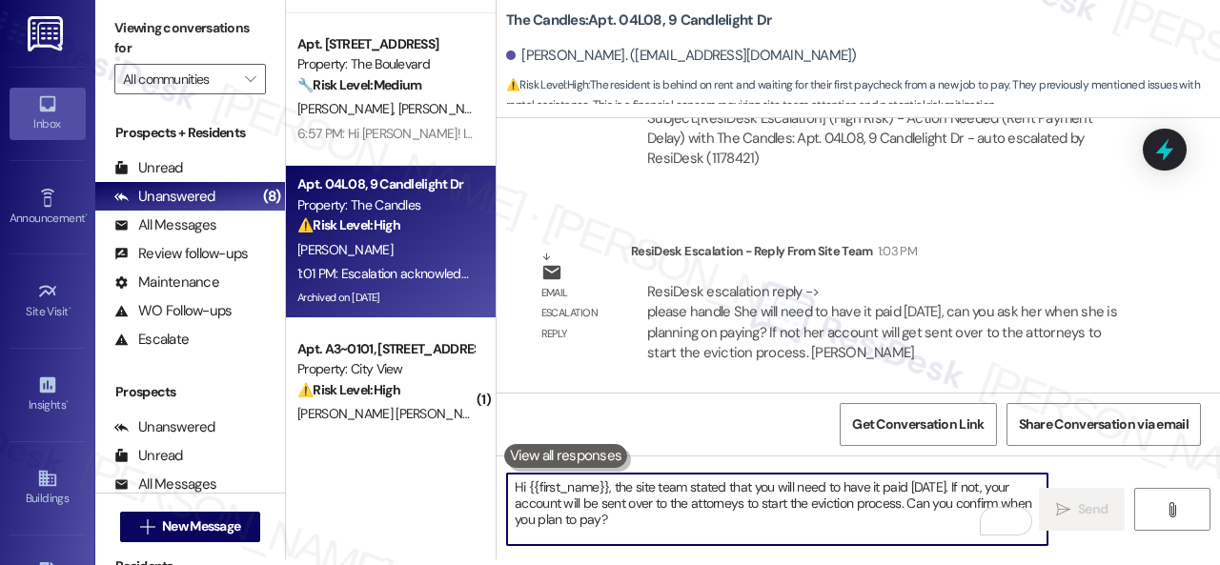
click at [585, 498] on textarea "Hi {{first_name}}, the site team stated that you will need to have it paid [DAT…" at bounding box center [777, 509] width 540 height 71
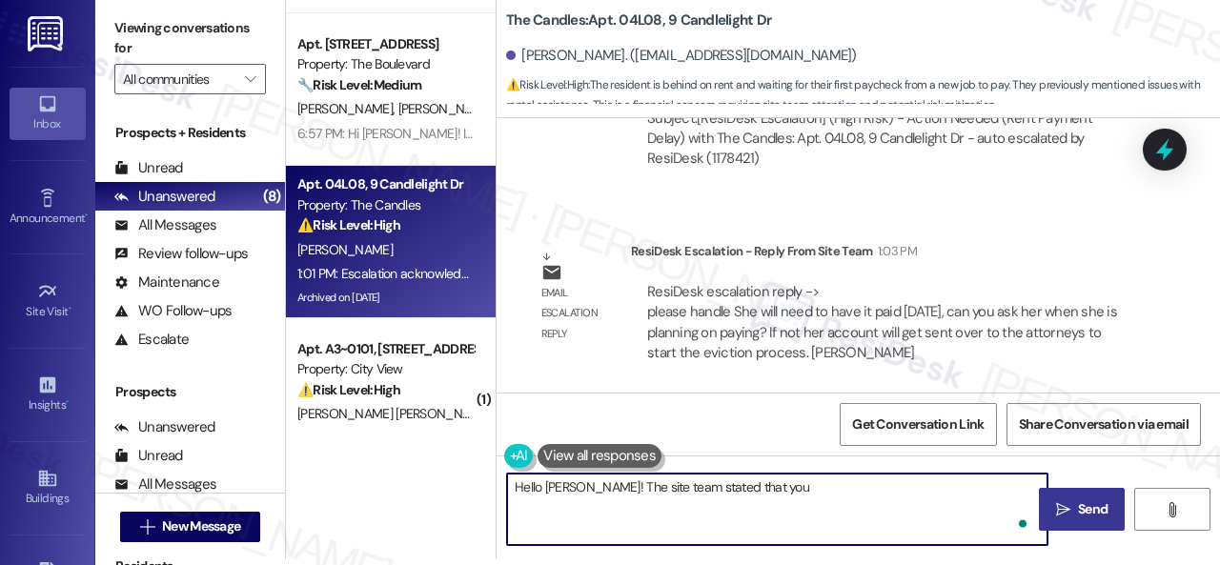
paste textarea "will need to have it paid [DATE], can you ask her when she is planning on payin…"
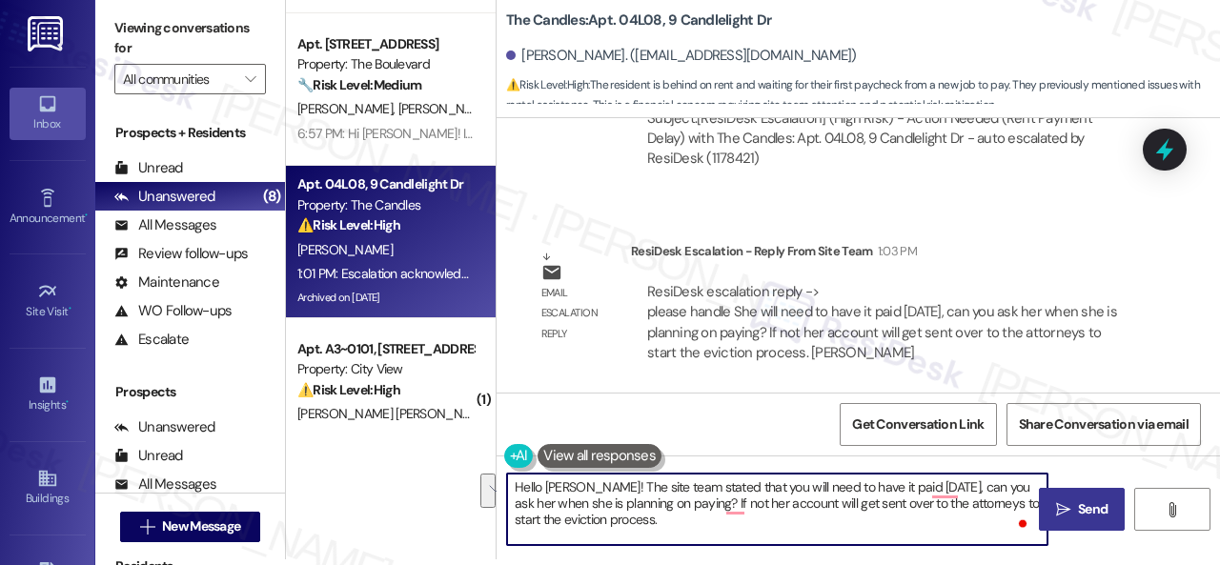
drag, startPoint x: 931, startPoint y: 493, endPoint x: 690, endPoint y: 505, distance: 241.5
click at [690, 505] on textarea "Hello [PERSON_NAME]! The site team stated that you will need to have it paid [D…" at bounding box center [777, 509] width 540 height 71
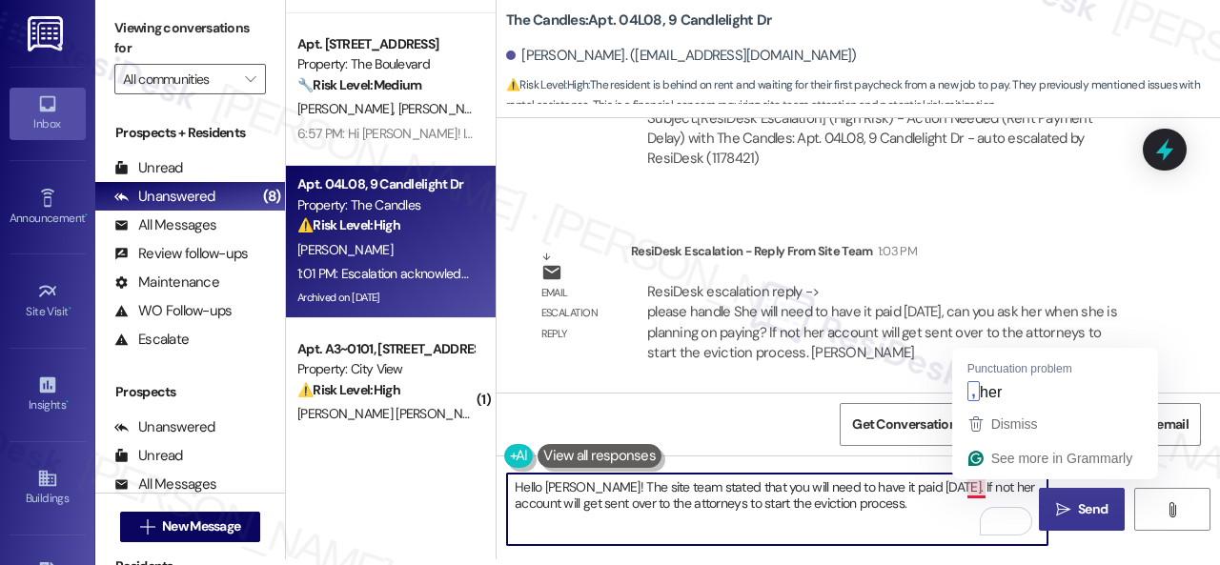
drag, startPoint x: 965, startPoint y: 491, endPoint x: 984, endPoint y: 489, distance: 18.2
click at [984, 489] on textarea "Hello [PERSON_NAME]! The site team stated that you will need to have it paid [D…" at bounding box center [777, 509] width 540 height 71
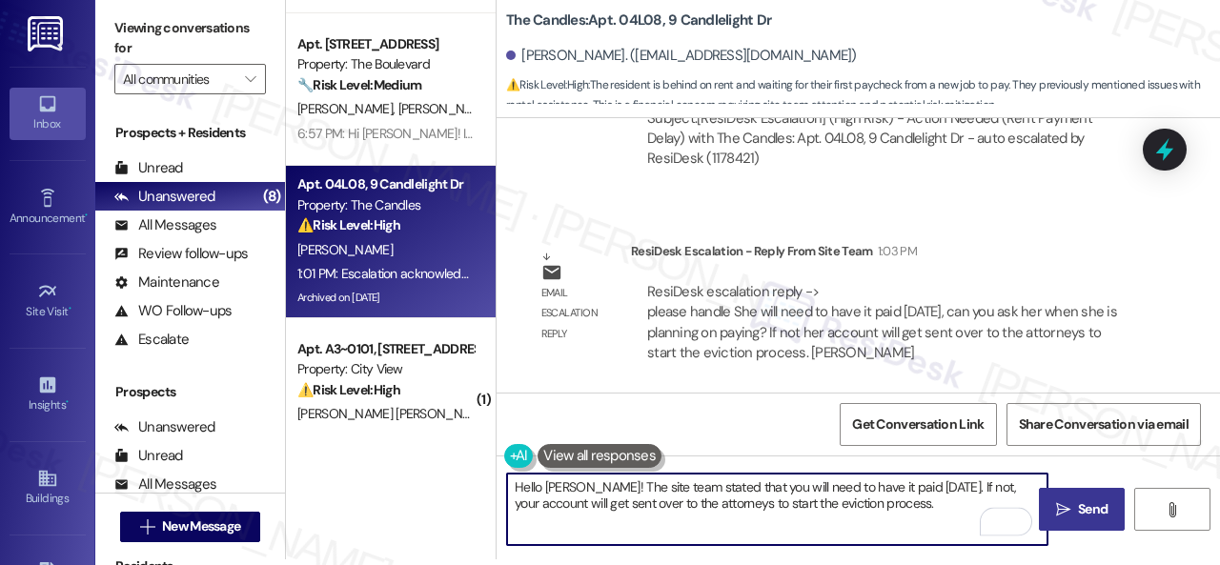
click at [589, 506] on textarea "Hello [PERSON_NAME]! The site team stated that you will need to have it paid [D…" at bounding box center [777, 509] width 540 height 71
drag, startPoint x: 809, startPoint y: 502, endPoint x: 851, endPoint y: 502, distance: 41.9
click at [851, 502] on textarea "Hello [PERSON_NAME]! The site team stated that you will need to have it paid [D…" at bounding box center [777, 509] width 540 height 71
click at [981, 507] on textarea "Hello [PERSON_NAME]! The site team stated that you will need to have it paid [D…" at bounding box center [777, 509] width 540 height 71
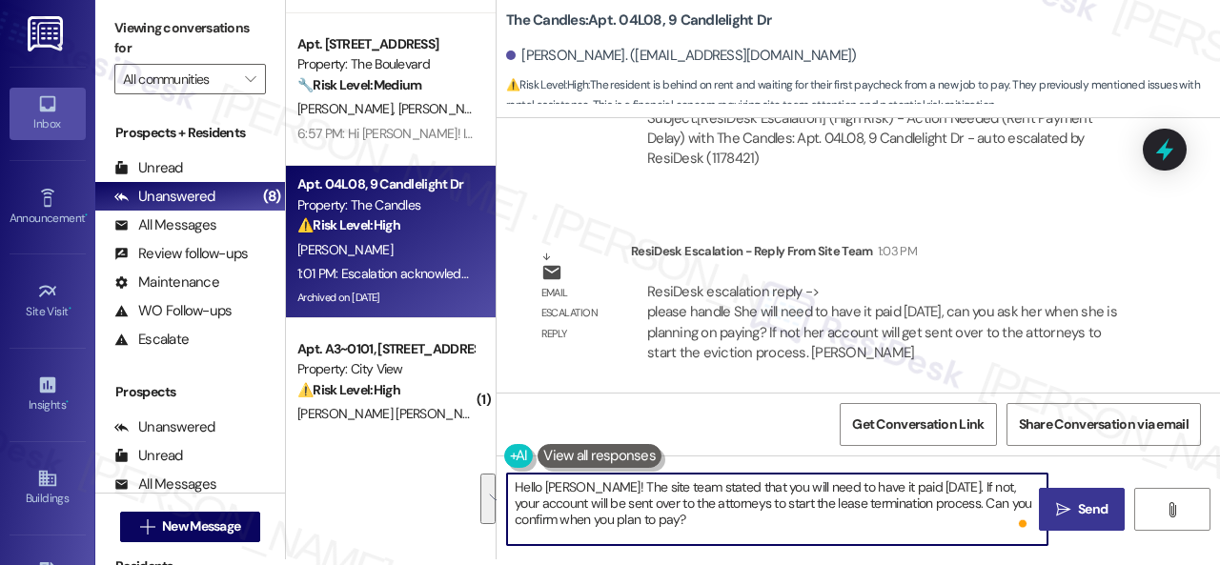
click at [791, 521] on textarea "Hello [PERSON_NAME]! The site team stated that you will need to have it paid [D…" at bounding box center [777, 509] width 540 height 71
type textarea "Hello [PERSON_NAME]! The site team stated that you will need to have it paid [D…"
click at [1078, 519] on span "Send" at bounding box center [1093, 509] width 30 height 20
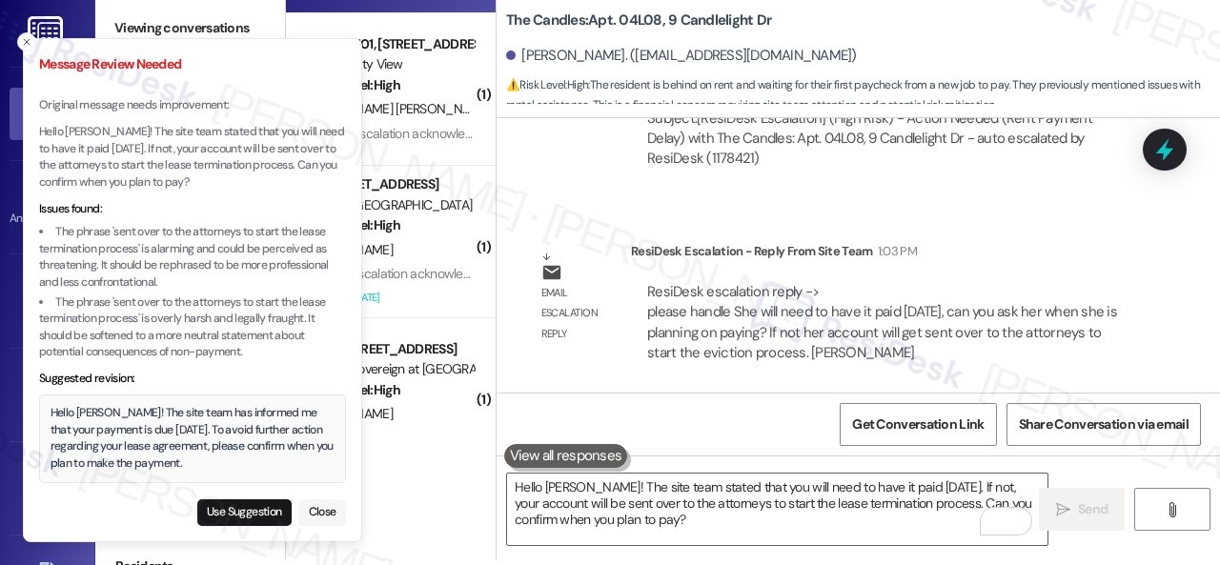
click at [315, 512] on button "Close" at bounding box center [322, 512] width 48 height 27
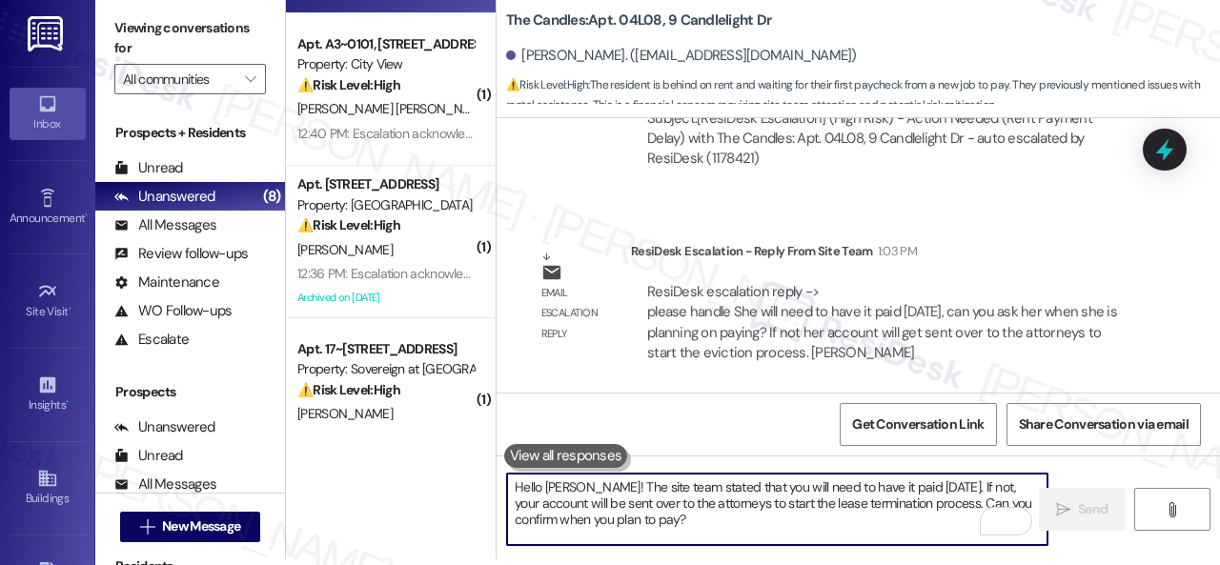
click at [579, 510] on textarea "Hello [PERSON_NAME]! The site team stated that you will need to have it paid [D…" at bounding box center [777, 509] width 540 height 71
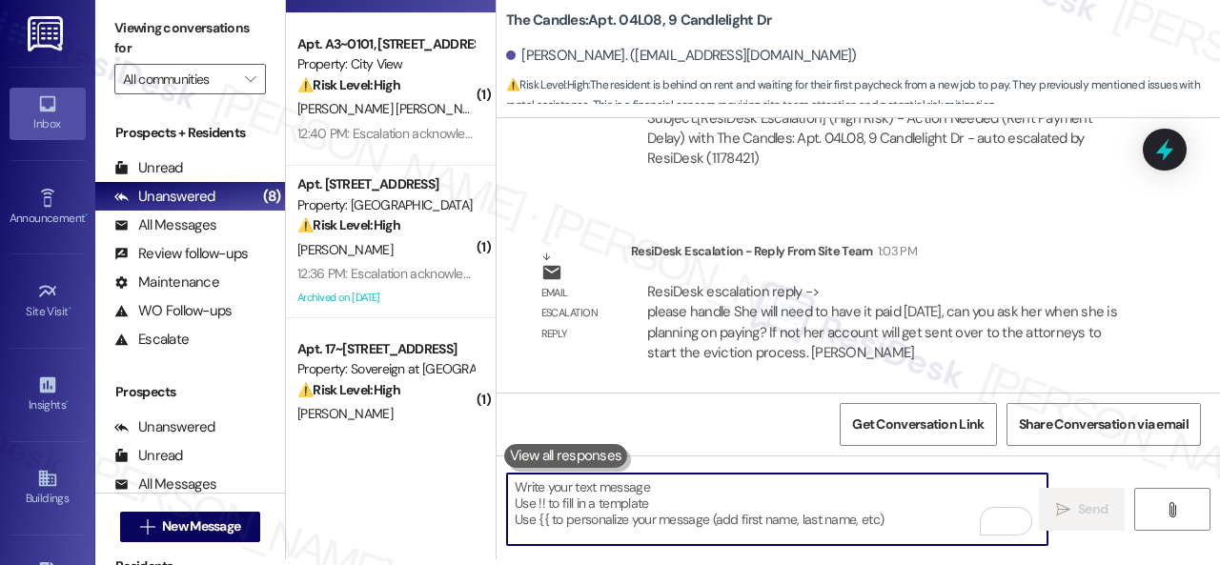
paste textarea "Hello Chaneice! The site team stated that you will need to have it paid today. …"
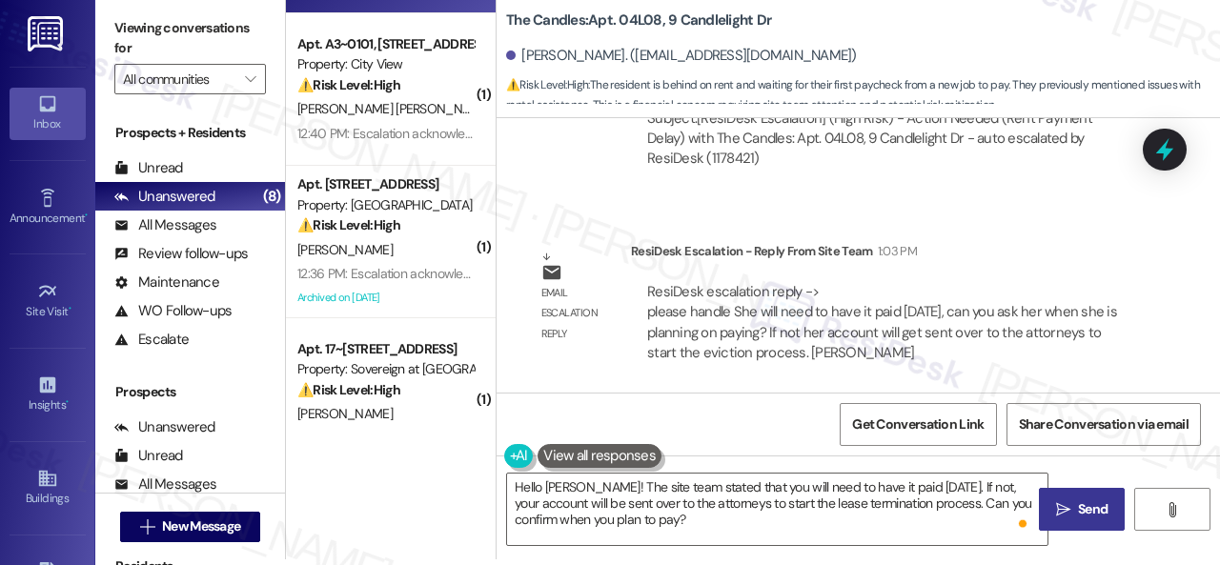
click at [1066, 512] on span " Send" at bounding box center [1082, 509] width 60 height 20
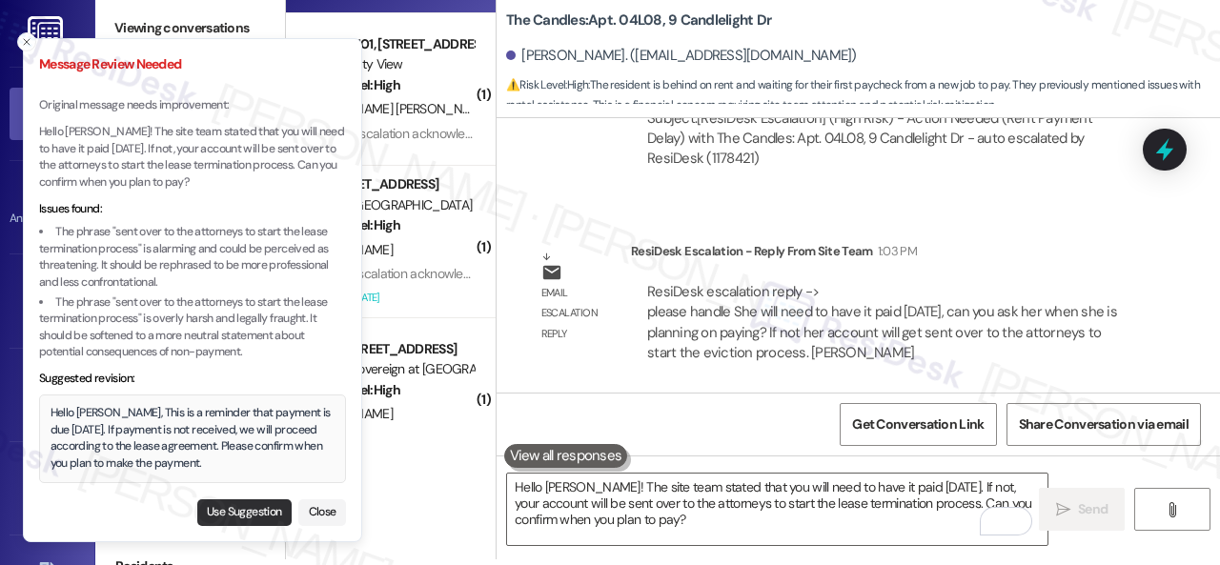
click at [244, 506] on button "Use Suggestion" at bounding box center [244, 512] width 94 height 27
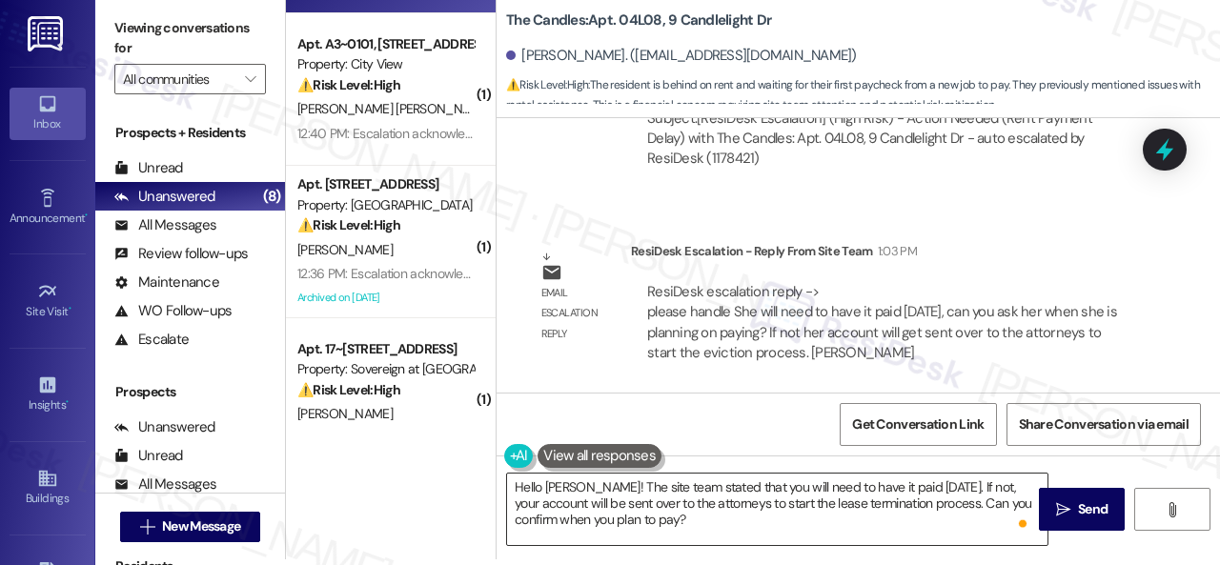
click at [1007, 485] on textarea "Hello Chaneice, This is a reminder that payment is due today. If payment is not…" at bounding box center [777, 509] width 540 height 71
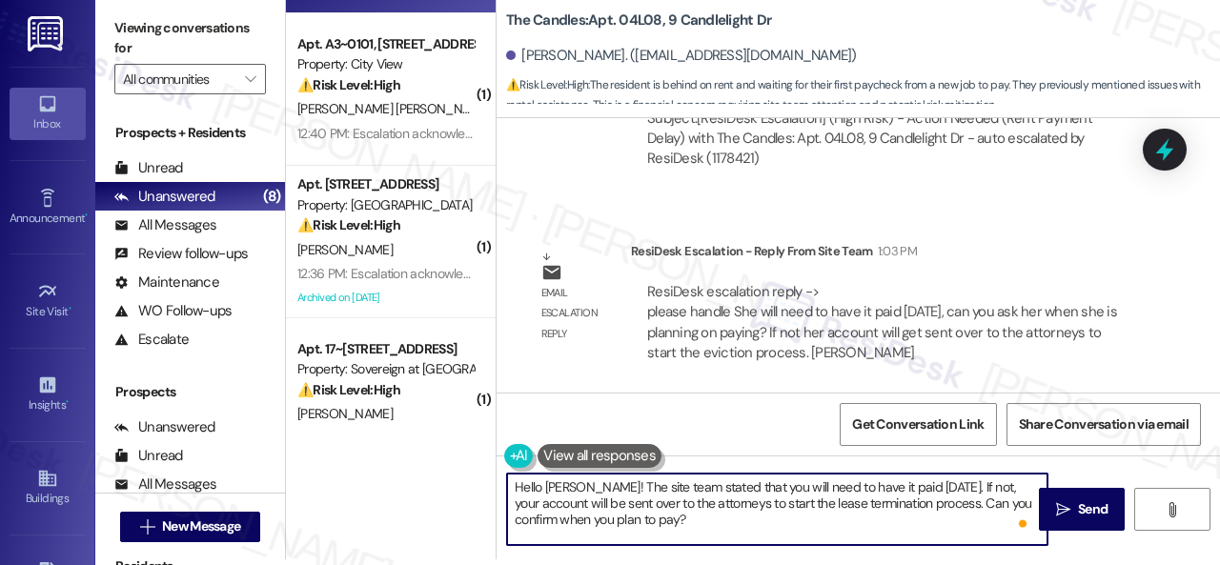
click at [1007, 485] on textarea "Hello Chaneice, This is a reminder that payment is due today. If payment is not…" at bounding box center [777, 509] width 540 height 71
type textarea "Hello Chaneice, This is a reminder that payment is due today. If payment is not…"
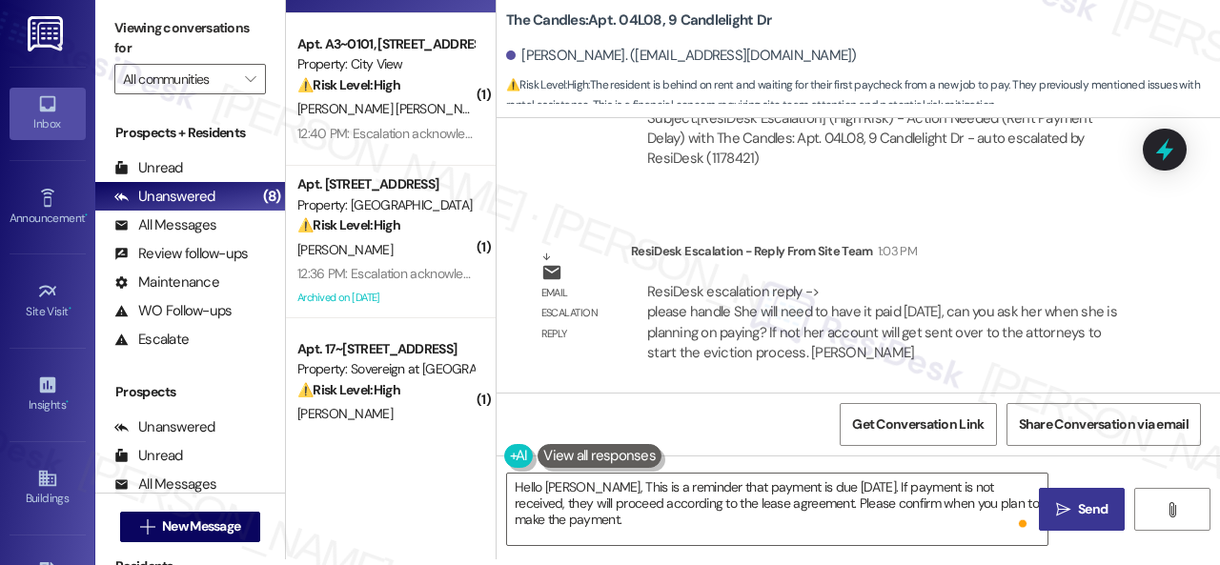
click at [1099, 516] on span "Send" at bounding box center [1093, 509] width 30 height 20
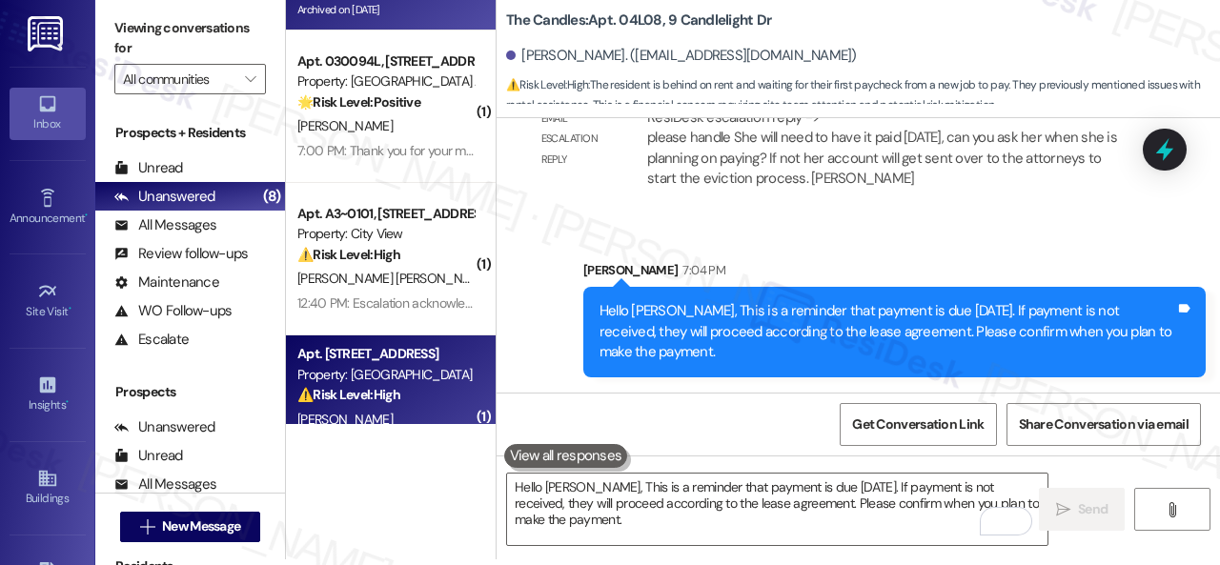
scroll to position [0, 0]
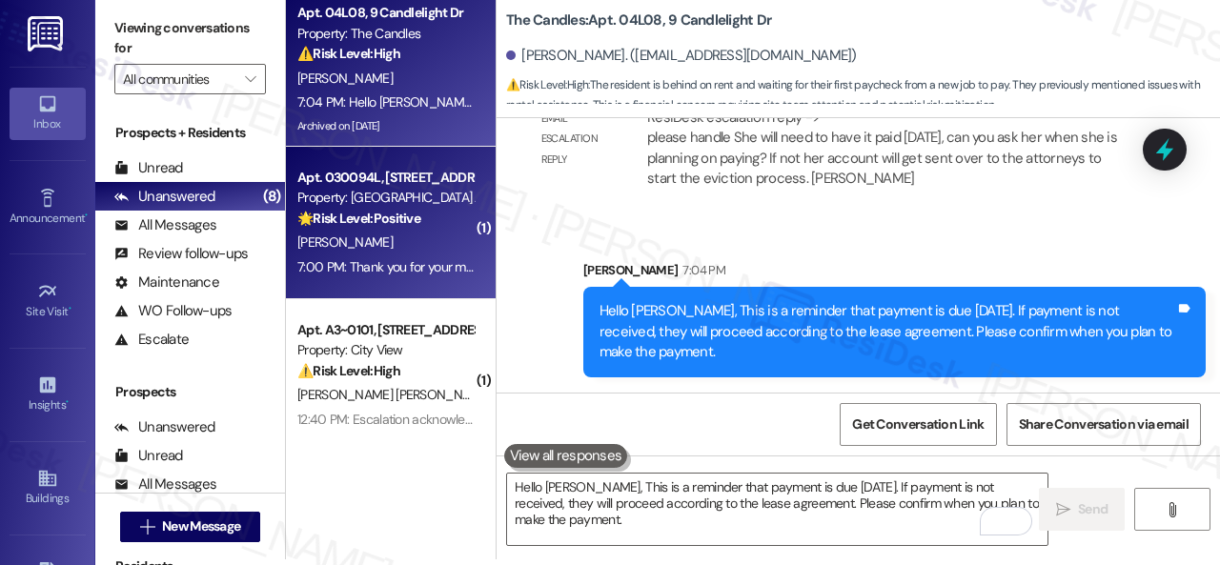
click at [438, 247] on div "[PERSON_NAME]" at bounding box center [385, 243] width 180 height 24
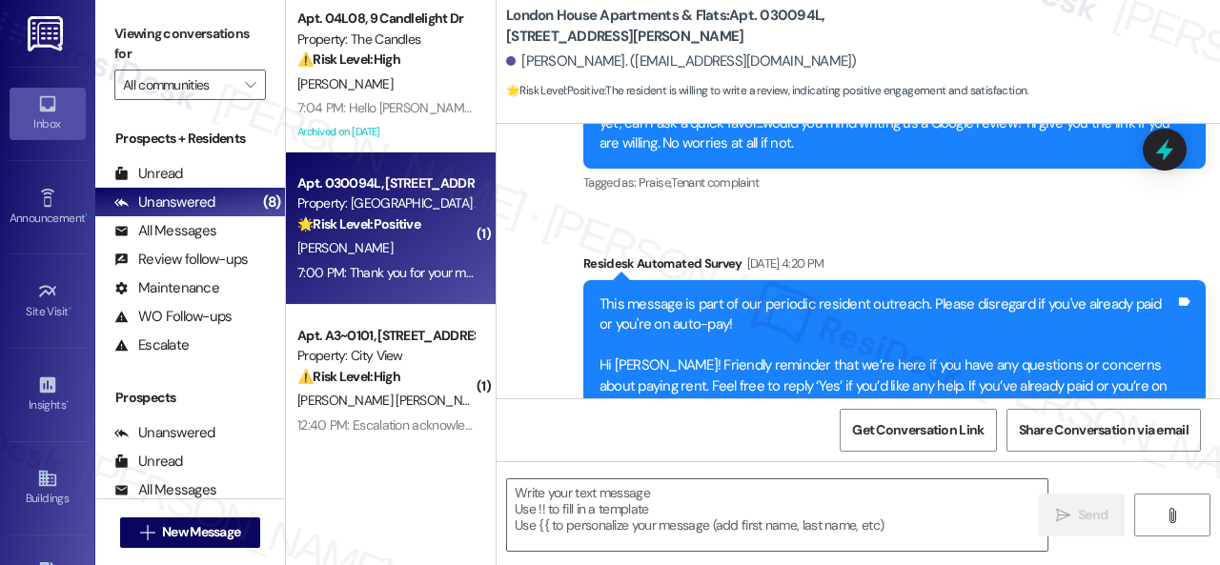
type textarea "Fetching suggested responses. Please feel free to read through the conversation…"
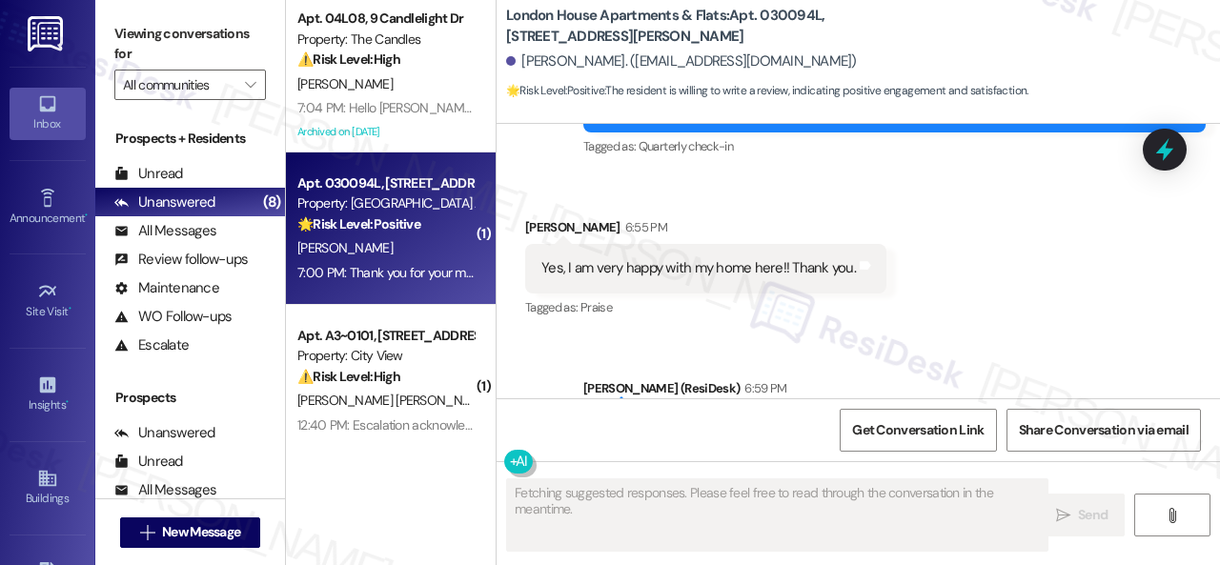
scroll to position [3378, 0]
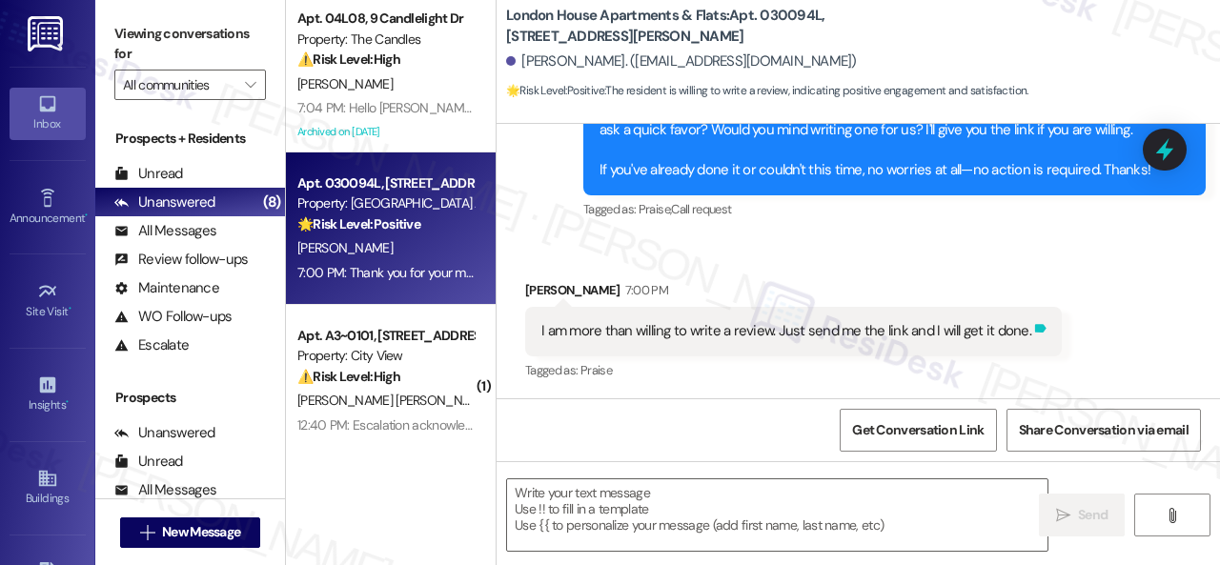
click at [1035, 327] on icon at bounding box center [1040, 328] width 14 height 14
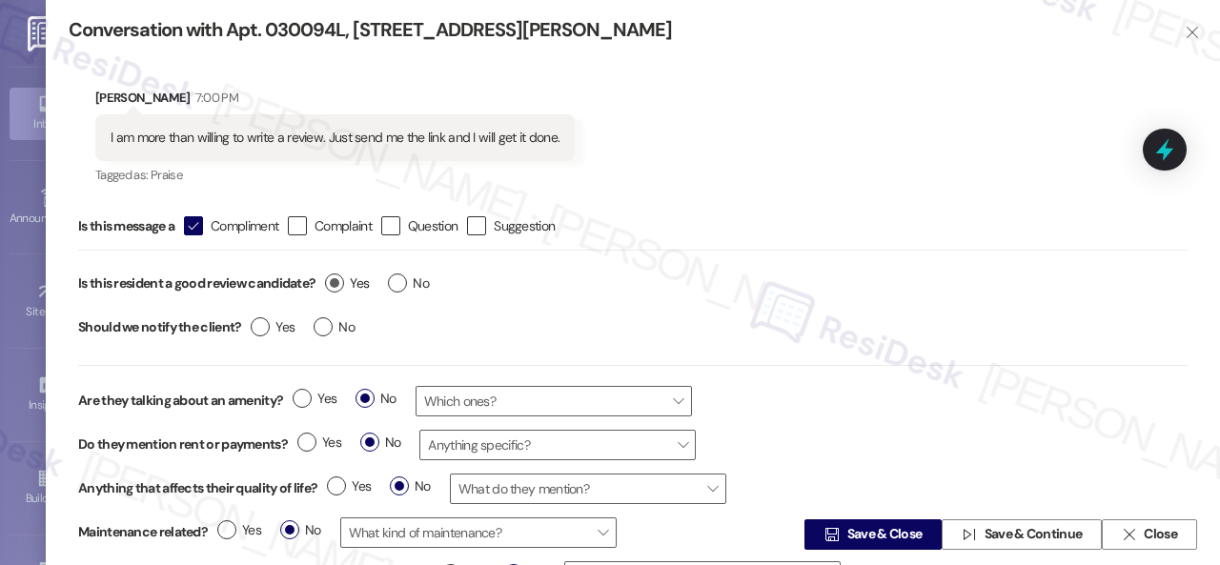
click at [349, 279] on span "Yes" at bounding box center [347, 284] width 44 height 20
click at [349, 279] on input "Yes" at bounding box center [347, 286] width 44 height 25
radio input "true"
click at [876, 533] on span "Save & Close" at bounding box center [884, 535] width 75 height 20
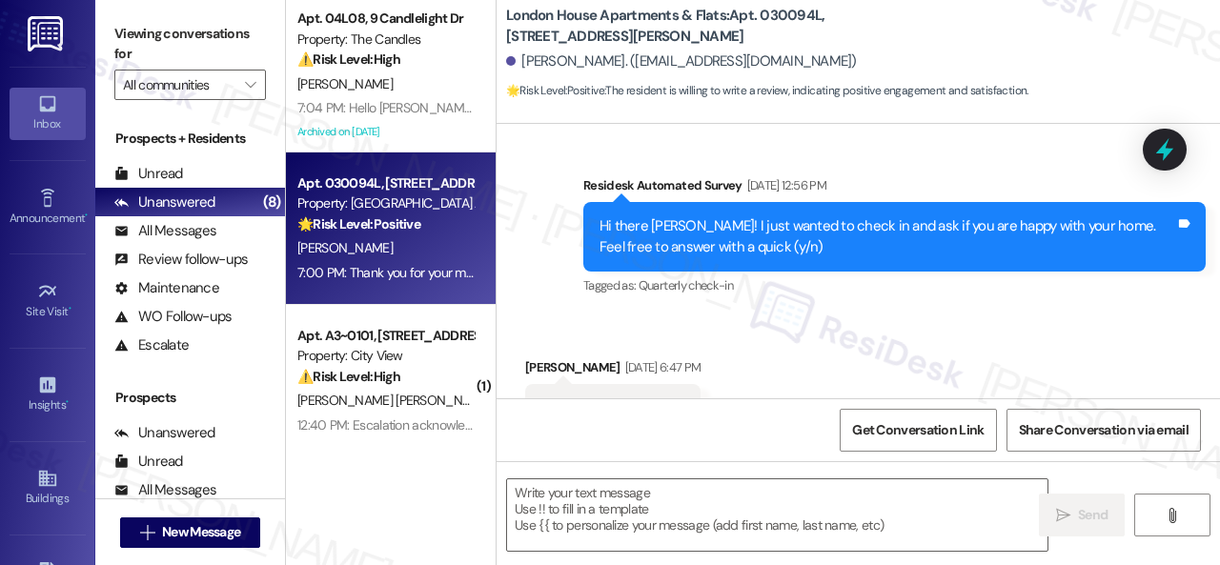
type textarea "Fetching suggested responses. Please feel free to read through the conversation…"
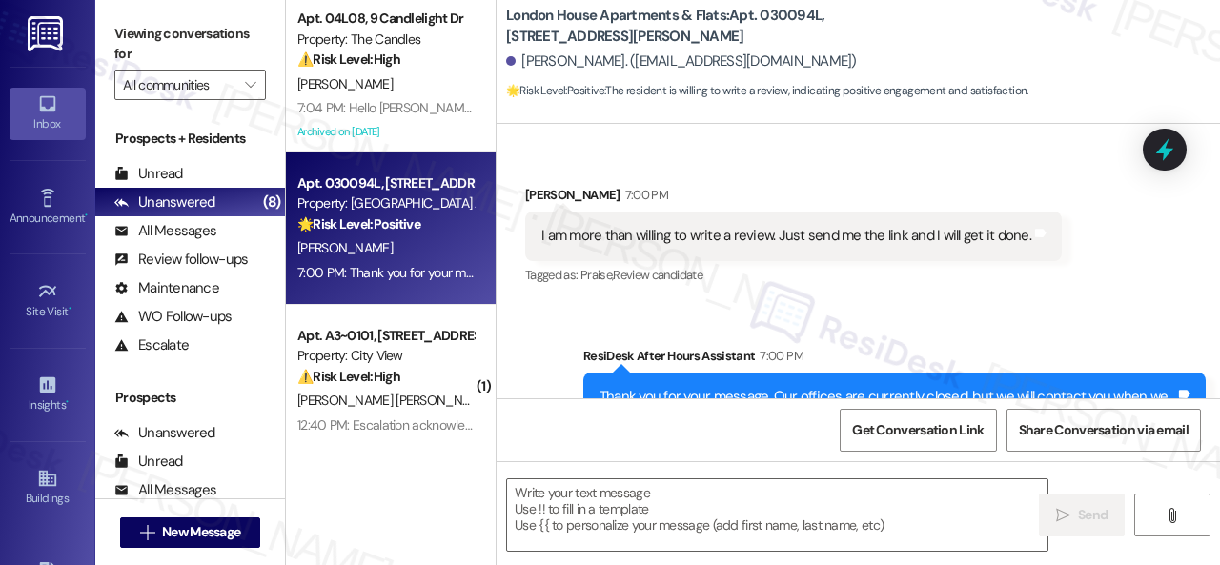
scroll to position [3581, 0]
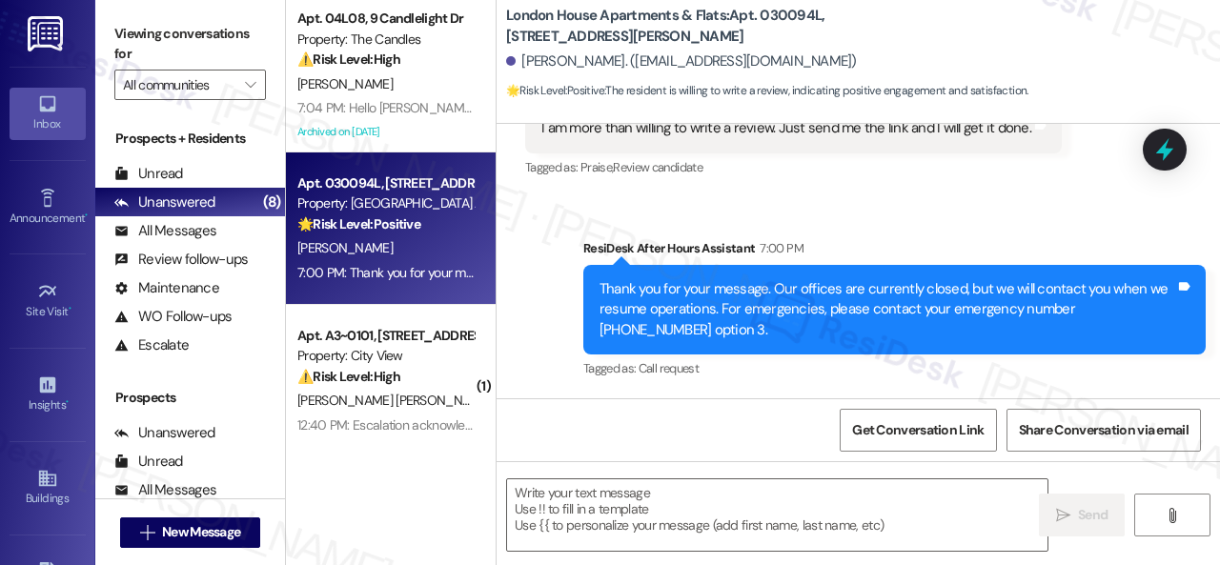
click at [543, 351] on div "Sent via SMS ResiDesk After Hours Assistant 7:00 PM Thank you for your message.…" at bounding box center [858, 296] width 723 height 202
click at [571, 487] on textarea at bounding box center [777, 514] width 540 height 71
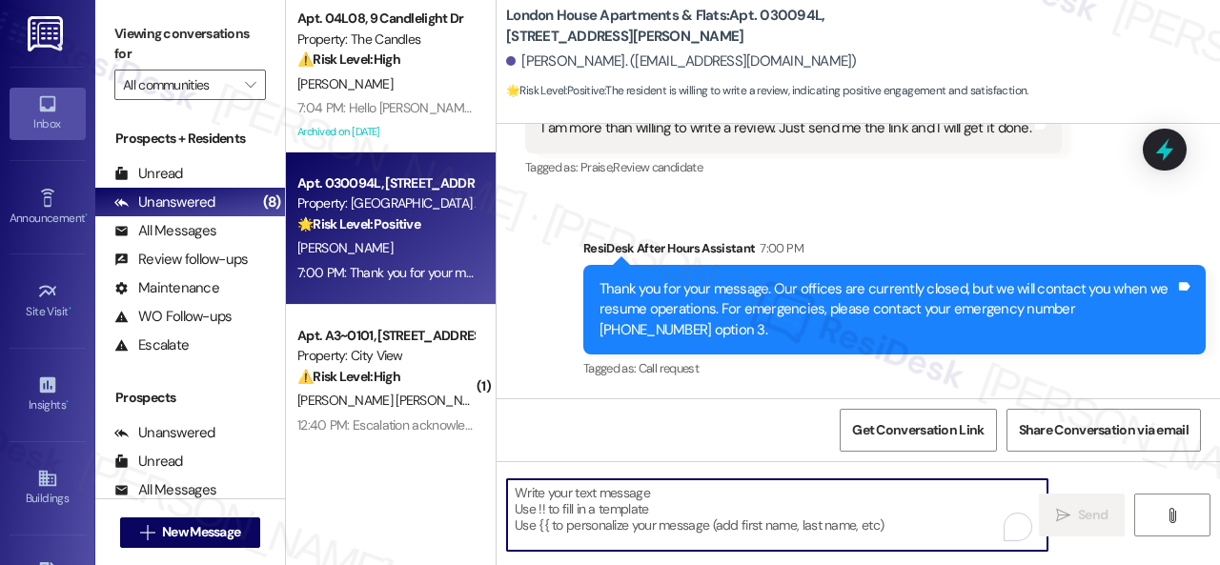
paste textarea "Thank you so much! It means a lot to us! Please take a moment to write a review…"
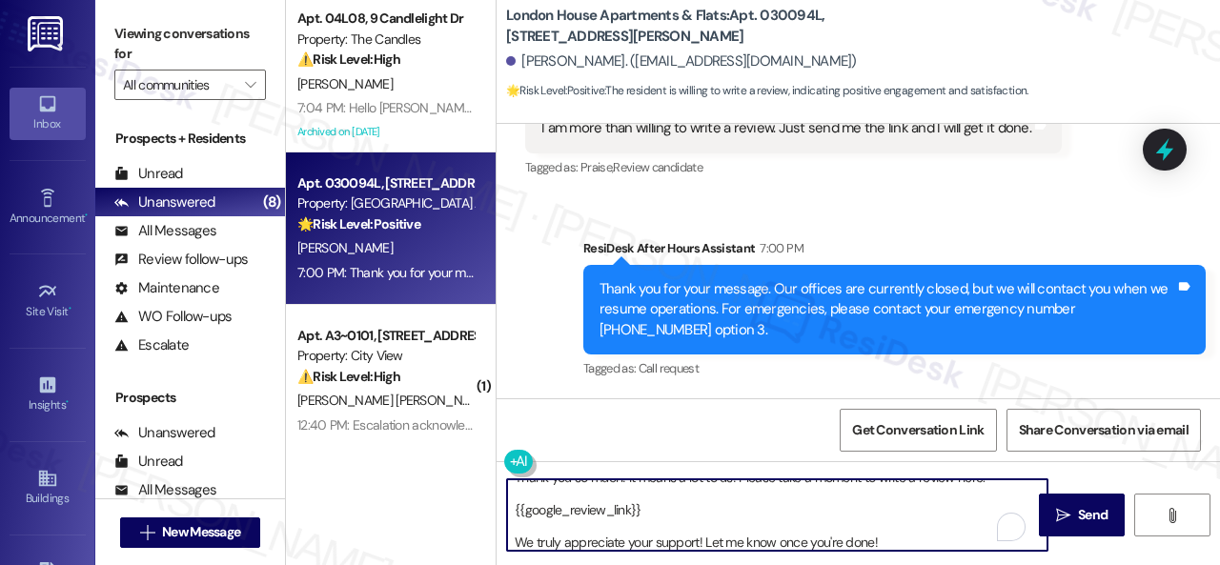
scroll to position [15, 0]
type textarea "Thank you so much! It means a lot to us! Please take a moment to write a review…"
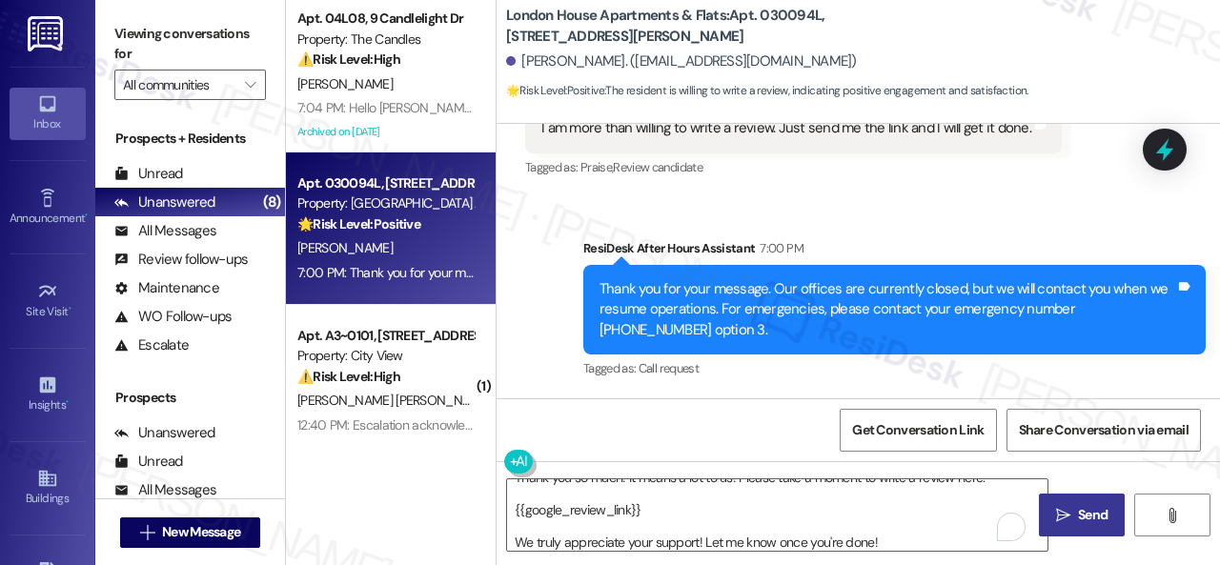
click at [1080, 502] on button " Send" at bounding box center [1082, 515] width 86 height 43
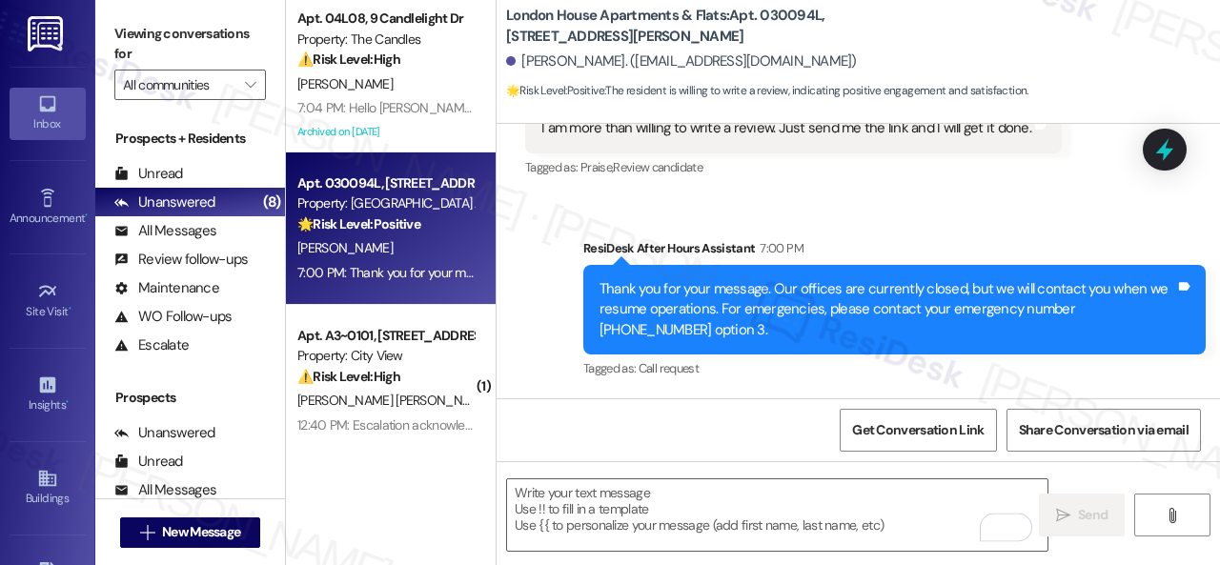
scroll to position [3378, 0]
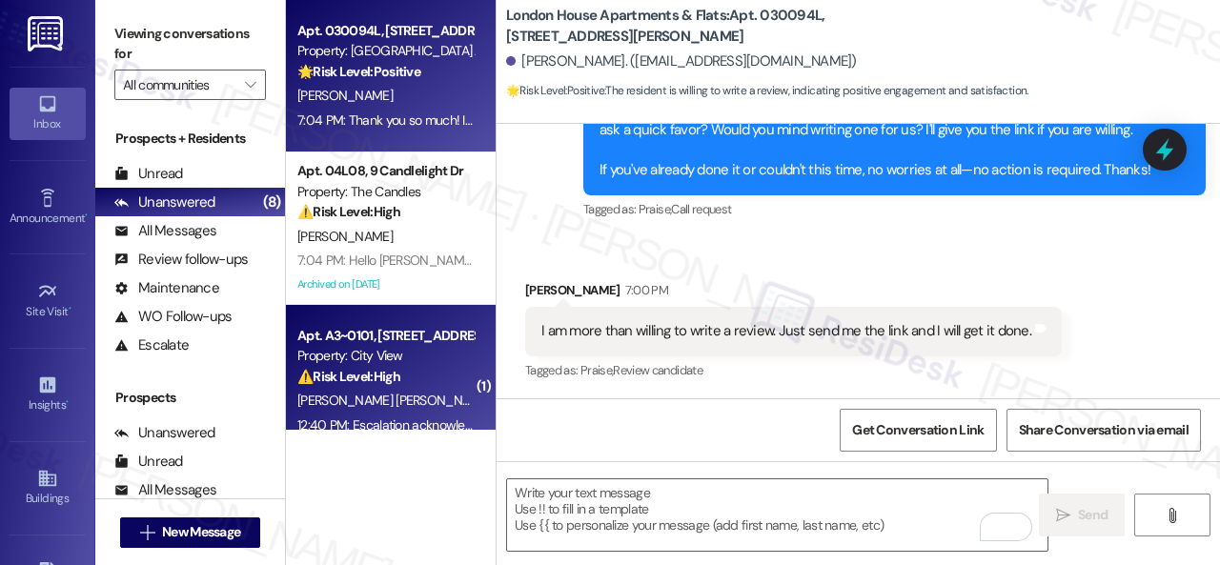
click at [400, 384] on strong "⚠️ Risk Level: High" at bounding box center [348, 376] width 103 height 17
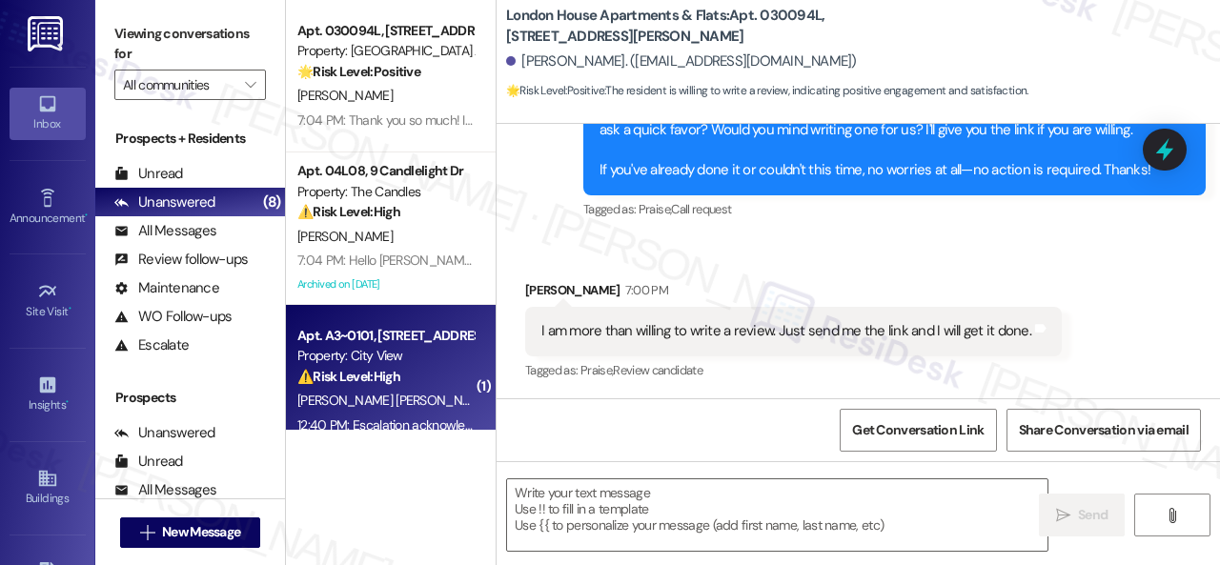
type textarea "Fetching suggested responses. Please feel free to read through the conversation…"
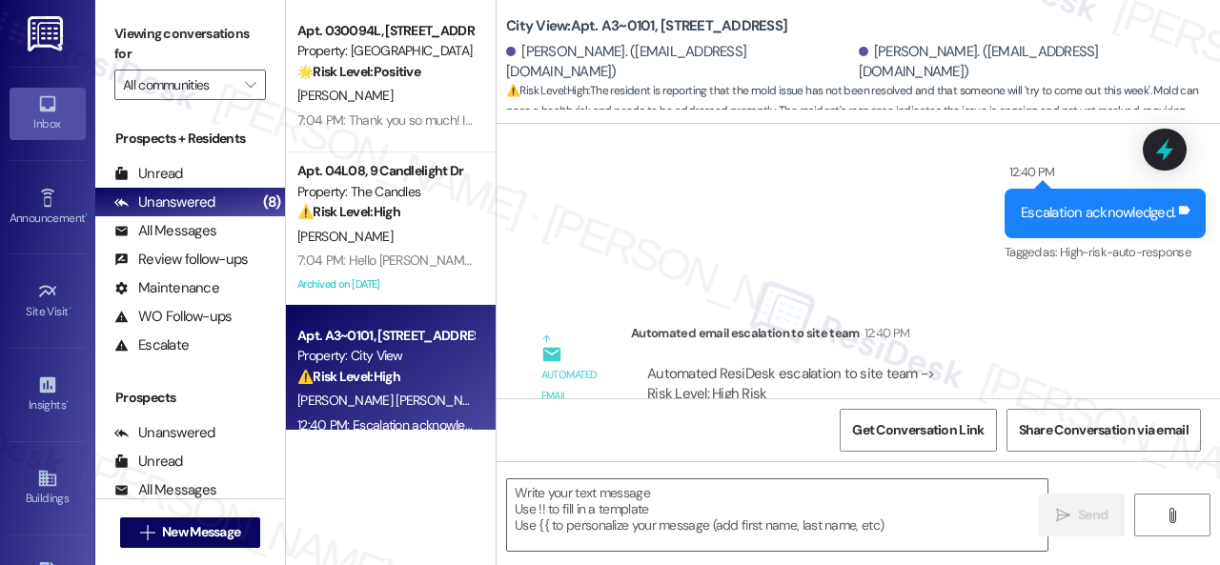
scroll to position [835, 0]
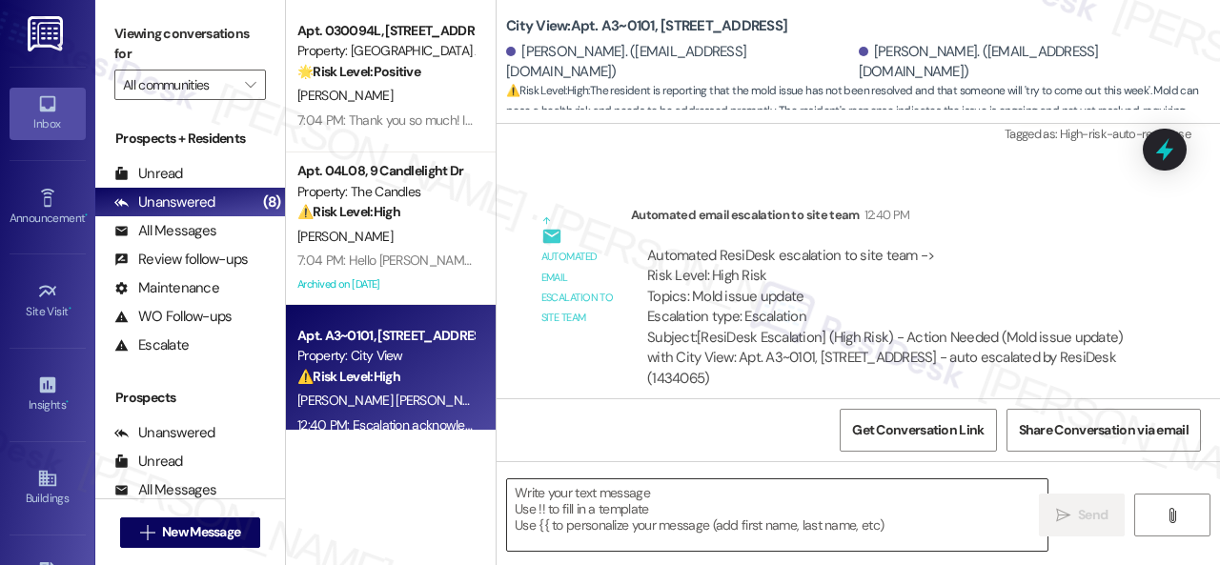
click at [639, 500] on textarea at bounding box center [777, 514] width 540 height 71
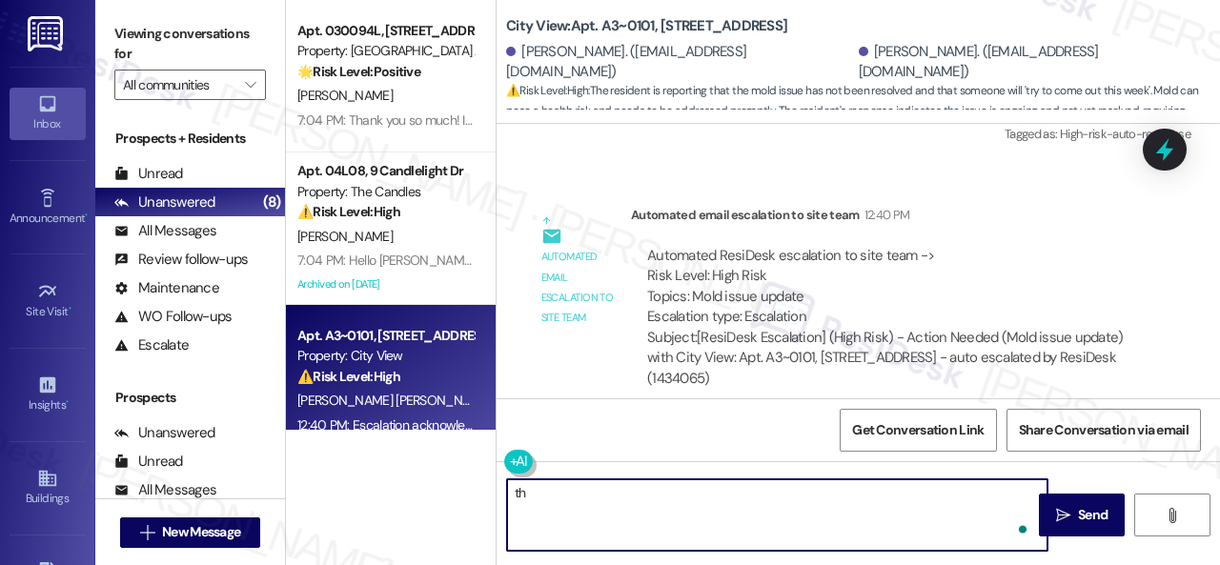
type textarea "t"
type textarea "That's great news! Enjoy your day!"
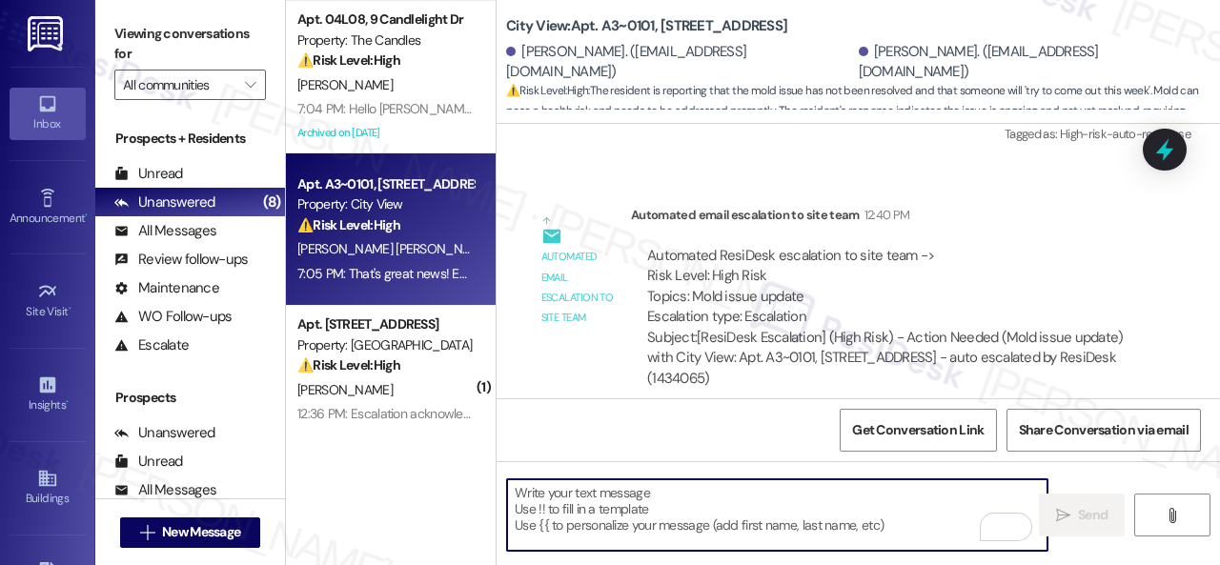
scroll to position [191, 0]
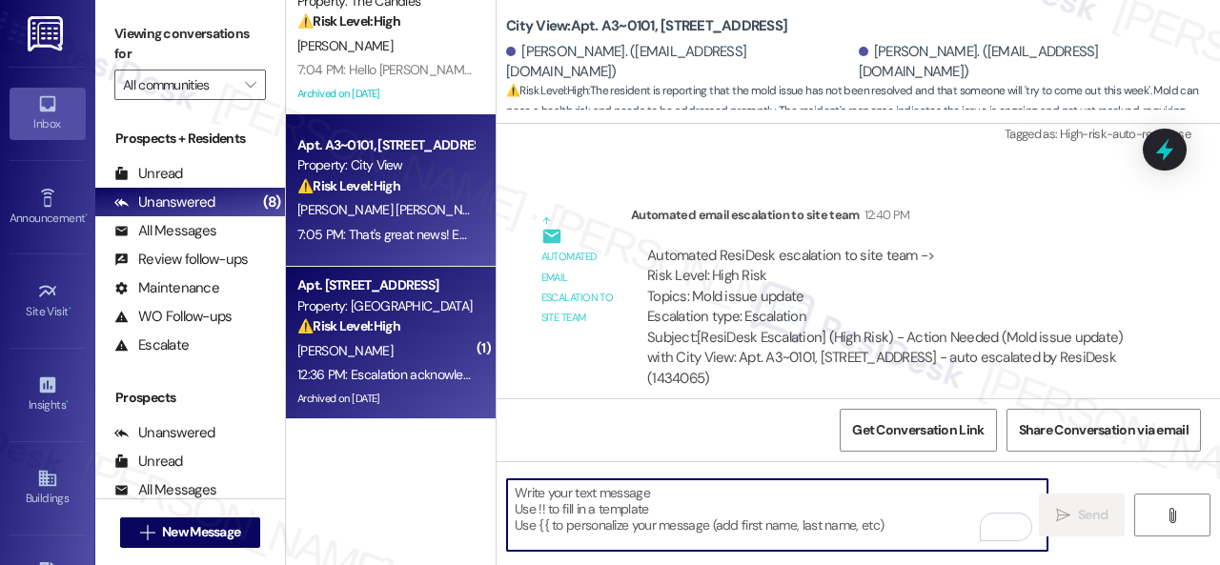
click at [428, 329] on div "⚠️ Risk Level: High The resident indicates they were taken to the hospital and …" at bounding box center [385, 326] width 176 height 20
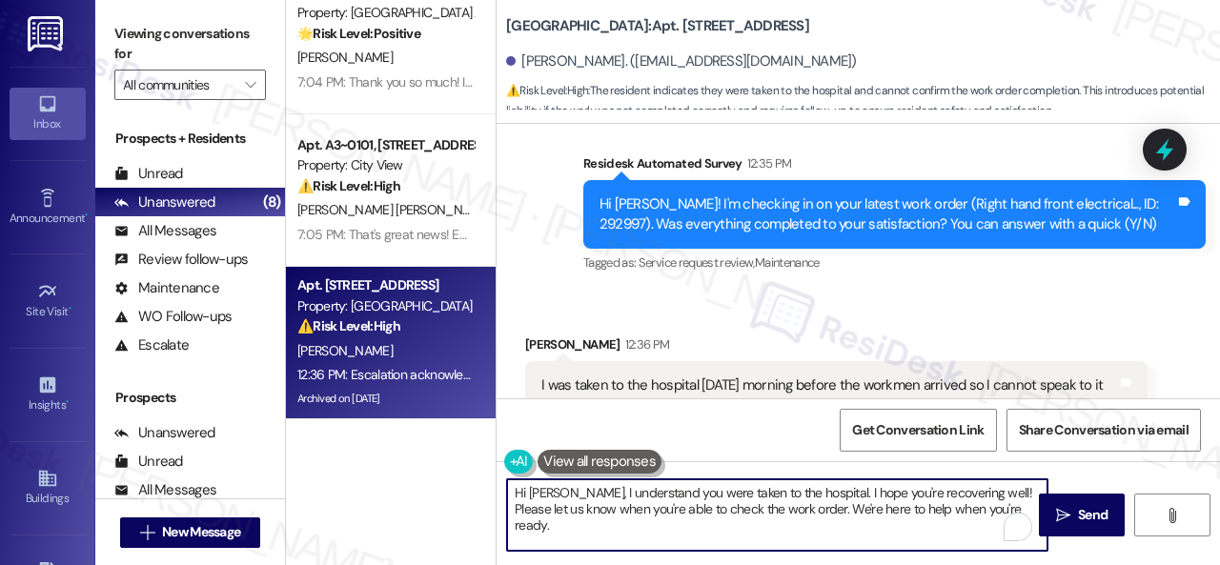
scroll to position [6, 0]
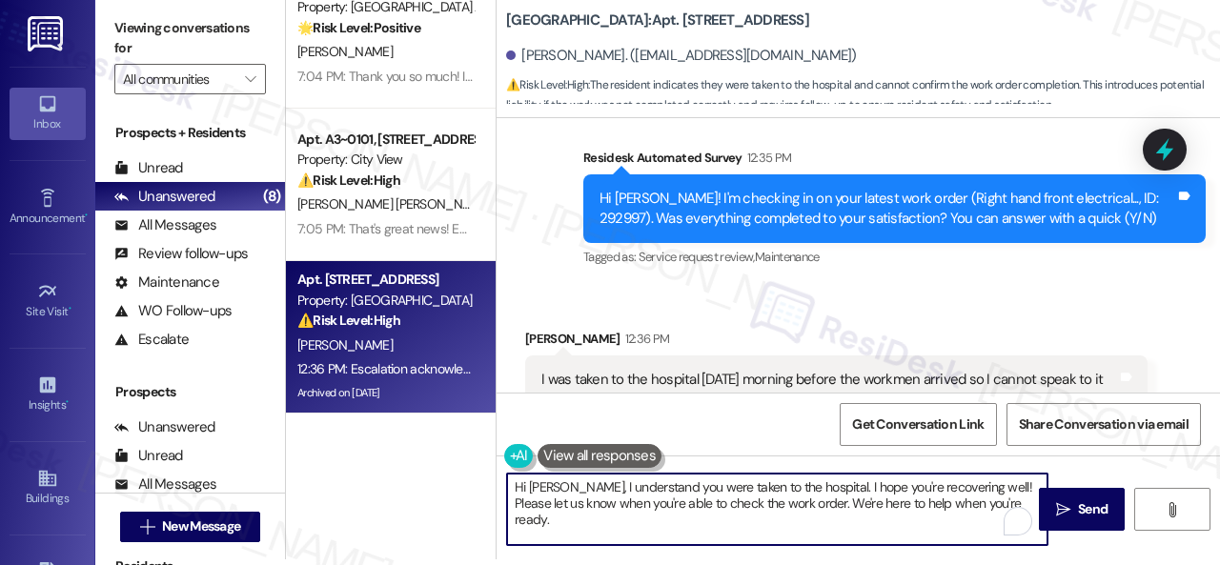
drag, startPoint x: 509, startPoint y: 495, endPoint x: 1108, endPoint y: 558, distance: 601.8
click at [1108, 558] on div "Hi Gary, I understand you were taken to the hospital. I hope you're recovering …" at bounding box center [858, 527] width 723 height 143
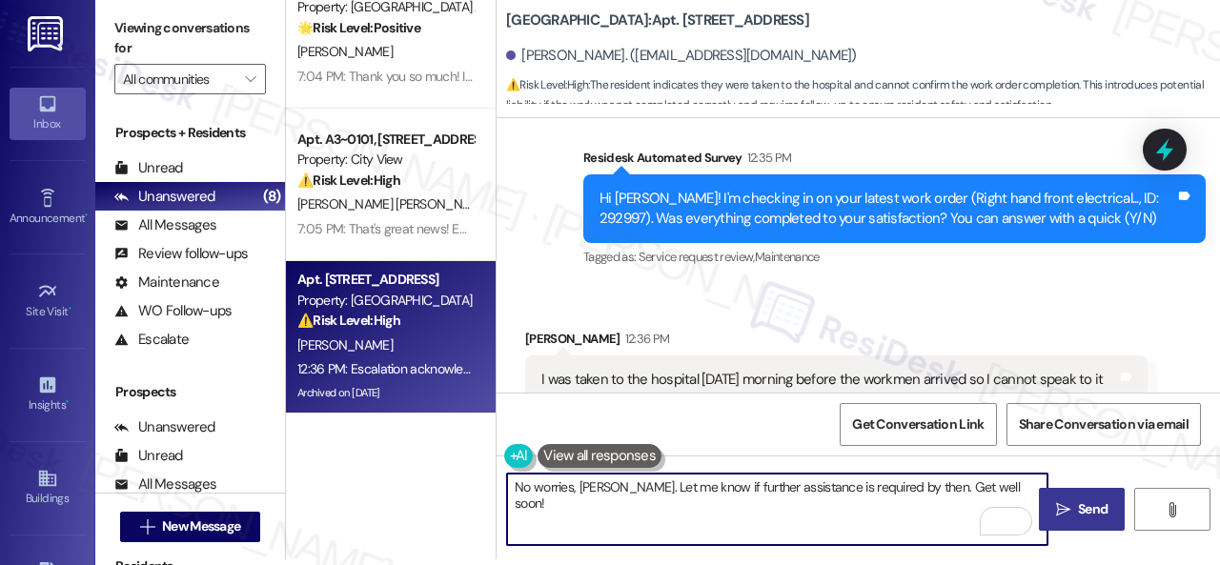
type textarea "No worries, Gary. Let me know if further assistance is required by then. Get we…"
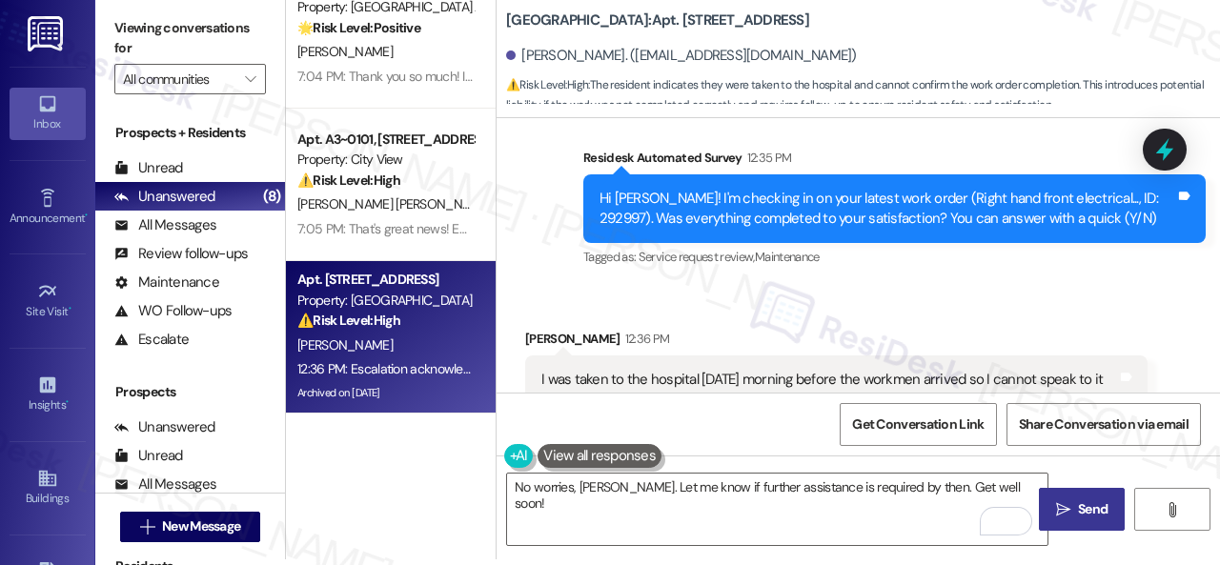
click at [1087, 505] on span "Send" at bounding box center [1093, 509] width 30 height 20
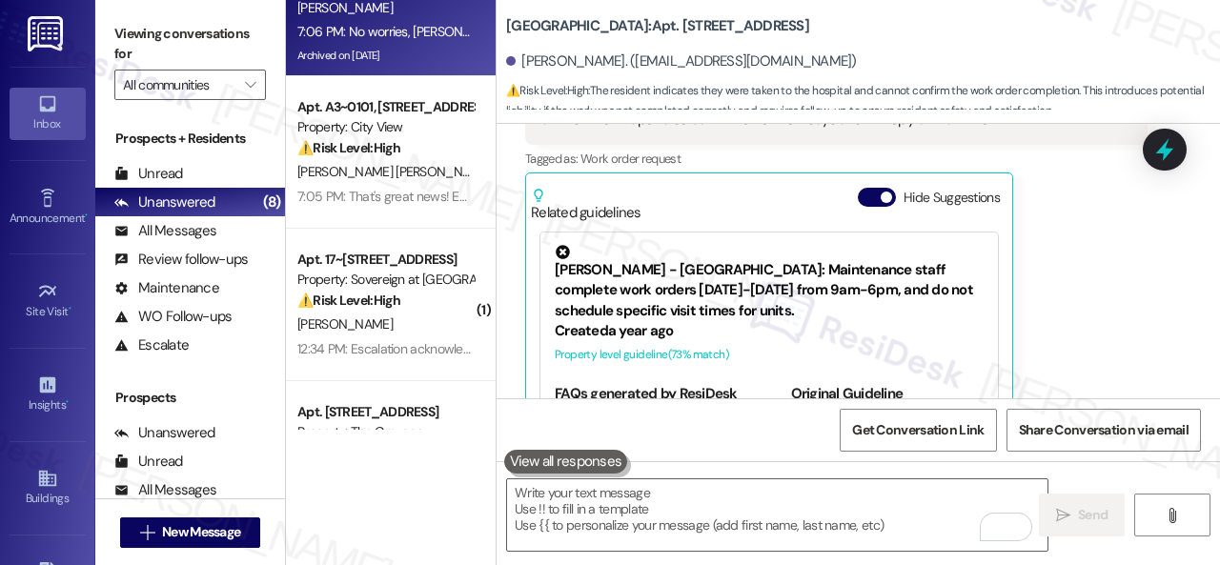
scroll to position [477, 0]
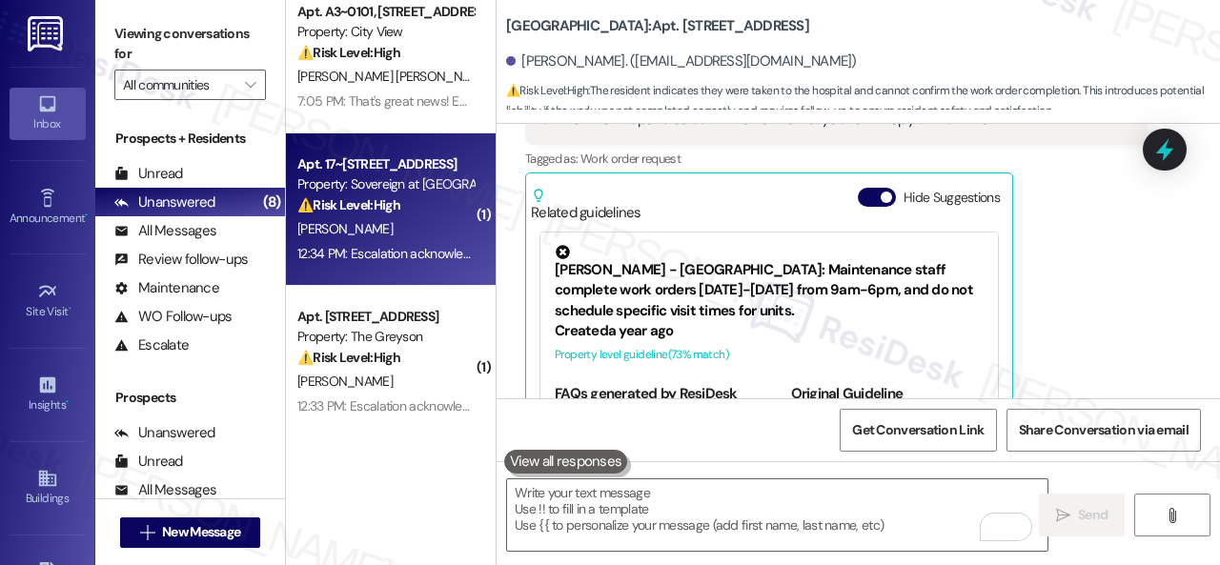
click at [420, 236] on div "M. Young" at bounding box center [385, 229] width 180 height 24
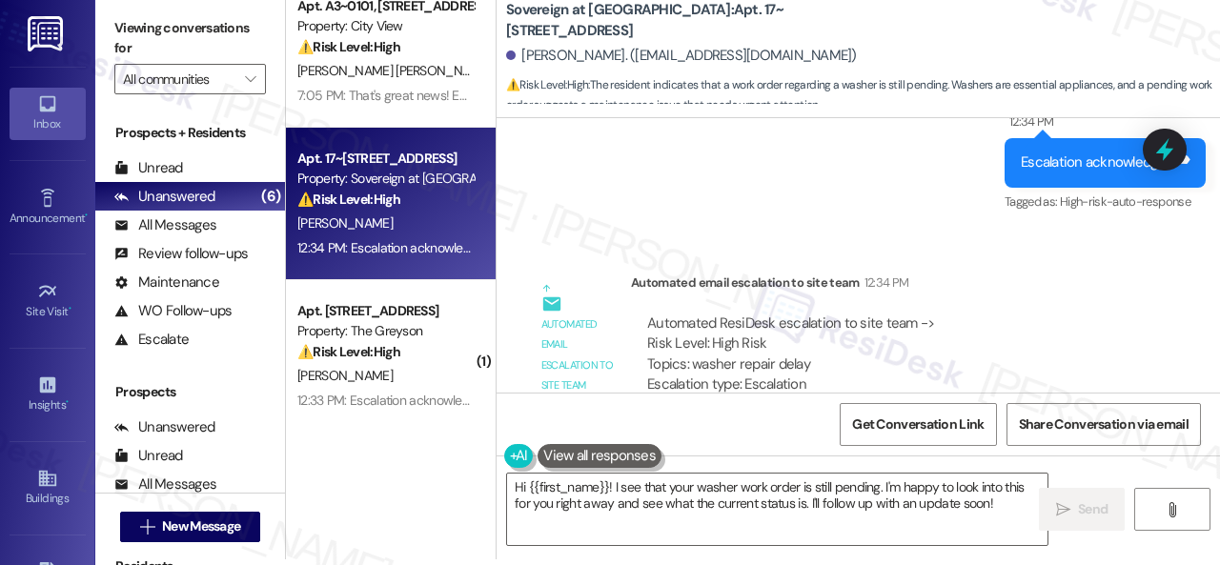
scroll to position [8177, 0]
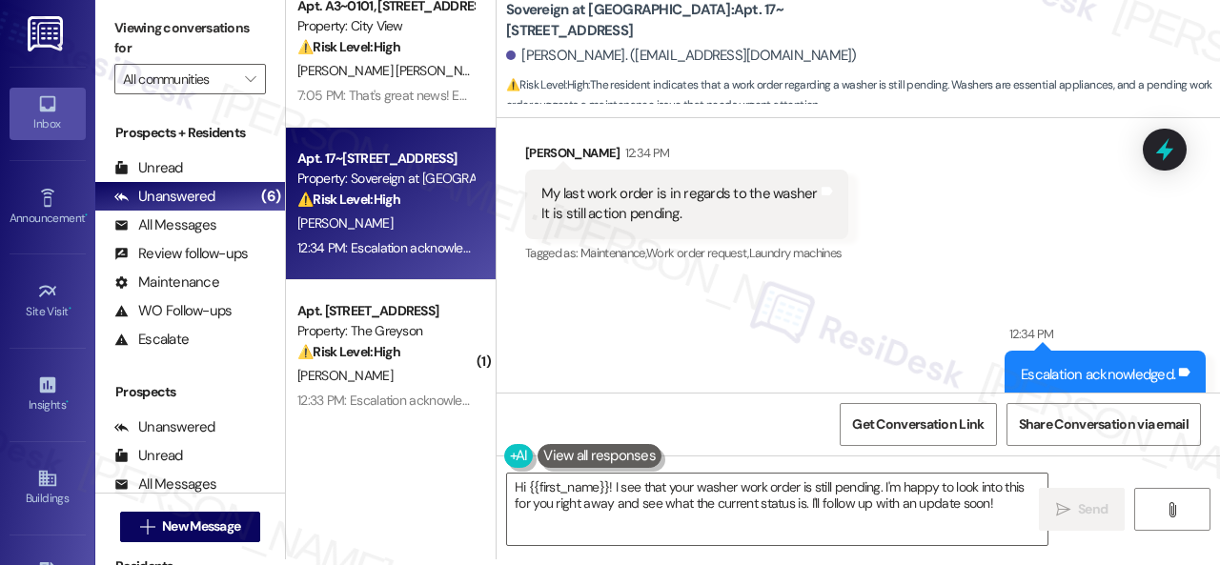
click at [763, 432] on div "Get Conversation Link Share Conversation via email" at bounding box center [858, 424] width 723 height 63
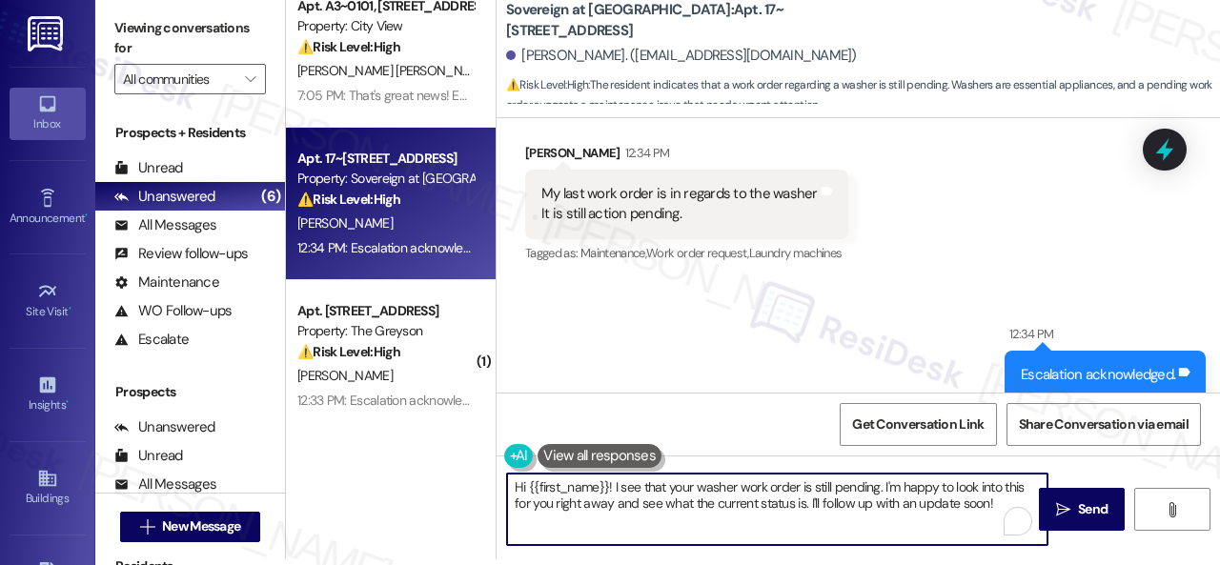
drag, startPoint x: 883, startPoint y: 482, endPoint x: 898, endPoint y: 326, distance: 157.1
click at [993, 519] on textarea "Hi {{first_name}}! I see that your washer work order is still pending. I'm happ…" at bounding box center [777, 509] width 540 height 71
paste textarea "The site team has been informed about your inquiry or concern. I'll get back to…"
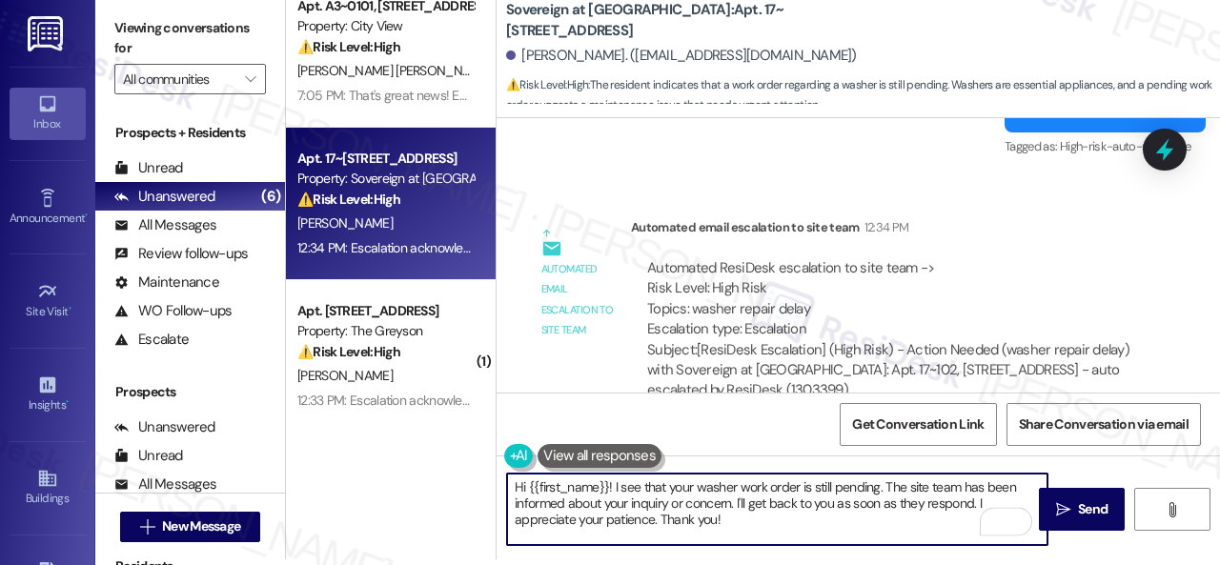
scroll to position [8463, 0]
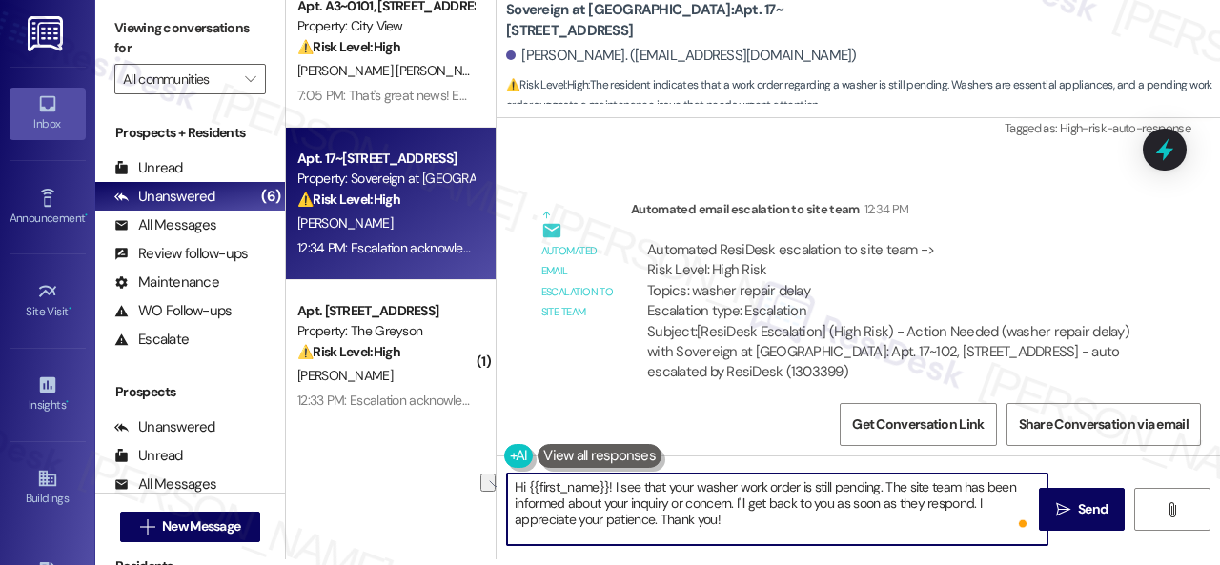
drag, startPoint x: 631, startPoint y: 502, endPoint x: 684, endPoint y: 500, distance: 53.4
click at [684, 500] on textarea "Hi {{first_name}}! I see that your washer work order is still pending. The site…" at bounding box center [777, 509] width 540 height 71
click at [700, 519] on textarea "Hi {{first_name}}! I see that your washer work order is still pending. The site…" at bounding box center [777, 509] width 540 height 71
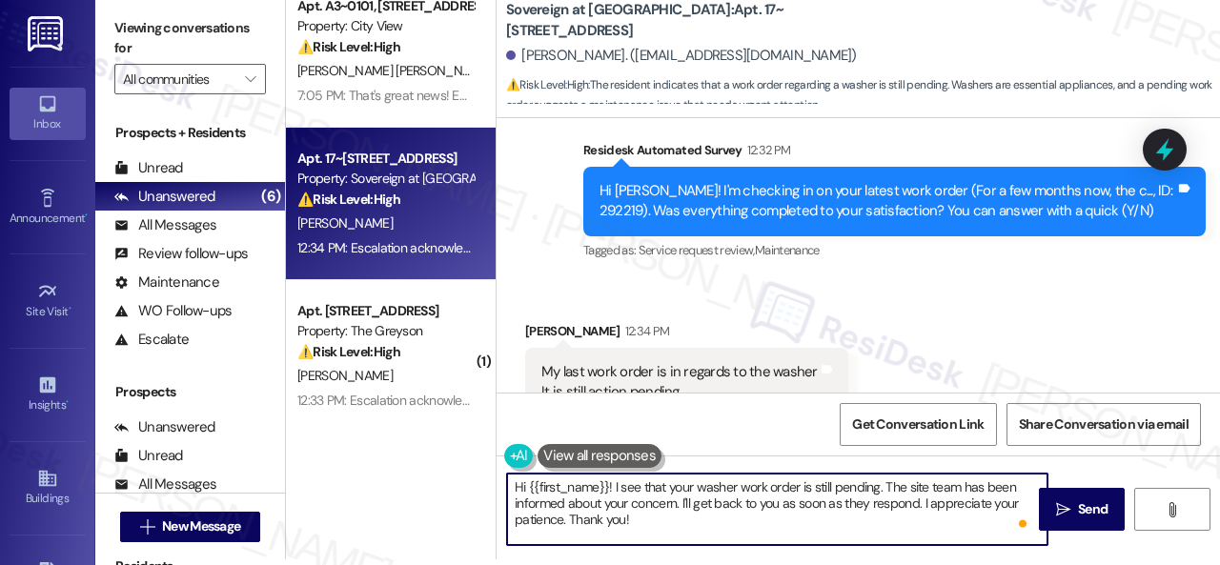
scroll to position [7986, 0]
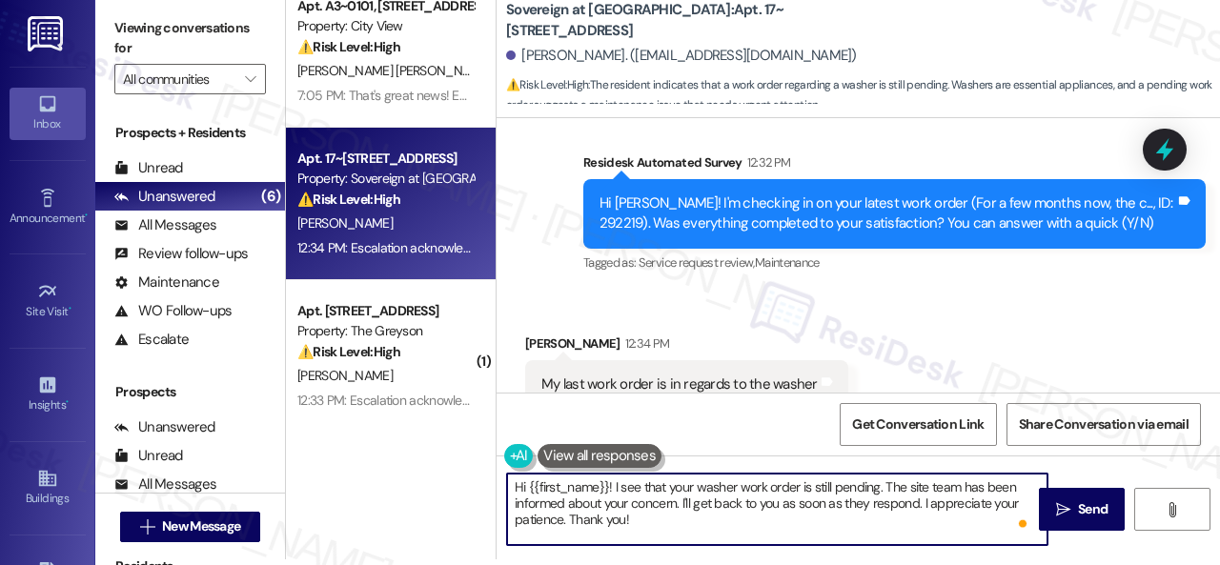
drag, startPoint x: 615, startPoint y: 487, endPoint x: 496, endPoint y: 489, distance: 119.2
click at [496, 489] on div "Sovereign at Overland Park: Apt. 17~102, 13310 Melrose Lane Monica Young. (bont…" at bounding box center [858, 276] width 724 height 565
type textarea "I see that your washer work order is still pending. The site team has been info…"
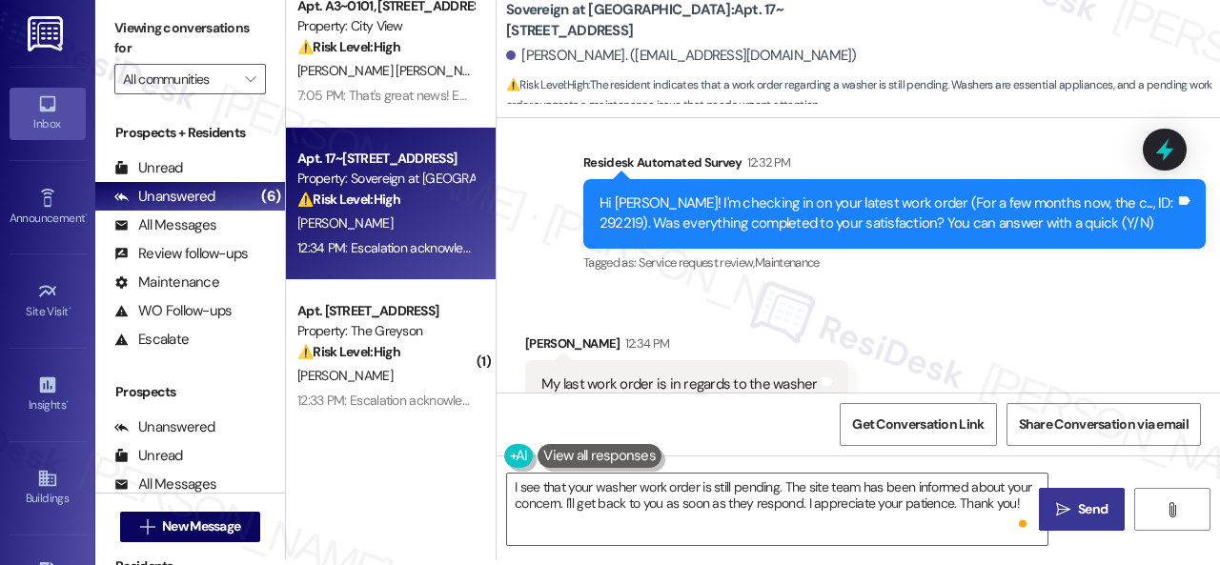
click at [1056, 503] on icon "" at bounding box center [1063, 509] width 14 height 15
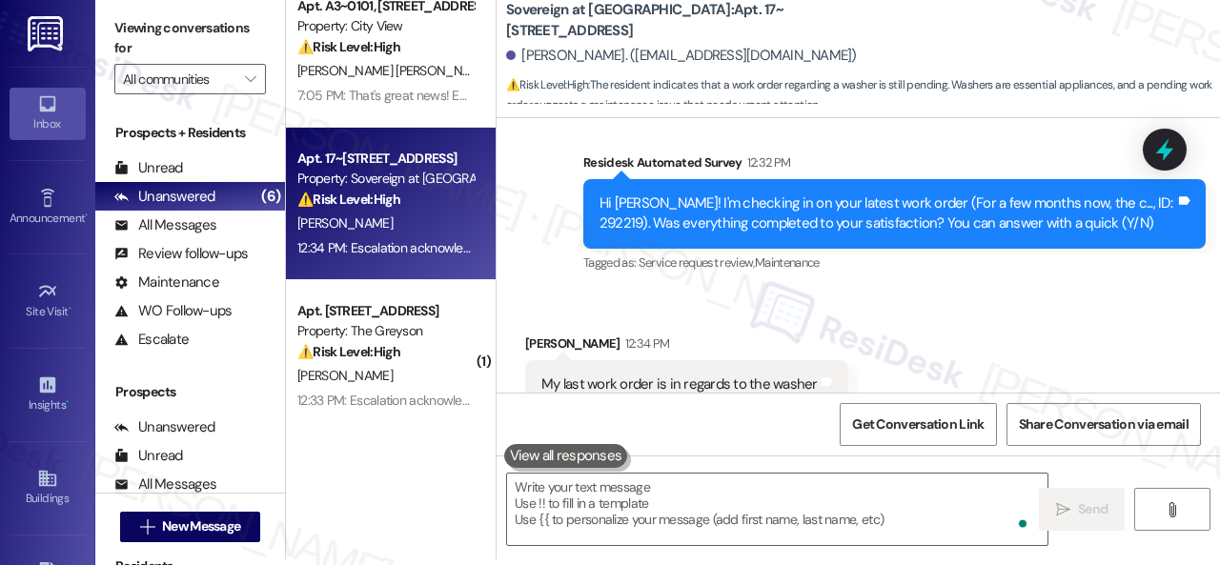
scroll to position [8045, 0]
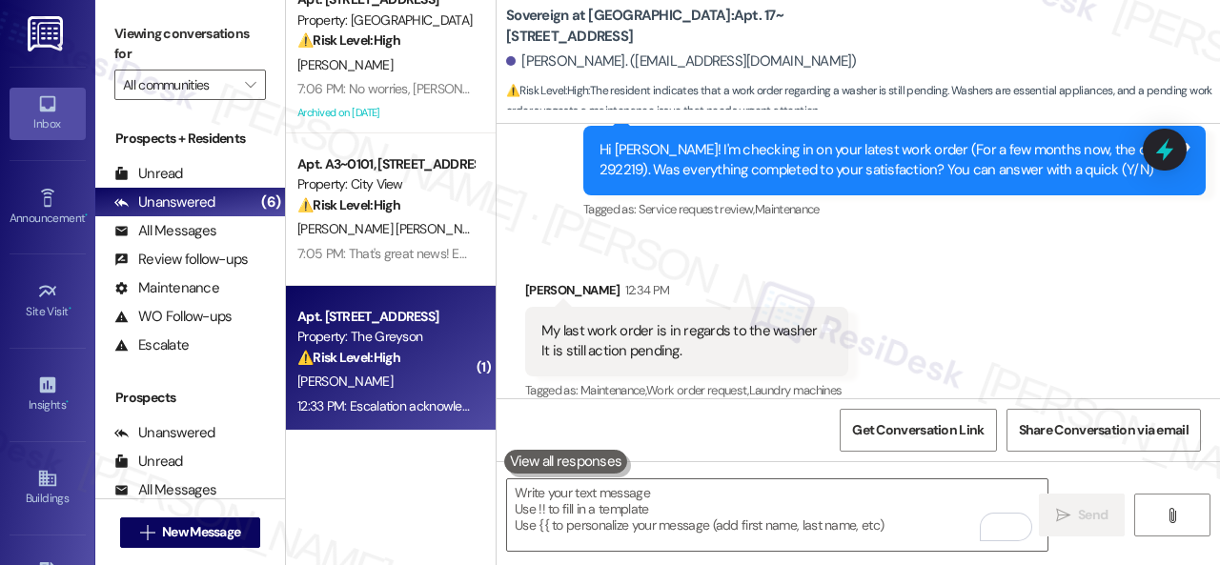
click at [435, 378] on div "Z. Diaz" at bounding box center [385, 382] width 180 height 24
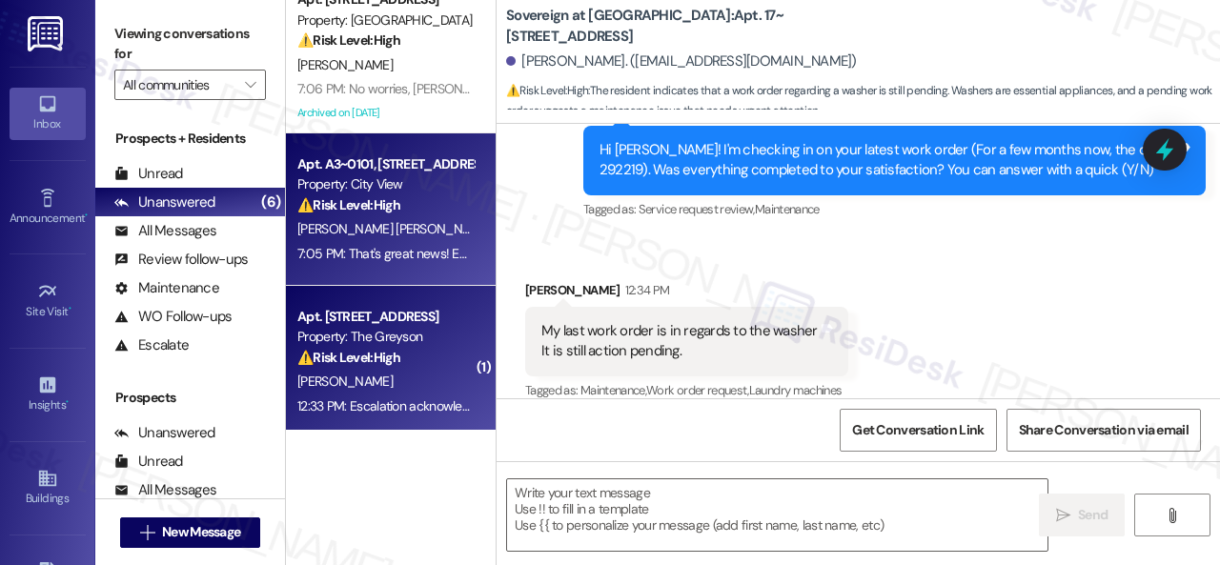
type textarea "Fetching suggested responses. Please feel free to read through the conversation…"
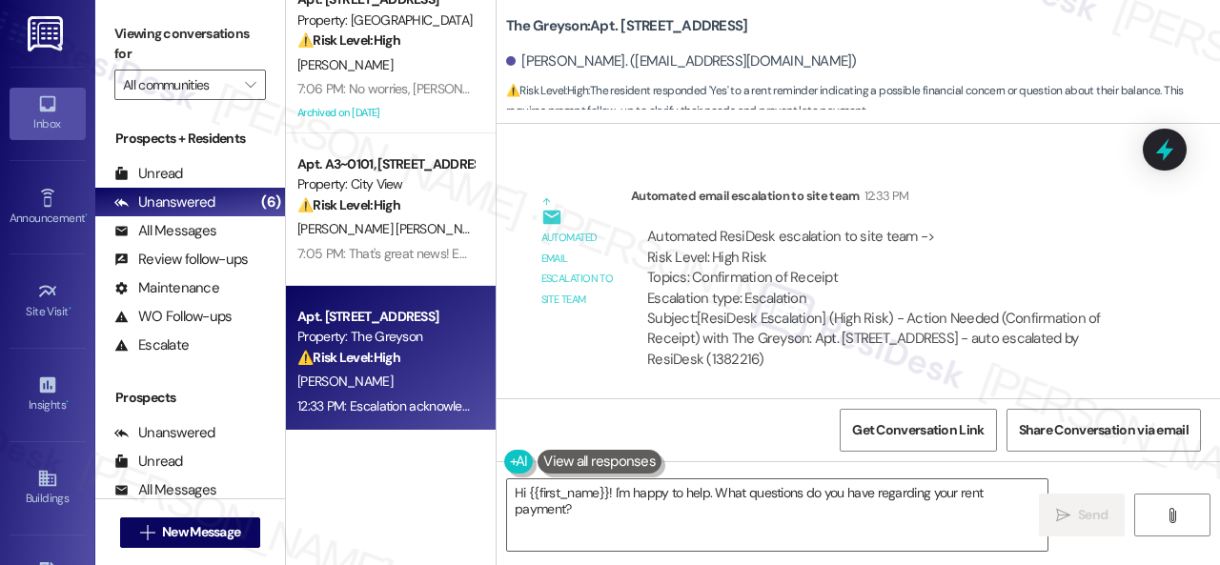
scroll to position [2996, 0]
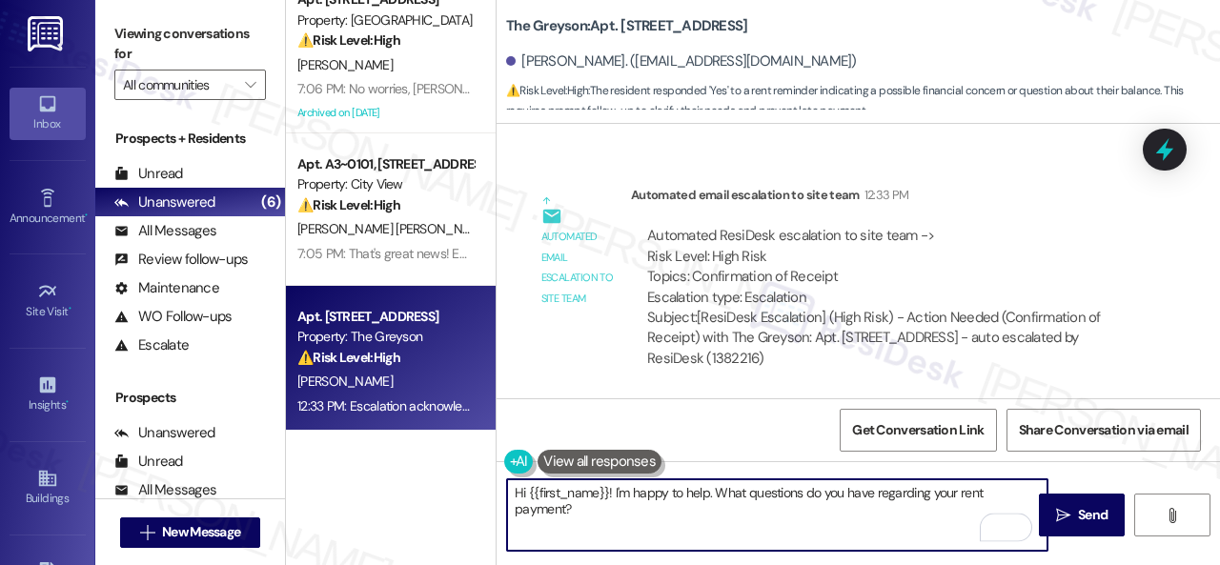
drag, startPoint x: 614, startPoint y: 494, endPoint x: 809, endPoint y: 493, distance: 195.4
click at [809, 493] on textarea "Hi {{first_name}}! I'm happy to help. What questions do you have regarding your…" at bounding box center [777, 514] width 540 height 71
click at [684, 494] on textarea "Hi {{first_name}}! Do you have regarding your rent payment?" at bounding box center [777, 514] width 540 height 71
click at [955, 500] on textarea "Hi {{first_name}}! Do you have any questions regarding your rent payment?" at bounding box center [777, 514] width 540 height 71
type textarea "Hi {{first_name}}! Do you have any questions regarding your rent payment?"
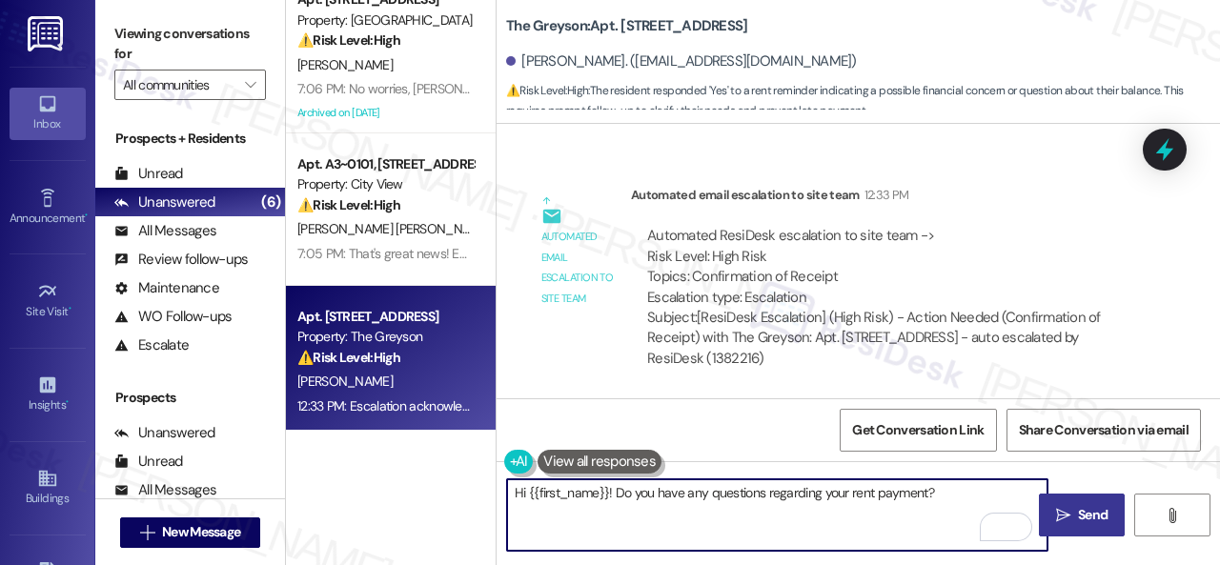
click at [1062, 519] on icon "" at bounding box center [1063, 515] width 14 height 15
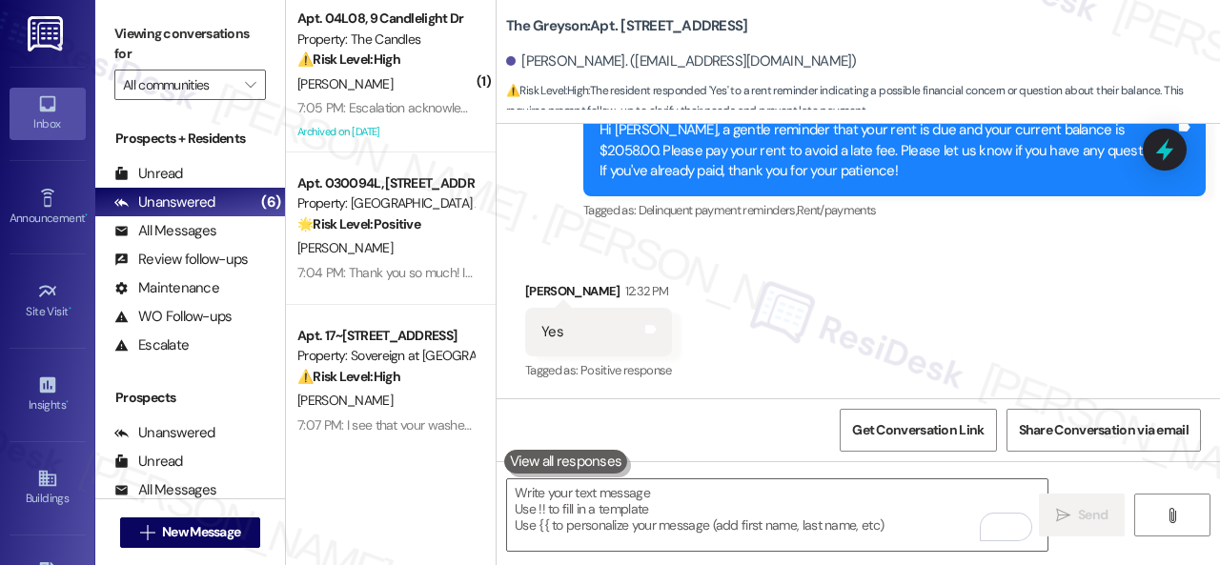
scroll to position [0, 0]
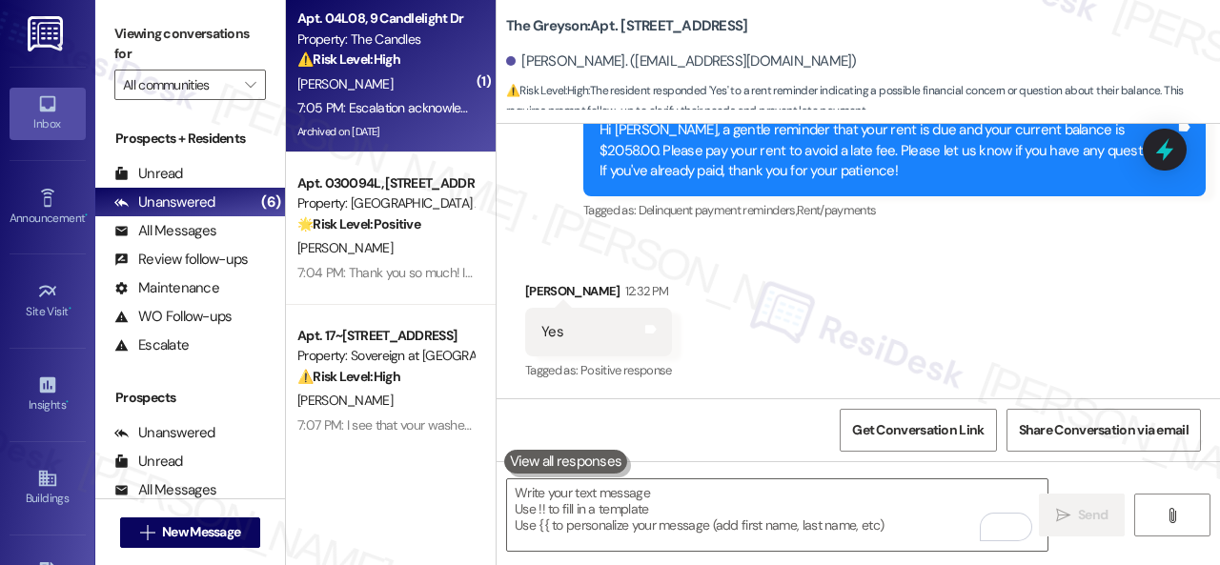
click at [419, 92] on div "C. Miller" at bounding box center [385, 84] width 180 height 24
type textarea "Fetching suggested responses. Please feel free to read through the conversation…"
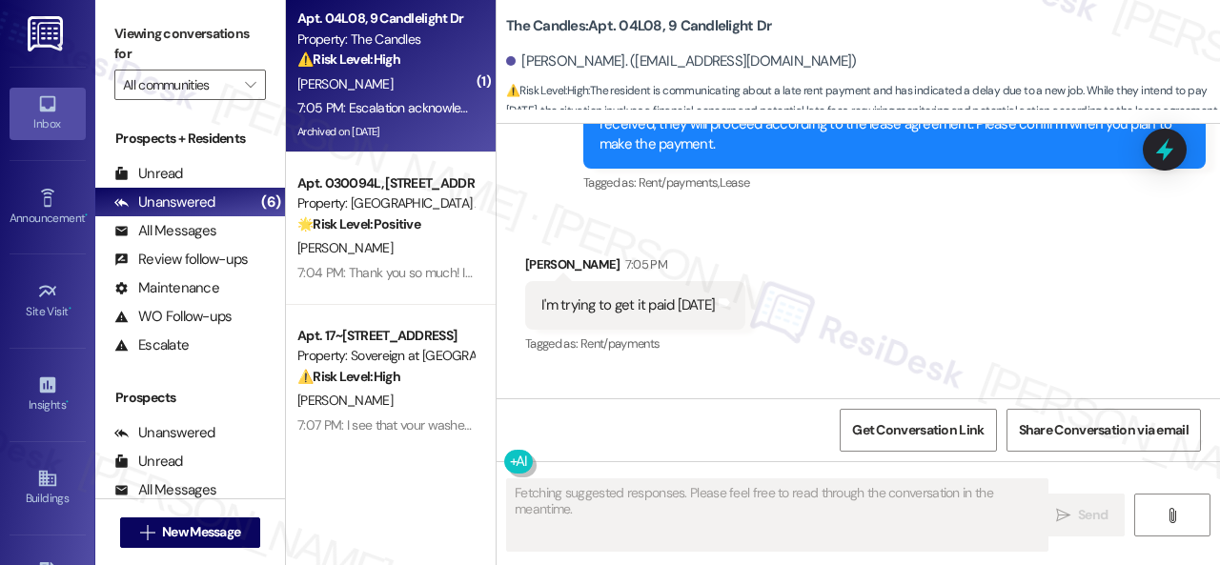
scroll to position [37039, 0]
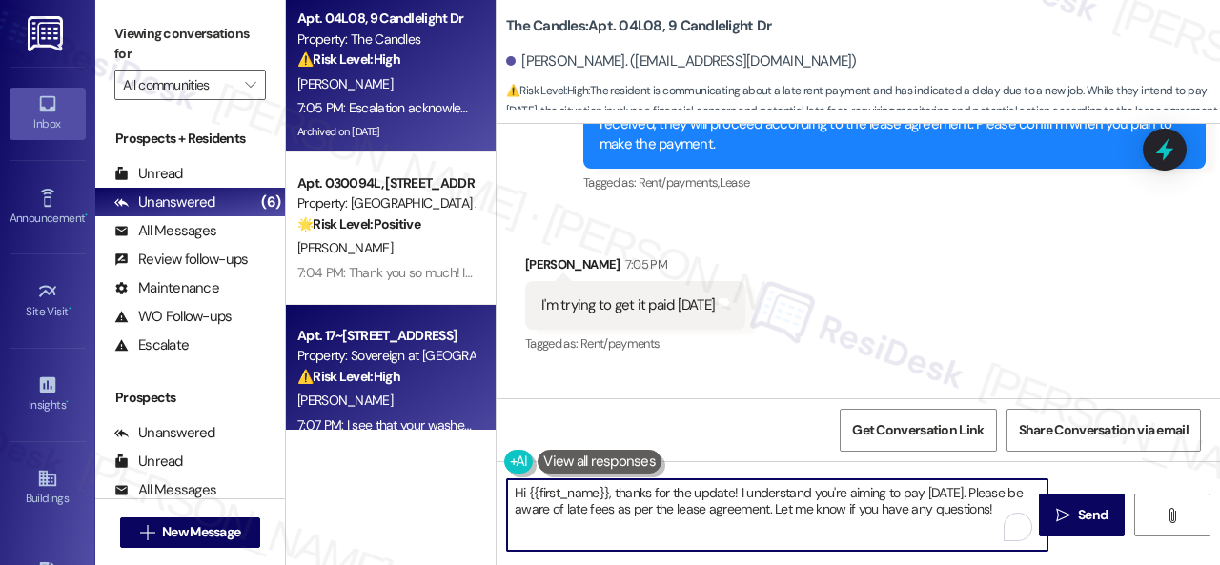
drag, startPoint x: 993, startPoint y: 506, endPoint x: 366, endPoint y: 403, distance: 635.5
click at [366, 403] on div "Apt. 04L08, 9 Candlelight Dr Property: The Candles ⚠️ Risk Level: High The resi…" at bounding box center [753, 282] width 934 height 565
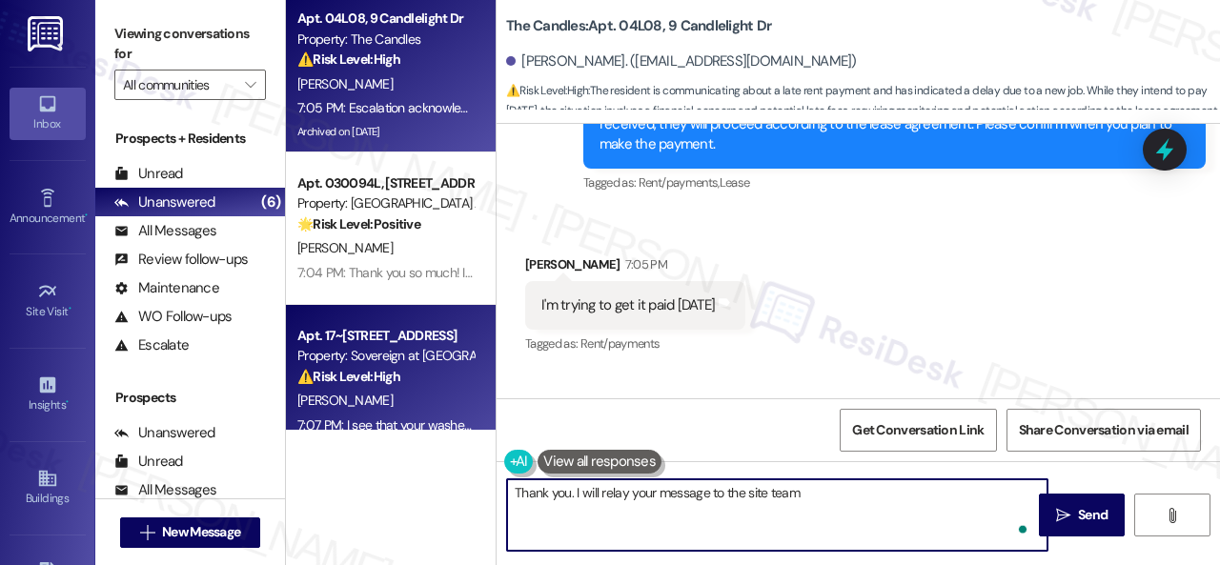
type textarea "Thank you. I will relay your message to the site team."
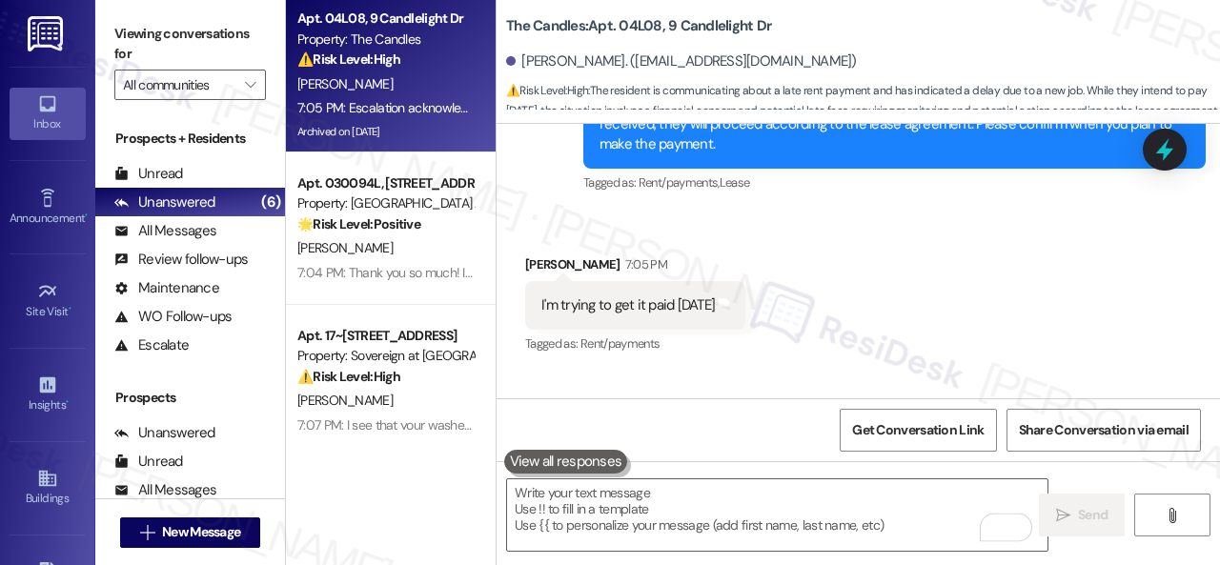
click at [635, 26] on b "The Candles: Apt. 04L08, 9 Candlelight Dr" at bounding box center [638, 26] width 265 height 20
copy b "04L08"
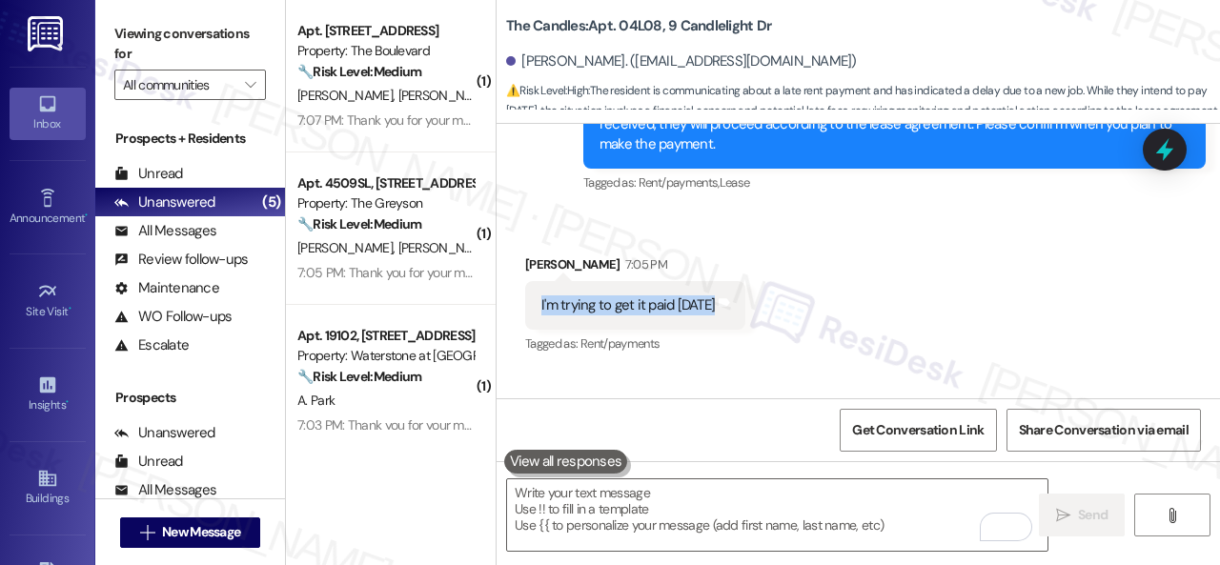
drag, startPoint x: 543, startPoint y: 330, endPoint x: 709, endPoint y: 328, distance: 165.9
click at [709, 315] on div "I'm trying to get it paid Friday" at bounding box center [627, 305] width 177 height 20
copy div "I'm trying to get it paid Friday"
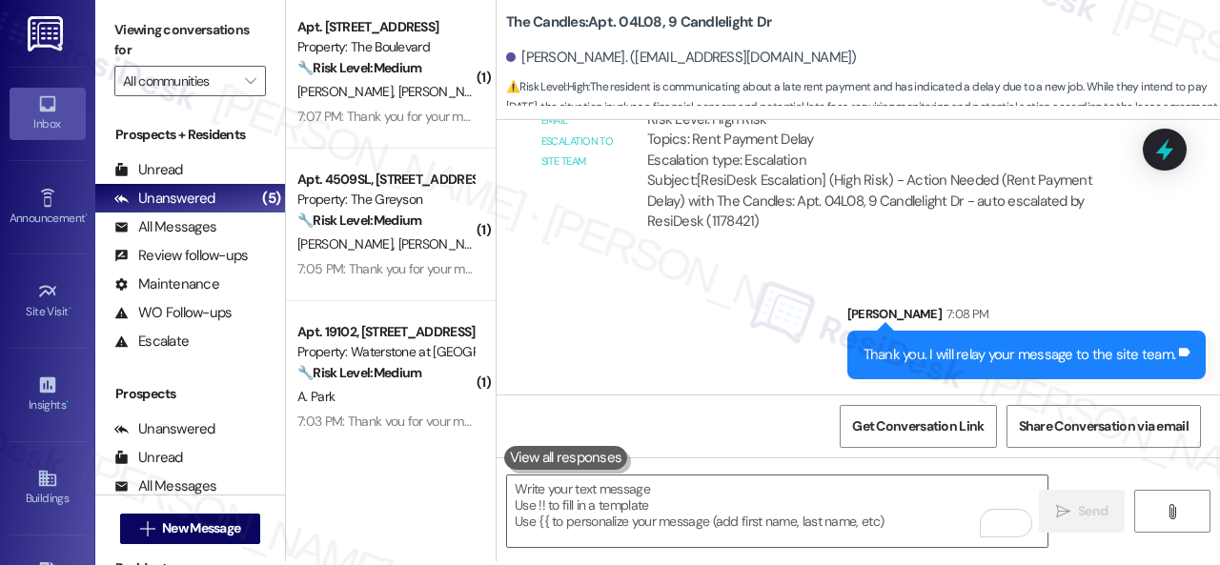
scroll to position [6, 0]
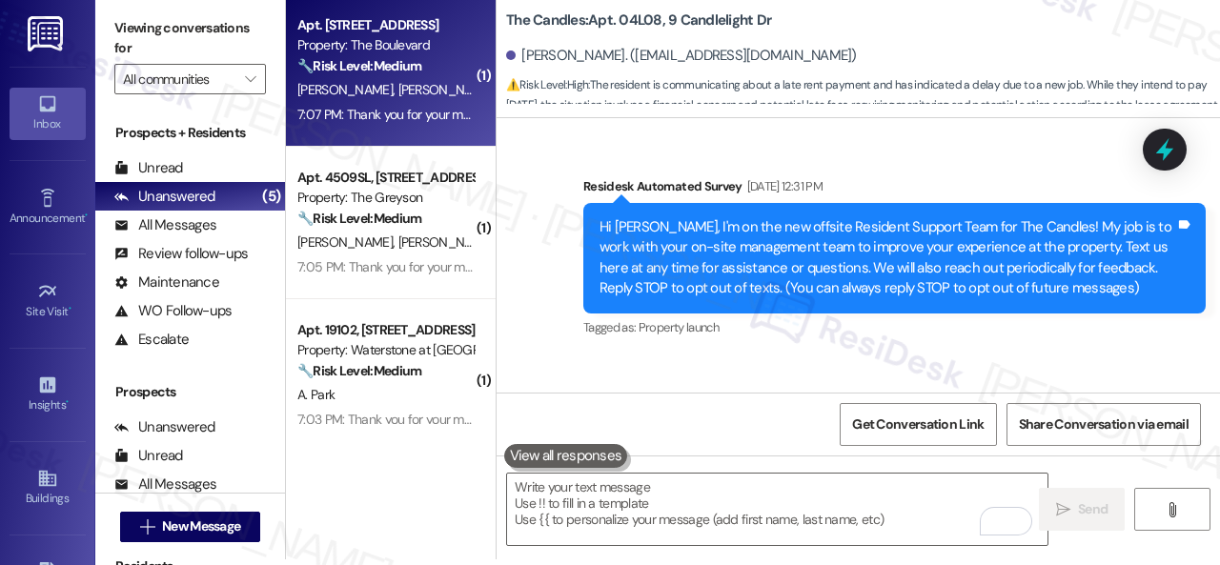
scroll to position [37651, 0]
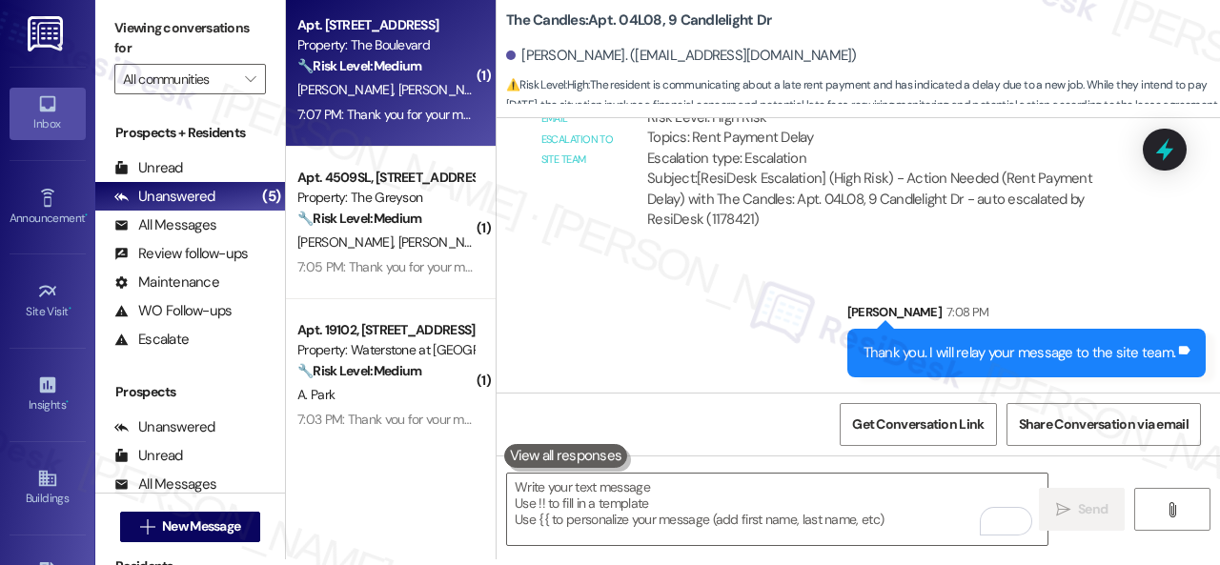
click at [447, 91] on div "[PERSON_NAME] [PERSON_NAME]" at bounding box center [385, 90] width 180 height 24
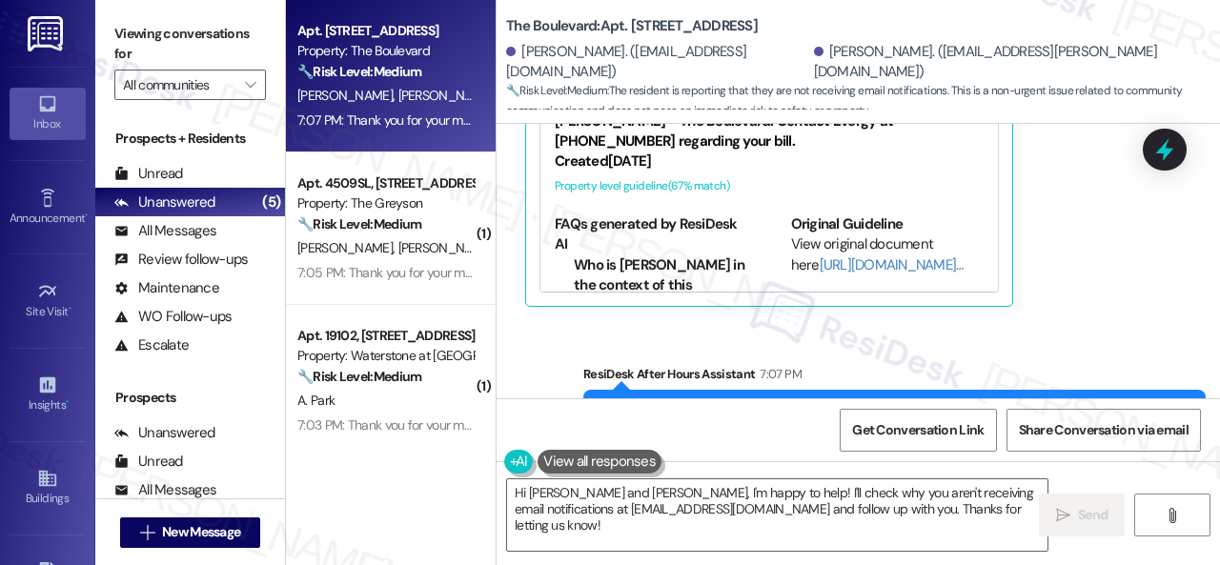
scroll to position [4051, 0]
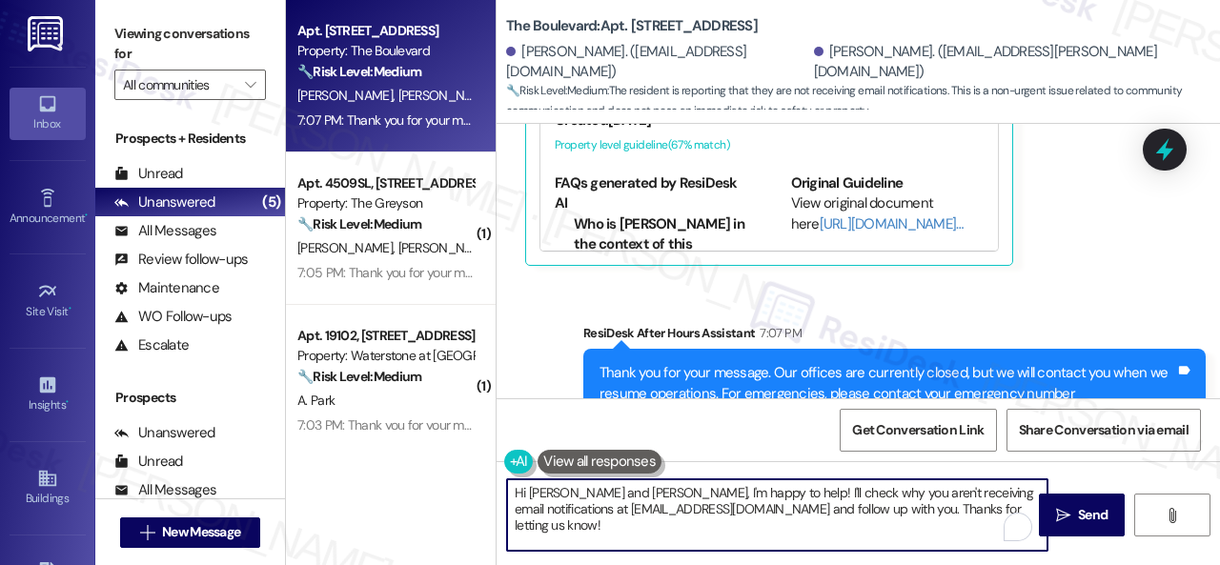
drag, startPoint x: 1001, startPoint y: 517, endPoint x: 414, endPoint y: 479, distance: 588.3
click at [414, 479] on div "Apt. [STREET_ADDRESS] Property: The Boulevard 🔧 Risk Level: Medium The resident…" at bounding box center [753, 282] width 934 height 565
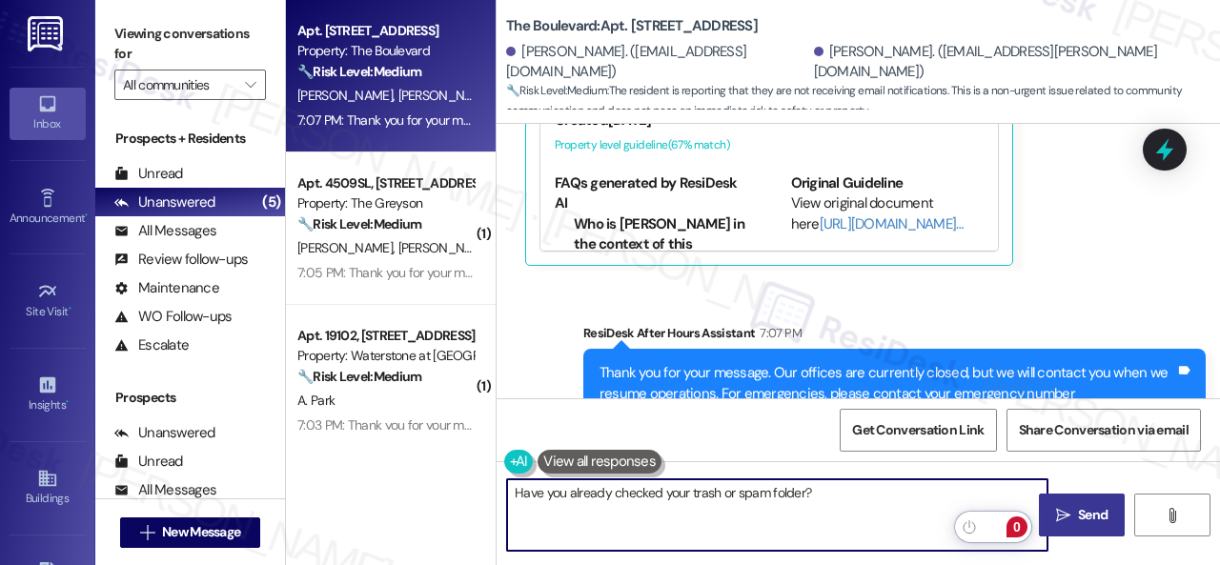
type textarea "Have you already checked your trash or spam folder?"
click at [1056, 512] on icon "" at bounding box center [1063, 515] width 14 height 15
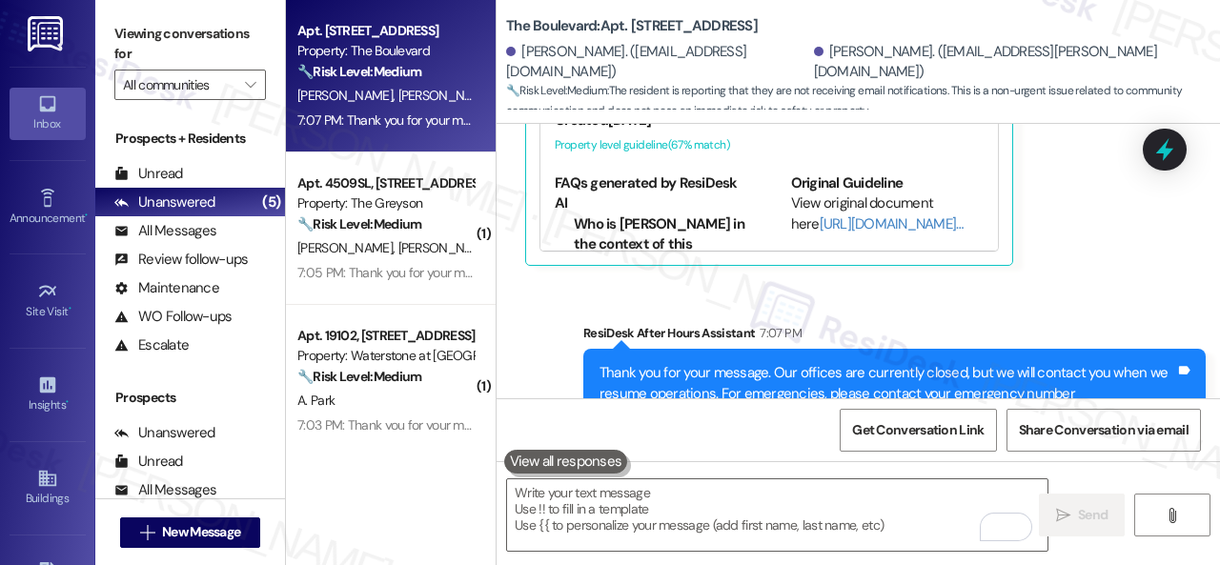
scroll to position [3848, 0]
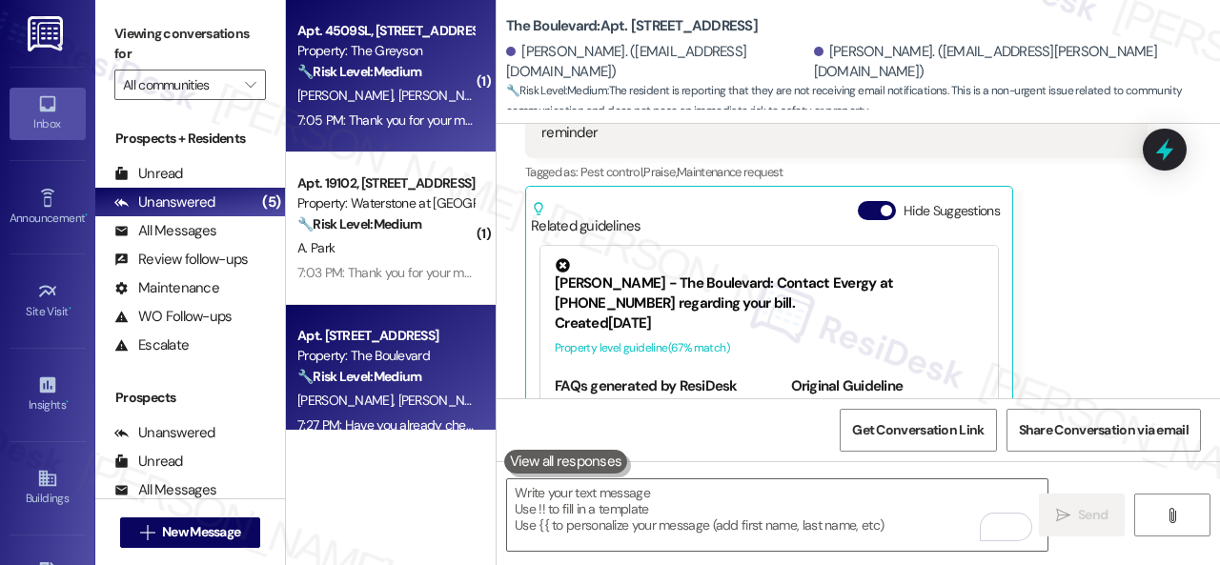
click at [433, 106] on div "J. Rosko M. Lencke" at bounding box center [385, 96] width 180 height 24
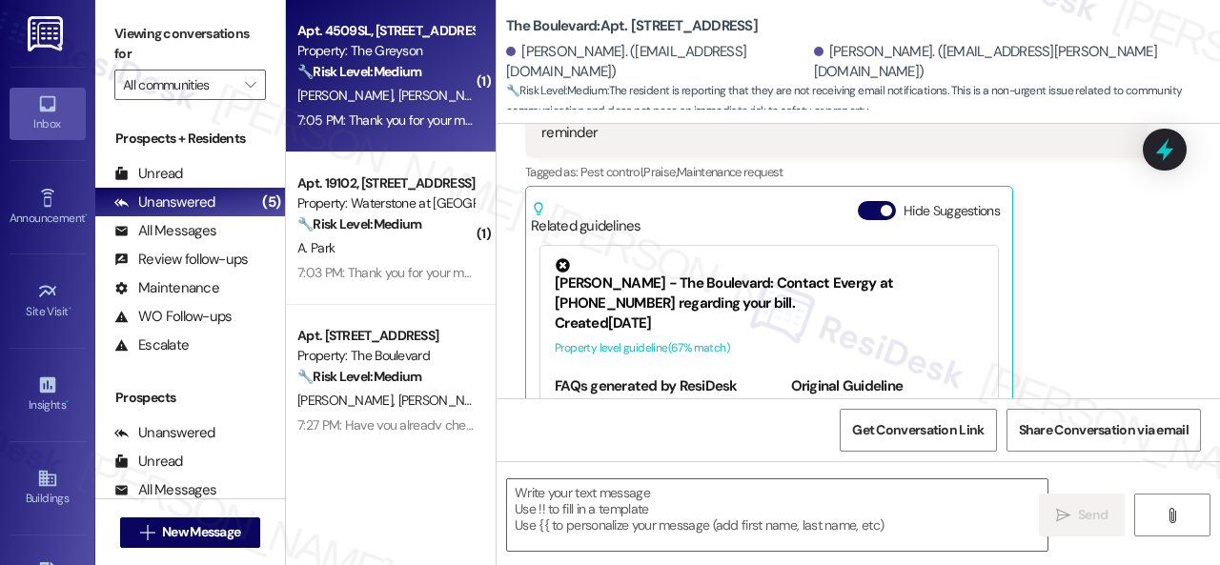
type textarea "Fetching suggested responses. Please feel free to read through the conversation…"
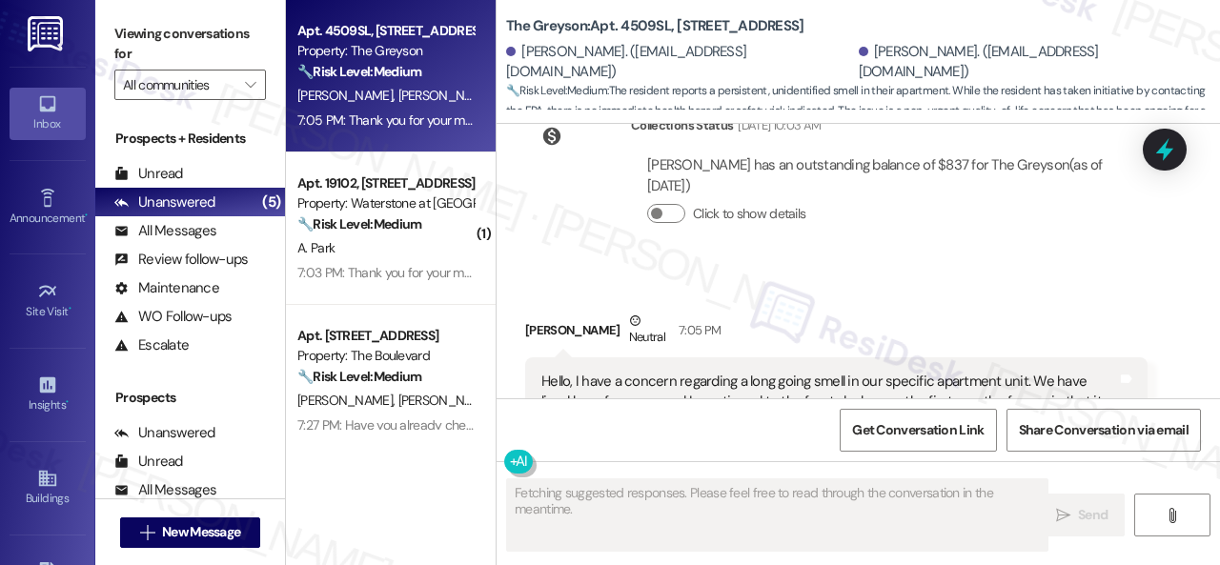
scroll to position [9422, 0]
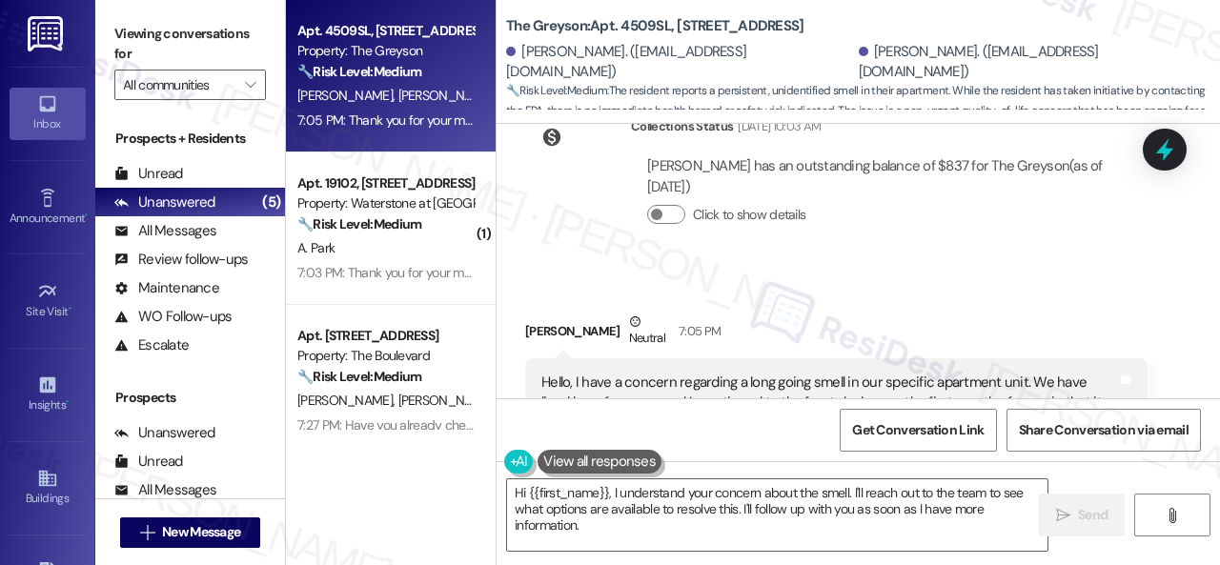
drag, startPoint x: 961, startPoint y: 359, endPoint x: 986, endPoint y: 357, distance: 24.9
click at [986, 373] on div "Hello, I have a concern regarding a long going smell in our specific apartment …" at bounding box center [829, 454] width 576 height 163
drag, startPoint x: 844, startPoint y: 376, endPoint x: 887, endPoint y: 376, distance: 42.9
click at [887, 376] on div "Hello, I have a concern regarding a long going smell in our specific apartment …" at bounding box center [829, 454] width 576 height 163
click at [736, 535] on textarea "Hi {{first_name}}, I understand your concern about the smell. I'll reach out to…" at bounding box center [777, 514] width 540 height 71
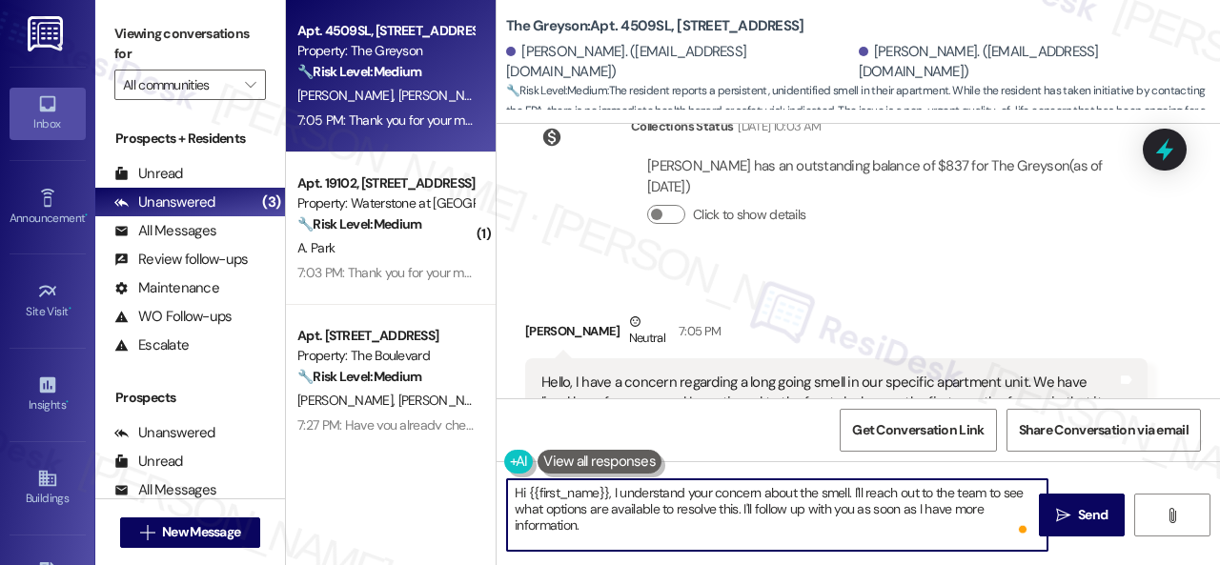
drag, startPoint x: 526, startPoint y: 496, endPoint x: 607, endPoint y: 493, distance: 81.1
click at [607, 493] on textarea "Hi {{first_name}}, I understand your concern about the smell. I'll reach out to…" at bounding box center [777, 514] width 540 height 71
type textarea "Hi Jenna, I understand your concern about the smell. I'll reach out to the team…"
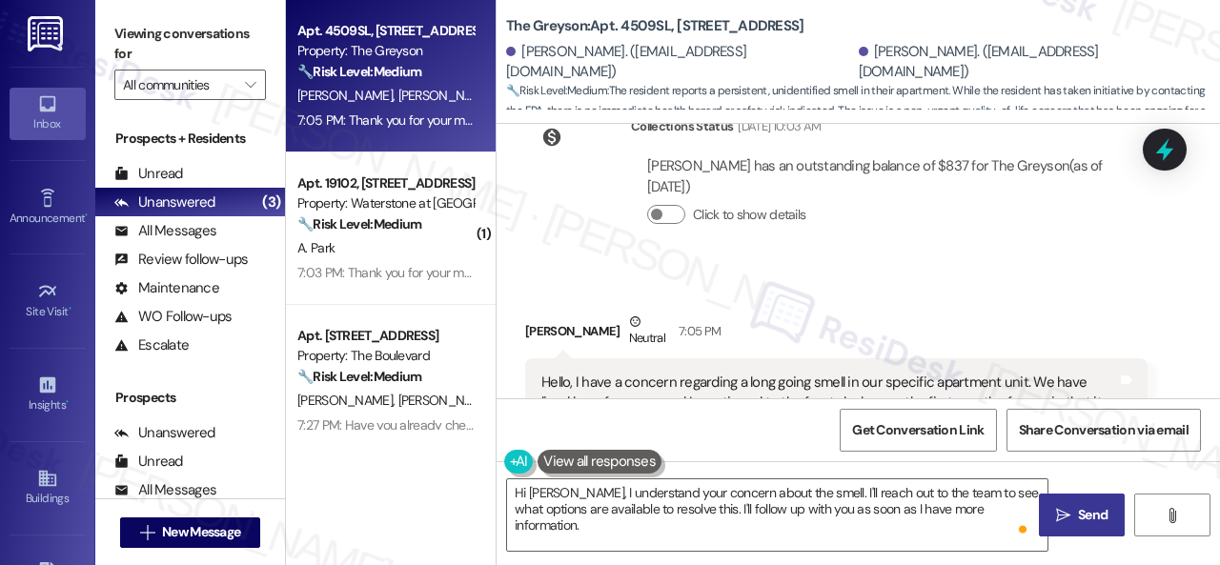
click at [1066, 526] on button " Send" at bounding box center [1082, 515] width 86 height 43
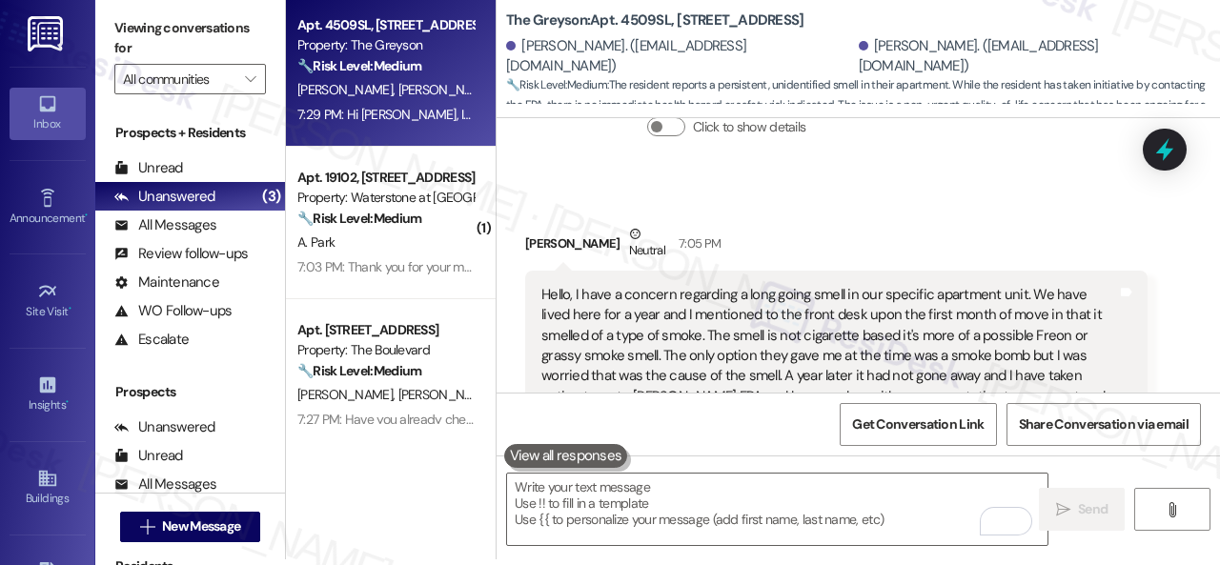
scroll to position [9480, 0]
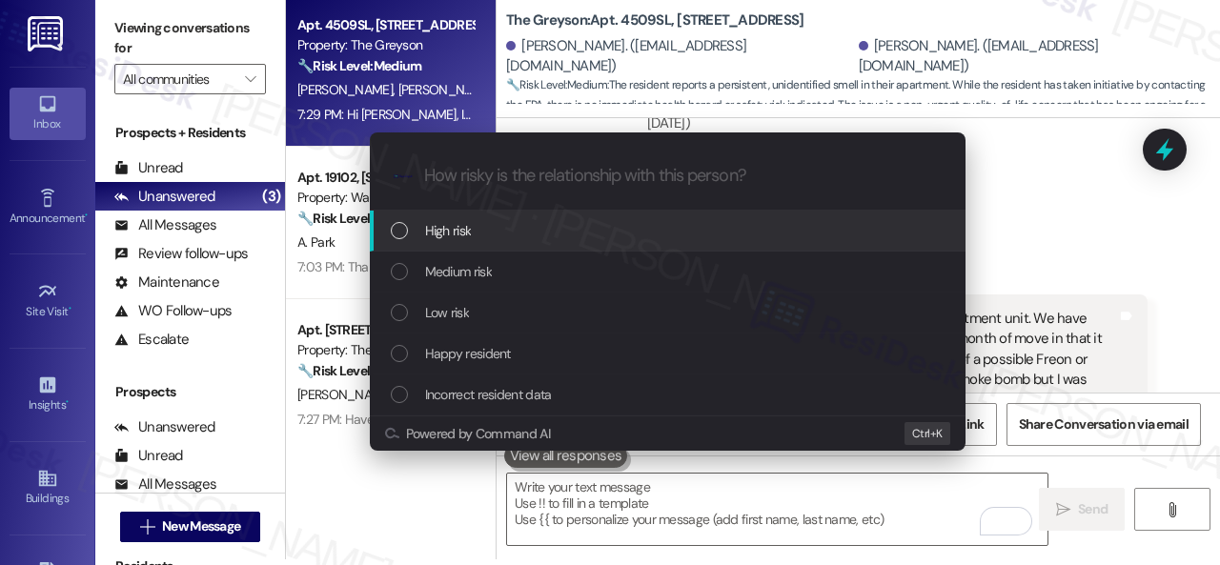
click at [445, 230] on span "High risk" at bounding box center [448, 230] width 47 height 21
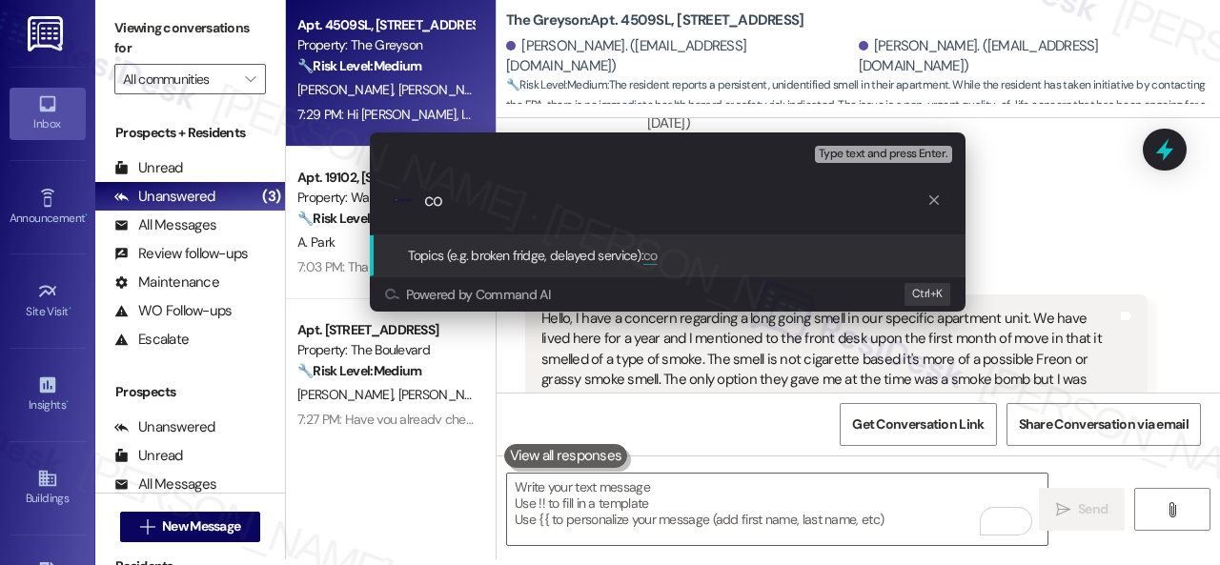
type input "c"
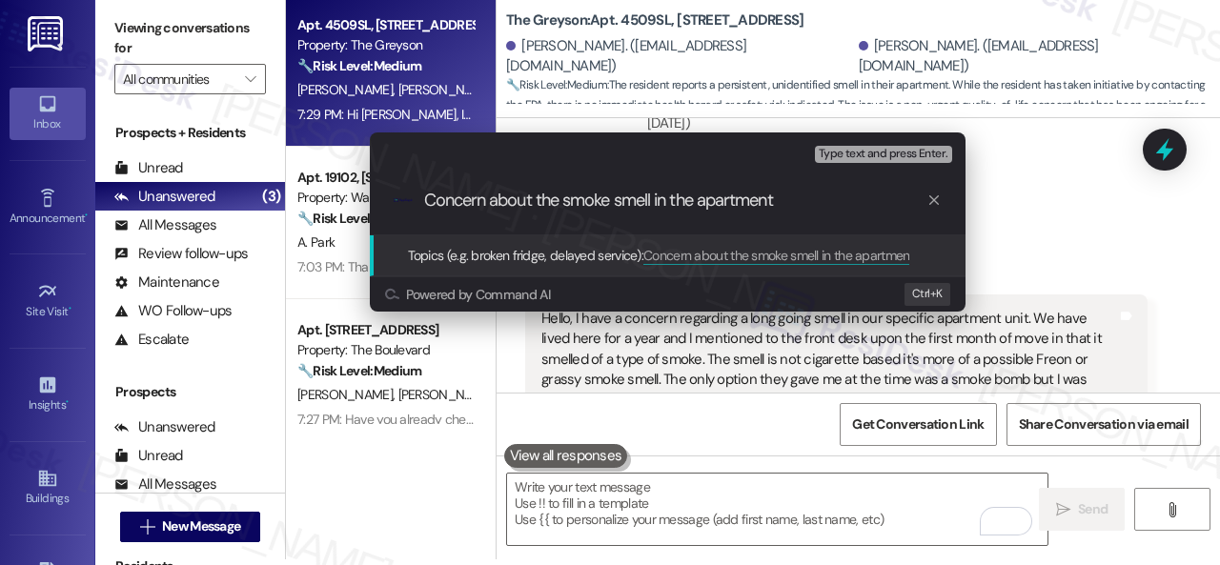
type input "Concern about the smoke smell in the apartment."
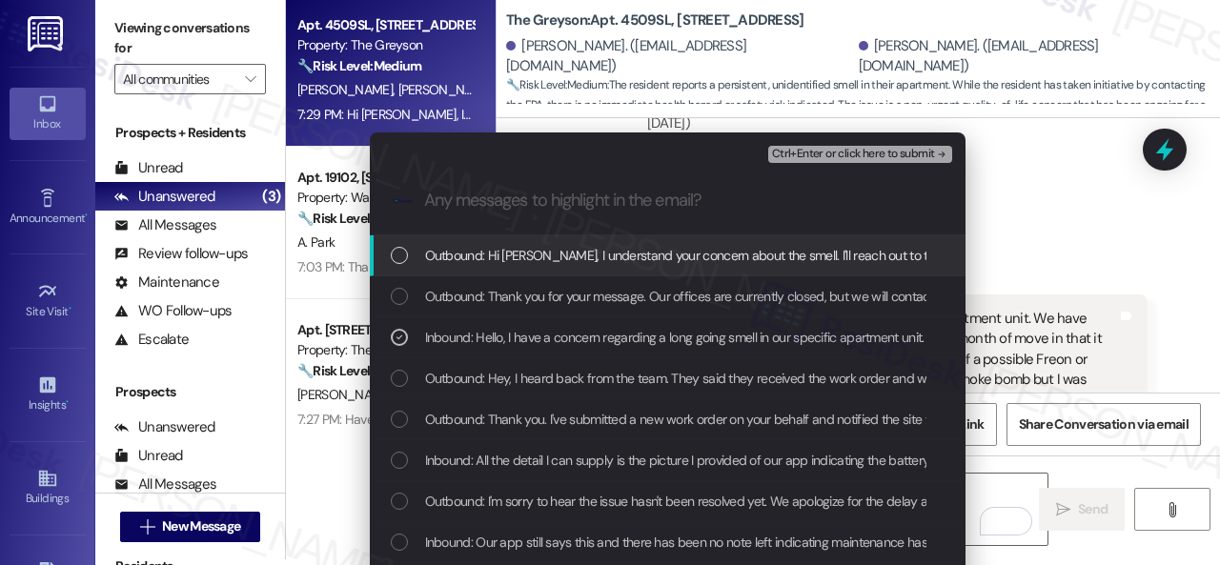
click at [820, 157] on span "Ctrl+Enter or click here to submit" at bounding box center [853, 154] width 163 height 13
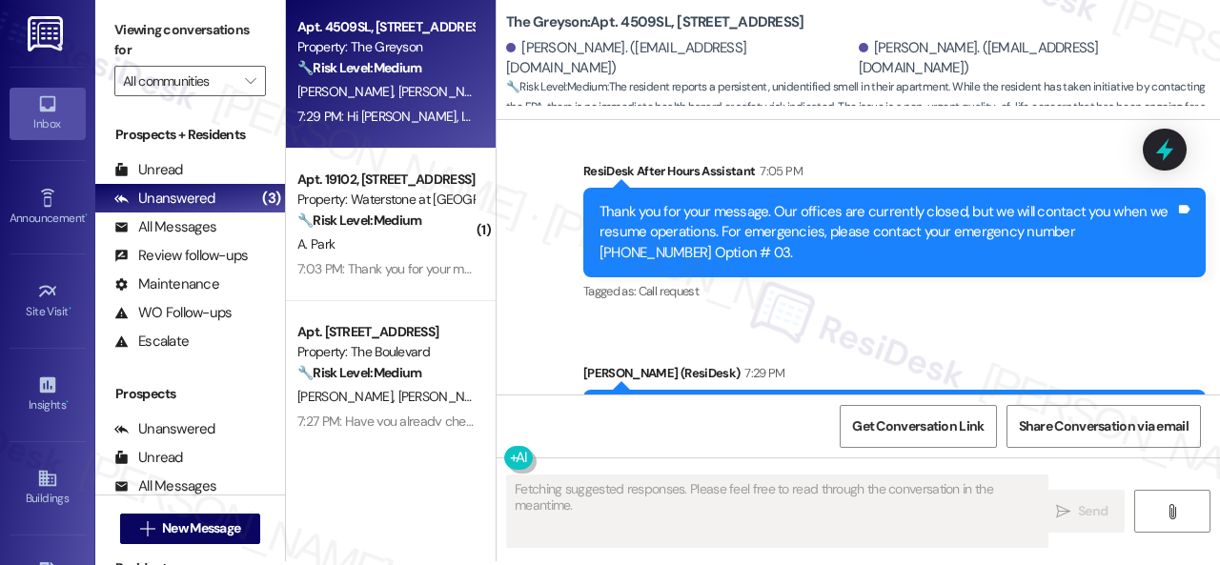
scroll to position [6, 0]
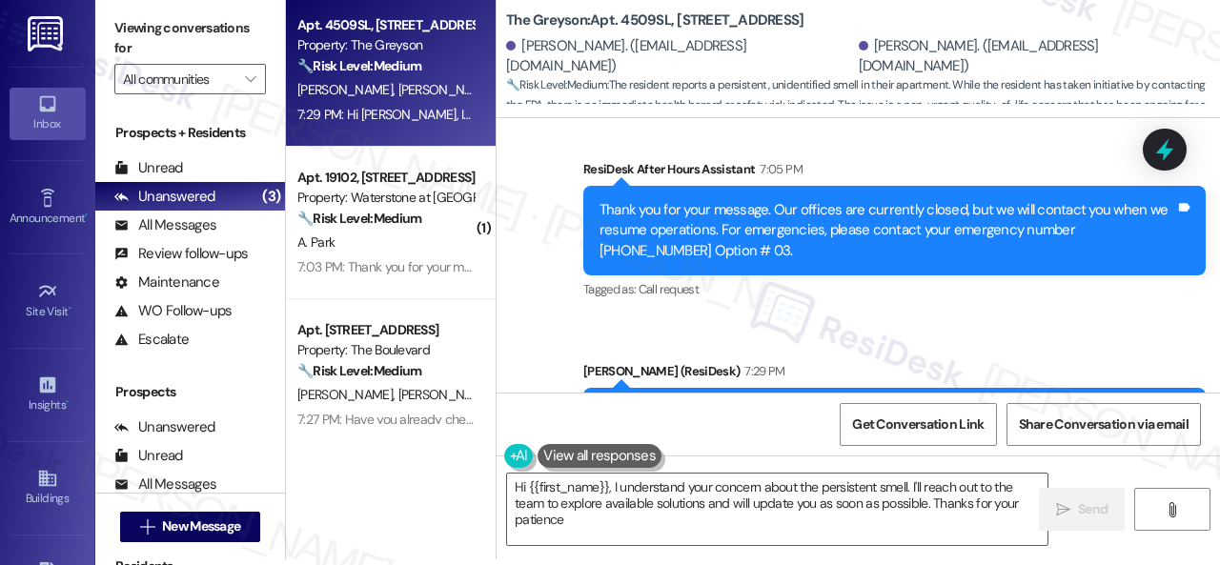
type textarea "Hi {{first_name}}, I understand your concern about the persistent smell. I'll r…"
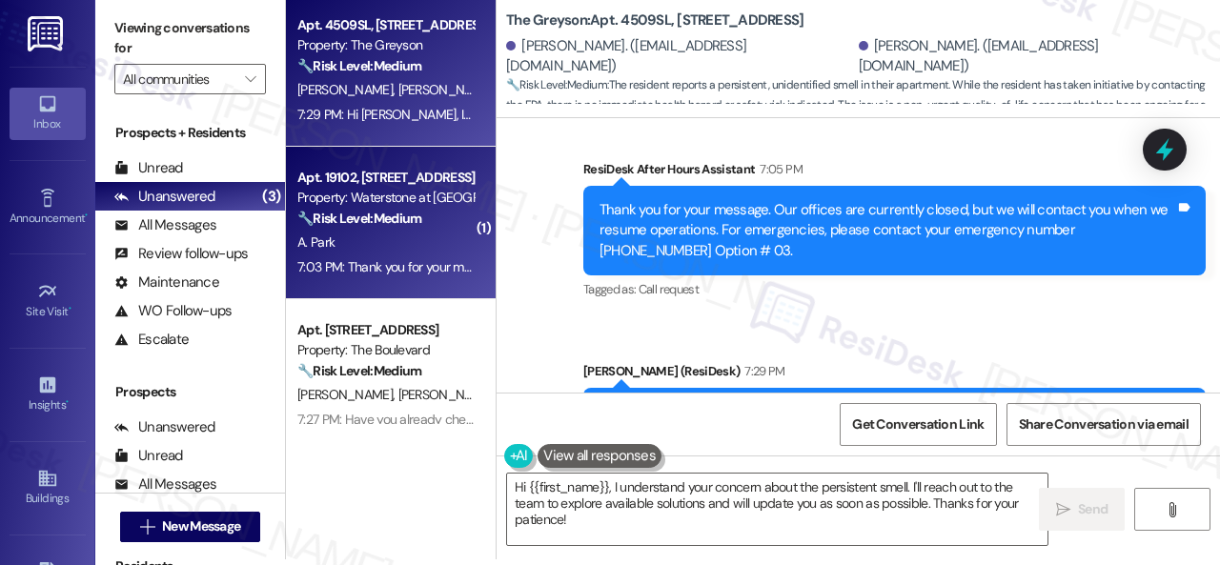
click at [412, 253] on div "A. Park" at bounding box center [385, 243] width 180 height 24
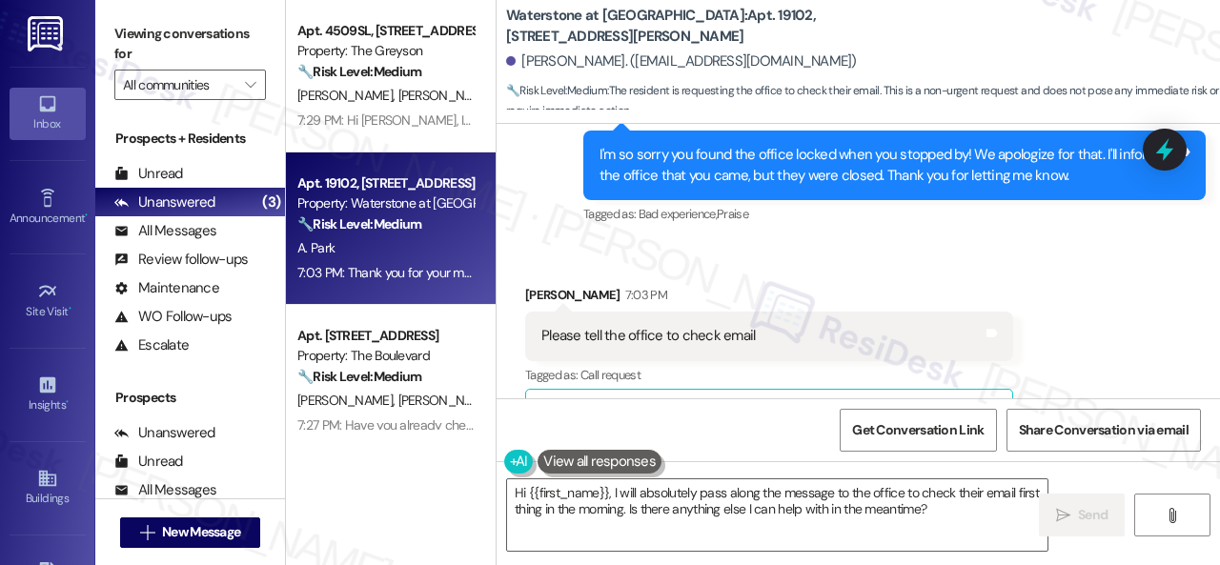
scroll to position [32017, 0]
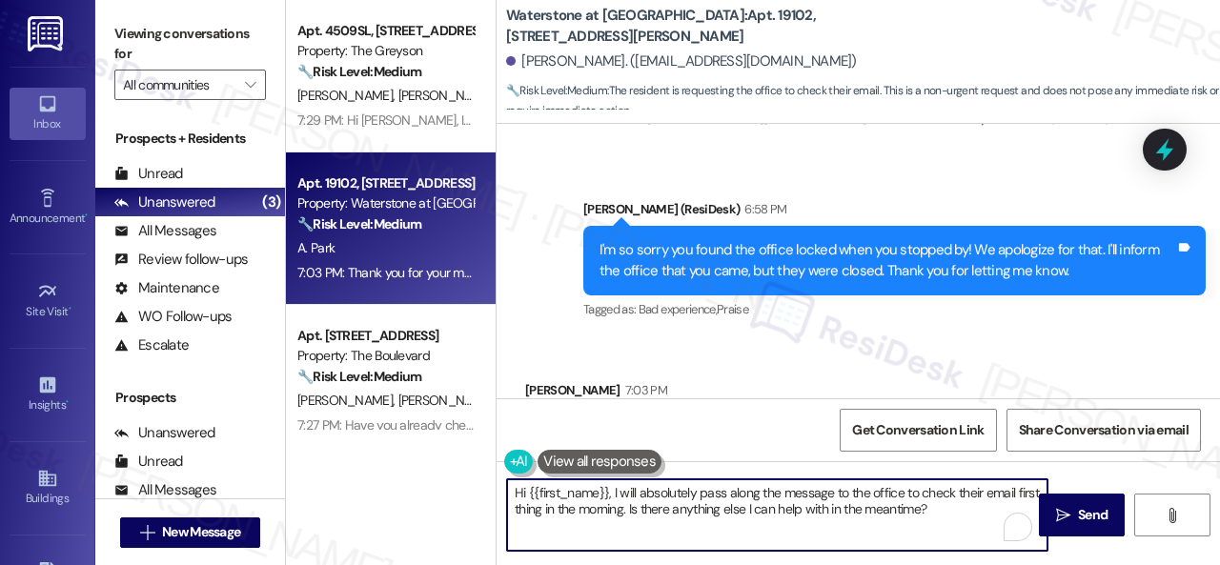
drag, startPoint x: 697, startPoint y: 497, endPoint x: 499, endPoint y: 498, distance: 197.3
click at [475, 493] on div "Apt. 4509SL, 4460 Mountain Laurel Road Property: The Greyson 🔧 Risk Level: Medi…" at bounding box center [753, 282] width 934 height 565
type textarea "Sure. I'll pass along the message to the office to check their email first thin…"
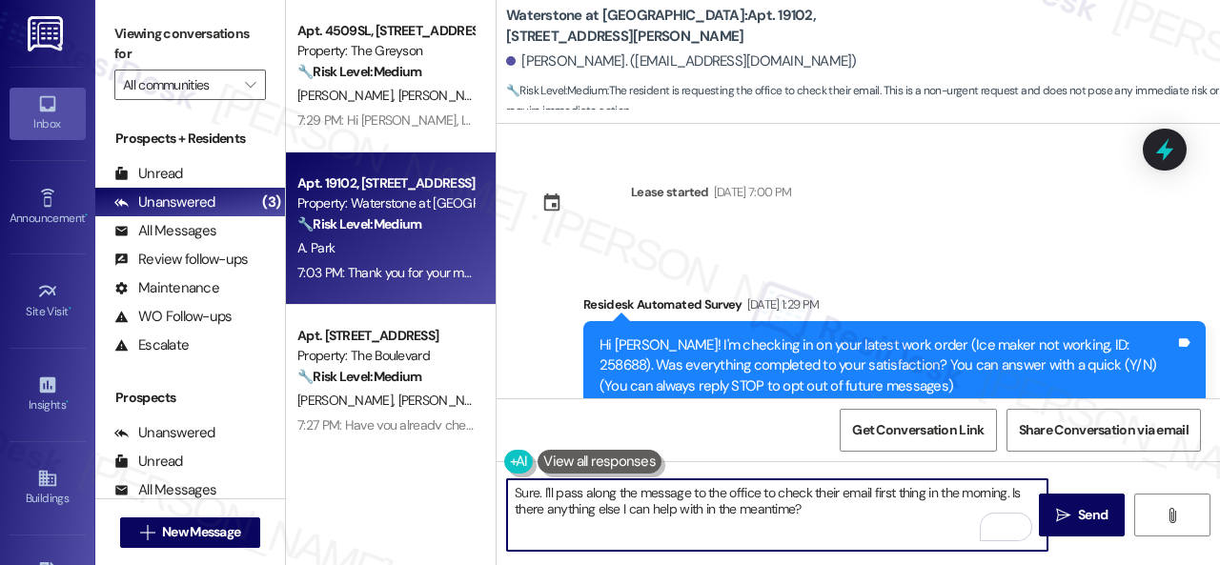
scroll to position [32017, 0]
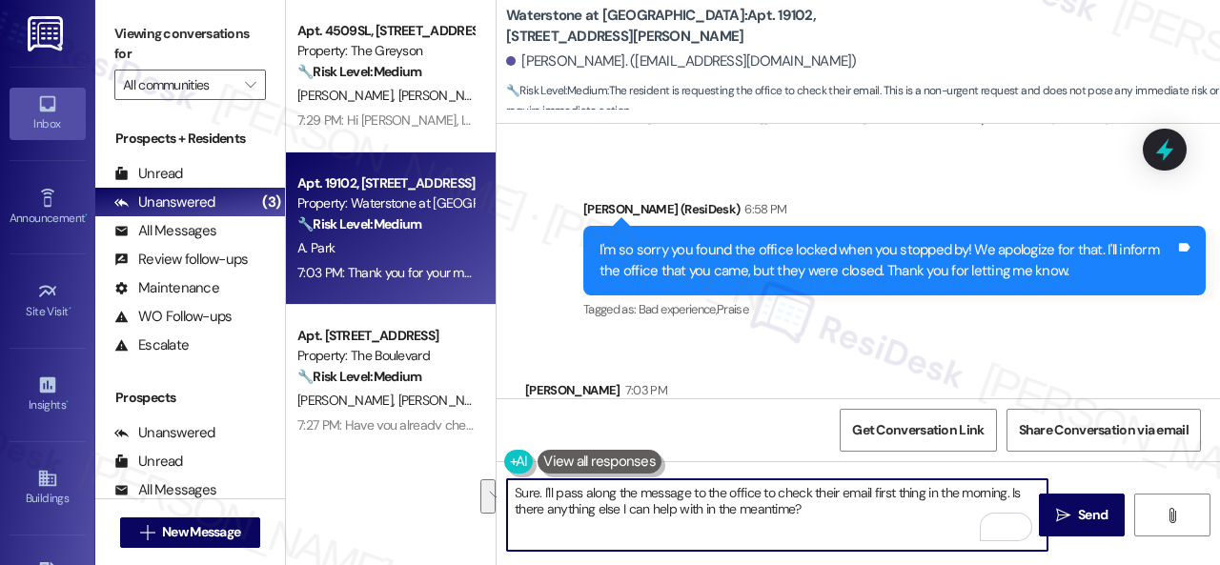
drag, startPoint x: 0, startPoint y: 0, endPoint x: 881, endPoint y: 507, distance: 1016.2
click at [881, 507] on textarea "Sure. I'll pass along the message to the office to check their email first thin…" at bounding box center [777, 514] width 540 height 71
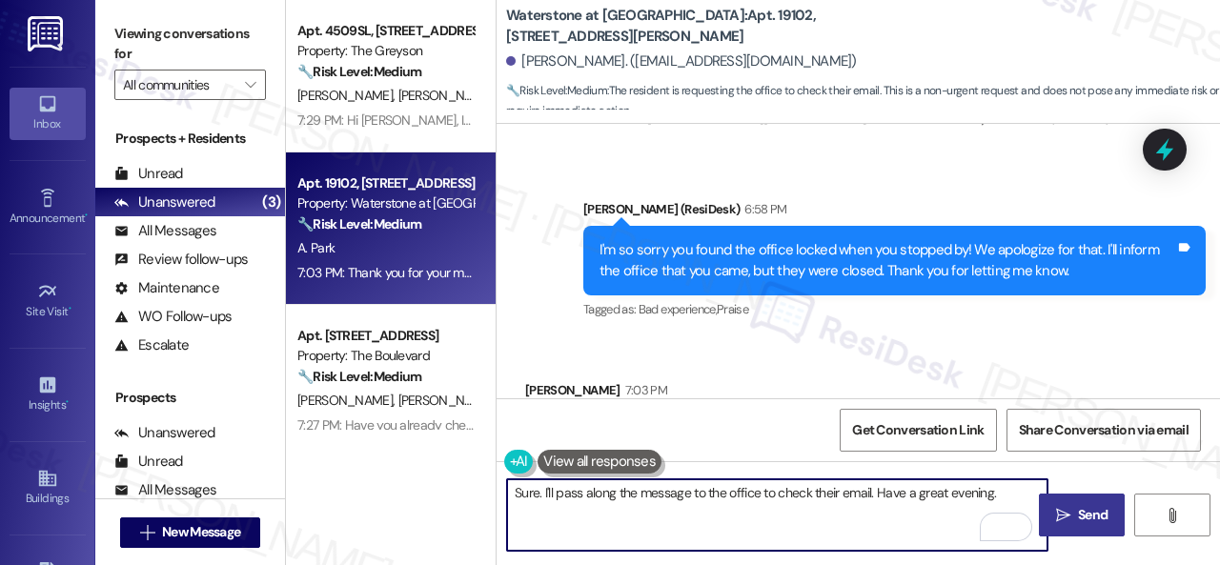
type textarea "Sure. I'll pass along the message to the office to check their email. Have a gr…"
click at [1065, 510] on span " Send" at bounding box center [1082, 515] width 60 height 20
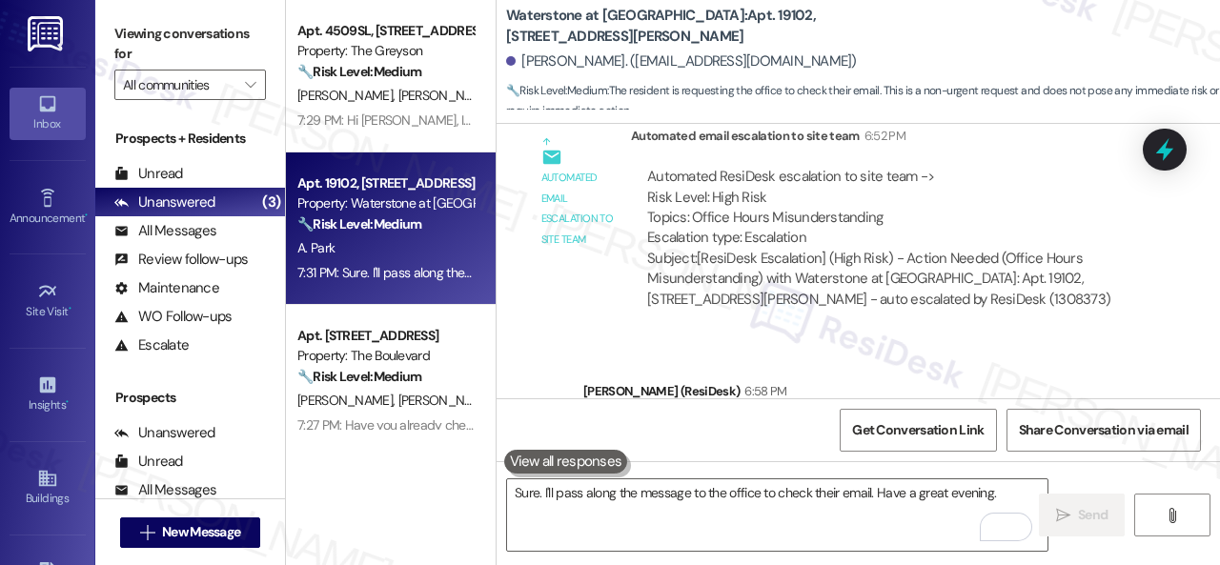
scroll to position [31875, 0]
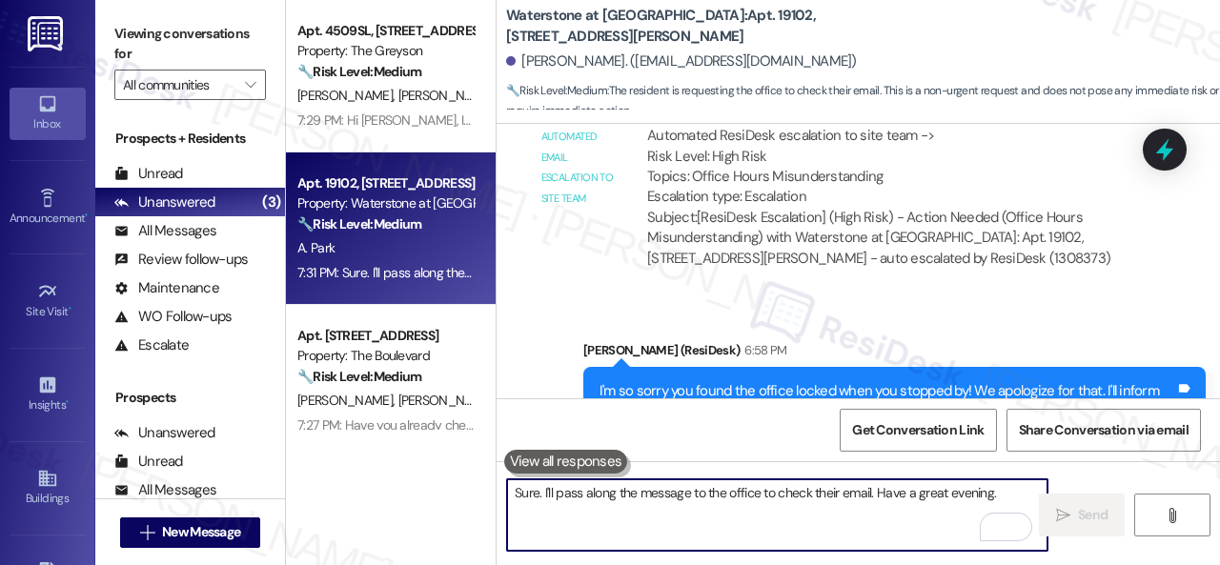
click at [666, 495] on textarea "Sure. I'll pass along the message to the office to check their email. Have a gr…" at bounding box center [777, 514] width 540 height 71
click at [701, 400] on div "Get Conversation Link Share Conversation via email" at bounding box center [858, 429] width 723 height 63
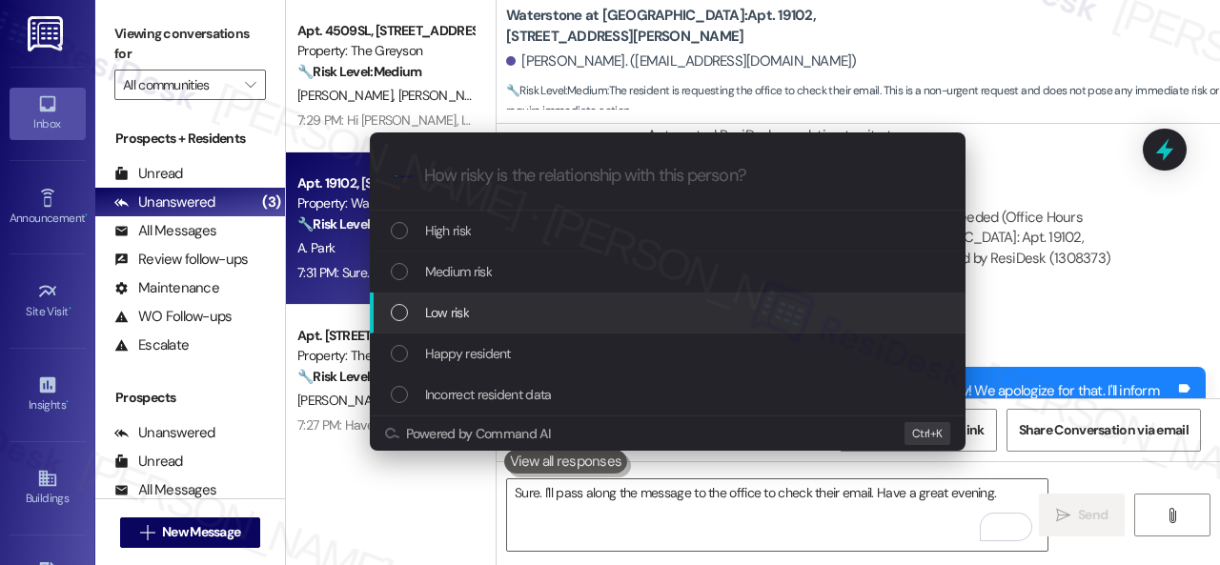
click at [438, 300] on div "Low risk" at bounding box center [668, 313] width 596 height 41
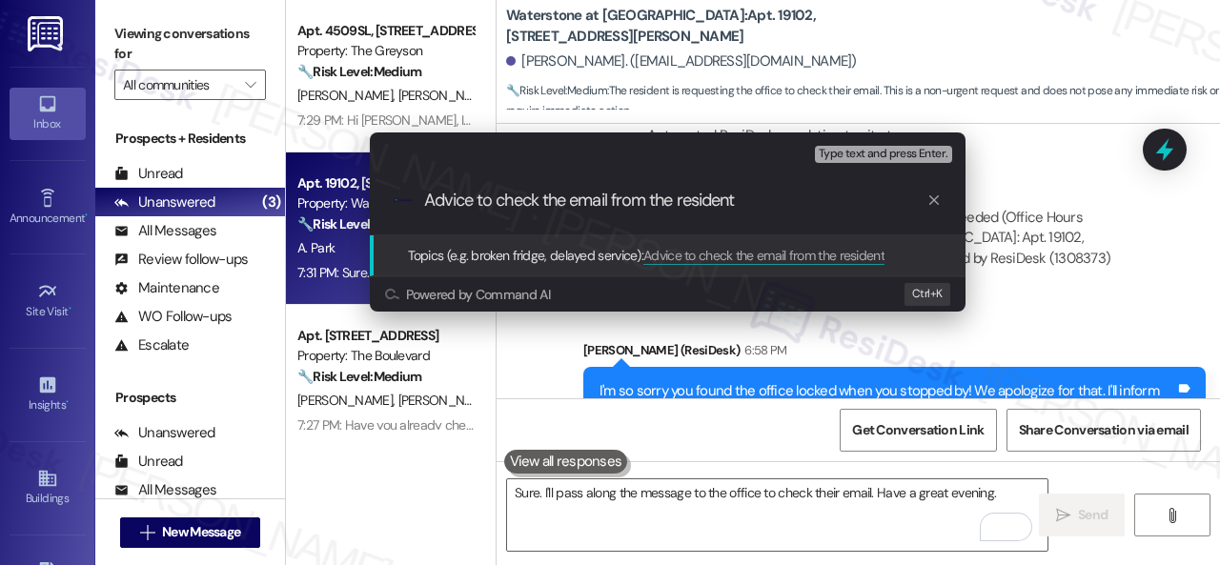
type input "Advice to check the email from the resident."
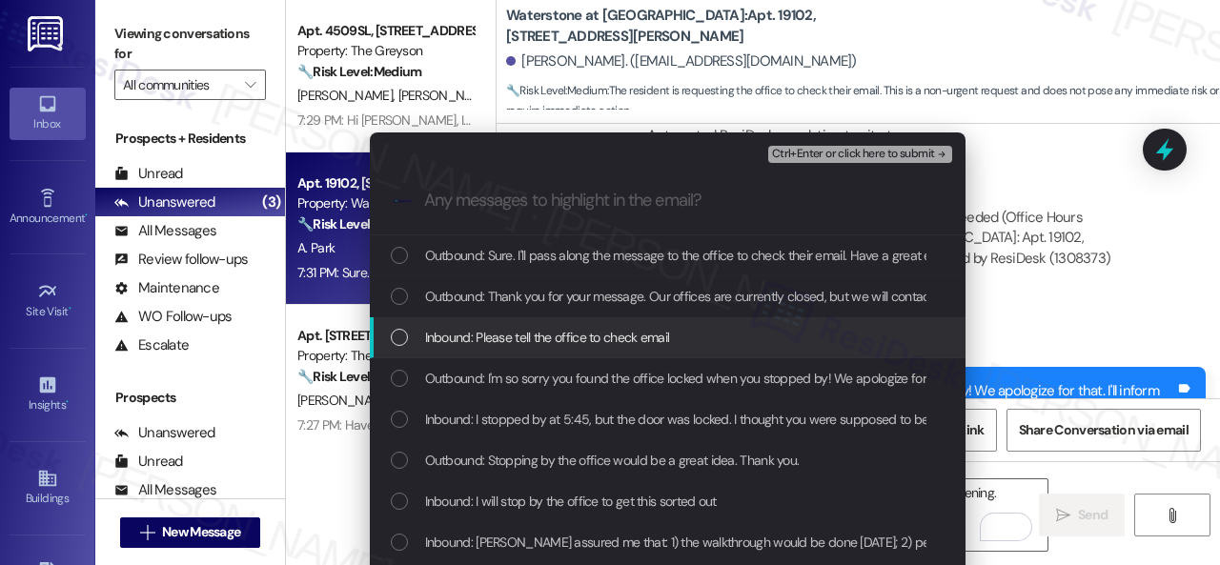
click at [550, 334] on span "Inbound: Please tell the office to check email" at bounding box center [547, 337] width 245 height 21
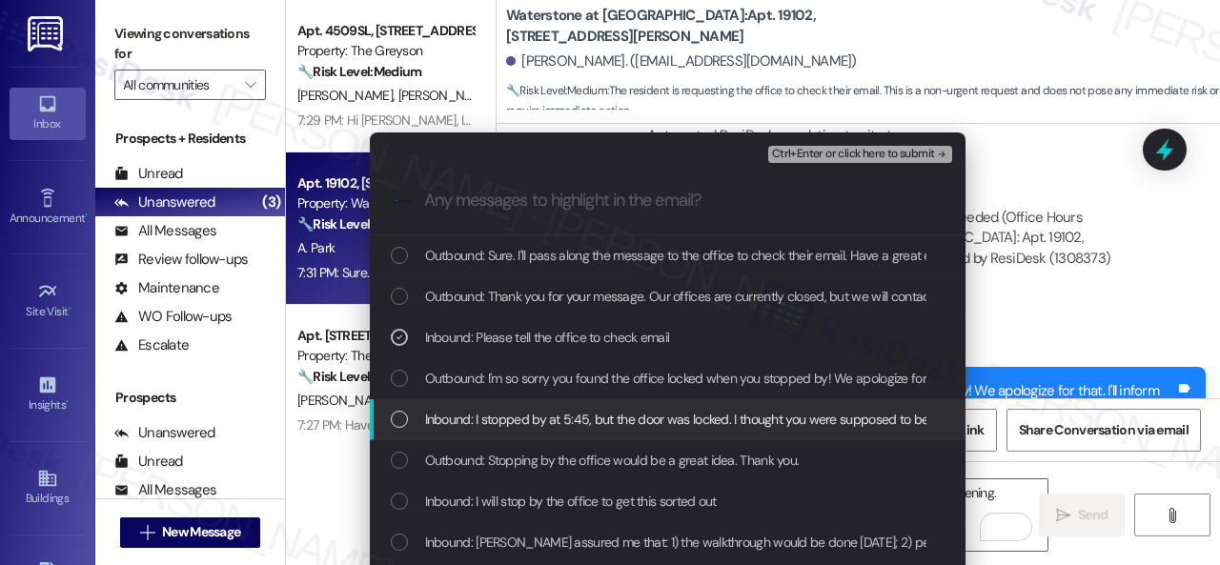
click at [530, 419] on span "Inbound: I stopped by at 5:45, but the door was locked. I thought you were supp…" at bounding box center [722, 419] width 594 height 21
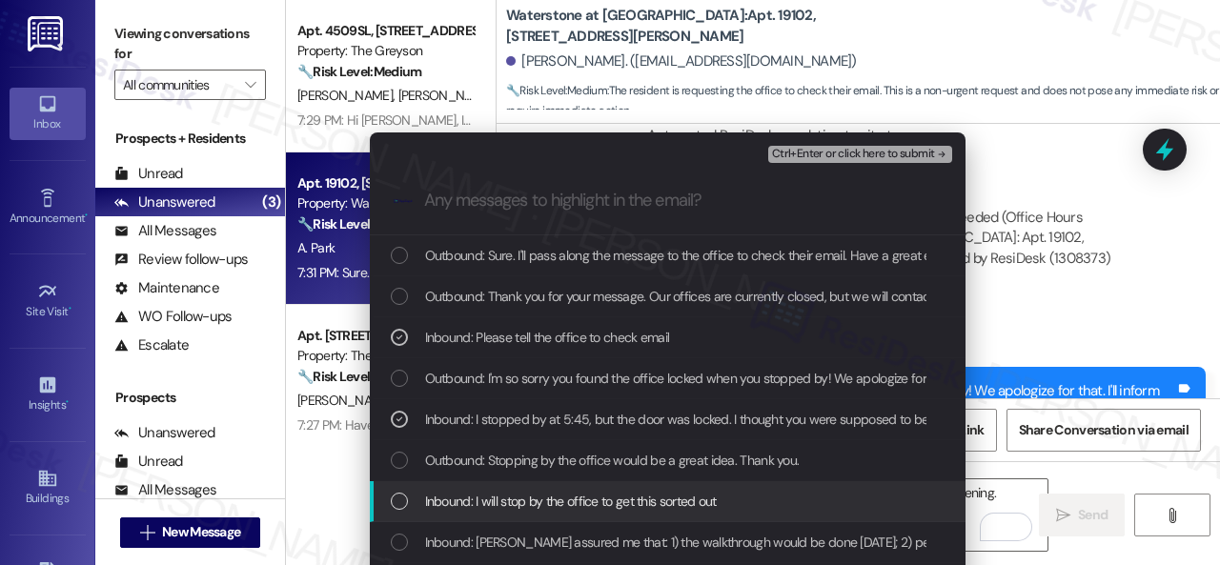
click at [531, 511] on span "Inbound: I will stop by the office to get this sorted out" at bounding box center [571, 501] width 292 height 21
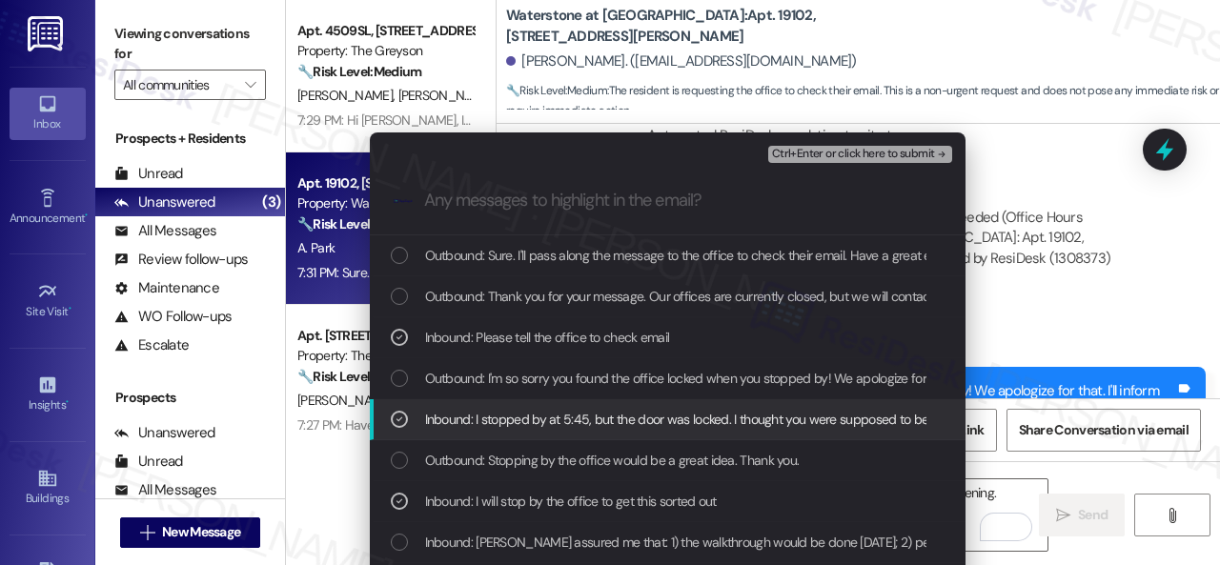
scroll to position [95, 0]
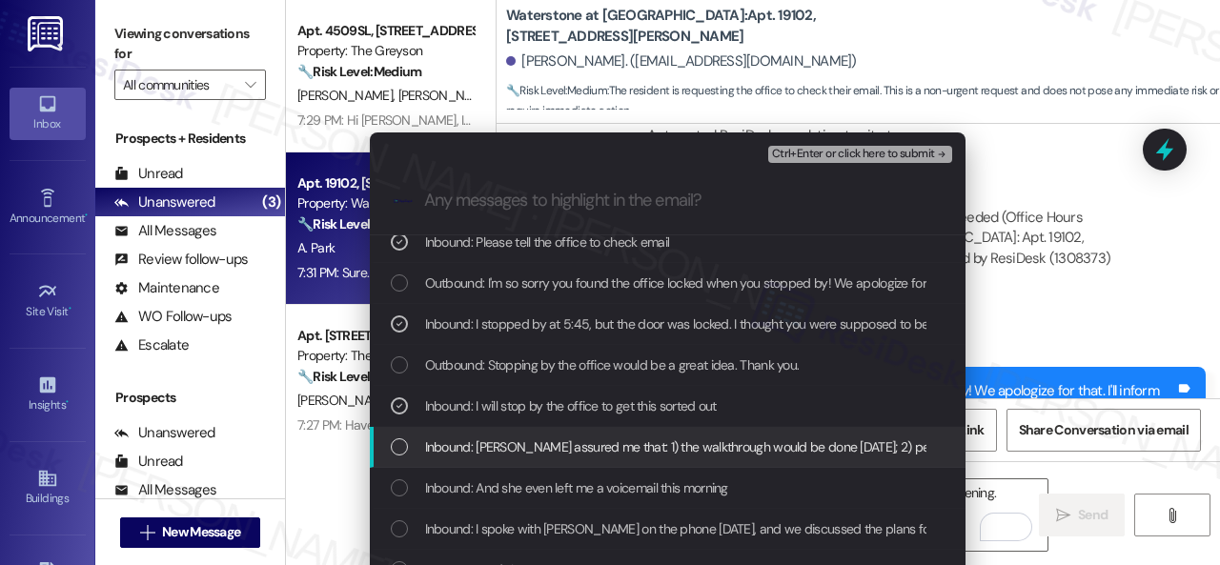
click at [542, 451] on span "Inbound: Jasmine assured me that: 1) the walkthrough would be done today; 2) pe…" at bounding box center [765, 447] width 681 height 21
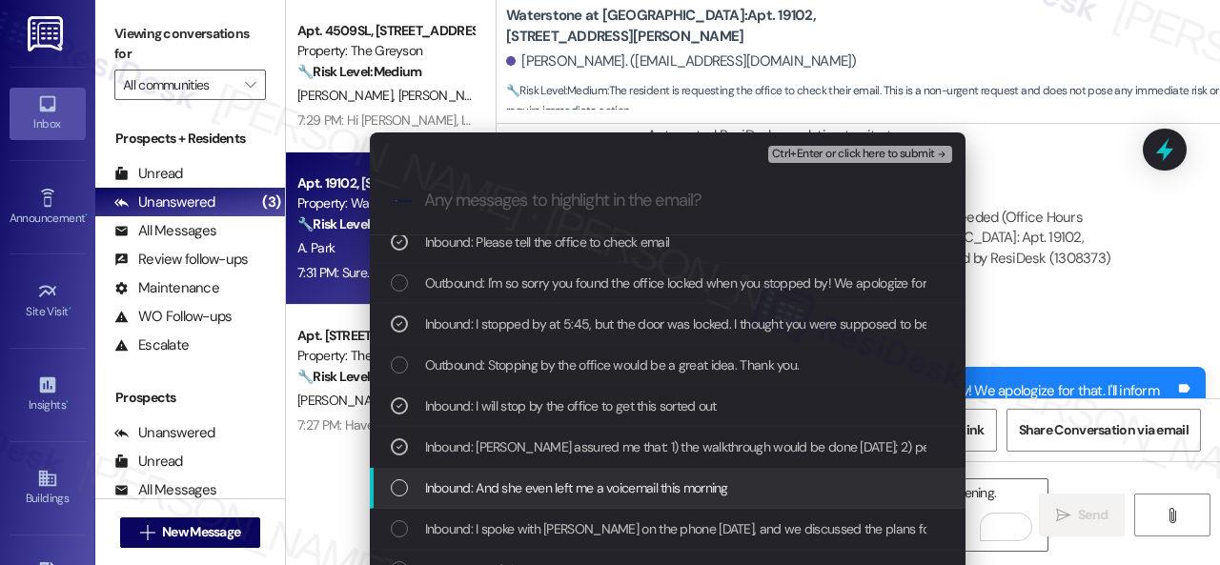
click at [547, 491] on span "Inbound: And she even left me a voicemail this morning" at bounding box center [576, 488] width 303 height 21
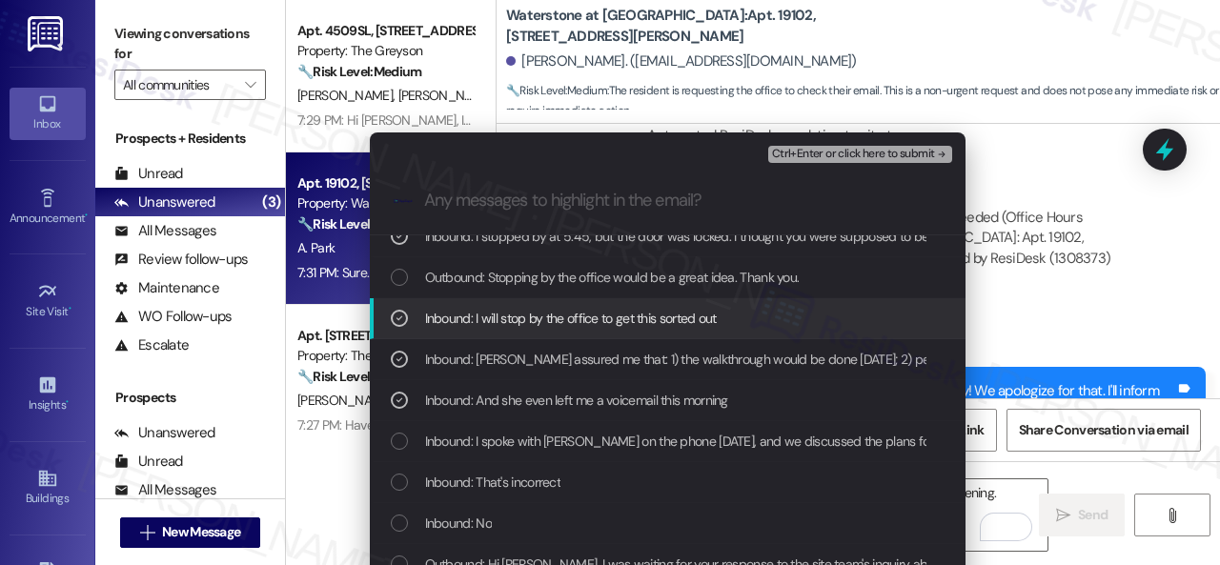
scroll to position [191, 0]
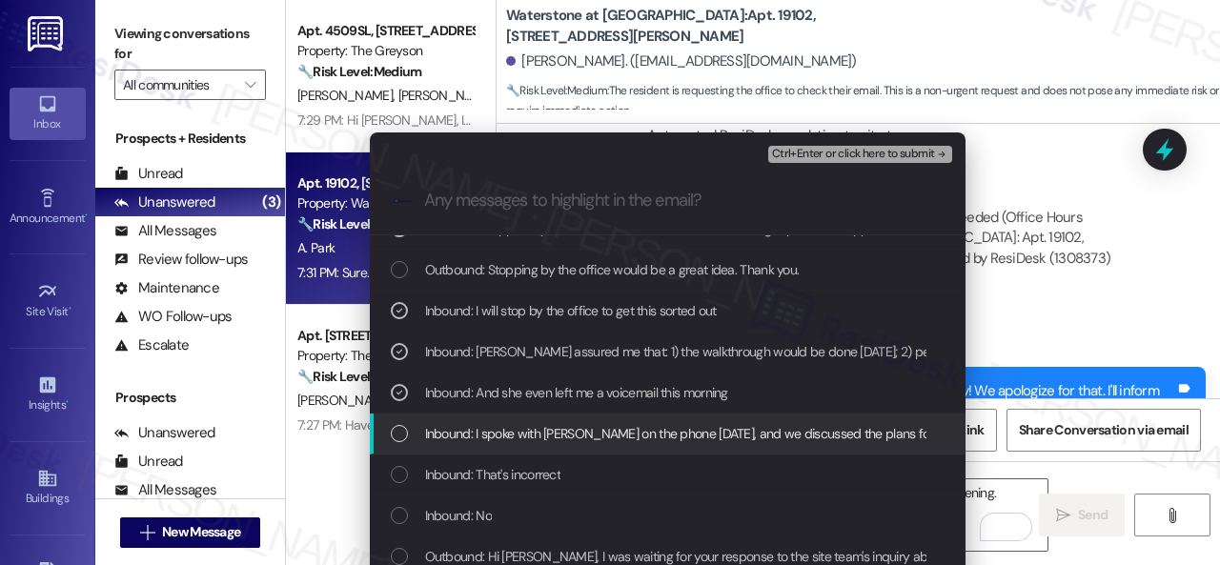
click at [534, 431] on span "Inbound: I spoke with Jasmine on the phone yesterday, and we discussed the plan…" at bounding box center [698, 433] width 547 height 21
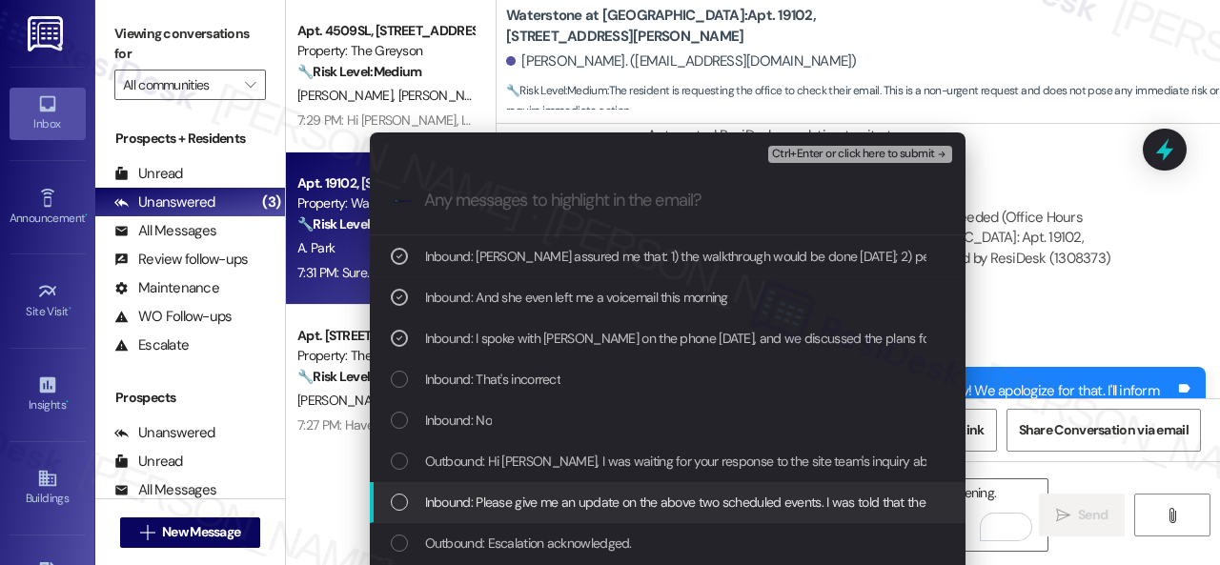
click at [465, 501] on span "Inbound: Please give me an update on the above two scheduled events. I was told…" at bounding box center [933, 502] width 1017 height 21
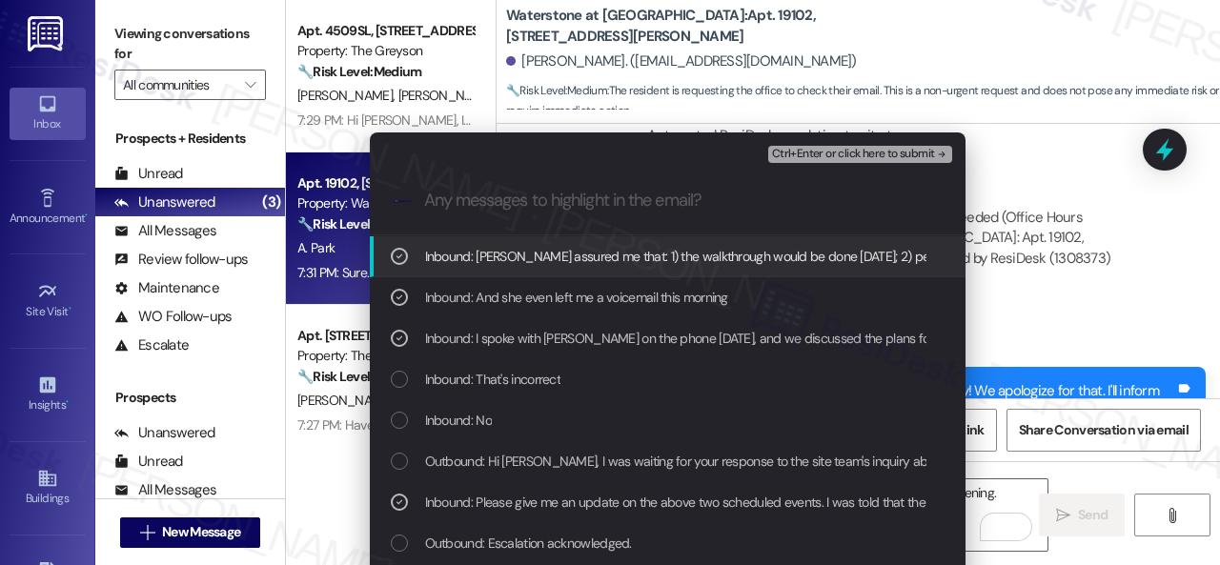
click at [793, 159] on span "Ctrl+Enter or click here to submit" at bounding box center [853, 154] width 163 height 13
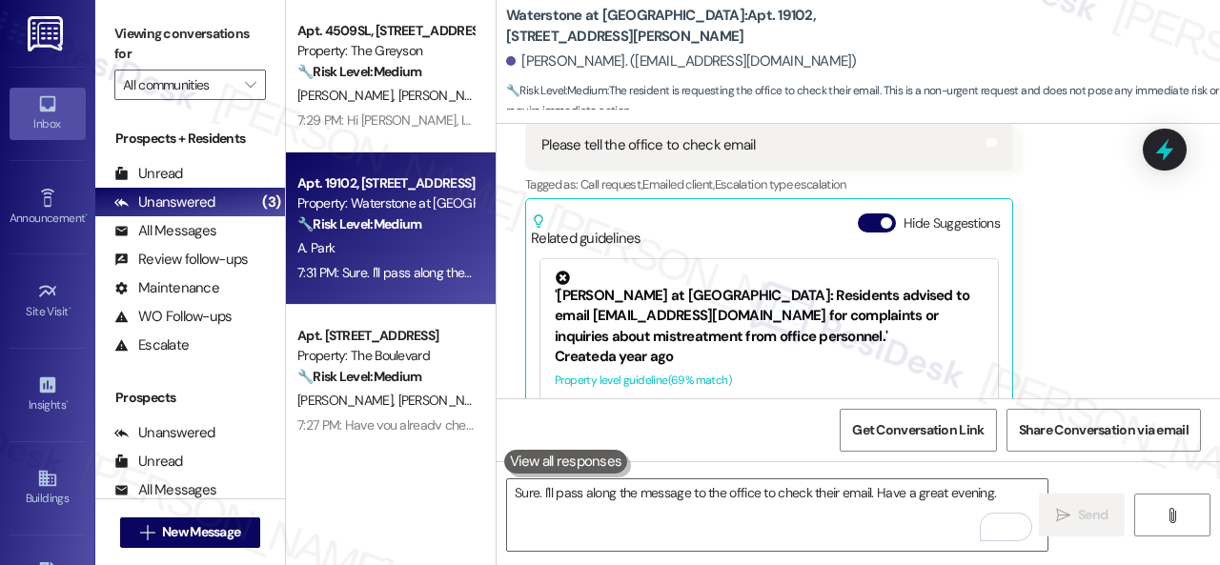
scroll to position [32493, 0]
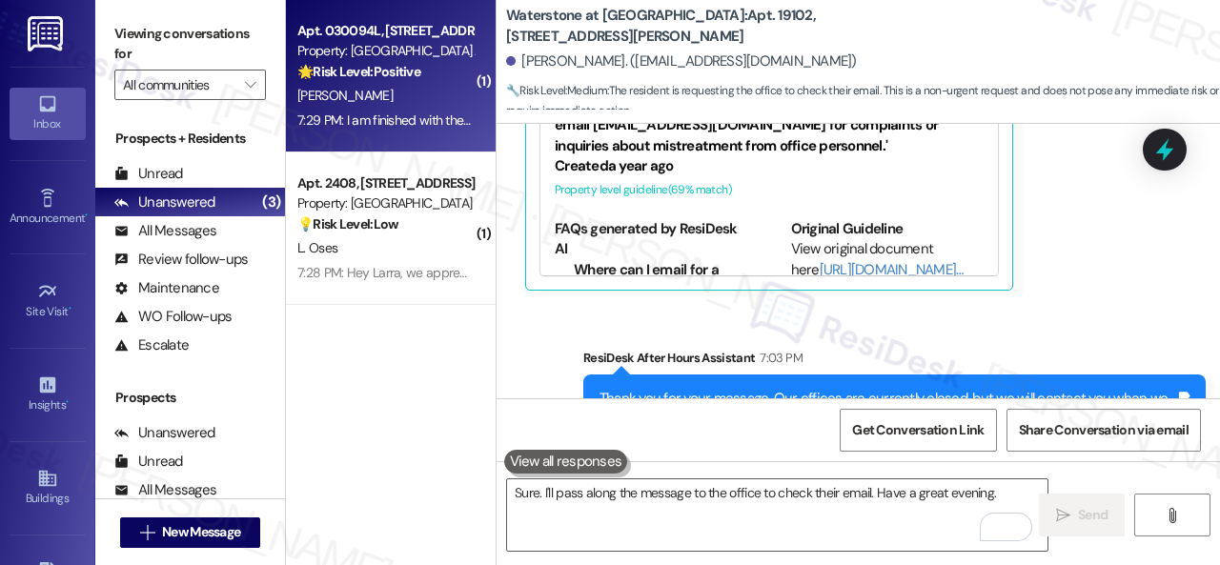
click at [414, 104] on div "[PERSON_NAME]" at bounding box center [385, 96] width 180 height 24
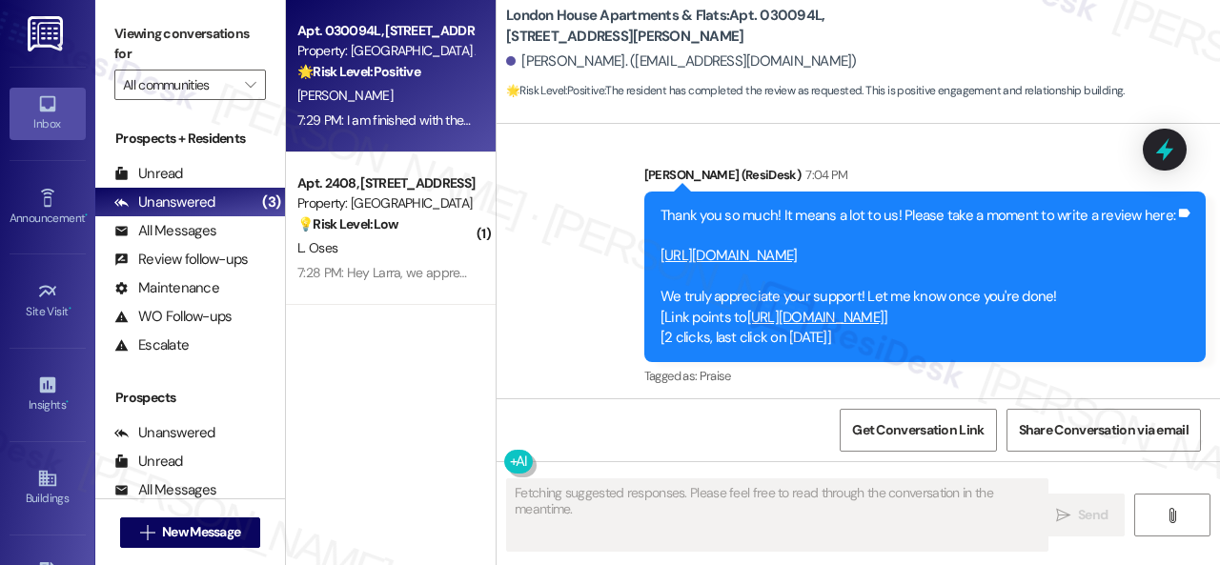
scroll to position [3826, 0]
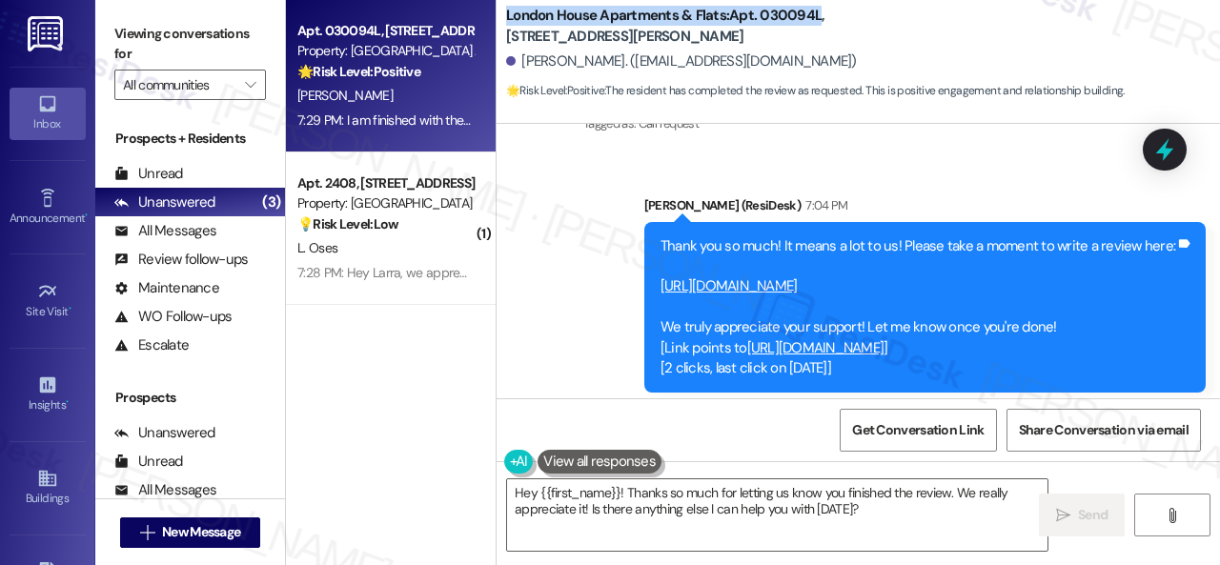
drag, startPoint x: 507, startPoint y: 18, endPoint x: 817, endPoint y: 12, distance: 309.8
click at [817, 12] on b "London House Apartments & Flats: Apt. 030094L, 12901 Lord Nelson Dr" at bounding box center [696, 26] width 381 height 41
copy b "London House Apartments & Flats: Apt. 030094L"
click at [924, 423] on span "Get Conversation Link" at bounding box center [918, 430] width 132 height 20
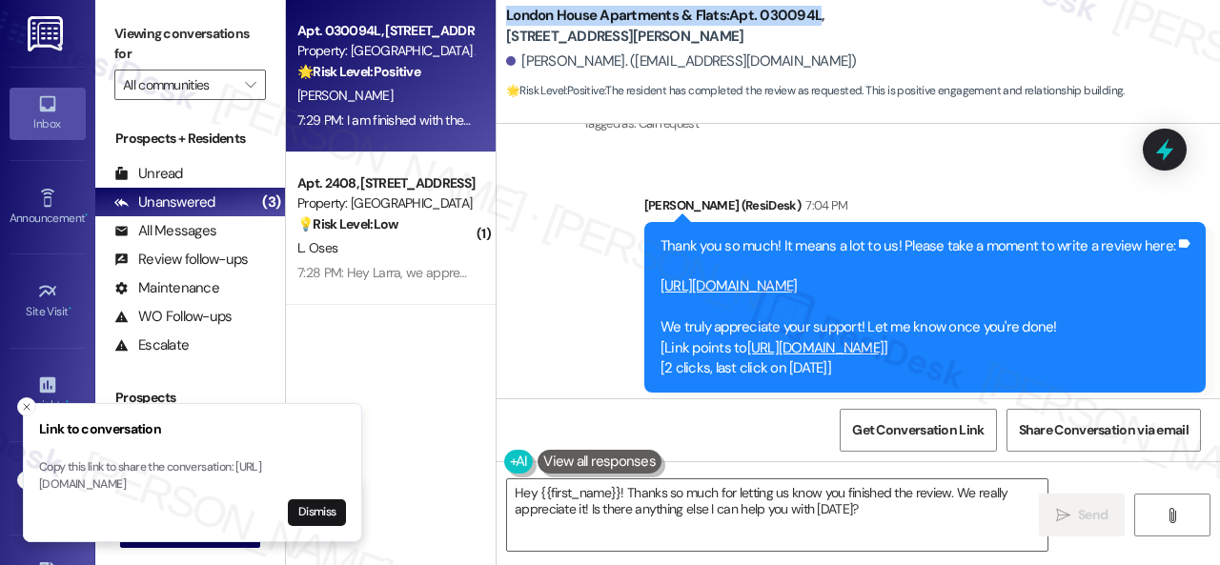
click at [677, 287] on link "https://www.theresidesk.com/links/review-uWYK9OZiW" at bounding box center [728, 285] width 137 height 19
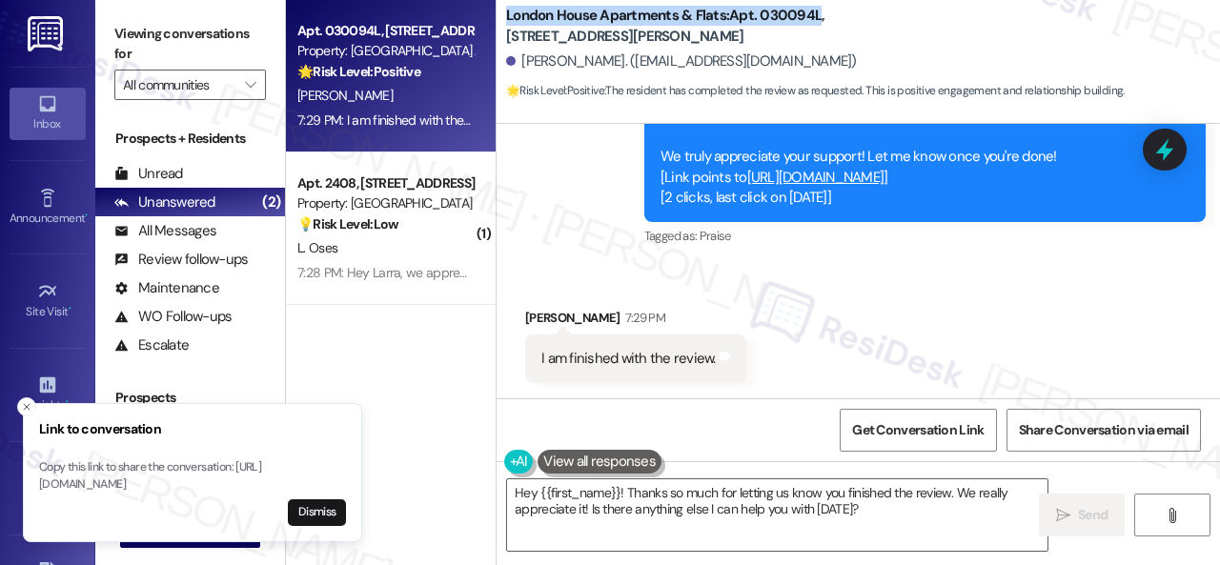
scroll to position [4017, 0]
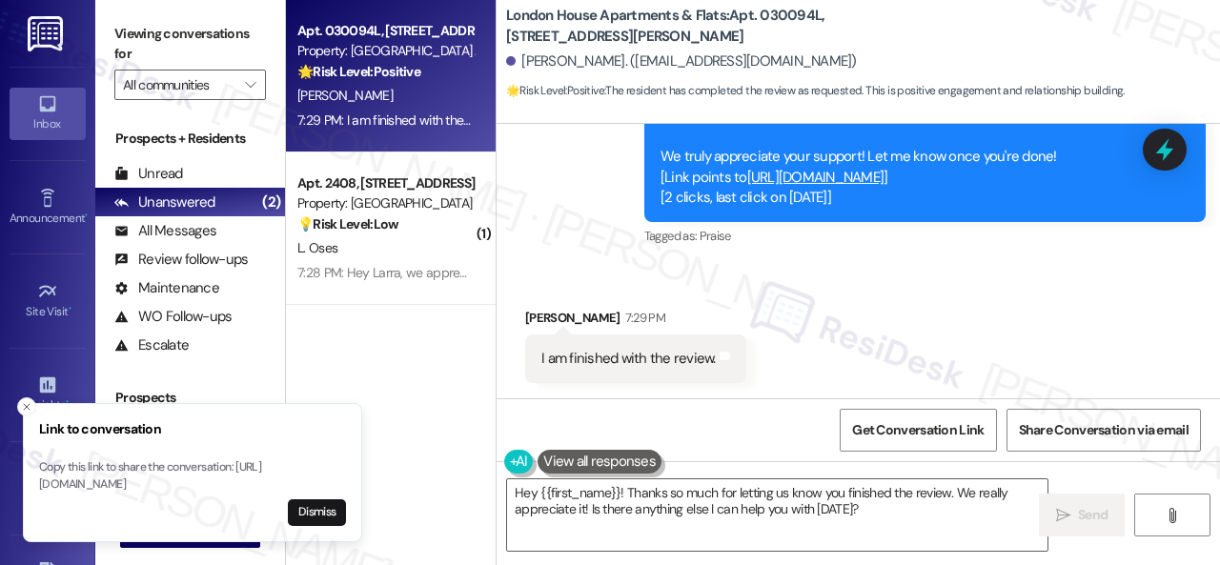
click at [862, 291] on div "Received via SMS Michael Hall 7:29 PM I am finished with the review. Tags and n…" at bounding box center [858, 331] width 723 height 132
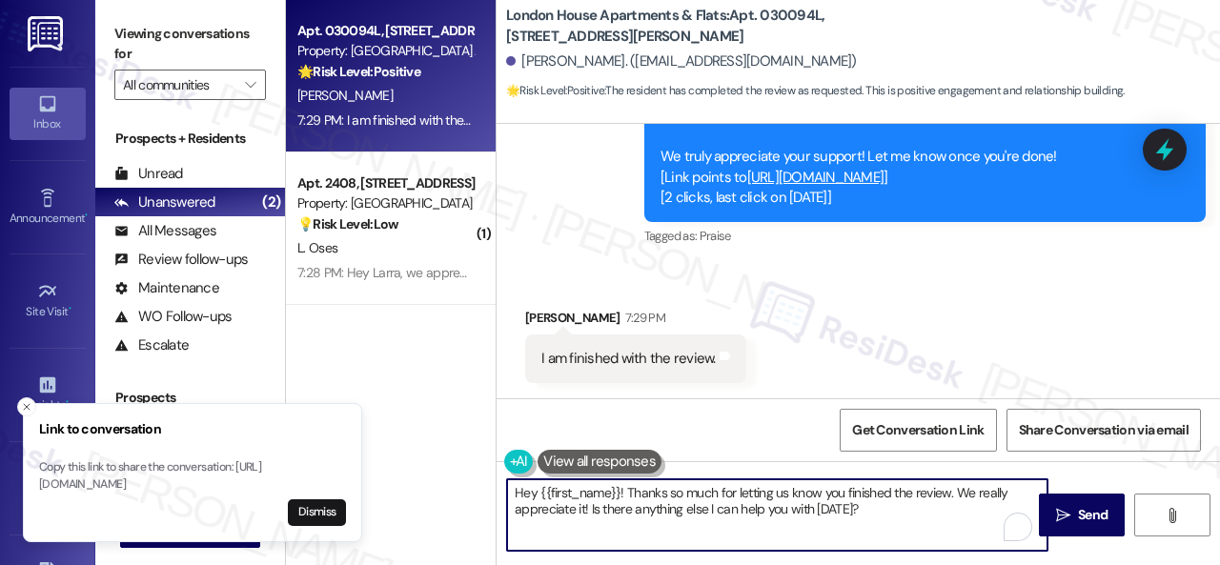
drag, startPoint x: 891, startPoint y: 526, endPoint x: 404, endPoint y: 411, distance: 500.5
click at [401, 411] on div "Apt. 030094L, 12901 Lord Nelson Dr Property: London House Apartments & Flats 🌟 …" at bounding box center [753, 282] width 934 height 565
paste textarea "Thank you so much for the kind words, {{first_name}}! We truly appreciate you t…"
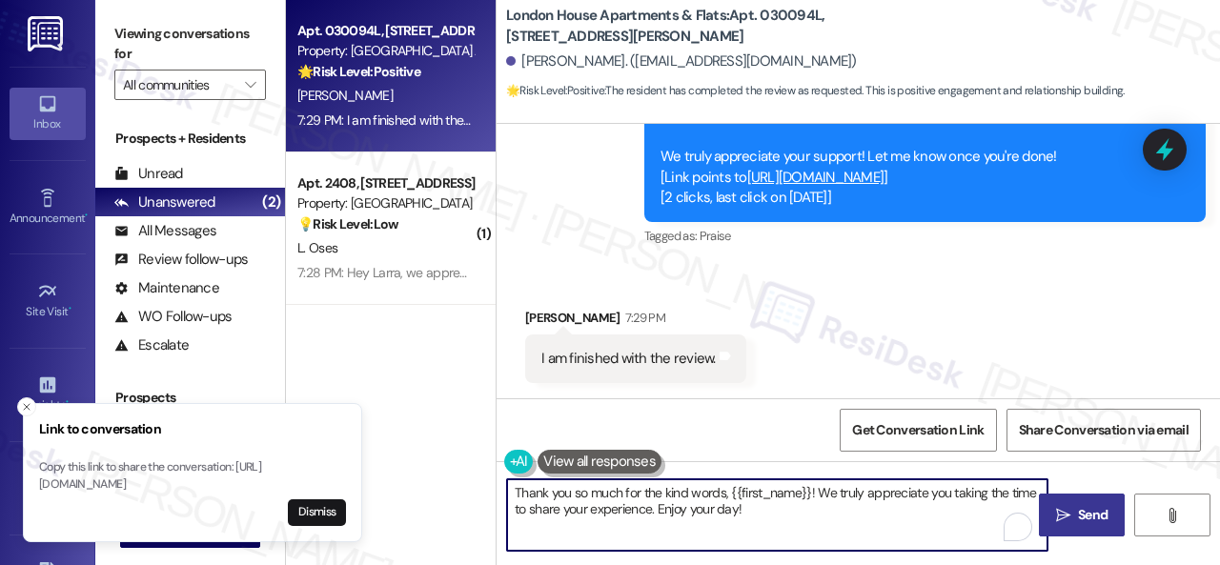
type textarea "Thank you so much for the kind words, {{first_name}}! We truly appreciate you t…"
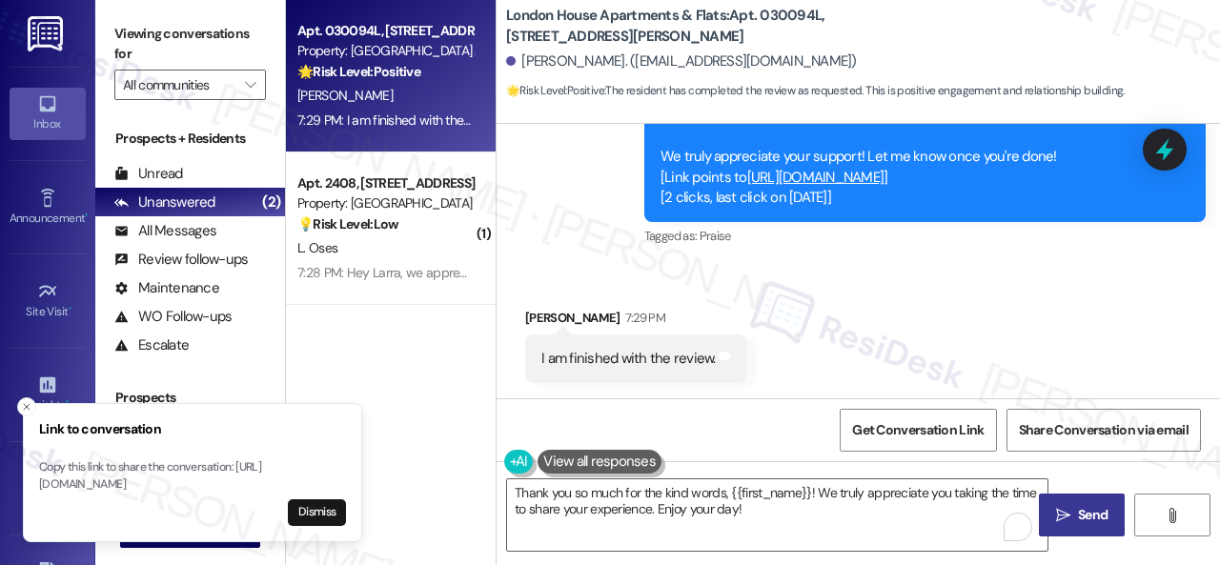
click at [1099, 506] on span "Send" at bounding box center [1093, 515] width 30 height 20
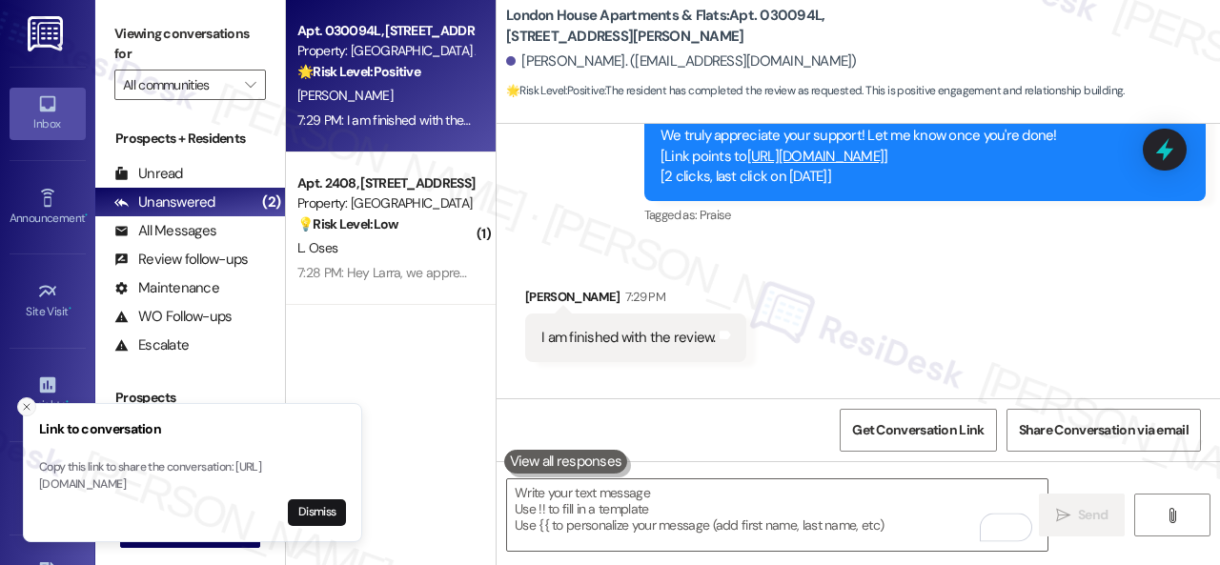
scroll to position [4016, 0]
click at [25, 401] on icon "Close toast" at bounding box center [26, 406] width 11 height 11
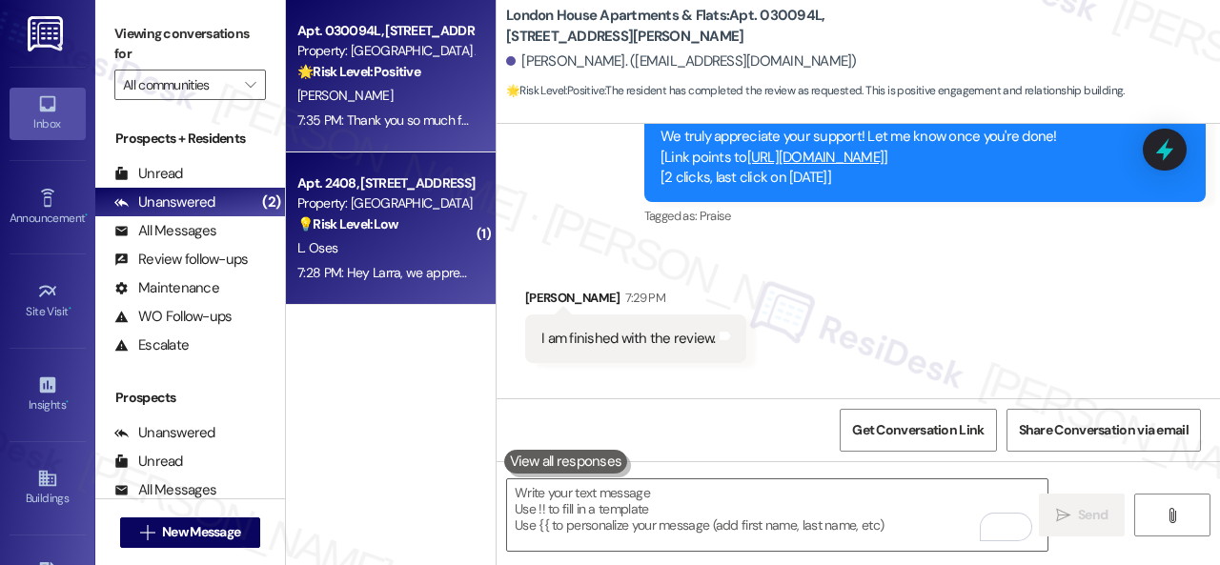
click at [396, 239] on div "L. Oses" at bounding box center [385, 248] width 180 height 24
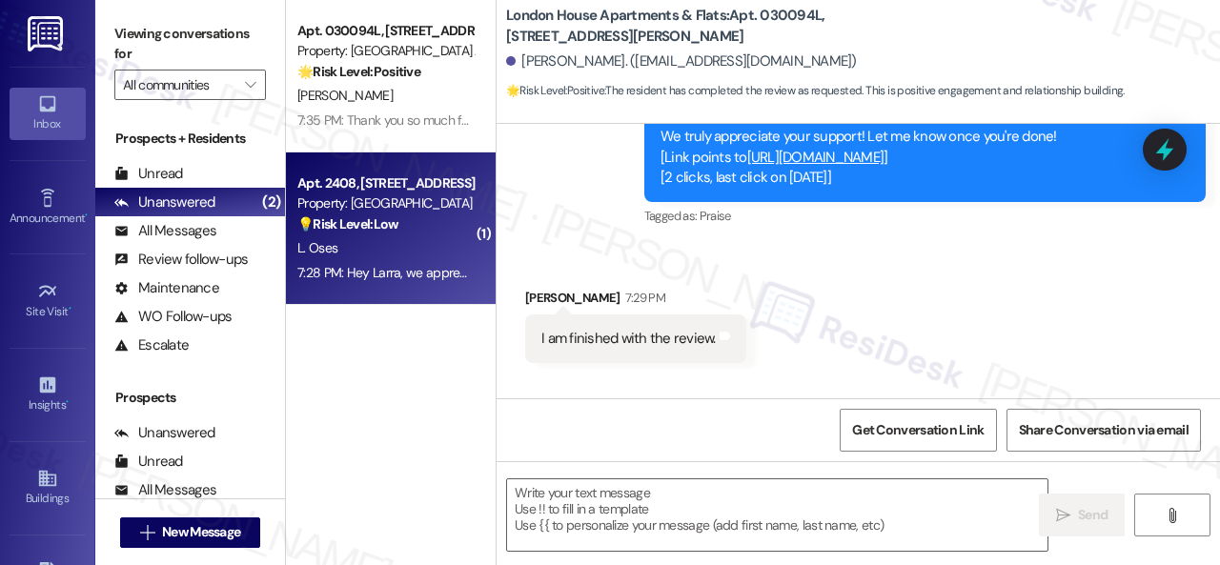
type textarea "Fetching suggested responses. Please feel free to read through the conversation…"
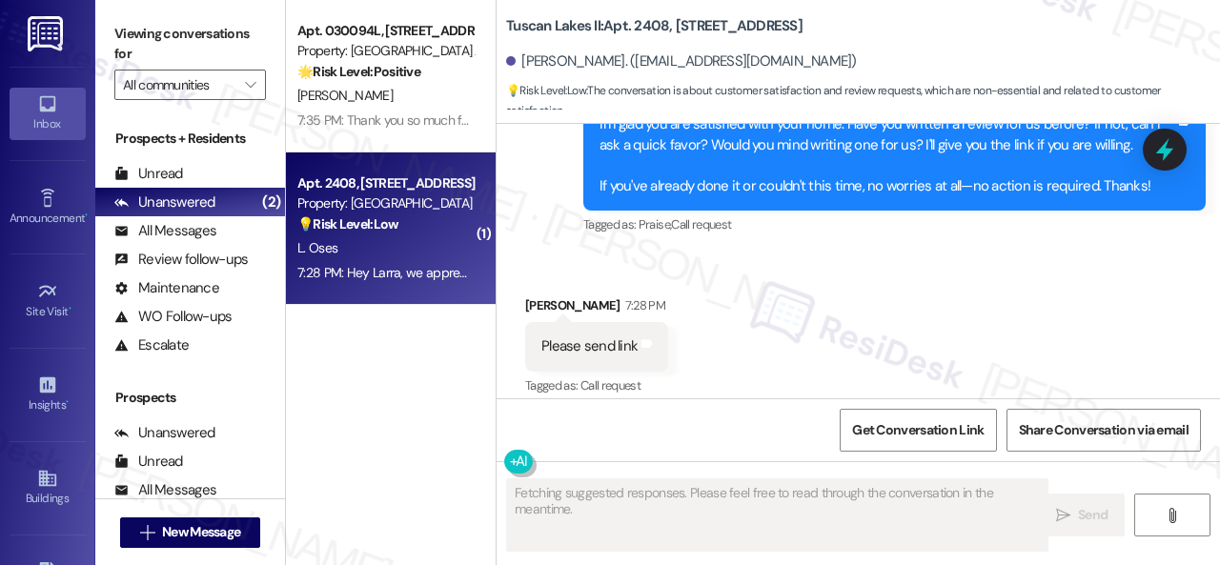
scroll to position [1464, 0]
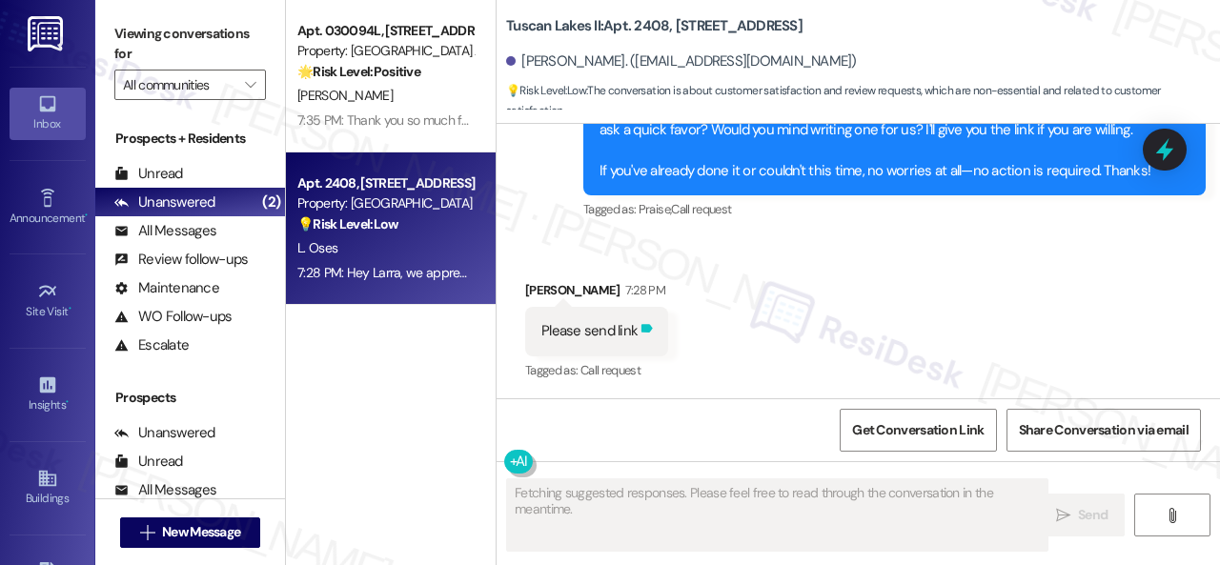
click at [641, 329] on icon at bounding box center [646, 328] width 11 height 9
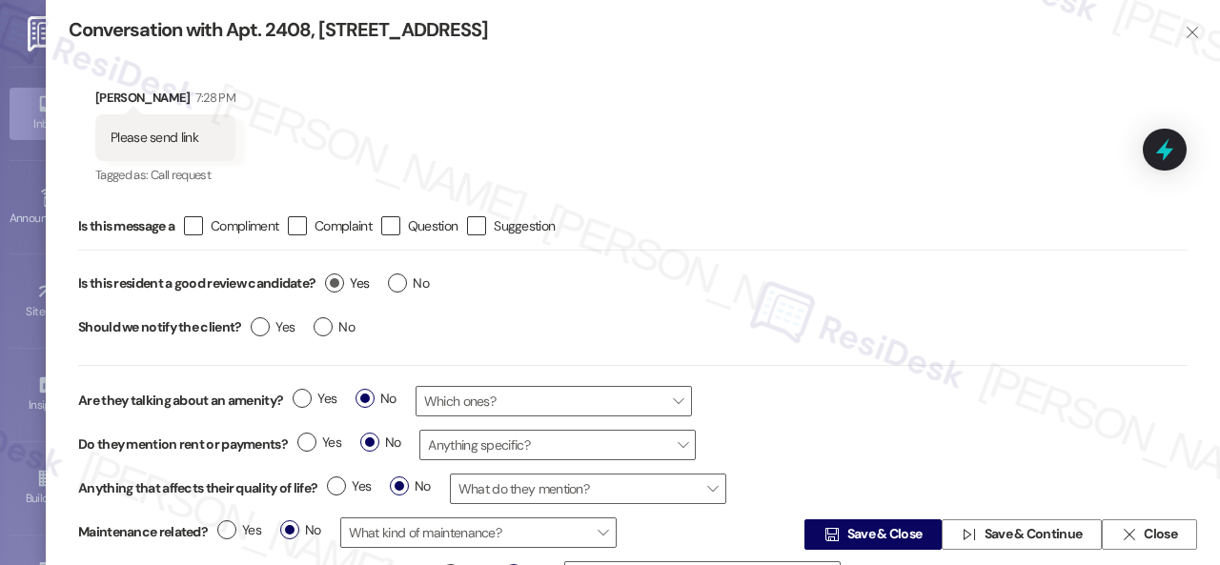
type textarea "Hi {{first_name}}! Thanks for your text. I am happy to help you with the link. …"
click at [336, 287] on label "Yes" at bounding box center [347, 284] width 44 height 20
click at [336, 287] on input "Yes" at bounding box center [347, 286] width 44 height 25
radio input "true"
click at [849, 534] on span "Save & Close" at bounding box center [884, 535] width 75 height 20
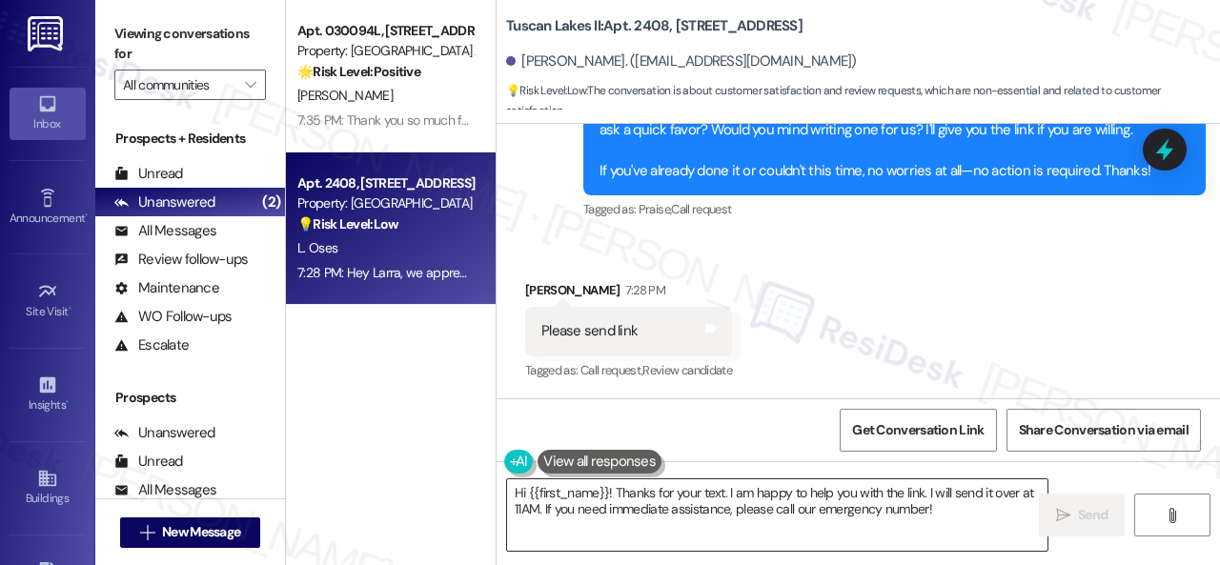
click at [611, 516] on textarea "Hi {{first_name}}! Thanks for your text. I am happy to help you with the link. …" at bounding box center [777, 514] width 540 height 71
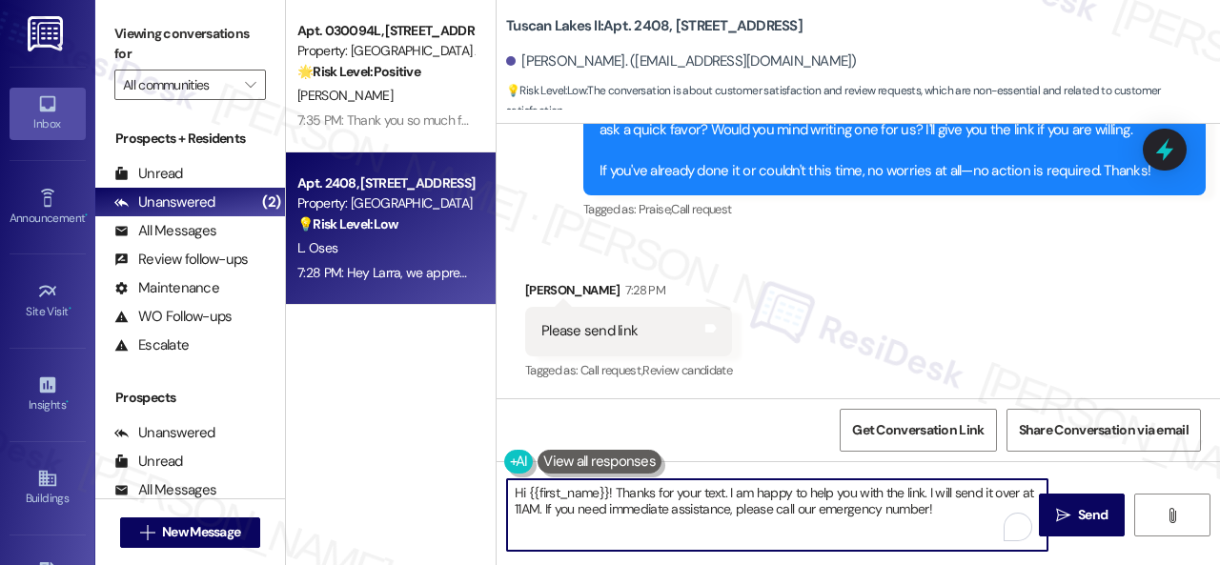
paste textarea "Thank you so much! It means a lot to us! Please take a moment to write a review…"
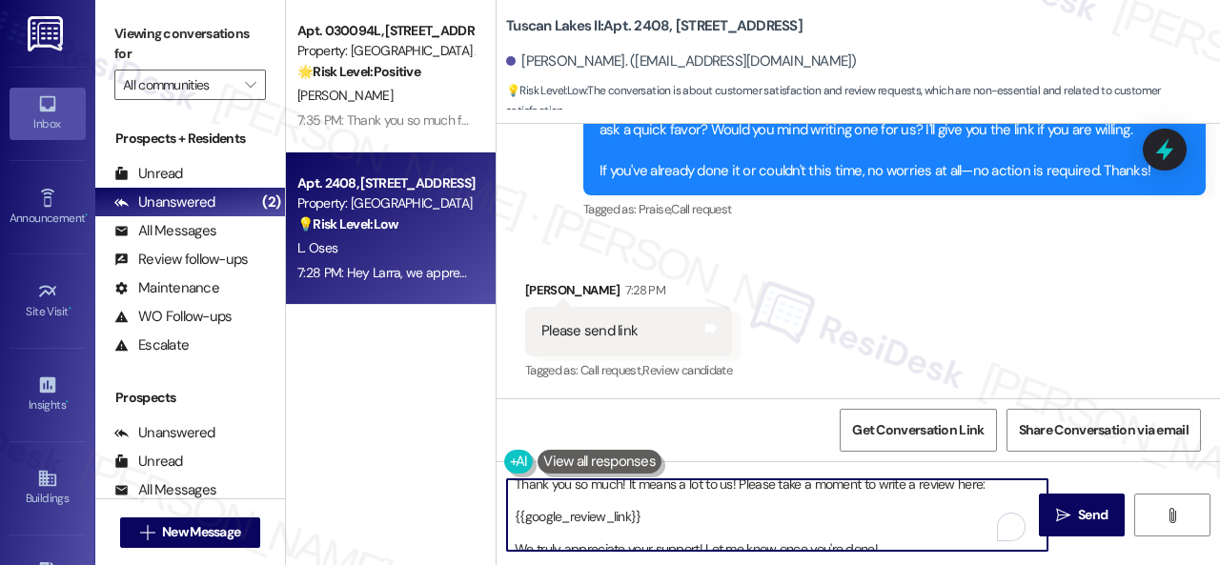
scroll to position [0, 0]
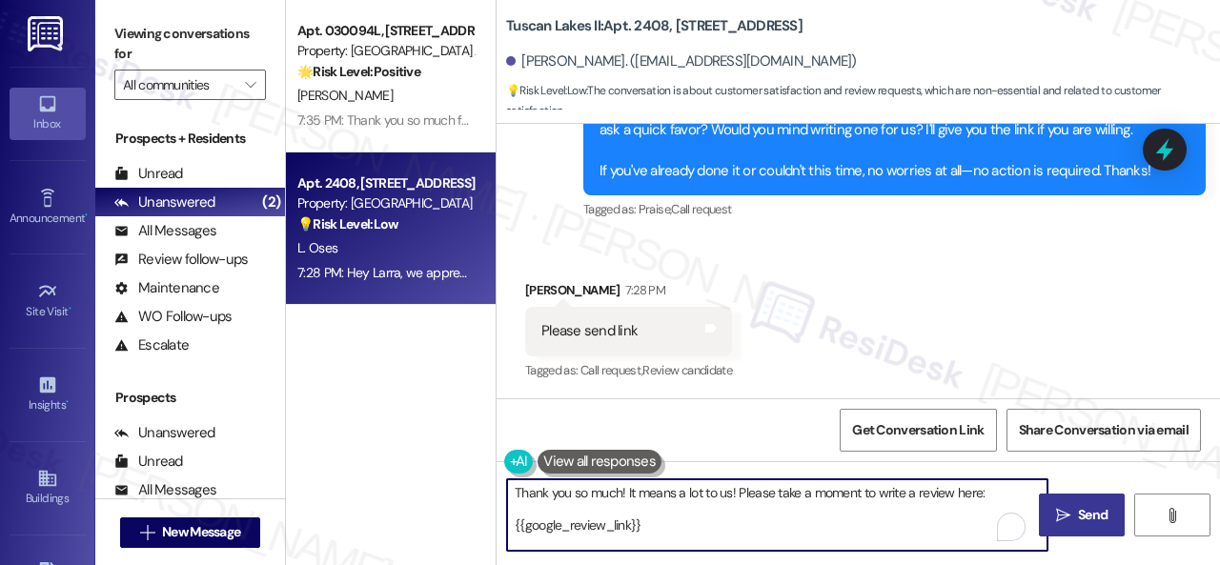
type textarea "Thank you so much! It means a lot to us! Please take a moment to write a review…"
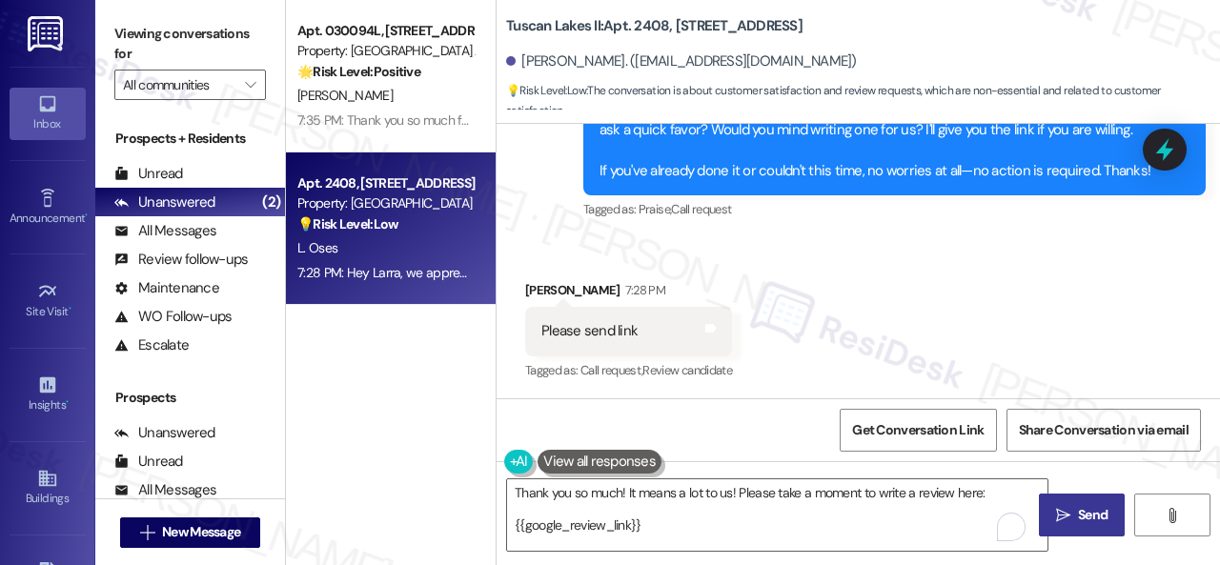
click at [1092, 518] on span "Send" at bounding box center [1093, 515] width 30 height 20
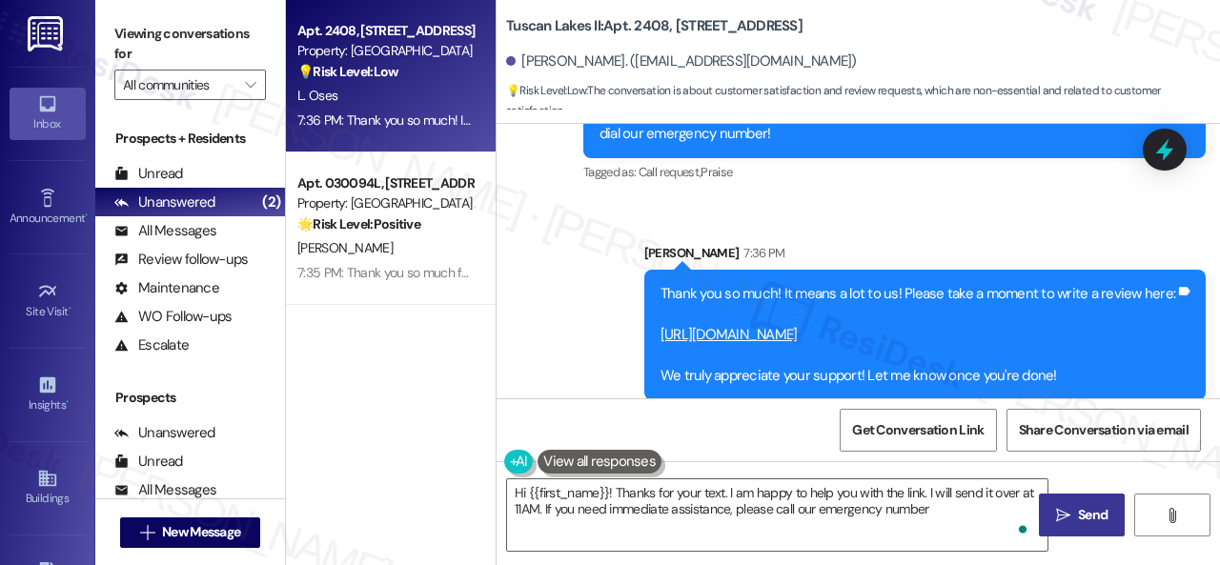
type textarea "Hi {{first_name}}! Thanks for your text. I am happy to help you with the link. …"
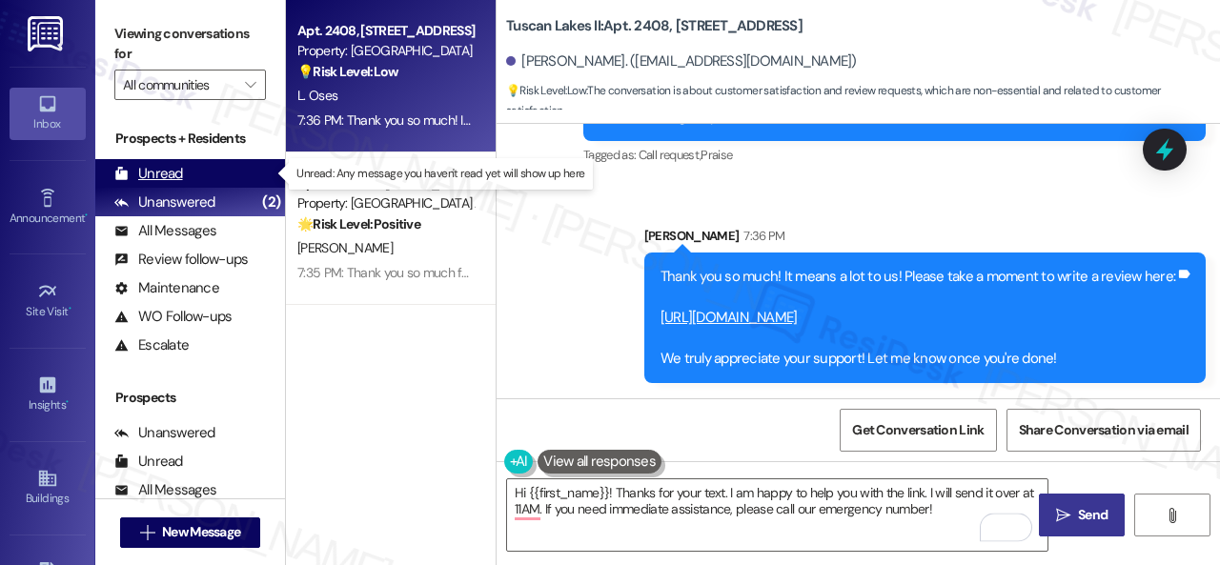
click at [152, 165] on div "Unread" at bounding box center [148, 174] width 69 height 20
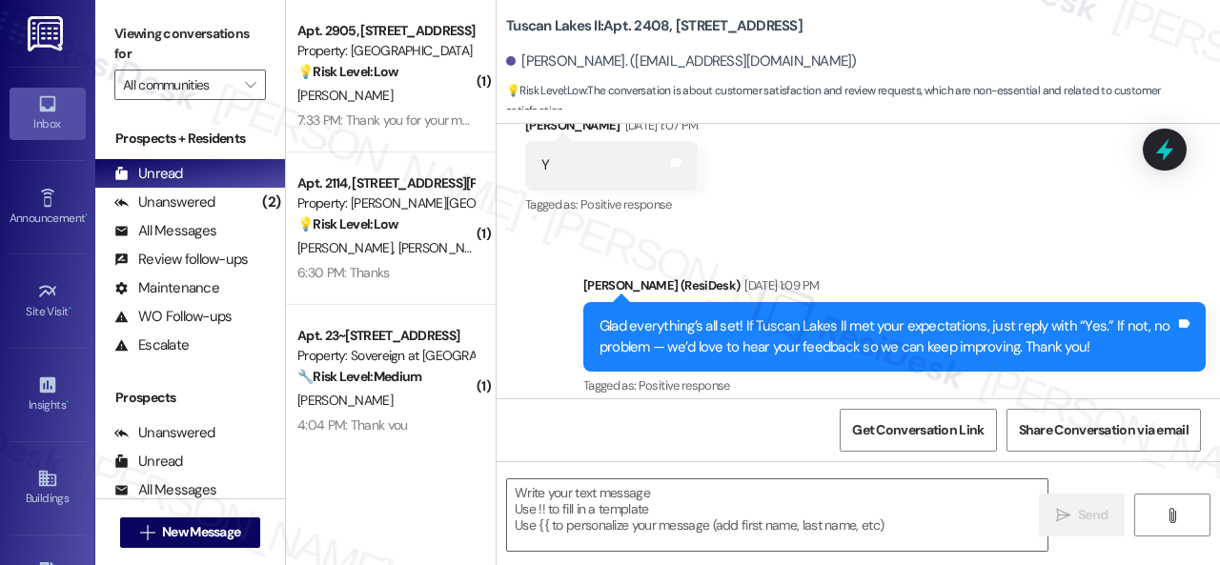
type textarea "Fetching suggested responses. Please feel free to read through the conversation…"
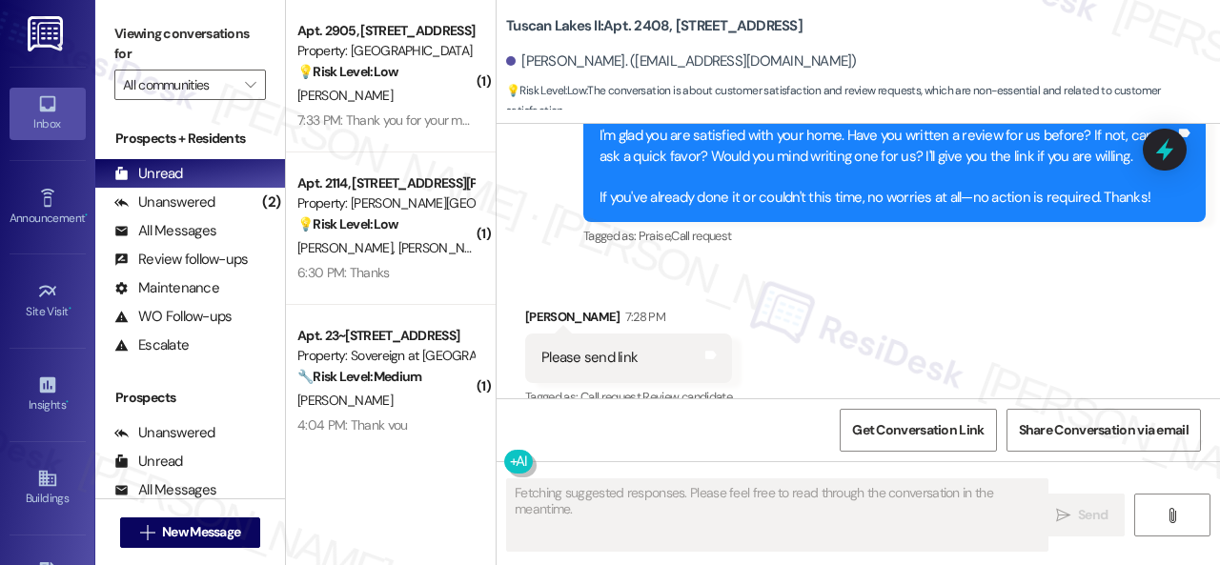
scroll to position [1464, 0]
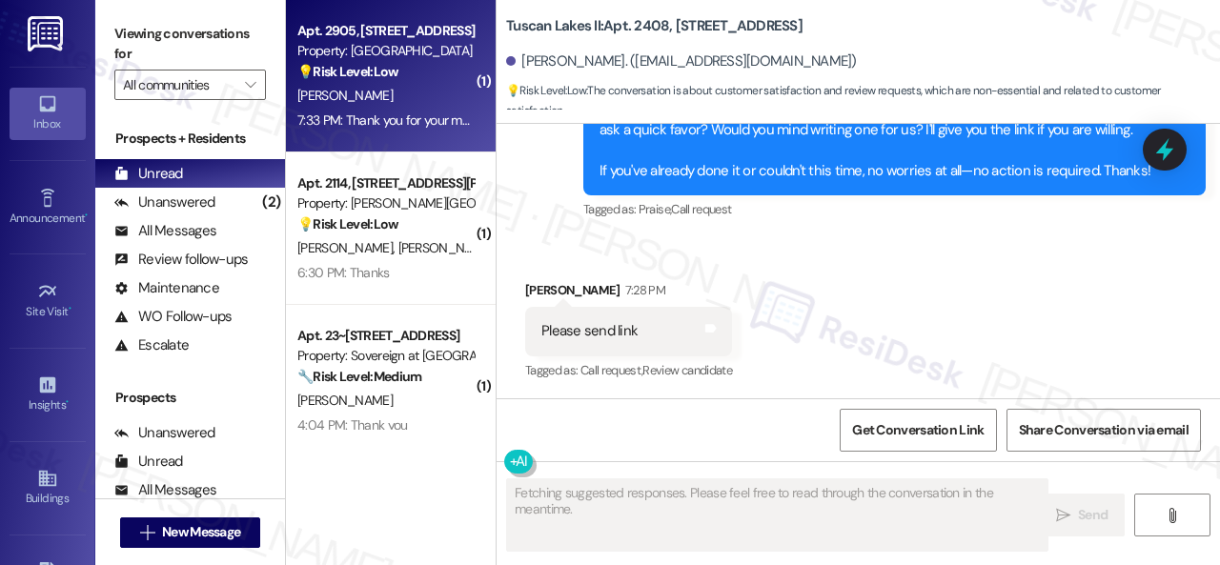
click at [410, 96] on div "[PERSON_NAME]" at bounding box center [385, 96] width 180 height 24
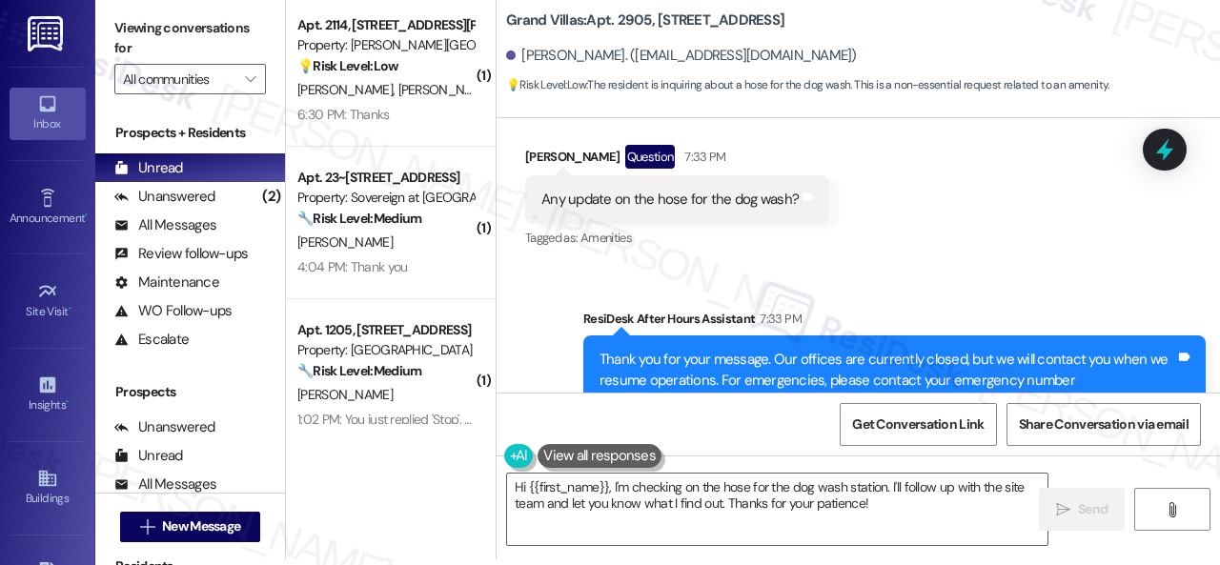
scroll to position [19414, 0]
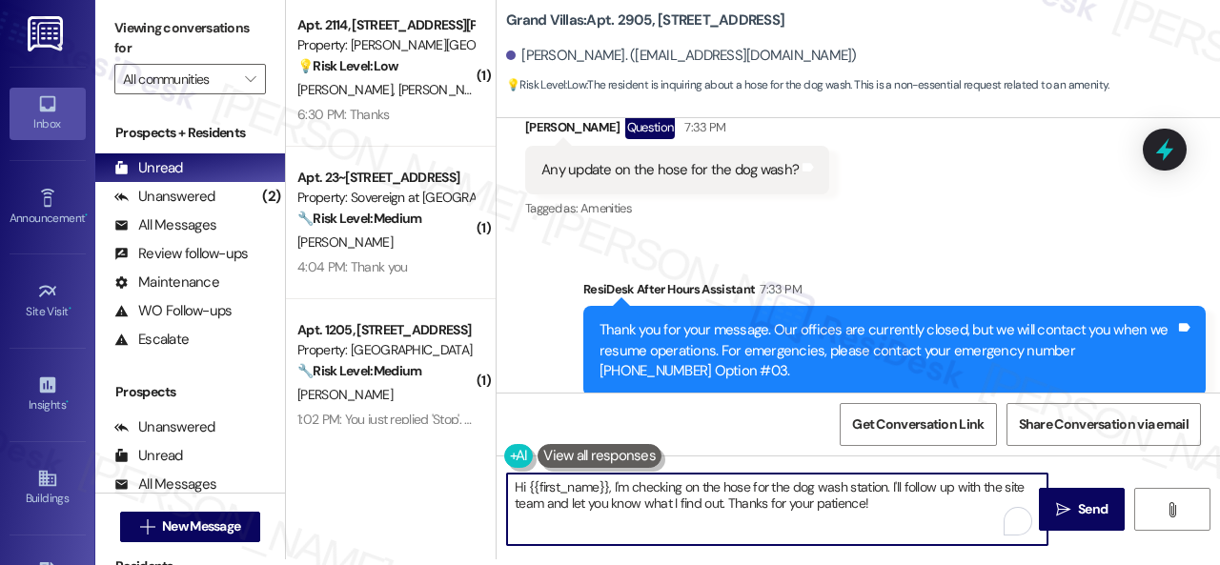
drag, startPoint x: 614, startPoint y: 483, endPoint x: 884, endPoint y: 509, distance: 271.9
click at [884, 509] on textarea "Hi {{first_name}}, I'm checking on the hose for the dog wash station. I'll foll…" at bounding box center [777, 509] width 540 height 71
type textarea "Hi {{first_name}}, I'm only familiar with your dog poop bag concerns. Can you t…"
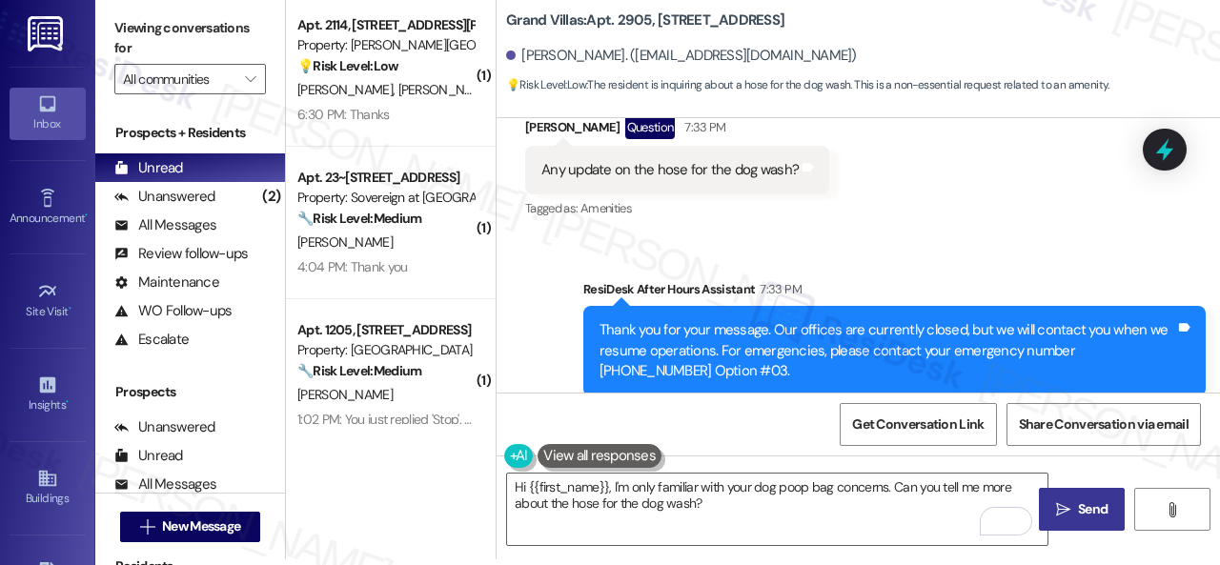
click at [1078, 519] on span "Send" at bounding box center [1093, 509] width 30 height 20
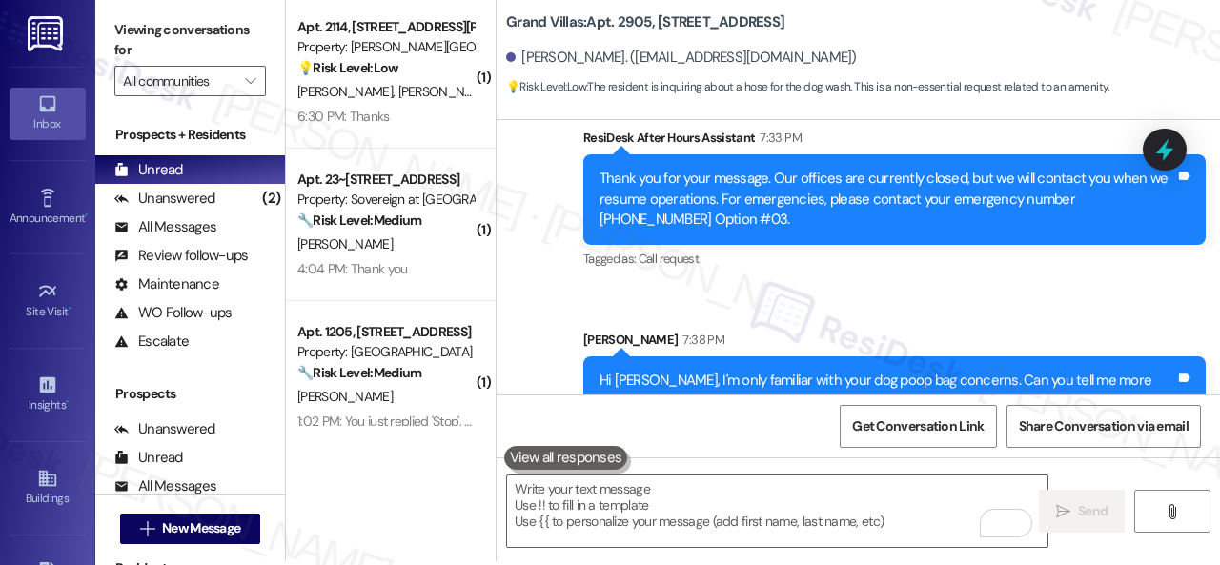
scroll to position [6, 0]
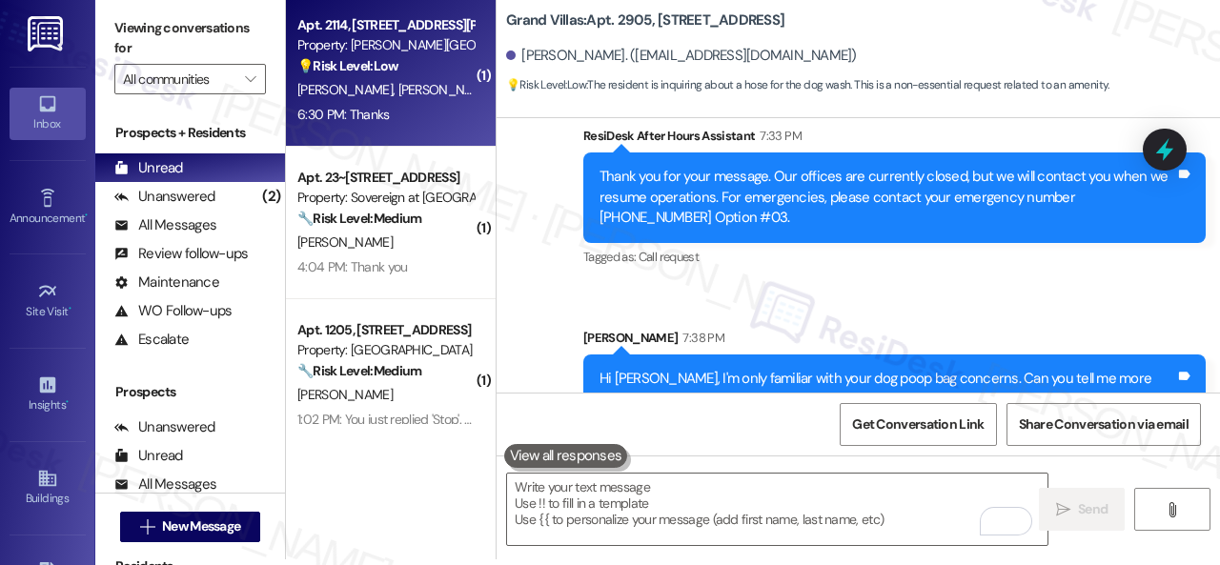
click at [445, 106] on div "6:30 PM: Thanks 6:30 PM: Thanks" at bounding box center [385, 115] width 180 height 24
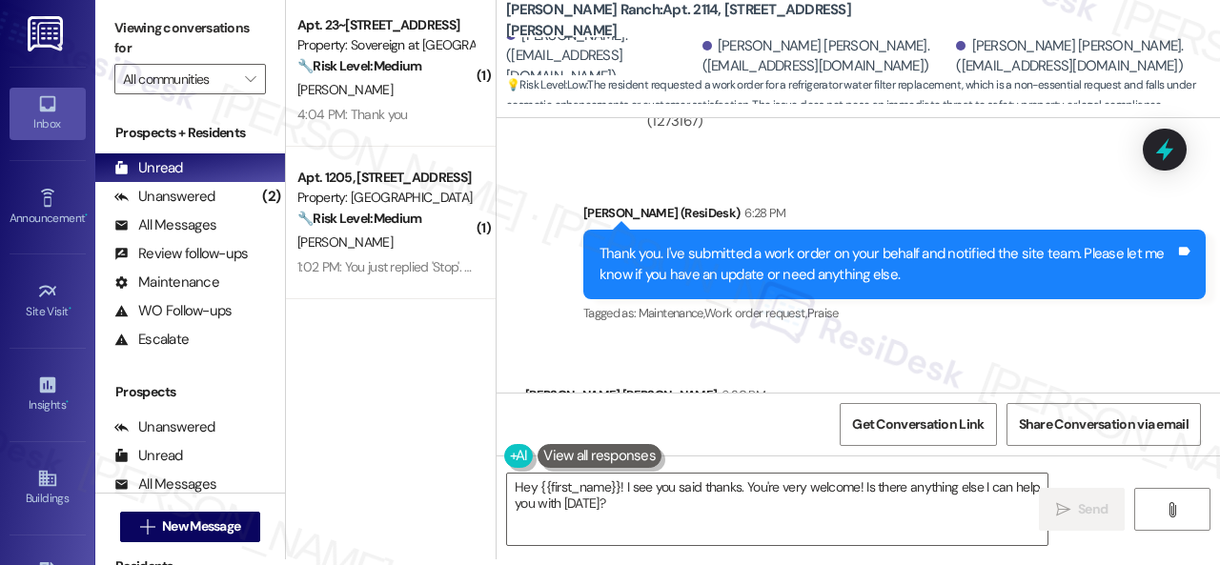
drag, startPoint x: 661, startPoint y: 513, endPoint x: 386, endPoint y: 439, distance: 285.1
click at [414, 447] on div "( 1 ) Apt. 23~105, 13310 Melrose Lane Property: Sovereign at Overland Park 🔧 Ri…" at bounding box center [753, 276] width 934 height 565
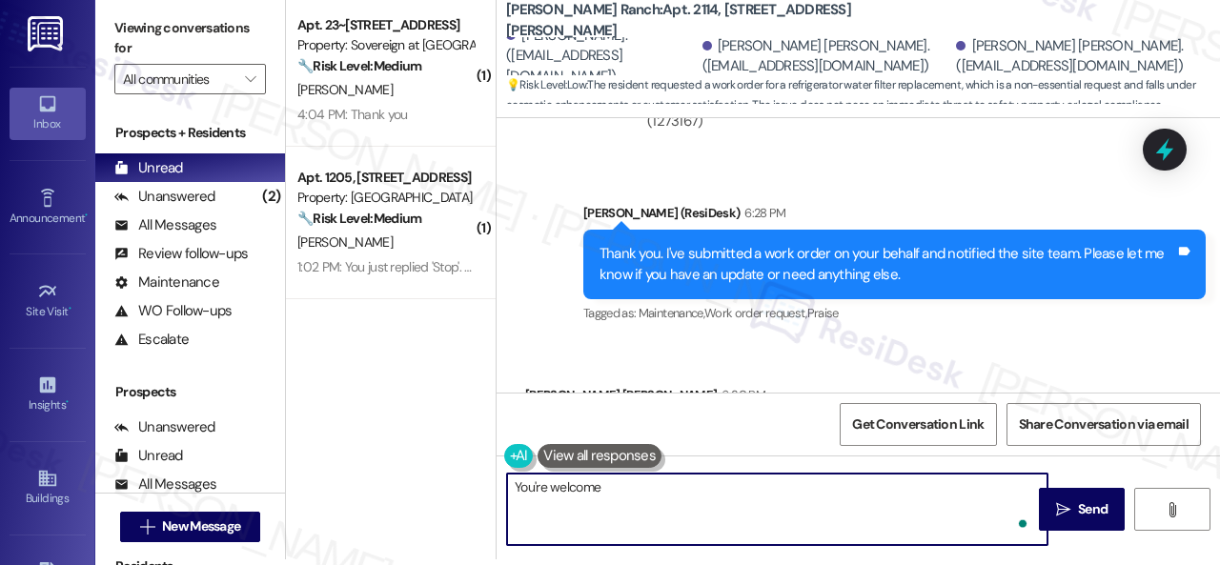
type textarea "You're welcome."
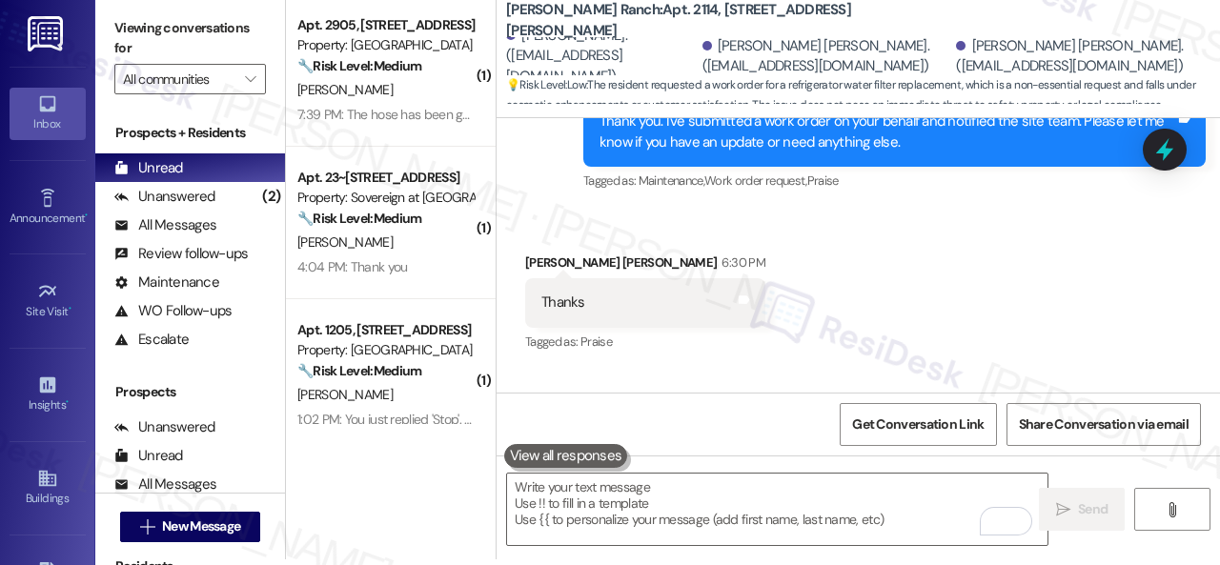
drag, startPoint x: 406, startPoint y: 271, endPoint x: 566, endPoint y: 268, distance: 160.1
click at [410, 270] on div "4:04 PM: Thank you 4:04 PM: Thank you" at bounding box center [385, 267] width 180 height 24
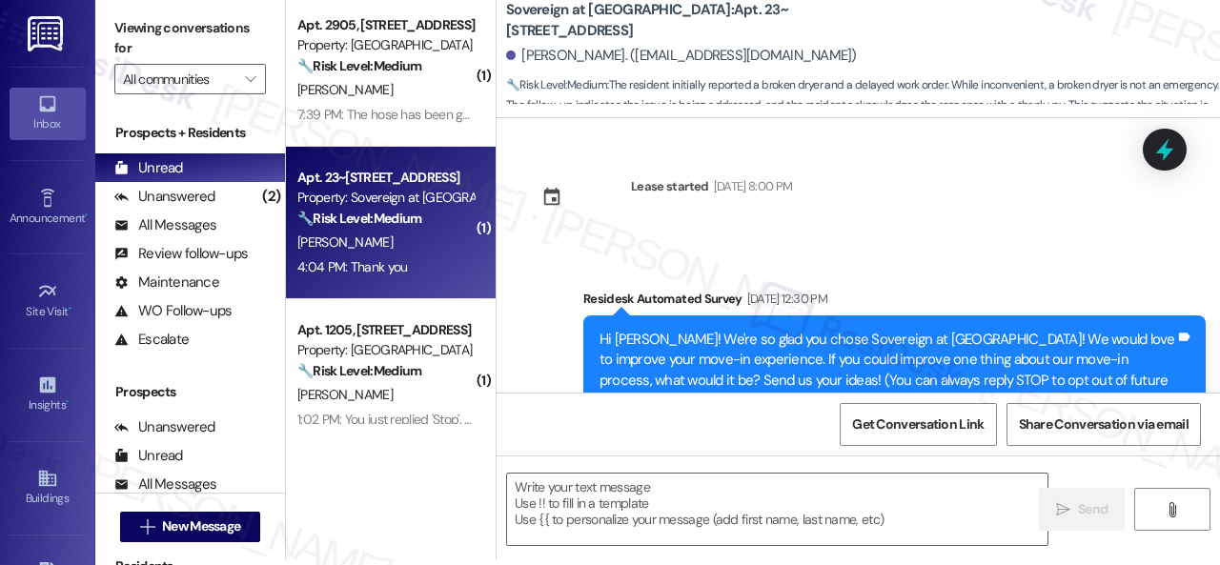
scroll to position [0, 0]
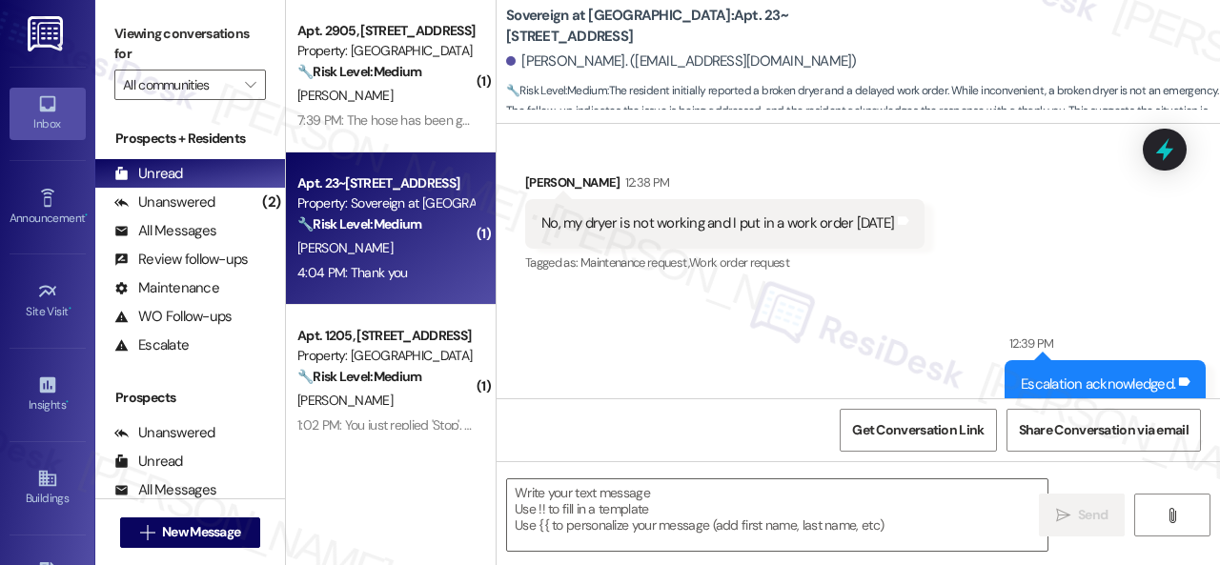
type textarea "Fetching suggested responses. Please feel free to read through the conversation…"
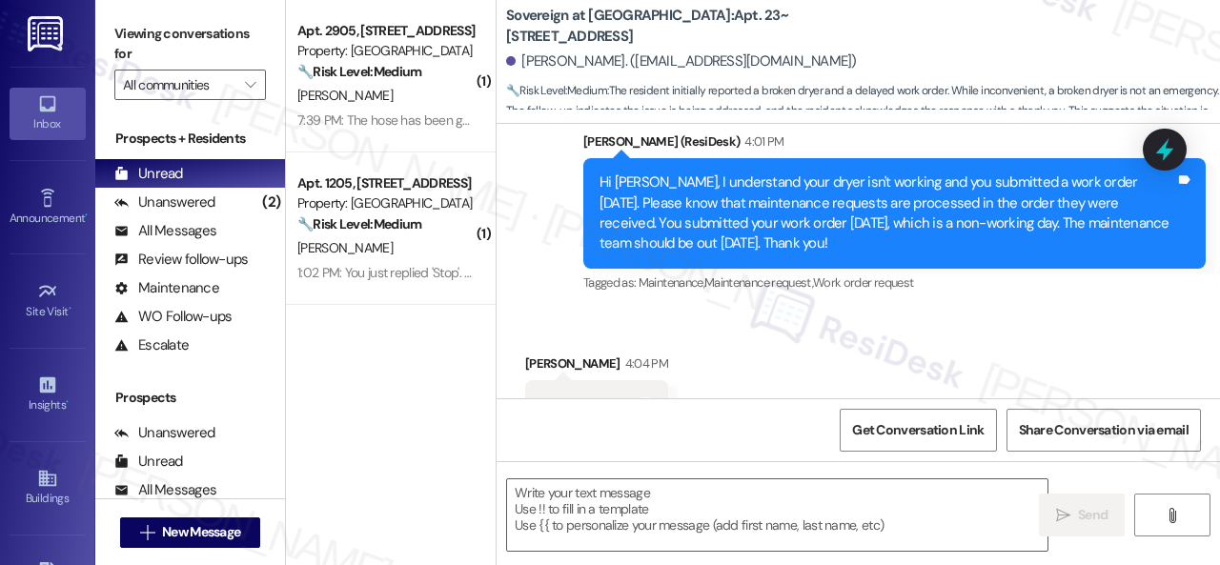
scroll to position [1821, 0]
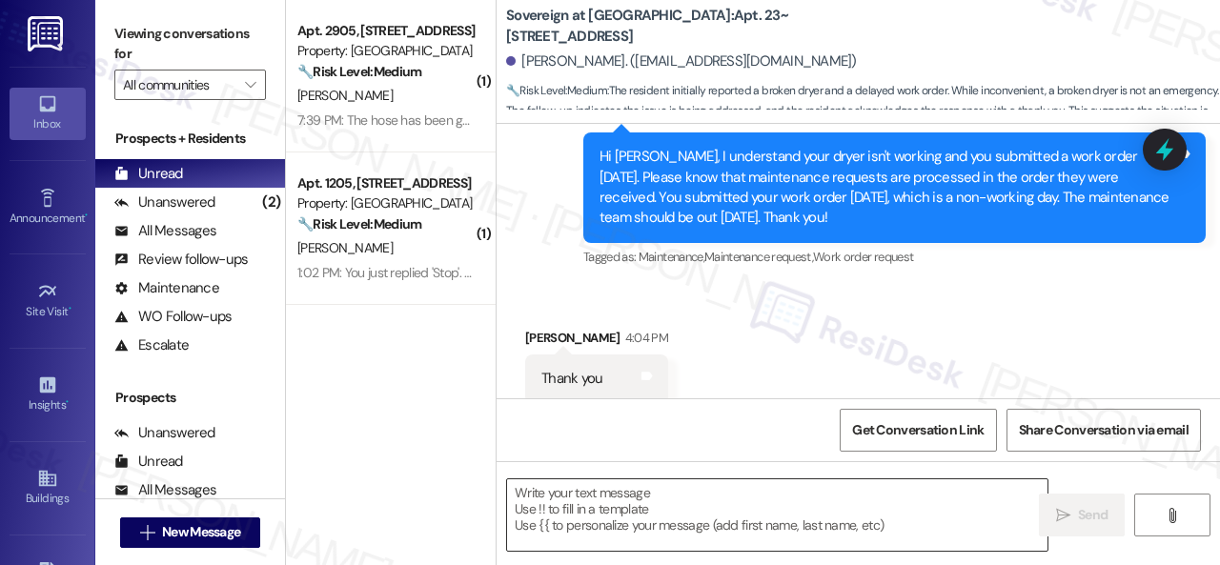
click at [691, 501] on textarea at bounding box center [777, 514] width 540 height 71
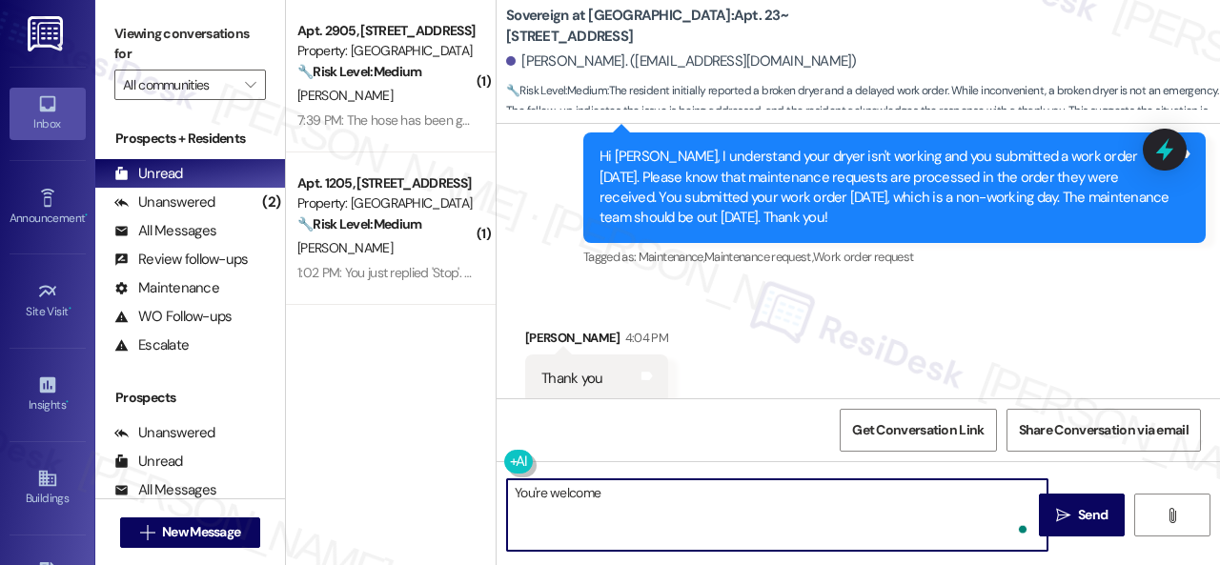
type textarea "You're welcome."
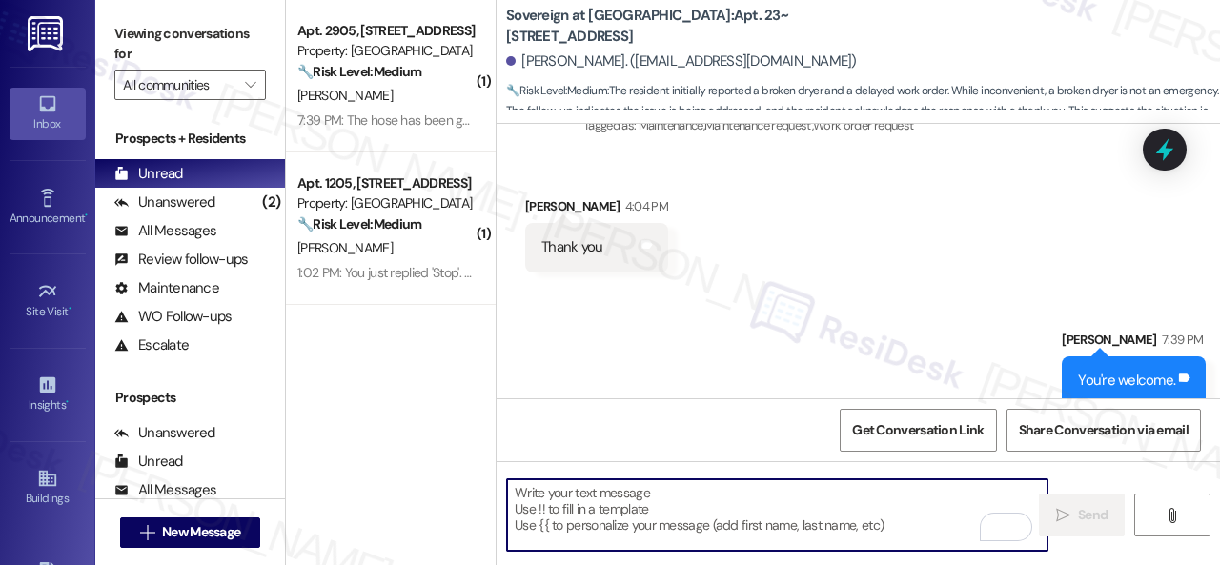
scroll to position [1954, 0]
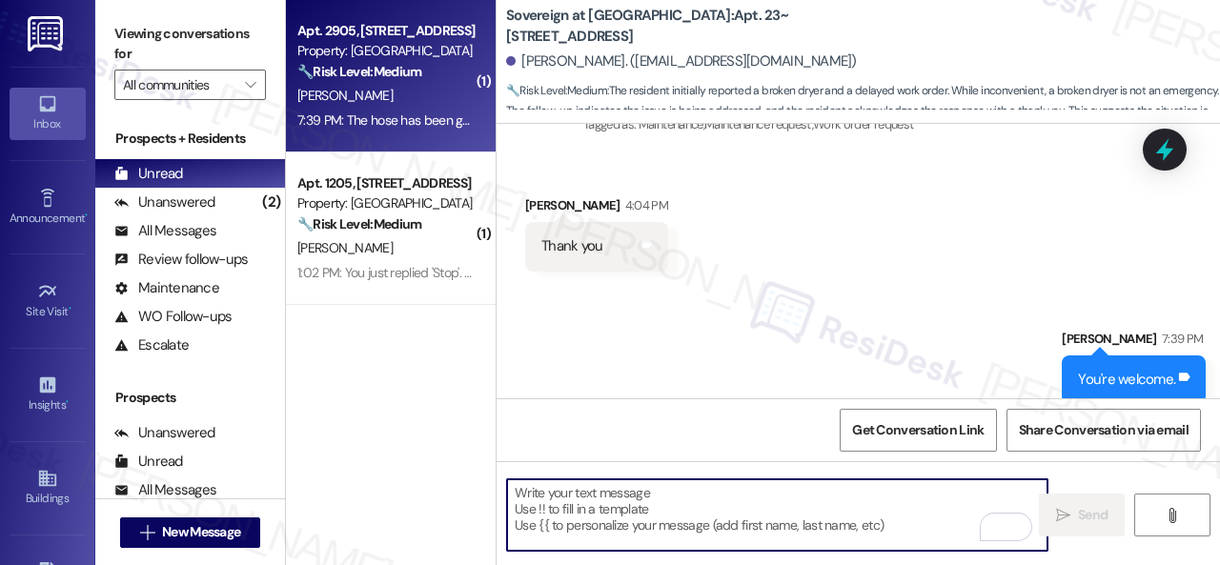
click at [430, 94] on div "[PERSON_NAME]" at bounding box center [385, 96] width 180 height 24
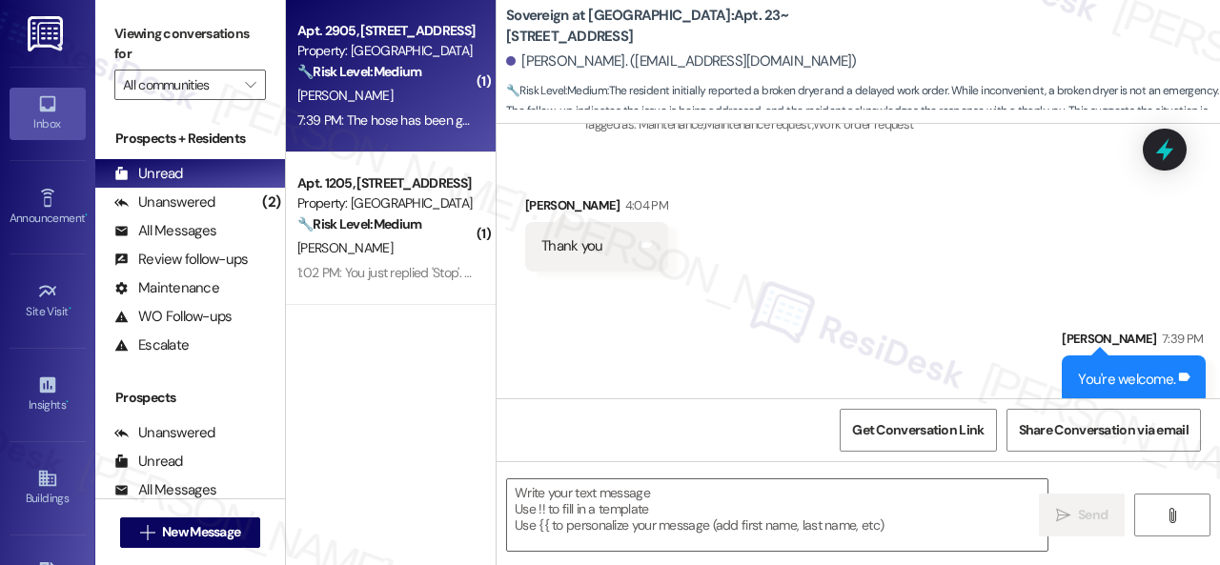
type textarea "Fetching suggested responses. Please feel free to read through the conversation…"
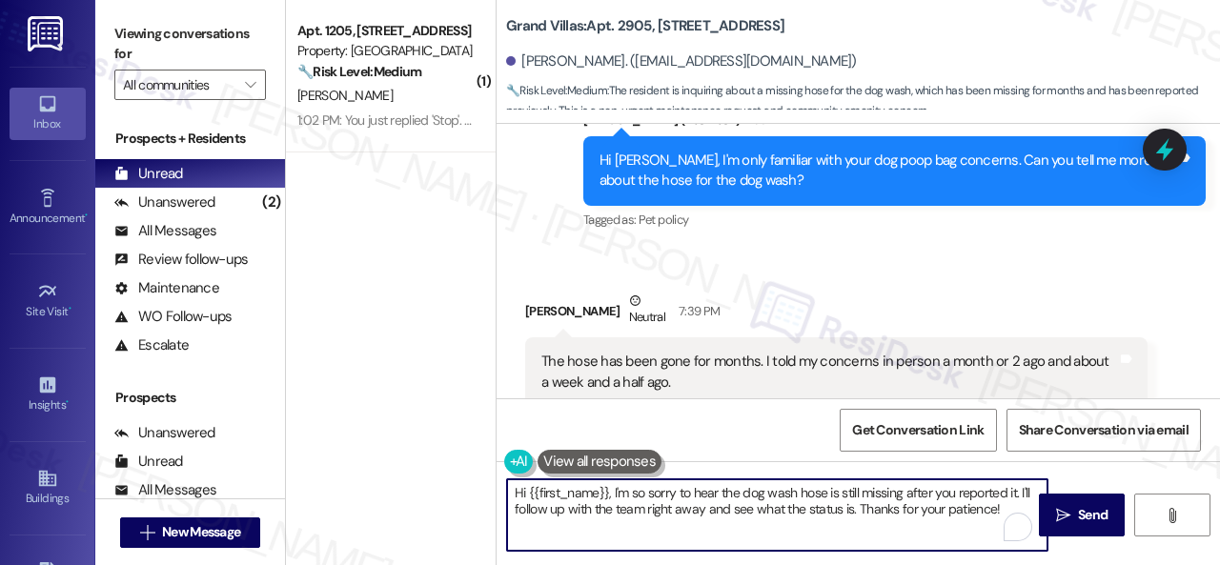
scroll to position [6, 0]
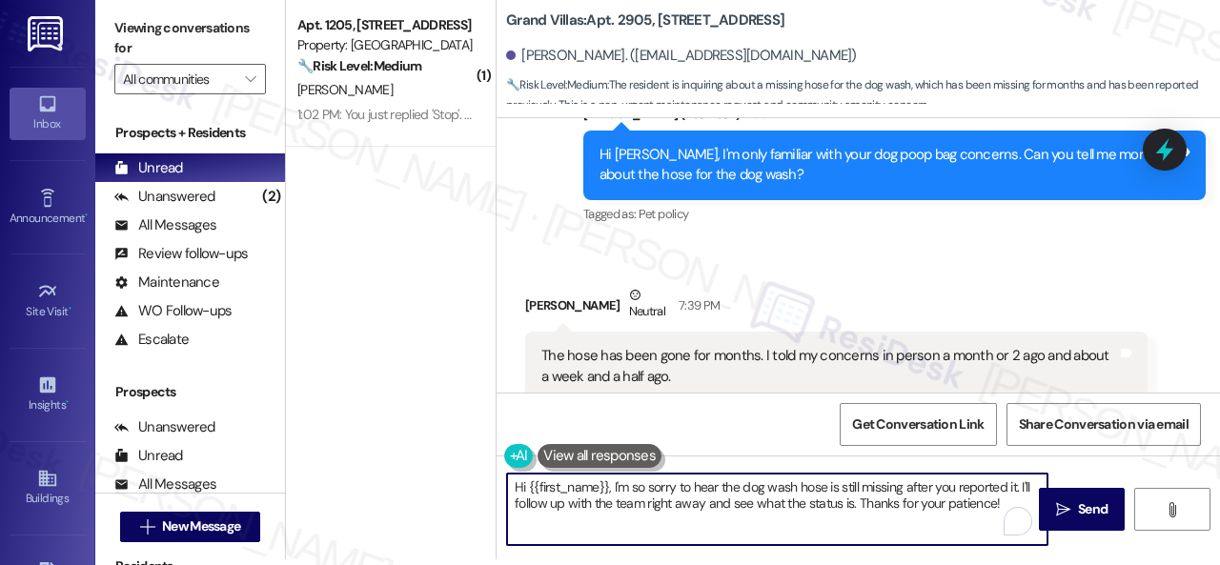
drag, startPoint x: 513, startPoint y: 492, endPoint x: 1053, endPoint y: 602, distance: 551.6
click at [1053, 564] on html "Inbox Go to Inbox Announcement • Send A Text Announcement Site Visit • Go to Si…" at bounding box center [610, 282] width 1220 height 565
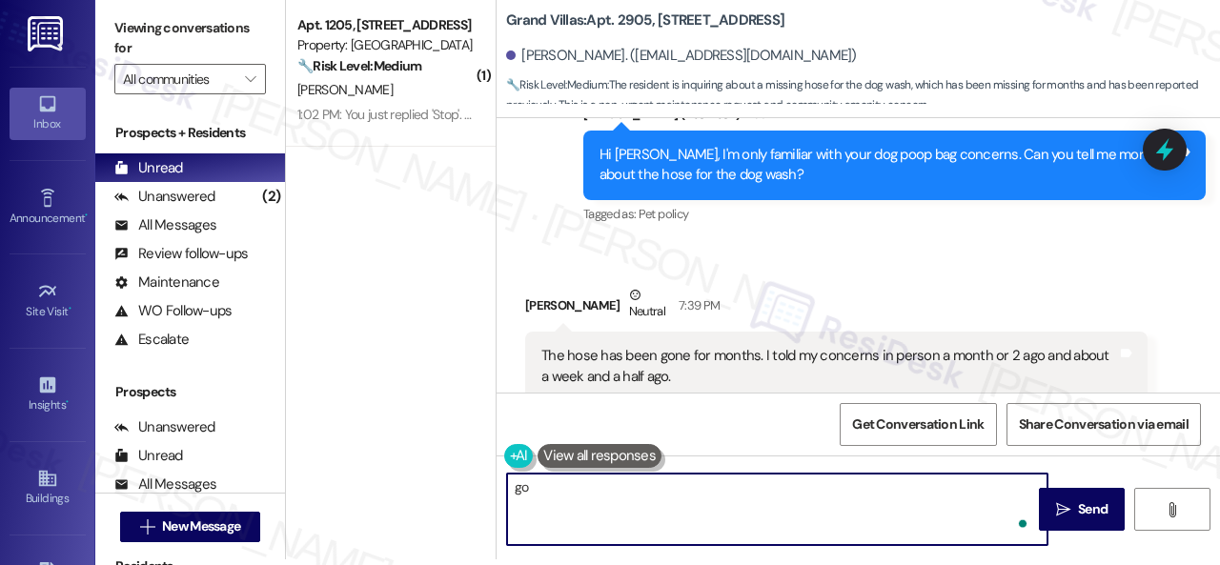
type textarea "g"
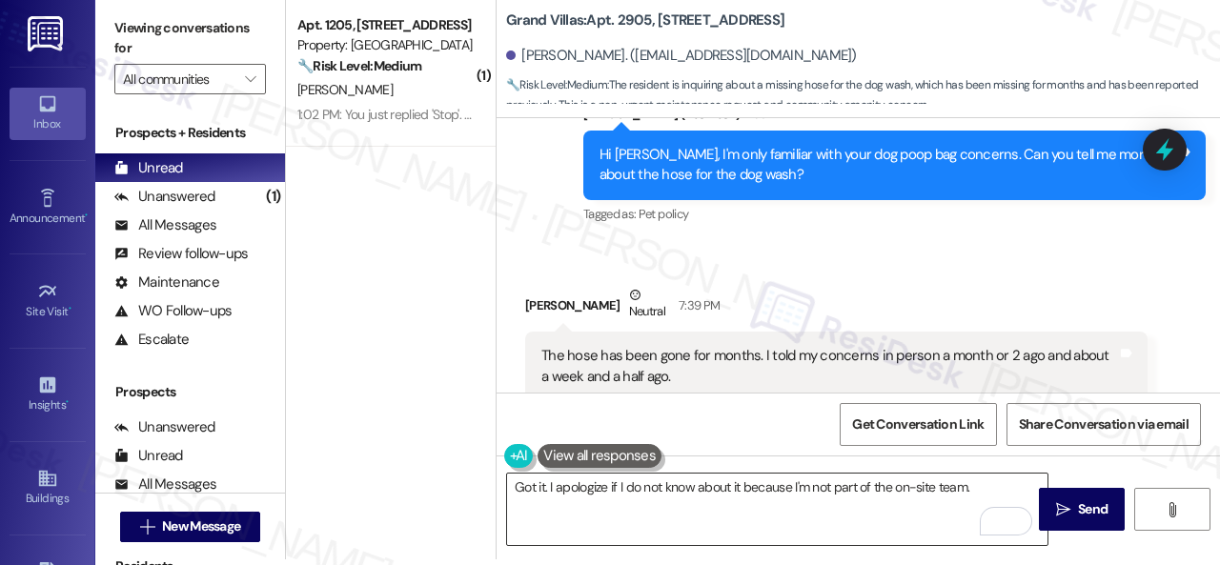
click at [986, 485] on textarea "Got it. I apologize if I do not know about it because I'm not part of the on-si…" at bounding box center [777, 509] width 540 height 71
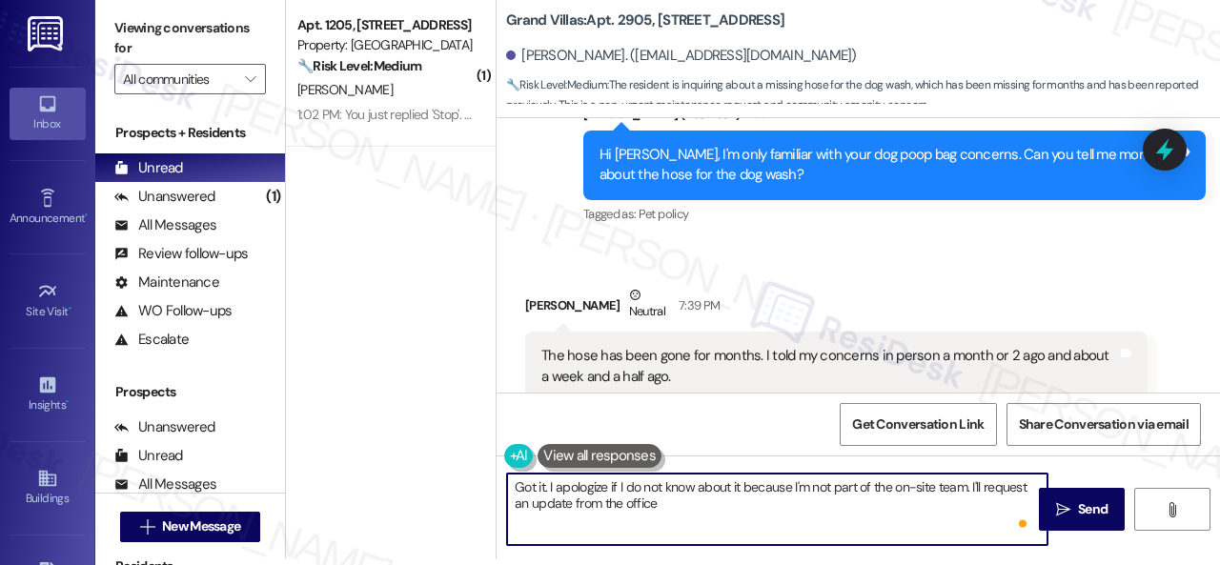
paste textarea "and get back to you as soon as I receive a response. I appreciate your patience."
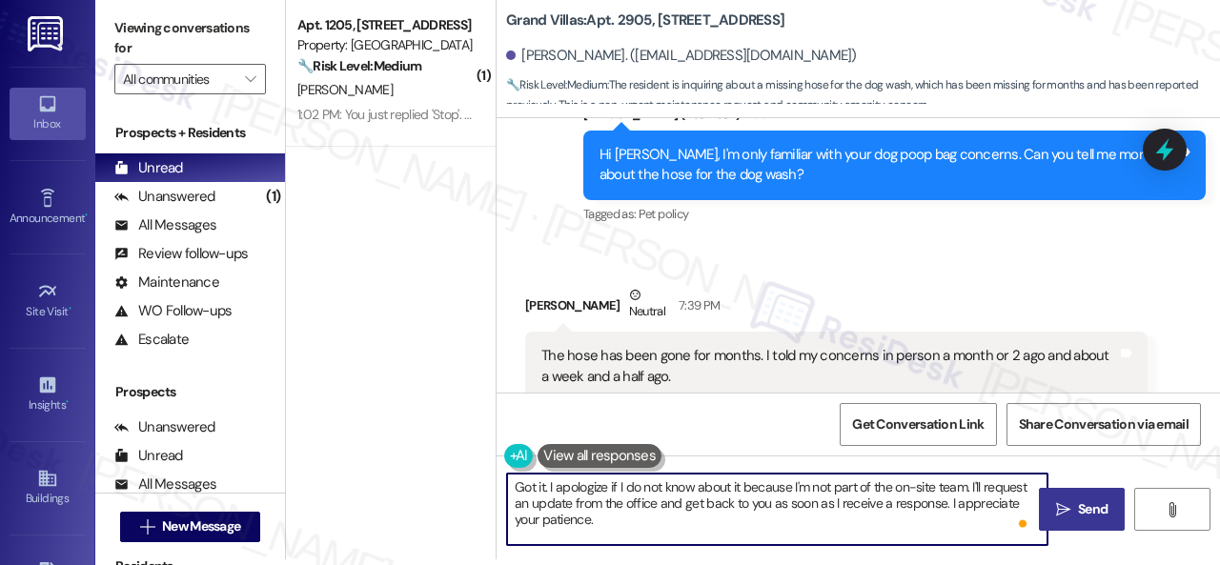
type textarea "Got it. I apologize if I do not know about it because I'm not part of the on-si…"
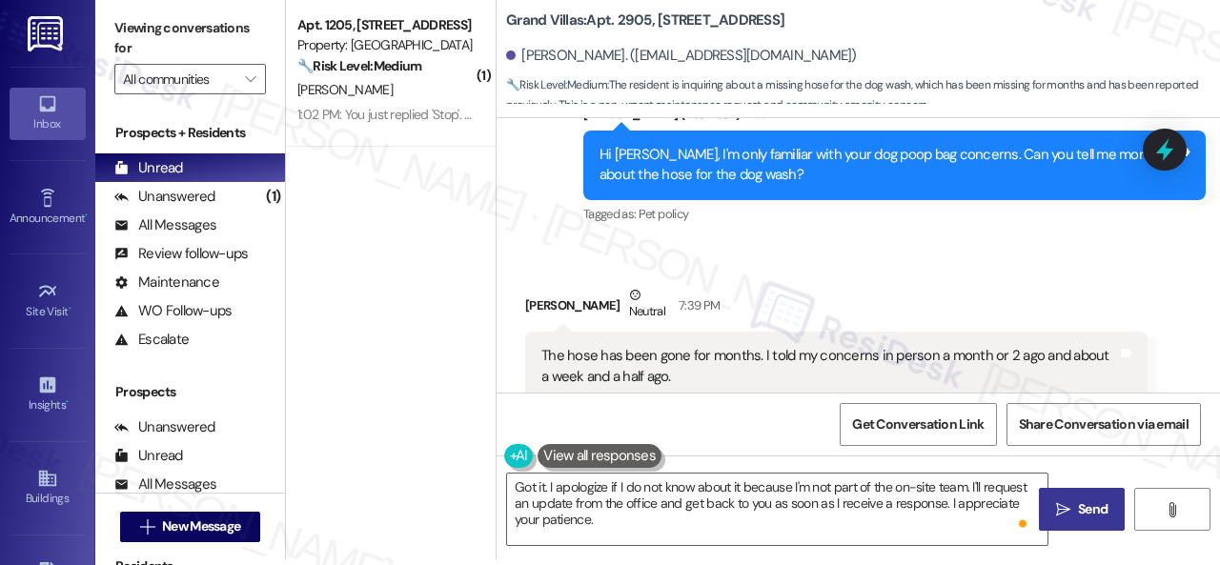
drag, startPoint x: 1073, startPoint y: 514, endPoint x: 1079, endPoint y: 497, distance: 18.1
click at [1078, 514] on span "Send" at bounding box center [1093, 509] width 30 height 20
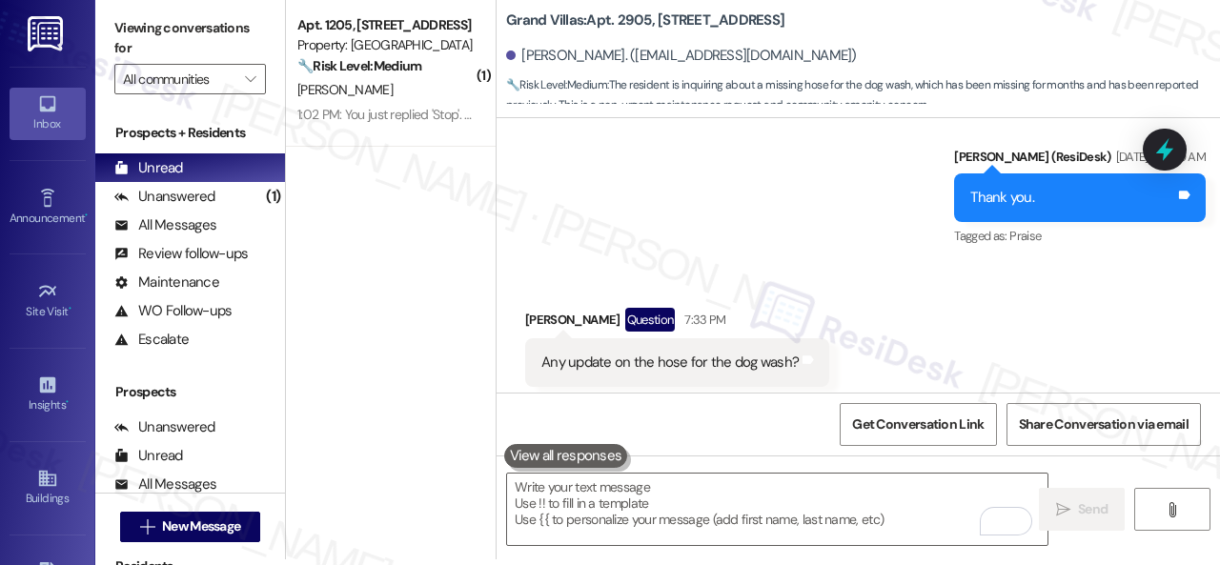
scroll to position [19219, 0]
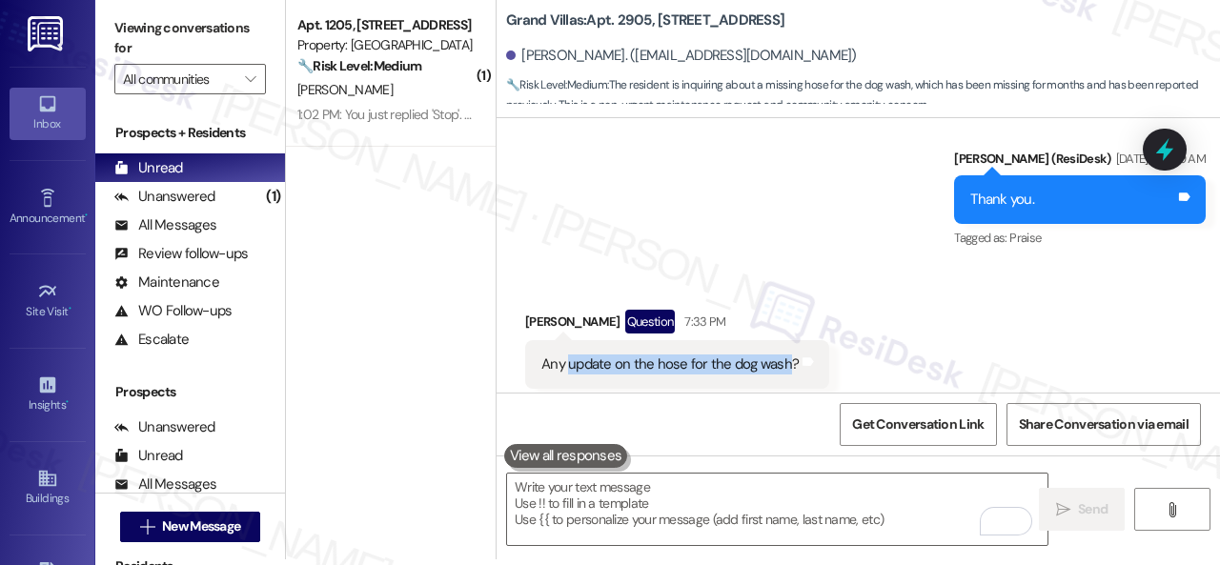
drag, startPoint x: 567, startPoint y: 314, endPoint x: 784, endPoint y: 308, distance: 217.4
click at [784, 355] on div "Any update on the hose for the dog wash?" at bounding box center [669, 365] width 257 height 20
copy div "update on the hose for the dog wash"
click at [854, 267] on div "Received via SMS Meagan Mclucas Question 7:33 PM Any update on the hose for the…" at bounding box center [858, 349] width 723 height 165
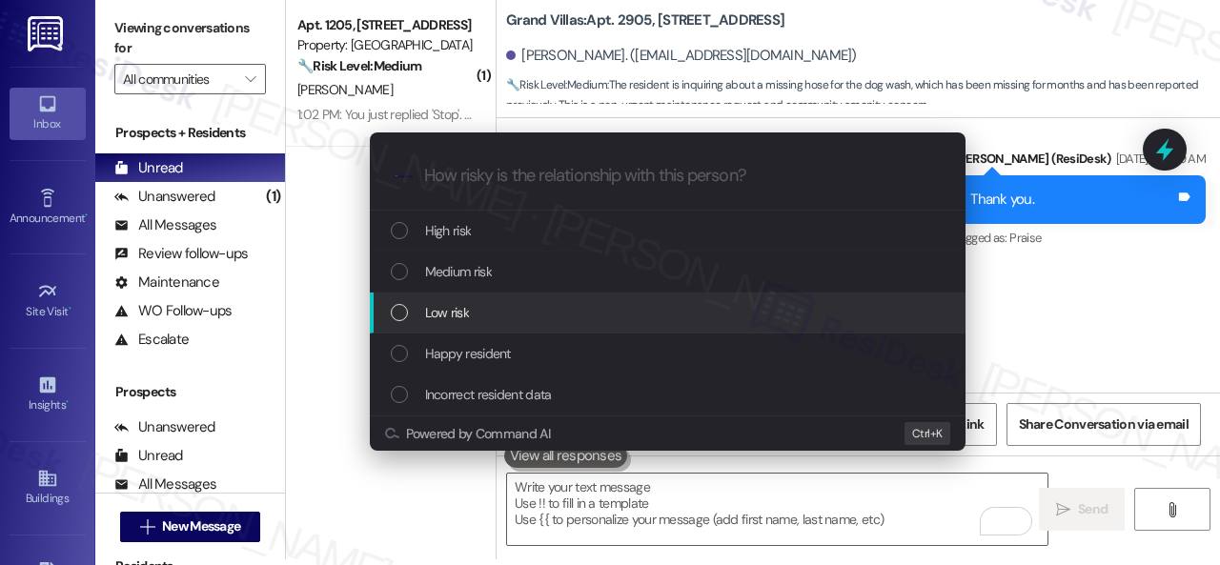
click at [431, 309] on span "Low risk" at bounding box center [447, 312] width 44 height 21
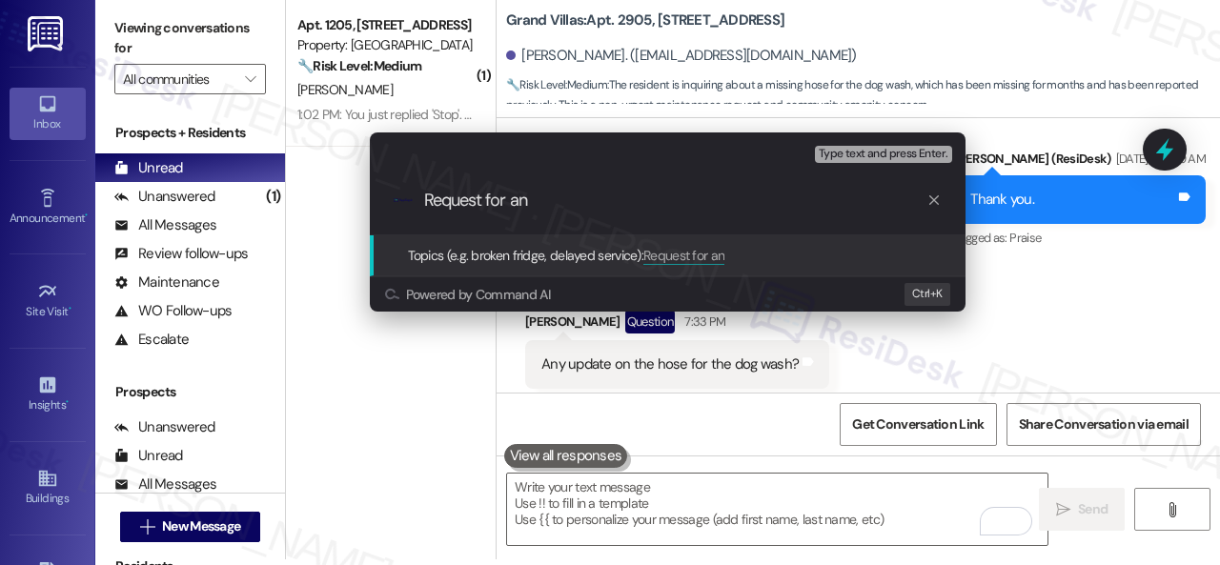
paste input "update on the hose for the dog wash"
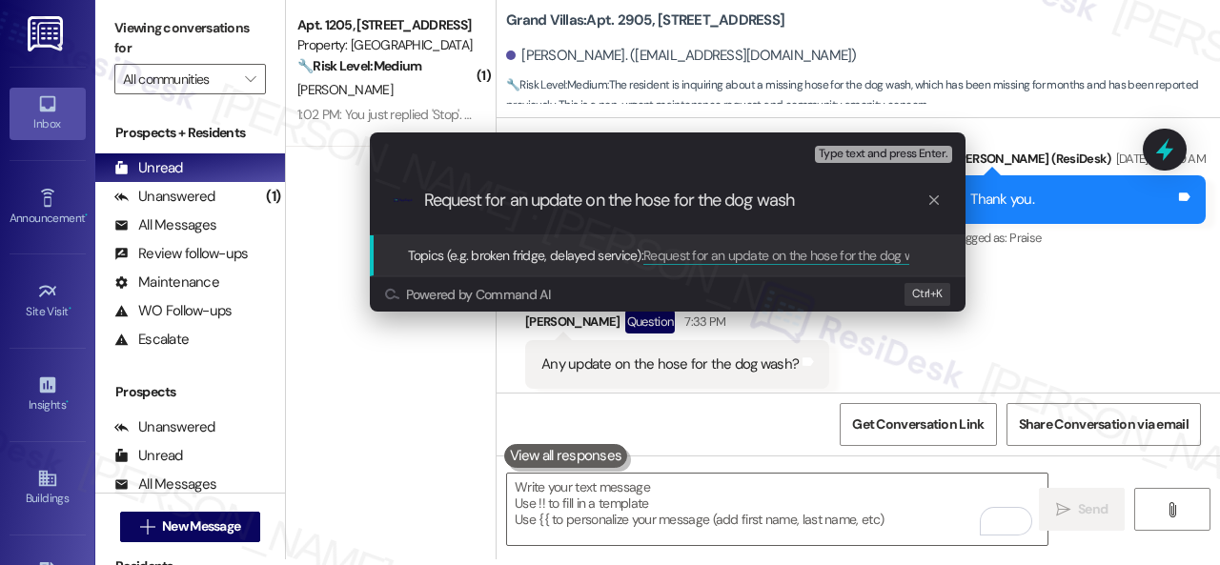
type input "Request for an update on the hose for the dog wash."
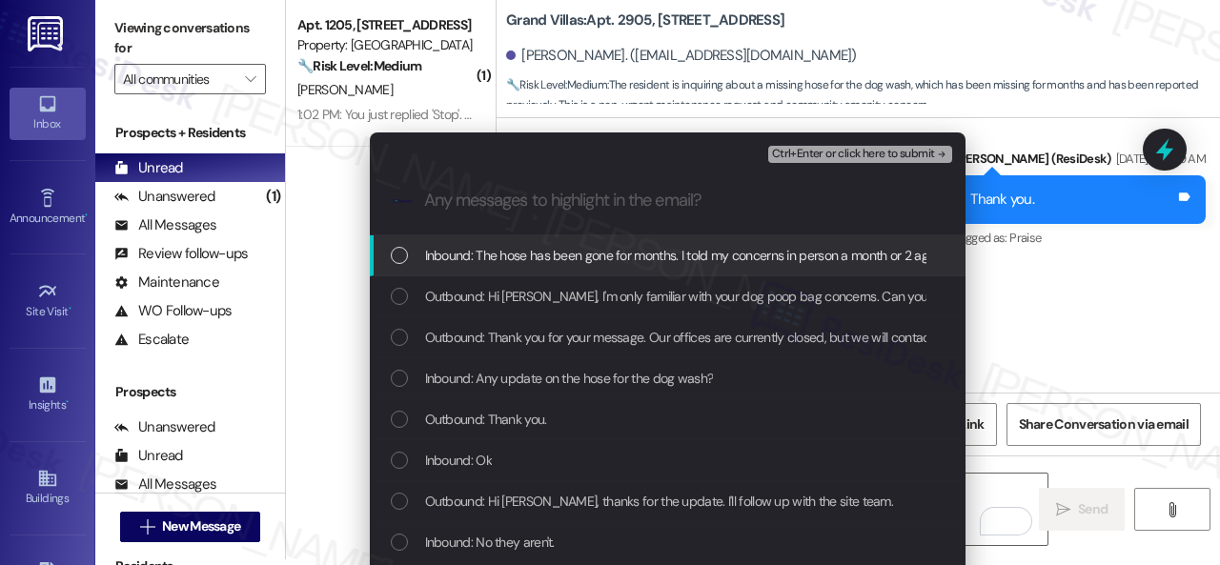
click at [574, 256] on span "Inbound: The hose has been gone for months. I told my concerns in person a mont…" at bounding box center [775, 255] width 700 height 21
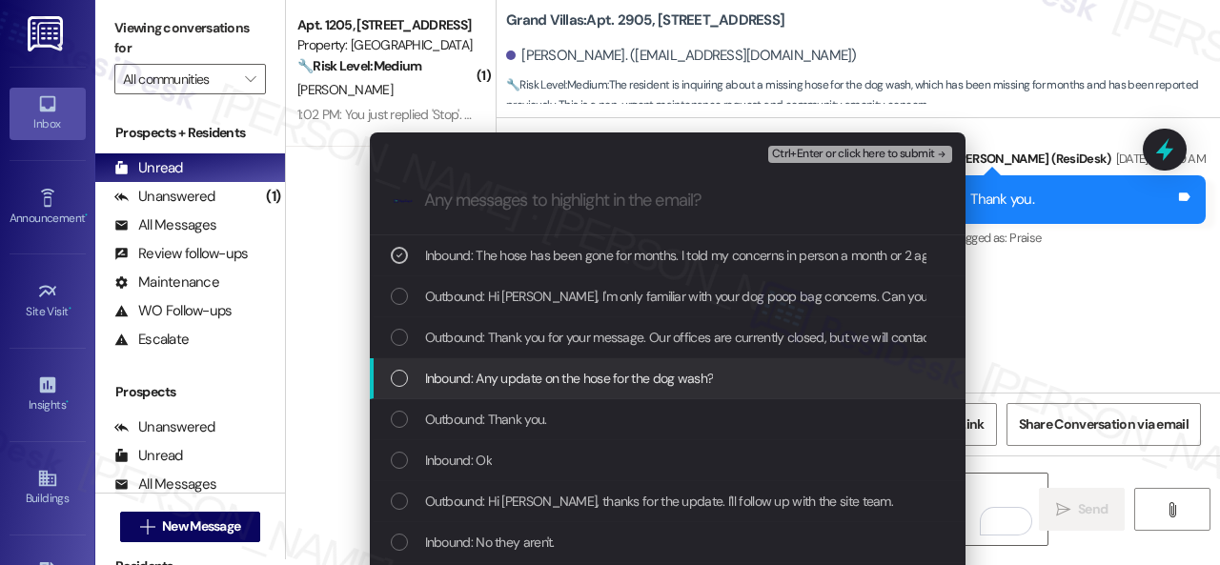
click at [541, 381] on span "Inbound: Any update on the hose for the dog wash?" at bounding box center [569, 378] width 289 height 21
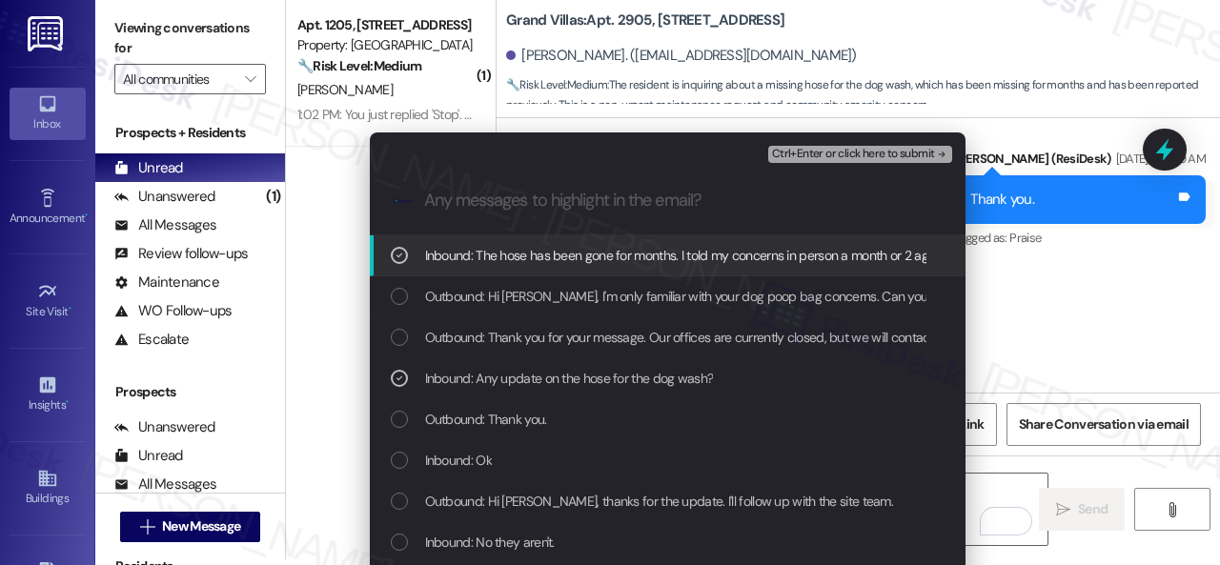
click at [820, 159] on span "Ctrl+Enter or click here to submit" at bounding box center [853, 154] width 163 height 13
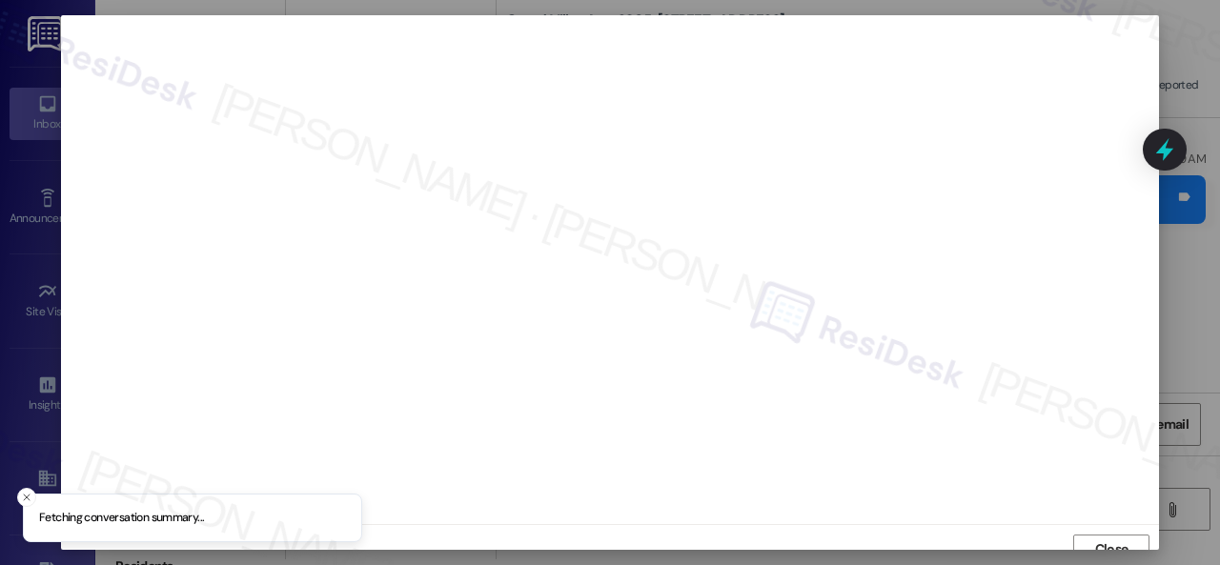
scroll to position [14, 0]
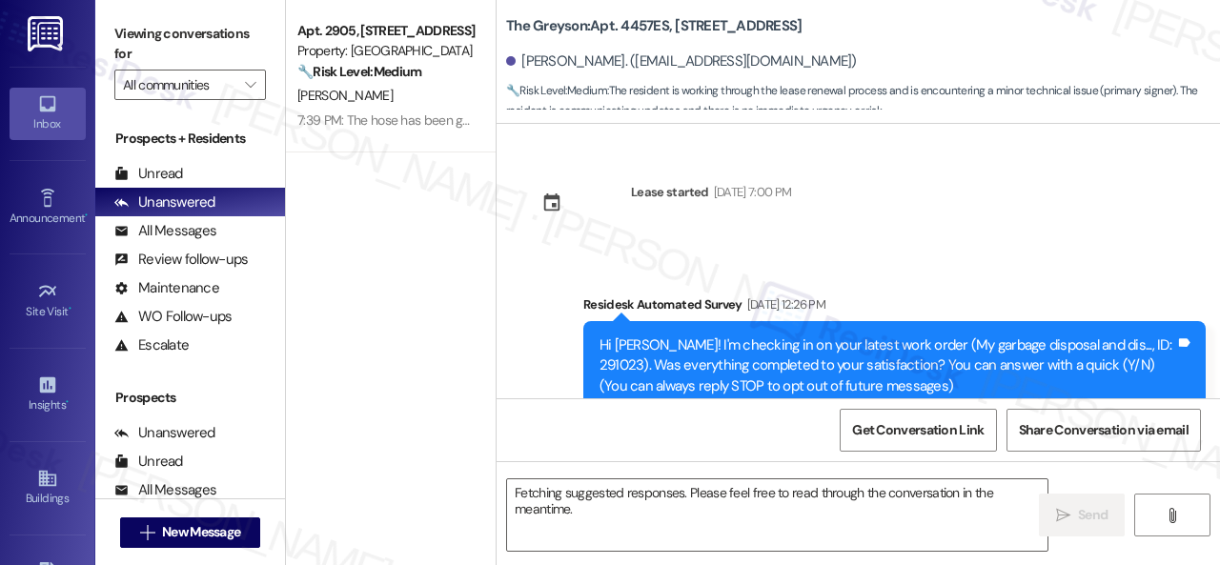
scroll to position [3957, 0]
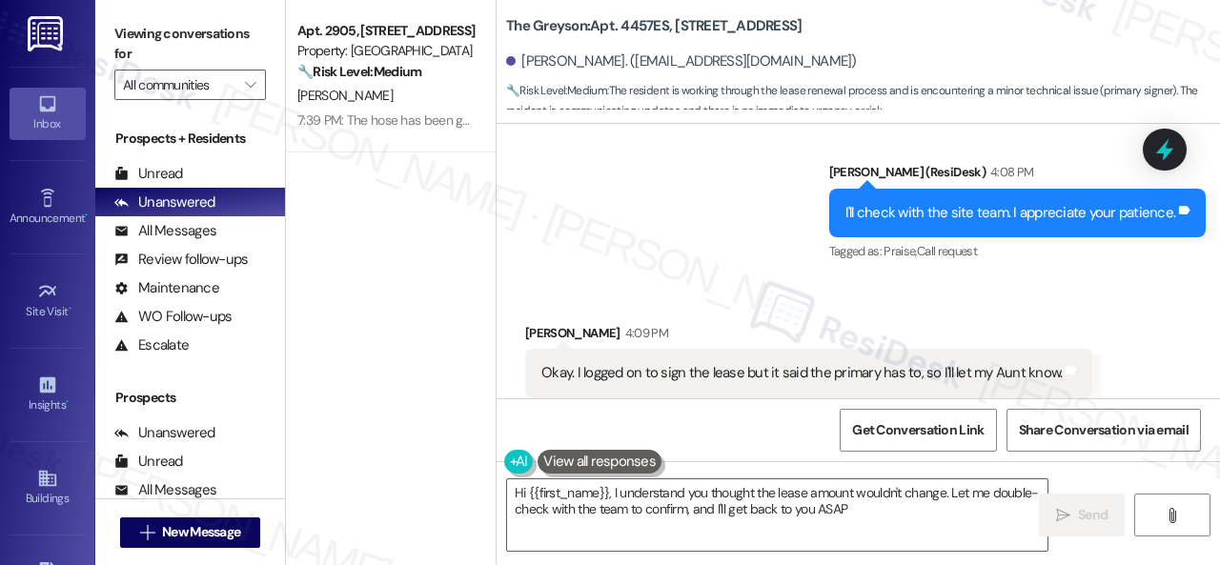
type textarea "Hi {{first_name}}, I understand you thought the lease amount wouldn't change. L…"
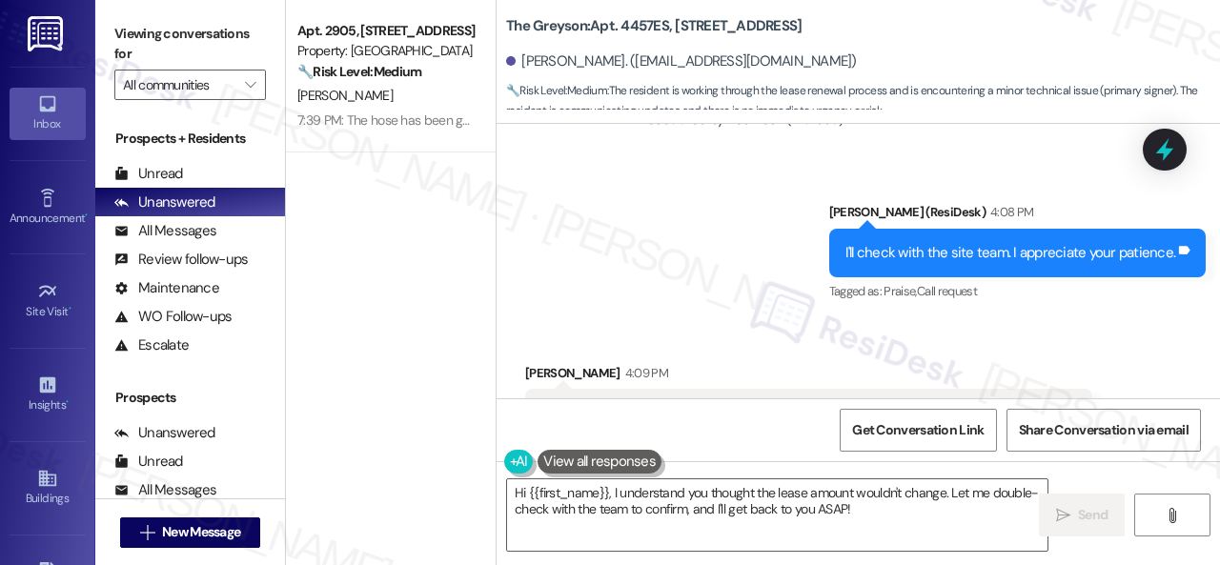
scroll to position [3833, 0]
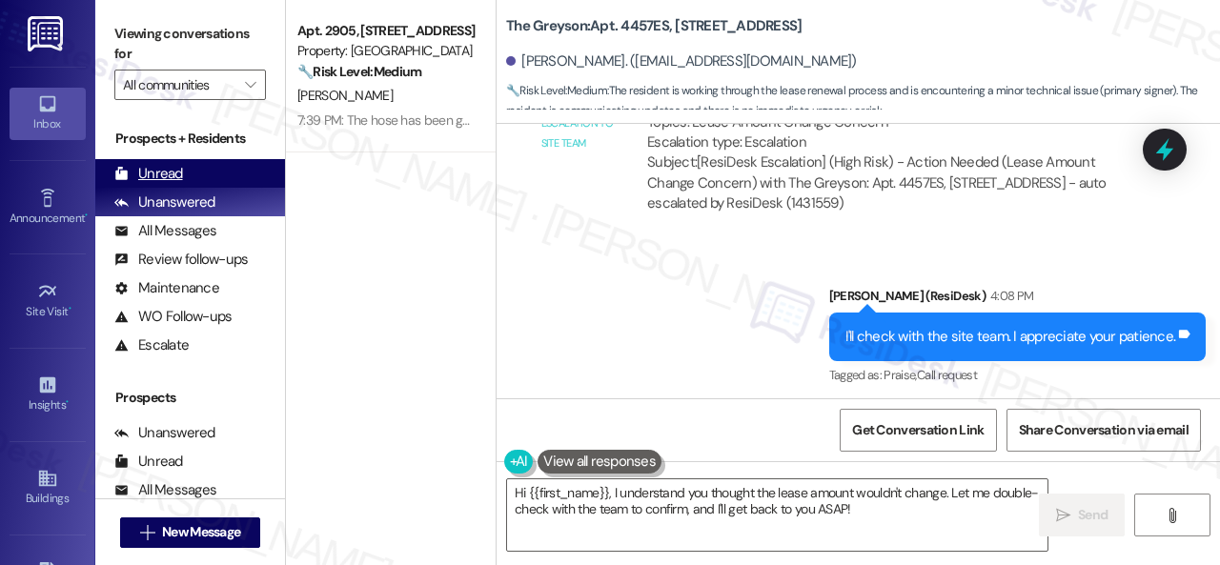
click at [173, 171] on div "Unread" at bounding box center [148, 174] width 69 height 20
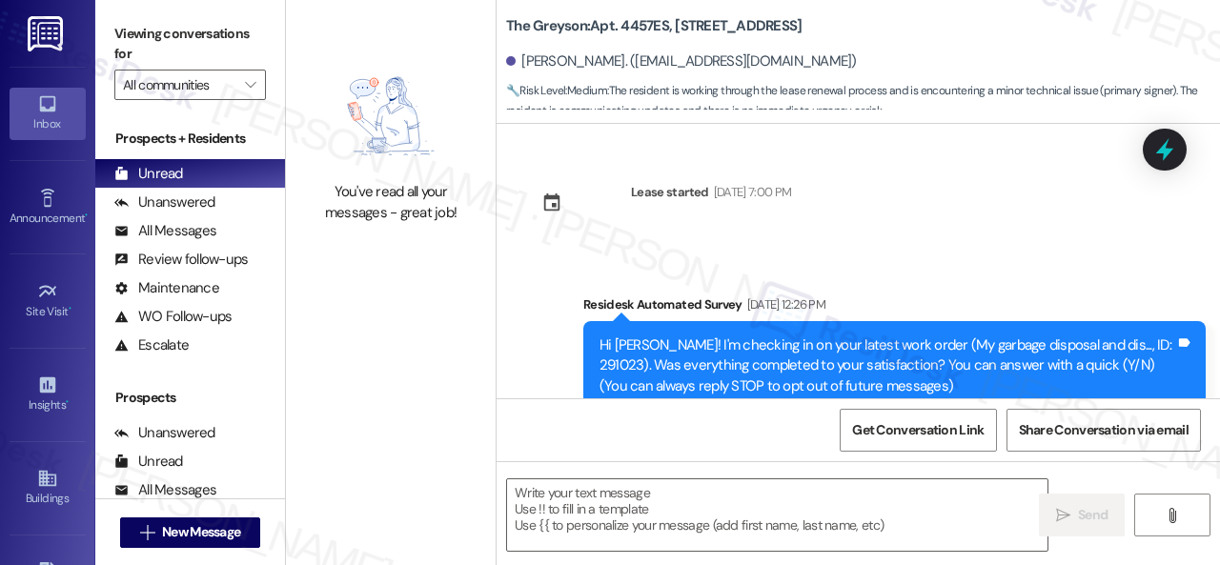
type textarea "Fetching suggested responses. Please feel free to read through the conversation…"
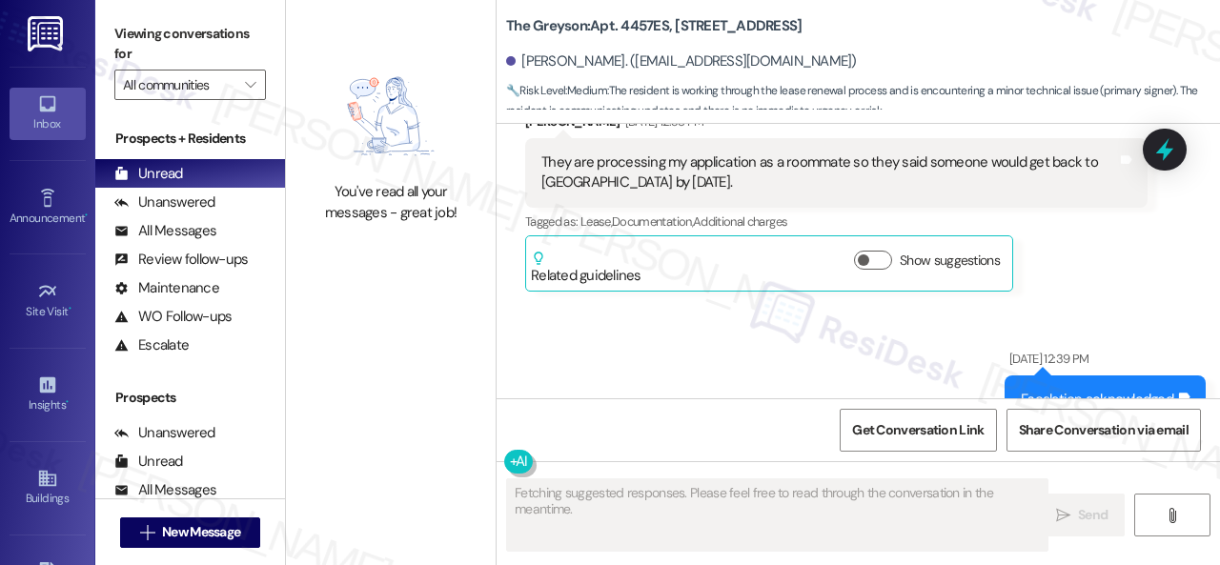
scroll to position [2457, 0]
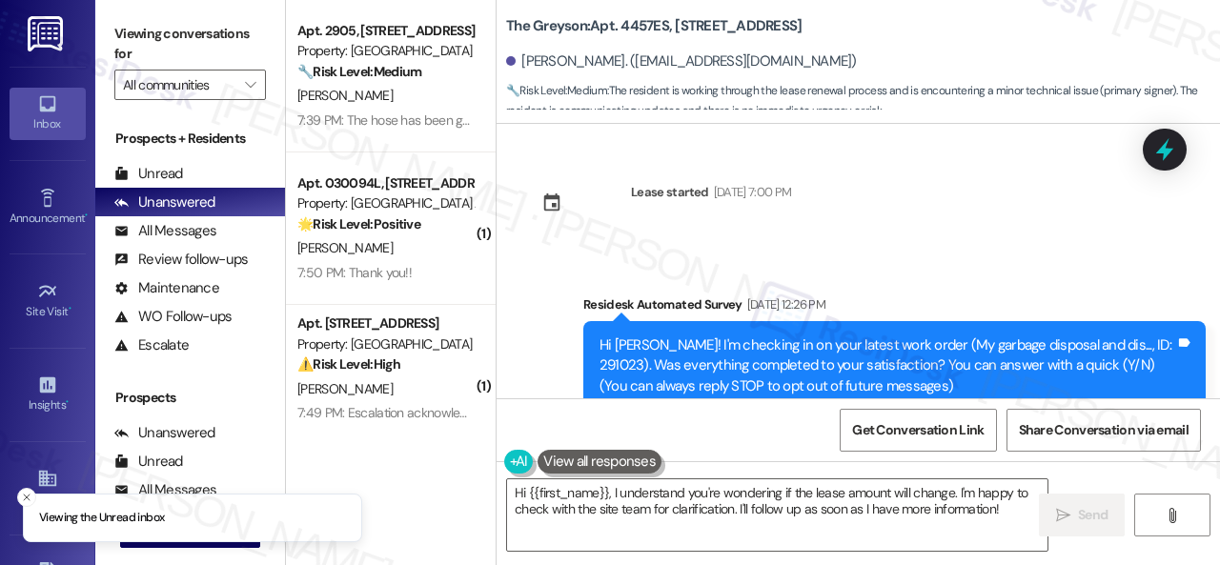
scroll to position [3957, 0]
